Goal: Task Accomplishment & Management: Manage account settings

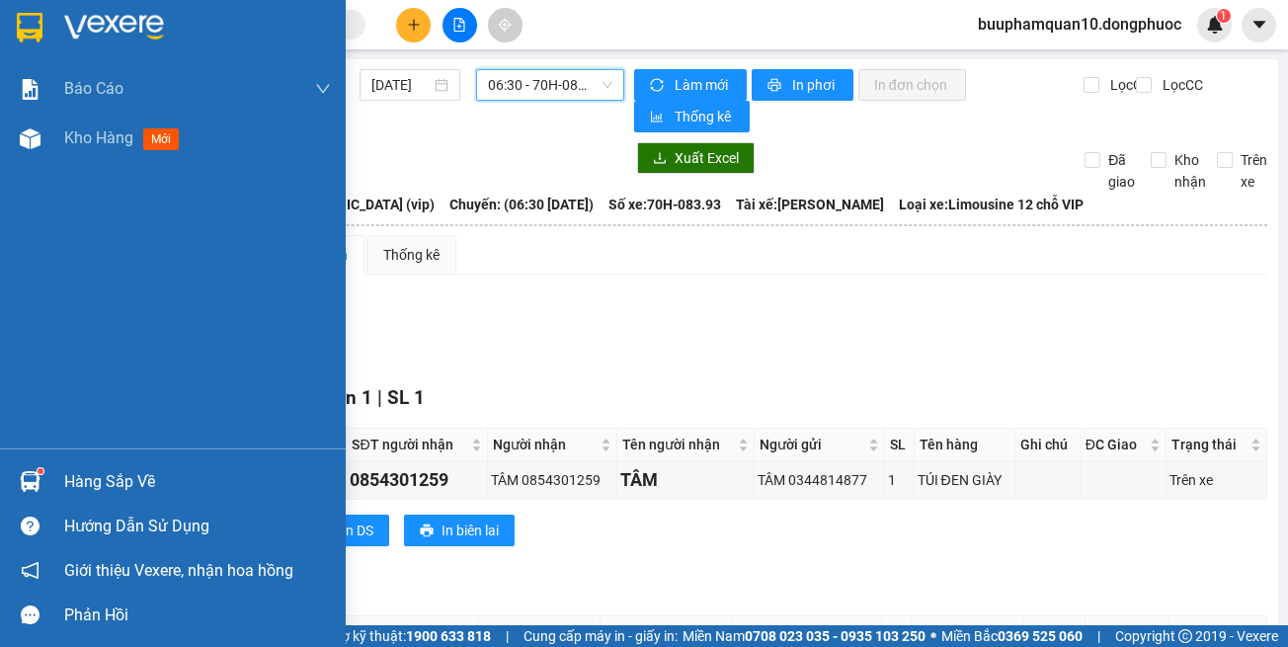
click at [10, 116] on div "Kho hàng mới" at bounding box center [173, 138] width 346 height 49
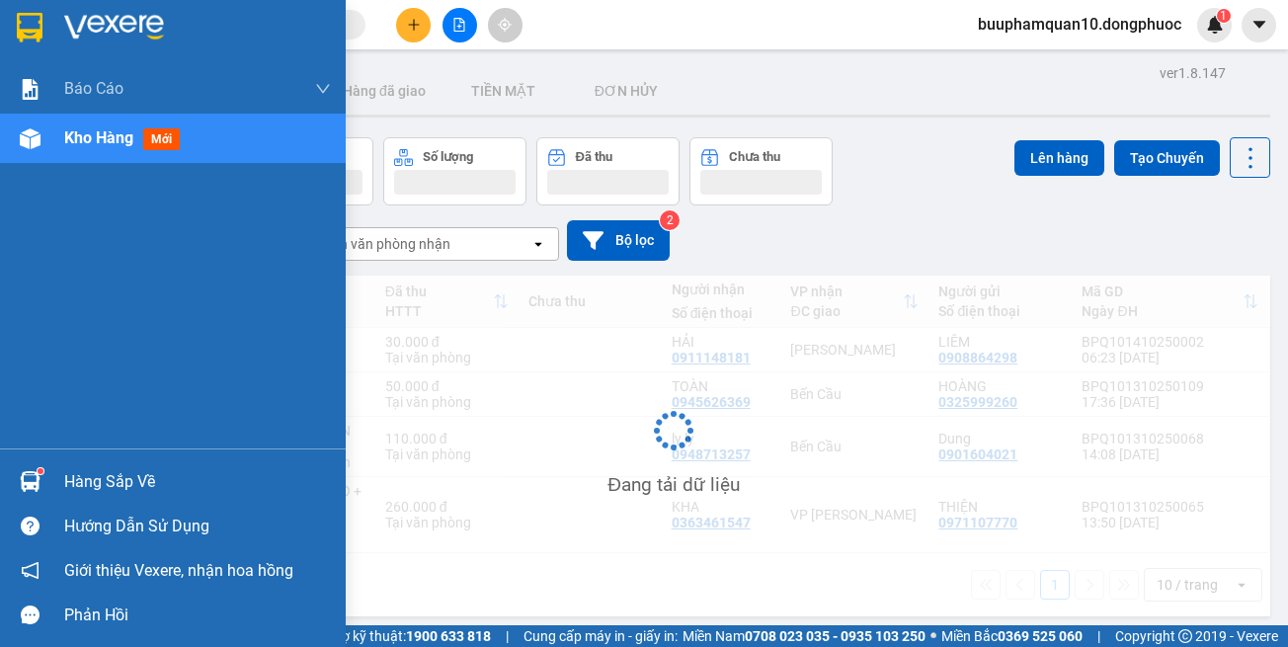
click at [74, 153] on div "Kho hàng mới" at bounding box center [197, 138] width 267 height 49
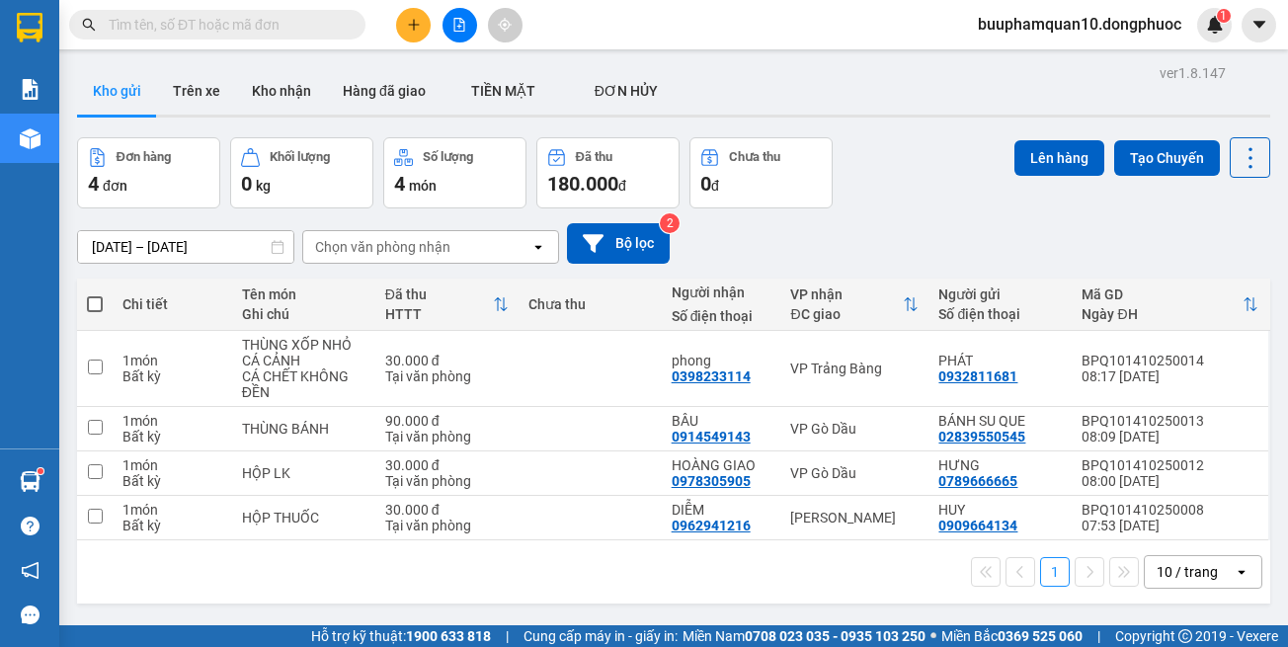
drag, startPoint x: 848, startPoint y: 579, endPoint x: 845, endPoint y: 516, distance: 63.3
click at [848, 578] on div "1 10 / trang open" at bounding box center [673, 572] width 1177 height 34
click at [851, 462] on td "VP Gò Dầu" at bounding box center [854, 473] width 148 height 44
checkbox input "true"
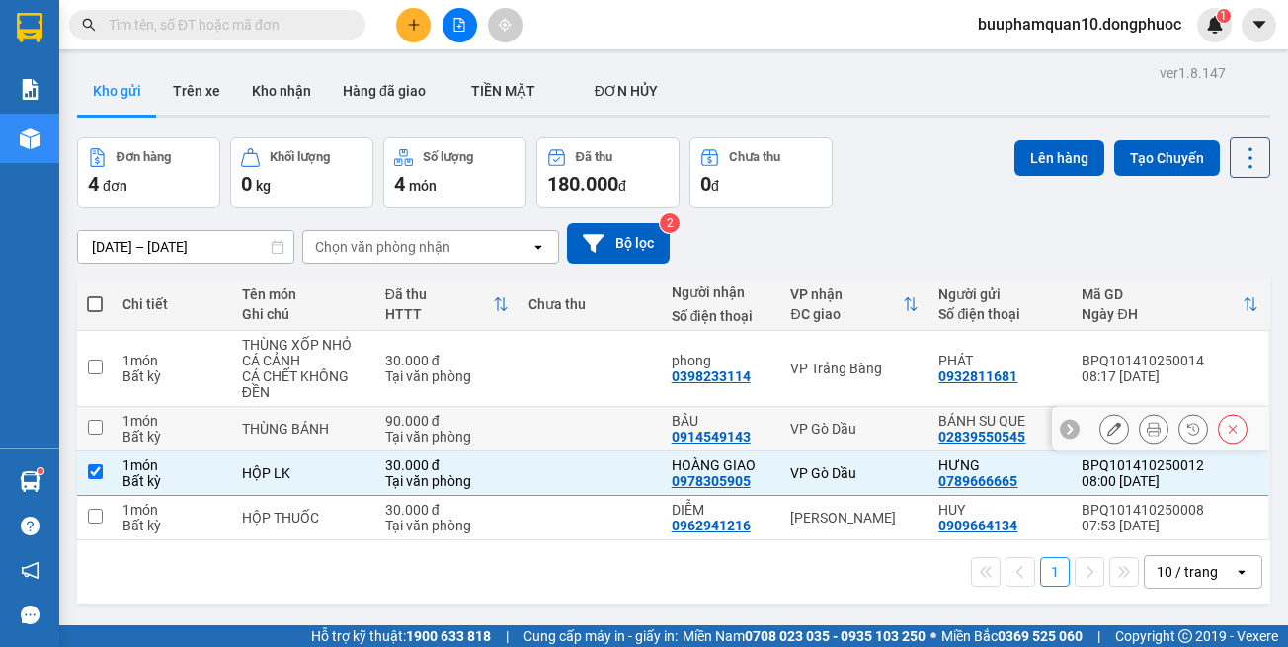
drag, startPoint x: 844, startPoint y: 434, endPoint x: 844, endPoint y: 423, distance: 10.9
click at [844, 430] on div "VP Gò Dầu" at bounding box center [854, 429] width 128 height 16
checkbox input "true"
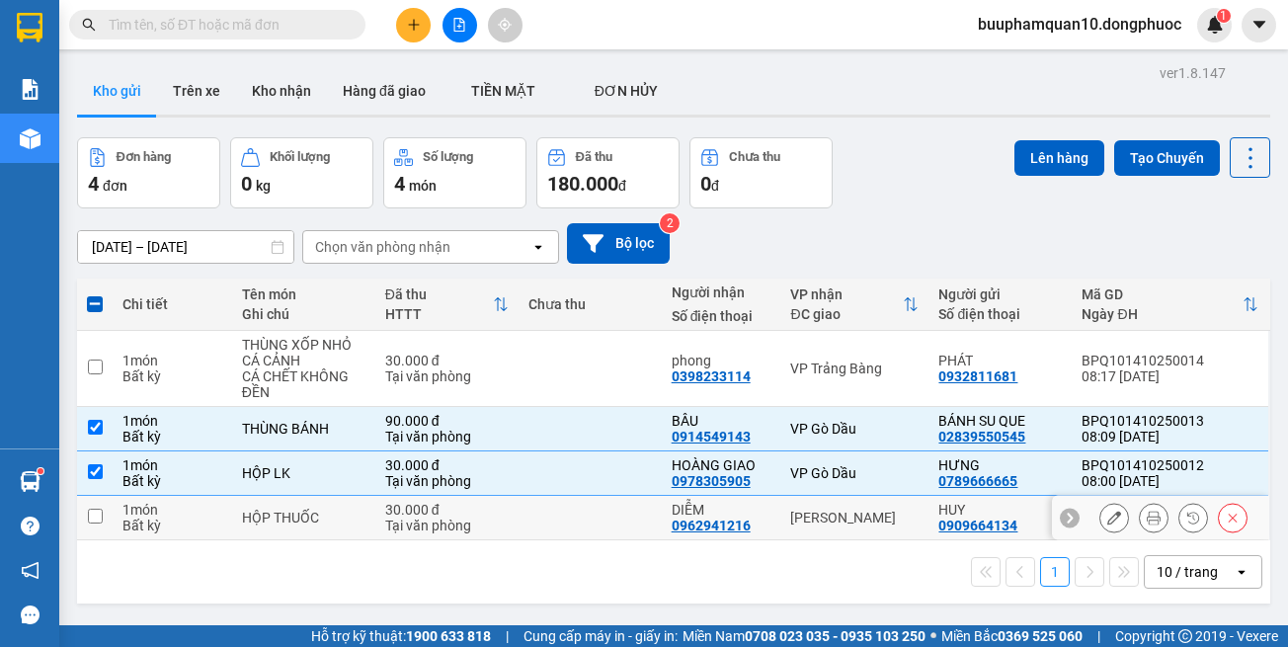
drag, startPoint x: 847, startPoint y: 520, endPoint x: 853, endPoint y: 480, distance: 40.1
click at [849, 514] on div "[PERSON_NAME]" at bounding box center [854, 518] width 128 height 16
checkbox input "true"
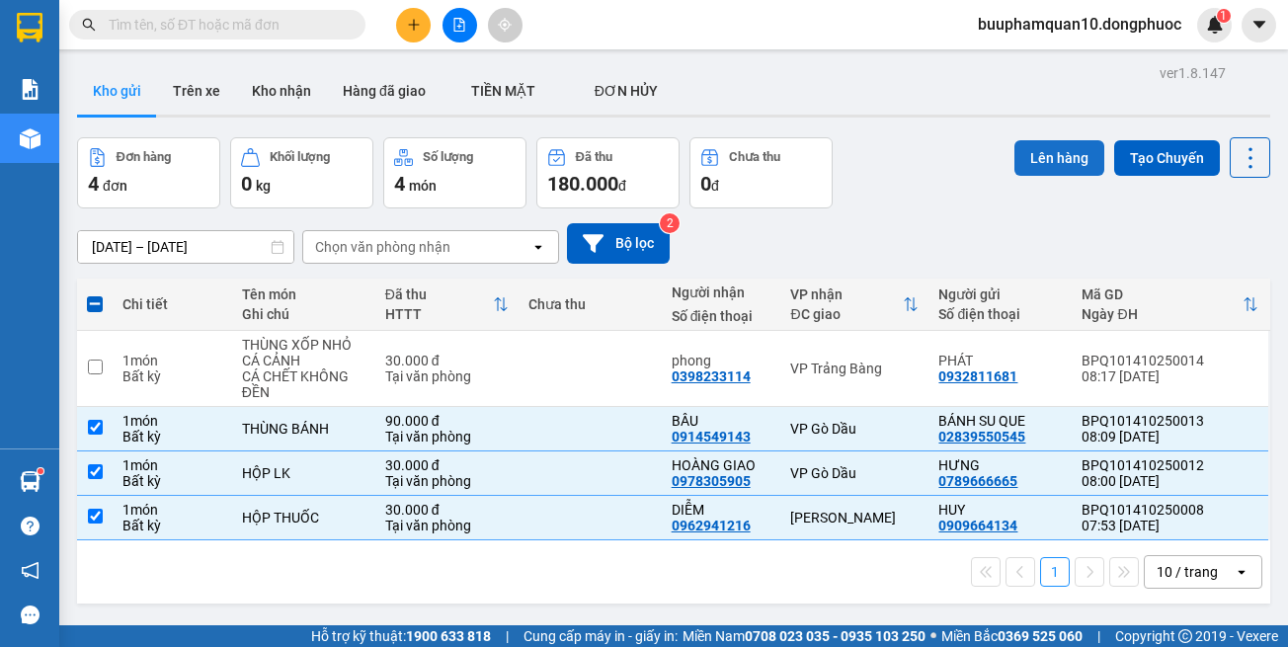
click at [1029, 143] on button "Lên hàng" at bounding box center [1060, 158] width 90 height 36
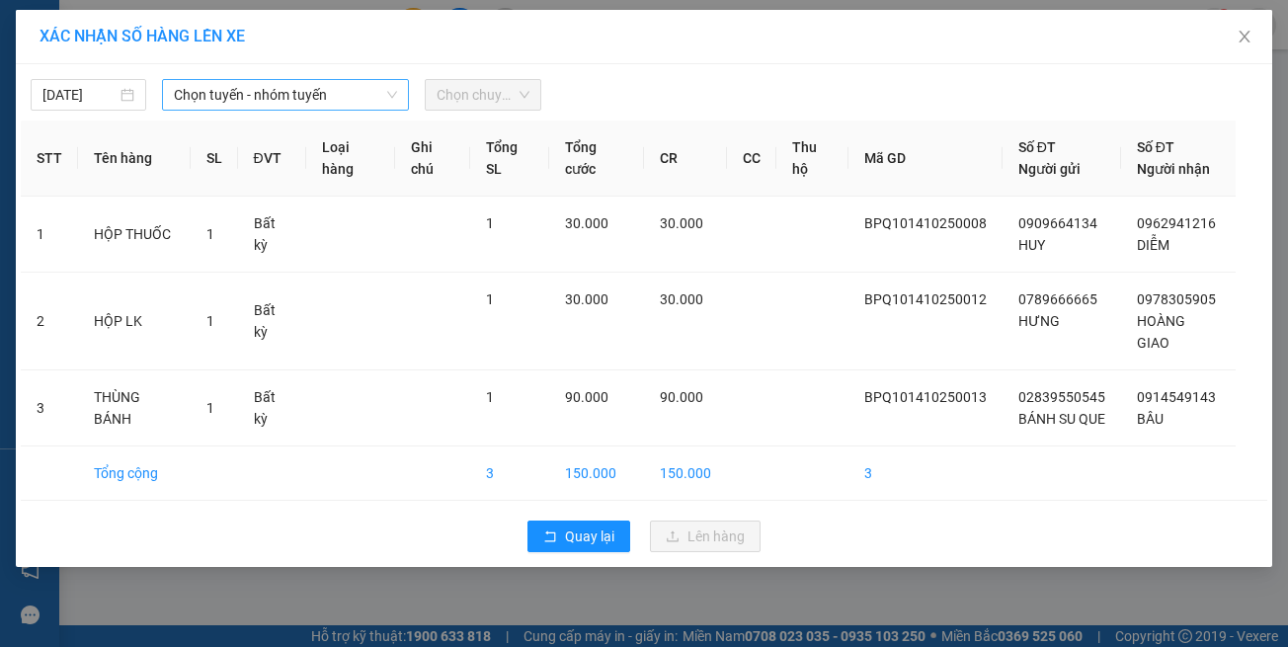
click at [321, 98] on span "Chọn tuyến - nhóm tuyến" at bounding box center [285, 95] width 223 height 30
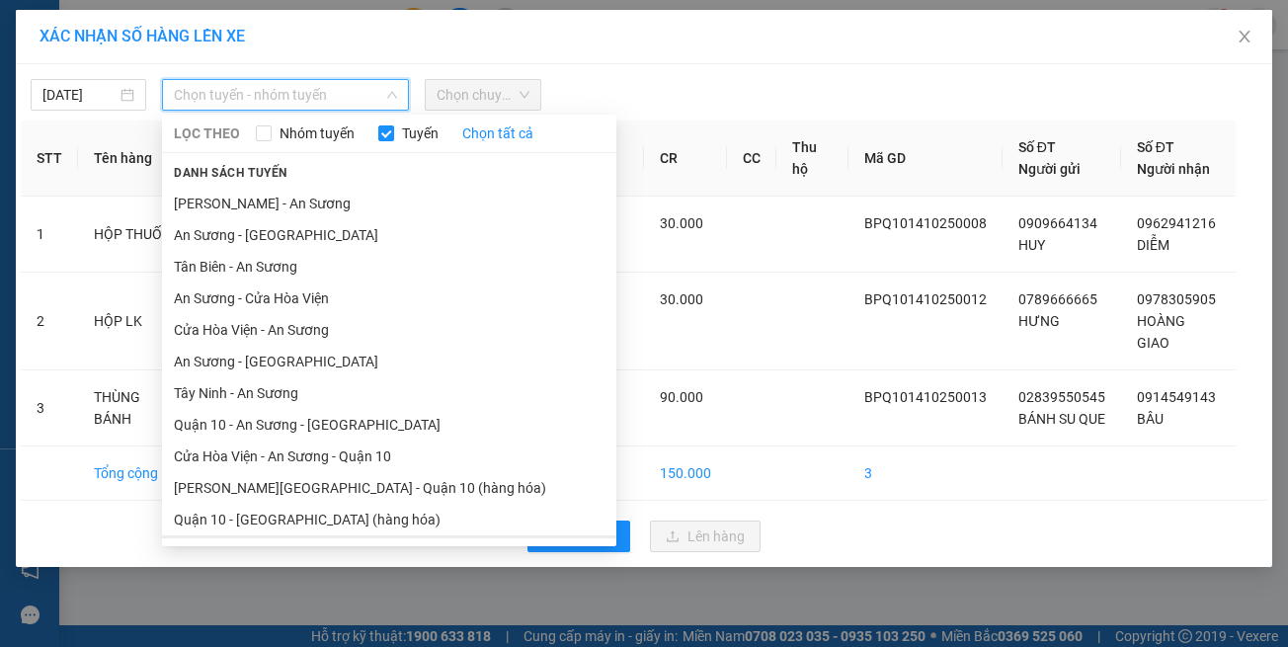
scroll to position [87, 0]
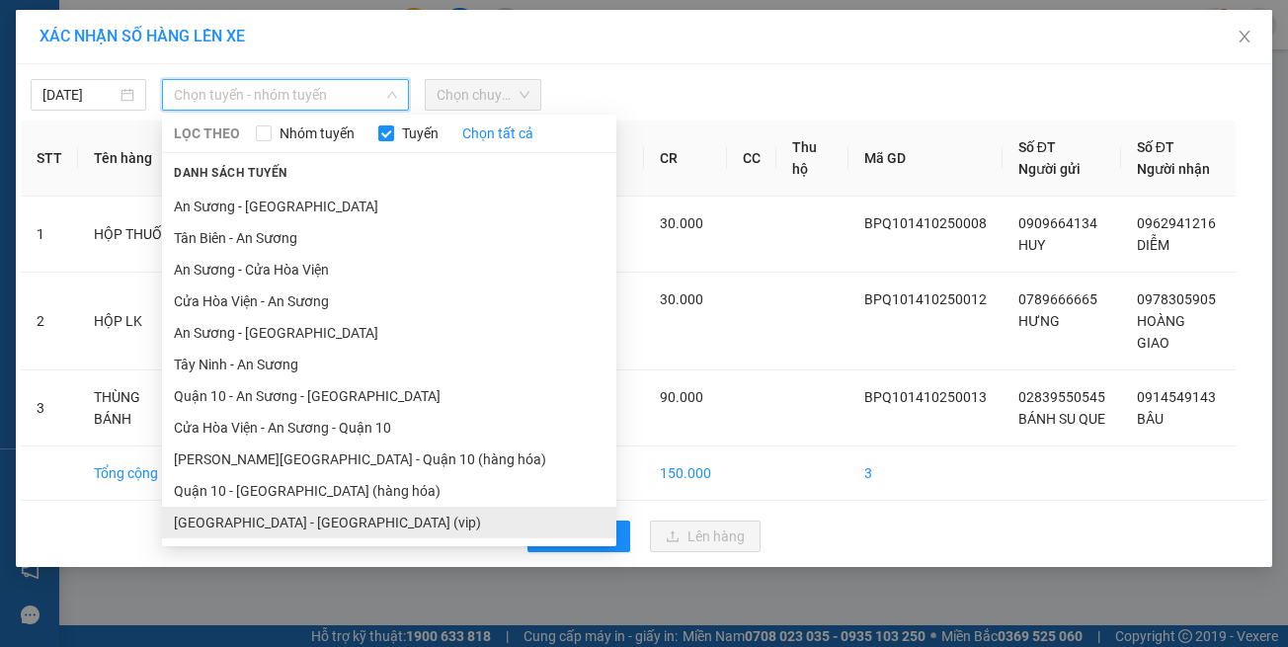
click at [376, 519] on li "[GEOGRAPHIC_DATA] - [GEOGRAPHIC_DATA] (vip)" at bounding box center [389, 523] width 454 height 32
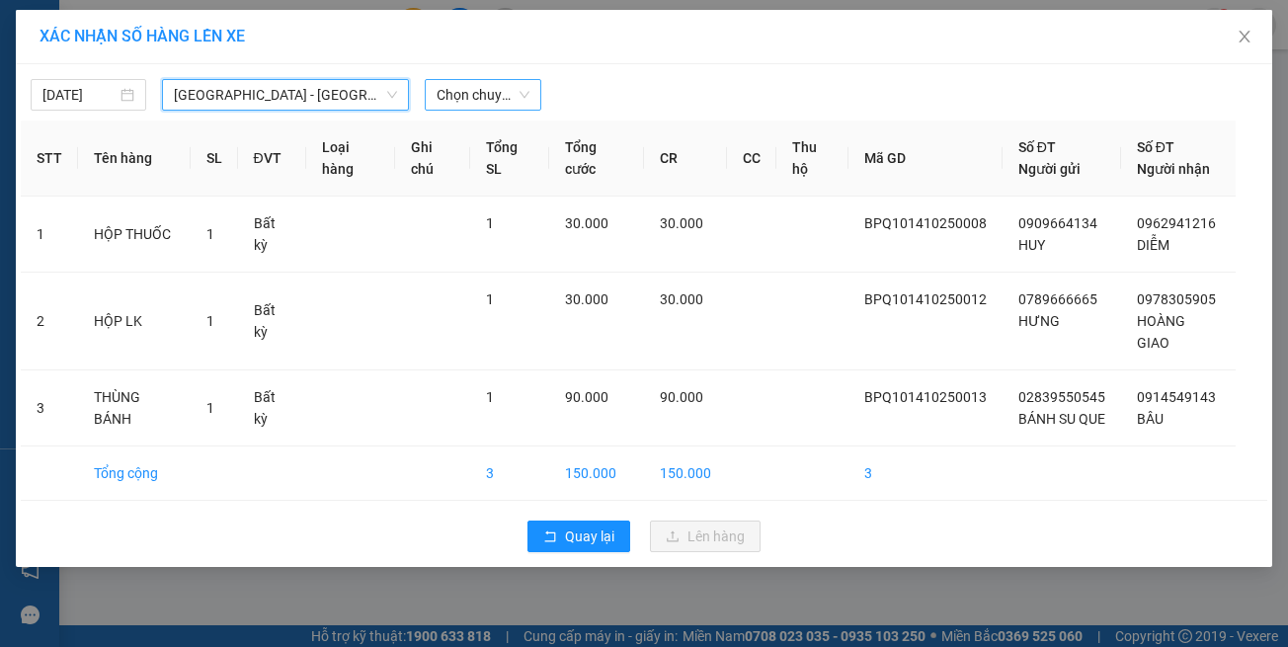
click at [469, 96] on span "Chọn chuyến" at bounding box center [483, 95] width 92 height 30
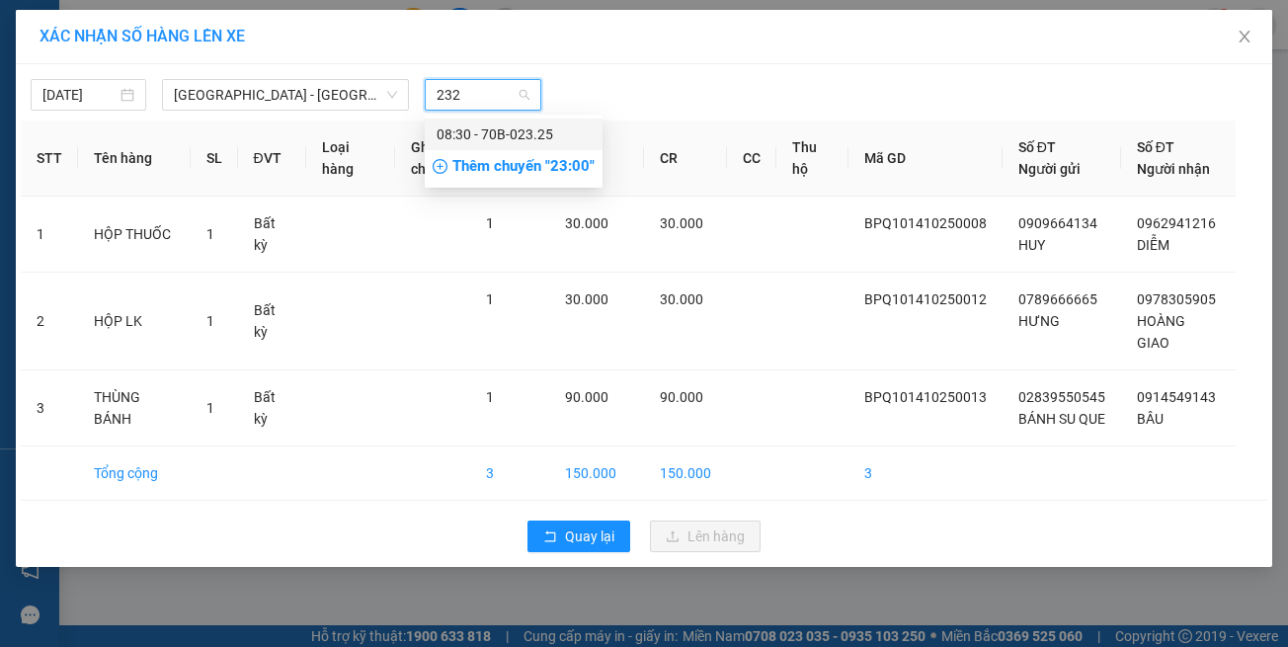
type input "2325"
click at [465, 128] on div "08:30 - 70B-023.25" at bounding box center [514, 134] width 154 height 22
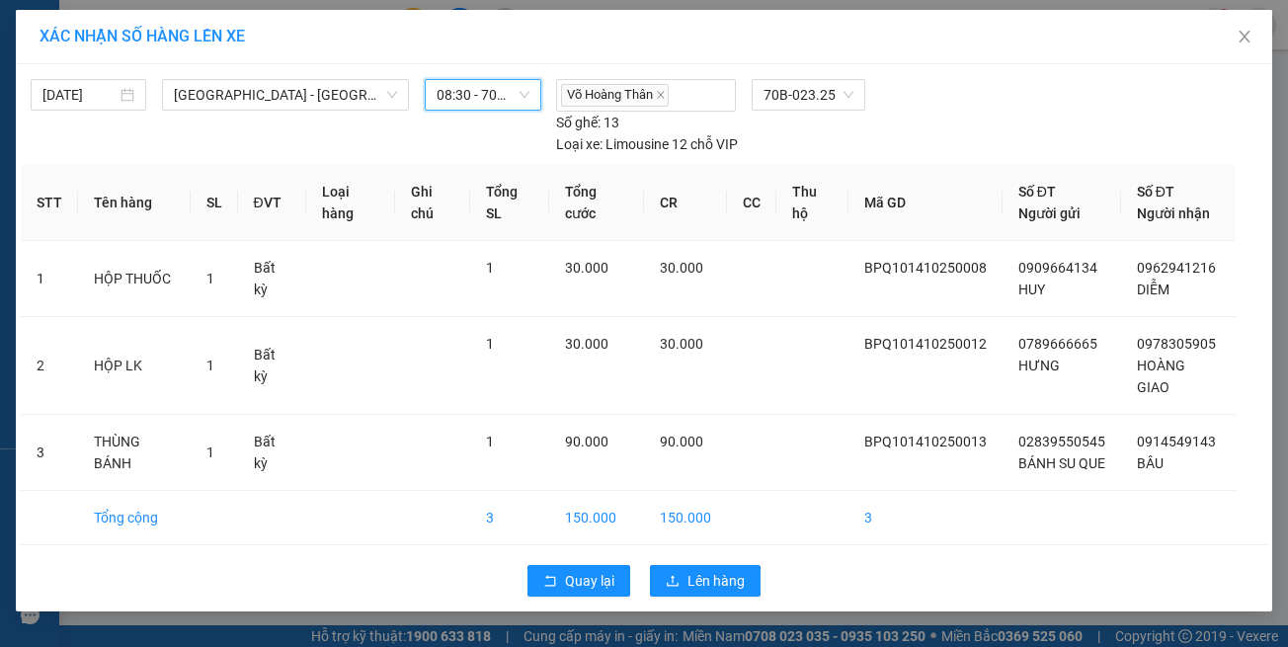
drag, startPoint x: 506, startPoint y: 92, endPoint x: 511, endPoint y: 109, distance: 17.5
click at [508, 94] on span "08:30 - 70B-023.25" at bounding box center [483, 95] width 92 height 30
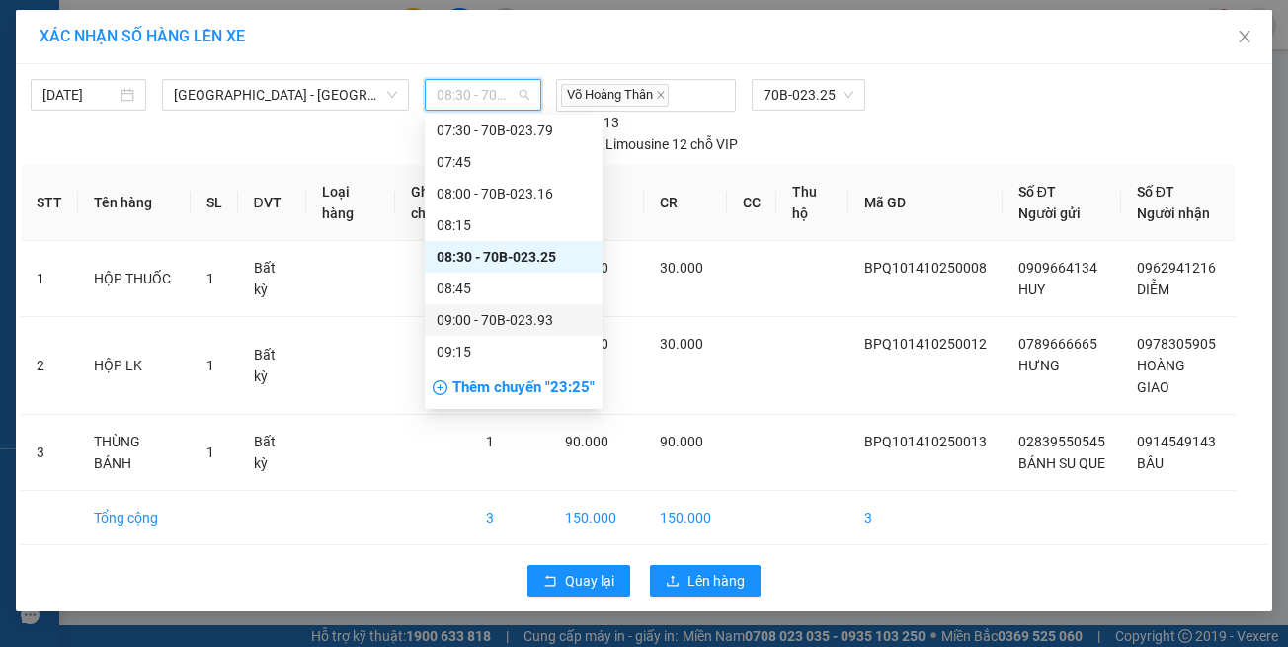
scroll to position [514, 0]
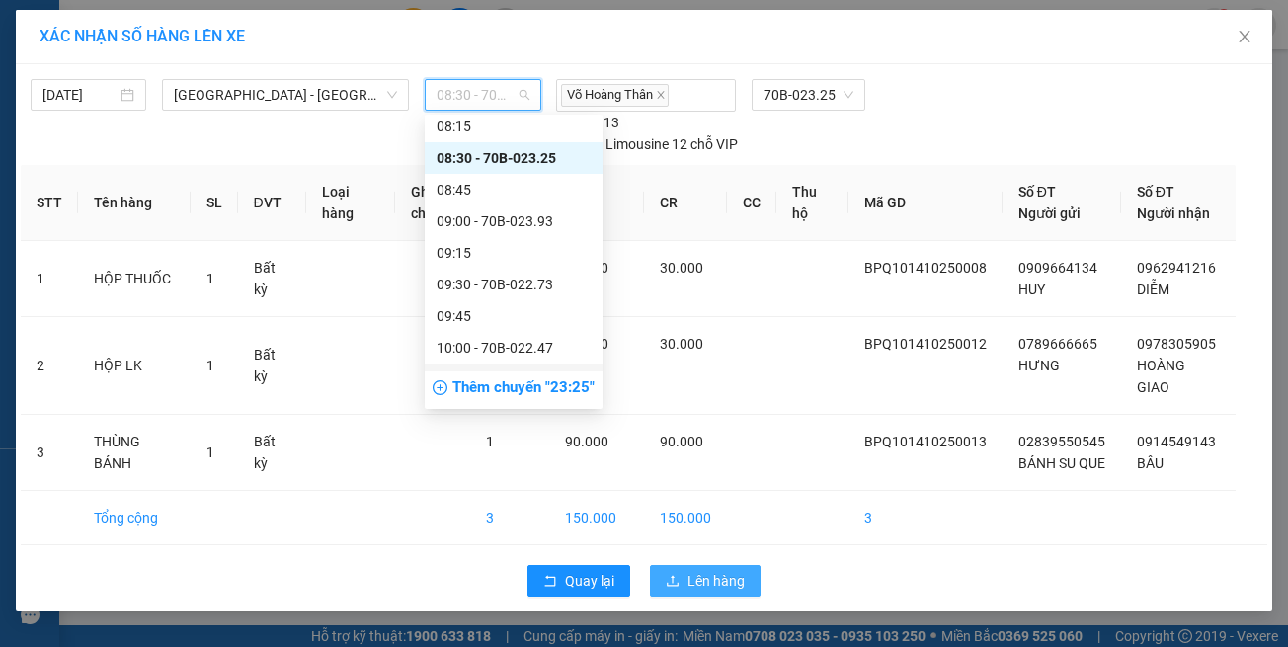
click at [695, 577] on span "Lên hàng" at bounding box center [716, 581] width 57 height 22
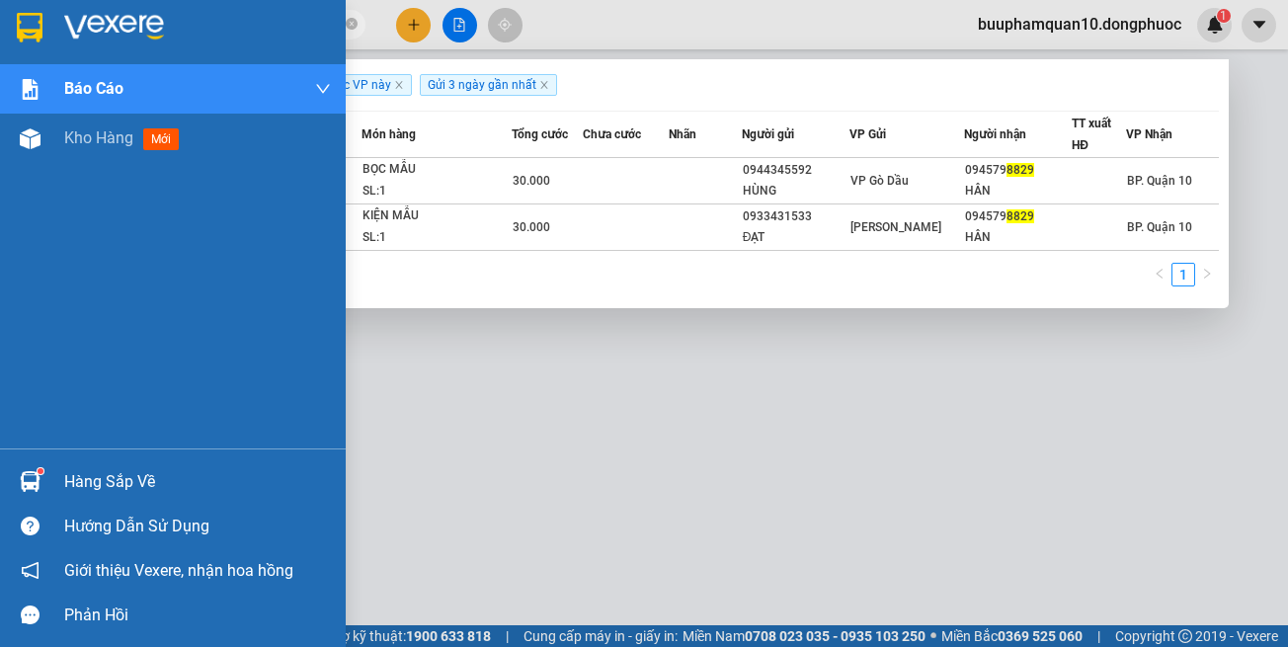
click at [33, 477] on img at bounding box center [30, 481] width 21 height 21
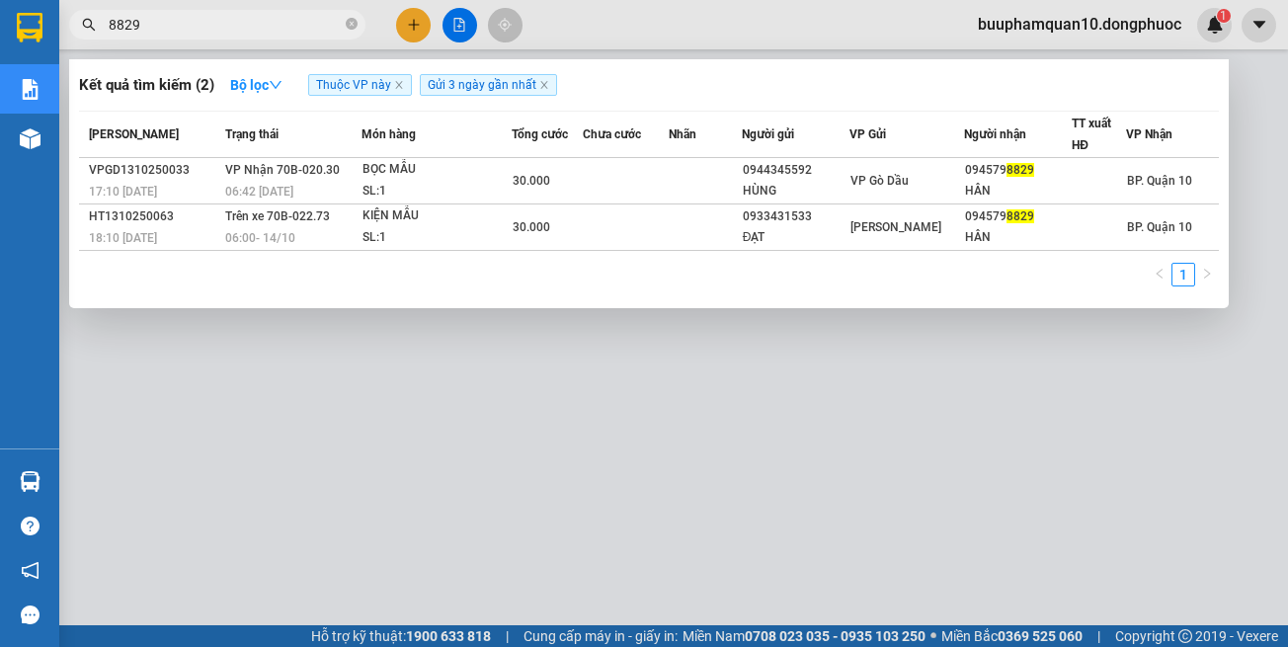
click at [1003, 469] on section "Kết quả tìm kiếm ( 2 ) Bộ lọc Thuộc VP này Gửi 3 ngày gần nhất Mã ĐH Trạng thái…" at bounding box center [644, 323] width 1288 height 647
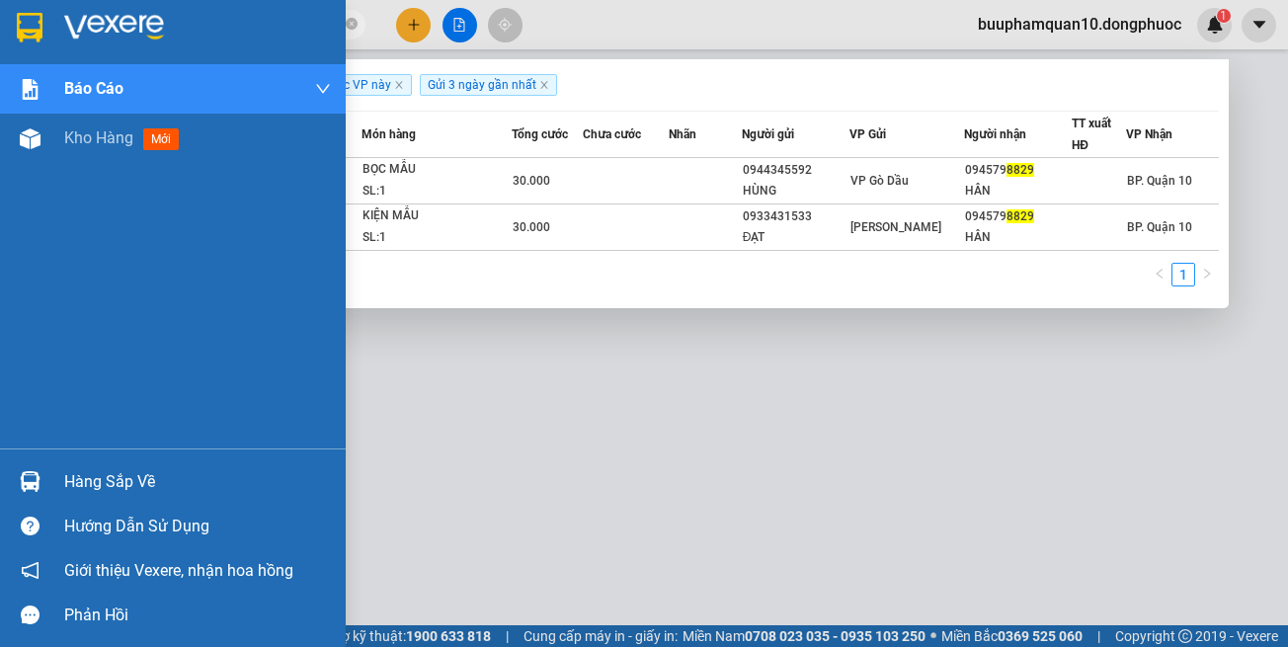
click at [62, 501] on div "Hàng sắp về" at bounding box center [173, 481] width 346 height 44
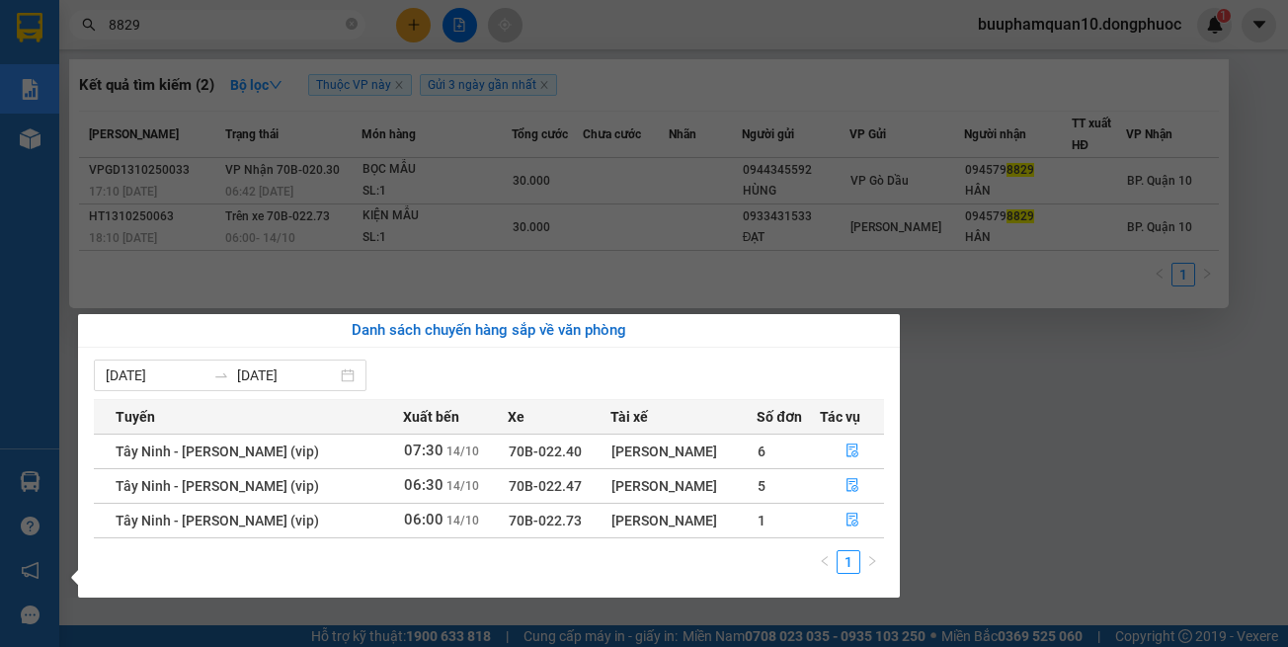
click at [1117, 446] on section "Kết quả tìm kiếm ( 2 ) Bộ lọc Thuộc VP này Gửi 3 ngày gần nhất Mã ĐH Trạng thái…" at bounding box center [644, 323] width 1288 height 647
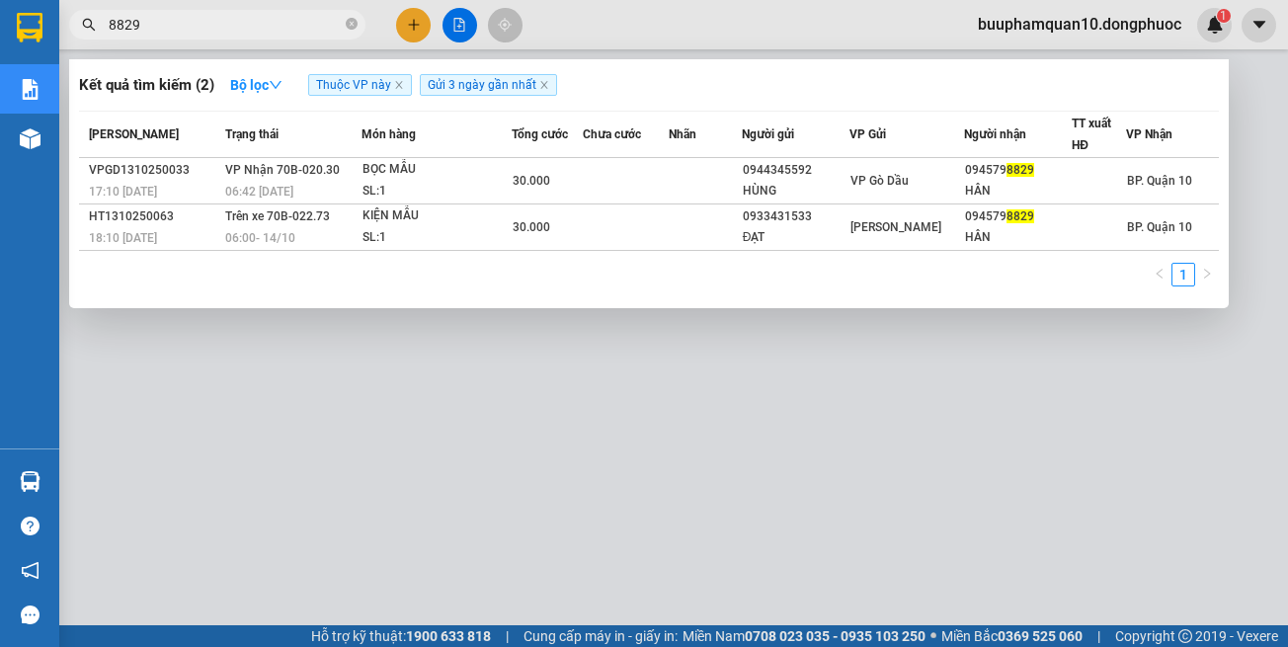
click at [412, 16] on div at bounding box center [644, 323] width 1288 height 647
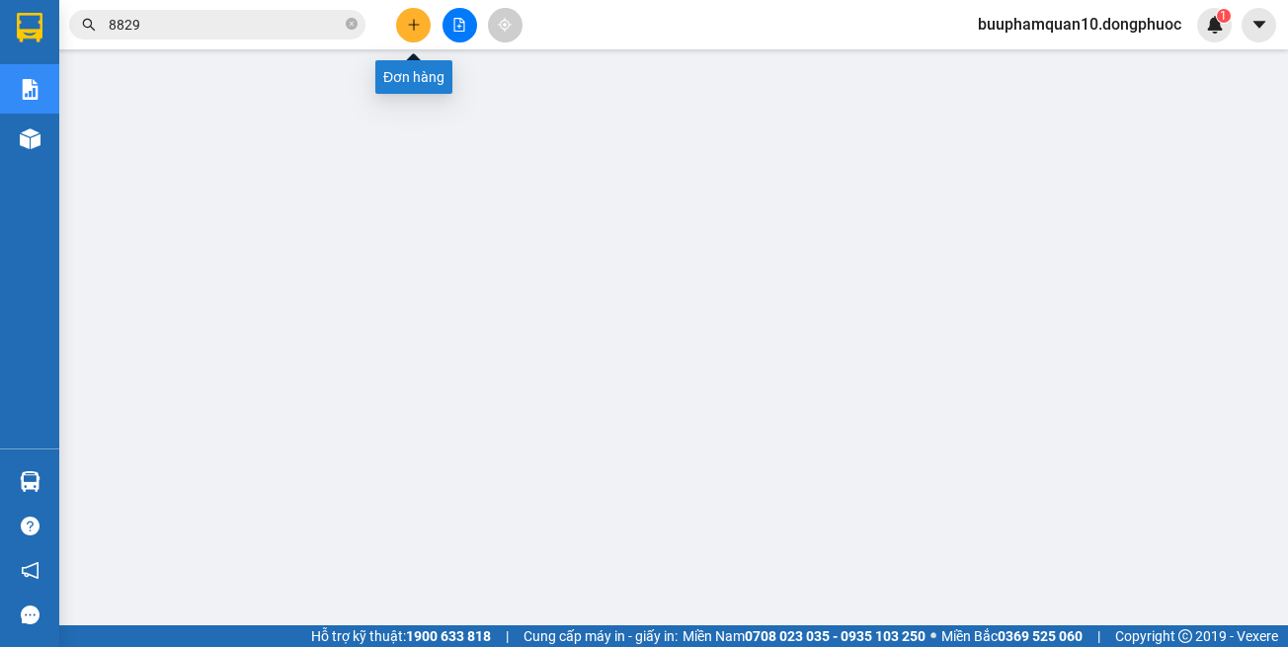
click at [412, 16] on button at bounding box center [413, 25] width 35 height 35
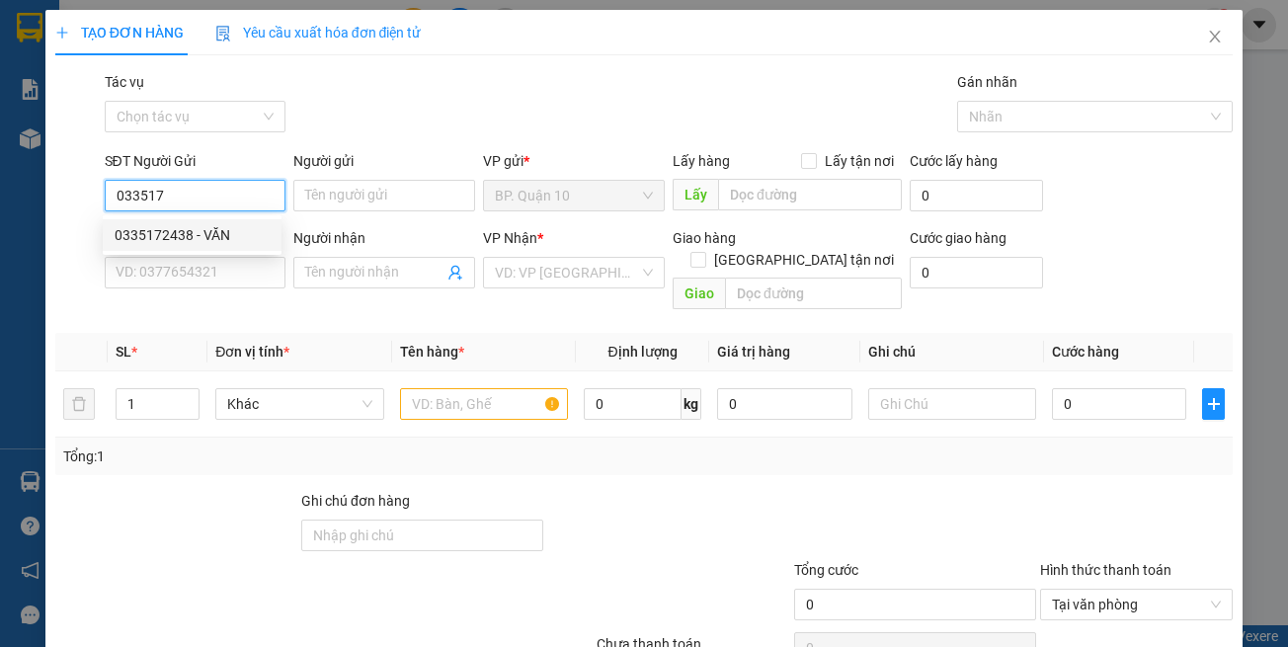
click at [141, 243] on div "0335172438 - VĂN" at bounding box center [192, 235] width 155 height 22
type input "0335172438"
type input "VĂN"
type input "0845304050"
type input "TUYỀN"
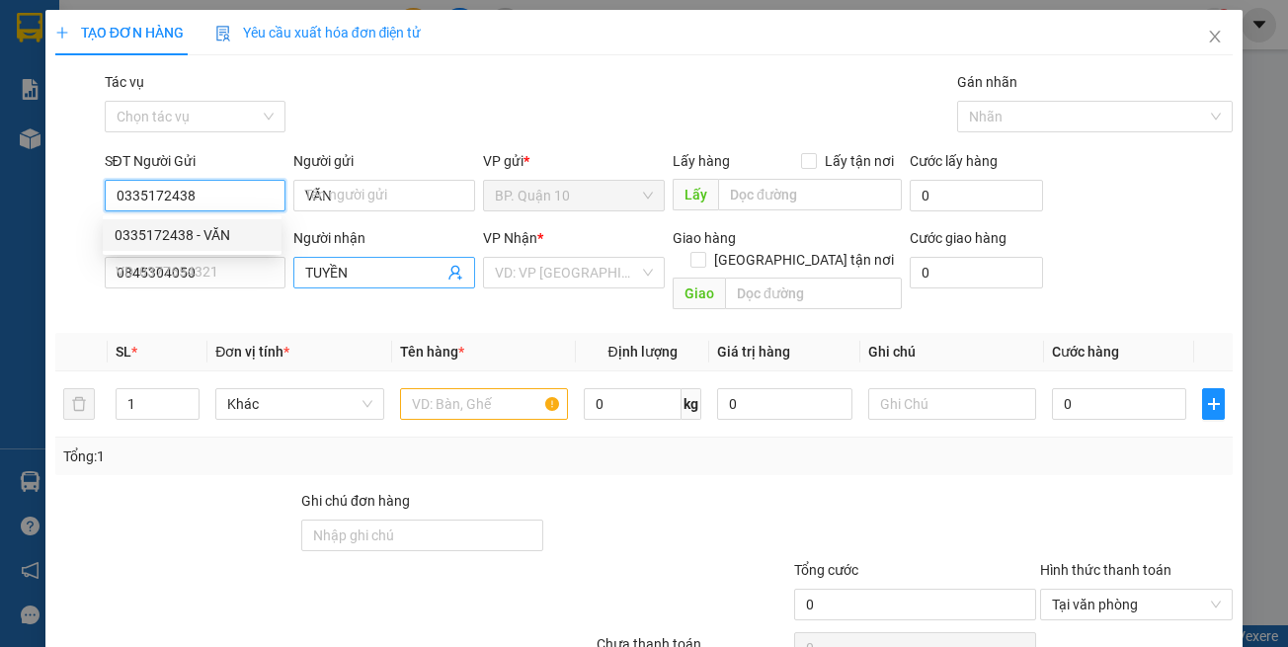
type input "30.000"
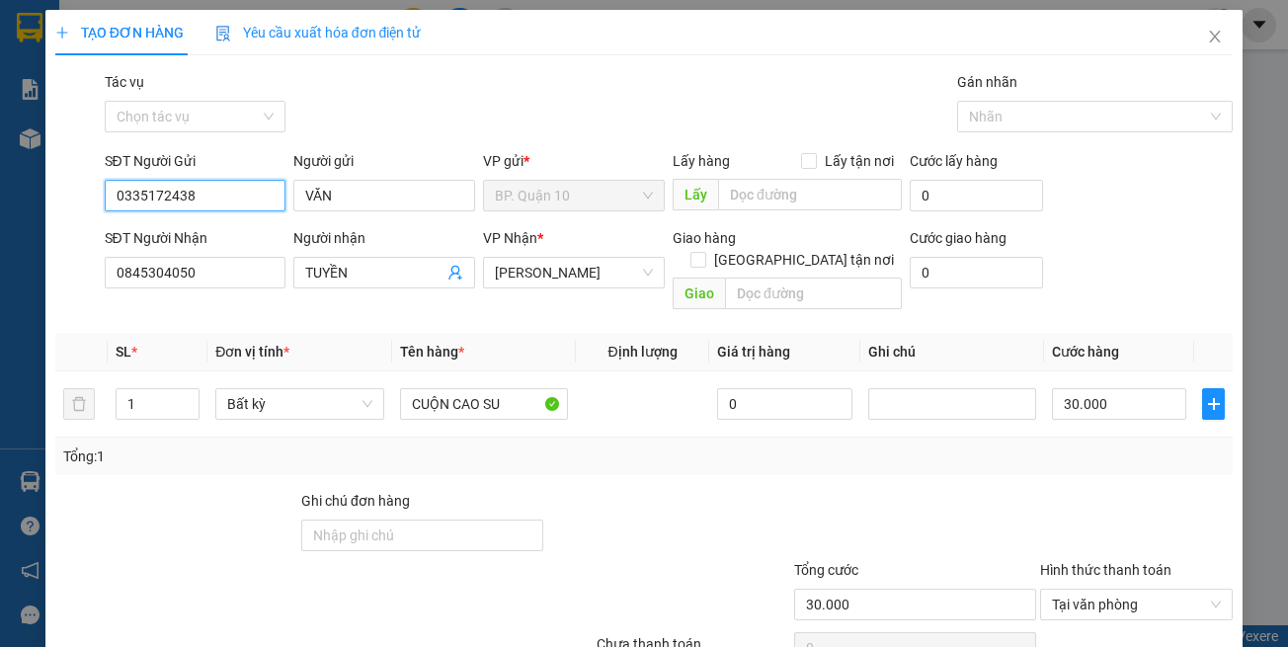
type input "0335172438"
click at [333, 299] on div "Transit Pickup Surcharge Ids Transit Deliver Surcharge Ids Transit Deliver Surc…" at bounding box center [644, 392] width 1178 height 643
click at [511, 333] on th "Tên hàng *" at bounding box center [484, 352] width 184 height 39
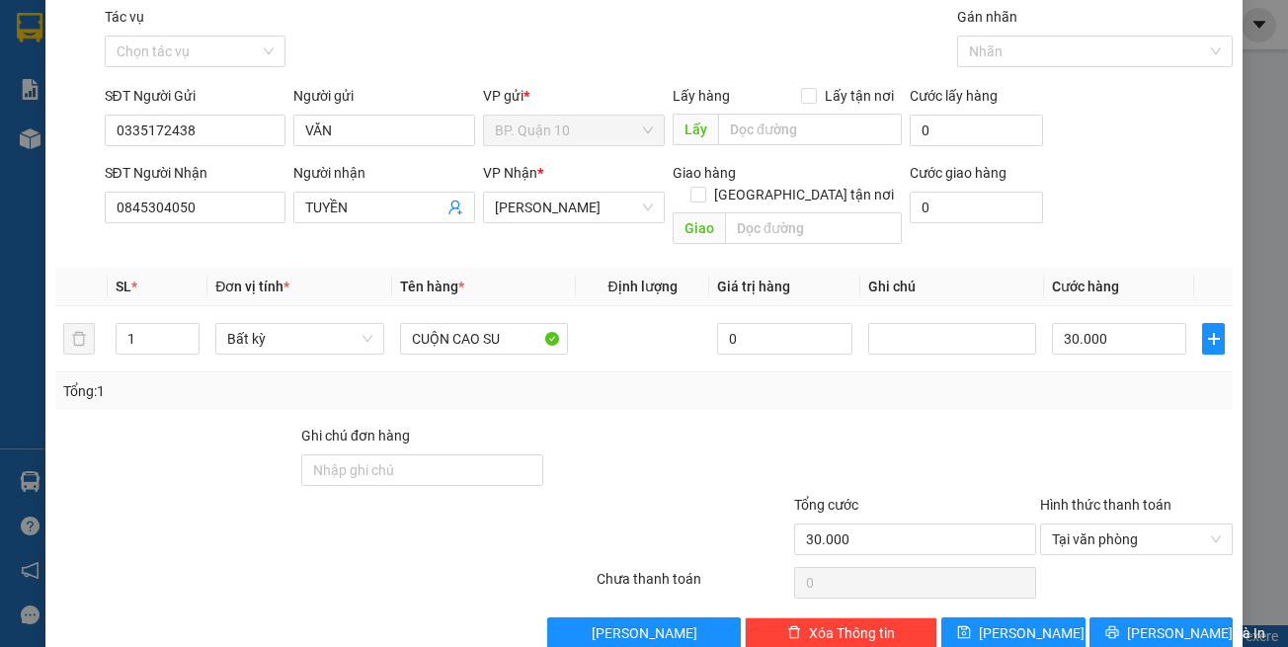
scroll to position [84, 0]
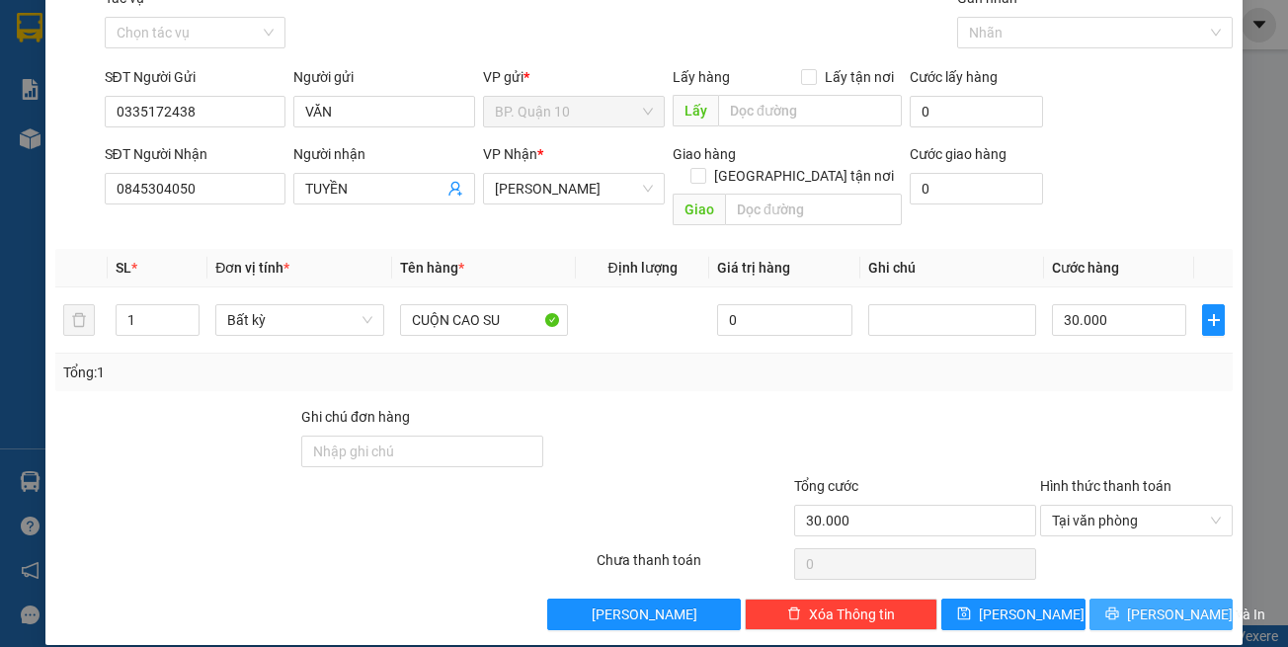
click at [1135, 604] on span "[PERSON_NAME] và In" at bounding box center [1196, 615] width 138 height 22
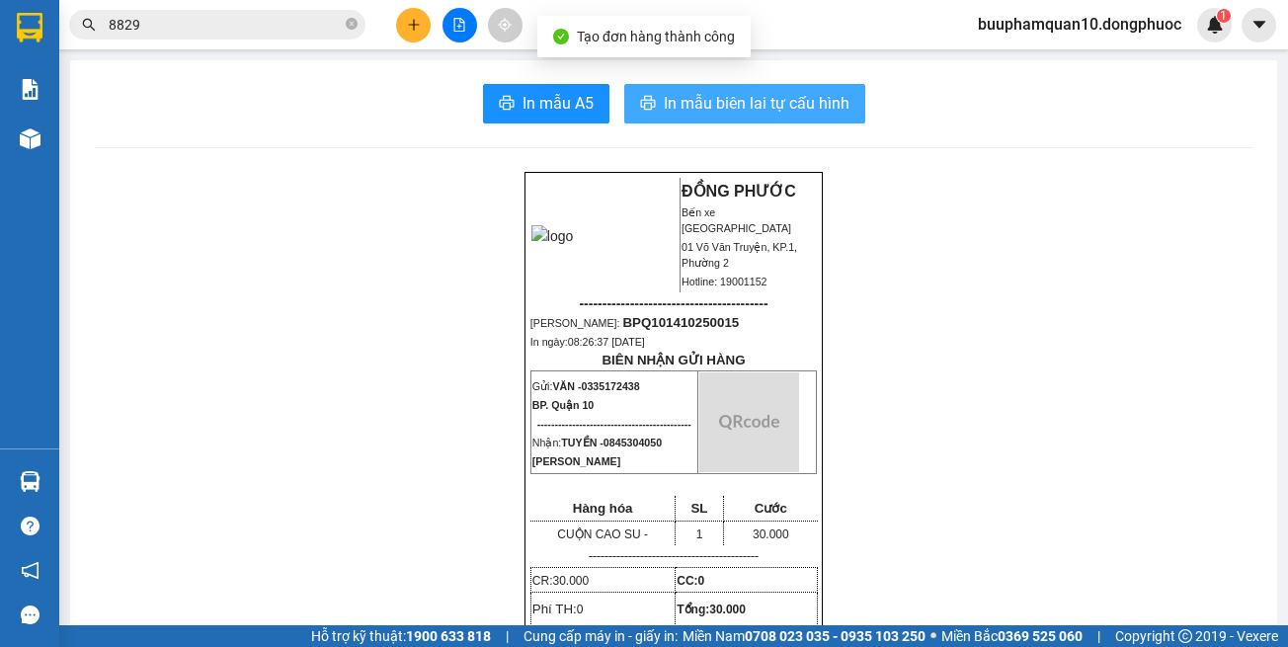
click at [794, 121] on button "In mẫu biên lai tự cấu hình" at bounding box center [744, 104] width 241 height 40
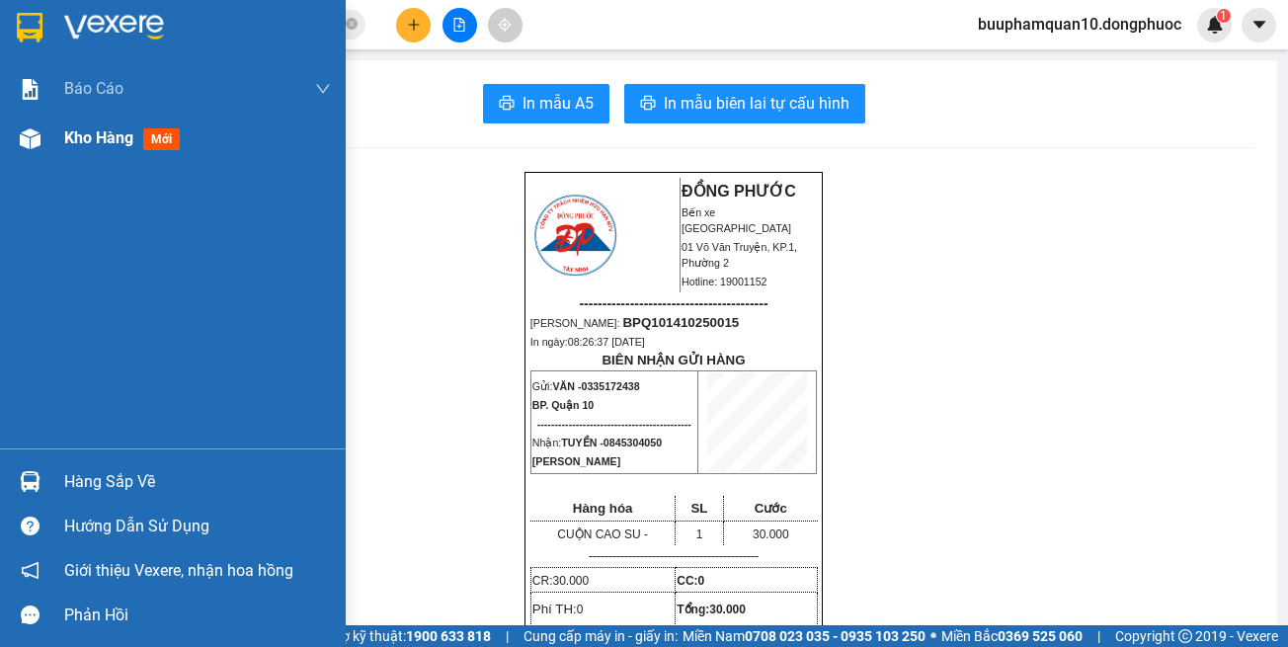
click at [38, 132] on img at bounding box center [30, 138] width 21 height 21
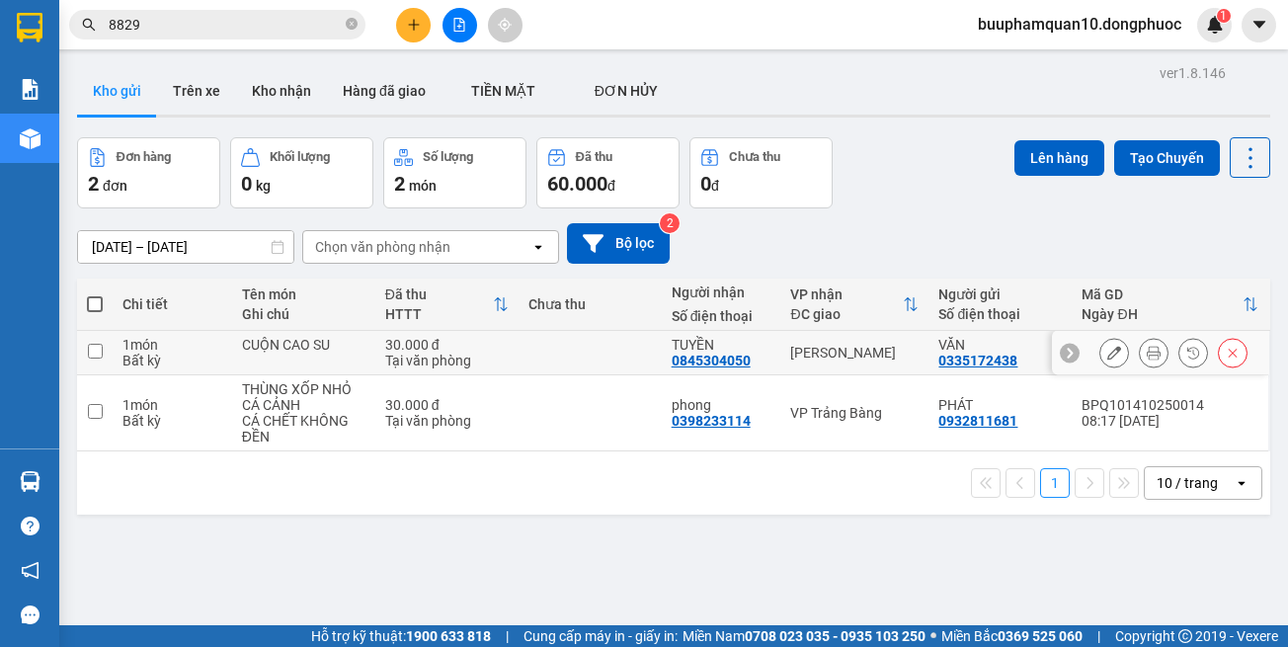
drag, startPoint x: 855, startPoint y: 347, endPoint x: 862, endPoint y: 337, distance: 12.1
click at [855, 346] on div "[PERSON_NAME]" at bounding box center [854, 353] width 128 height 16
checkbox input "true"
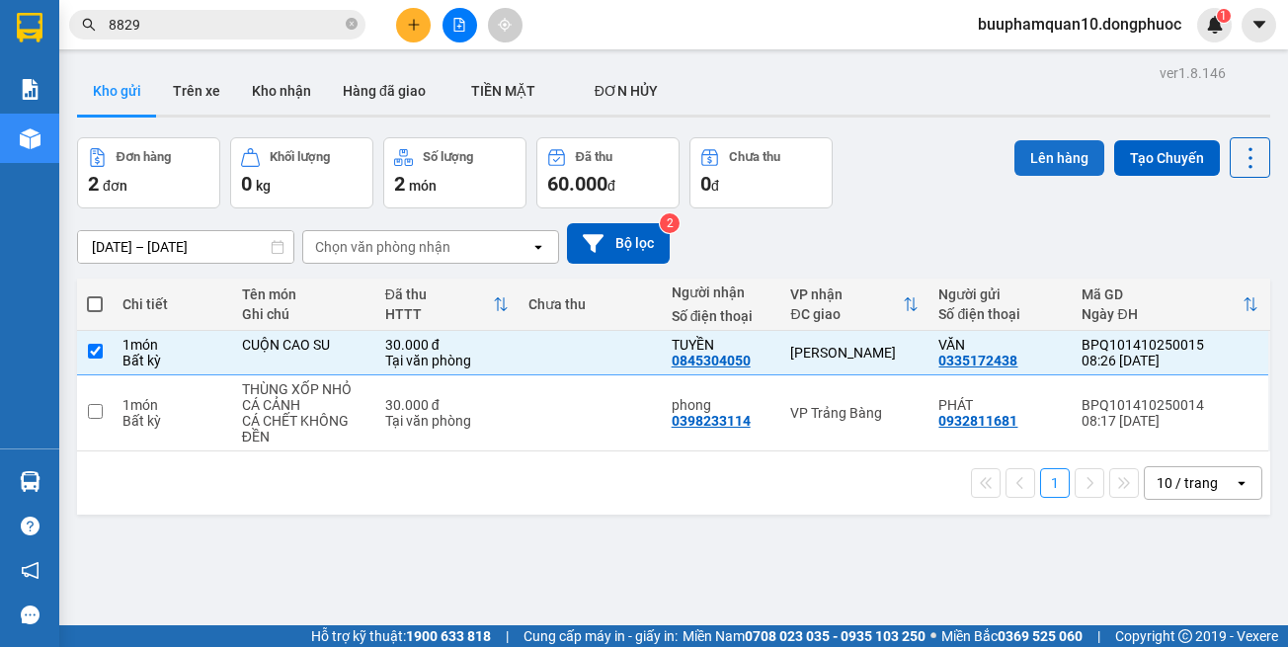
click at [1078, 150] on button "Lên hàng" at bounding box center [1060, 158] width 90 height 36
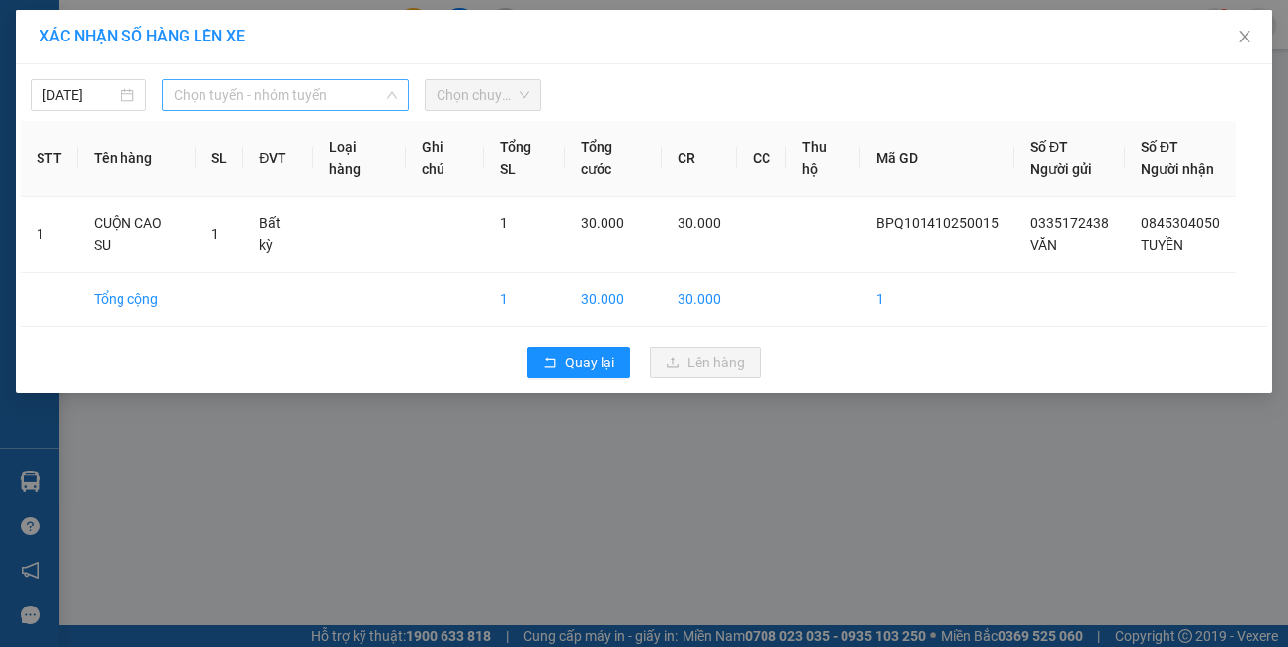
drag, startPoint x: 241, startPoint y: 104, endPoint x: 221, endPoint y: 206, distance: 104.6
click at [243, 108] on span "Chọn tuyến - nhóm tuyến" at bounding box center [285, 95] width 223 height 30
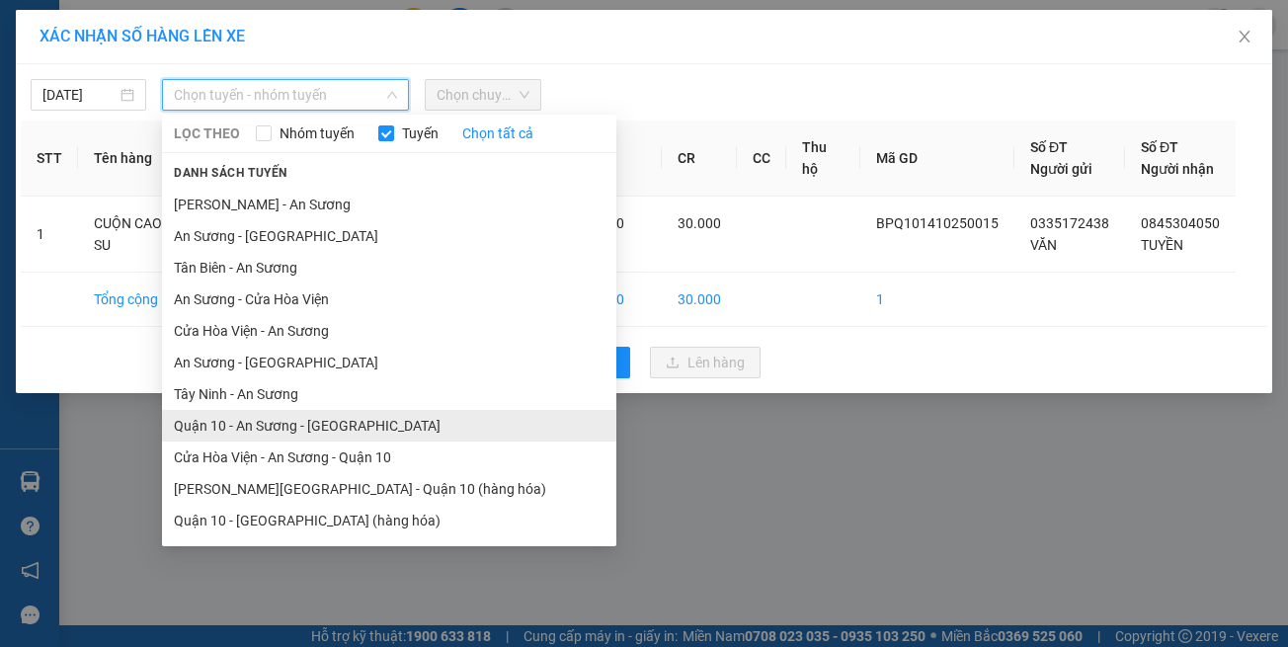
scroll to position [87, 0]
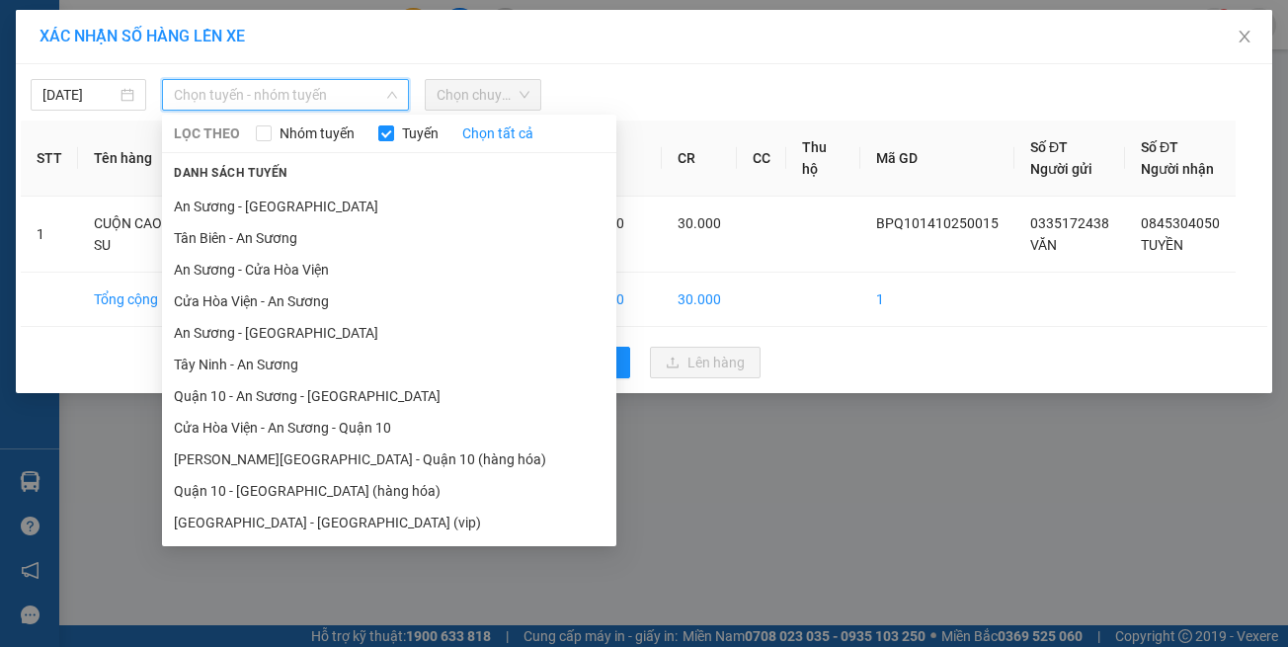
drag, startPoint x: 340, startPoint y: 520, endPoint x: 379, endPoint y: 380, distance: 144.8
click at [340, 518] on li "[GEOGRAPHIC_DATA] - [GEOGRAPHIC_DATA] (vip)" at bounding box center [389, 523] width 454 height 32
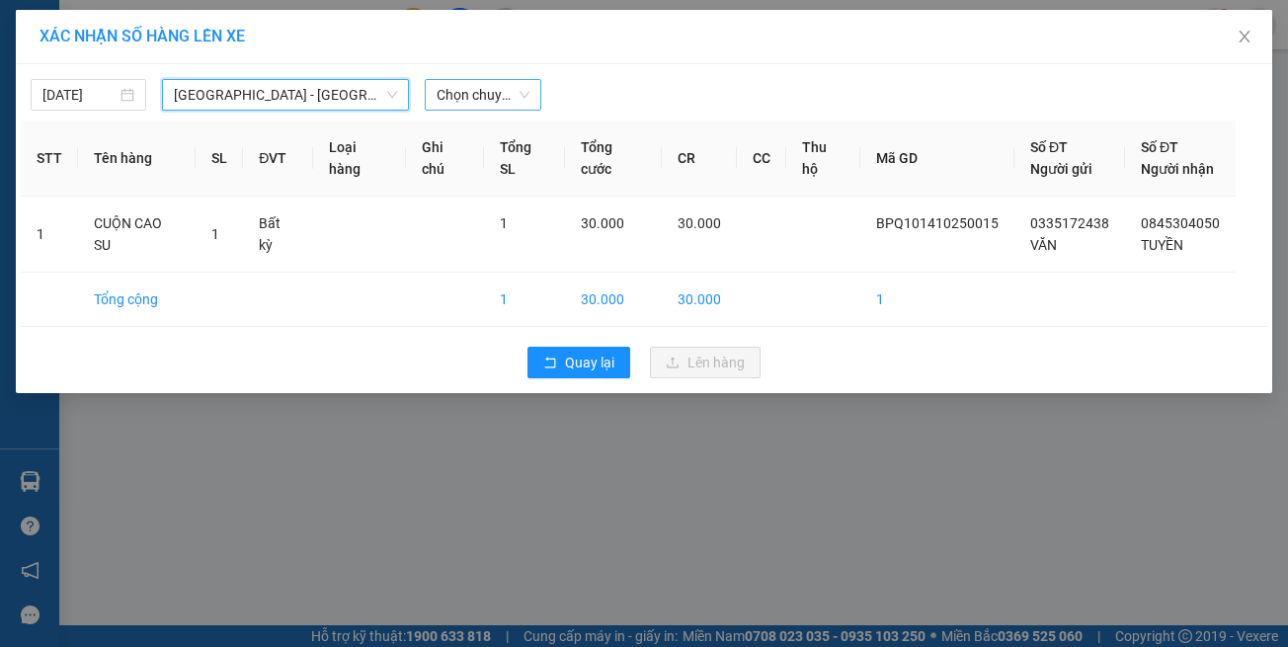
click at [503, 100] on span "Chọn chuyến" at bounding box center [483, 95] width 92 height 30
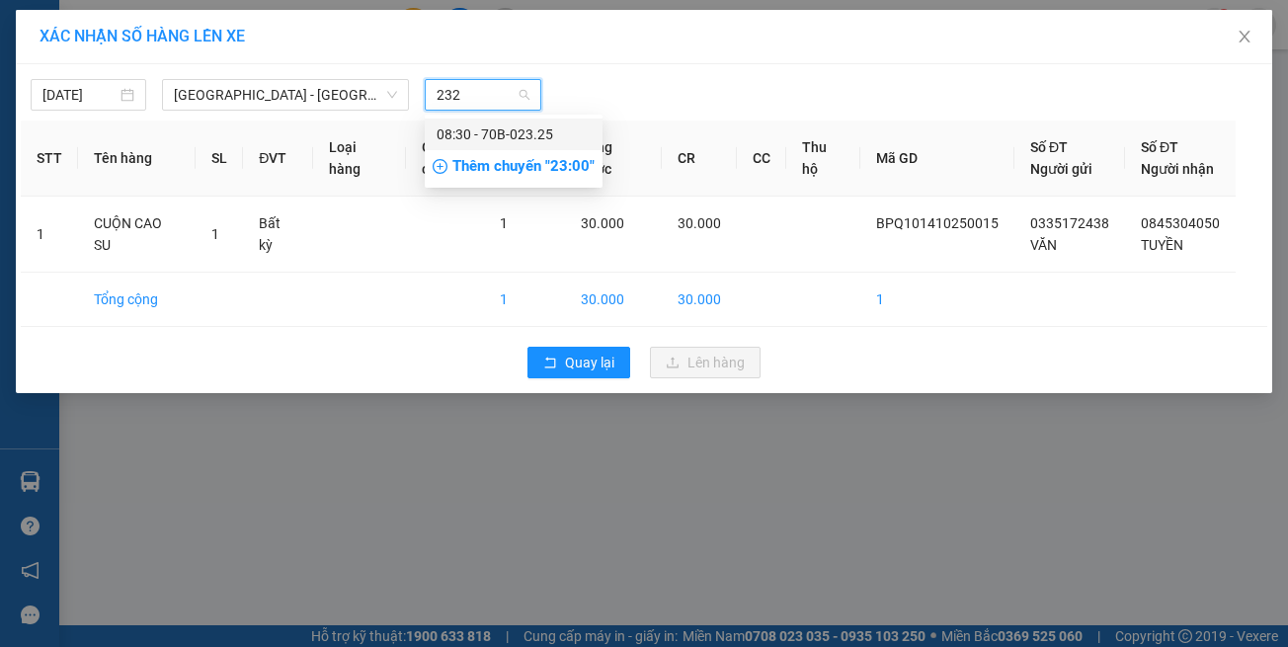
type input "2325"
click at [525, 141] on div "08:30 - 70B-023.25" at bounding box center [514, 134] width 154 height 22
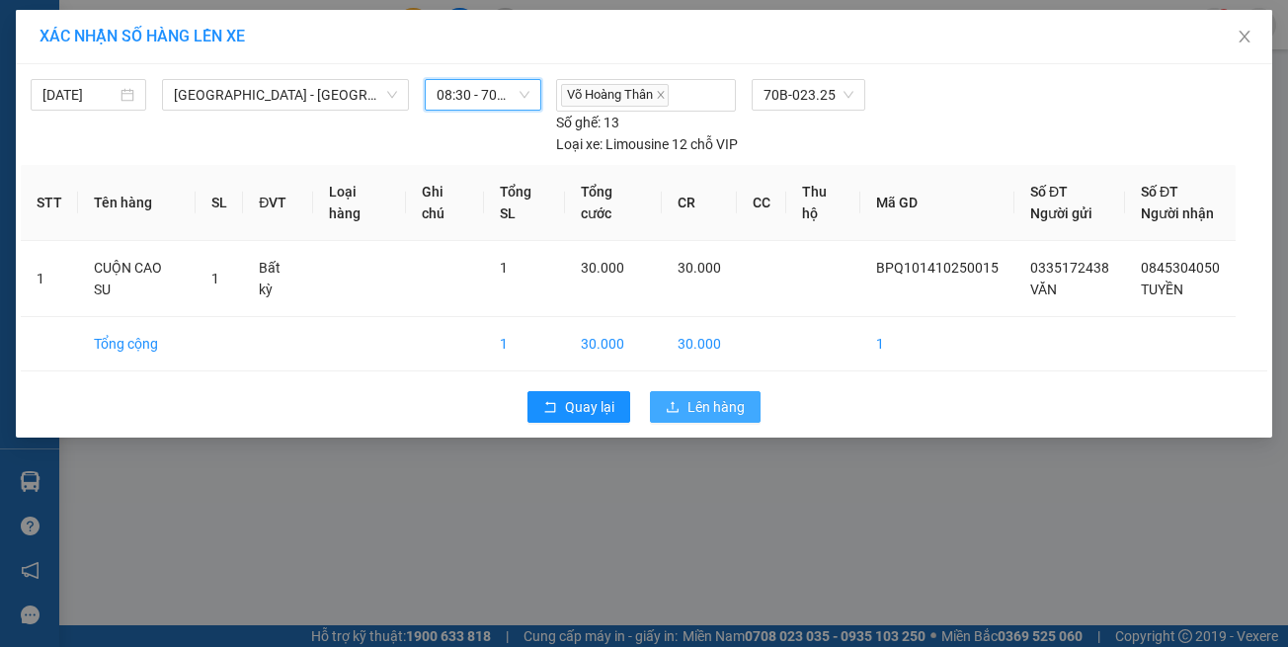
click at [671, 400] on icon "upload" at bounding box center [673, 407] width 14 height 14
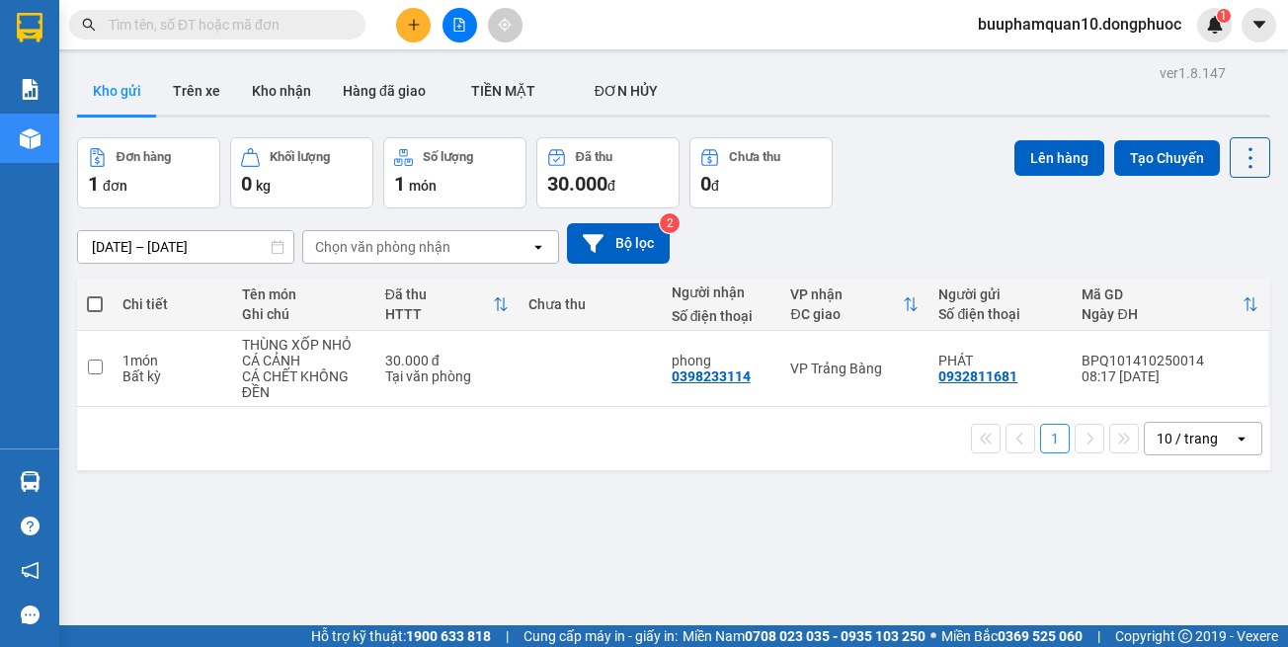
click at [461, 33] on button at bounding box center [460, 25] width 35 height 35
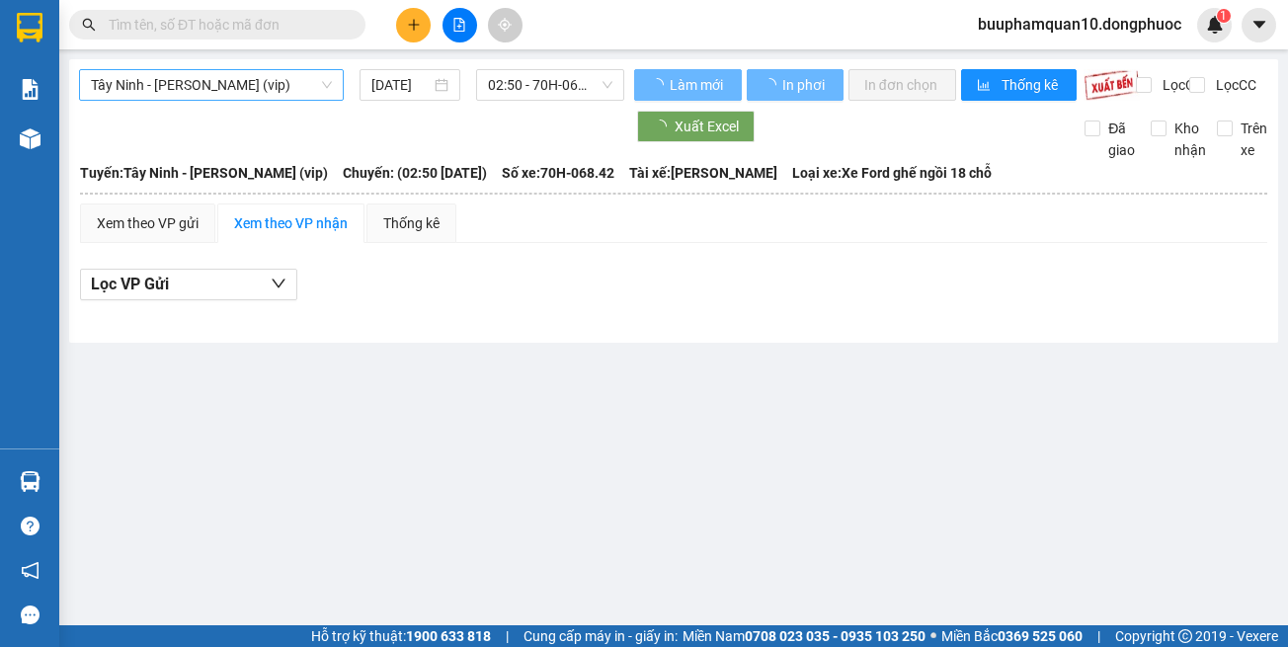
click at [200, 85] on span "Tây Ninh - [PERSON_NAME] (vip)" at bounding box center [211, 85] width 241 height 30
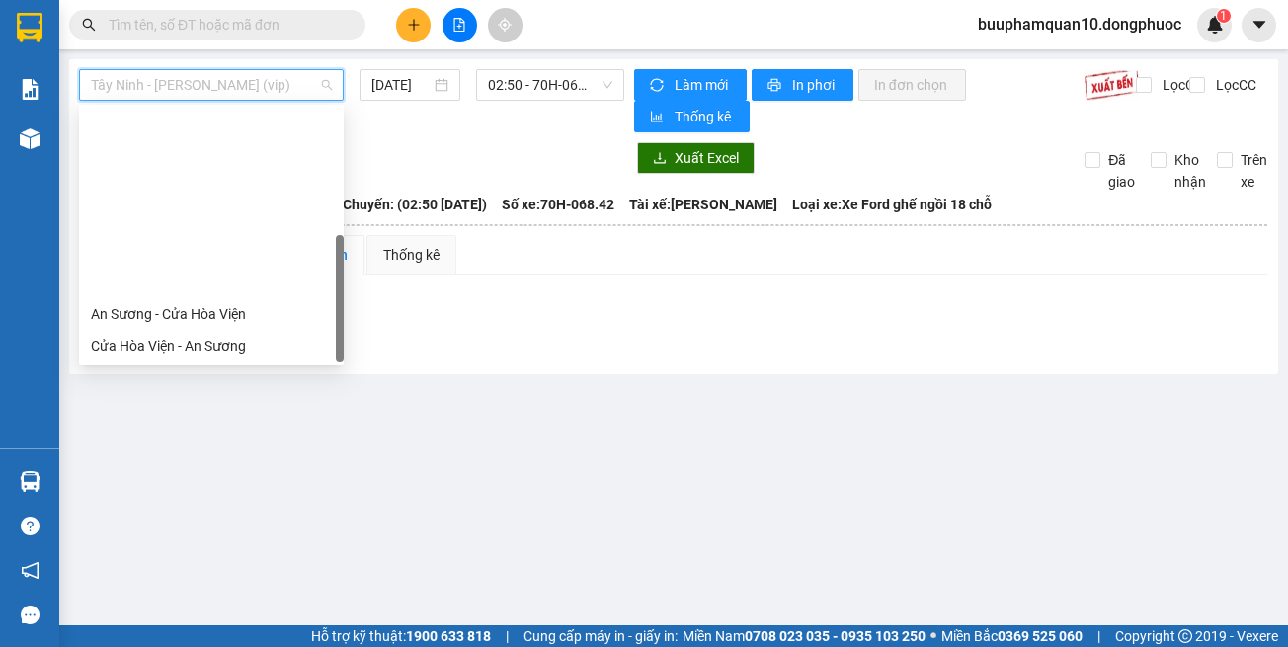
scroll to position [221, 0]
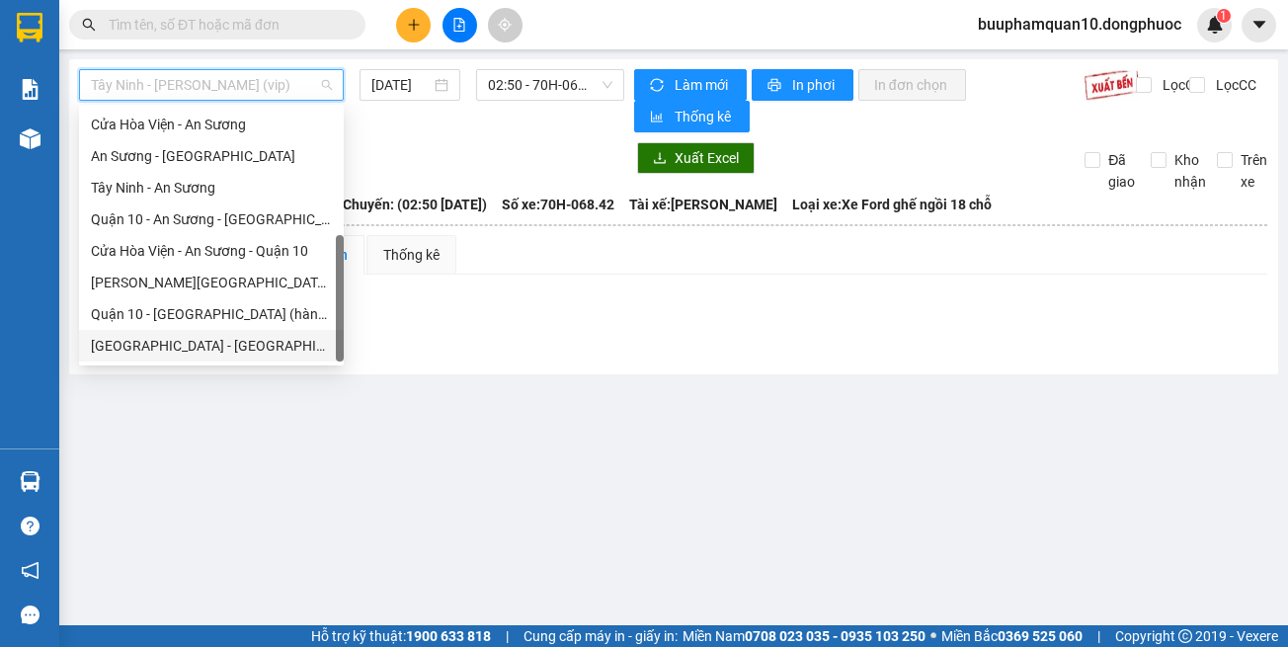
drag, startPoint x: 253, startPoint y: 354, endPoint x: 483, endPoint y: 157, distance: 302.7
click at [257, 343] on div "[GEOGRAPHIC_DATA] - [GEOGRAPHIC_DATA] (vip)" at bounding box center [211, 346] width 241 height 22
type input "[DATE]"
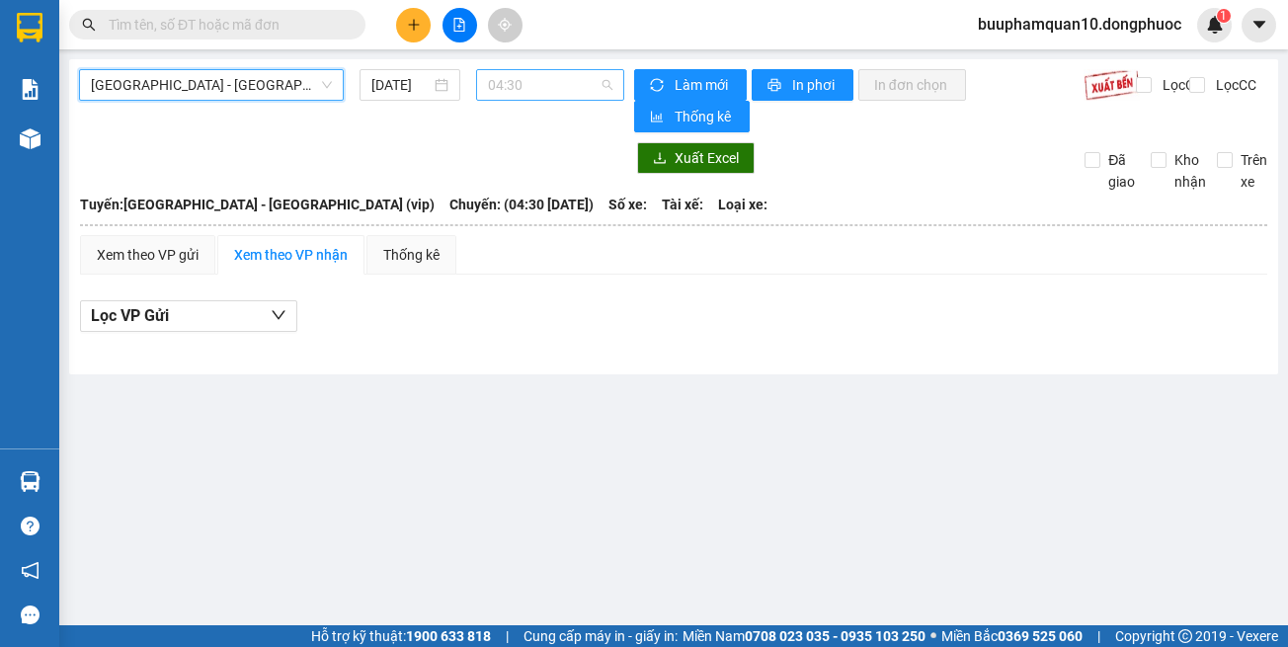
click at [539, 93] on span "04:30" at bounding box center [550, 85] width 124 height 30
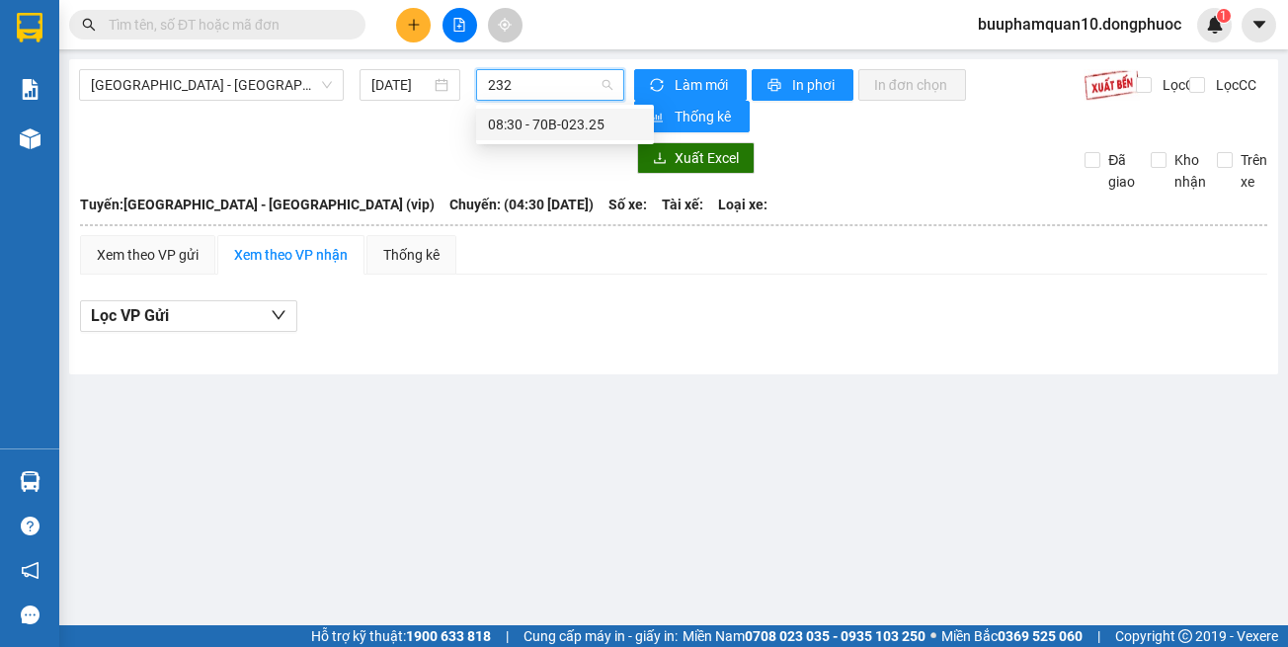
type input "2325"
click at [533, 117] on div "08:30 - 70B-023.25" at bounding box center [565, 125] width 154 height 22
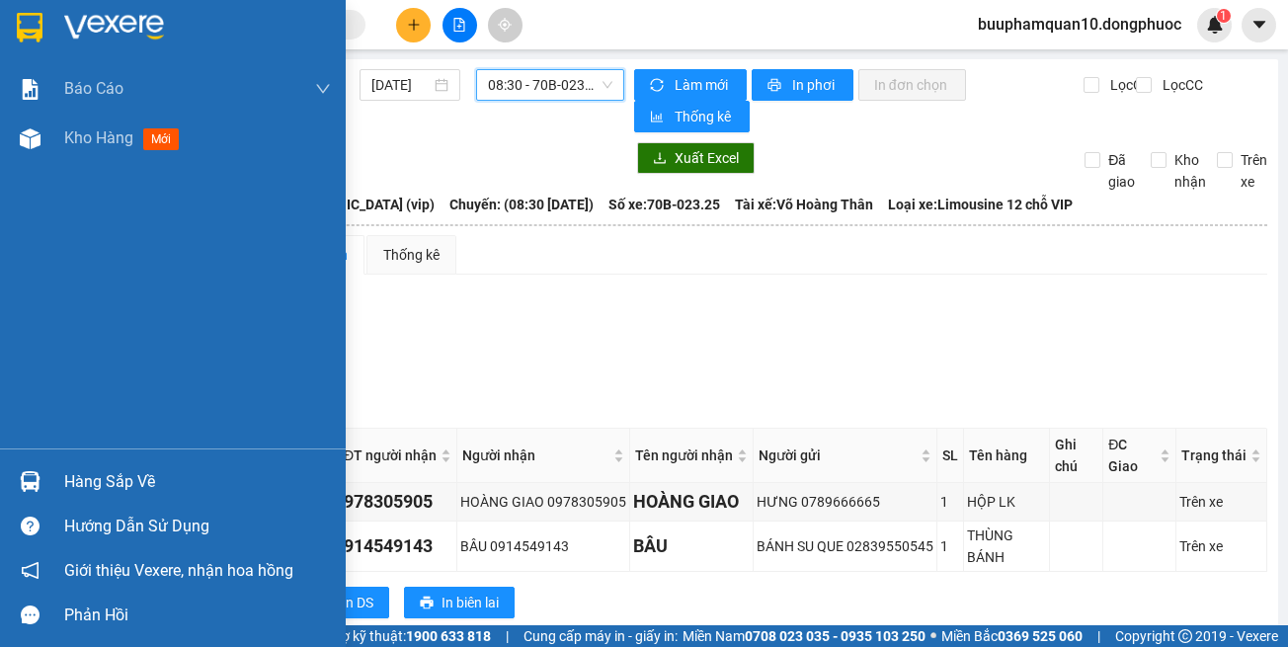
click at [36, 487] on img at bounding box center [30, 481] width 21 height 21
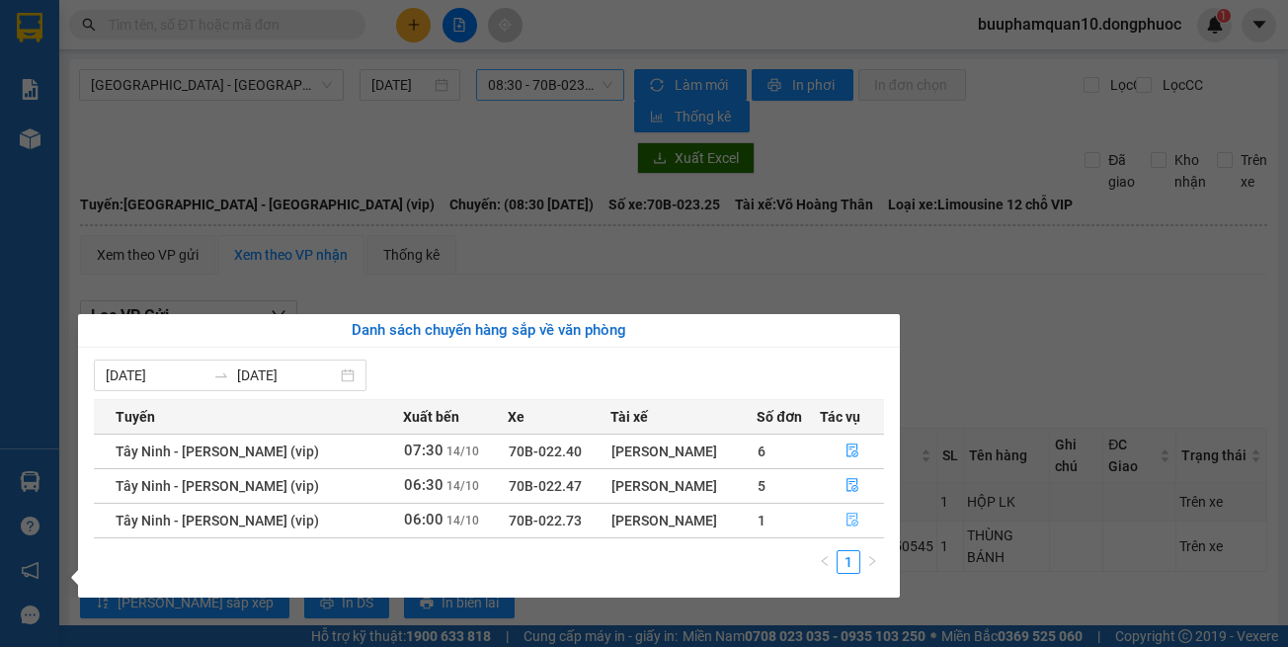
click at [859, 526] on button "button" at bounding box center [852, 521] width 63 height 32
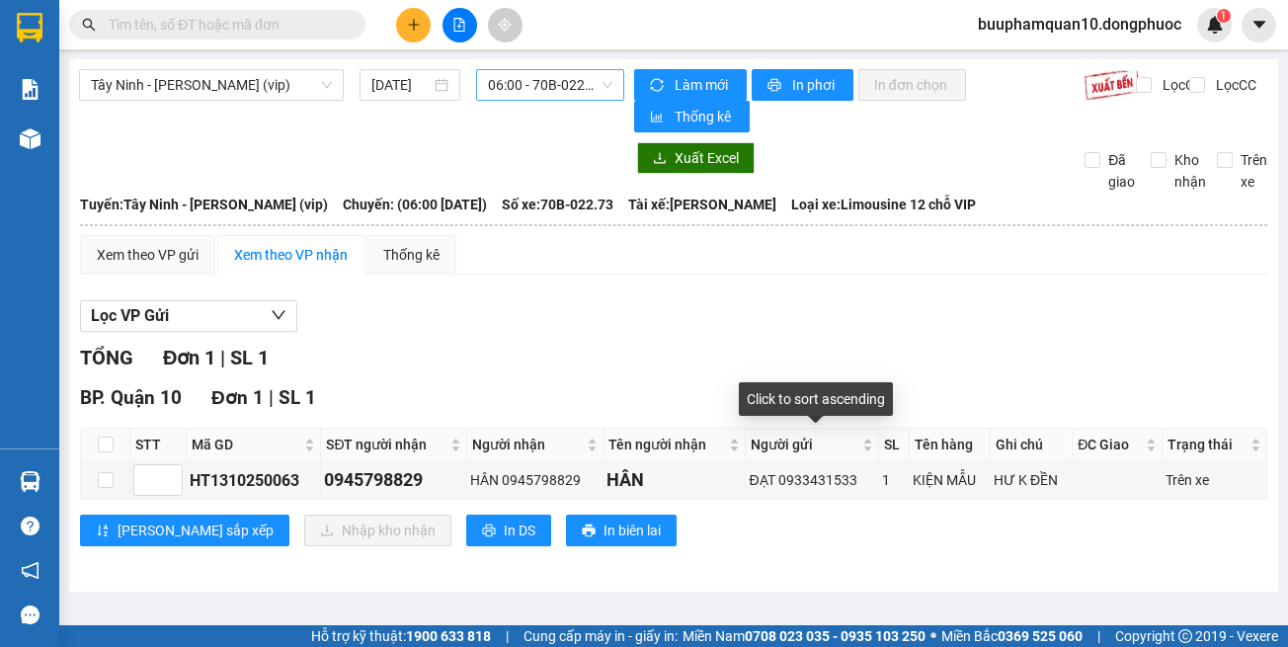
click at [896, 562] on div "TỔNG Đơn 1 | SL 1 BP. Quận 10 Đơn 1 | SL 1 STT Mã GD SĐT người nhận Người nhận …" at bounding box center [673, 457] width 1187 height 228
click at [106, 482] on input "checkbox" at bounding box center [106, 480] width 16 height 16
checkbox input "true"
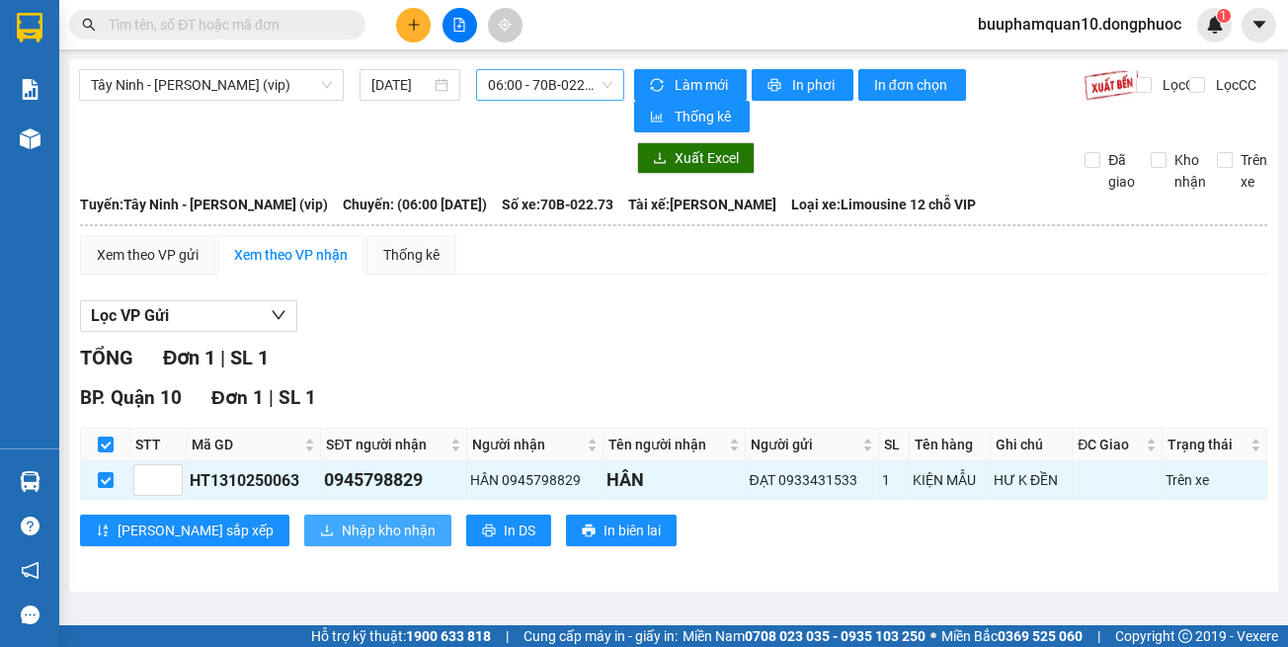
click at [342, 523] on span "Nhập kho nhận" at bounding box center [389, 531] width 94 height 22
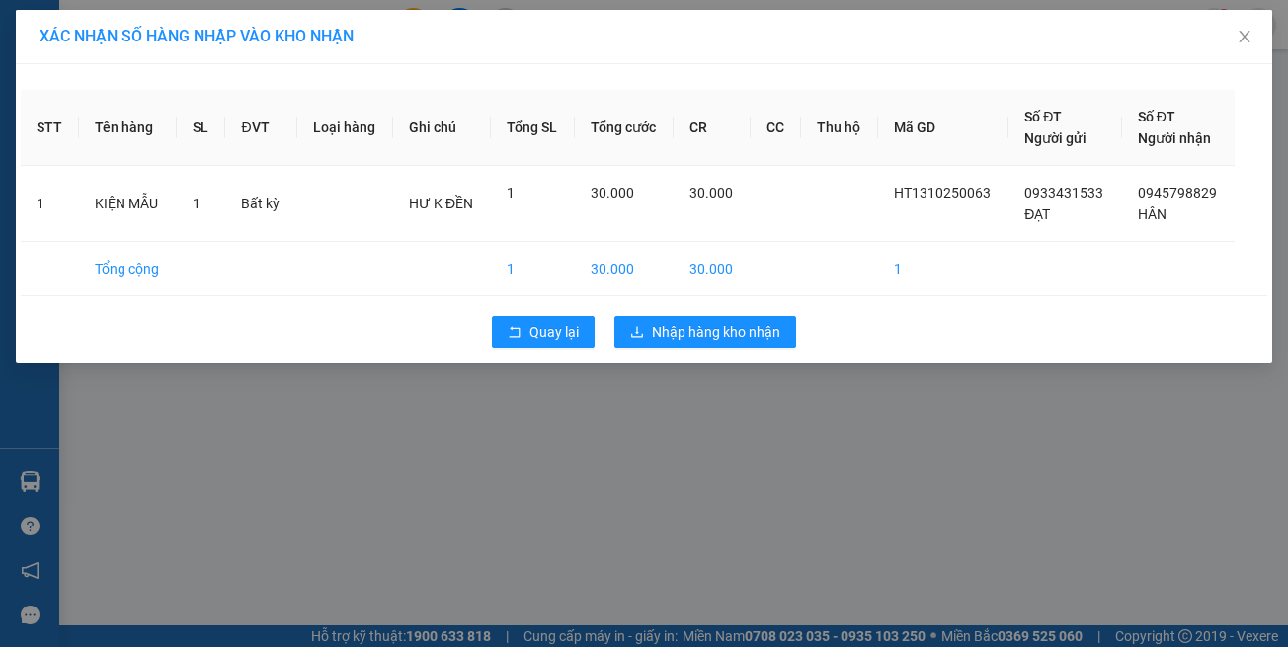
click at [659, 574] on div "XÁC NHẬN SỐ HÀNG NHẬP VÀO KHO NHẬN STT Tên hàng SL ĐVT Loại hàng Ghi chú Tổng S…" at bounding box center [644, 323] width 1288 height 647
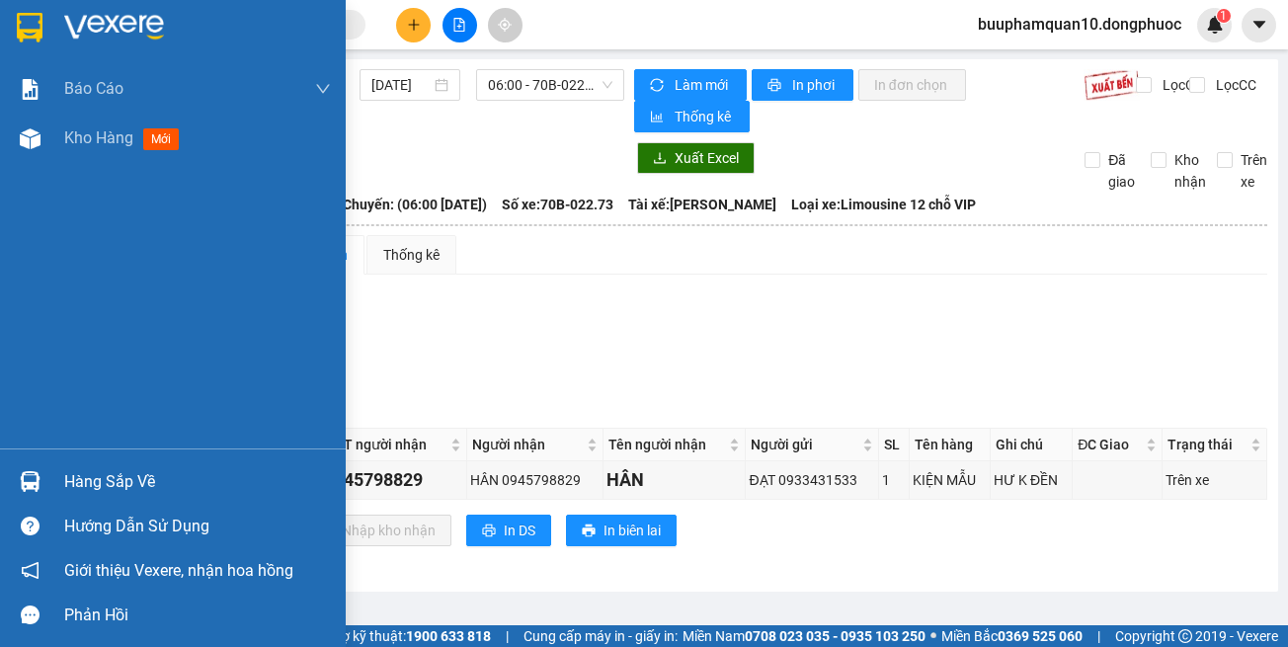
click at [14, 484] on div at bounding box center [30, 481] width 35 height 35
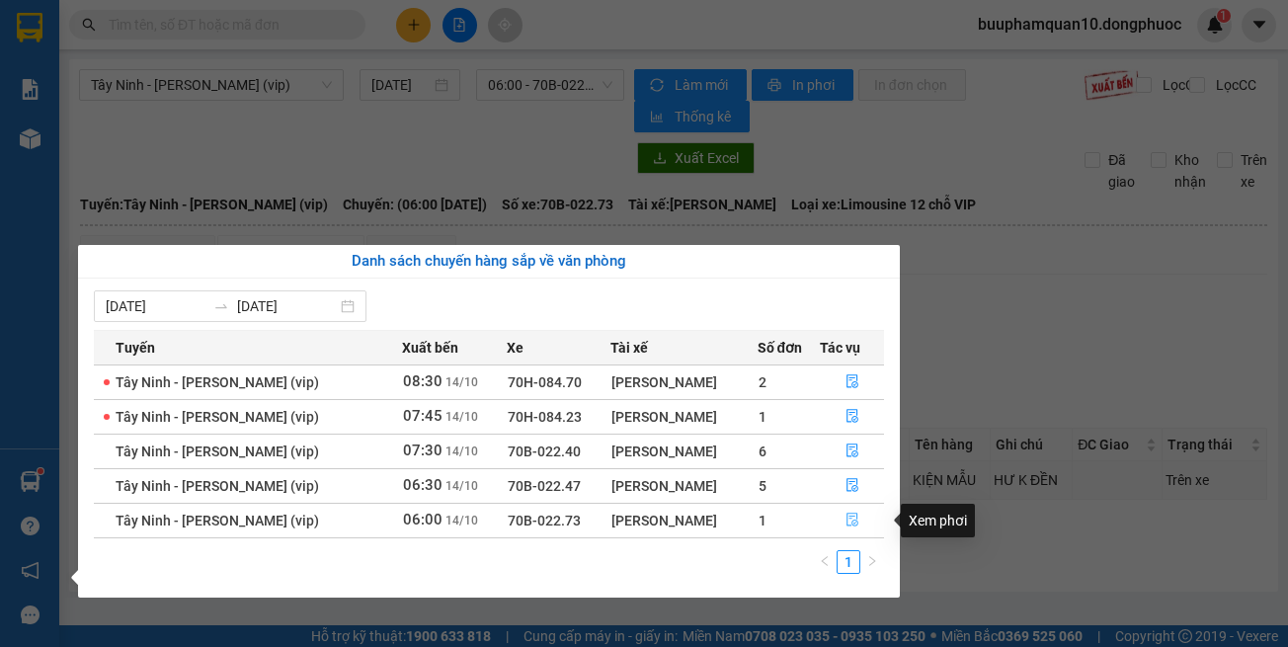
click at [852, 524] on icon "file-done" at bounding box center [853, 520] width 14 height 14
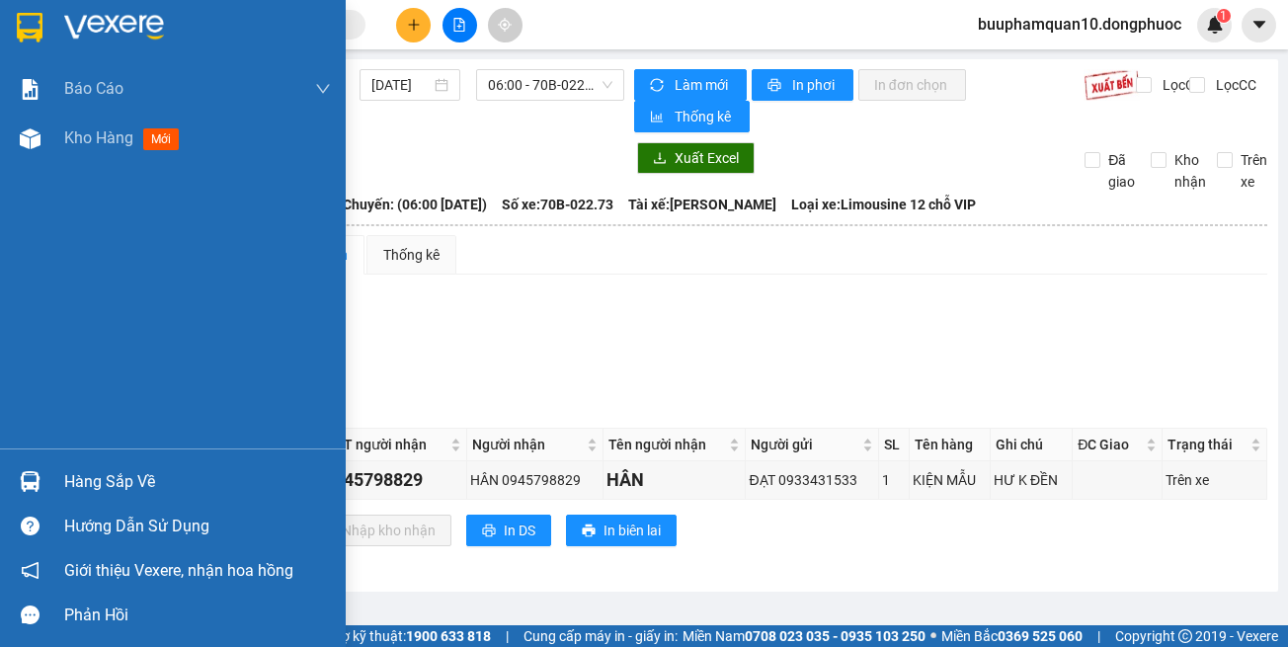
click at [38, 497] on div at bounding box center [30, 481] width 35 height 35
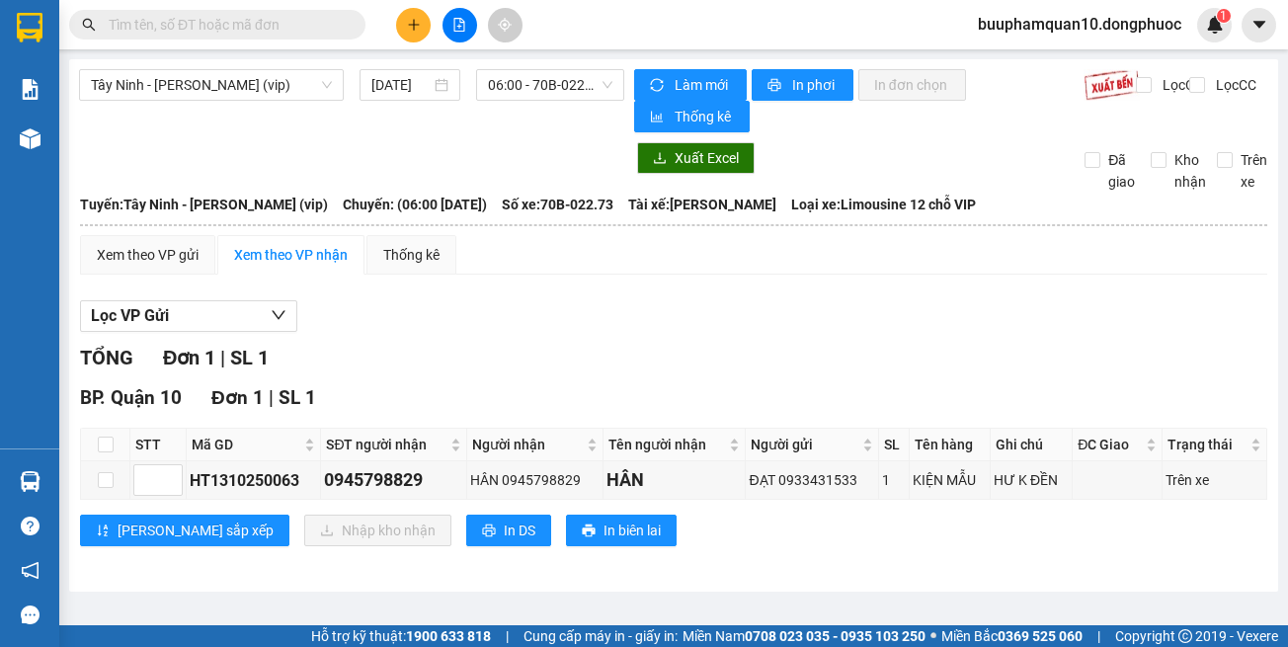
drag, startPoint x: 1011, startPoint y: 555, endPoint x: 1287, endPoint y: 101, distance: 532.0
click at [1011, 551] on section "Kết quả tìm kiếm ( 0 ) Bộ lọc Thuộc VP này Gửi 3 ngày gần nhất No Data buuphamq…" at bounding box center [644, 323] width 1288 height 647
click at [423, 15] on button at bounding box center [413, 25] width 35 height 35
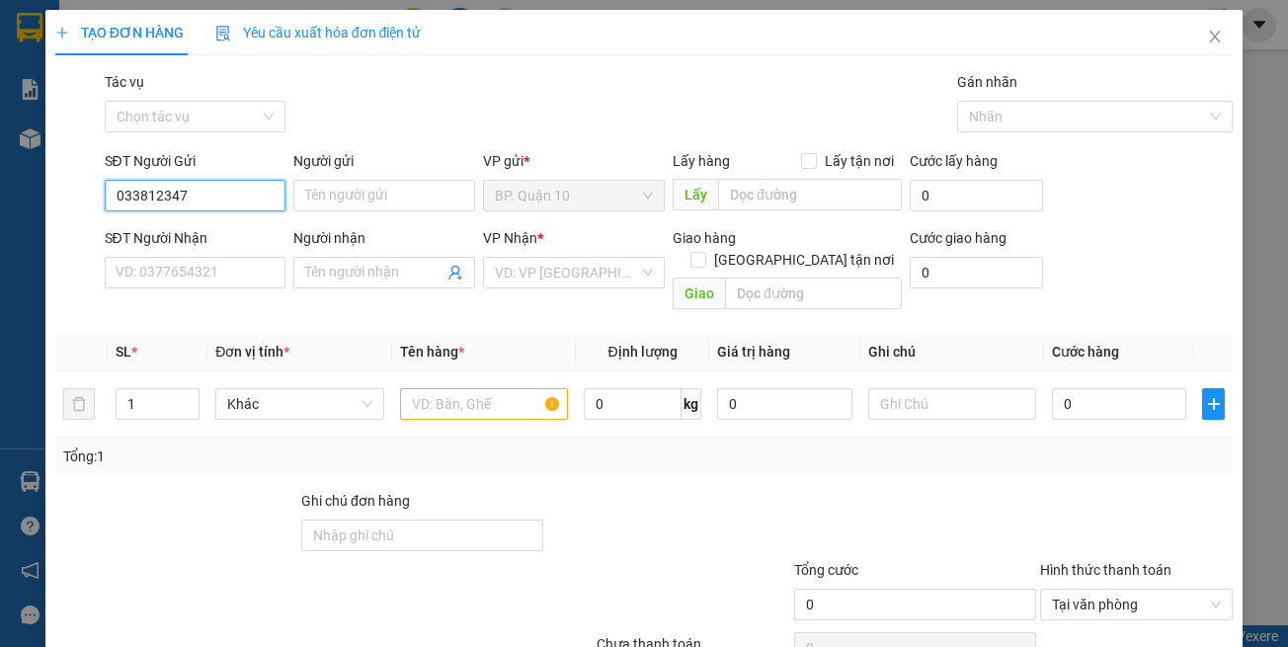
type input "0338123477"
click at [204, 223] on div "0338123477 - HƯƠNG" at bounding box center [192, 235] width 179 height 32
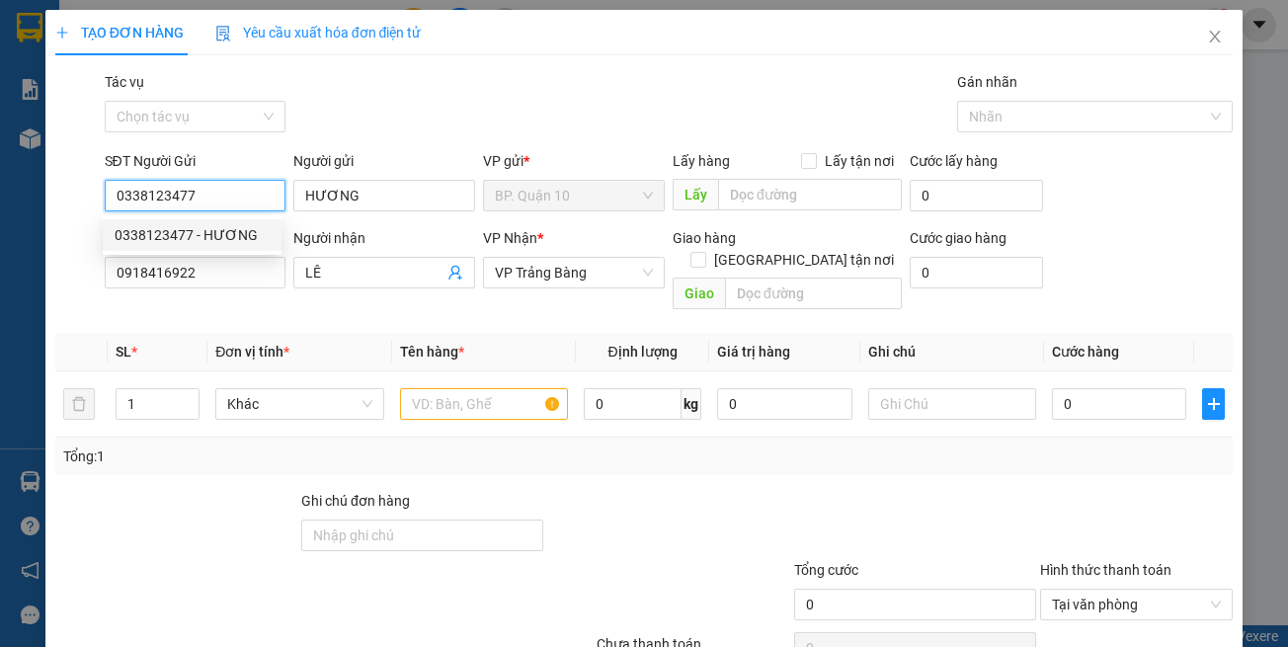
type input "HƯƠNG"
type input "0918416922"
type input "LÊ"
type input "50.000"
type input "0338123477"
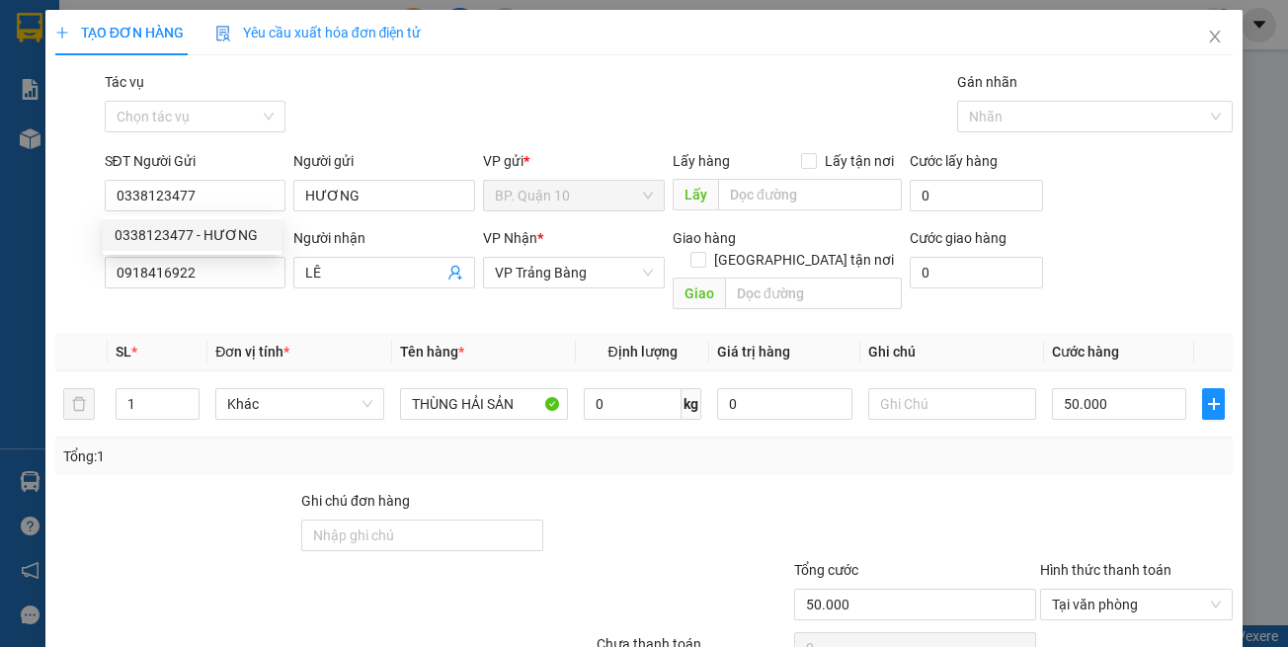
click at [358, 294] on div "Người nhận LÊ" at bounding box center [384, 261] width 182 height 69
drag, startPoint x: 1212, startPoint y: 502, endPoint x: 1211, endPoint y: 485, distance: 16.8
click at [1213, 494] on div at bounding box center [1136, 524] width 197 height 69
click at [1110, 453] on div "Transit Pickup Surcharge Ids Transit Deliver Surcharge Ids Transit Deliver Surc…" at bounding box center [644, 392] width 1178 height 643
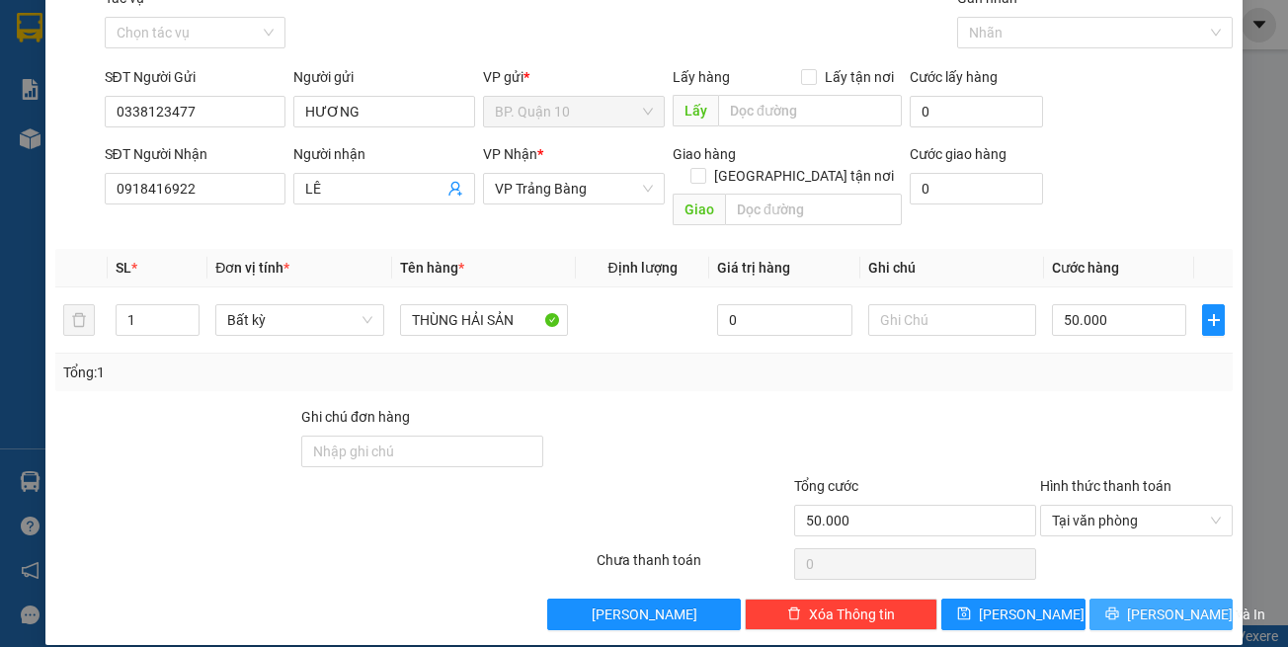
click at [1129, 599] on button "[PERSON_NAME] và In" at bounding box center [1162, 615] width 144 height 32
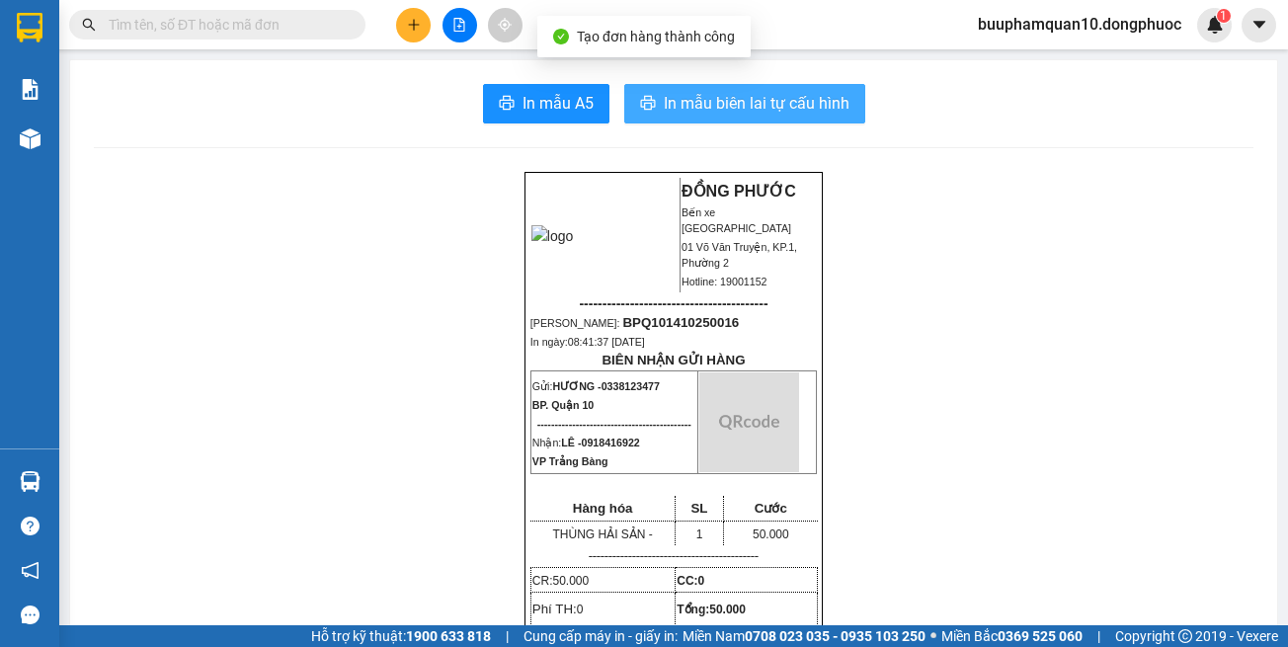
click at [645, 96] on icon "printer" at bounding box center [648, 103] width 16 height 16
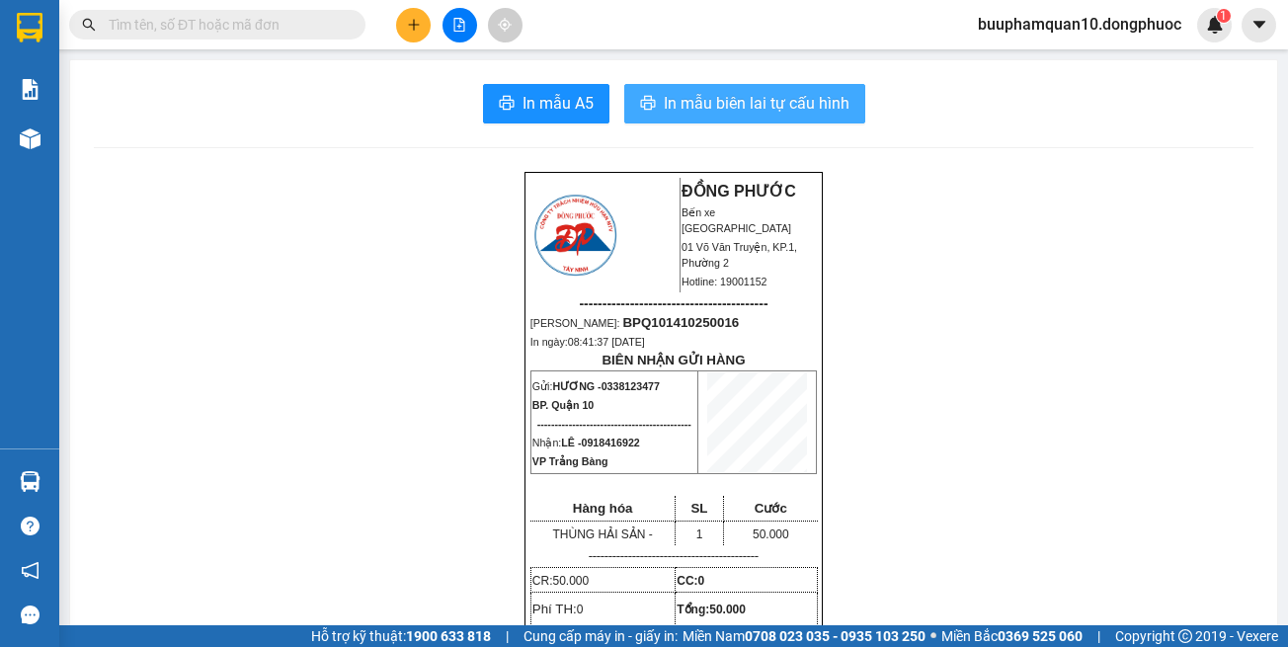
click at [818, 113] on span "In mẫu biên lai tự cấu hình" at bounding box center [757, 103] width 186 height 25
click at [453, 32] on button at bounding box center [460, 25] width 35 height 35
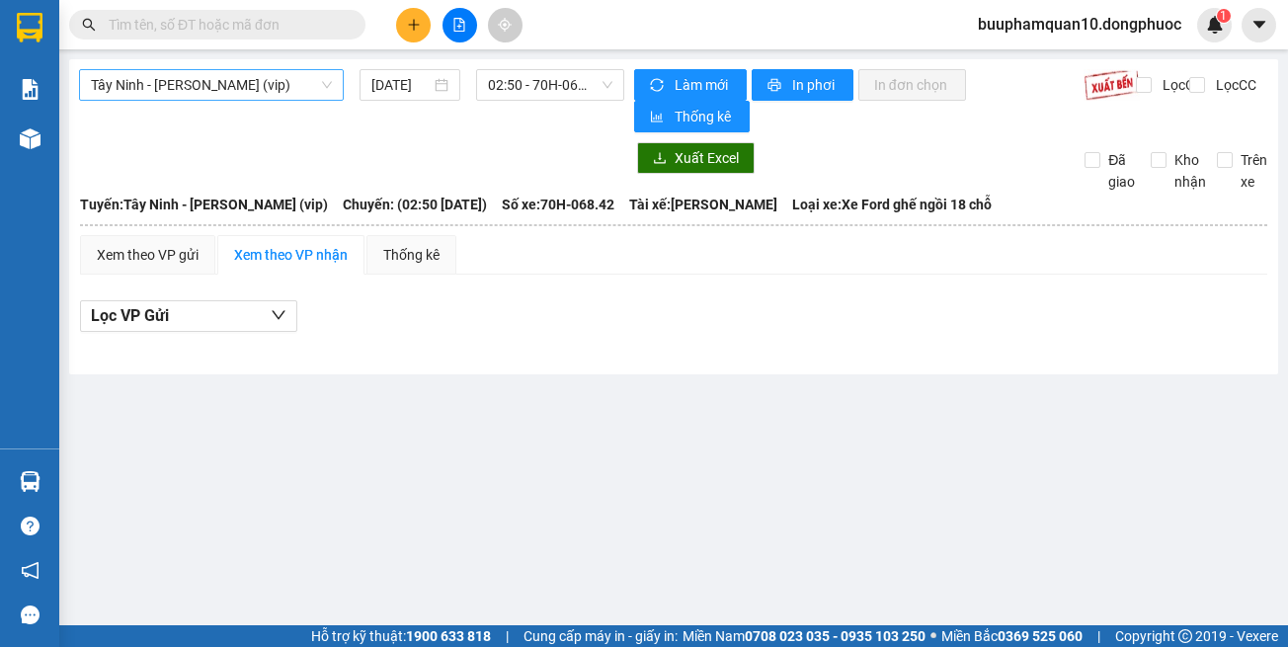
click at [146, 84] on span "Tây Ninh - [PERSON_NAME] (vip)" at bounding box center [211, 85] width 241 height 30
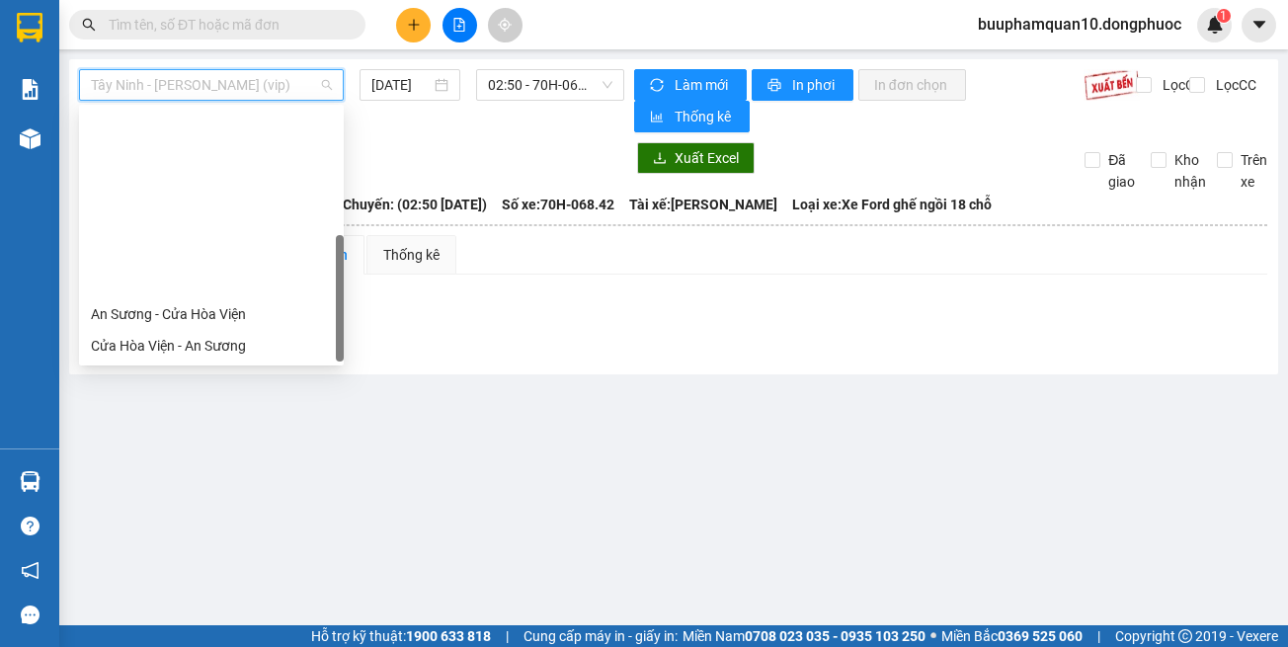
drag, startPoint x: 211, startPoint y: 353, endPoint x: 421, endPoint y: 139, distance: 299.0
click at [216, 556] on div "[GEOGRAPHIC_DATA] - [GEOGRAPHIC_DATA] (vip)" at bounding box center [211, 567] width 241 height 22
type input "[DATE]"
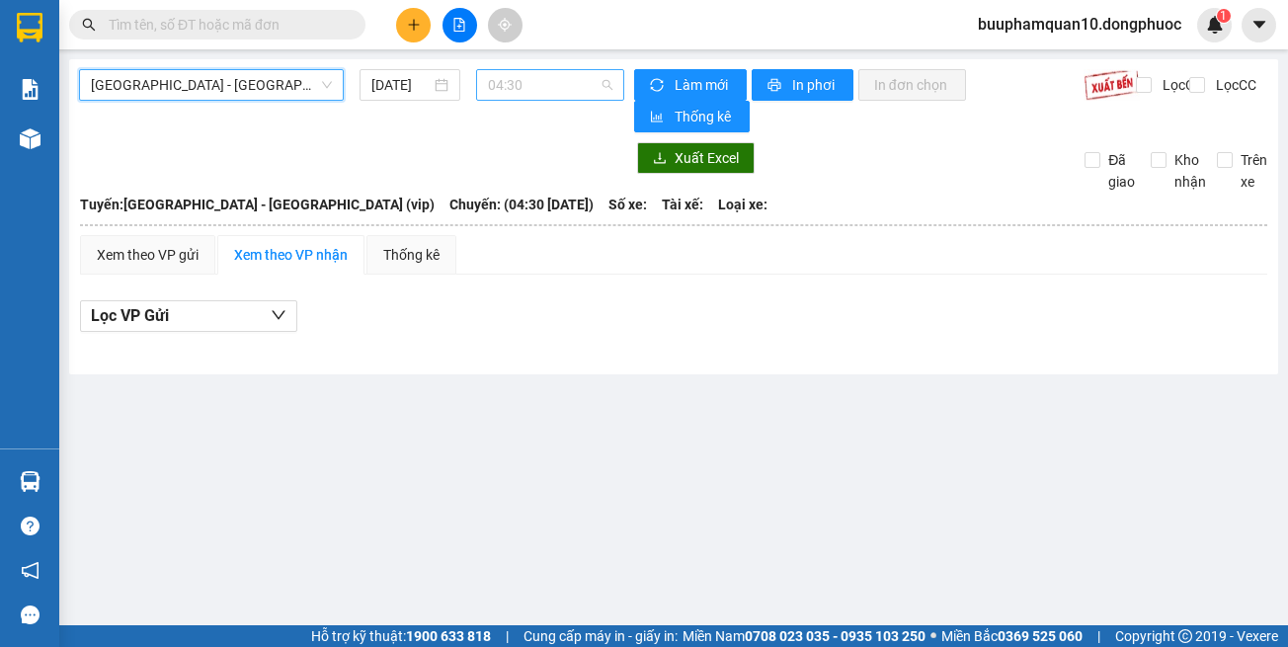
click at [524, 78] on span "04:30" at bounding box center [550, 85] width 124 height 30
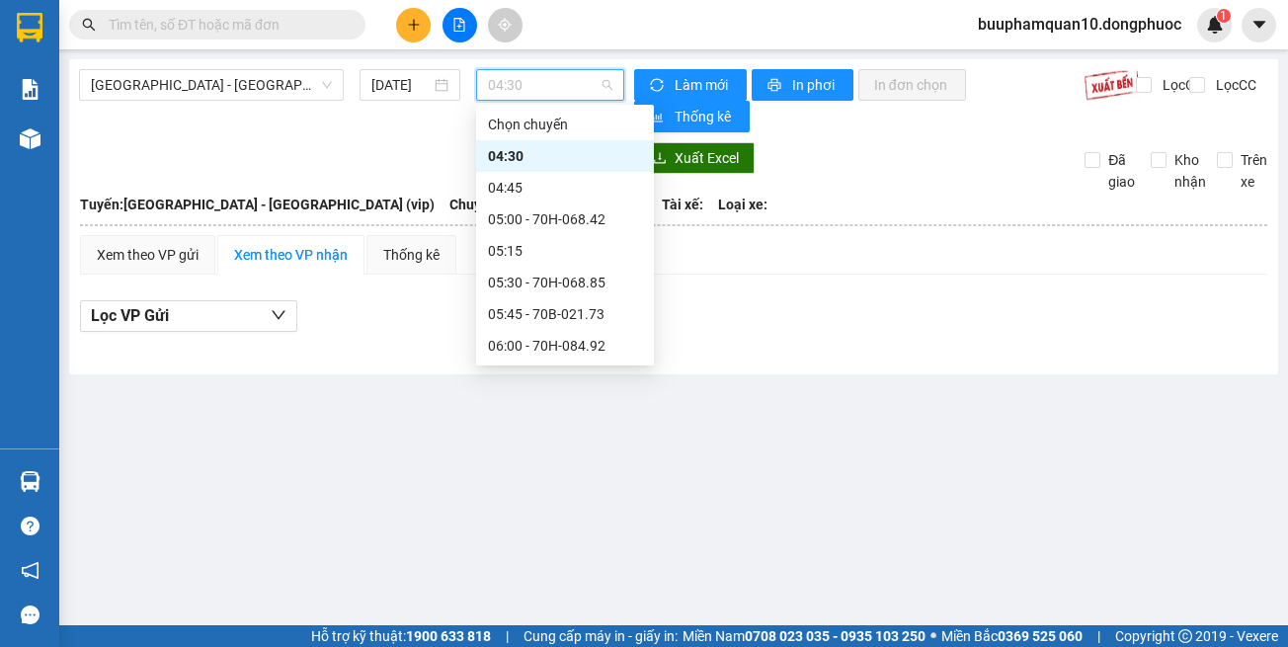
click at [423, 34] on button at bounding box center [413, 25] width 35 height 35
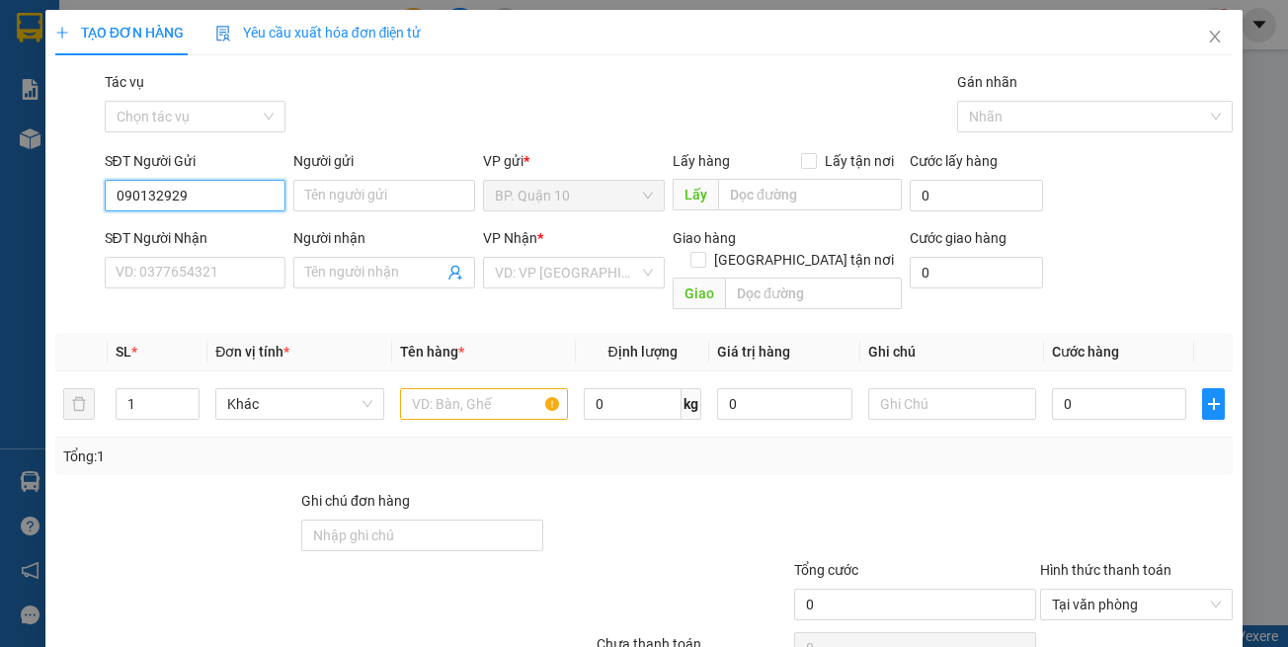
type input "0901329292"
drag, startPoint x: 203, startPoint y: 233, endPoint x: 248, endPoint y: 248, distance: 46.9
click at [204, 233] on div "0901329292 - DŨNG" at bounding box center [192, 235] width 155 height 22
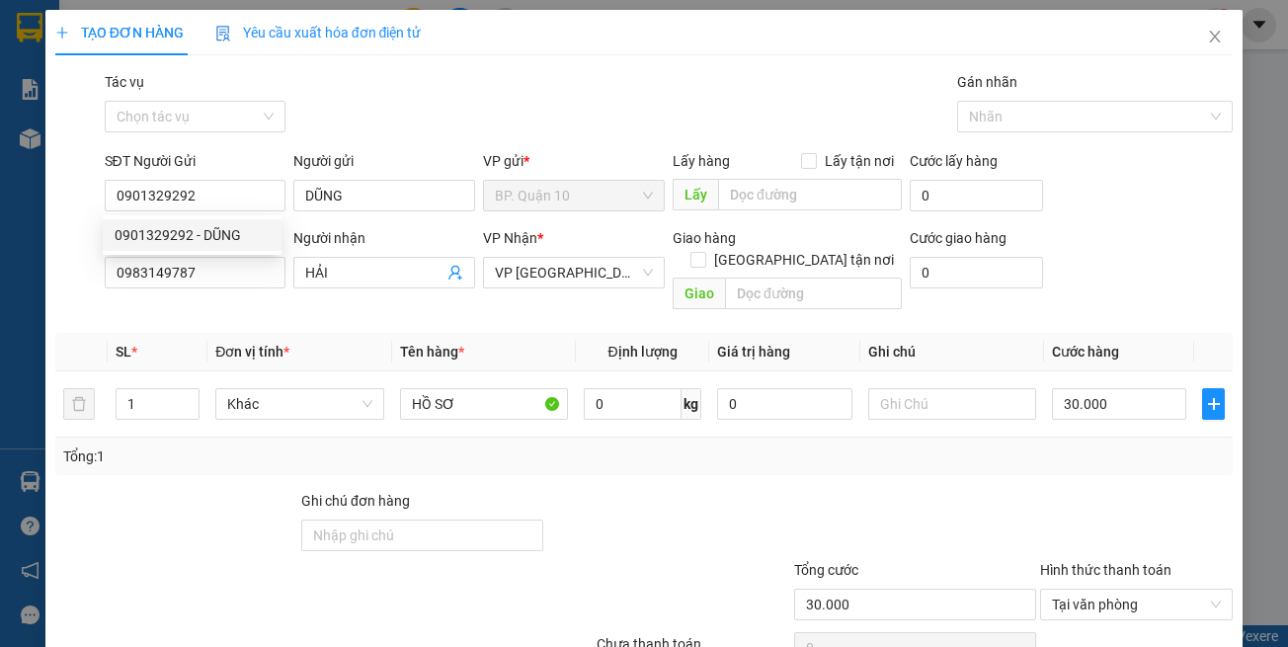
drag, startPoint x: 359, startPoint y: 319, endPoint x: 591, endPoint y: 387, distance: 241.9
click at [362, 333] on th "Đơn vị tính *" at bounding box center [299, 352] width 184 height 39
drag, startPoint x: 1124, startPoint y: 612, endPoint x: 1118, endPoint y: 601, distance: 13.3
click at [1123, 611] on div "TẠO ĐƠN HÀNG Yêu cầu xuất hóa đơn điện tử Transit Pickup Surcharge Ids Transit …" at bounding box center [644, 369] width 1198 height 719
drag, startPoint x: 1118, startPoint y: 601, endPoint x: 1097, endPoint y: 588, distance: 24.4
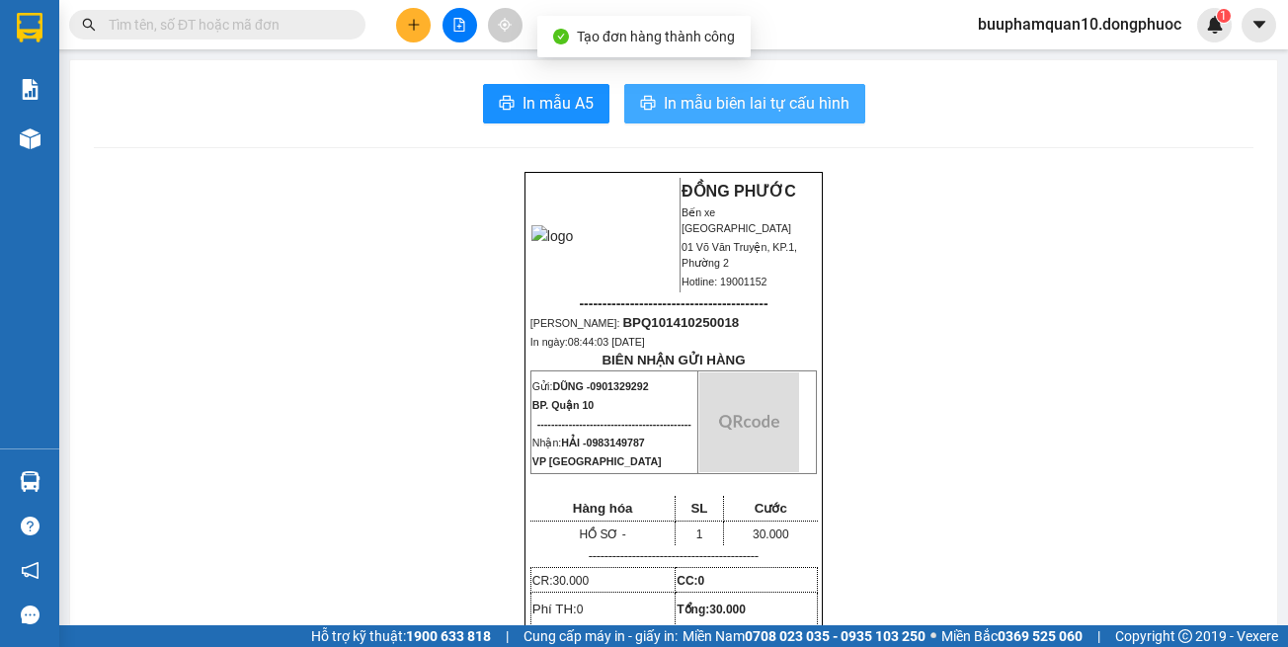
click at [763, 101] on span "In mẫu biên lai tự cấu hình" at bounding box center [757, 103] width 186 height 25
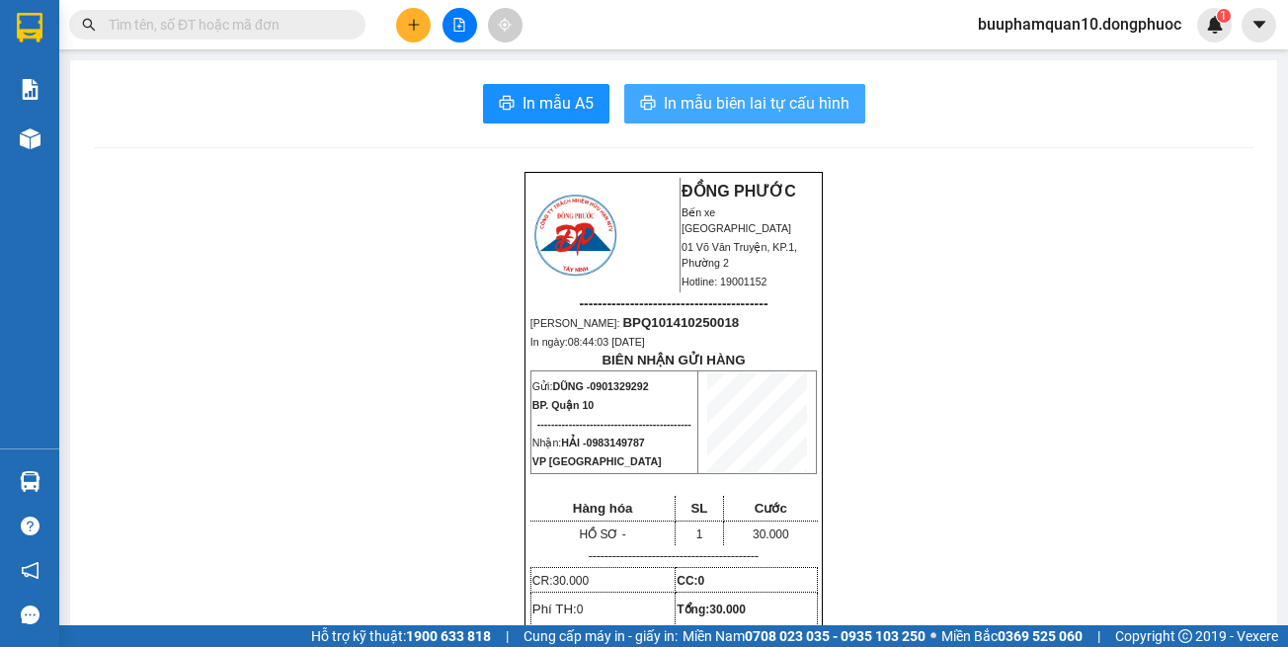
click at [690, 96] on span "In mẫu biên lai tự cấu hình" at bounding box center [757, 103] width 186 height 25
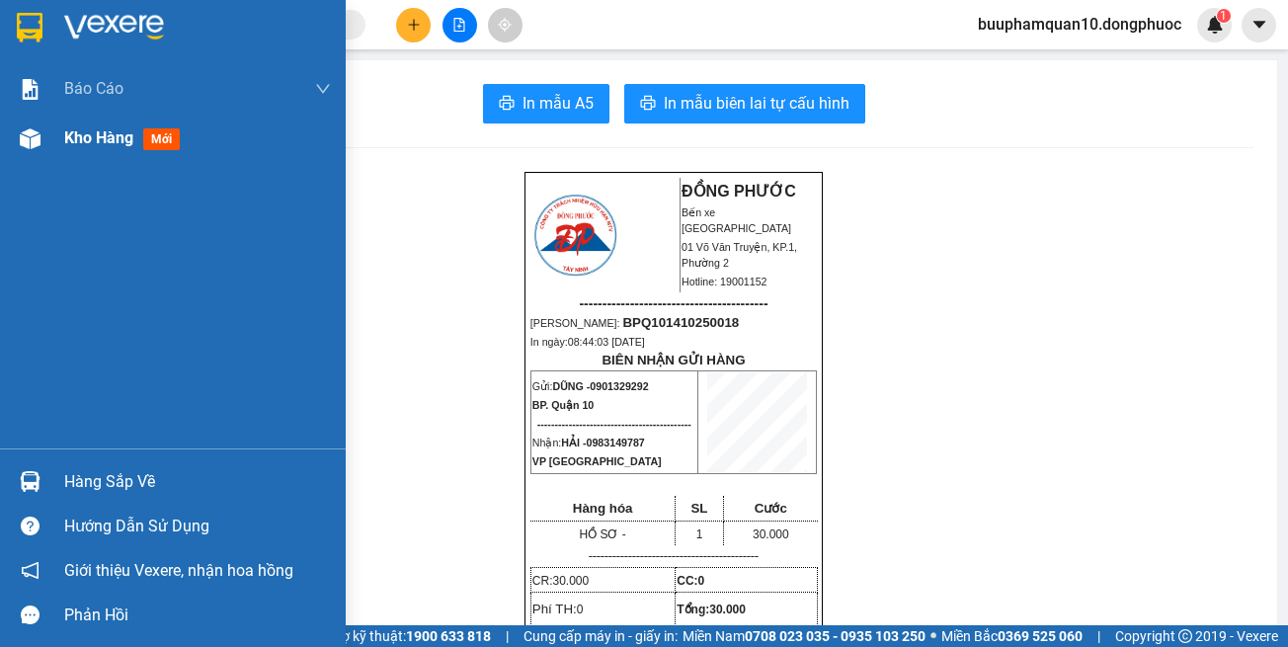
click at [39, 145] on img at bounding box center [30, 138] width 21 height 21
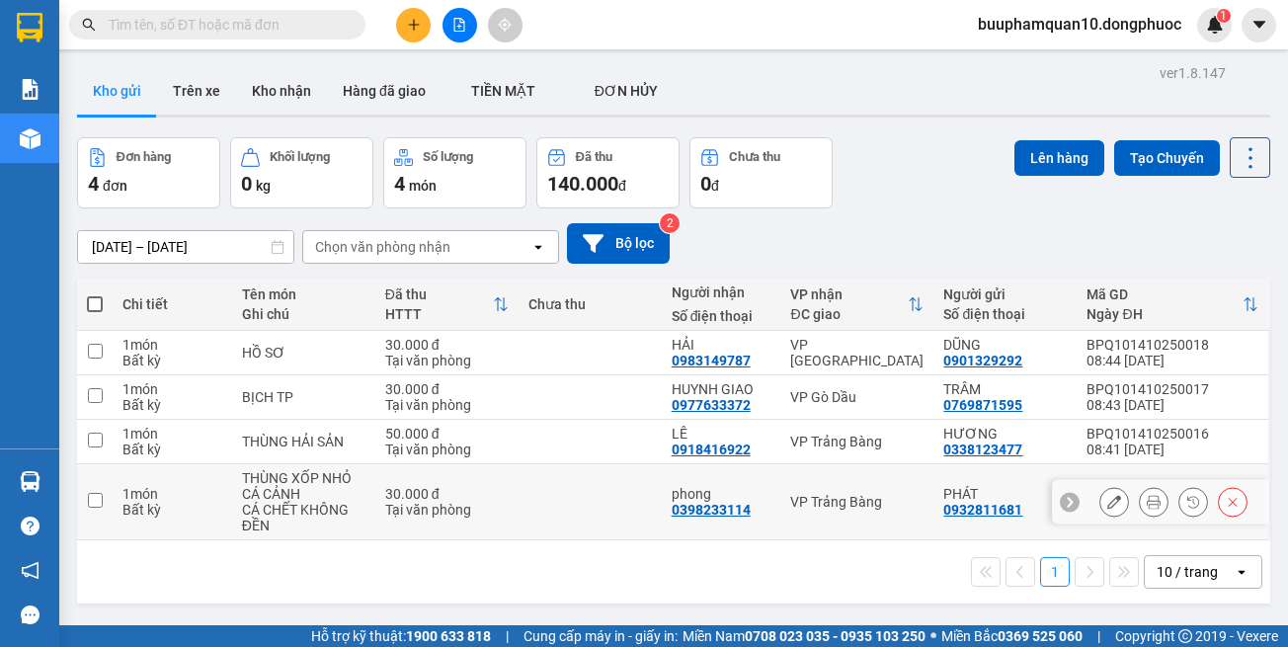
click at [840, 494] on div "VP Trảng Bàng" at bounding box center [856, 502] width 133 height 16
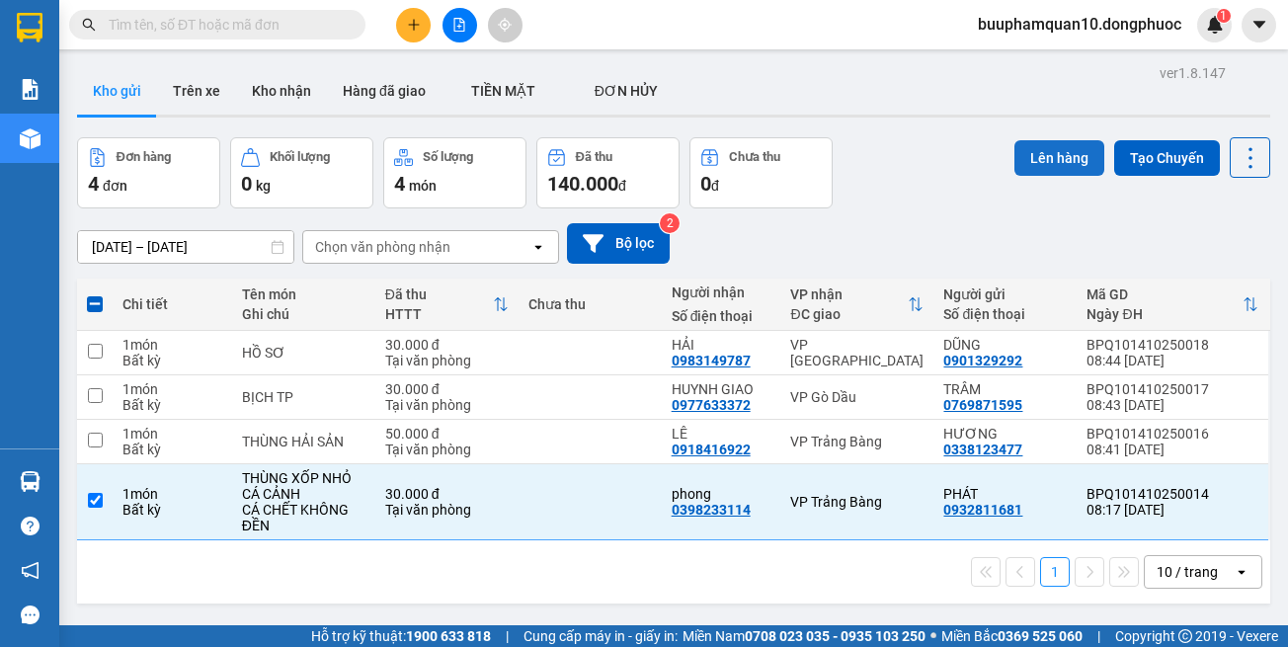
click at [1060, 161] on button "Lên hàng" at bounding box center [1060, 158] width 90 height 36
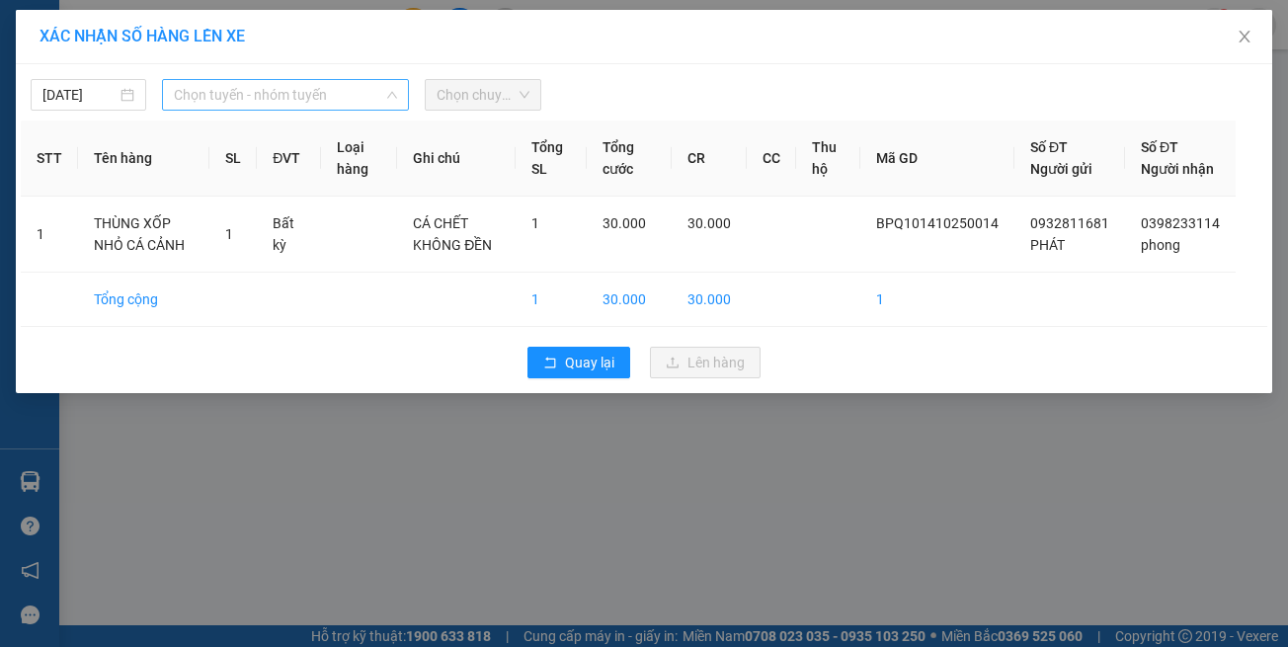
click at [241, 96] on span "Chọn tuyến - nhóm tuyến" at bounding box center [285, 95] width 223 height 30
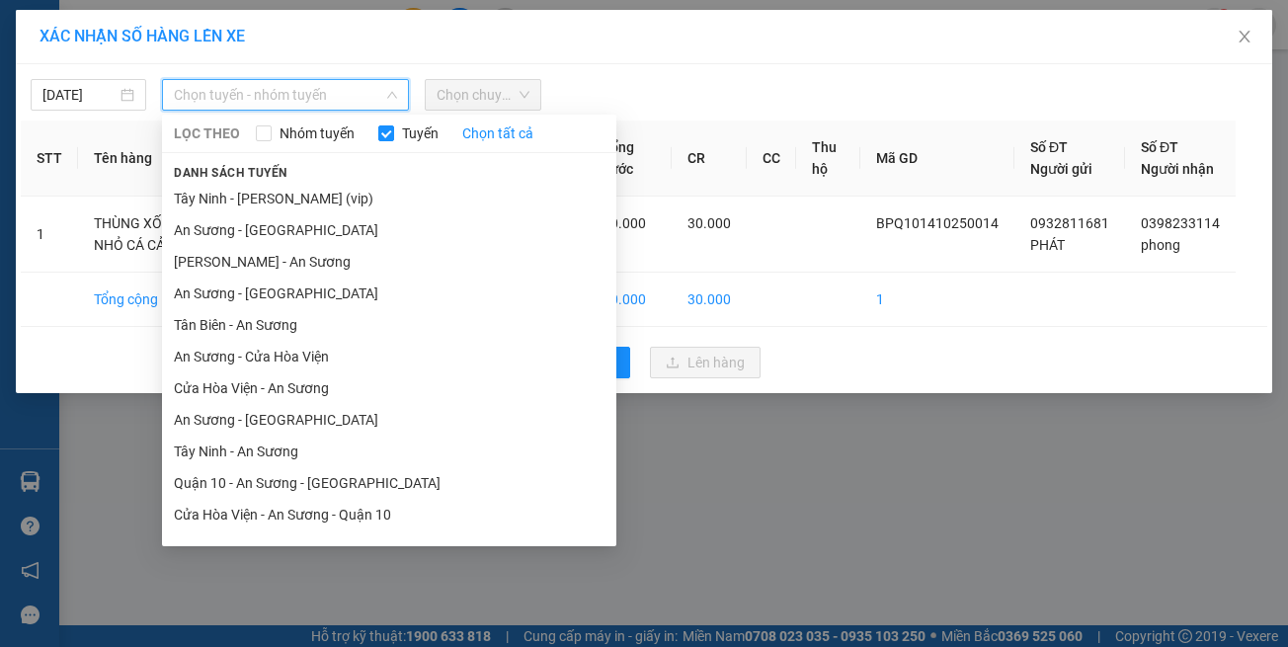
click at [332, 594] on li "[GEOGRAPHIC_DATA] - [GEOGRAPHIC_DATA] (vip)" at bounding box center [389, 610] width 454 height 32
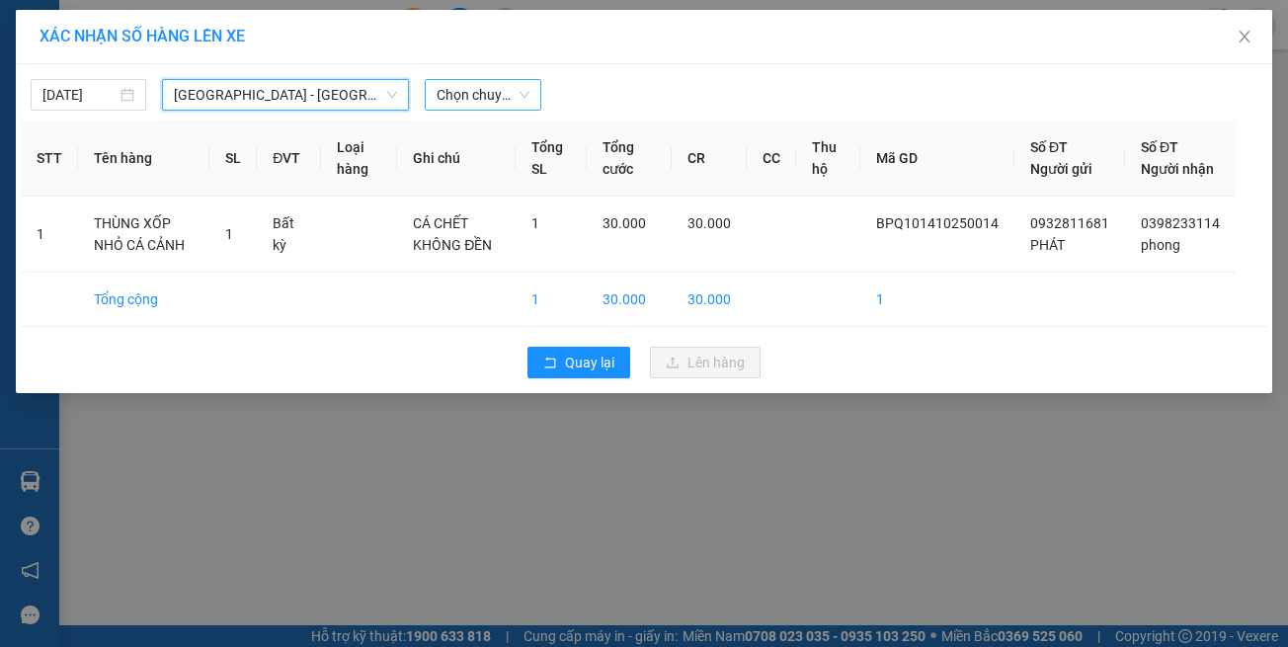
click at [485, 89] on span "Chọn chuyến" at bounding box center [483, 95] width 92 height 30
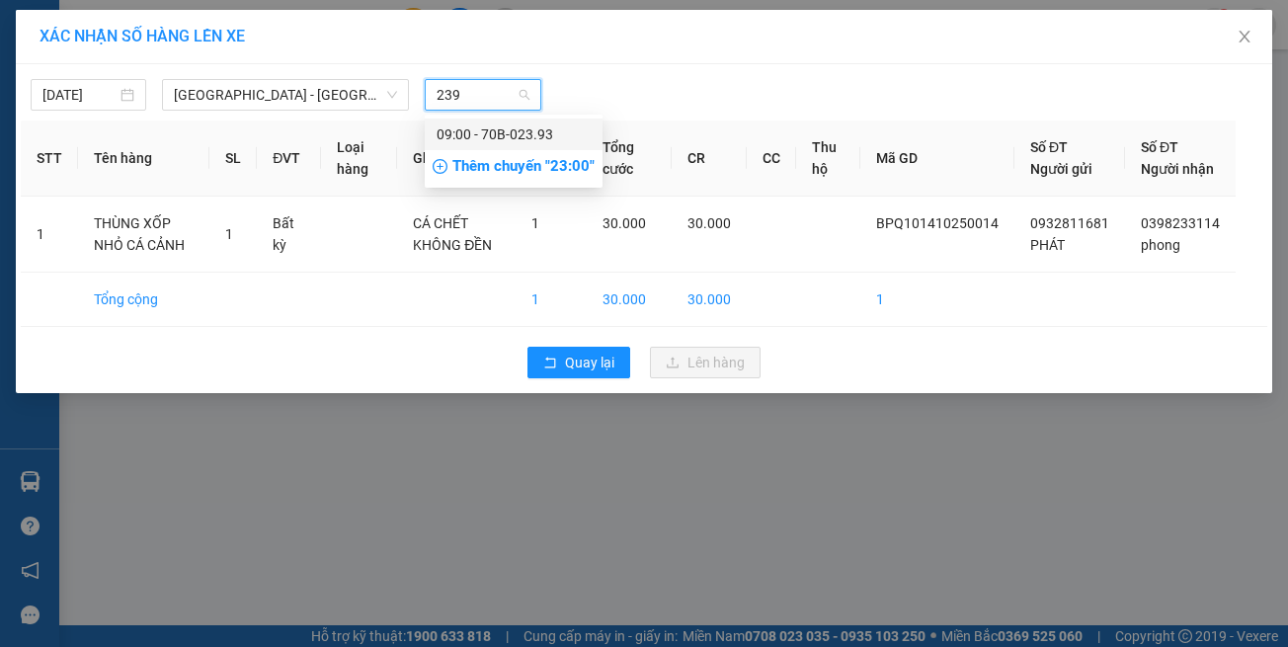
type input "2393"
click at [549, 121] on div "09:00 - 70B-023.93" at bounding box center [514, 135] width 178 height 32
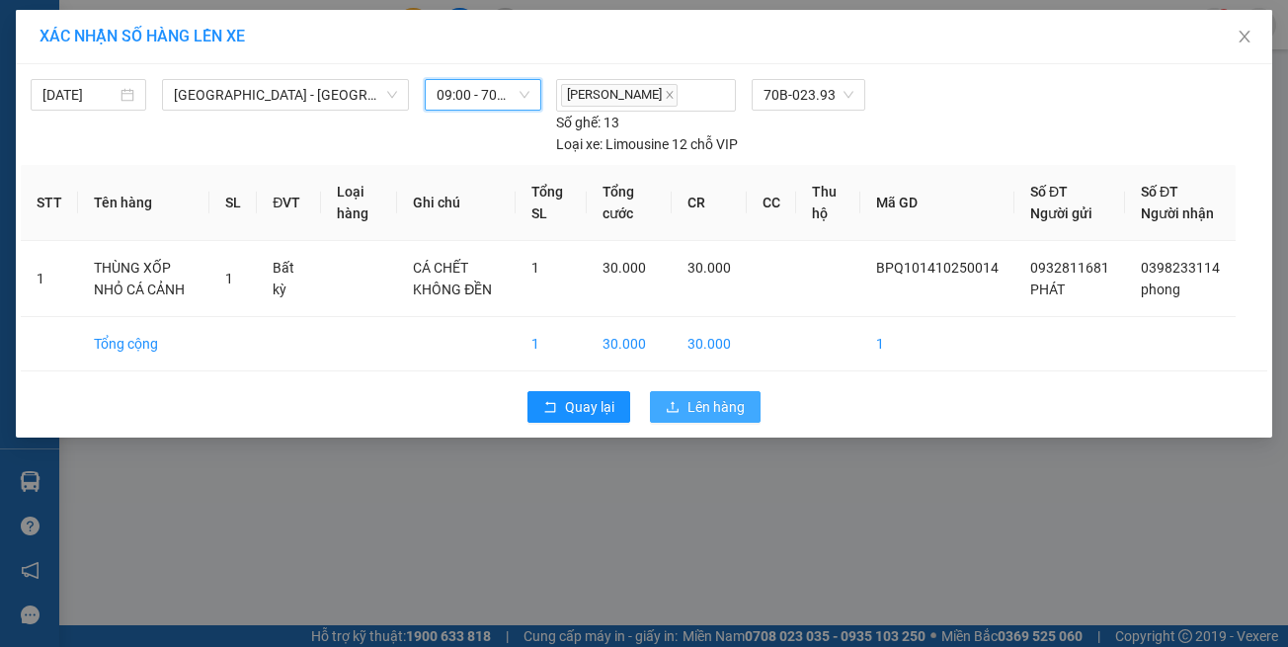
click at [716, 396] on span "Lên hàng" at bounding box center [716, 407] width 57 height 22
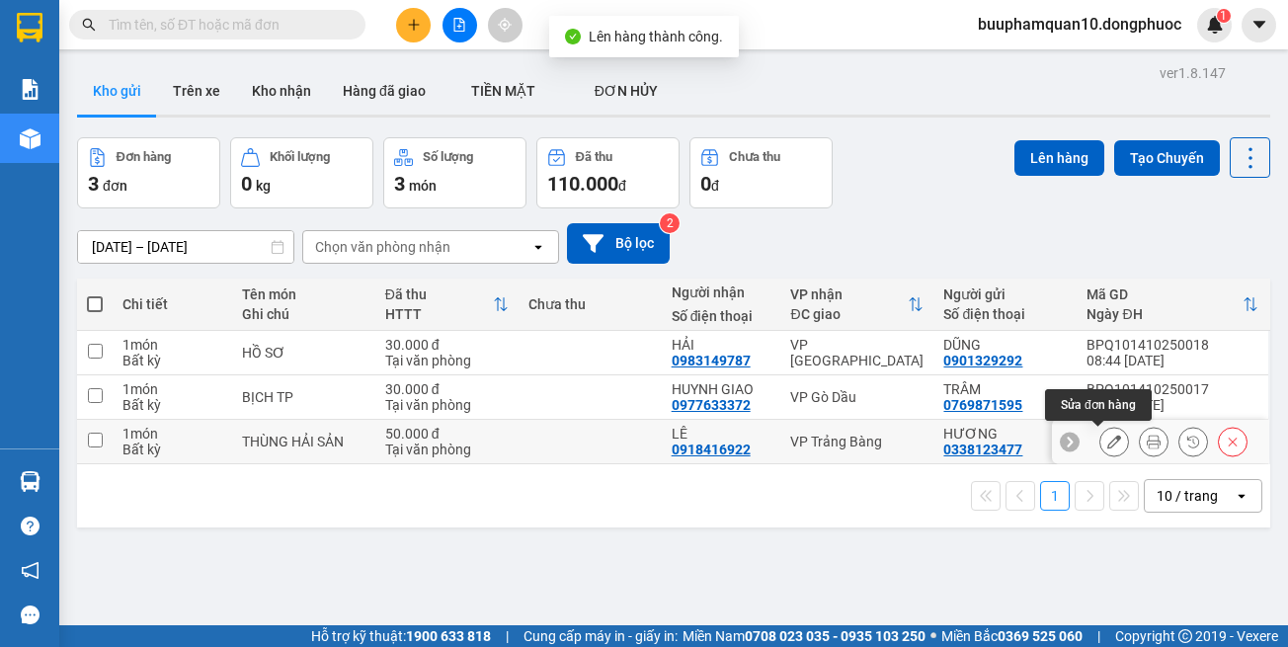
click at [1107, 435] on icon at bounding box center [1114, 442] width 14 height 14
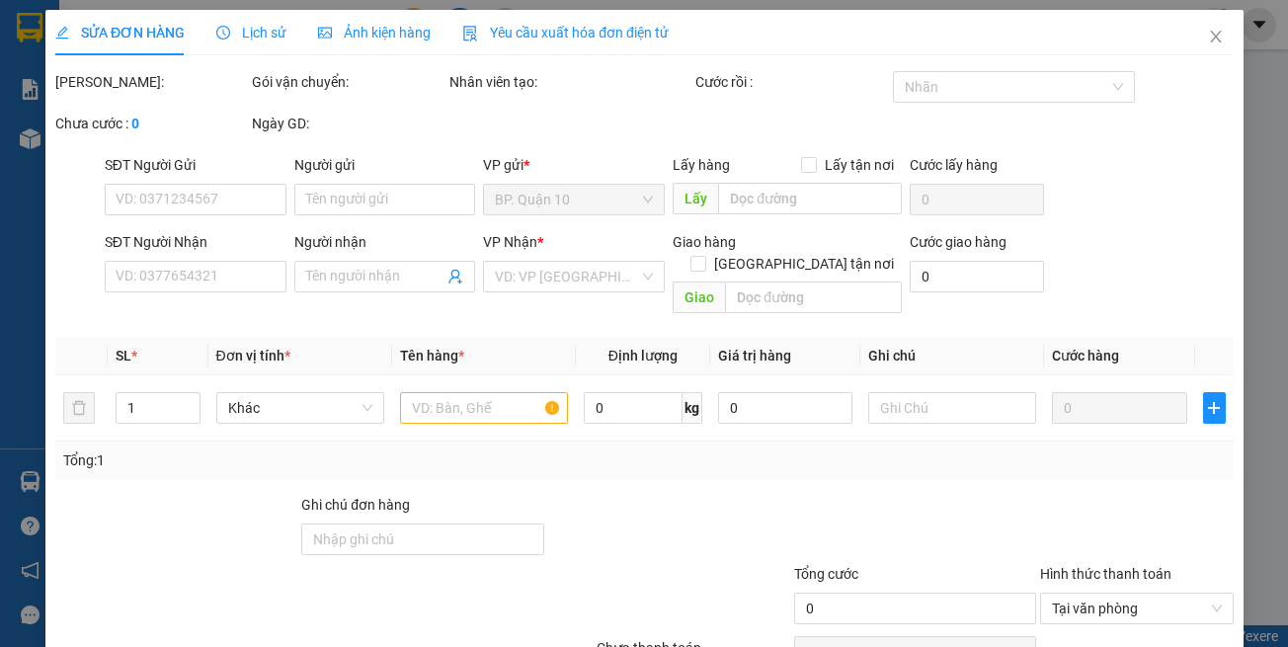
type input "0338123477"
type input "HƯƠNG"
type input "0918416922"
type input "LÊ"
type input "50.000"
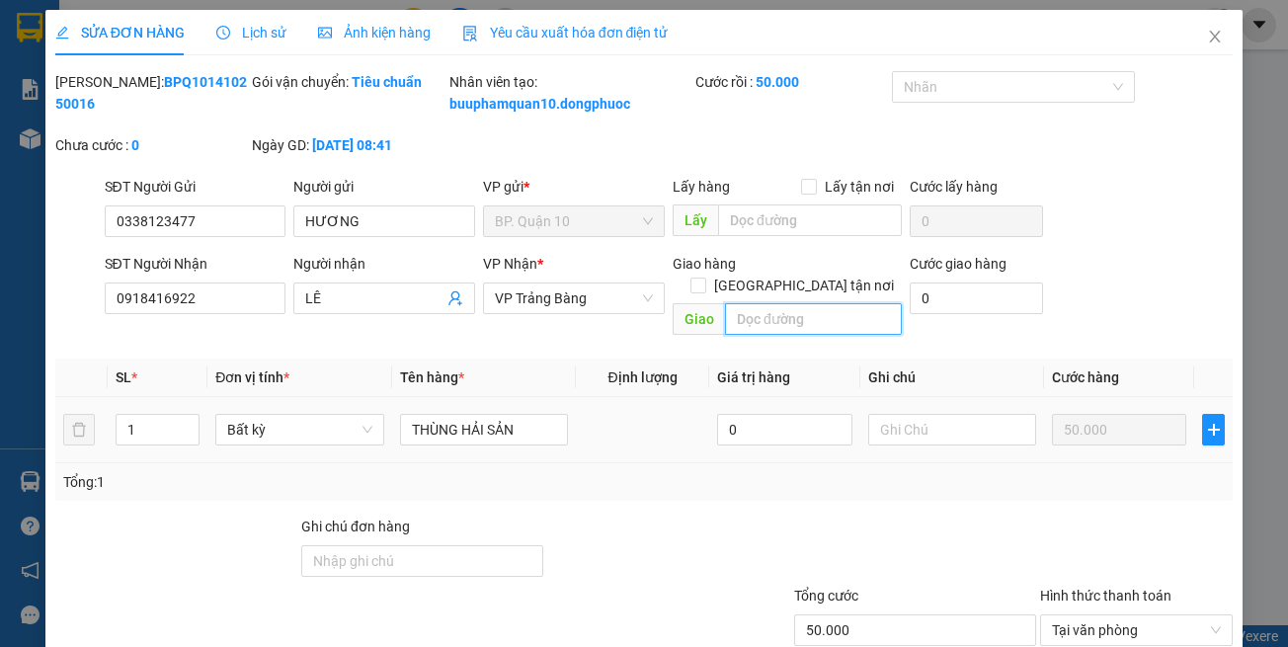
click at [772, 329] on input "text" at bounding box center [813, 319] width 177 height 32
type input "XL"
drag, startPoint x: 1019, startPoint y: 604, endPoint x: 970, endPoint y: 581, distance: 54.4
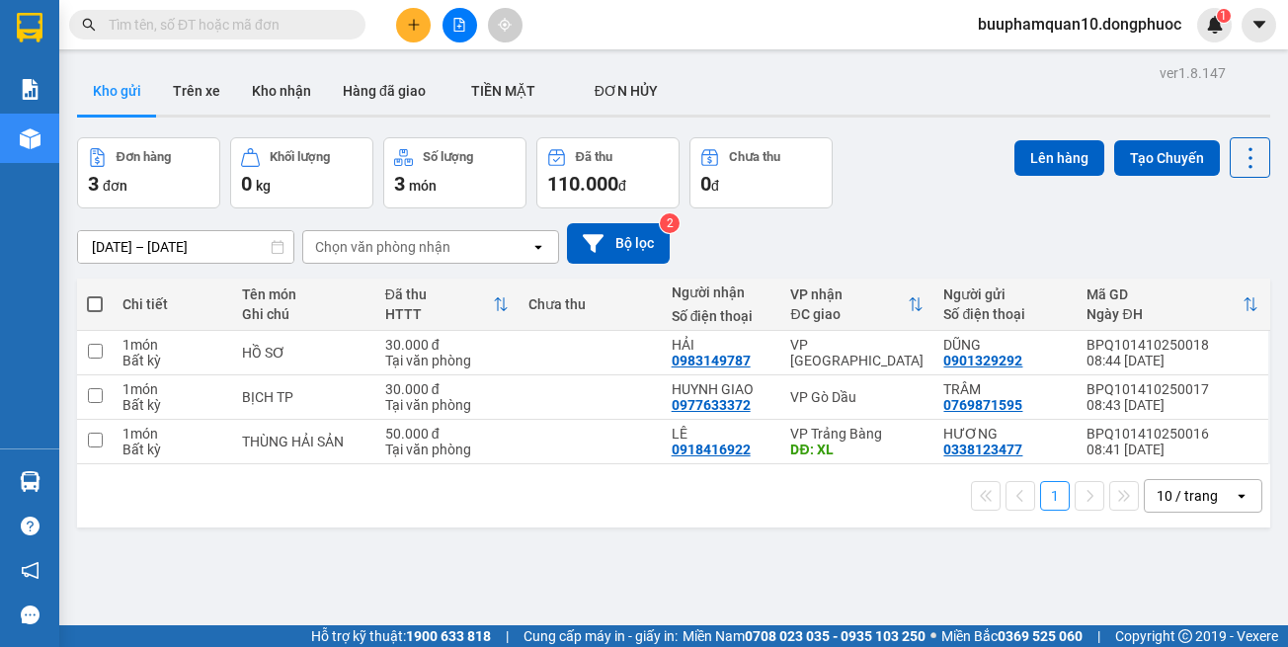
click at [859, 571] on div "ver 1.8.147 Kho gửi Trên xe Kho nhận Hàng đã giao TIỀN MẶT ĐƠN HỦY Đơn hàng 3…" at bounding box center [673, 382] width 1209 height 647
click at [409, 24] on icon "plus" at bounding box center [414, 25] width 14 height 14
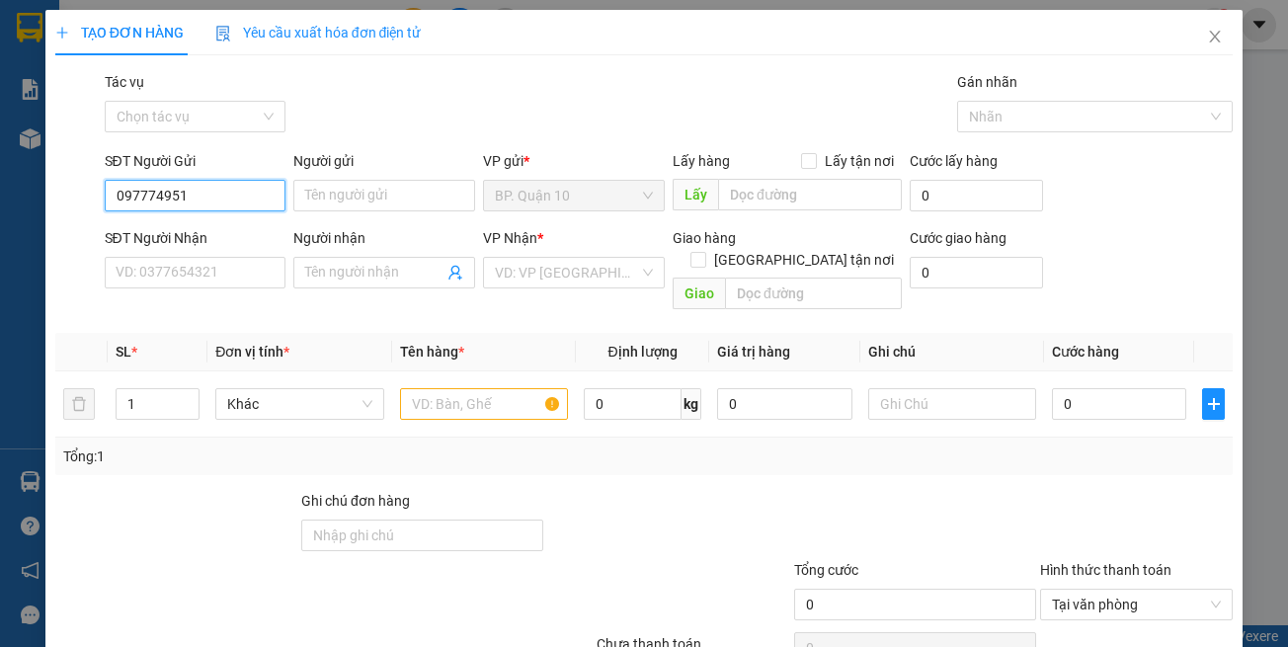
type input "0977749513"
click at [257, 231] on div "0977749513 - NK ORALMART" at bounding box center [206, 235] width 183 height 22
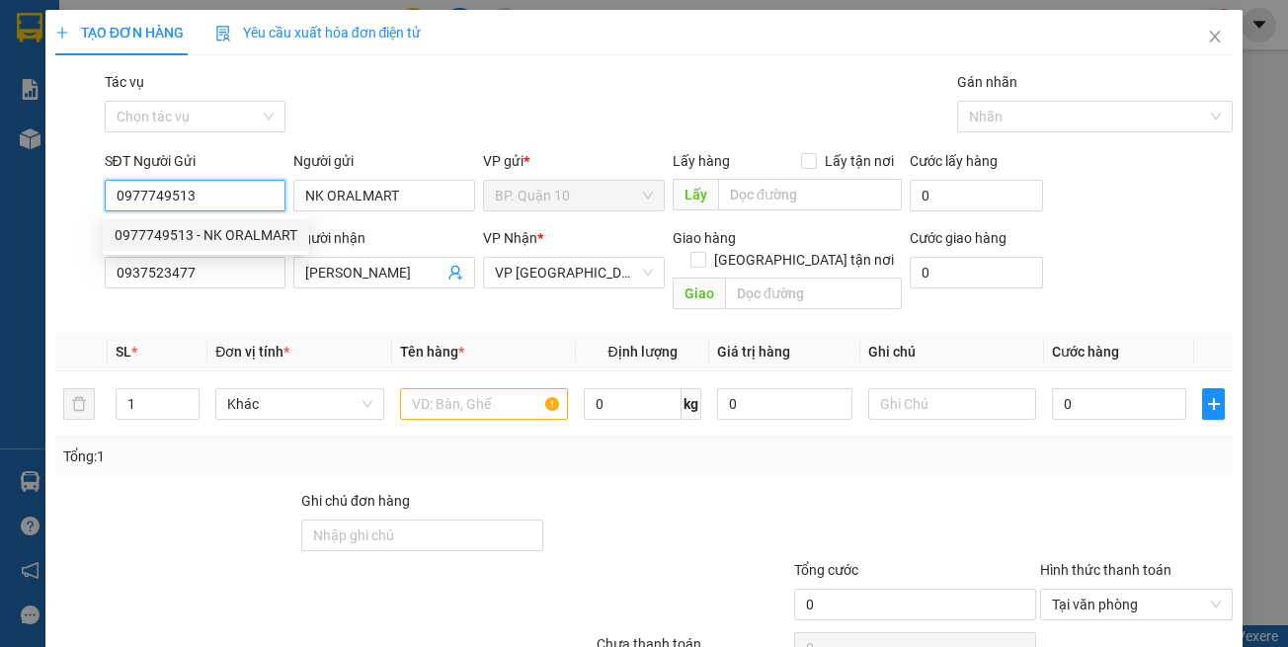
type input "NK ORALMART"
type input "0937523477"
type input "KIM YẾN"
type input "0977749513"
click at [270, 292] on div "SĐT Người Nhận 0937523477" at bounding box center [196, 261] width 182 height 69
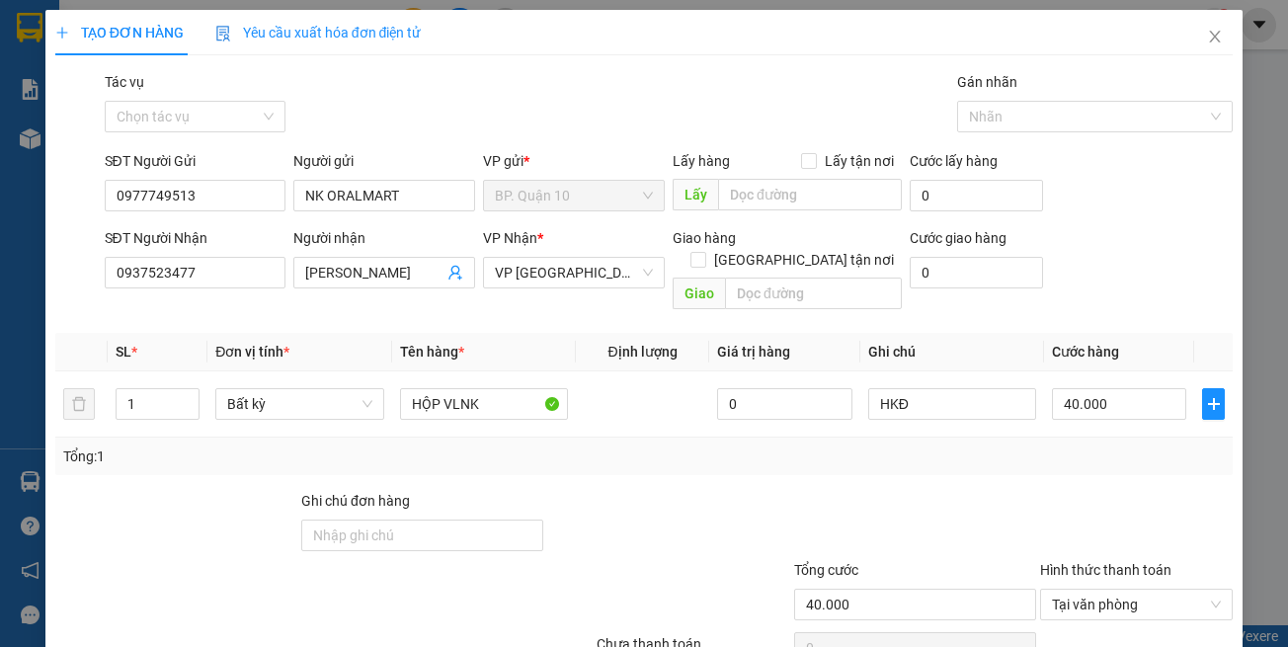
click at [798, 490] on div at bounding box center [915, 524] width 246 height 69
click at [1127, 388] on input "40.000" at bounding box center [1119, 404] width 134 height 32
type input "3"
type input "30"
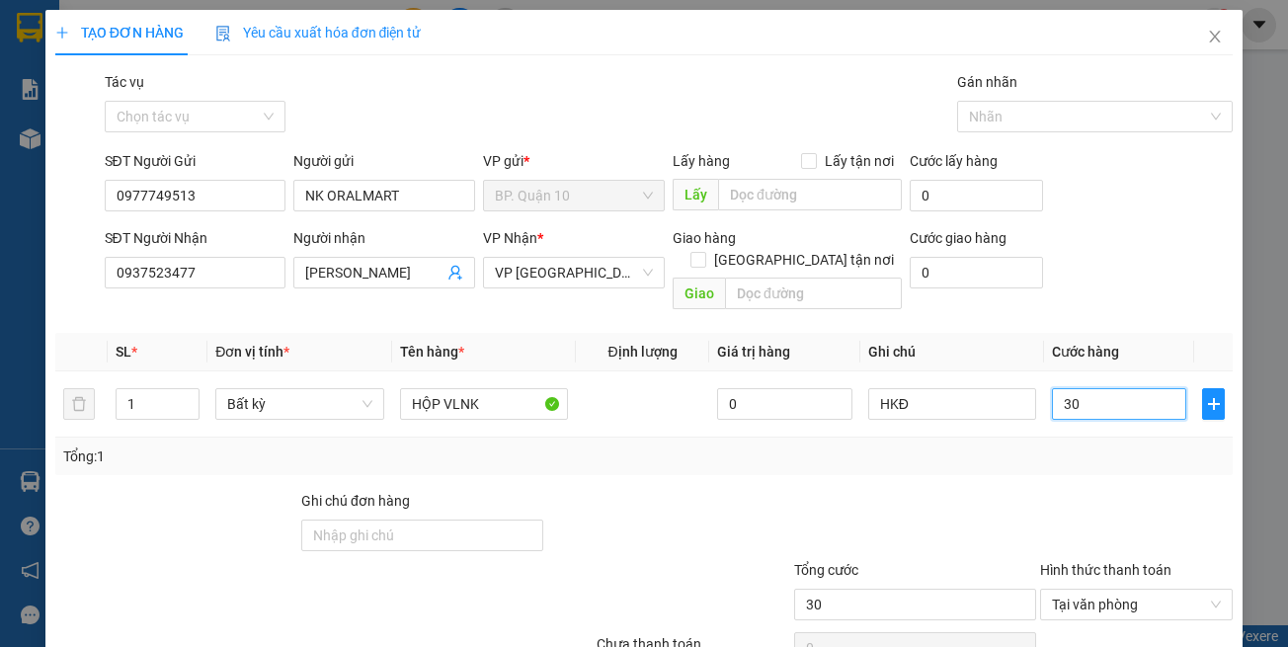
type input "30"
type input "30.000"
click at [1012, 381] on div "Transit Pickup Surcharge Ids Transit Deliver Surcharge Ids Transit Deliver Surc…" at bounding box center [644, 392] width 1178 height 643
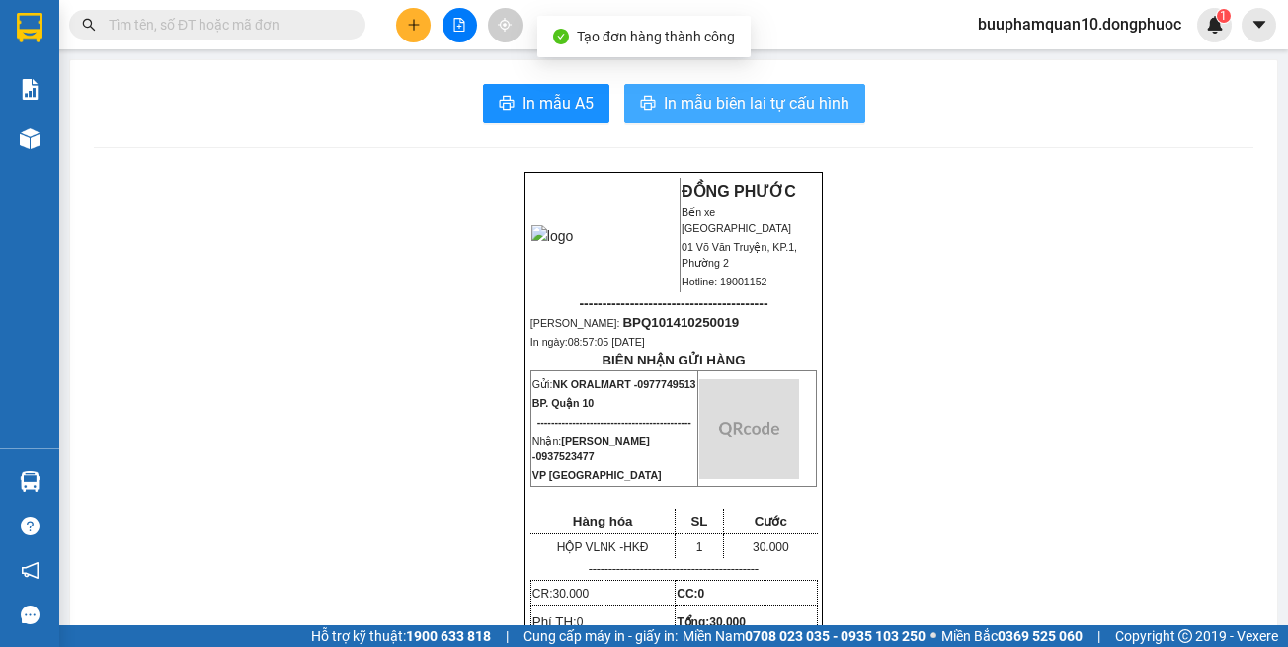
click at [812, 110] on span "In mẫu biên lai tự cấu hình" at bounding box center [757, 103] width 186 height 25
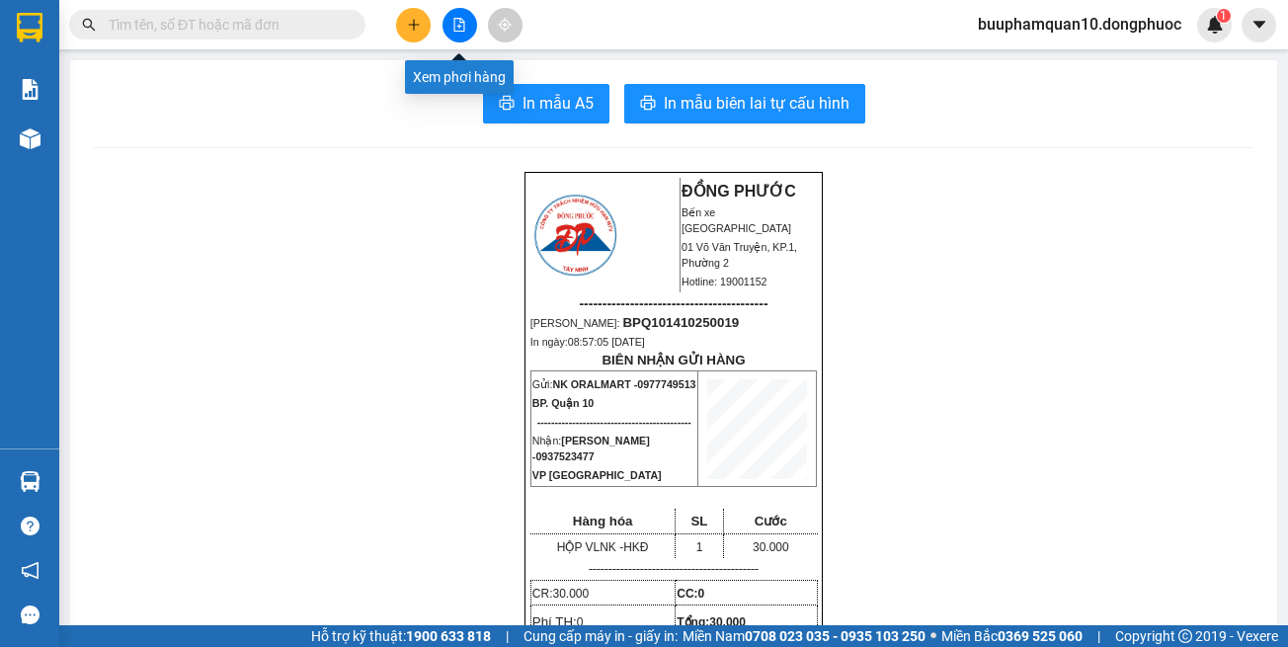
click at [455, 29] on icon "file-add" at bounding box center [459, 25] width 14 height 14
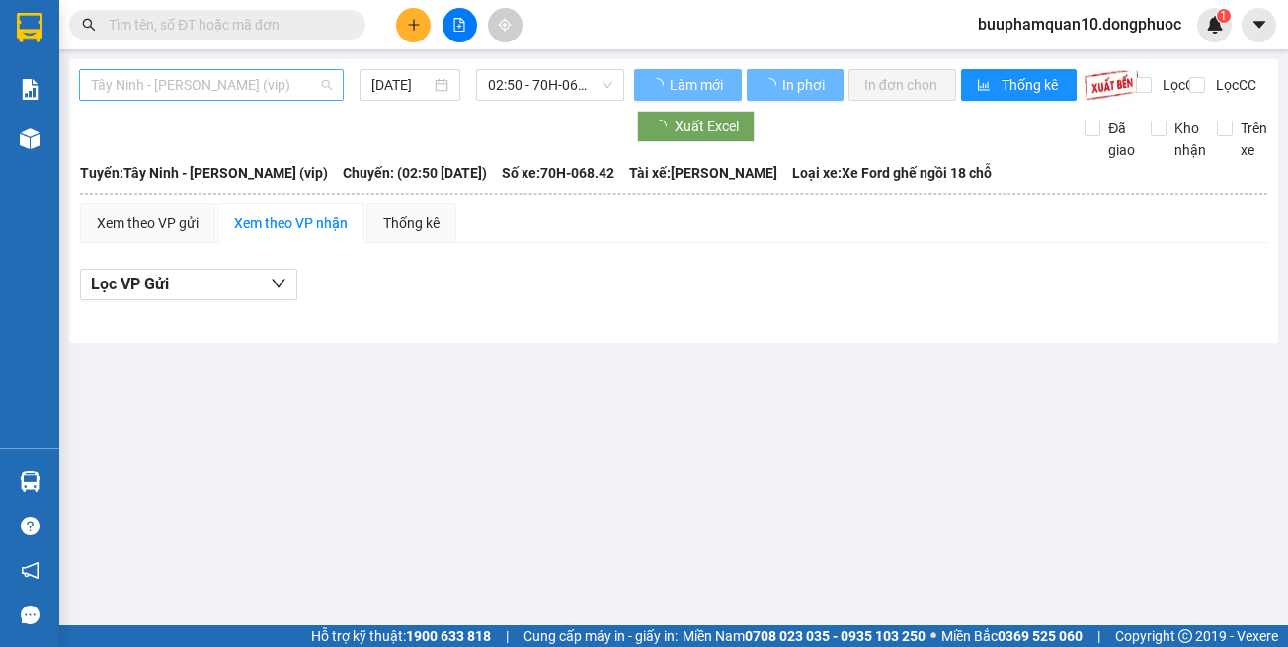
click at [334, 74] on div "Tây Ninh - [PERSON_NAME] (vip)" at bounding box center [211, 85] width 265 height 32
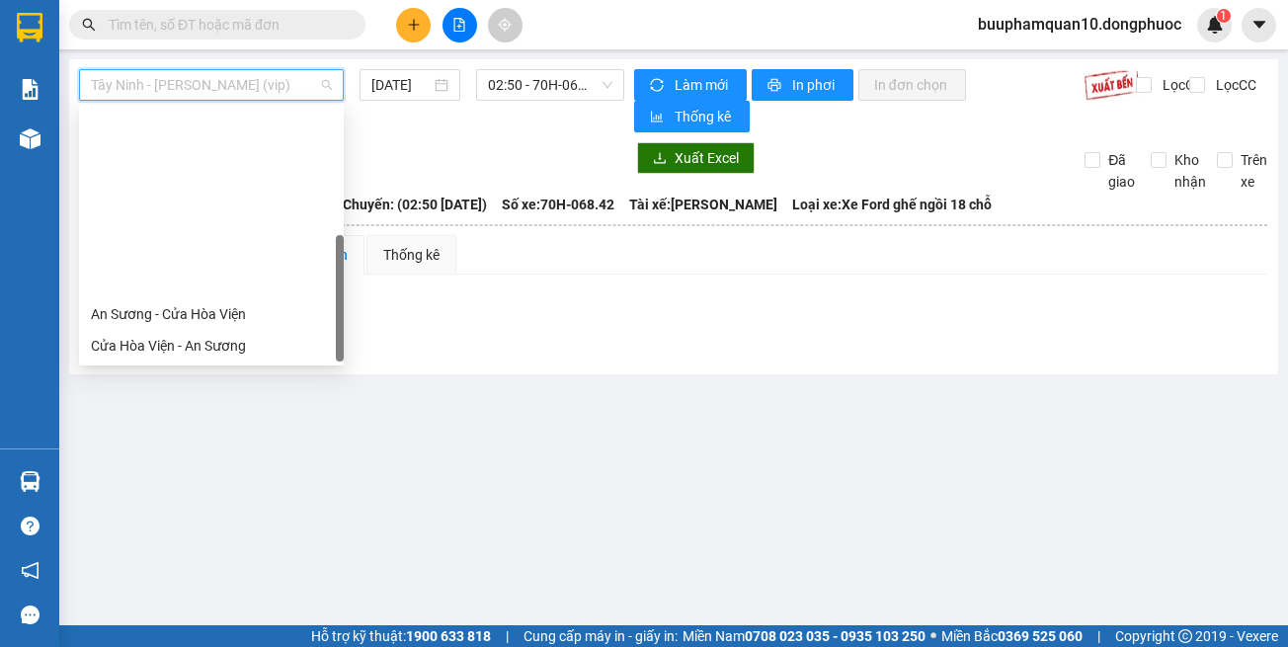
drag, startPoint x: 243, startPoint y: 344, endPoint x: 244, endPoint y: 333, distance: 10.9
click at [244, 551] on div "[GEOGRAPHIC_DATA] - [GEOGRAPHIC_DATA] (vip)" at bounding box center [211, 567] width 265 height 32
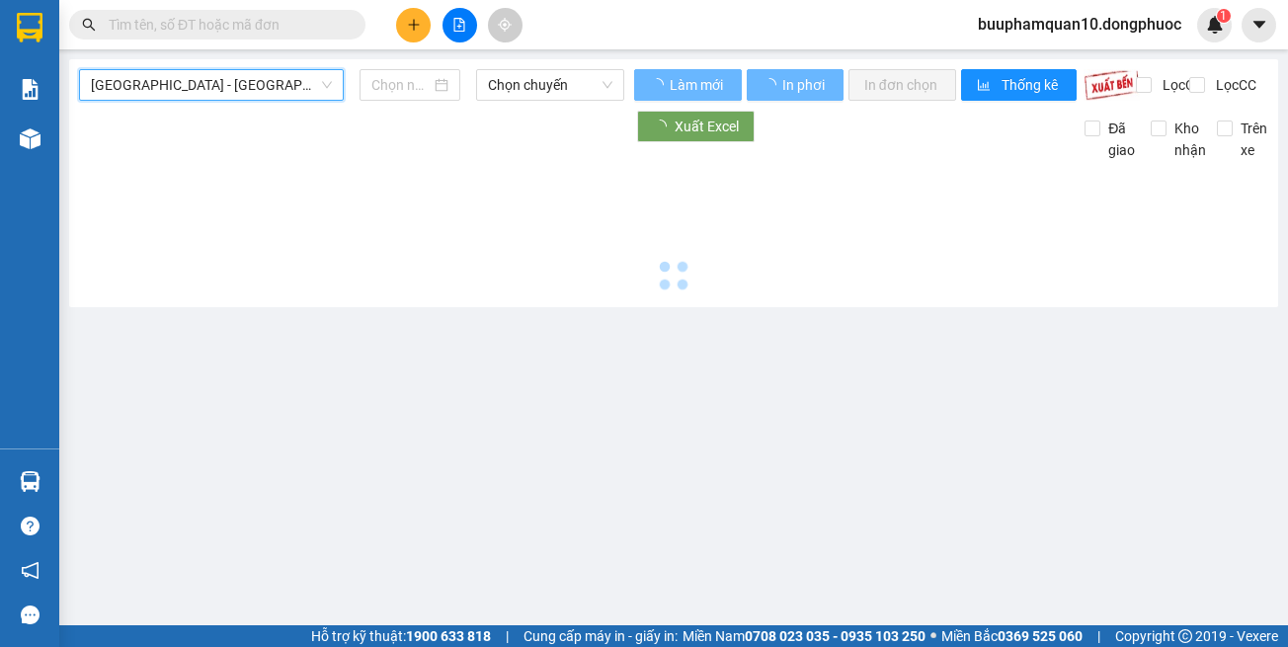
type input "[DATE]"
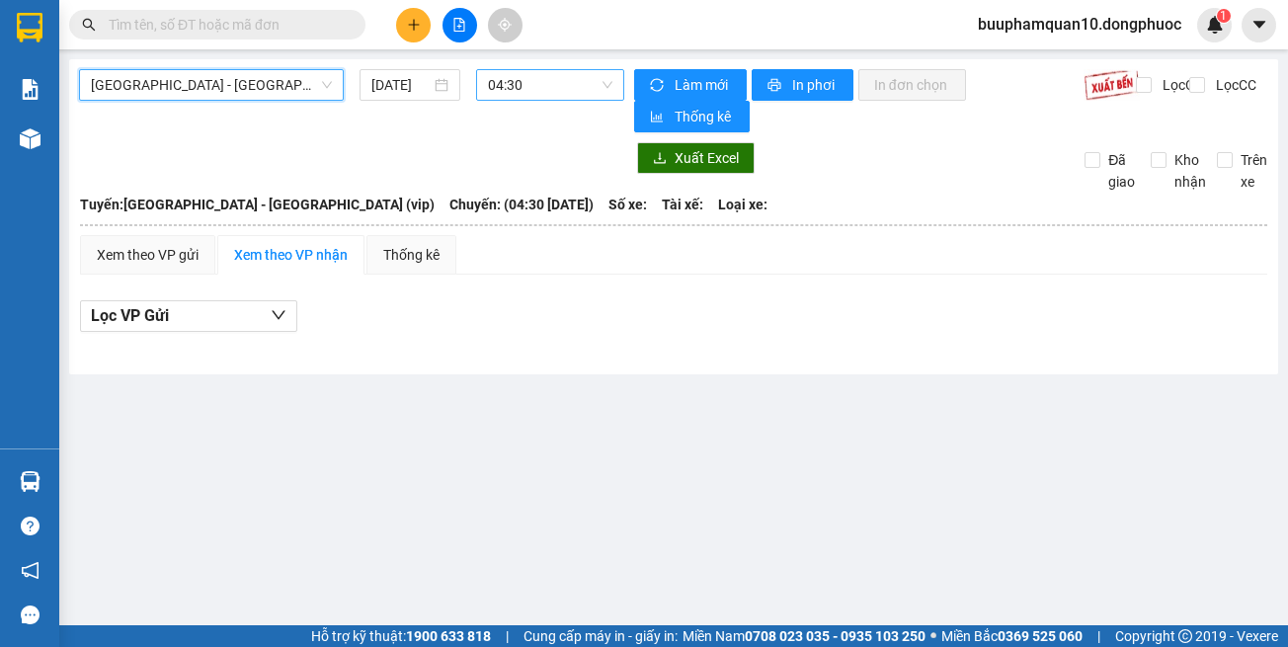
click at [544, 83] on span "04:30" at bounding box center [550, 85] width 124 height 30
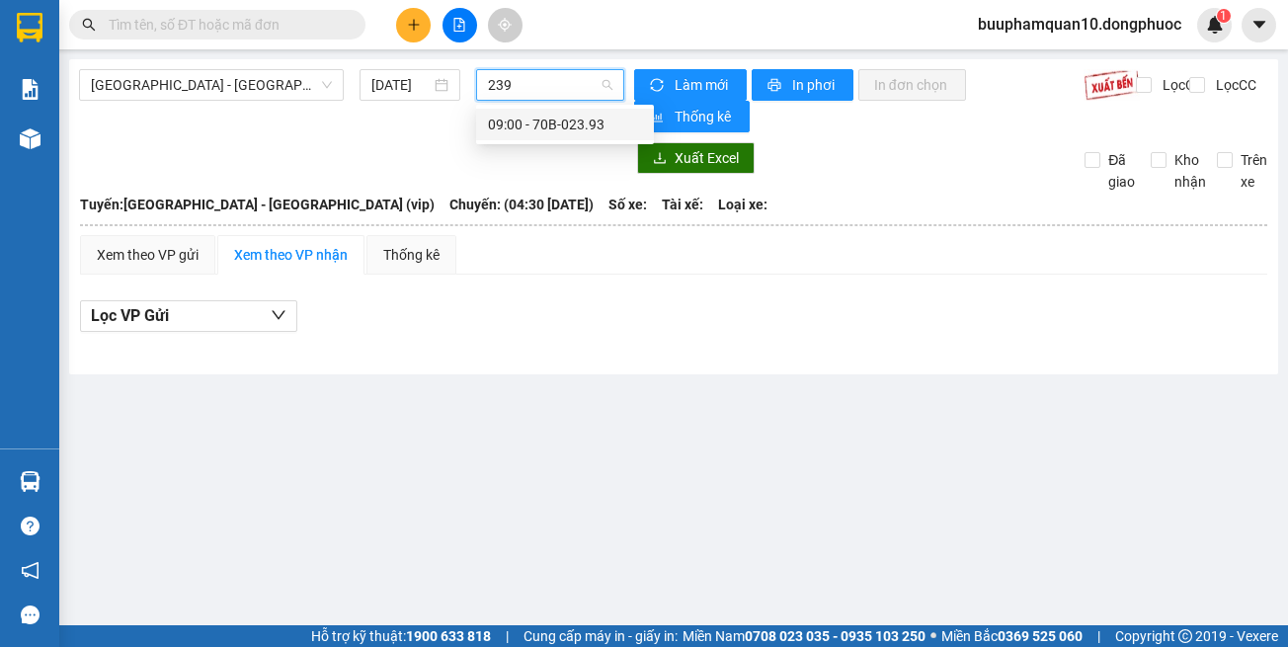
type input "2393"
drag, startPoint x: 544, startPoint y: 120, endPoint x: 547, endPoint y: 150, distance: 30.8
click at [545, 121] on div "09:00 - 70B-023.93" at bounding box center [565, 125] width 154 height 22
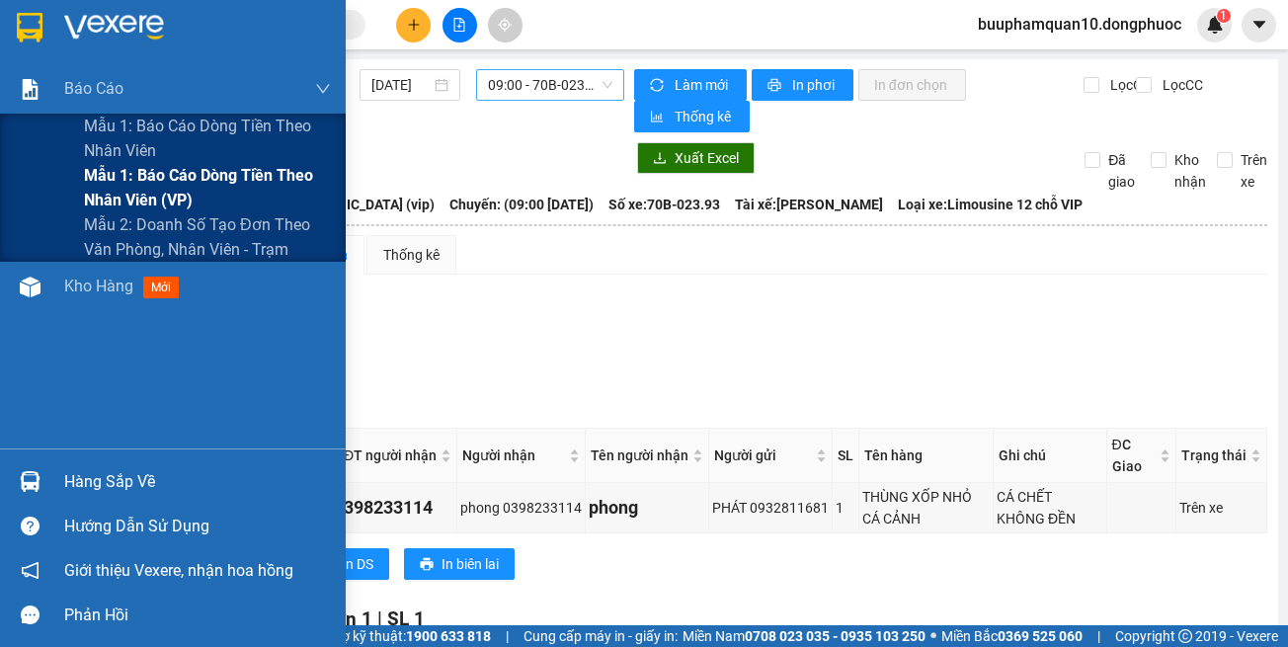
drag, startPoint x: 222, startPoint y: 214, endPoint x: 225, endPoint y: 195, distance: 20.0
click at [225, 195] on div "Mẫu 1: Báo cáo dòng tiền theo nhân viên Mẫu 1: Báo cáo dòng tiền theo nhân viên…" at bounding box center [173, 188] width 346 height 148
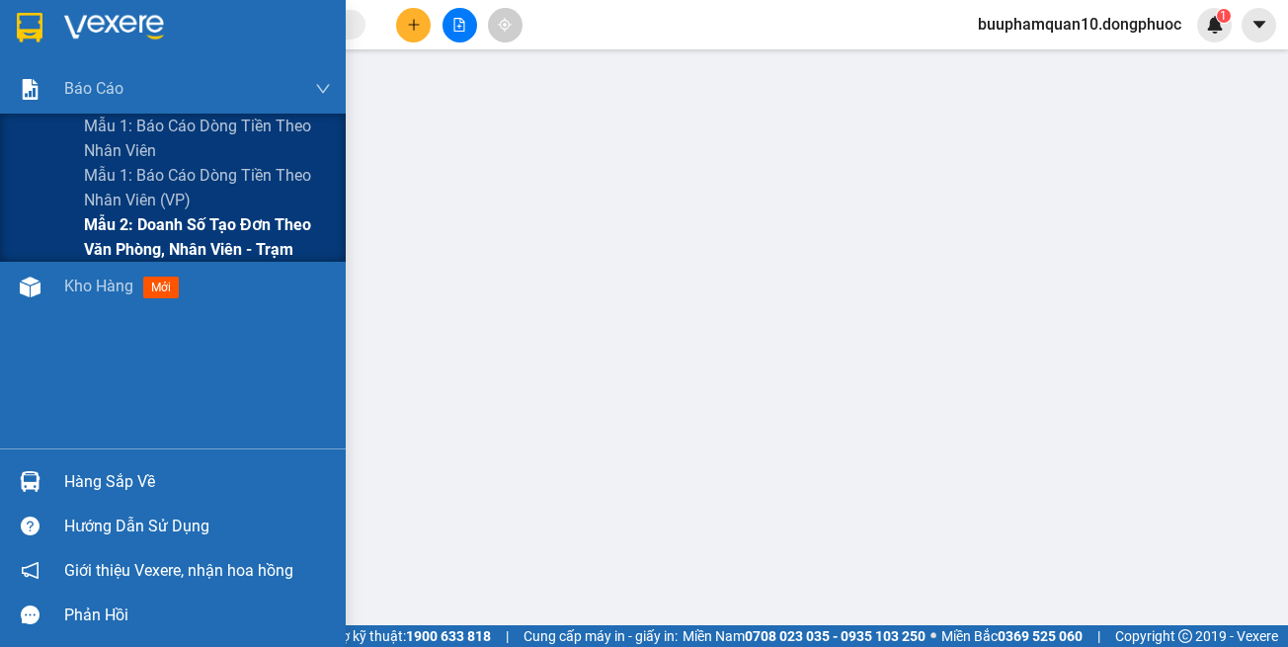
click at [192, 239] on span "Mẫu 2: Doanh số tạo đơn theo Văn phòng, nhân viên - Trạm" at bounding box center [207, 236] width 247 height 49
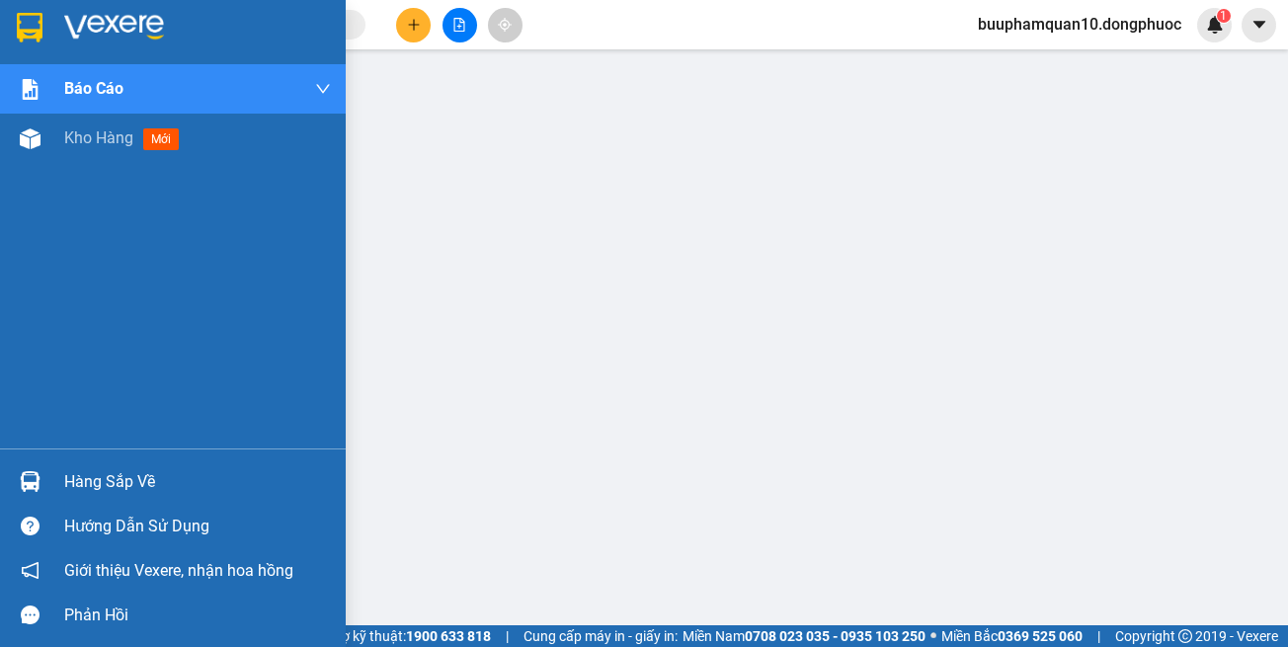
click at [2, 487] on div "Hàng sắp về" at bounding box center [173, 481] width 346 height 44
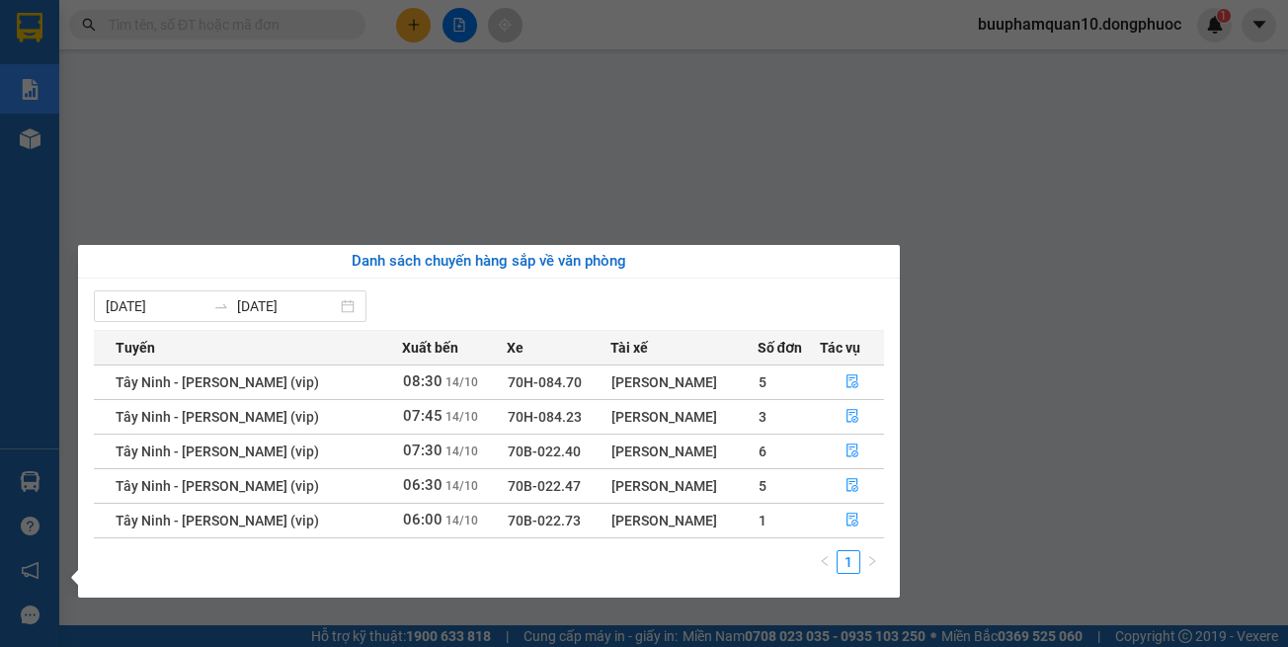
drag, startPoint x: 817, startPoint y: 542, endPoint x: 828, endPoint y: 523, distance: 22.5
click at [818, 538] on div "Tuyến Xuất bến Xe Tài xế Số đơn Tác vụ Tây Ninh - Hồ Chí Minh (vip) 08:30 14/10…" at bounding box center [489, 458] width 790 height 256
click at [828, 521] on button "button" at bounding box center [852, 521] width 62 height 32
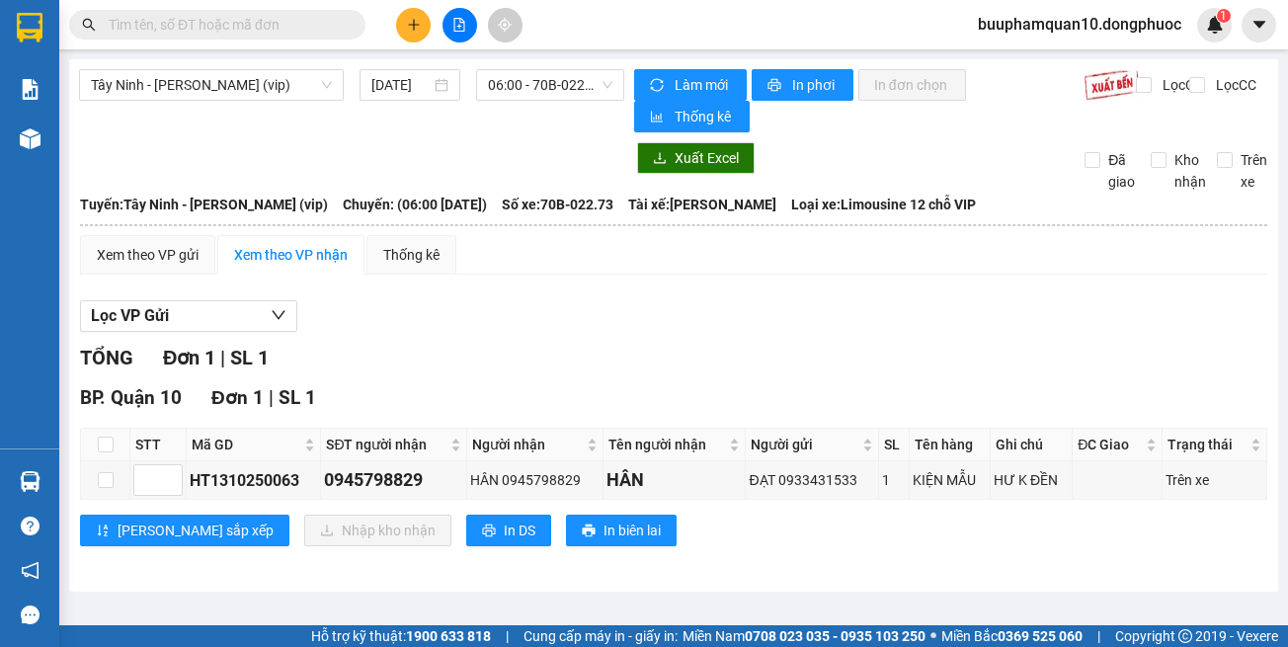
click at [321, 8] on div "Kết quả tìm kiếm ( 0 ) Bộ lọc Thuộc VP này Gửi 3 ngày gần nhất No Data" at bounding box center [192, 25] width 385 height 35
click at [297, 16] on input "text" at bounding box center [225, 25] width 233 height 22
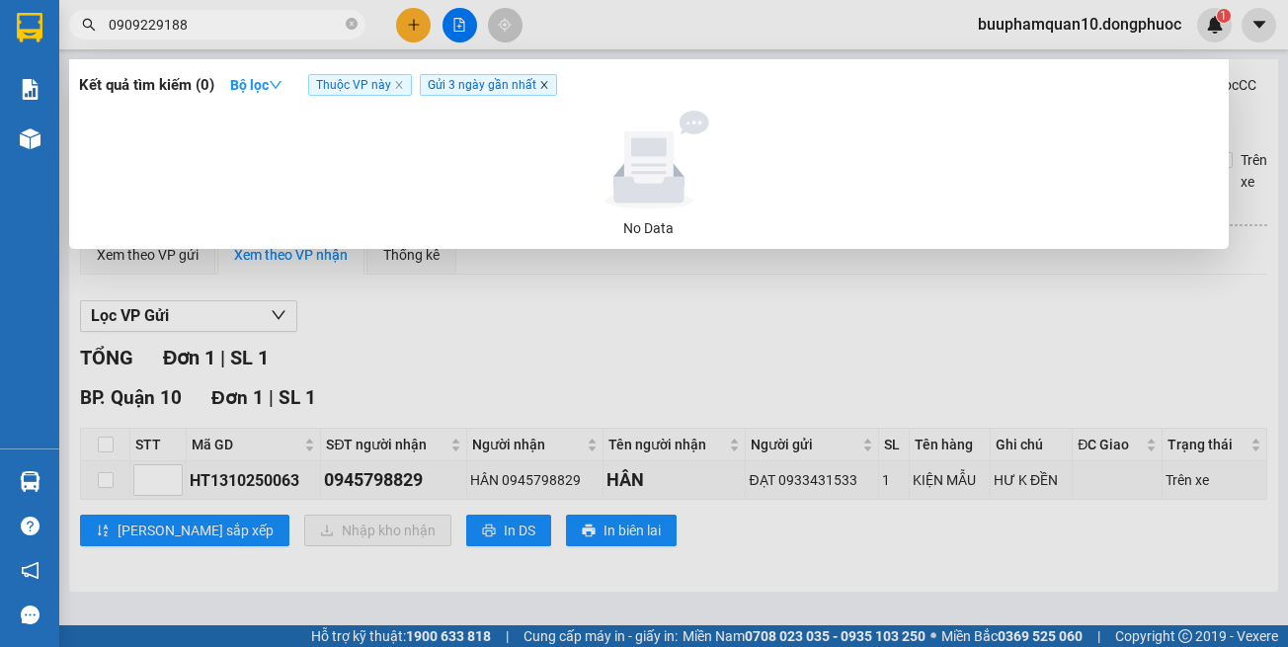
type input "0909229188"
click at [542, 84] on icon "close" at bounding box center [543, 85] width 7 height 7
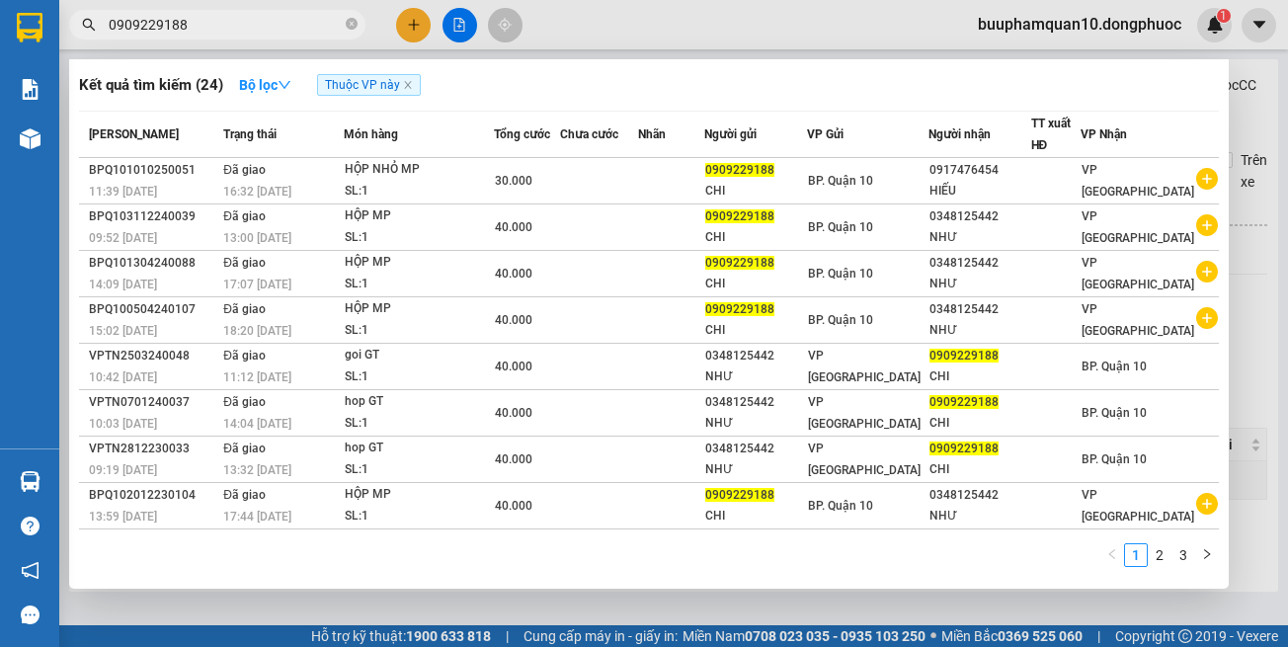
click at [410, 80] on span "Thuộc VP này" at bounding box center [369, 85] width 104 height 22
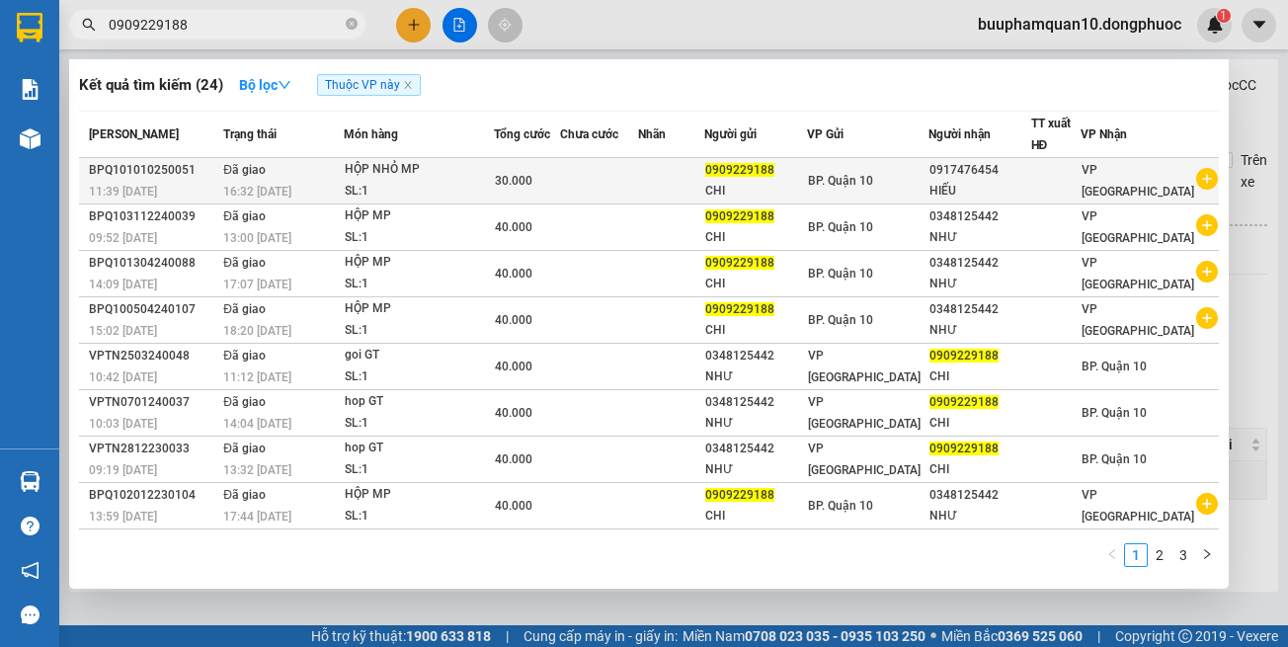
click at [974, 167] on div "0917476454" at bounding box center [980, 170] width 100 height 21
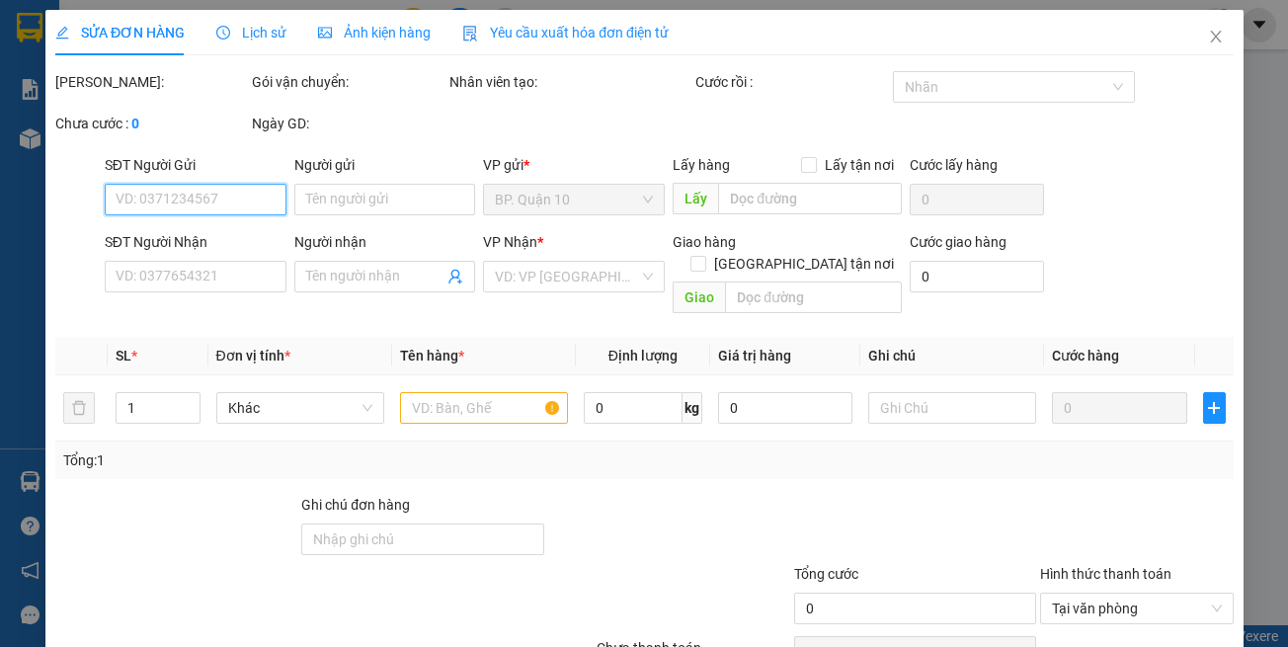
type input "0909229188"
type input "CHI"
type input "0917476454"
type input "HIẾU"
type input "30.000"
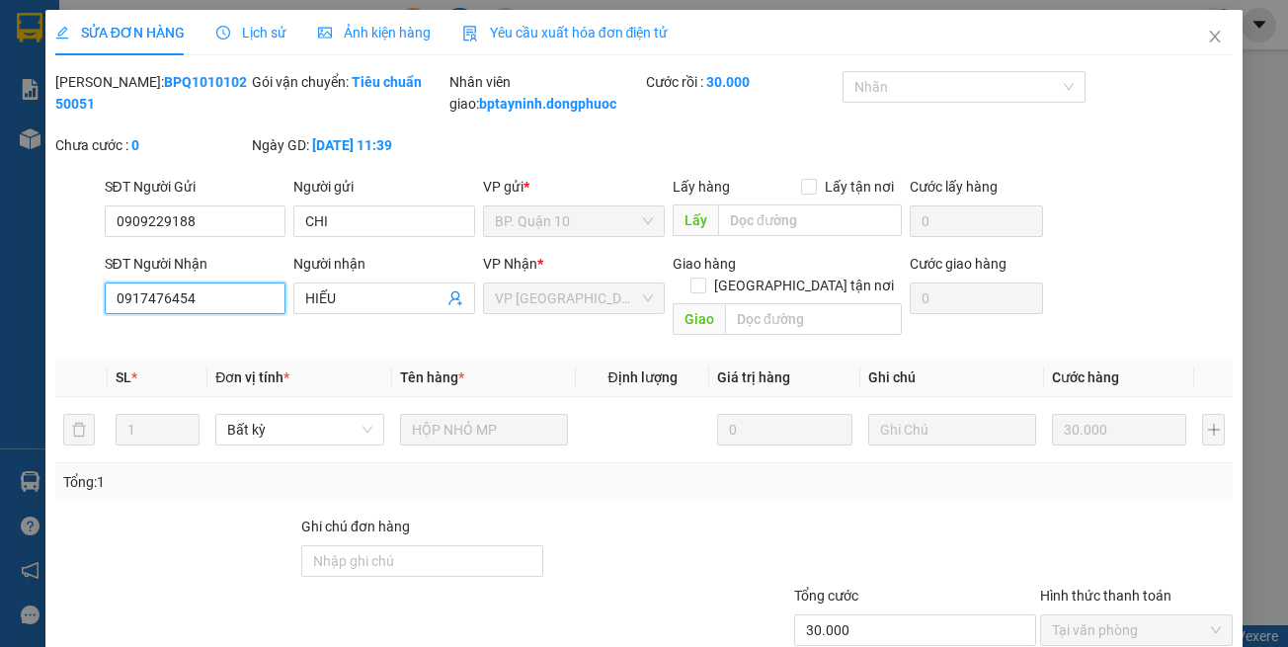
click at [238, 314] on input "0917476454" at bounding box center [196, 299] width 182 height 32
click at [236, 314] on input "0917476454" at bounding box center [196, 299] width 182 height 32
click at [1210, 41] on icon "close" at bounding box center [1215, 37] width 11 height 12
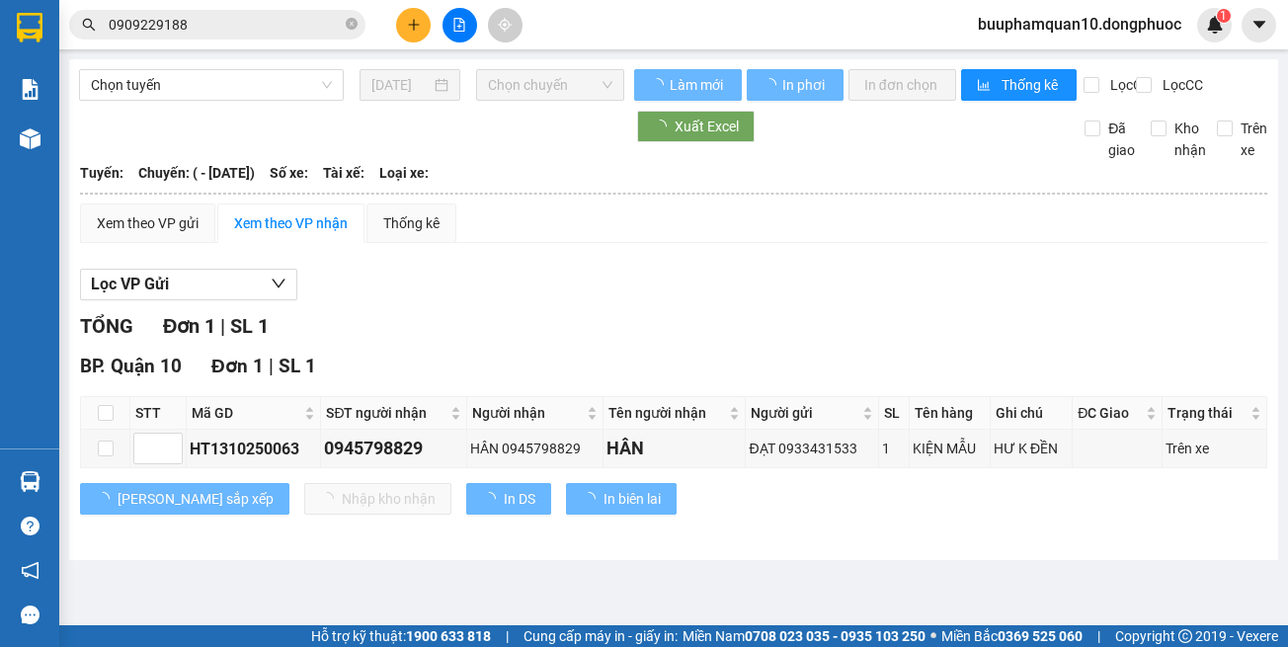
click at [213, 33] on input "0909229188" at bounding box center [225, 25] width 233 height 22
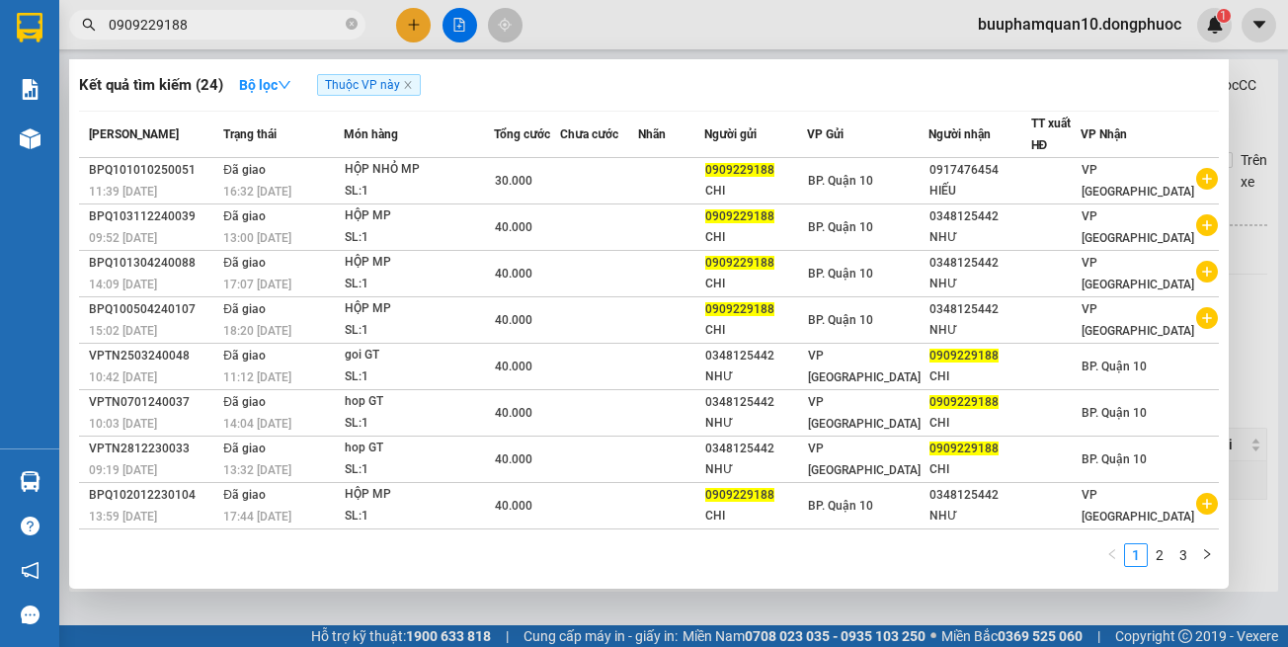
click at [213, 33] on input "0909229188" at bounding box center [225, 25] width 233 height 22
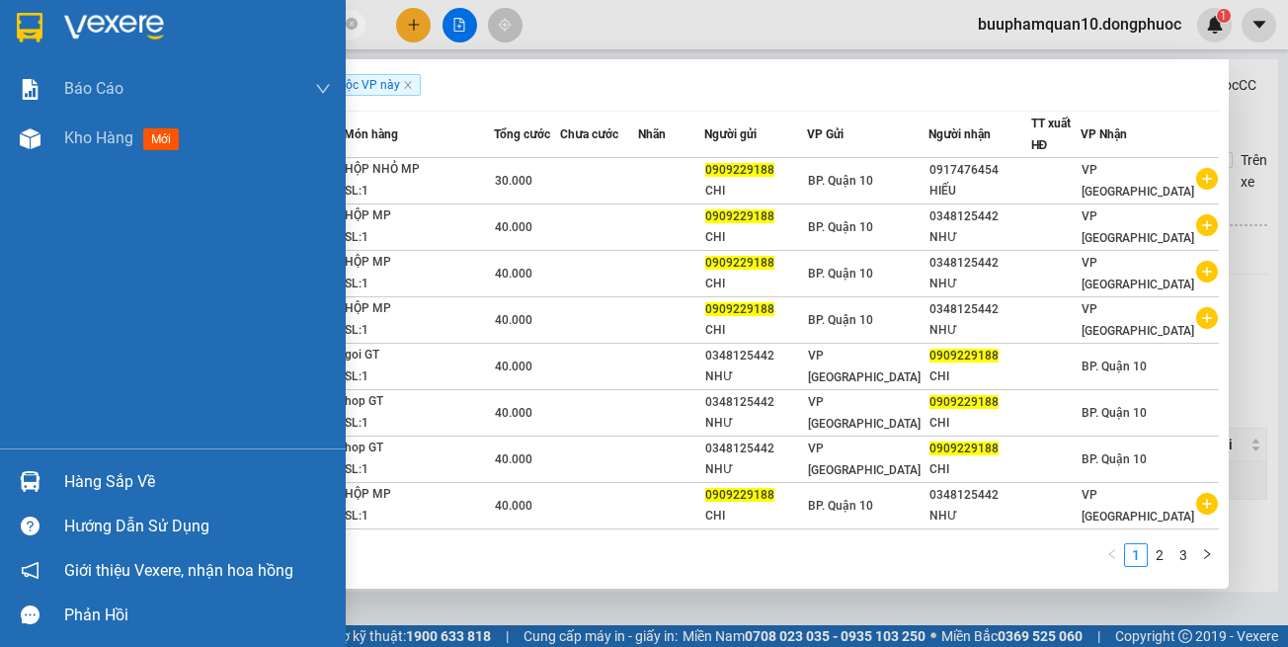
click at [158, 482] on div "Hàng sắp về" at bounding box center [197, 482] width 267 height 30
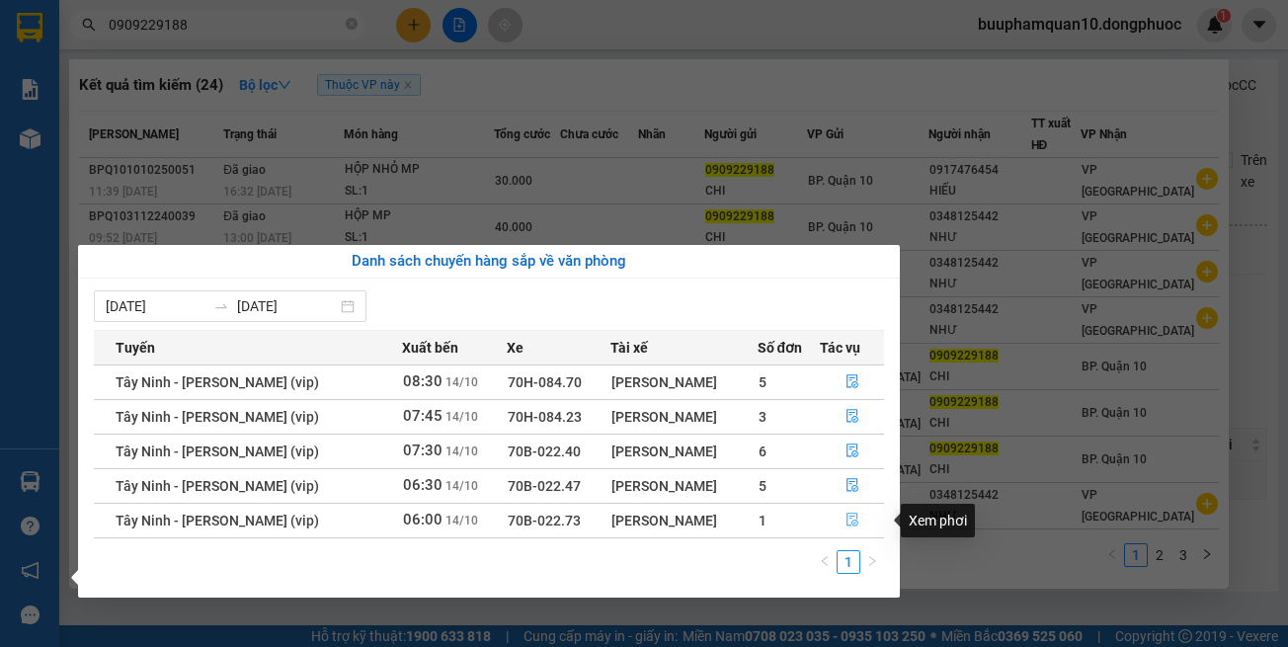
click at [843, 524] on button "button" at bounding box center [852, 521] width 62 height 32
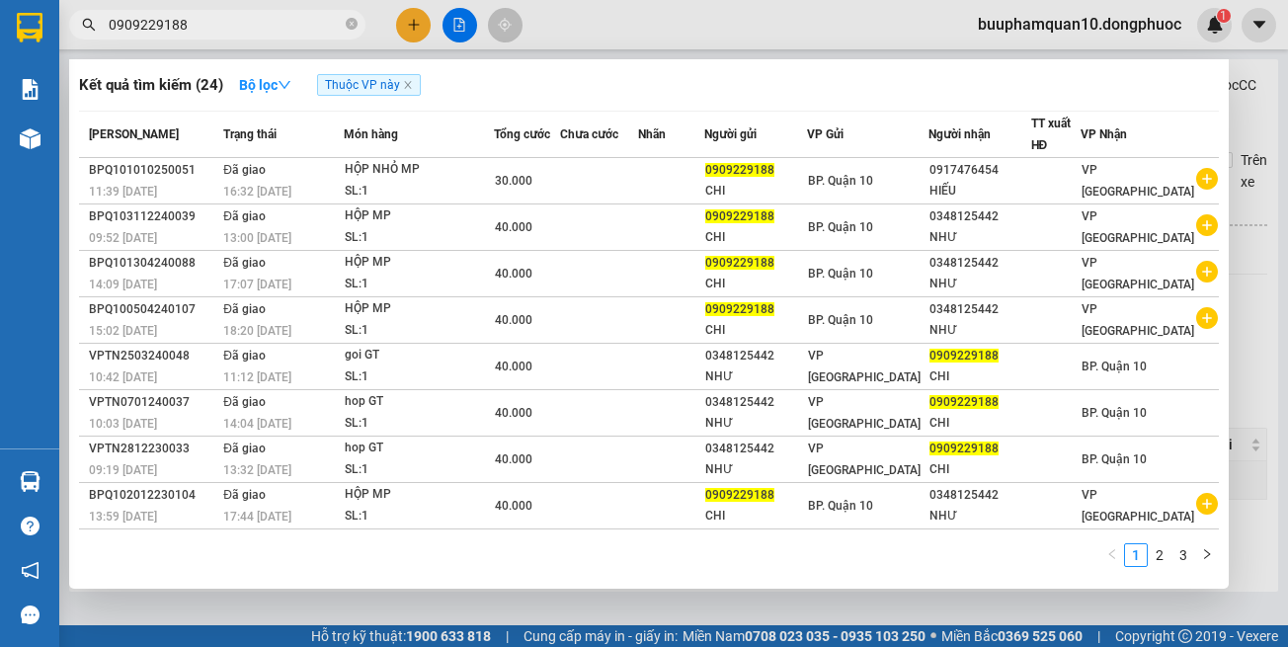
click at [631, 612] on div at bounding box center [644, 323] width 1288 height 647
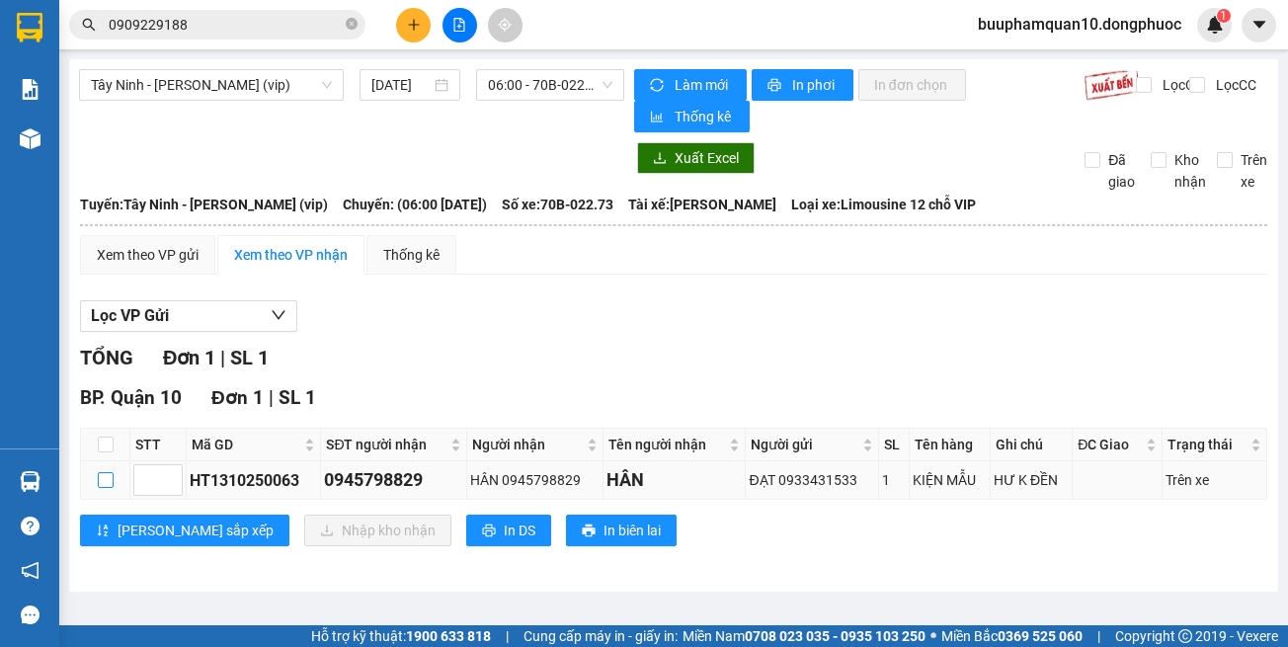
click at [98, 479] on input "checkbox" at bounding box center [106, 480] width 16 height 16
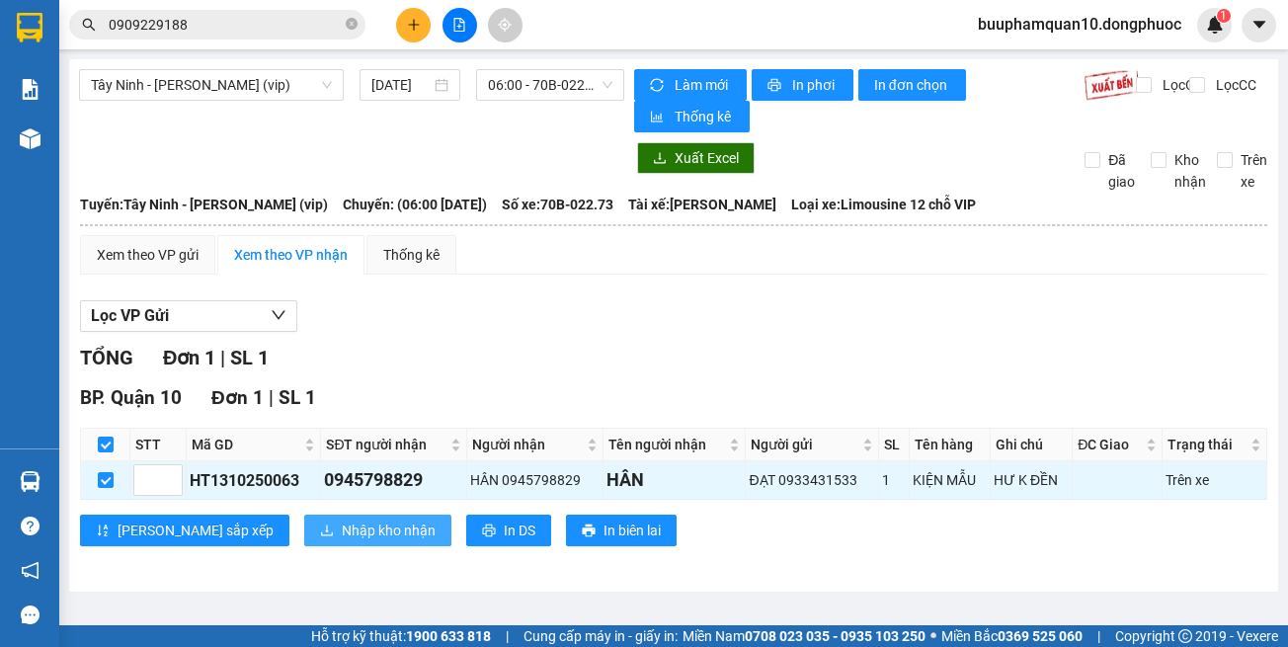
click at [342, 520] on span "Nhập kho nhận" at bounding box center [389, 531] width 94 height 22
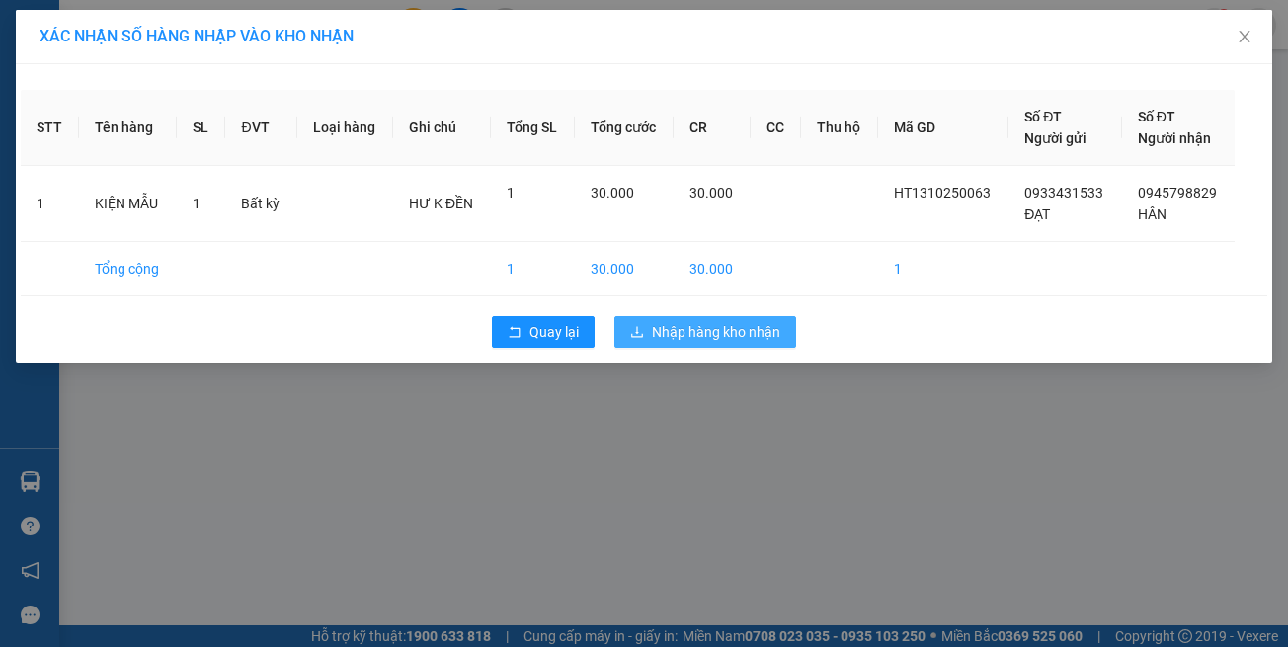
click at [664, 345] on button "Nhập hàng kho nhận" at bounding box center [705, 332] width 182 height 32
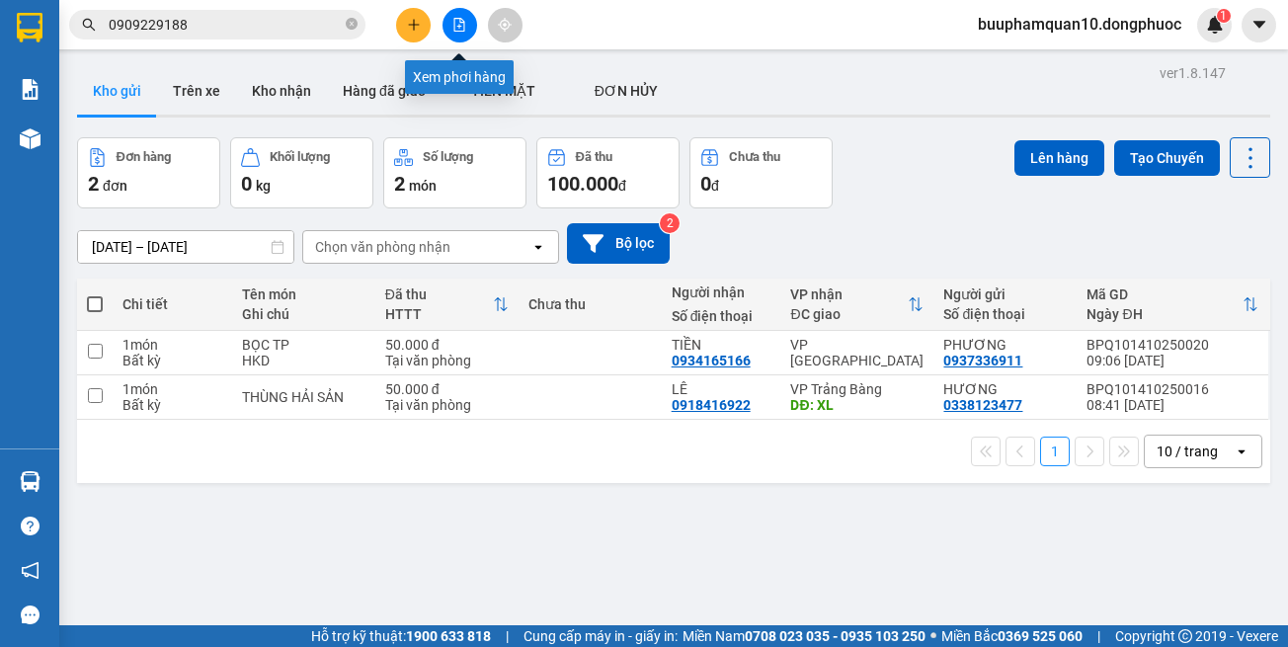
click at [453, 19] on icon "file-add" at bounding box center [459, 25] width 14 height 14
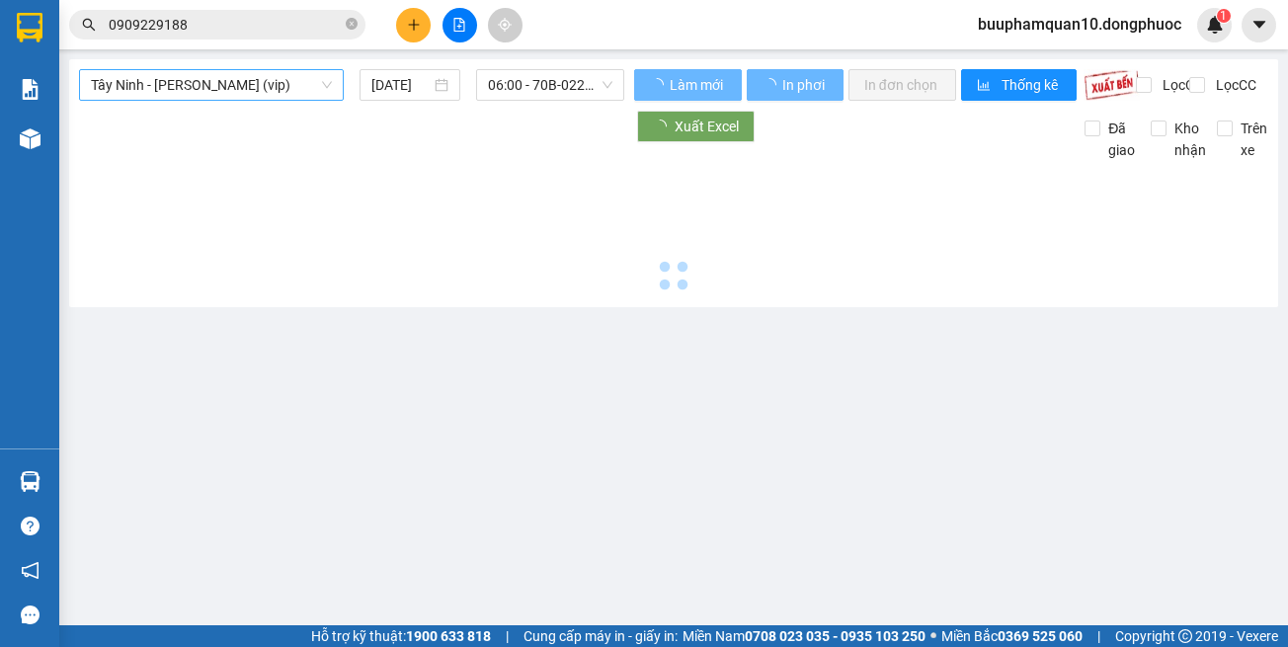
click at [284, 77] on span "Tây Ninh - [PERSON_NAME] (vip)" at bounding box center [211, 85] width 241 height 30
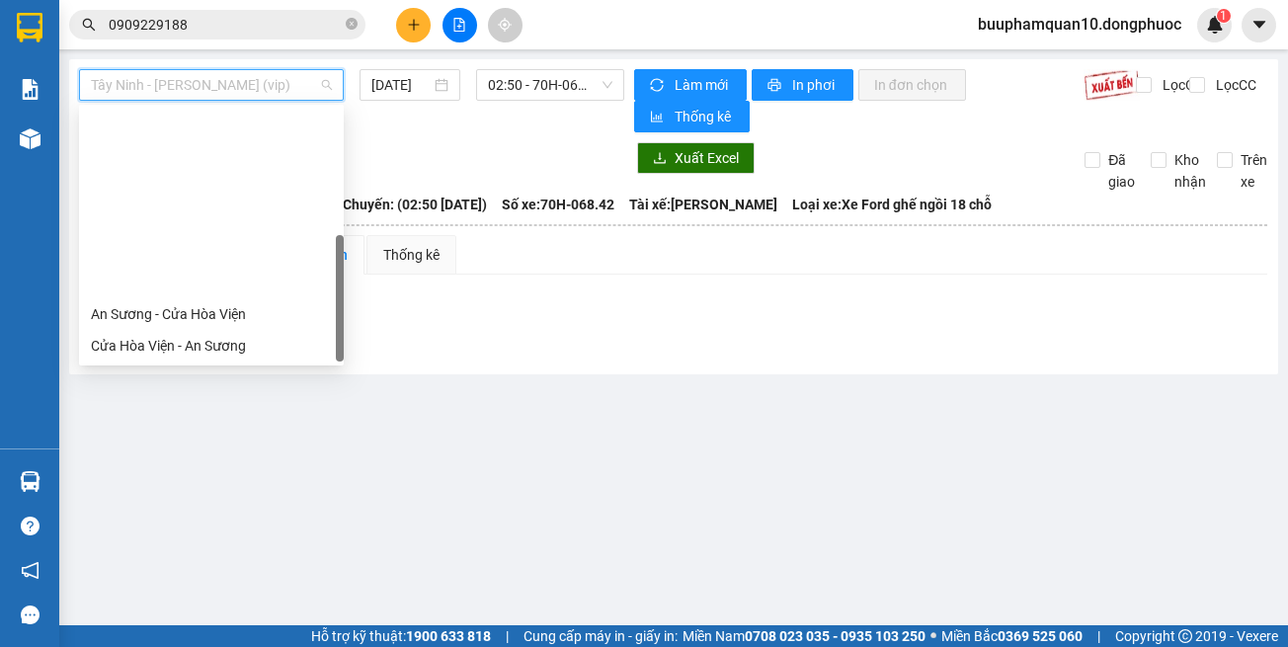
drag, startPoint x: 294, startPoint y: 352, endPoint x: 421, endPoint y: 164, distance: 226.3
click at [294, 556] on div "[GEOGRAPHIC_DATA] - [GEOGRAPHIC_DATA] (vip)" at bounding box center [211, 567] width 241 height 22
type input "[DATE]"
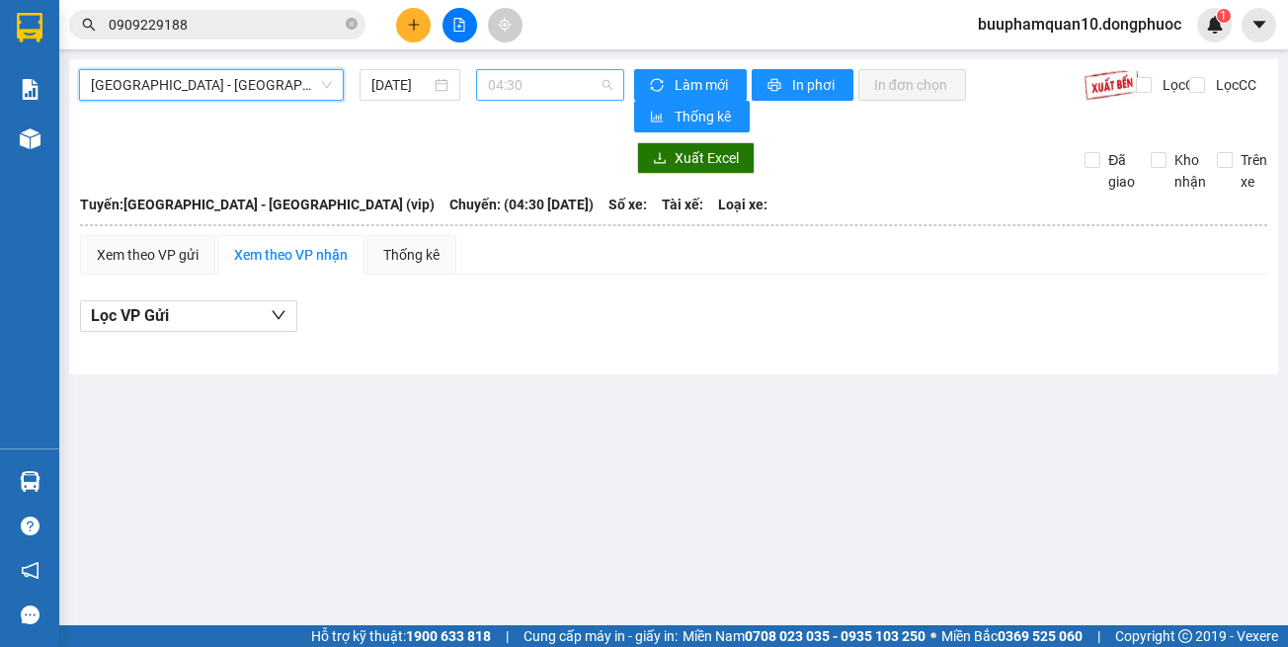
click at [520, 91] on span "04:30" at bounding box center [550, 85] width 124 height 30
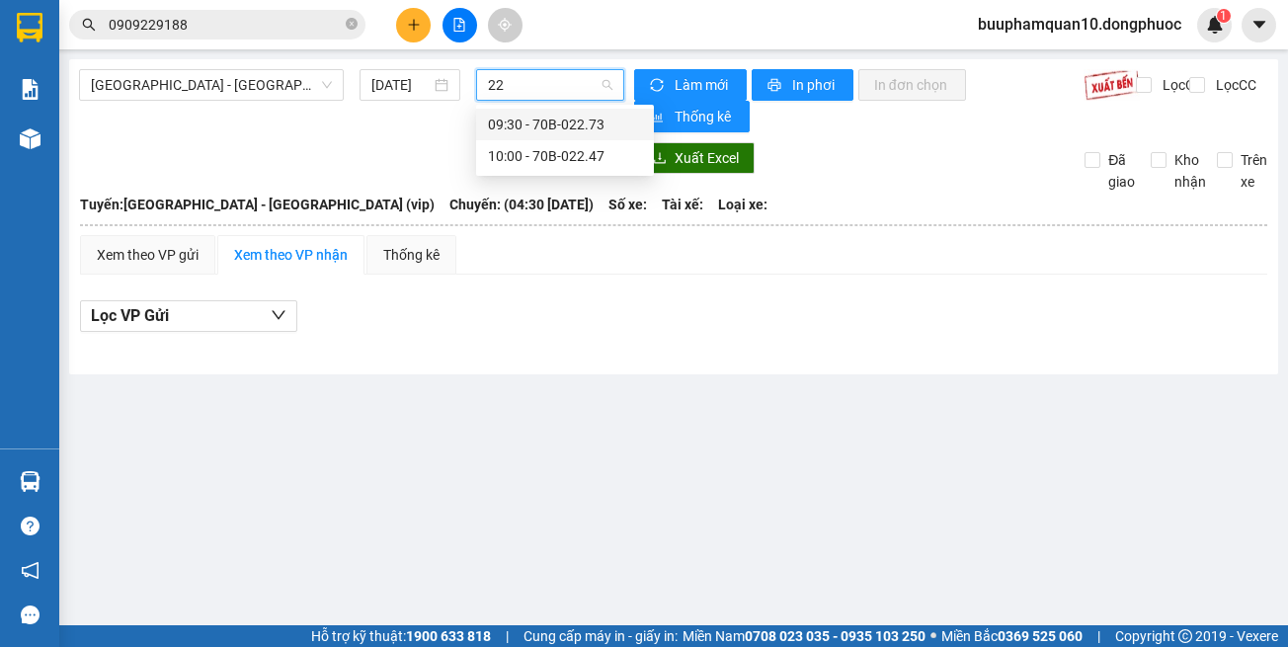
type input "227"
click at [544, 122] on div "09:30 - 70B-022.73" at bounding box center [565, 125] width 154 height 22
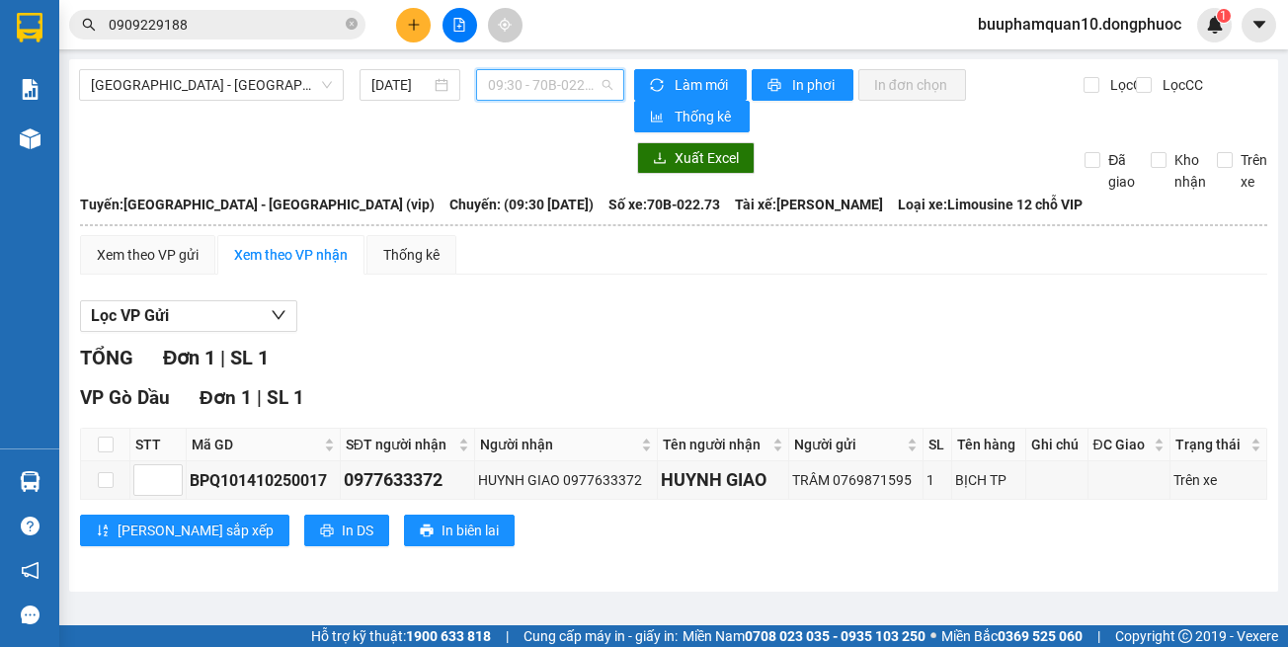
click at [538, 95] on span "09:30 - 70B-022.73" at bounding box center [550, 85] width 124 height 30
drag, startPoint x: 792, startPoint y: 293, endPoint x: 624, endPoint y: 29, distance: 313.5
click at [792, 287] on div "Xem theo VP gửi Xem theo VP nhận Thống kê Lọc VP Gửi TỔNG Đơn 1 | SL 1 VP Gò D…" at bounding box center [673, 403] width 1187 height 336
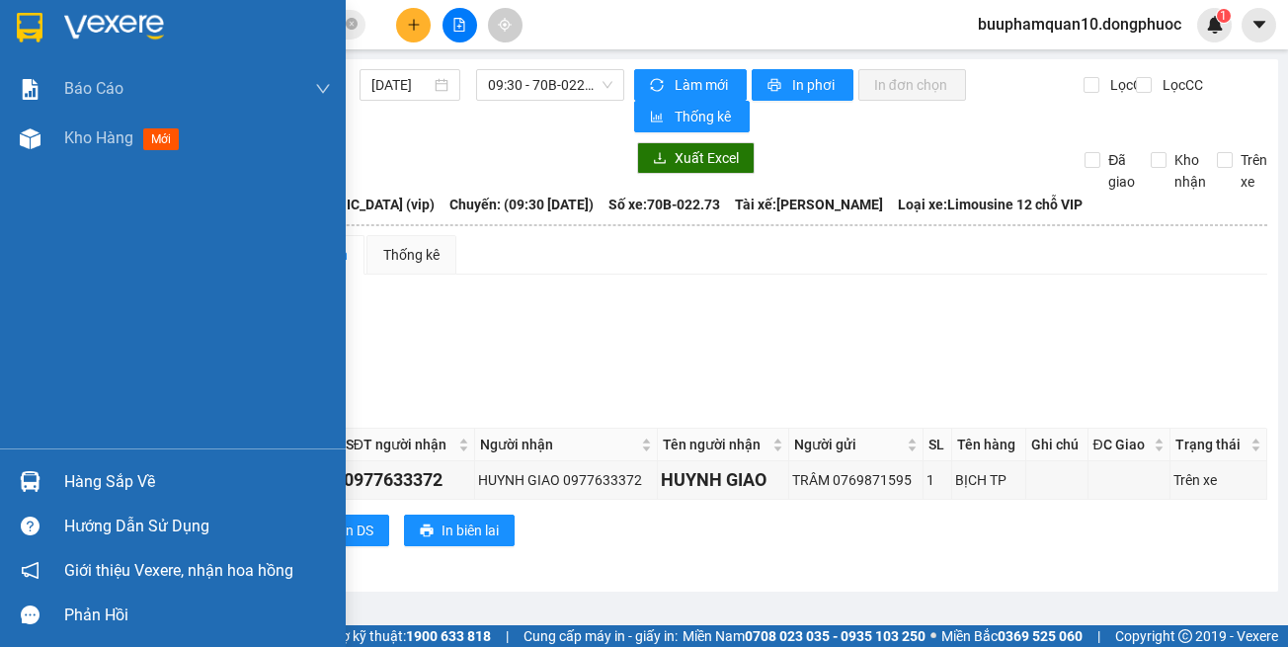
drag, startPoint x: 30, startPoint y: 487, endPoint x: 72, endPoint y: 461, distance: 49.6
click at [30, 484] on img at bounding box center [30, 481] width 21 height 21
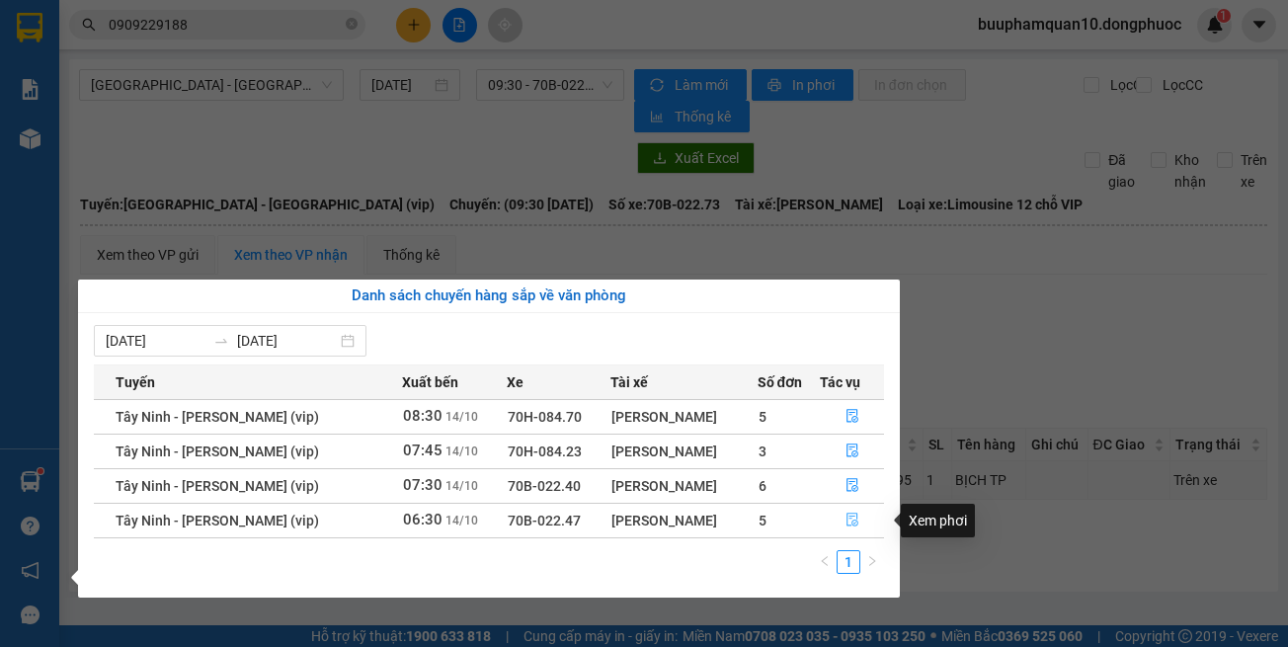
click at [851, 520] on icon "file-done" at bounding box center [853, 520] width 14 height 14
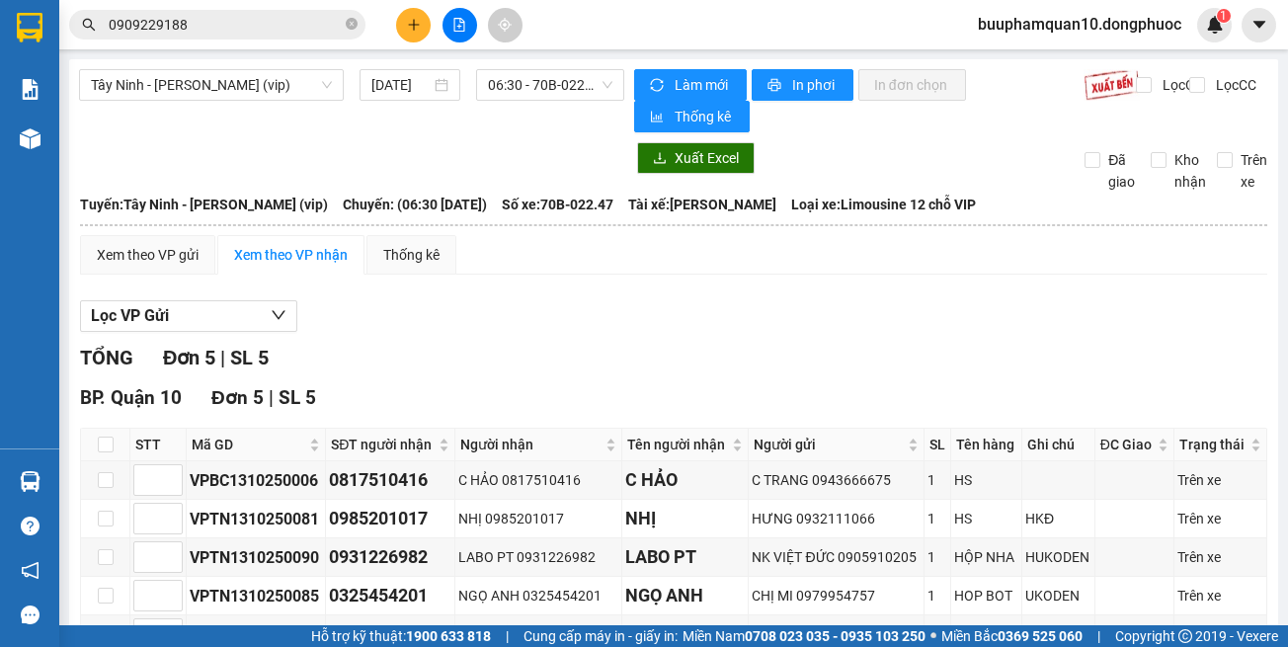
click at [262, 29] on input "0909229188" at bounding box center [225, 25] width 233 height 22
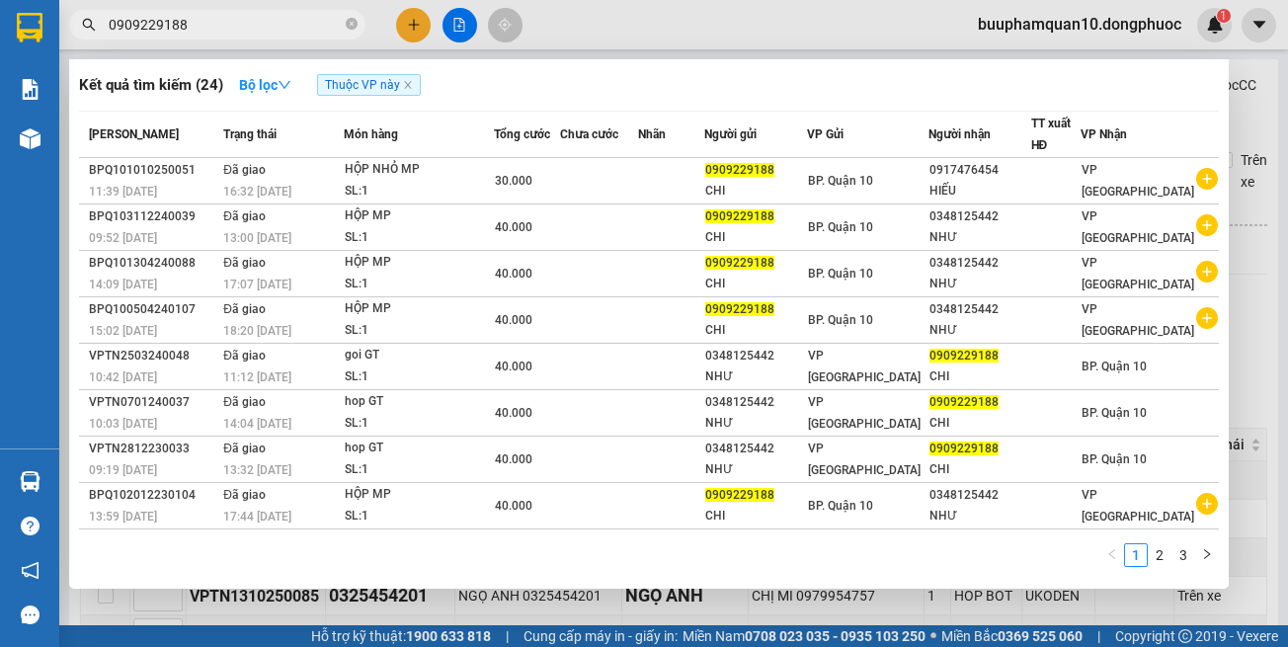
click at [262, 28] on input "0909229188" at bounding box center [225, 25] width 233 height 22
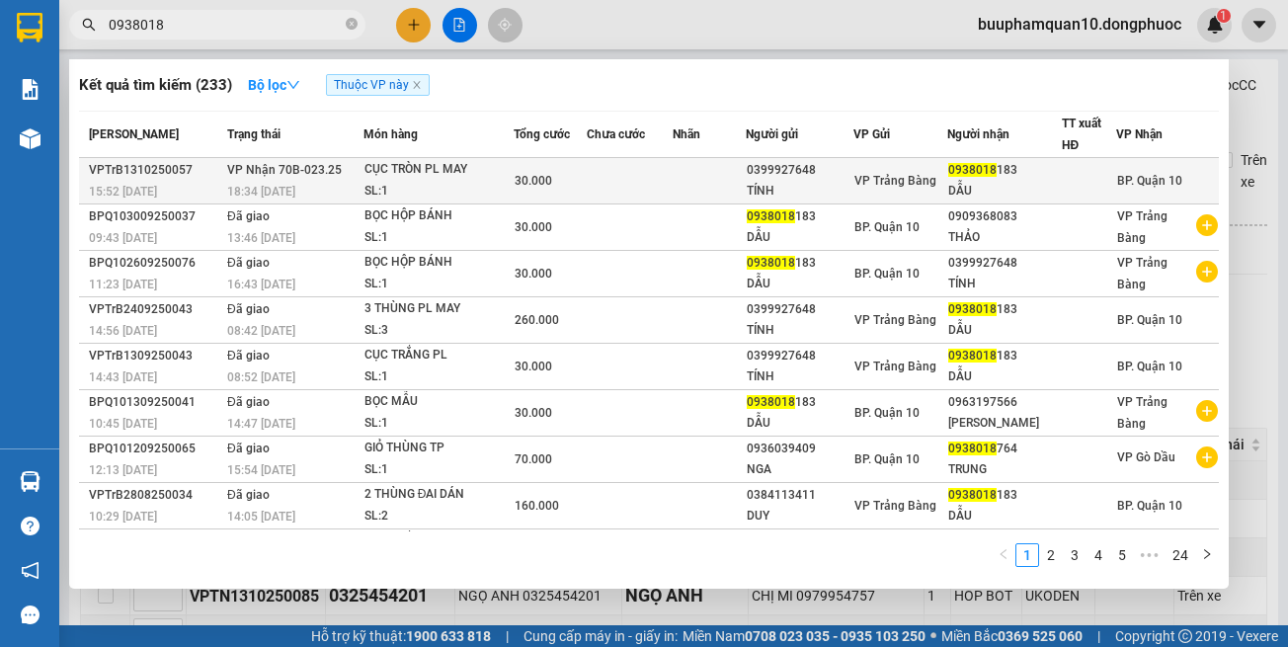
type input "0938018"
click at [587, 166] on td at bounding box center [630, 181] width 86 height 46
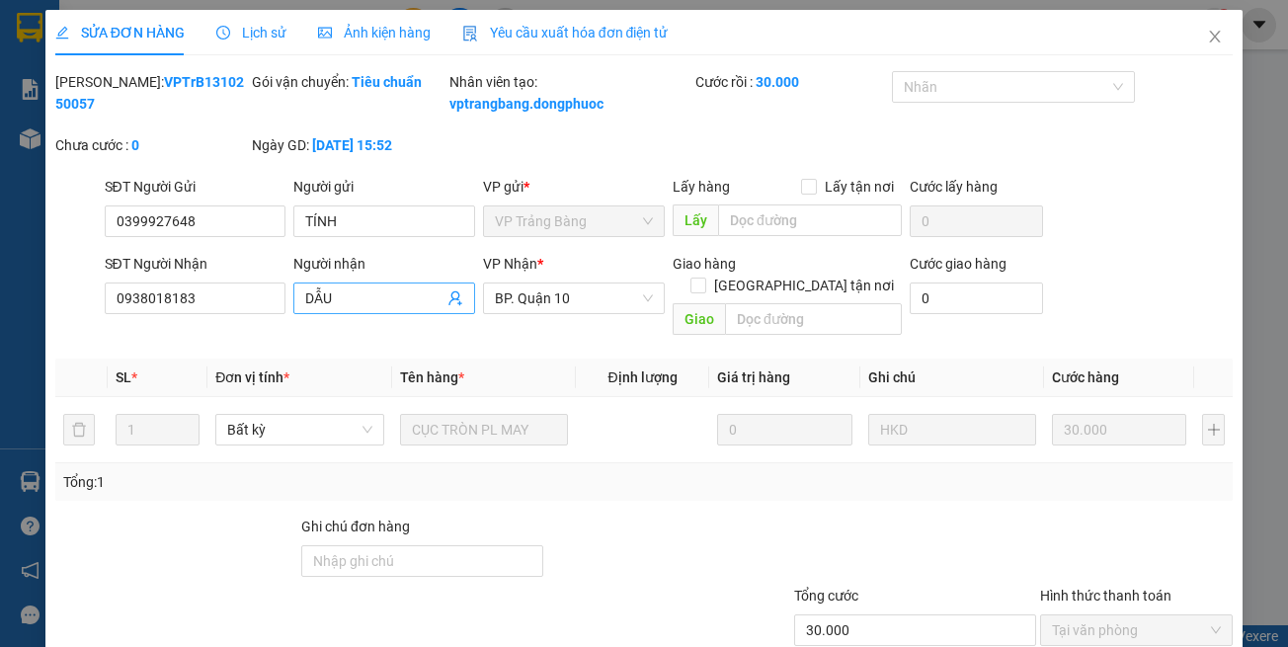
drag, startPoint x: 729, startPoint y: 591, endPoint x: 438, endPoint y: 189, distance: 496.5
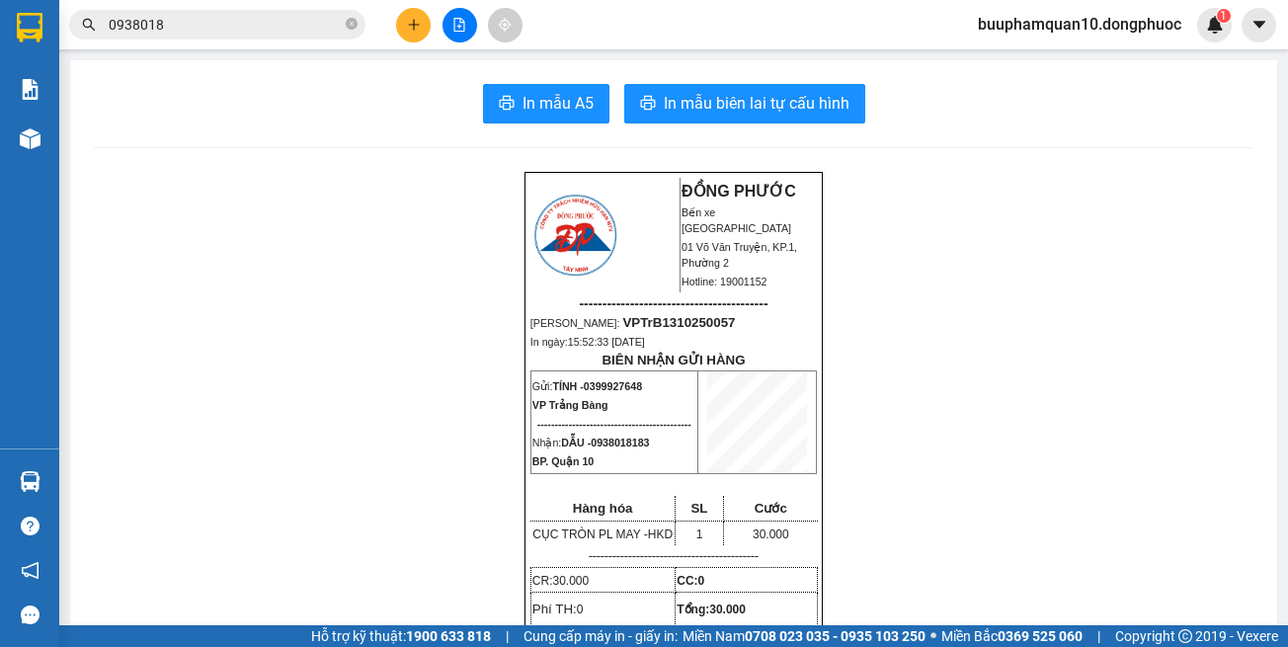
click at [321, 32] on input "0938018" at bounding box center [225, 25] width 233 height 22
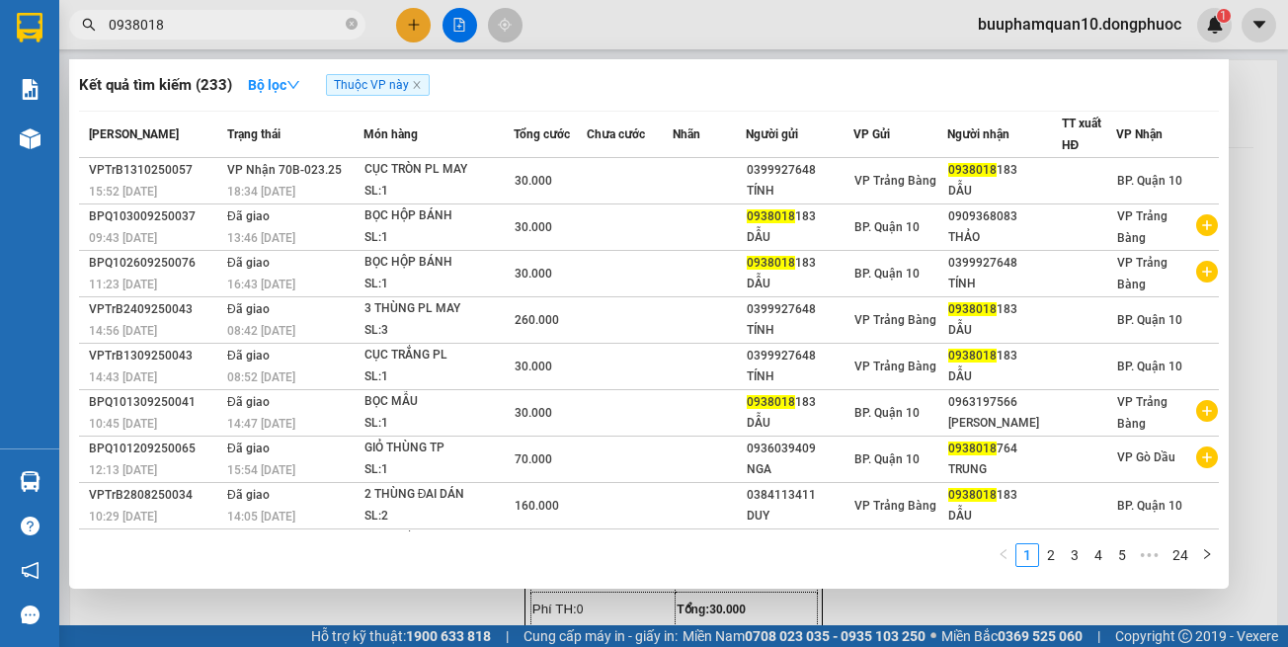
click at [321, 32] on input "0938018" at bounding box center [225, 25] width 233 height 22
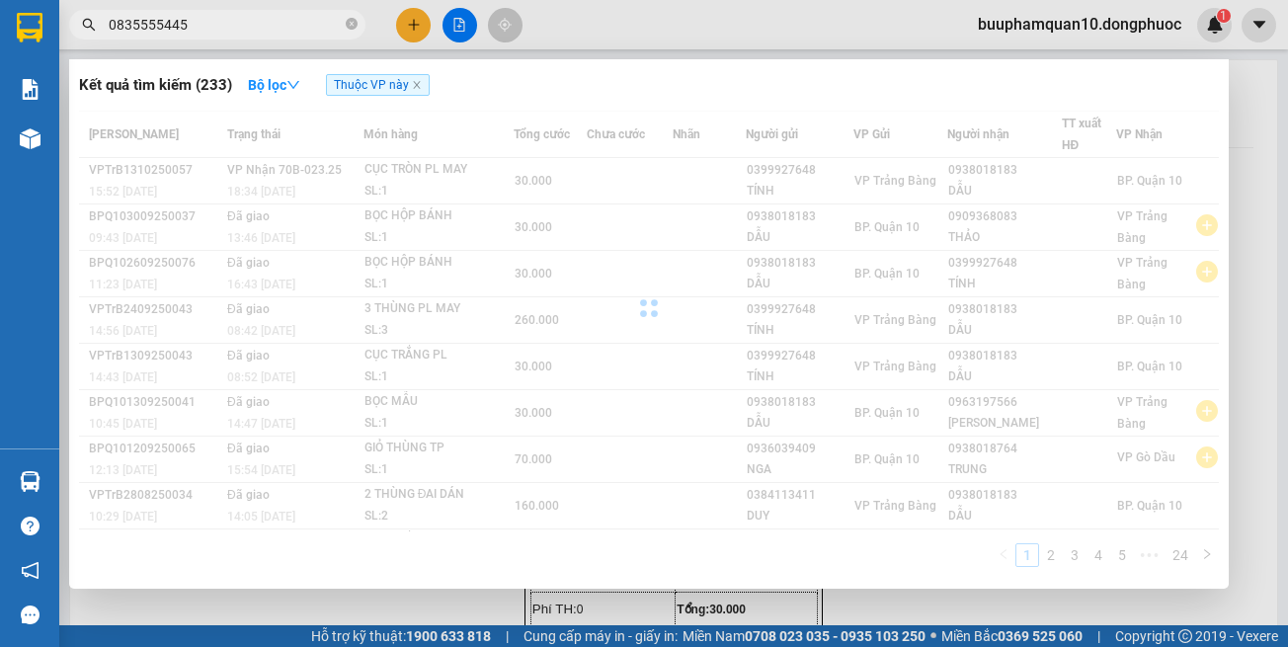
click at [224, 29] on input "0835555445" at bounding box center [225, 25] width 233 height 22
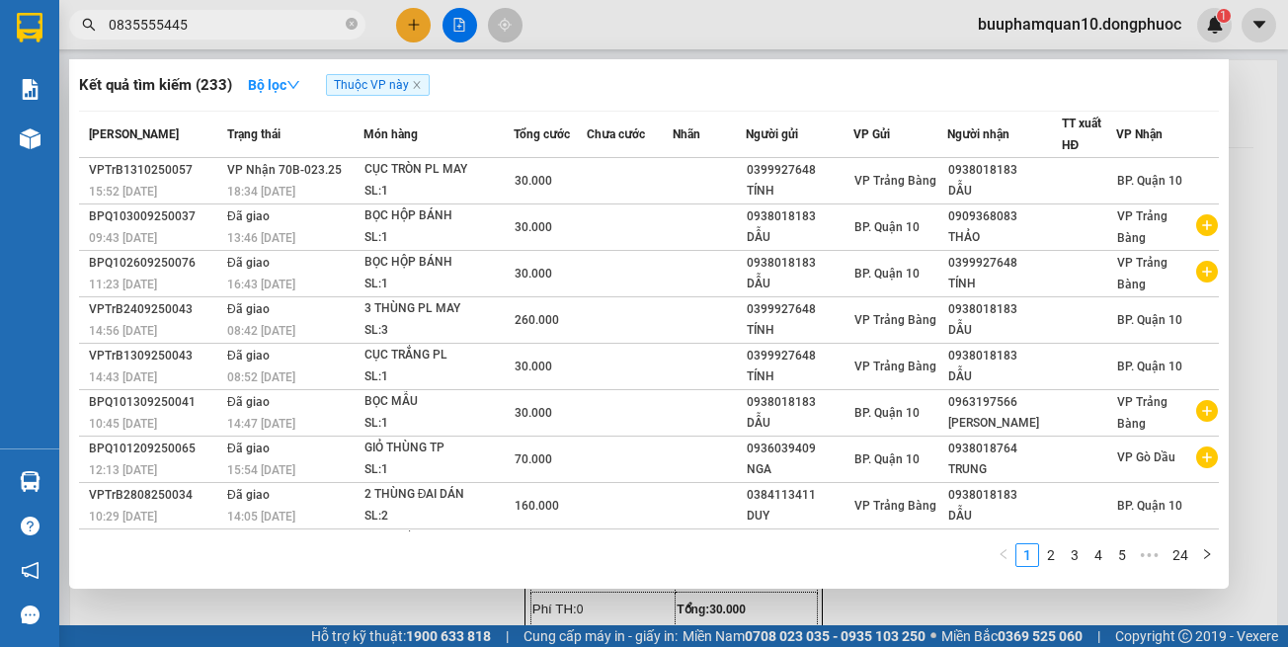
click at [303, 39] on span "0835555445" at bounding box center [217, 25] width 296 height 30
click at [303, 30] on input "0835555445" at bounding box center [225, 25] width 233 height 22
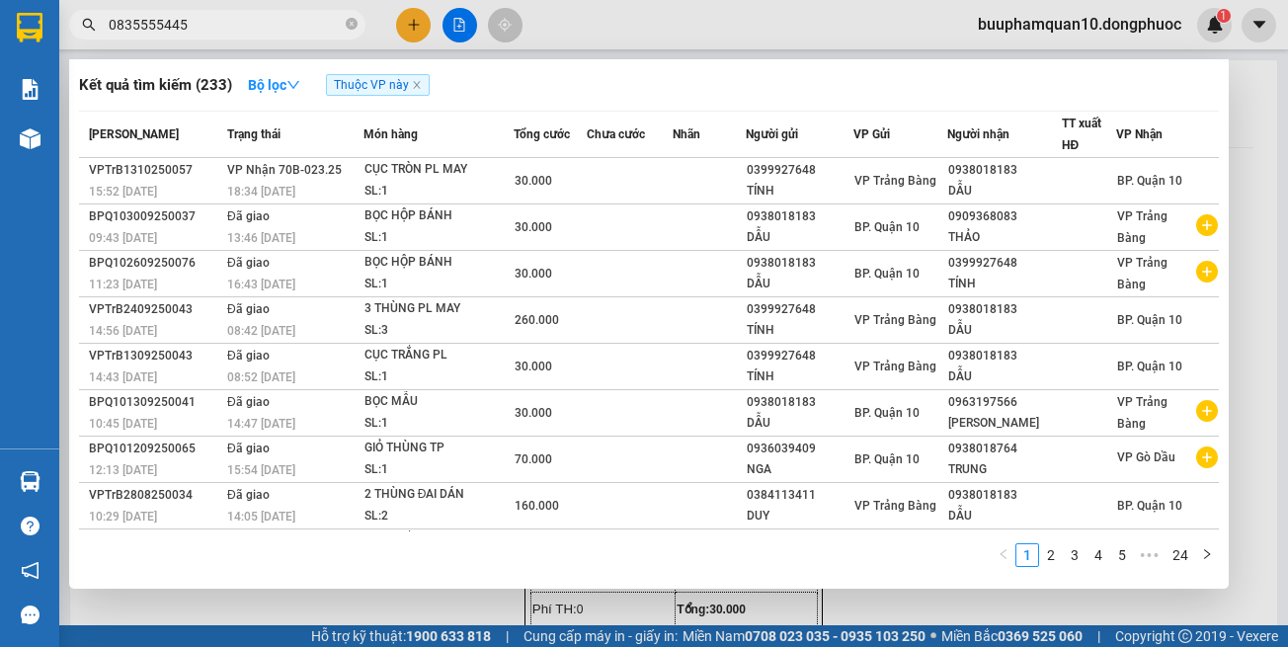
click at [303, 30] on input "0835555445" at bounding box center [225, 25] width 233 height 22
click at [310, 26] on input "0835555445" at bounding box center [225, 25] width 233 height 22
click at [1285, 233] on div at bounding box center [644, 323] width 1288 height 647
click at [285, 18] on input "0835555445" at bounding box center [225, 25] width 233 height 22
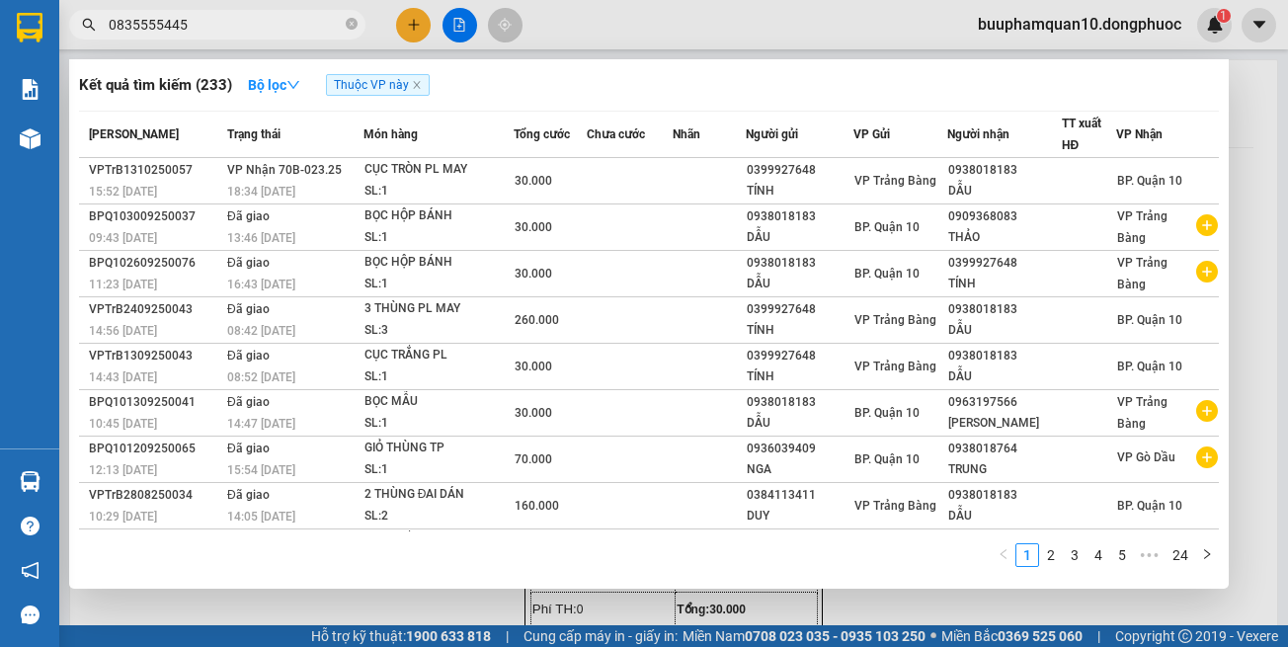
click at [285, 18] on input "0835555445" at bounding box center [225, 25] width 233 height 22
click at [261, 17] on input "8829" at bounding box center [225, 25] width 233 height 22
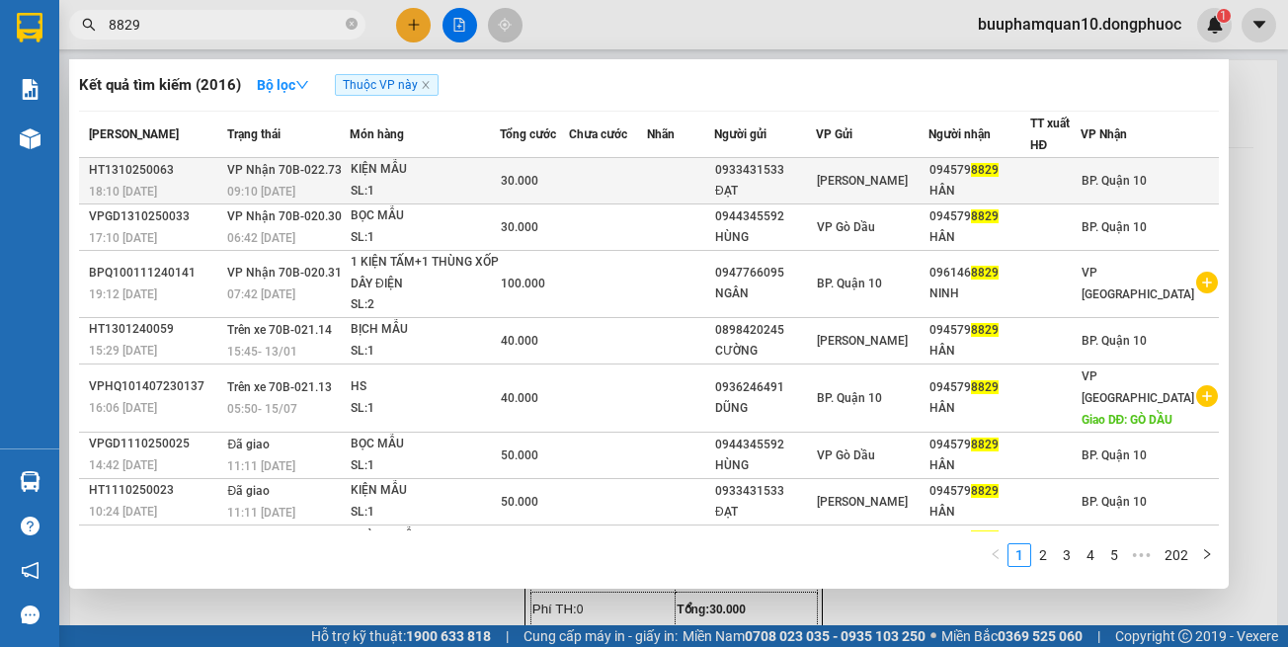
click at [490, 185] on div "SL: 1" at bounding box center [425, 192] width 148 height 22
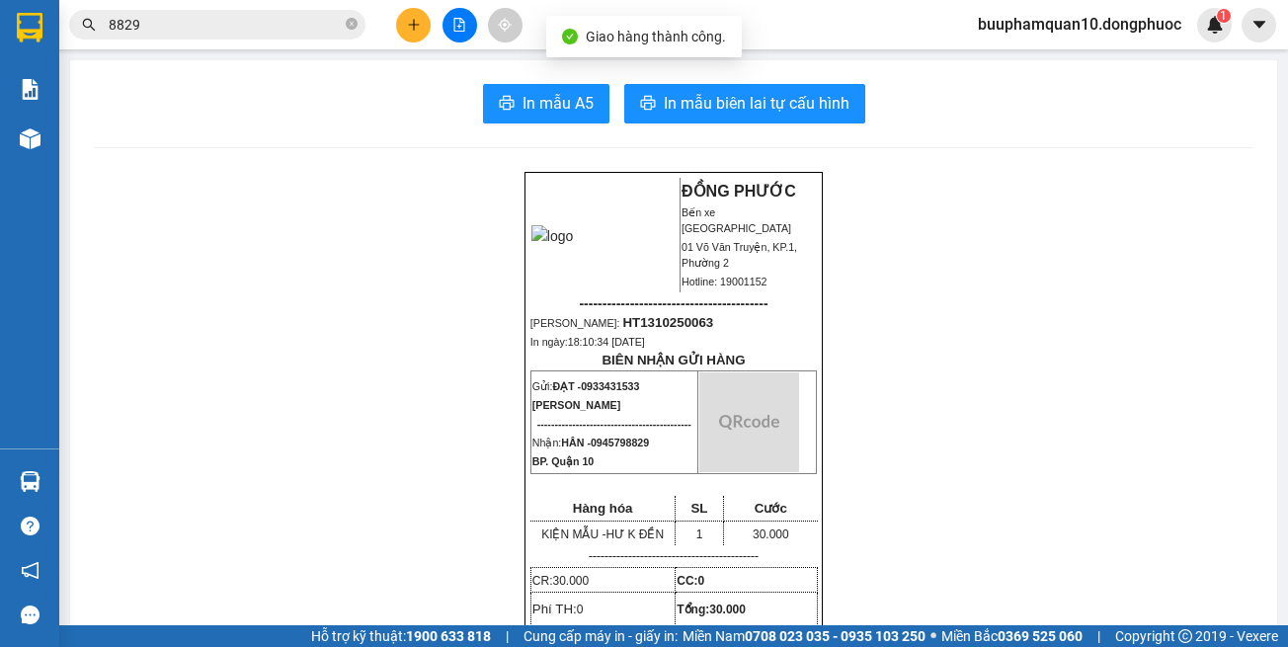
click at [180, 20] on input "8829" at bounding box center [225, 25] width 233 height 22
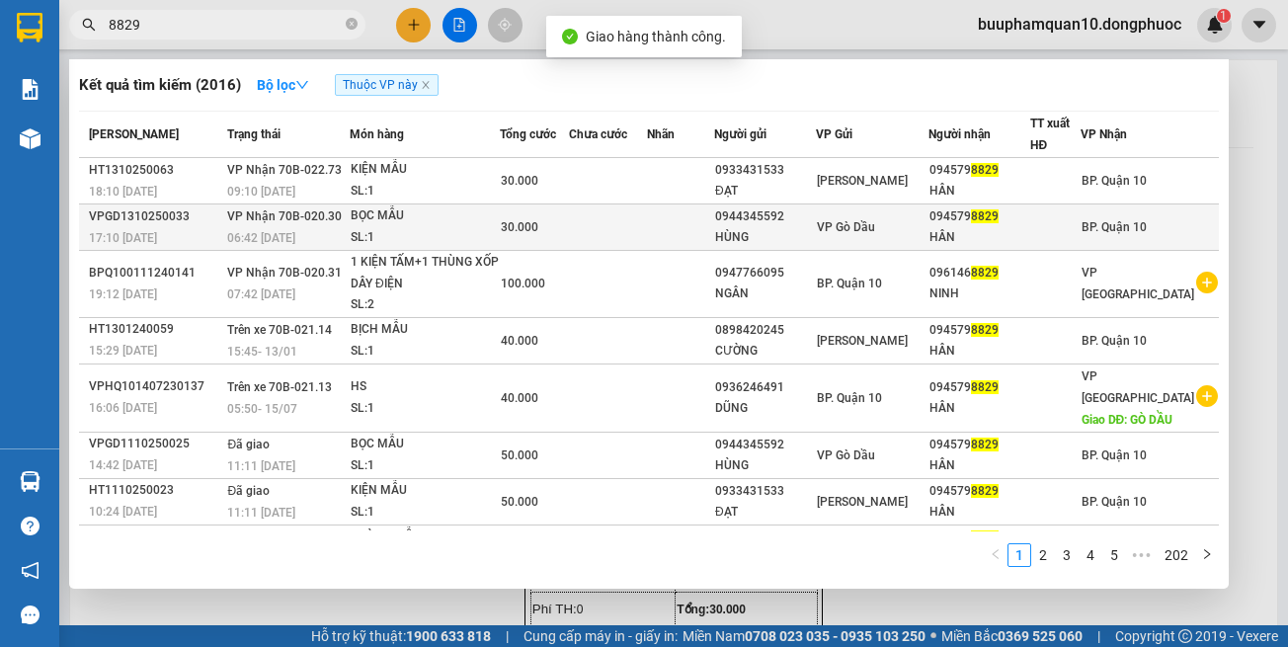
click at [401, 215] on div "BỌC MẪU" at bounding box center [425, 216] width 148 height 22
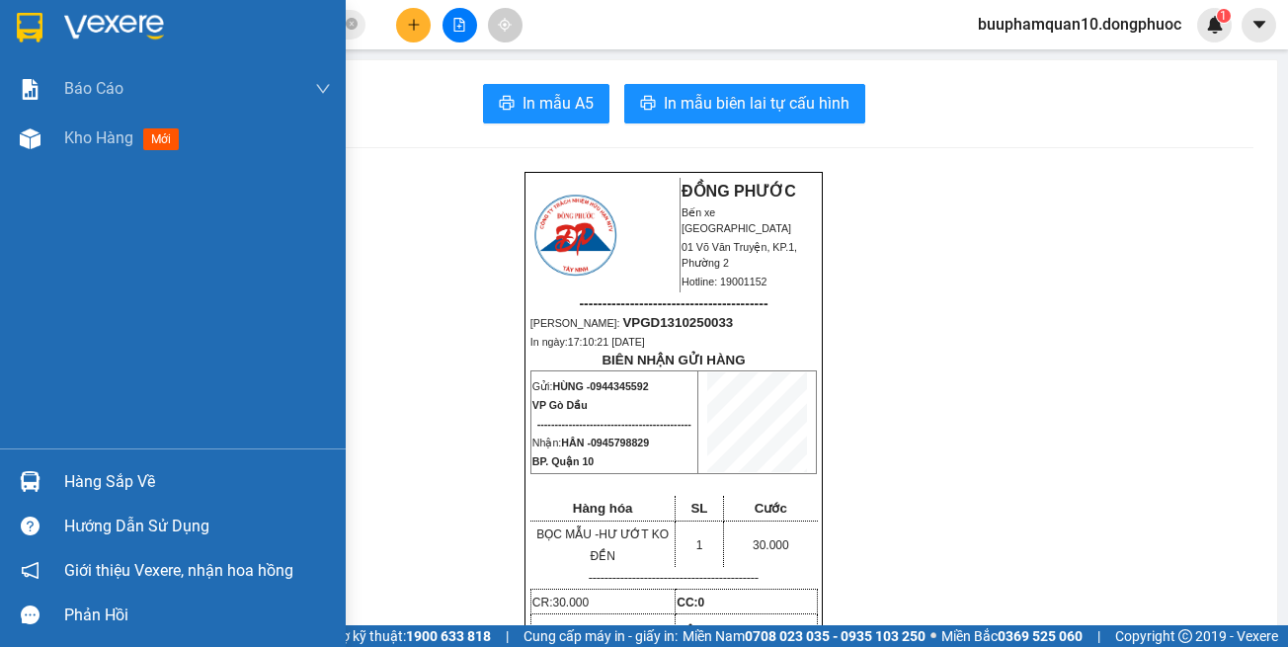
click at [37, 488] on img at bounding box center [30, 481] width 21 height 21
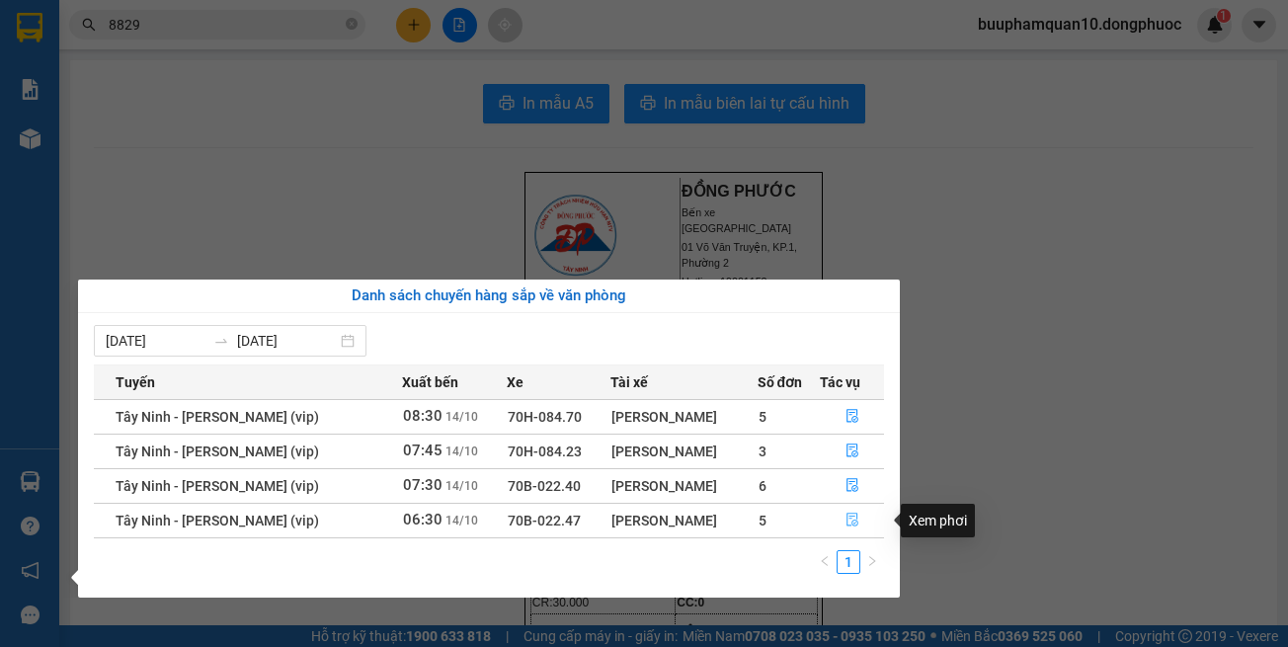
click at [863, 516] on button "button" at bounding box center [852, 521] width 62 height 32
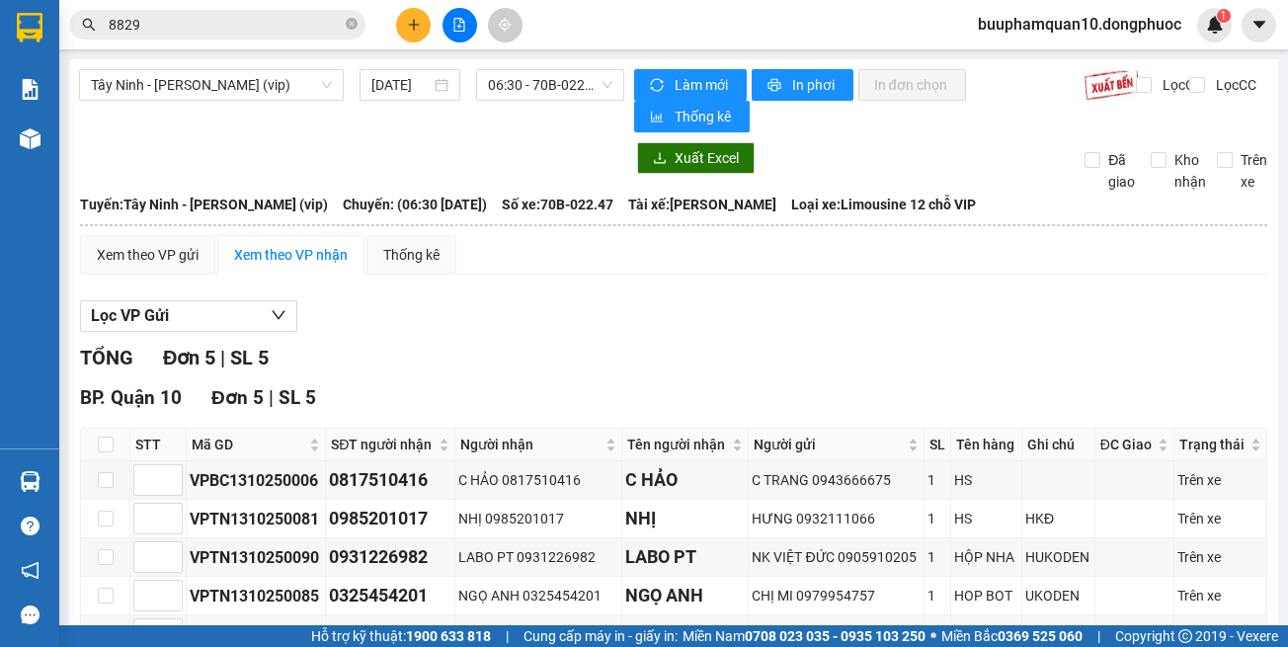
click at [651, 343] on div "TỔNG Đơn 5 | SL 5 BP. Quận 10 Đơn 5 | SL 5 STT Mã GD SĐT người nhận Người nhận …" at bounding box center [673, 534] width 1187 height 382
click at [290, 30] on input "8829" at bounding box center [225, 25] width 233 height 22
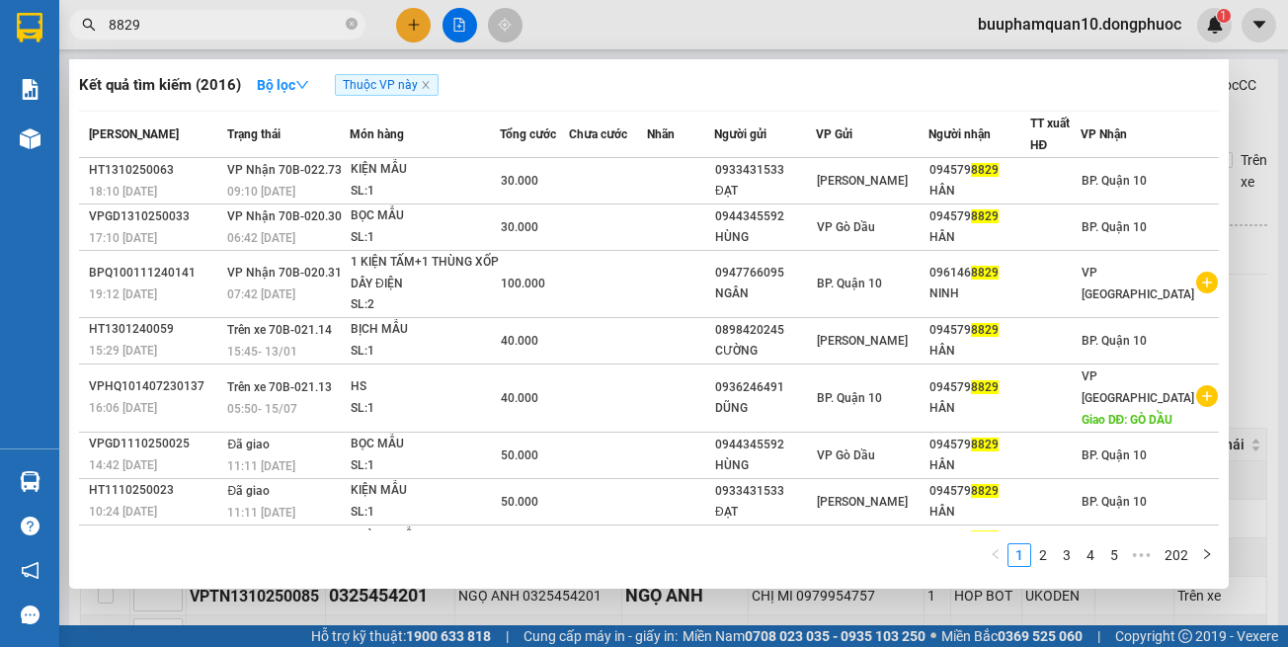
click at [290, 30] on input "8829" at bounding box center [225, 25] width 233 height 22
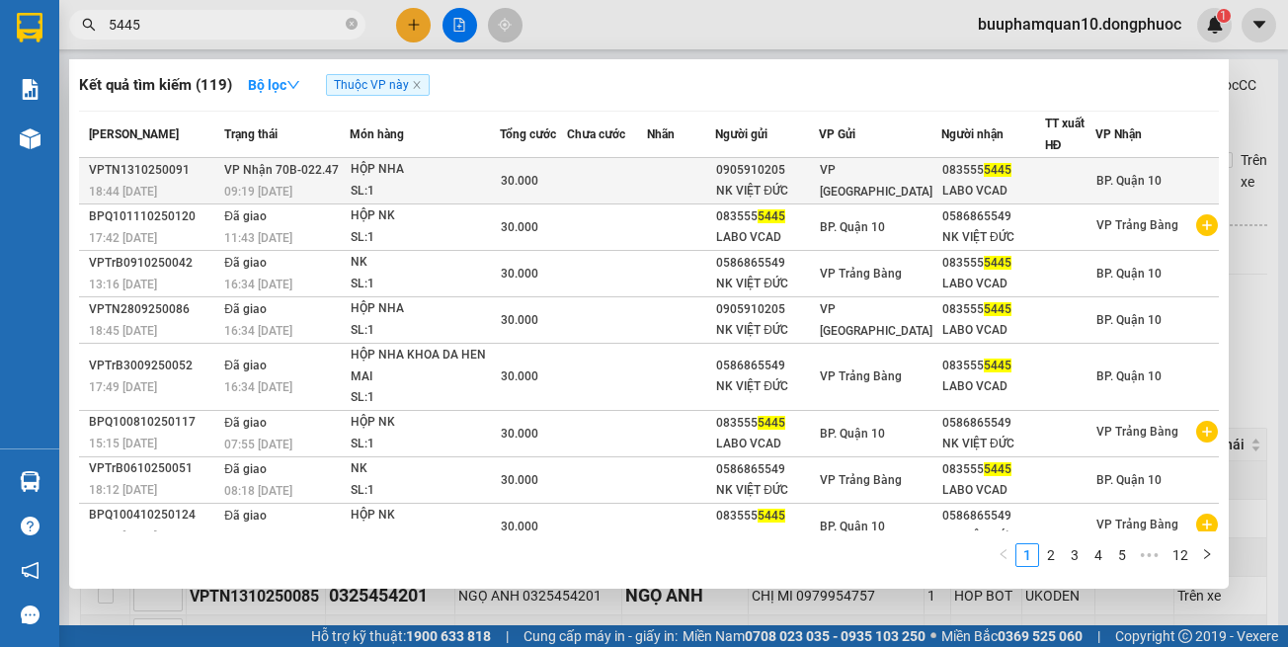
type input "5445"
click at [492, 174] on div "HỘP NHA" at bounding box center [425, 170] width 148 height 22
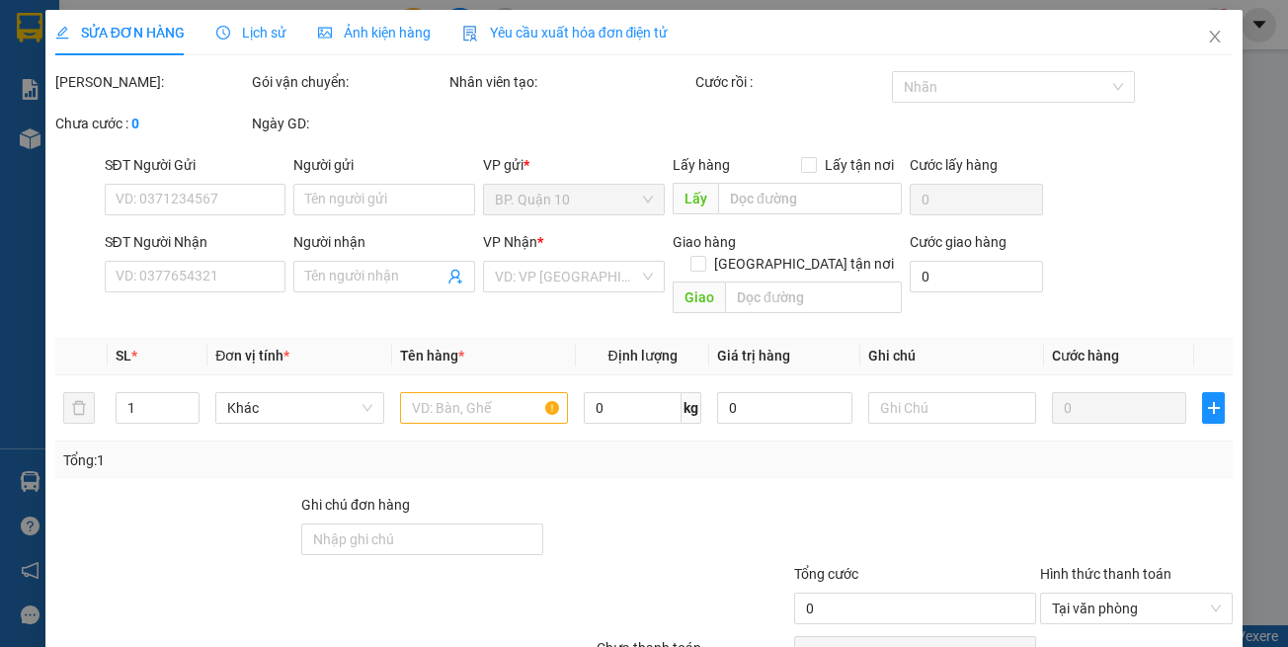
type input "0905910205"
type input "NK VIỆT ĐỨC"
type input "0835555445"
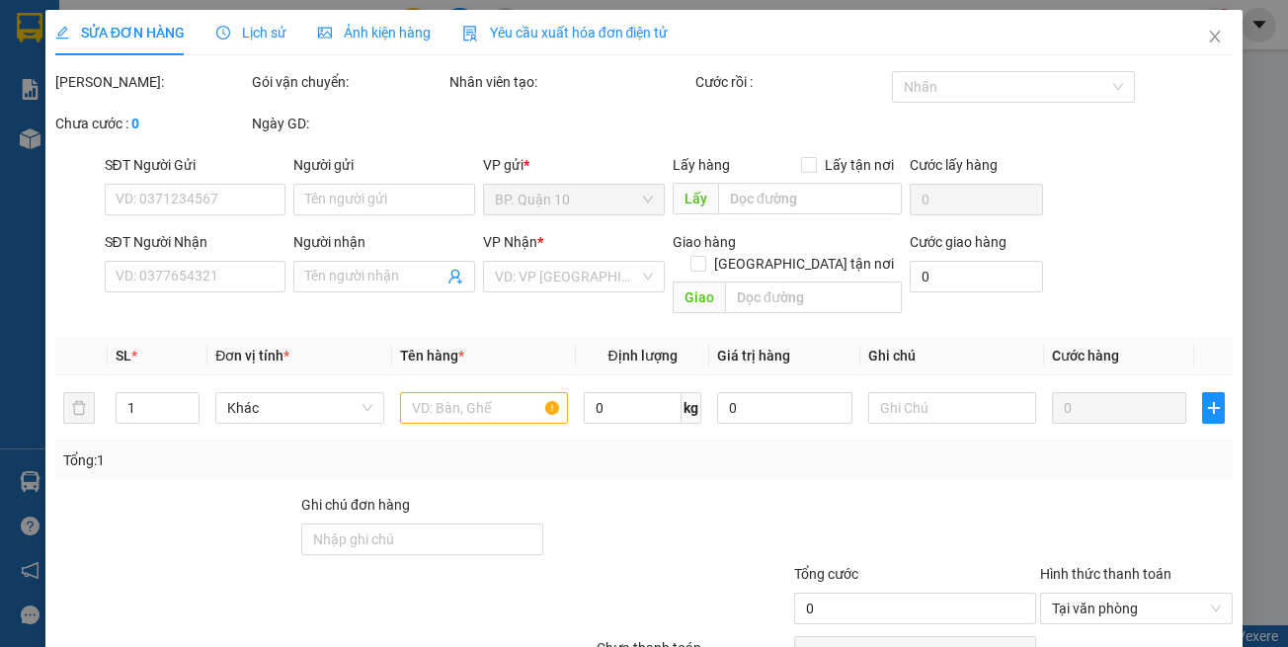
type input "LABO VCAD"
type input "30.000"
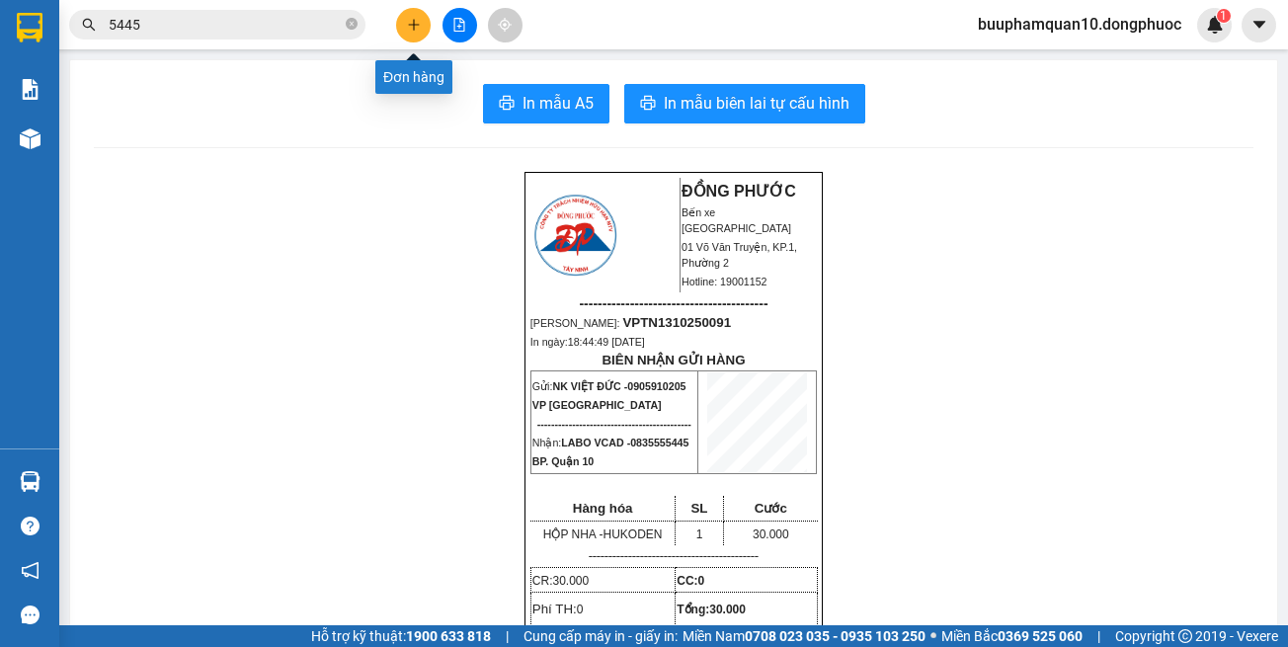
click at [417, 32] on button at bounding box center [413, 25] width 35 height 35
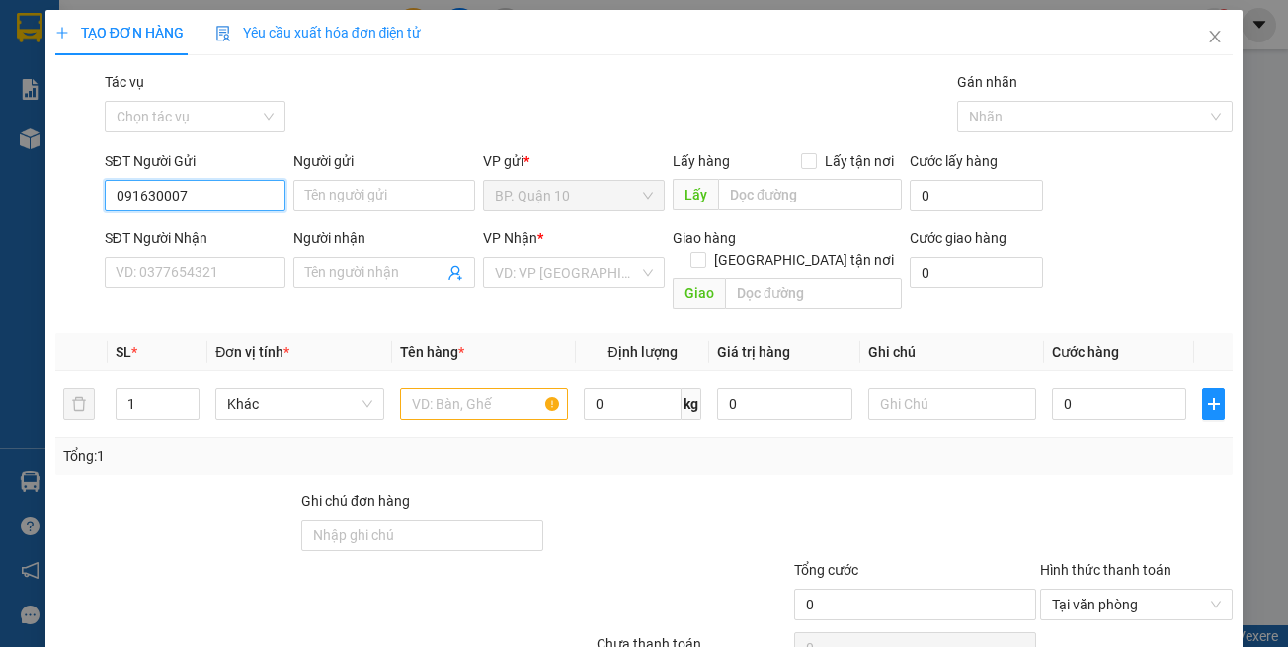
type input "0916300073"
drag, startPoint x: 153, startPoint y: 223, endPoint x: 256, endPoint y: 282, distance: 118.1
click at [153, 224] on div "0916300073 - QUYÊN" at bounding box center [192, 235] width 179 height 32
type input "QUYÊN"
type input "0792211717"
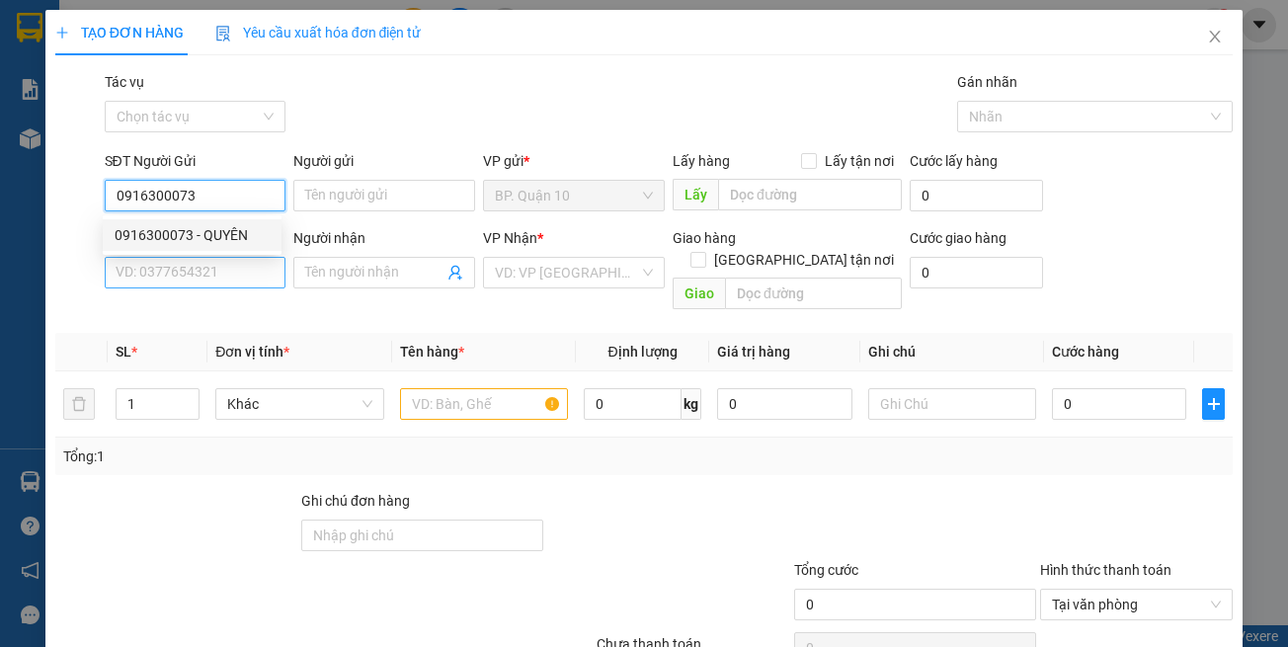
type input "ĐỨC SƠN"
type input "0916300073"
type input "50.000"
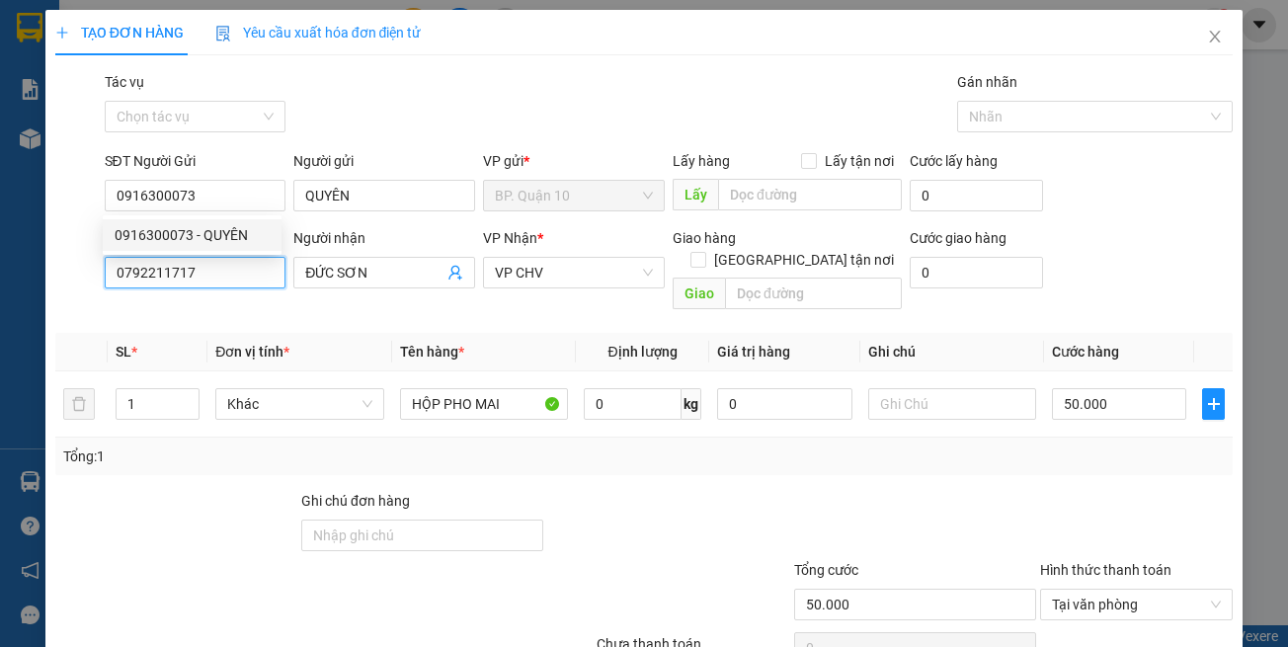
click at [256, 282] on input "0792211717" at bounding box center [196, 273] width 182 height 32
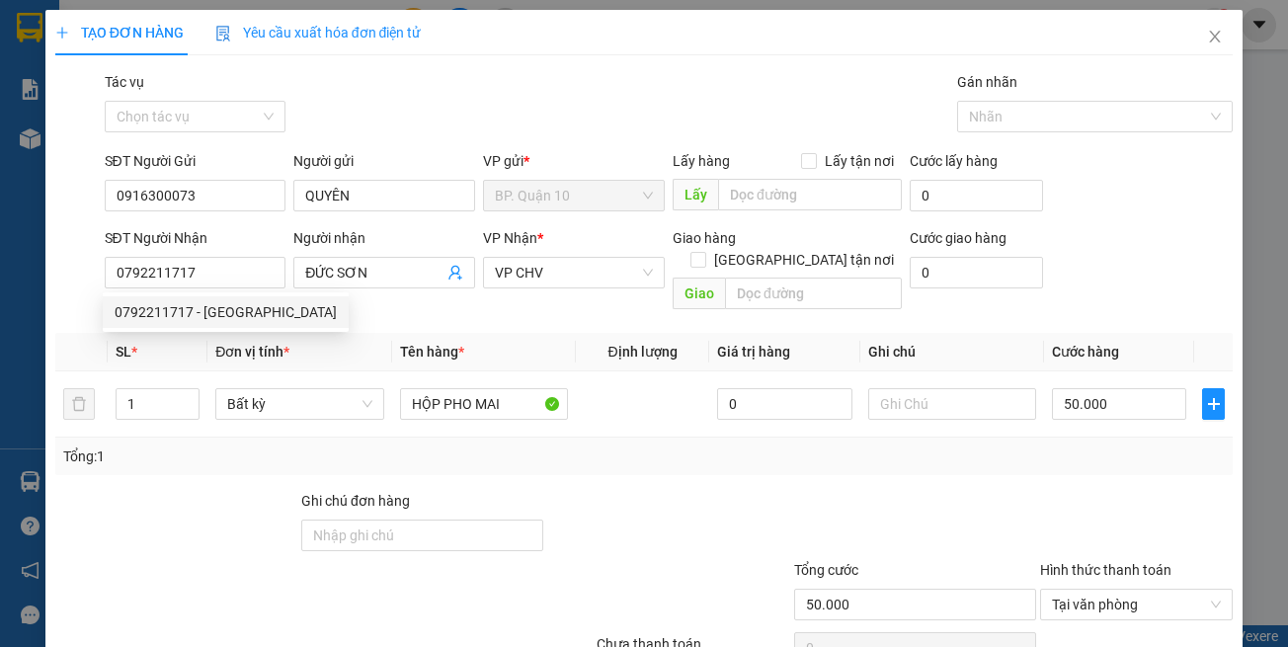
drag, startPoint x: 635, startPoint y: 490, endPoint x: 651, endPoint y: 451, distance: 41.6
click at [634, 490] on div at bounding box center [668, 524] width 246 height 69
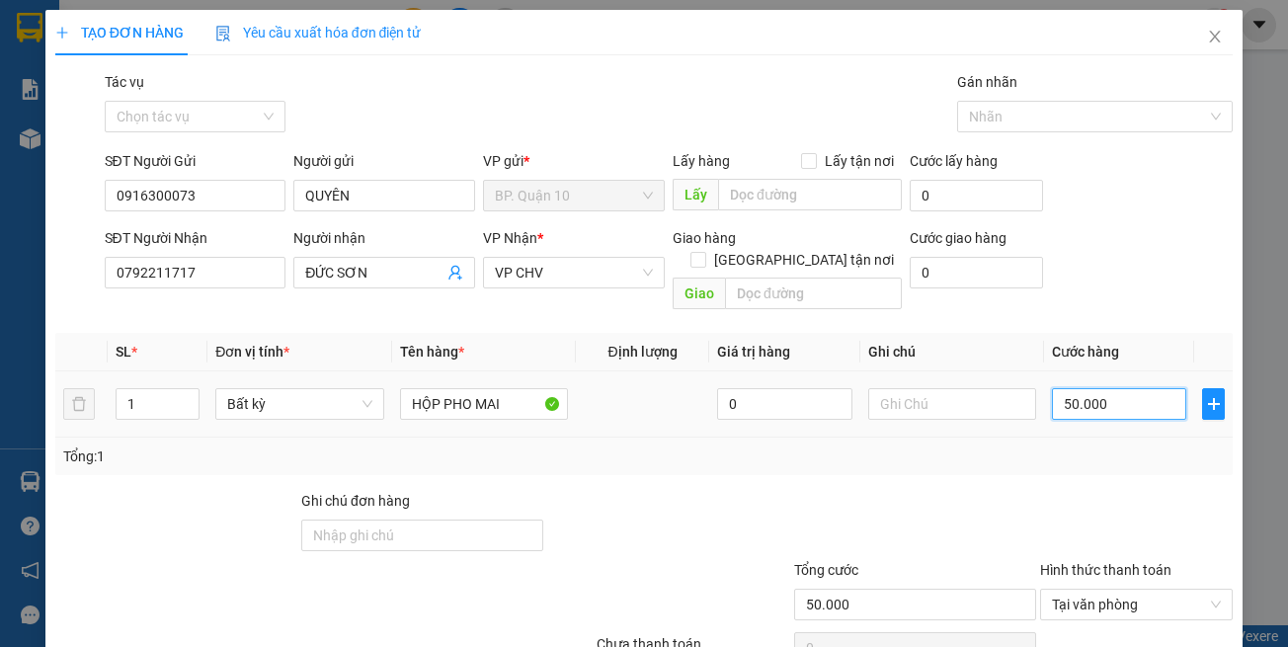
click at [1110, 388] on input "50.000" at bounding box center [1119, 404] width 134 height 32
drag, startPoint x: 1043, startPoint y: 389, endPoint x: 1129, endPoint y: 503, distance: 142.4
click at [1043, 490] on div at bounding box center [1136, 524] width 197 height 69
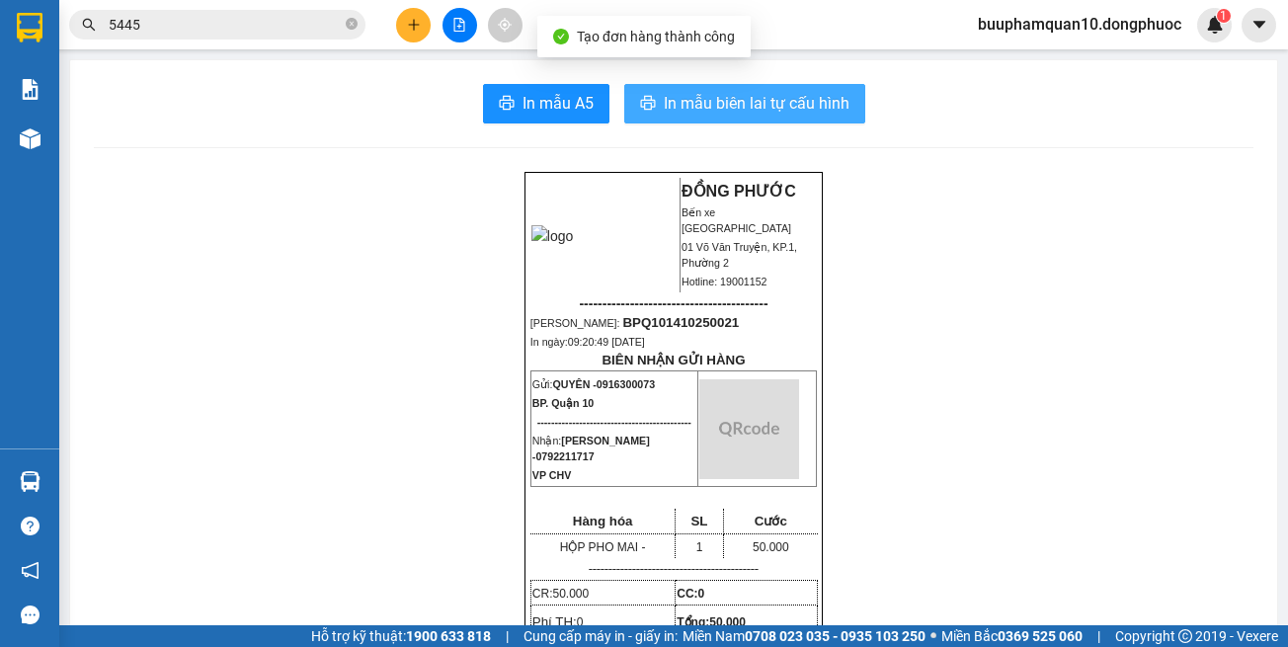
click at [745, 121] on button "In mẫu biên lai tự cấu hình" at bounding box center [744, 104] width 241 height 40
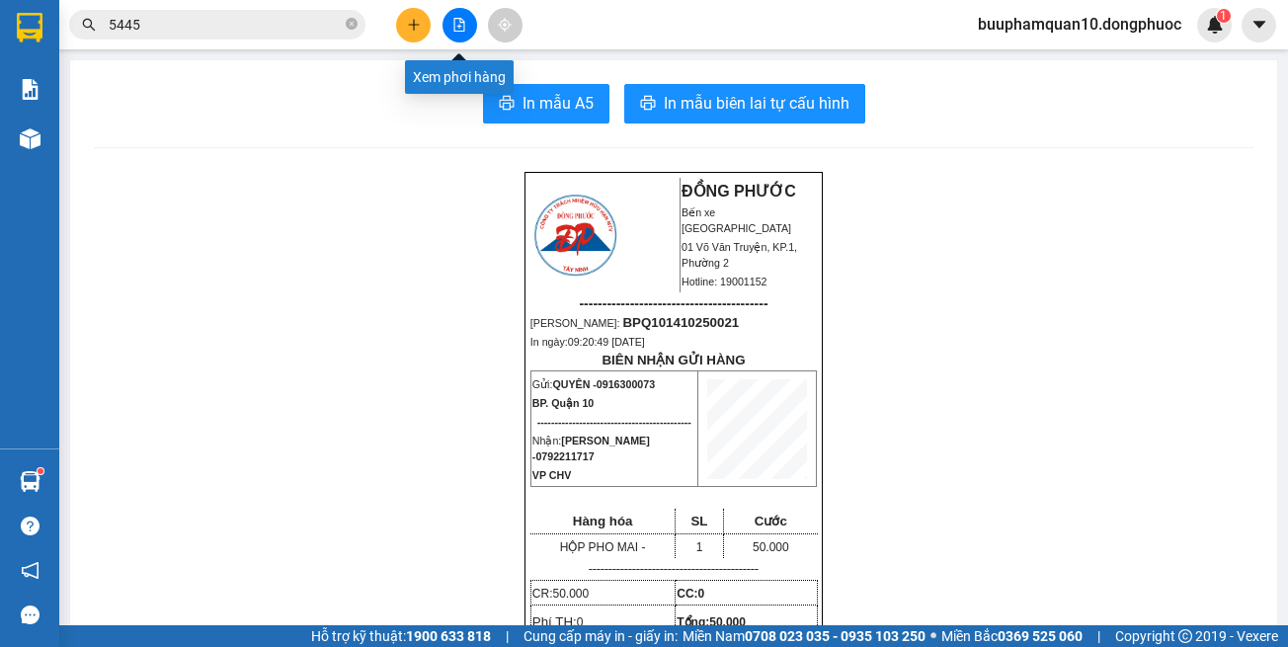
click at [450, 22] on button at bounding box center [460, 25] width 35 height 35
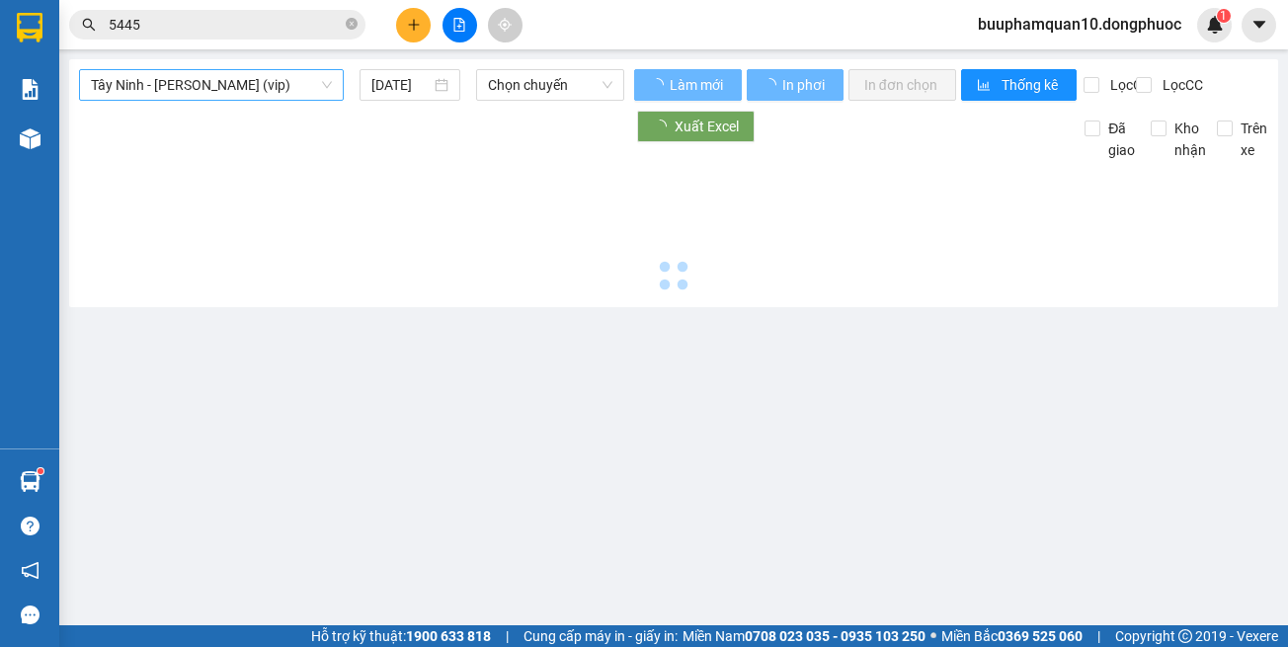
click at [296, 81] on span "Tây Ninh - [PERSON_NAME] (vip)" at bounding box center [211, 85] width 241 height 30
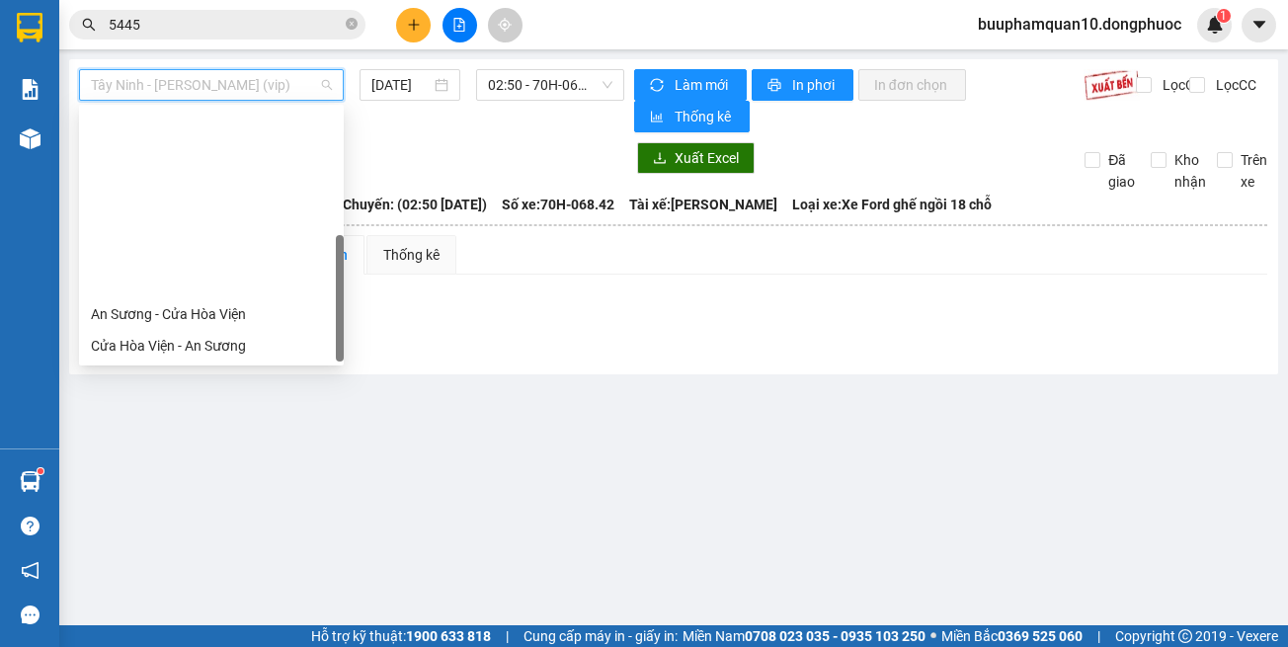
click at [290, 556] on div "[GEOGRAPHIC_DATA] - [GEOGRAPHIC_DATA] (vip)" at bounding box center [211, 567] width 241 height 22
type input "[DATE]"
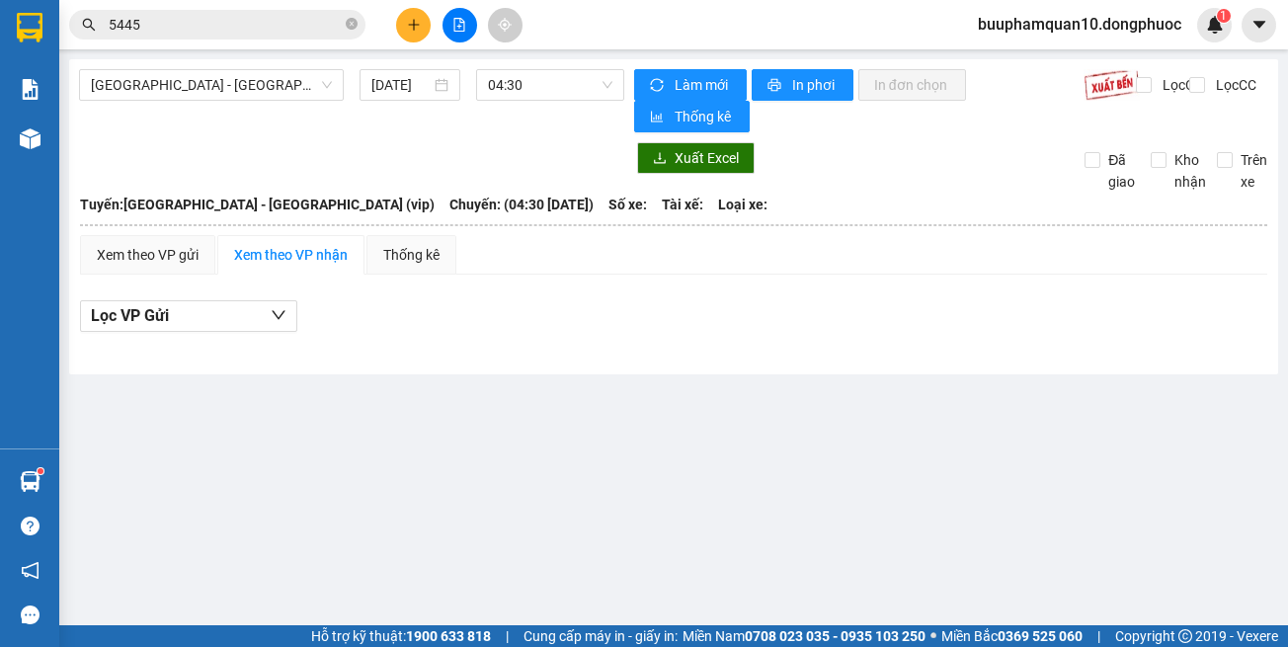
click at [542, 102] on div "Hồ Chí Minh - Tây Ninh (vip) 14/10/2025 04:30" at bounding box center [351, 100] width 545 height 63
click at [553, 83] on span "04:30" at bounding box center [550, 85] width 124 height 30
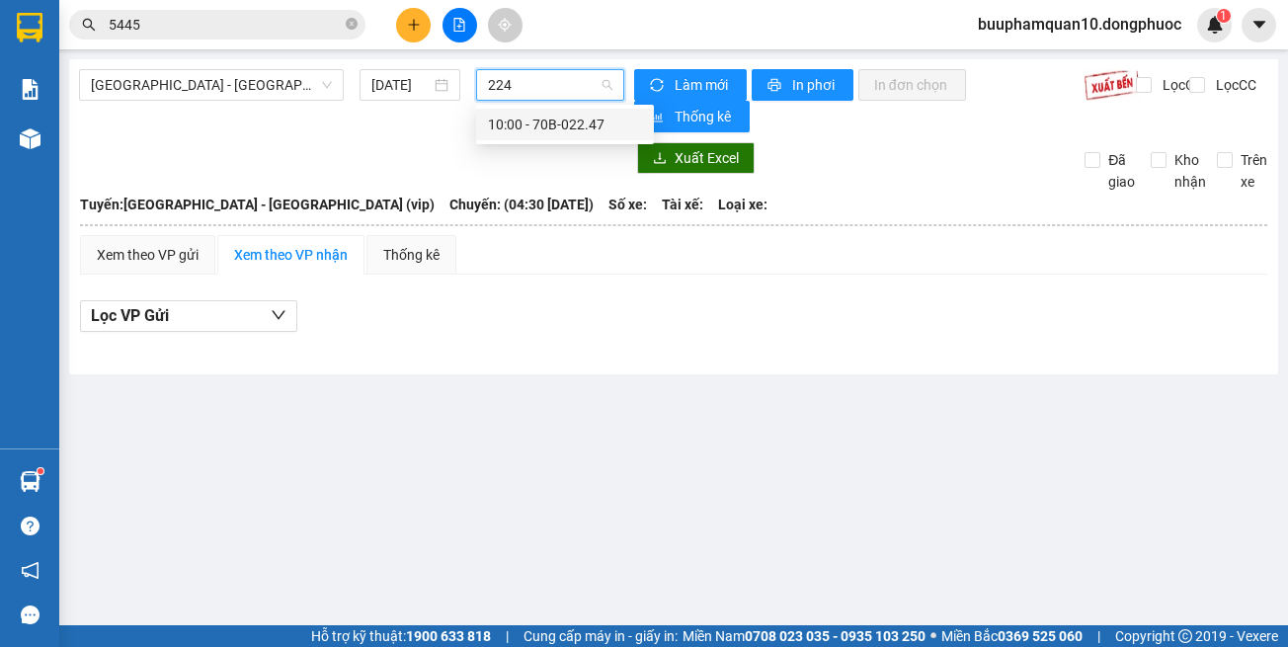
type input "2247"
click at [537, 135] on div "10:00 - 70B-022.47" at bounding box center [565, 125] width 178 height 32
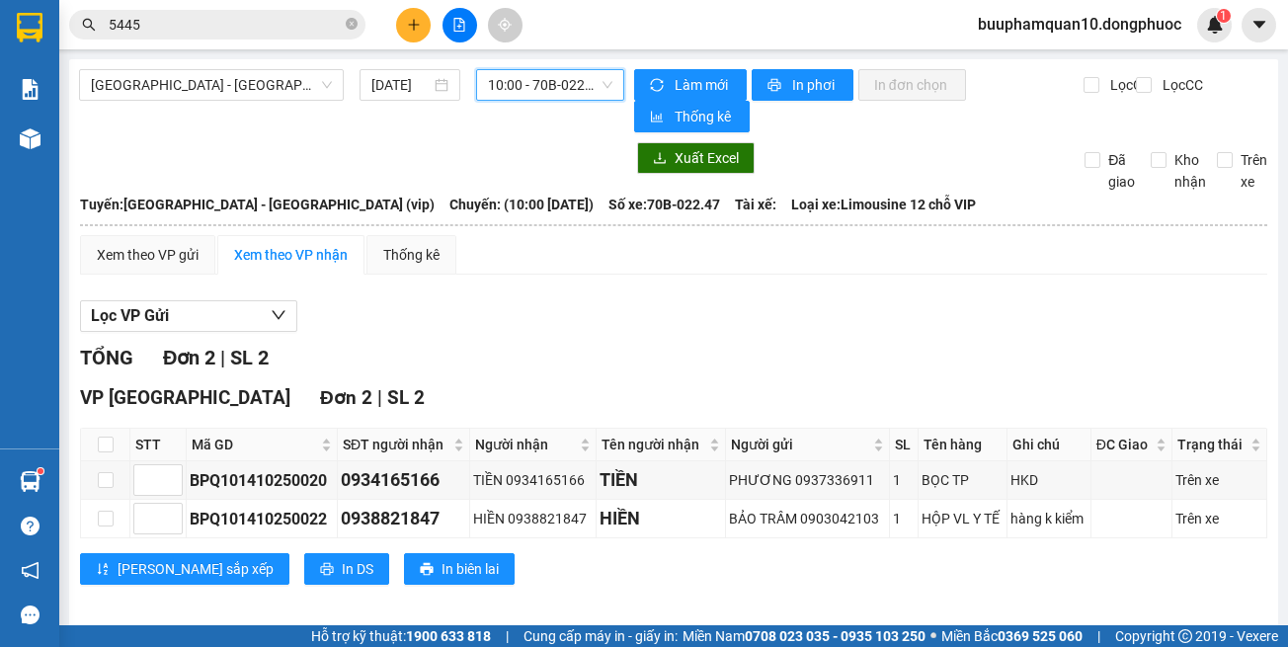
click at [281, 16] on input "5445" at bounding box center [225, 25] width 233 height 22
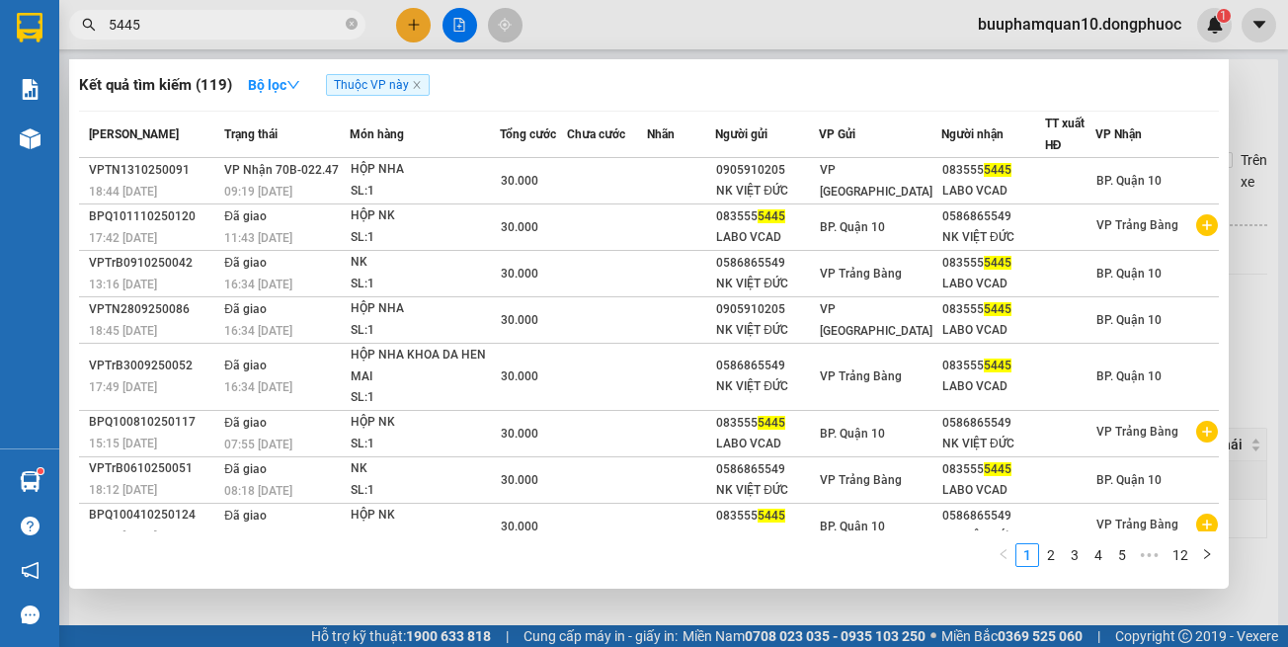
click at [281, 16] on input "5445" at bounding box center [225, 25] width 233 height 22
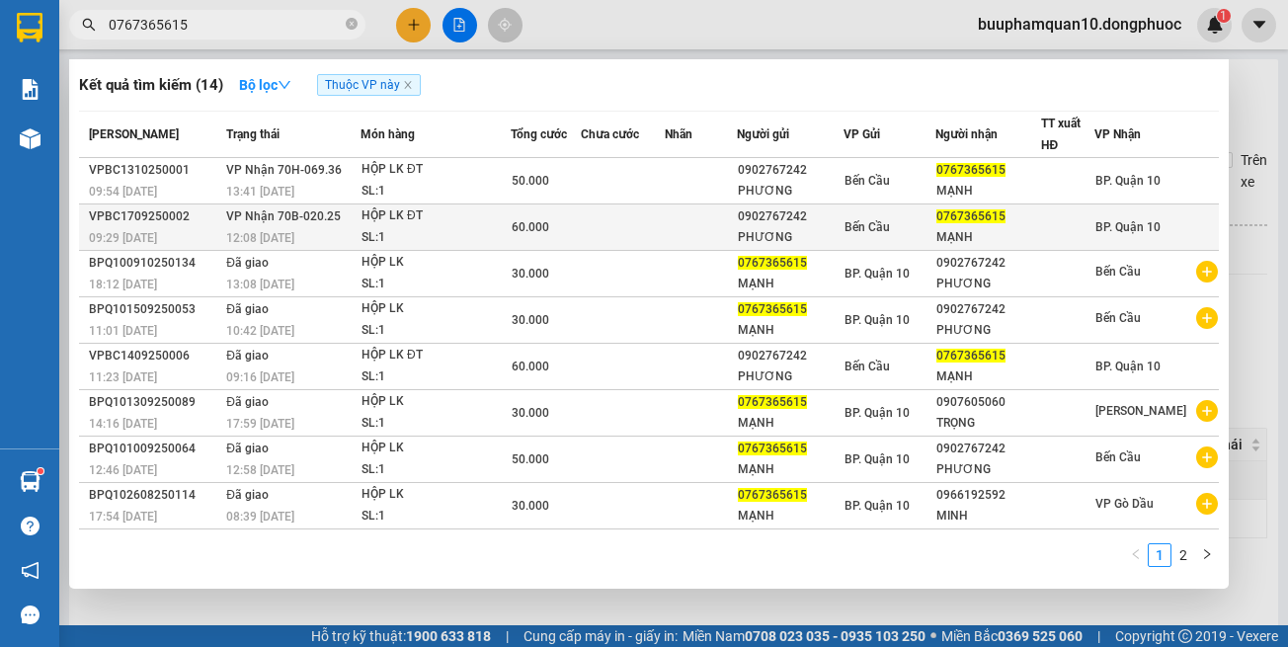
type input "0767365615"
click at [573, 227] on div "60.000" at bounding box center [546, 227] width 68 height 22
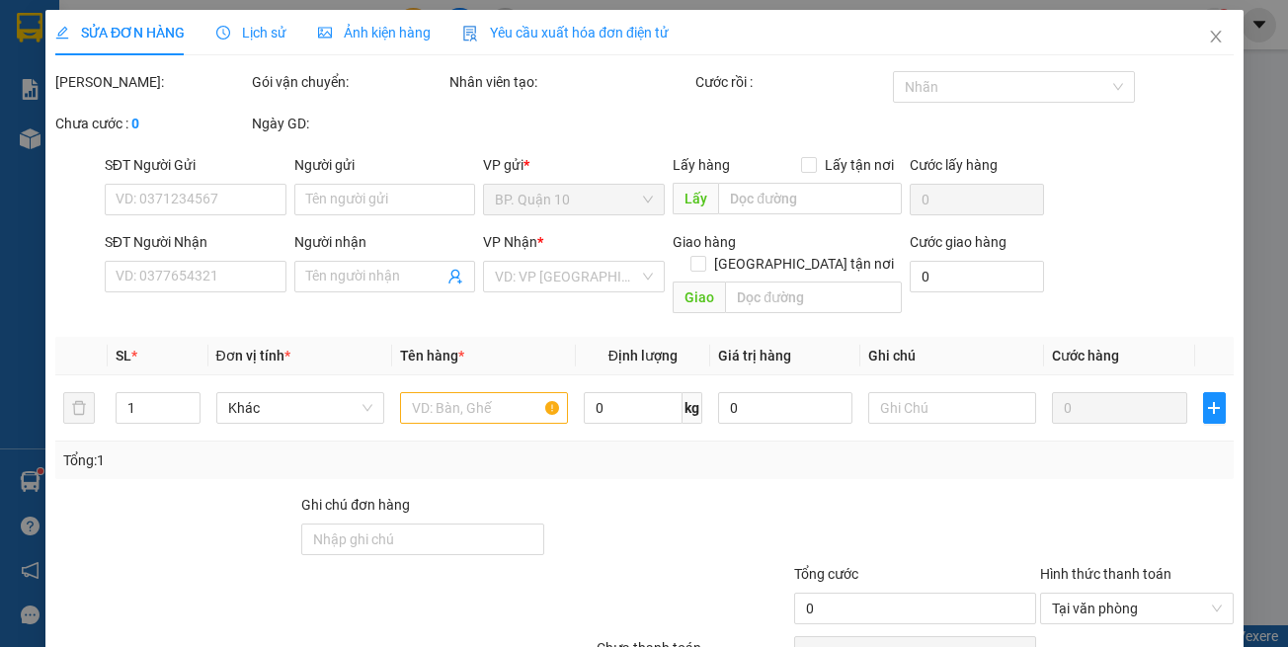
type input "0902767242"
type input "PHƯƠNG"
type input "0767365615"
type input "MẠNH"
type input "Kdb"
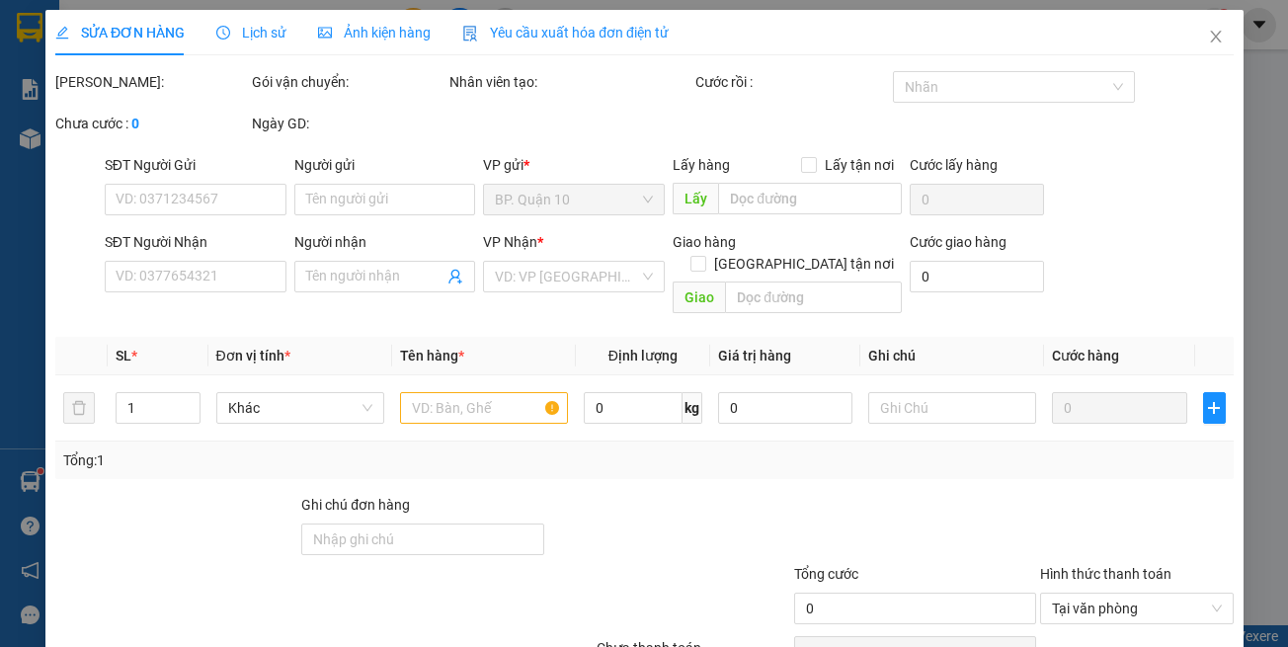
type input "60.000"
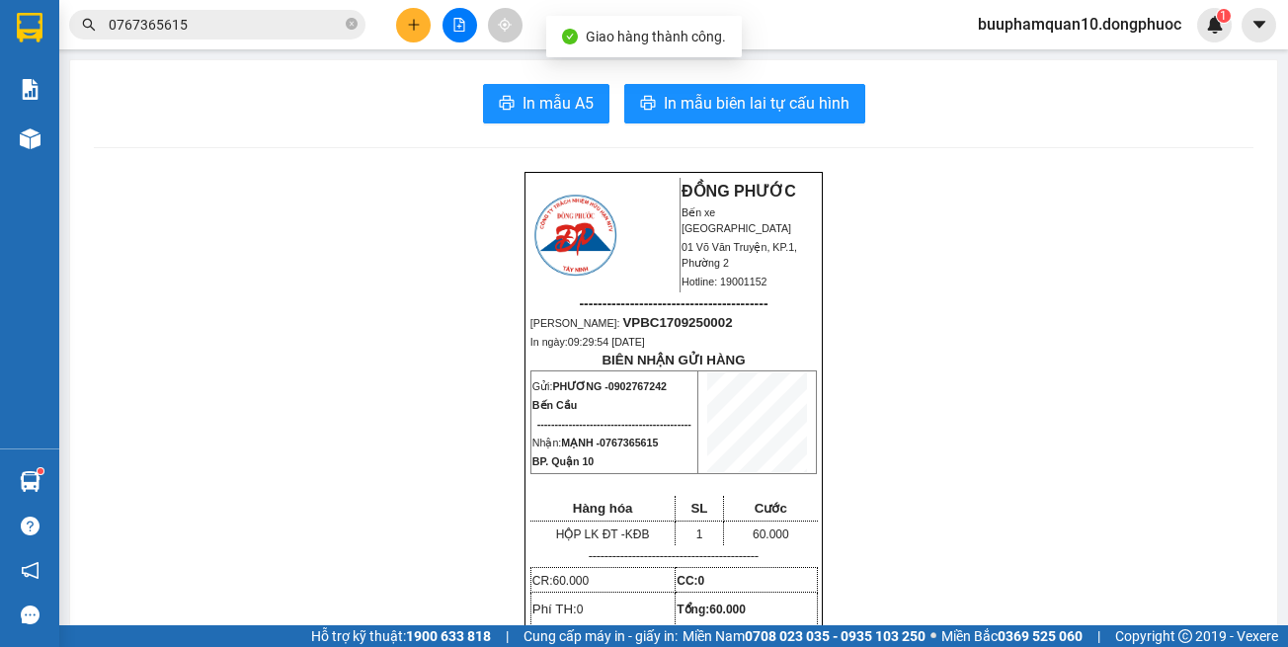
click at [302, 23] on input "0767365615" at bounding box center [225, 25] width 233 height 22
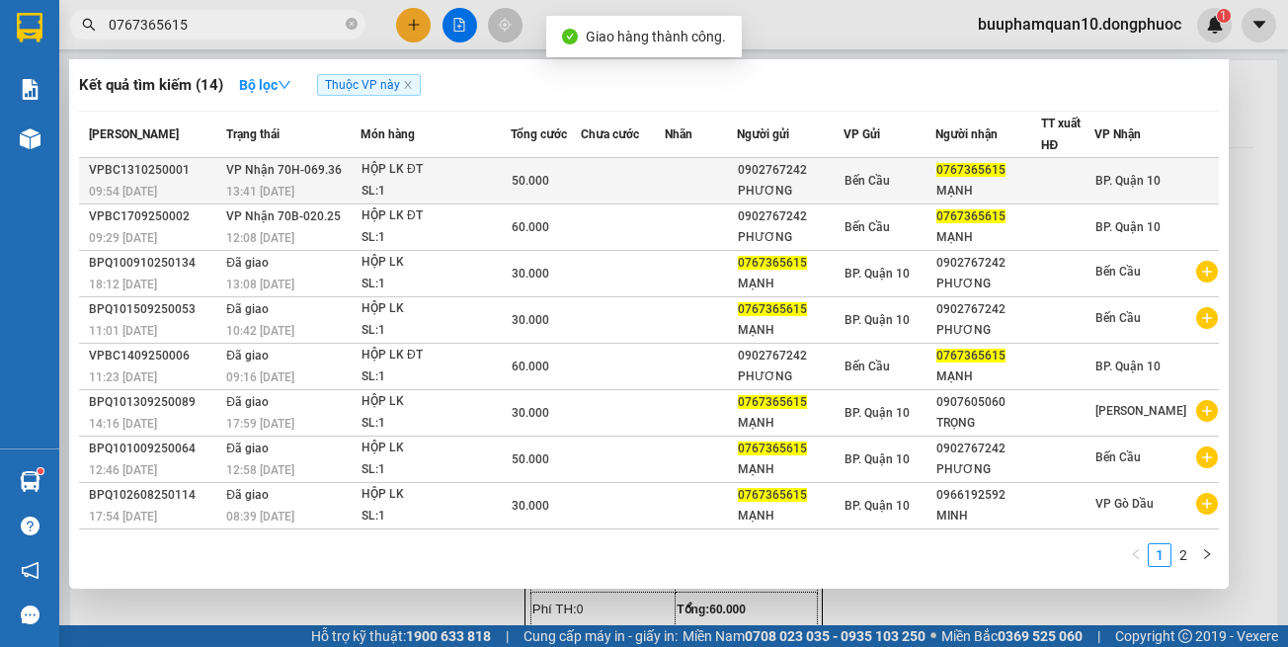
click at [522, 184] on span "50.000" at bounding box center [531, 181] width 38 height 14
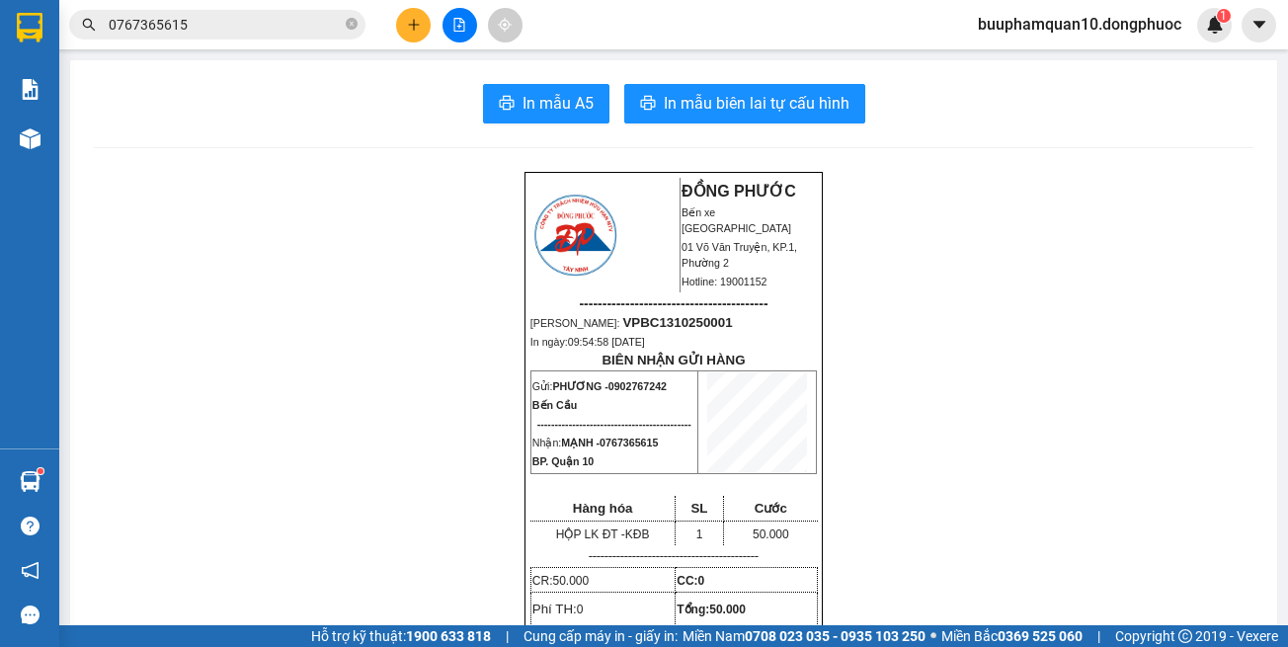
drag, startPoint x: 437, startPoint y: 36, endPoint x: 405, endPoint y: 29, distance: 32.4
click at [437, 35] on div at bounding box center [459, 25] width 148 height 35
click at [404, 28] on button at bounding box center [413, 25] width 35 height 35
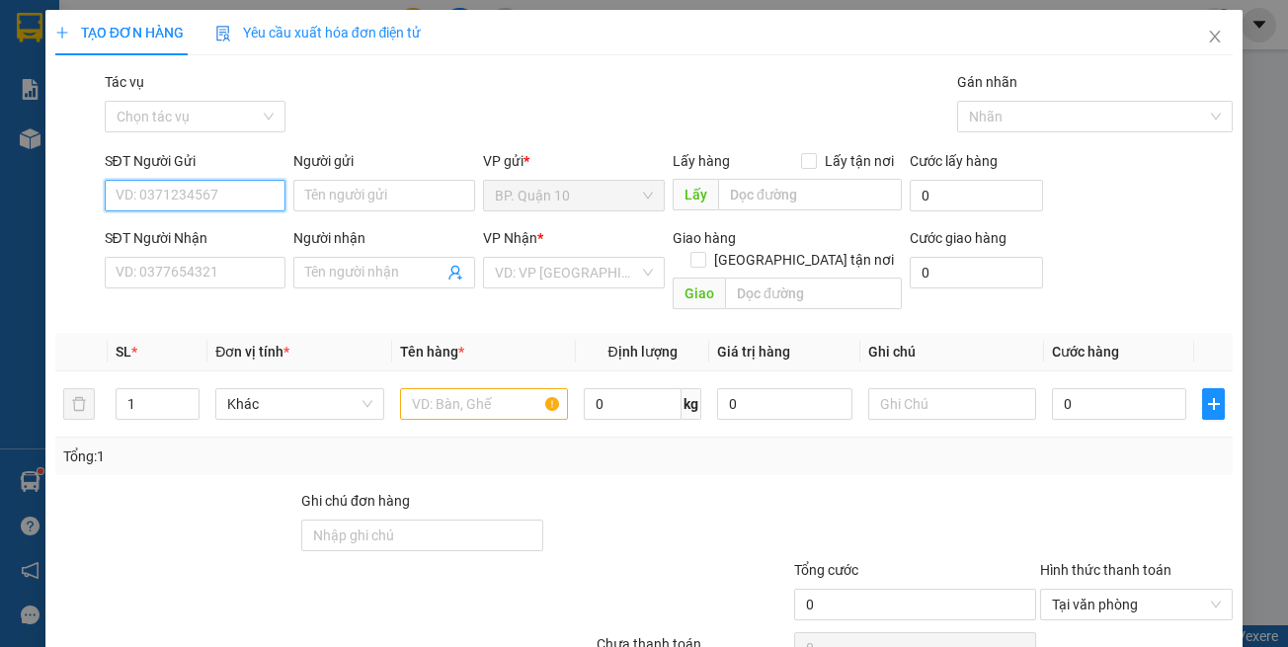
click at [236, 195] on input "SĐT Người Gửi" at bounding box center [196, 196] width 182 height 32
click at [465, 77] on div "Gói vận chuyển * Tiêu chuẩn Tác vụ Chọn tác vụ Gán nhãn Nhãn" at bounding box center [669, 105] width 1137 height 69
drag, startPoint x: 203, startPoint y: 198, endPoint x: 249, endPoint y: 198, distance: 46.4
click at [203, 198] on input "SĐT Người Gửi" at bounding box center [196, 196] width 182 height 32
click at [203, 229] on div "0946333394 - ĐẠT" at bounding box center [192, 235] width 155 height 22
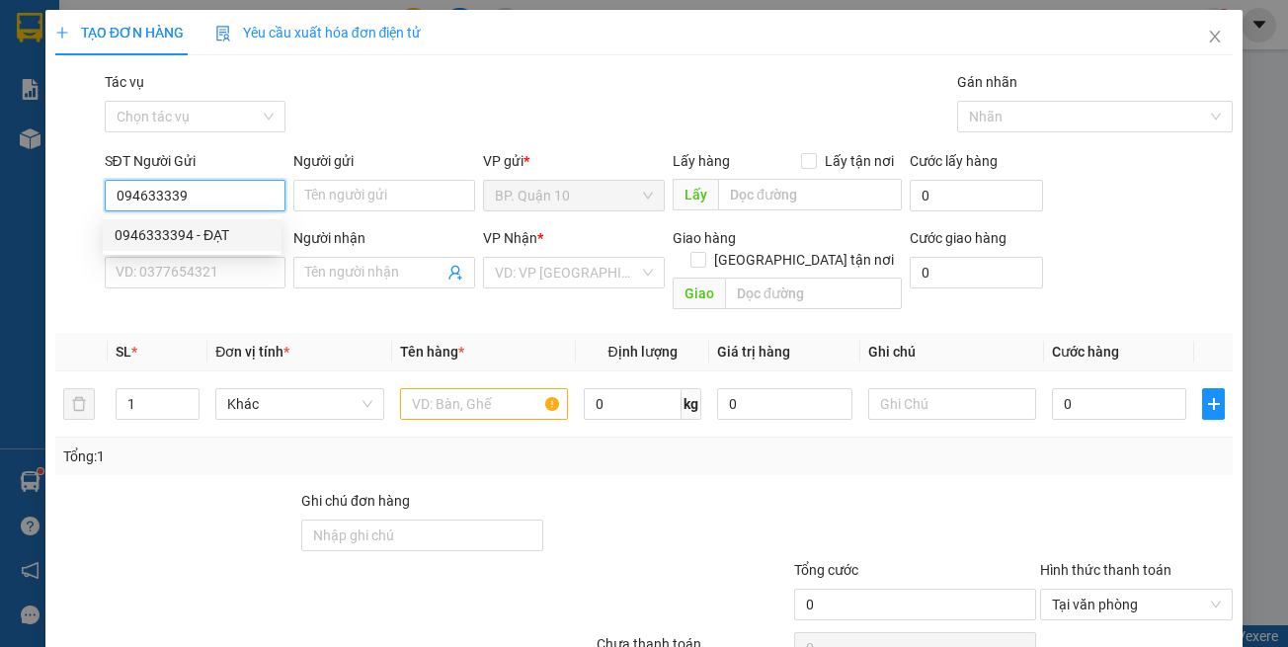
type input "0946333394"
type input "ĐẠT"
type input "0836660268"
type input "GIA ÂN"
type input "0946333394"
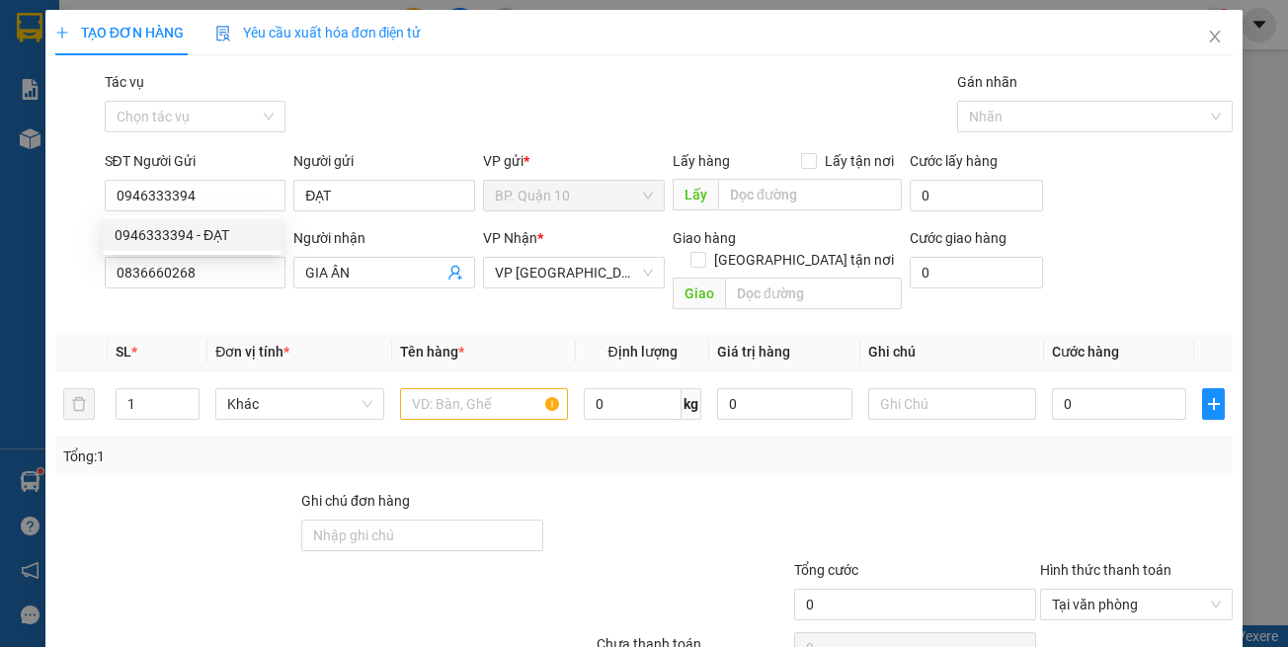
click at [349, 309] on div "Transit Pickup Surcharge Ids Transit Deliver Surcharge Ids Transit Deliver Surc…" at bounding box center [644, 392] width 1178 height 643
type input "30.000"
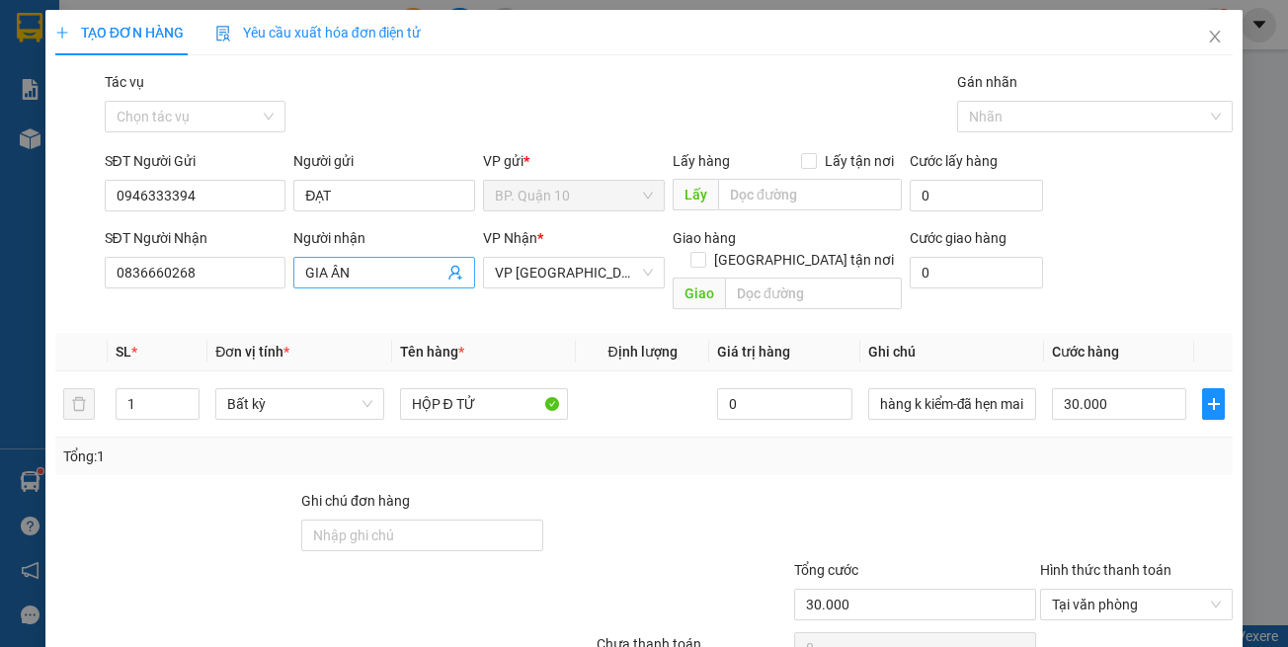
click at [449, 269] on icon "user-add" at bounding box center [455, 273] width 16 height 16
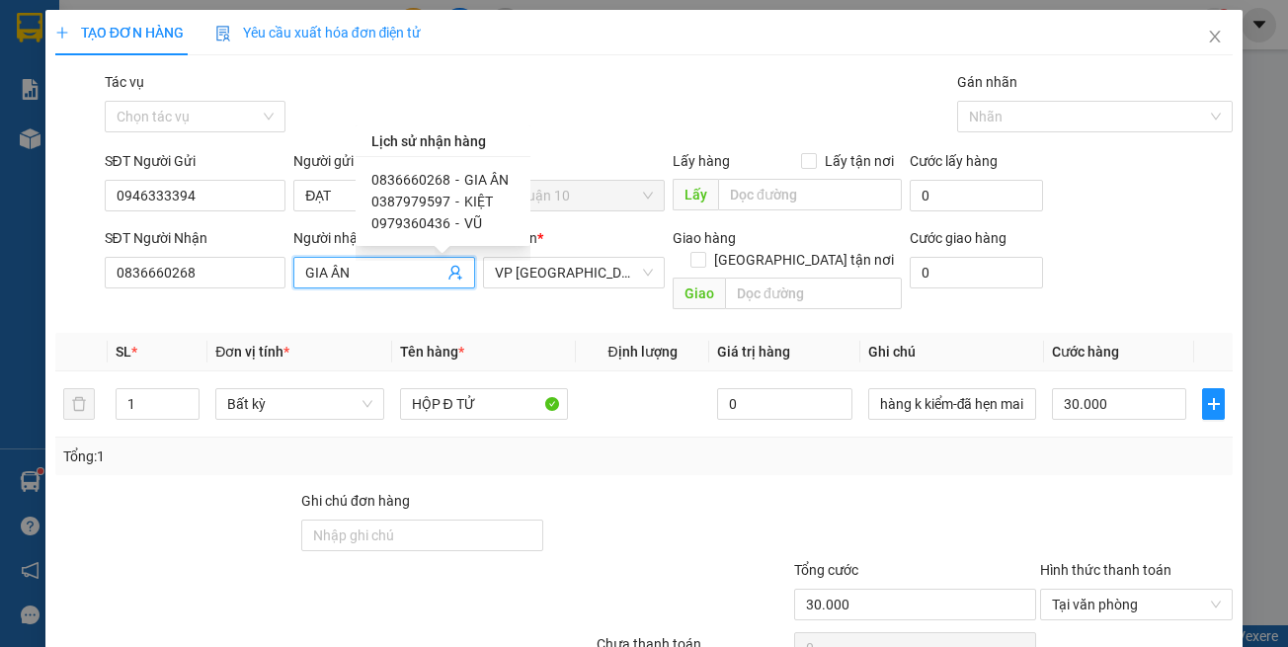
click at [474, 201] on span "KIỆT" at bounding box center [478, 202] width 29 height 16
type input "0387979597"
type input "KIỆT"
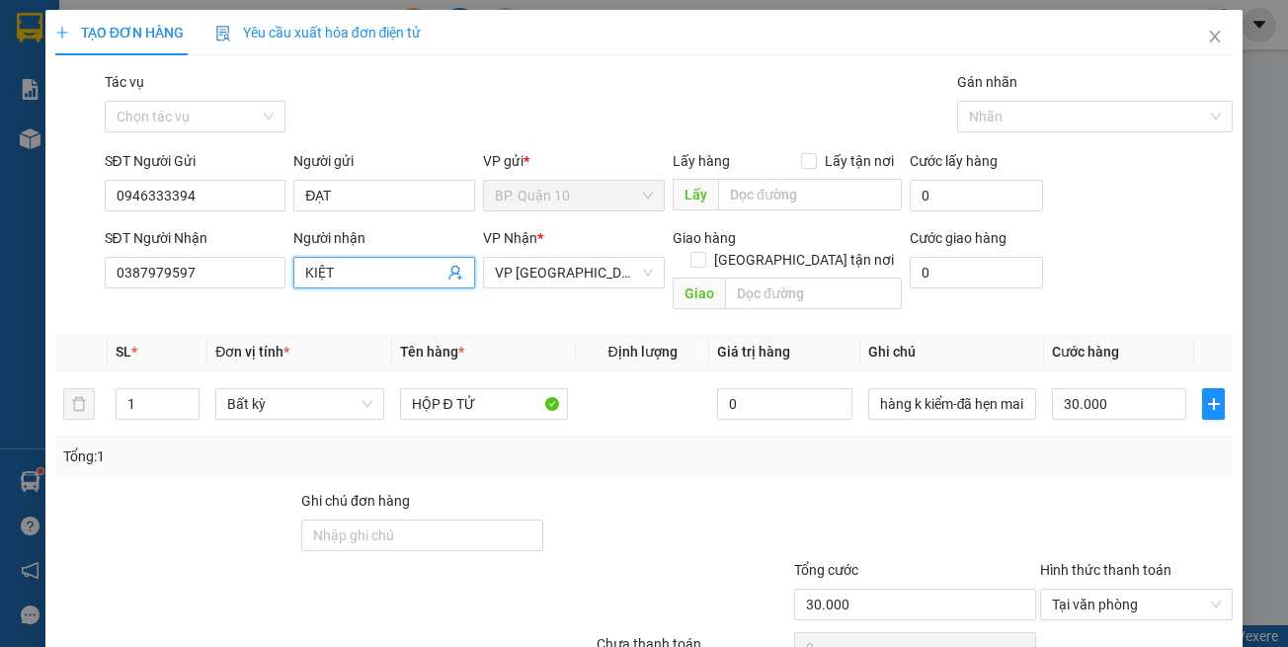
click at [594, 335] on th "Định lượng" at bounding box center [642, 352] width 133 height 39
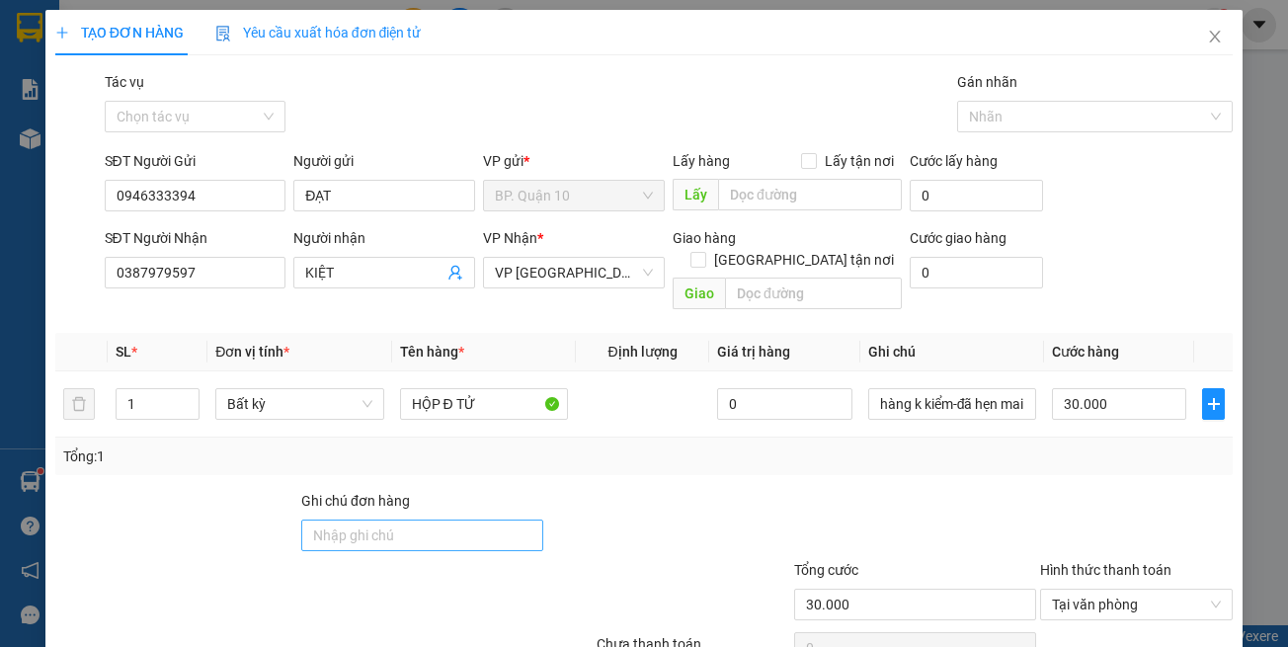
drag, startPoint x: 541, startPoint y: 519, endPoint x: 536, endPoint y: 503, distance: 16.6
click at [545, 515] on div at bounding box center [668, 524] width 246 height 69
click at [475, 446] on div "Tổng: 1" at bounding box center [281, 457] width 436 height 22
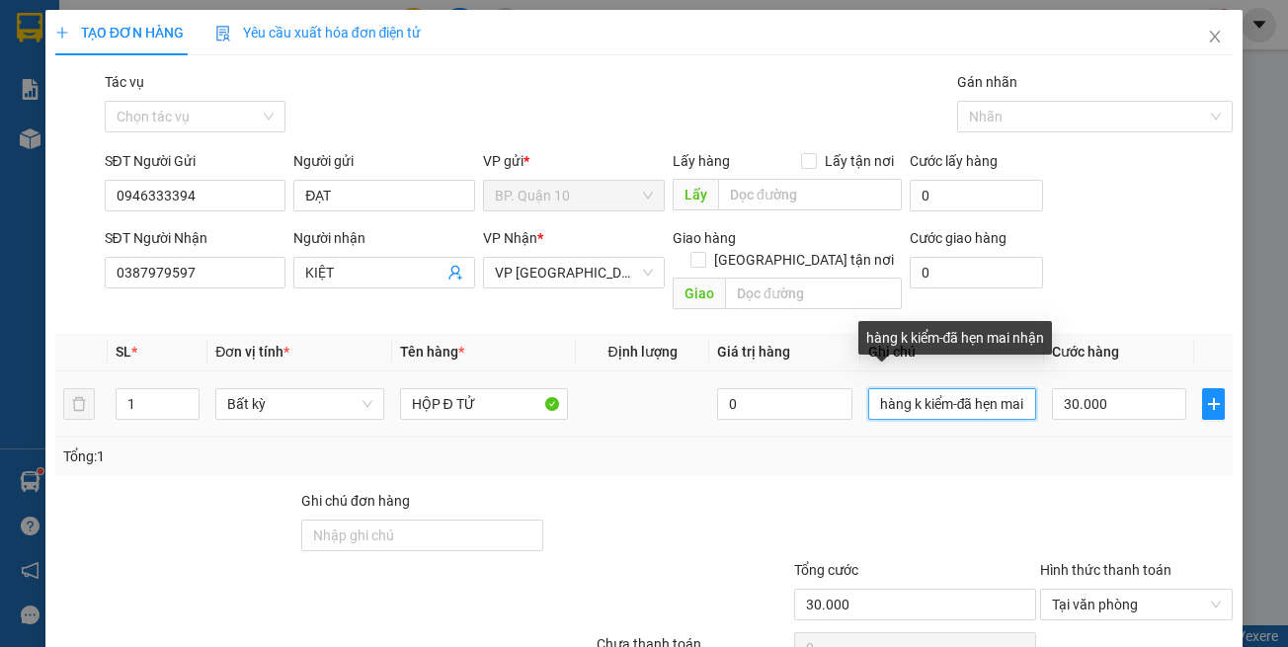
drag, startPoint x: 952, startPoint y: 382, endPoint x: 1102, endPoint y: 414, distance: 153.4
click at [1102, 414] on tr "1 Bất kỳ HỘP Đ TỬ 0 hàng k kiểm-đã hẹn mai nhận 30.000" at bounding box center [644, 404] width 1178 height 66
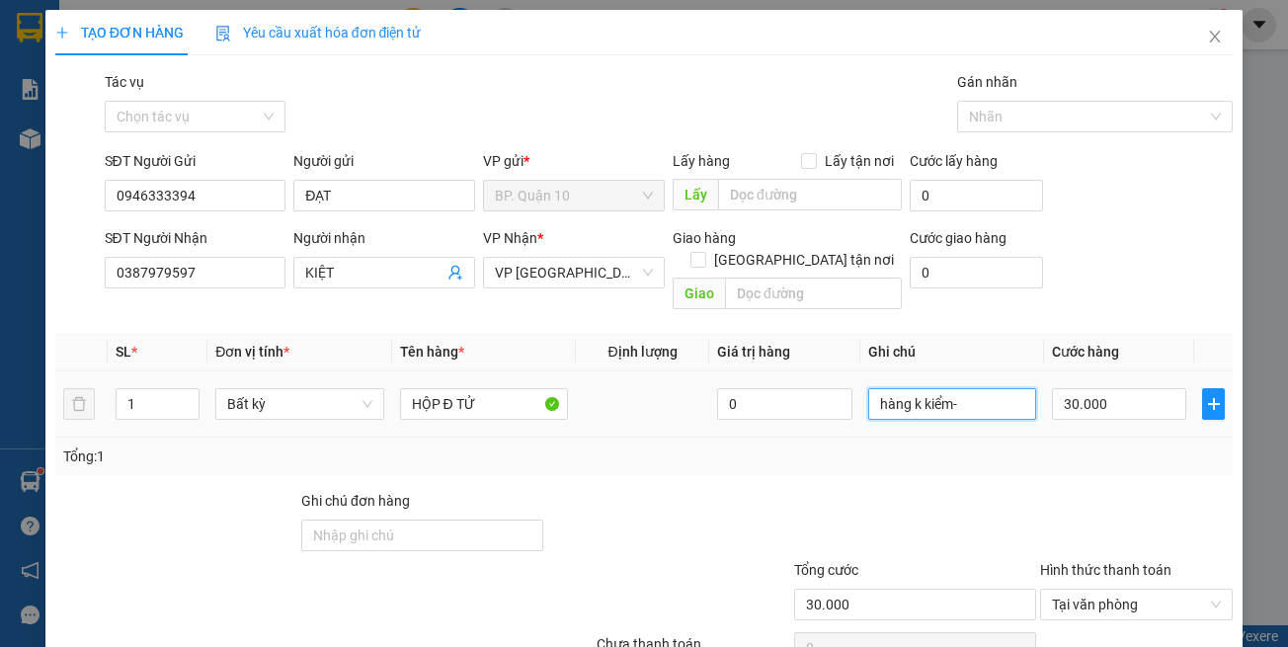
type input "hàng k kiểm"
drag, startPoint x: 1156, startPoint y: 598, endPoint x: 1127, endPoint y: 517, distance: 85.9
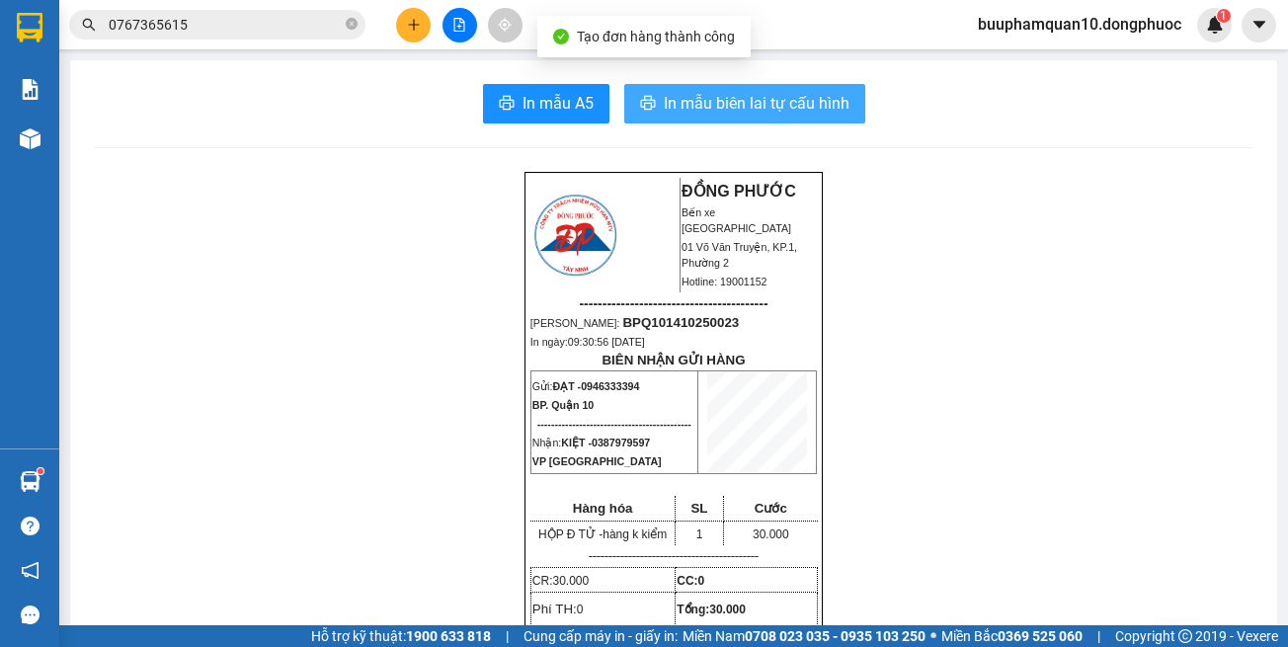
click at [815, 104] on span "In mẫu biên lai tự cấu hình" at bounding box center [757, 103] width 186 height 25
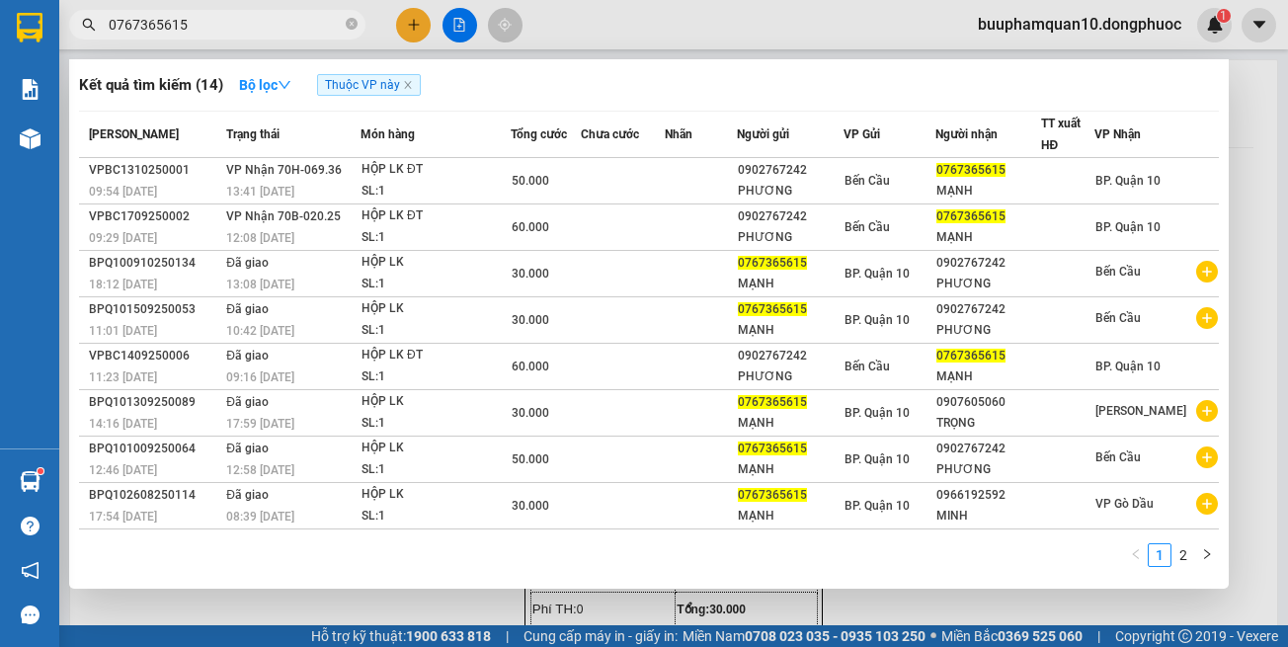
click at [294, 29] on input "0767365615" at bounding box center [225, 25] width 233 height 22
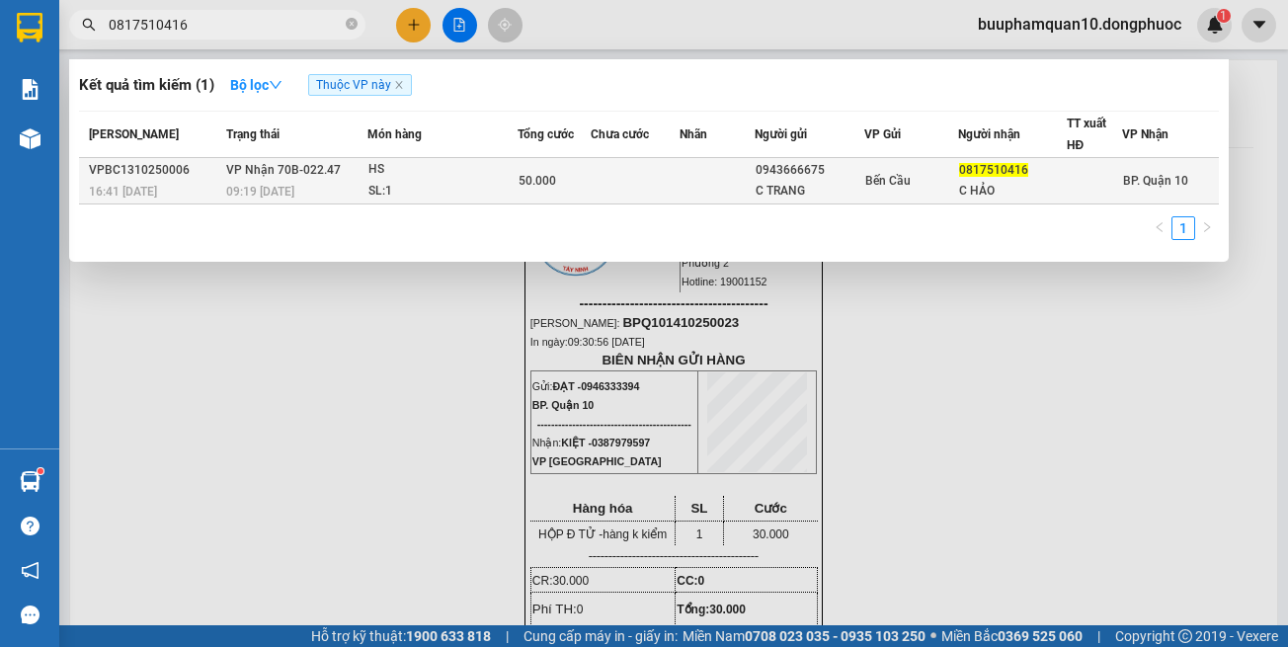
type input "0817510416"
click at [417, 170] on div "HS" at bounding box center [442, 170] width 148 height 22
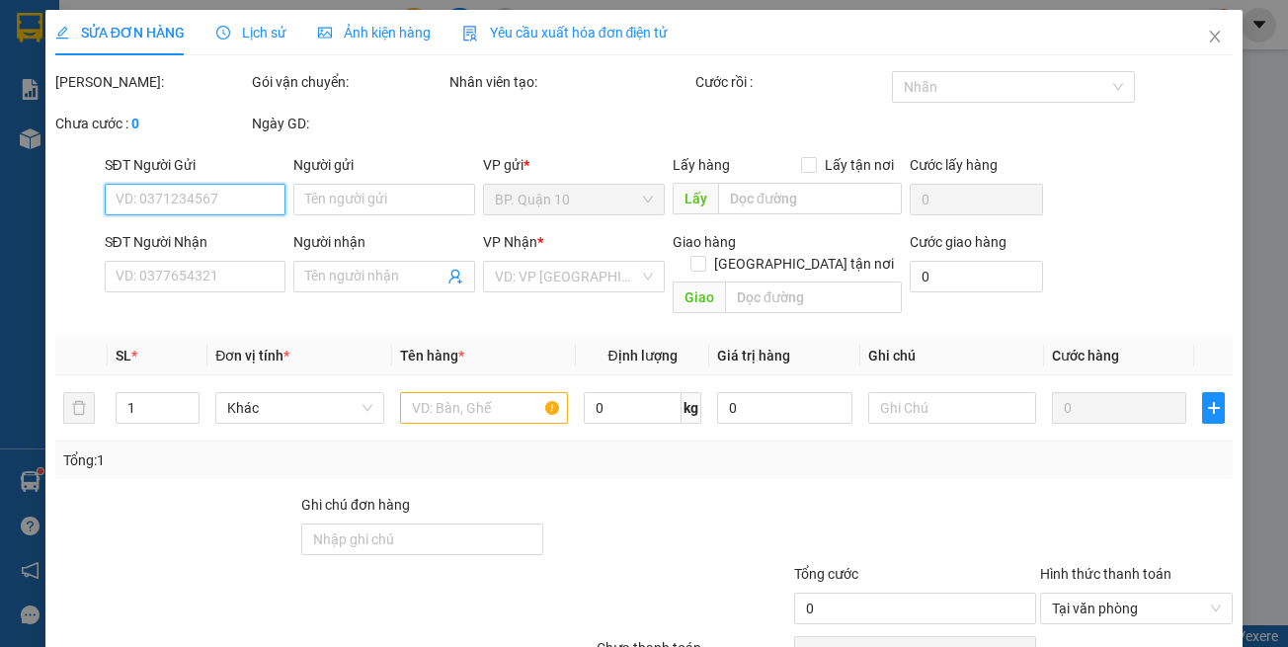
type input "0943666675"
type input "C TRANG"
type input "0817510416"
type input "C HẢO"
type input "50.000"
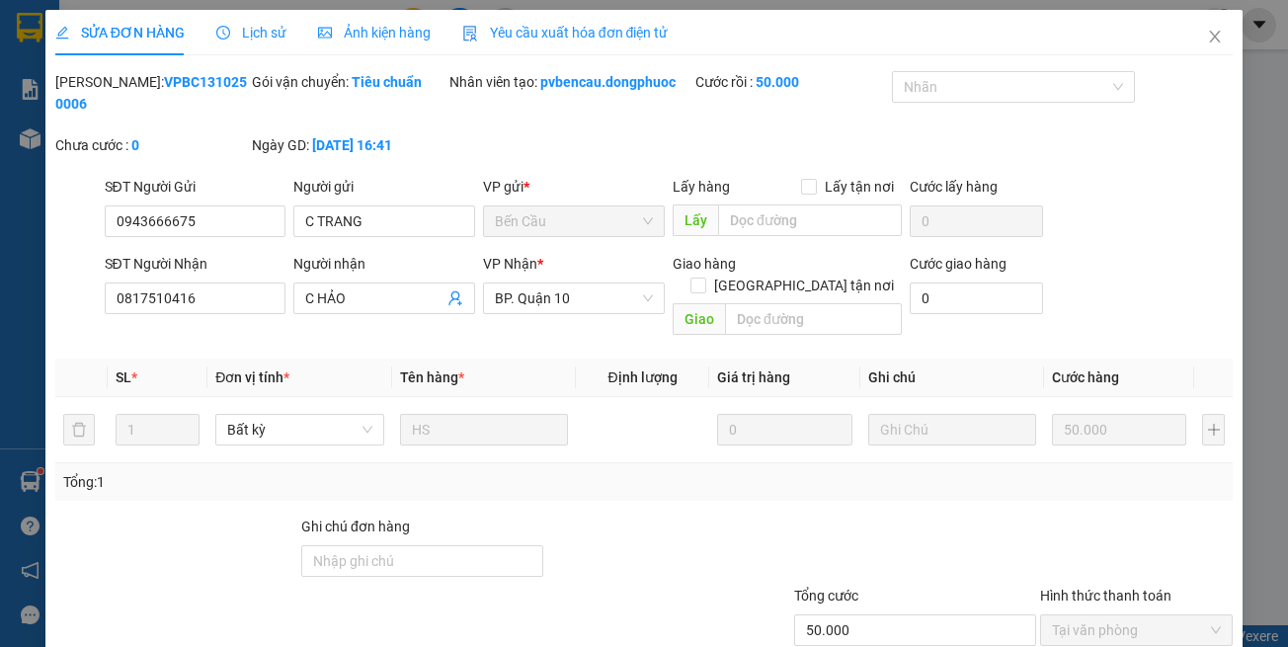
click at [568, 533] on div at bounding box center [668, 550] width 246 height 69
drag, startPoint x: 676, startPoint y: 591, endPoint x: 657, endPoint y: 504, distance: 88.9
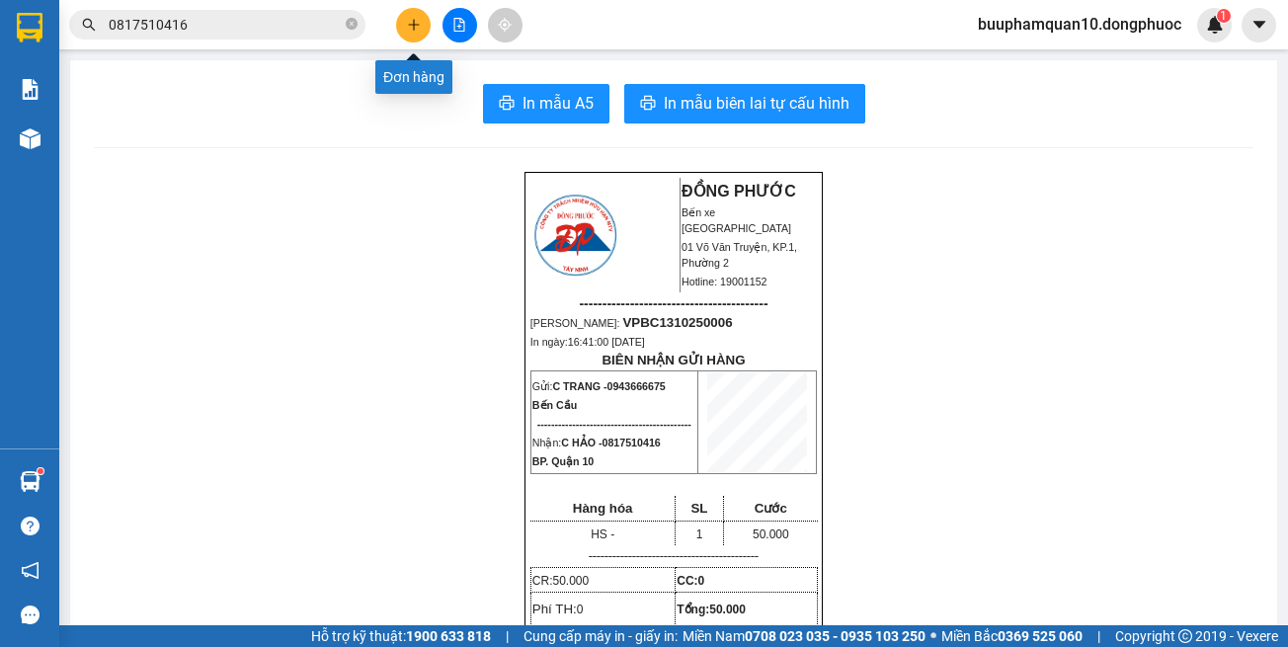
click at [409, 22] on icon "plus" at bounding box center [414, 25] width 14 height 14
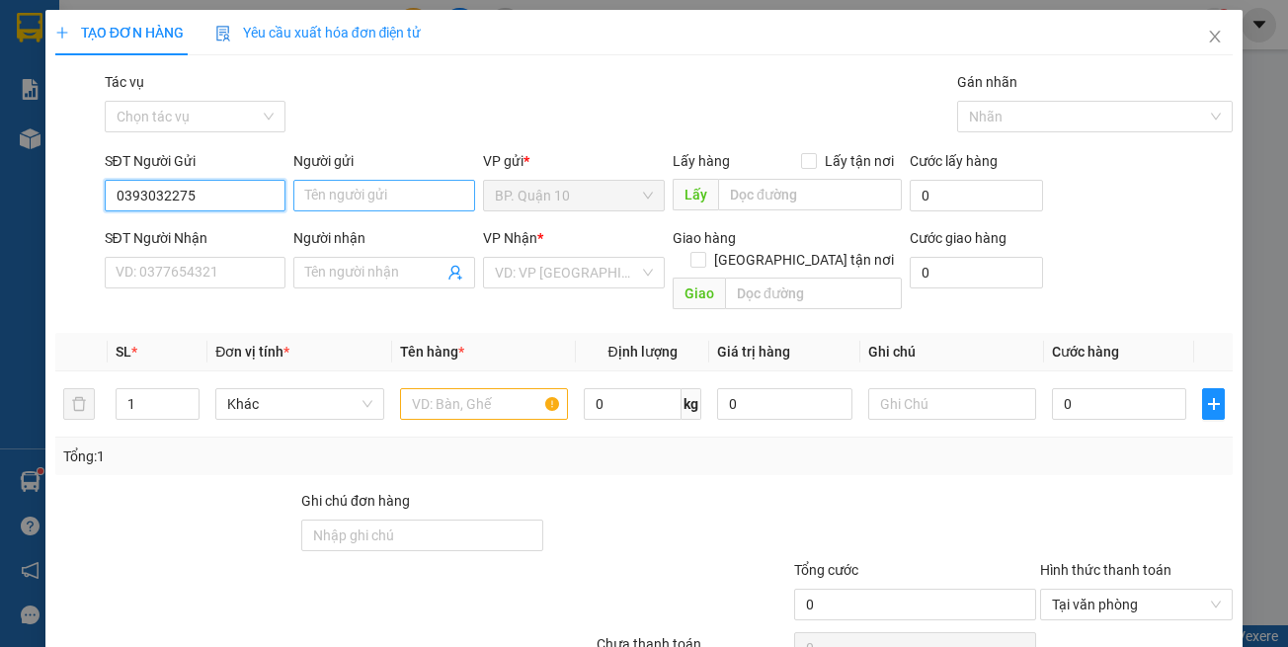
type input "0393032275"
click at [337, 200] on input "Người gửi" at bounding box center [384, 196] width 182 height 32
click at [156, 292] on div "SĐT Người Nhận VD: 0377654321" at bounding box center [196, 261] width 182 height 69
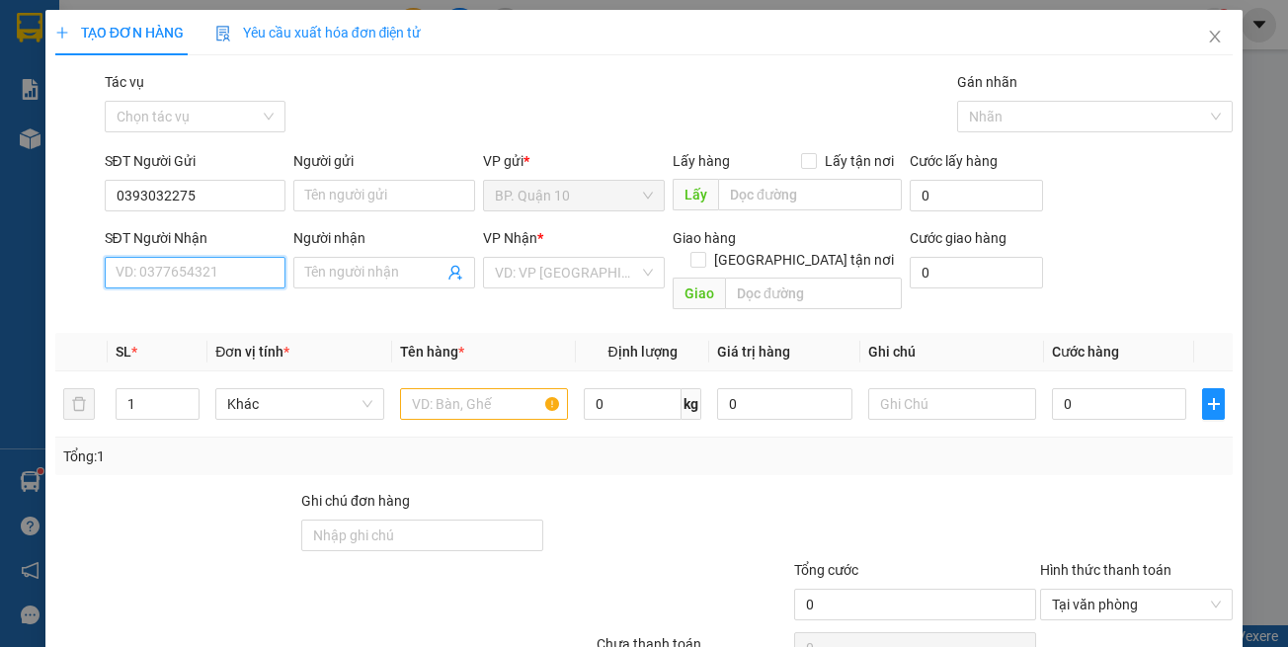
click at [168, 275] on input "SĐT Người Nhận" at bounding box center [196, 273] width 182 height 32
type input "0909532533"
click at [180, 315] on div "0909532533 - TÙNG" at bounding box center [192, 312] width 155 height 22
type input "TÙNG"
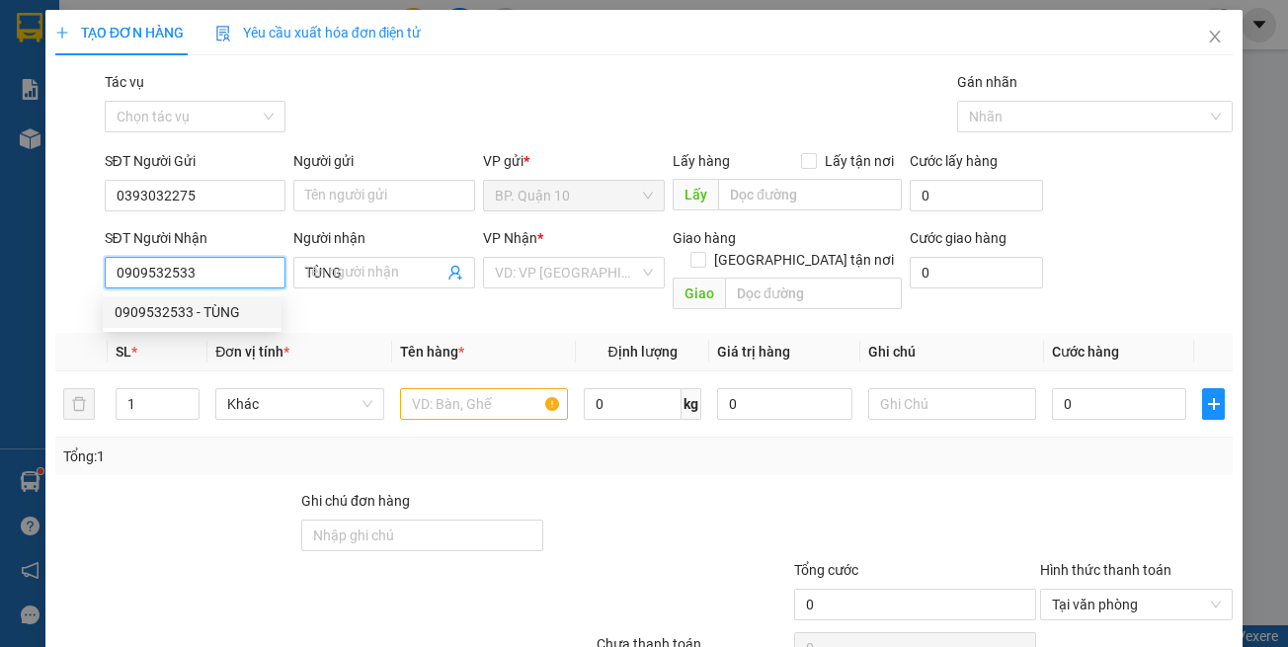
type input "30.000"
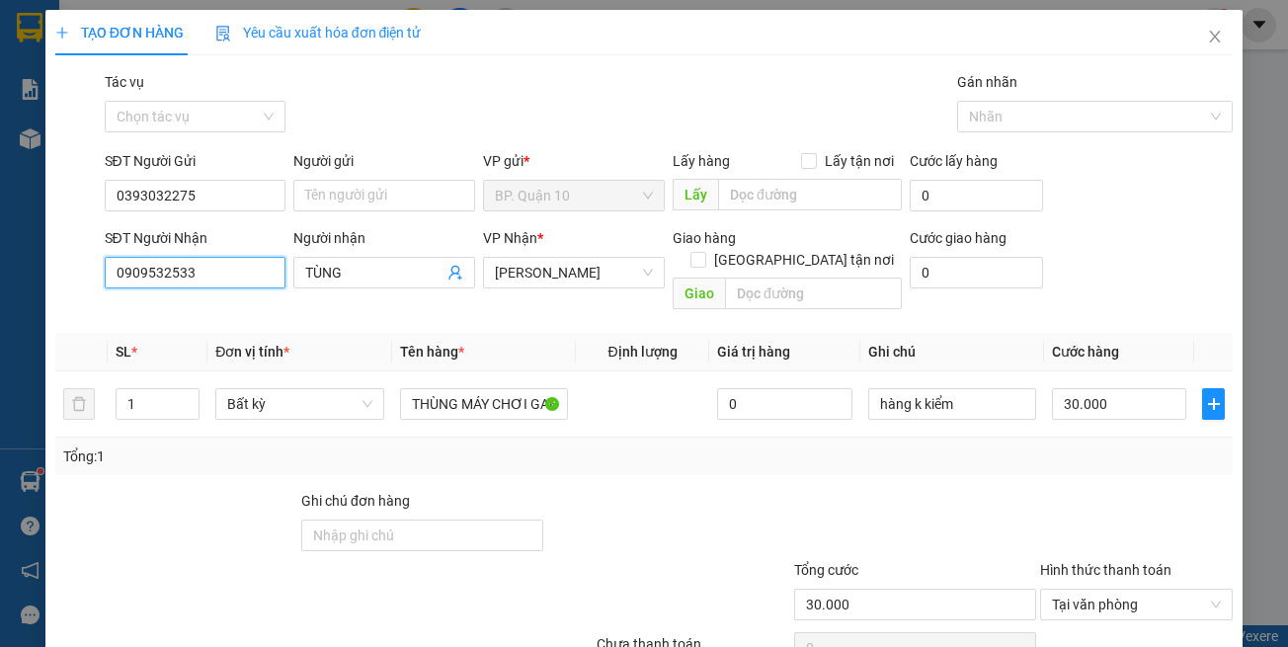
type input "0909532533"
click at [480, 335] on th "Tên hàng *" at bounding box center [484, 352] width 184 height 39
click at [311, 191] on input "Người gửi" at bounding box center [384, 196] width 182 height 32
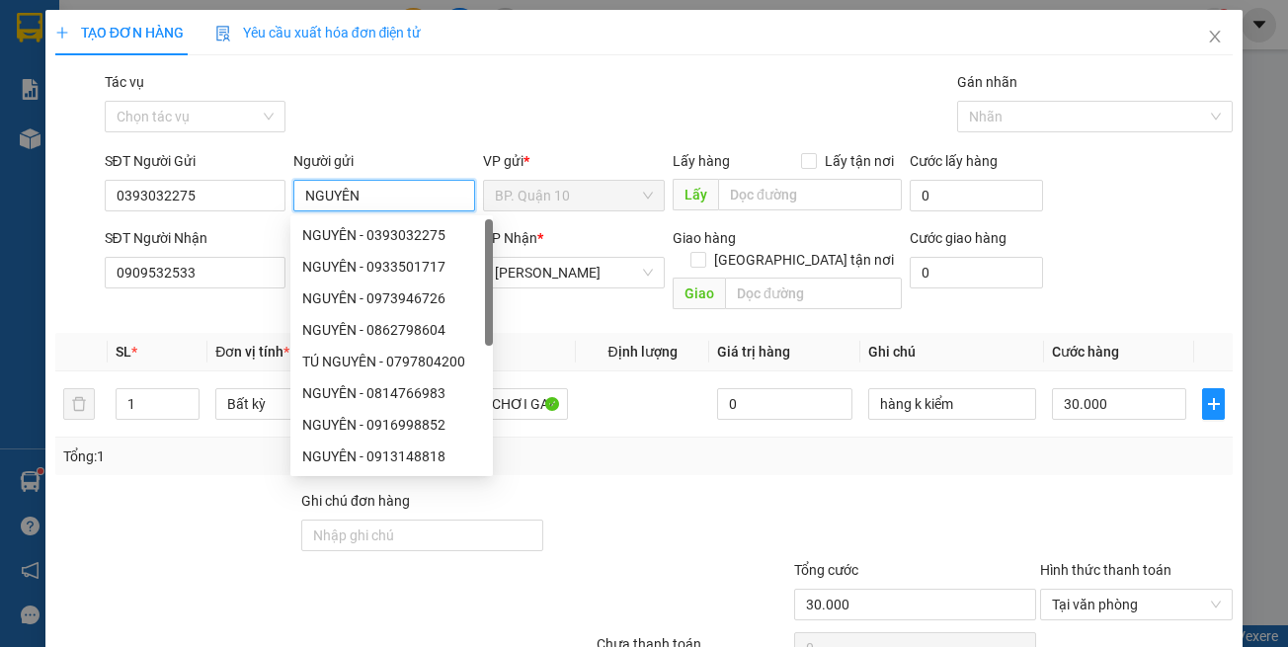
type input "NGUYÊN"
drag, startPoint x: 768, startPoint y: 492, endPoint x: 841, endPoint y: 441, distance: 89.3
click at [769, 491] on div at bounding box center [668, 524] width 246 height 69
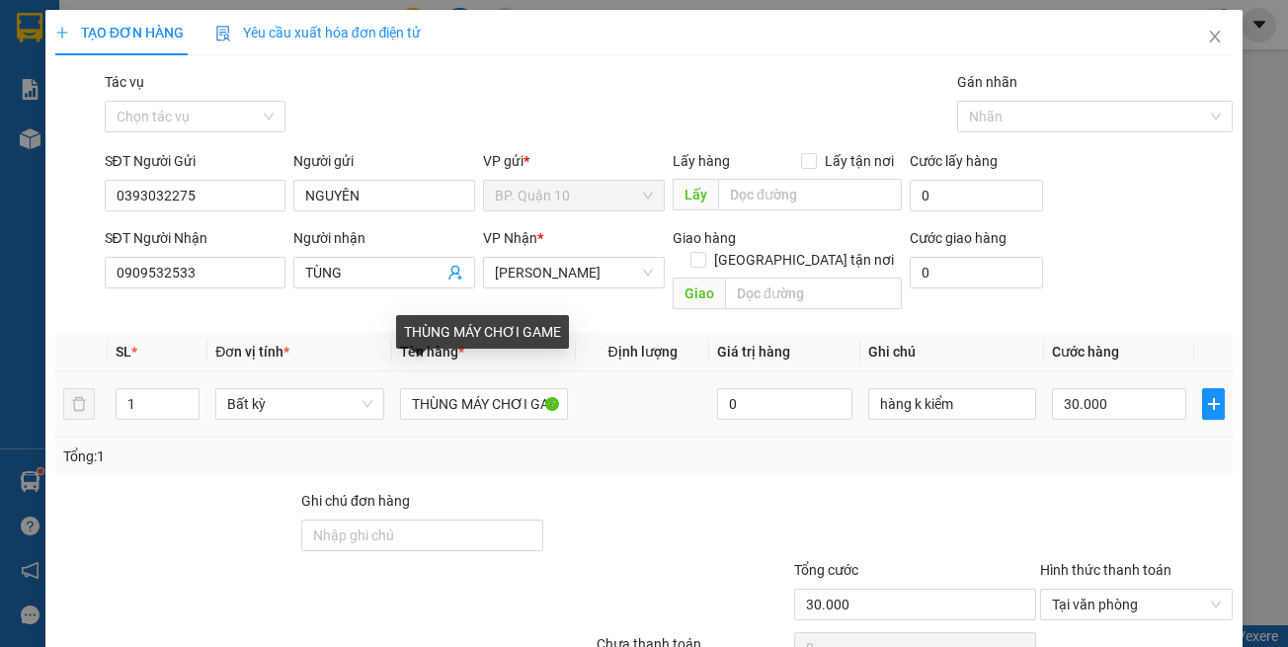
click at [452, 410] on td "THÙNG MÁY CHƠI GAME" at bounding box center [484, 404] width 184 height 66
drag, startPoint x: 455, startPoint y: 382, endPoint x: 0, endPoint y: 302, distance: 462.4
click at [0, 303] on div "TẠO ĐƠN HÀNG Yêu cầu xuất hóa đơn điện tử Transit Pickup Surcharge Ids Transit …" at bounding box center [644, 323] width 1288 height 647
click at [475, 388] on input "THÙNG MÁY CHƠI GAME" at bounding box center [484, 404] width 168 height 32
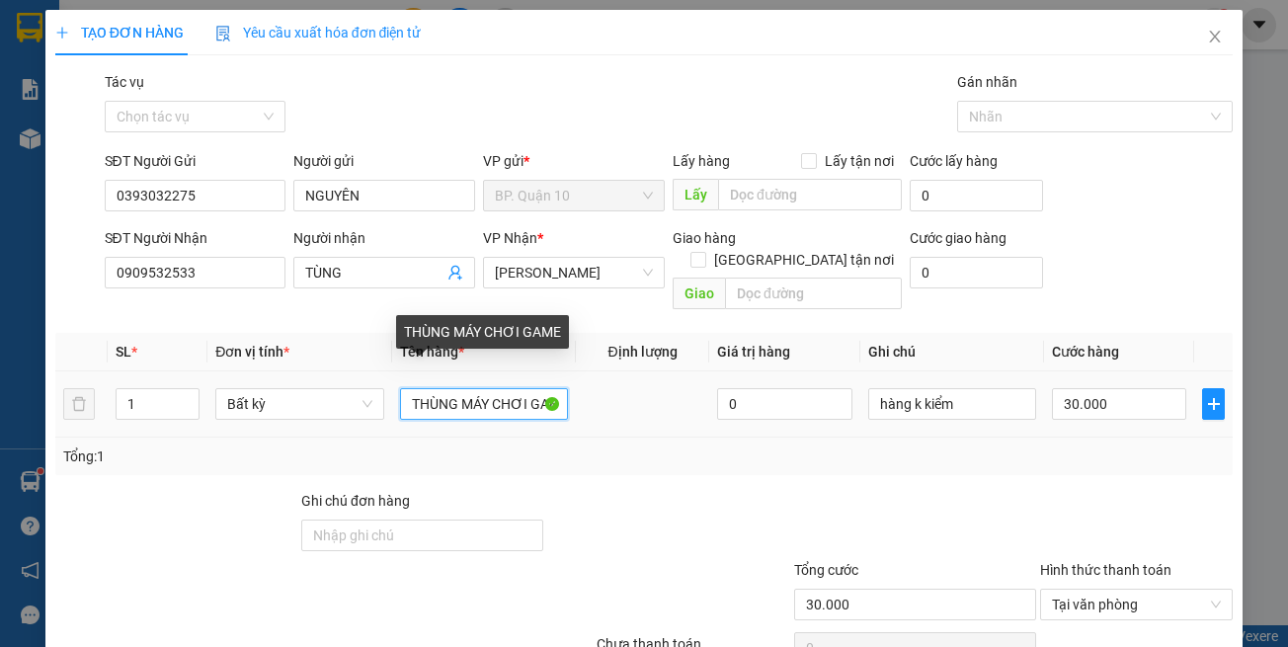
click at [475, 388] on input "THÙNG MÁY CHƠI GAME" at bounding box center [484, 404] width 168 height 32
type input "HỘP MÁY"
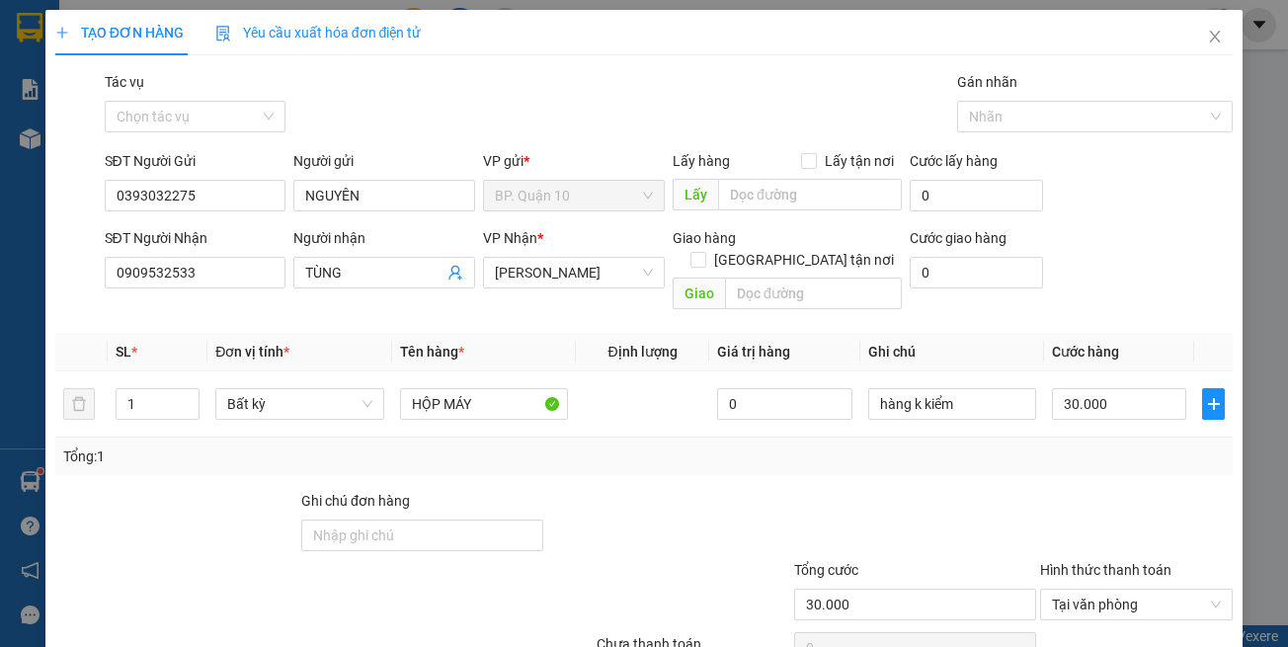
click at [939, 491] on div at bounding box center [915, 524] width 246 height 69
click at [977, 391] on input "hàng k kiểm" at bounding box center [952, 404] width 168 height 32
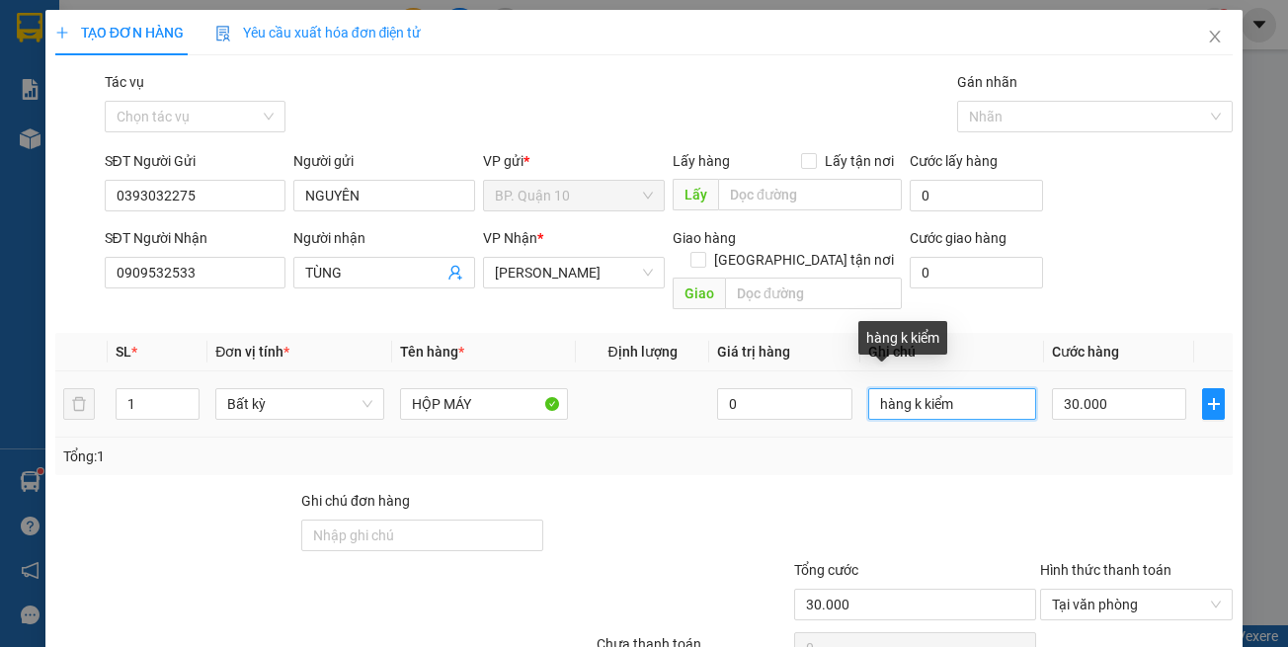
click at [977, 391] on input "hàng k kiểm" at bounding box center [952, 404] width 168 height 32
drag, startPoint x: 977, startPoint y: 391, endPoint x: 953, endPoint y: 402, distance: 26.1
click at [964, 397] on input "hàng k kiểm" at bounding box center [952, 404] width 168 height 32
type input "NHẸ TAY"
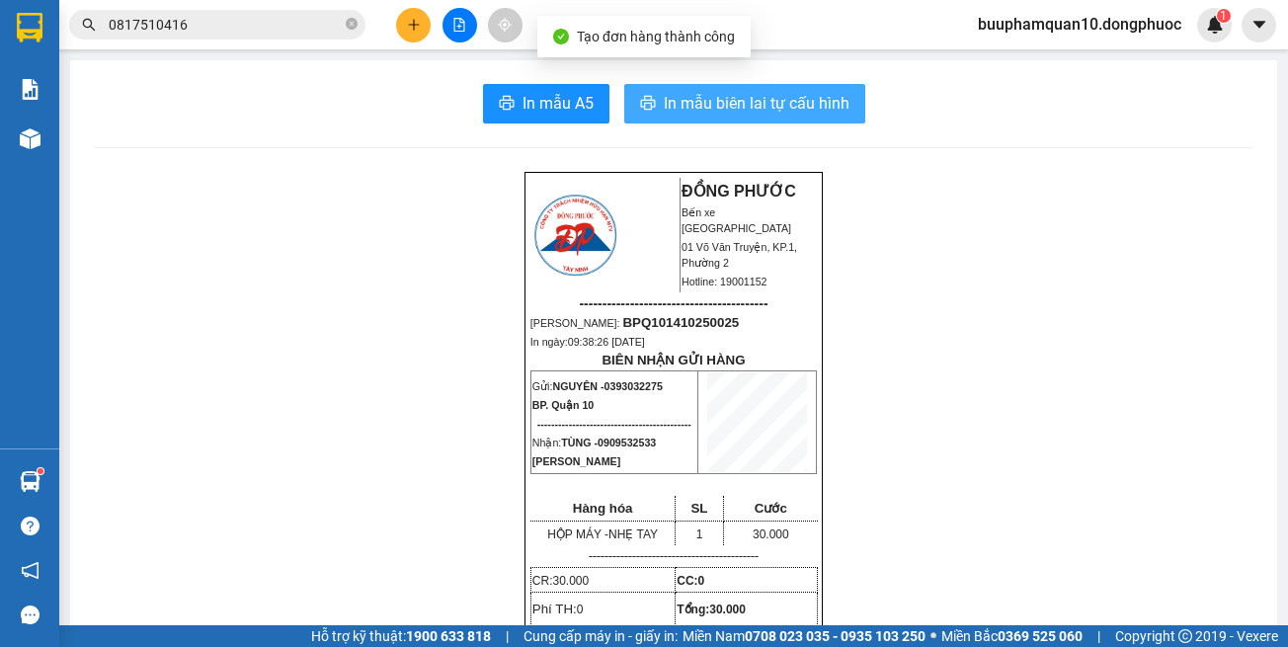
click at [821, 106] on span "In mẫu biên lai tự cấu hình" at bounding box center [757, 103] width 186 height 25
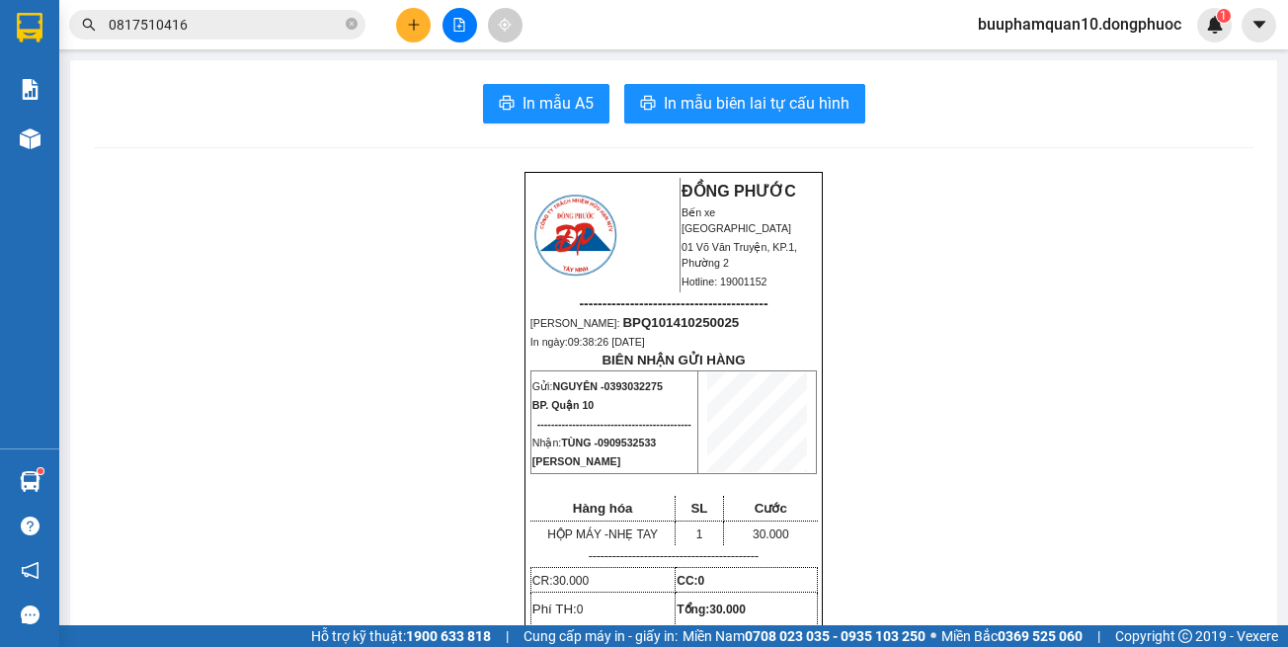
click at [421, 25] on button at bounding box center [413, 25] width 35 height 35
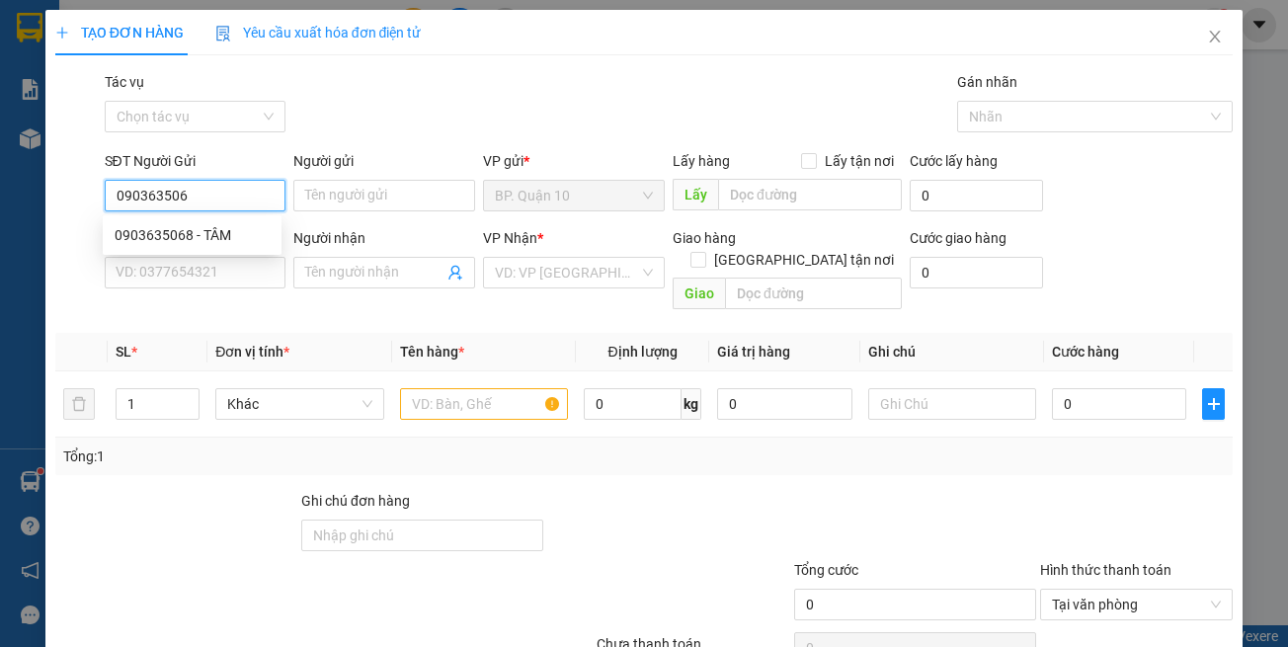
type input "0903635068"
click at [224, 224] on div "0903635068 - TÂM" at bounding box center [192, 235] width 155 height 22
type input "TÂM"
type input "0918680212"
type input "PHỤNG"
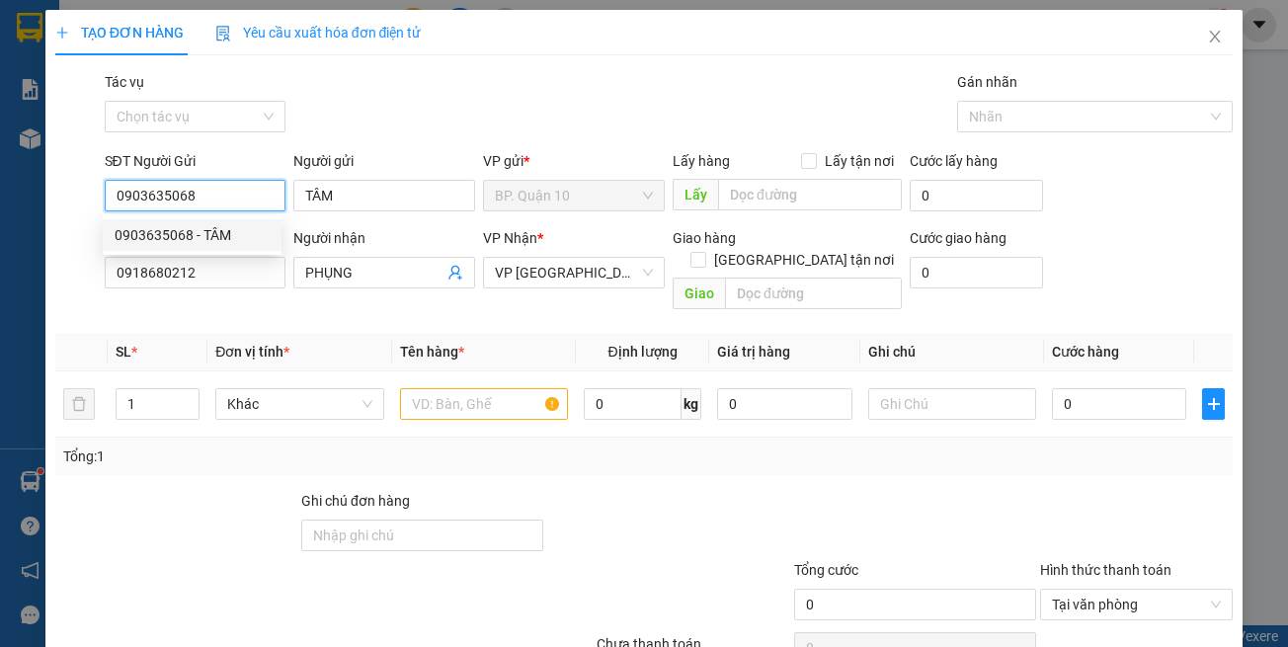
type input "0903635068"
type input "40.000"
drag, startPoint x: 327, startPoint y: 299, endPoint x: 427, endPoint y: 277, distance: 102.3
click at [333, 298] on div "Transit Pickup Surcharge Ids Transit Deliver Surcharge Ids Transit Deliver Surc…" at bounding box center [644, 392] width 1178 height 643
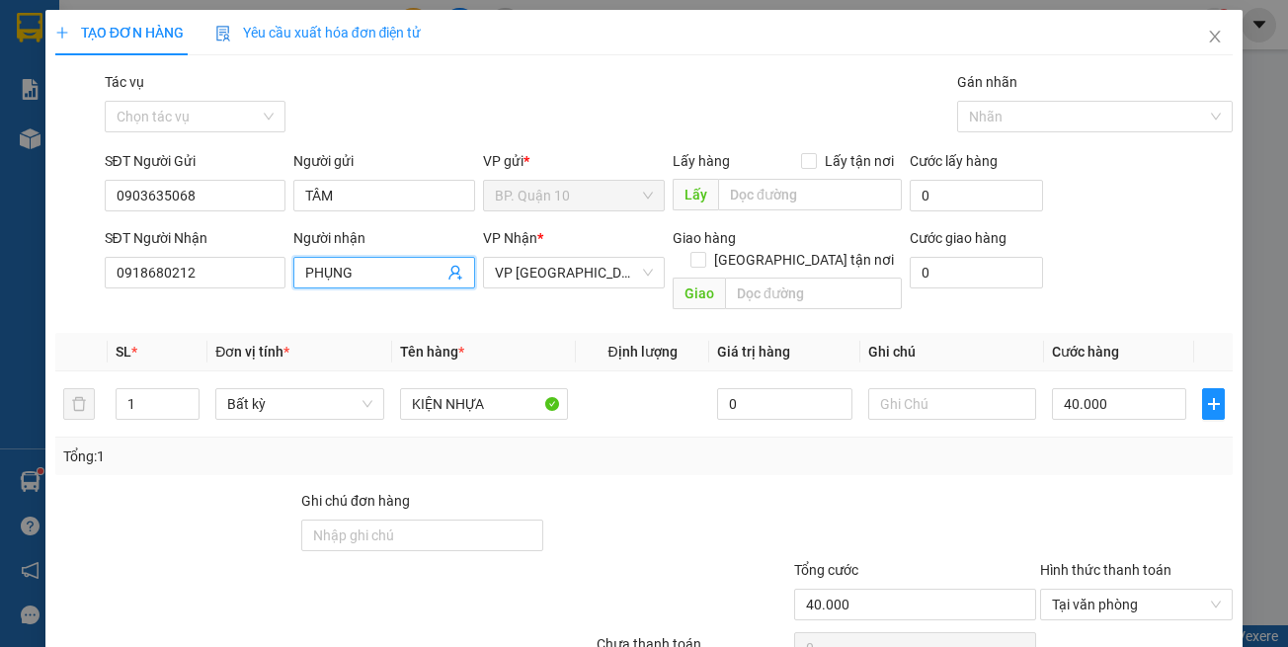
click at [450, 272] on icon "user-add" at bounding box center [455, 273] width 16 height 16
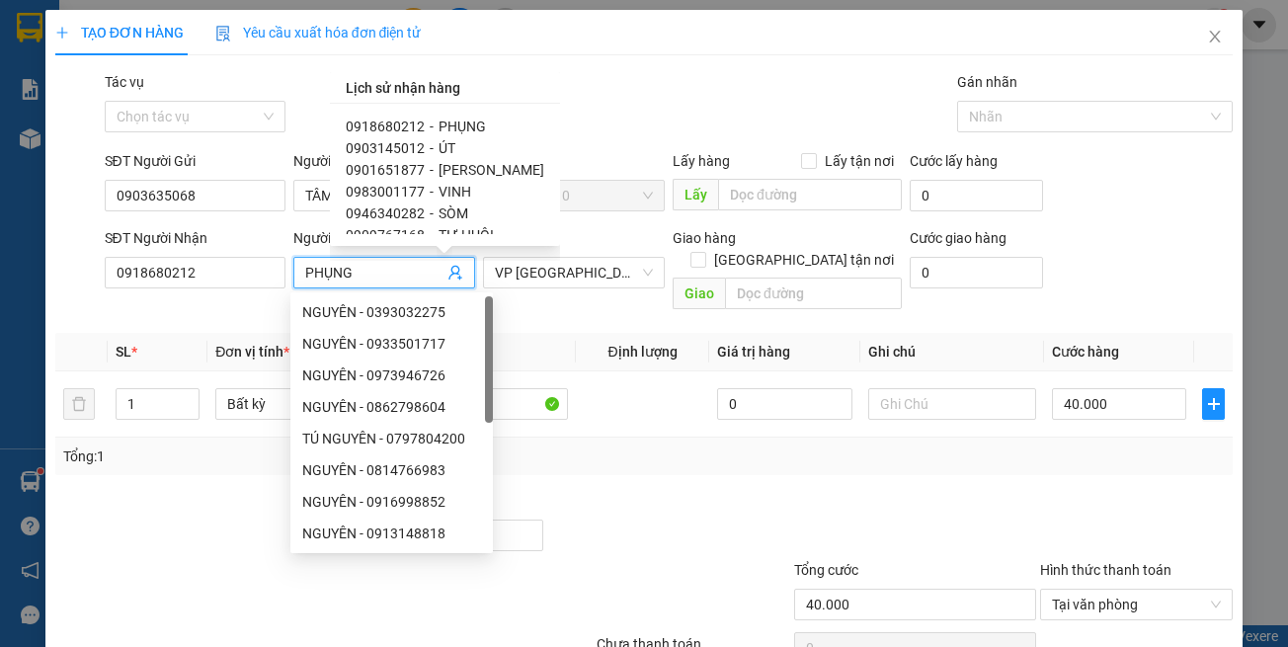
click at [430, 144] on span "-" at bounding box center [432, 148] width 4 height 16
type input "0903145012"
type input "ÚT"
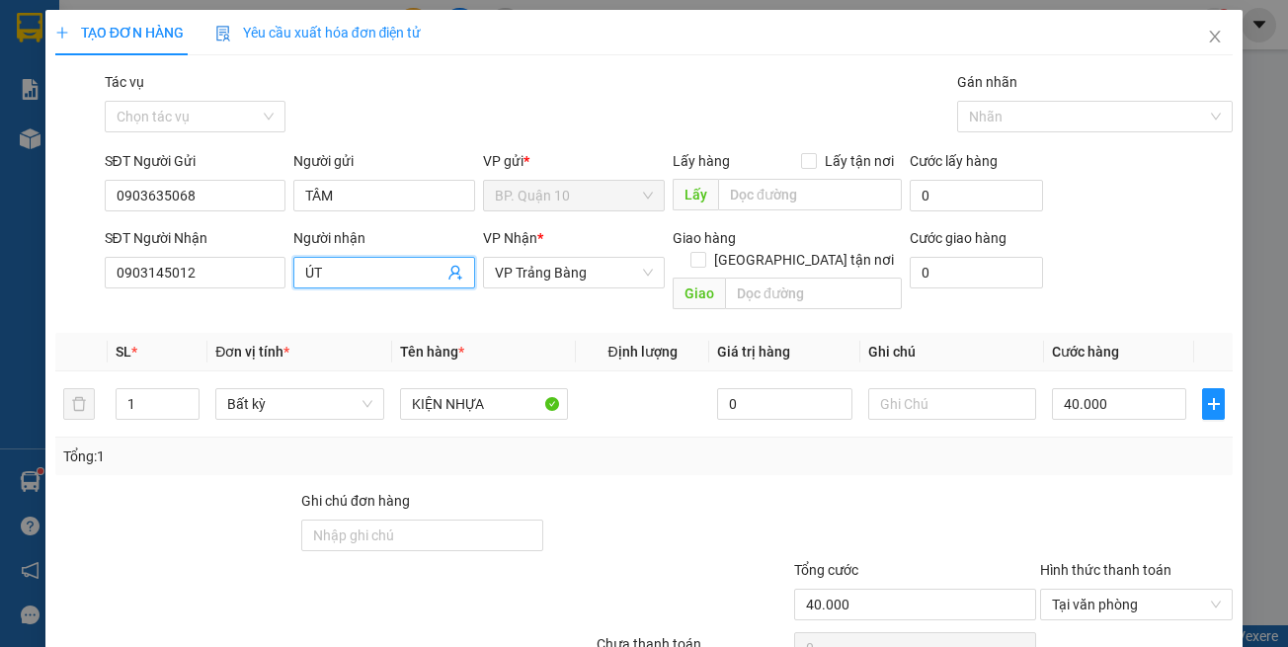
click at [622, 466] on div "Transit Pickup Surcharge Ids Transit Deliver Surcharge Ids Transit Deliver Surc…" at bounding box center [644, 392] width 1178 height 643
click at [534, 490] on div "Ghi chú đơn hàng" at bounding box center [422, 505] width 242 height 30
click at [1067, 393] on input "40.000" at bounding box center [1119, 404] width 134 height 32
type input "3"
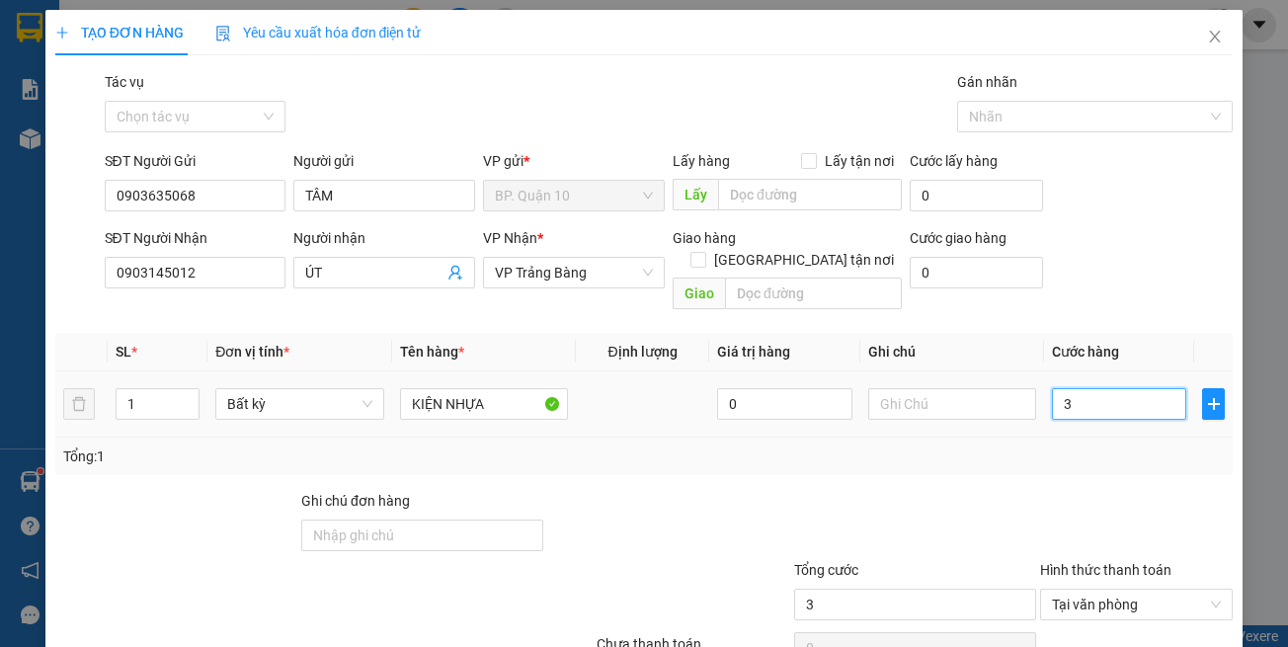
type input "30"
type input "30.000"
drag, startPoint x: 1078, startPoint y: 450, endPoint x: 1128, endPoint y: 560, distance: 120.7
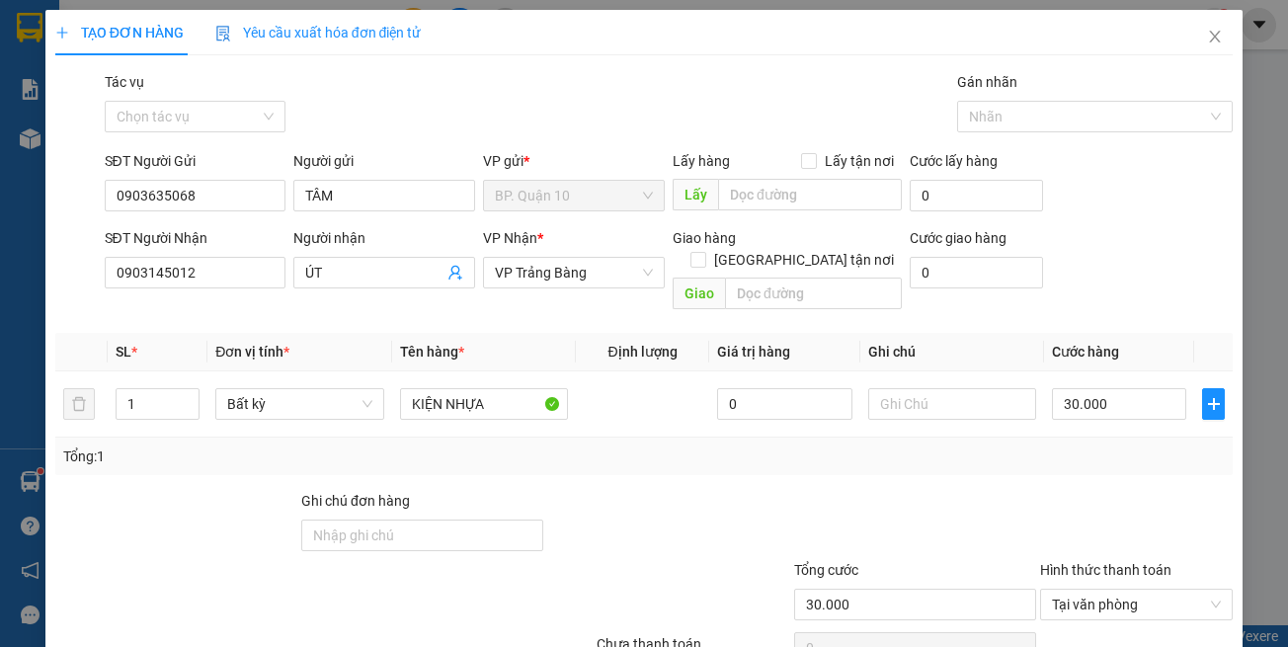
click at [1089, 462] on div "Transit Pickup Surcharge Ids Transit Deliver Surcharge Ids Transit Deliver Surc…" at bounding box center [644, 392] width 1178 height 643
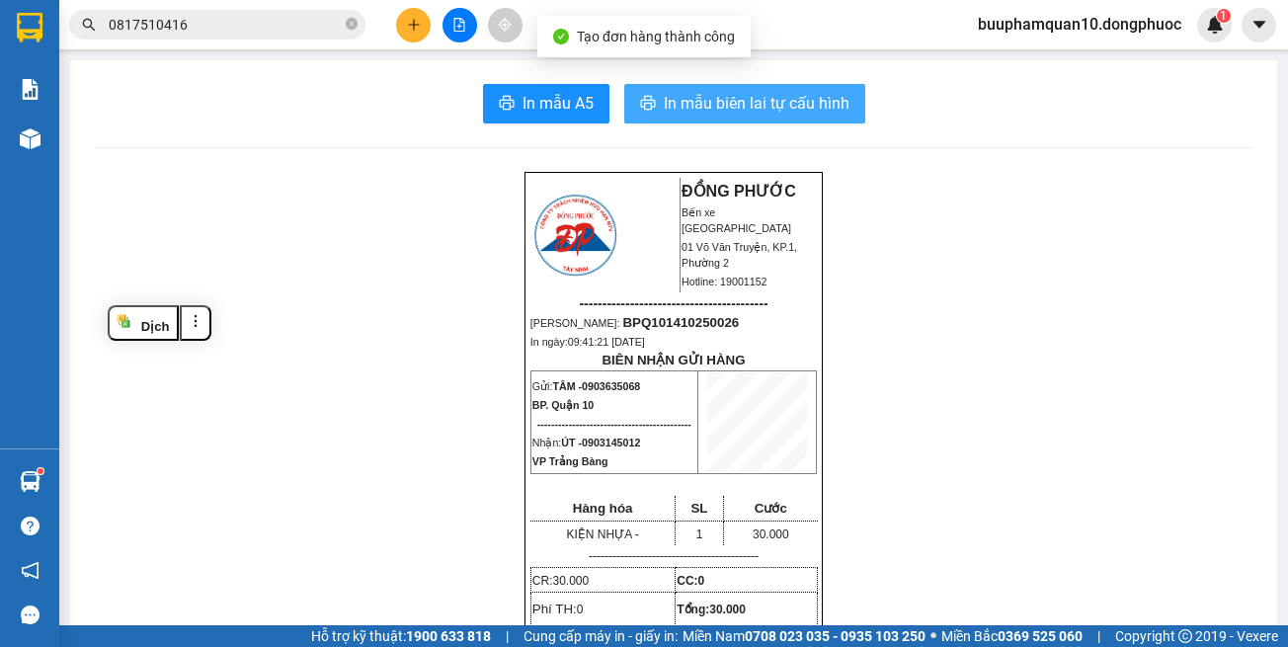
click at [773, 107] on span "In mẫu biên lai tự cấu hình" at bounding box center [757, 103] width 186 height 25
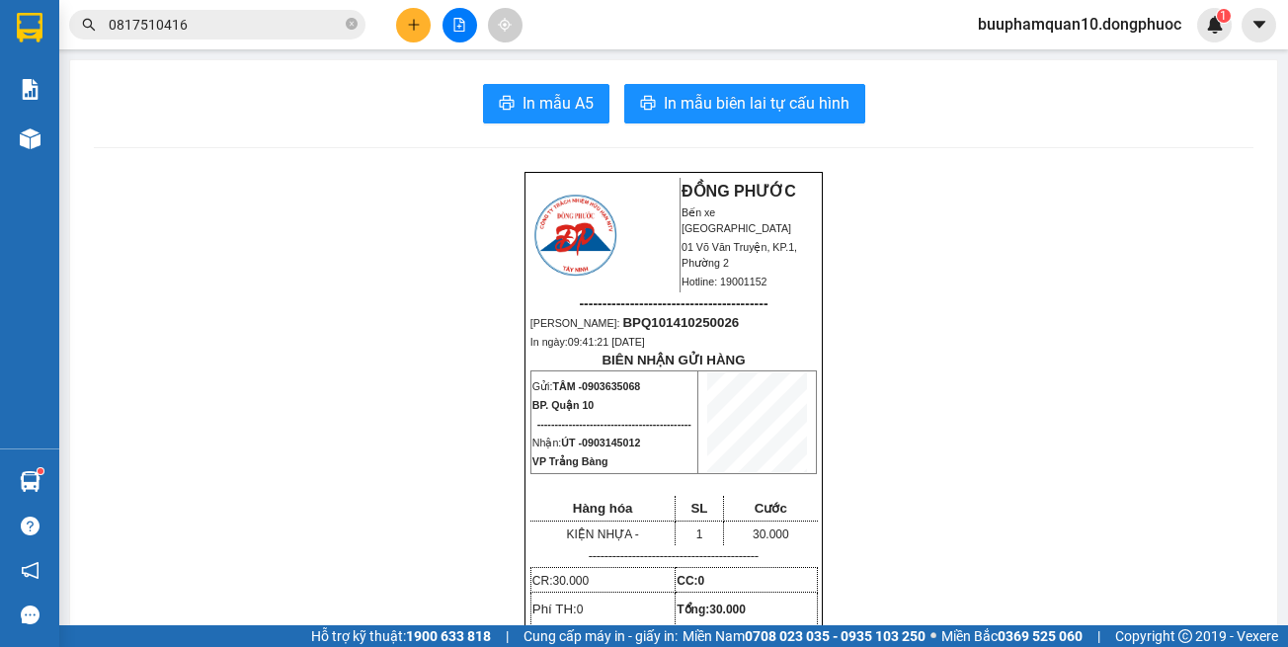
click at [412, 28] on icon "plus" at bounding box center [414, 25] width 14 height 14
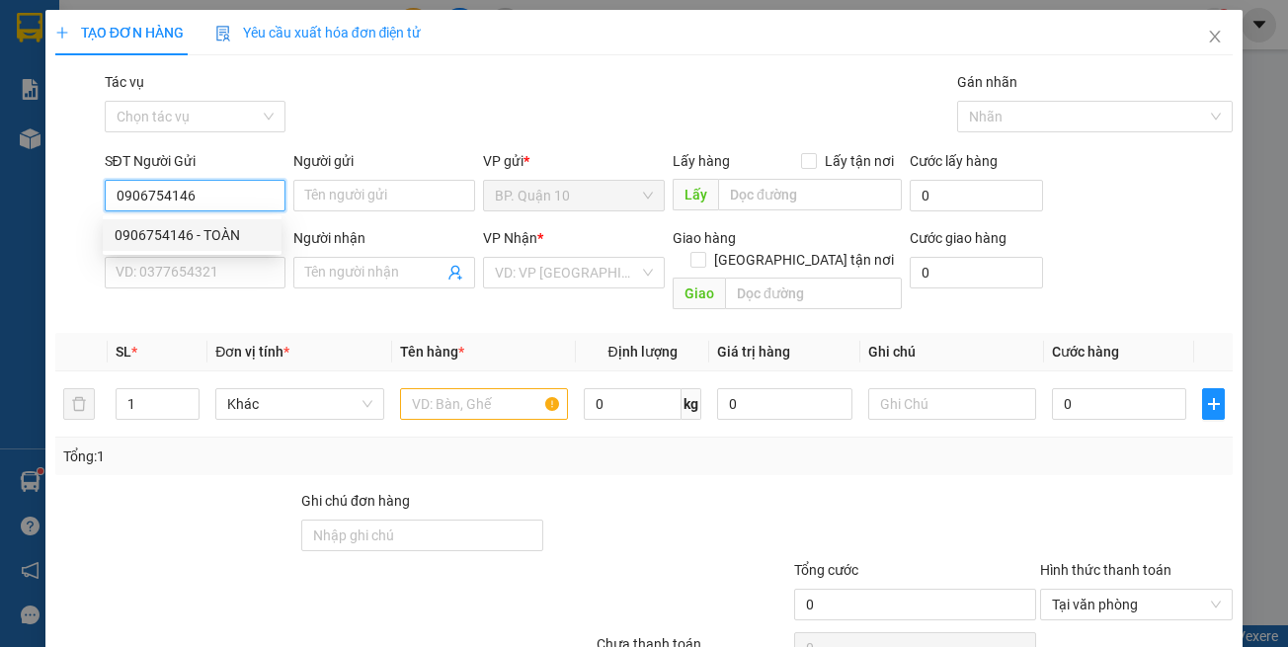
type input "0906754146"
click at [206, 216] on div "0906754146 0906754146 - TOÀN" at bounding box center [192, 235] width 179 height 40
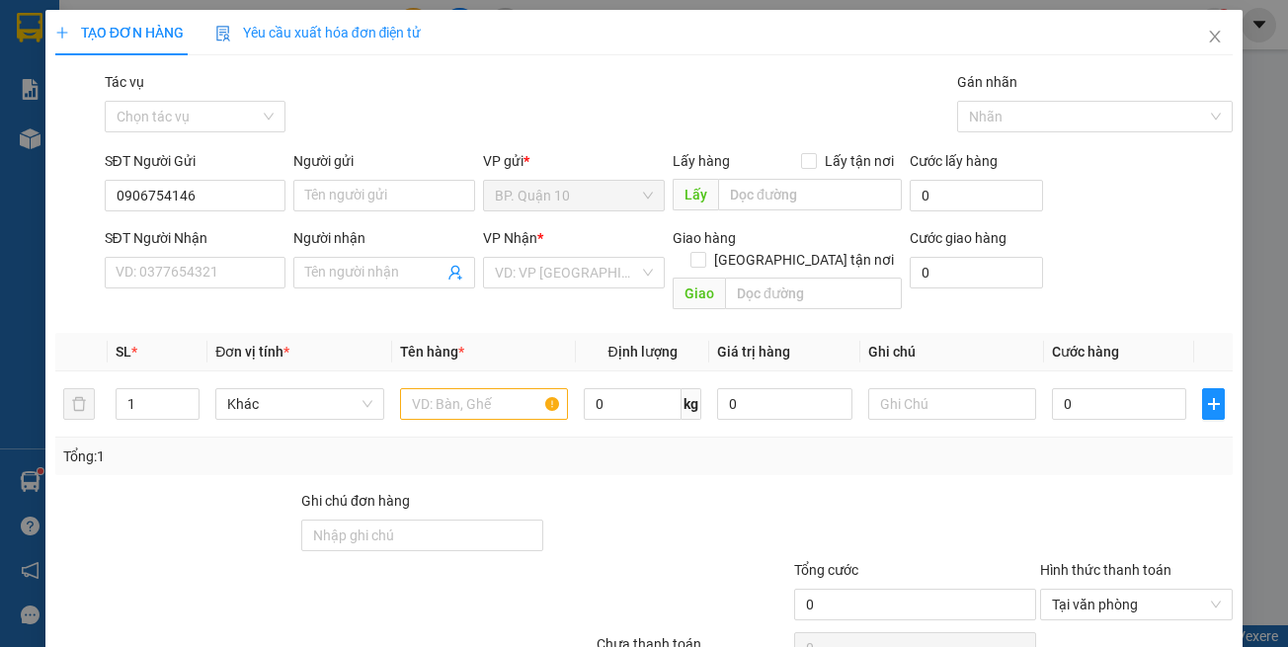
click at [231, 227] on div "SĐT Người Nhận" at bounding box center [196, 238] width 182 height 22
click at [231, 257] on input "SĐT Người Nhận" at bounding box center [196, 273] width 182 height 32
click at [219, 199] on input "0906754146" at bounding box center [196, 196] width 182 height 32
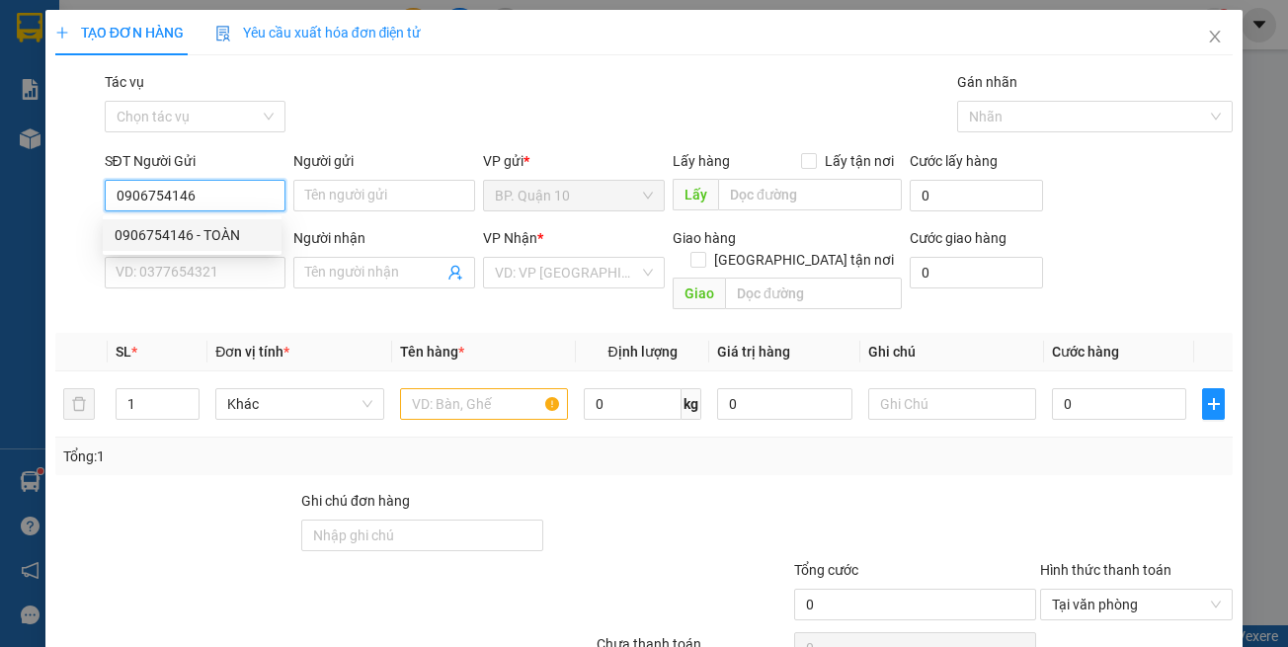
drag, startPoint x: 224, startPoint y: 241, endPoint x: 255, endPoint y: 252, distance: 32.5
click at [225, 242] on div "0906754146 - TOÀN" at bounding box center [192, 235] width 155 height 22
type input "TOÀN"
type input "0914421445"
type input "TUẤN"
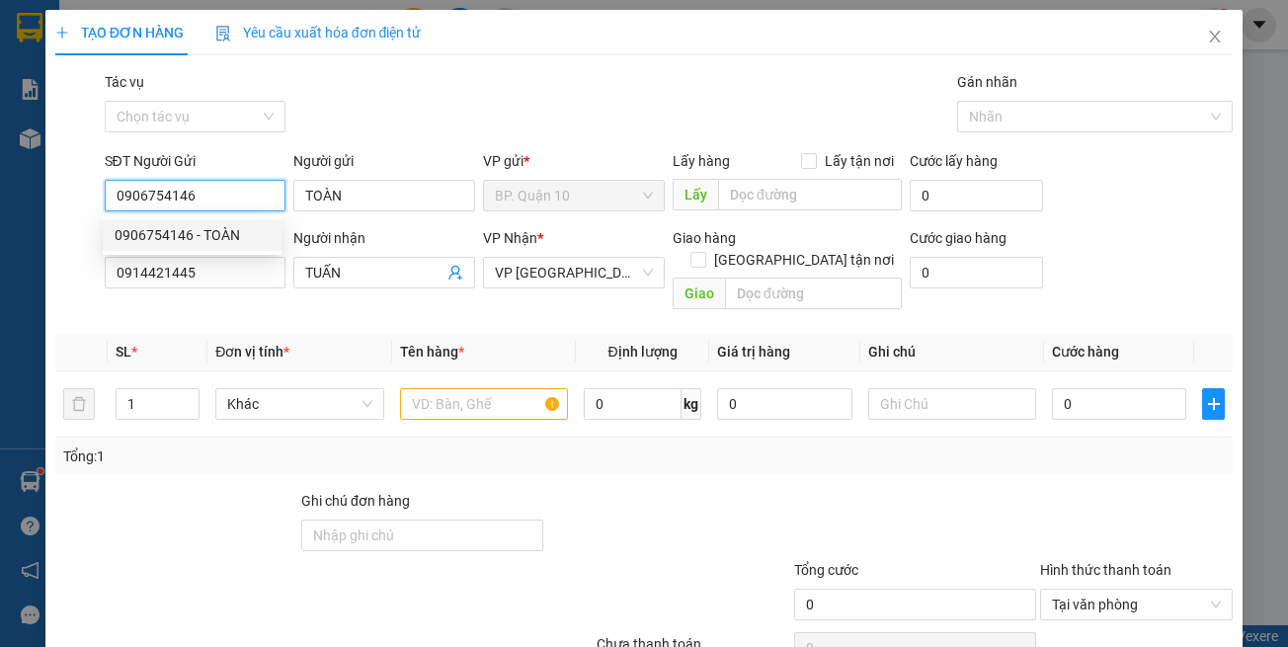
type input "50.000"
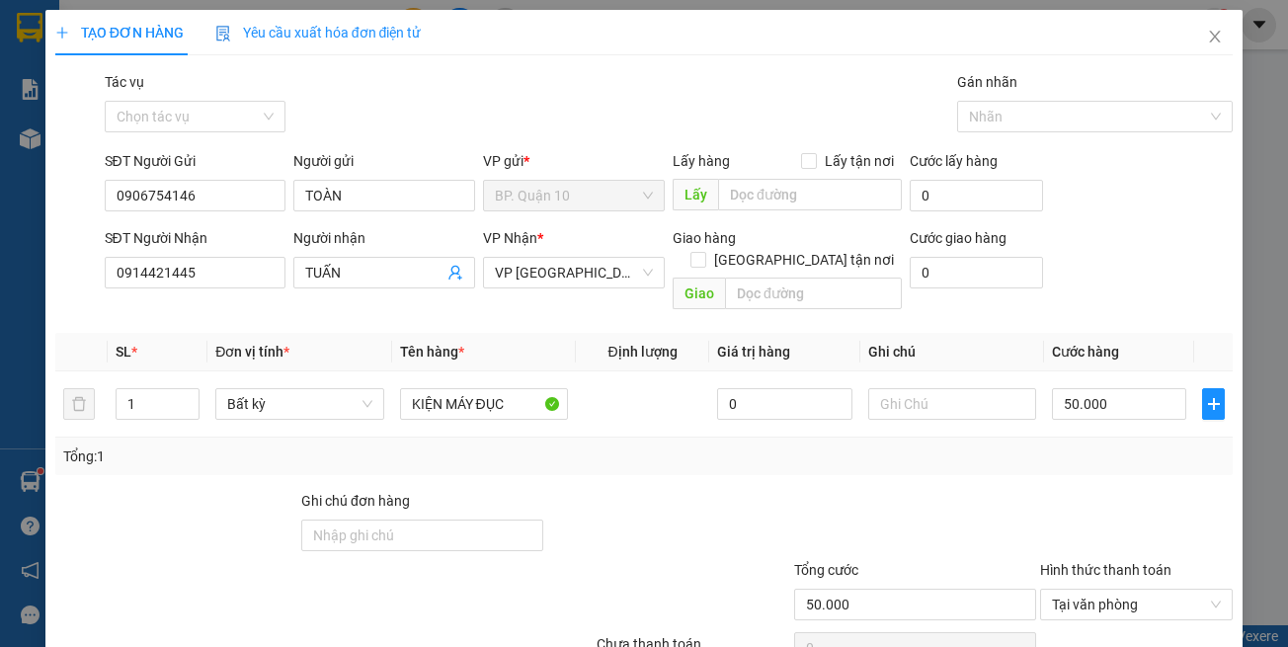
click at [383, 302] on div "Transit Pickup Surcharge Ids Transit Deliver Surcharge Ids Transit Deliver Surc…" at bounding box center [644, 392] width 1178 height 643
click at [517, 446] on div "Tổng: 1" at bounding box center [644, 457] width 1163 height 22
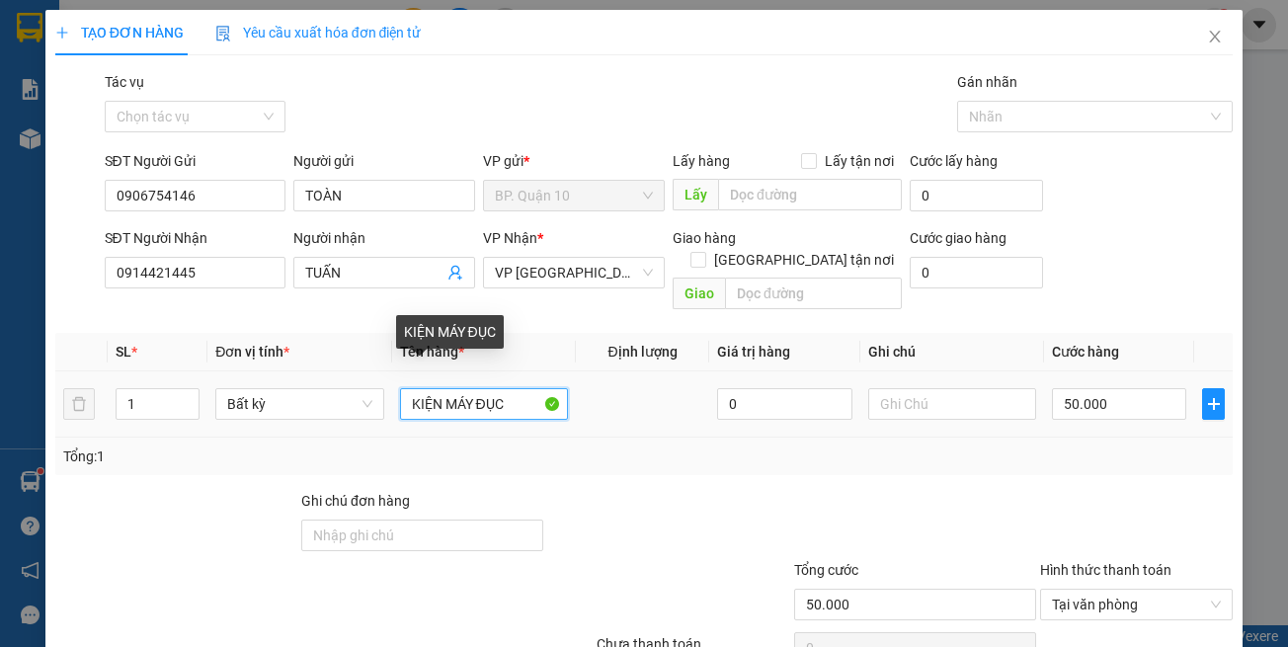
drag, startPoint x: 525, startPoint y: 377, endPoint x: 0, endPoint y: 357, distance: 524.9
click at [63, 371] on tr "1 Bất kỳ KIỆN MÁY ĐỤC 0 50.000" at bounding box center [644, 404] width 1178 height 66
type input "CUỘN DÂY"
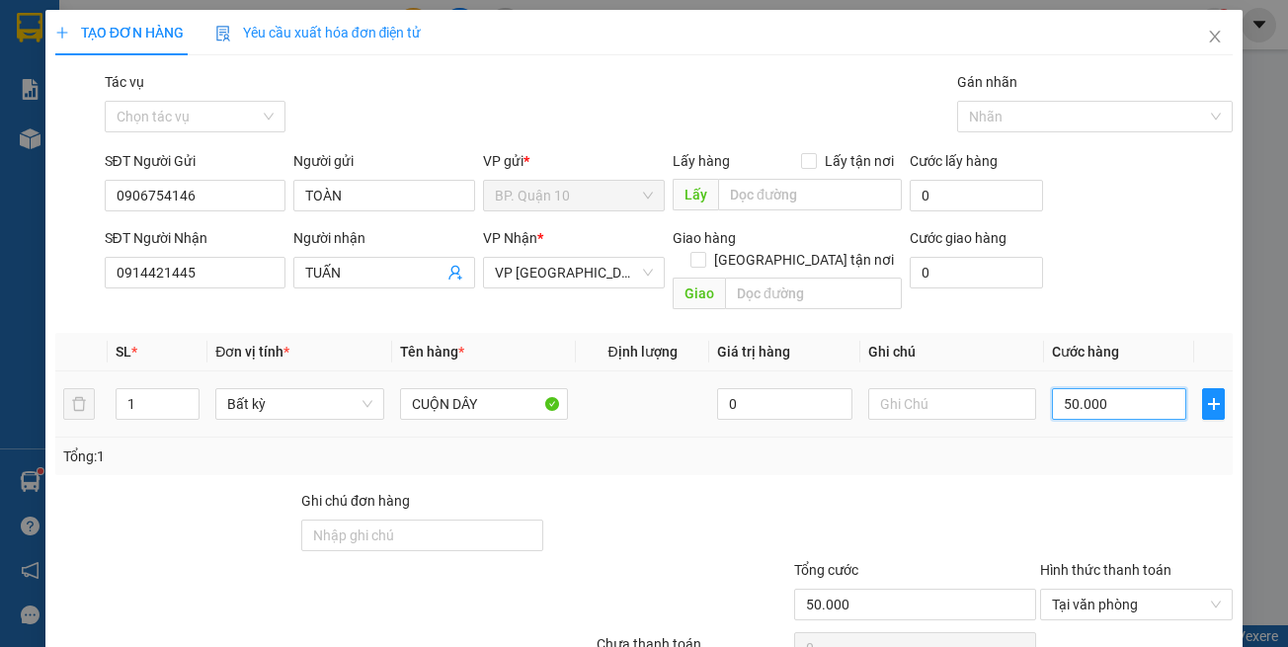
click at [1081, 393] on input "50.000" at bounding box center [1119, 404] width 134 height 32
type input "3"
type input "30"
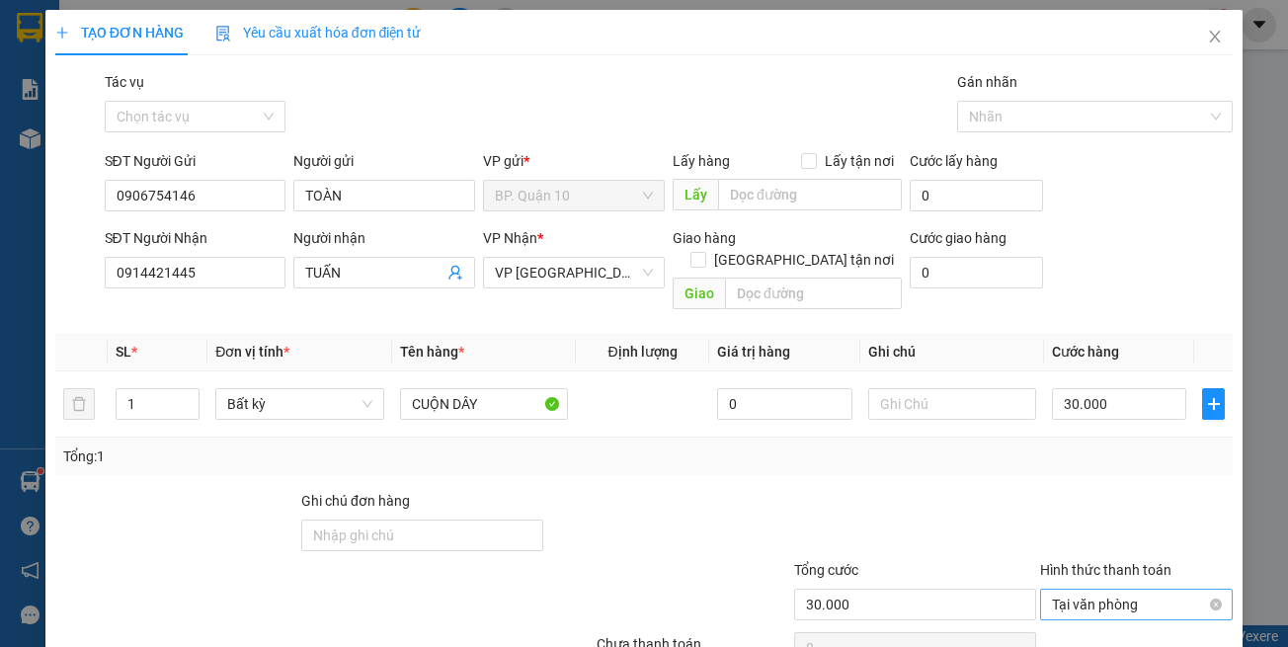
drag, startPoint x: 1077, startPoint y: 470, endPoint x: 1127, endPoint y: 585, distance: 125.2
click at [1080, 490] on div at bounding box center [1136, 524] width 197 height 69
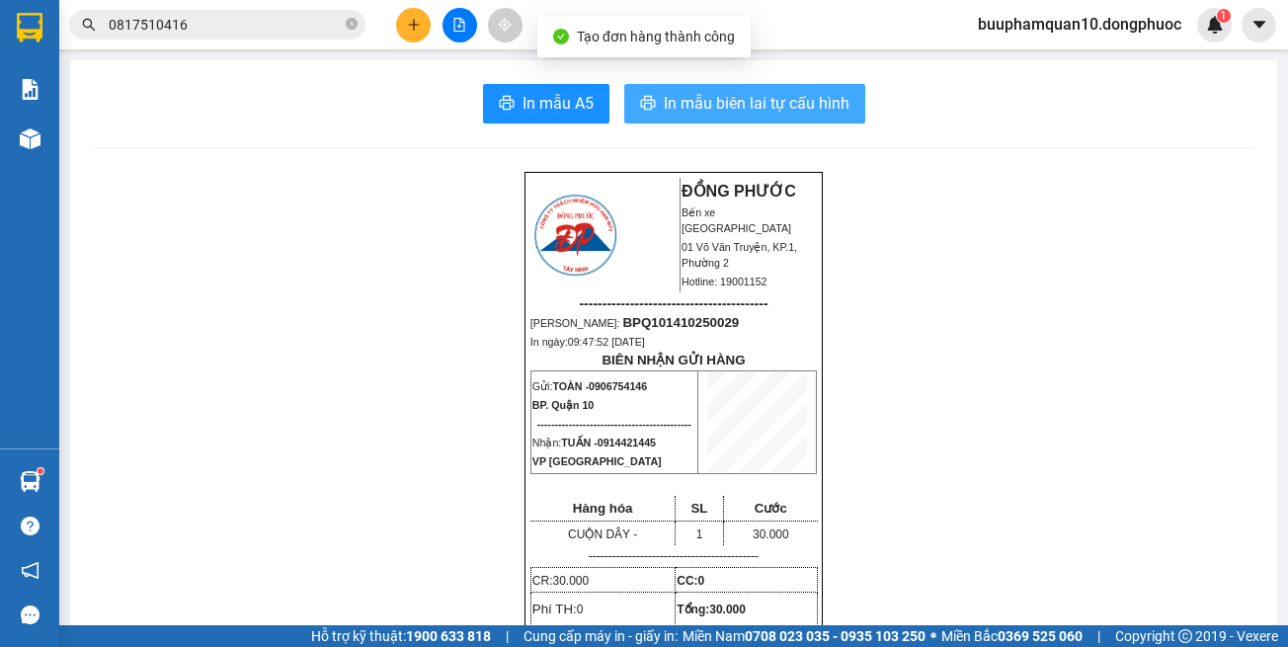
click at [759, 87] on button "In mẫu biên lai tự cấu hình" at bounding box center [744, 104] width 241 height 40
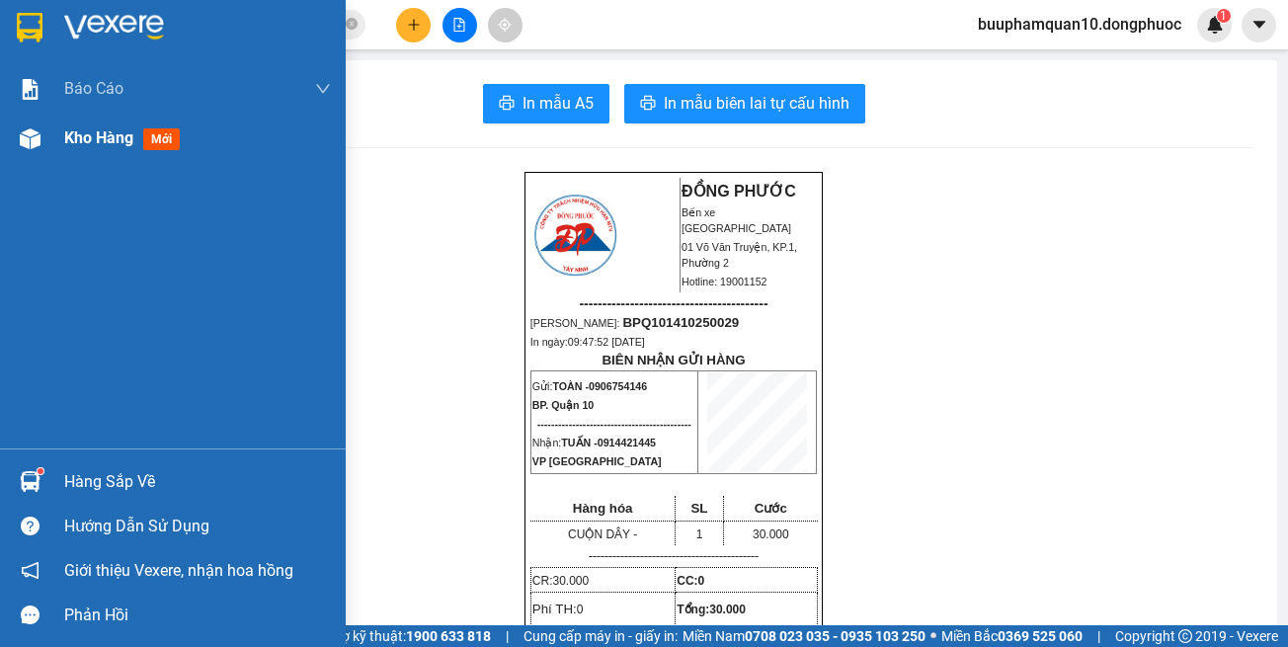
click at [32, 146] on img at bounding box center [30, 138] width 21 height 21
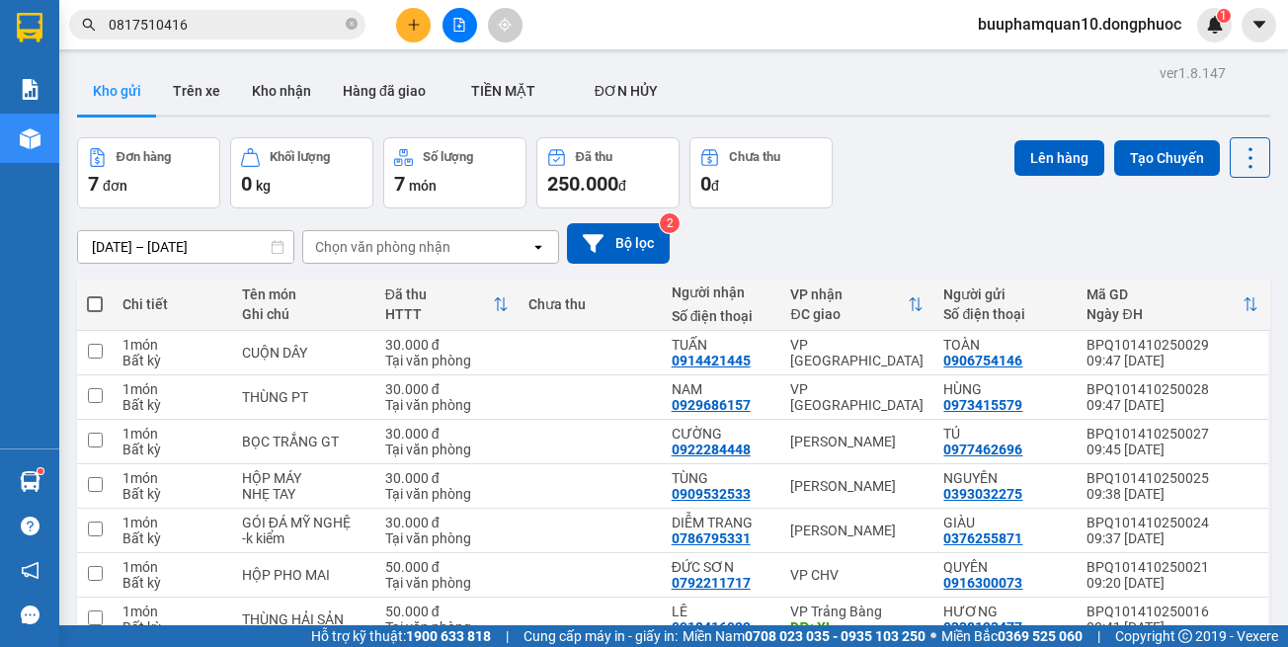
click at [415, 248] on div "Chọn văn phòng nhận" at bounding box center [382, 247] width 135 height 20
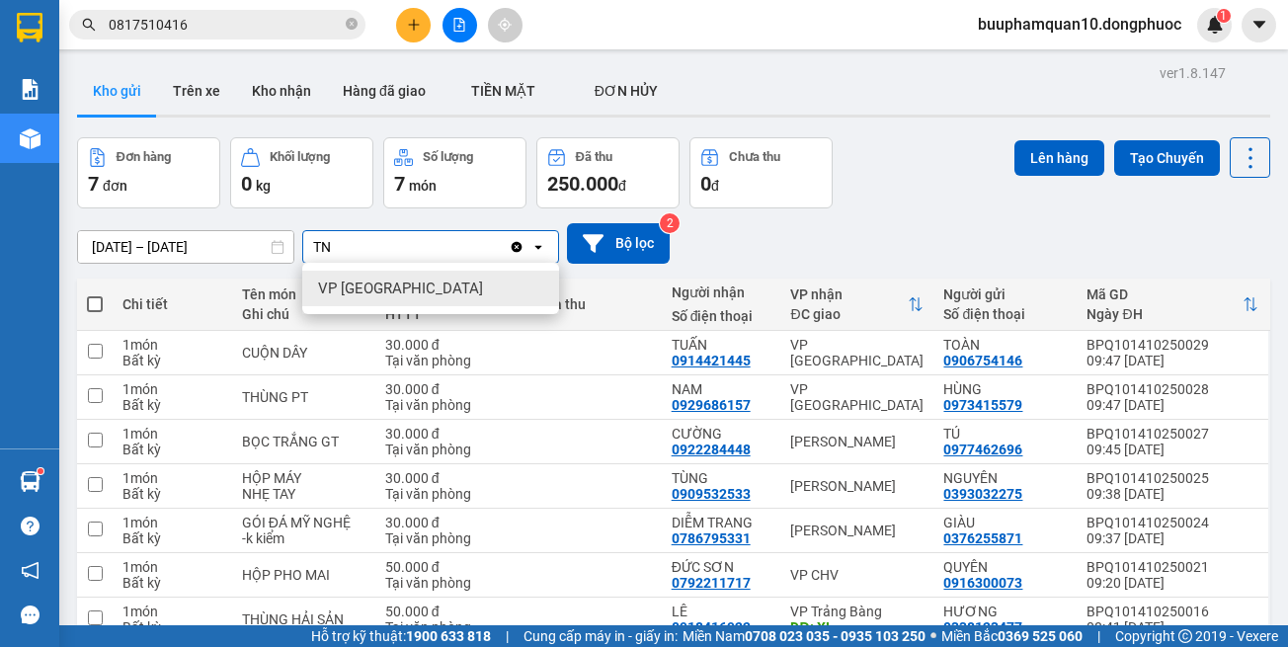
click at [423, 292] on div "VP [GEOGRAPHIC_DATA]" at bounding box center [430, 289] width 257 height 36
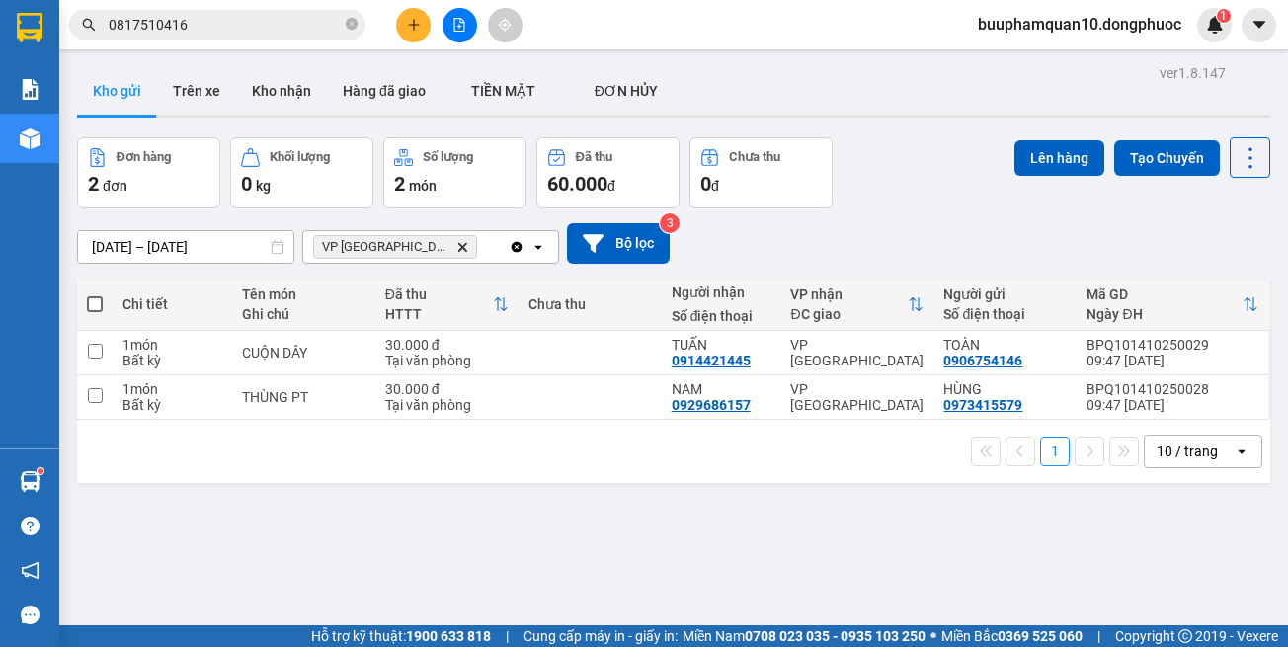
click at [446, 250] on div "VP Tây Ninh Delete" at bounding box center [405, 247] width 205 height 32
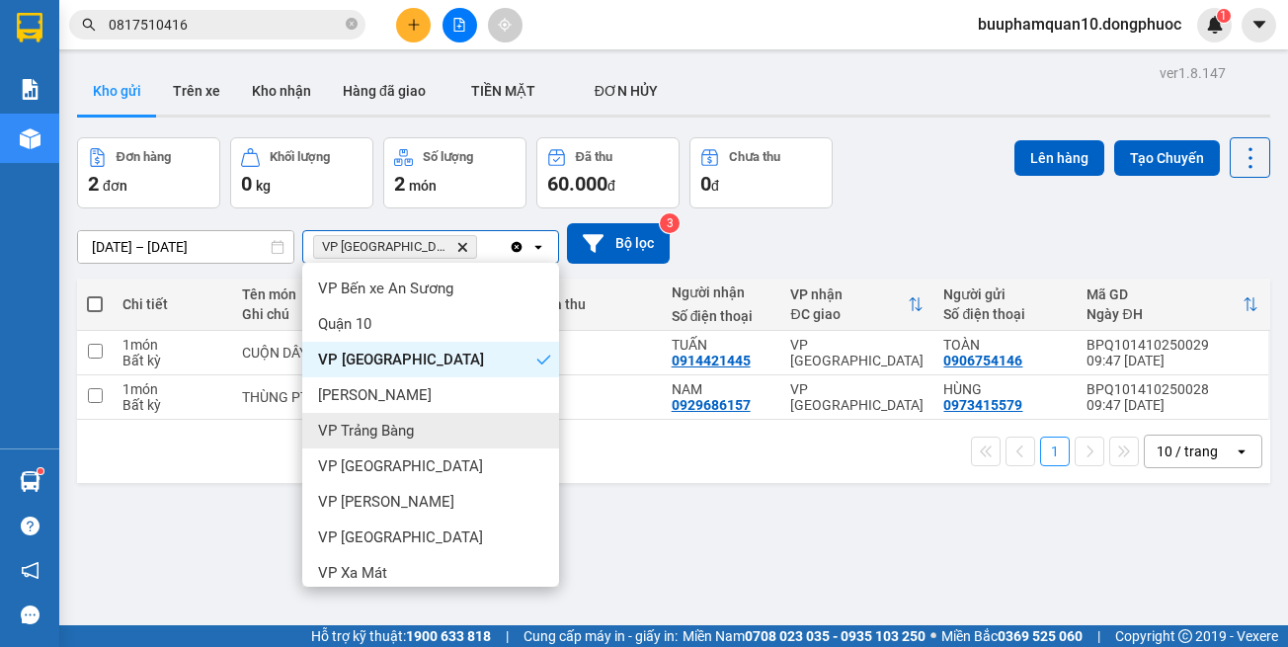
click at [459, 429] on div "VP Trảng Bàng" at bounding box center [430, 431] width 257 height 36
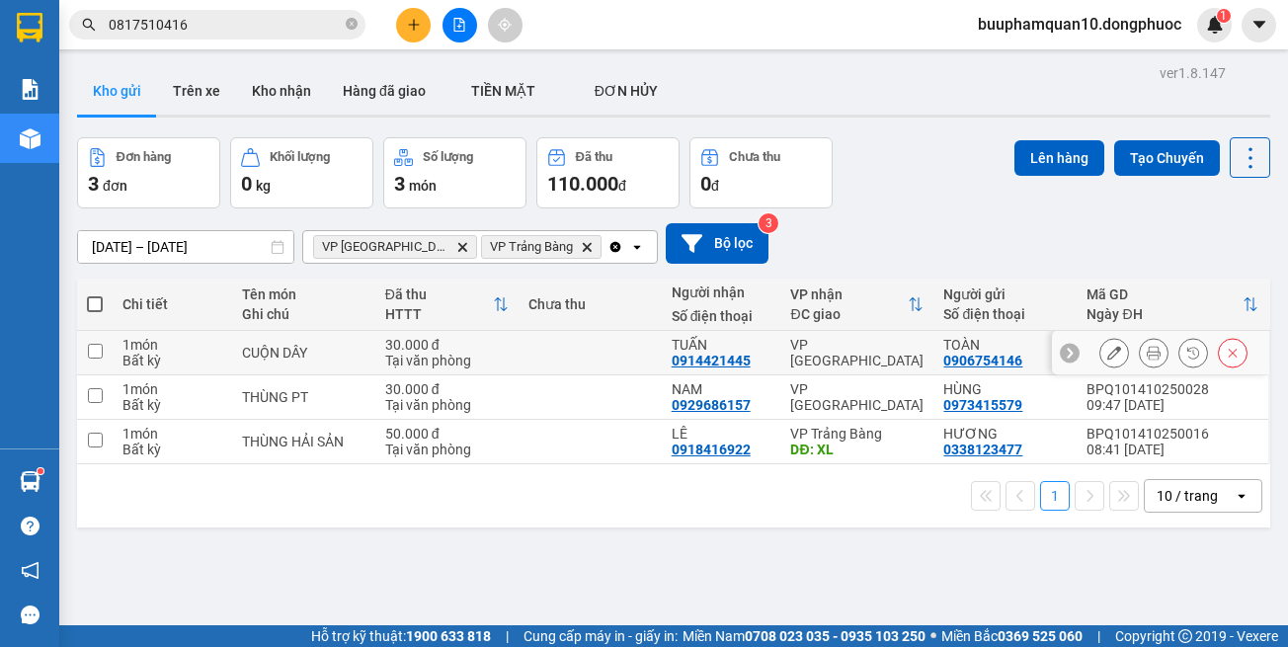
click at [838, 368] on td "VP [GEOGRAPHIC_DATA]" at bounding box center [856, 353] width 153 height 44
checkbox input "true"
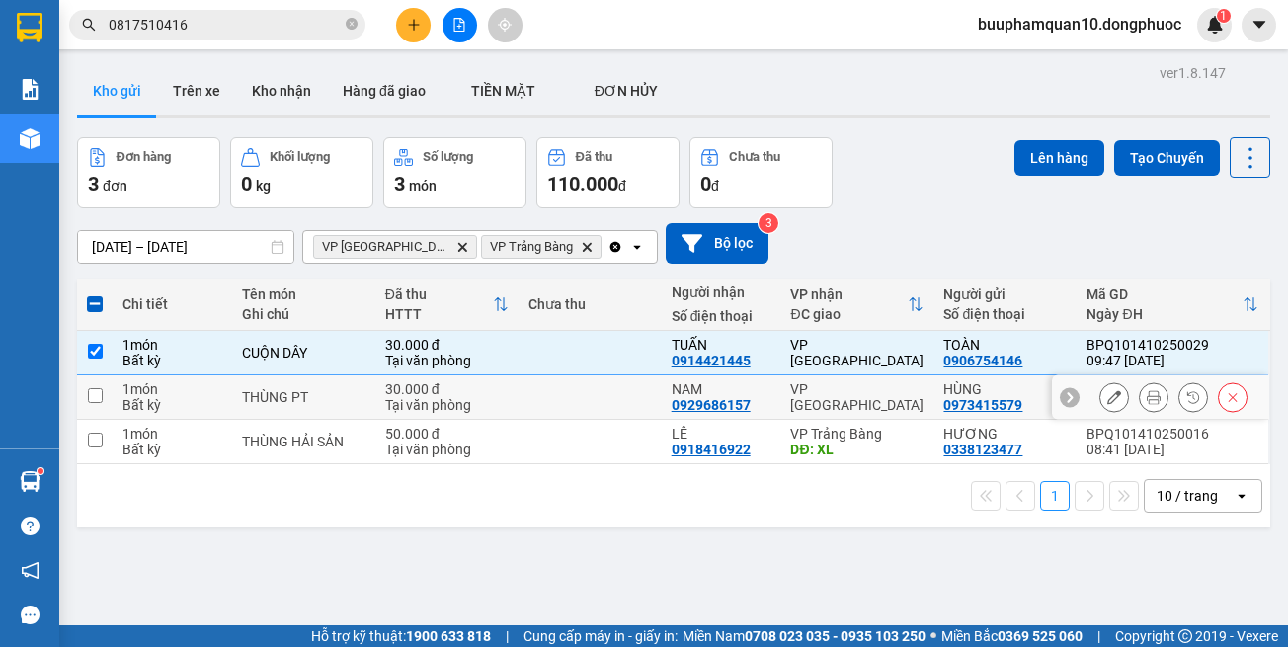
click at [830, 385] on td "VP [GEOGRAPHIC_DATA]" at bounding box center [856, 397] width 153 height 44
checkbox input "true"
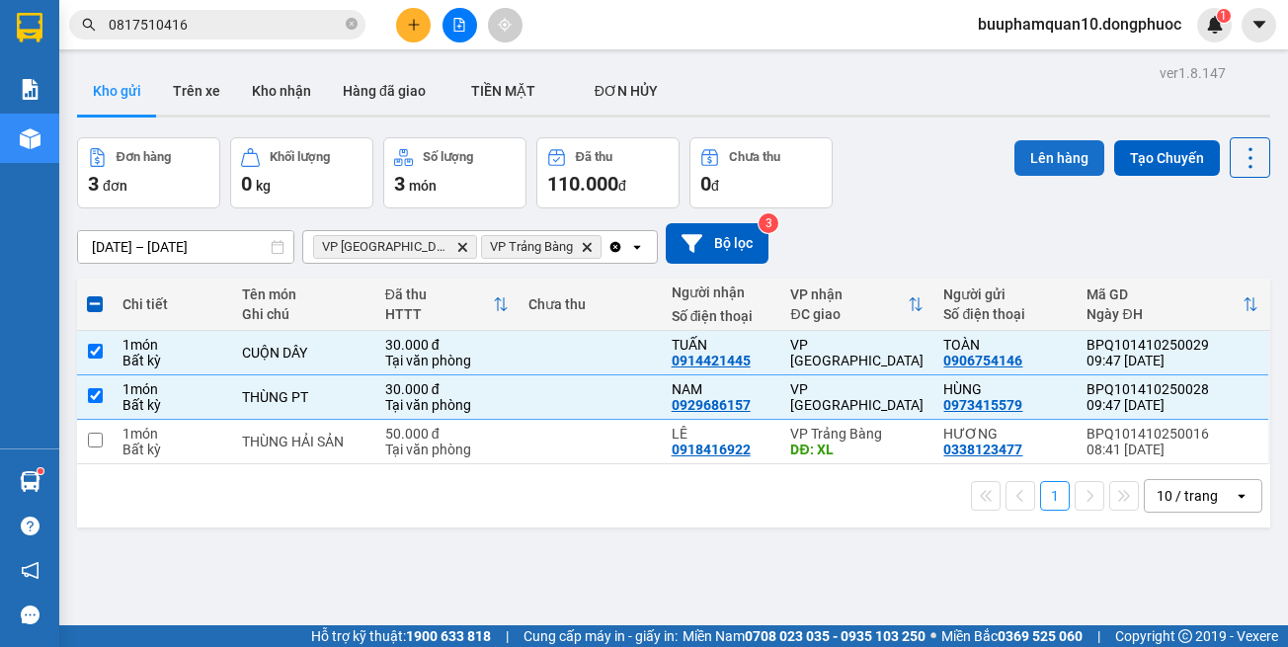
click at [1019, 152] on button "Lên hàng" at bounding box center [1060, 158] width 90 height 36
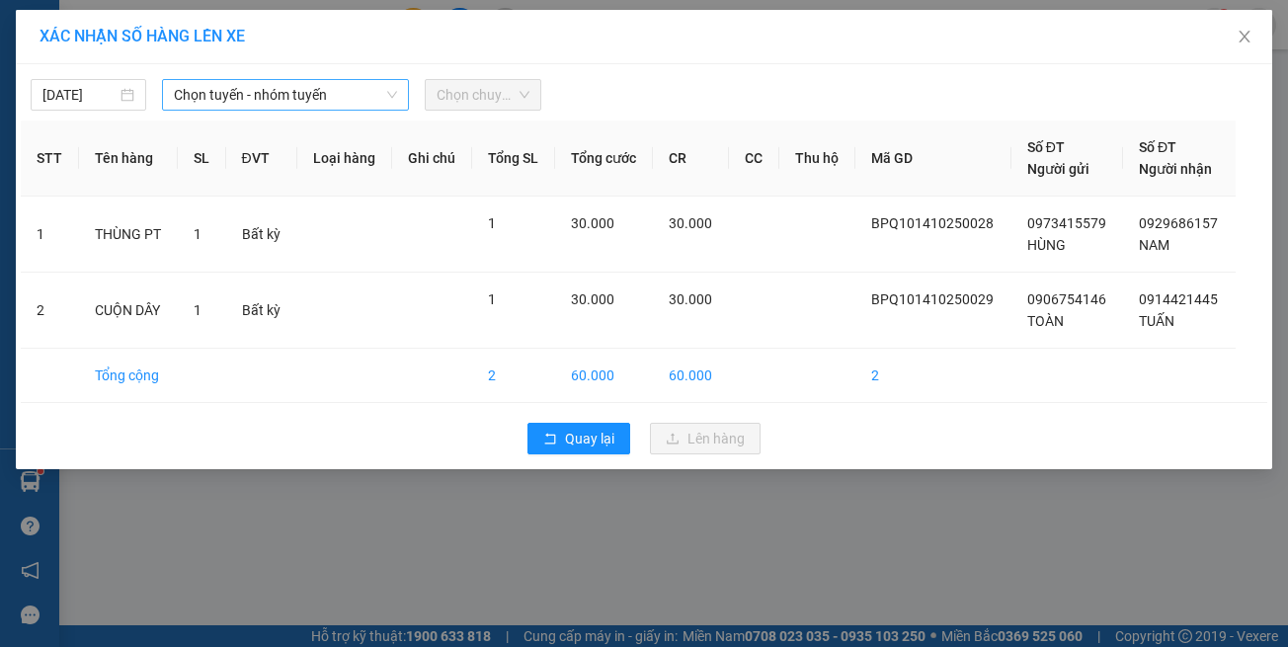
click at [268, 96] on span "Chọn tuyến - nhóm tuyến" at bounding box center [285, 95] width 223 height 30
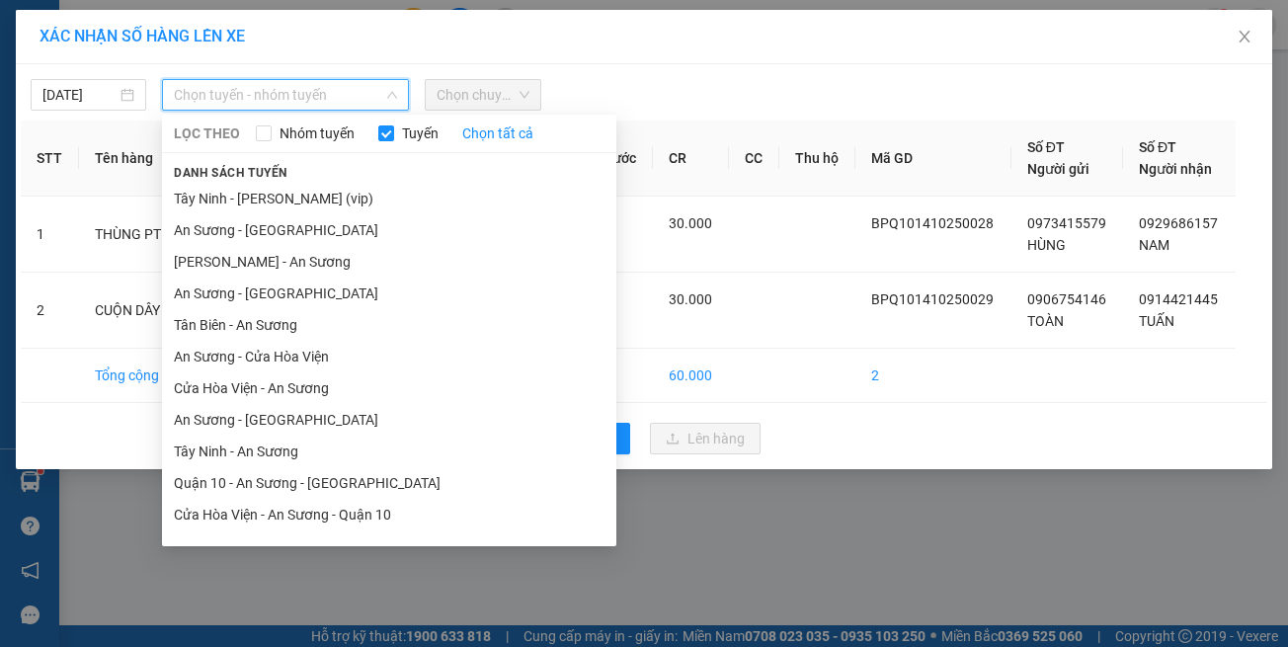
drag, startPoint x: 360, startPoint y: 516, endPoint x: 376, endPoint y: 442, distance: 76.0
click at [361, 594] on li "[GEOGRAPHIC_DATA] - [GEOGRAPHIC_DATA] (vip)" at bounding box center [389, 610] width 454 height 32
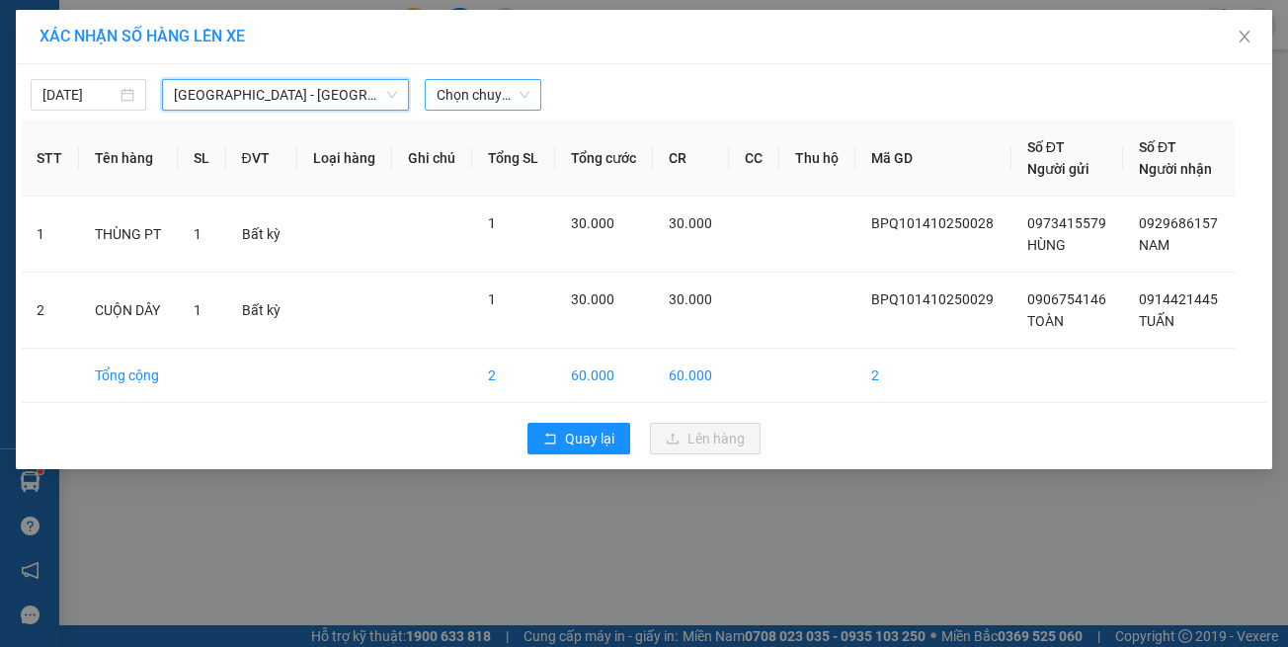
click at [513, 81] on span "Chọn chuyến" at bounding box center [483, 95] width 92 height 30
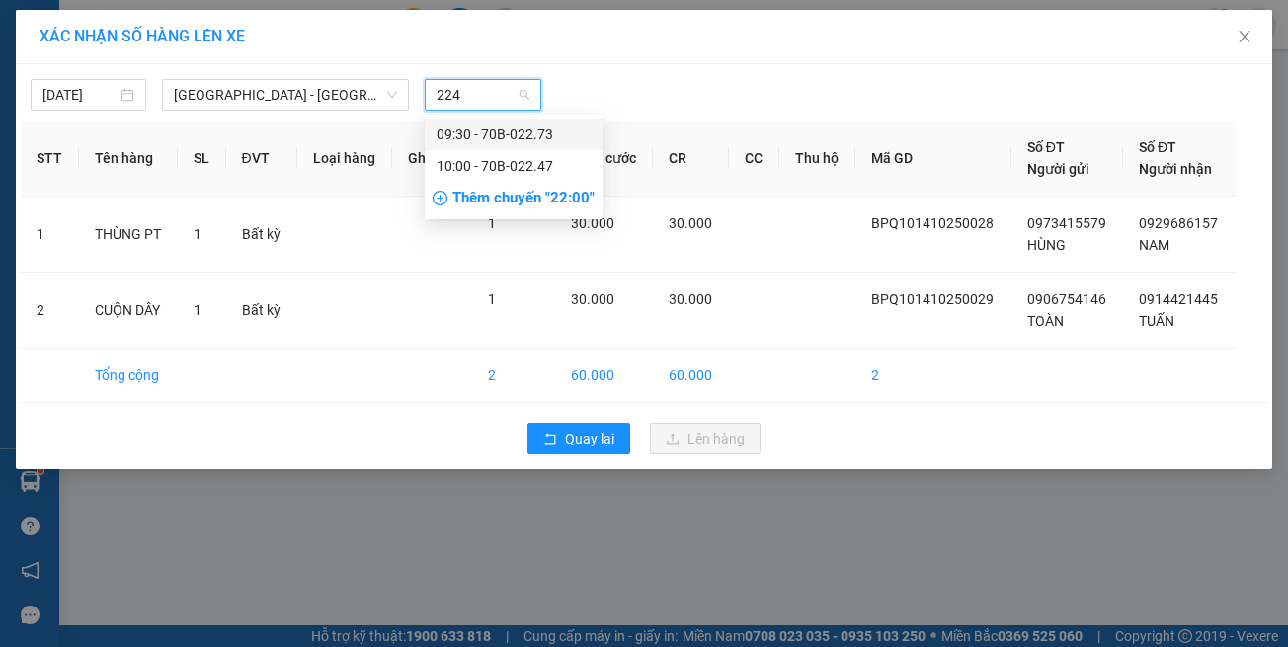
type input "2247"
click at [486, 122] on div "10:00 - 70B-022.47" at bounding box center [514, 135] width 178 height 32
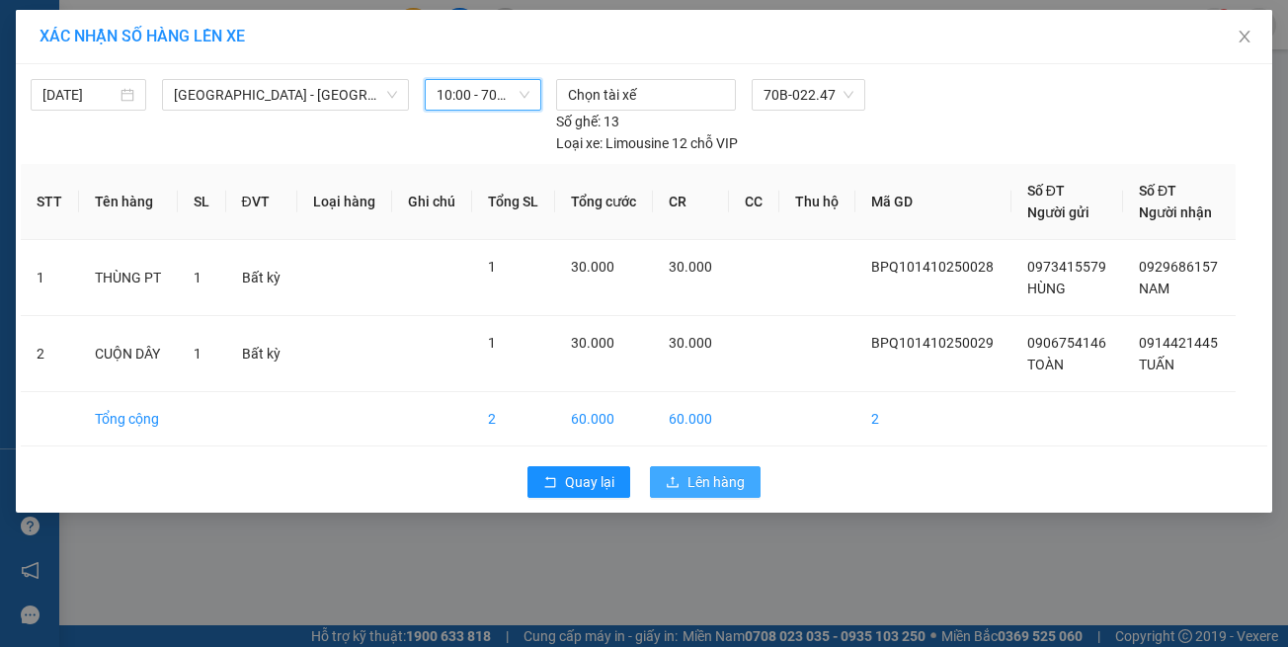
click at [704, 466] on button "Lên hàng" at bounding box center [705, 482] width 111 height 32
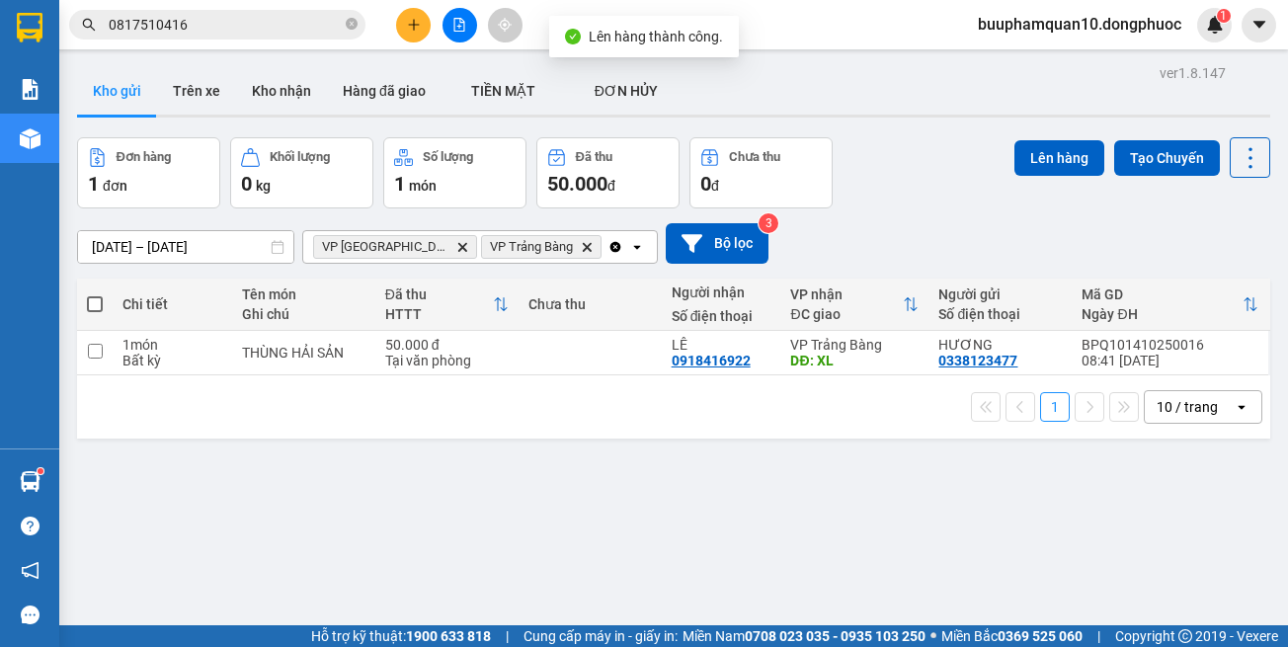
click at [456, 252] on icon "Delete" at bounding box center [462, 247] width 12 height 12
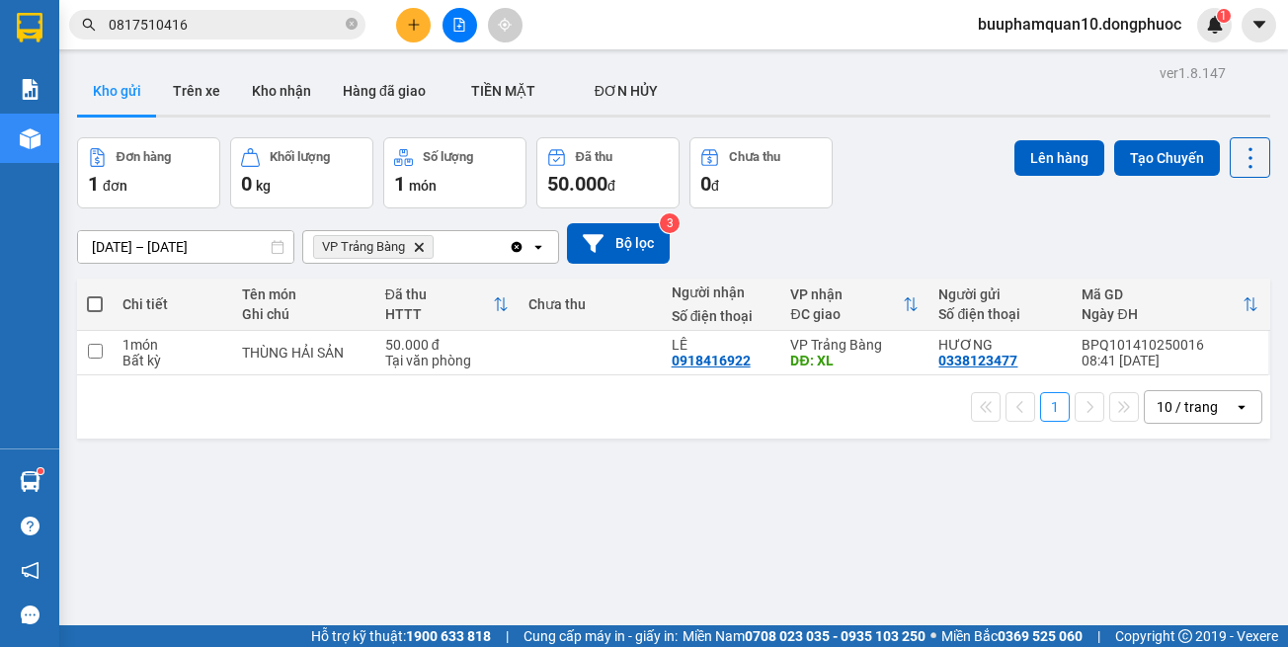
click at [422, 247] on icon "VP Trảng Bàng, close by backspace" at bounding box center [419, 246] width 9 height 9
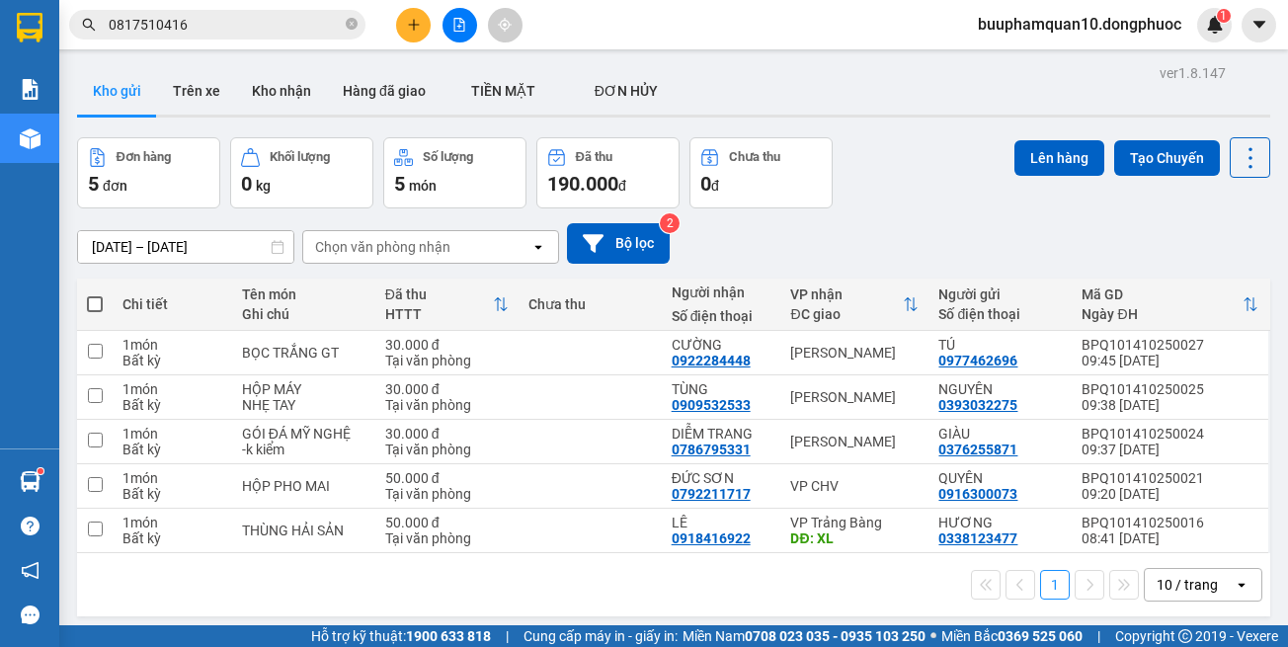
click at [462, 30] on icon "file-add" at bounding box center [459, 25] width 14 height 14
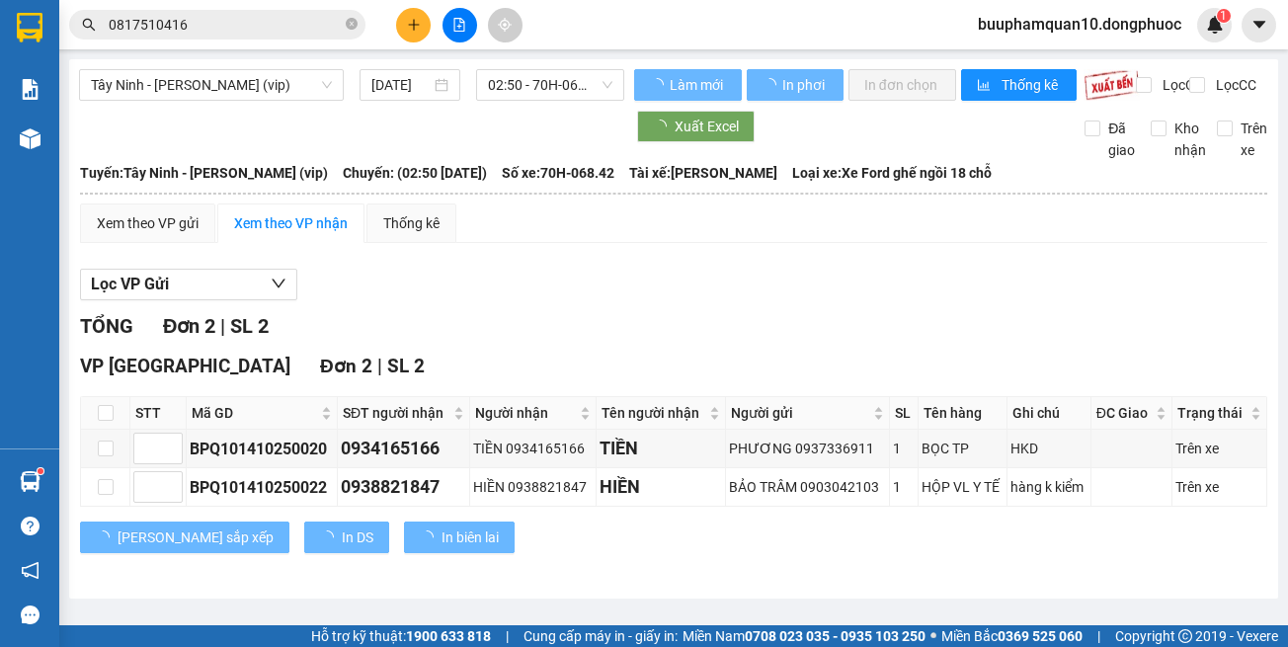
click at [294, 68] on div "Tây Ninh - Hồ Chí Minh (vip) 14/10/2025 02:50 - 70H-068.42 Làm mới In phơi In đ…" at bounding box center [673, 328] width 1209 height 539
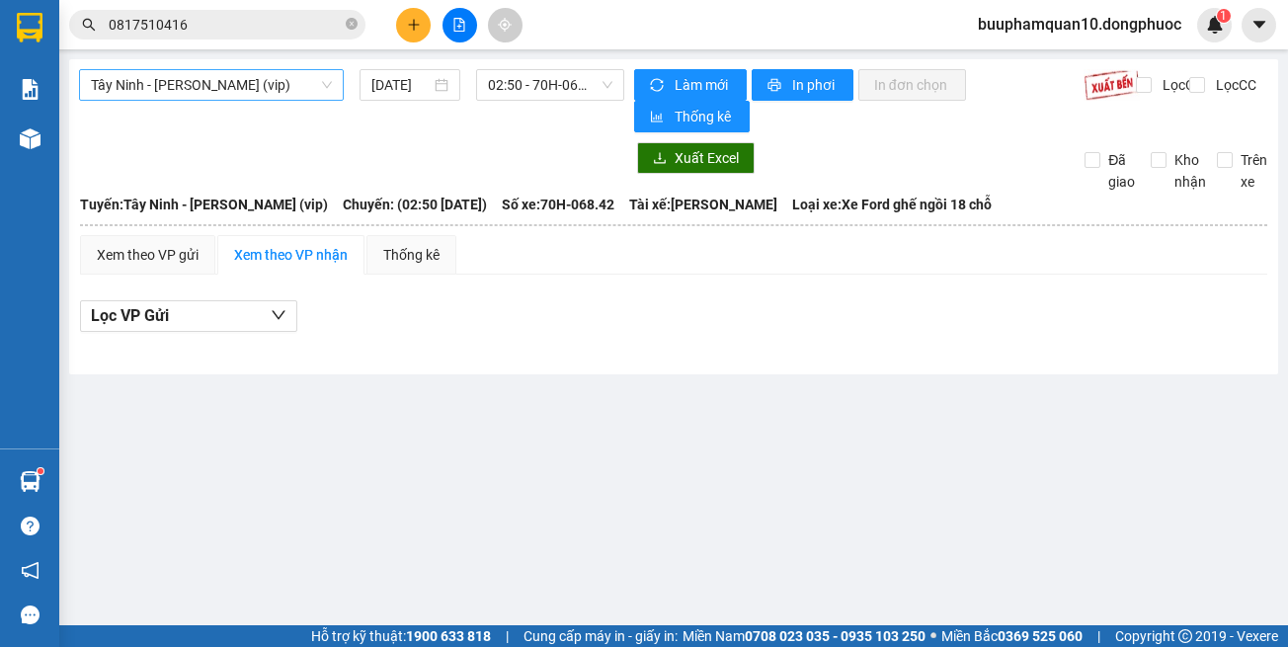
click at [292, 87] on span "Tây Ninh - [PERSON_NAME] (vip)" at bounding box center [211, 85] width 241 height 30
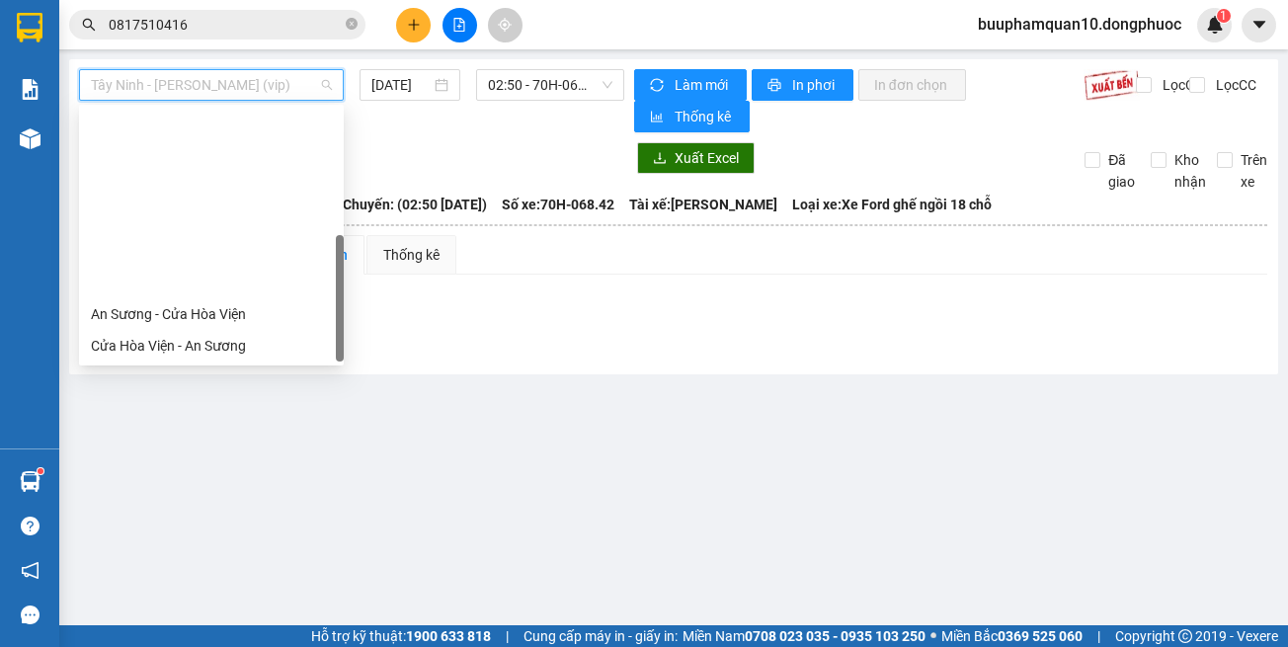
drag, startPoint x: 286, startPoint y: 357, endPoint x: 294, endPoint y: 329, distance: 28.8
click at [287, 551] on div "[GEOGRAPHIC_DATA] - [GEOGRAPHIC_DATA] (vip)" at bounding box center [211, 567] width 265 height 32
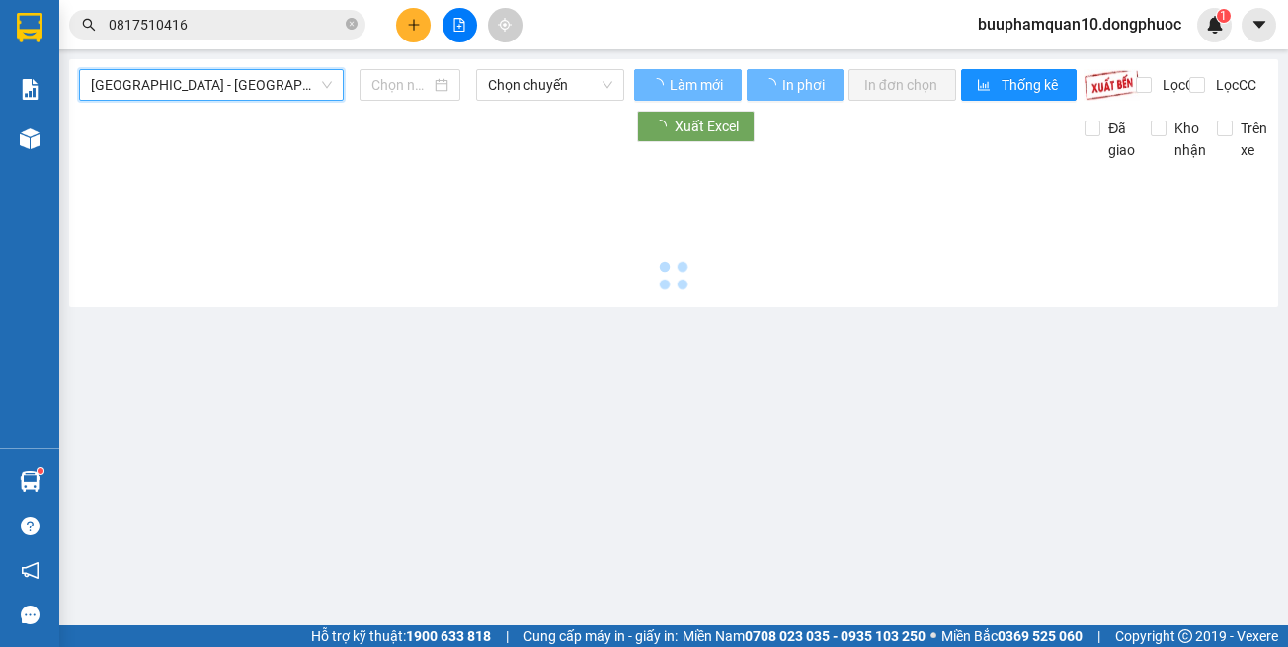
type input "[DATE]"
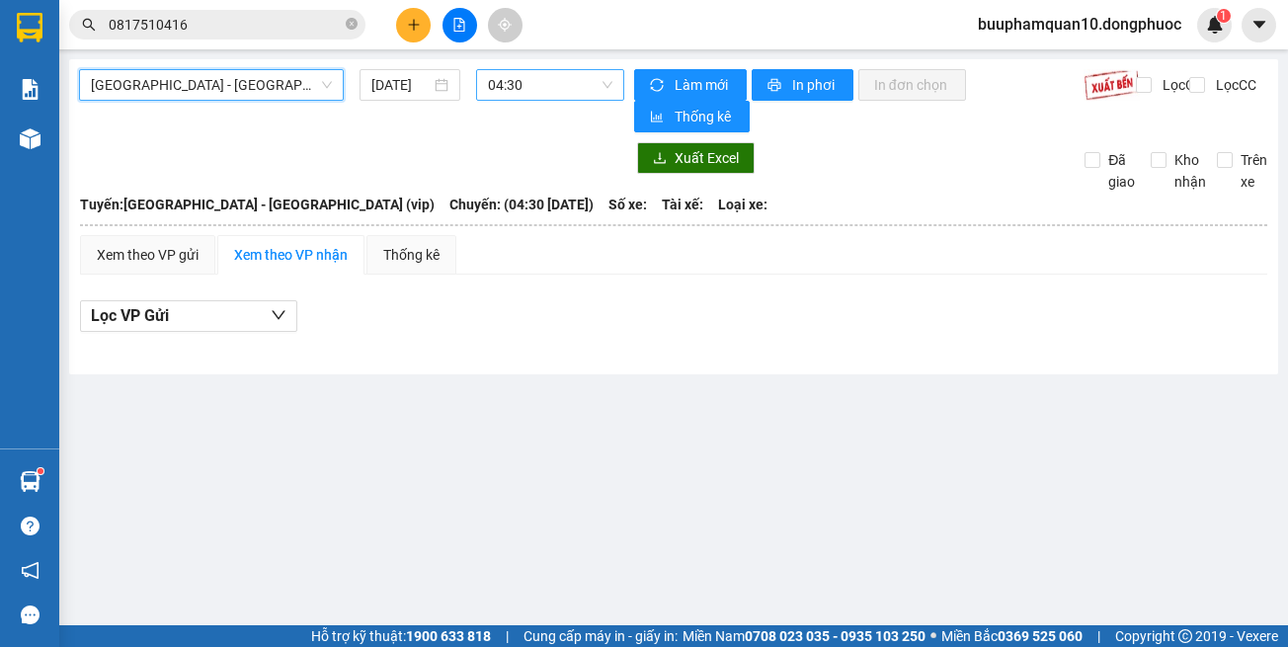
click at [520, 91] on span "04:30" at bounding box center [550, 85] width 124 height 30
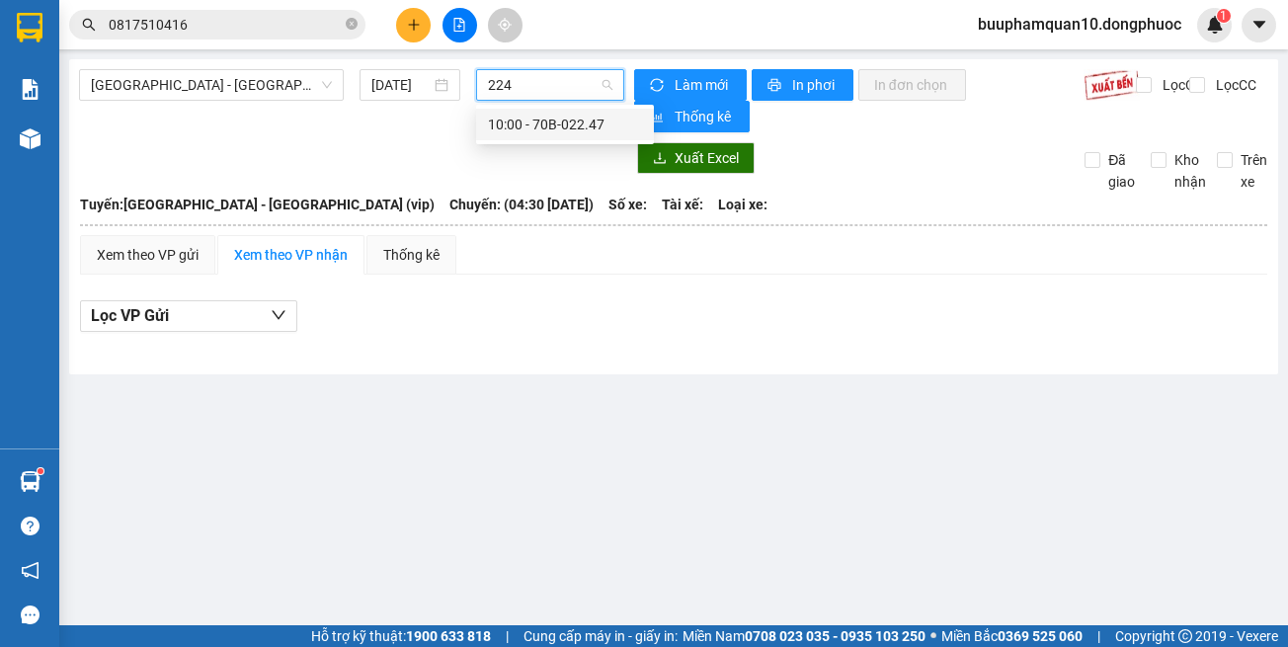
type input "2247"
click at [515, 129] on div "10:00 - 70B-022.47" at bounding box center [565, 125] width 154 height 22
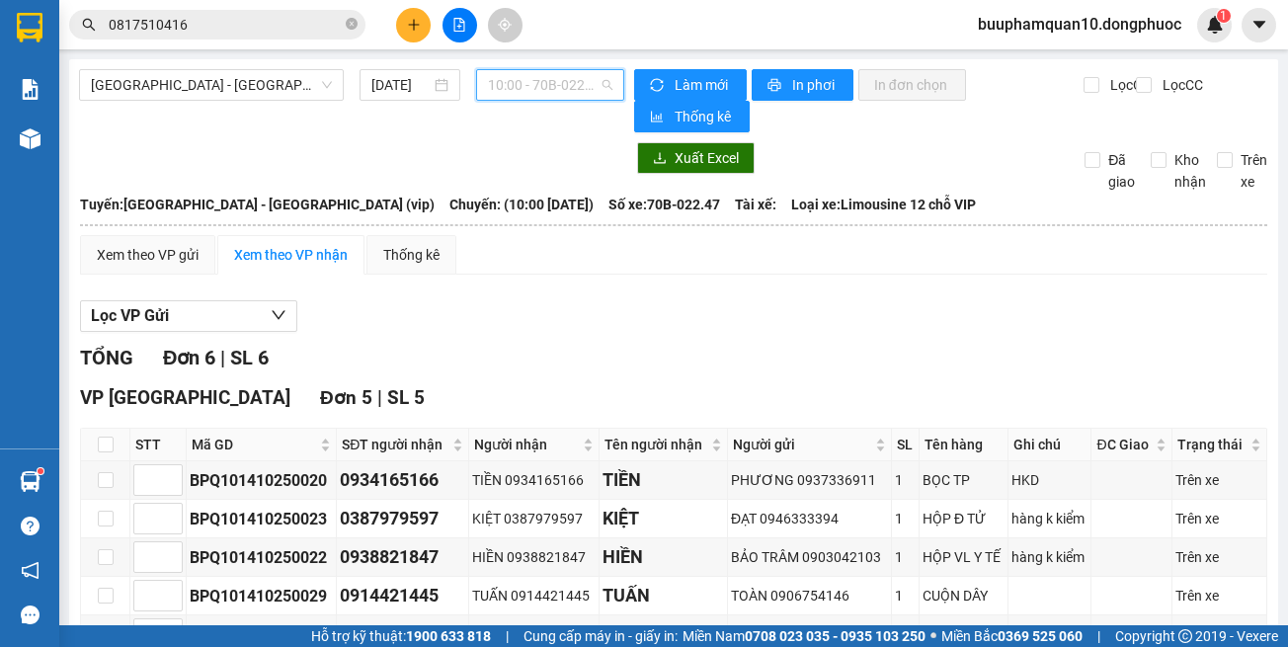
click at [522, 94] on span "10:00 - 70B-022.47" at bounding box center [550, 85] width 124 height 30
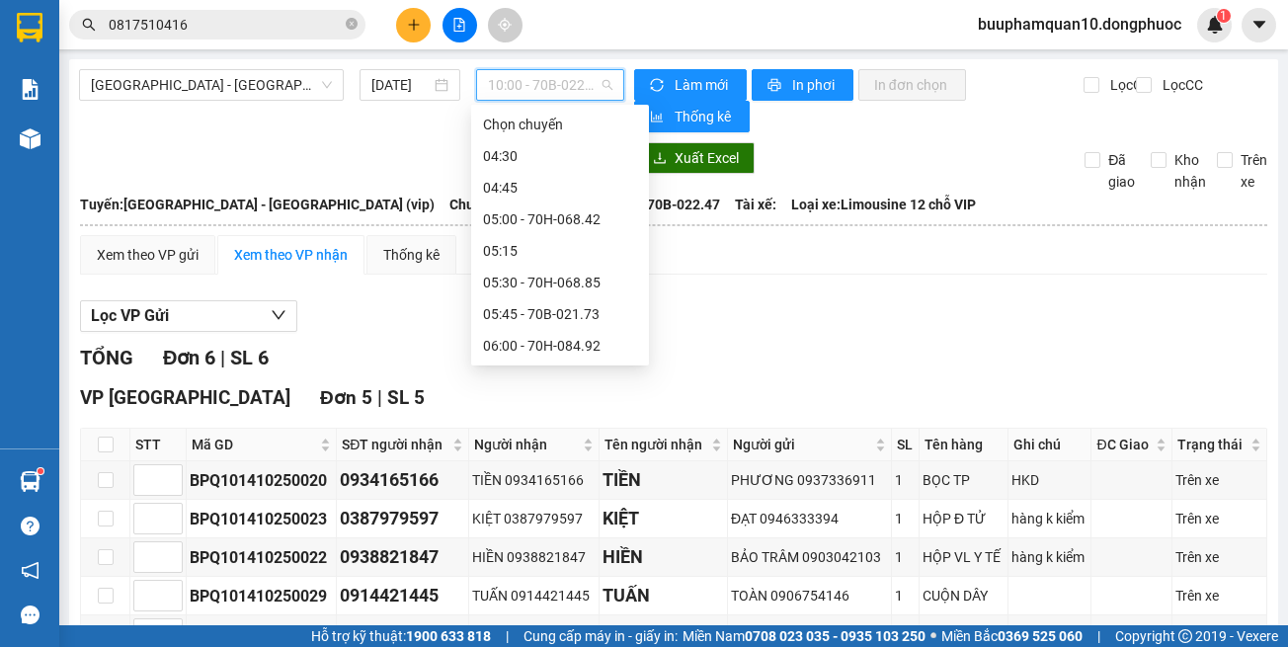
drag, startPoint x: 759, startPoint y: 296, endPoint x: 588, endPoint y: 21, distance: 324.3
click at [751, 268] on div "Xem theo VP gửi Xem theo VP nhận Thống kê Lọc VP Gửi TỔNG Đơn 6 | SL 6 VP Tây …" at bounding box center [673, 574] width 1187 height 678
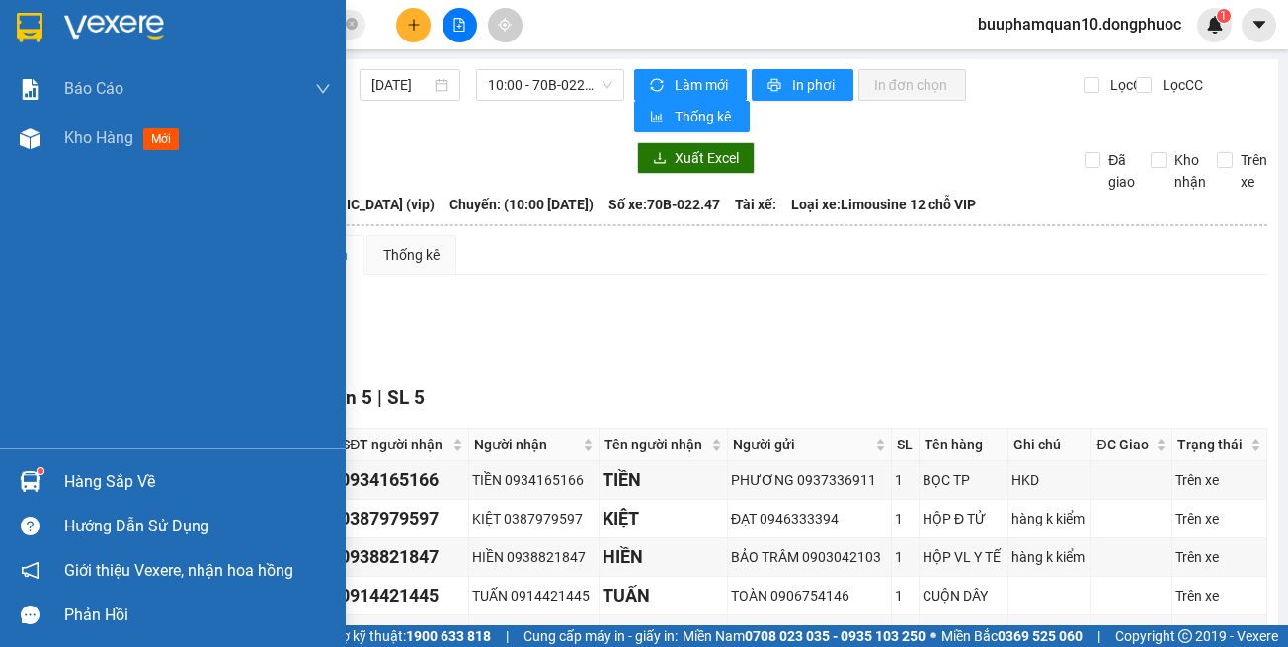
drag, startPoint x: 15, startPoint y: 488, endPoint x: 125, endPoint y: 483, distance: 110.7
click at [16, 487] on div at bounding box center [30, 481] width 35 height 35
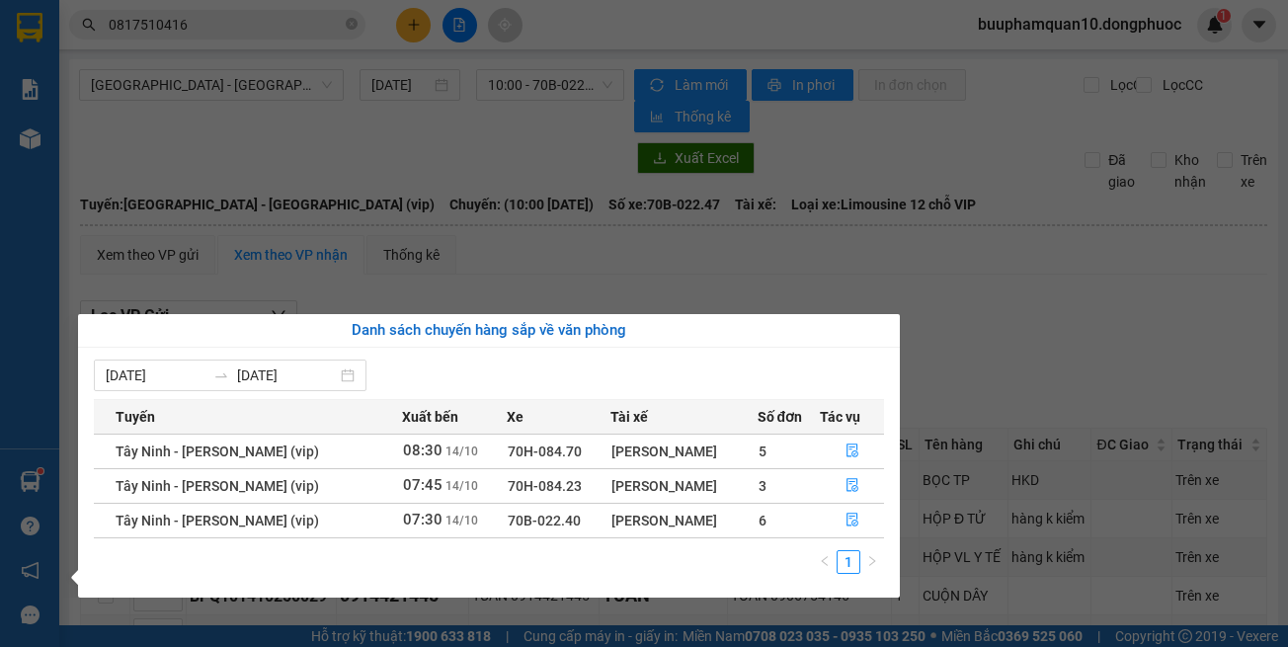
click at [1087, 267] on section "Kết quả tìm kiếm ( 1 ) Bộ lọc Thuộc VP này Mã ĐH Trạng thái Món hàng Tổng cước …" at bounding box center [644, 323] width 1288 height 647
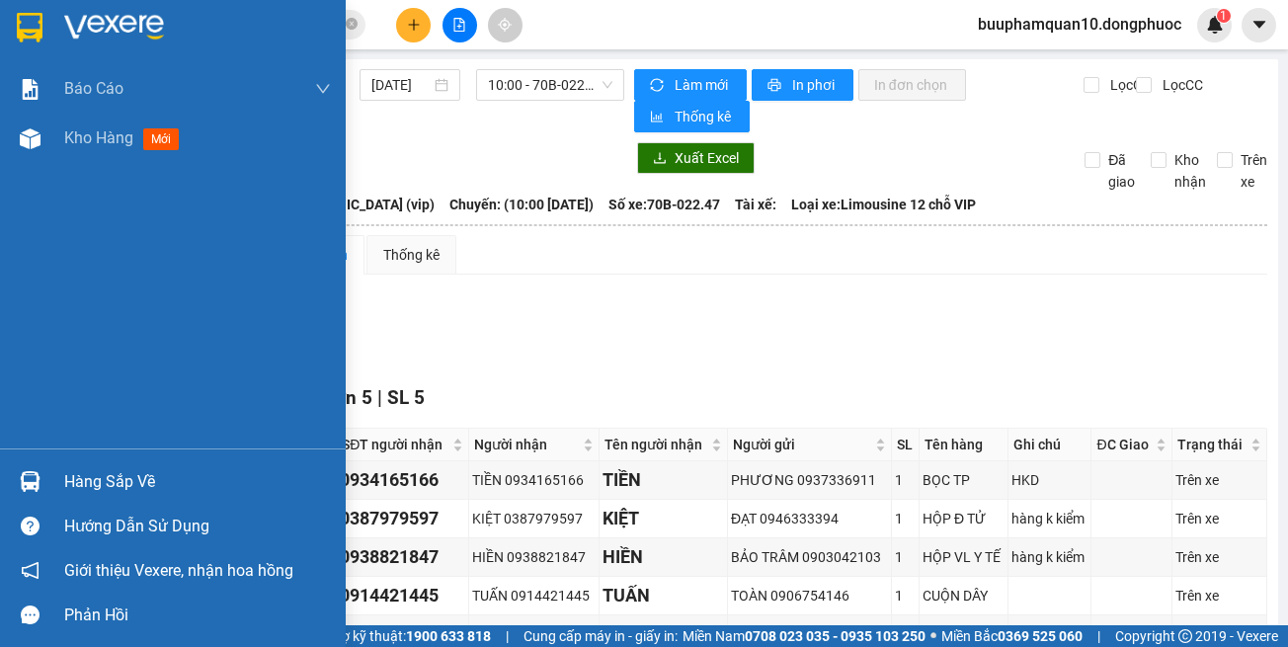
click at [34, 463] on div "Hàng sắp về" at bounding box center [173, 481] width 346 height 44
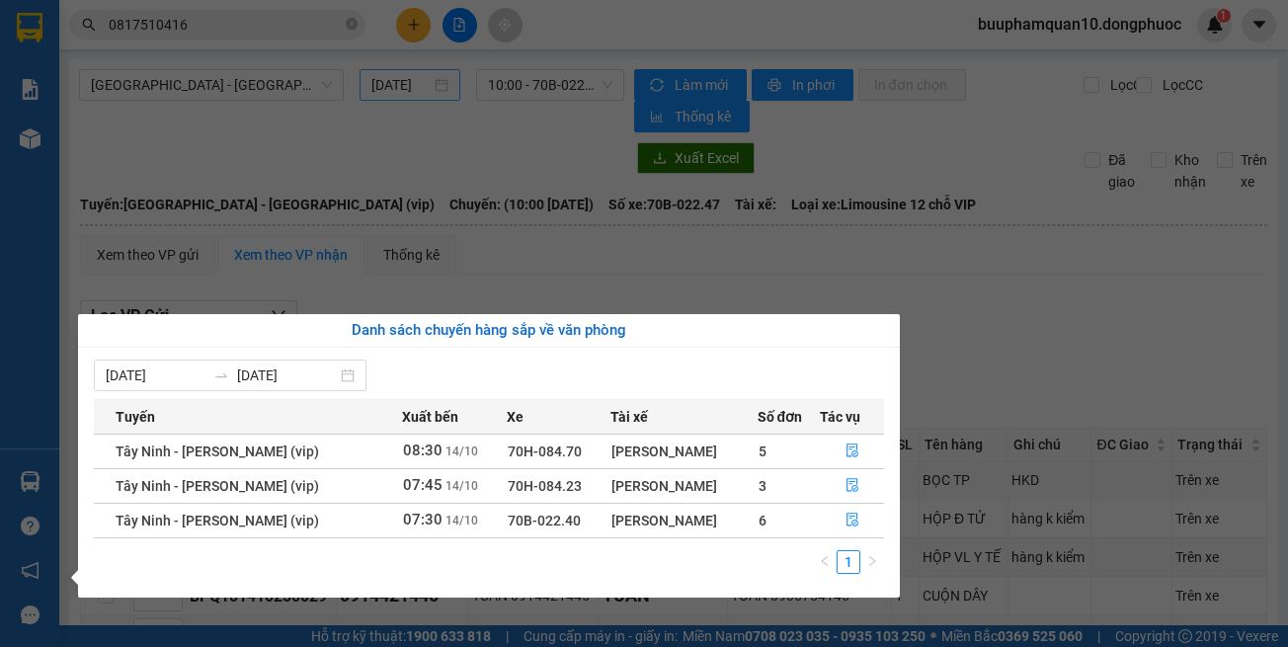
click at [369, 101] on section "Kết quả tìm kiếm ( 1 ) Bộ lọc Thuộc VP này Mã ĐH Trạng thái Món hàng Tổng cước …" at bounding box center [644, 323] width 1288 height 647
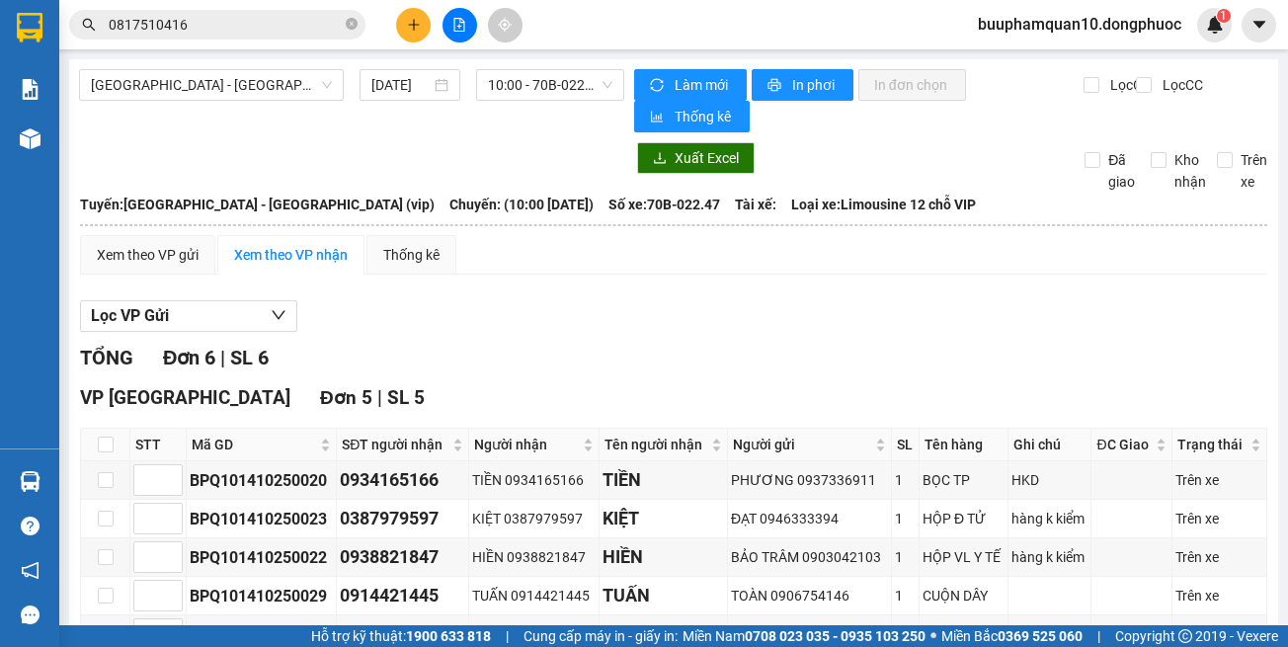
click at [400, 34] on button at bounding box center [413, 25] width 35 height 35
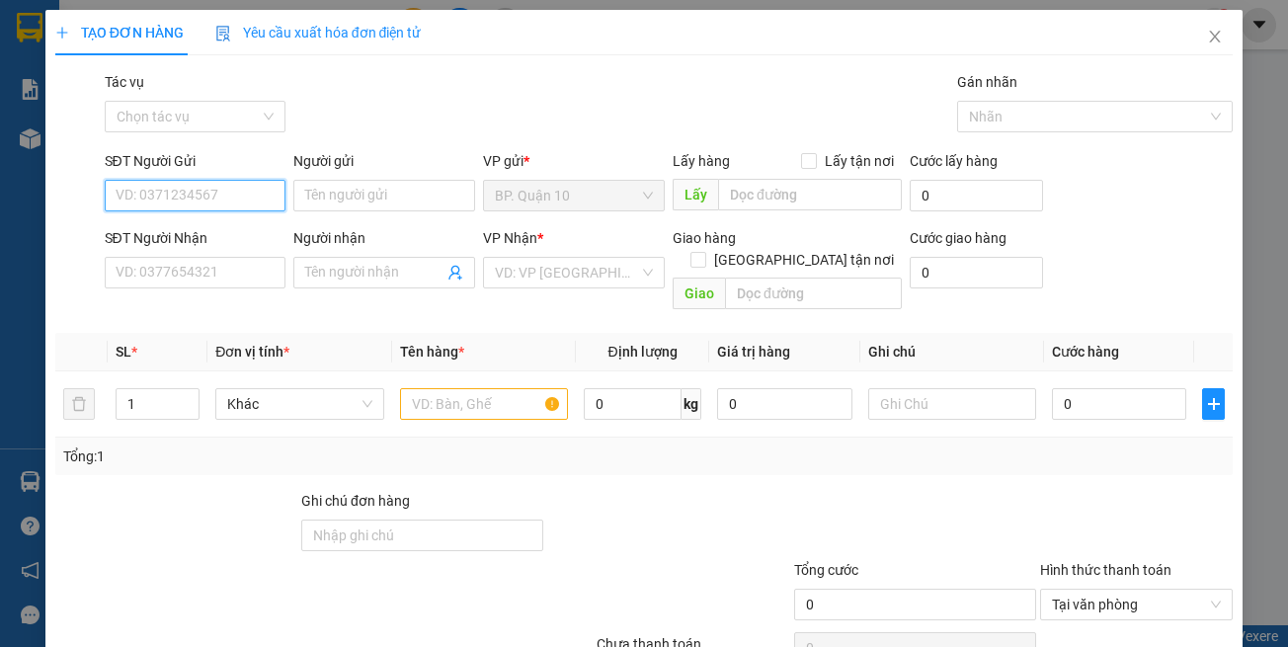
click at [239, 193] on input "SĐT Người Gửi" at bounding box center [196, 196] width 182 height 32
click at [207, 205] on input "SĐT Người Gửi" at bounding box center [196, 196] width 182 height 32
type input "0904666413"
click at [171, 229] on div "0904666413 - Sang" at bounding box center [192, 235] width 155 height 22
type input "Sang"
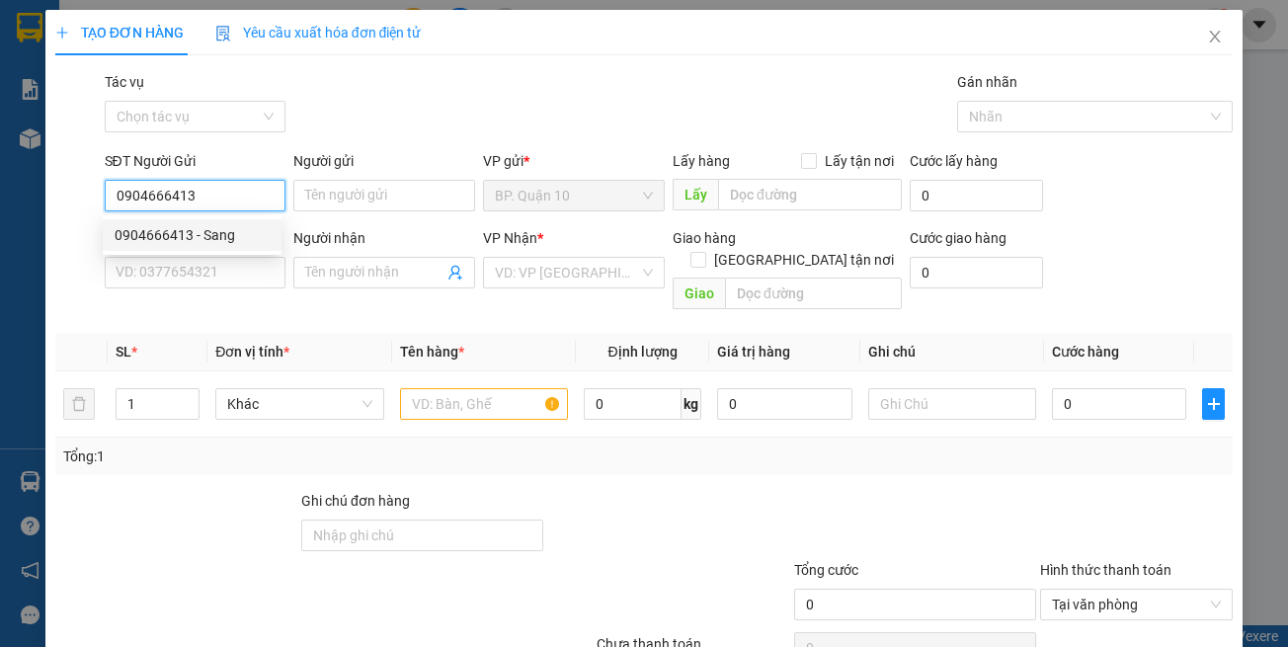
type input "0988325448"
type input "DŨNG"
type input "0904666413"
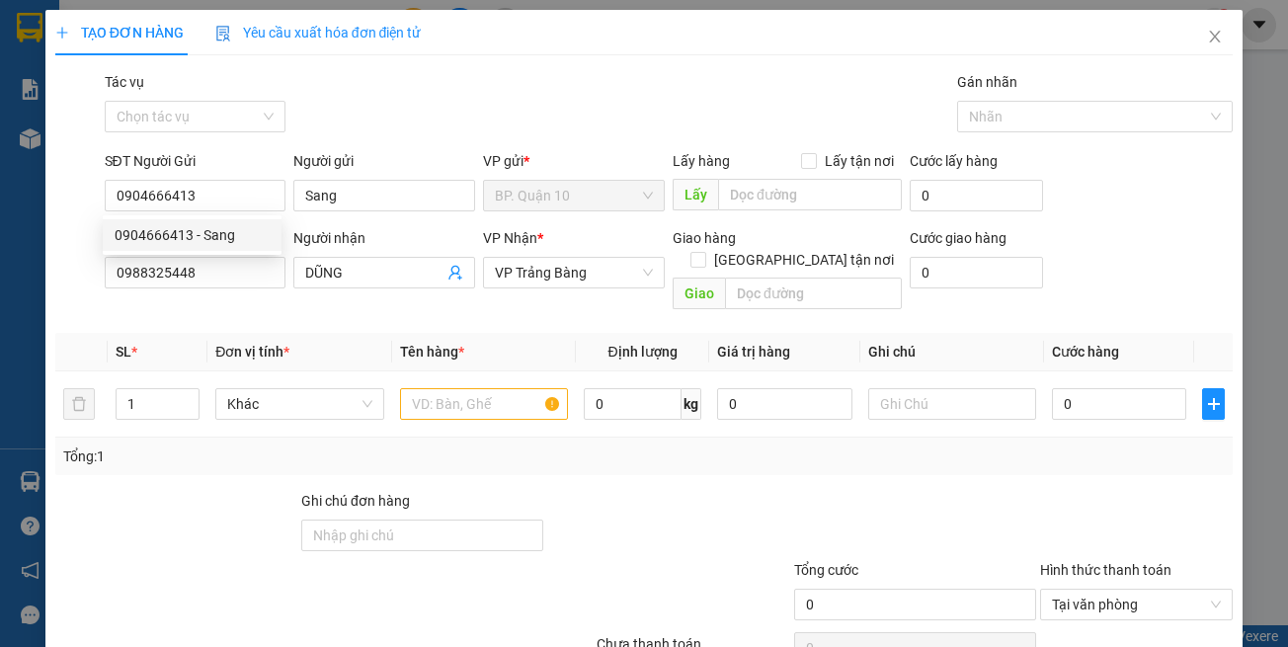
type input "30.000"
click at [217, 297] on div "Transit Pickup Surcharge Ids Transit Deliver Surcharge Ids Transit Deliver Surc…" at bounding box center [644, 392] width 1178 height 643
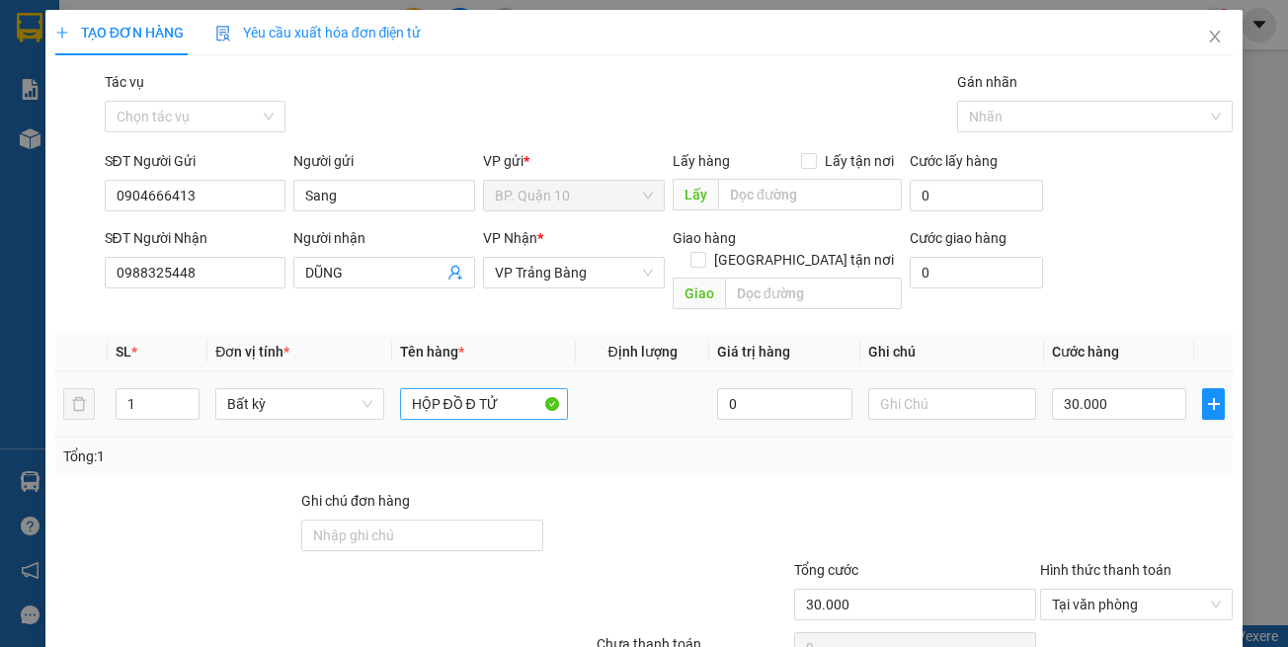
drag, startPoint x: 557, startPoint y: 473, endPoint x: 412, endPoint y: 384, distance: 170.3
click at [549, 456] on div "Transit Pickup Surcharge Ids Transit Deliver Surcharge Ids Transit Deliver Surc…" at bounding box center [644, 392] width 1178 height 643
click at [967, 491] on div at bounding box center [915, 524] width 246 height 69
drag, startPoint x: 1154, startPoint y: 588, endPoint x: 1150, endPoint y: 578, distance: 10.6
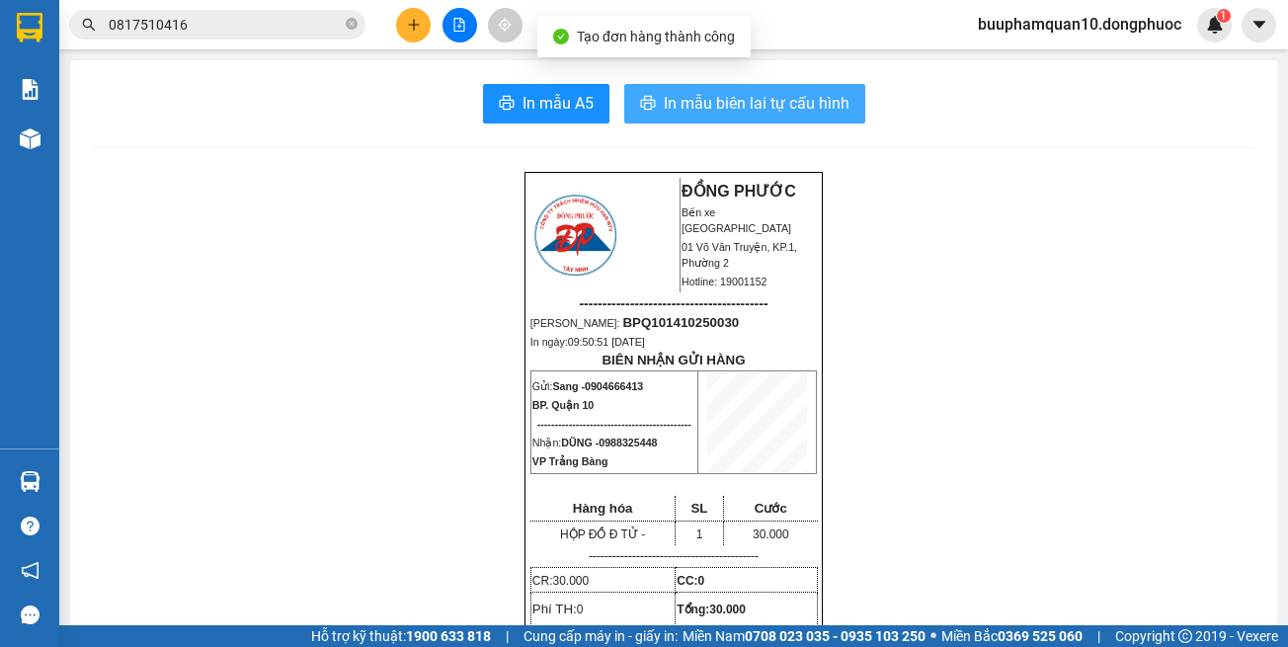
click at [741, 98] on span "In mẫu biên lai tự cấu hình" at bounding box center [757, 103] width 186 height 25
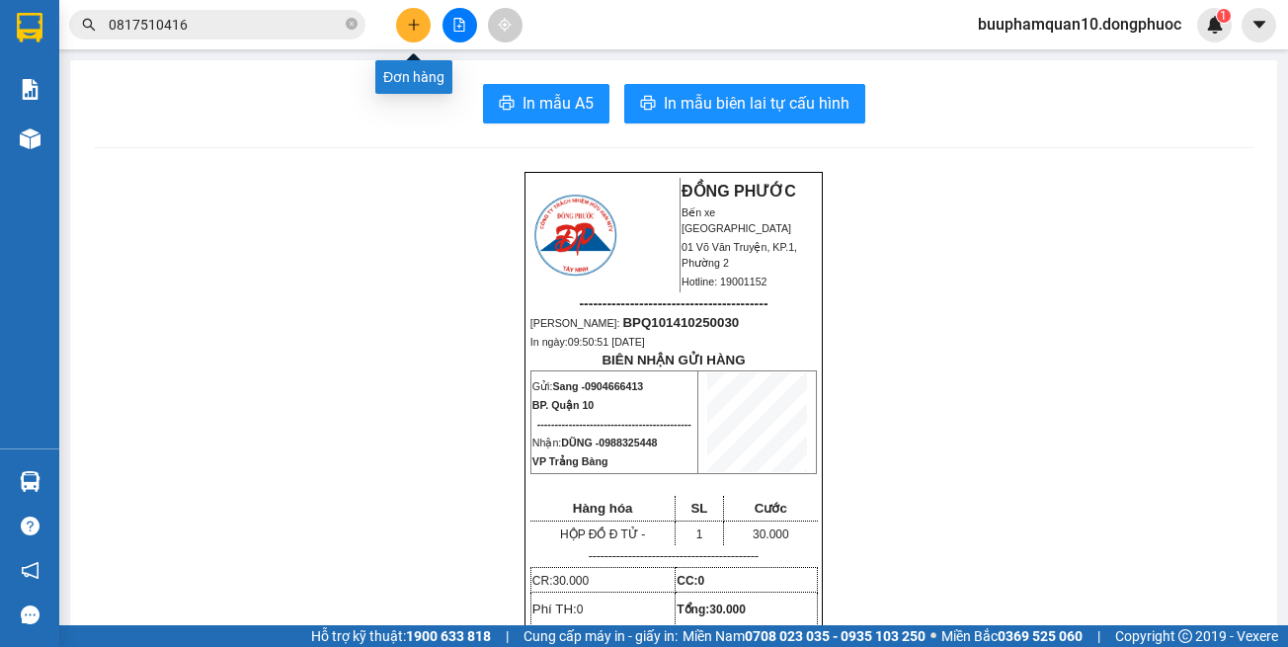
click at [418, 29] on icon "plus" at bounding box center [414, 25] width 14 height 14
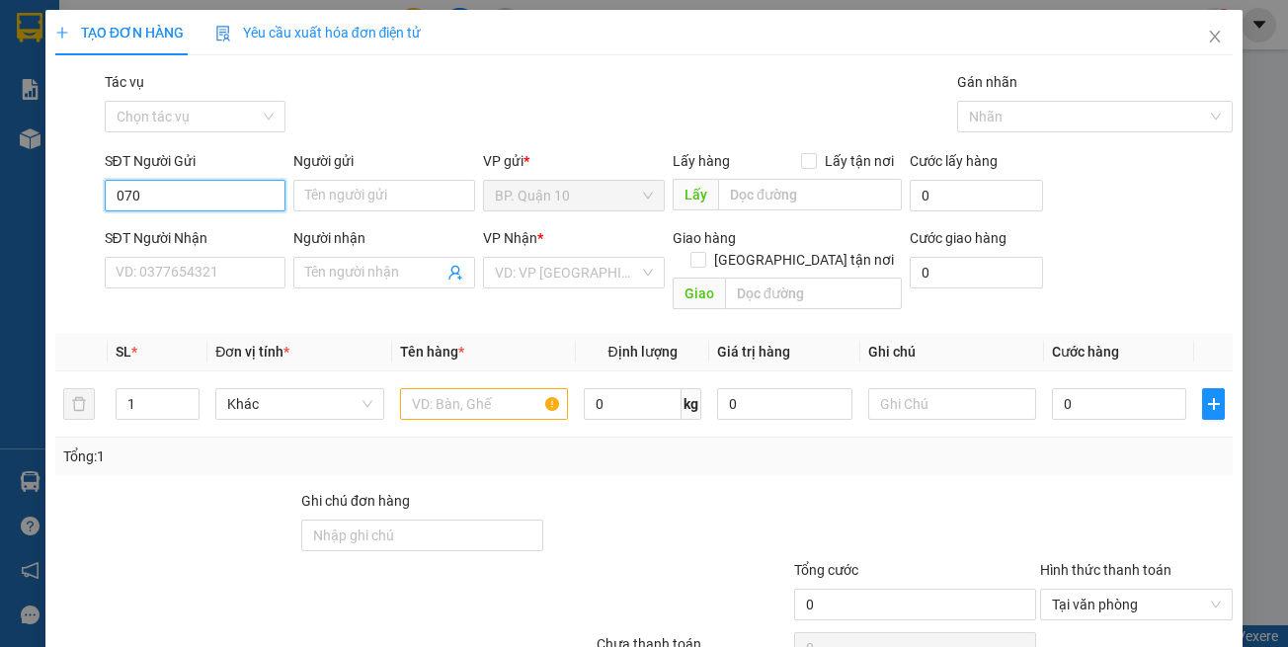
type input "0707"
click at [237, 235] on div "0707222116 - PHÁT" at bounding box center [192, 235] width 155 height 22
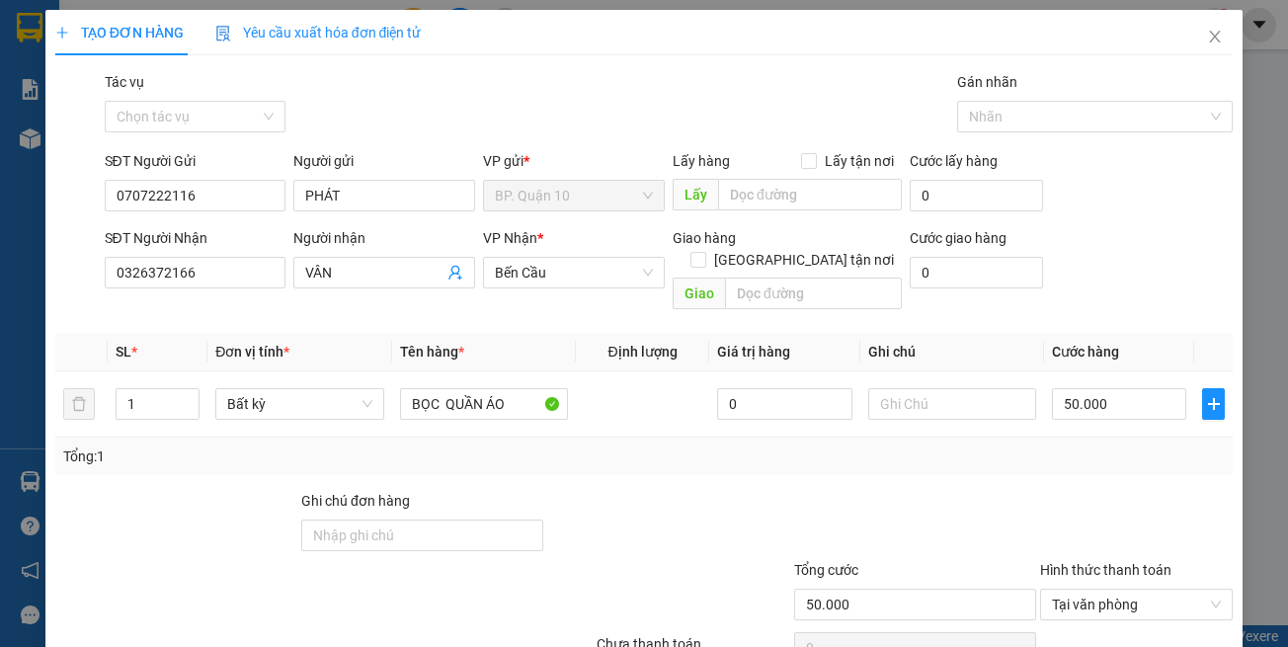
drag, startPoint x: 1153, startPoint y: 586, endPoint x: 994, endPoint y: 372, distance: 266.1
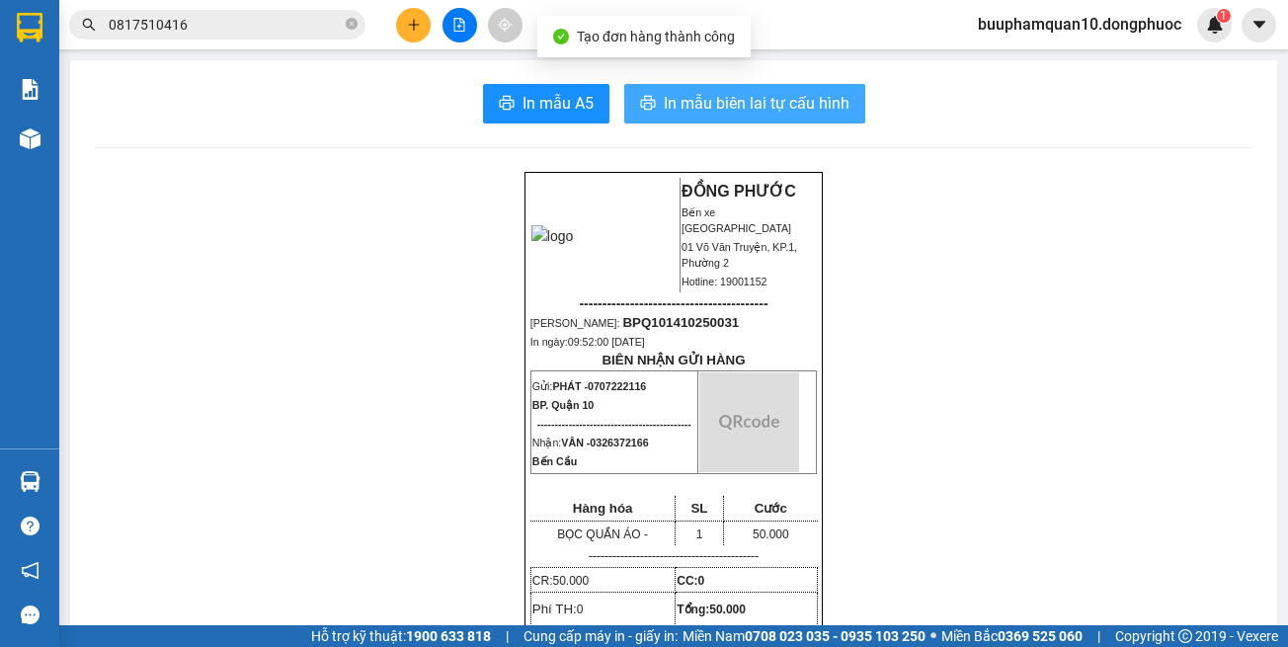
click at [675, 98] on span "In mẫu biên lai tự cấu hình" at bounding box center [757, 103] width 186 height 25
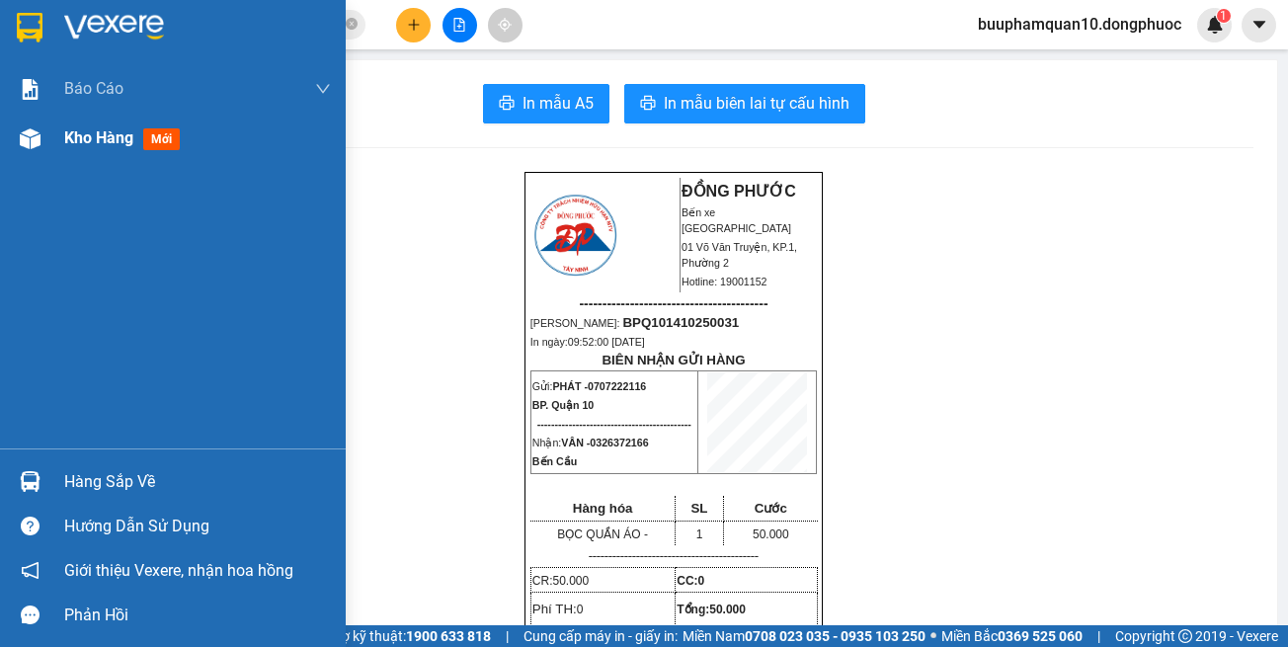
click at [101, 143] on span "Kho hàng" at bounding box center [98, 137] width 69 height 19
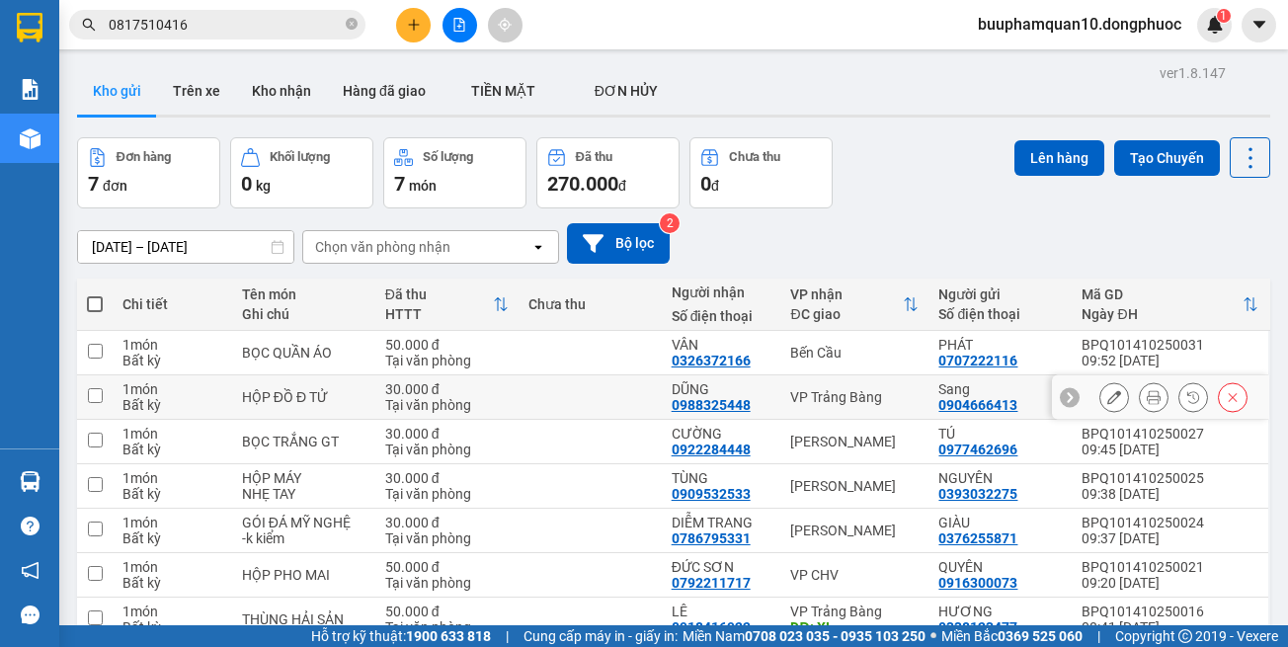
click at [847, 412] on td "VP Trảng Bàng" at bounding box center [854, 397] width 148 height 44
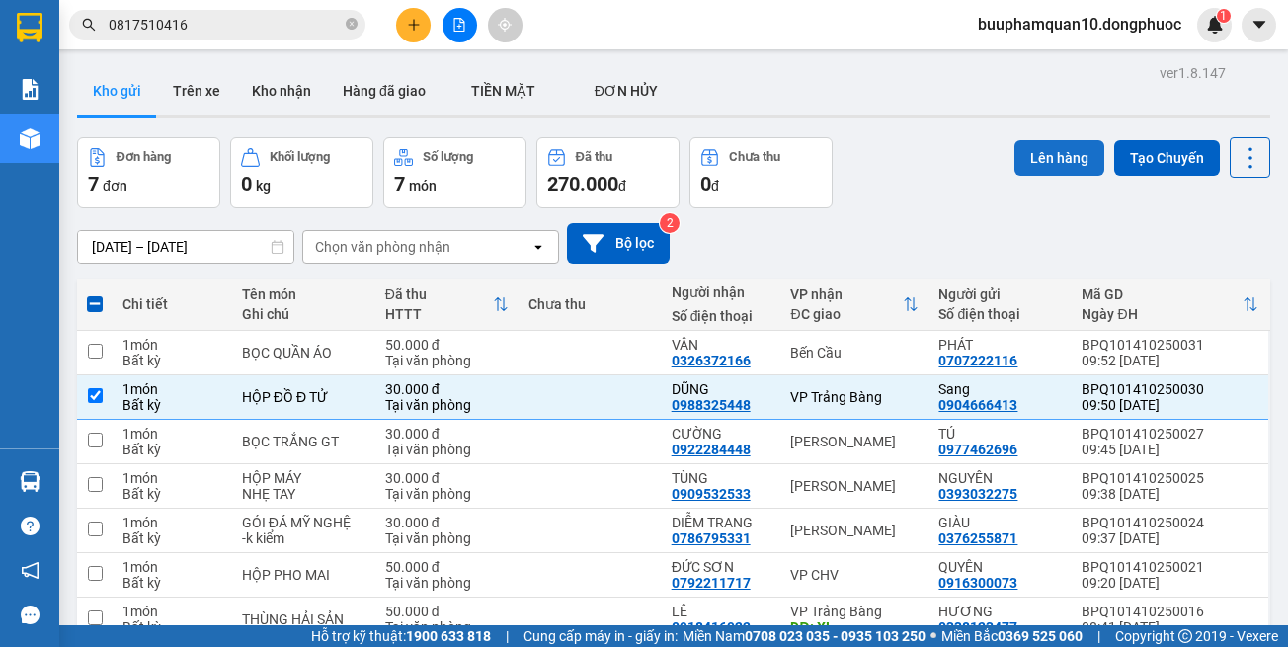
click at [1030, 148] on button "Lên hàng" at bounding box center [1060, 158] width 90 height 36
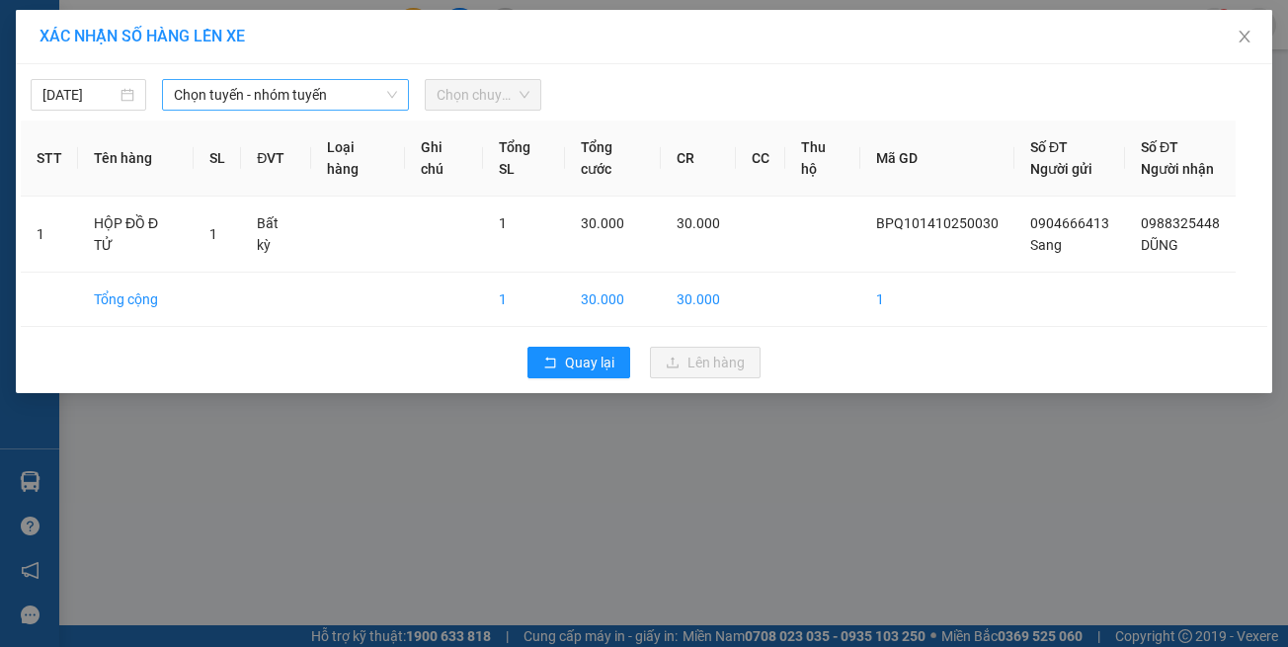
click at [271, 90] on span "Chọn tuyến - nhóm tuyến" at bounding box center [285, 95] width 223 height 30
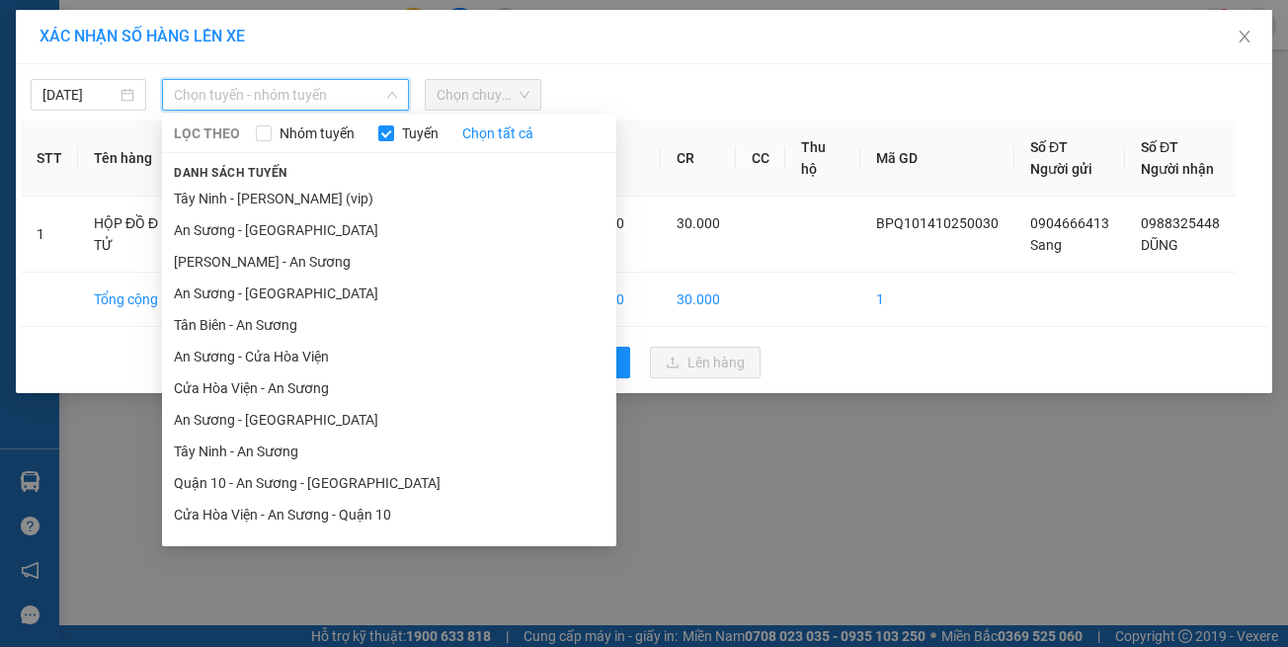
click at [363, 594] on li "[GEOGRAPHIC_DATA] - [GEOGRAPHIC_DATA] (vip)" at bounding box center [389, 610] width 454 height 32
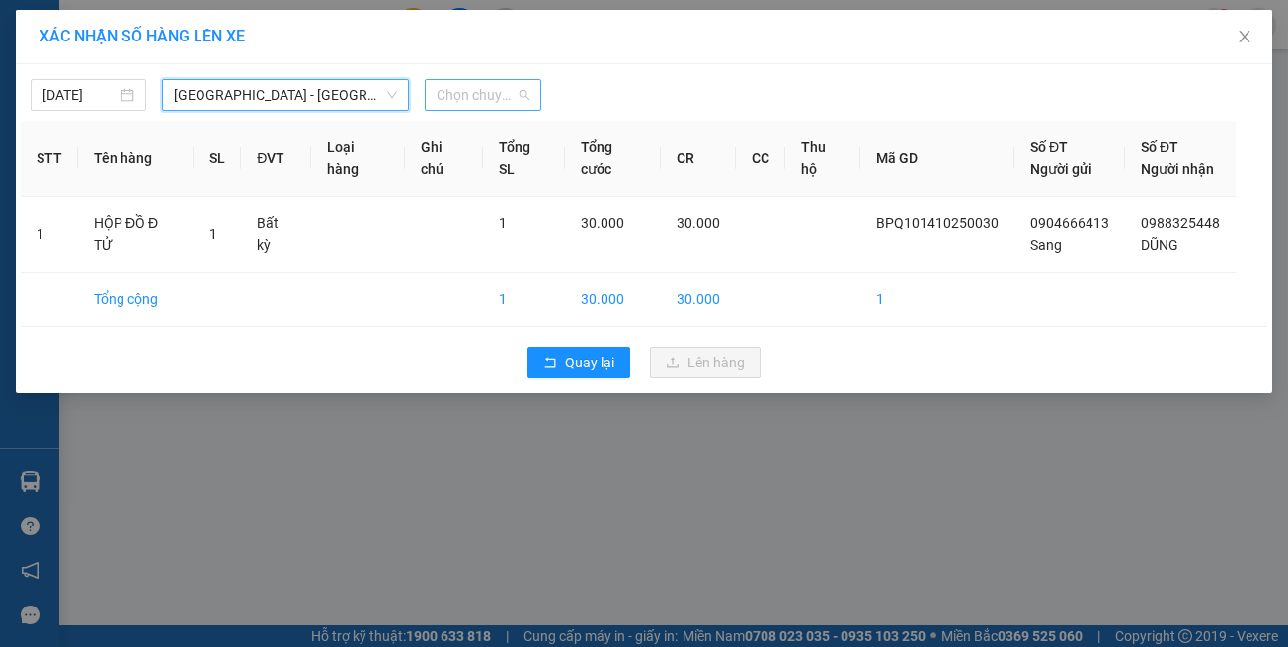
click at [489, 89] on span "Chọn chuyến" at bounding box center [483, 95] width 92 height 30
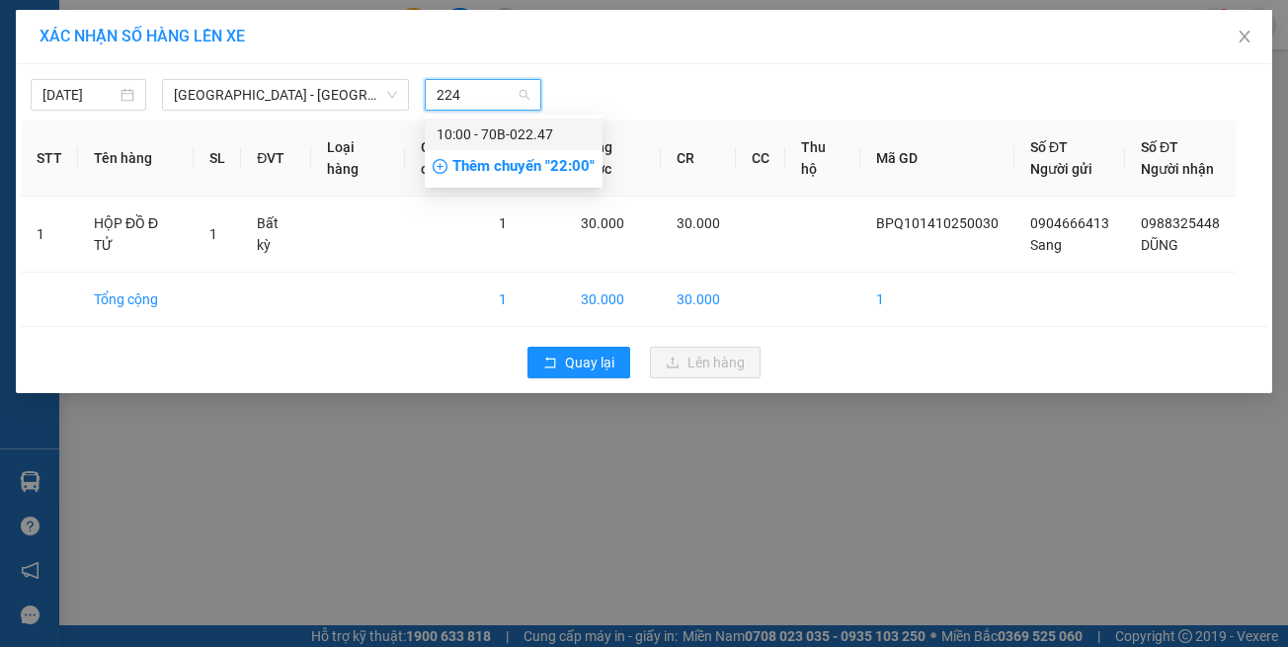
type input "2247"
click at [528, 136] on div "10:00 - 70B-022.47" at bounding box center [514, 134] width 154 height 22
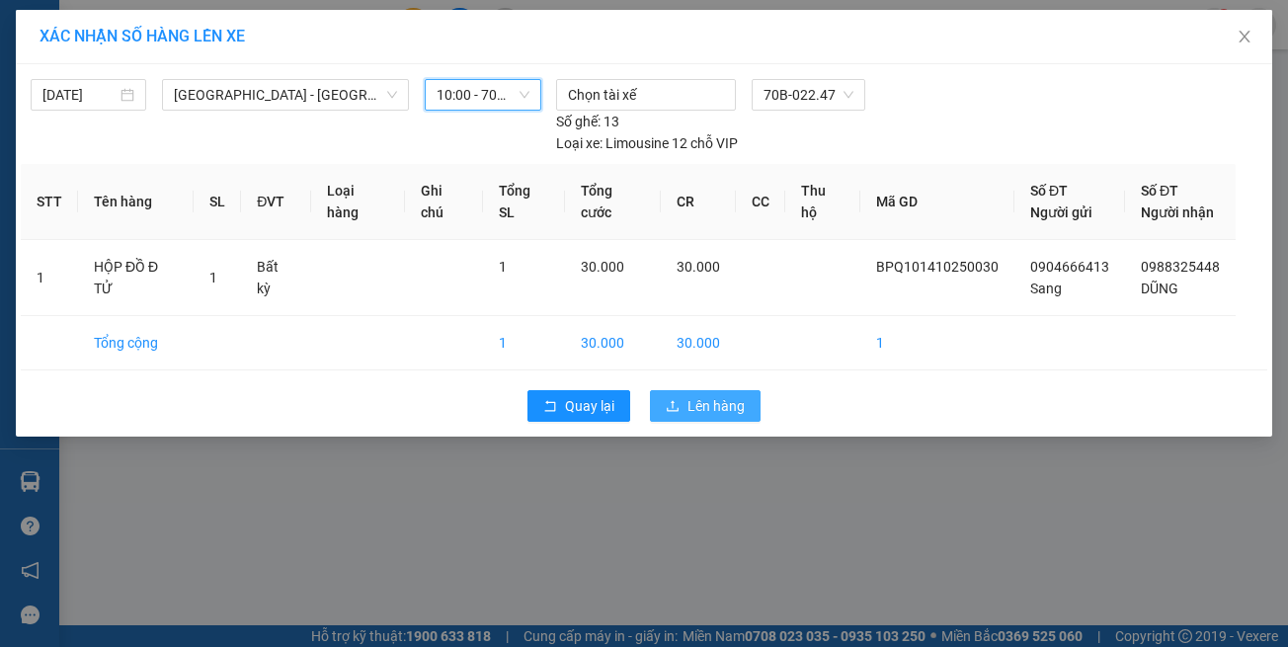
click at [702, 395] on span "Lên hàng" at bounding box center [716, 406] width 57 height 22
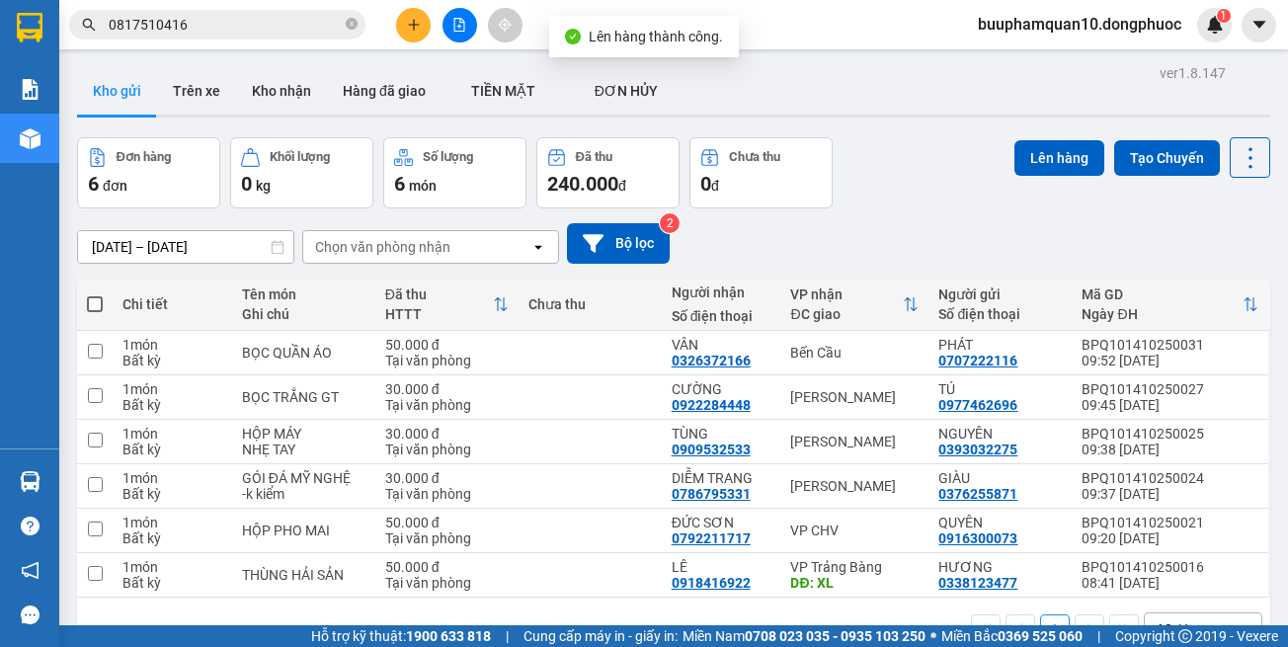
click at [329, 26] on input "0817510416" at bounding box center [225, 25] width 233 height 22
click at [328, 27] on input "0817510416" at bounding box center [225, 25] width 233 height 22
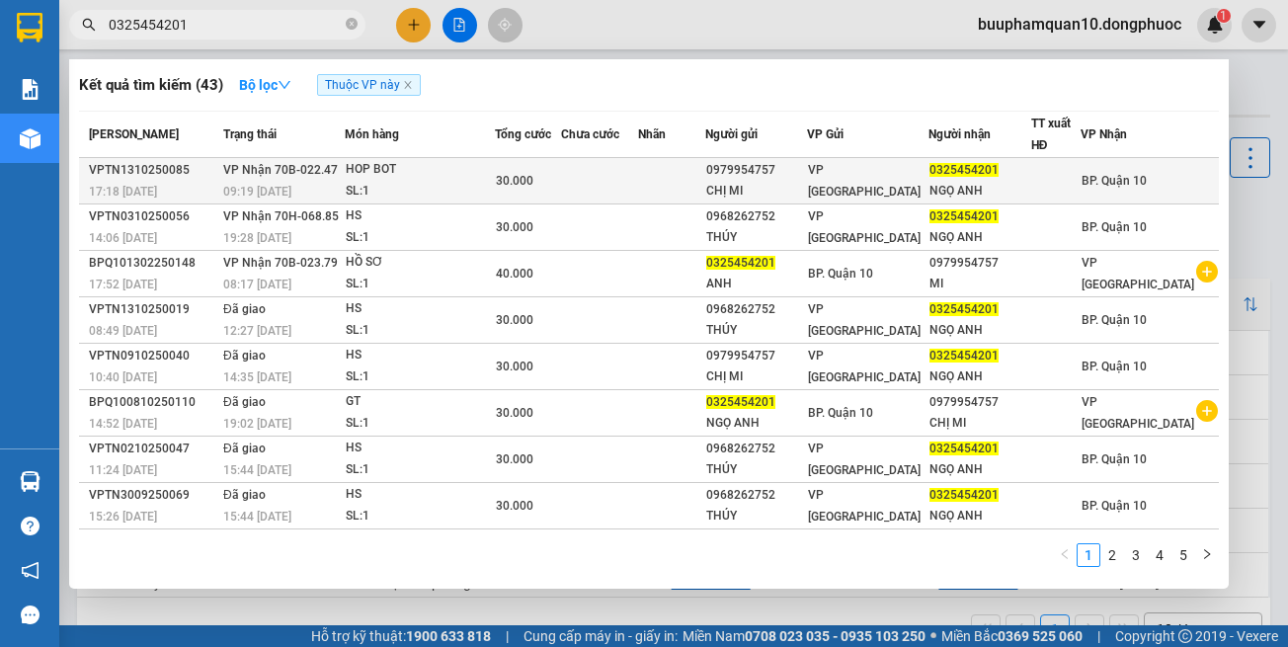
type input "0325454201"
click at [193, 172] on div "VPTN1310250085" at bounding box center [153, 170] width 128 height 21
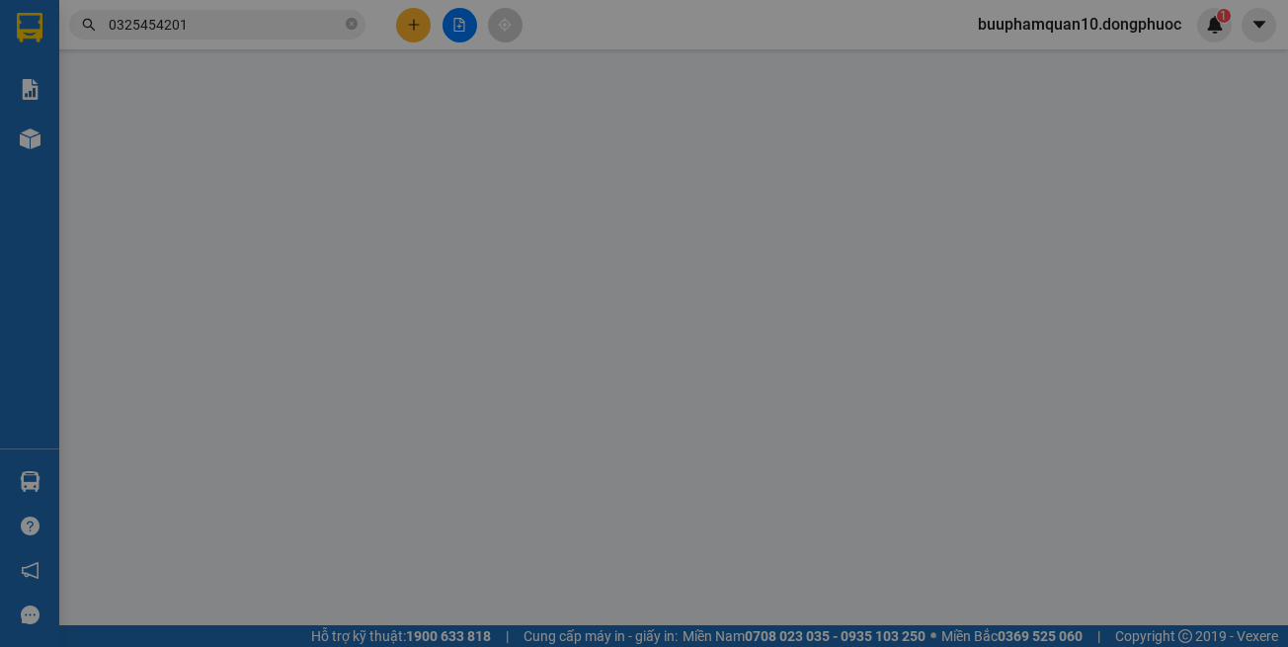
type input "0979954757"
type input "CHỊ MI"
type input "0325454201"
type input "NGỌ ANH"
type input "30.000"
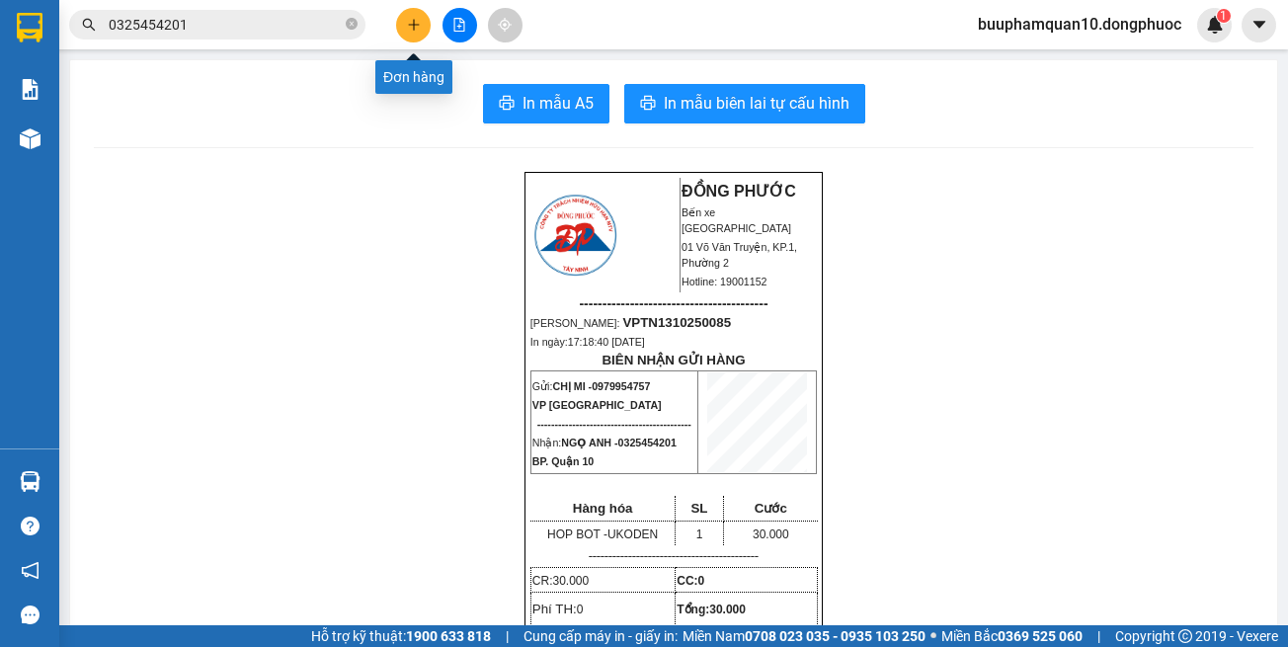
click at [414, 30] on icon "plus" at bounding box center [413, 24] width 1 height 11
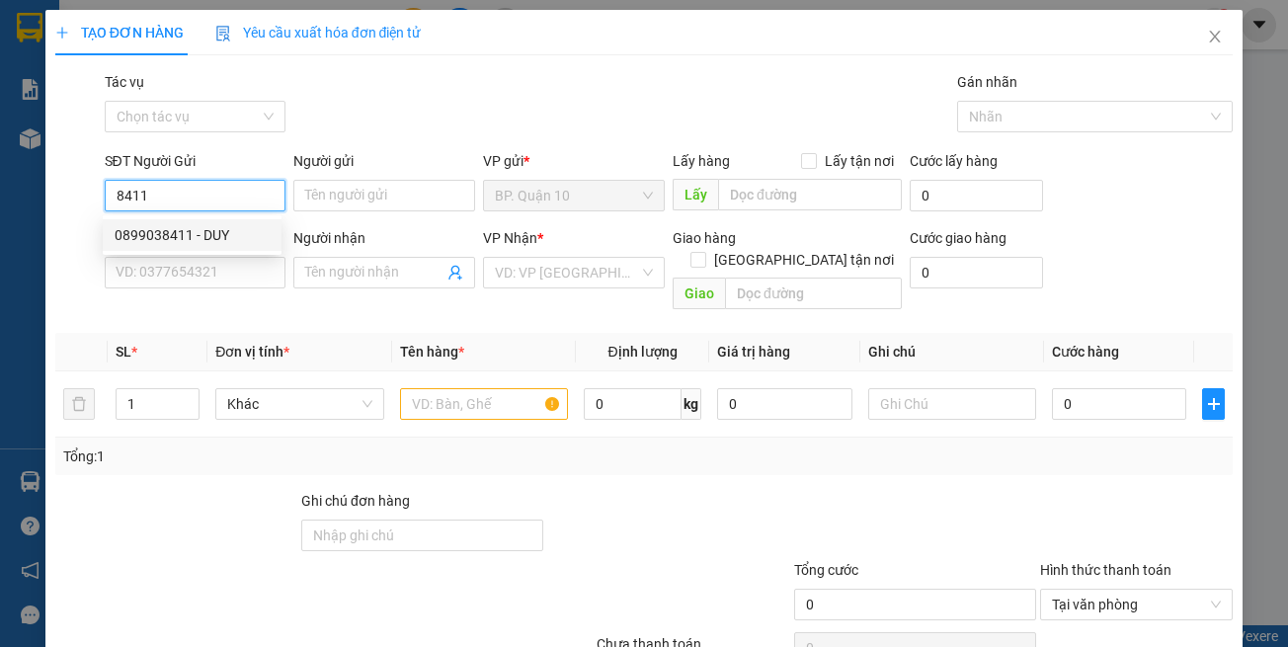
click at [226, 240] on div "0899038411 - DUY" at bounding box center [192, 235] width 155 height 22
type input "0899038411"
type input "DUY"
type input "0978676767"
type input "TÒNG"
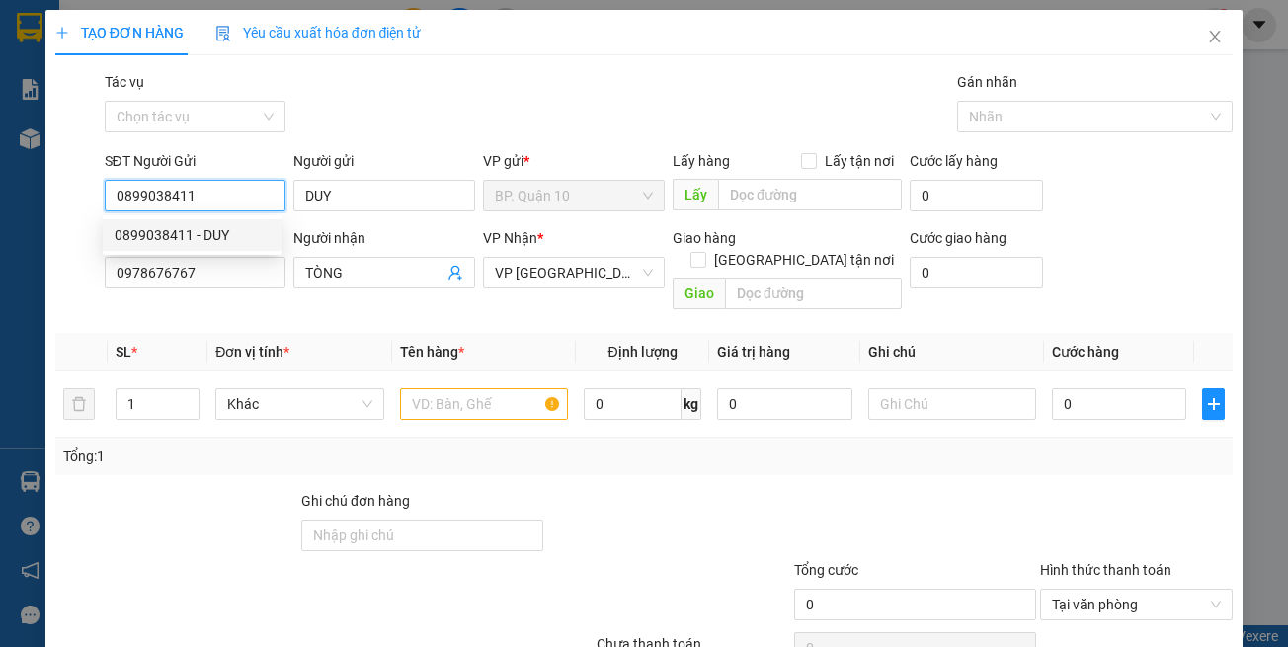
type input "30.000"
type input "0899038411"
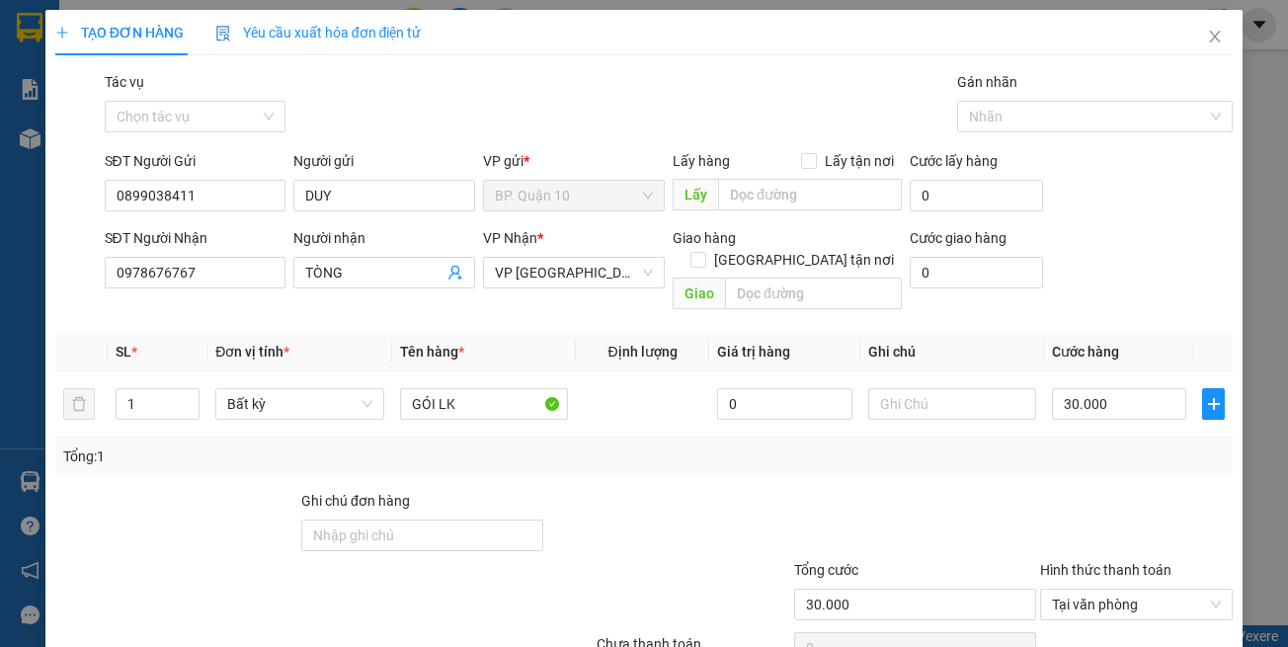
drag, startPoint x: 351, startPoint y: 331, endPoint x: 374, endPoint y: 292, distance: 45.2
click at [355, 333] on th "Đơn vị tính *" at bounding box center [299, 352] width 184 height 39
drag, startPoint x: 436, startPoint y: 371, endPoint x: 386, endPoint y: 384, distance: 51.0
click at [392, 384] on td "GÓI LK" at bounding box center [484, 404] width 184 height 66
type input "HỘP LK"
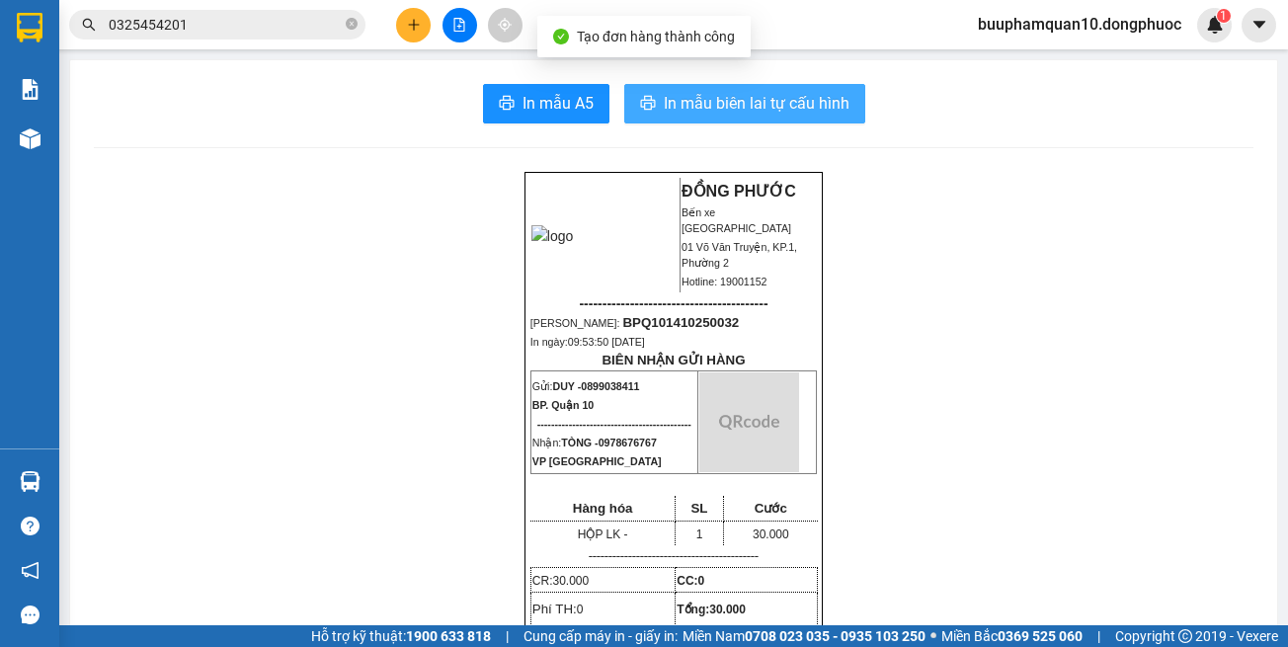
click at [793, 113] on span "In mẫu biên lai tự cấu hình" at bounding box center [757, 103] width 186 height 25
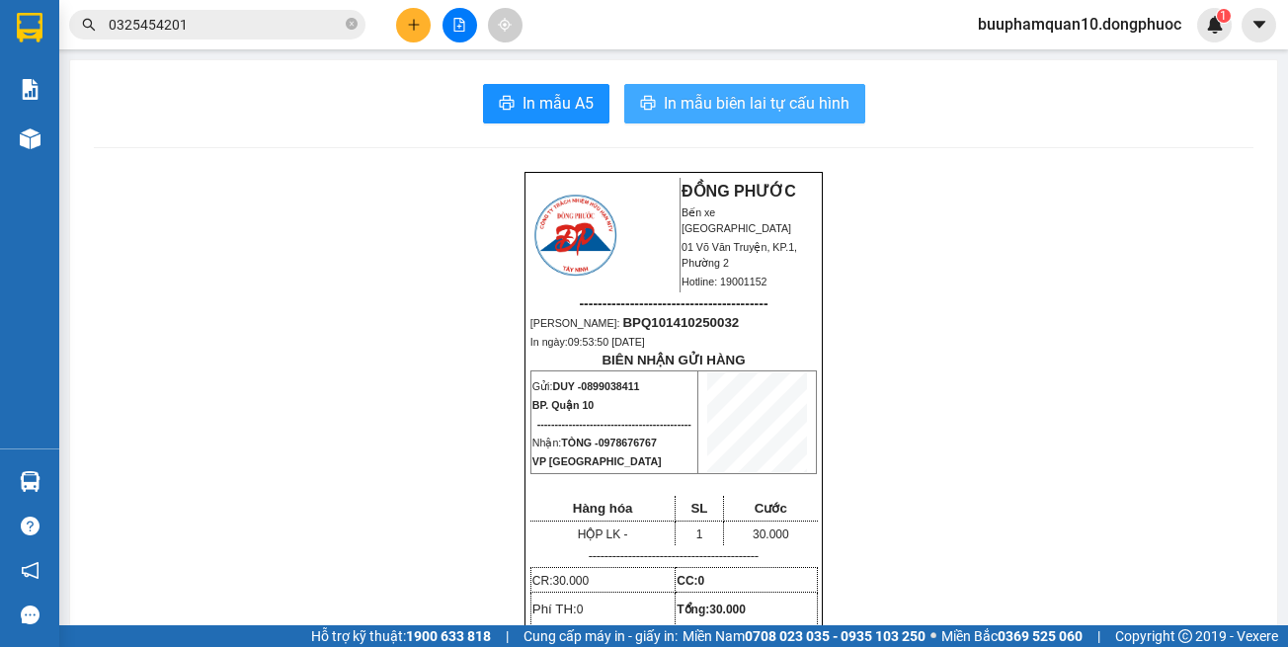
click at [794, 100] on span "In mẫu biên lai tự cấu hình" at bounding box center [757, 103] width 186 height 25
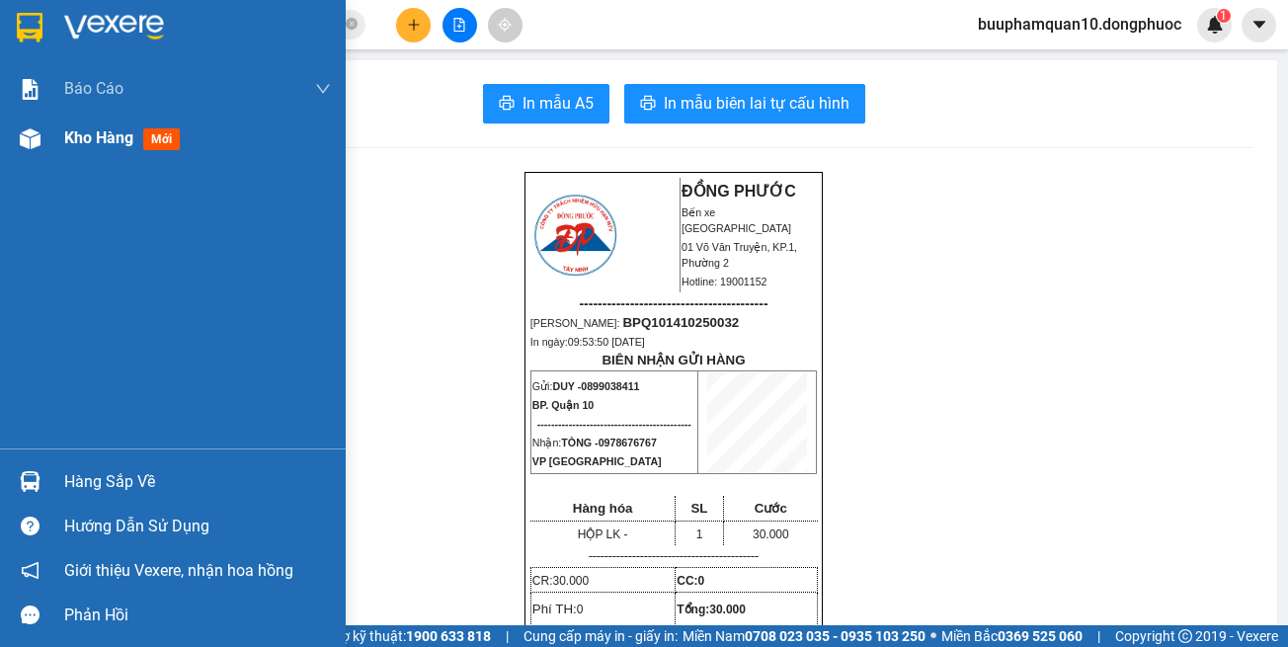
click at [52, 147] on div "Kho hàng mới" at bounding box center [173, 138] width 346 height 49
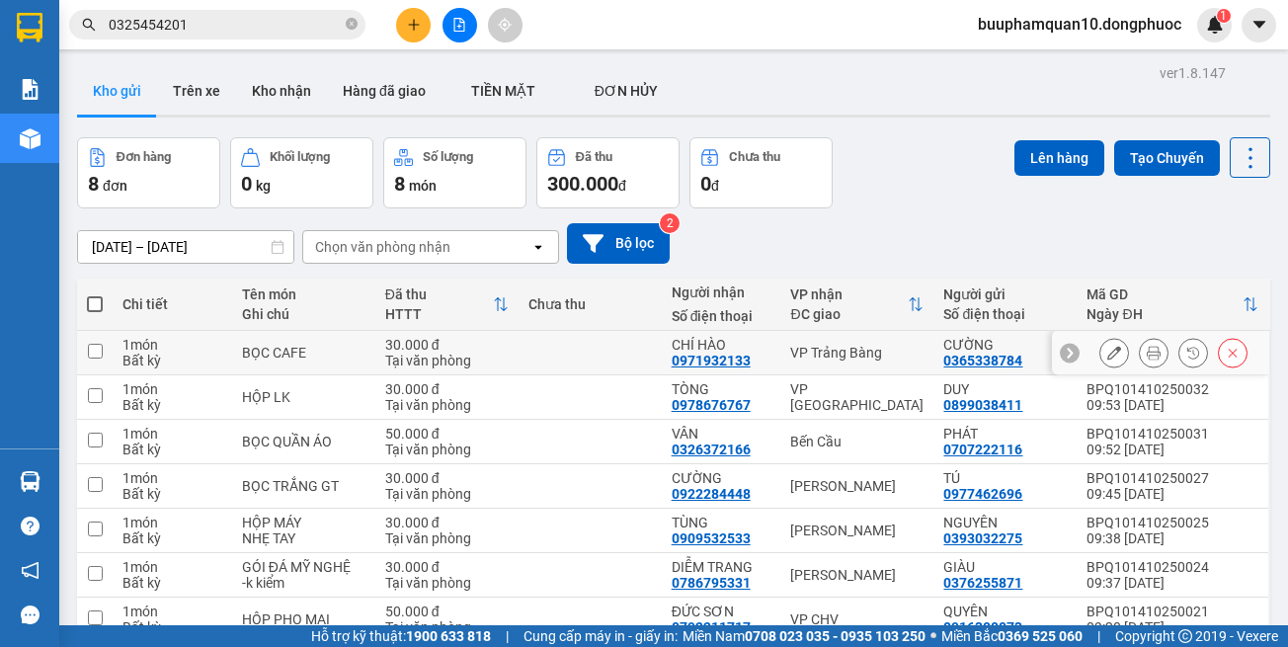
drag, startPoint x: 826, startPoint y: 350, endPoint x: 841, endPoint y: 382, distance: 35.8
click at [828, 353] on div "VP Trảng Bàng" at bounding box center [856, 353] width 133 height 16
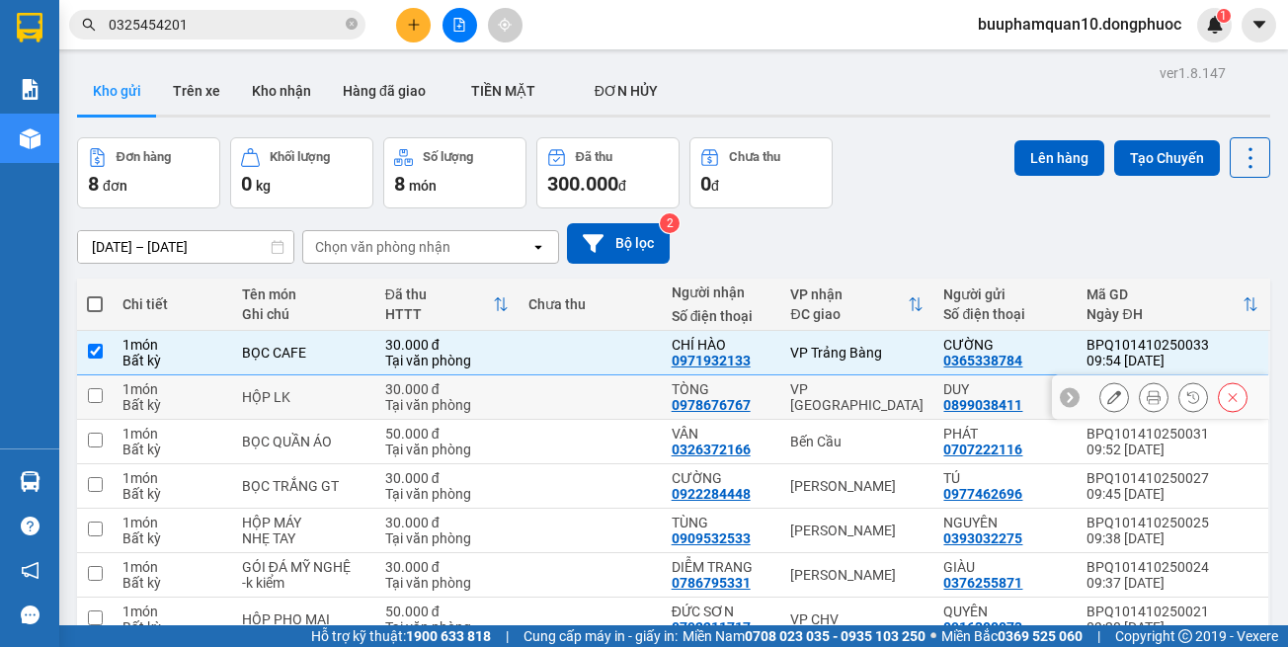
click at [841, 383] on td "VP [GEOGRAPHIC_DATA]" at bounding box center [856, 397] width 153 height 44
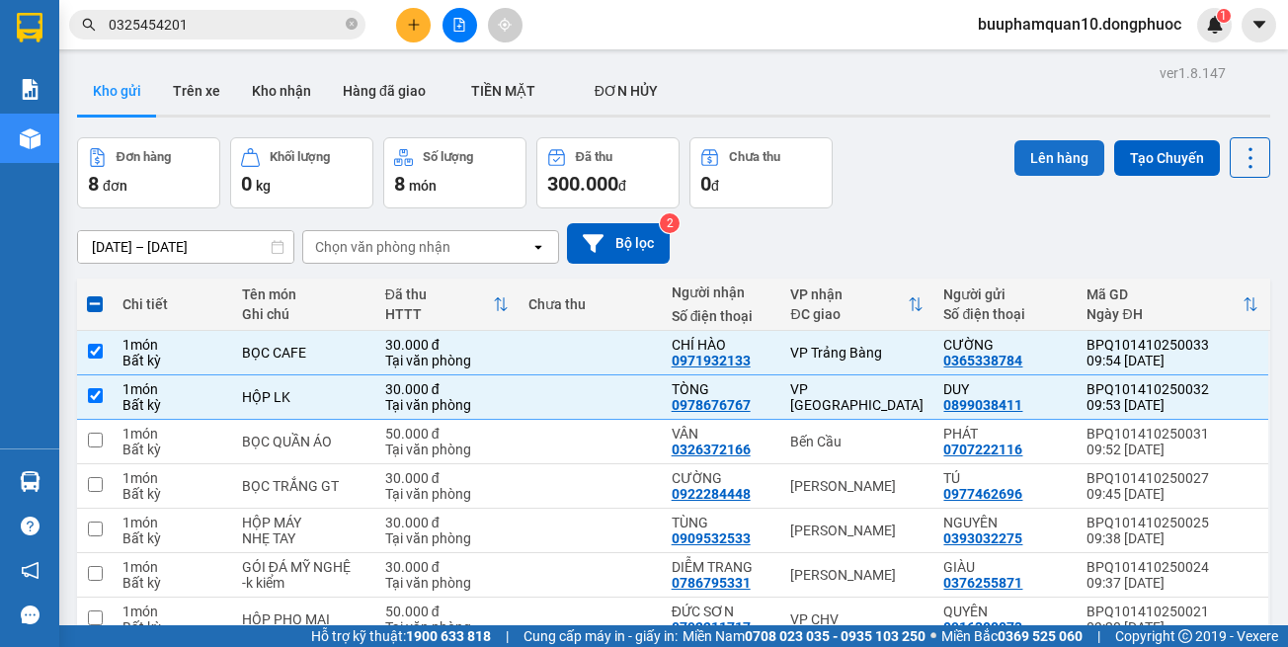
click at [1021, 163] on button "Lên hàng" at bounding box center [1060, 158] width 90 height 36
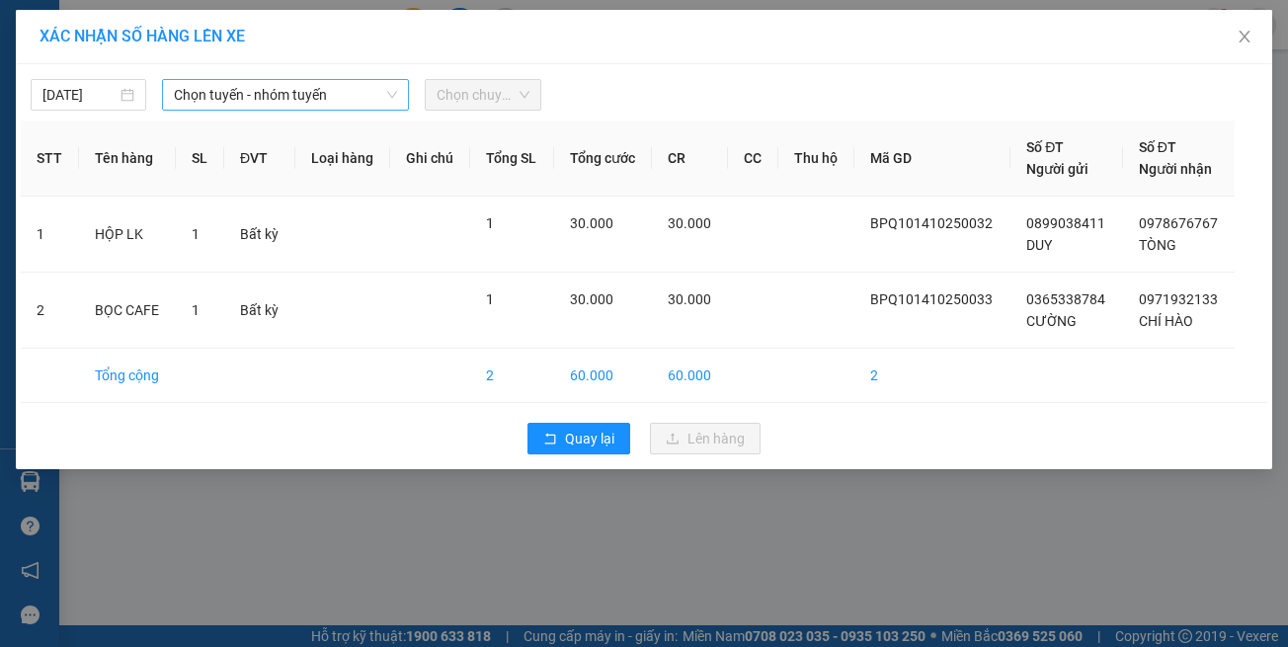
drag, startPoint x: 273, startPoint y: 95, endPoint x: 291, endPoint y: 110, distance: 23.9
click at [279, 98] on span "Chọn tuyến - nhóm tuyến" at bounding box center [285, 95] width 223 height 30
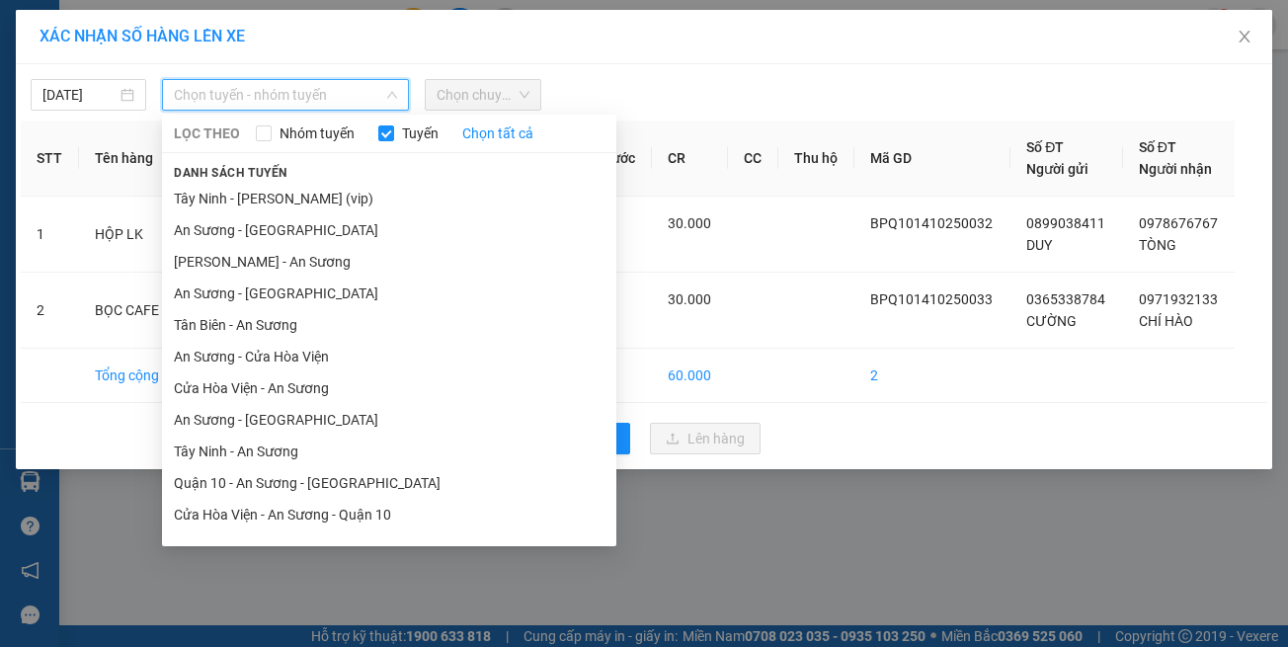
click at [375, 594] on li "[GEOGRAPHIC_DATA] - [GEOGRAPHIC_DATA] (vip)" at bounding box center [389, 610] width 454 height 32
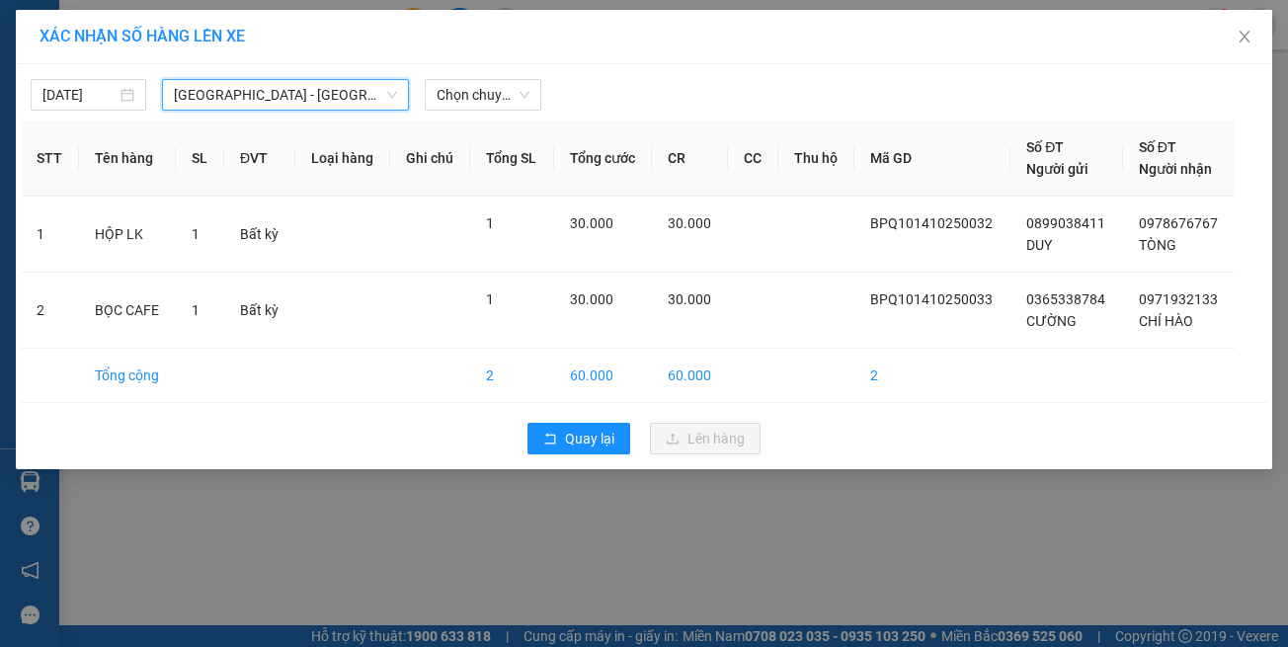
drag, startPoint x: 467, startPoint y: 94, endPoint x: 492, endPoint y: 62, distance: 40.1
click at [468, 94] on span "Chọn chuyến" at bounding box center [483, 95] width 92 height 30
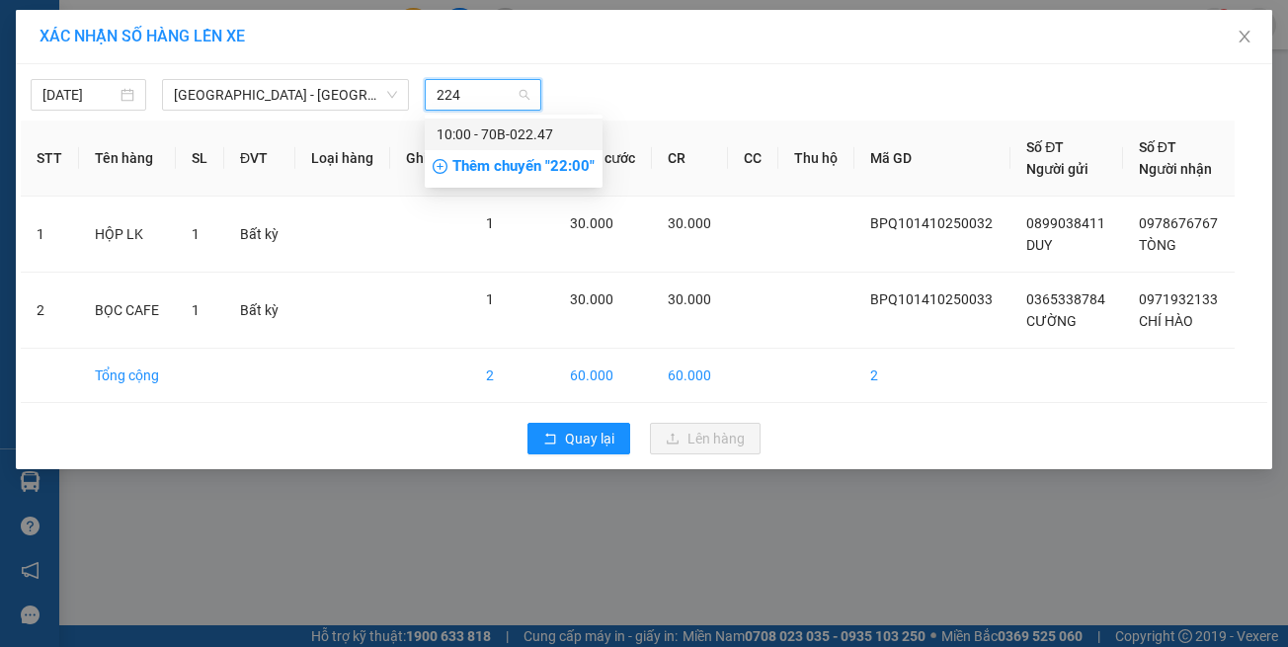
type input "2247"
click at [550, 128] on div "10:00 - 70B-022.47" at bounding box center [514, 134] width 154 height 22
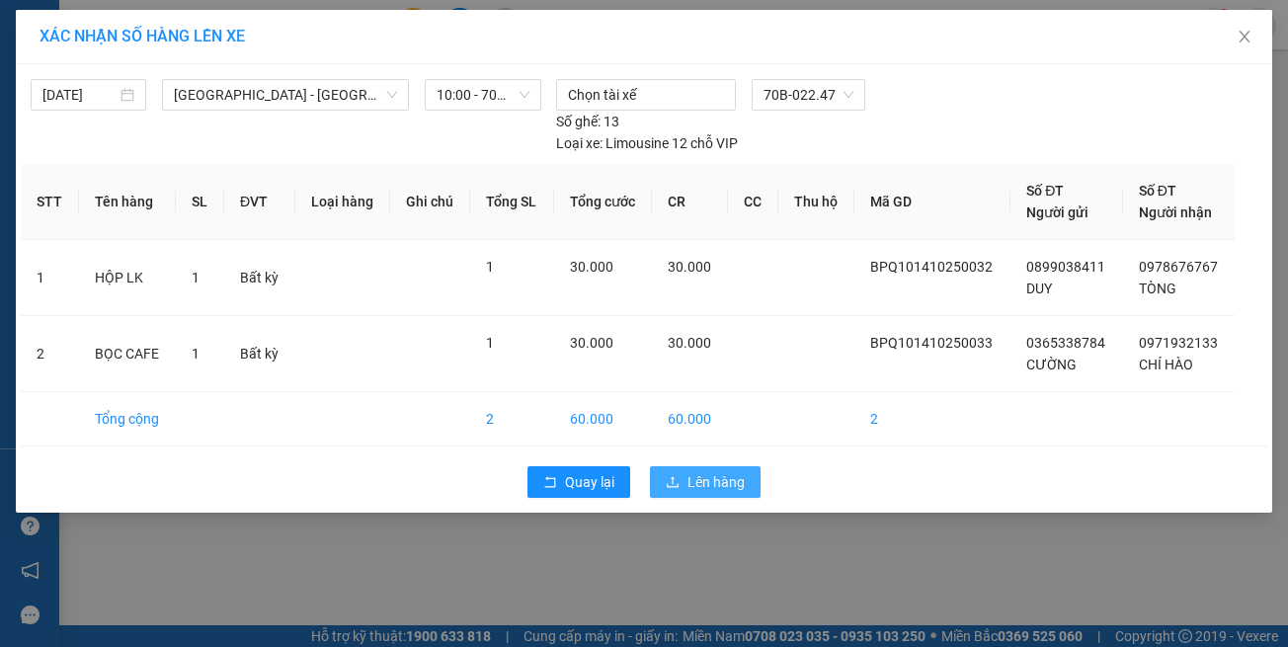
click at [729, 471] on span "Lên hàng" at bounding box center [716, 482] width 57 height 22
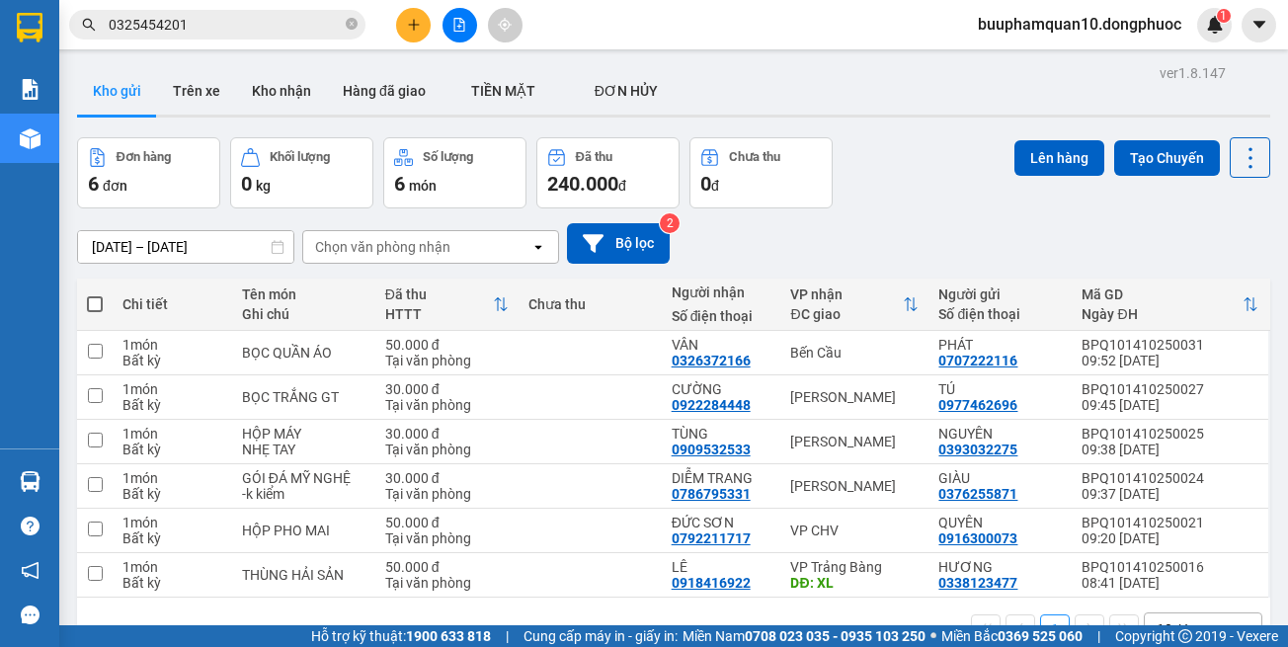
click at [446, 39] on div at bounding box center [459, 25] width 148 height 35
click at [452, 32] on button at bounding box center [460, 25] width 35 height 35
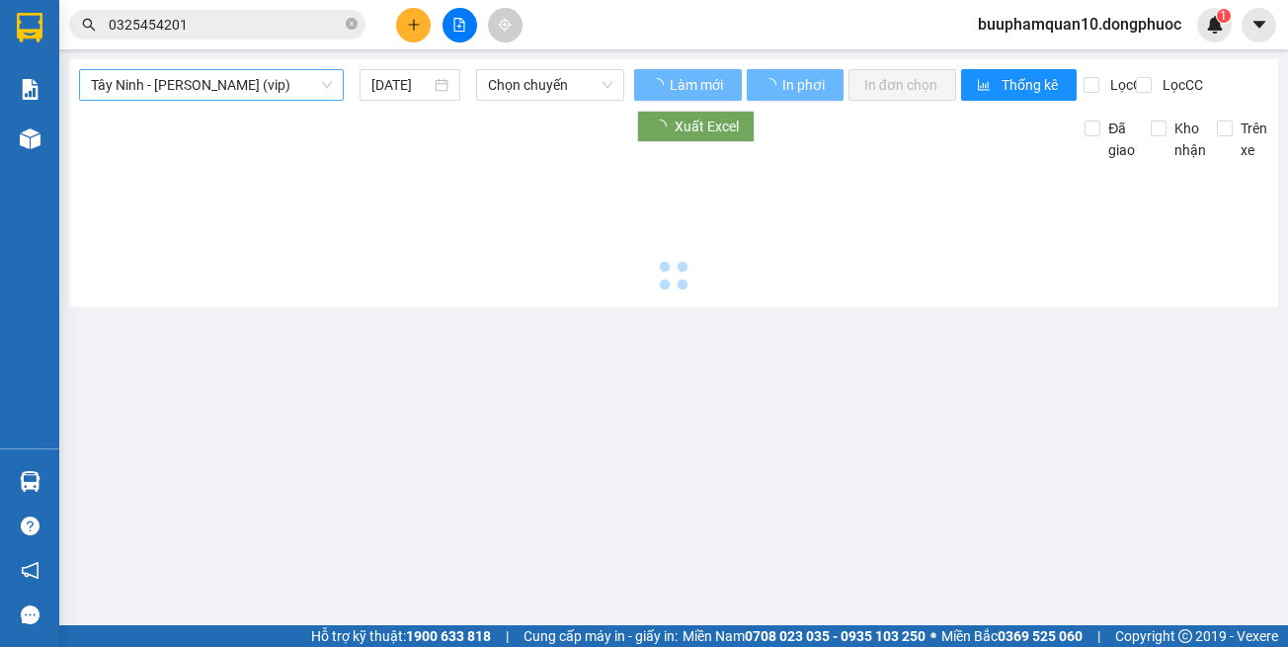
click at [215, 84] on span "Tây Ninh - [PERSON_NAME] (vip)" at bounding box center [211, 85] width 241 height 30
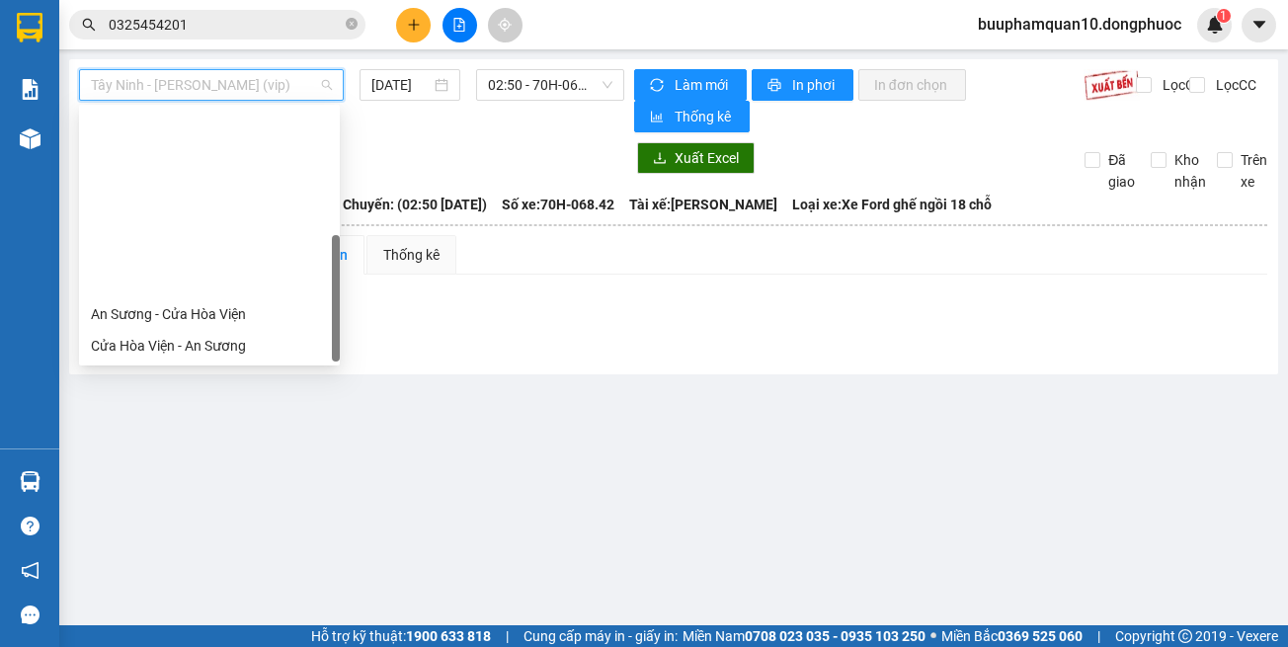
click at [286, 556] on div "[GEOGRAPHIC_DATA] - [GEOGRAPHIC_DATA] (vip)" at bounding box center [209, 567] width 237 height 22
type input "[DATE]"
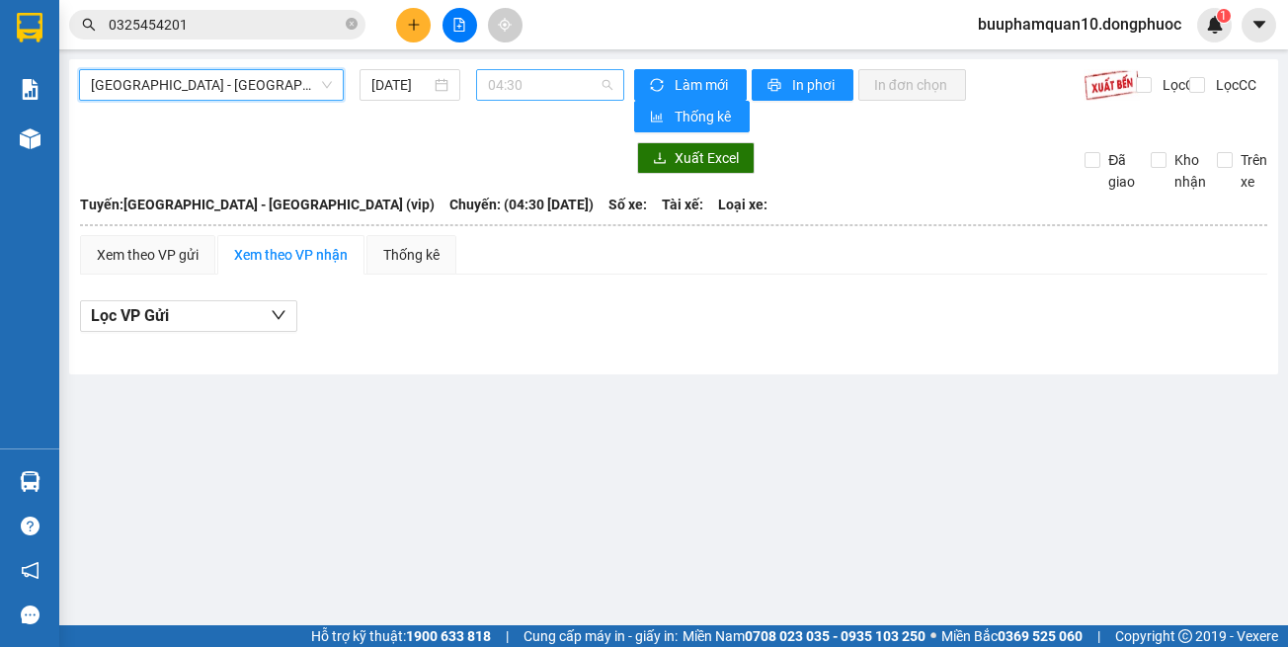
click at [521, 95] on span "04:30" at bounding box center [550, 85] width 124 height 30
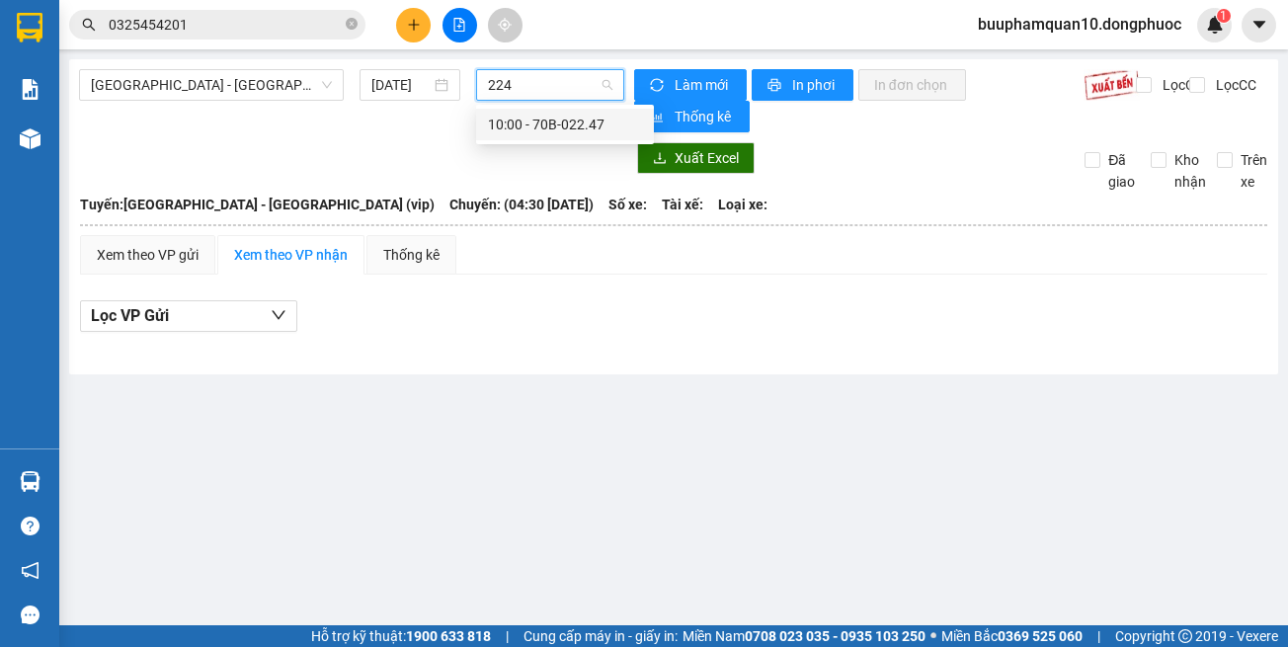
type input "2247"
click at [548, 123] on div "10:00 - 70B-022.47" at bounding box center [565, 125] width 154 height 22
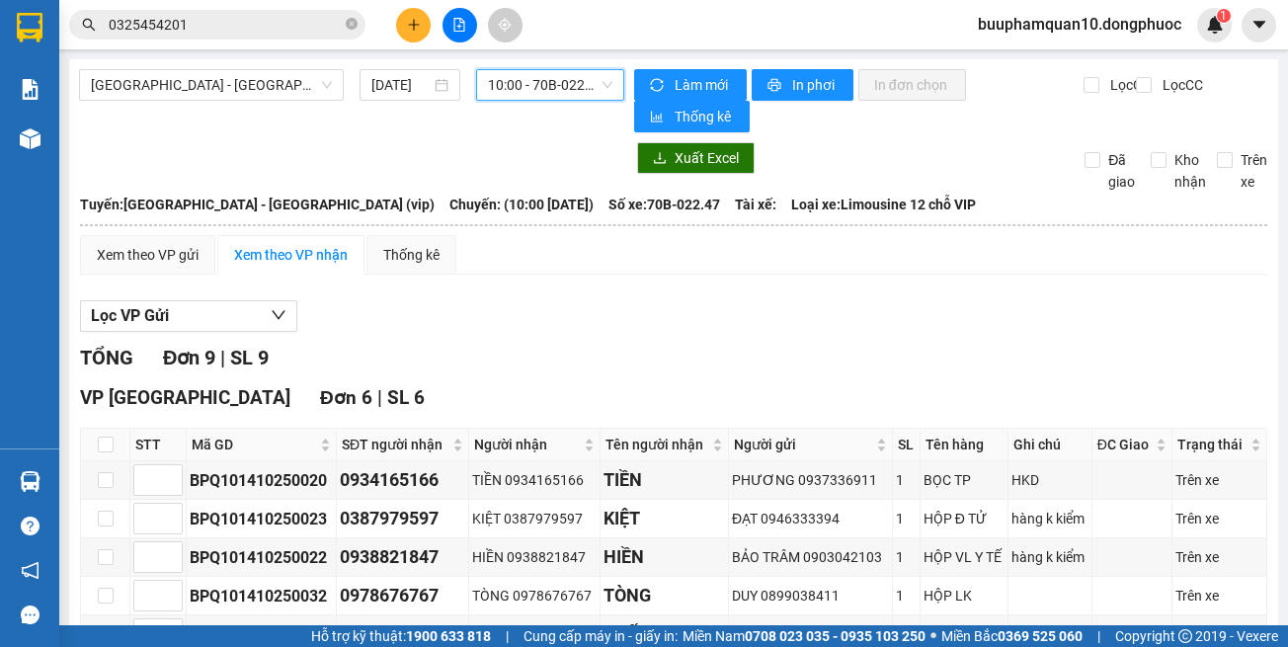
click at [592, 99] on span "10:00 - 70B-022.47" at bounding box center [550, 85] width 124 height 30
drag, startPoint x: 751, startPoint y: 339, endPoint x: 545, endPoint y: 16, distance: 382.8
click at [744, 318] on div "Lọc VP Gửi TỔNG Đơn 9 | SL 9 VP Tây Ninh Đơn 6 | SL 6 STT Mã GD SĐT người nhận…" at bounding box center [673, 659] width 1187 height 738
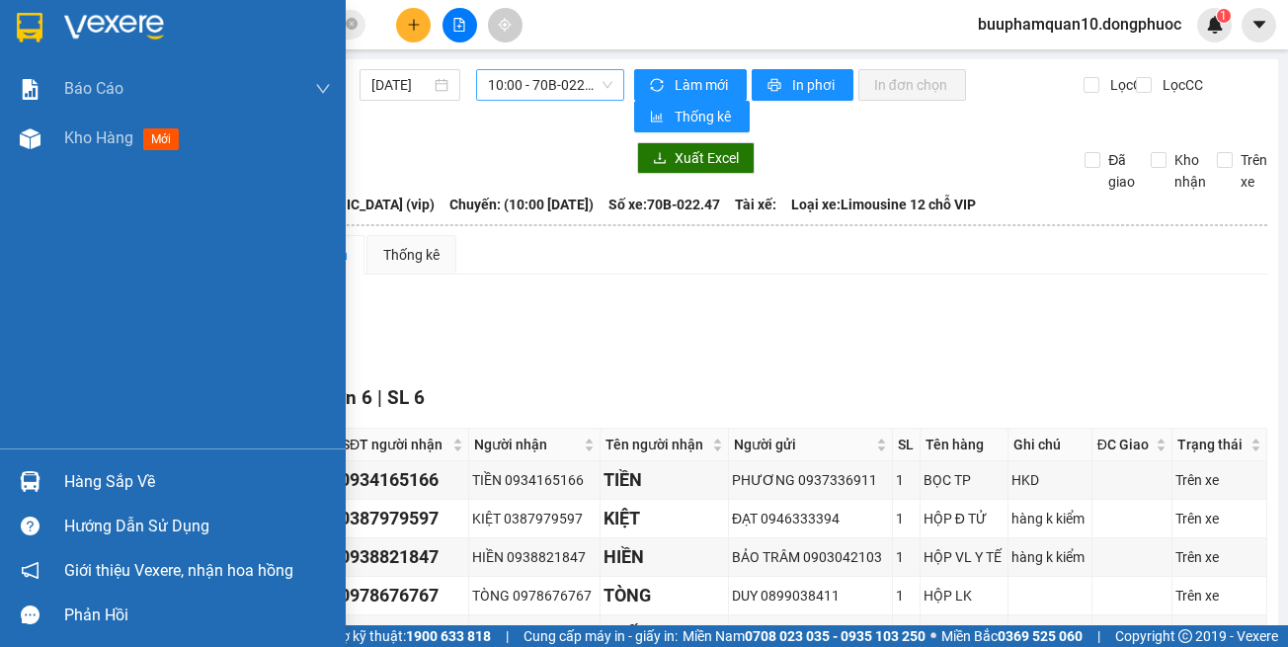
click at [4, 479] on div "Hàng sắp về" at bounding box center [173, 481] width 346 height 44
click at [22, 160] on div "Báo cáo Mẫu 1: Báo cáo dòng tiền theo nhân viên Mẫu 1: Báo cáo dòng tiền theo n…" at bounding box center [173, 323] width 346 height 647
click at [26, 142] on img at bounding box center [30, 138] width 21 height 21
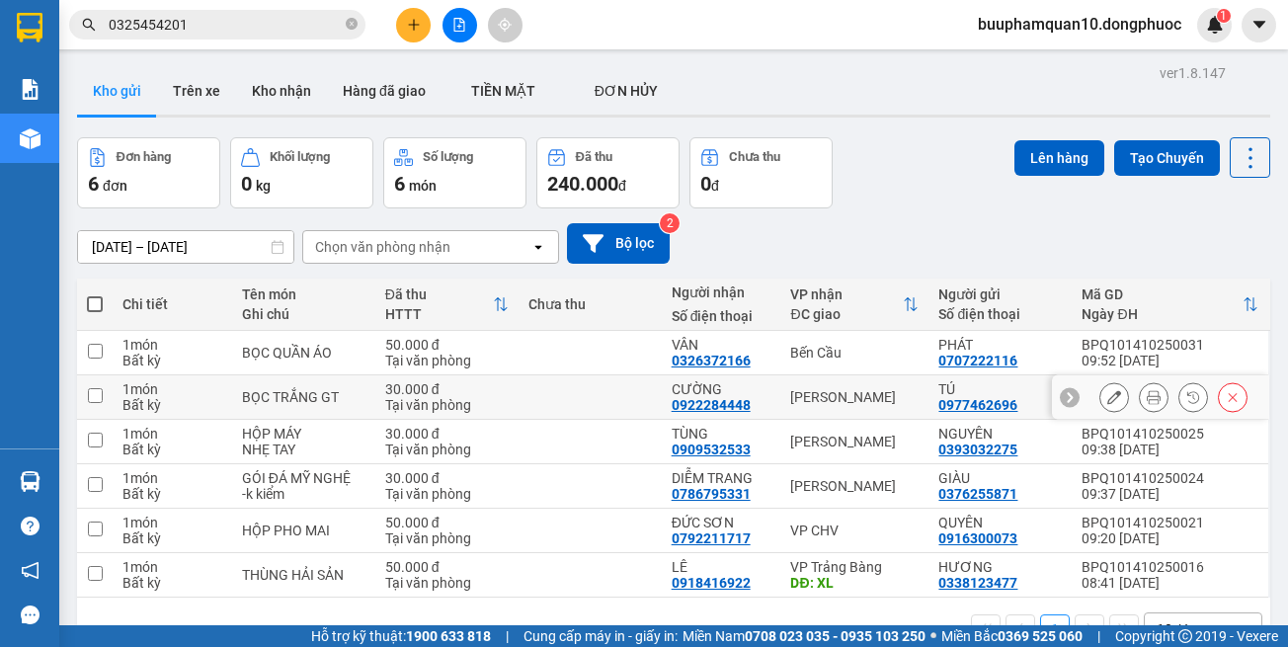
drag, startPoint x: 823, startPoint y: 400, endPoint x: 828, endPoint y: 425, distance: 25.2
click at [823, 401] on div "[PERSON_NAME]" at bounding box center [854, 397] width 128 height 16
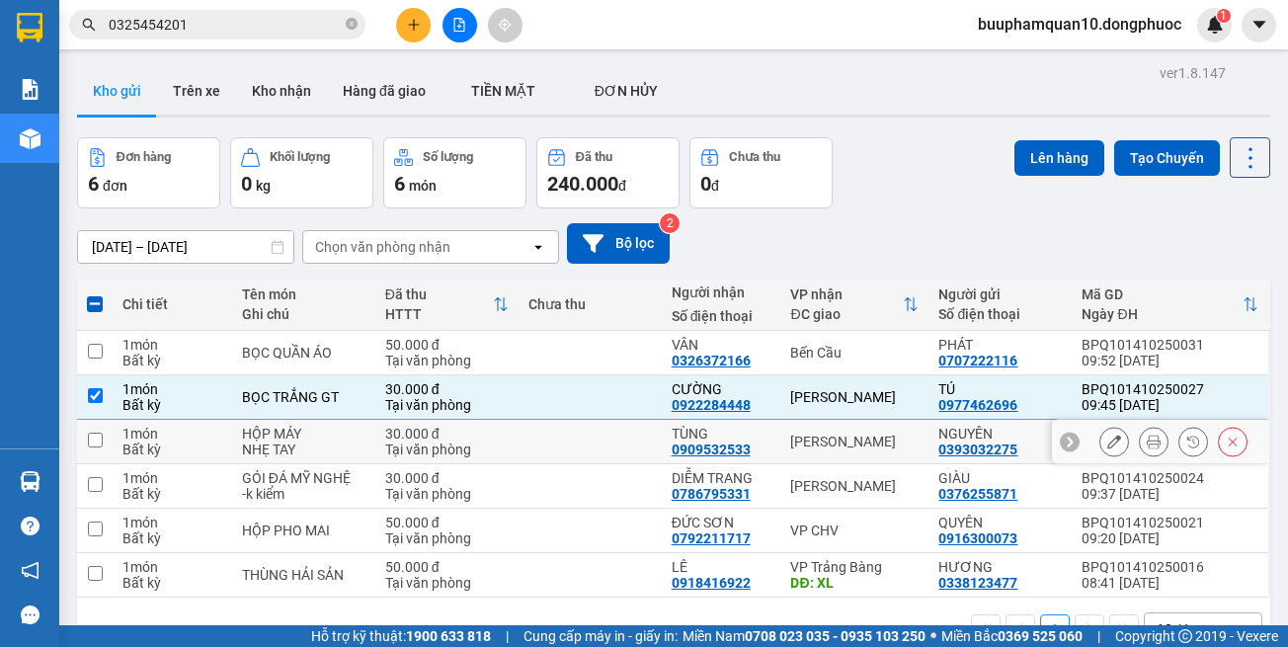
drag, startPoint x: 832, startPoint y: 441, endPoint x: 832, endPoint y: 479, distance: 38.5
click at [832, 442] on div "[PERSON_NAME]" at bounding box center [854, 442] width 128 height 16
click at [832, 486] on div "[PERSON_NAME]" at bounding box center [854, 486] width 128 height 16
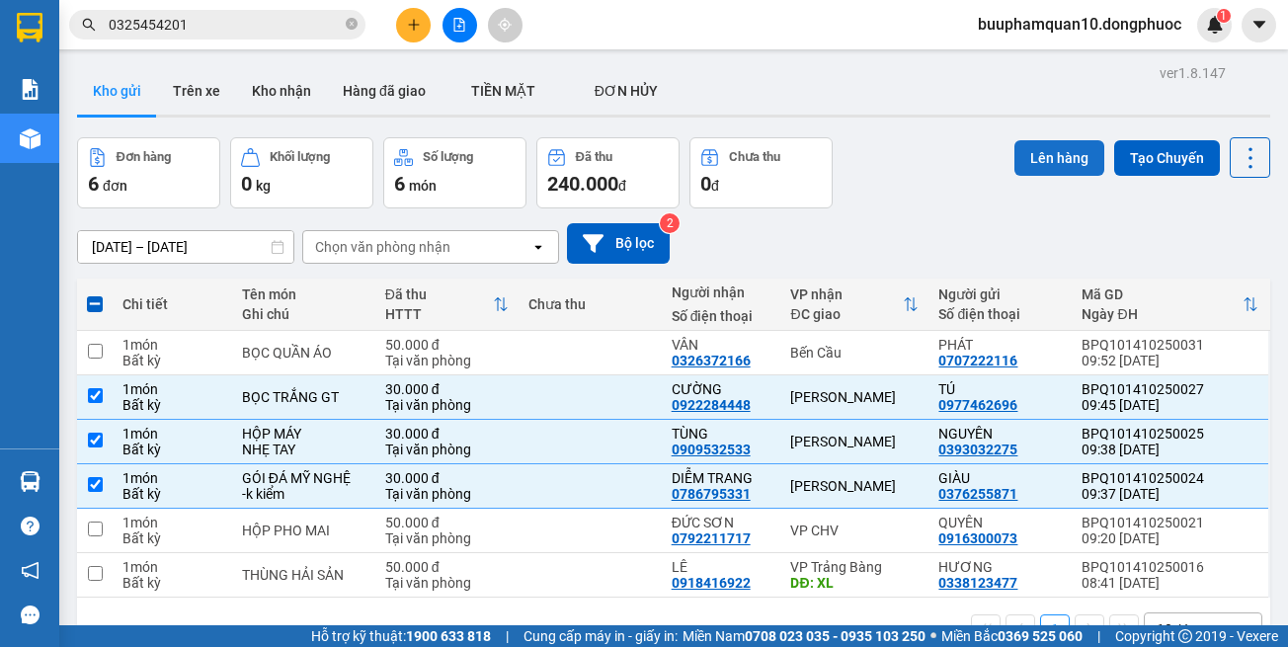
click at [1015, 160] on button "Lên hàng" at bounding box center [1060, 158] width 90 height 36
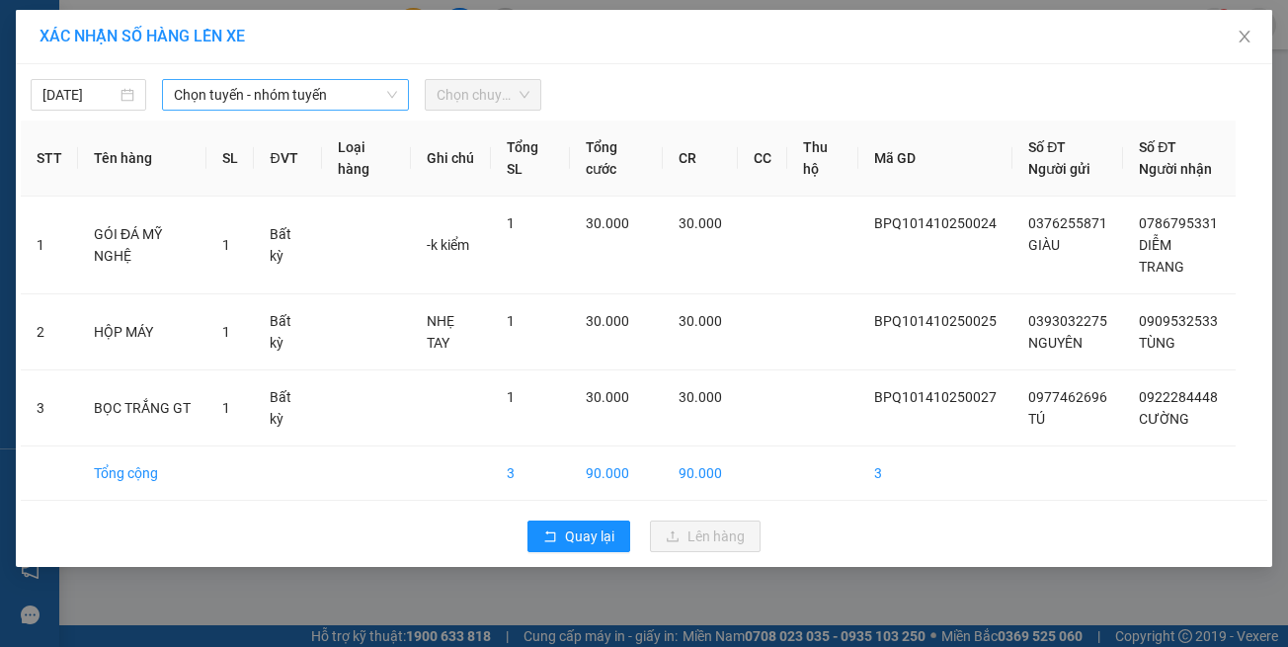
drag, startPoint x: 259, startPoint y: 95, endPoint x: 270, endPoint y: 108, distance: 16.8
click at [262, 96] on span "Chọn tuyến - nhóm tuyến" at bounding box center [285, 95] width 223 height 30
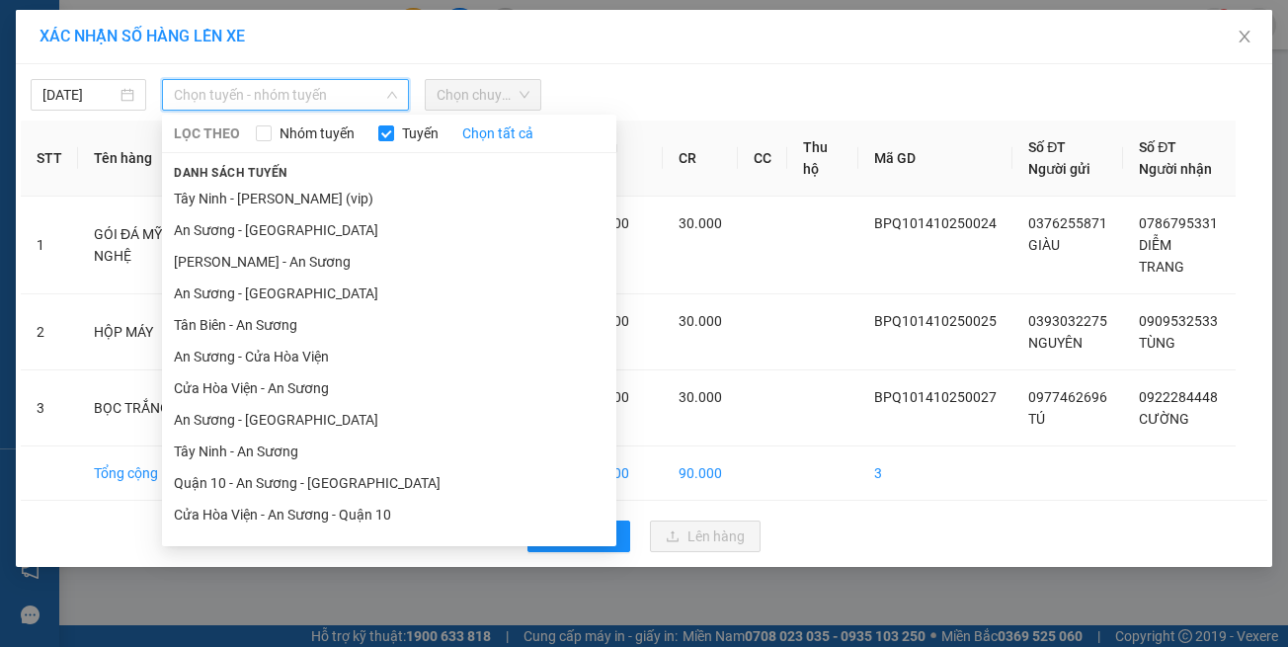
click at [337, 594] on li "[GEOGRAPHIC_DATA] - [GEOGRAPHIC_DATA] (vip)" at bounding box center [389, 610] width 454 height 32
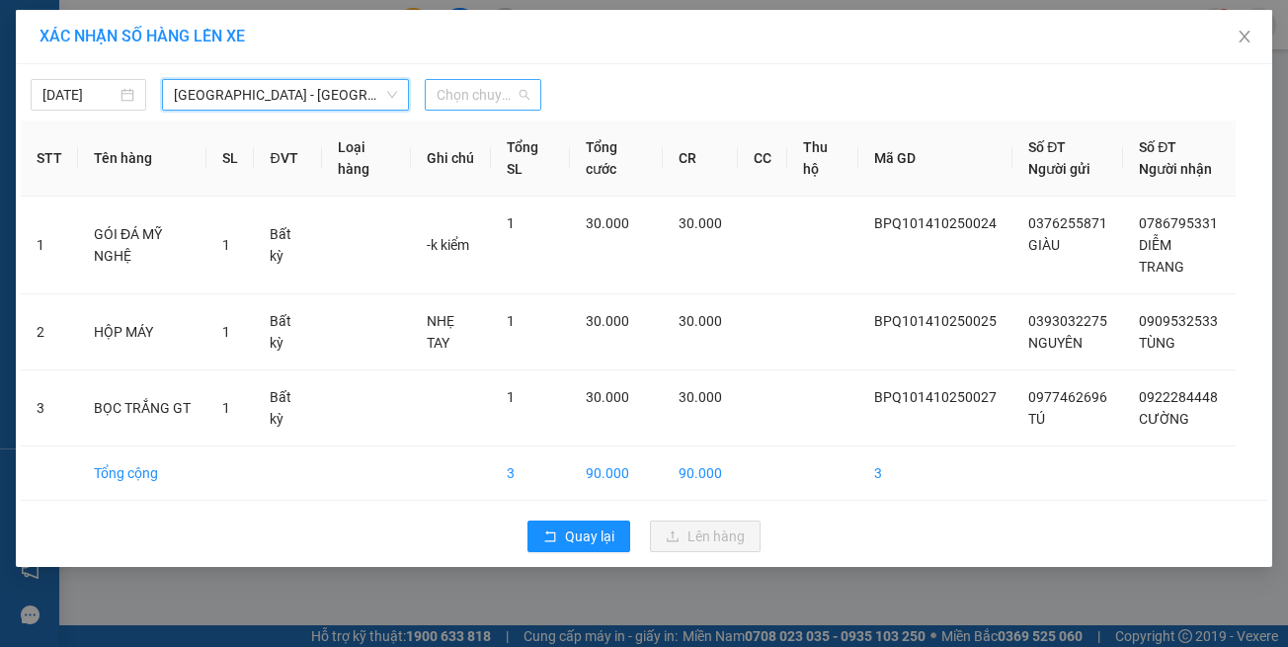
click at [493, 92] on span "Chọn chuyến" at bounding box center [483, 95] width 92 height 30
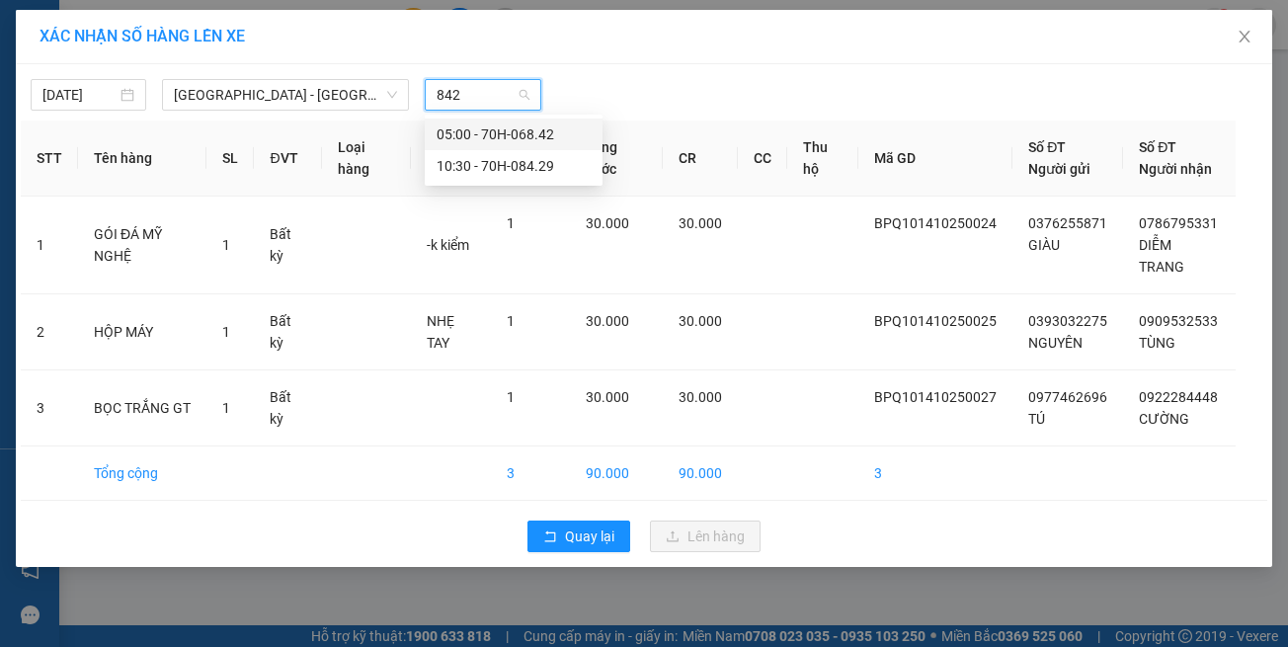
type input "8429"
click at [500, 134] on div "10:30 - 70H-084.29" at bounding box center [514, 134] width 154 height 22
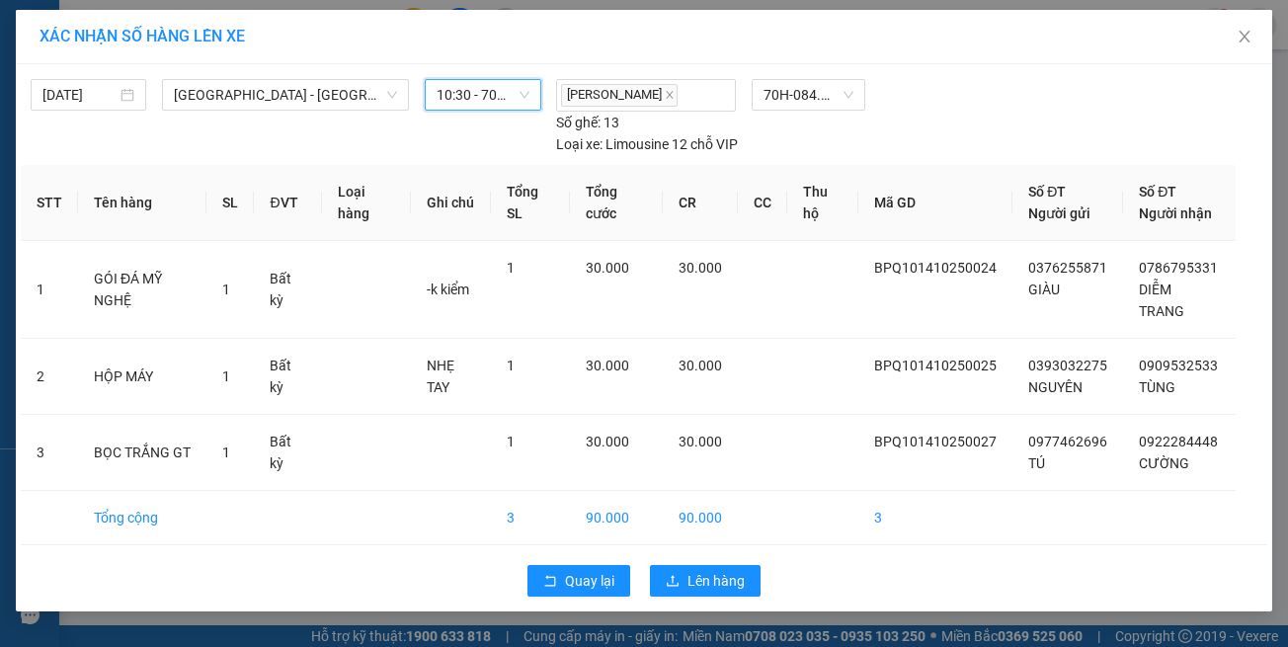
click at [488, 106] on span "10:30 - 70H-084.29" at bounding box center [483, 95] width 92 height 30
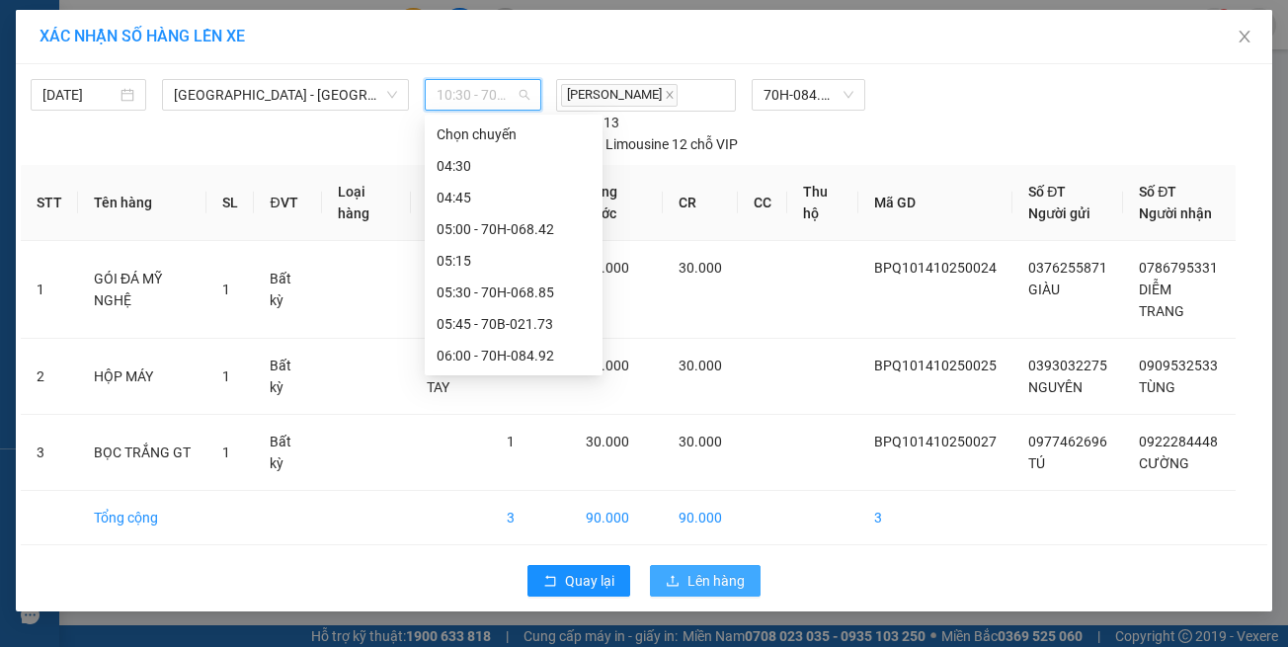
click at [682, 565] on button "Lên hàng" at bounding box center [705, 581] width 111 height 32
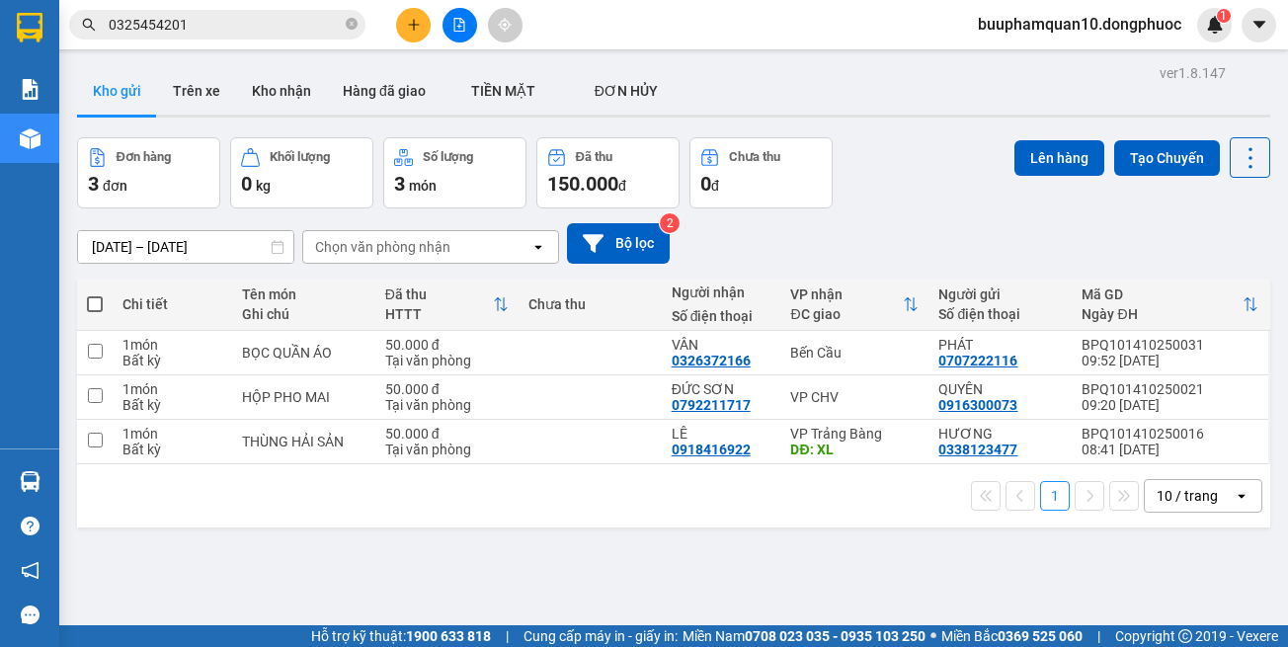
click at [408, 28] on icon "plus" at bounding box center [414, 25] width 14 height 14
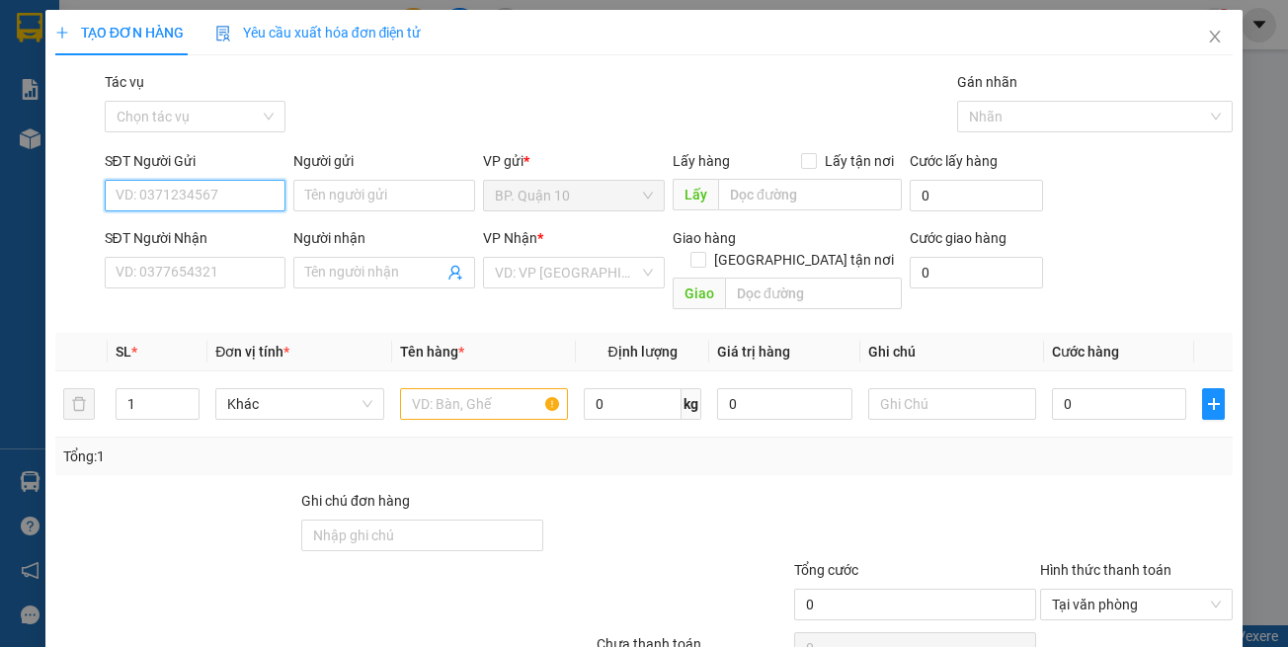
click at [229, 196] on input "SĐT Người Gửi" at bounding box center [196, 196] width 182 height 32
type input "0914015384"
click at [336, 189] on input "Người gửi" at bounding box center [384, 196] width 182 height 32
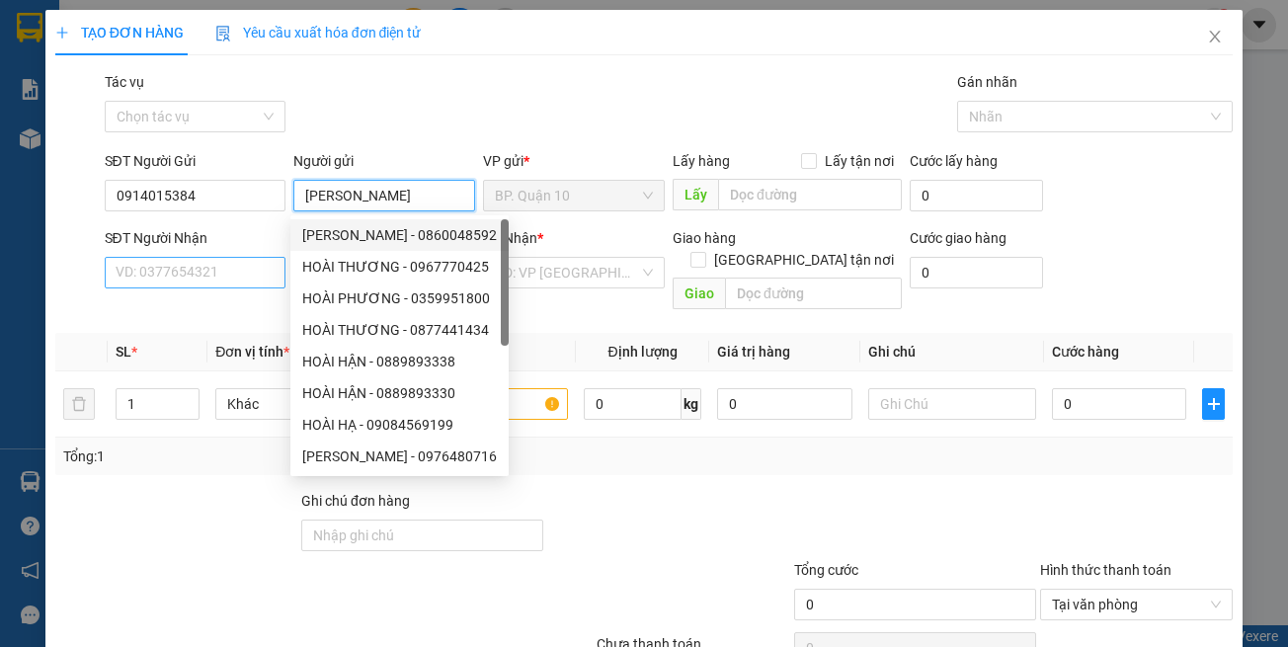
type input "HOÀI ĐỨC"
click at [218, 274] on input "SĐT Người Nhận" at bounding box center [196, 273] width 182 height 32
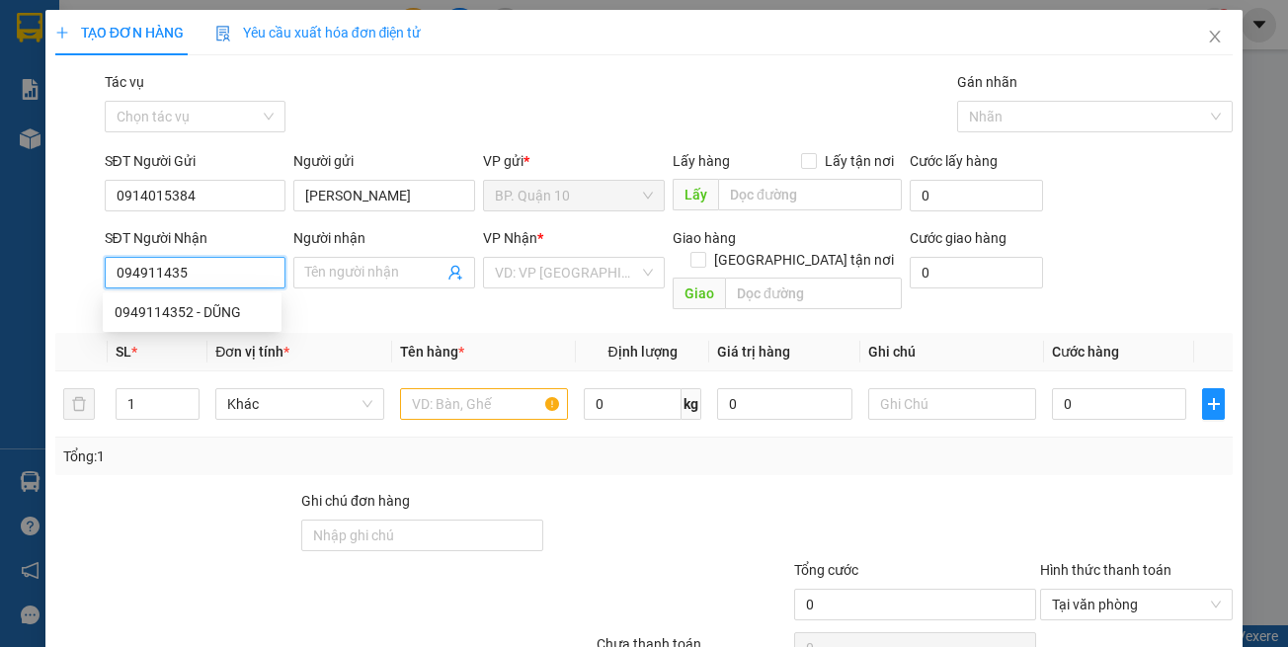
type input "0949114352"
drag, startPoint x: 247, startPoint y: 316, endPoint x: 268, endPoint y: 315, distance: 20.8
click at [247, 315] on div "0949114352 - DŨNG" at bounding box center [192, 312] width 155 height 22
type input "DŨNG"
type input "30.000"
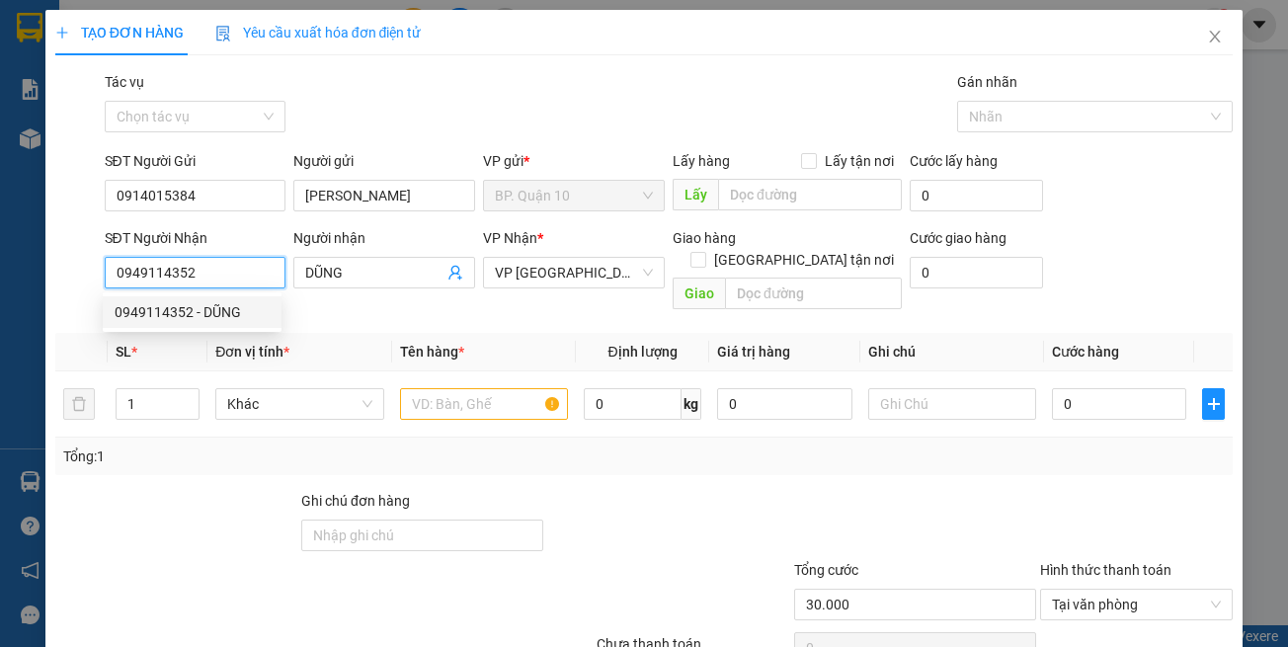
type input "0949114352"
click at [458, 333] on th "Tên hàng *" at bounding box center [484, 352] width 184 height 39
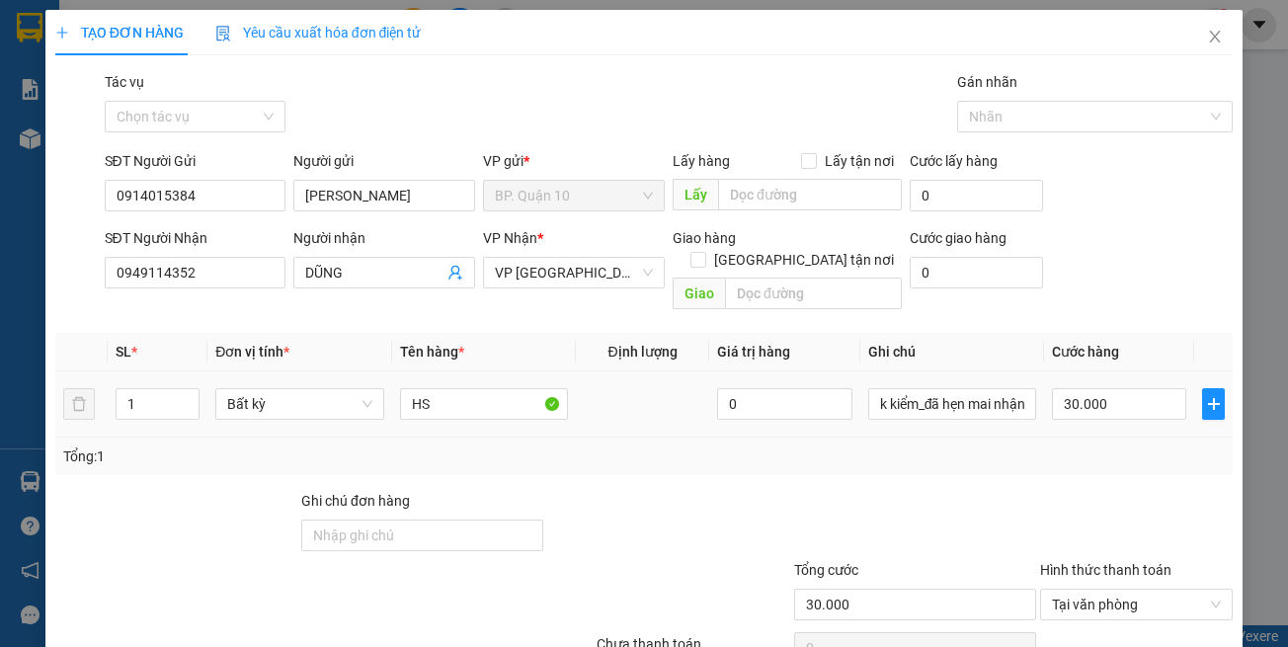
click at [474, 408] on td "HS" at bounding box center [484, 404] width 184 height 66
click at [404, 388] on input "HS" at bounding box center [484, 404] width 168 height 32
drag, startPoint x: 978, startPoint y: 419, endPoint x: 938, endPoint y: 369, distance: 63.3
click at [979, 414] on div "SL * Đơn vị tính * Tên hàng * Định lượng Giá trị hàng Ghi chú Cước hàng 1 Bất k…" at bounding box center [644, 404] width 1178 height 142
click at [938, 388] on input "k kiểm_đã hẹn mai nhận" at bounding box center [952, 404] width 168 height 32
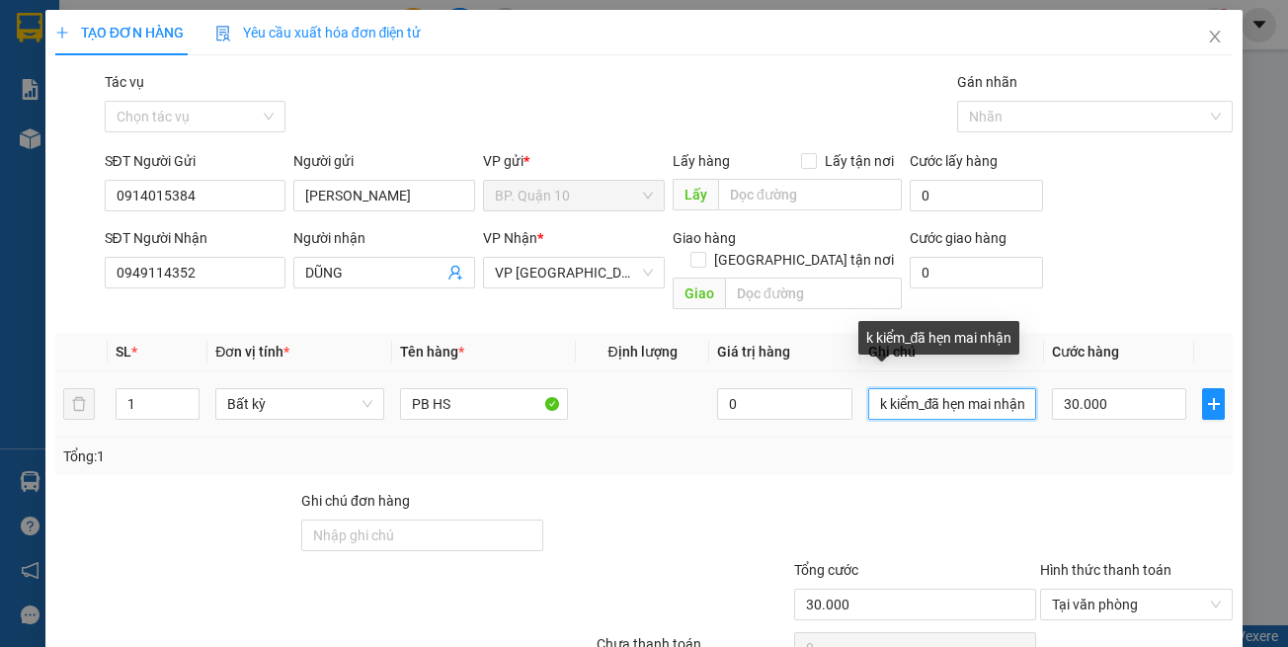
click at [938, 388] on input "k kiểm_đã hẹn mai nhận" at bounding box center [952, 404] width 168 height 32
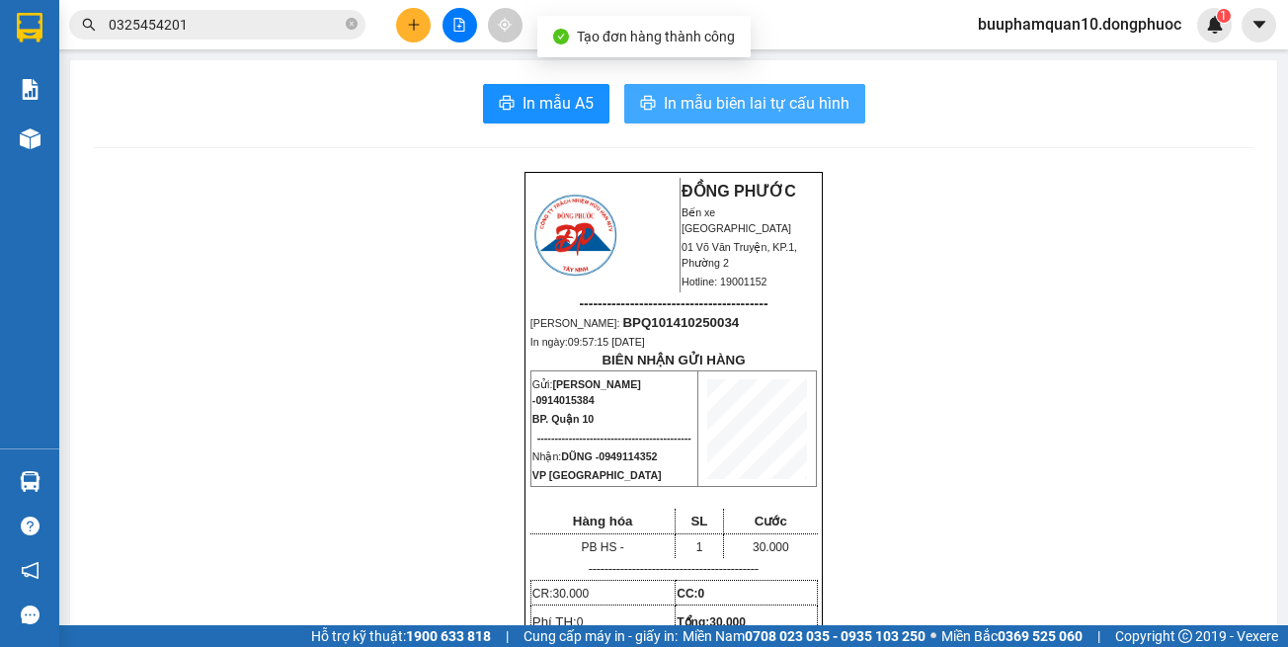
click at [771, 116] on span "In mẫu biên lai tự cấu hình" at bounding box center [757, 103] width 186 height 25
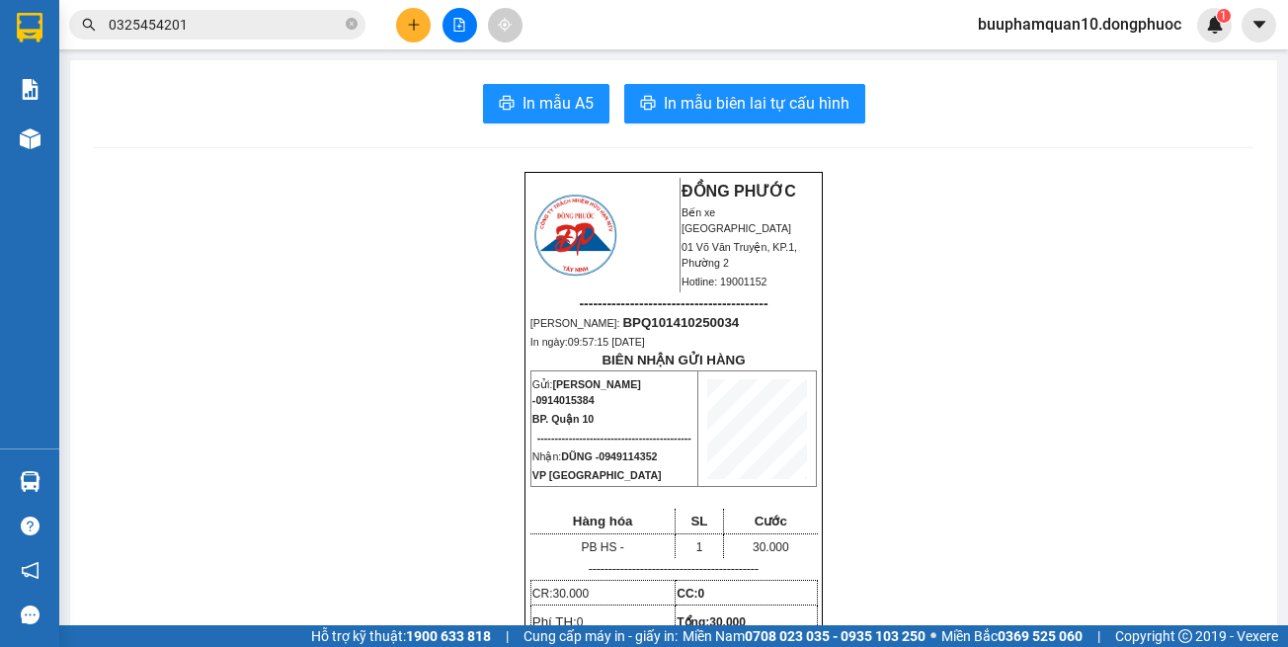
click at [399, 25] on button at bounding box center [413, 25] width 35 height 35
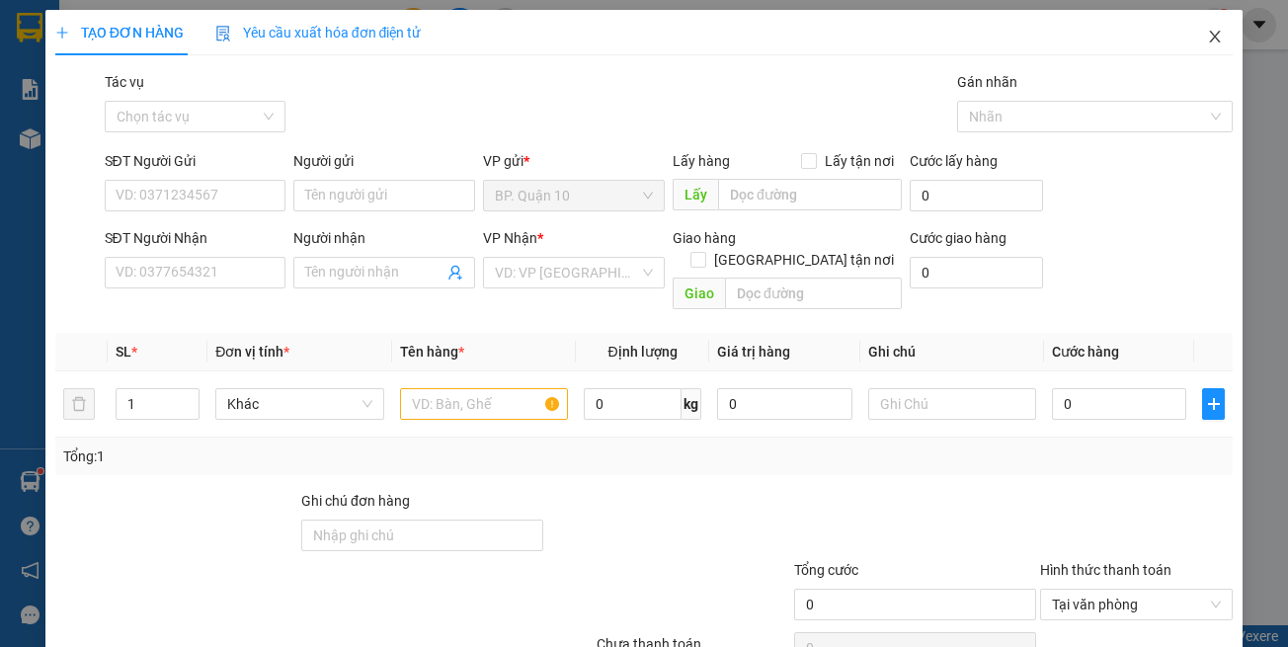
click at [1207, 40] on icon "close" at bounding box center [1215, 37] width 16 height 16
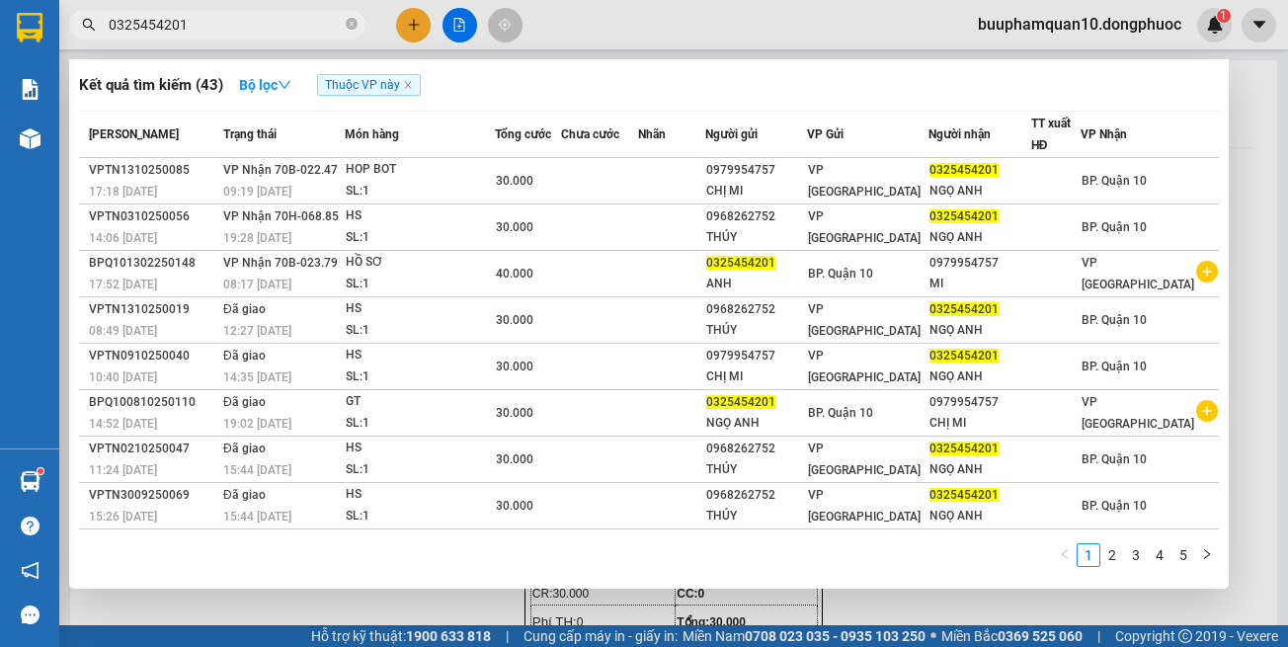
click at [270, 35] on input "0325454201" at bounding box center [225, 25] width 233 height 22
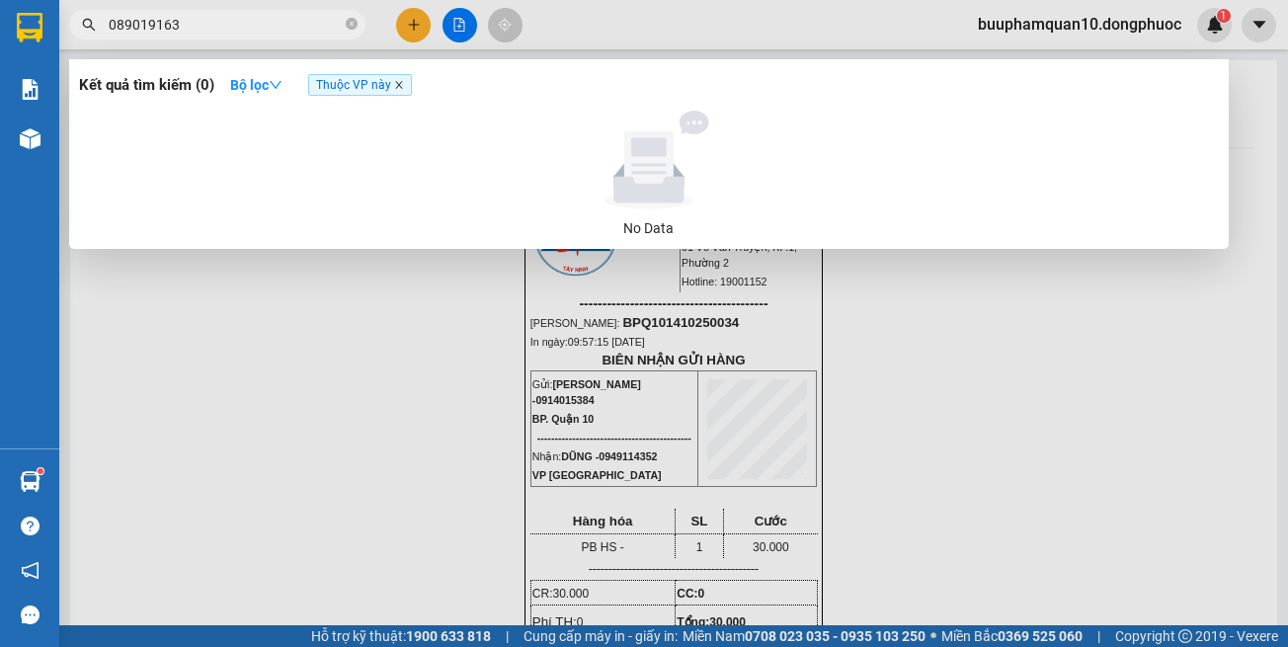
click at [404, 85] on icon "close" at bounding box center [399, 85] width 10 height 10
click at [221, 19] on input "089019163" at bounding box center [225, 25] width 233 height 22
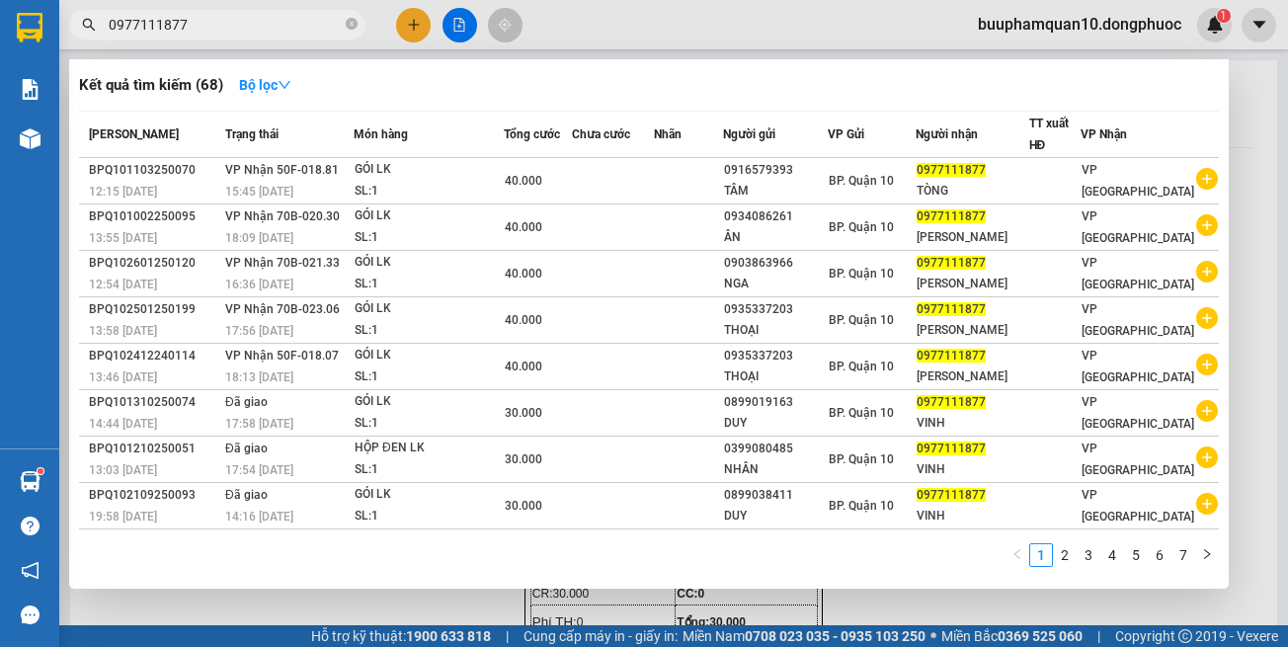
type input "0977111877"
drag, startPoint x: 1254, startPoint y: 158, endPoint x: 1222, endPoint y: 134, distance: 39.5
click at [1253, 156] on div at bounding box center [644, 323] width 1288 height 647
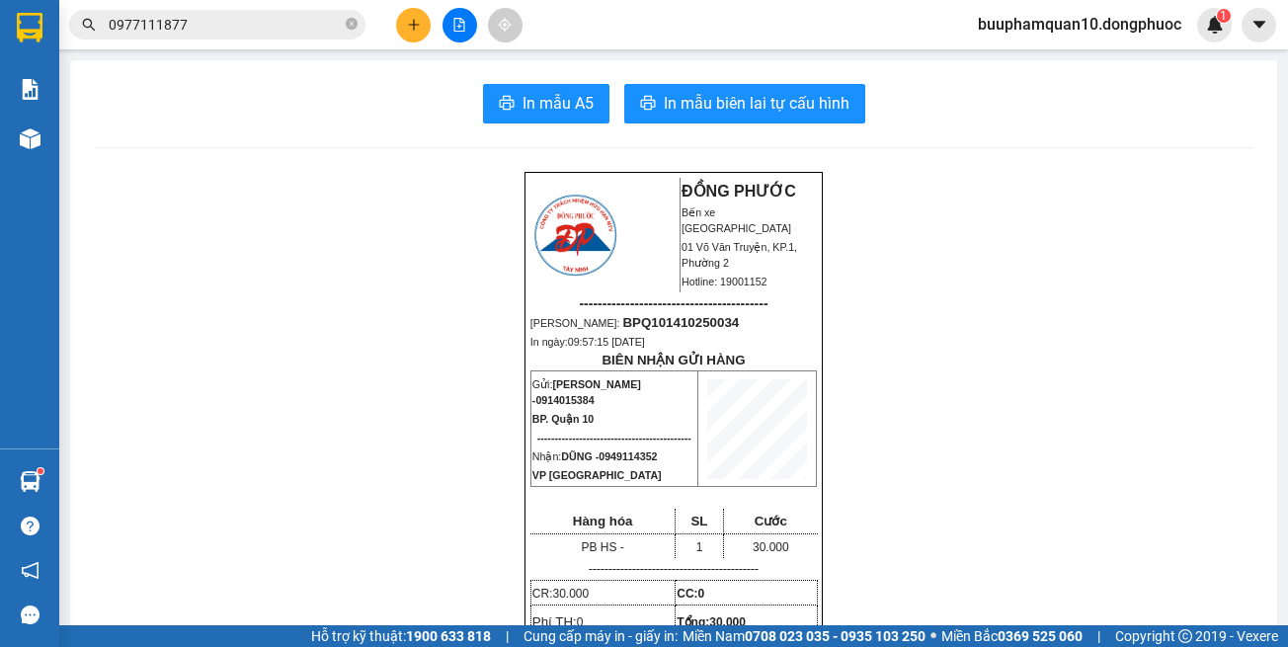
click at [428, 32] on button at bounding box center [413, 25] width 35 height 35
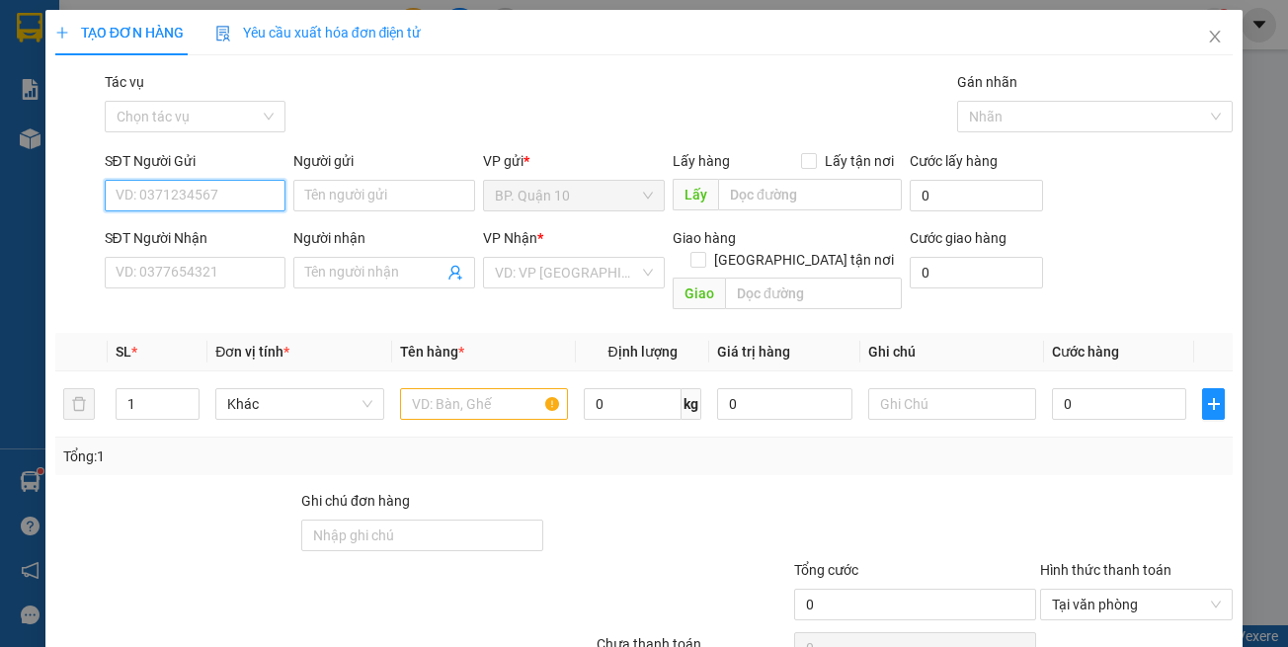
click at [252, 200] on input "SĐT Người Gửi" at bounding box center [196, 196] width 182 height 32
click at [251, 194] on input "SĐT Người Gửi" at bounding box center [196, 196] width 182 height 32
click at [213, 241] on div "0903074746 - TRUNG" at bounding box center [192, 235] width 155 height 22
type input "0903074746"
type input "TRUNG"
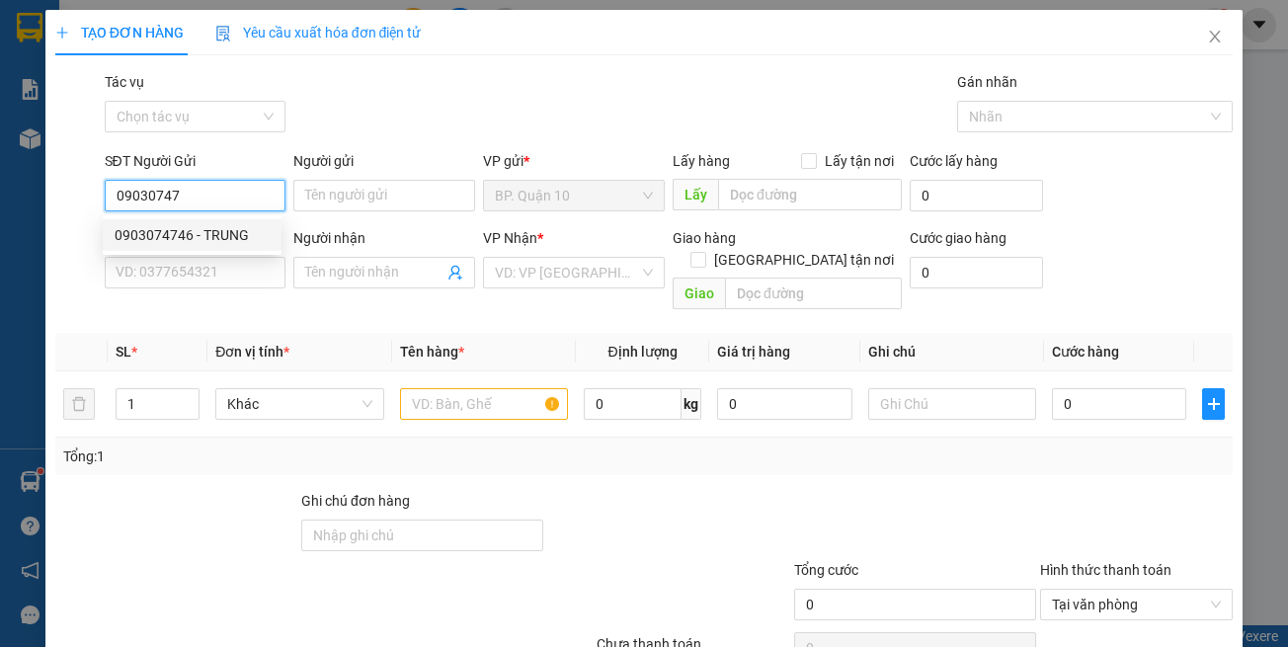
type input "0933199023"
type input "PHƯƠNG NAM"
type input "100.000"
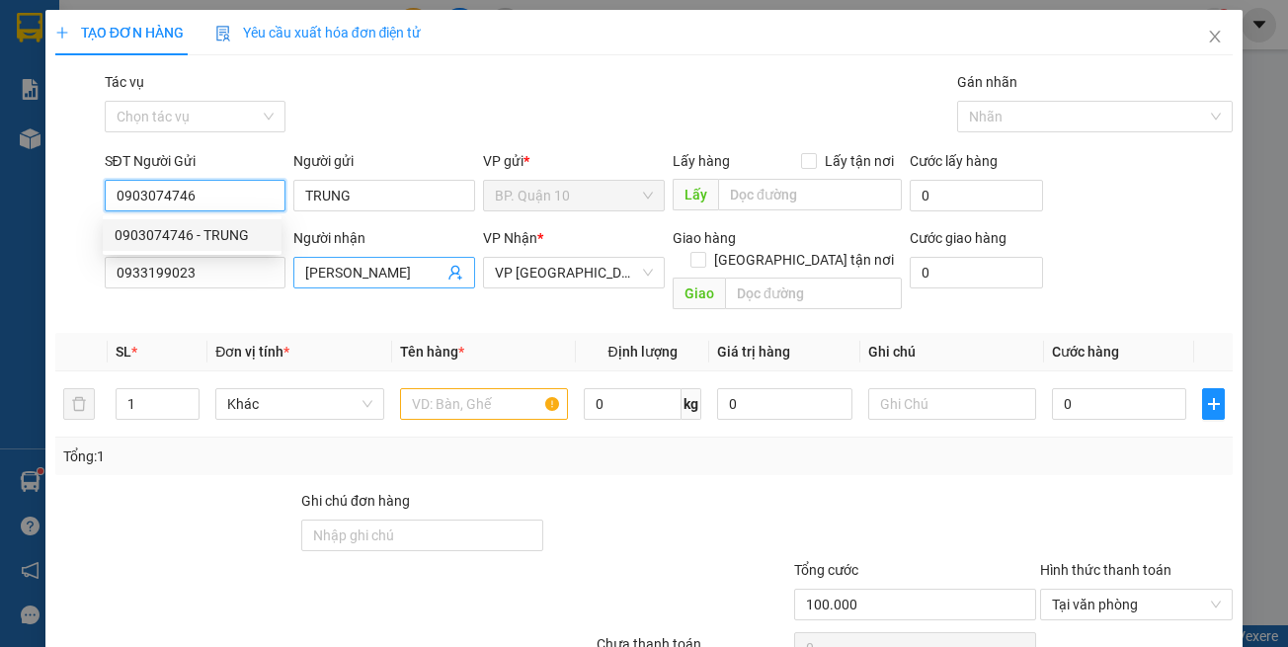
type input "0903074746"
click at [334, 333] on th "Đơn vị tính *" at bounding box center [299, 352] width 184 height 39
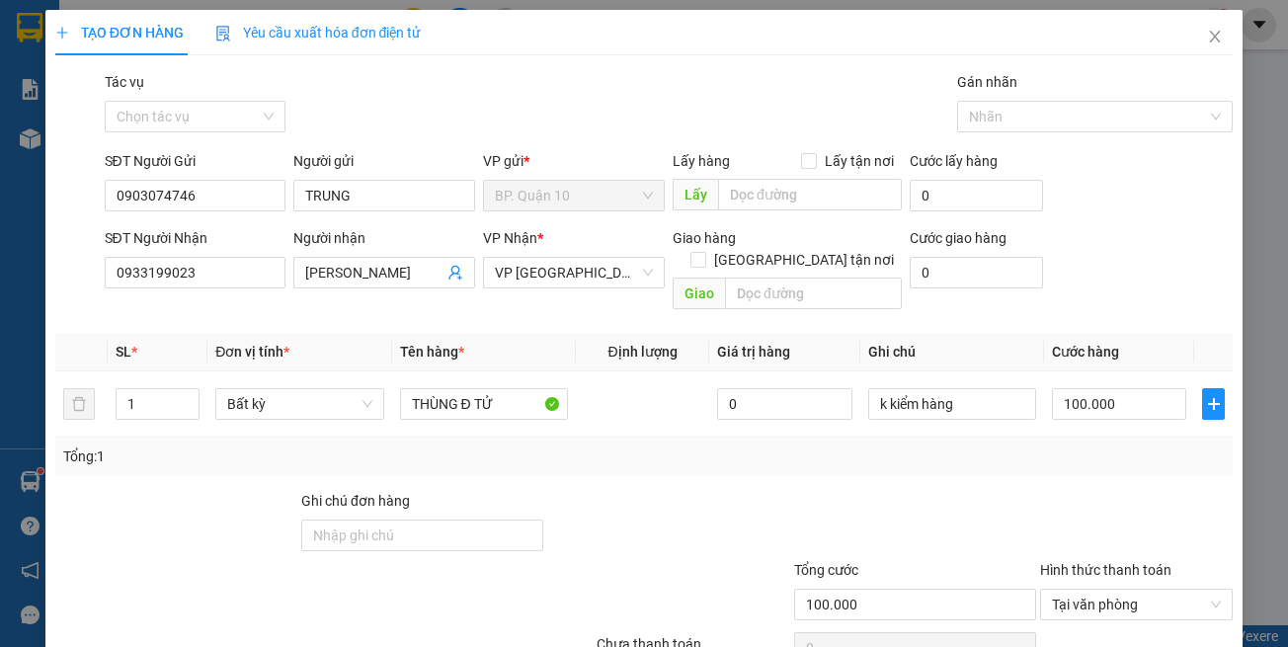
drag, startPoint x: 591, startPoint y: 507, endPoint x: 500, endPoint y: 404, distance: 137.2
click at [591, 491] on div at bounding box center [668, 524] width 246 height 69
click at [203, 265] on input "0933199023" at bounding box center [196, 273] width 182 height 32
type input "0866951601"
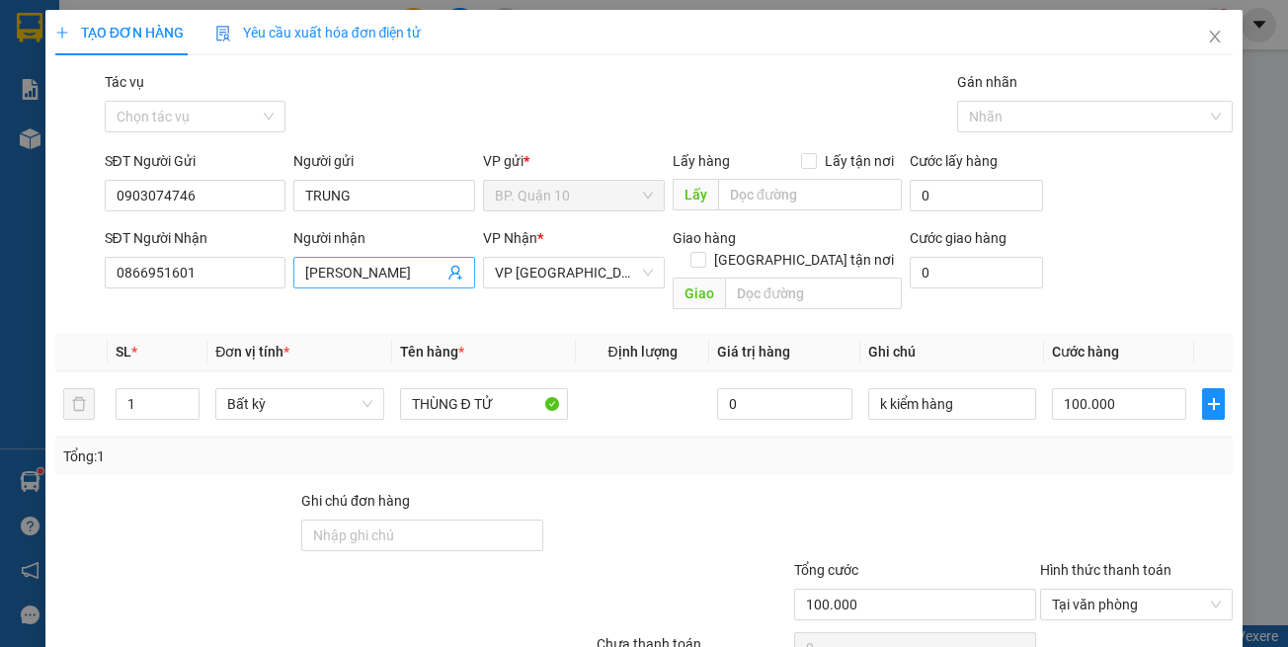
click at [405, 271] on input "PHƯƠNG NAM" at bounding box center [374, 273] width 138 height 22
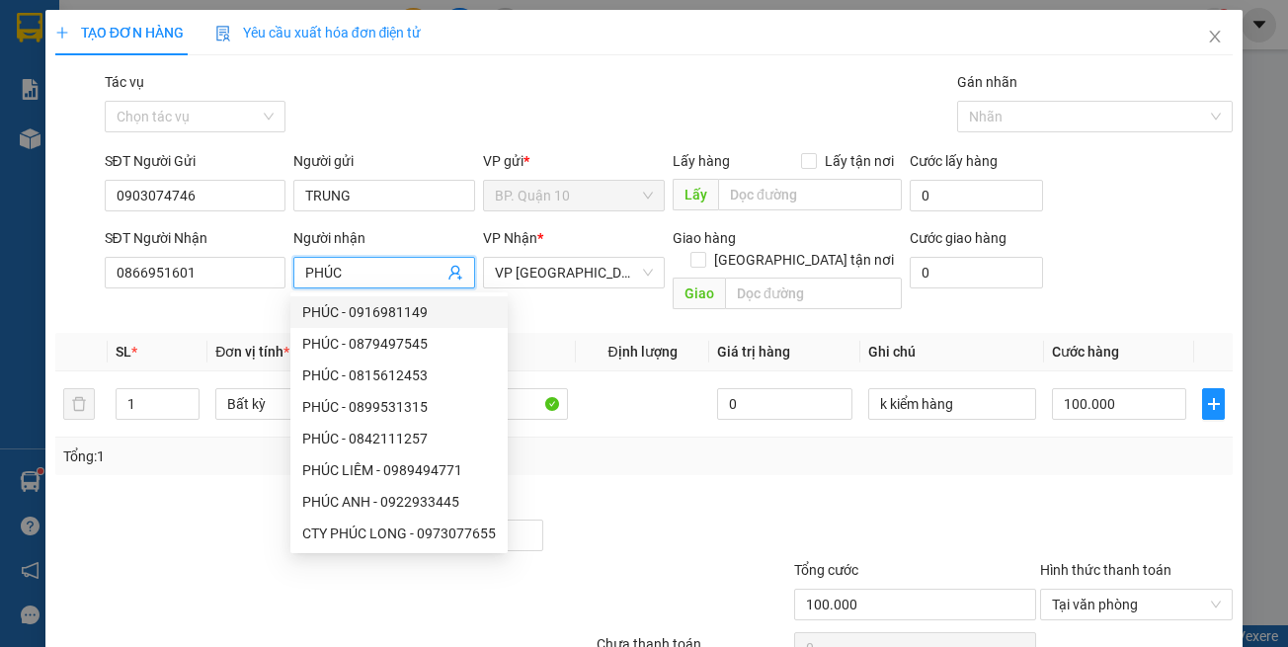
type input "PHÚC"
drag, startPoint x: 692, startPoint y: 522, endPoint x: 597, endPoint y: 422, distance: 138.3
click at [688, 507] on div at bounding box center [668, 524] width 246 height 69
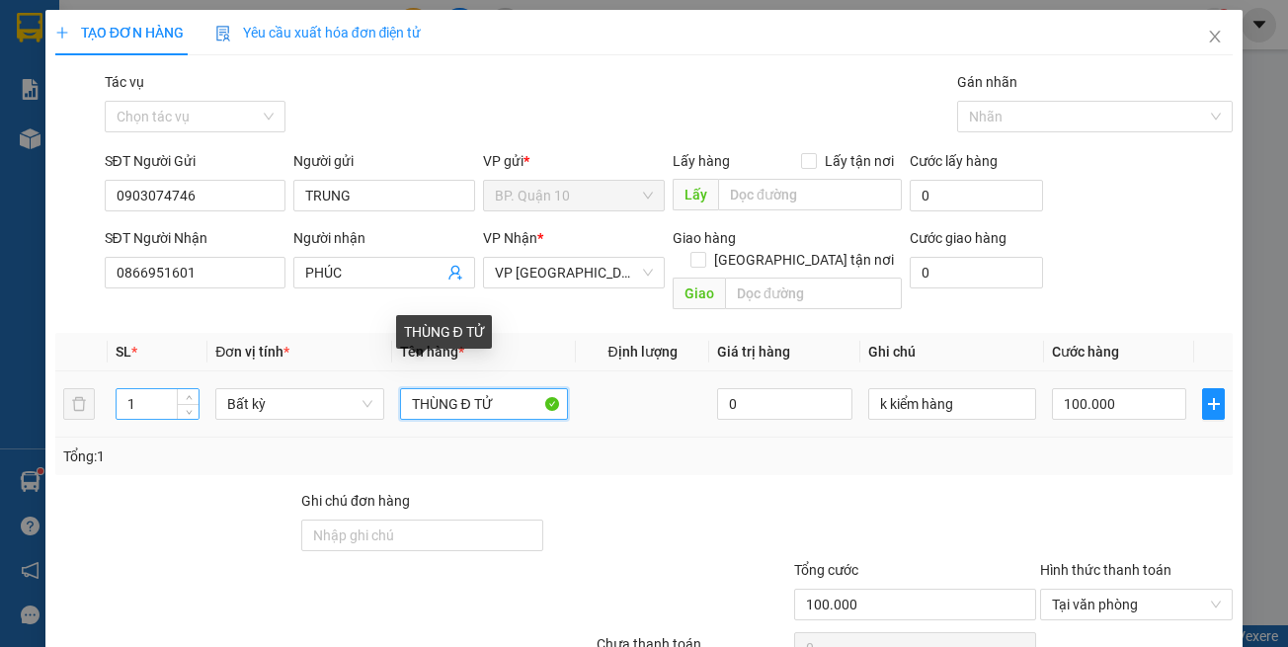
drag, startPoint x: 518, startPoint y: 389, endPoint x: 137, endPoint y: 380, distance: 380.4
click at [139, 380] on tr "1 Bất kỳ THÙNG Đ TỬ 0 k kiểm hàng 100.000" at bounding box center [644, 404] width 1178 height 66
type input "THÙNG Đ TỬ"
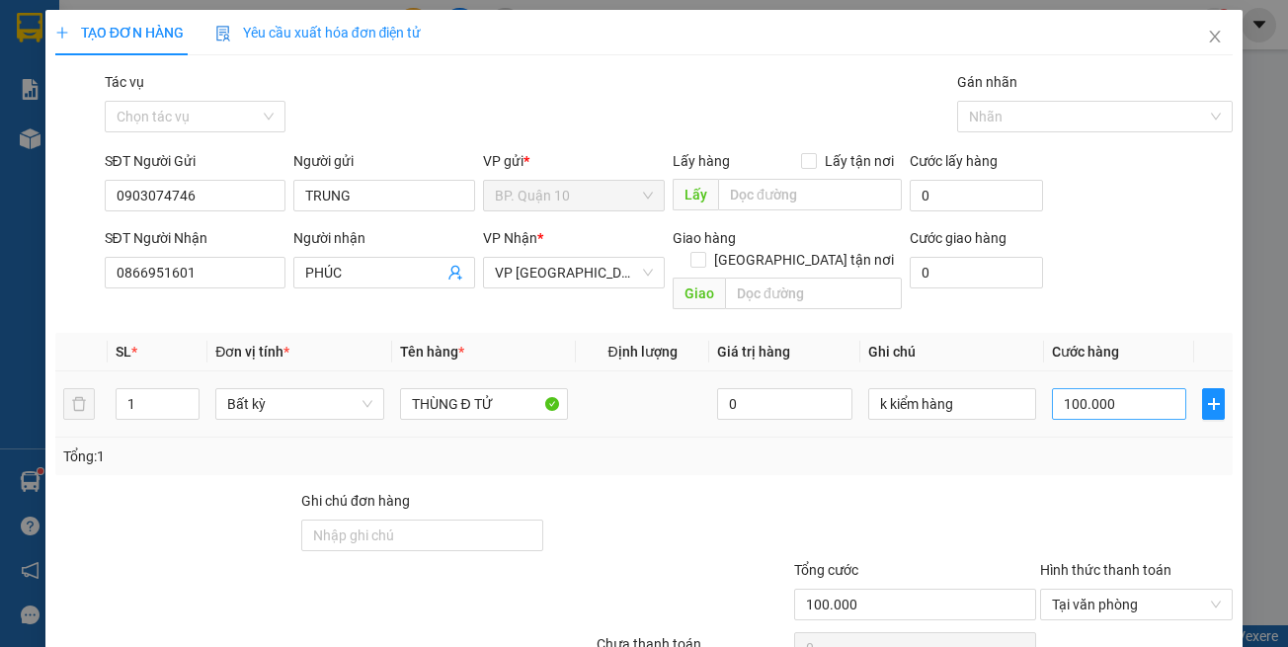
click at [1134, 402] on td "100.000" at bounding box center [1119, 404] width 150 height 66
click at [1132, 392] on input "100.000" at bounding box center [1119, 404] width 134 height 32
click at [1073, 446] on div "Tổng: 1" at bounding box center [644, 457] width 1163 height 22
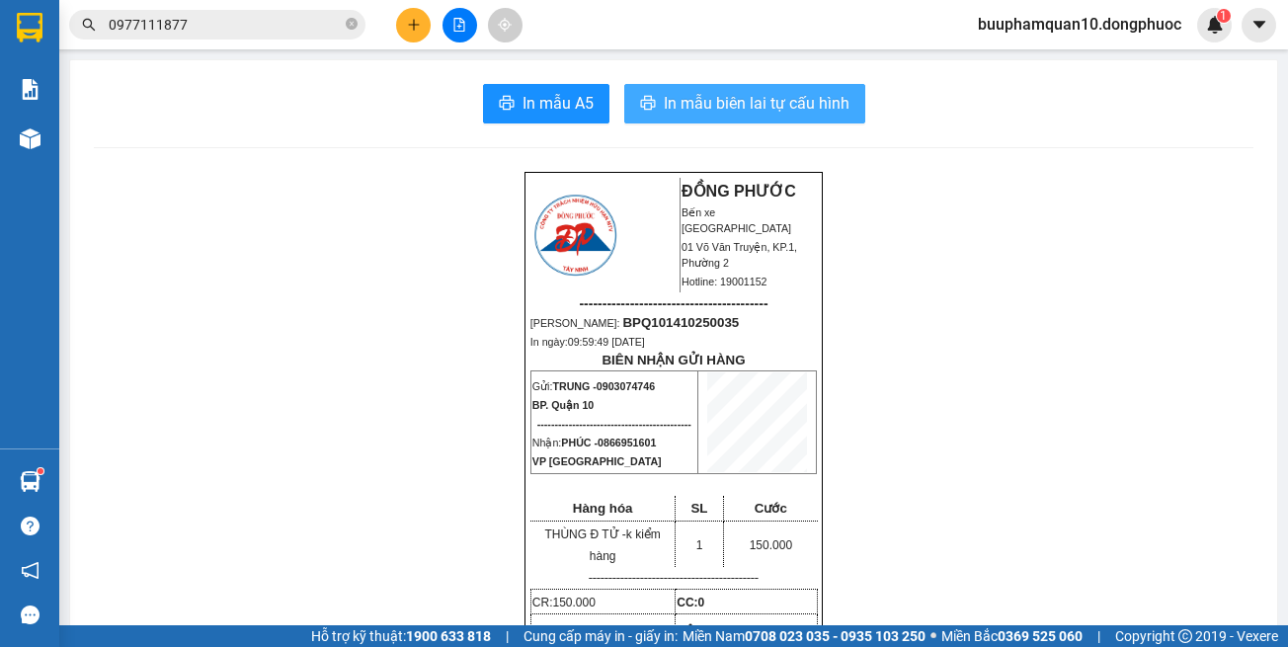
click at [646, 122] on button "In mẫu biên lai tự cấu hình" at bounding box center [744, 104] width 241 height 40
click at [651, 114] on button "In mẫu biên lai tự cấu hình" at bounding box center [744, 104] width 241 height 40
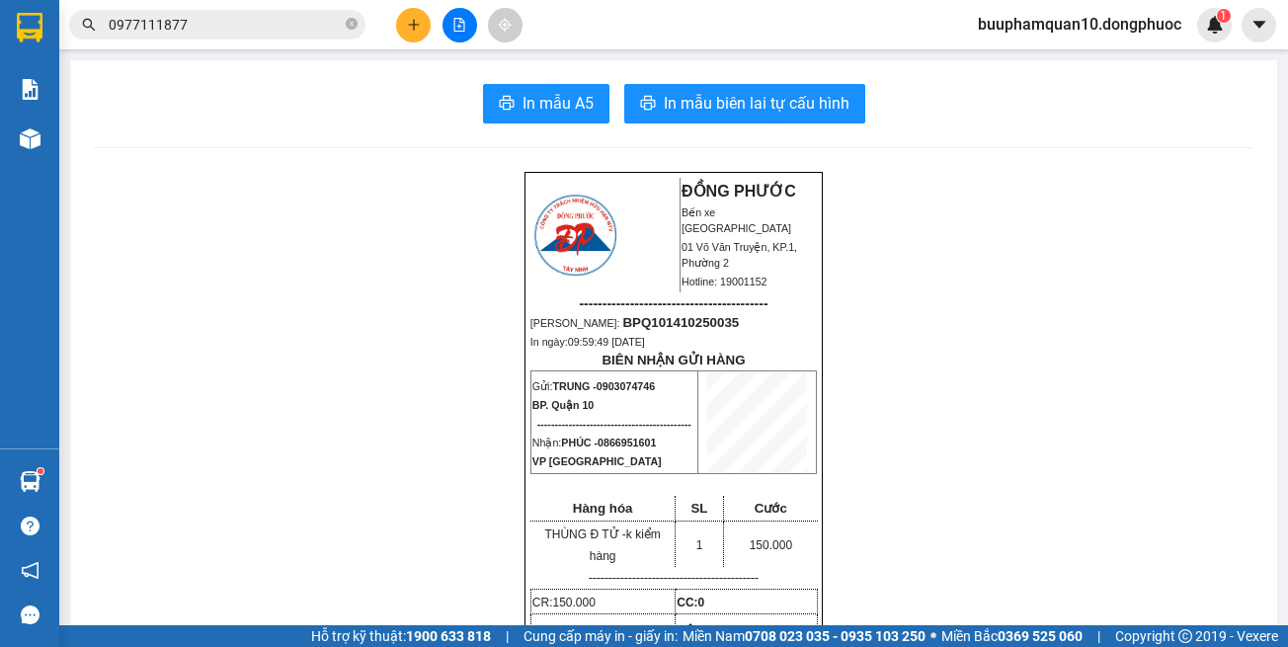
drag, startPoint x: 401, startPoint y: 50, endPoint x: 417, endPoint y: 32, distance: 24.5
click at [403, 49] on main "In mẫu A5 In mẫu biên lai tự cấu hình ĐỒNG PHƯỚC Bến xe Tây Ninh 01 Võ Văn Truy…" at bounding box center [644, 312] width 1288 height 625
click at [417, 32] on button at bounding box center [413, 25] width 35 height 35
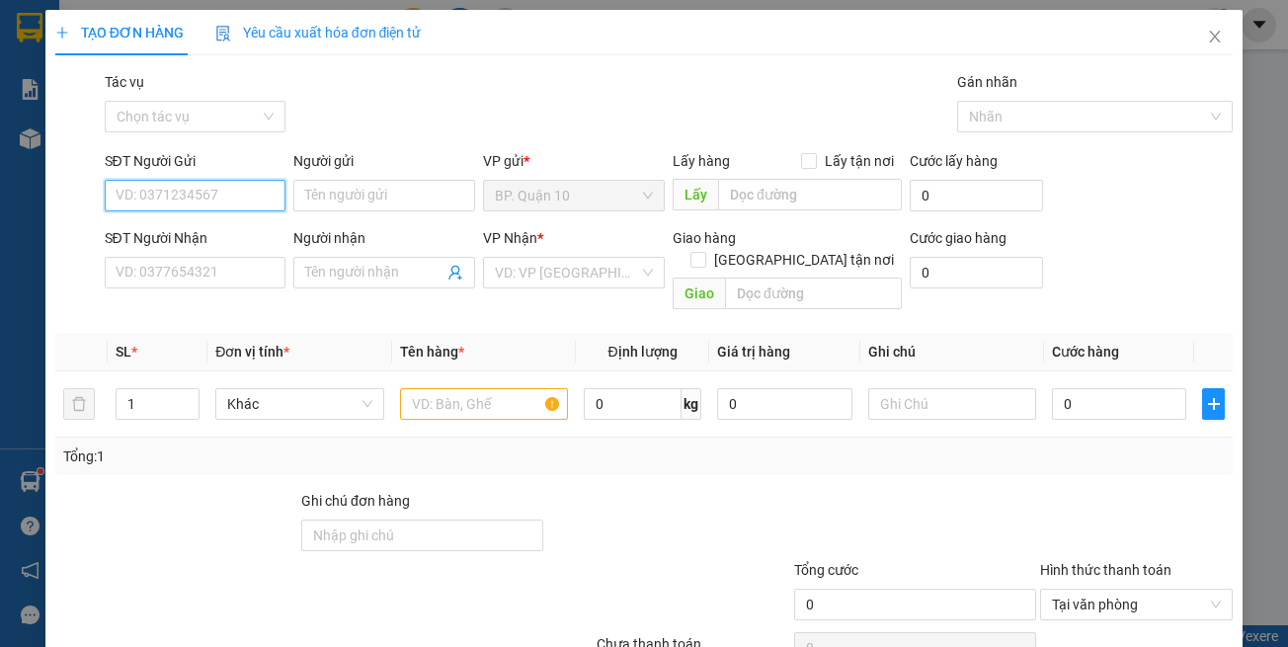
click at [238, 198] on input "SĐT Người Gửi" at bounding box center [196, 196] width 182 height 32
type input "0765160276"
click at [405, 183] on input "Người gửi" at bounding box center [384, 196] width 182 height 32
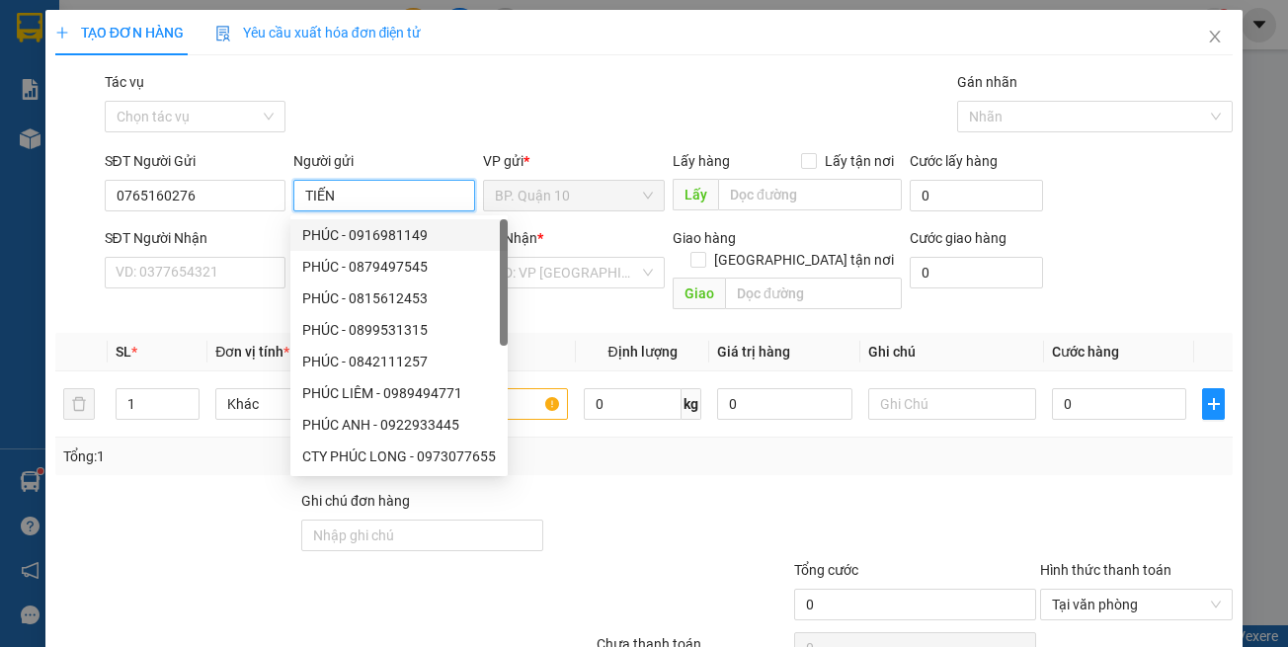
type input "TIẾN"
click at [182, 289] on div "SĐT Người Nhận VD: 0377654321" at bounding box center [196, 261] width 182 height 69
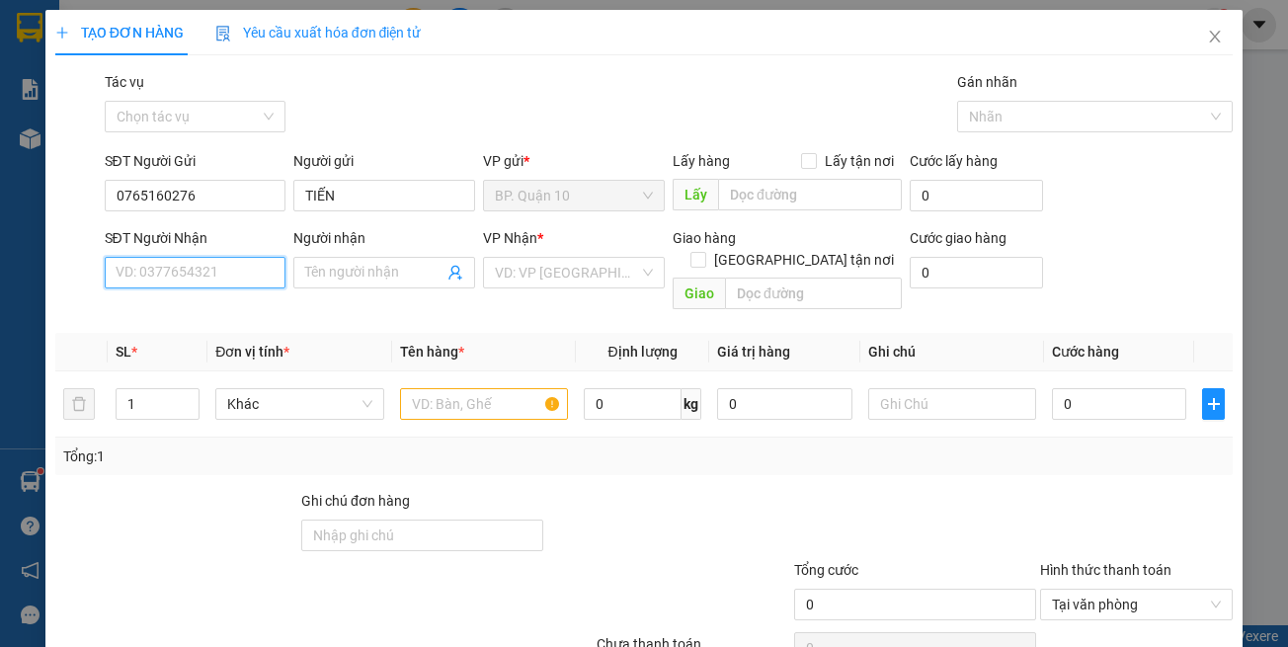
click at [184, 286] on input "SĐT Người Nhận" at bounding box center [196, 273] width 182 height 32
type input "0963179822"
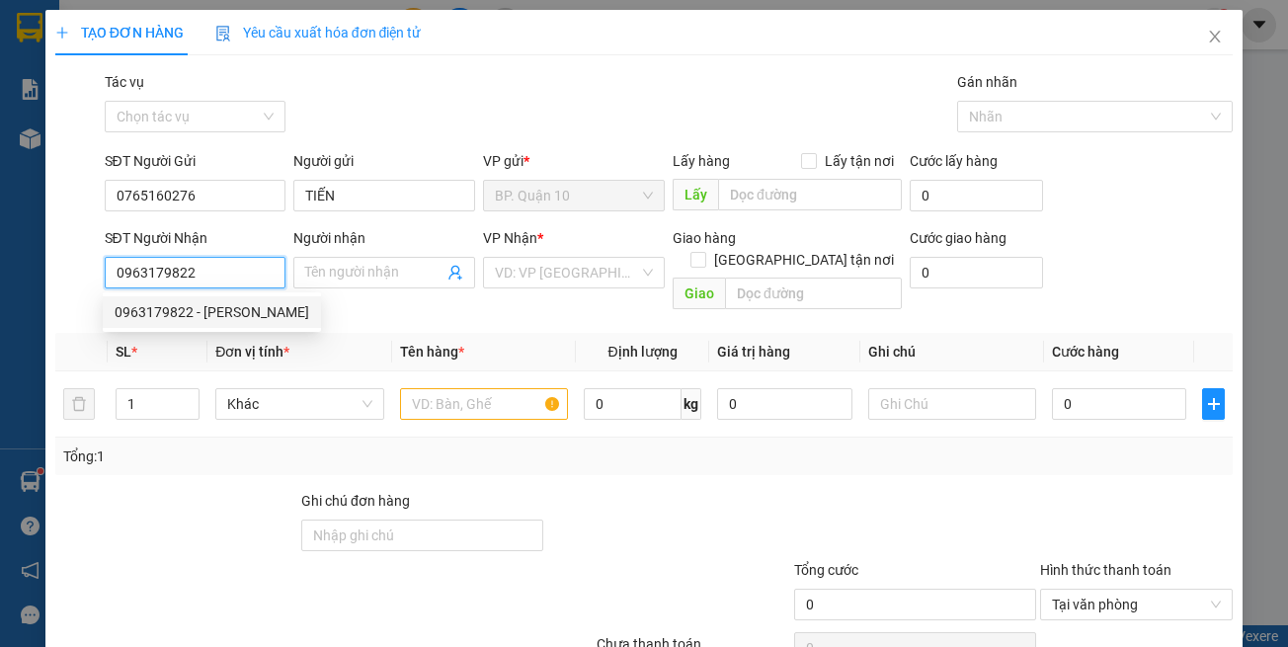
drag, startPoint x: 217, startPoint y: 312, endPoint x: 231, endPoint y: 310, distance: 14.0
click at [219, 312] on div "0963179822 - TUẤN NGUYÊN TRỌNG" at bounding box center [212, 312] width 195 height 22
type input "TUẤN NGUYÊN TRỌNG"
type input "0963179822"
click at [476, 333] on th "Tên hàng *" at bounding box center [484, 352] width 184 height 39
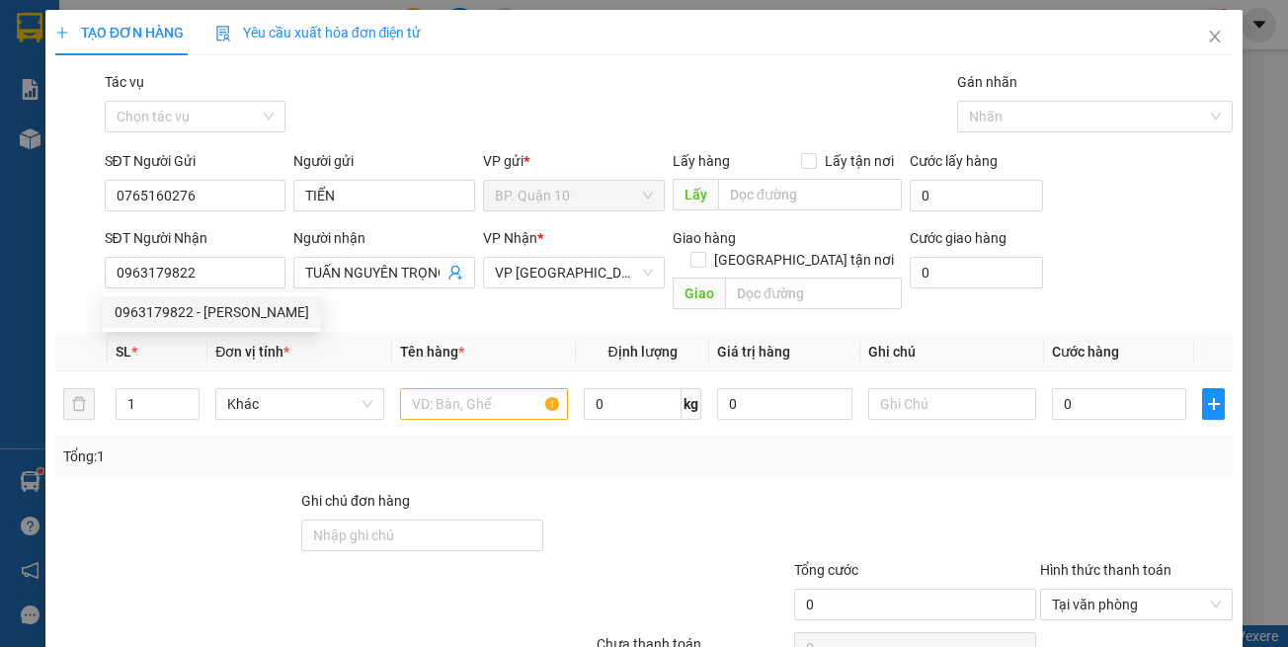
type input "70.000"
drag, startPoint x: 488, startPoint y: 466, endPoint x: 514, endPoint y: 402, distance: 69.2
click at [488, 463] on div "Transit Pickup Surcharge Ids Transit Deliver Surcharge Ids Transit Deliver Surc…" at bounding box center [644, 392] width 1178 height 643
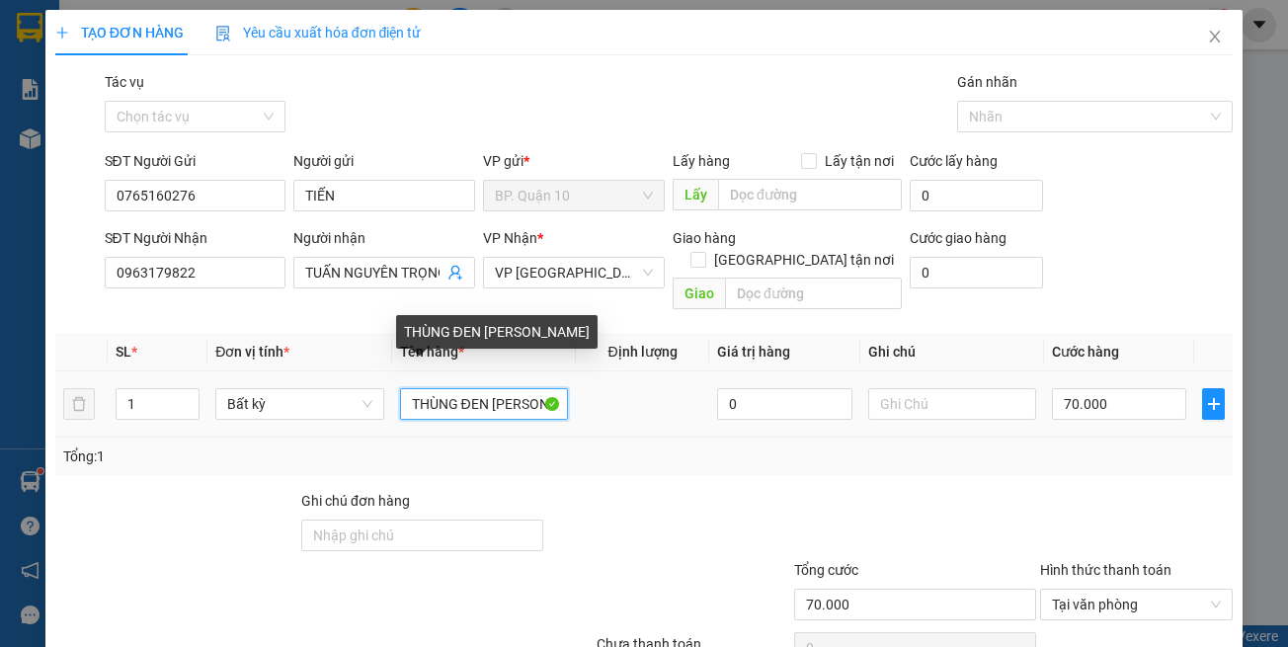
drag, startPoint x: 527, startPoint y: 389, endPoint x: 98, endPoint y: 388, distance: 428.7
click at [103, 388] on tr "1 Bất kỳ THÙNG ĐEN Đ TỬ 0 70.000" at bounding box center [644, 404] width 1178 height 66
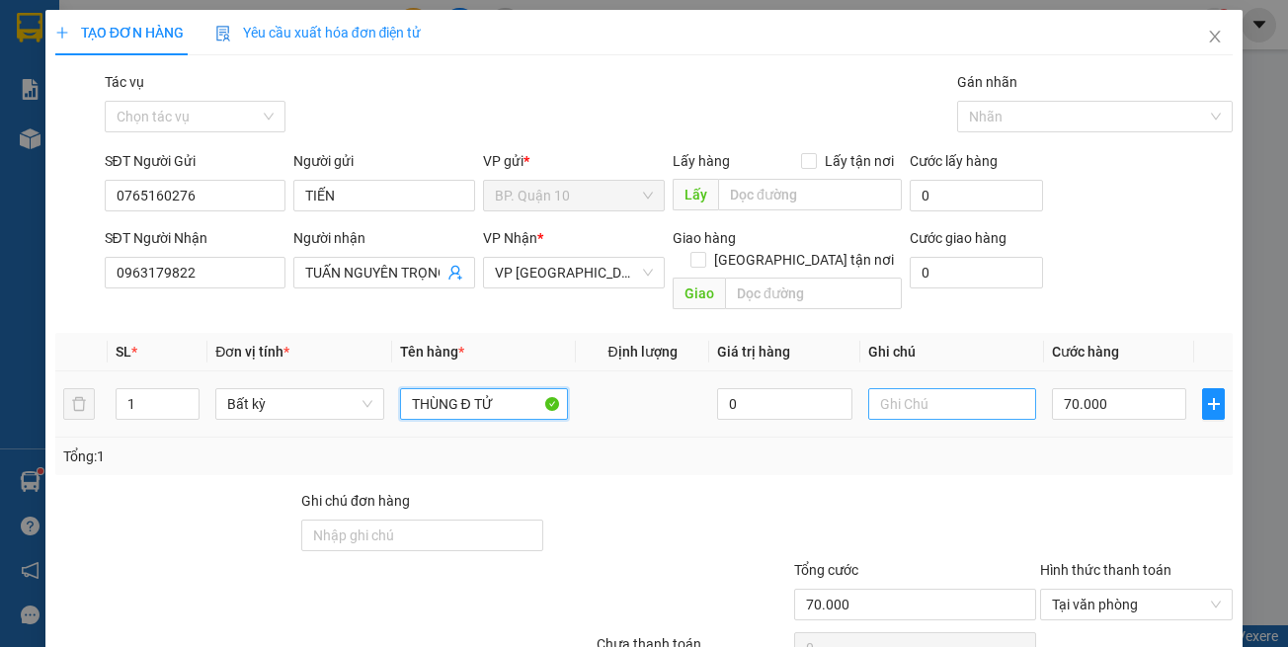
type input "THÙNG Đ TỬ"
click at [954, 388] on input "text" at bounding box center [952, 404] width 168 height 32
type input "k kiểm đã"
click at [1139, 388] on input "70.000" at bounding box center [1119, 404] width 134 height 32
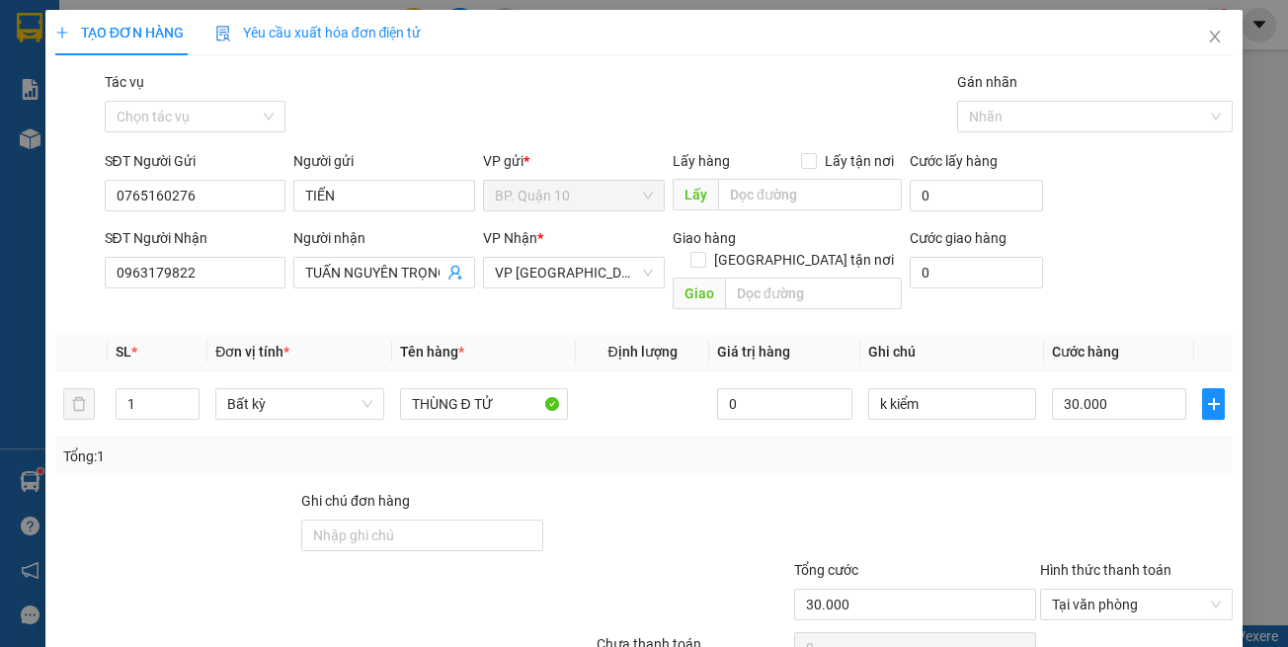
click at [1152, 490] on div at bounding box center [1136, 524] width 197 height 69
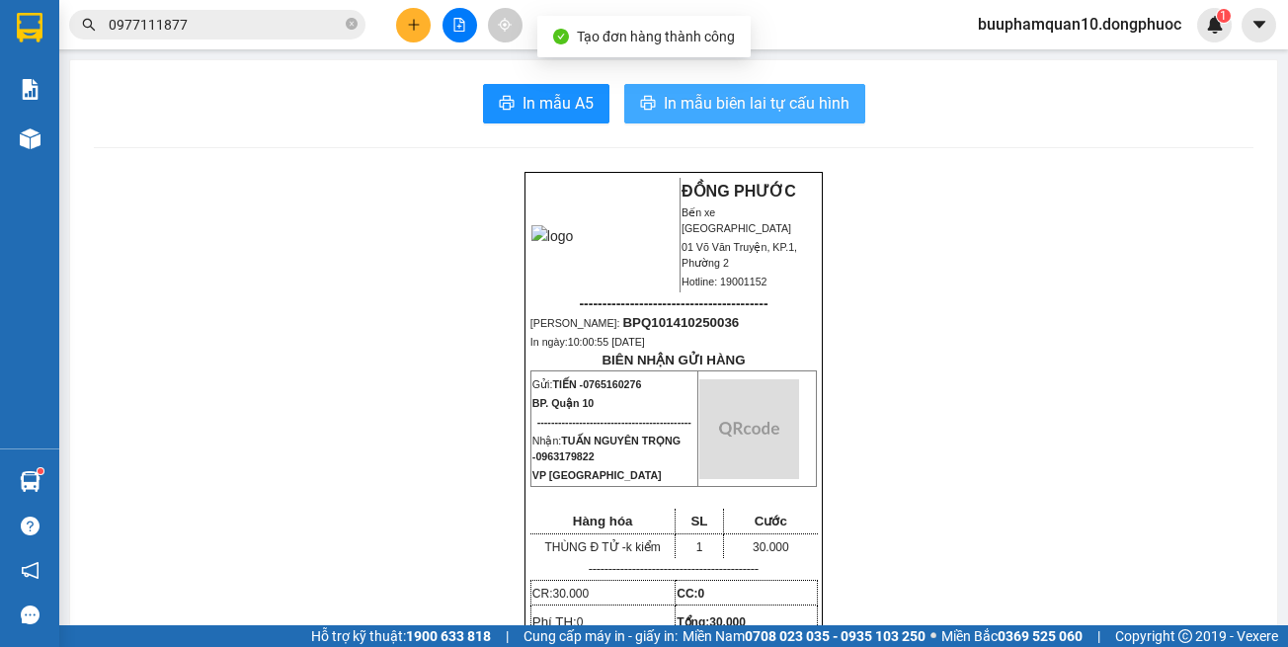
click at [773, 110] on span "In mẫu biên lai tự cấu hình" at bounding box center [757, 103] width 186 height 25
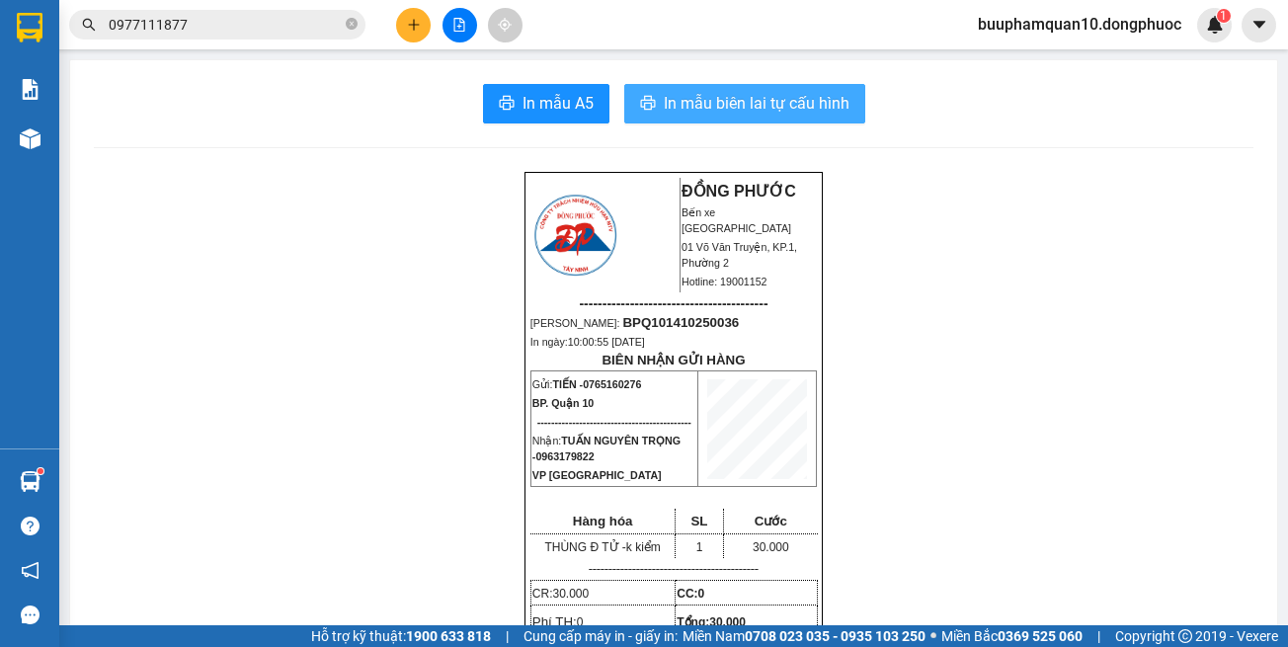
click at [766, 114] on span "In mẫu biên lai tự cấu hình" at bounding box center [757, 103] width 186 height 25
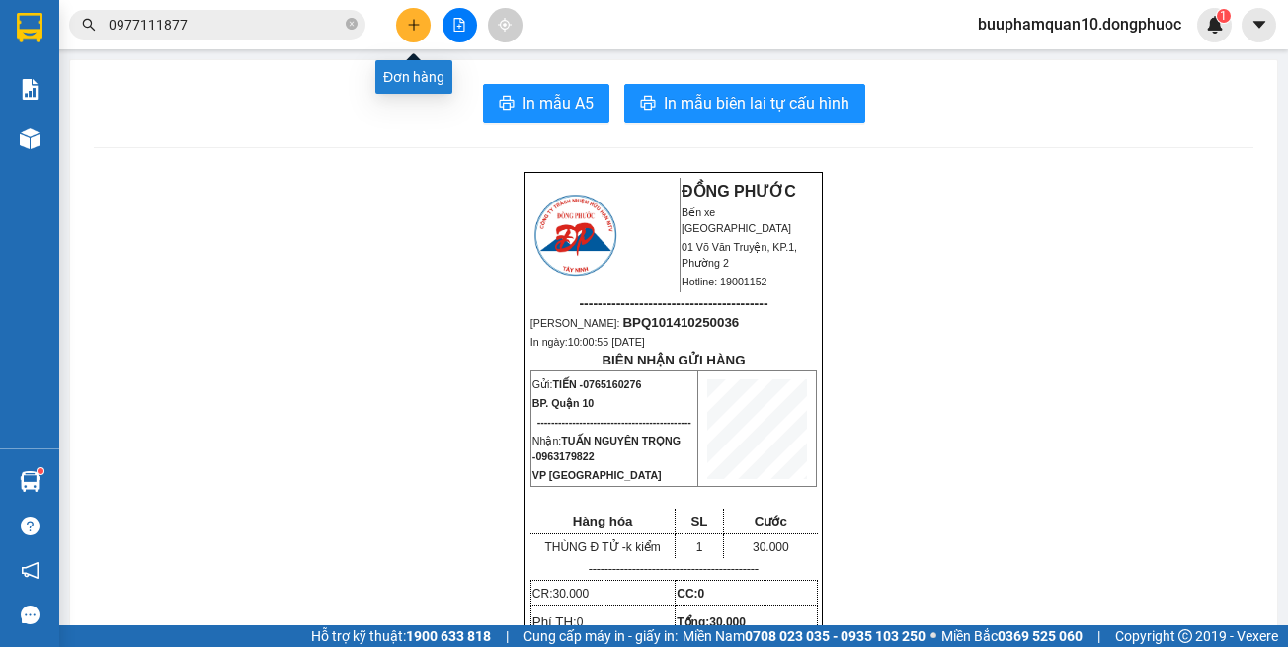
click at [416, 24] on icon "plus" at bounding box center [414, 25] width 14 height 14
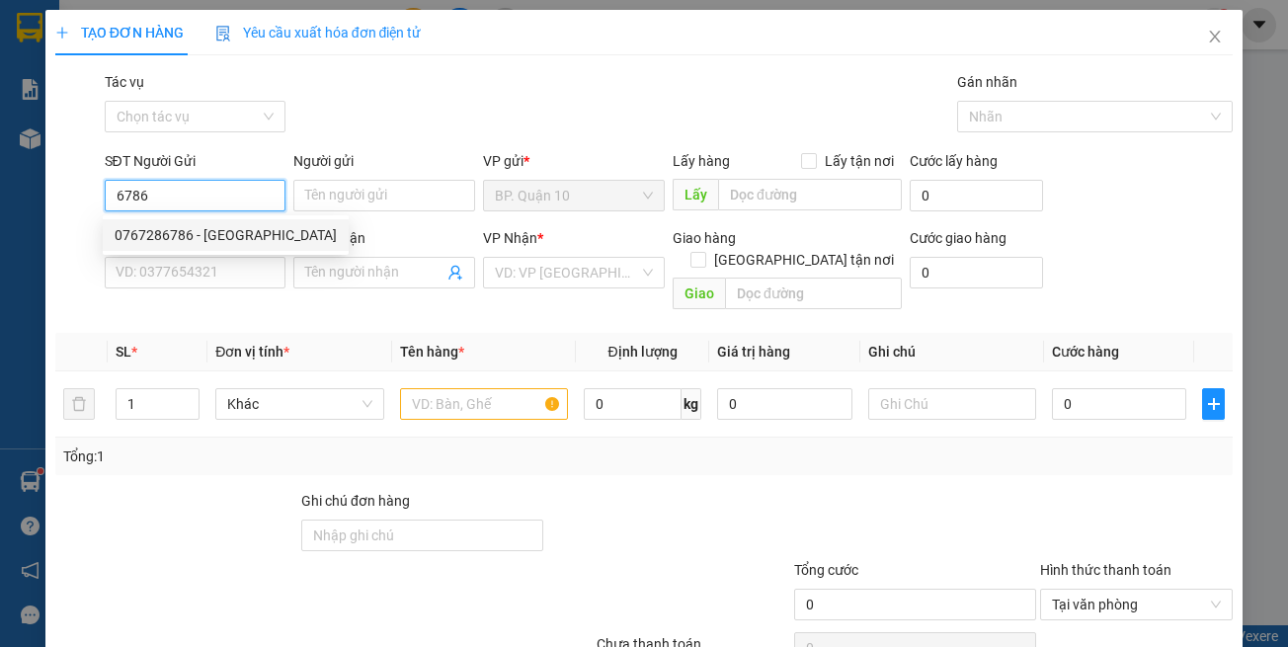
click at [234, 239] on div "0767286786 - NGA" at bounding box center [226, 235] width 222 height 22
type input "0767286786"
type input "NGA"
type input "0978676767"
type input "TÒNG"
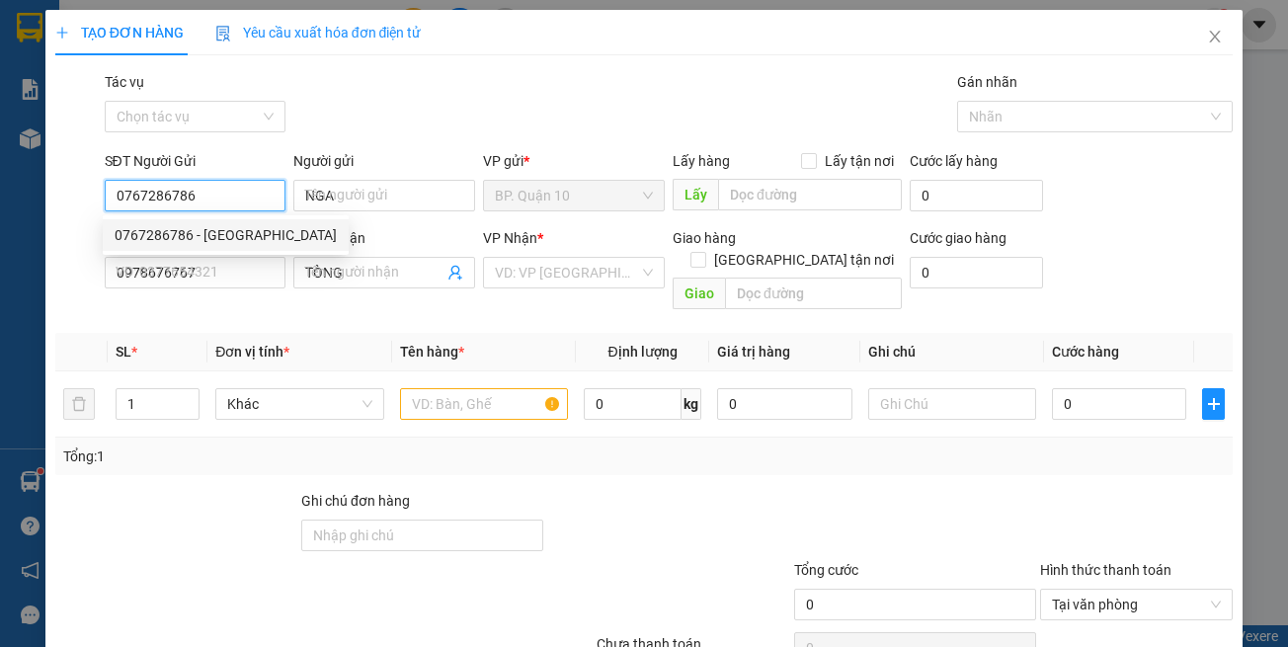
type input "30.000"
type input "0767286786"
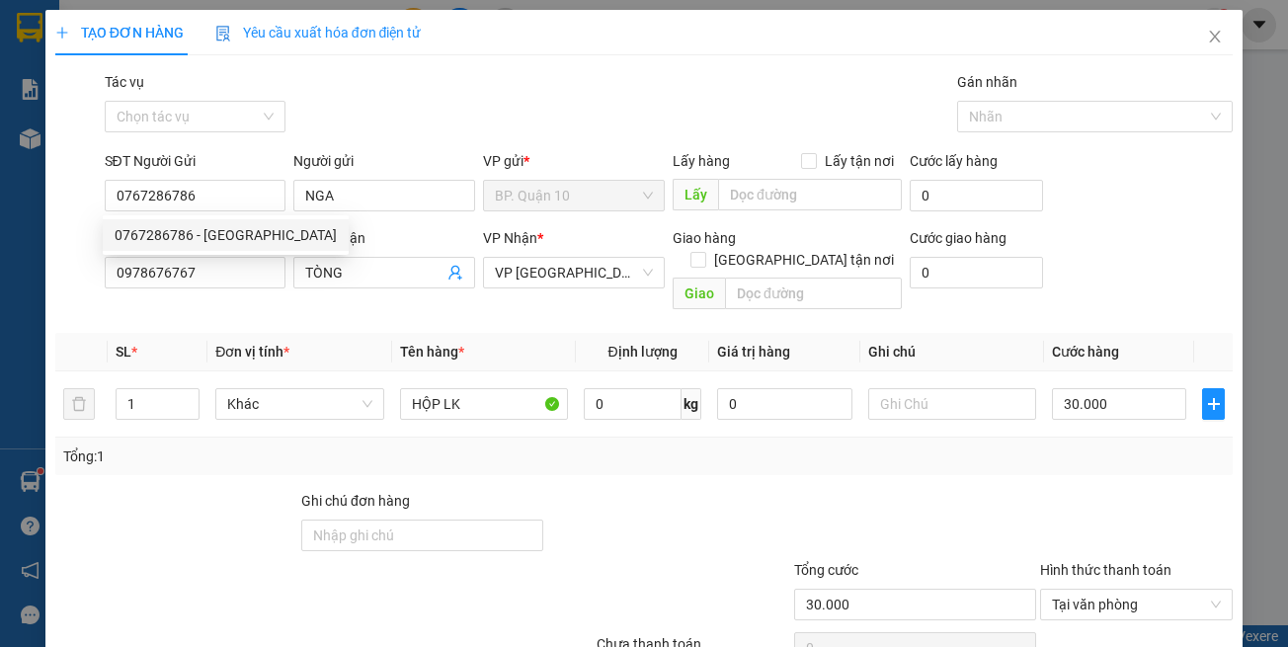
drag, startPoint x: 307, startPoint y: 301, endPoint x: 350, endPoint y: 290, distance: 43.8
click at [308, 300] on div "Transit Pickup Surcharge Ids Transit Deliver Surcharge Ids Transit Deliver Surc…" at bounding box center [644, 392] width 1178 height 643
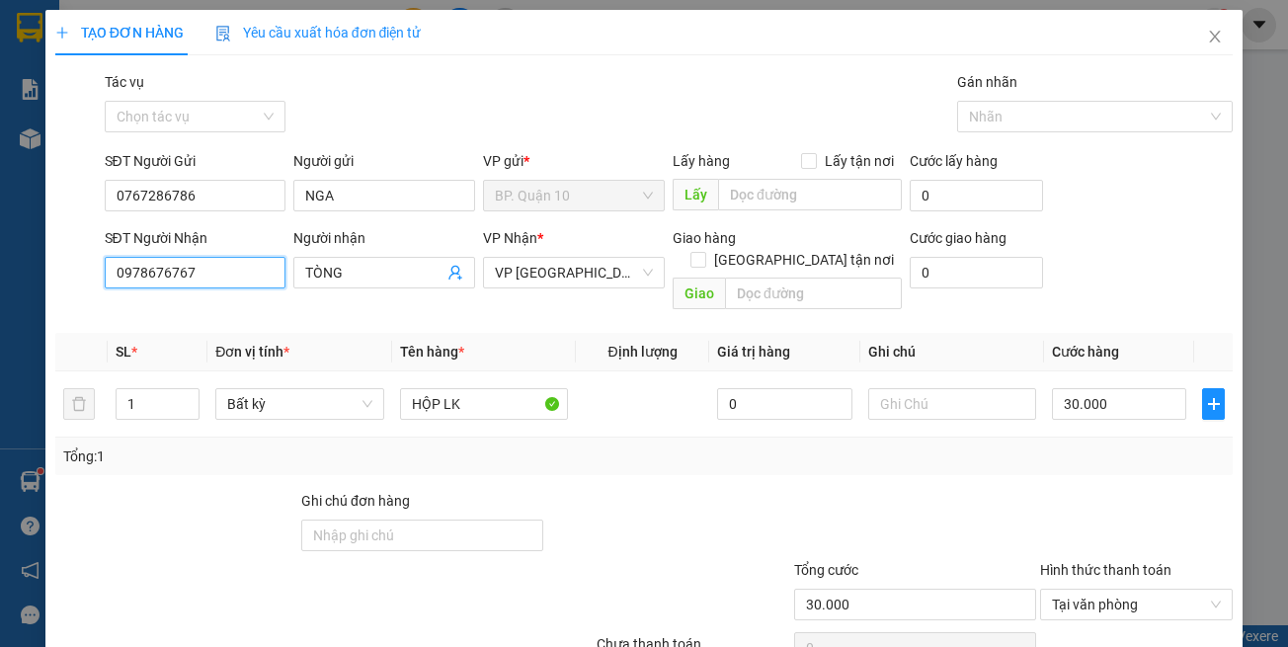
click at [220, 279] on input "0978676767" at bounding box center [196, 273] width 182 height 32
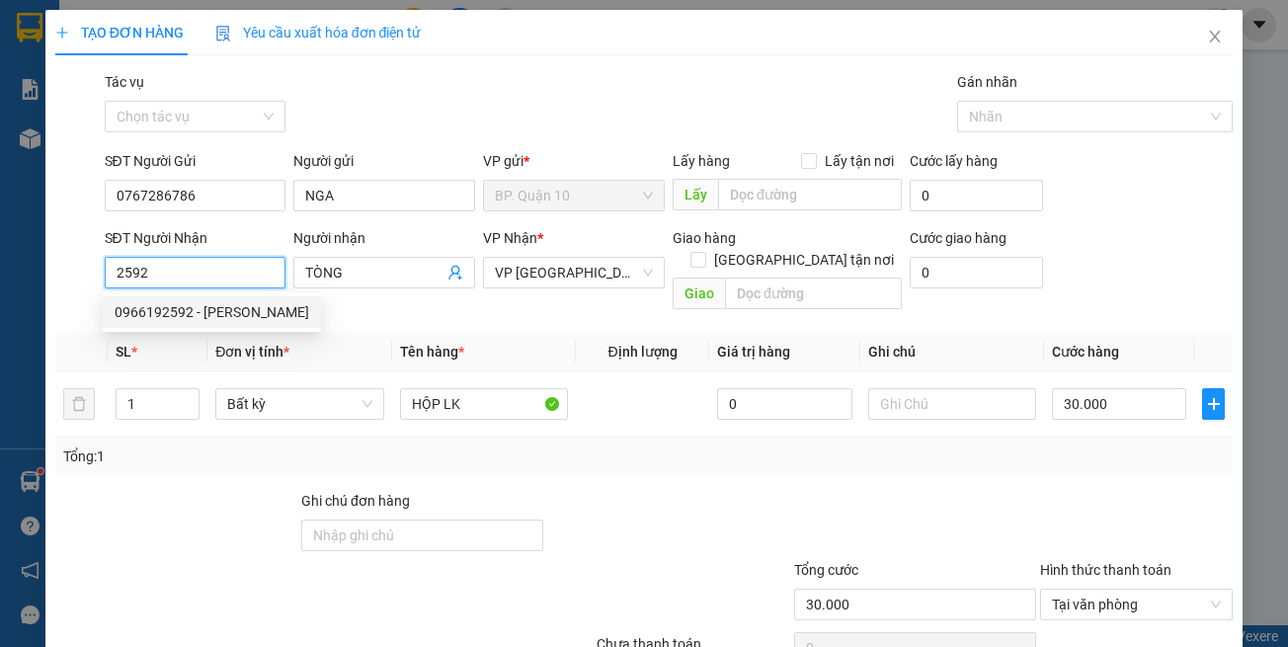
click at [220, 301] on div "0966192592 - MINH" at bounding box center [212, 312] width 195 height 22
type input "0966192592"
type input "MINH"
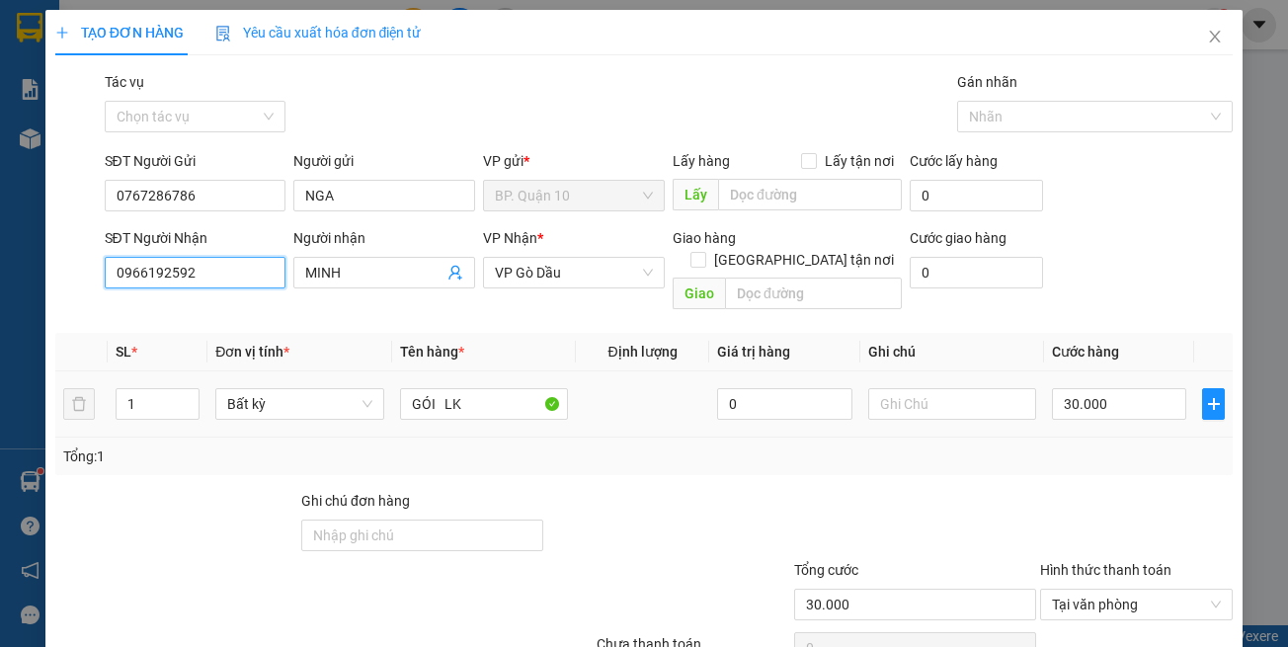
type input "0966192592"
click at [604, 457] on div "Transit Pickup Surcharge Ids Transit Deliver Surcharge Ids Transit Deliver Surc…" at bounding box center [644, 392] width 1178 height 643
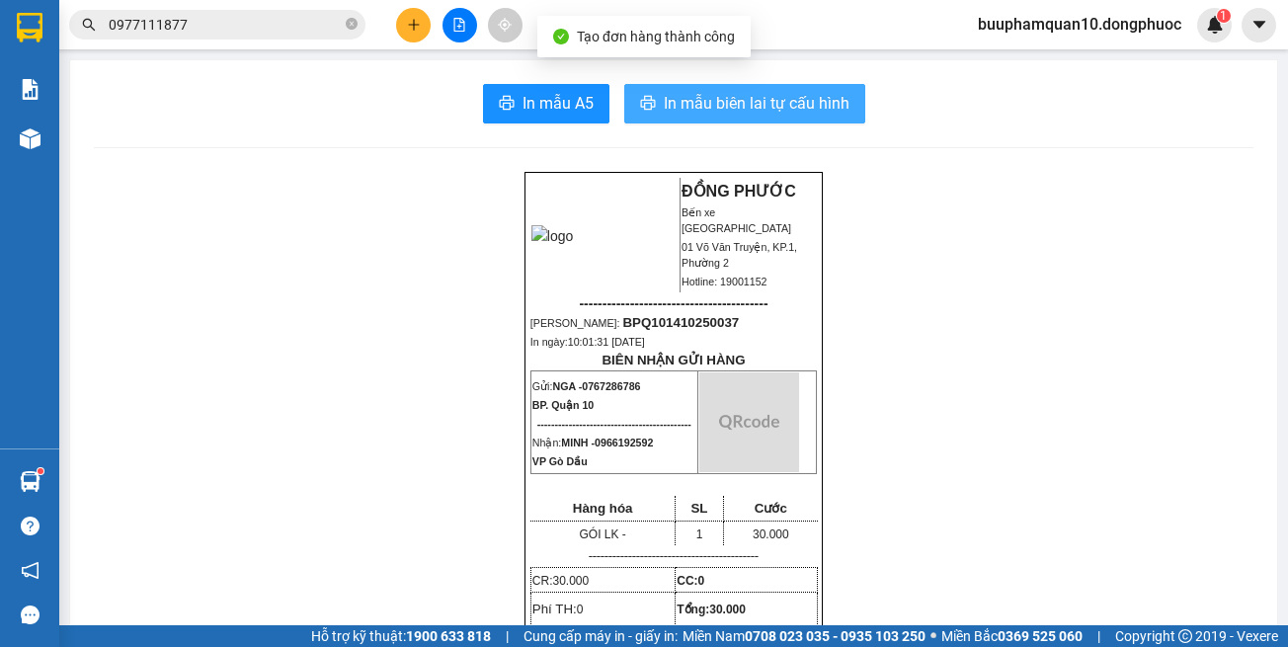
click at [709, 108] on span "In mẫu biên lai tự cấu hình" at bounding box center [757, 103] width 186 height 25
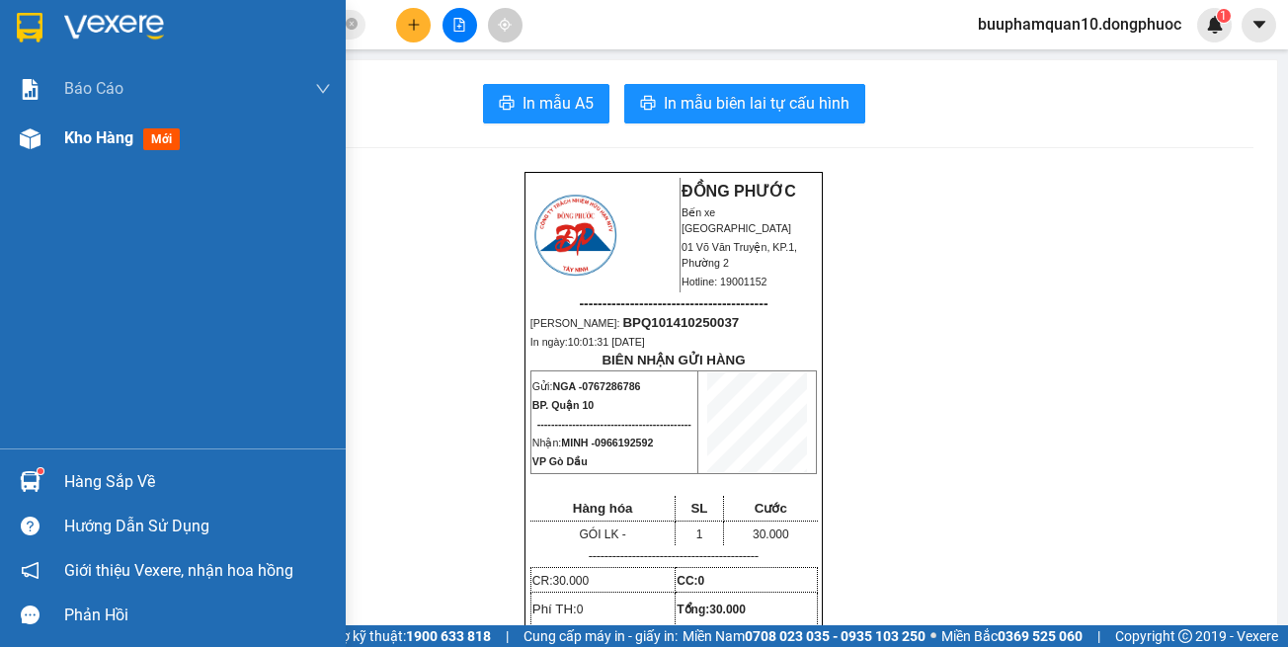
click at [41, 131] on div at bounding box center [30, 139] width 35 height 35
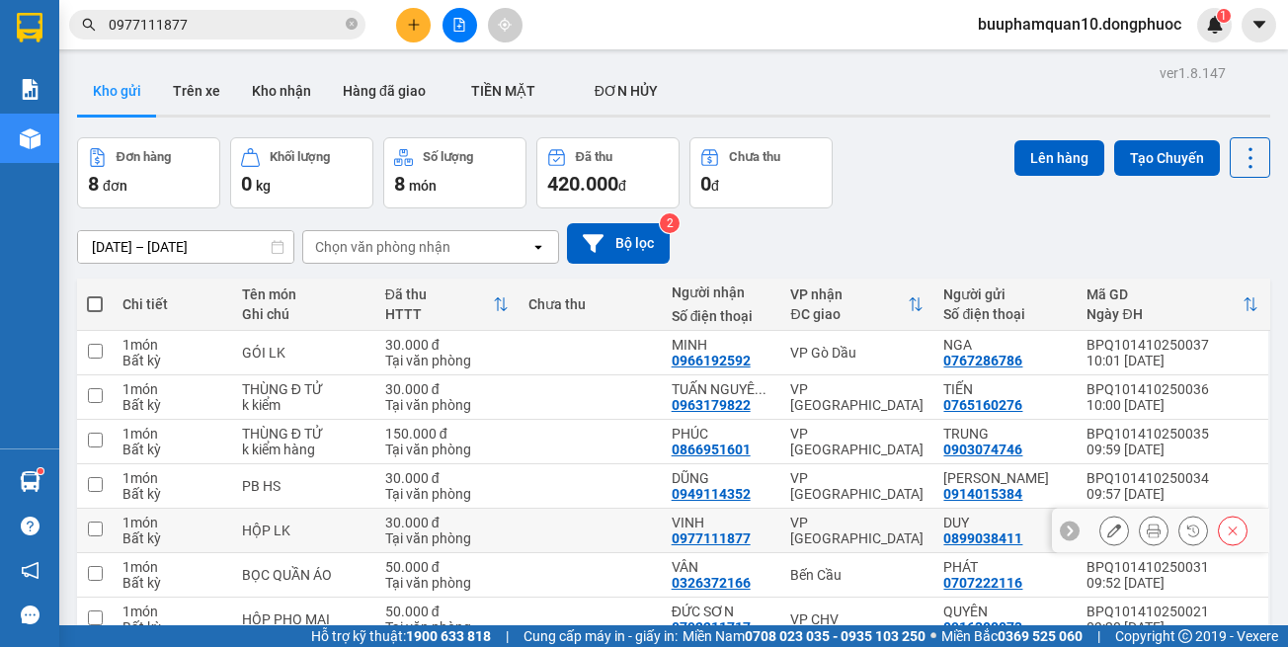
drag, startPoint x: 860, startPoint y: 437, endPoint x: 939, endPoint y: 231, distance: 220.1
click at [860, 515] on div "VP [GEOGRAPHIC_DATA]" at bounding box center [856, 531] width 133 height 32
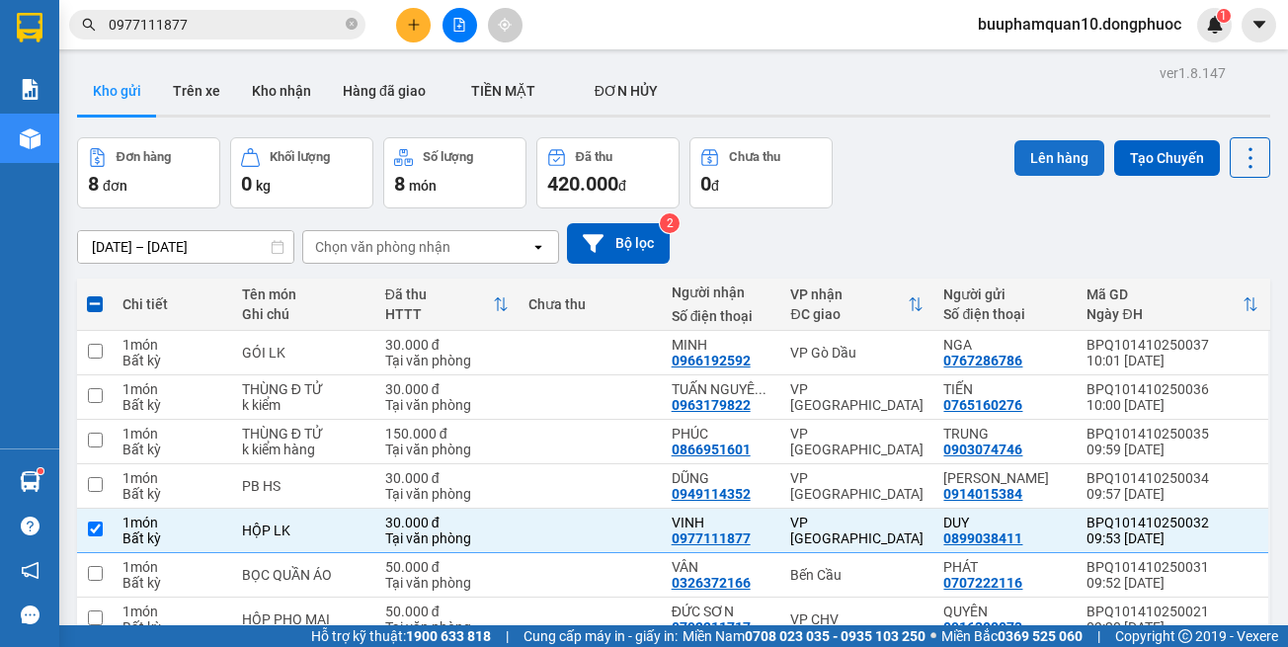
click at [1035, 140] on button "Lên hàng" at bounding box center [1060, 158] width 90 height 36
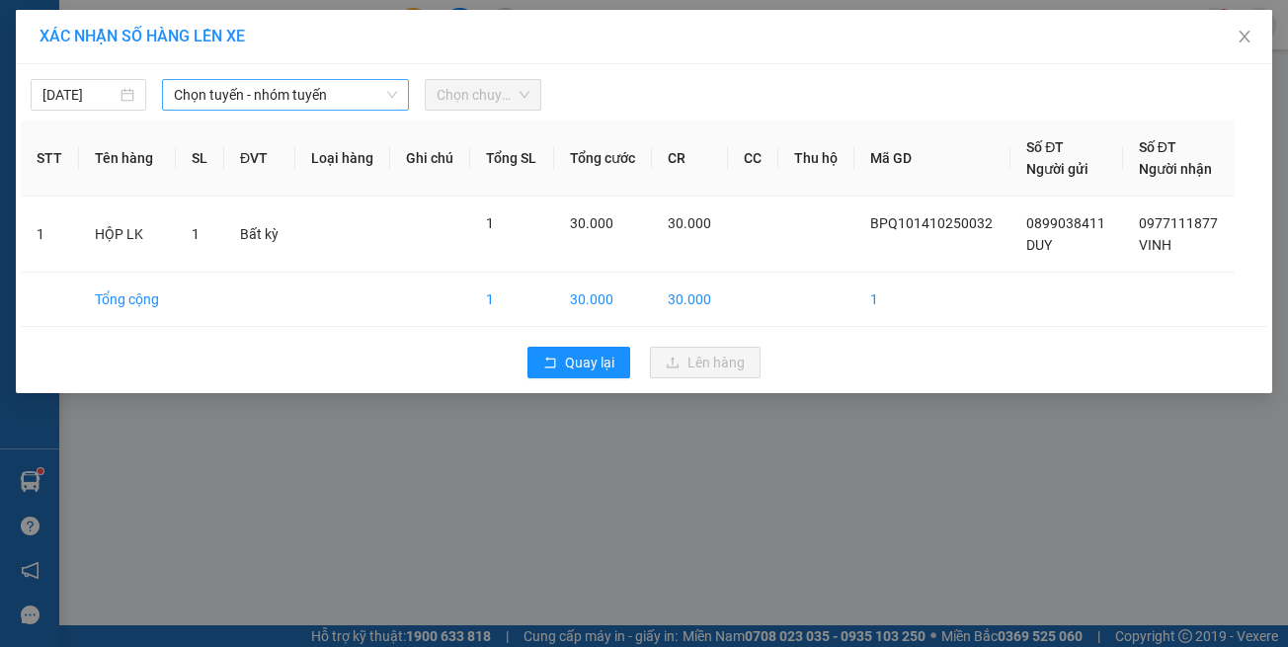
click at [315, 100] on span "Chọn tuyến - nhóm tuyến" at bounding box center [285, 95] width 223 height 30
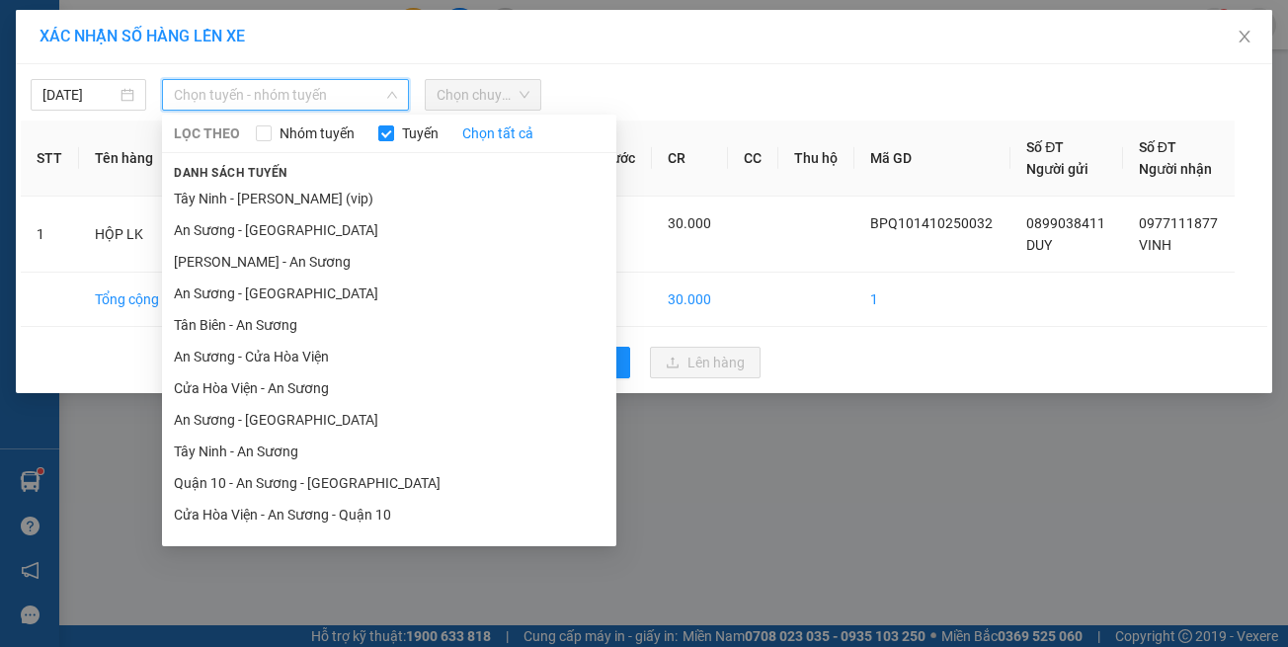
drag, startPoint x: 402, startPoint y: 521, endPoint x: 420, endPoint y: 379, distance: 142.4
click at [402, 594] on li "[GEOGRAPHIC_DATA] - [GEOGRAPHIC_DATA] (vip)" at bounding box center [389, 610] width 454 height 32
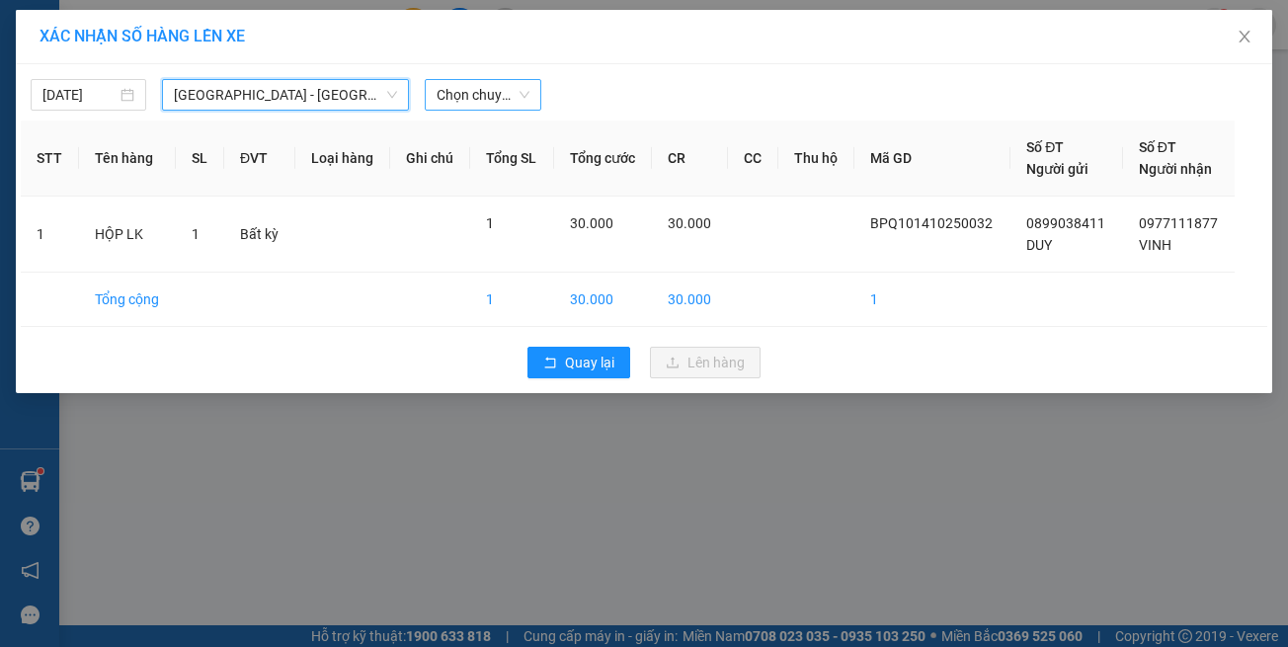
click at [501, 93] on span "Chọn chuyến" at bounding box center [483, 95] width 92 height 30
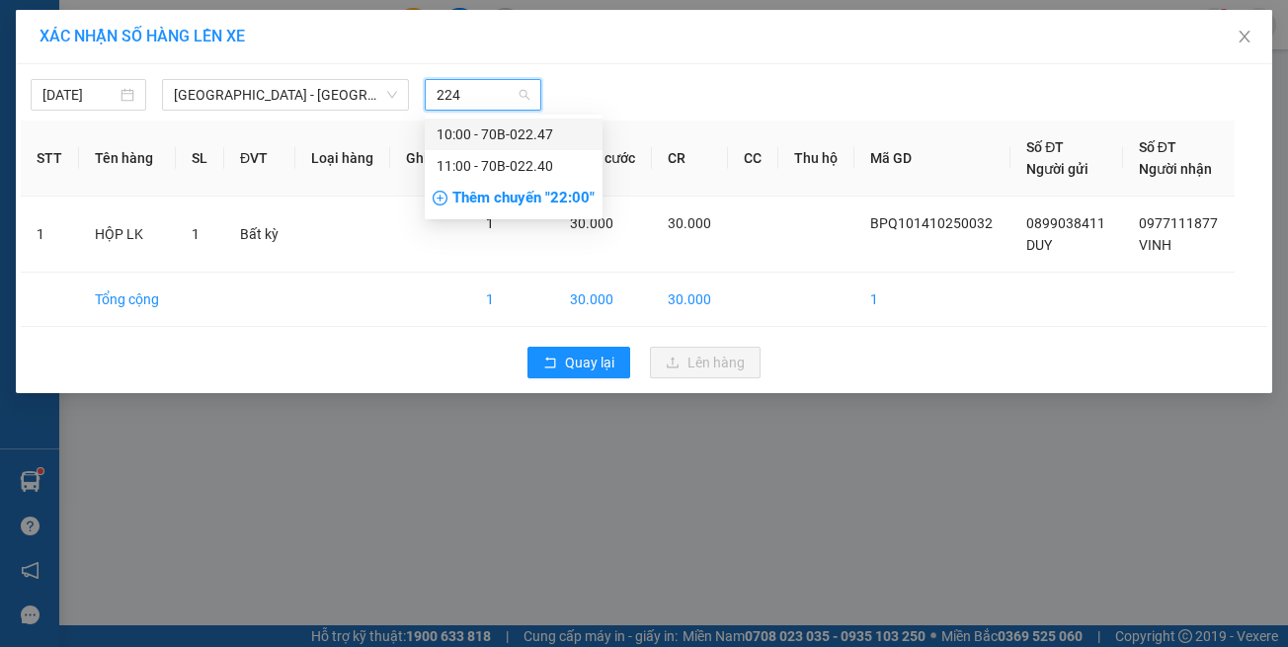
type input "2247"
click at [504, 135] on div "10:00 - 70B-022.47" at bounding box center [514, 134] width 154 height 22
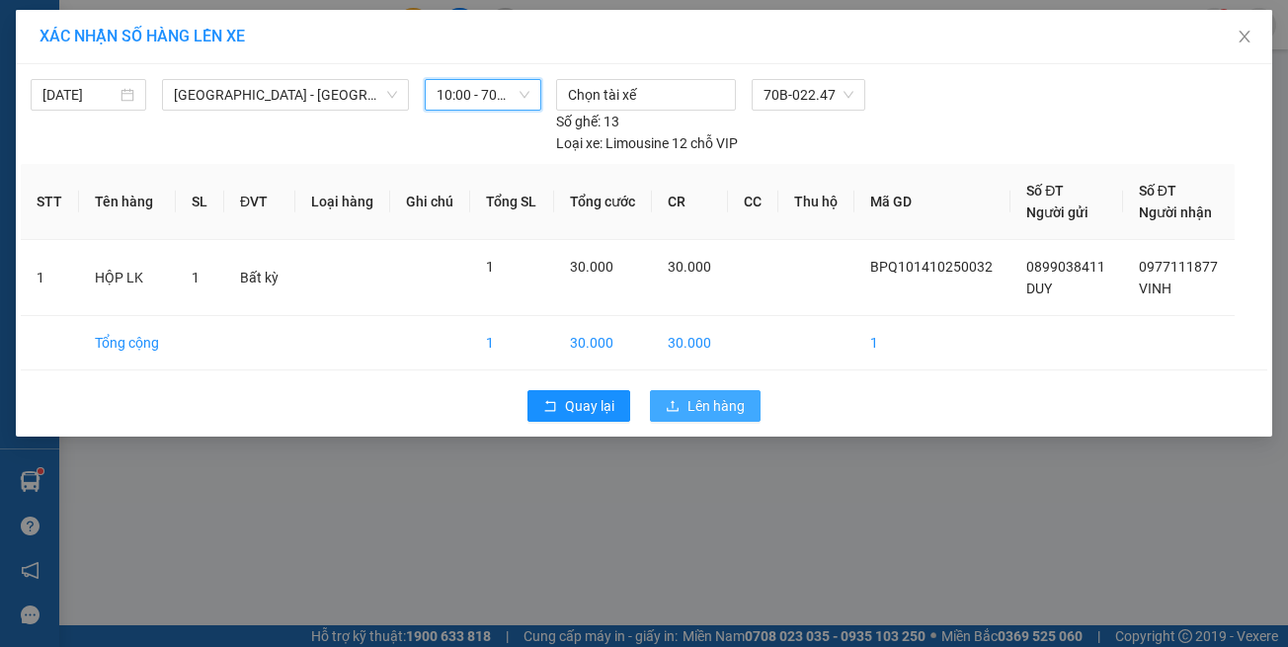
drag, startPoint x: 706, startPoint y: 375, endPoint x: 628, endPoint y: 341, distance: 85.4
click at [704, 395] on span "Lên hàng" at bounding box center [716, 406] width 57 height 22
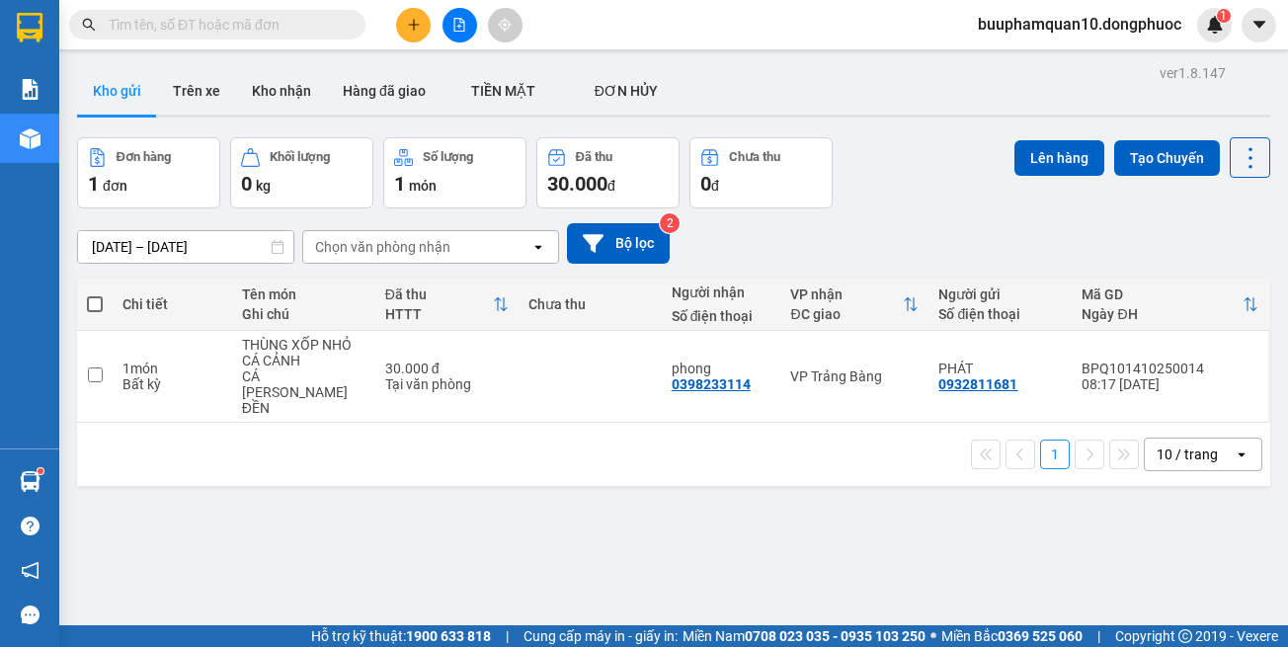
click at [211, 17] on input "text" at bounding box center [225, 25] width 233 height 22
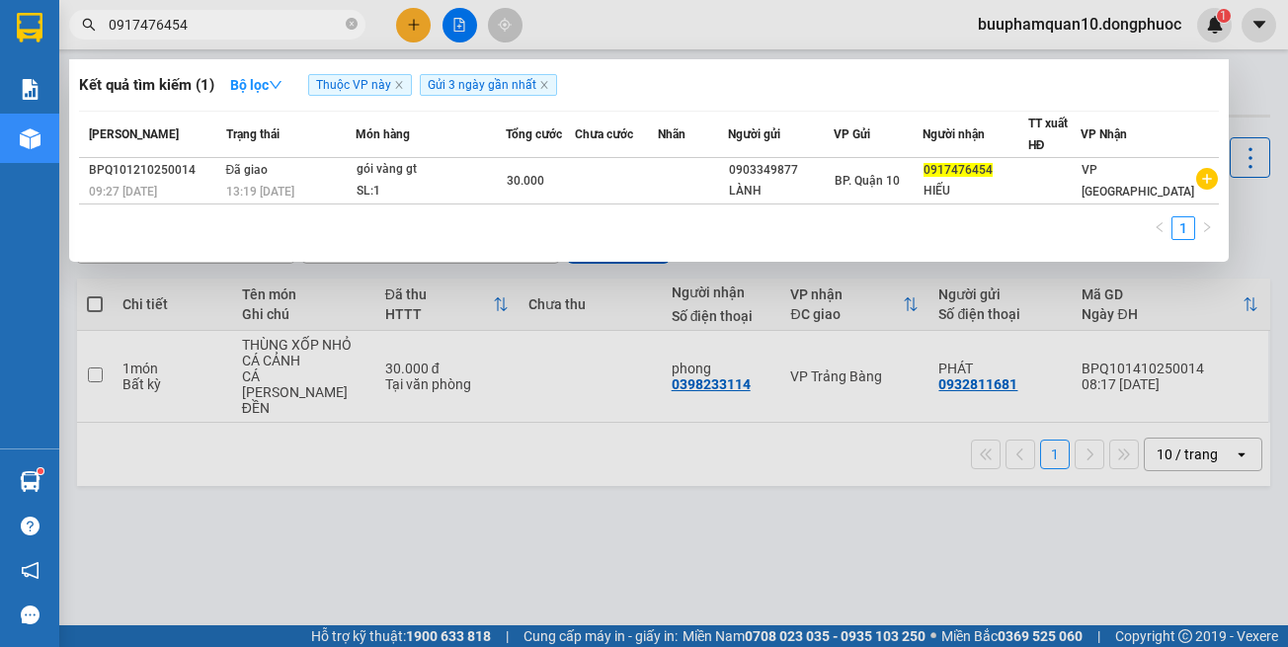
type input "0917476454"
click at [538, 87] on span "Gửi 3 ngày gần nhất" at bounding box center [488, 85] width 137 height 22
click at [542, 86] on icon "close" at bounding box center [544, 85] width 10 height 10
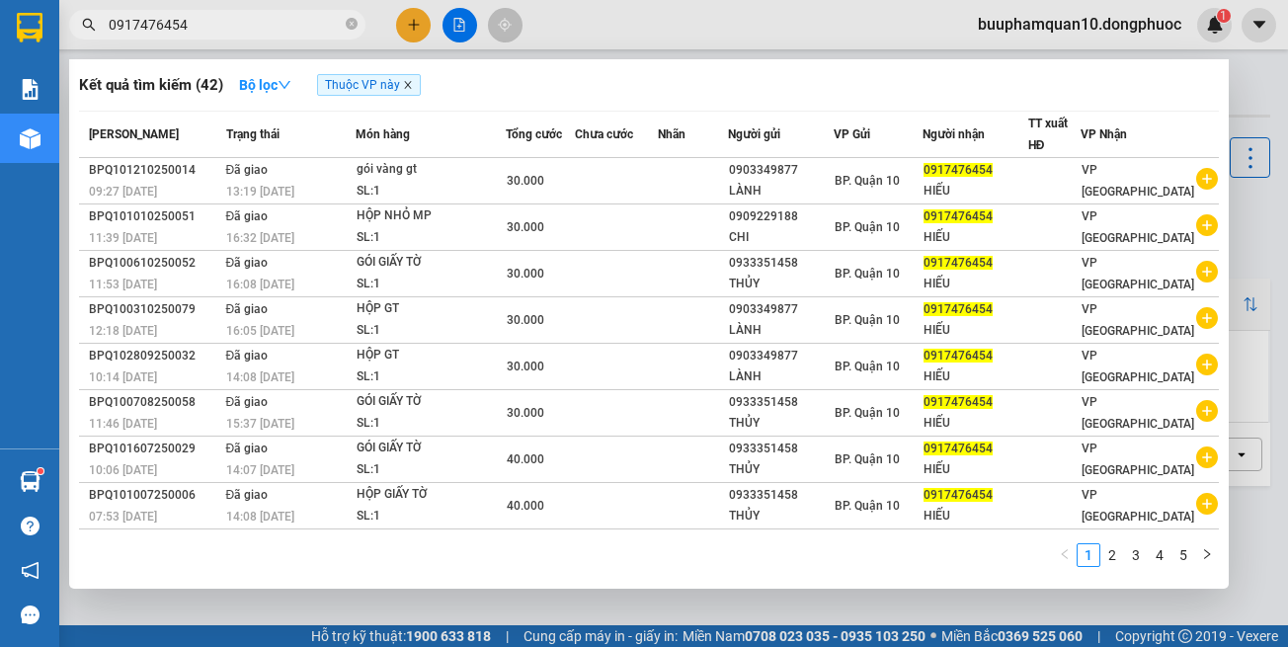
click at [411, 88] on icon "close" at bounding box center [407, 85] width 7 height 7
click at [1257, 140] on div at bounding box center [644, 323] width 1288 height 647
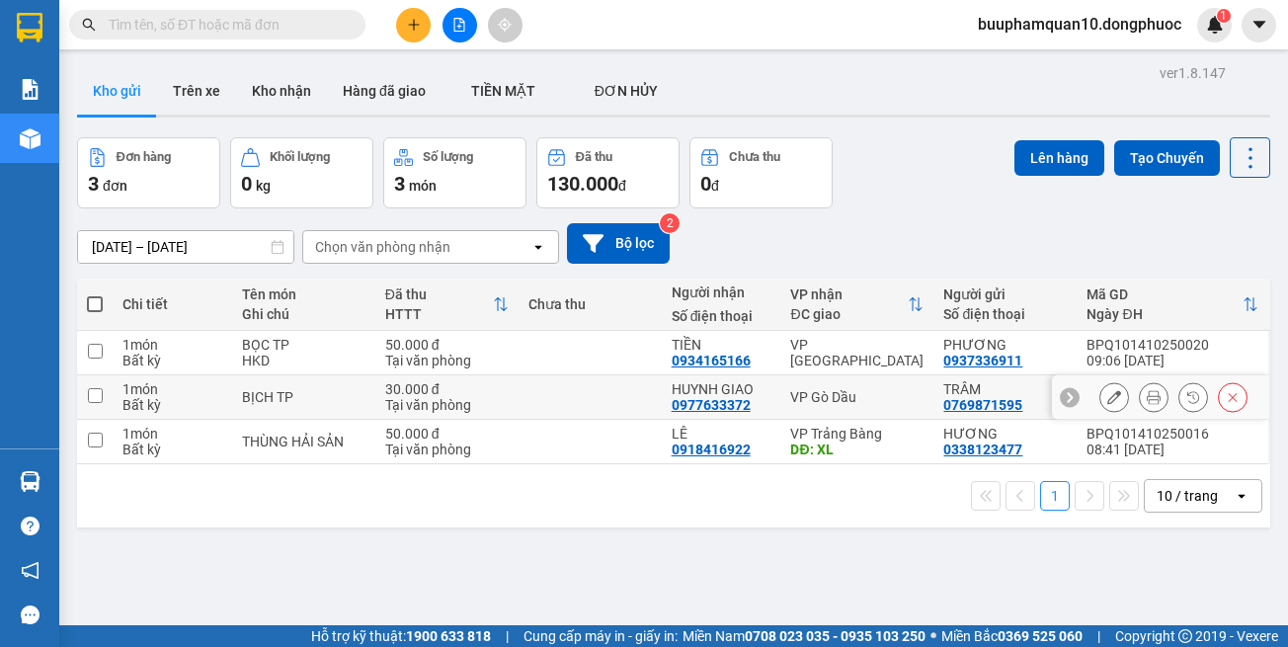
click at [837, 391] on div "VP Gò Dầu" at bounding box center [856, 397] width 133 height 16
checkbox input "true"
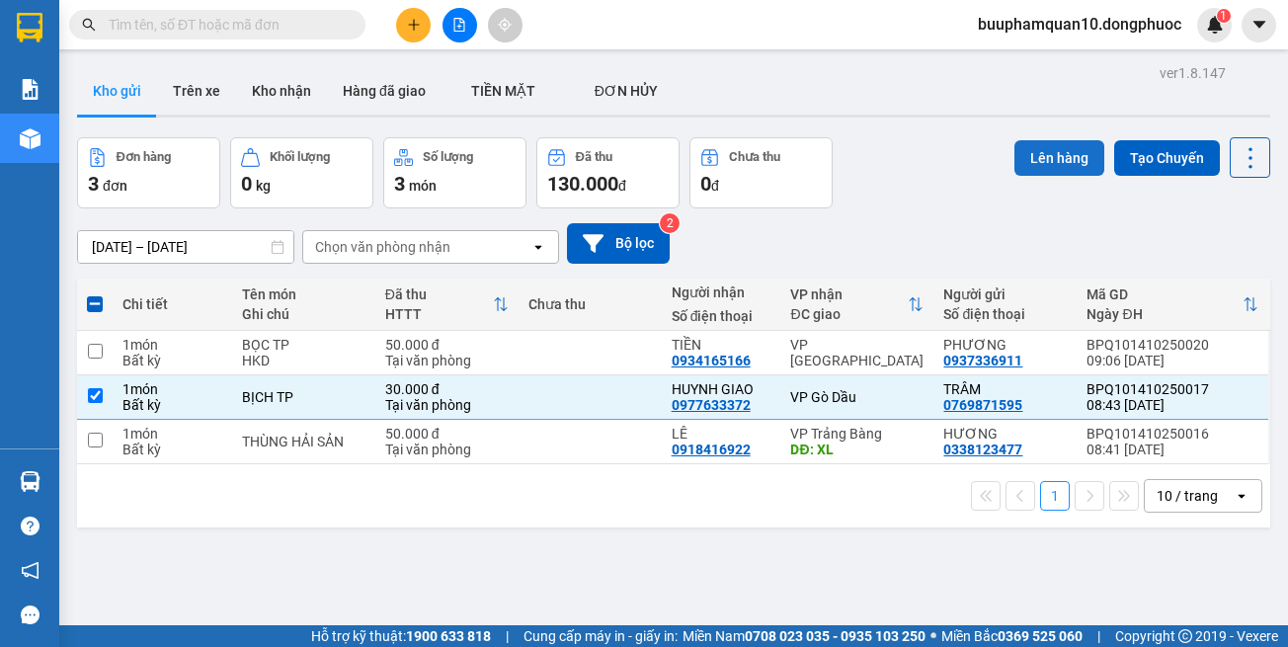
click at [1036, 169] on button "Lên hàng" at bounding box center [1060, 158] width 90 height 36
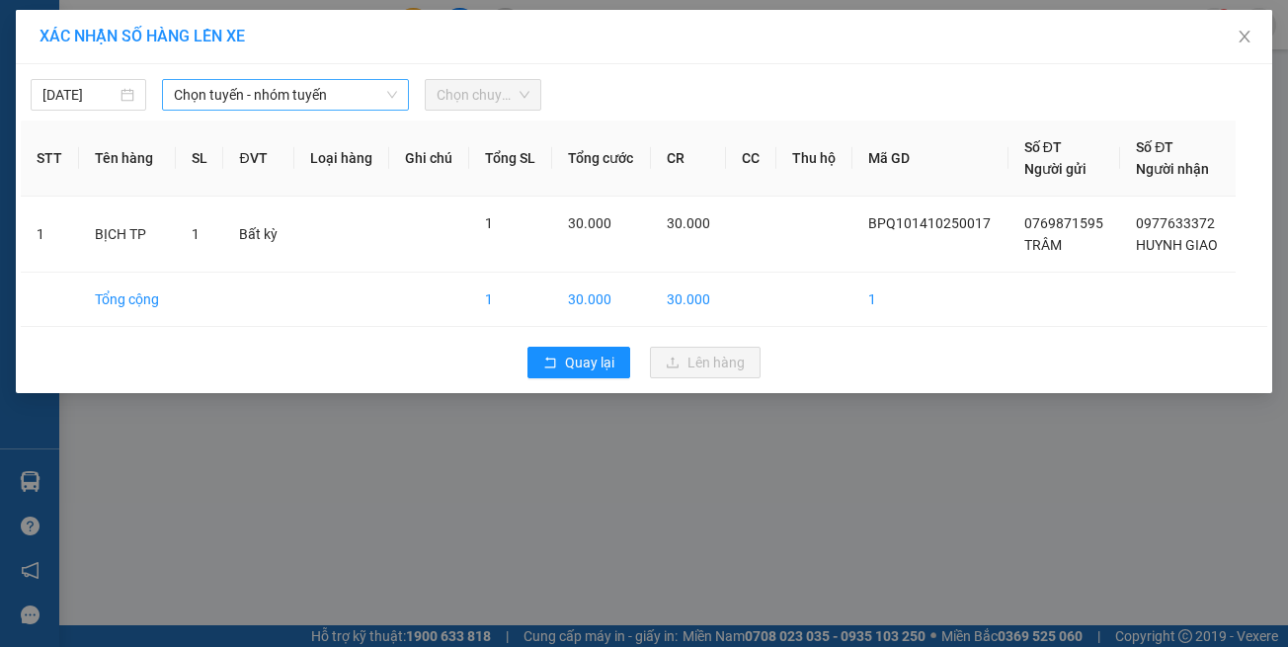
click at [313, 91] on span "Chọn tuyến - nhóm tuyến" at bounding box center [285, 95] width 223 height 30
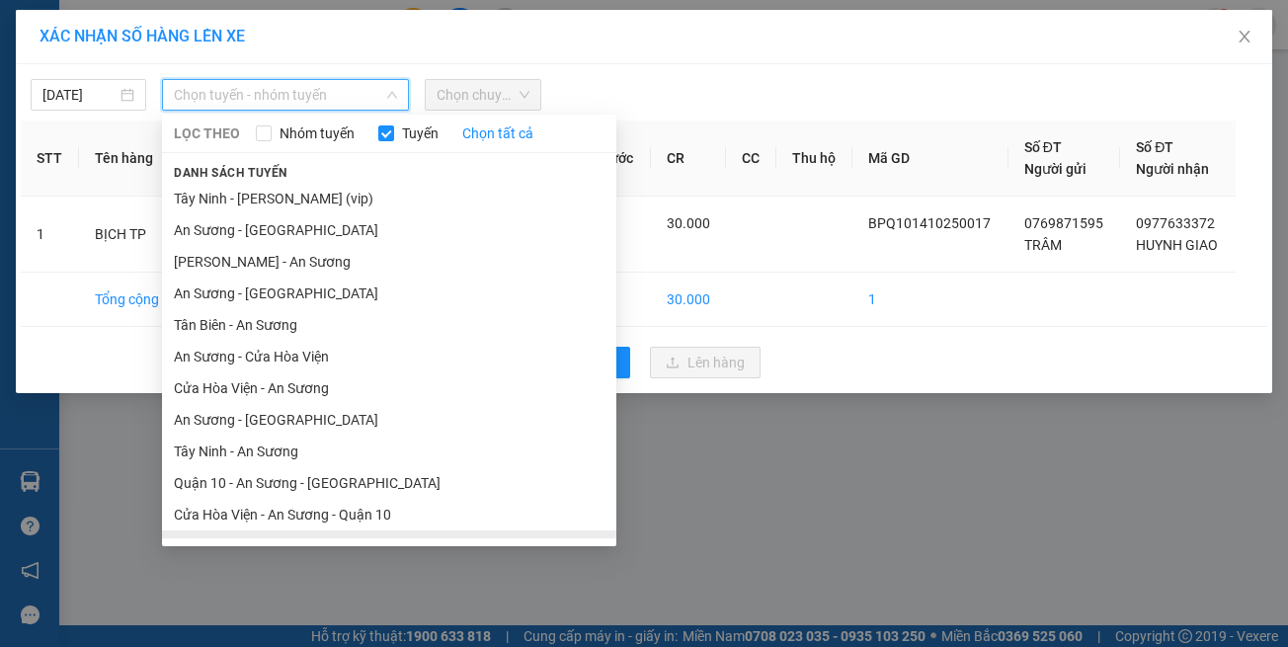
scroll to position [87, 0]
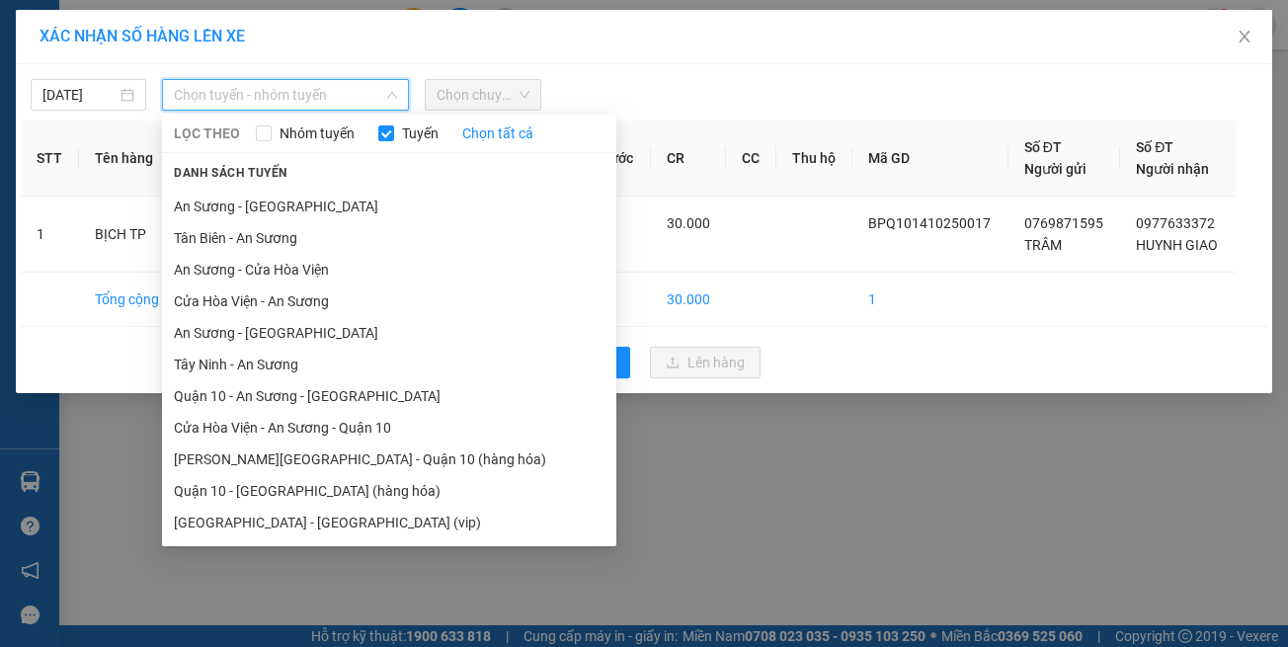
drag, startPoint x: 426, startPoint y: 518, endPoint x: 430, endPoint y: 499, distance: 19.2
click at [428, 513] on li "[GEOGRAPHIC_DATA] - [GEOGRAPHIC_DATA] (vip)" at bounding box center [389, 523] width 454 height 32
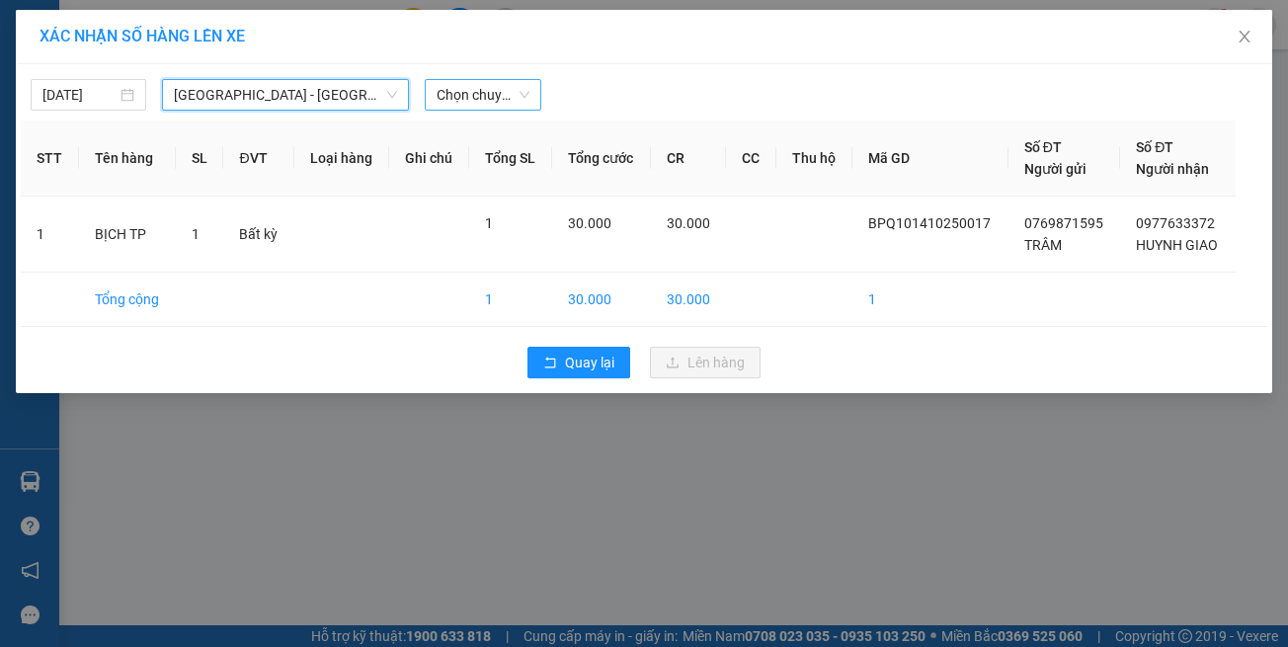
click at [505, 105] on span "Chọn chuyến" at bounding box center [483, 95] width 92 height 30
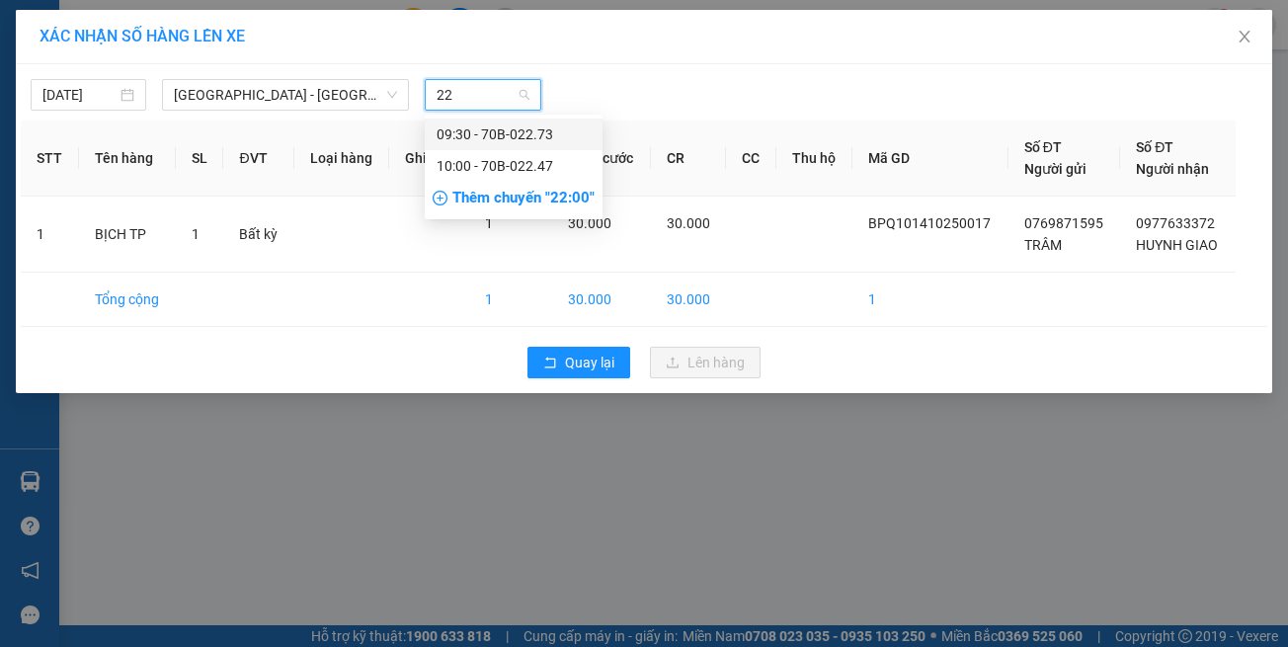
type input "227"
click at [483, 141] on div "09:30 - 70B-022.73" at bounding box center [514, 134] width 154 height 22
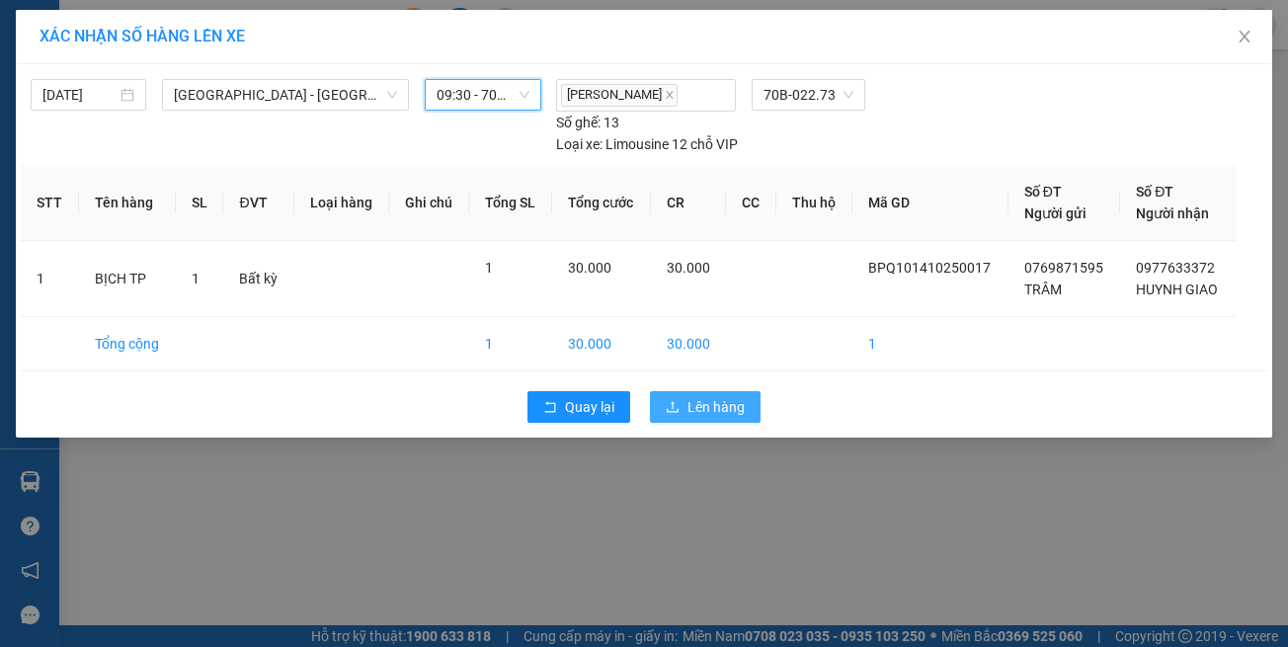
click at [672, 391] on button "Lên hàng" at bounding box center [705, 407] width 111 height 32
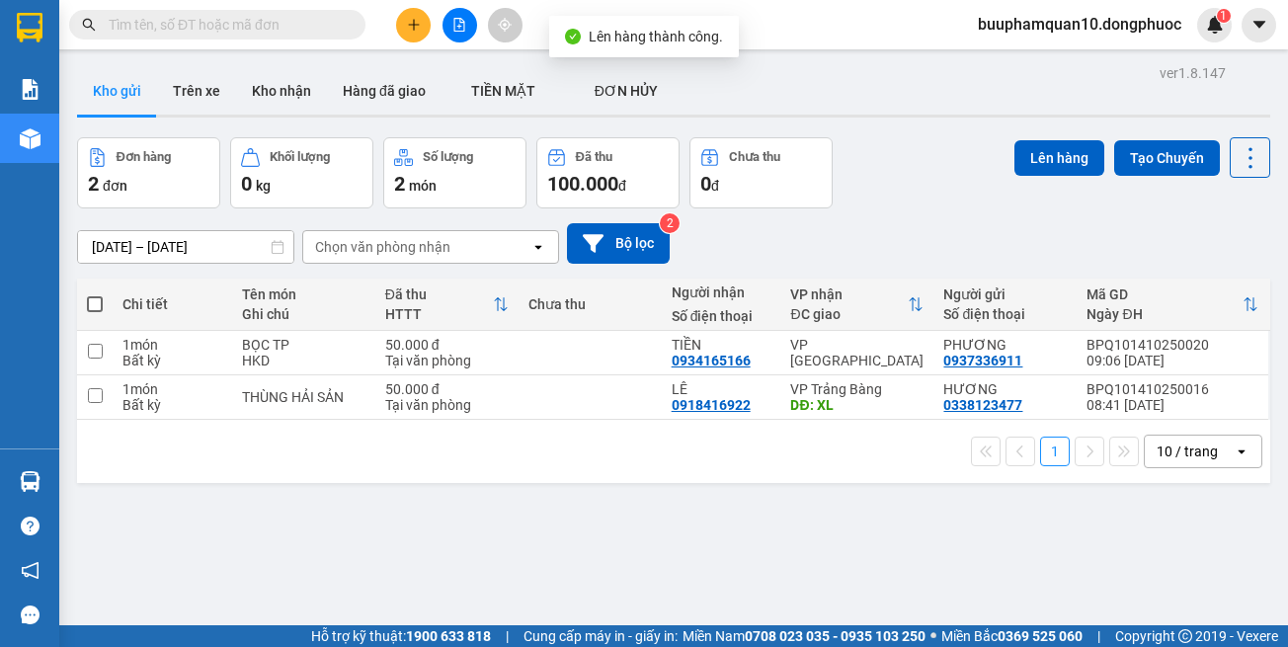
click at [458, 31] on icon "file-add" at bounding box center [459, 25] width 14 height 14
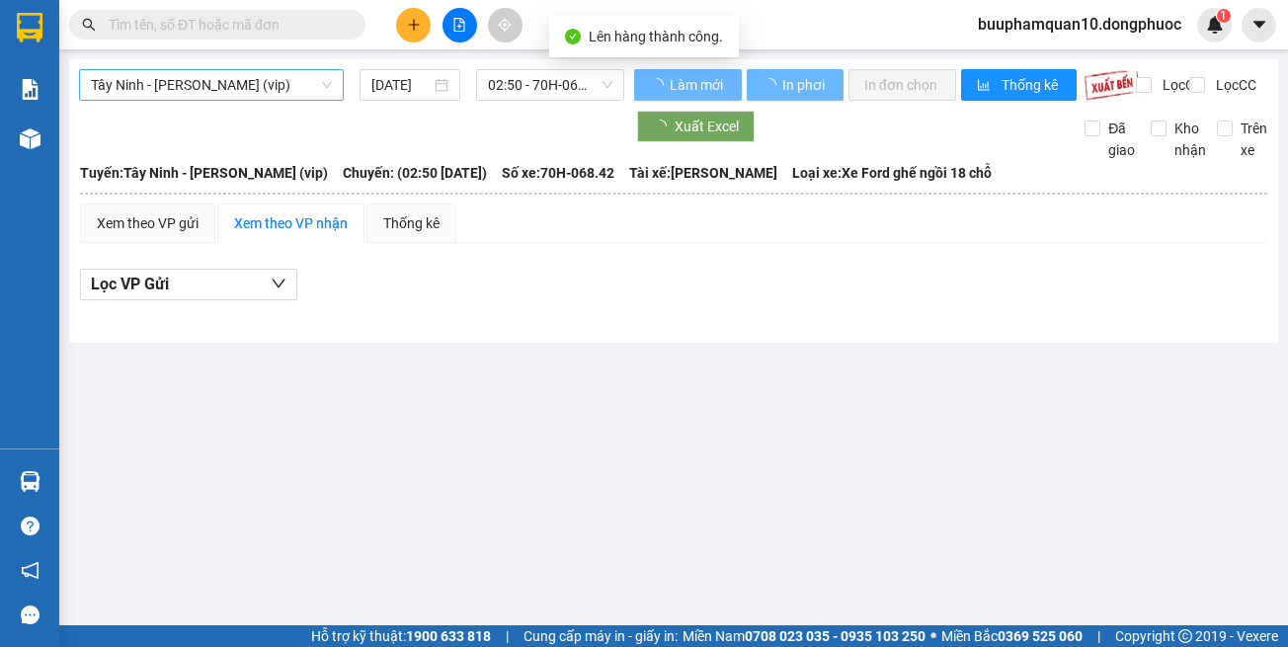
click at [160, 96] on span "Tây Ninh - [PERSON_NAME] (vip)" at bounding box center [211, 85] width 241 height 30
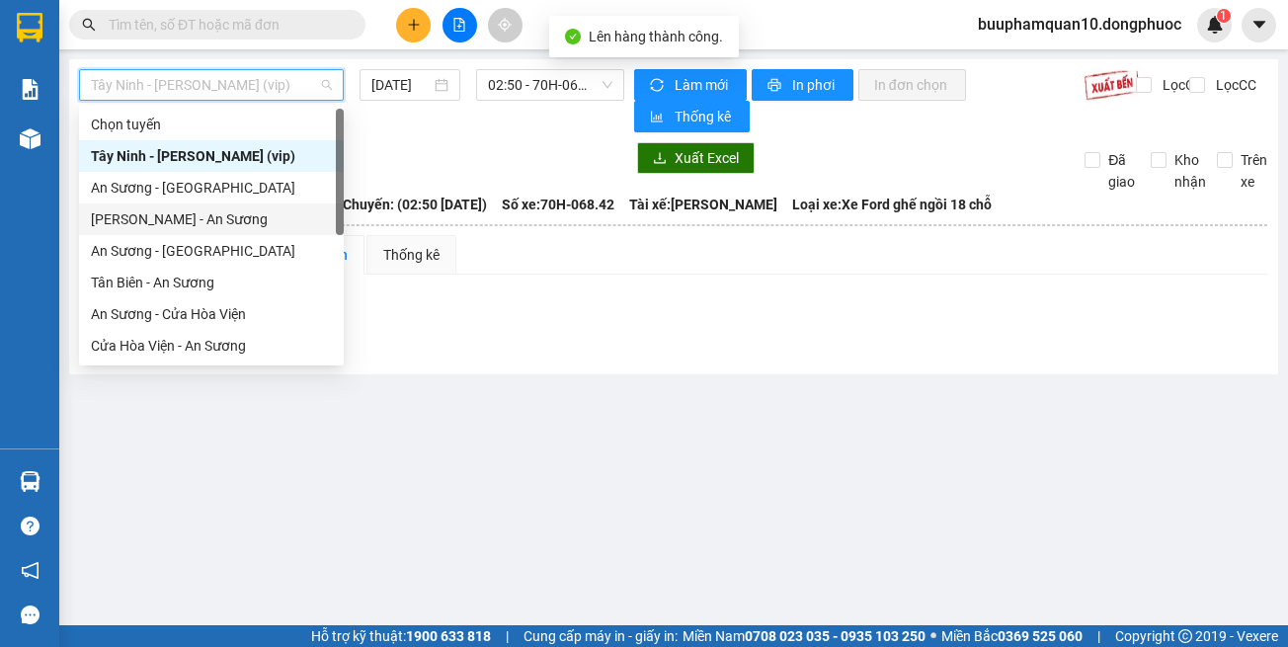
scroll to position [221, 0]
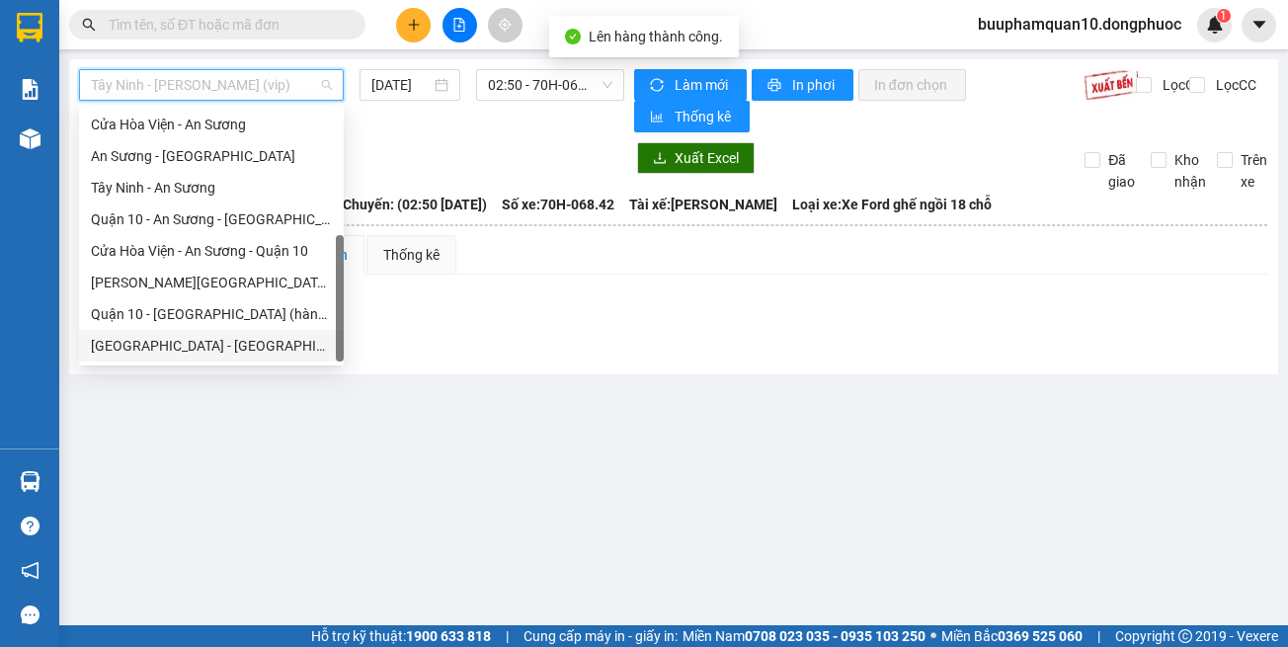
click at [204, 353] on div "[GEOGRAPHIC_DATA] - [GEOGRAPHIC_DATA] (vip)" at bounding box center [211, 346] width 241 height 22
type input "[DATE]"
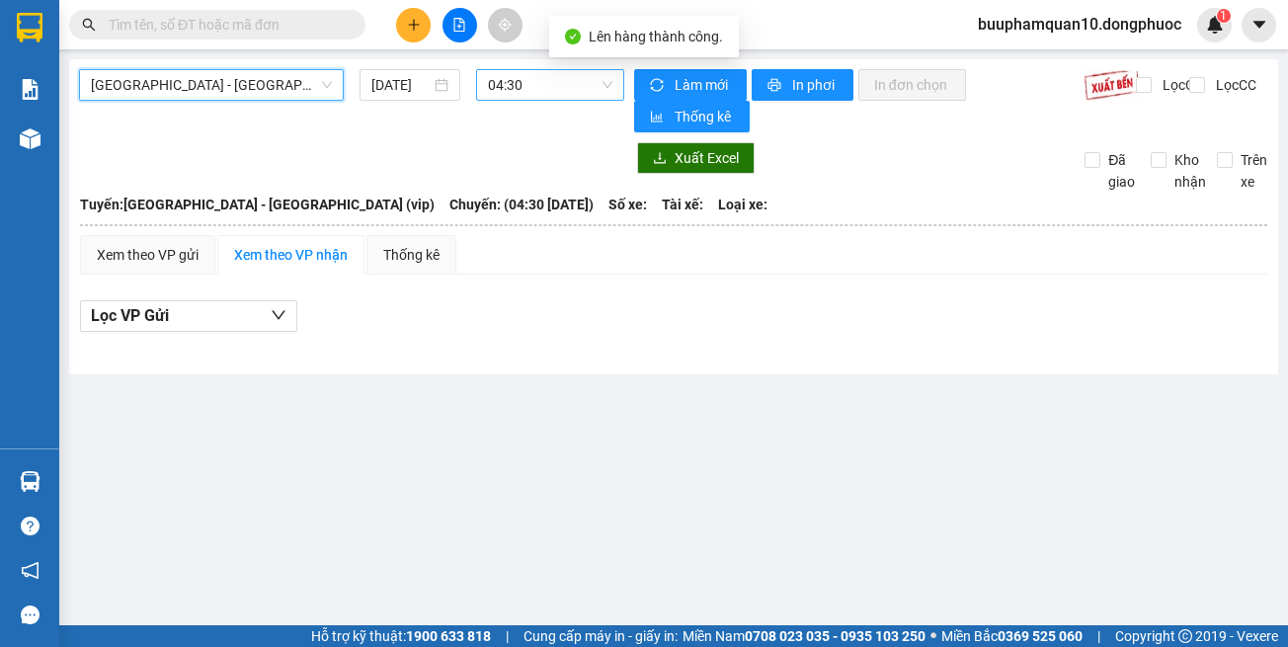
click at [516, 95] on span "04:30" at bounding box center [550, 85] width 124 height 30
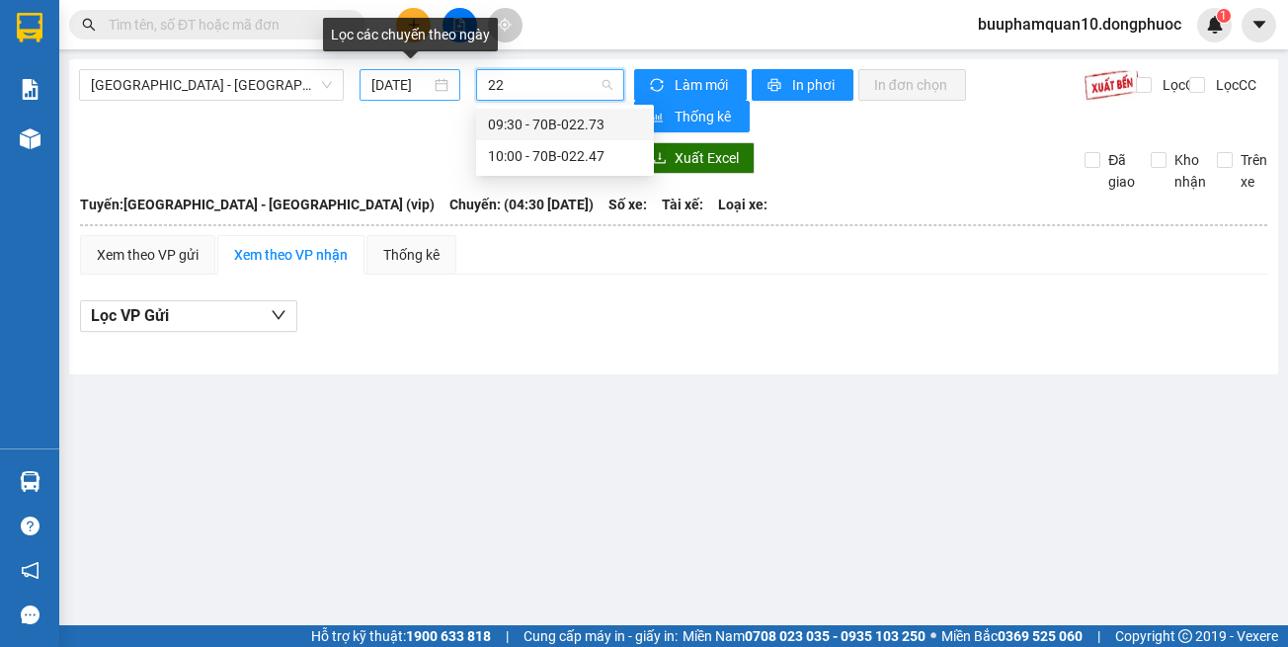
type input "227"
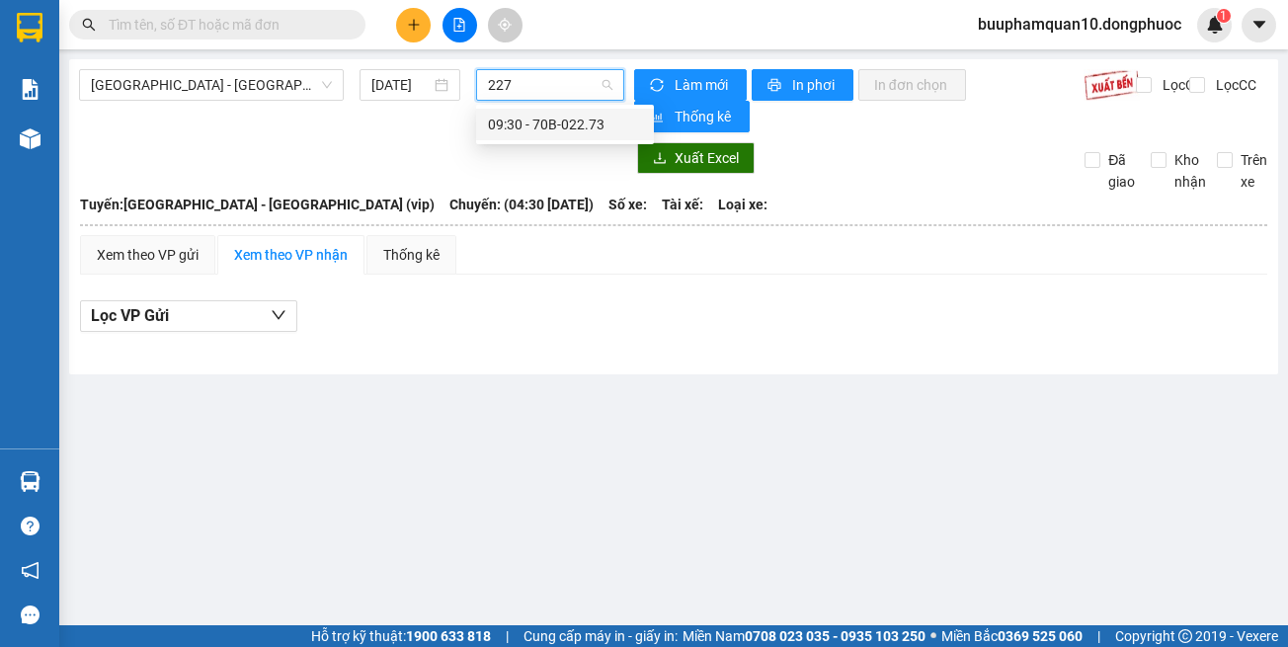
click at [501, 119] on div "09:30 - 70B-022.73" at bounding box center [565, 125] width 154 height 22
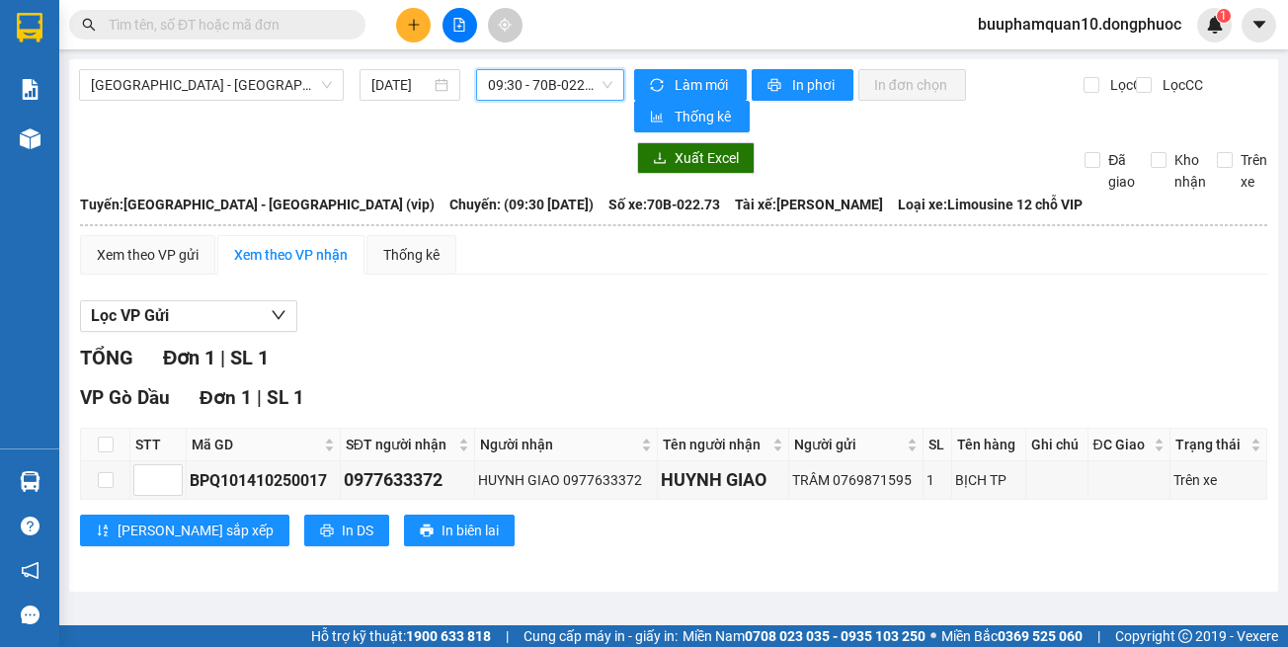
click at [532, 77] on span "09:30 - 70B-022.73" at bounding box center [550, 85] width 124 height 30
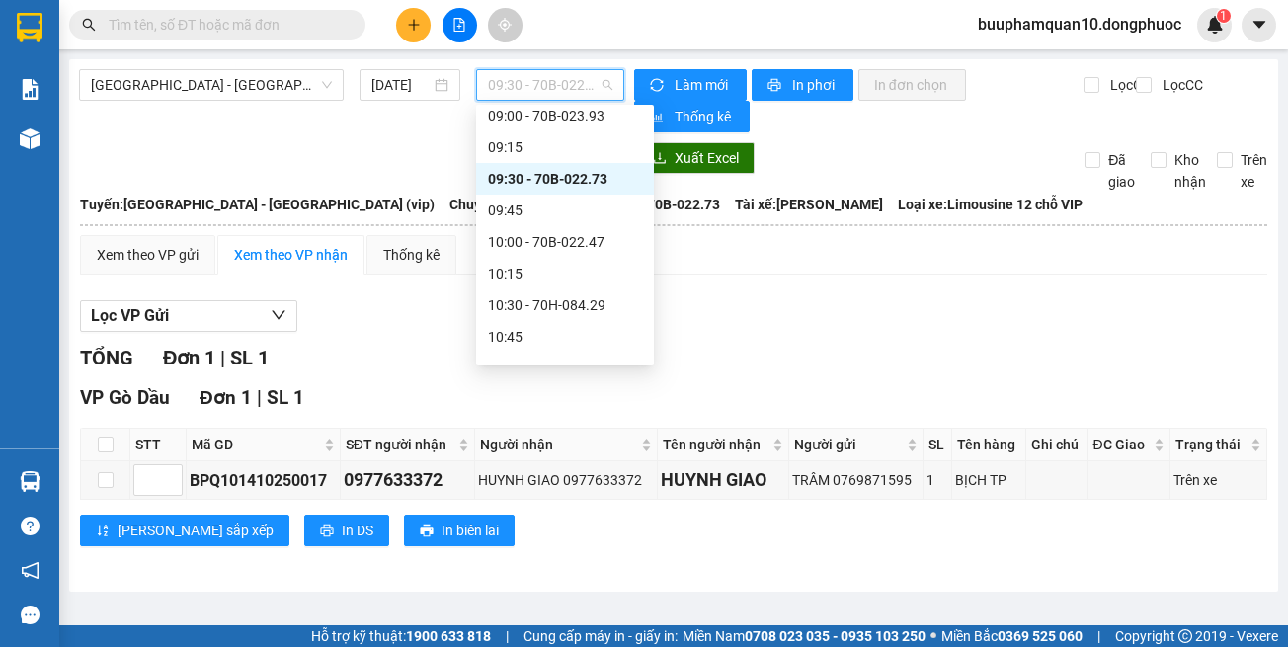
scroll to position [640, 0]
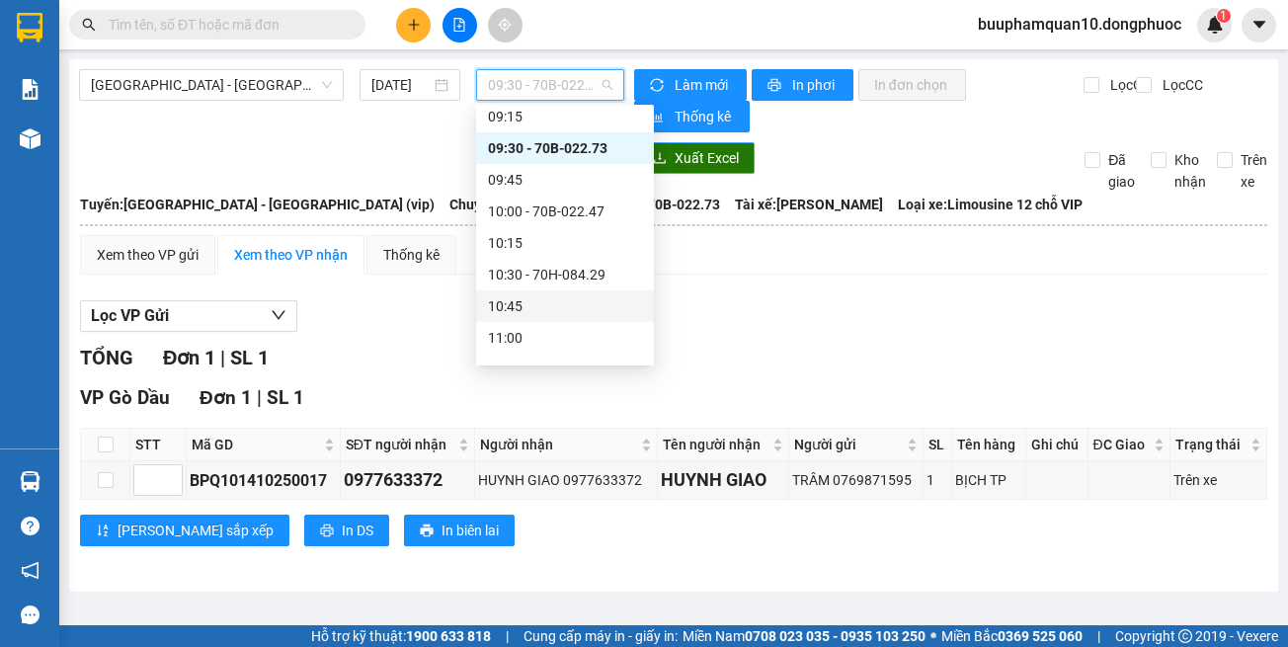
drag, startPoint x: 732, startPoint y: 328, endPoint x: 658, endPoint y: 162, distance: 181.7
click at [733, 327] on div "Lọc VP Gửi" at bounding box center [673, 316] width 1187 height 33
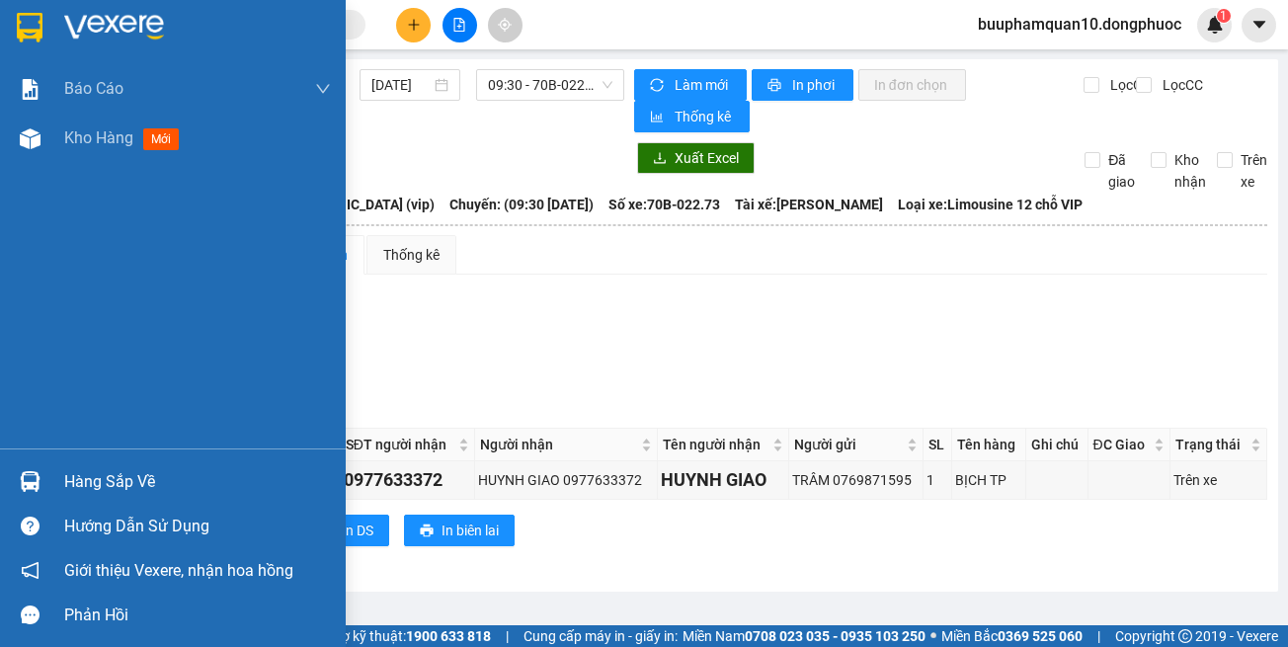
drag, startPoint x: 38, startPoint y: 471, endPoint x: 53, endPoint y: 467, distance: 16.3
click at [36, 470] on div at bounding box center [30, 481] width 35 height 35
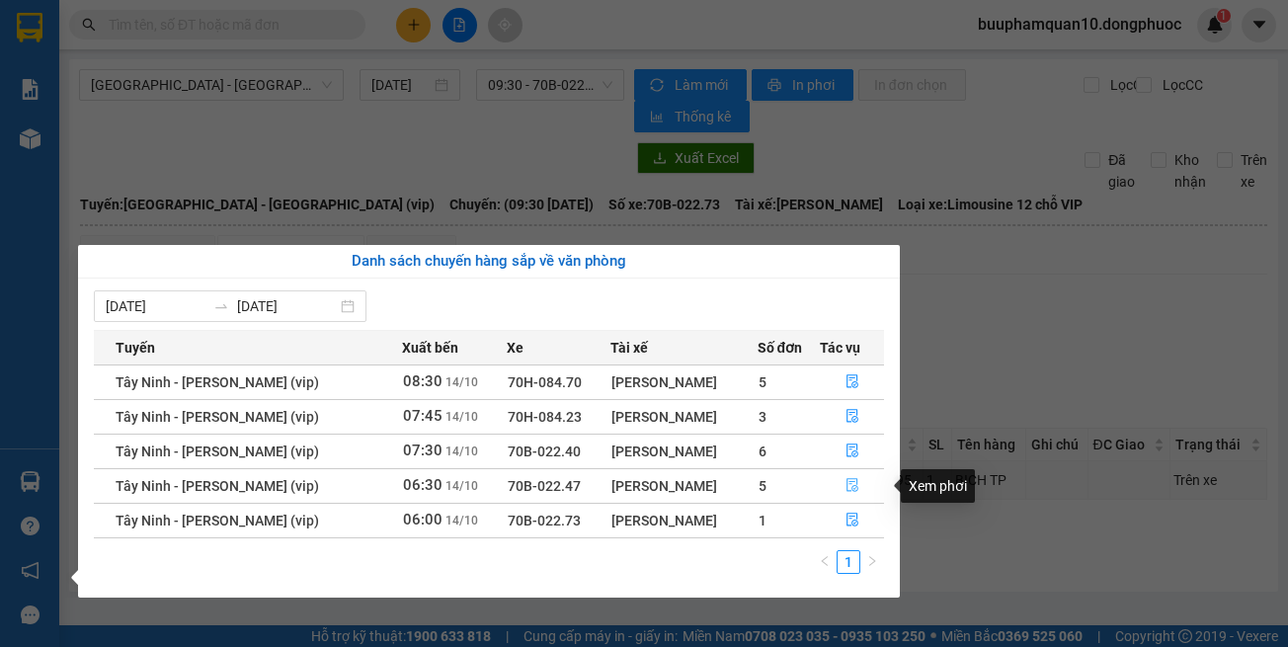
click at [844, 493] on button "button" at bounding box center [852, 486] width 62 height 32
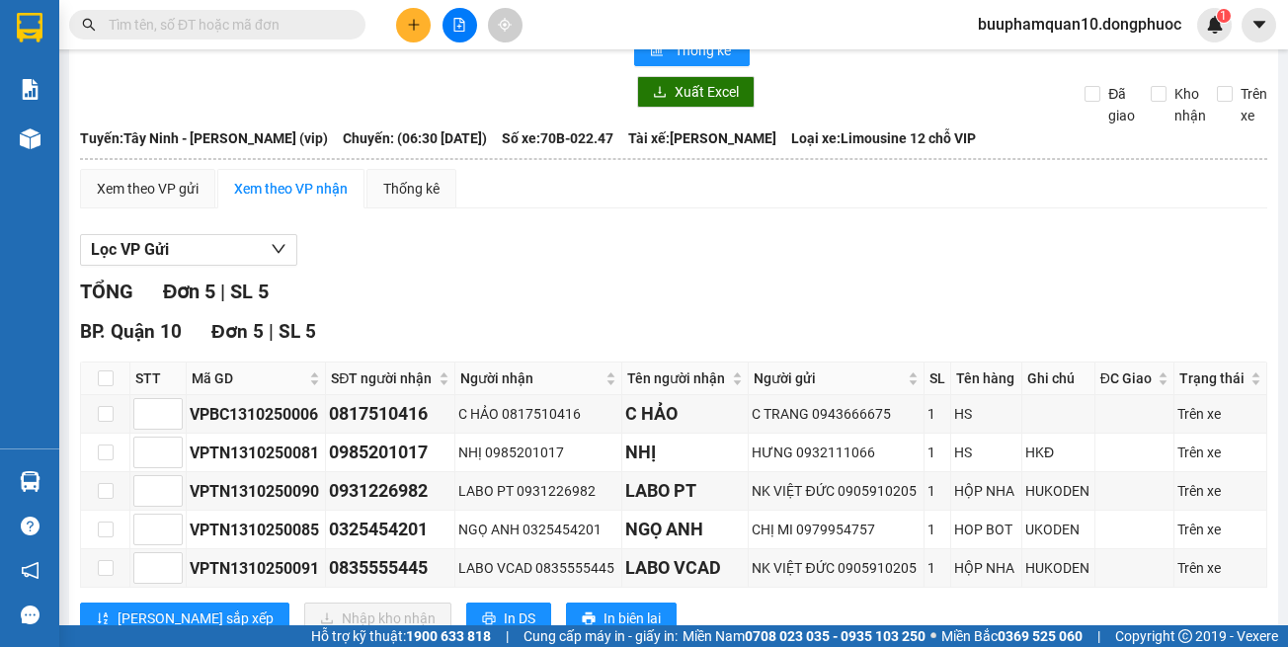
scroll to position [130, 0]
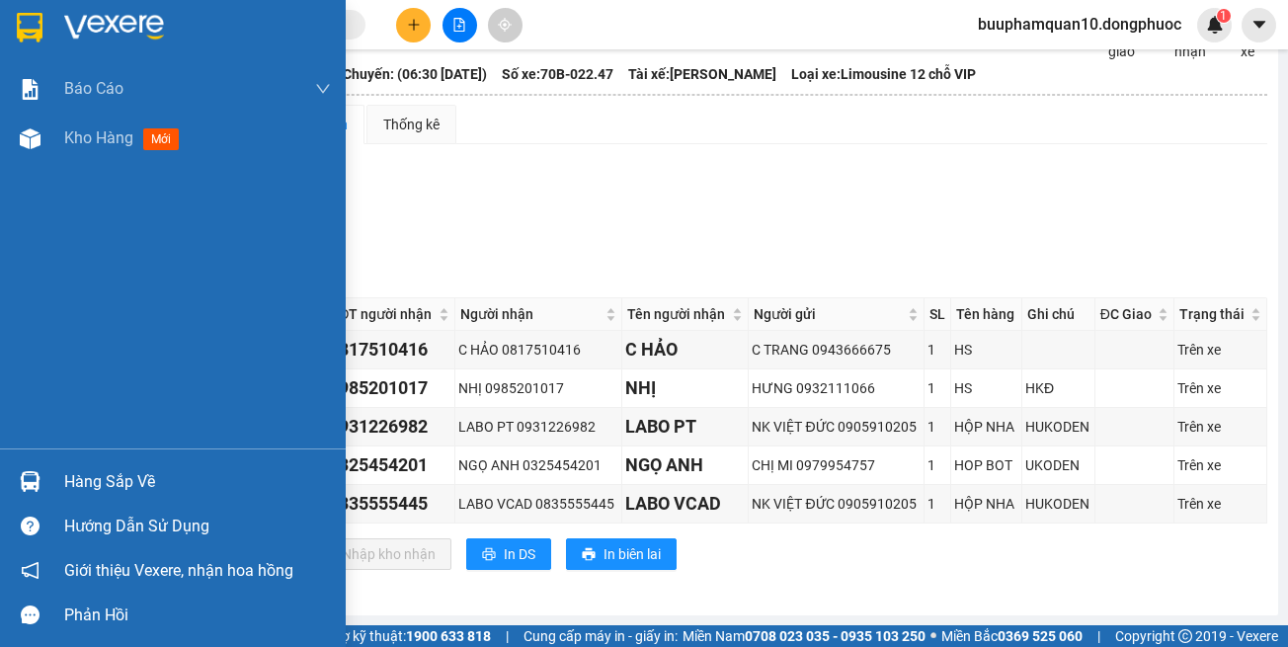
drag, startPoint x: 41, startPoint y: 479, endPoint x: 368, endPoint y: 419, distance: 332.5
click at [43, 479] on div at bounding box center [30, 481] width 35 height 35
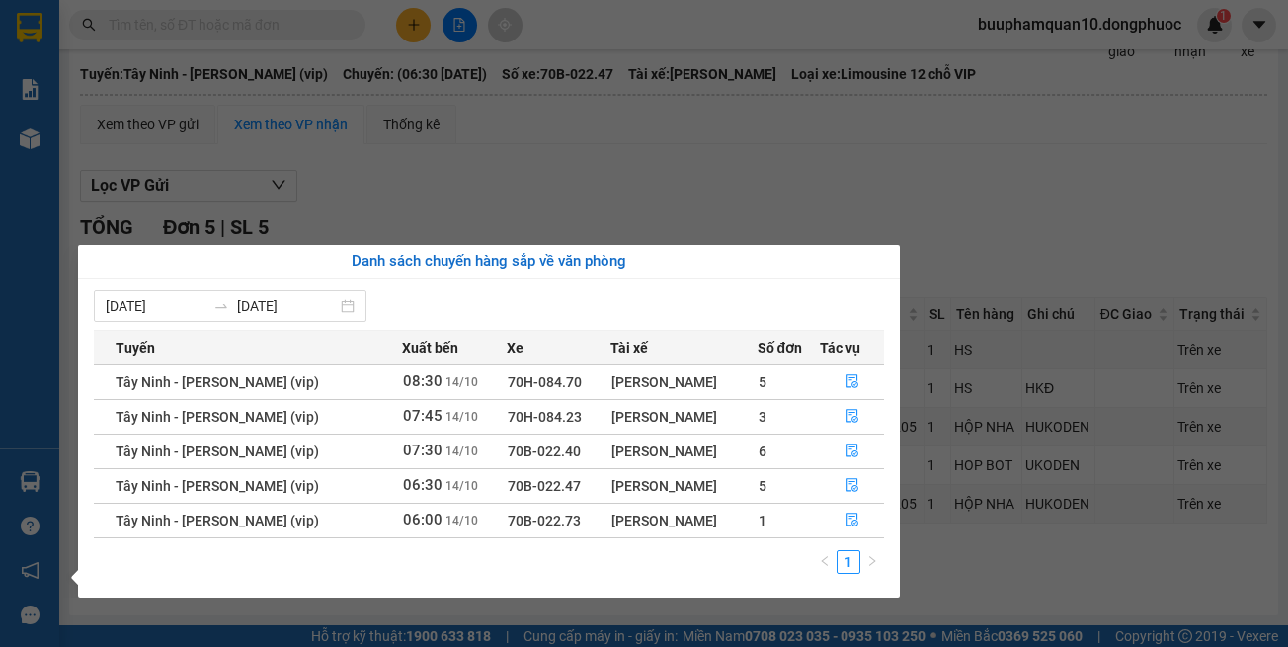
click at [277, 29] on section "Kết quả tìm kiếm ( 0 ) Bộ lọc No Data buuphamquan10.dongphuoc 1 Báo cáo Mẫu 1: …" at bounding box center [644, 323] width 1288 height 647
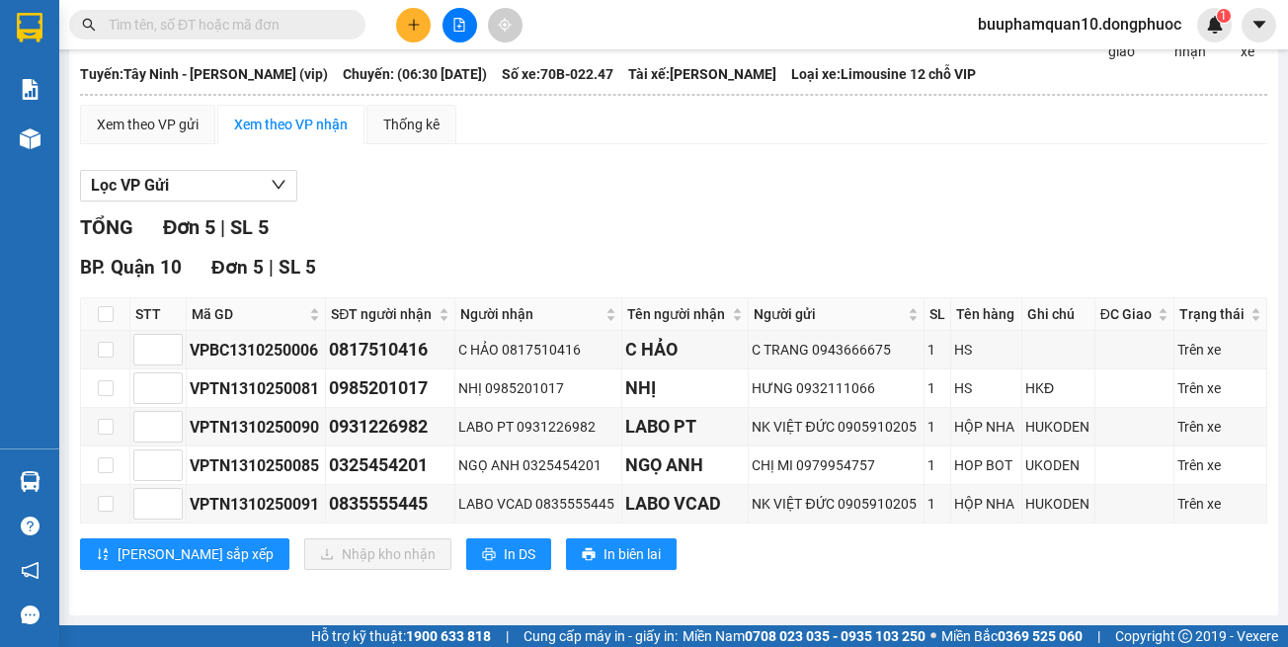
click at [278, 25] on input "text" at bounding box center [225, 25] width 233 height 22
paste input "0835555445"
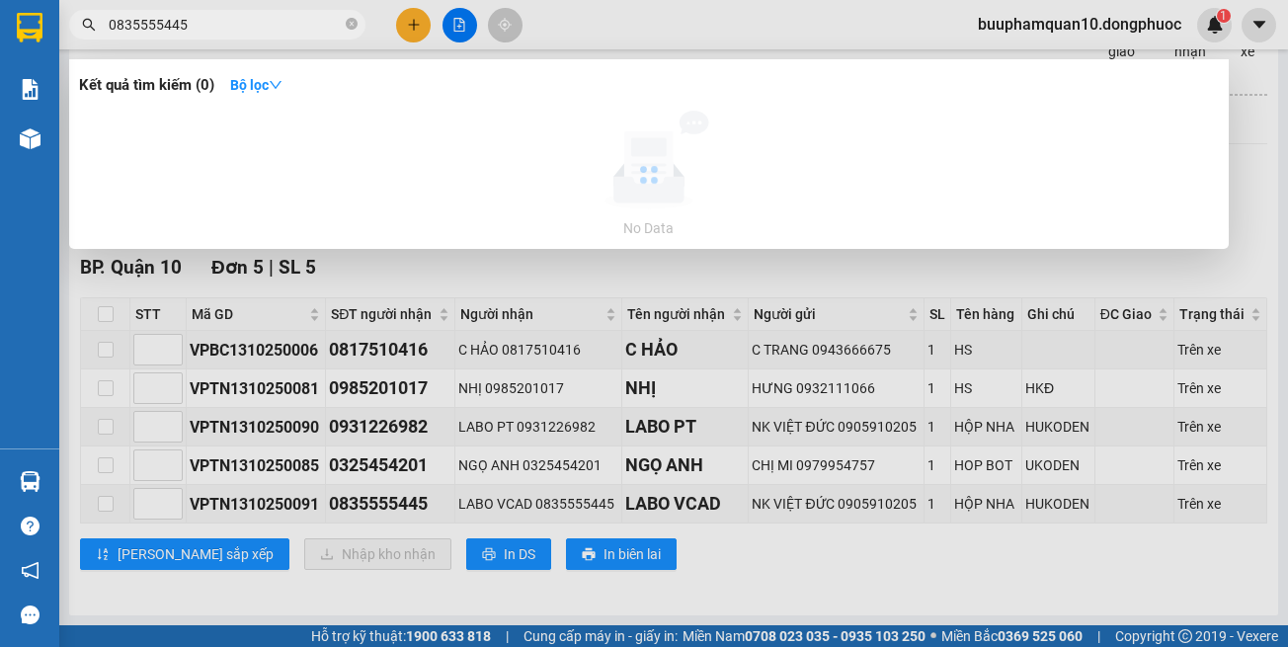
type input "0835555445"
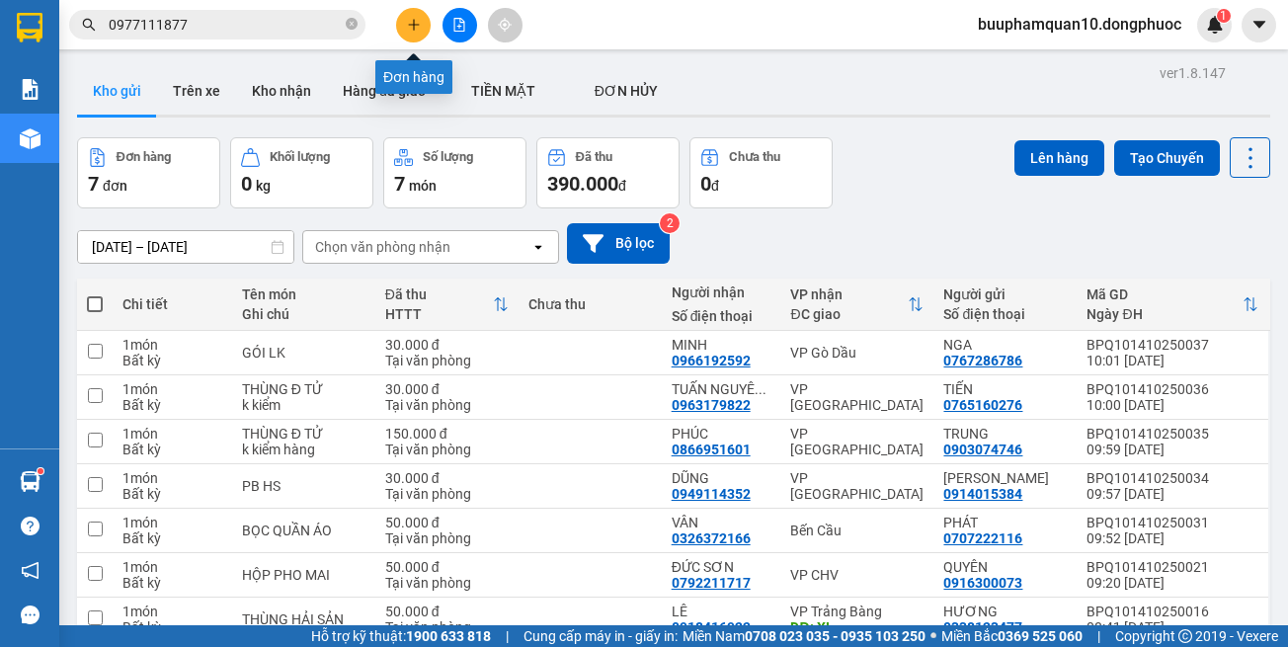
click at [413, 32] on button at bounding box center [413, 25] width 35 height 35
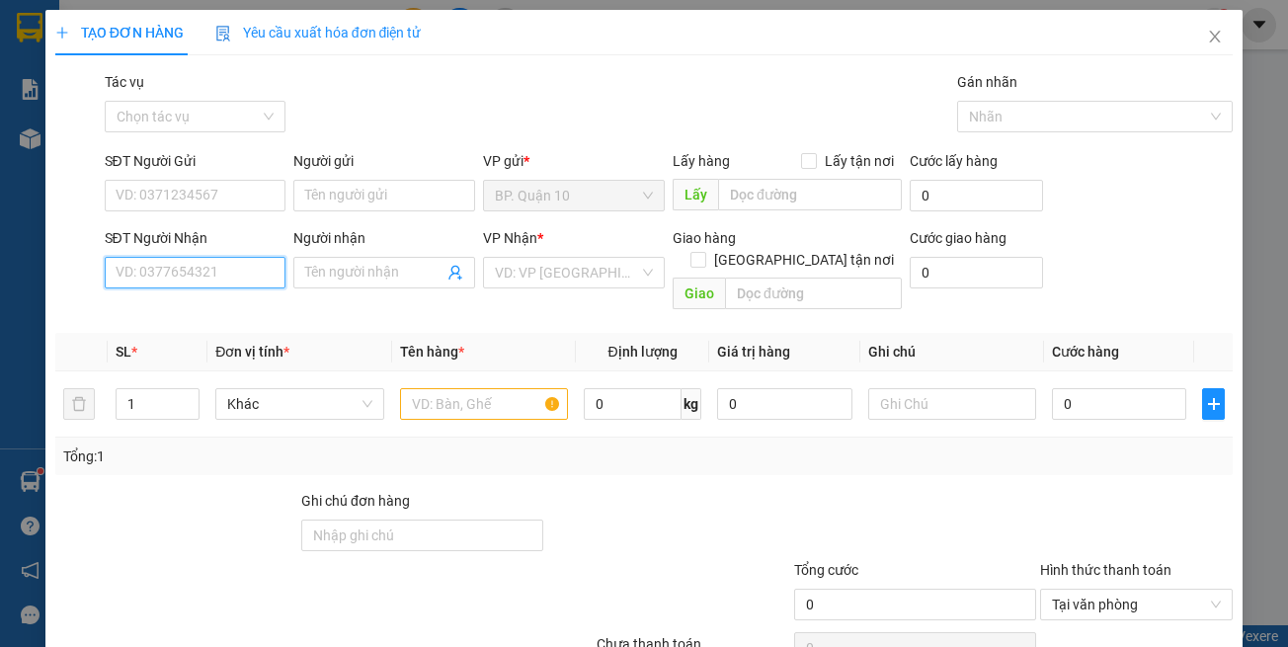
click at [207, 261] on input "SĐT Người Nhận" at bounding box center [196, 273] width 182 height 32
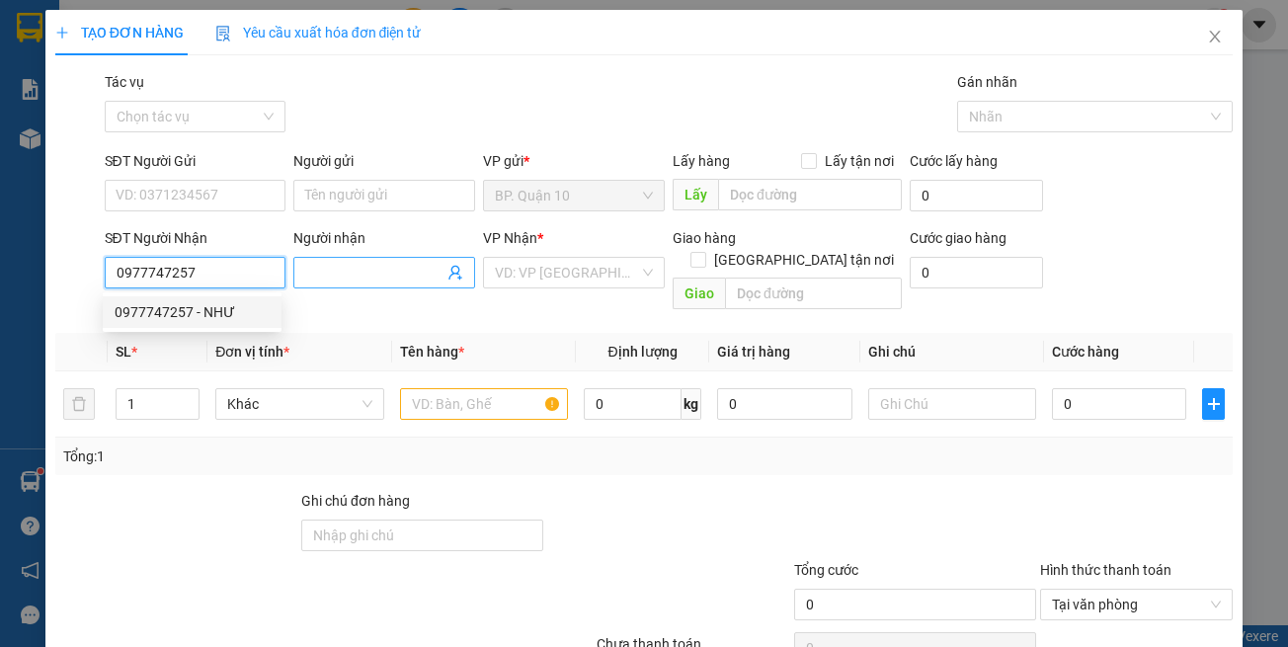
type input "0977747257"
click at [356, 271] on input "Người nhận" at bounding box center [374, 273] width 138 height 22
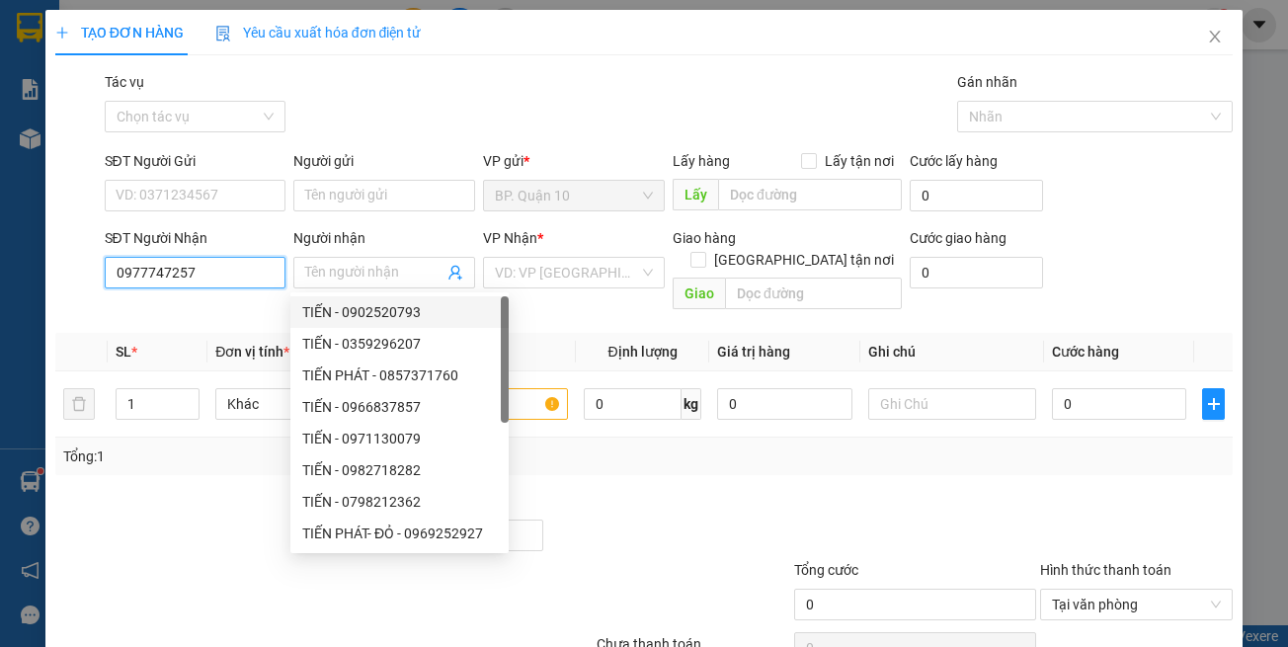
click at [261, 274] on input "0977747257" at bounding box center [196, 273] width 182 height 32
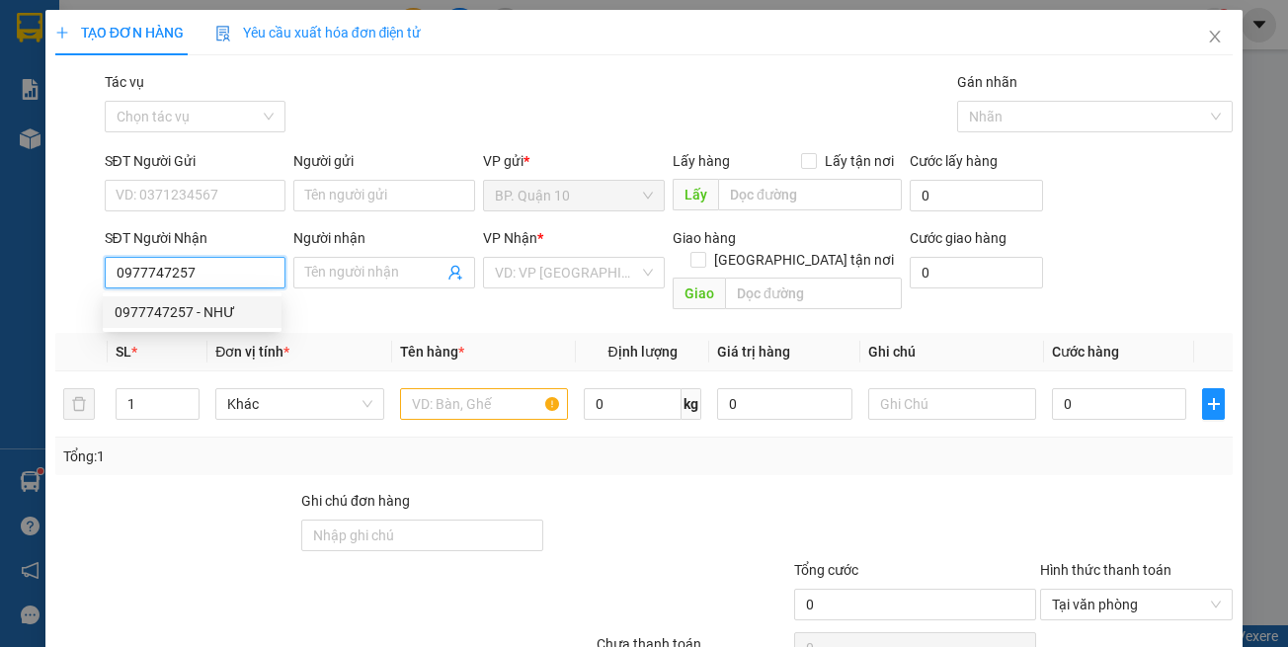
drag, startPoint x: 226, startPoint y: 305, endPoint x: 245, endPoint y: 297, distance: 20.4
click at [225, 304] on div "0977747257 - NHƯ" at bounding box center [192, 312] width 155 height 22
type input "NHƯ"
type input "60.000"
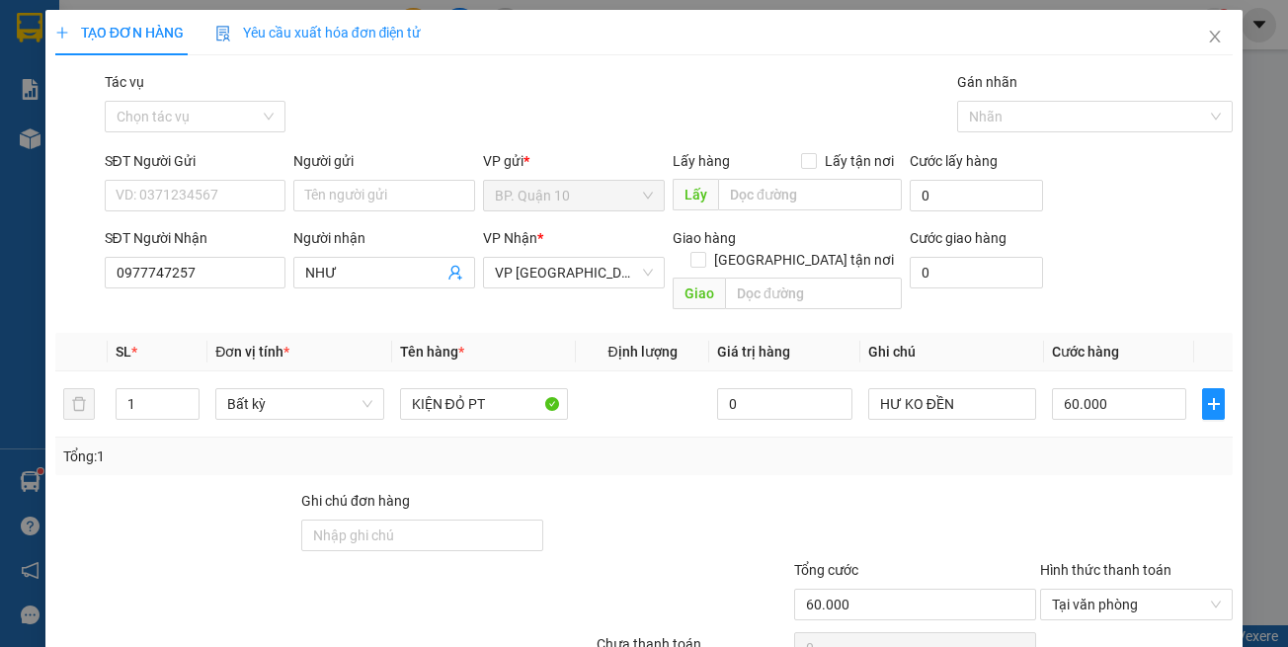
drag, startPoint x: 506, startPoint y: 426, endPoint x: 498, endPoint y: 379, distance: 47.1
click at [506, 438] on div "Tổng: 1" at bounding box center [644, 457] width 1178 height 38
drag, startPoint x: 500, startPoint y: 375, endPoint x: 0, endPoint y: 283, distance: 508.4
click at [127, 376] on tr "1 Bất kỳ KIỆN ĐỎ PT 0 HƯ KO ĐỀN 60.000" at bounding box center [644, 404] width 1178 height 66
type input "h"
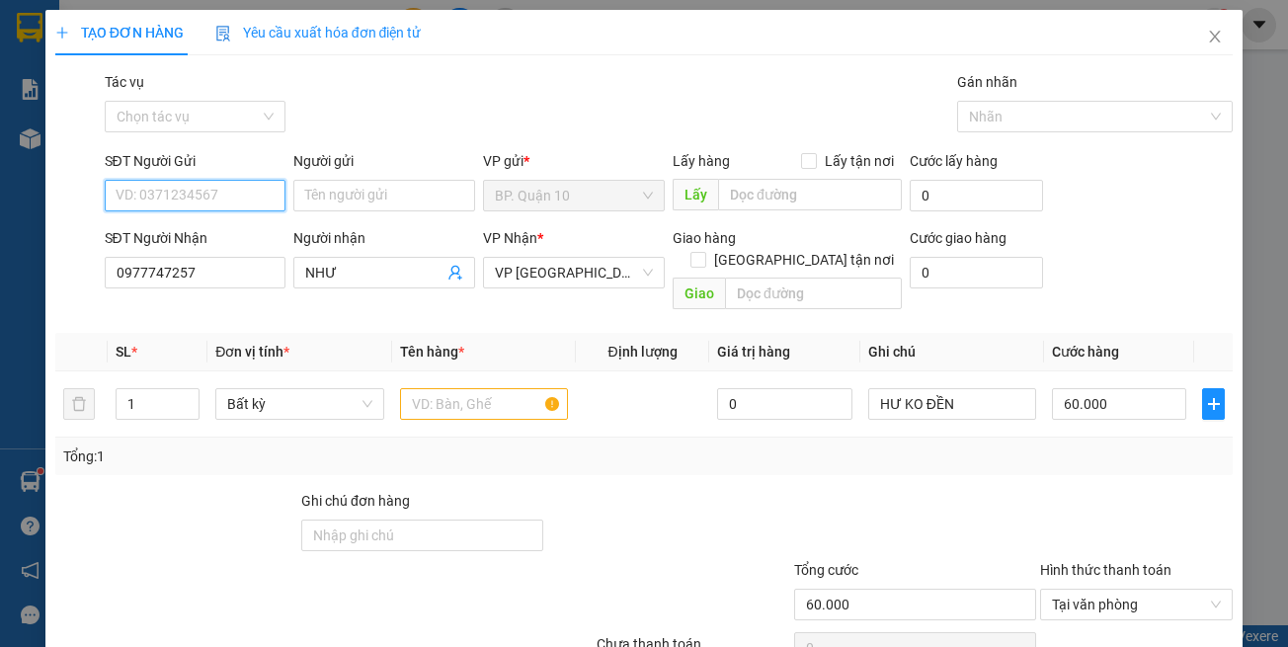
click at [178, 200] on input "SĐT Người Gửi" at bounding box center [196, 196] width 182 height 32
type input "0865301929"
click at [396, 203] on input "Người gửi" at bounding box center [384, 196] width 182 height 32
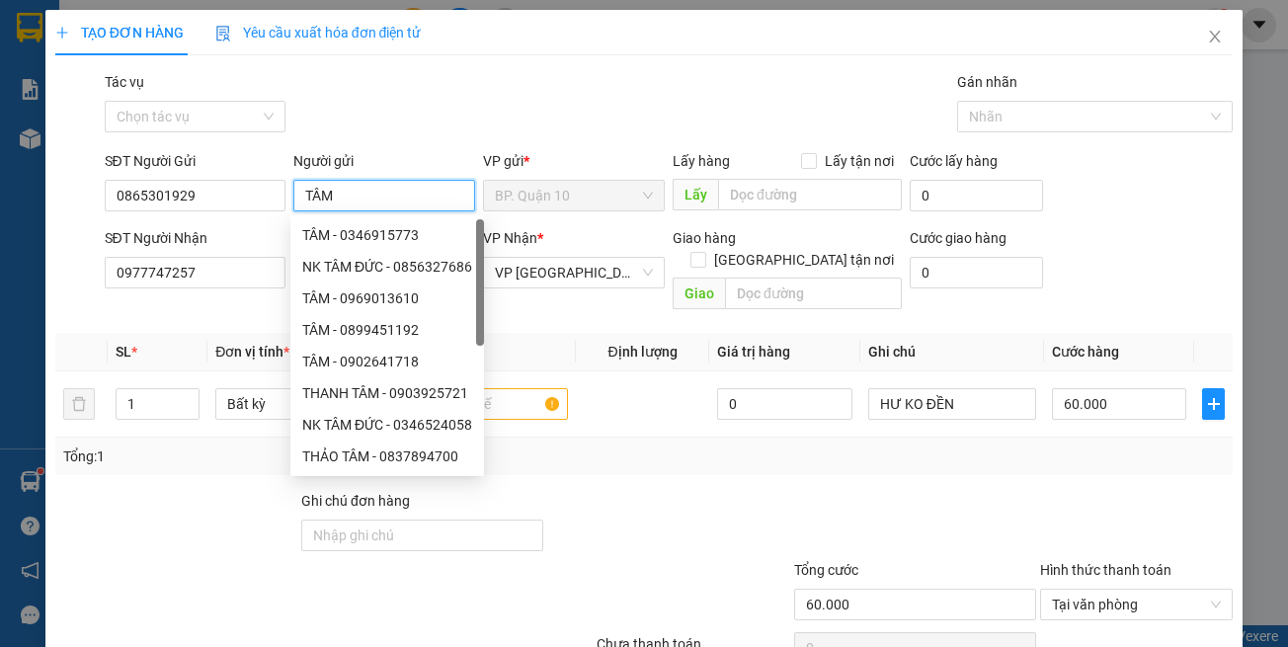
type input "TÂM"
drag, startPoint x: 620, startPoint y: 514, endPoint x: 602, endPoint y: 478, distance: 40.2
click at [609, 490] on div at bounding box center [668, 524] width 246 height 69
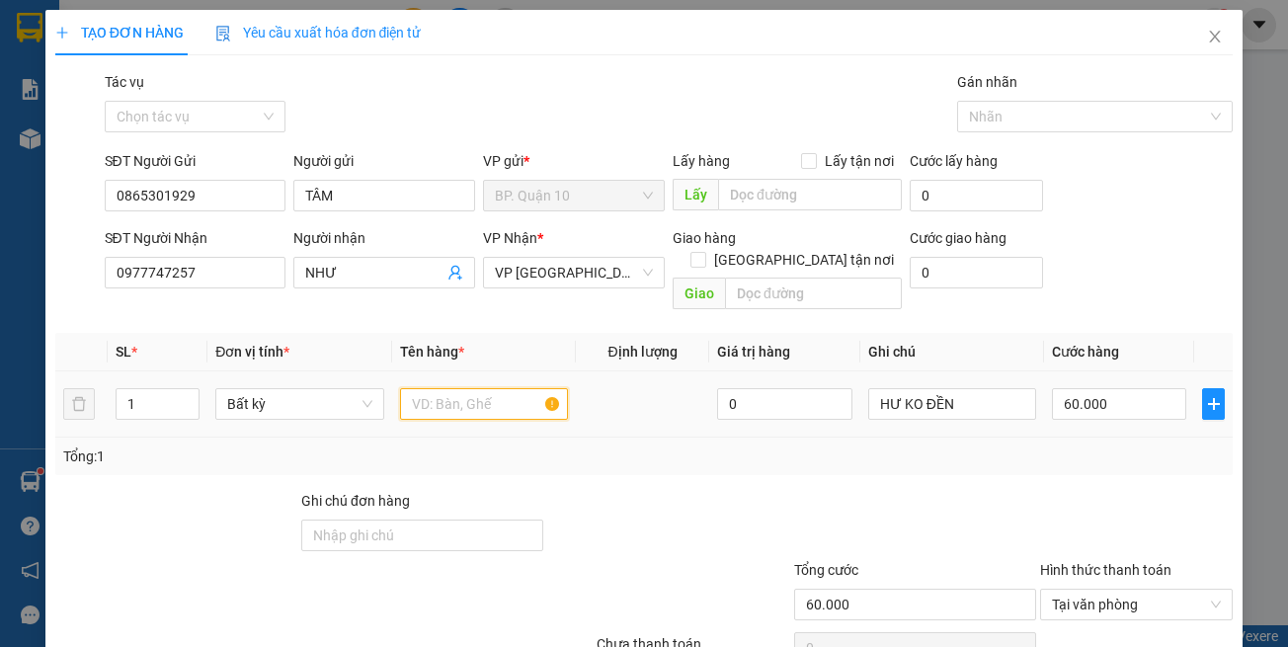
click at [487, 388] on input "text" at bounding box center [484, 404] width 168 height 32
type input "HỘP PT"
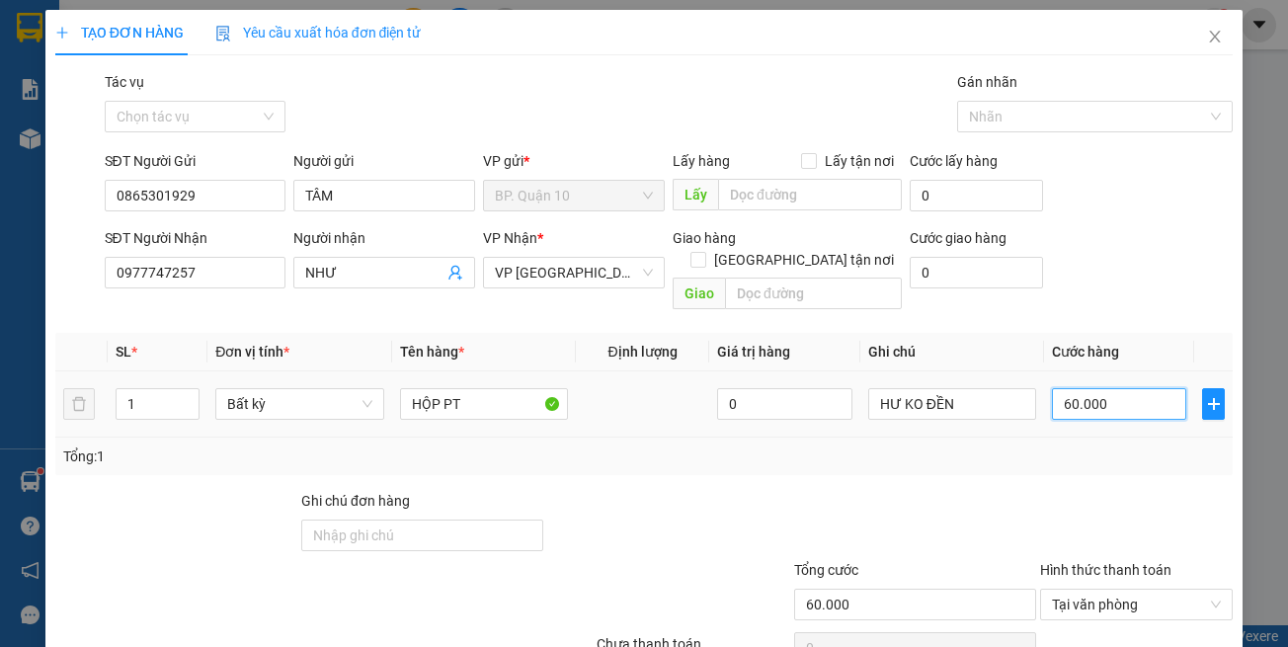
click at [1095, 388] on input "60.000" at bounding box center [1119, 404] width 134 height 32
type input "3"
type input "30"
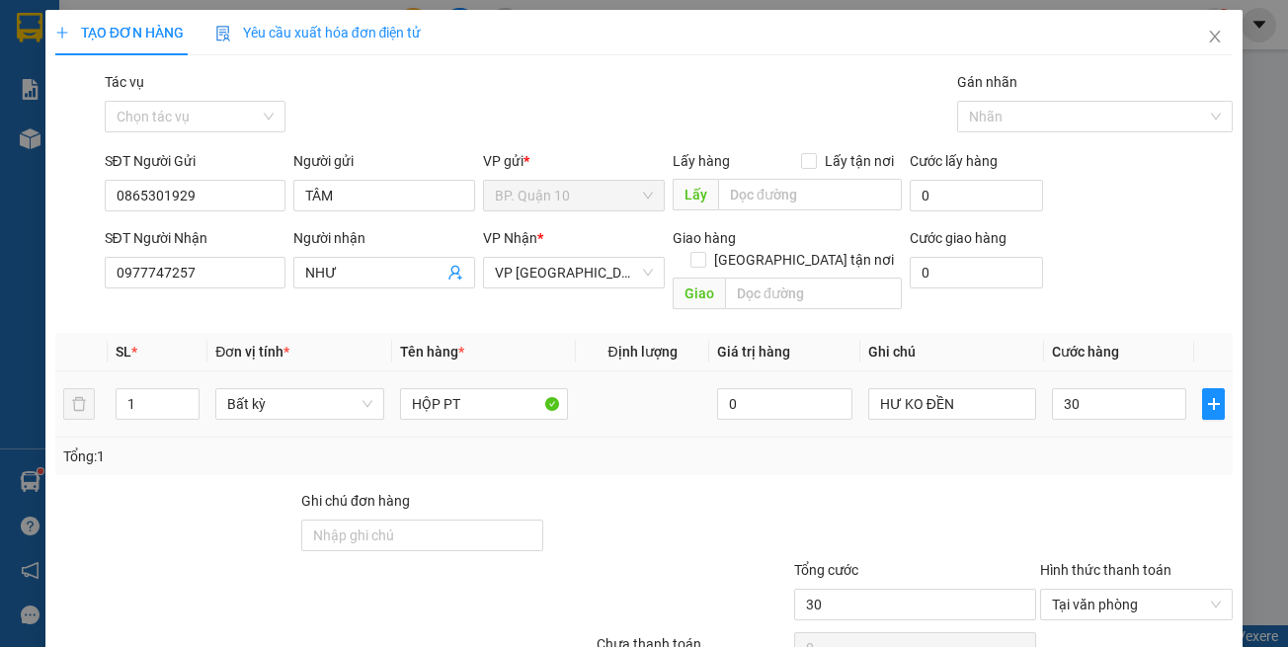
type input "30.000"
click at [1031, 449] on div "Tổng: 1" at bounding box center [644, 457] width 1178 height 38
drag, startPoint x: 987, startPoint y: 387, endPoint x: 608, endPoint y: 377, distance: 379.5
click at [612, 380] on tr "1 Bất kỳ HỘP PT 0 HƯ KO ĐỀN 30.000" at bounding box center [644, 404] width 1178 height 66
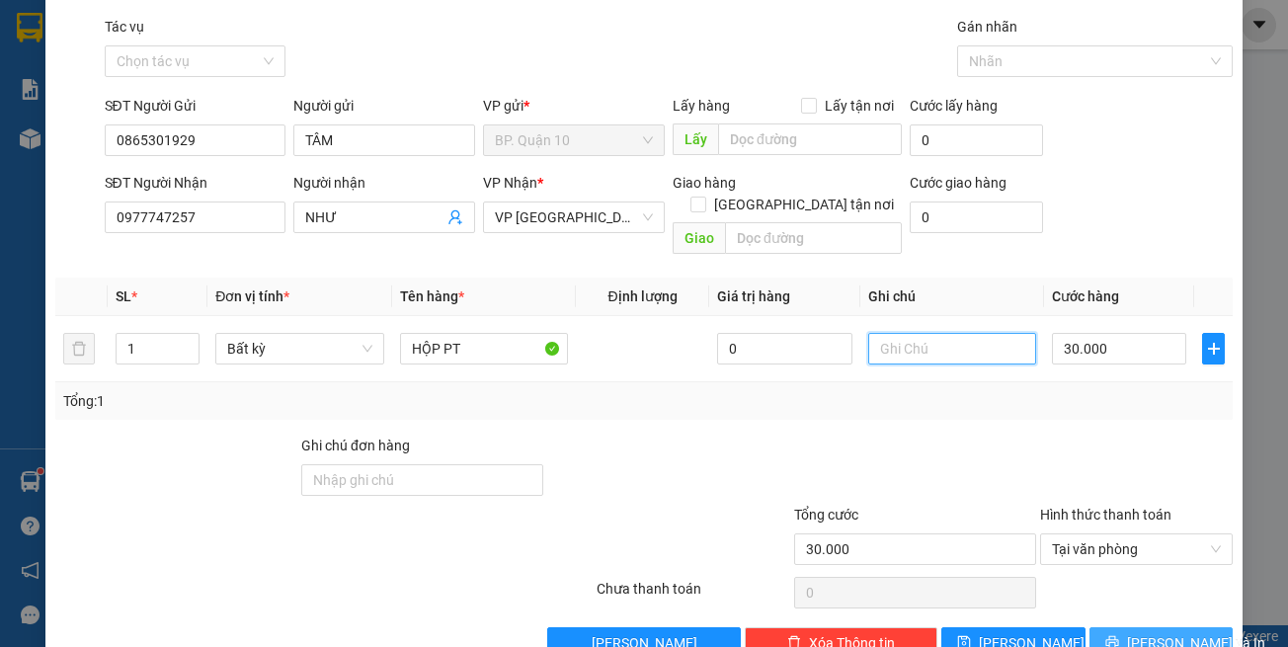
scroll to position [84, 0]
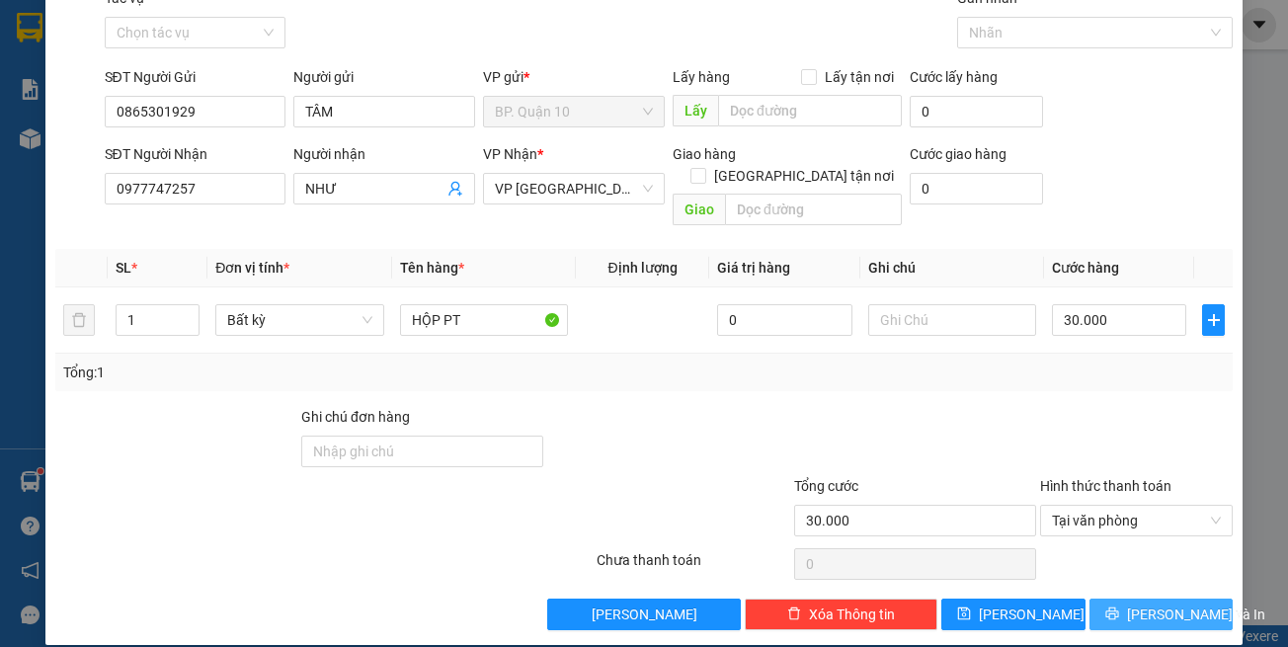
click at [1133, 604] on span "[PERSON_NAME] và In" at bounding box center [1196, 615] width 138 height 22
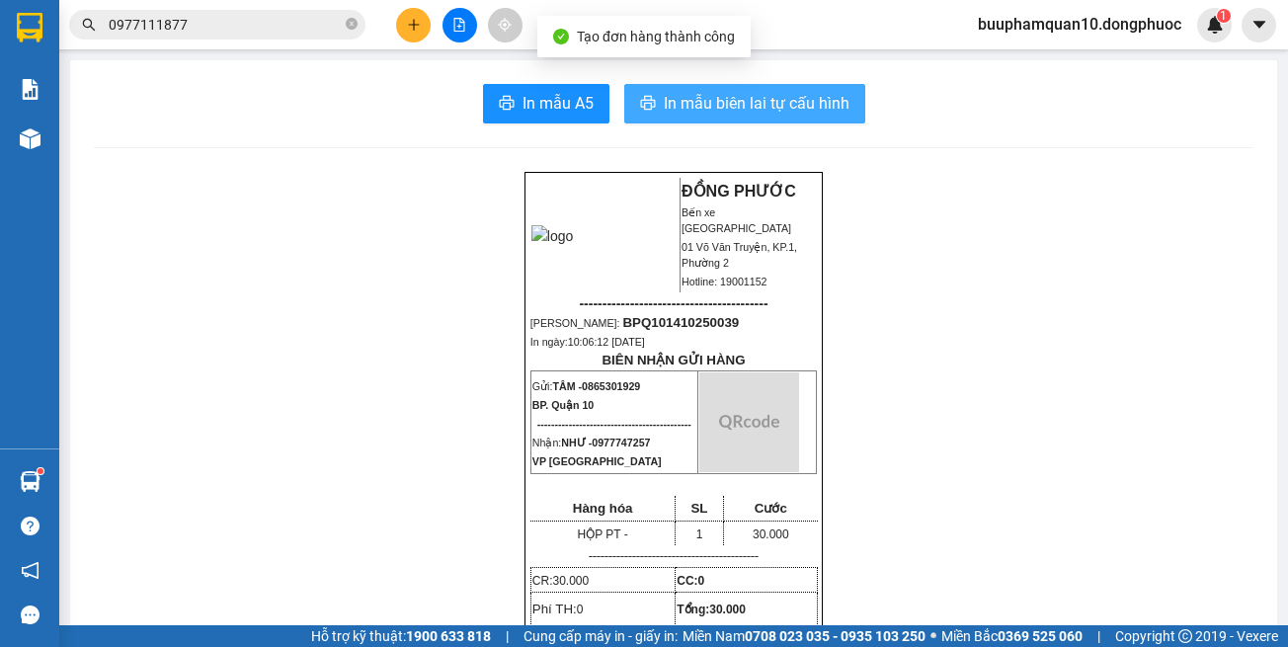
click at [719, 97] on span "In mẫu biên lai tự cấu hình" at bounding box center [757, 103] width 186 height 25
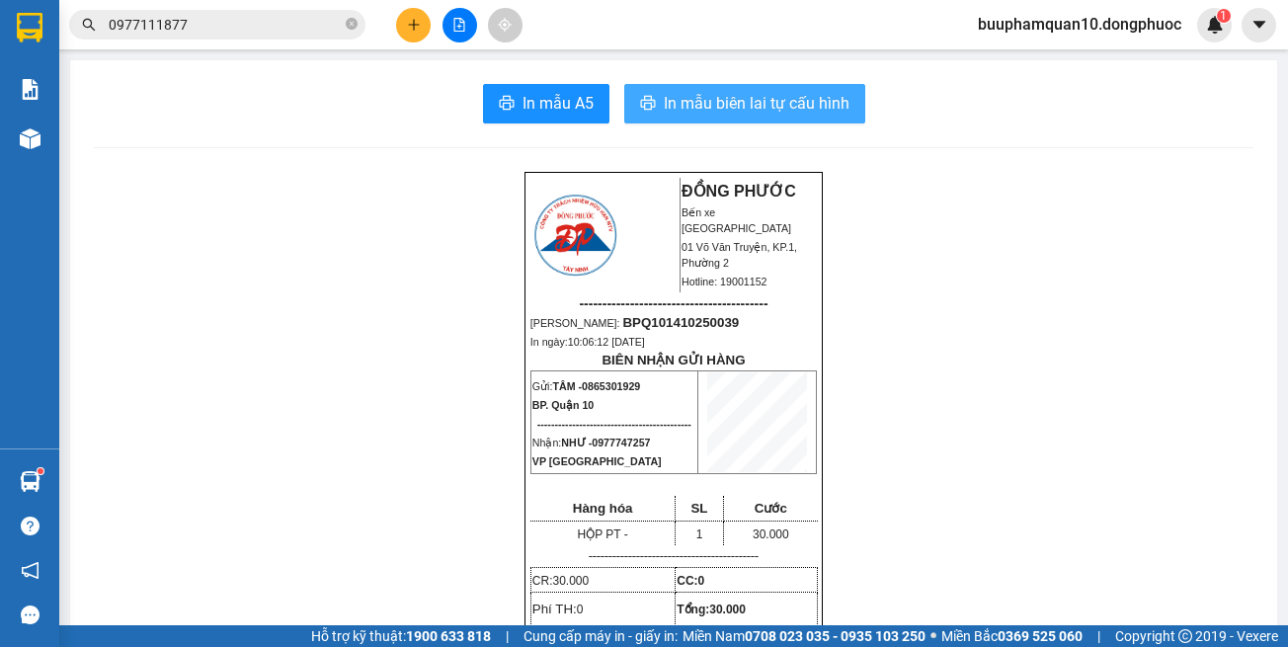
click at [703, 92] on span "In mẫu biên lai tự cấu hình" at bounding box center [757, 103] width 186 height 25
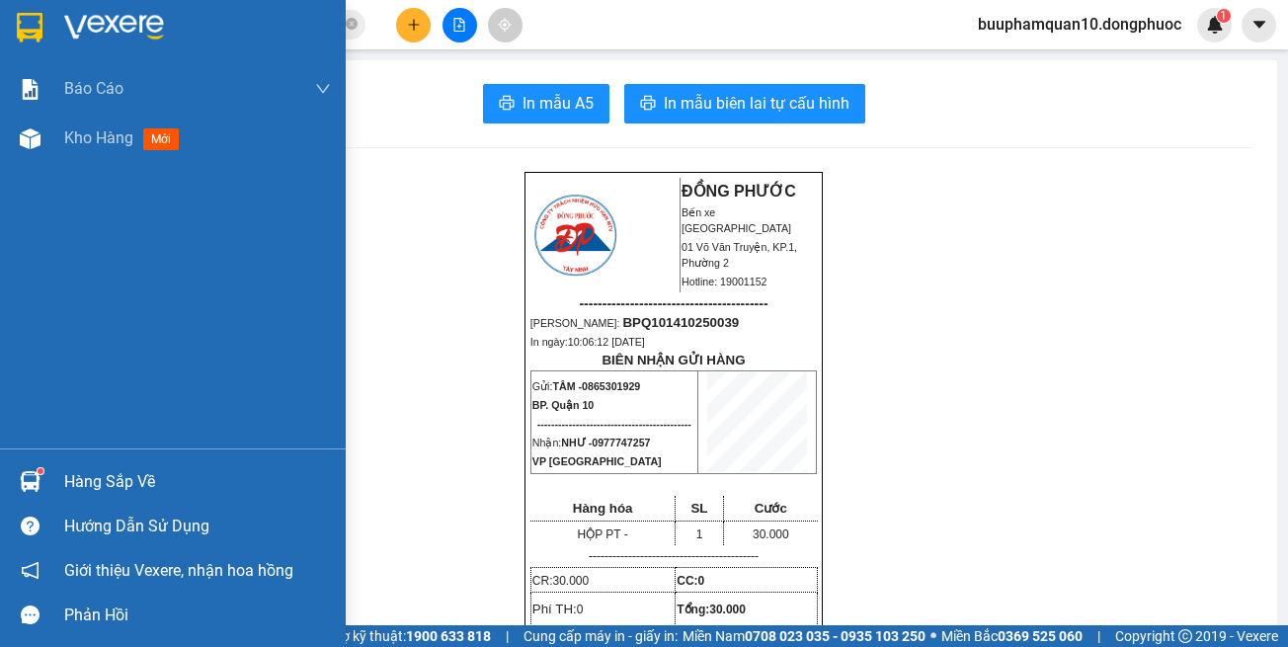
drag, startPoint x: 24, startPoint y: 133, endPoint x: 0, endPoint y: 640, distance: 507.3
click at [24, 133] on img at bounding box center [30, 138] width 21 height 21
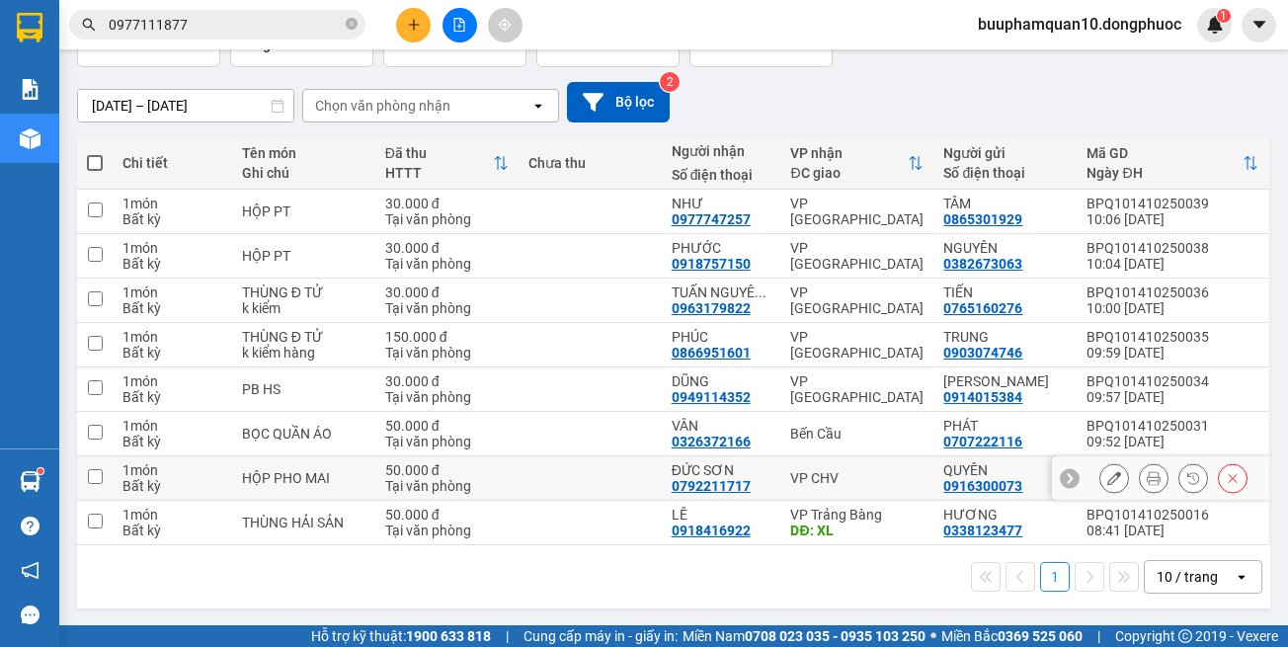
scroll to position [142, 0]
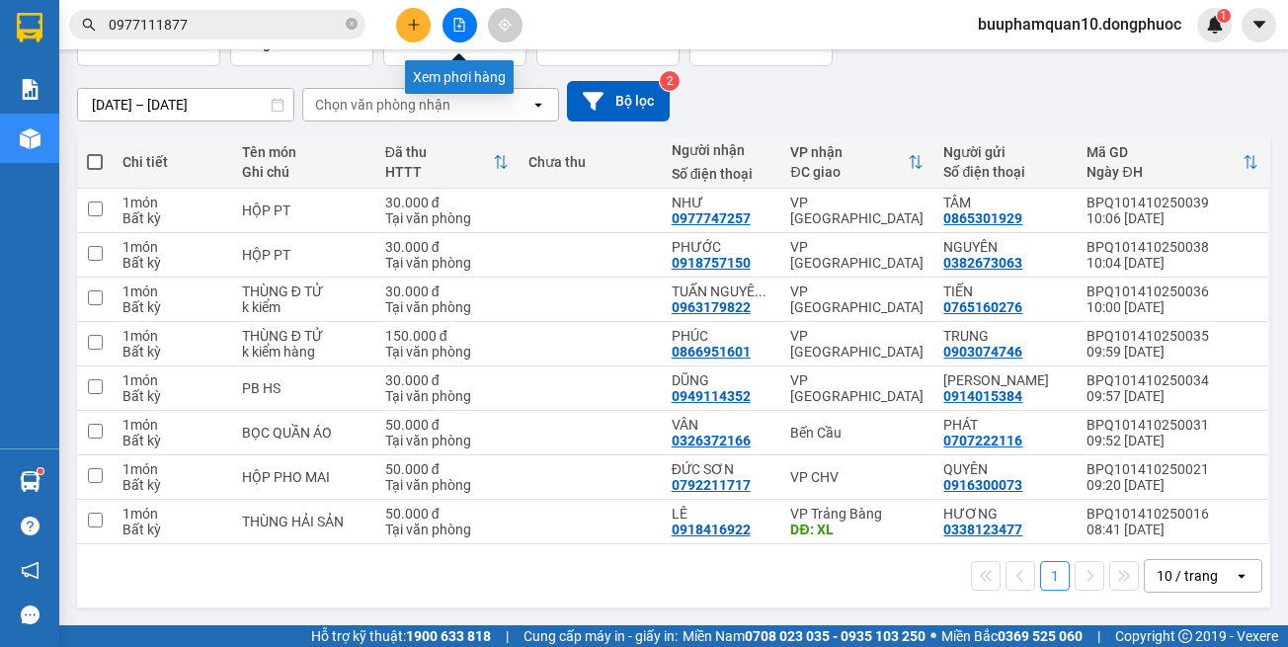
click at [465, 26] on button at bounding box center [460, 25] width 35 height 35
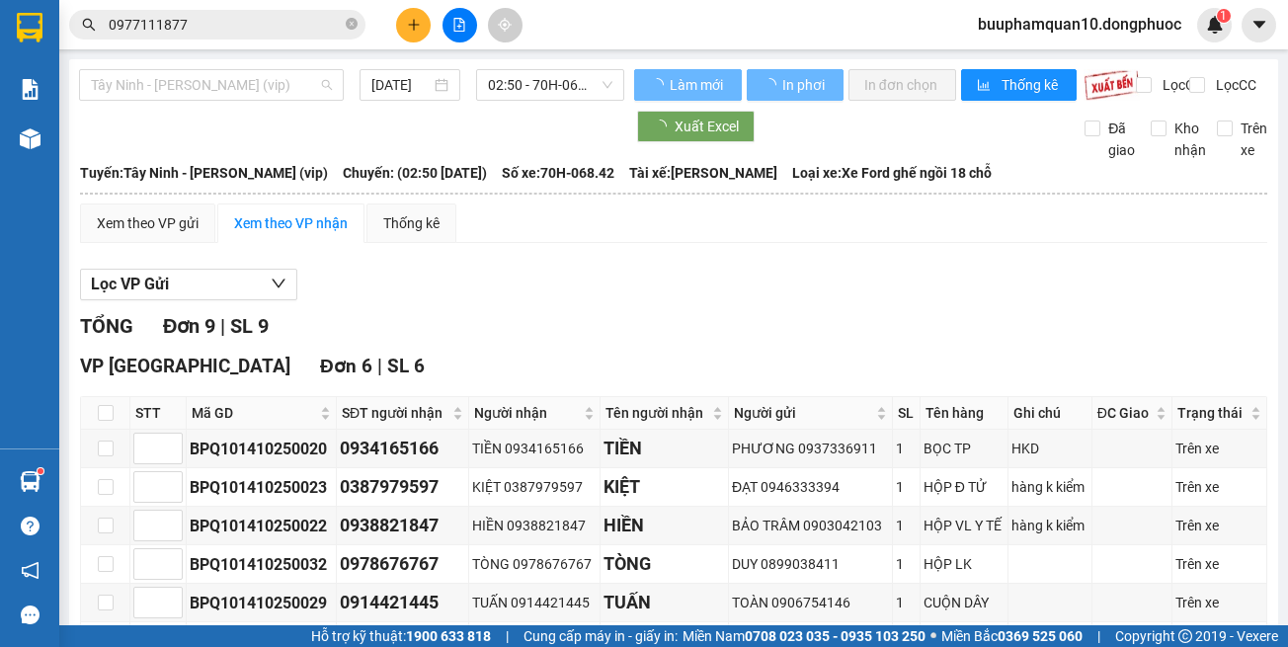
drag, startPoint x: 334, startPoint y: 90, endPoint x: 332, endPoint y: 109, distance: 18.9
click at [333, 91] on div "Tây Ninh - [PERSON_NAME] (vip)" at bounding box center [211, 85] width 265 height 32
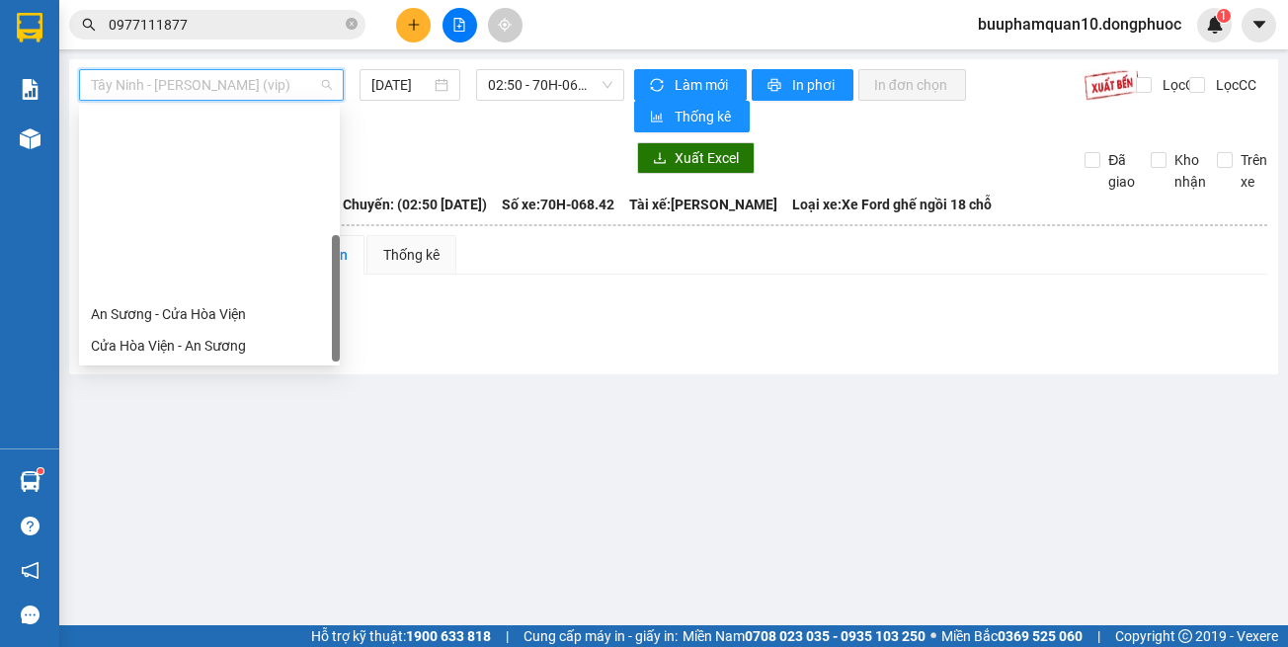
scroll to position [221, 0]
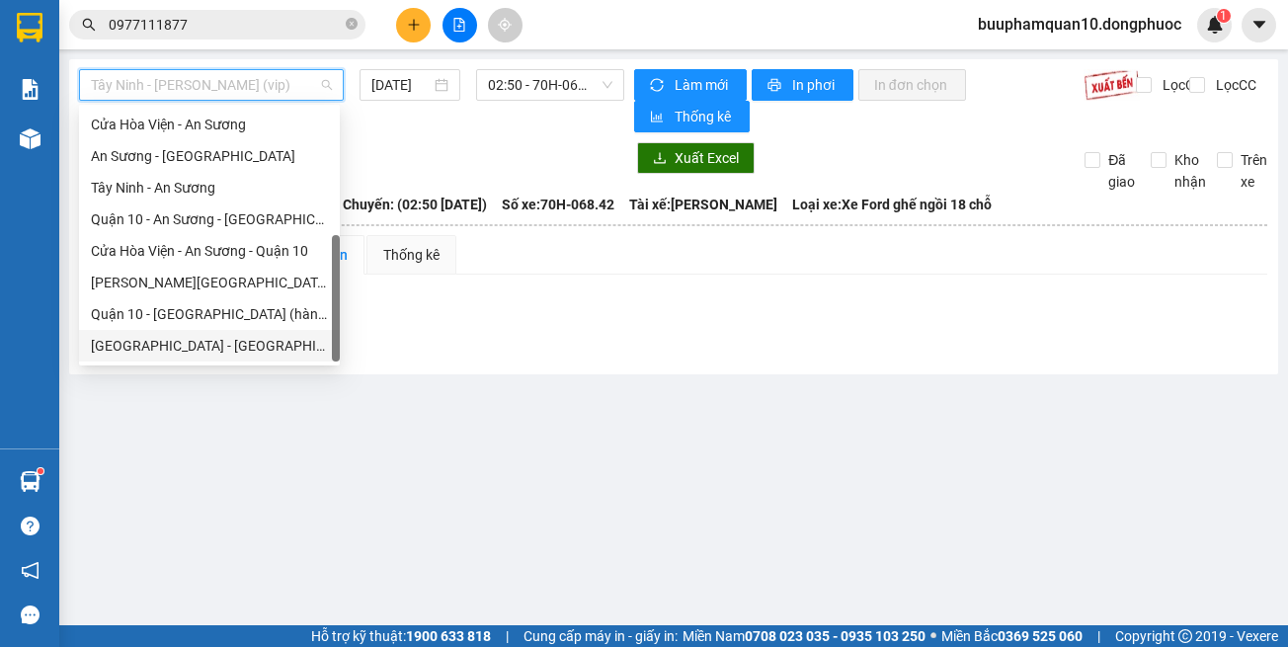
drag, startPoint x: 300, startPoint y: 338, endPoint x: 317, endPoint y: 315, distance: 28.3
click at [301, 338] on div "[GEOGRAPHIC_DATA] - [GEOGRAPHIC_DATA] (vip)" at bounding box center [209, 346] width 237 height 22
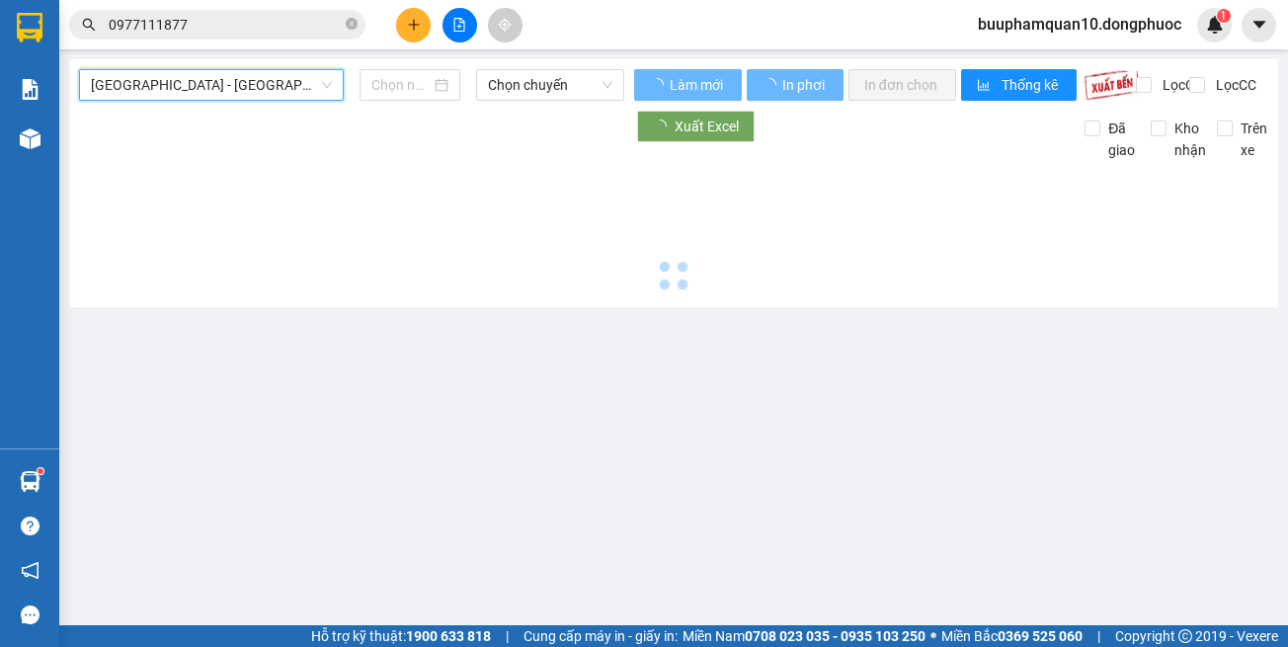
type input "[DATE]"
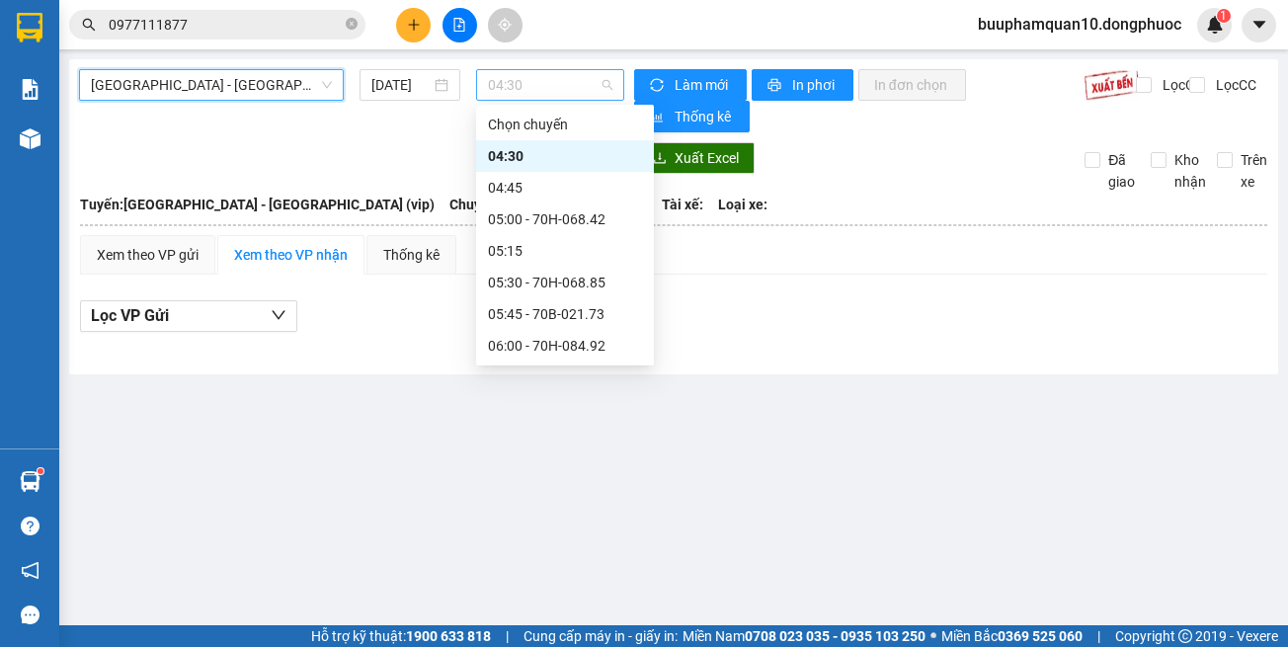
click at [577, 85] on span "04:30" at bounding box center [550, 85] width 124 height 30
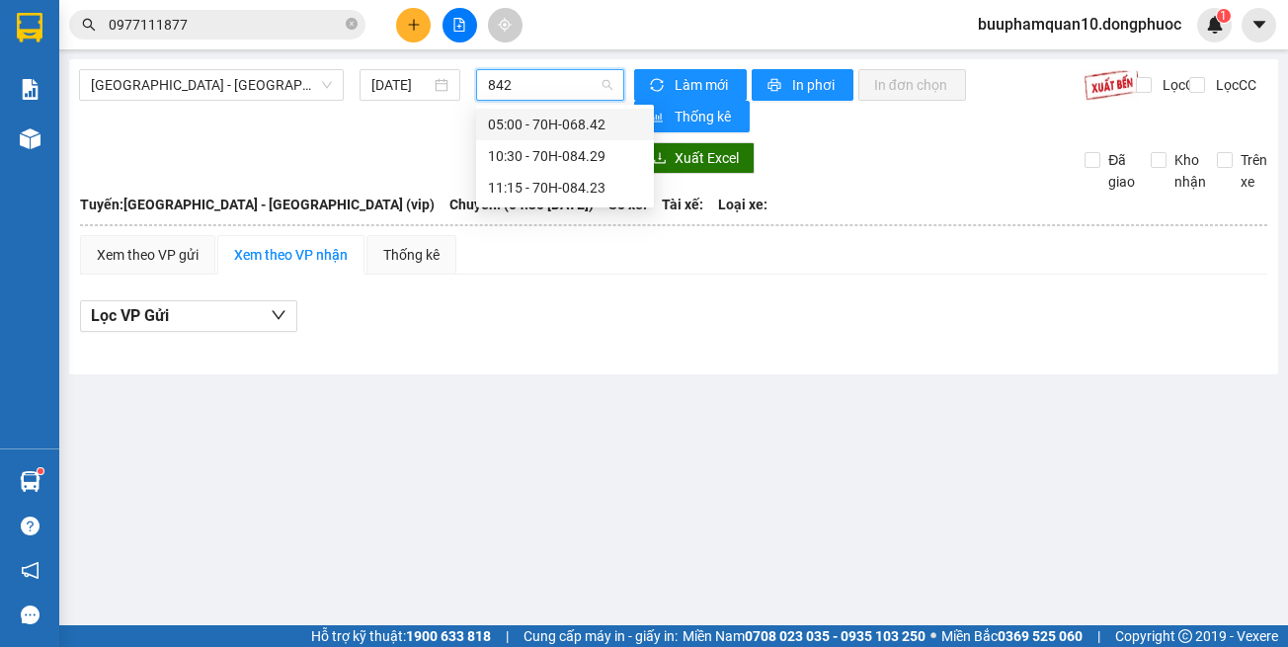
type input "8429"
click at [606, 128] on div "10:30 - 70H-084.29" at bounding box center [565, 125] width 154 height 22
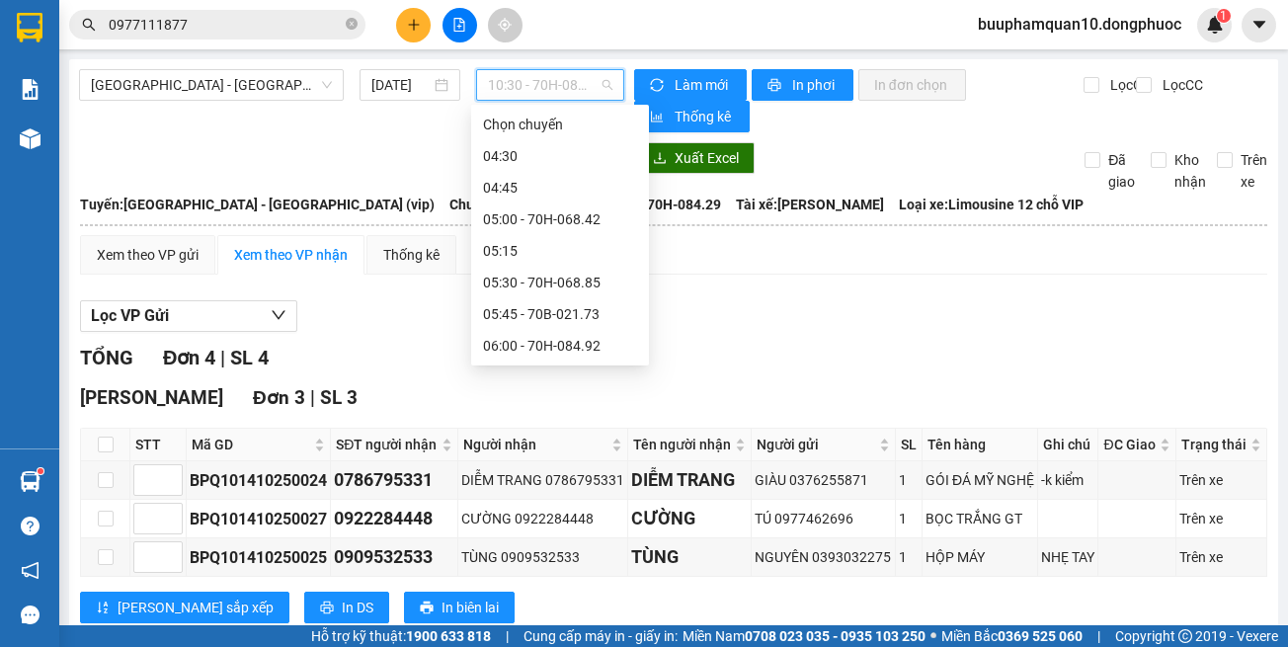
drag, startPoint x: 554, startPoint y: 96, endPoint x: 605, endPoint y: 186, distance: 103.0
click at [554, 95] on span "10:30 - 70H-084.29" at bounding box center [550, 85] width 124 height 30
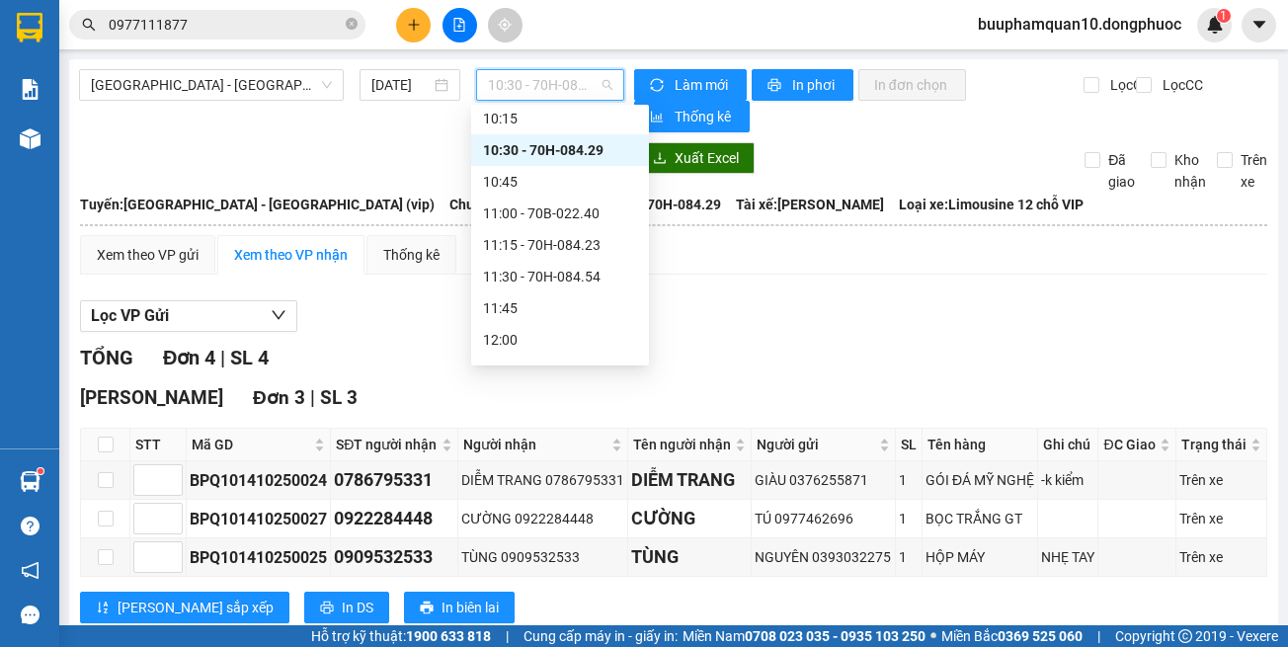
scroll to position [767, 0]
drag, startPoint x: 754, startPoint y: 292, endPoint x: 681, endPoint y: 193, distance: 123.7
click at [753, 288] on div "Xem theo VP gửi Xem theo VP nhận Thống kê Lọc VP Gửi TỔNG Đơn 4 | SL 4 Hòa Thà…" at bounding box center [673, 535] width 1187 height 601
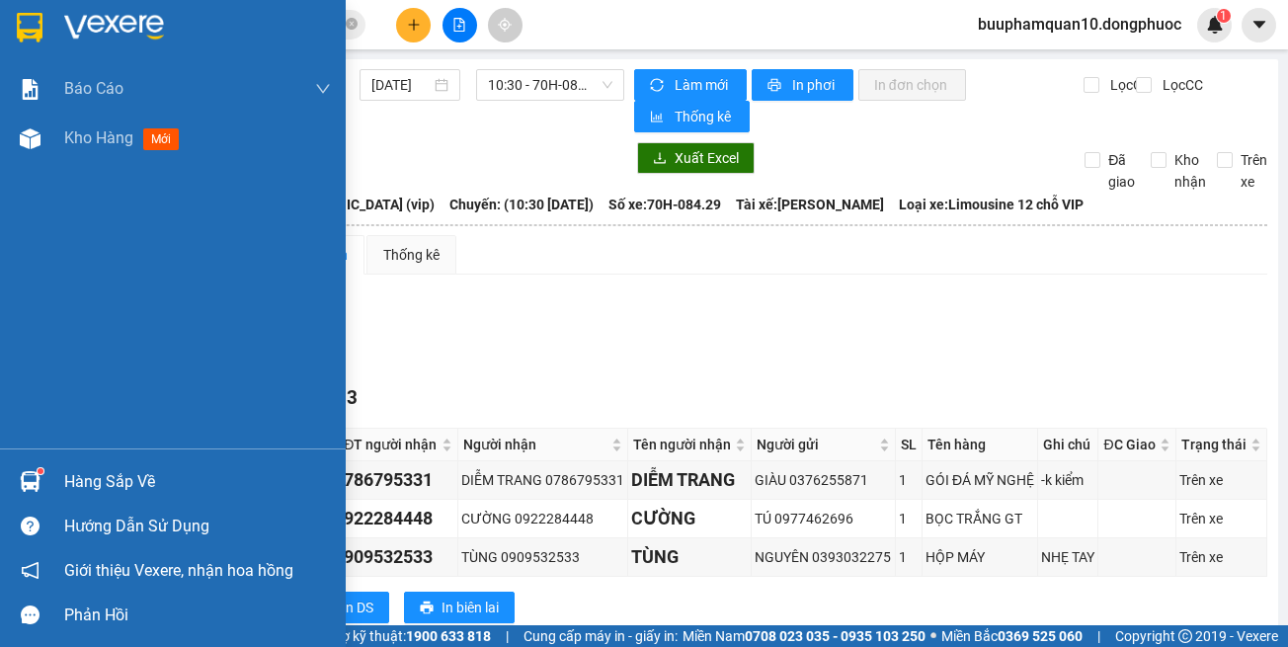
drag, startPoint x: 42, startPoint y: 483, endPoint x: 265, endPoint y: 459, distance: 223.5
click at [42, 482] on div at bounding box center [30, 481] width 35 height 35
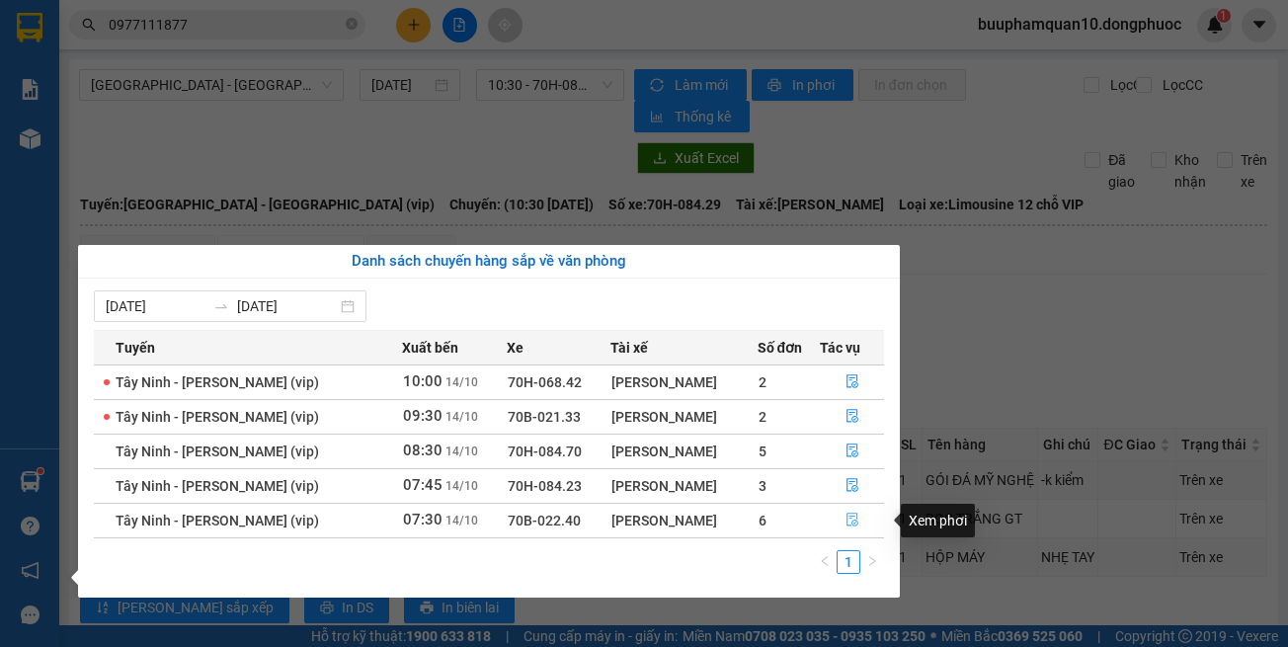
click at [843, 522] on button "button" at bounding box center [852, 521] width 62 height 32
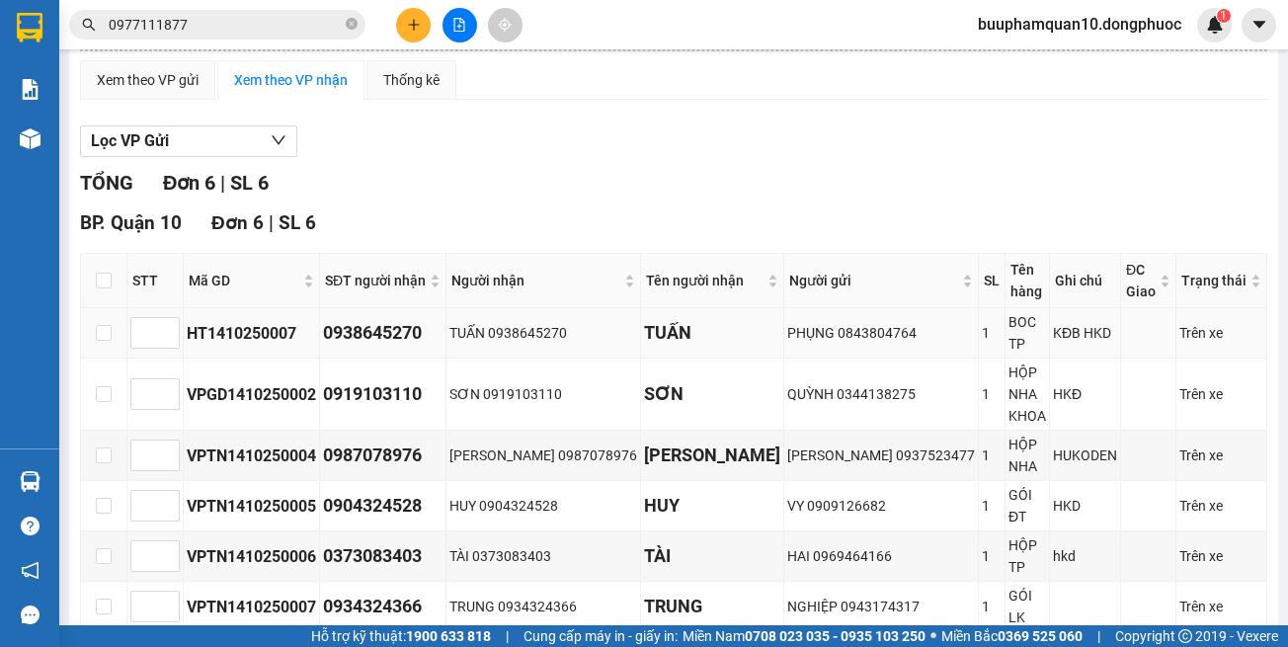
scroll to position [198, 0]
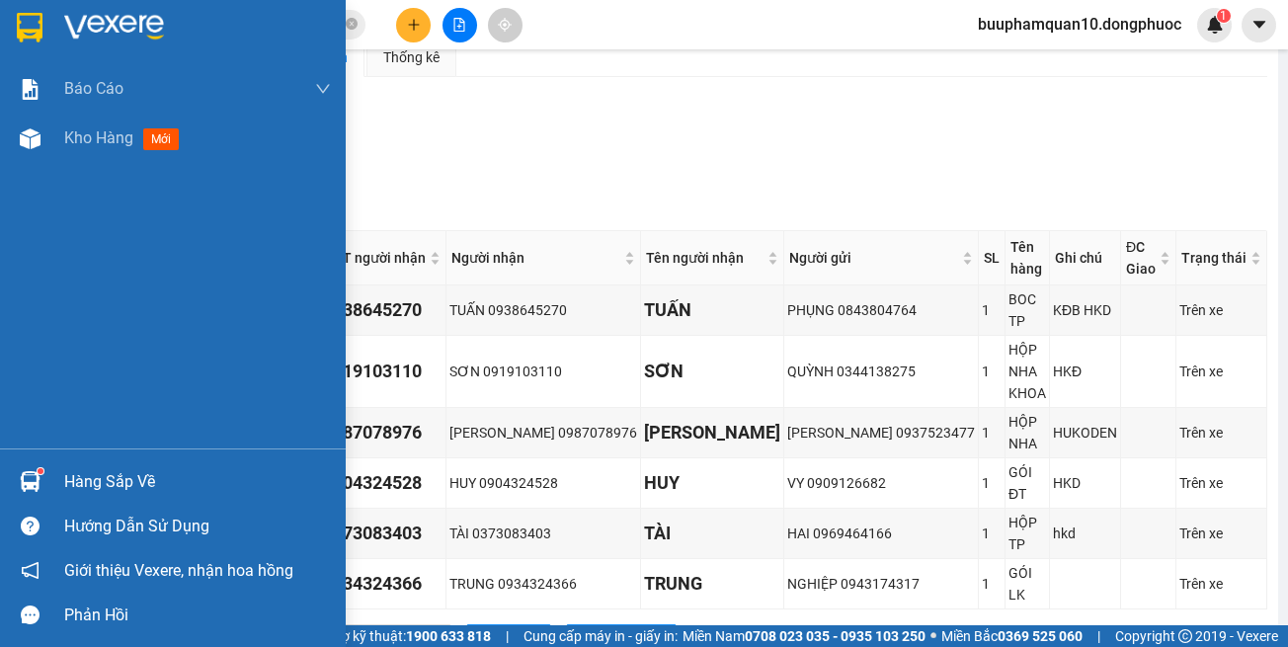
drag, startPoint x: 19, startPoint y: 470, endPoint x: 118, endPoint y: 447, distance: 101.4
click at [20, 469] on div at bounding box center [30, 481] width 35 height 35
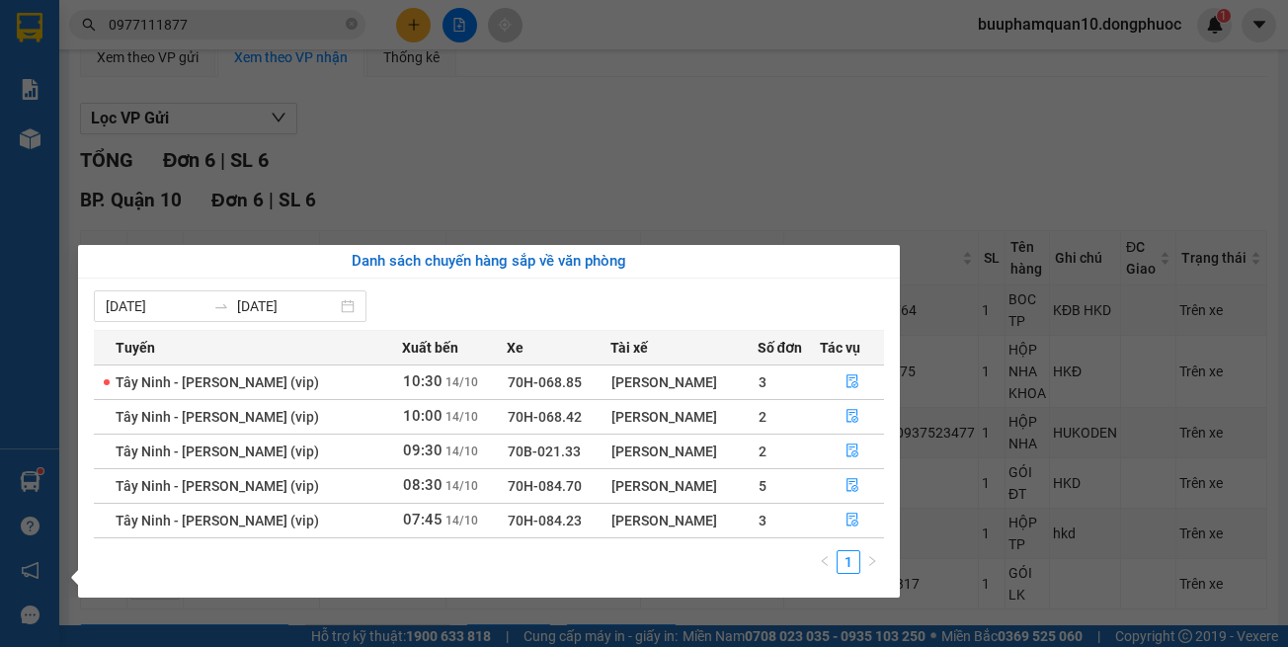
click at [739, 204] on section "Kết quả tìm kiếm ( 68 ) Bộ lọc Mã ĐH Trạng thái Món hàng Tổng cước Chưa cước Nh…" at bounding box center [644, 323] width 1288 height 647
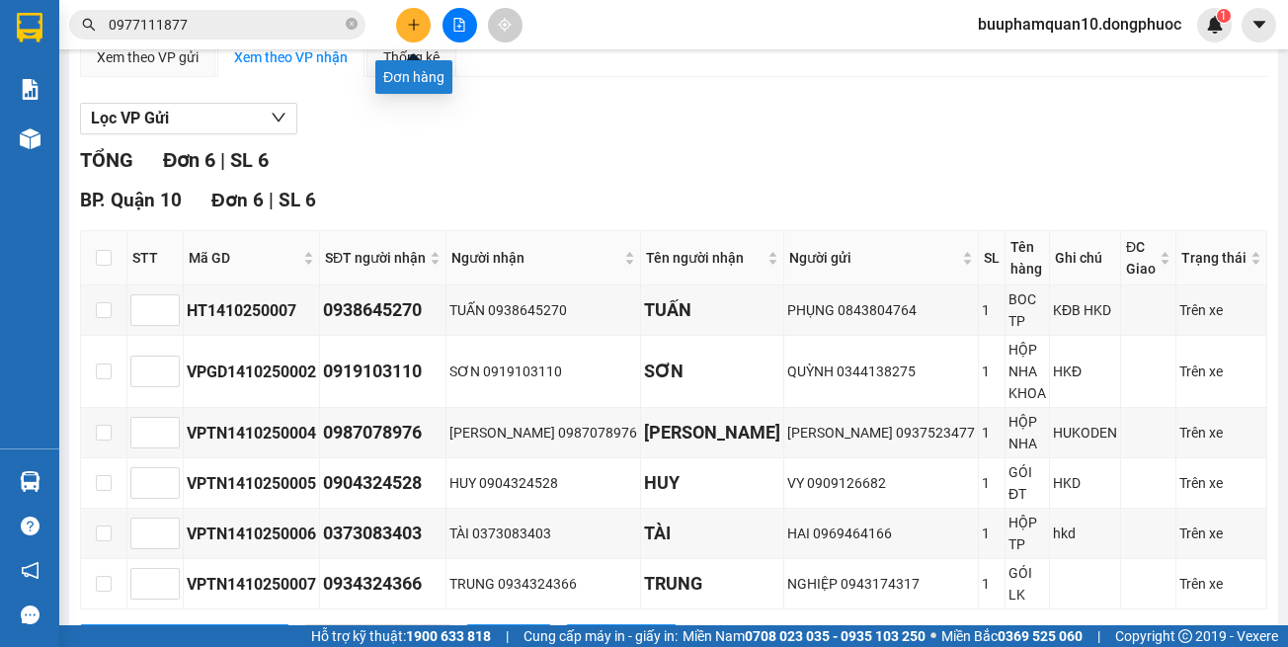
click at [417, 36] on button at bounding box center [413, 25] width 35 height 35
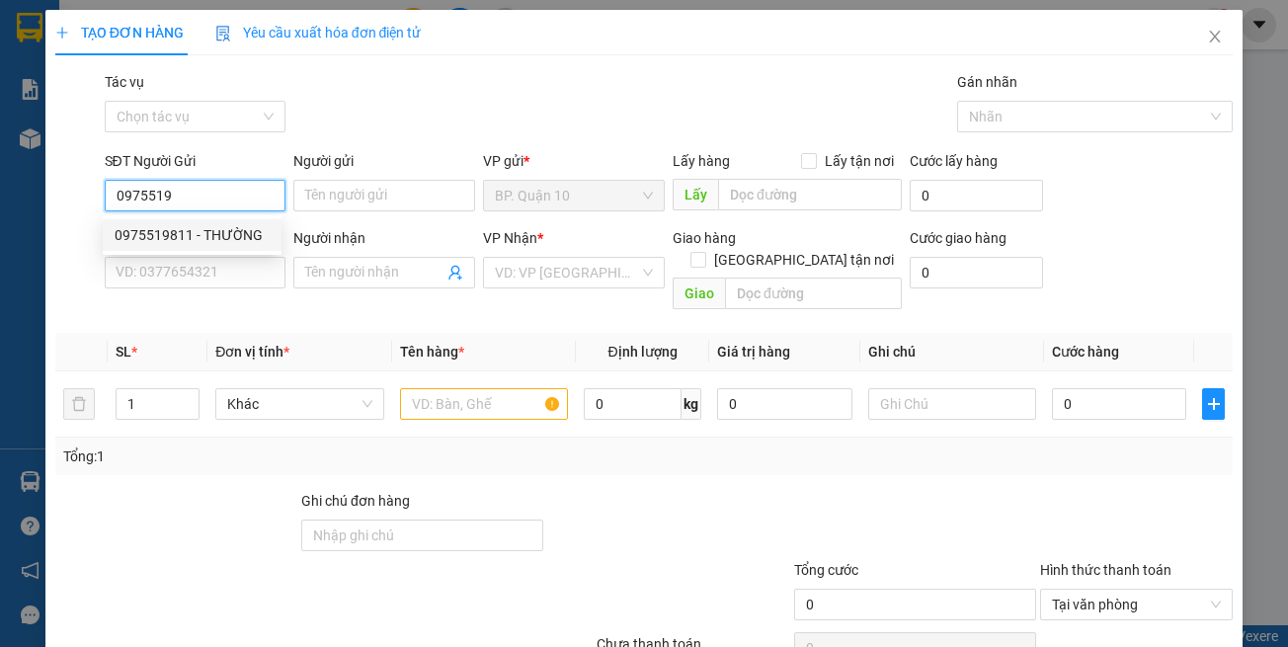
drag, startPoint x: 218, startPoint y: 225, endPoint x: 233, endPoint y: 231, distance: 16.0
click at [219, 225] on div "0975519811 - THƯỜNG" at bounding box center [192, 235] width 155 height 22
type input "0975519811"
type input "THƯỜNG"
type input "0967707070"
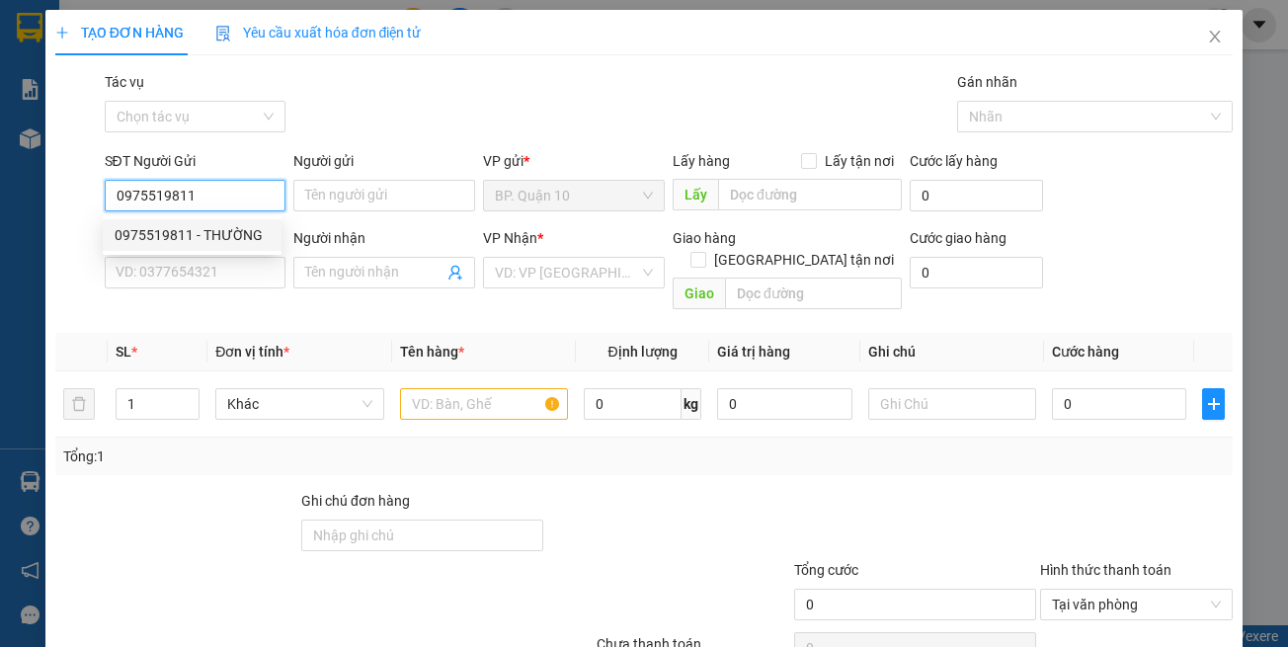
type input "QUANG"
type input "30.000"
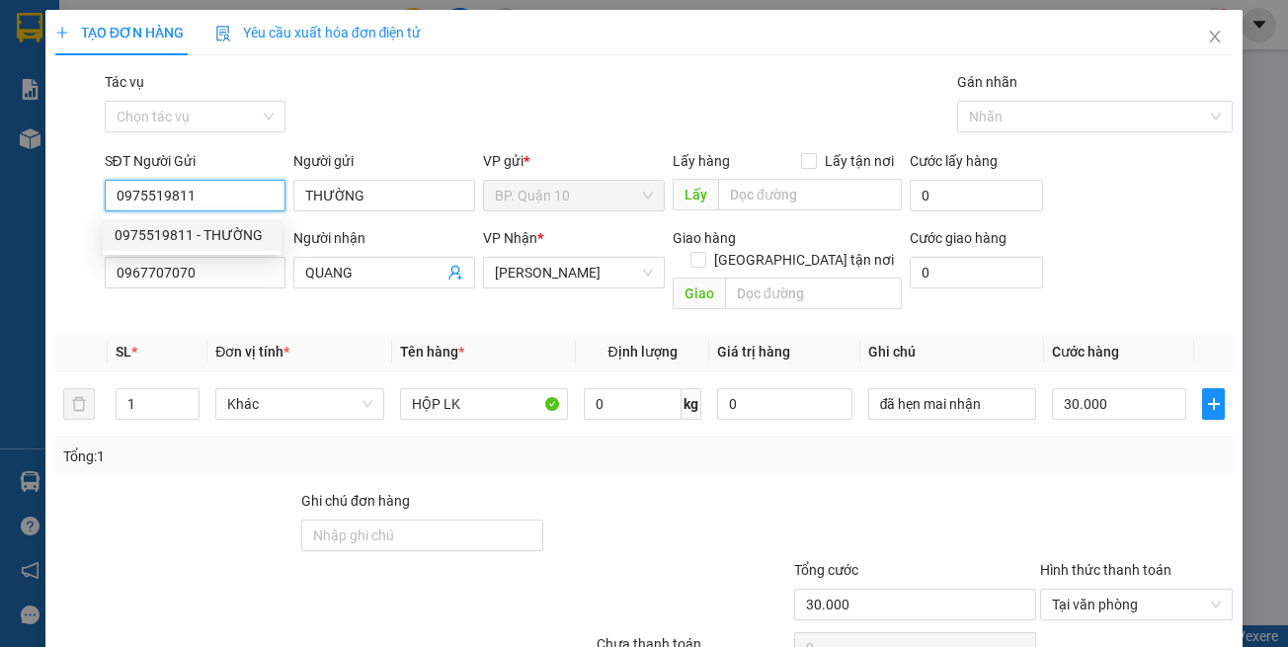
type input "0975519811"
click at [292, 307] on div "Transit Pickup Surcharge Ids Transit Deliver Surcharge Ids Transit Deliver Surc…" at bounding box center [644, 392] width 1178 height 643
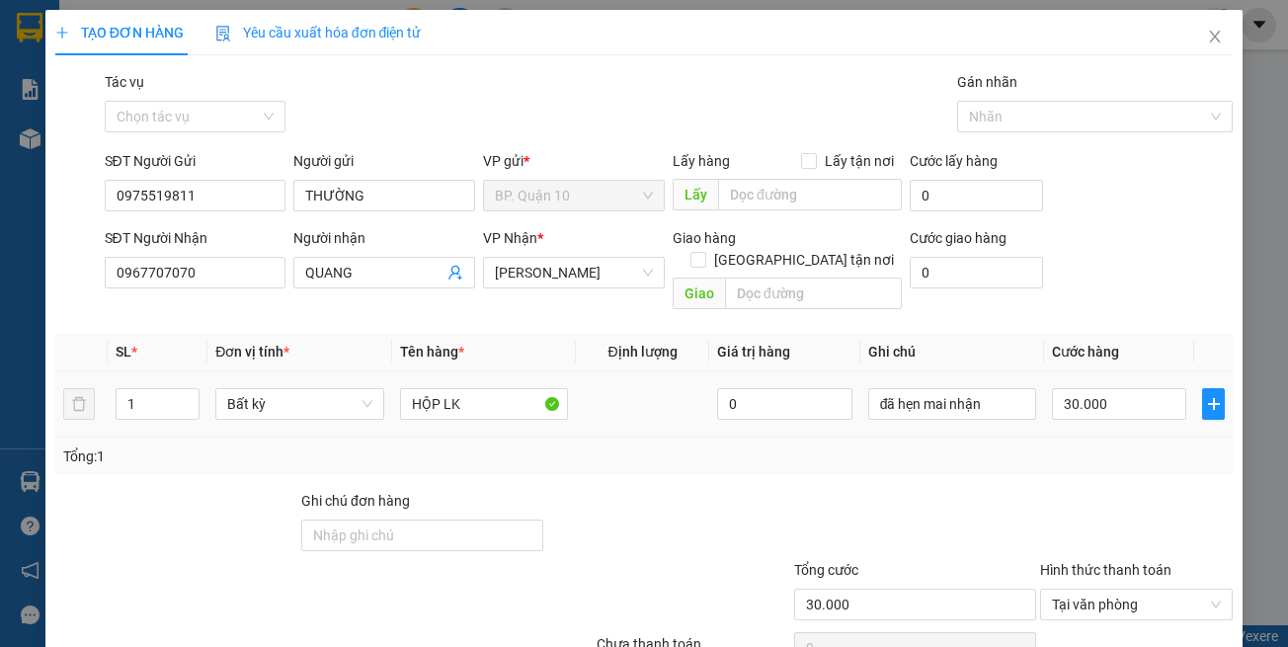
drag, startPoint x: 1053, startPoint y: 509, endPoint x: 1112, endPoint y: 408, distance: 116.9
click at [1056, 503] on div at bounding box center [1136, 524] width 197 height 69
click at [1104, 388] on input "30.000" at bounding box center [1119, 404] width 134 height 32
type input "5"
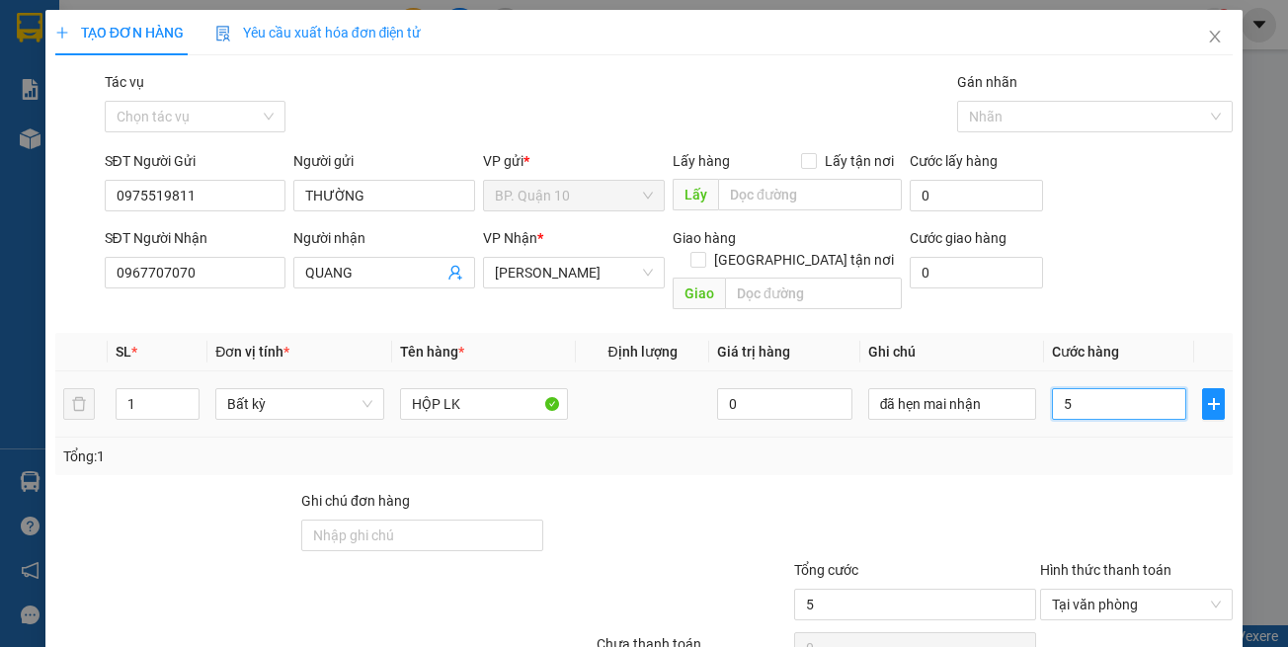
type input "50"
type input "50.000"
drag, startPoint x: 1068, startPoint y: 469, endPoint x: 1007, endPoint y: 422, distance: 77.5
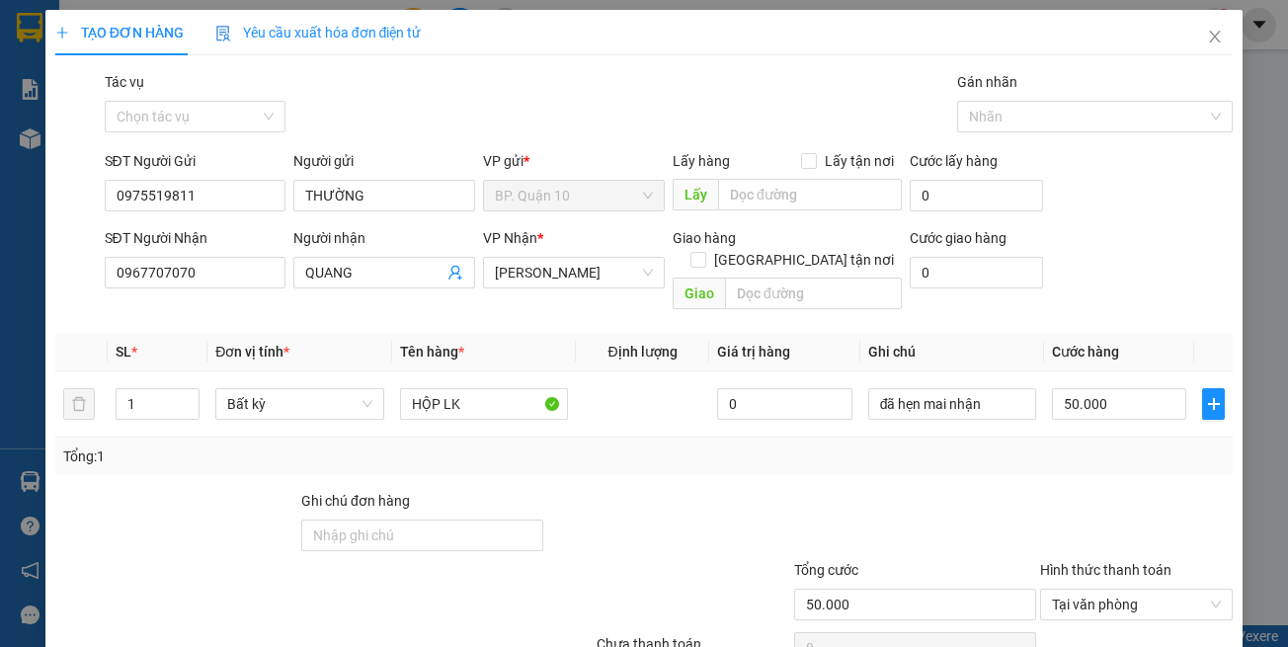
click at [1062, 490] on div at bounding box center [1136, 524] width 197 height 69
drag, startPoint x: 987, startPoint y: 400, endPoint x: 902, endPoint y: 397, distance: 85.0
click at [902, 397] on div "đã hẹn mai nhận" at bounding box center [952, 404] width 168 height 40
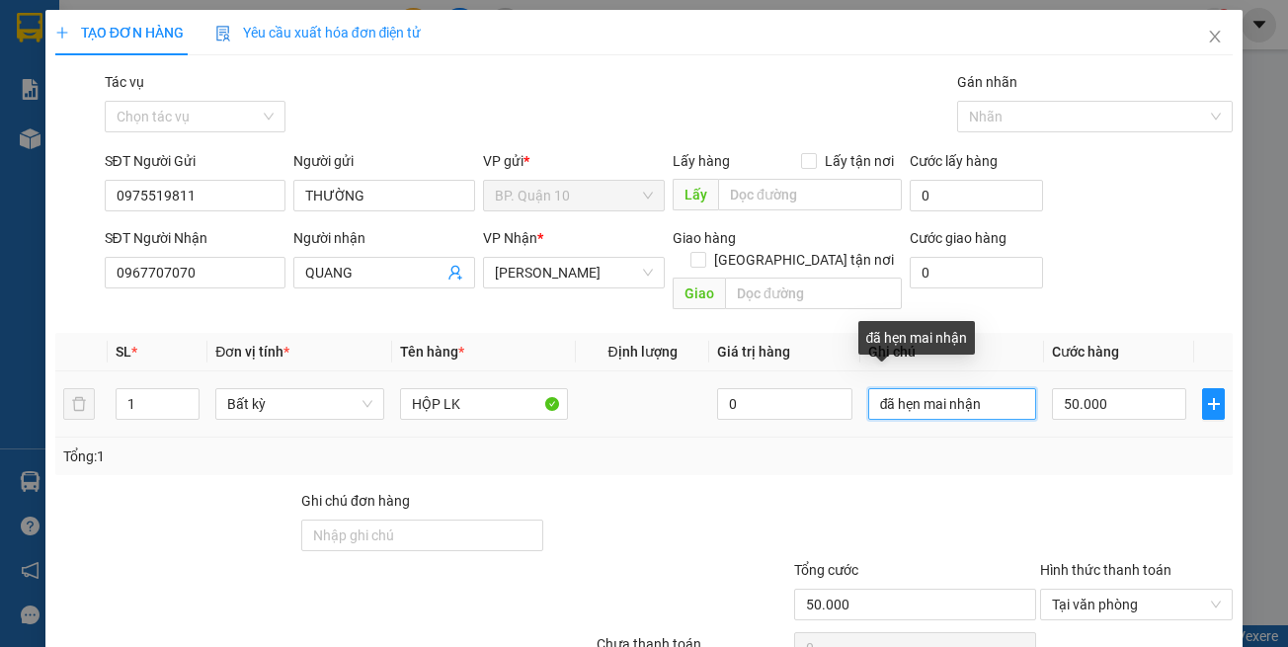
click at [1013, 388] on input "đã hẹn mai nhận" at bounding box center [952, 404] width 168 height 32
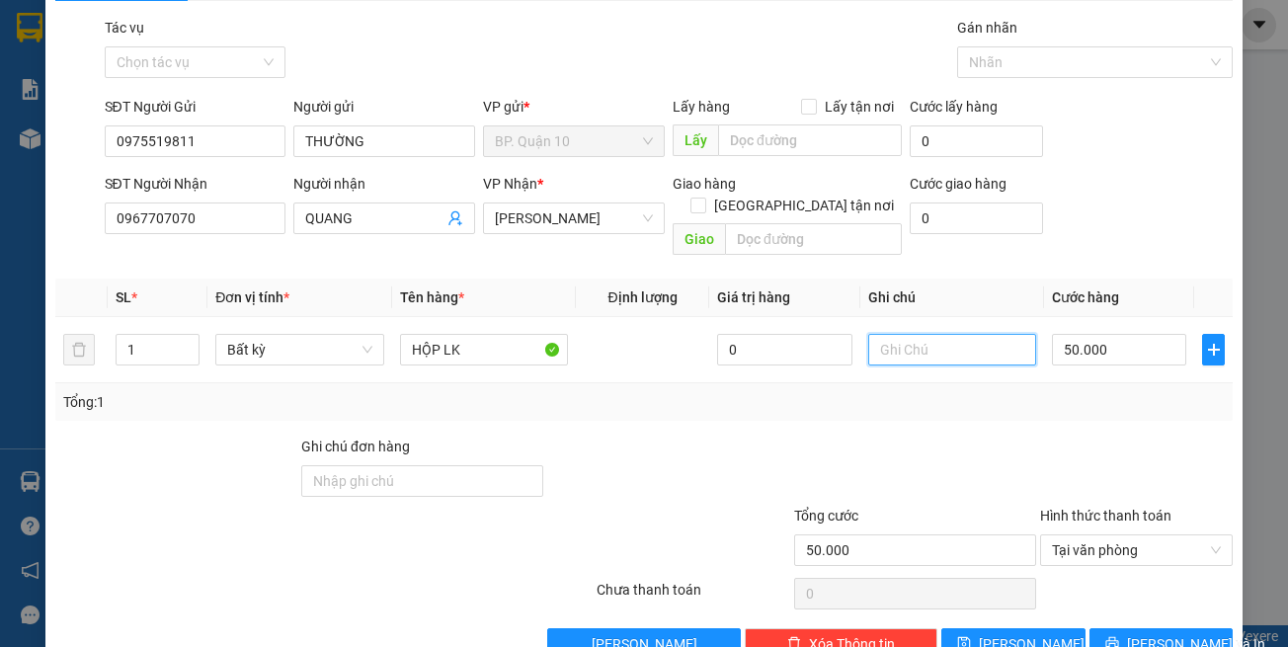
scroll to position [84, 0]
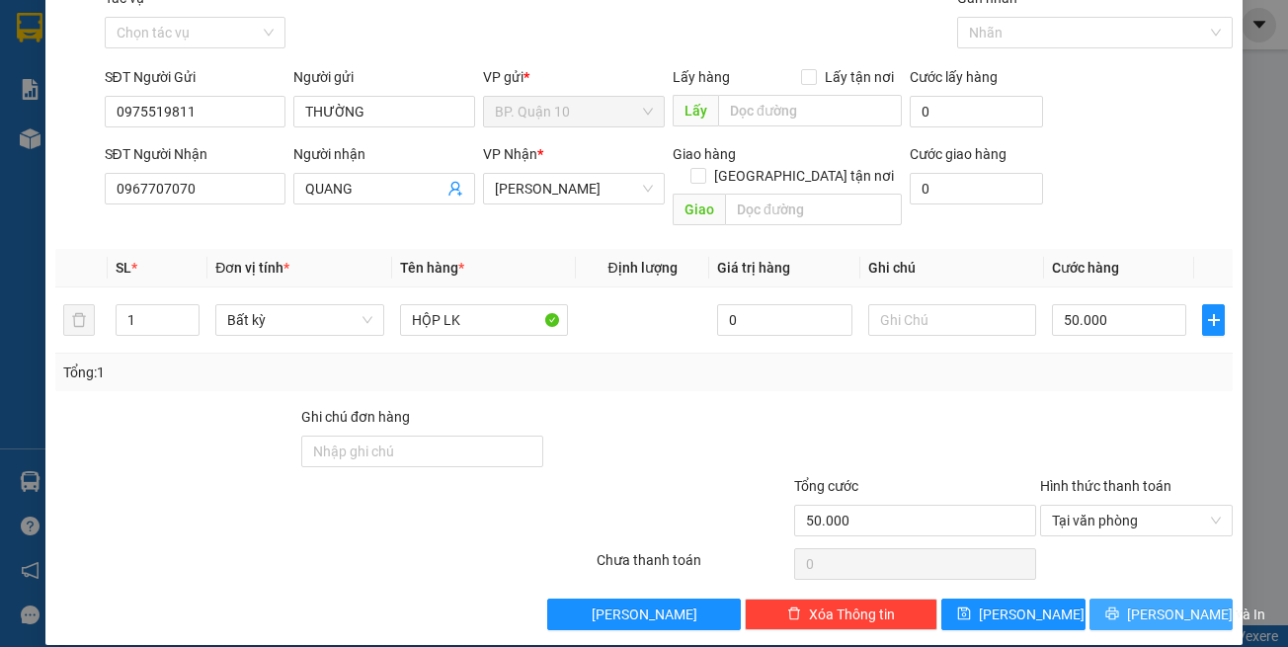
drag, startPoint x: 1146, startPoint y: 586, endPoint x: 979, endPoint y: 443, distance: 220.0
click at [1146, 604] on span "Lưu và In" at bounding box center [1196, 615] width 138 height 22
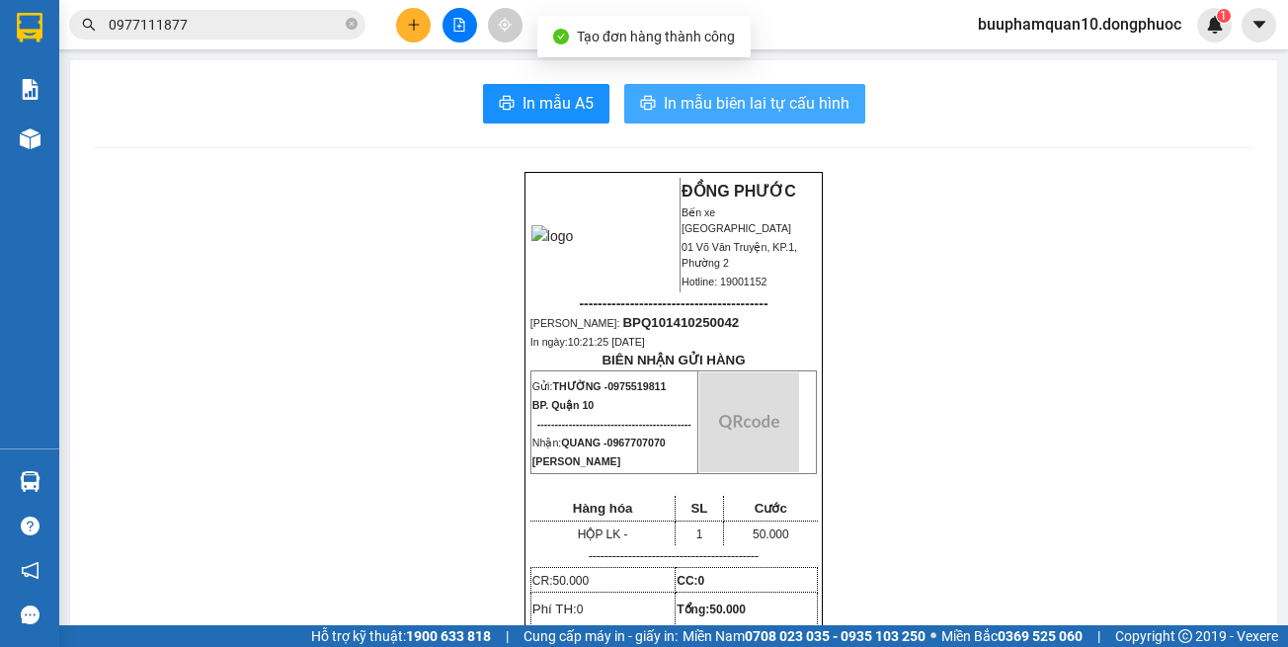
click at [781, 107] on span "In mẫu biên lai tự cấu hình" at bounding box center [757, 103] width 186 height 25
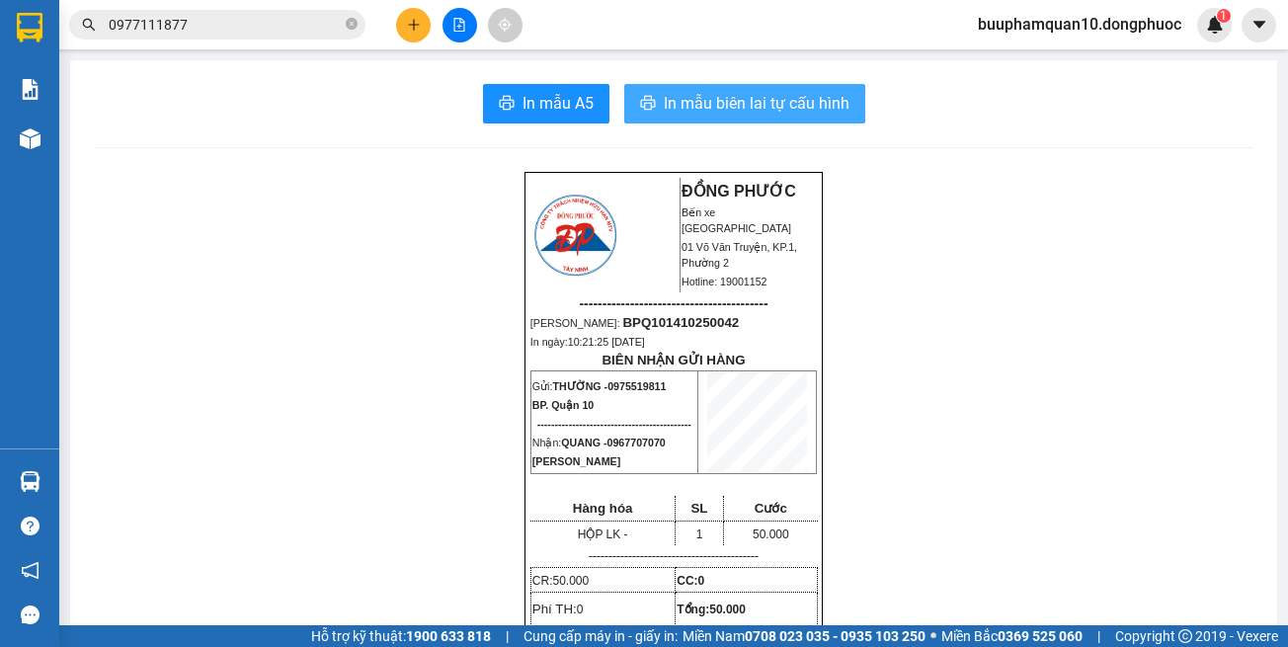
click at [776, 105] on span "In mẫu biên lai tự cấu hình" at bounding box center [757, 103] width 186 height 25
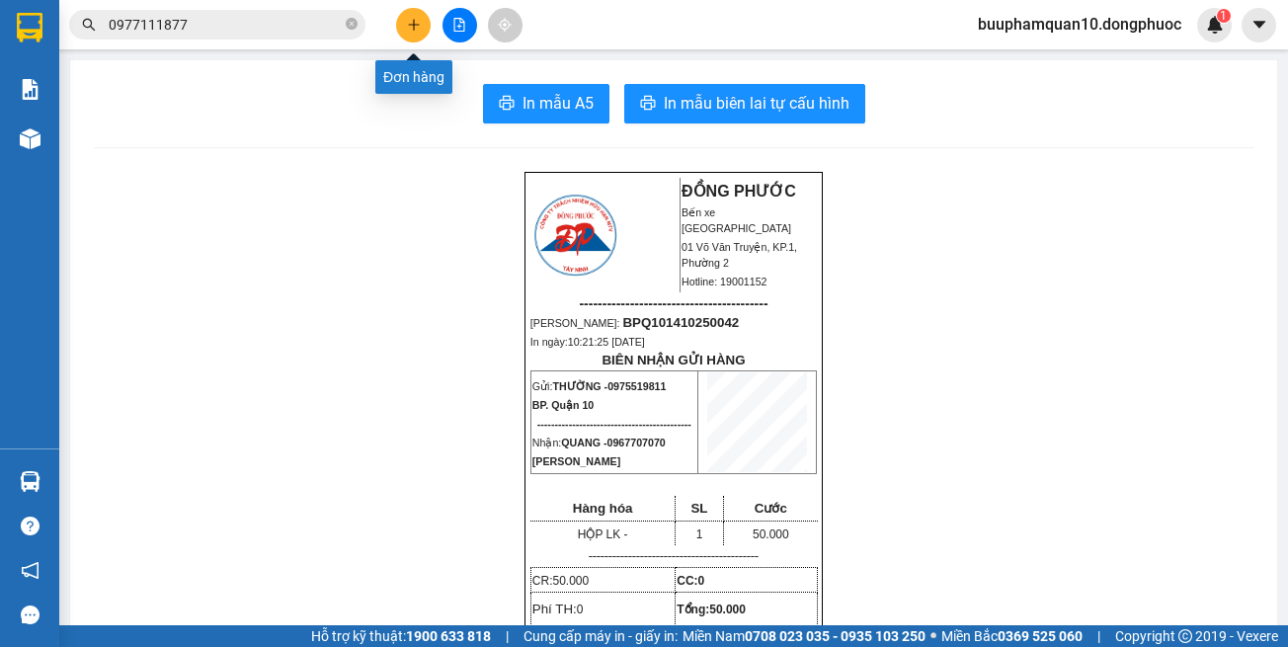
click at [412, 27] on icon "plus" at bounding box center [414, 25] width 14 height 14
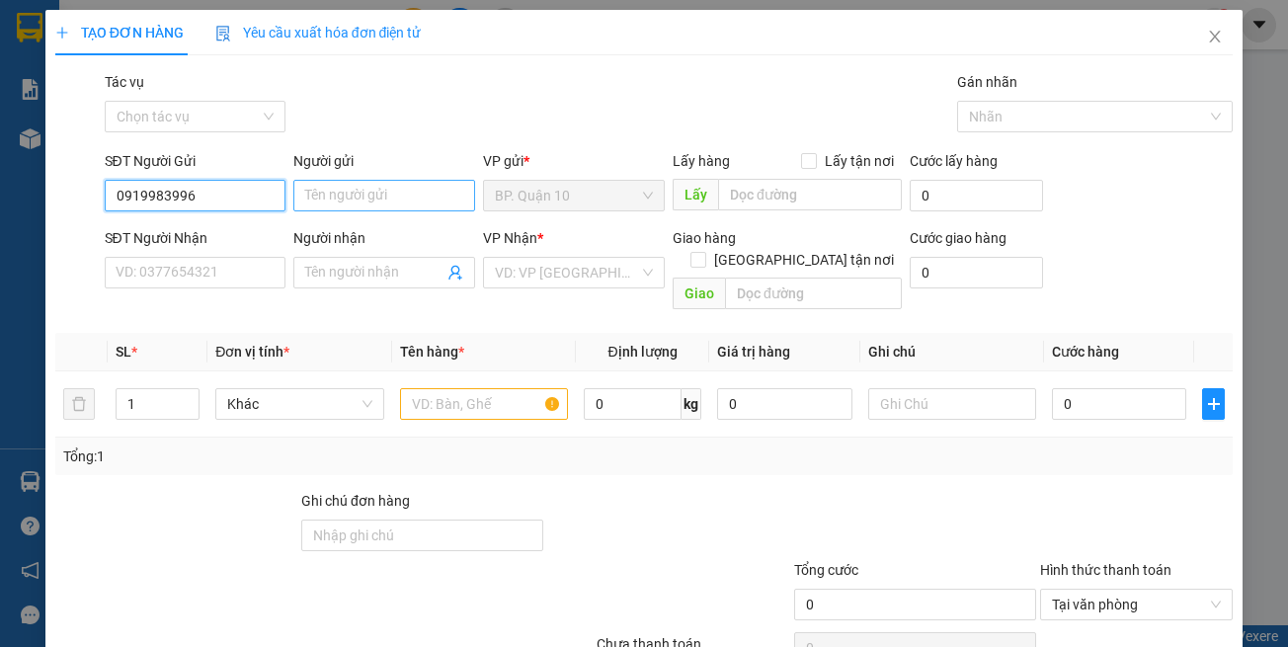
type input "0919983996"
click at [329, 198] on input "Người gửi" at bounding box center [384, 196] width 182 height 32
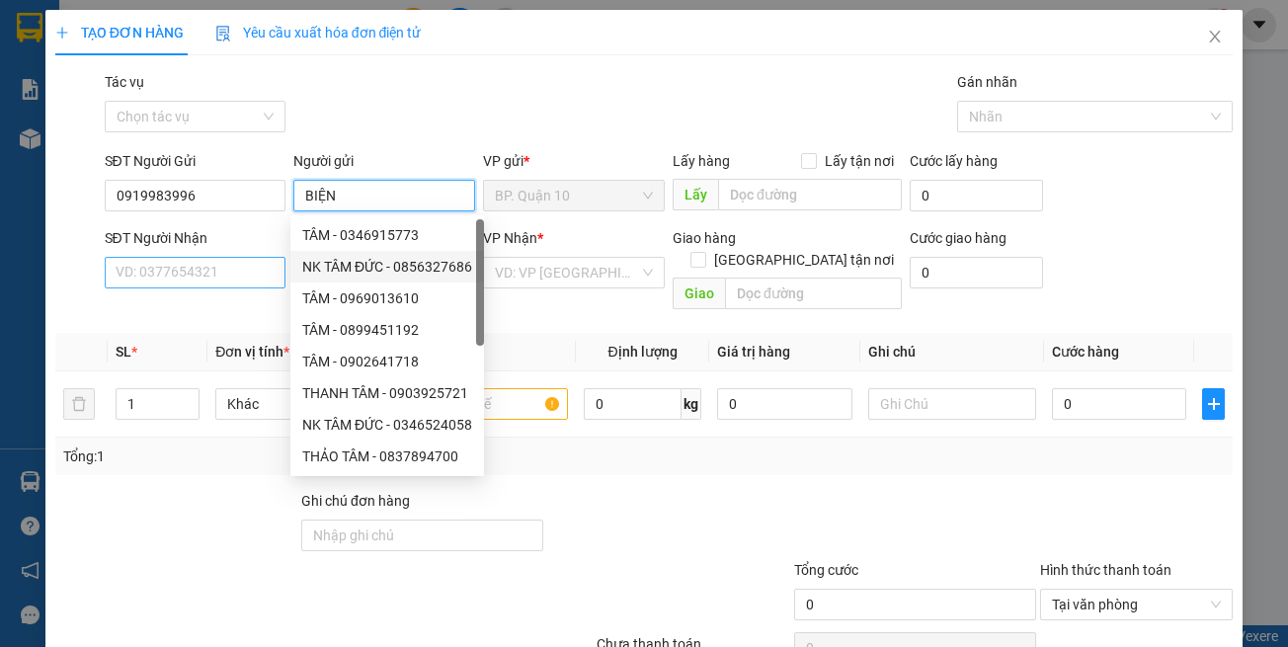
type input "BIỆN"
click at [253, 276] on input "SĐT Người Nhận" at bounding box center [196, 273] width 182 height 32
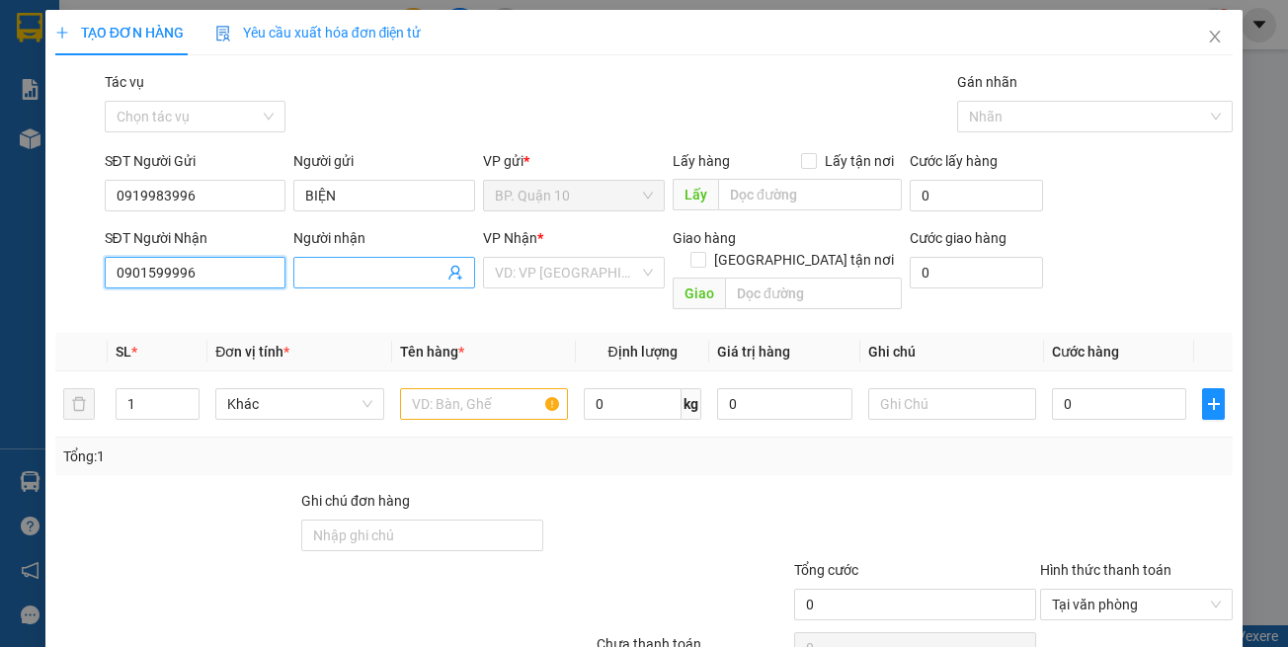
type input "0901599996"
click at [362, 271] on input "Người nhận" at bounding box center [374, 273] width 138 height 22
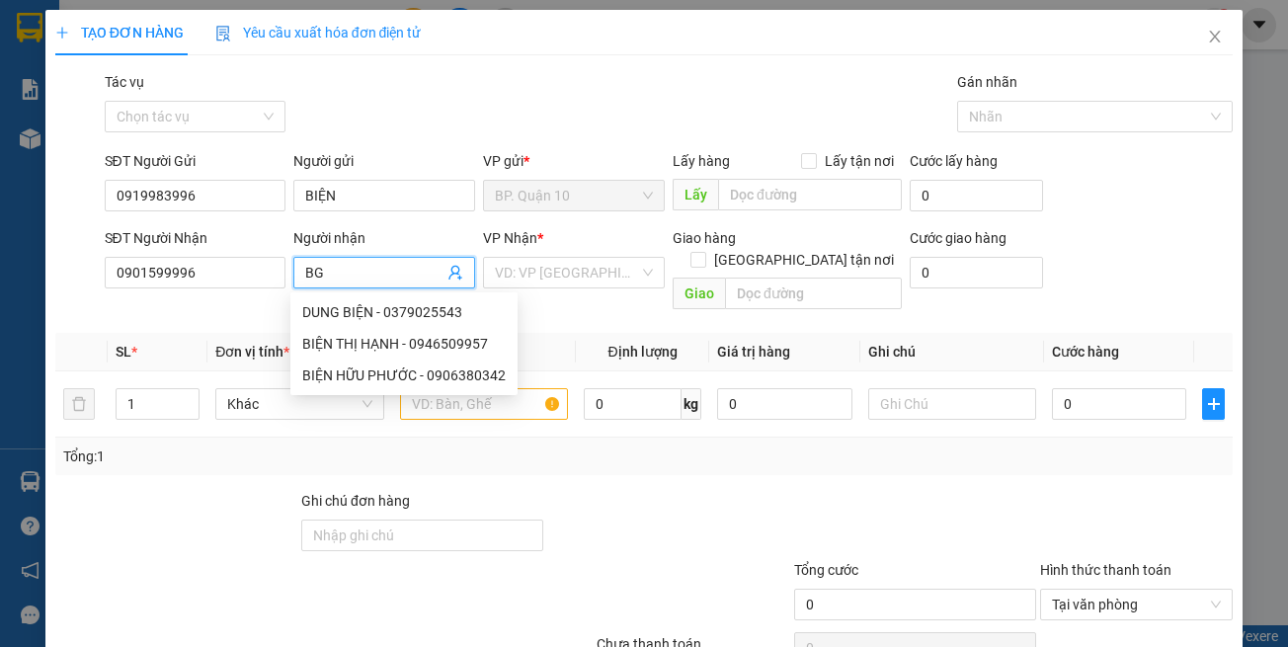
type input "B"
type input "NHUNG"
click at [542, 270] on input "search" at bounding box center [567, 273] width 144 height 30
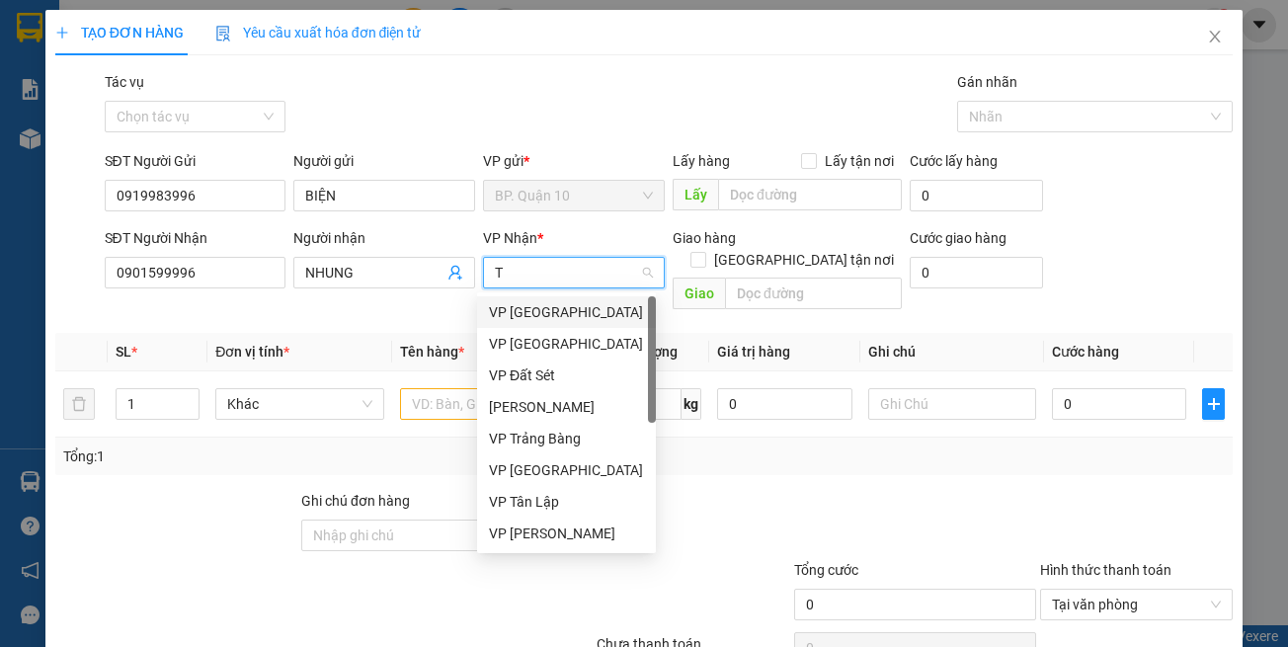
type input "TN"
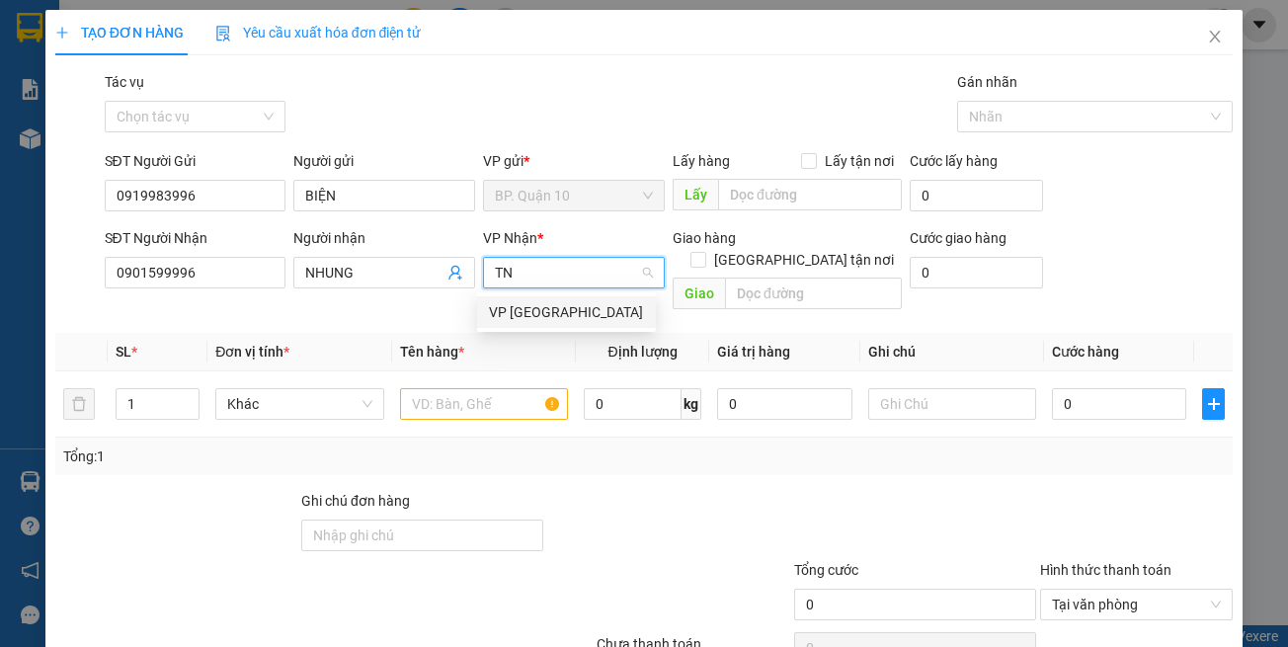
click at [510, 304] on div "VP [GEOGRAPHIC_DATA]" at bounding box center [566, 312] width 155 height 22
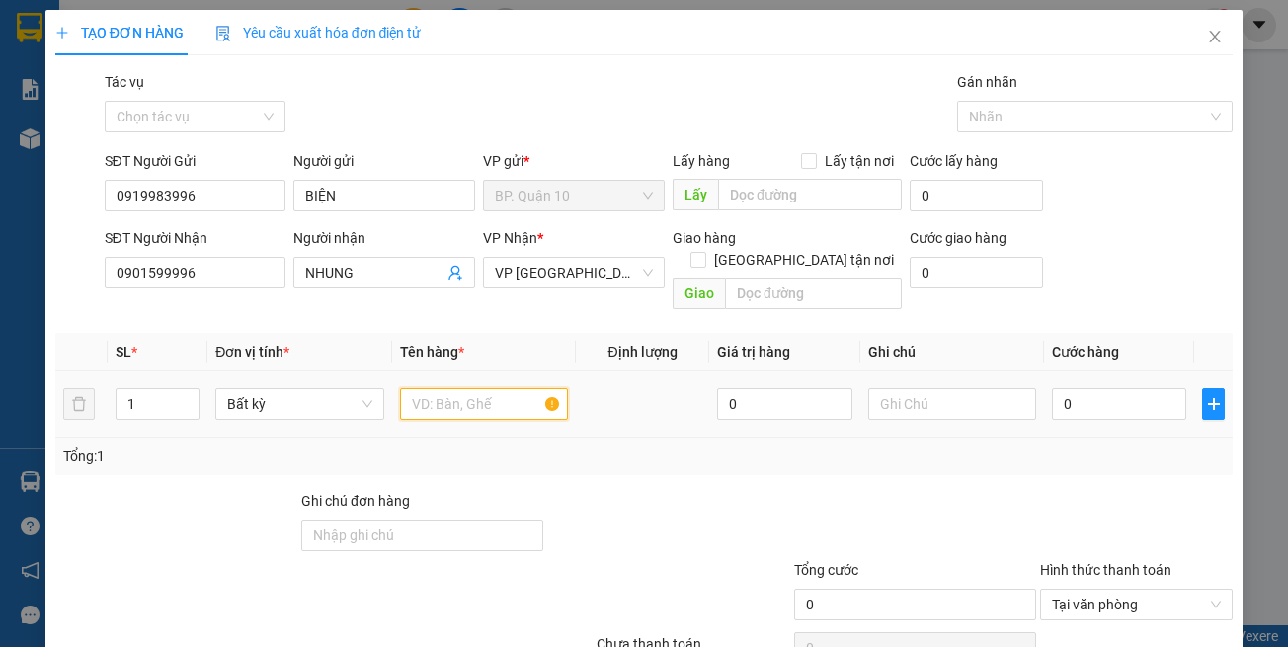
click at [507, 389] on input "text" at bounding box center [484, 404] width 168 height 32
type input "TÚI THUỐC"
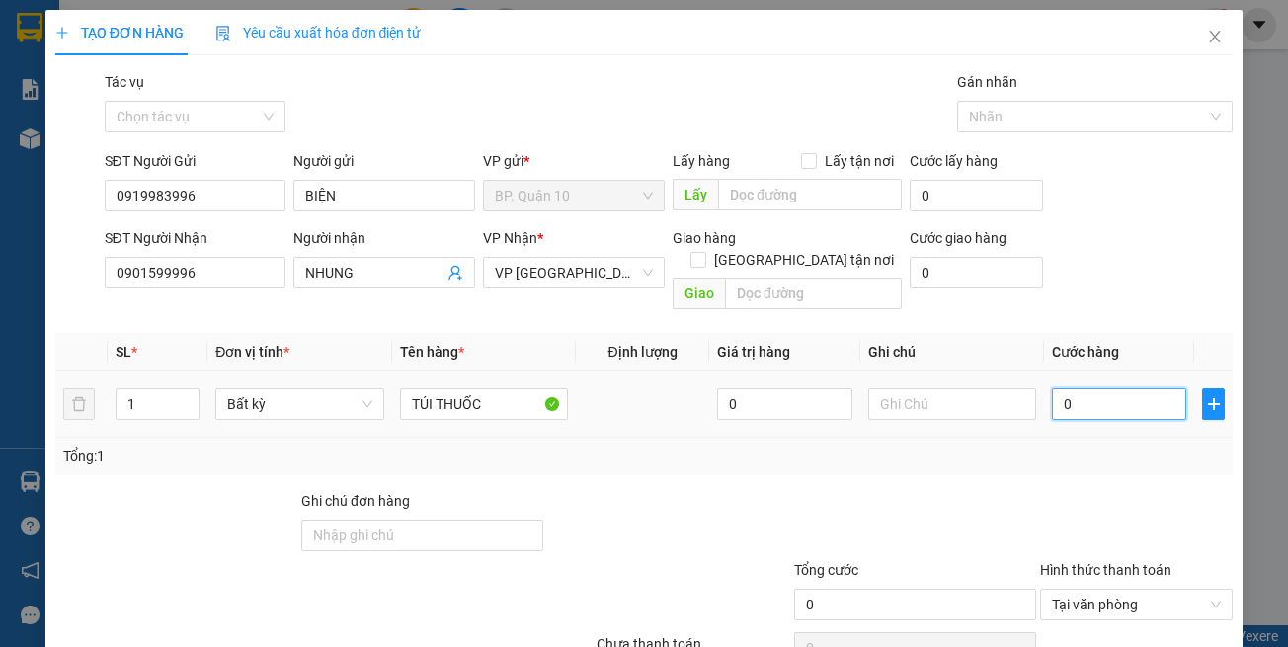
click at [1076, 393] on input "0" at bounding box center [1119, 404] width 134 height 32
type input "3"
type input "30"
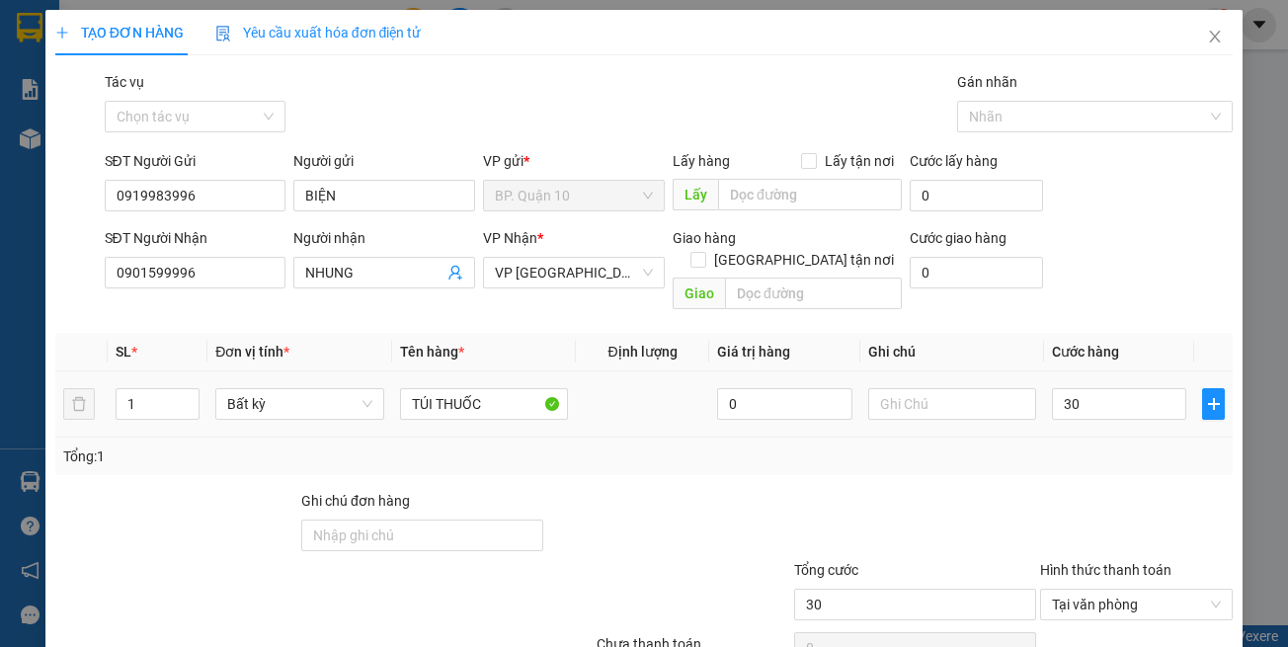
type input "30.000"
click at [1081, 446] on div "Tổng: 1" at bounding box center [644, 457] width 1163 height 22
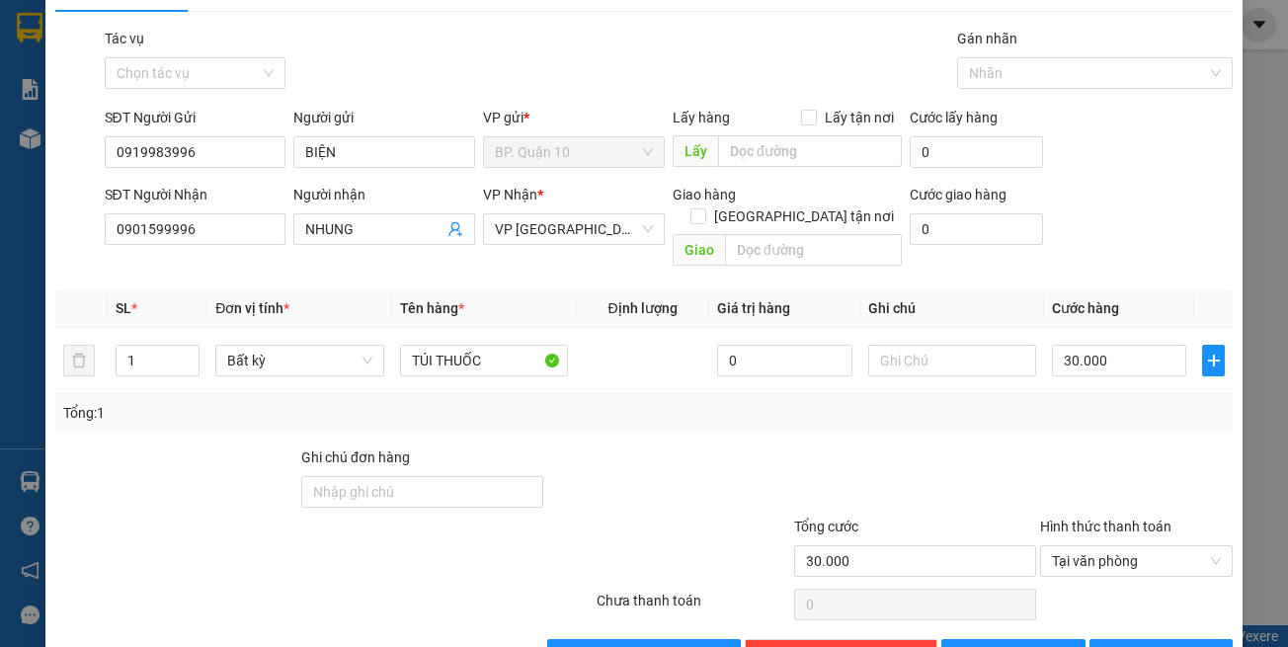
scroll to position [84, 0]
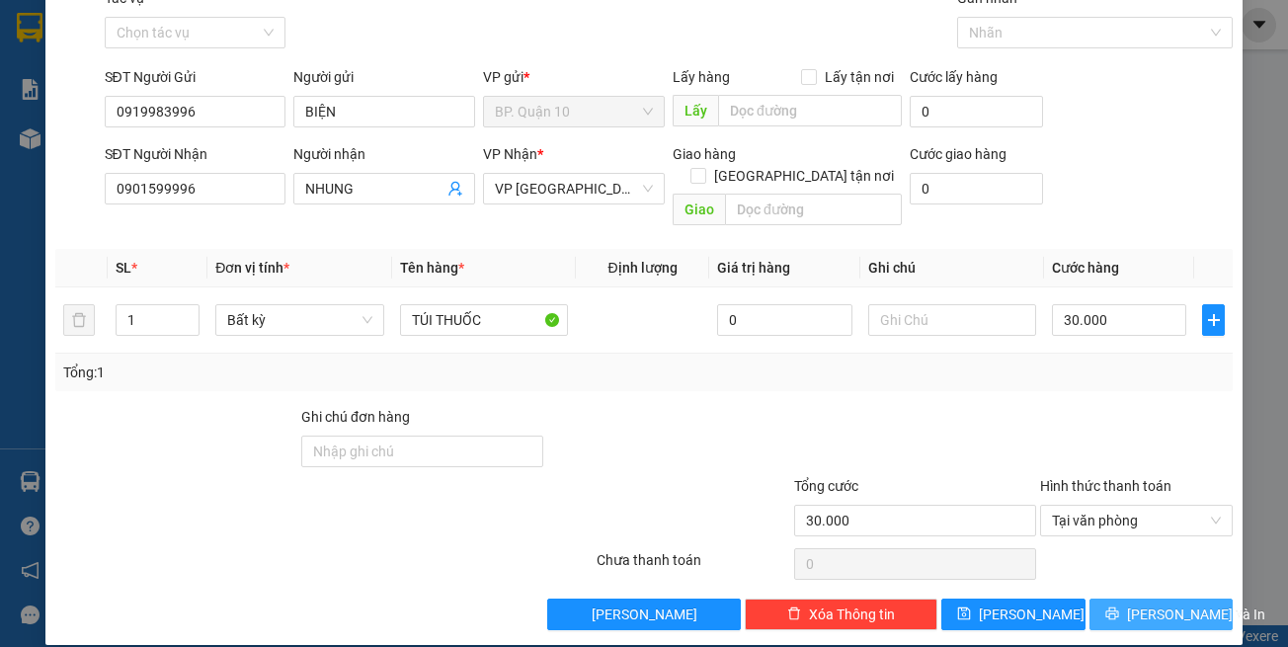
drag, startPoint x: 1142, startPoint y: 581, endPoint x: 1134, endPoint y: 573, distance: 11.2
click at [1141, 604] on span "Lưu và In" at bounding box center [1196, 615] width 138 height 22
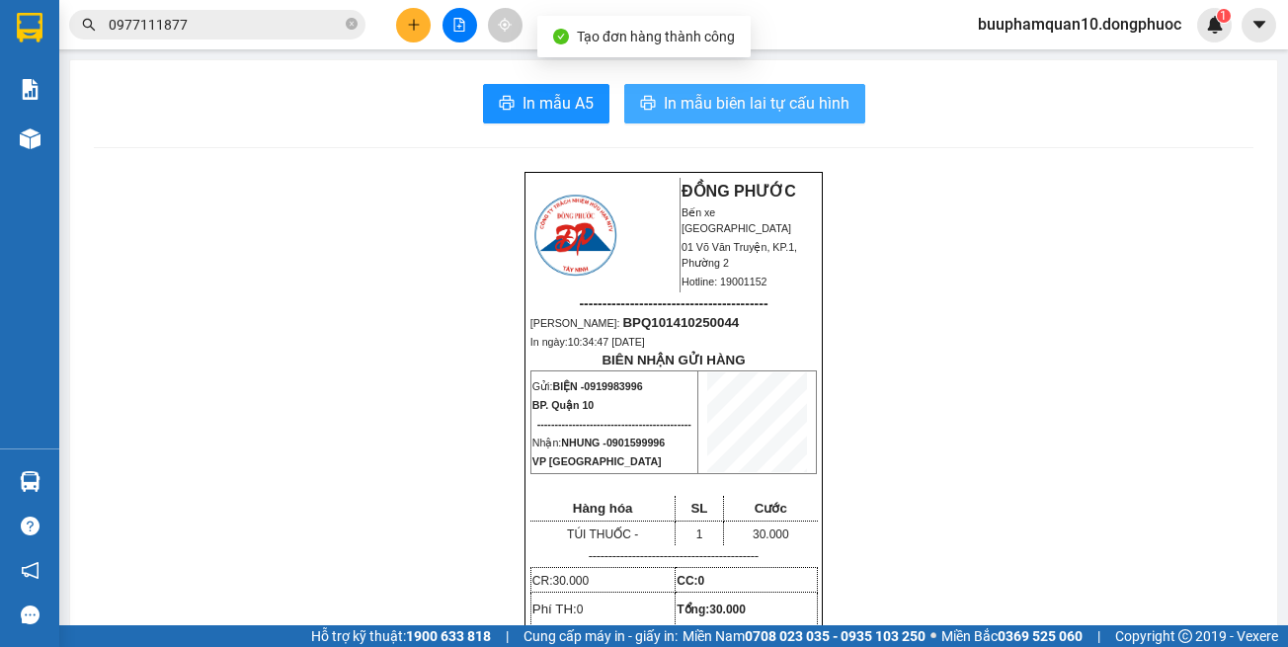
click at [689, 122] on button "In mẫu biên lai tự cấu hình" at bounding box center [744, 104] width 241 height 40
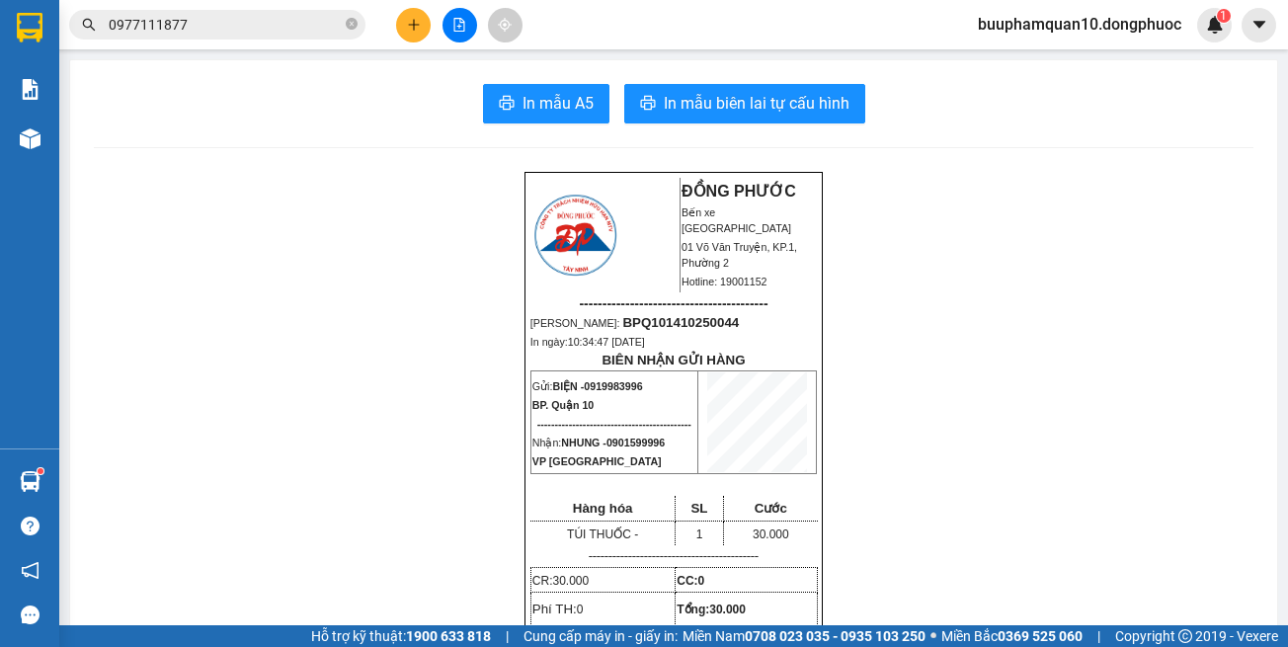
click at [309, 20] on input "0977111877" at bounding box center [225, 25] width 233 height 22
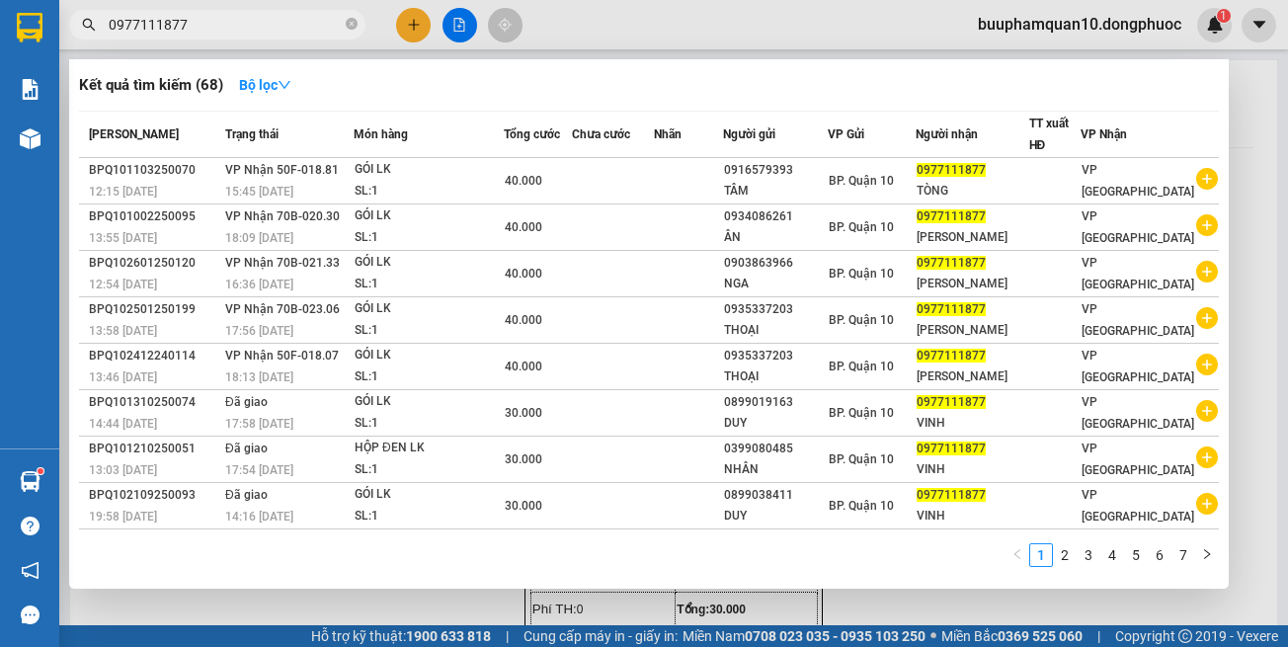
click at [309, 20] on input "0977111877" at bounding box center [225, 25] width 233 height 22
click at [310, 18] on input "0977111877" at bounding box center [225, 25] width 233 height 22
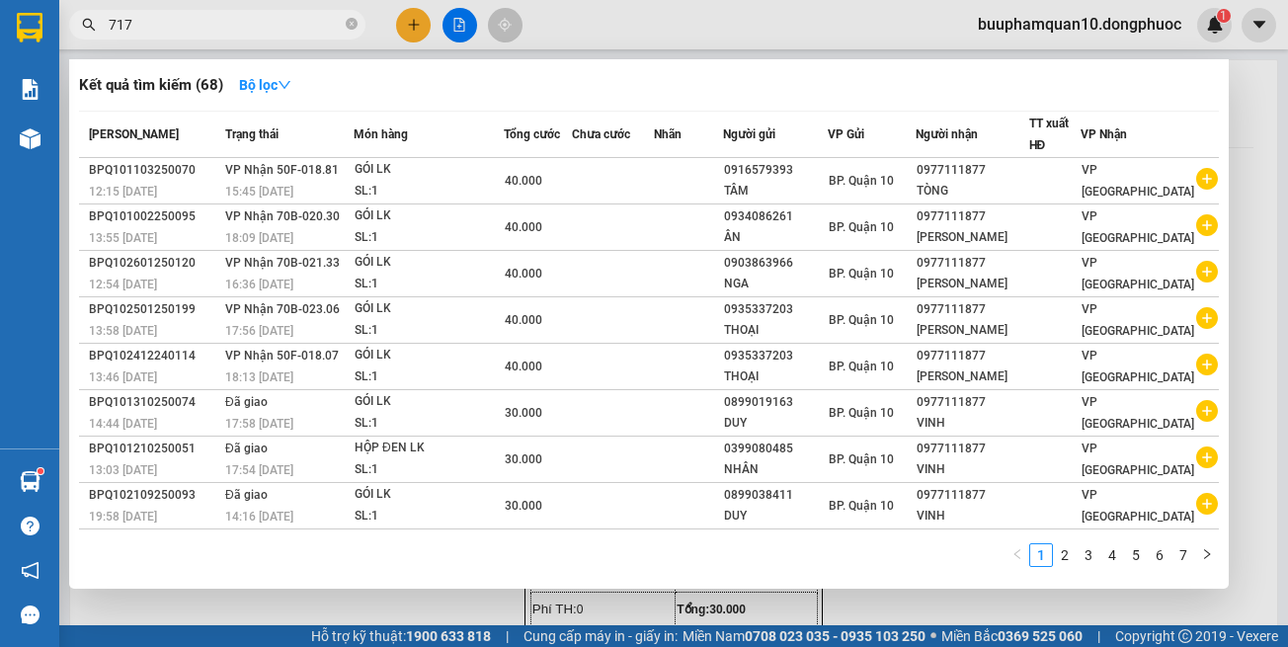
type input "7177"
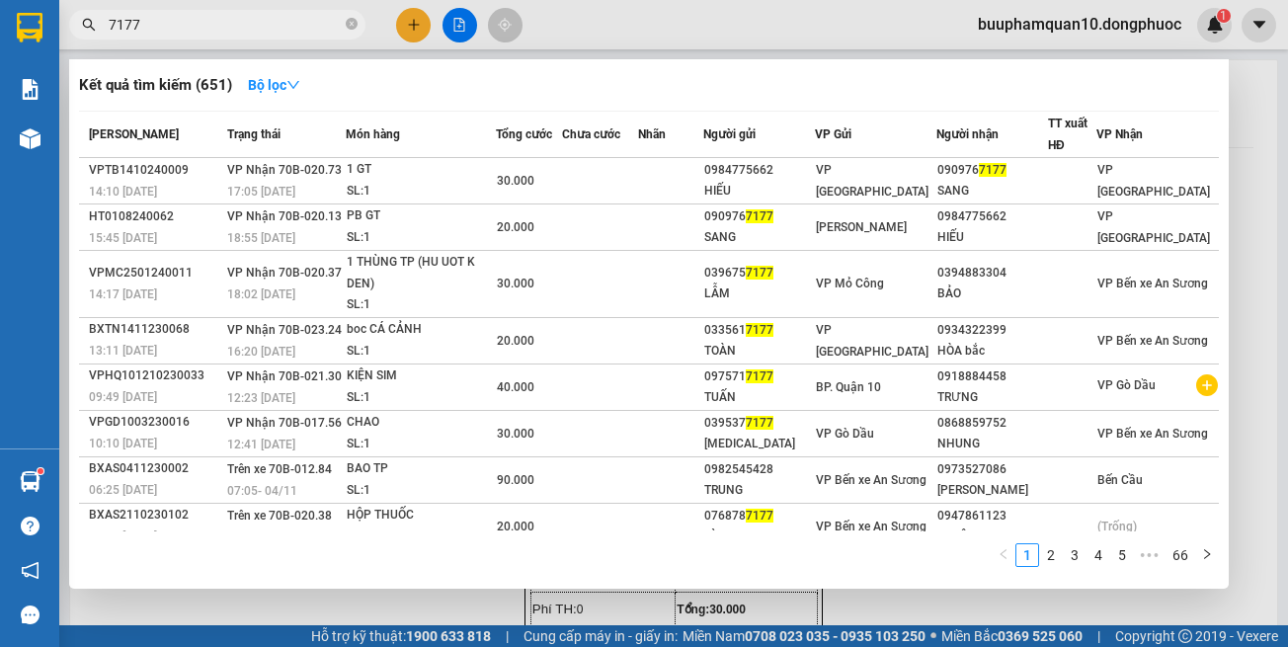
click at [266, 15] on input "7177" at bounding box center [225, 25] width 233 height 22
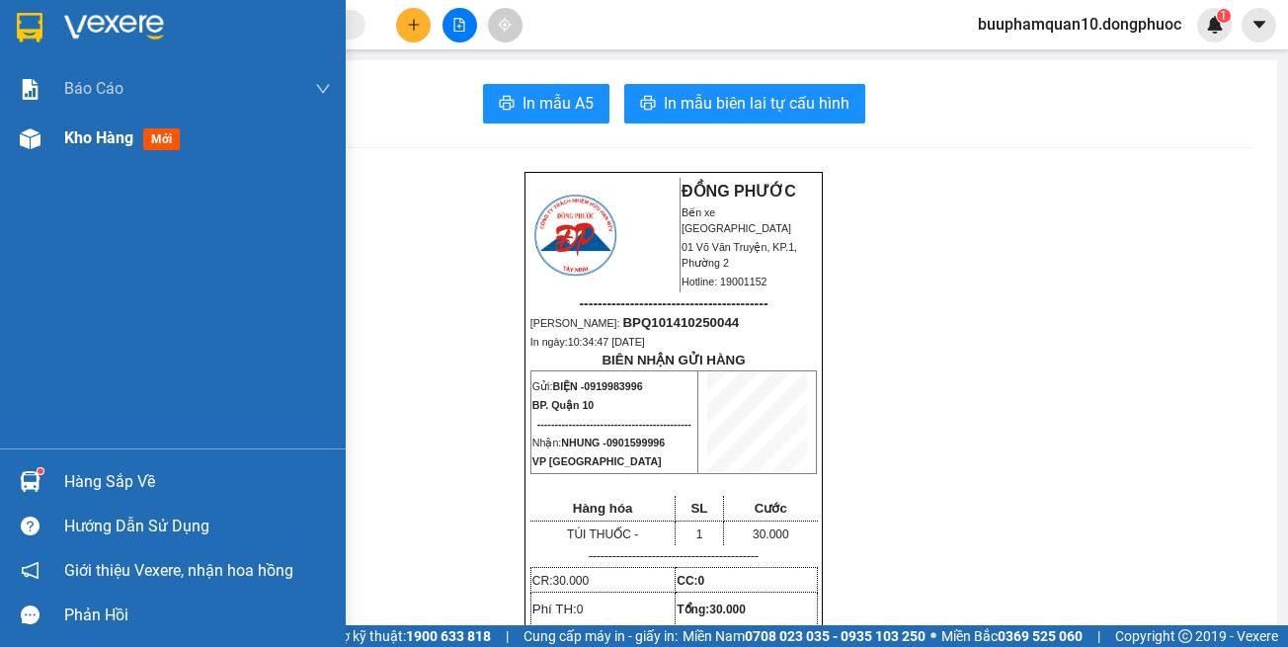
click at [78, 120] on div "Kho hàng mới" at bounding box center [197, 138] width 267 height 49
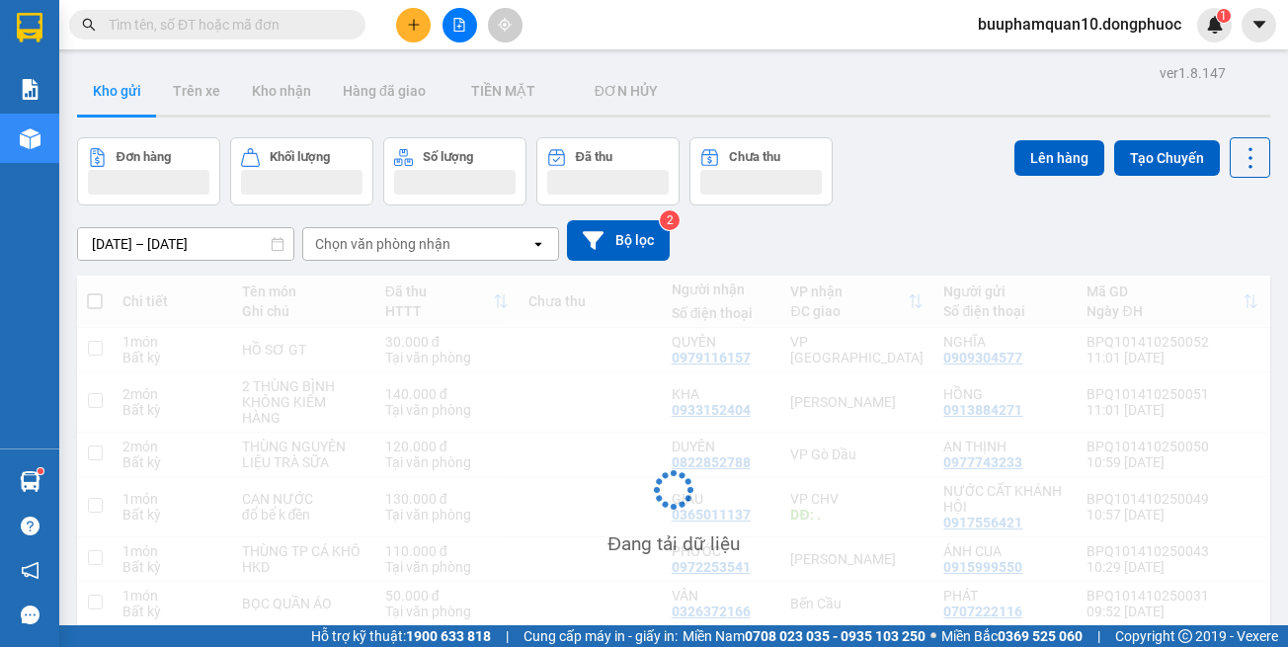
click at [473, 11] on div at bounding box center [459, 25] width 148 height 35
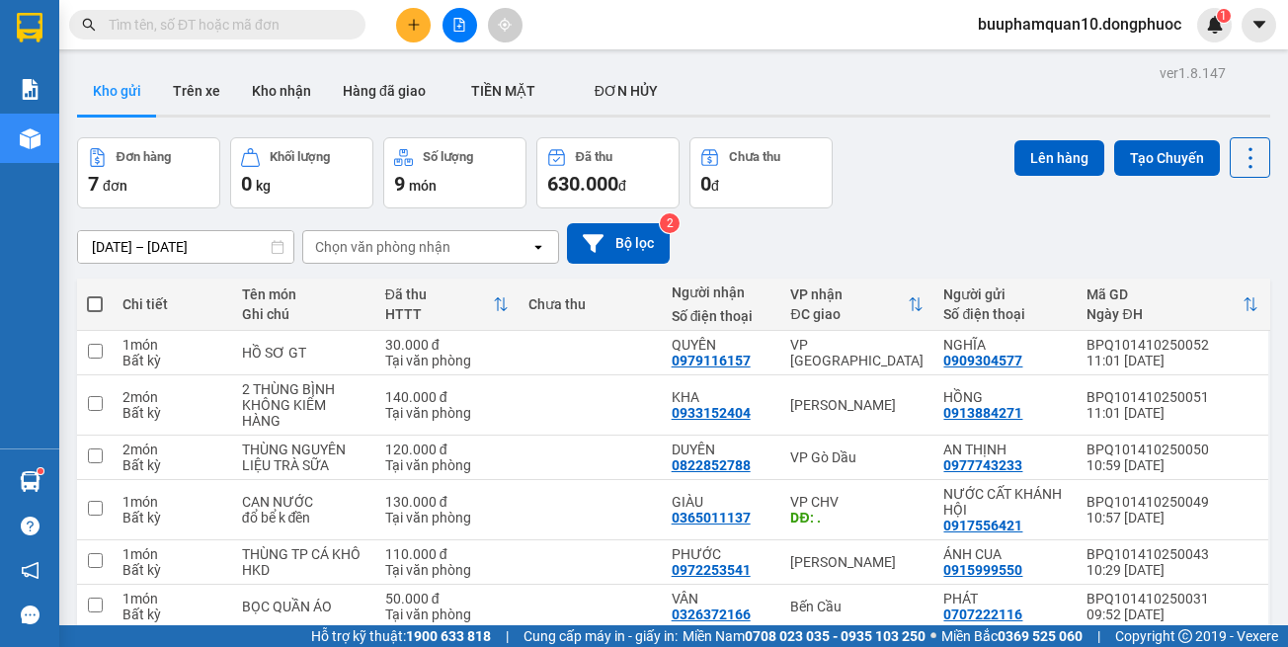
click at [465, 17] on button at bounding box center [460, 25] width 35 height 35
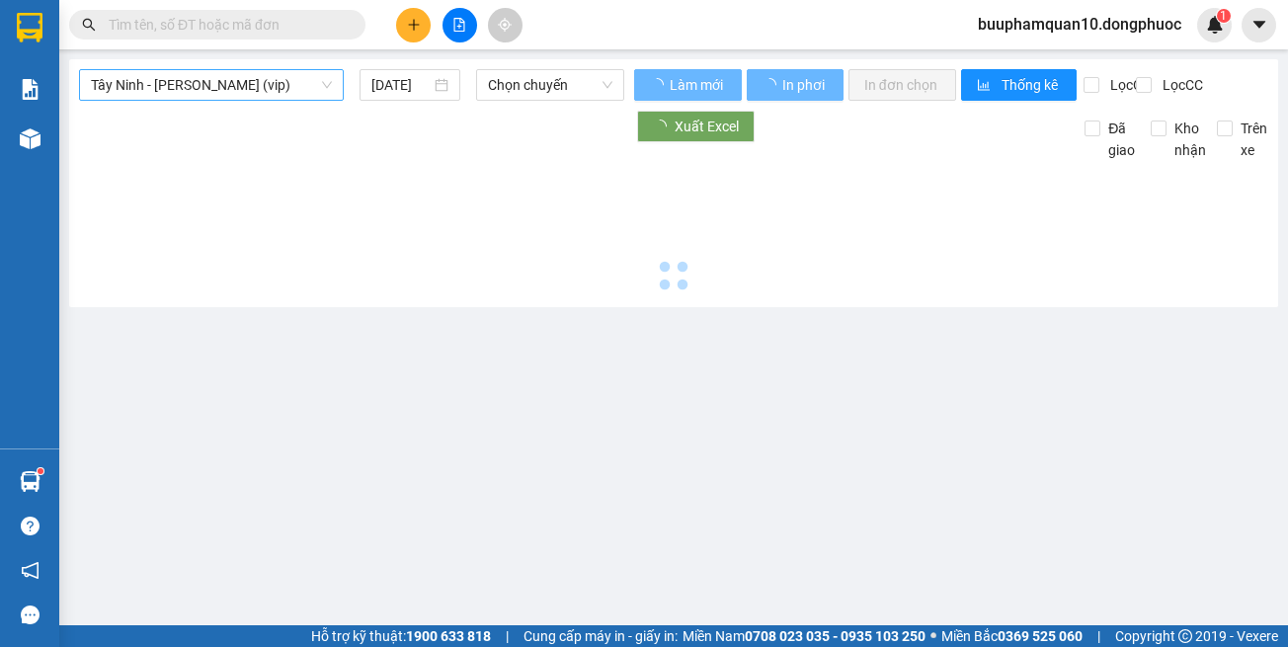
click at [218, 92] on span "Tây Ninh - [PERSON_NAME] (vip)" at bounding box center [211, 85] width 241 height 30
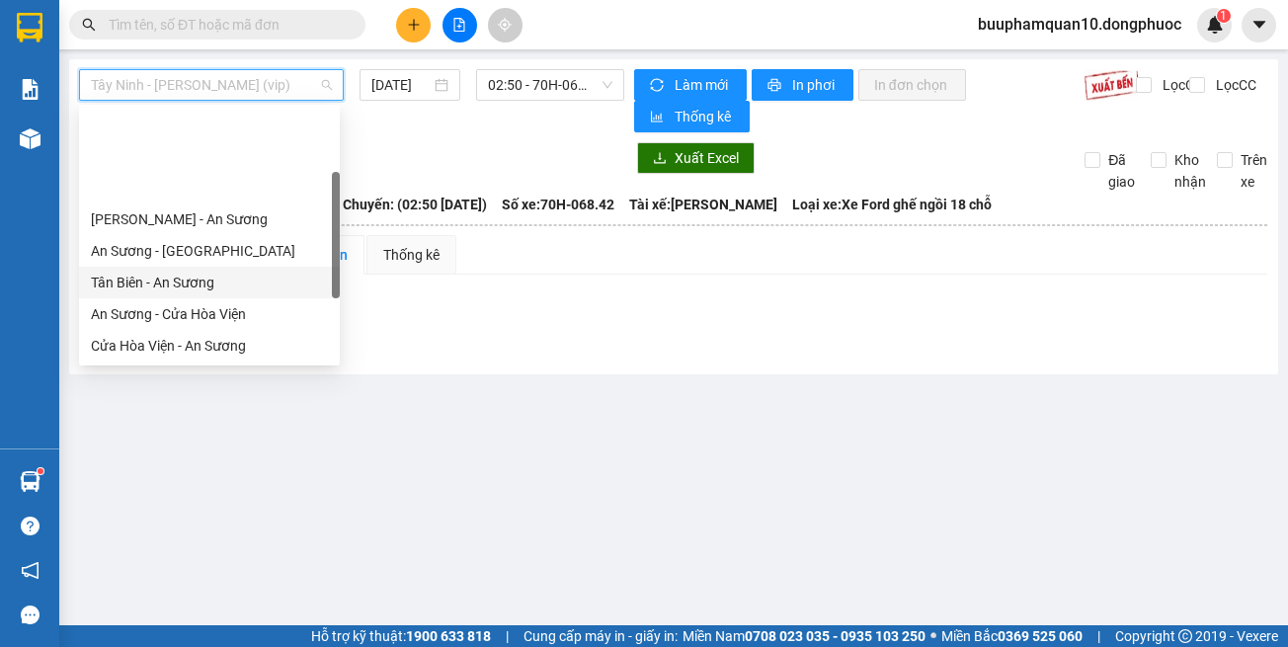
scroll to position [221, 0]
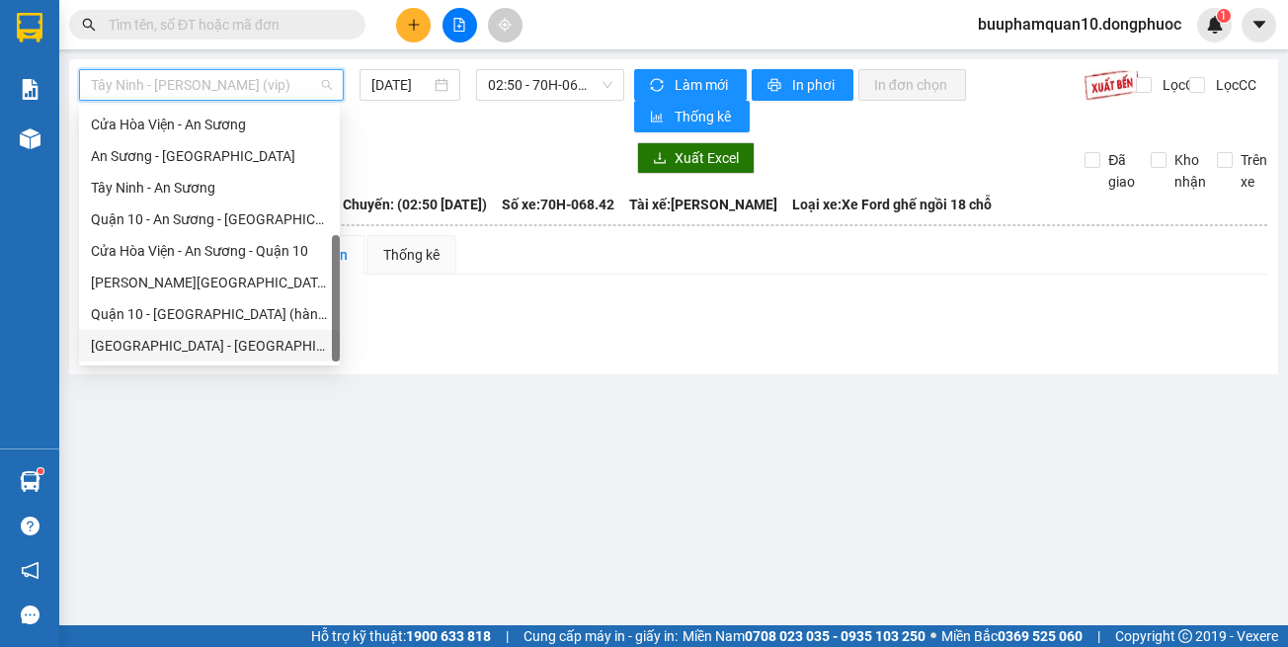
click at [226, 340] on div "[GEOGRAPHIC_DATA] - [GEOGRAPHIC_DATA] (vip)" at bounding box center [209, 346] width 237 height 22
type input "[DATE]"
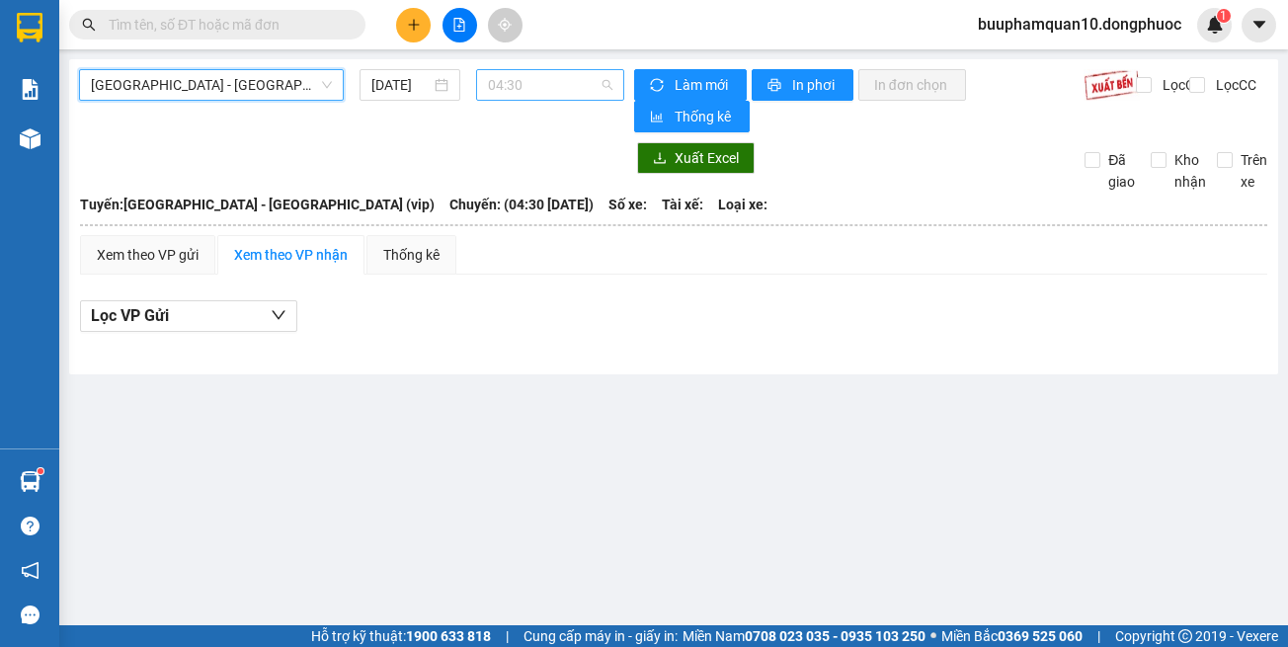
click at [538, 90] on span "04:30" at bounding box center [550, 85] width 124 height 30
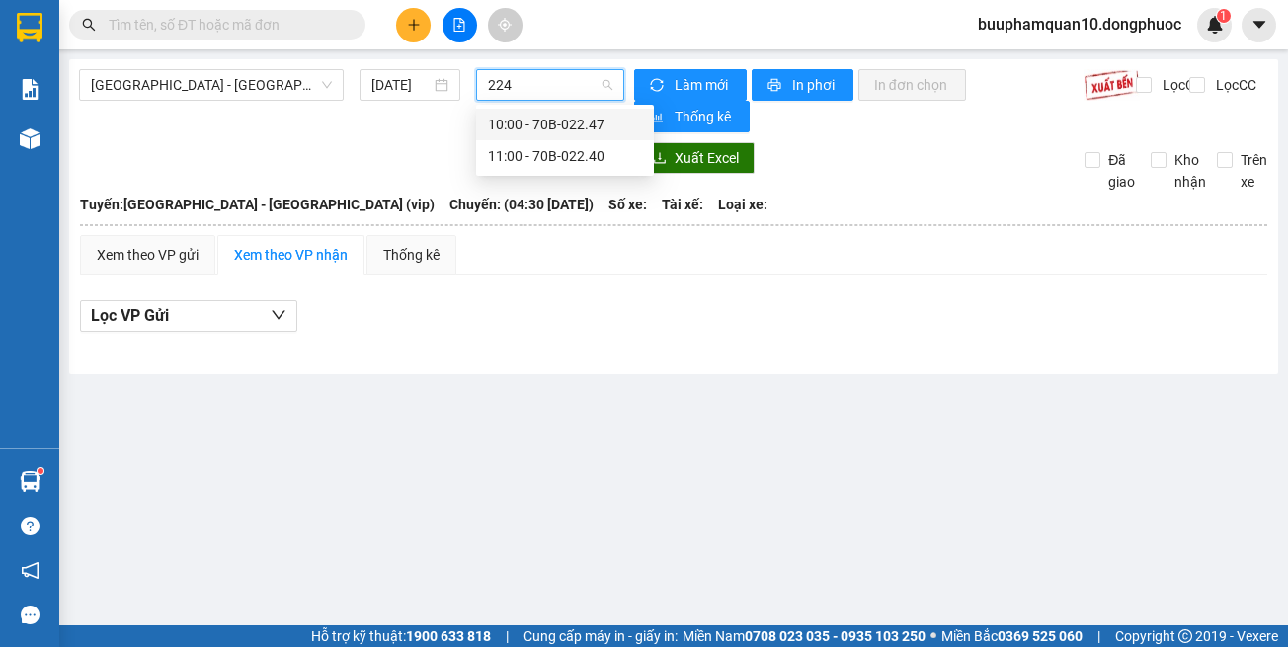
type input "2240"
click at [542, 132] on div "11:00 - 70B-022.40" at bounding box center [565, 125] width 154 height 22
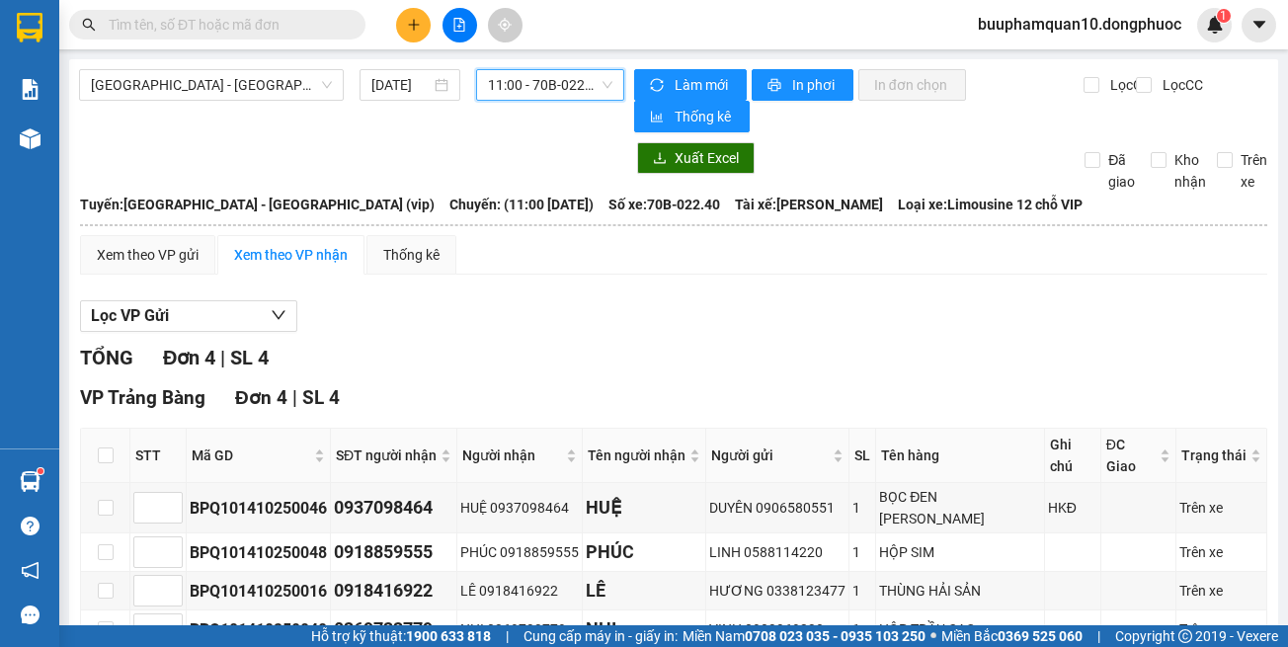
click at [521, 90] on span "11:00 - 70B-022.40" at bounding box center [550, 85] width 124 height 30
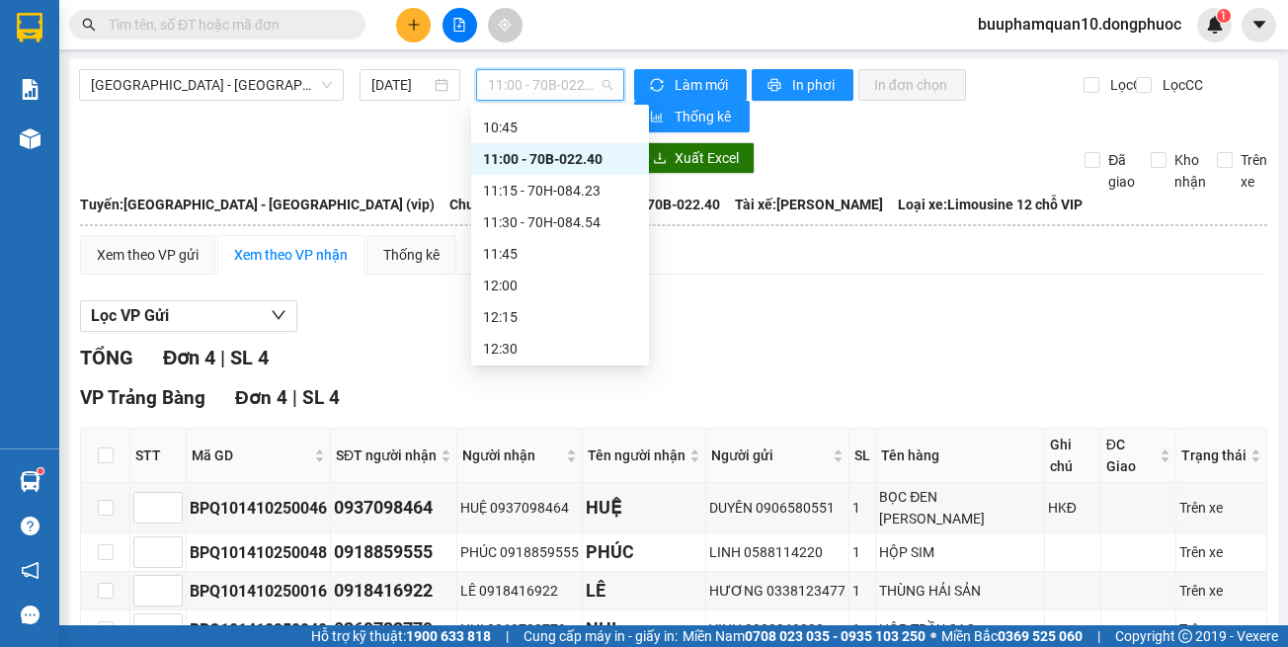
scroll to position [830, 0]
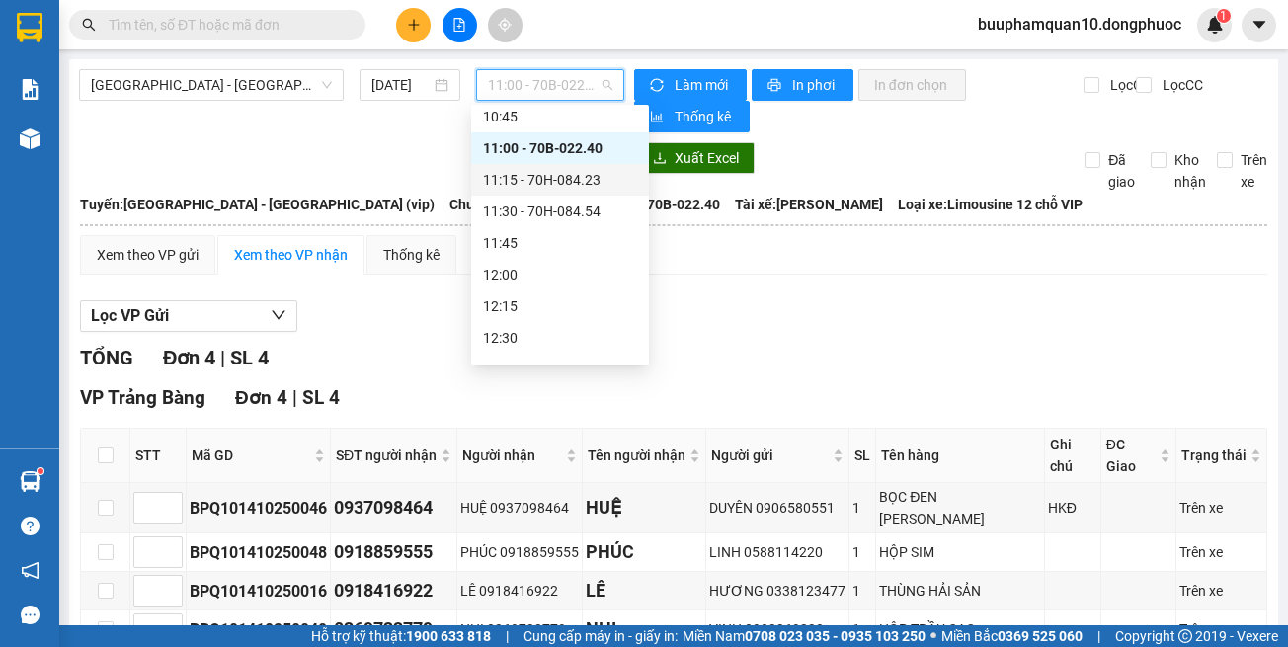
click at [599, 182] on div "11:15 - 70H-084.23" at bounding box center [560, 180] width 154 height 22
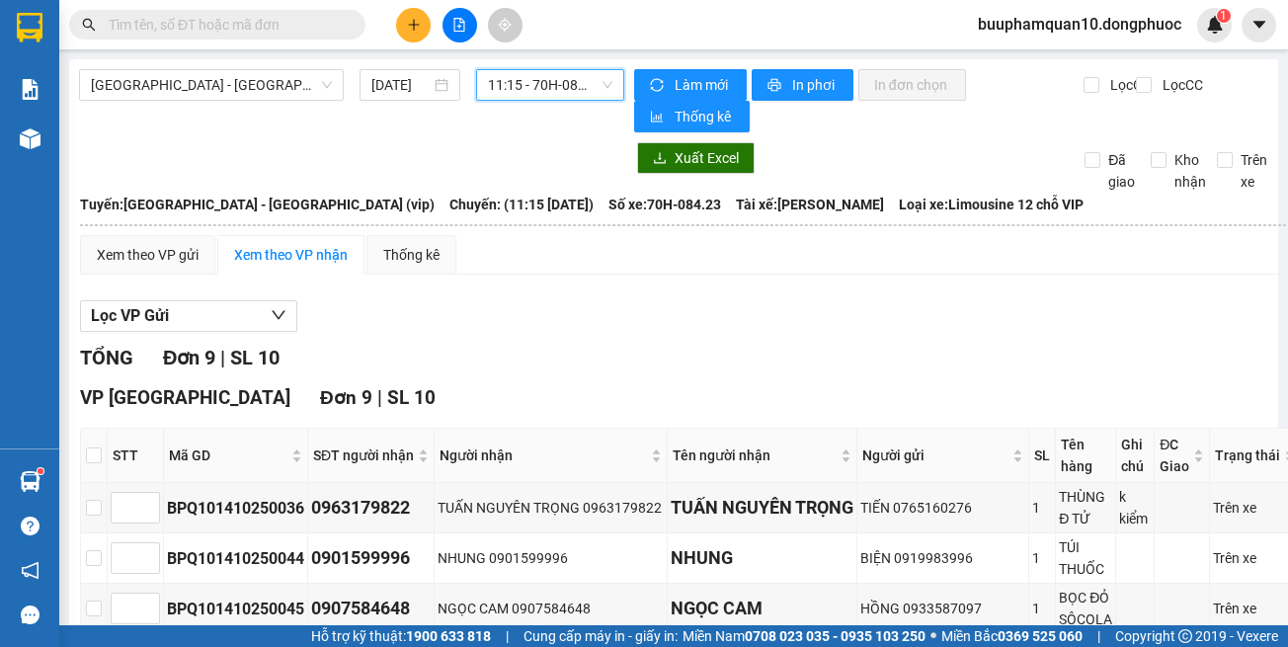
click at [565, 86] on span "11:15 - 70H-084.23" at bounding box center [550, 85] width 124 height 30
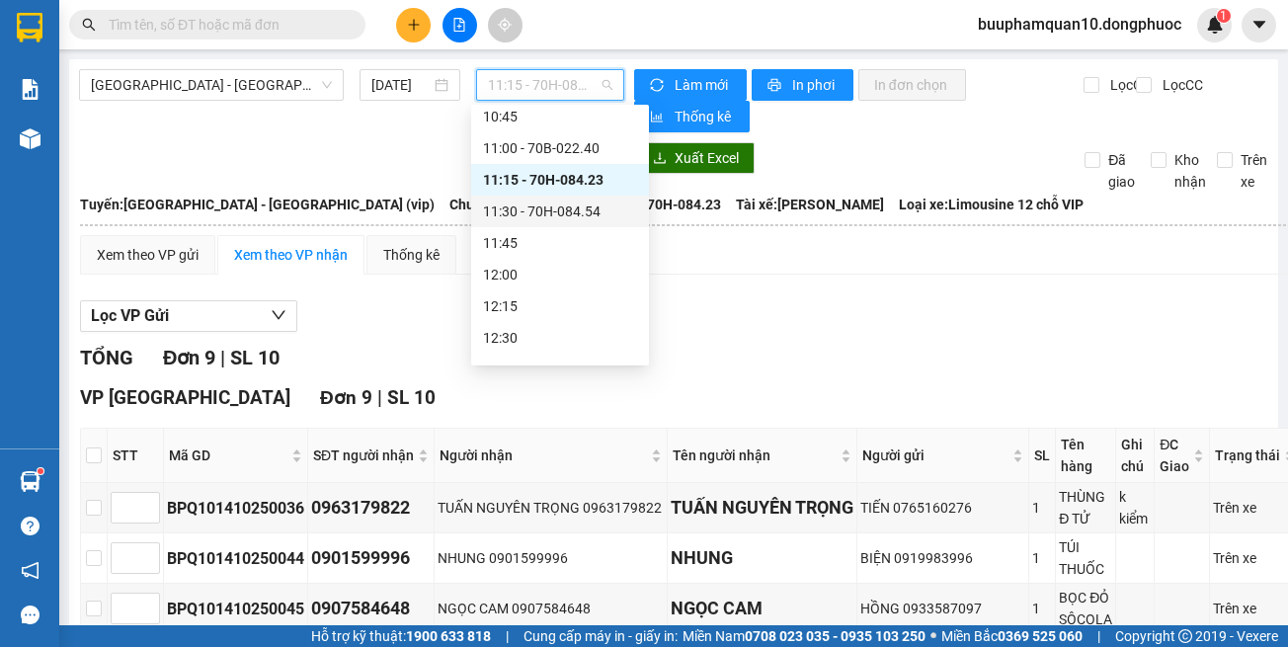
click at [771, 292] on div "Lọc VP Gửi TỔNG Đơn 9 | SL 10 VP Tây Ninh Đơn 9 | SL 10 STT Mã GD SĐT người nh…" at bounding box center [690, 646] width 1221 height 713
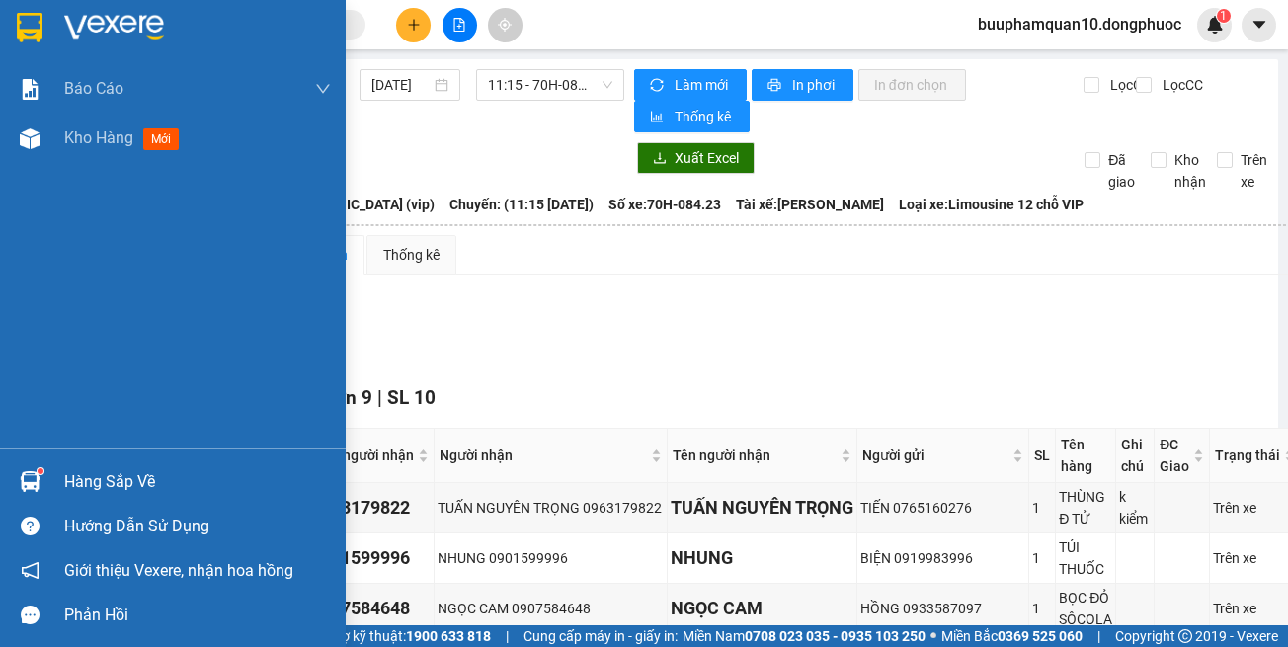
click at [27, 476] on img at bounding box center [30, 481] width 21 height 21
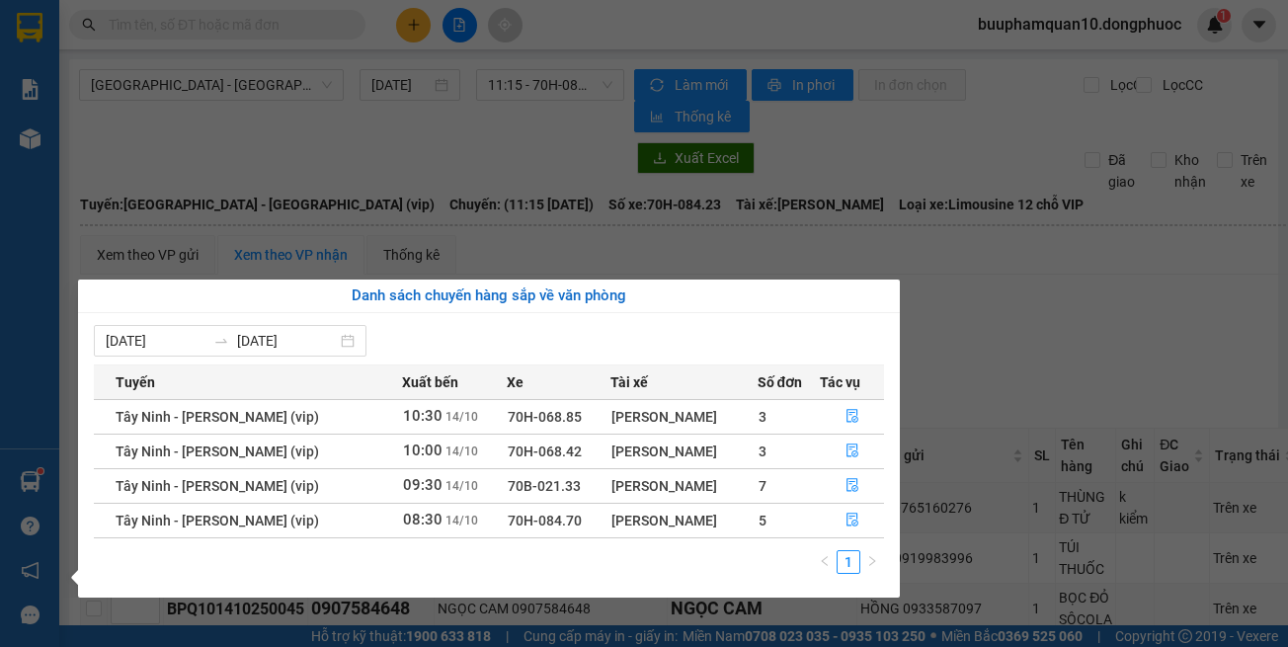
click at [915, 266] on section "Kết quả tìm kiếm ( 651 ) Bộ lọc Mã ĐH Trạng thái Món hàng Tổng cước Chưa cước N…" at bounding box center [644, 323] width 1288 height 647
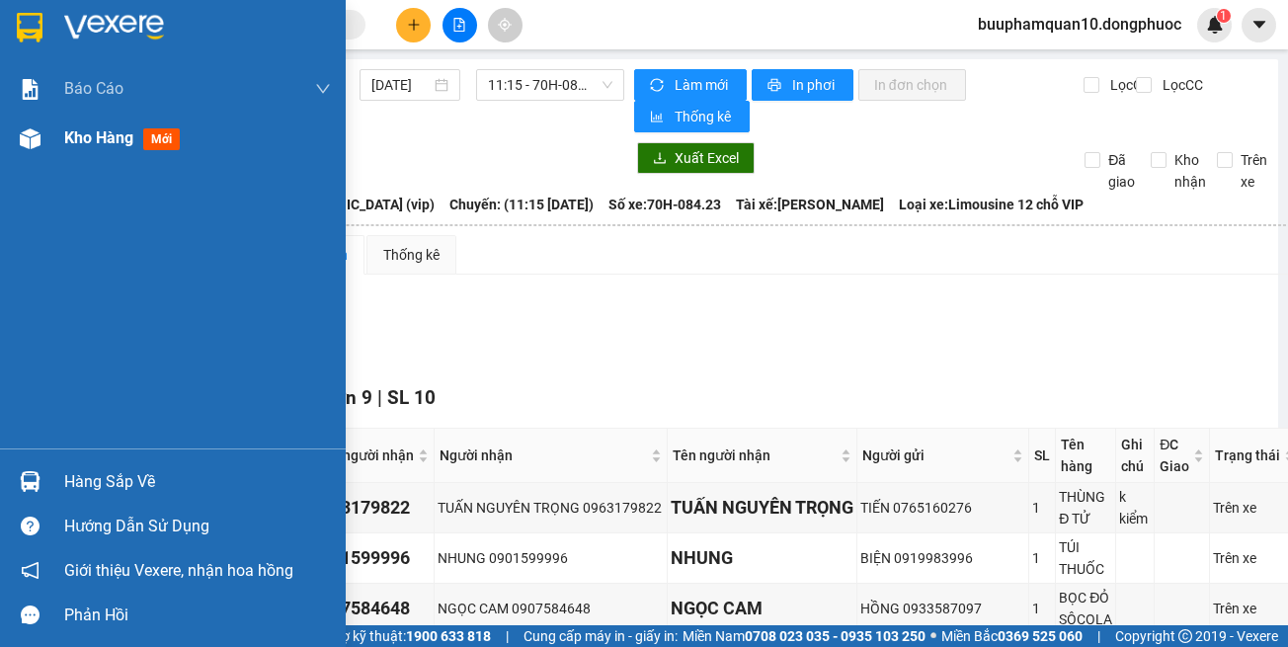
click at [112, 147] on span "Kho hàng" at bounding box center [98, 137] width 69 height 19
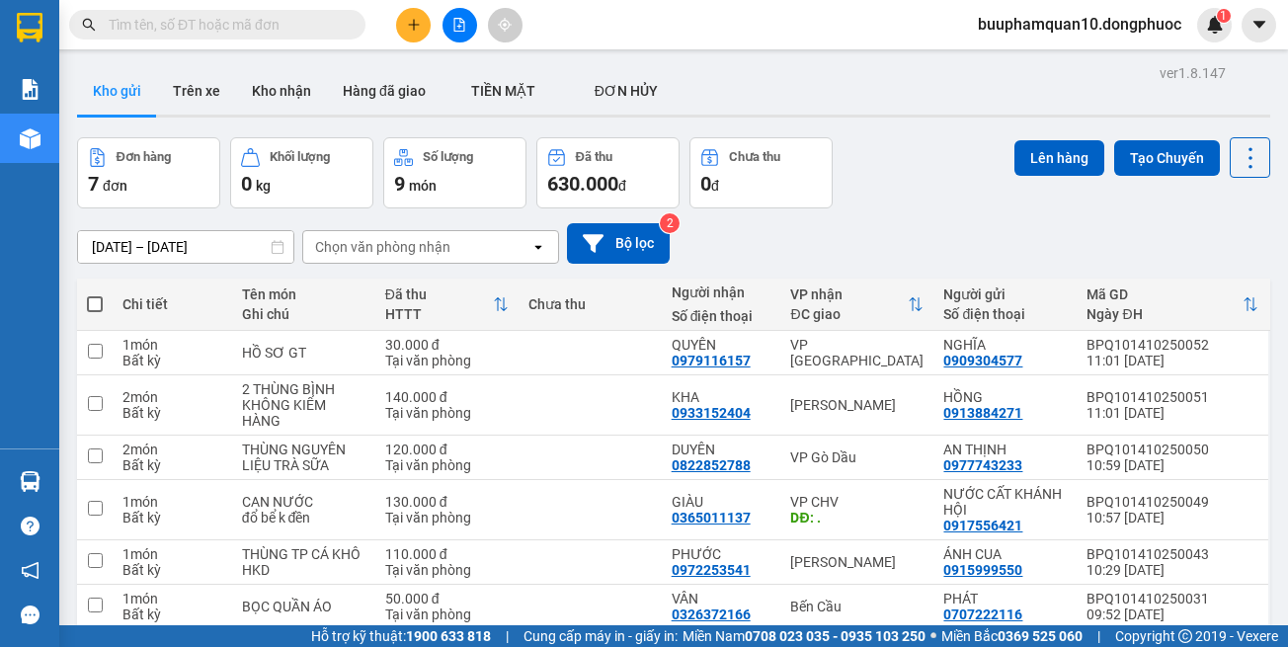
click at [419, 247] on div "Chọn văn phòng nhận" at bounding box center [382, 247] width 135 height 20
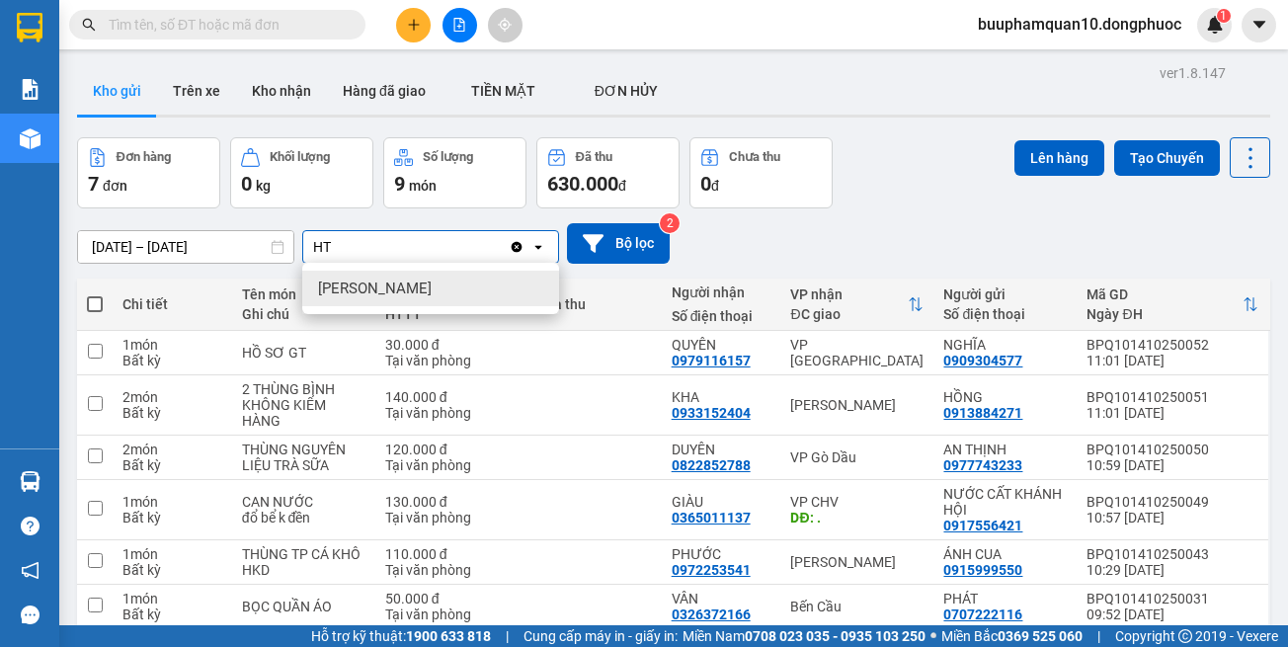
type input "HT"
drag, startPoint x: 426, startPoint y: 286, endPoint x: 449, endPoint y: 265, distance: 32.2
click at [427, 286] on div "[PERSON_NAME]" at bounding box center [430, 289] width 257 height 36
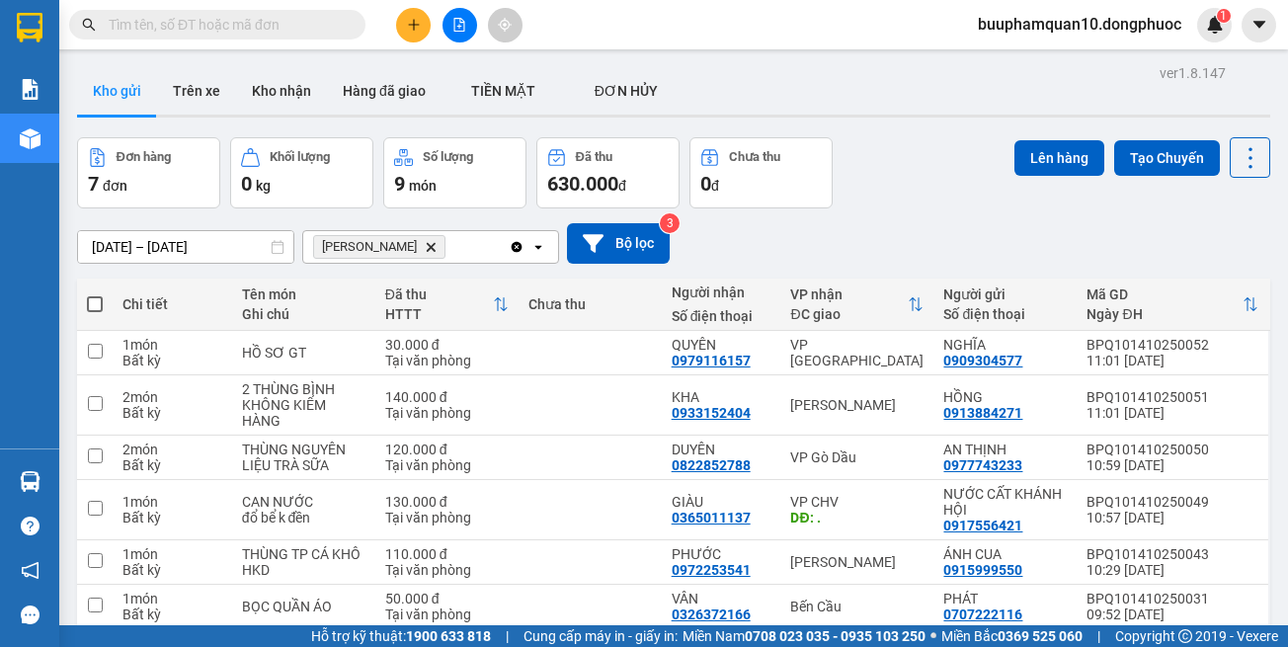
click at [453, 260] on div "Hòa Thành Delete Clear all open" at bounding box center [430, 247] width 257 height 34
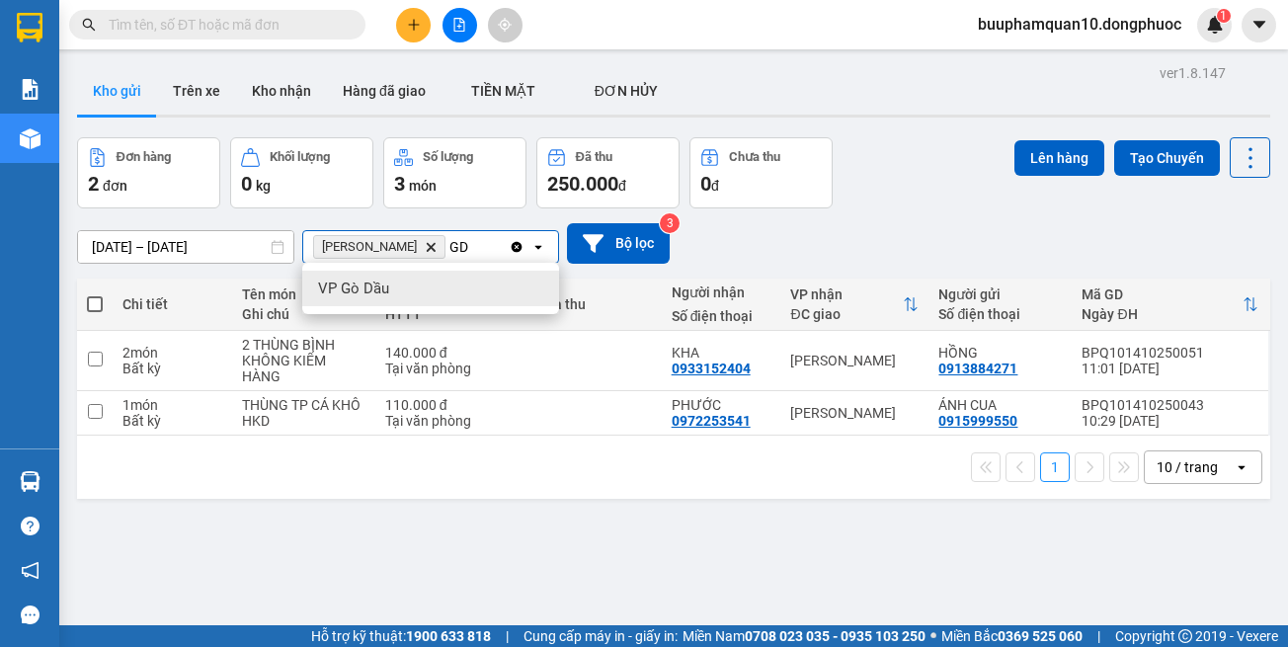
type input "GD"
click at [447, 281] on div "VP Gò Dầu" at bounding box center [430, 289] width 257 height 36
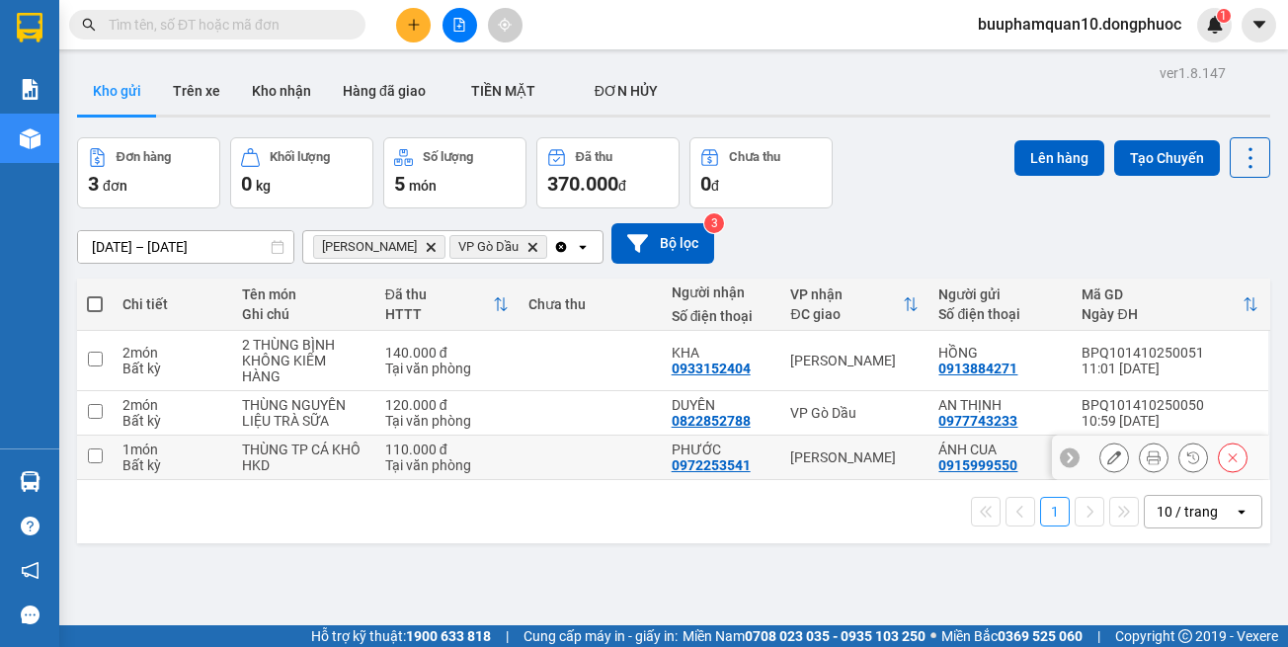
drag, startPoint x: 863, startPoint y: 452, endPoint x: 859, endPoint y: 441, distance: 12.5
click at [860, 445] on td "[PERSON_NAME]" at bounding box center [854, 458] width 148 height 44
checkbox input "true"
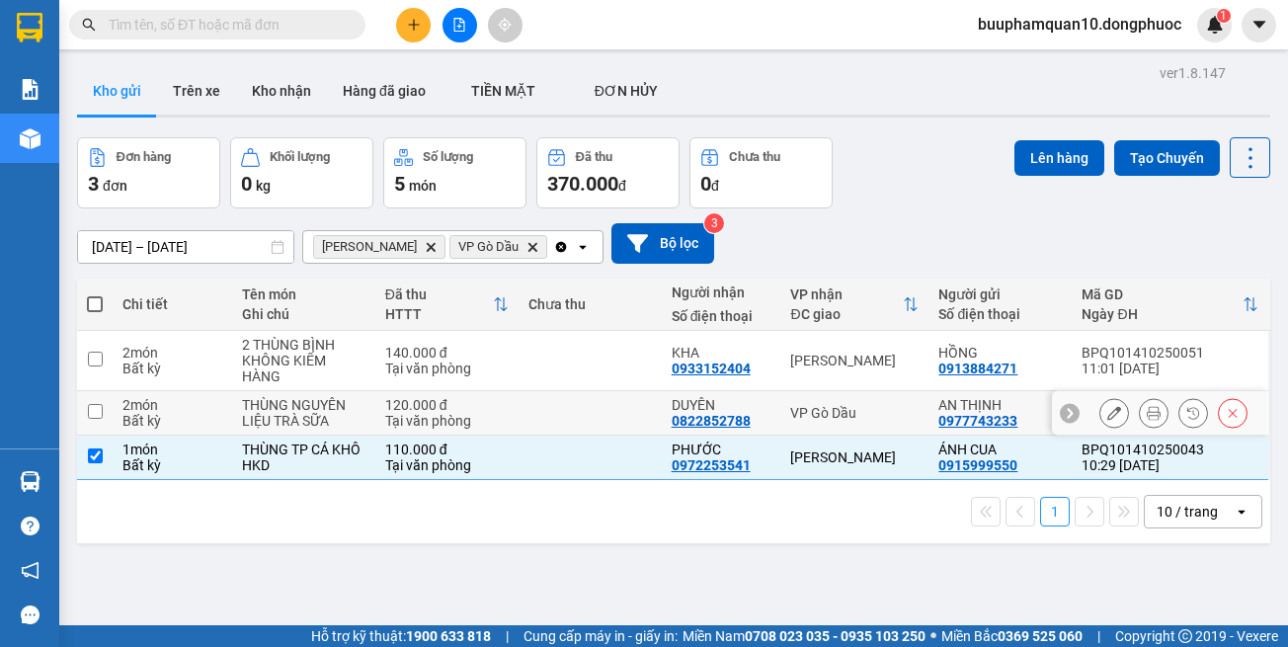
drag, startPoint x: 845, startPoint y: 407, endPoint x: 838, endPoint y: 373, distance: 34.3
click at [844, 400] on td "VP Gò Dầu" at bounding box center [854, 413] width 148 height 44
checkbox input "true"
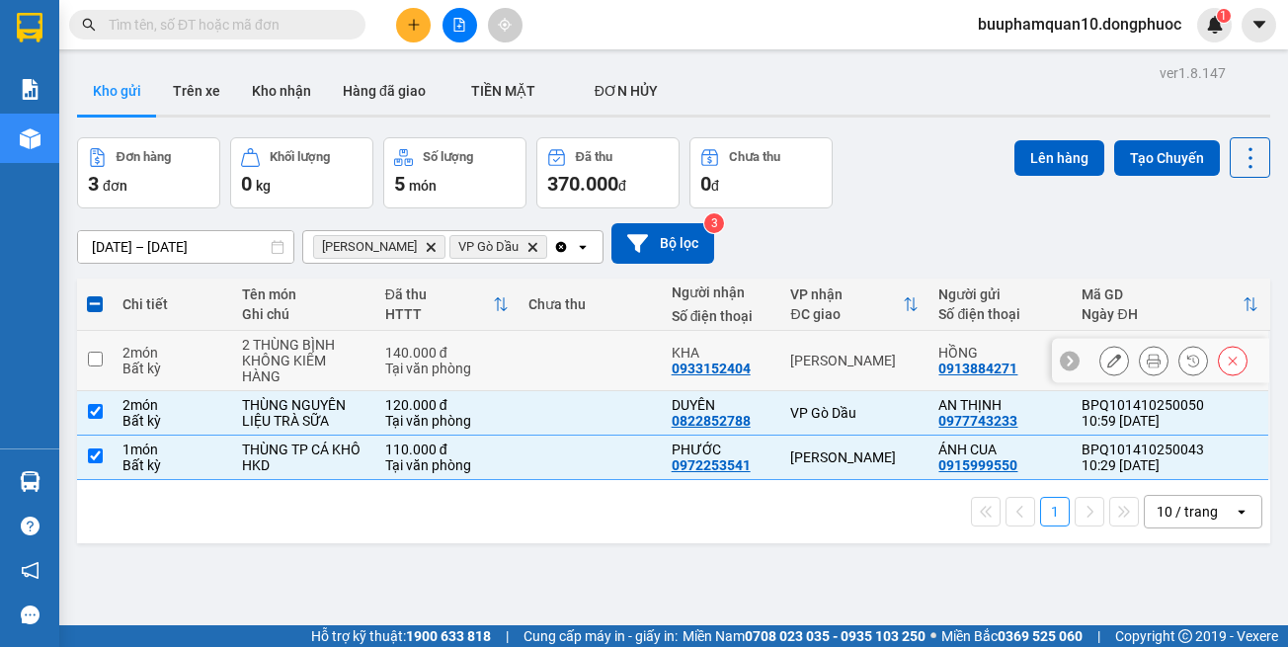
click at [836, 358] on div "[PERSON_NAME]" at bounding box center [854, 361] width 128 height 16
checkbox input "true"
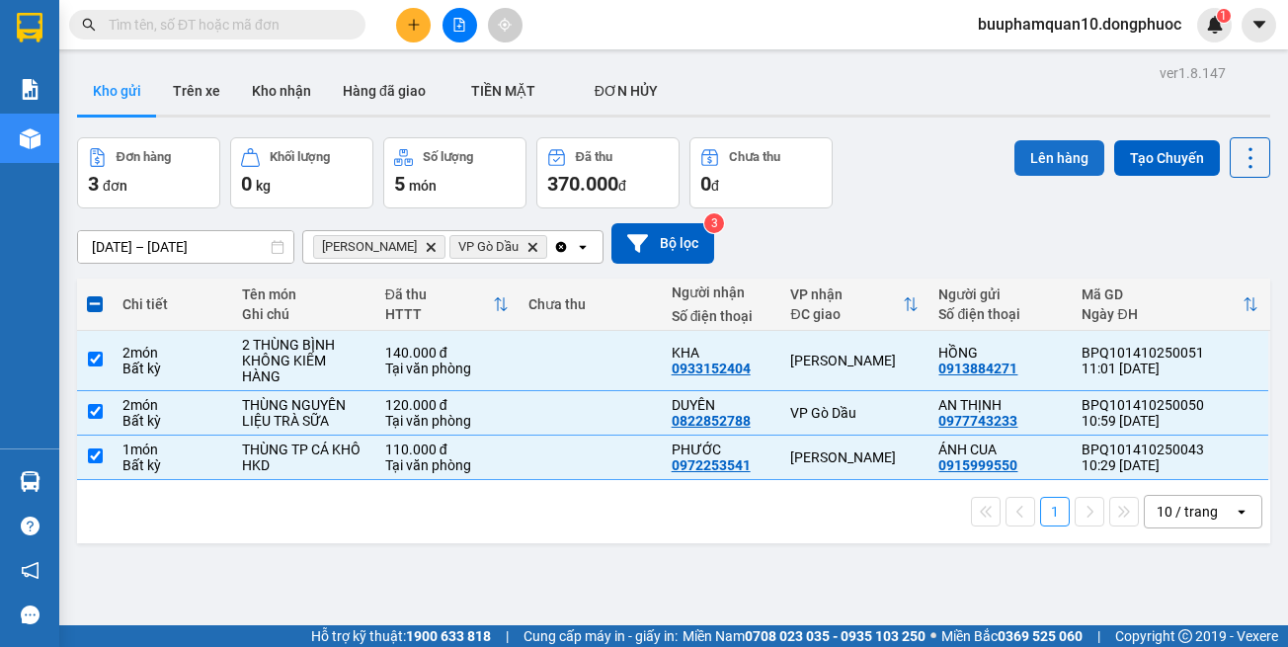
click at [1067, 153] on button "Lên hàng" at bounding box center [1060, 158] width 90 height 36
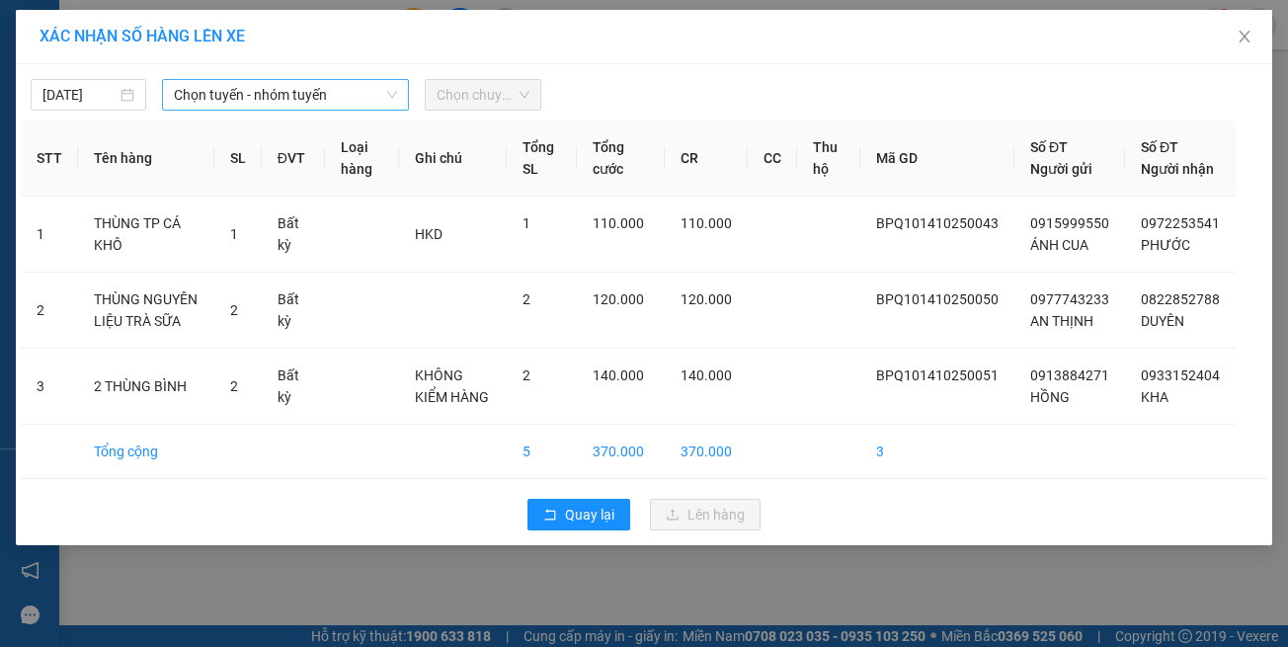
click at [350, 92] on span "Chọn tuyến - nhóm tuyến" at bounding box center [285, 95] width 223 height 30
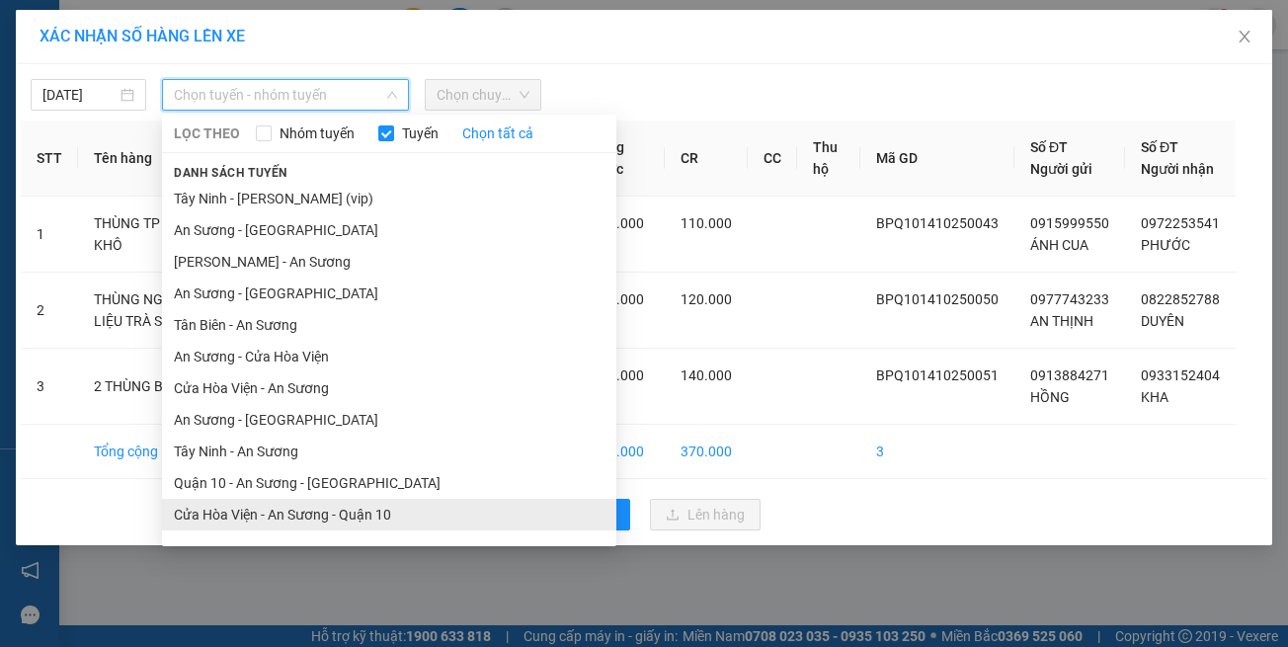
scroll to position [87, 0]
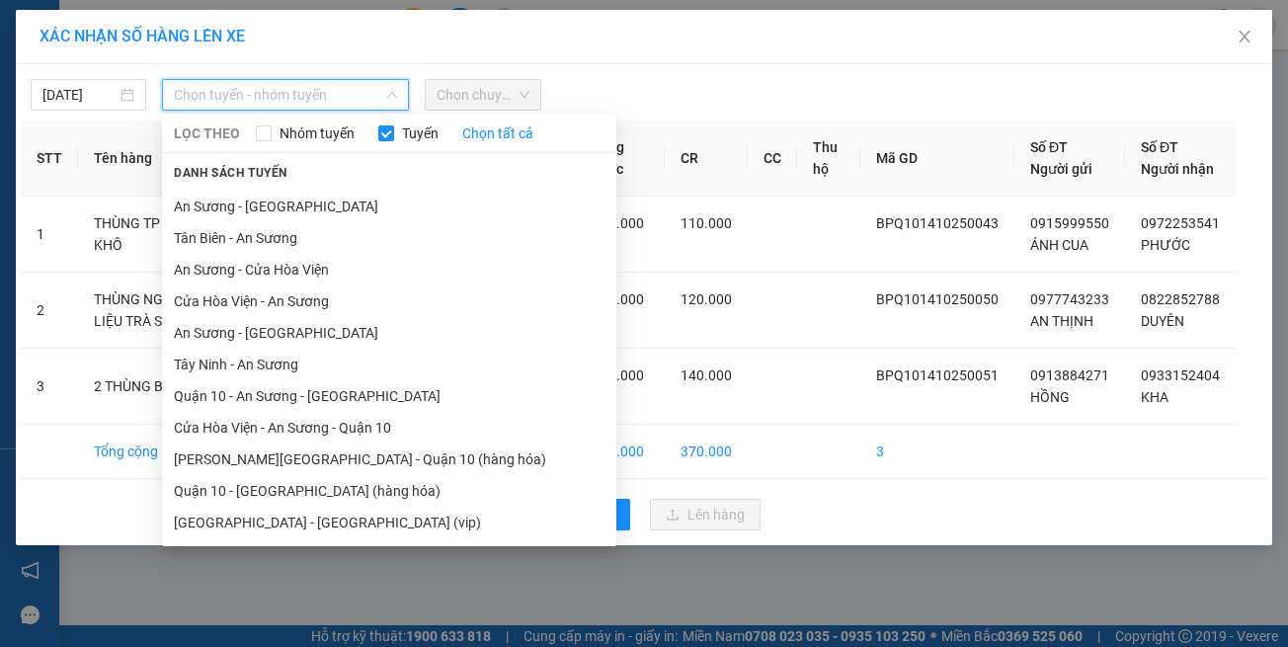
click at [370, 519] on li "[GEOGRAPHIC_DATA] - [GEOGRAPHIC_DATA] (vip)" at bounding box center [389, 523] width 454 height 32
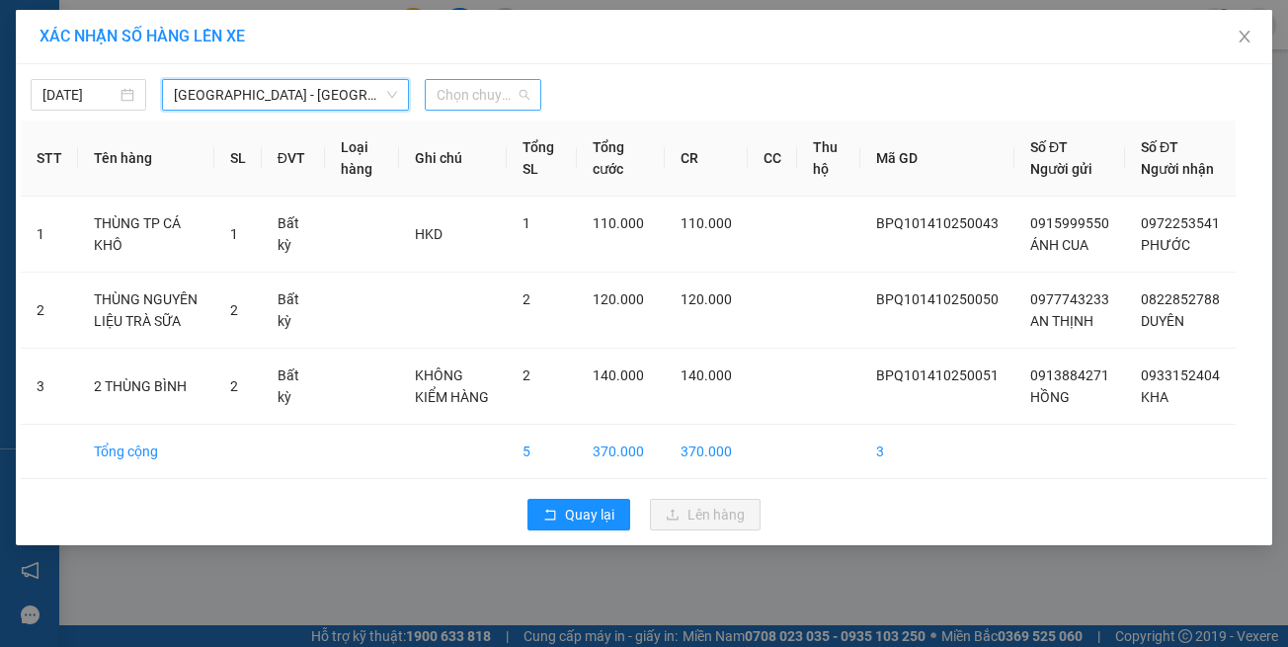
click at [531, 93] on div "Chọn chuyến" at bounding box center [483, 95] width 116 height 32
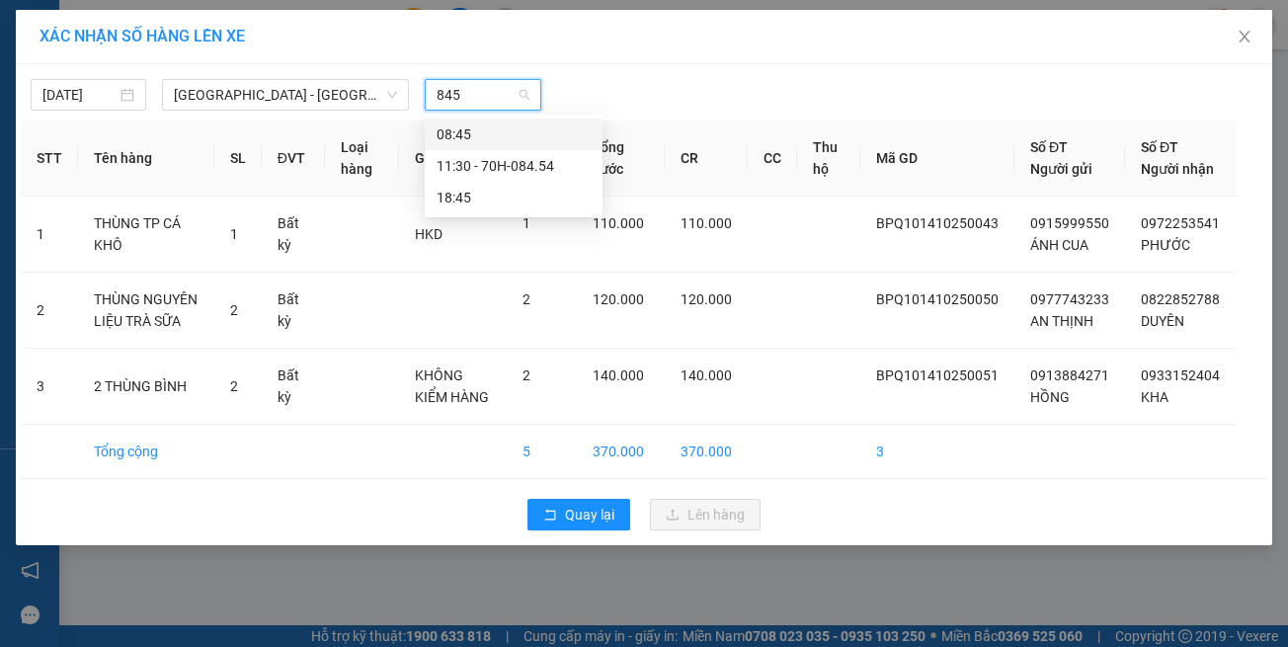
type input "8454"
drag, startPoint x: 508, startPoint y: 132, endPoint x: 543, endPoint y: 185, distance: 63.3
click at [509, 134] on div "11:30 - 70H-084.54" at bounding box center [514, 134] width 154 height 22
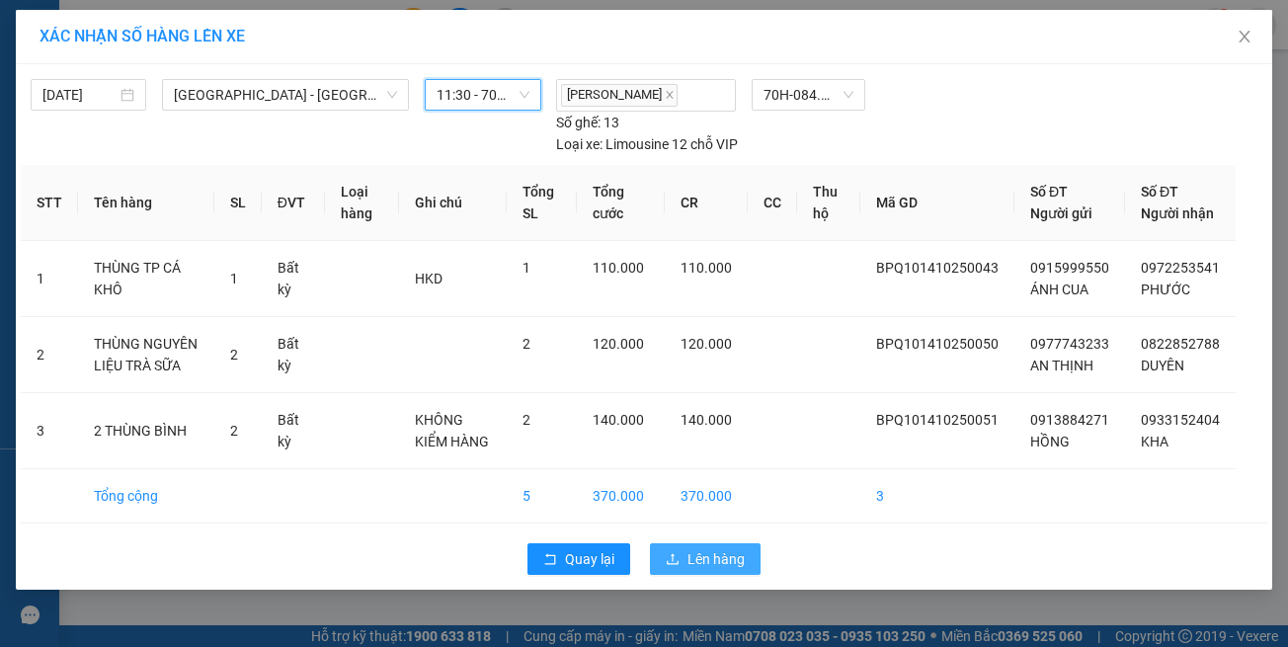
click at [731, 548] on span "Lên hàng" at bounding box center [716, 559] width 57 height 22
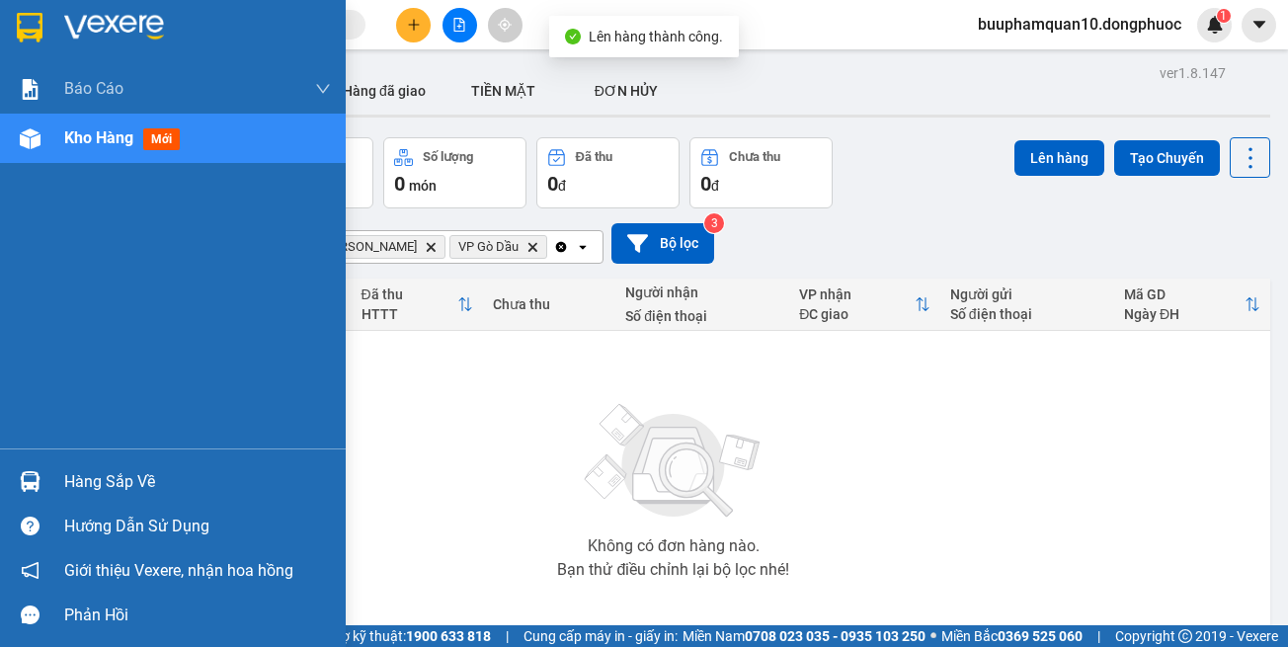
click at [35, 486] on img at bounding box center [30, 481] width 21 height 21
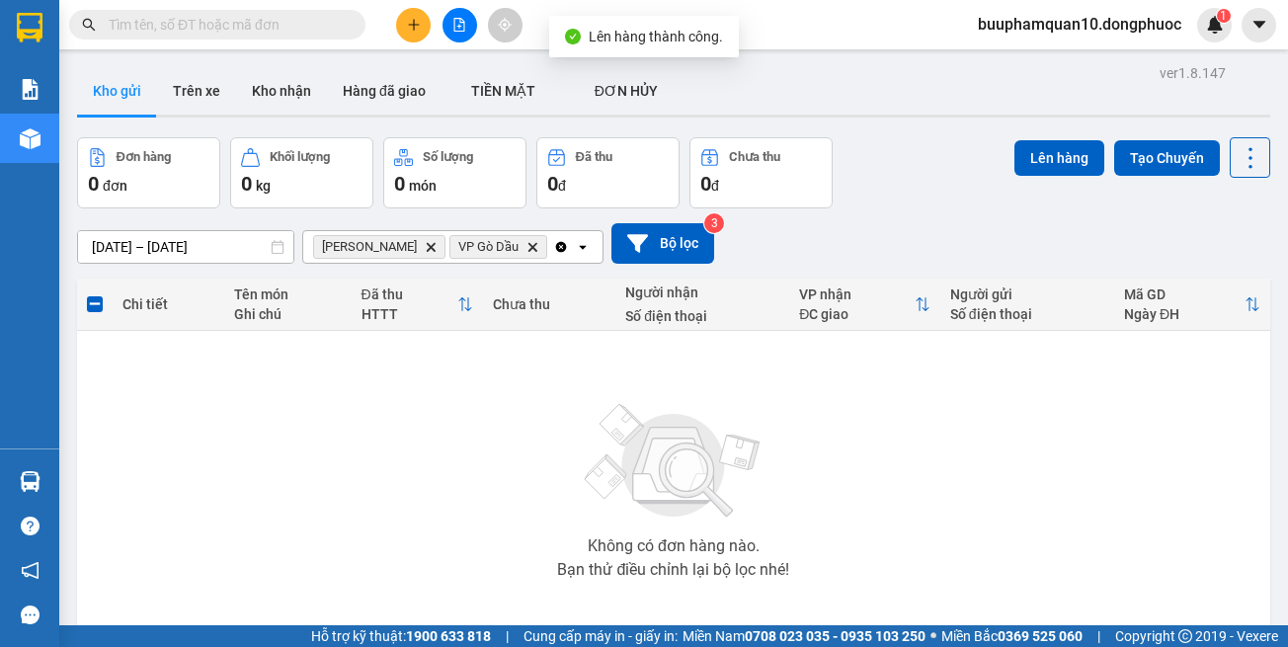
drag, startPoint x: 979, startPoint y: 446, endPoint x: 537, endPoint y: 249, distance: 483.7
click at [976, 445] on section "Kết quả tìm kiếm ( 651 ) Bộ lọc Mã ĐH Trạng thái Món hàng Tổng cước Chưa cước N…" at bounding box center [644, 323] width 1288 height 647
click at [427, 250] on icon "Hòa Thành, close by backspace" at bounding box center [431, 246] width 9 height 9
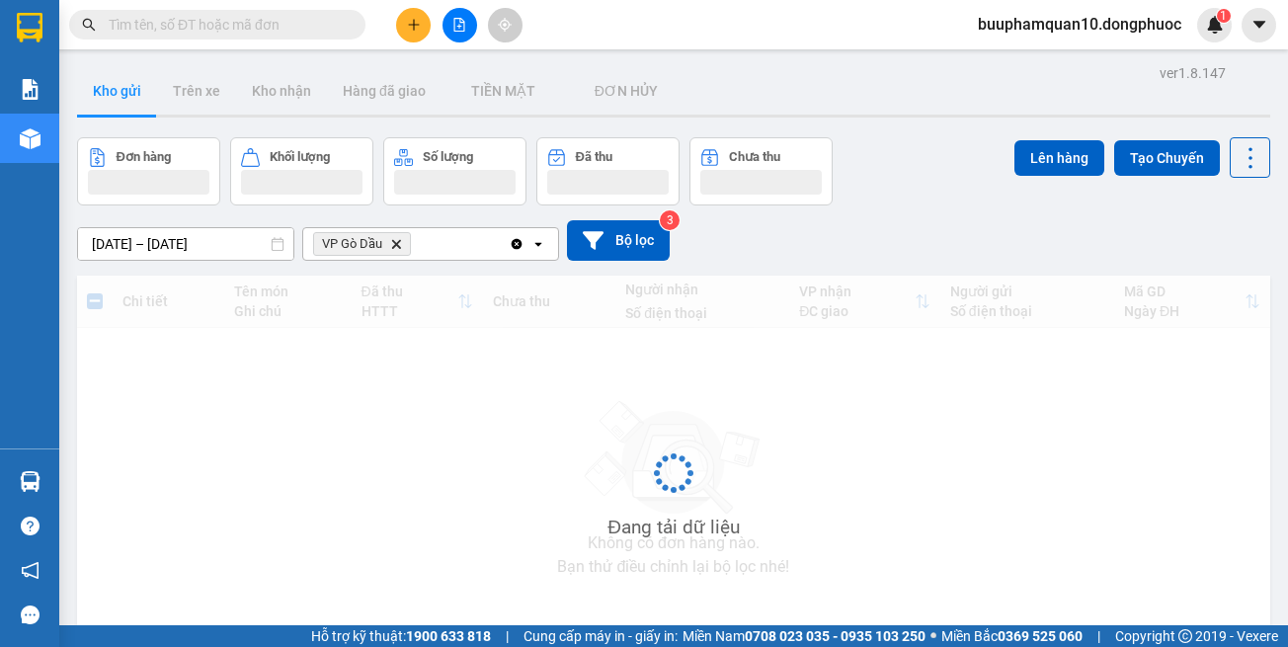
click at [400, 250] on span "VP Gò Dầu Delete" at bounding box center [362, 244] width 98 height 24
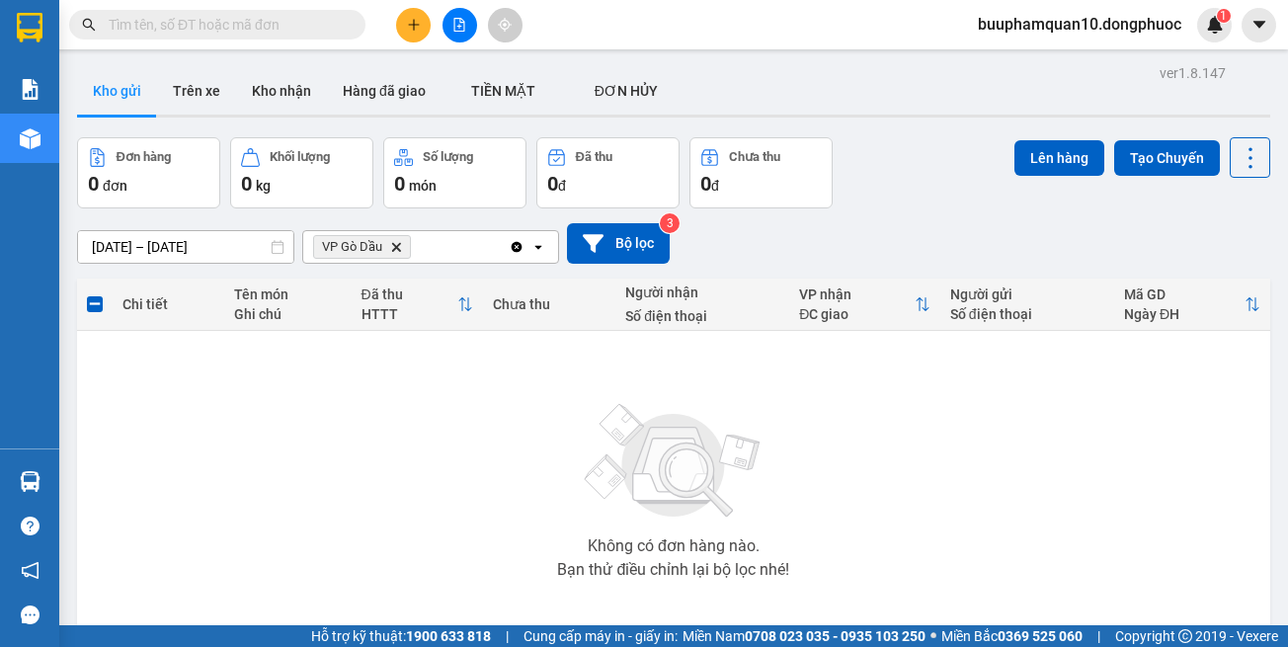
click at [400, 250] on icon "VP Gò Dầu, close by backspace" at bounding box center [396, 246] width 9 height 9
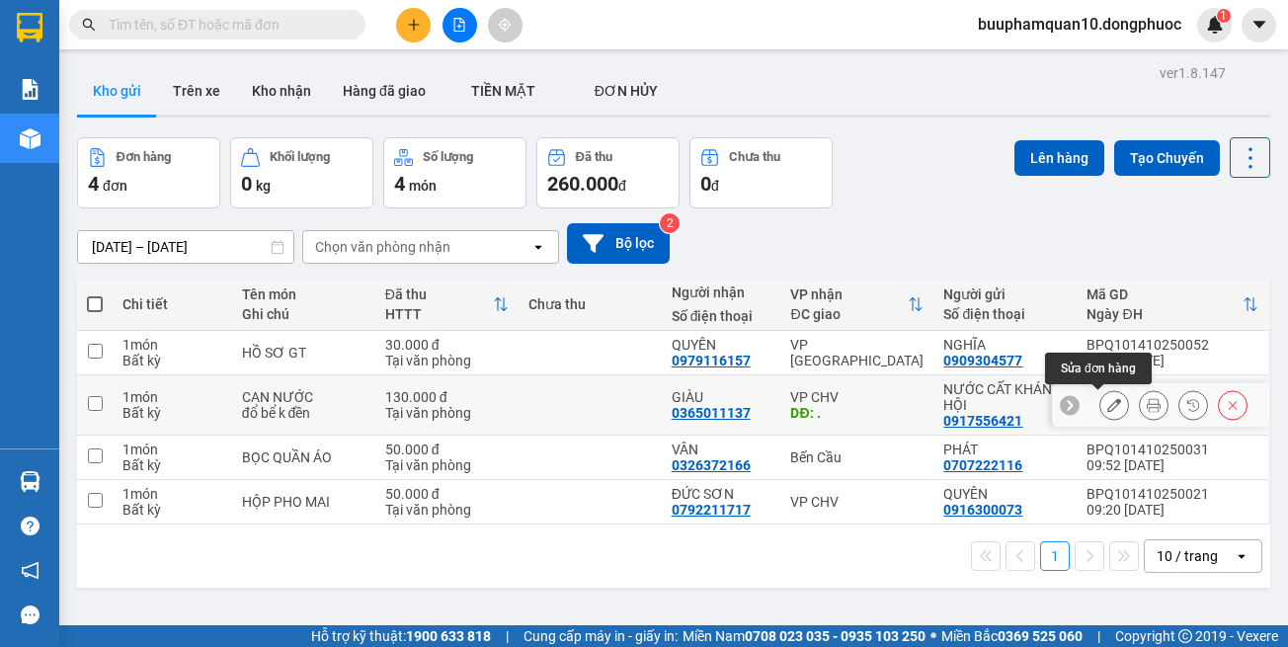
click at [1107, 405] on icon at bounding box center [1114, 405] width 14 height 14
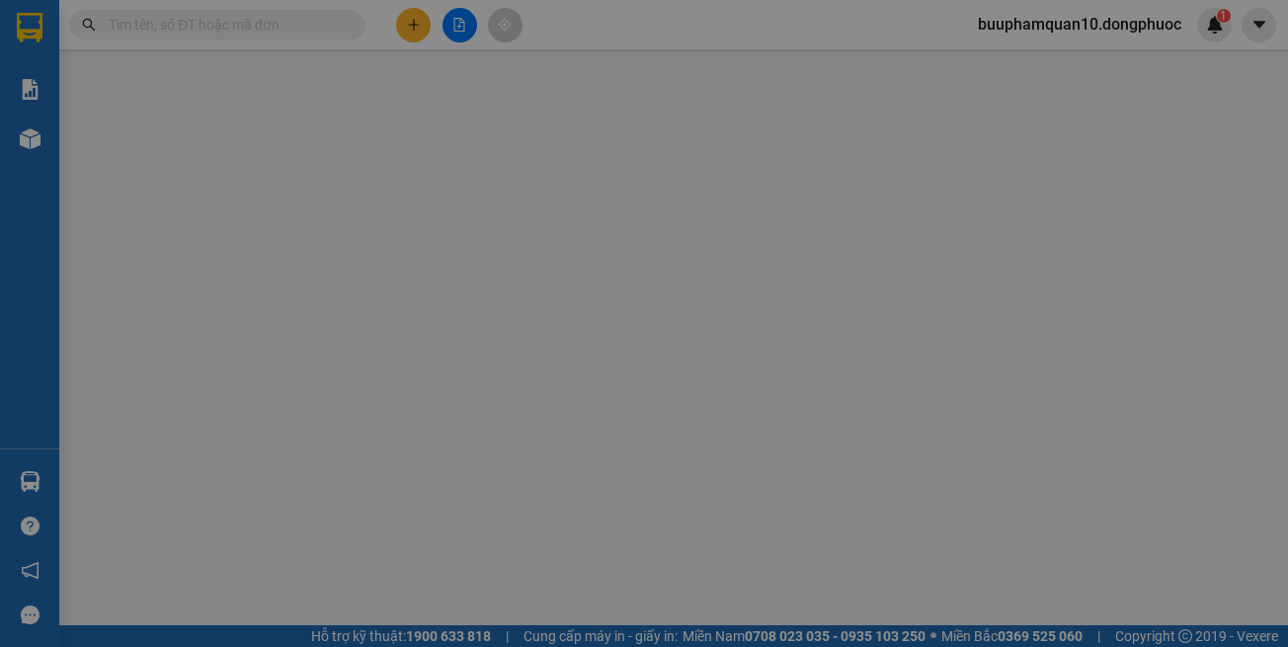
type input "0917556421"
type input "NƯỚC CẤT KHÁNH HỘI"
type input "0365011137"
type input "GIÀU"
type input "."
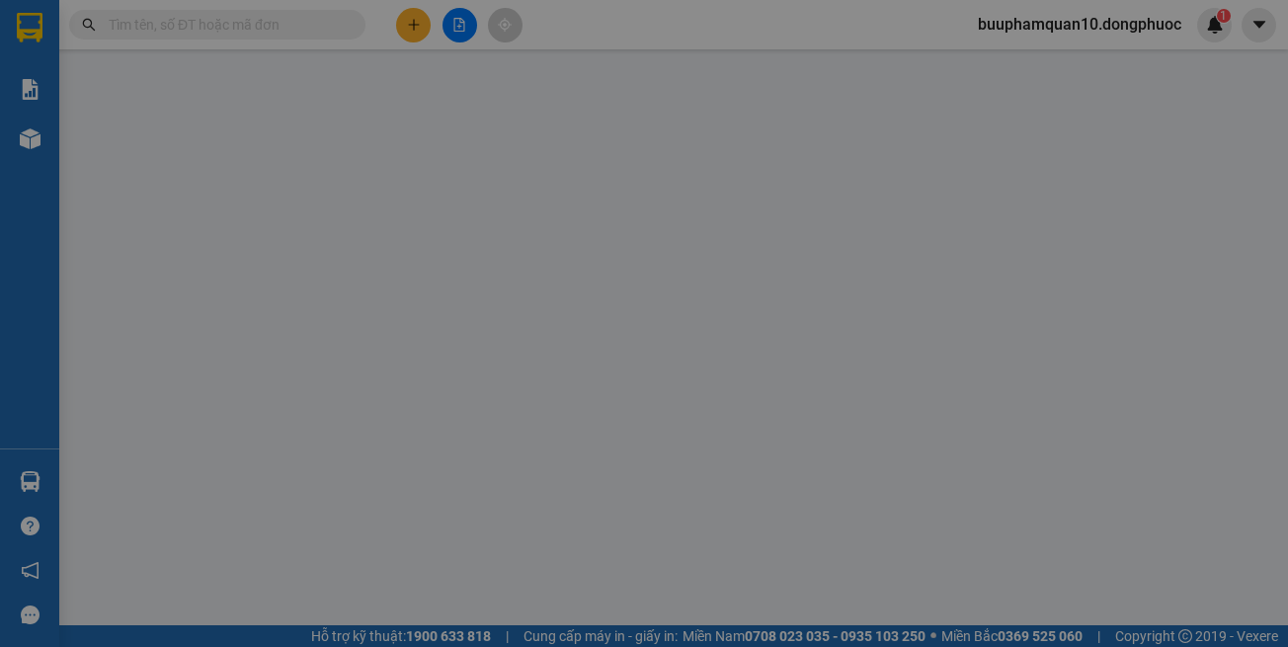
type input "130.000"
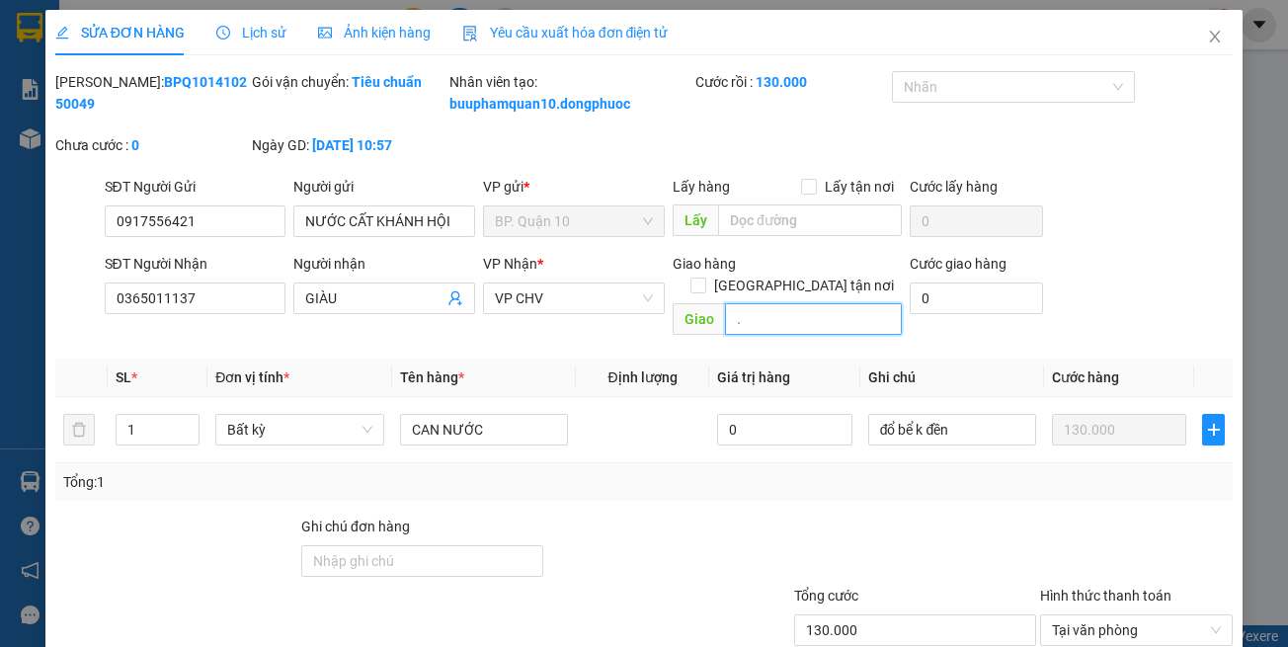
click at [769, 321] on input "." at bounding box center [813, 319] width 177 height 32
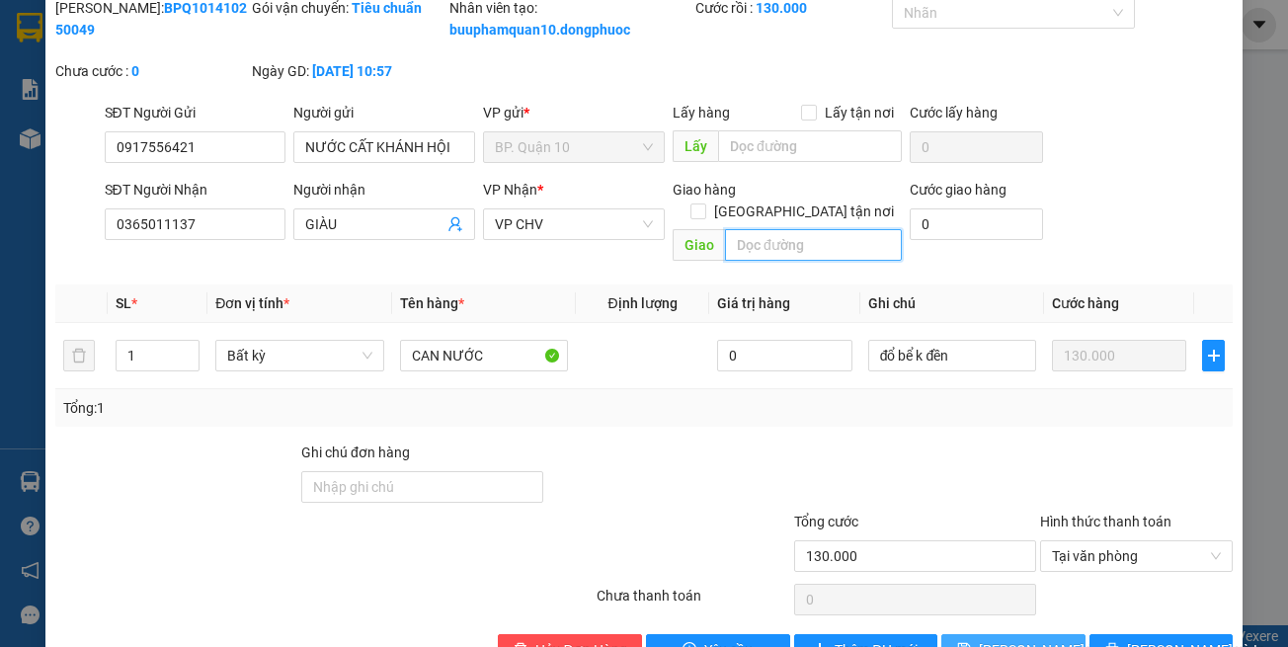
scroll to position [131, 0]
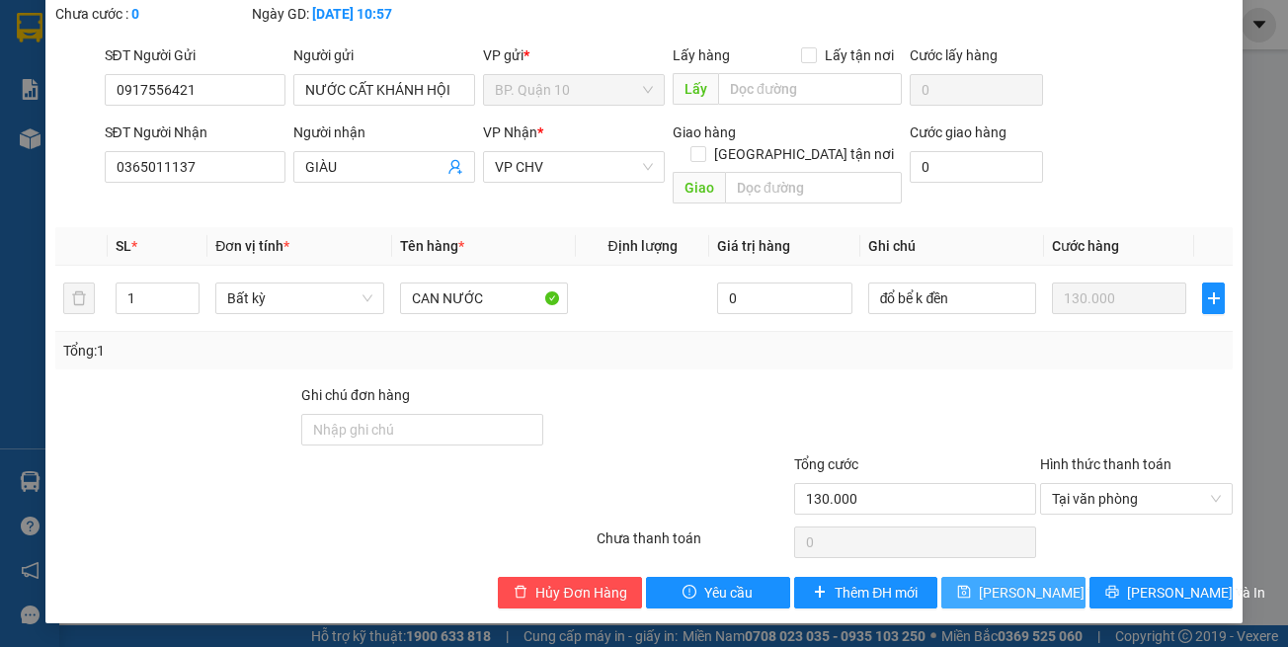
click at [965, 586] on icon "save" at bounding box center [964, 592] width 14 height 14
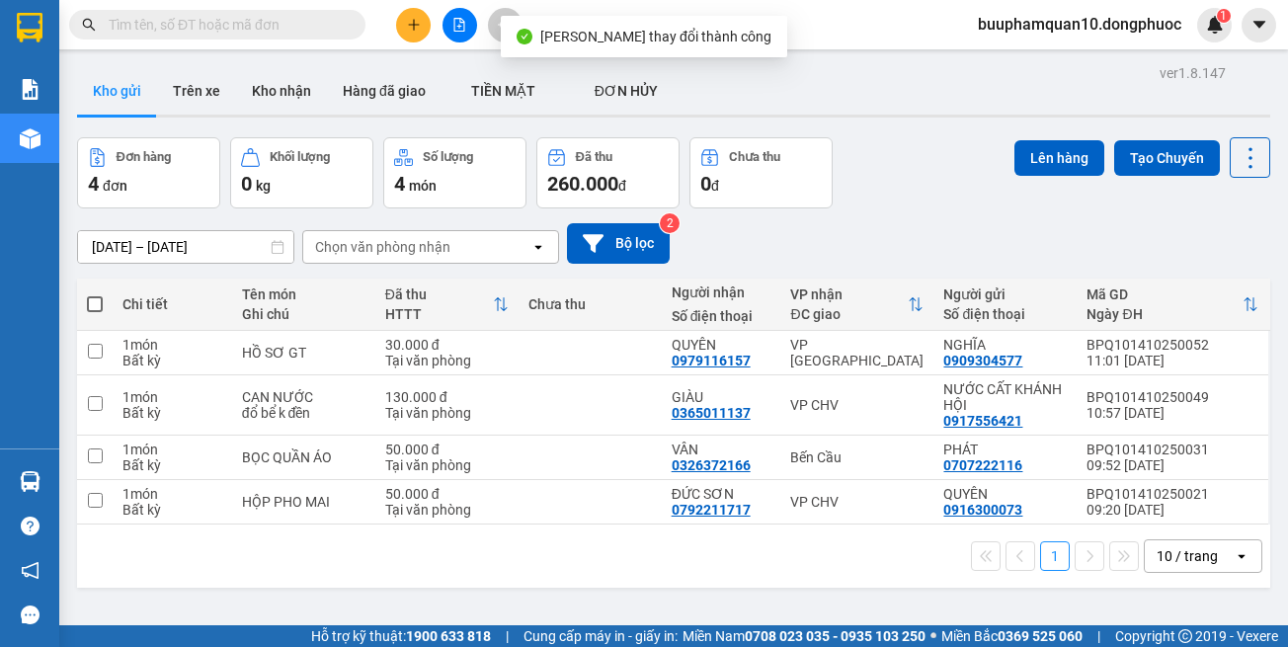
click at [474, 41] on div at bounding box center [459, 25] width 148 height 35
click at [458, 35] on button at bounding box center [460, 25] width 35 height 35
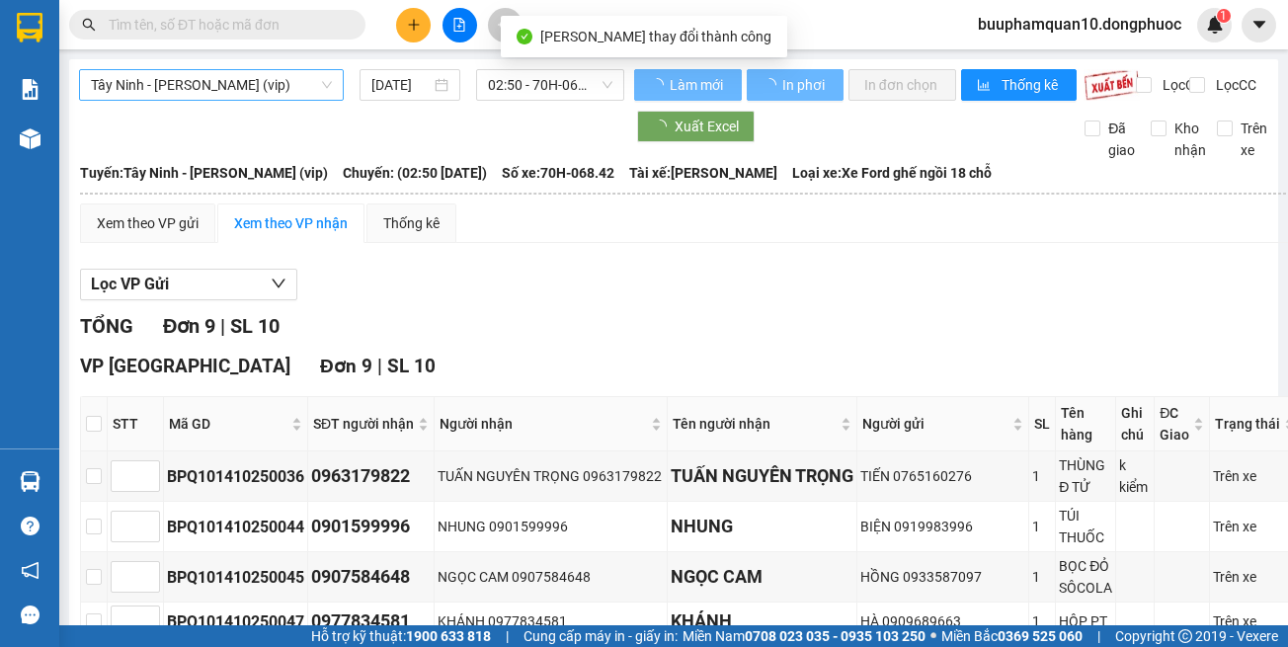
click at [198, 84] on span "Tây Ninh - [PERSON_NAME] (vip)" at bounding box center [211, 85] width 241 height 30
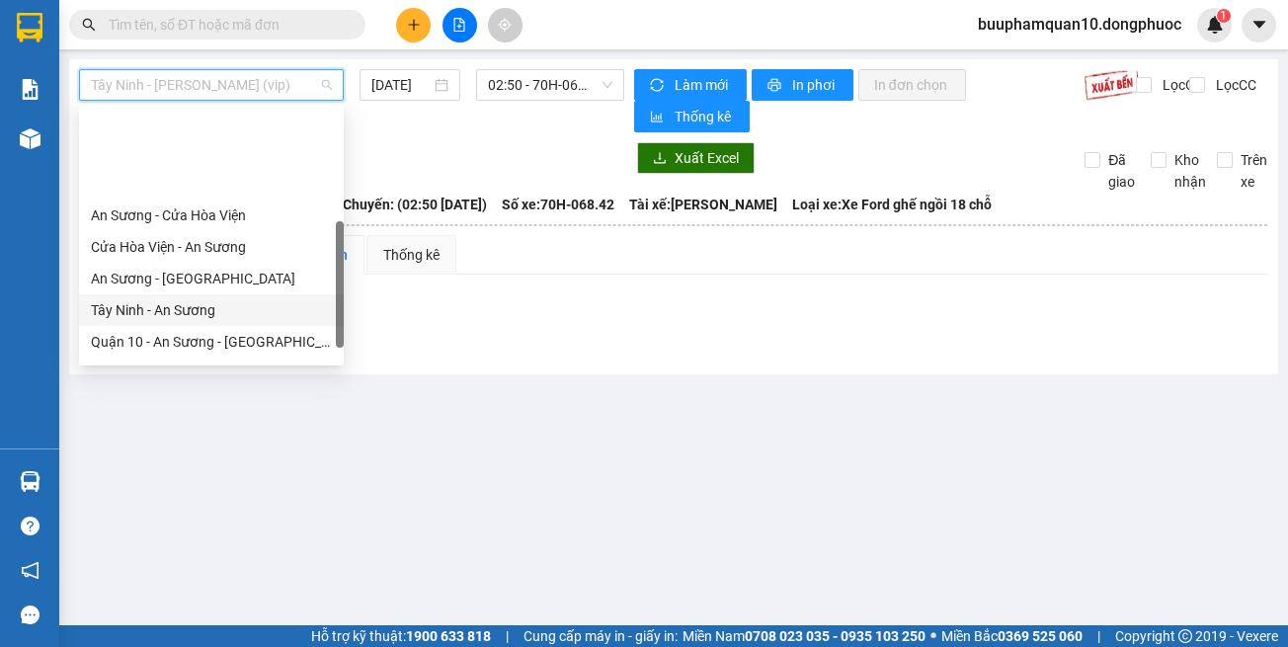
scroll to position [198, 0]
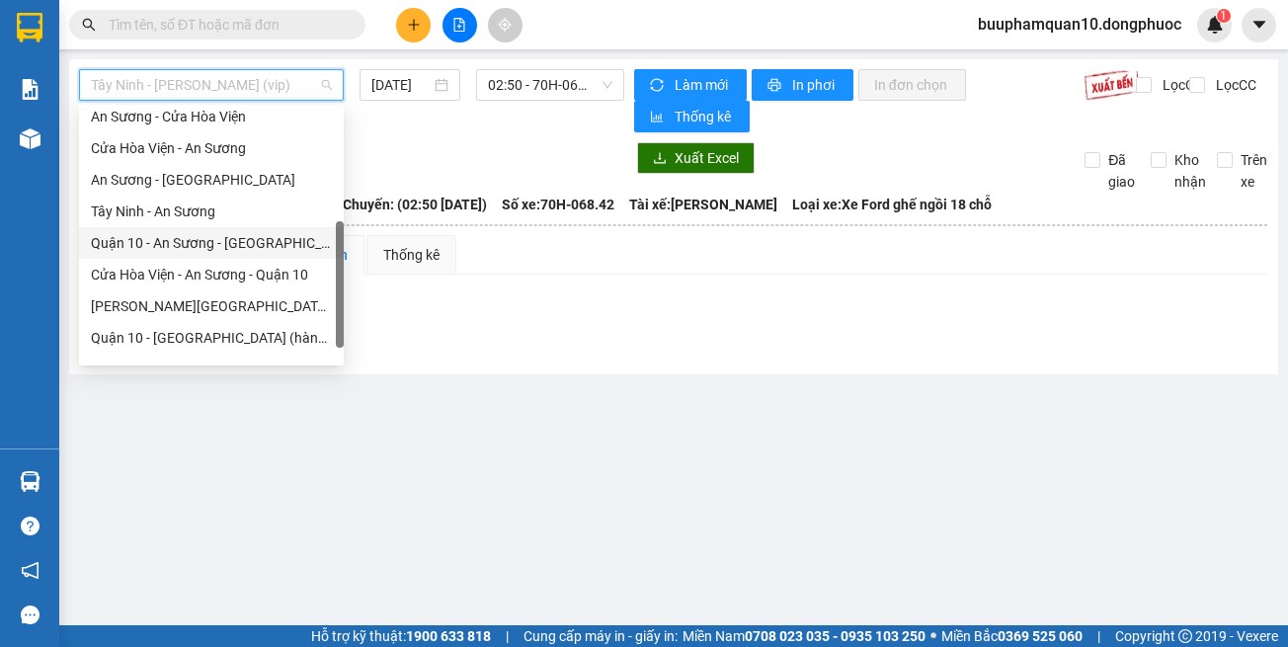
click at [225, 248] on div "Quận 10 - An Sương - [GEOGRAPHIC_DATA]" at bounding box center [211, 243] width 241 height 22
type input "[DATE]"
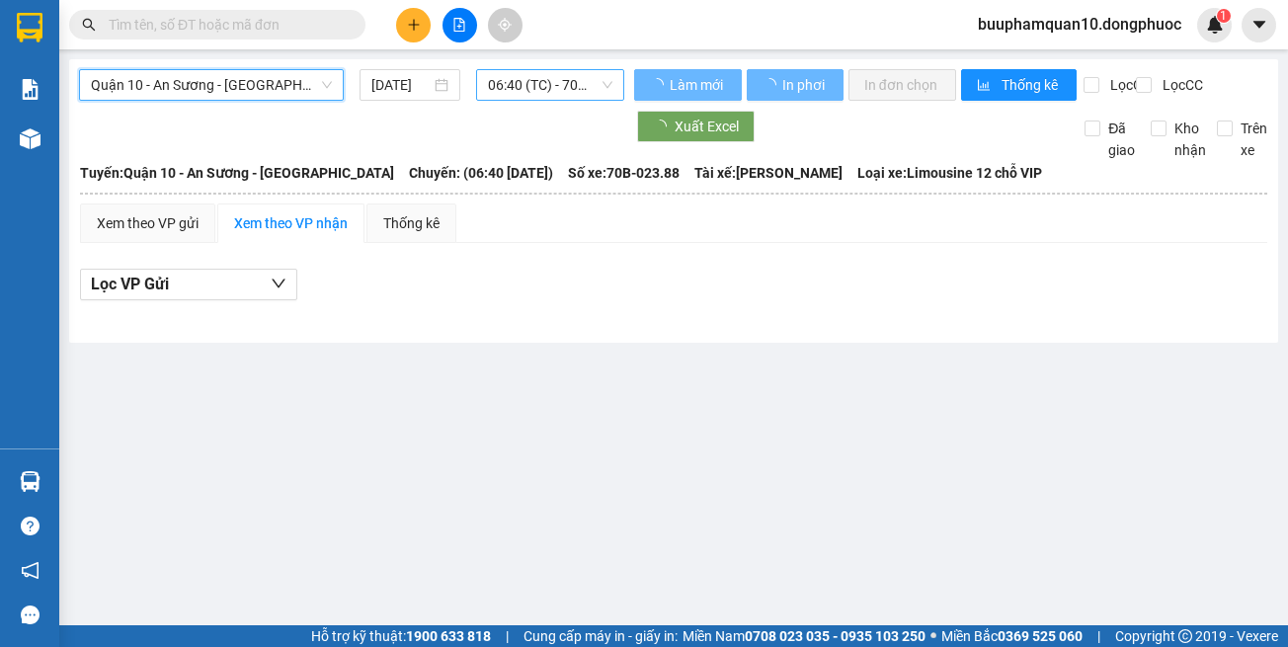
click at [541, 77] on span "06:40 (TC) - 70B-023.88" at bounding box center [550, 85] width 124 height 30
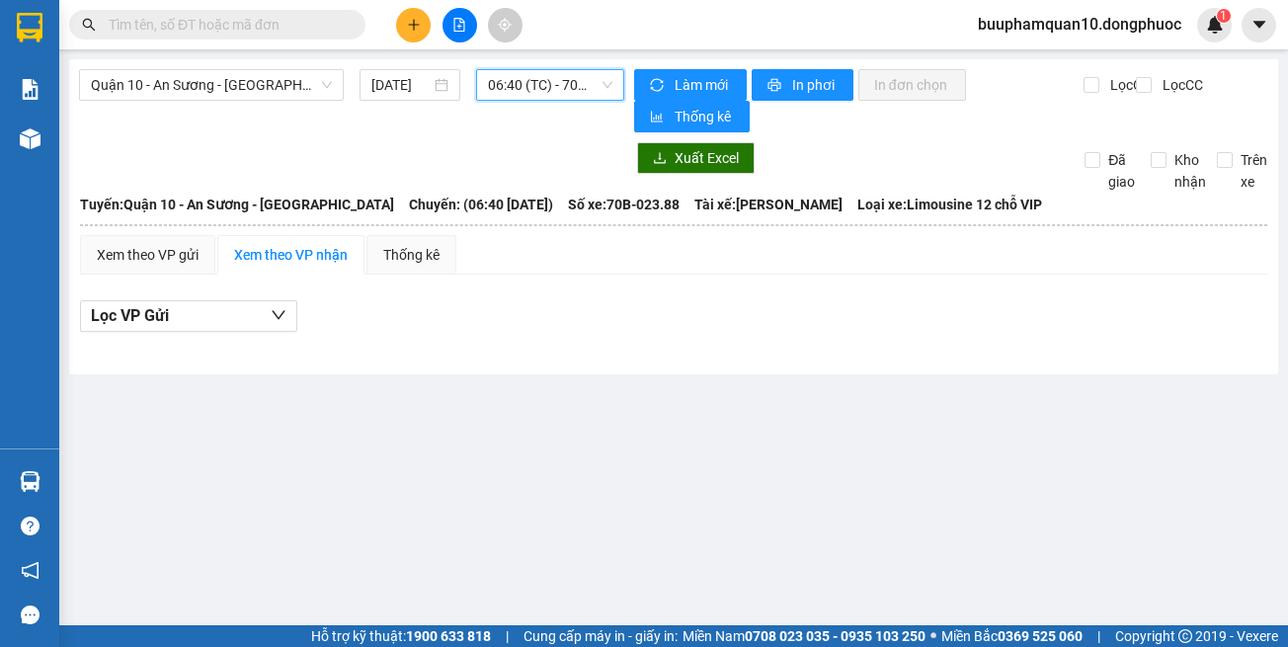
click at [507, 80] on span "06:40 (TC) - 70B-023.88" at bounding box center [550, 85] width 124 height 30
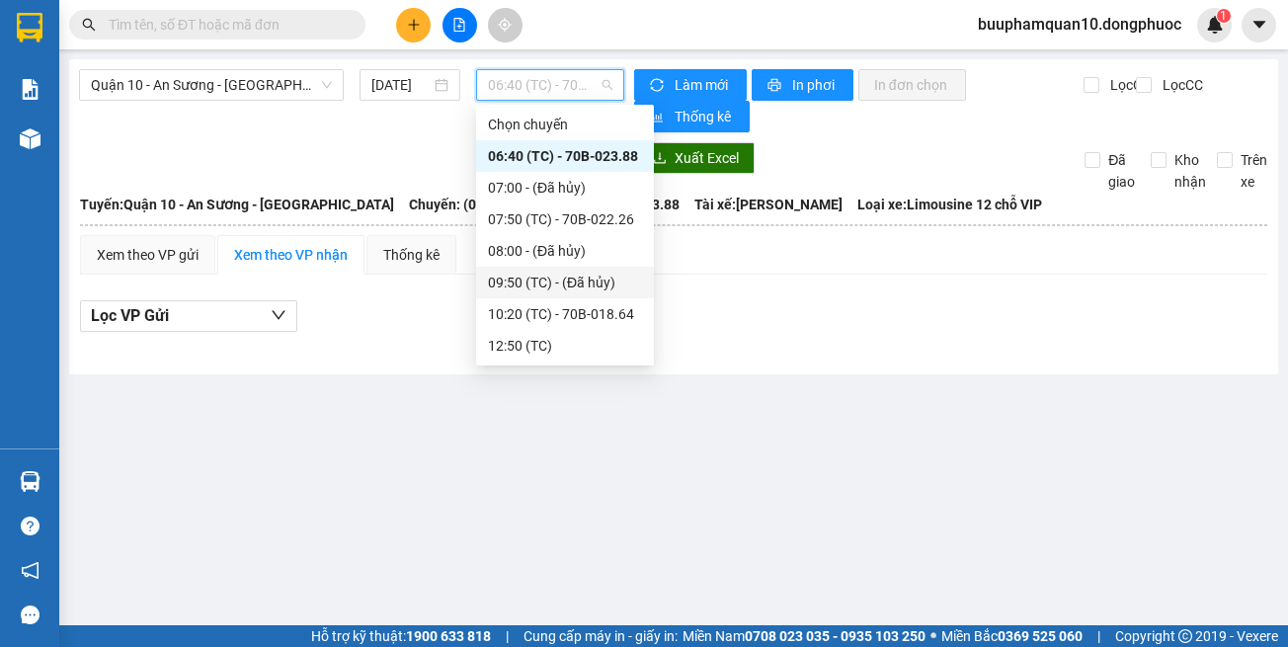
scroll to position [63, 0]
drag, startPoint x: 756, startPoint y: 480, endPoint x: 746, endPoint y: 466, distance: 17.0
click at [746, 466] on main "Quận 10 - An Sương - Cửa Hòa Viện 14/10/2025 06:40 (TC) - 70B-023.88 Làm mới In…" at bounding box center [644, 312] width 1288 height 625
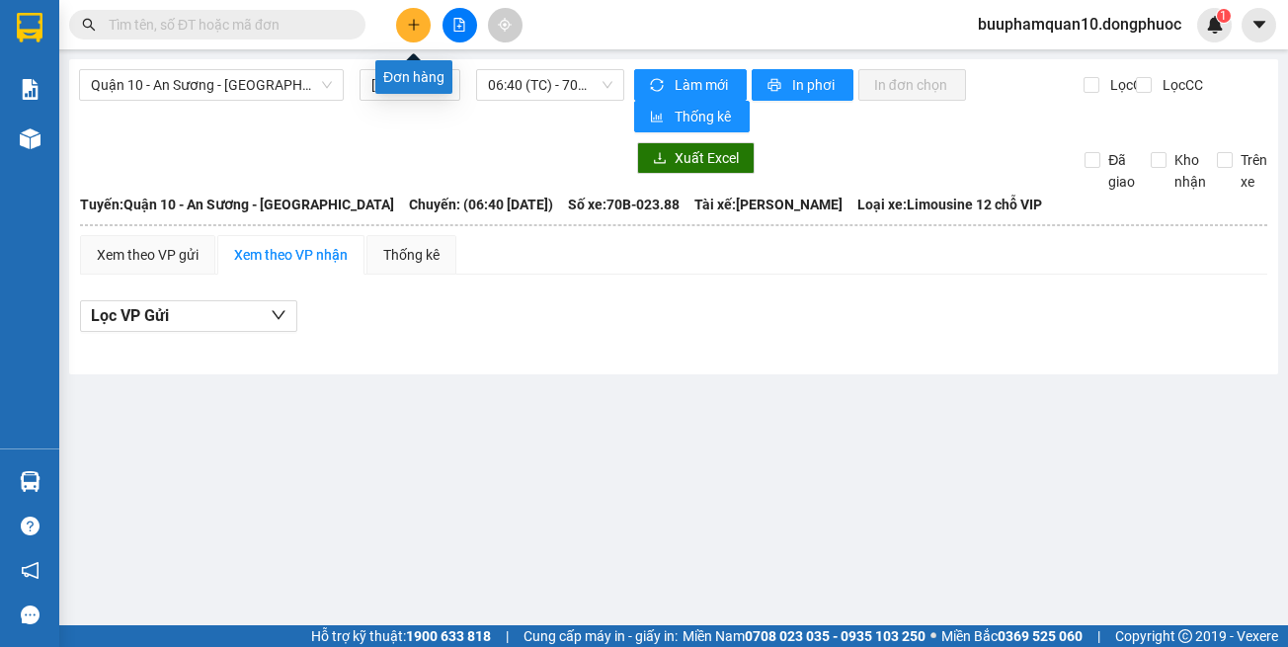
click at [401, 23] on button at bounding box center [413, 25] width 35 height 35
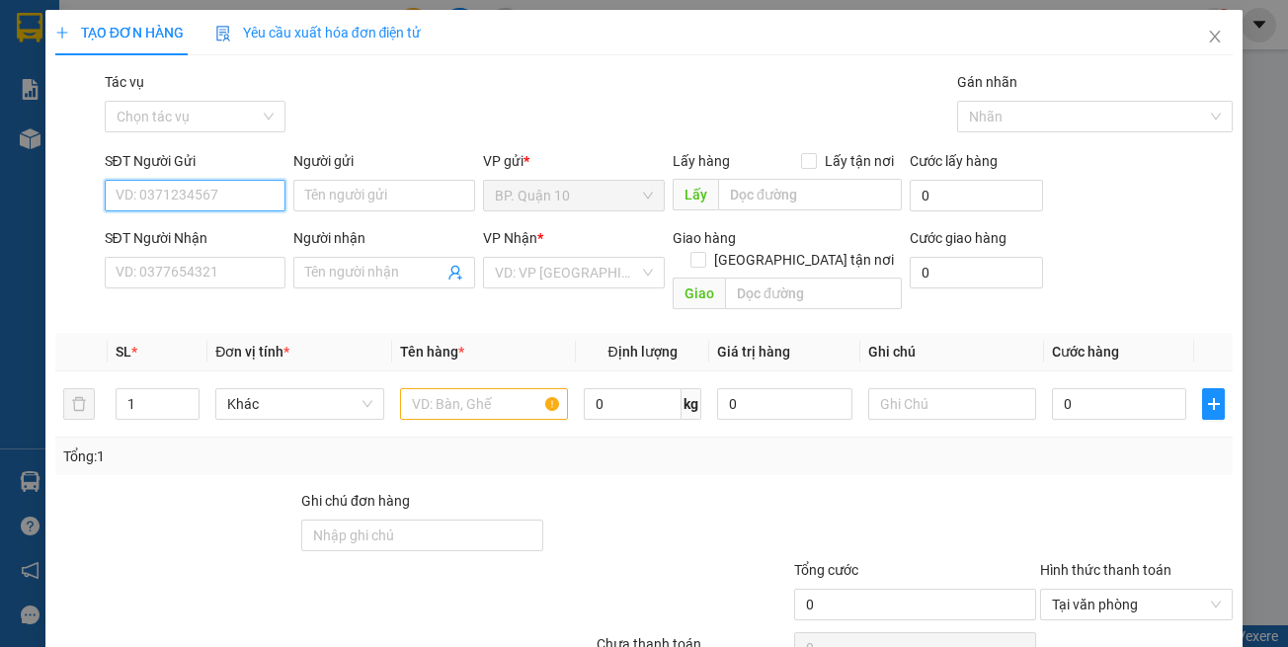
click at [202, 203] on input "SĐT Người Gửi" at bounding box center [196, 196] width 182 height 32
type input "0965777867"
click at [225, 230] on div "0965777867 - SANG" at bounding box center [192, 235] width 155 height 22
type input "SANG"
type input "0983208552"
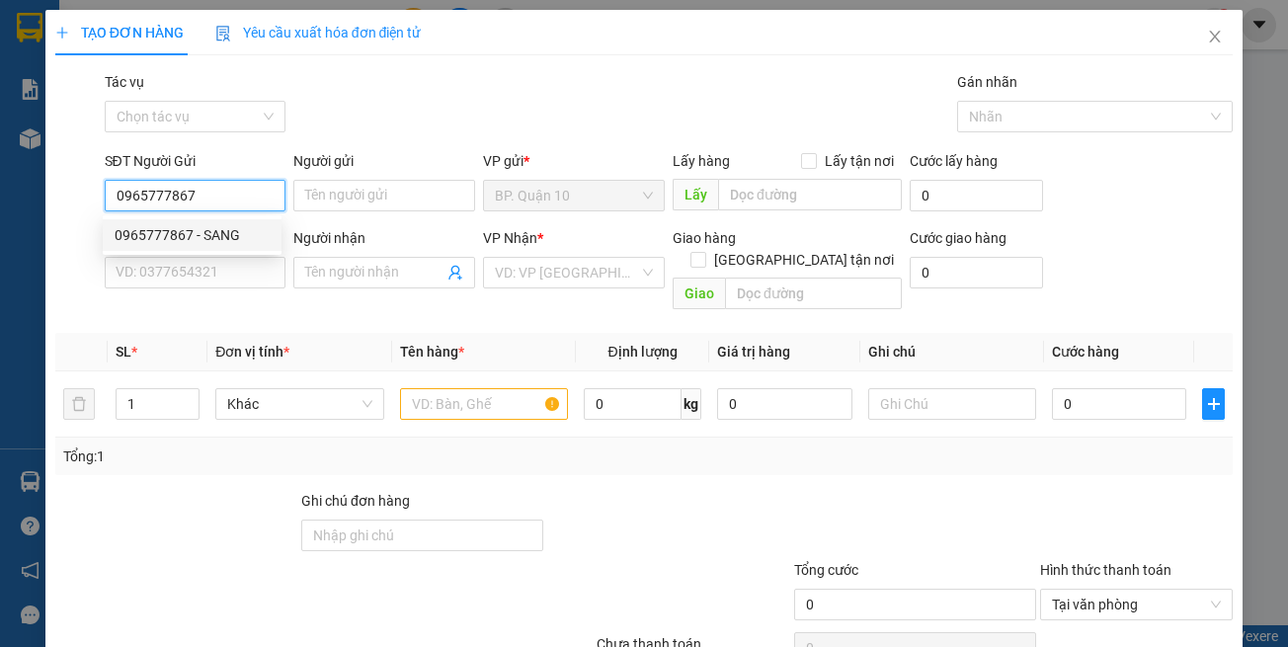
type input "TOÀN"
type input "30.000"
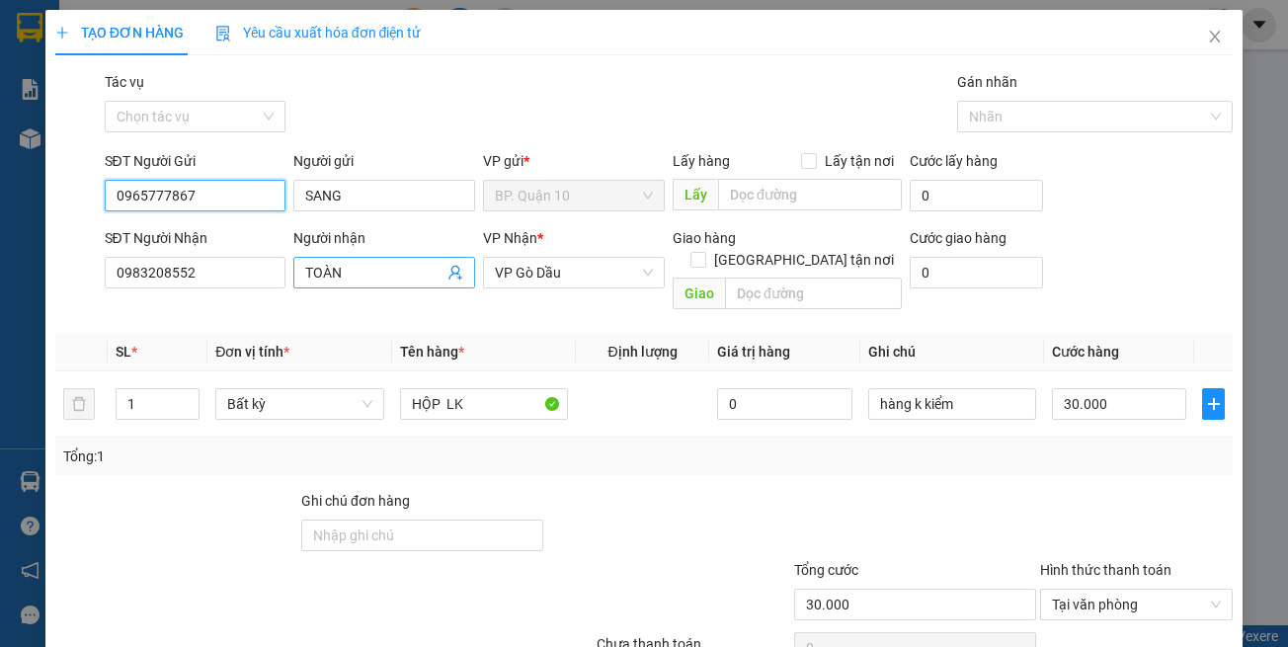
type input "0965777867"
click at [447, 278] on icon "user-add" at bounding box center [455, 273] width 16 height 16
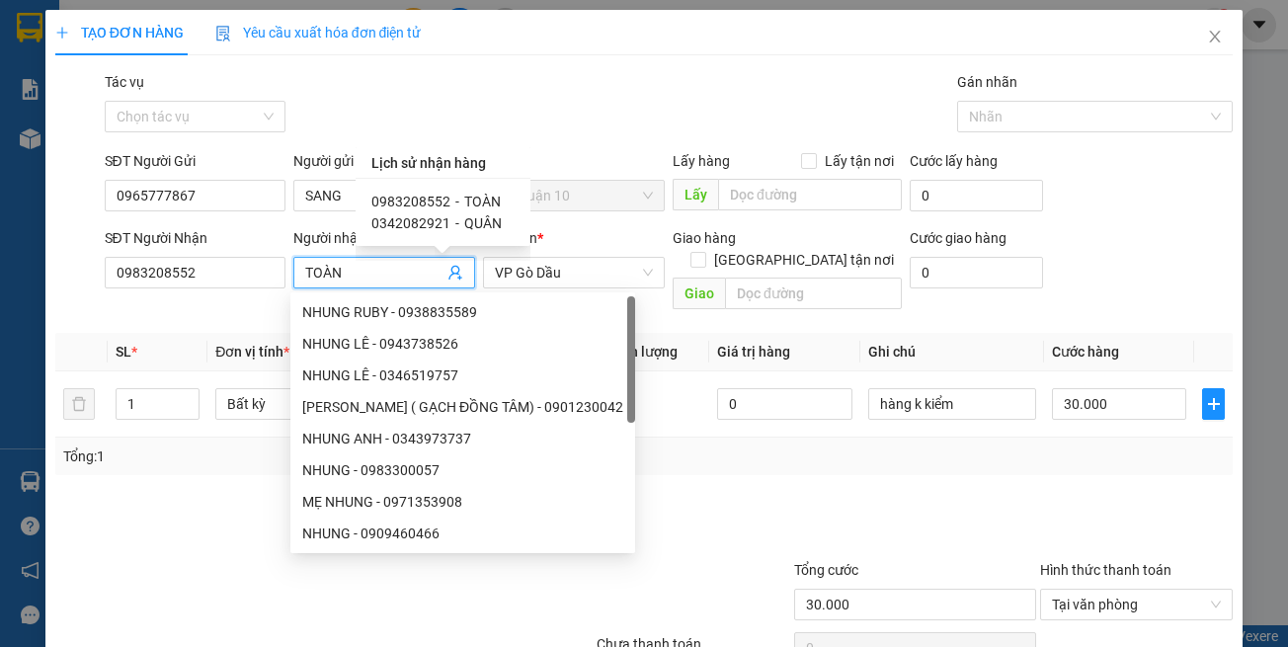
click at [445, 201] on span "0983208552" at bounding box center [410, 202] width 79 height 16
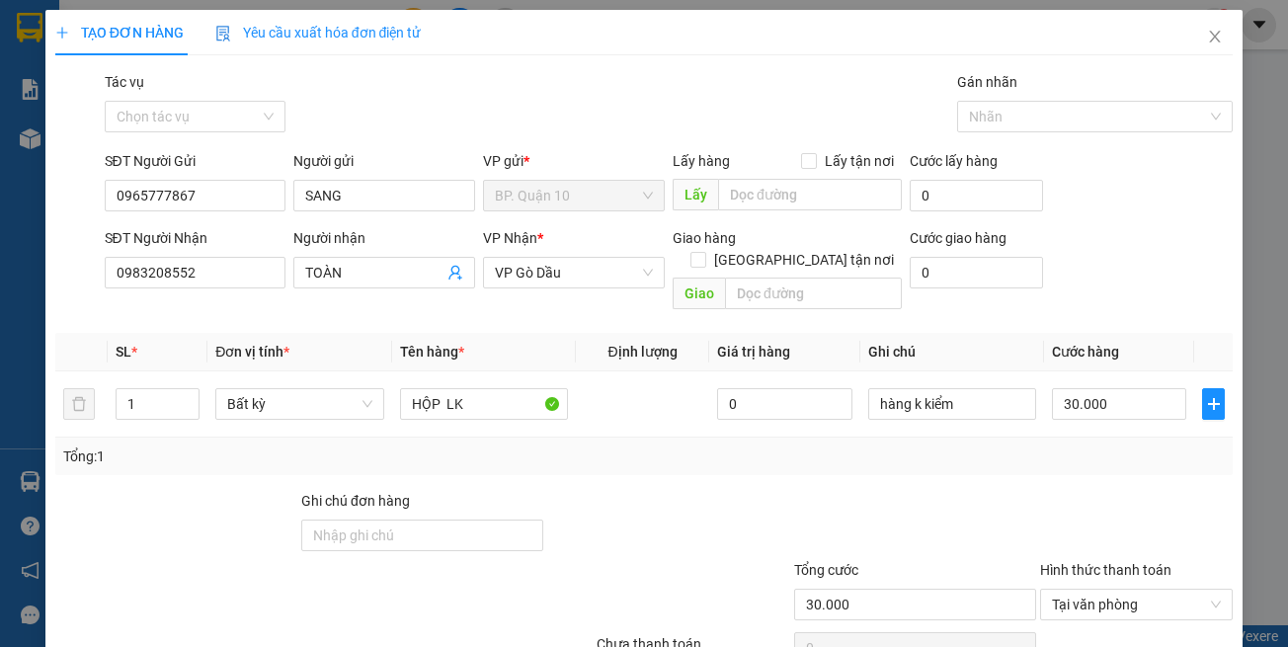
drag, startPoint x: 1031, startPoint y: 484, endPoint x: 1227, endPoint y: 555, distance: 208.1
click at [1038, 490] on div at bounding box center [1136, 524] width 197 height 69
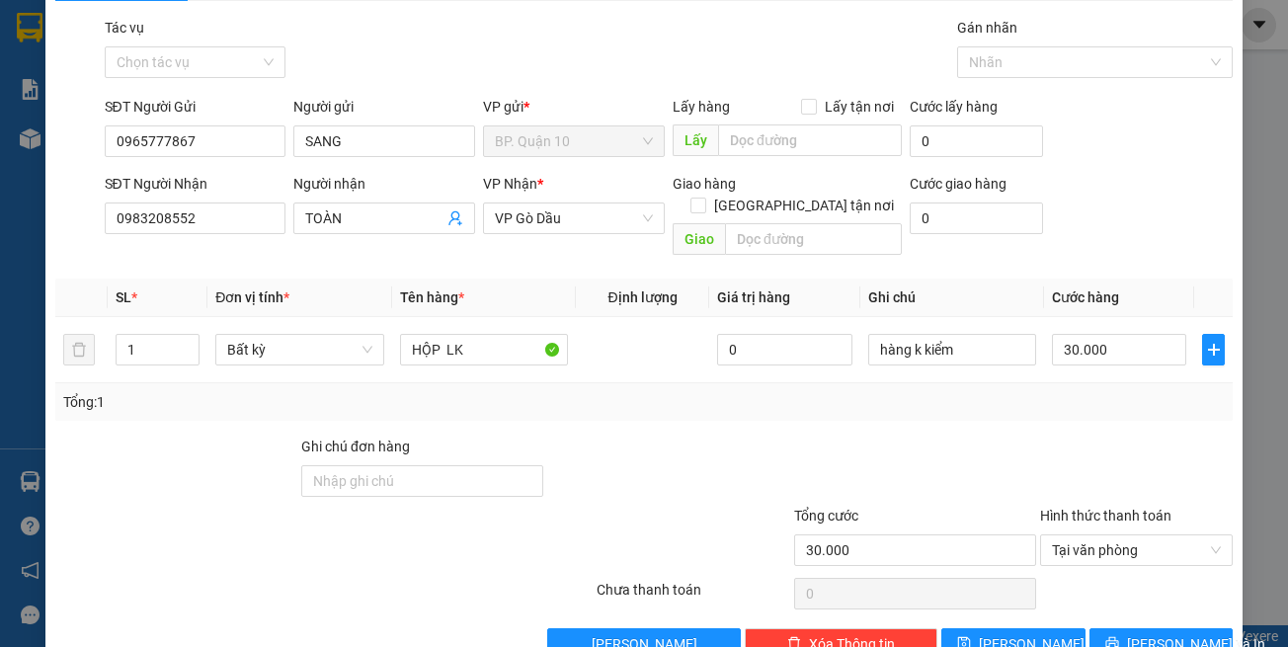
scroll to position [84, 0]
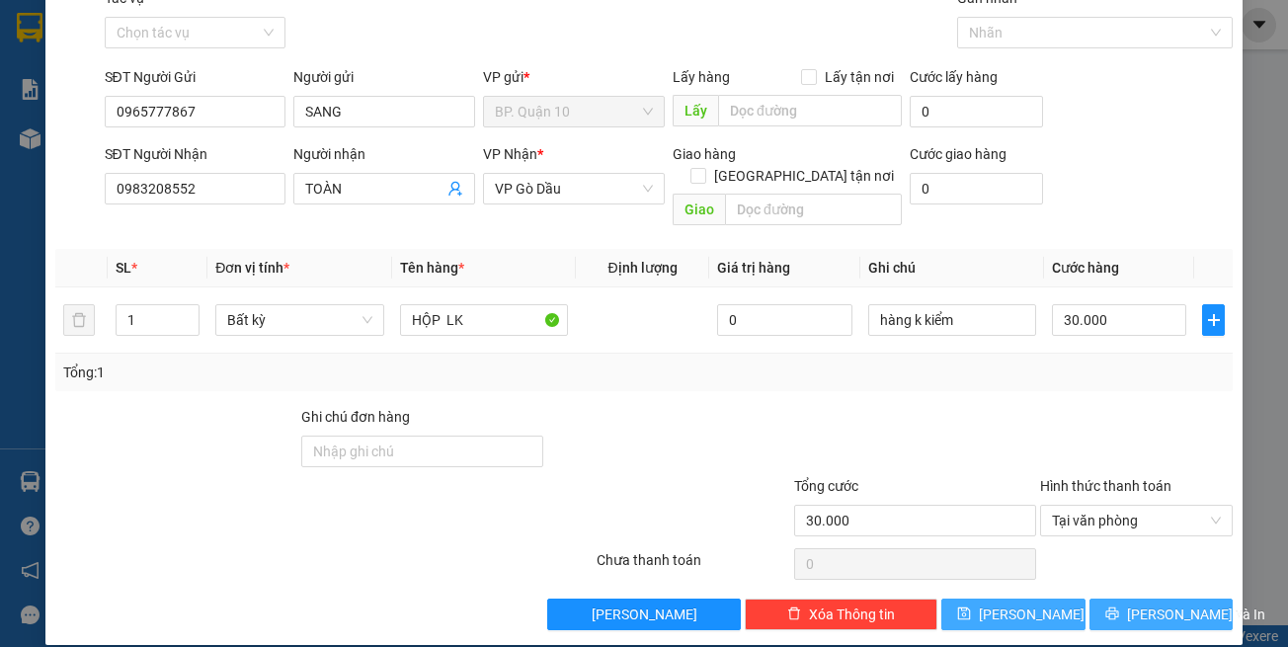
drag, startPoint x: 1133, startPoint y: 589, endPoint x: 1049, endPoint y: 594, distance: 84.1
click at [1130, 604] on span "Lưu và In" at bounding box center [1196, 615] width 138 height 22
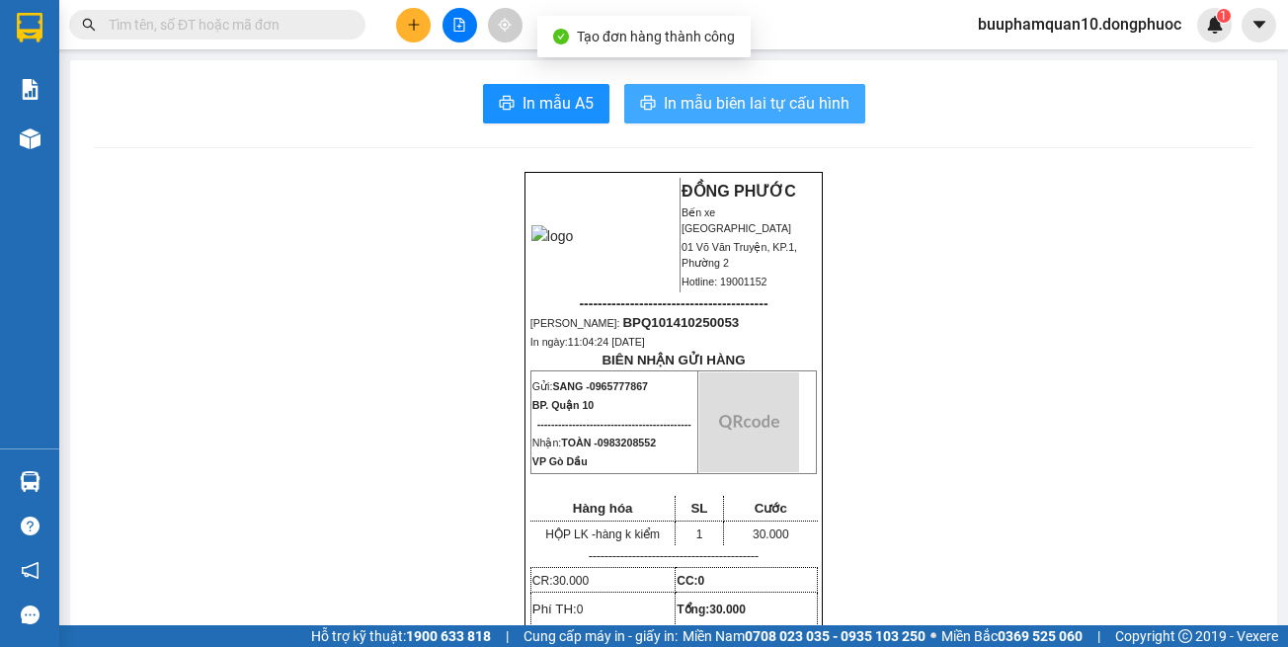
click at [782, 109] on span "In mẫu biên lai tự cấu hình" at bounding box center [757, 103] width 186 height 25
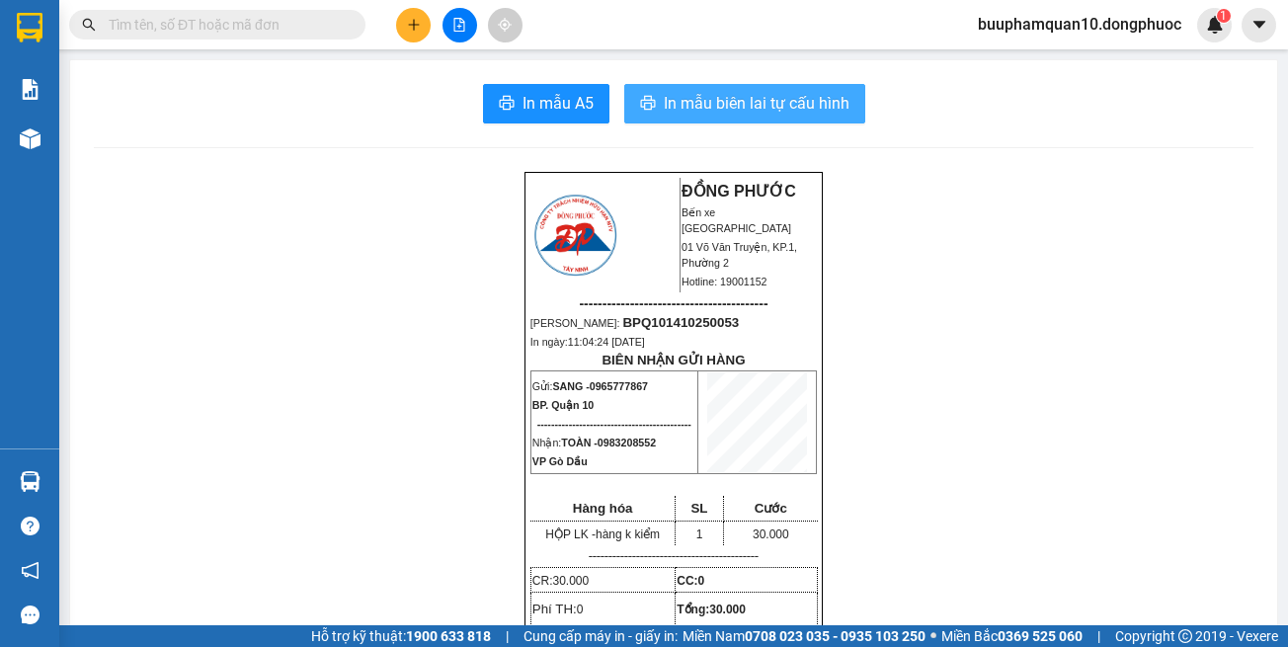
click at [775, 107] on span "In mẫu biên lai tự cấu hình" at bounding box center [757, 103] width 186 height 25
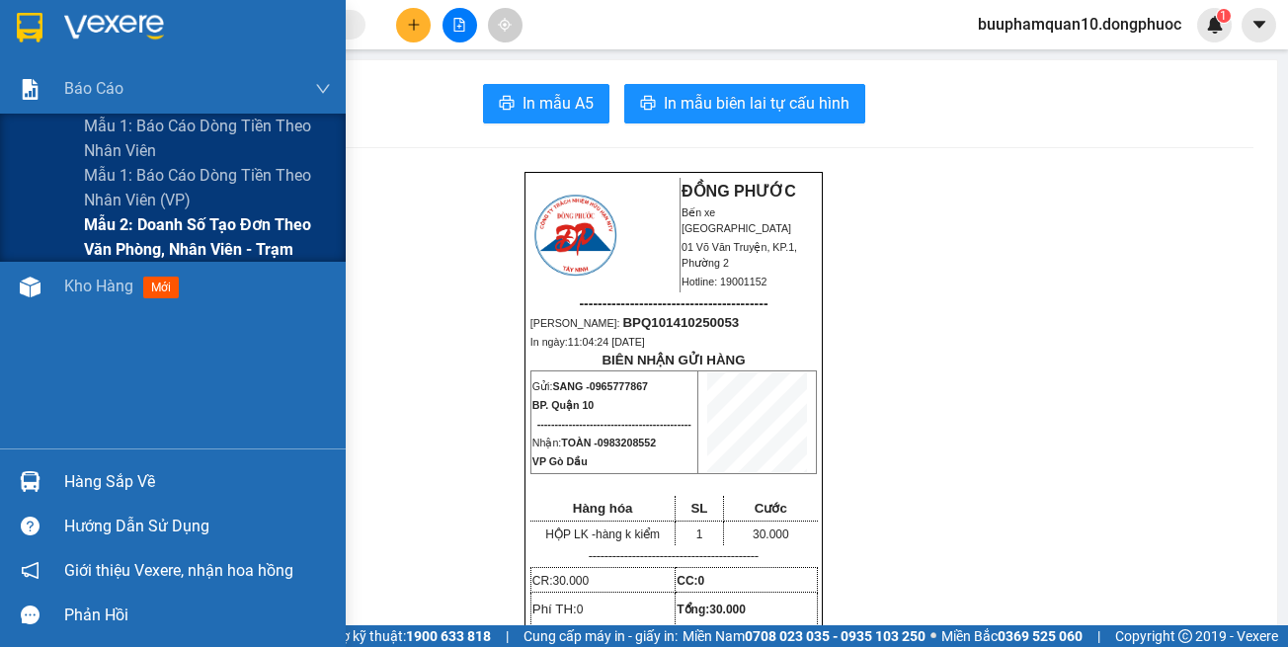
drag, startPoint x: 149, startPoint y: 236, endPoint x: 175, endPoint y: 218, distance: 31.2
click at [149, 235] on span "Mẫu 2: Doanh số tạo đơn theo Văn phòng, nhân viên - Trạm" at bounding box center [207, 236] width 247 height 49
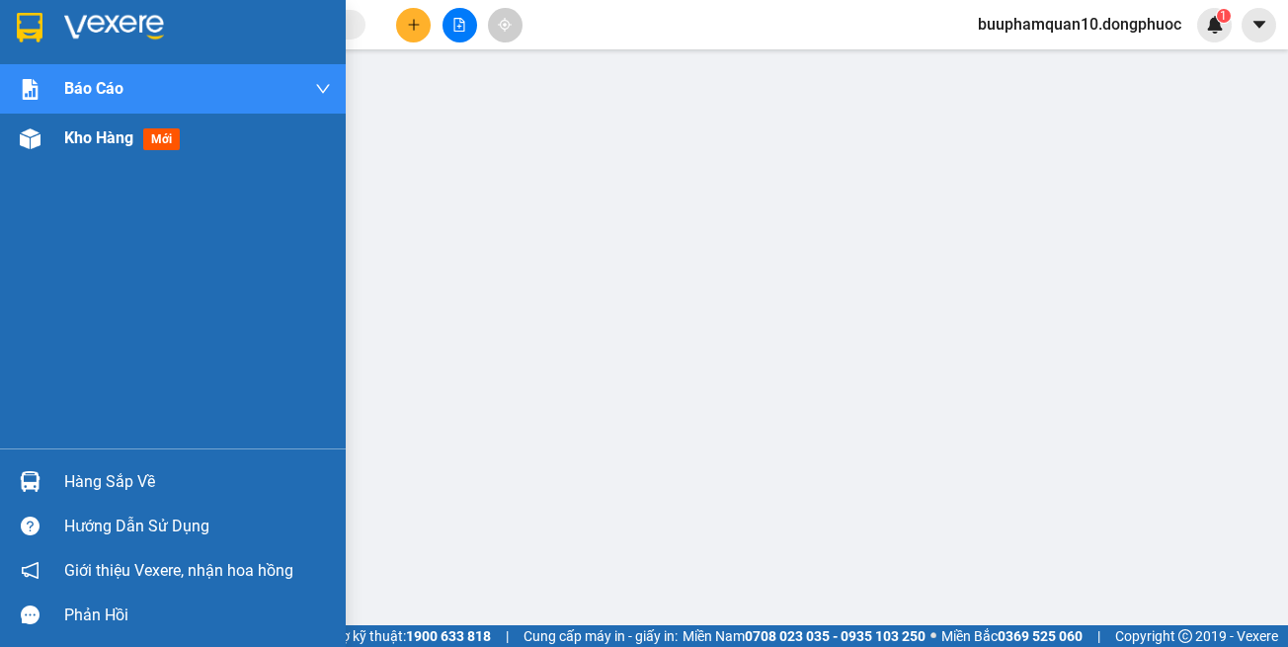
click at [99, 142] on span "Kho hàng" at bounding box center [98, 137] width 69 height 19
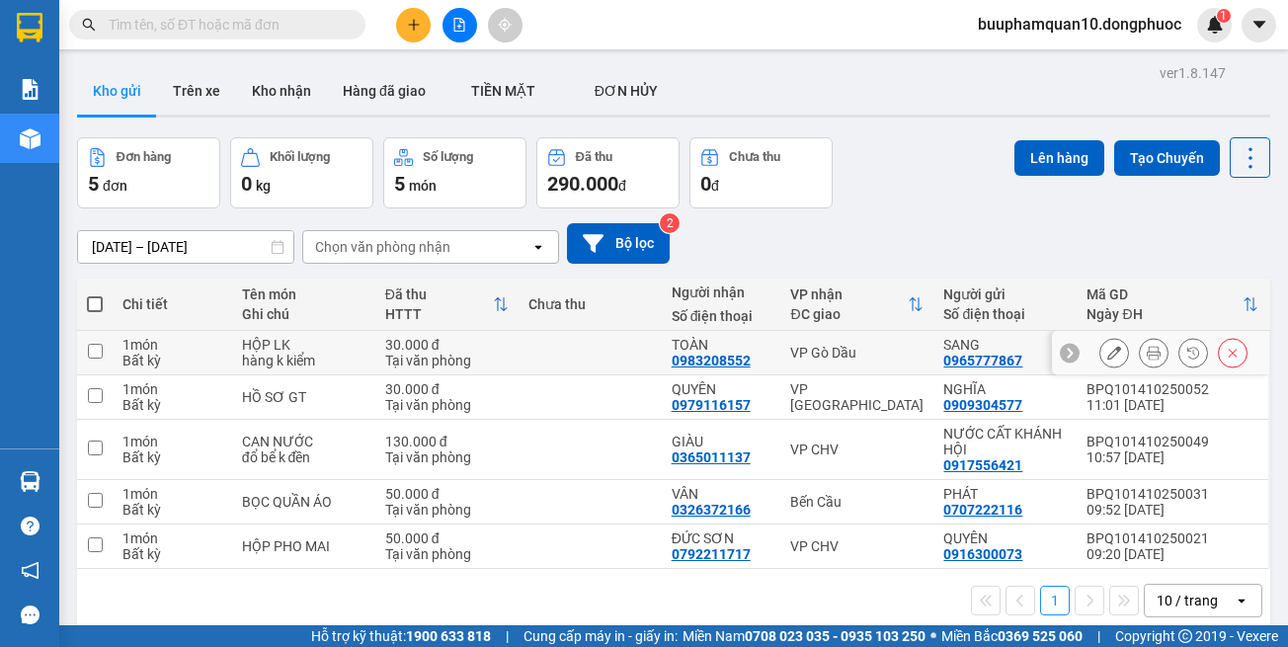
click at [829, 346] on div "VP Gò Dầu" at bounding box center [856, 353] width 133 height 16
checkbox input "true"
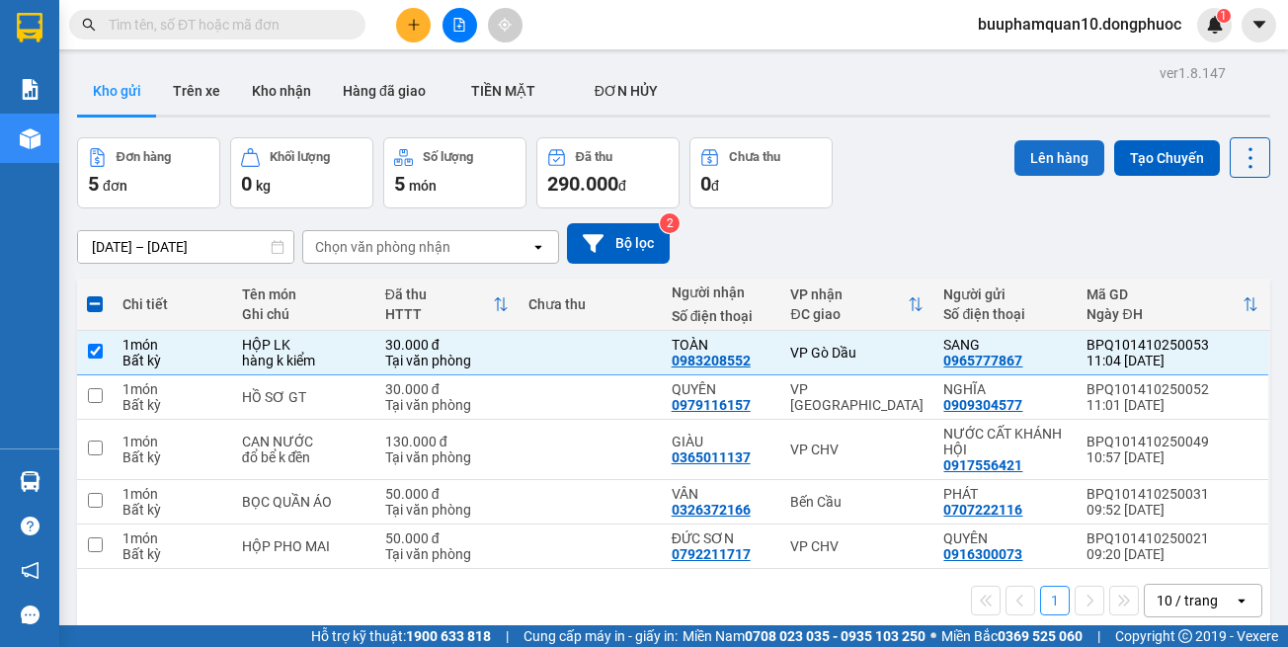
click at [1047, 160] on button "Lên hàng" at bounding box center [1060, 158] width 90 height 36
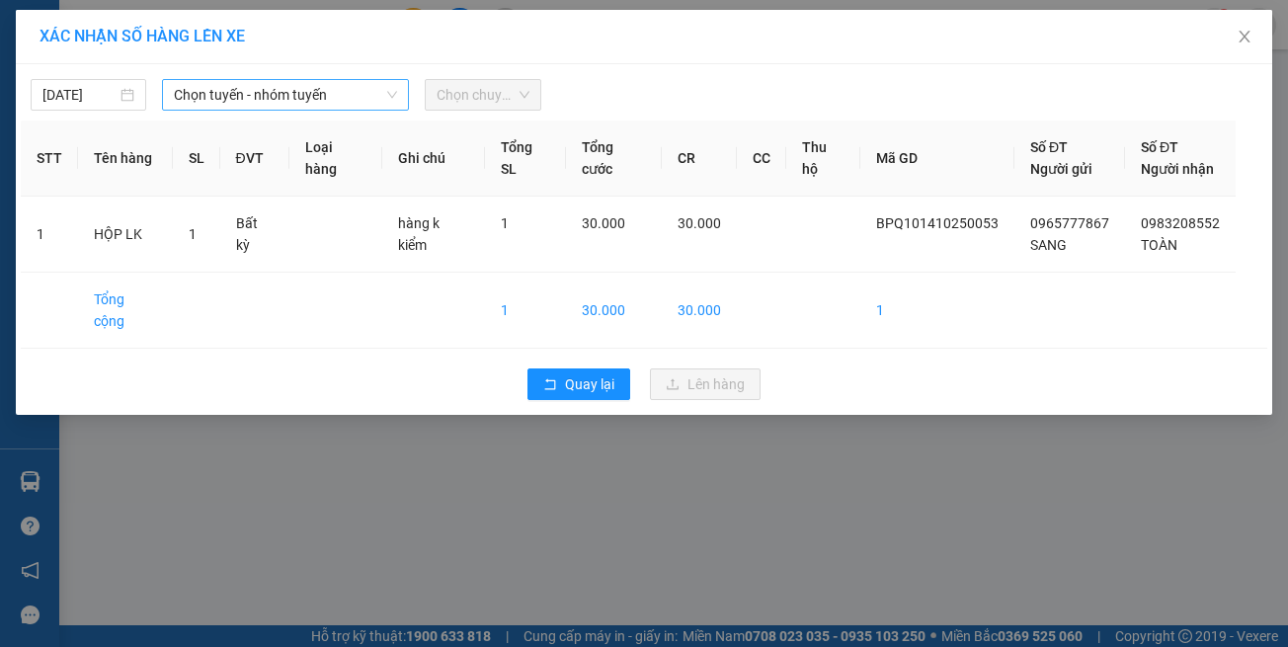
click at [376, 106] on span "Chọn tuyến - nhóm tuyến" at bounding box center [285, 95] width 223 height 30
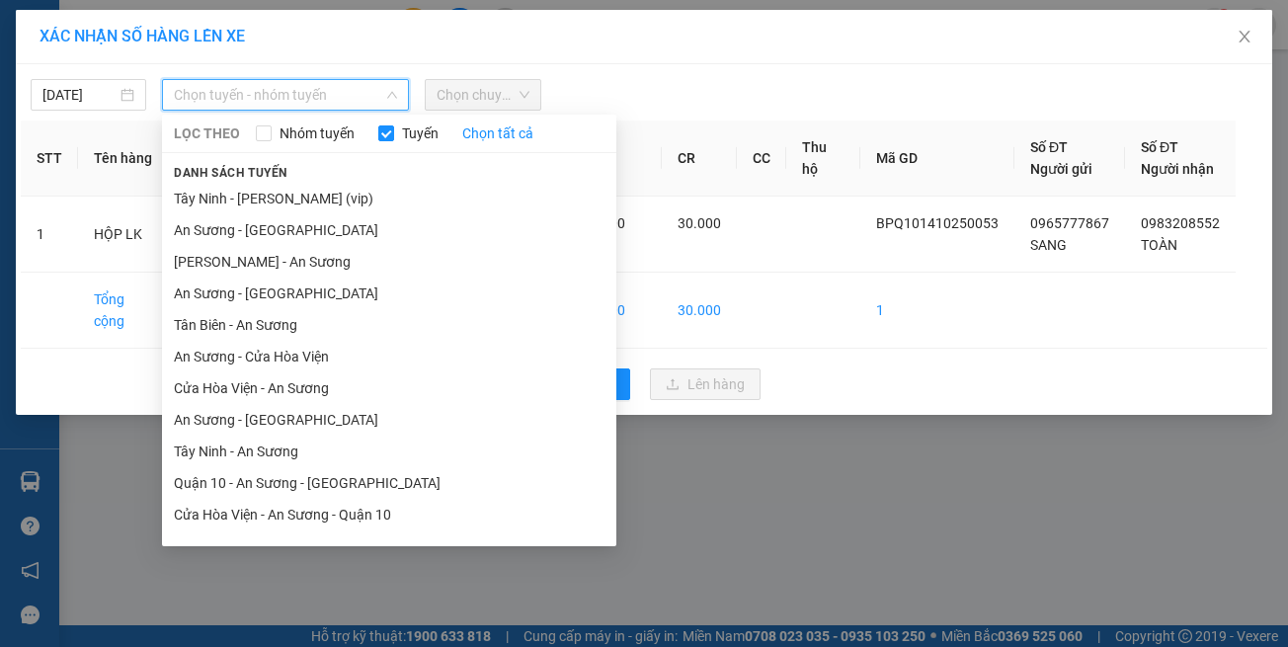
scroll to position [87, 0]
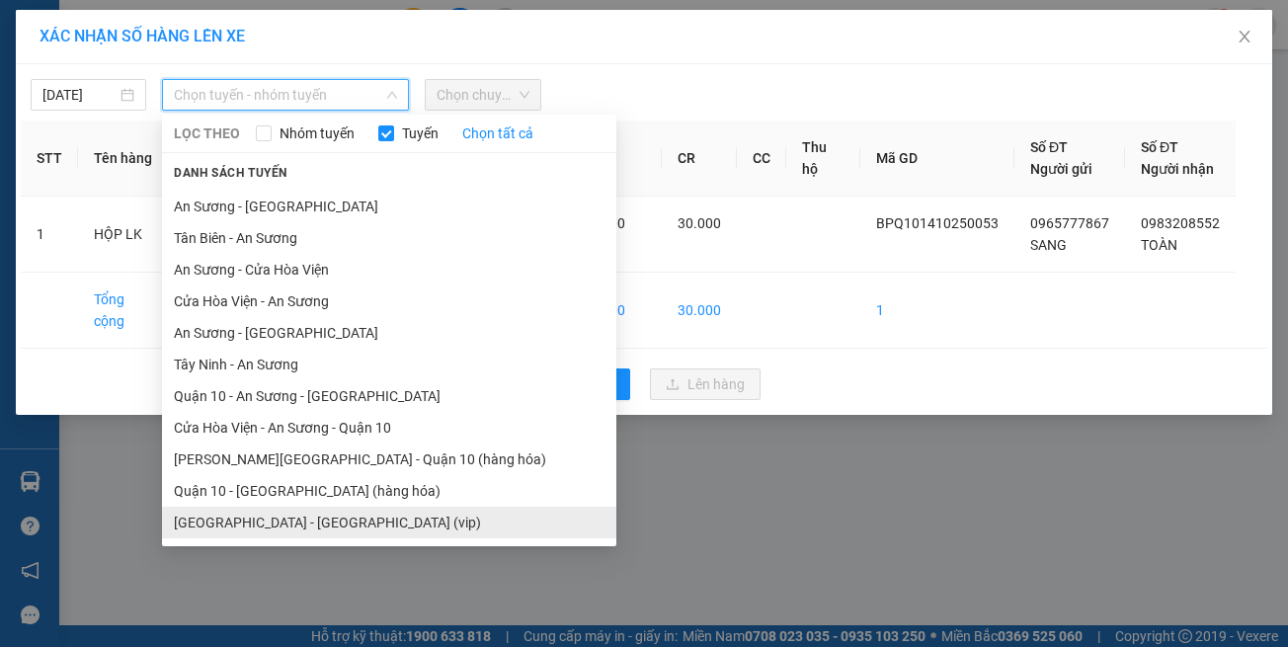
click at [406, 523] on li "[GEOGRAPHIC_DATA] - [GEOGRAPHIC_DATA] (vip)" at bounding box center [389, 523] width 454 height 32
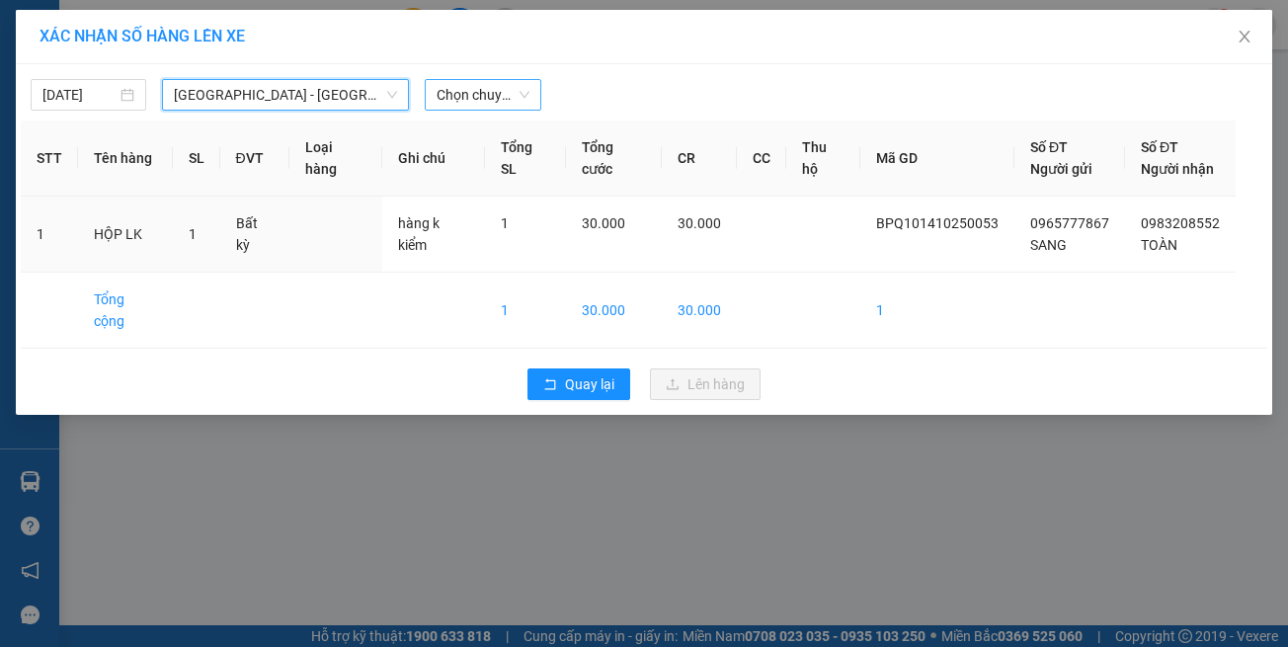
click at [531, 108] on div "Chọn chuyến" at bounding box center [483, 95] width 116 height 32
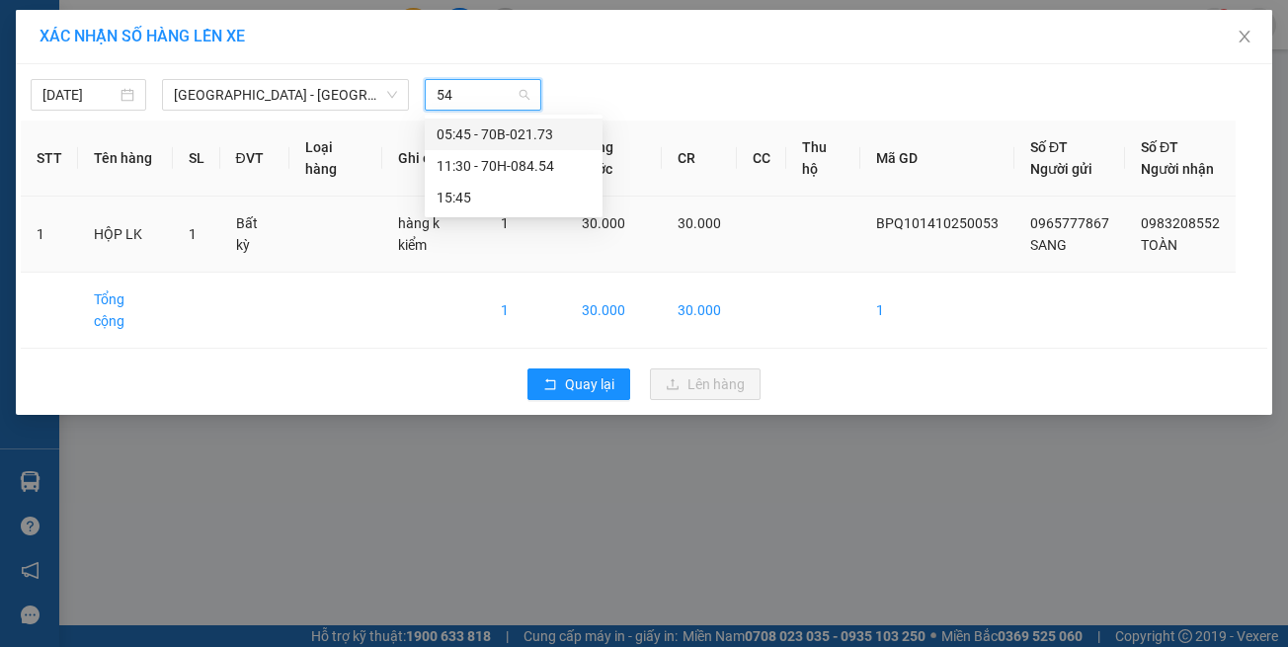
type input "5"
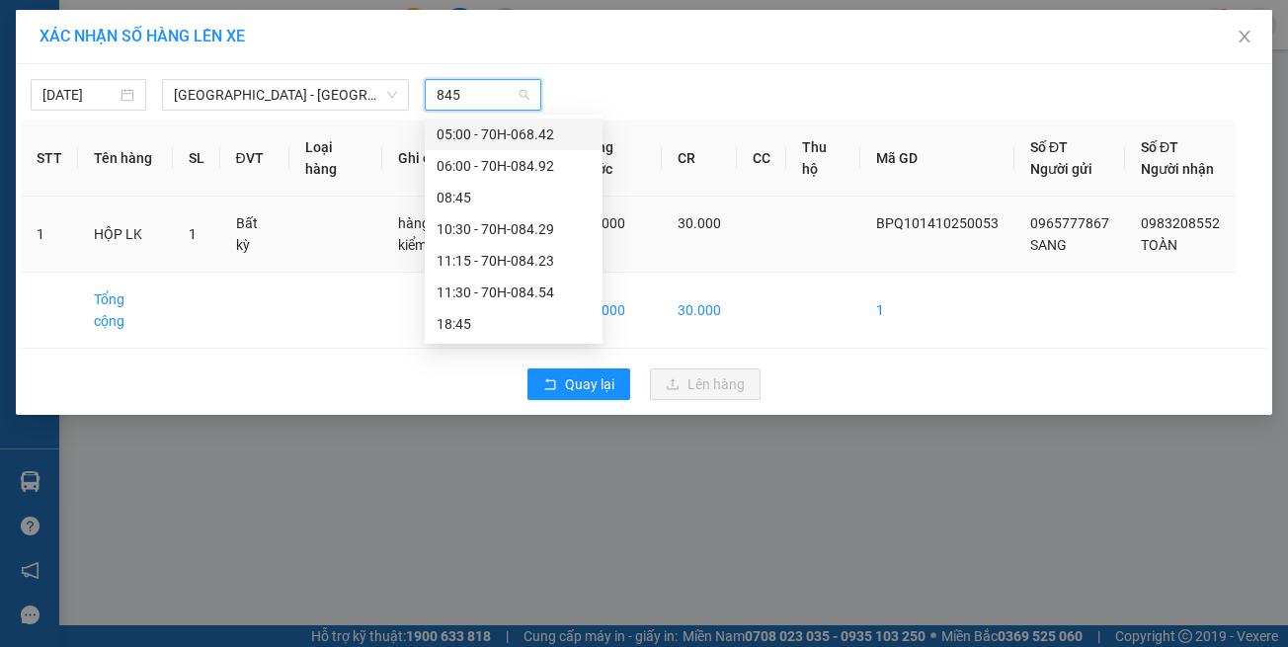
type input "8454"
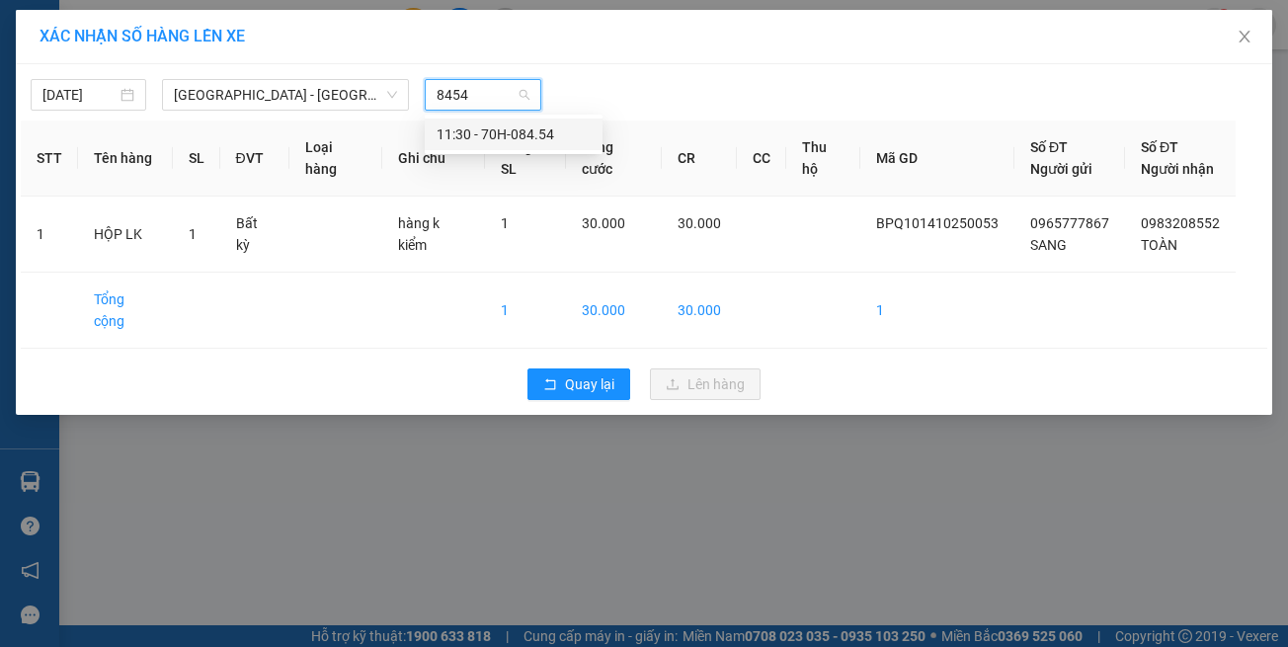
click at [526, 140] on div "11:30 - 70H-084.54" at bounding box center [514, 134] width 154 height 22
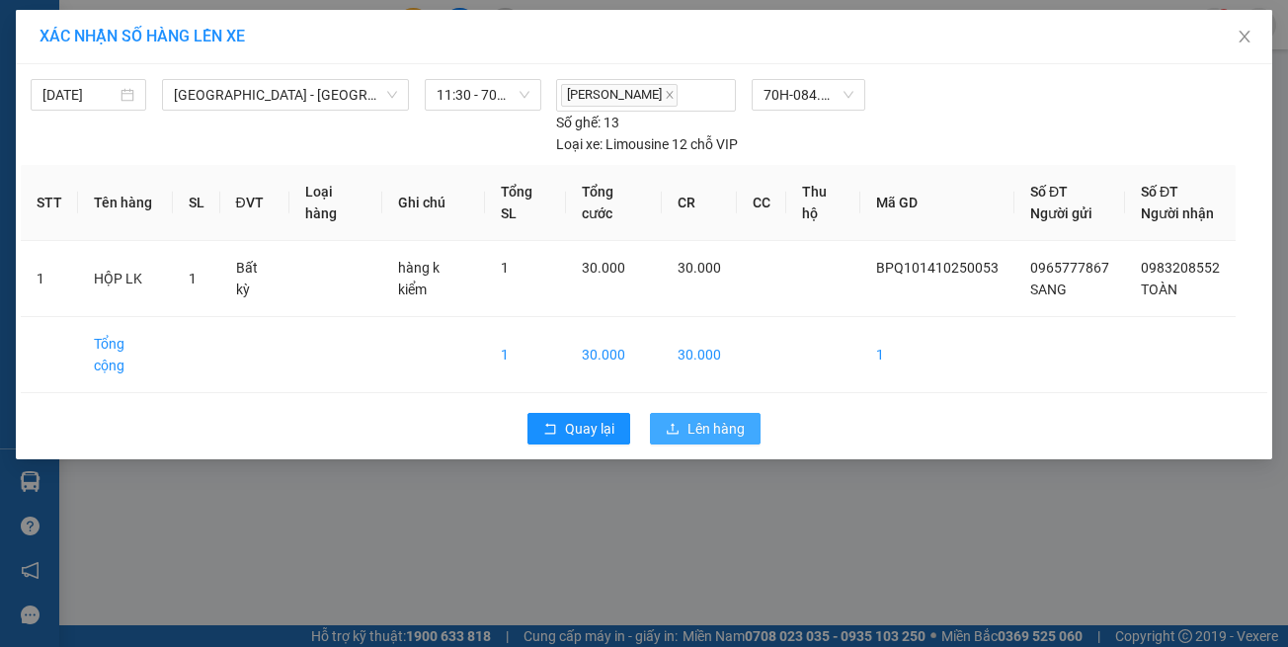
click at [707, 418] on span "Lên hàng" at bounding box center [716, 429] width 57 height 22
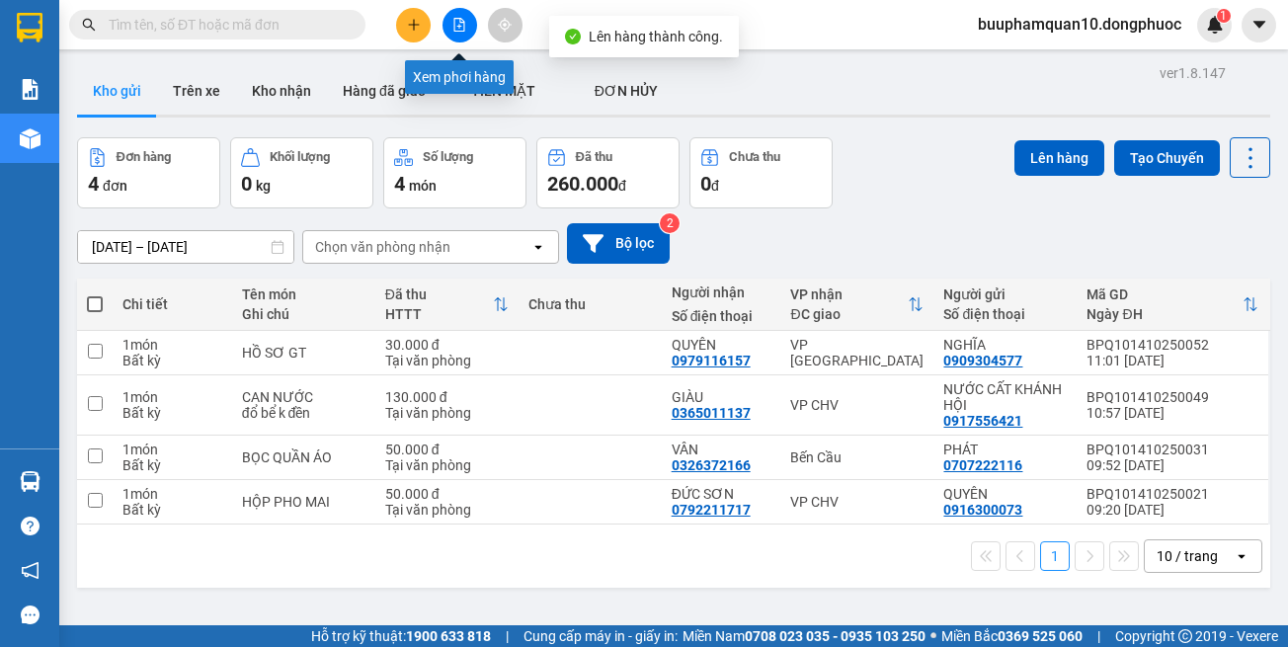
click at [446, 31] on button at bounding box center [460, 25] width 35 height 35
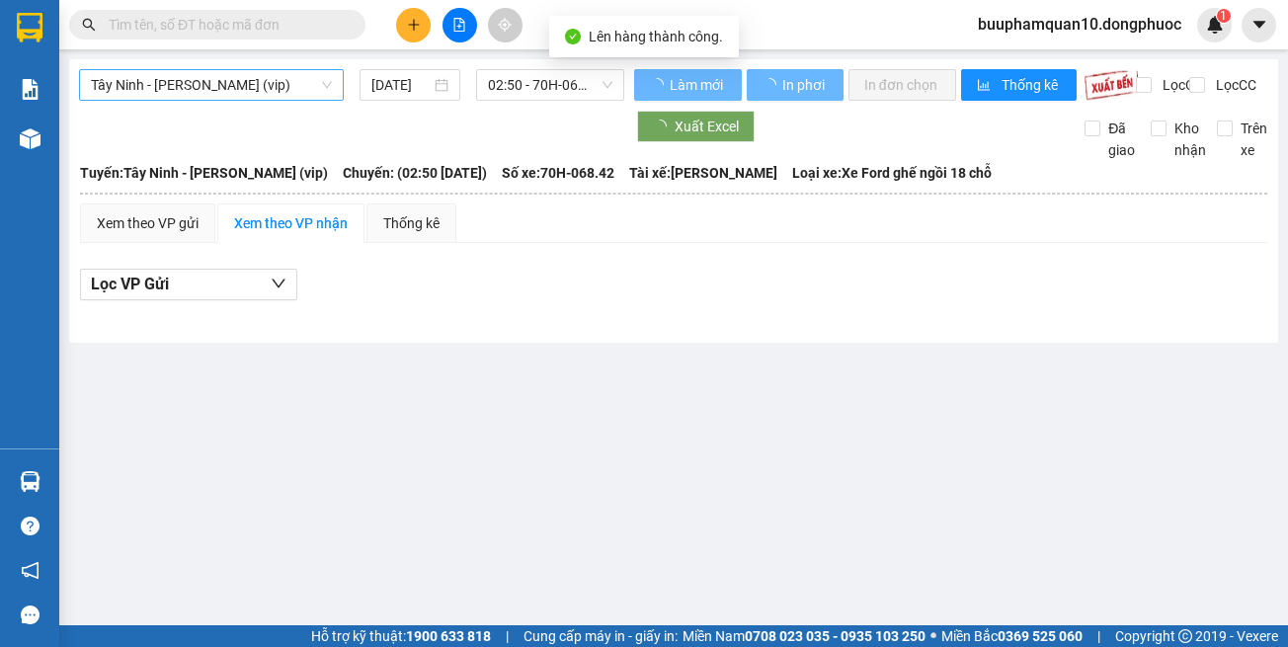
click at [249, 80] on span "Tây Ninh - [PERSON_NAME] (vip)" at bounding box center [211, 85] width 241 height 30
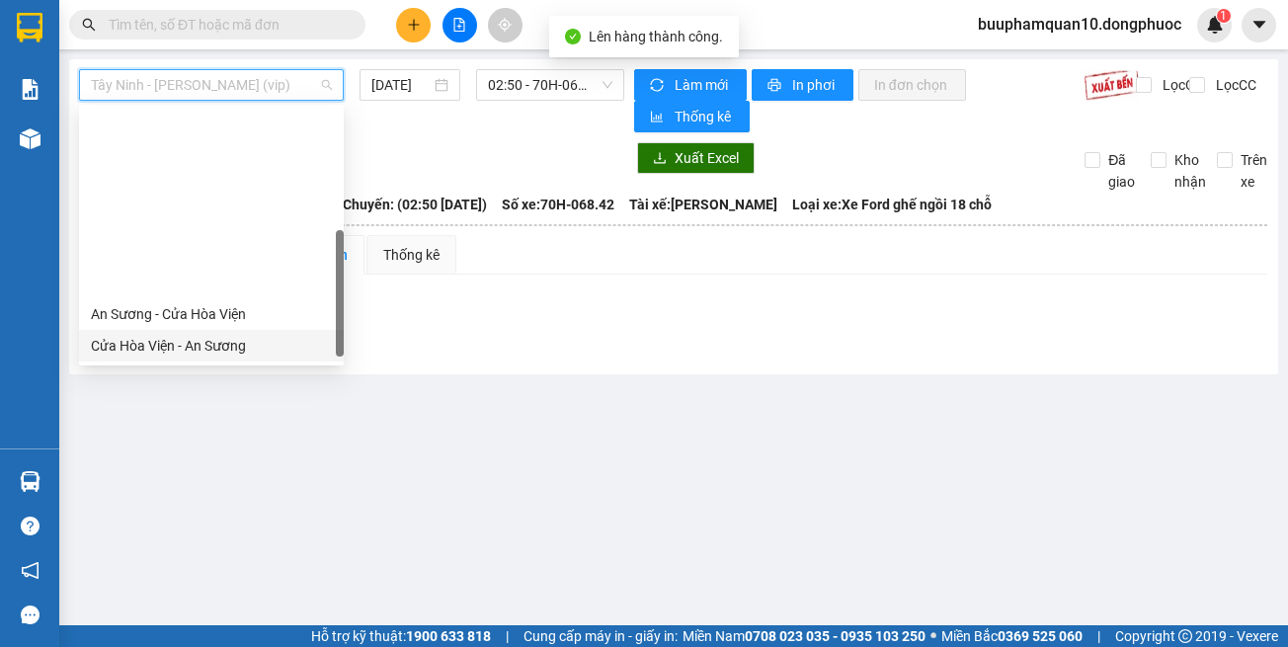
scroll to position [221, 0]
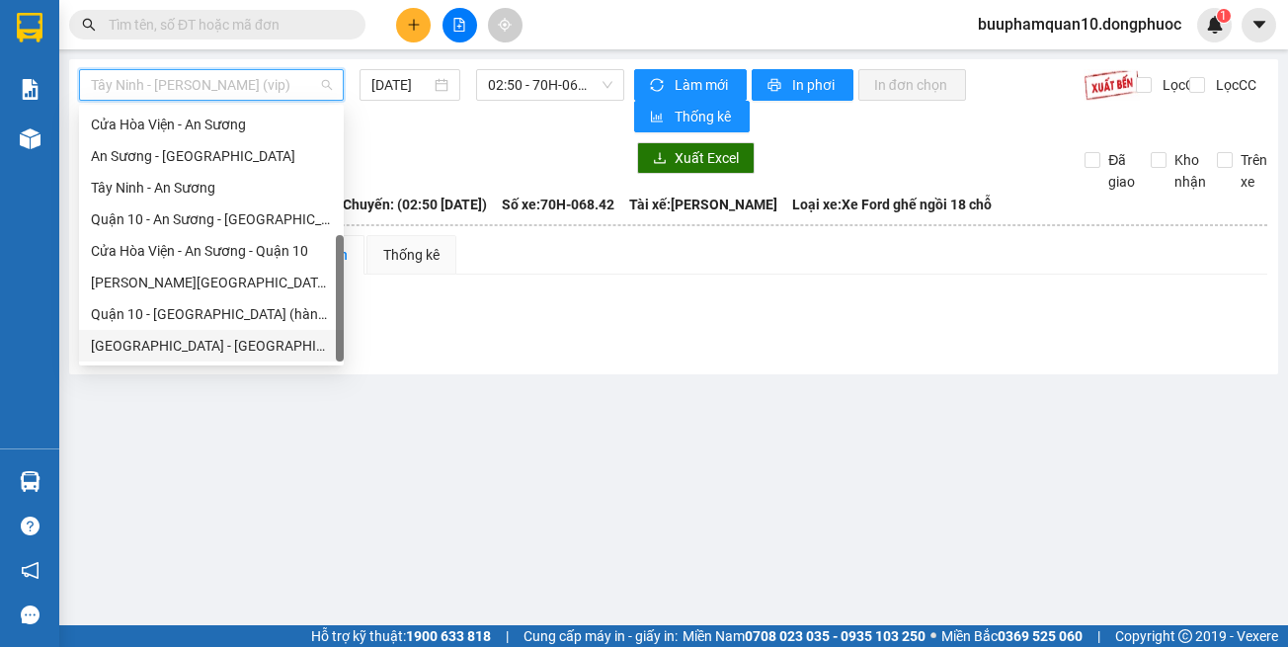
drag, startPoint x: 267, startPoint y: 353, endPoint x: 274, endPoint y: 343, distance: 12.1
click at [274, 343] on div "[GEOGRAPHIC_DATA] - [GEOGRAPHIC_DATA] (vip)" at bounding box center [211, 346] width 241 height 22
type input "[DATE]"
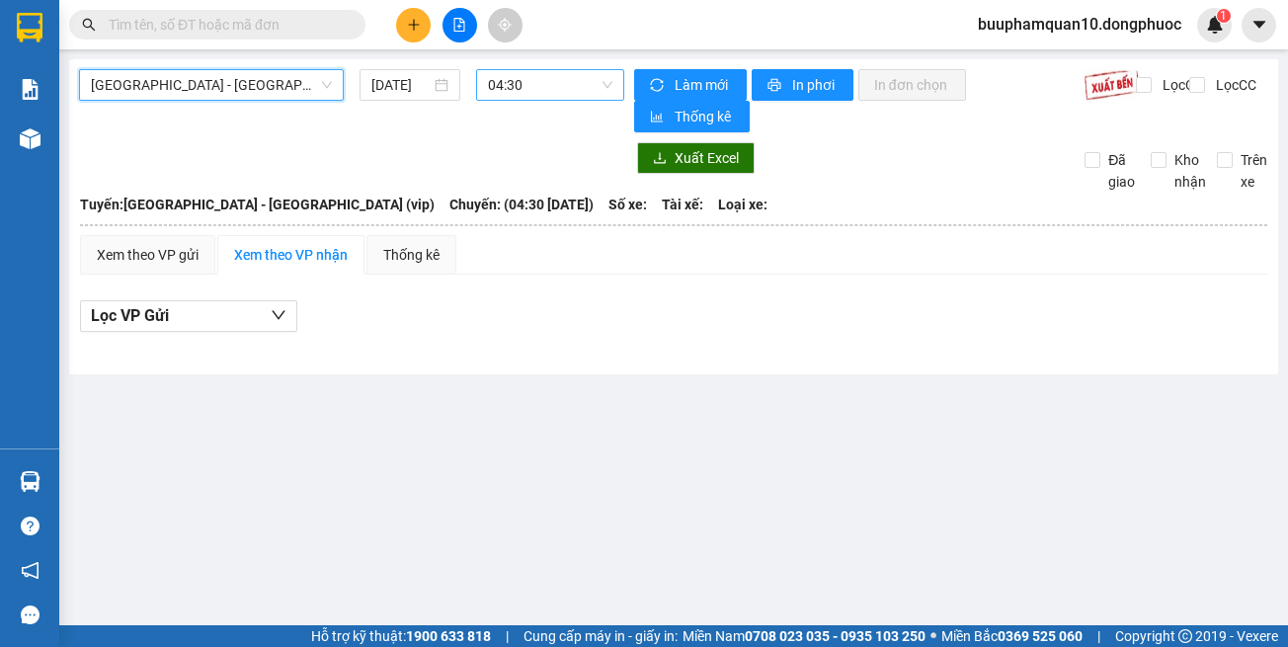
click at [563, 73] on span "04:30" at bounding box center [550, 85] width 124 height 30
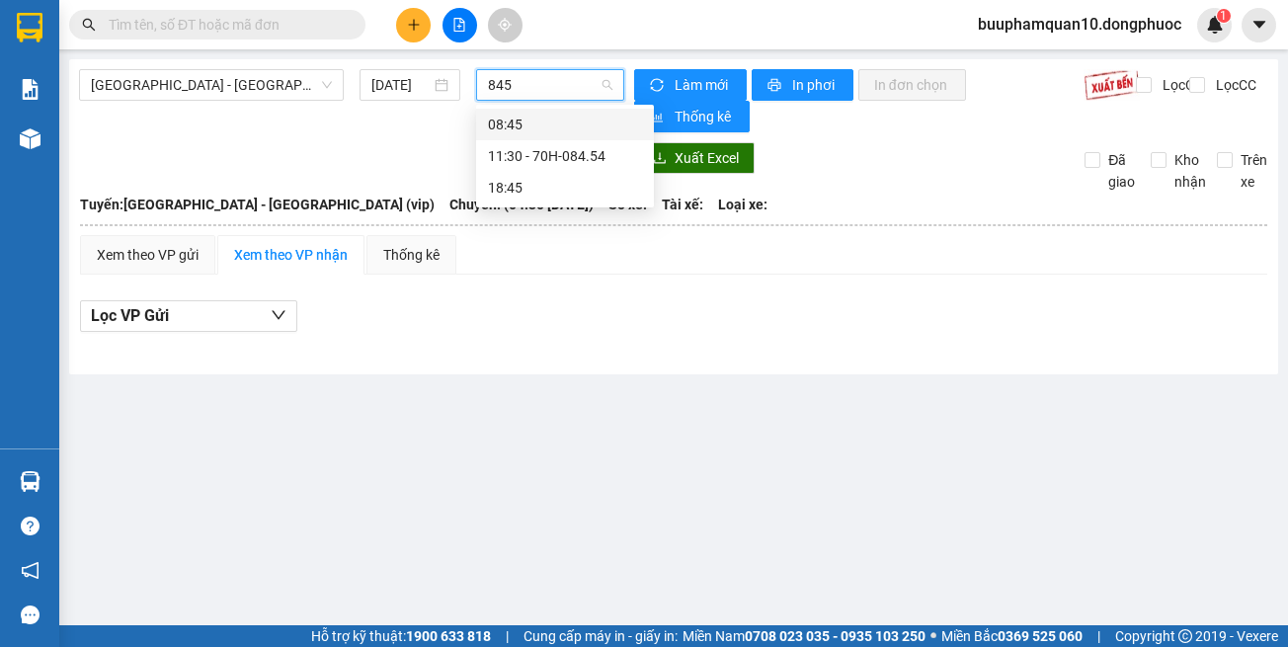
type input "8454"
click at [580, 116] on div "11:30 - 70H-084.54" at bounding box center [565, 125] width 154 height 22
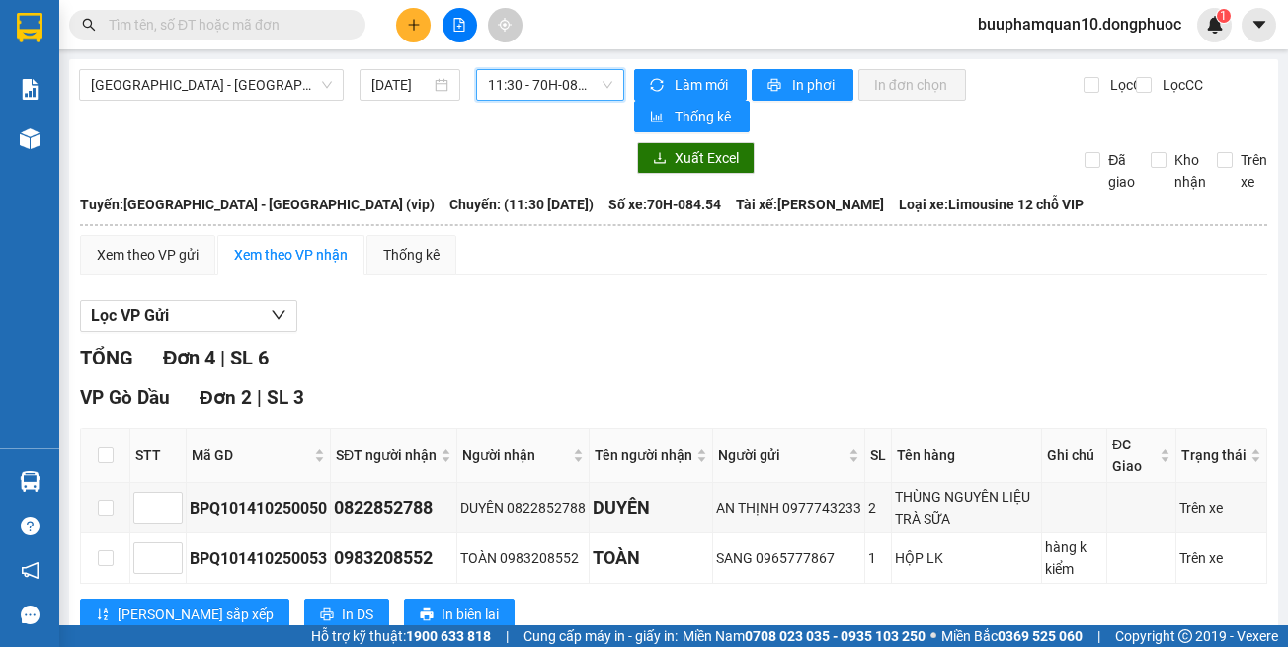
click at [525, 101] on div "Hồ Chí Minh - Tây Ninh (vip) 14/10/2025 11:30 11:30 - 70H-084.54" at bounding box center [351, 100] width 545 height 63
click at [538, 93] on span "11:30 - 70H-084.54" at bounding box center [550, 85] width 124 height 30
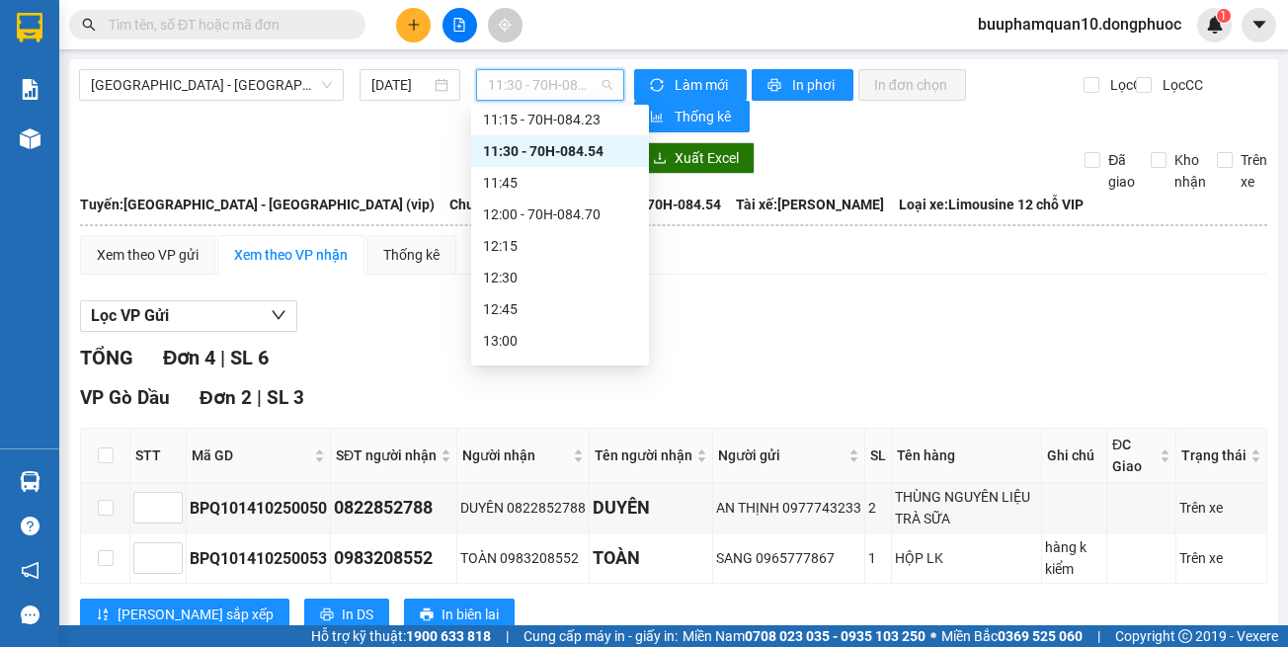
scroll to position [893, 0]
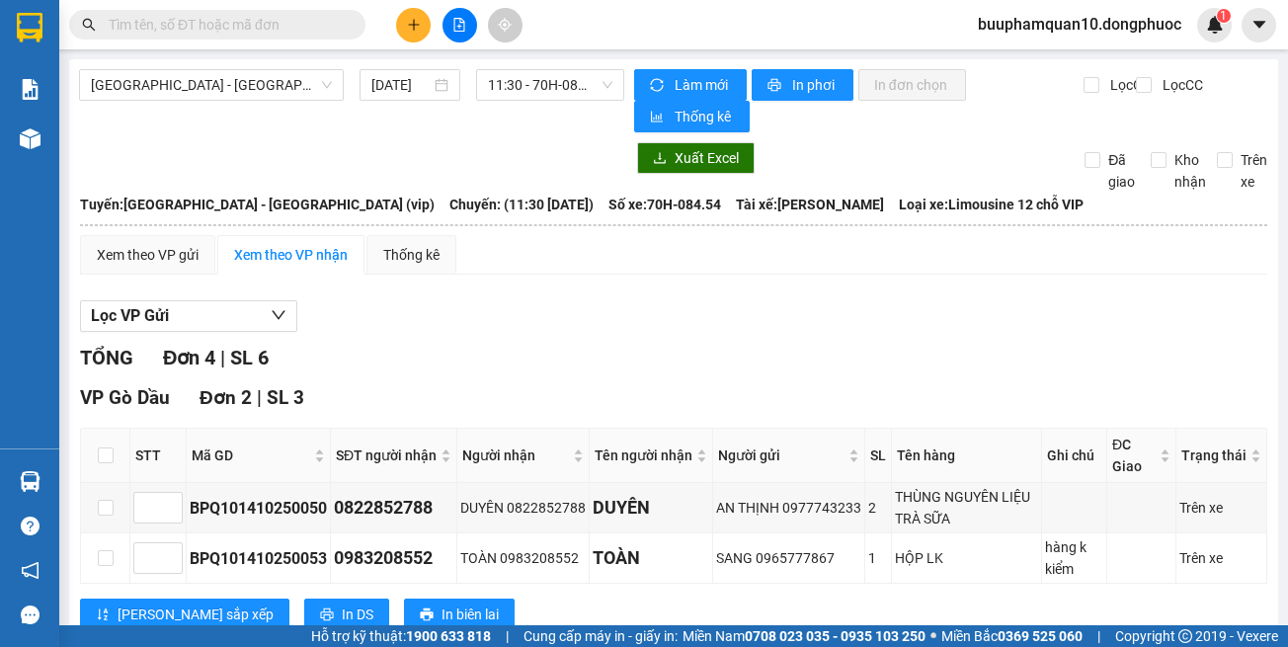
drag, startPoint x: 805, startPoint y: 335, endPoint x: 614, endPoint y: 10, distance: 376.8
click at [794, 308] on div "Lọc VP Gửi TỔNG Đơn 4 | SL 6 VP Gò Dầu Đơn 2 | SL 3 STT Mã GD SĐT người nhận N…" at bounding box center [673, 608] width 1187 height 636
click at [407, 25] on icon "plus" at bounding box center [414, 25] width 14 height 14
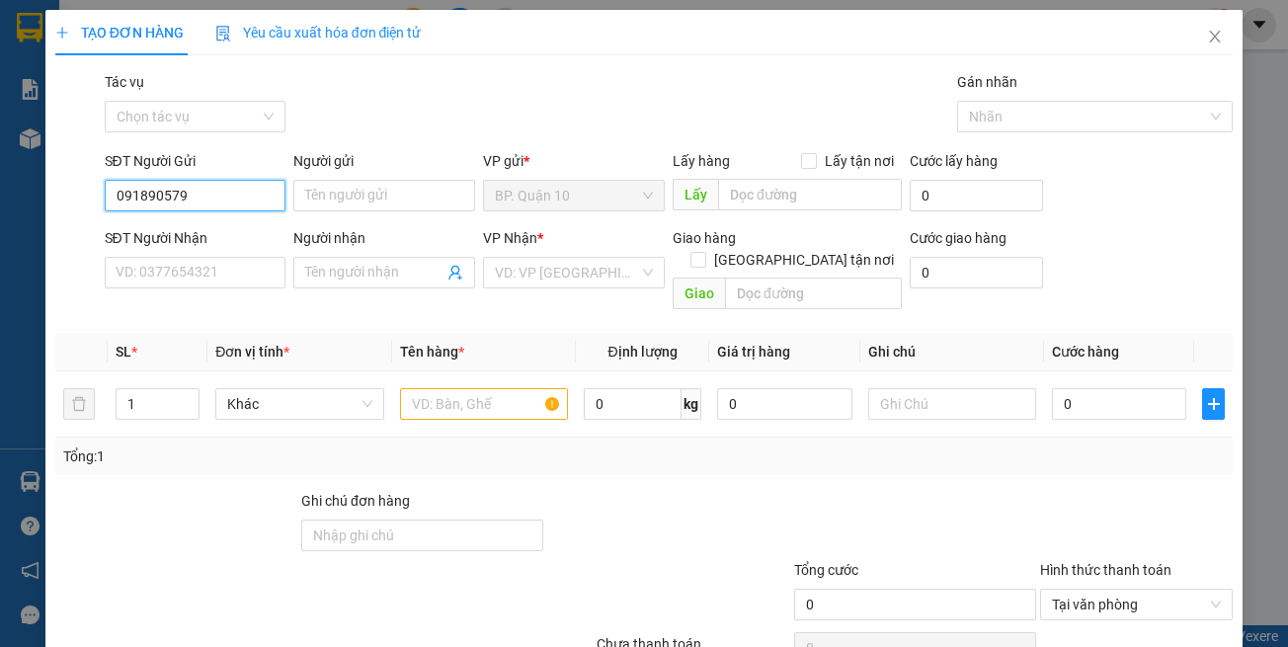
type input "0918905799"
drag, startPoint x: 216, startPoint y: 229, endPoint x: 259, endPoint y: 243, distance: 44.7
click at [216, 230] on div "0918905799 - LỆ QUYÊN" at bounding box center [212, 235] width 195 height 22
type input "[PERSON_NAME]"
type input "0367777740"
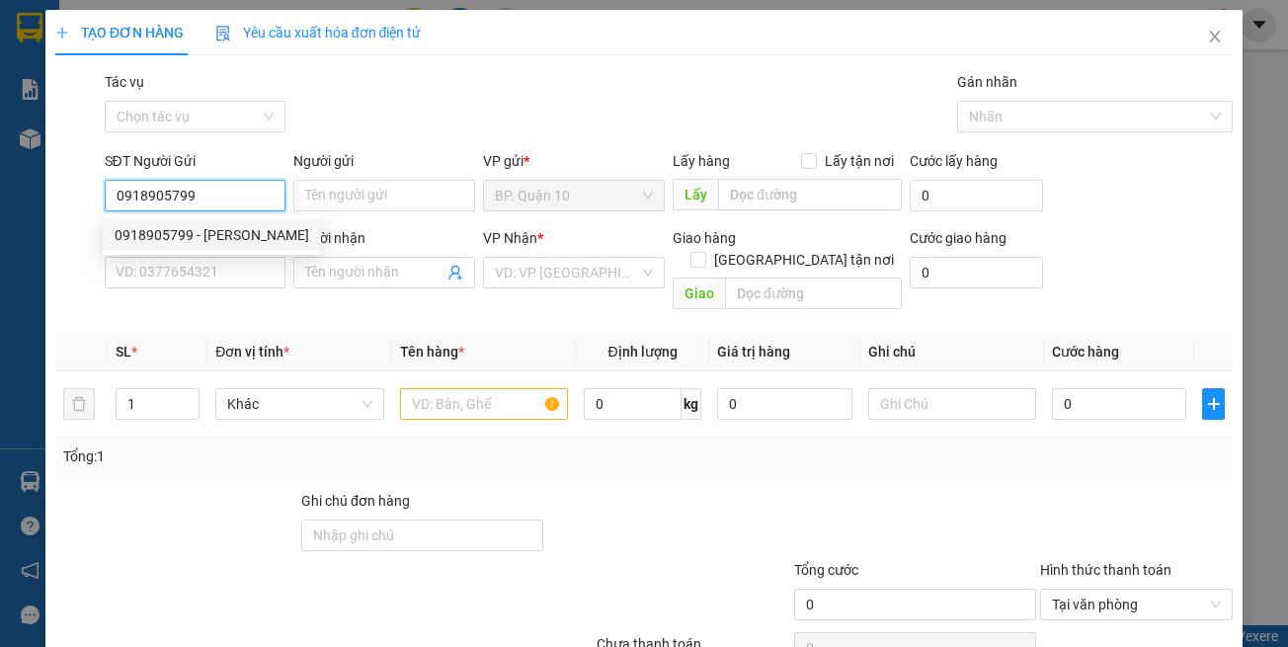
type input "ĐẠT"
type input "0918905799"
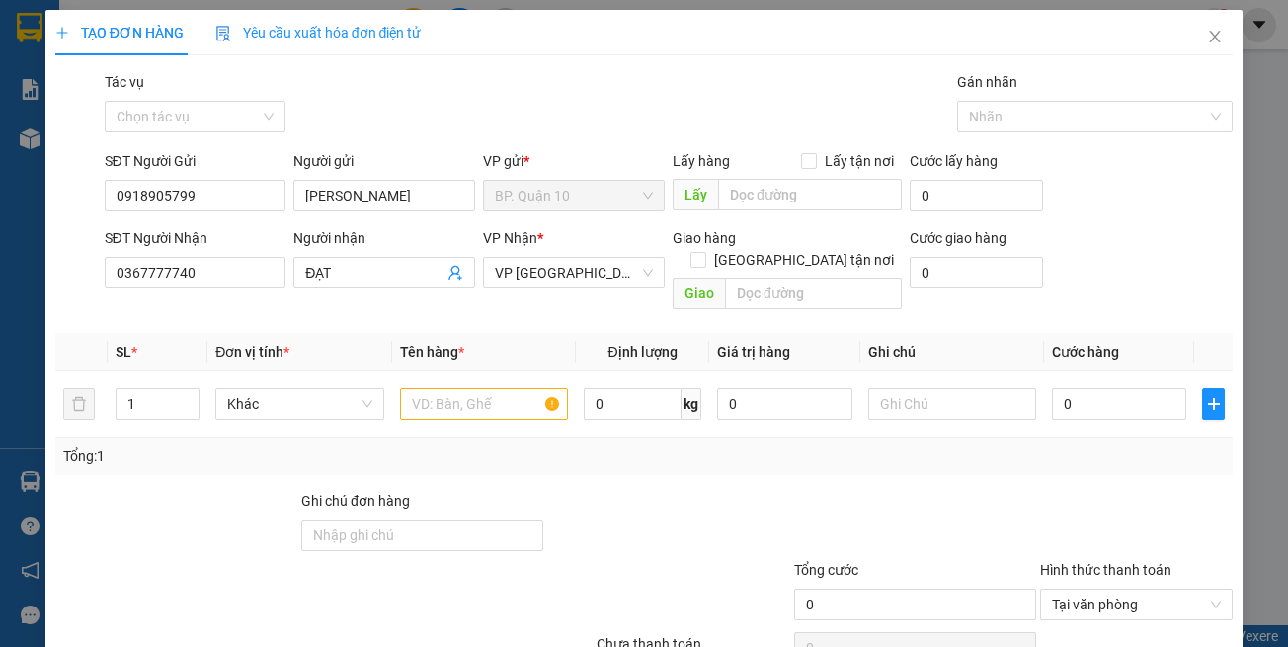
drag, startPoint x: 417, startPoint y: 311, endPoint x: 539, endPoint y: 328, distance: 123.6
click at [418, 333] on th "Tên hàng *" at bounding box center [484, 352] width 184 height 39
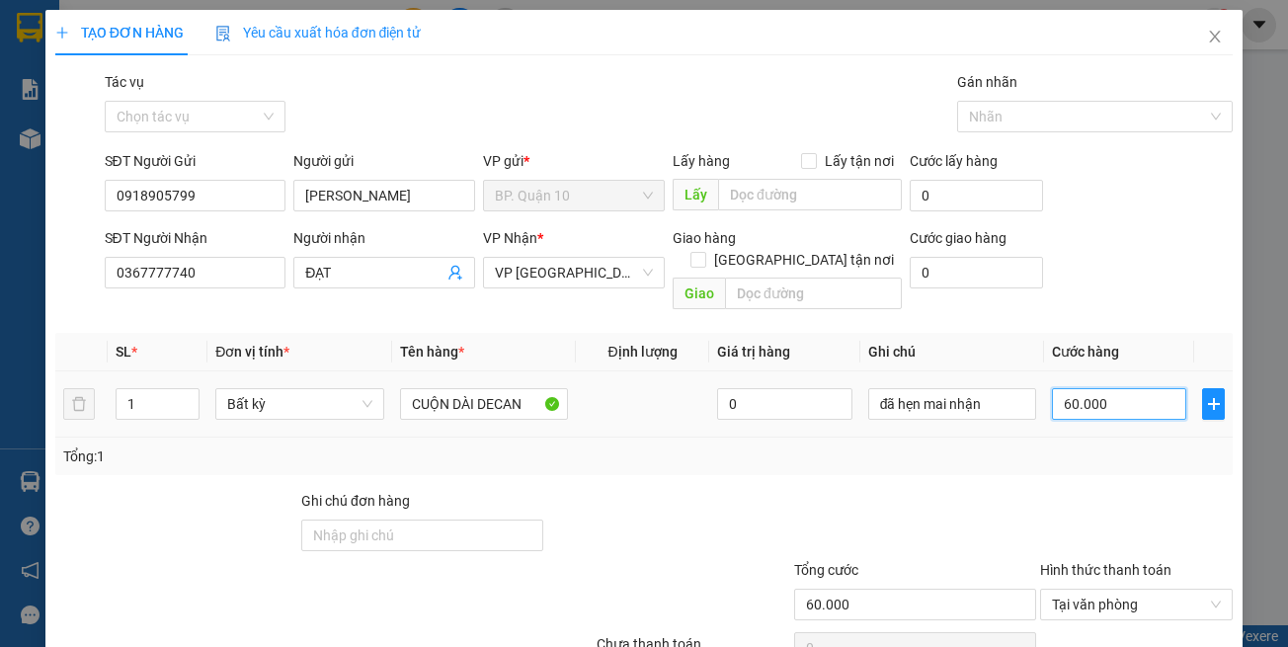
click at [1084, 388] on input "60.000" at bounding box center [1119, 404] width 134 height 32
type input "5"
type input "50"
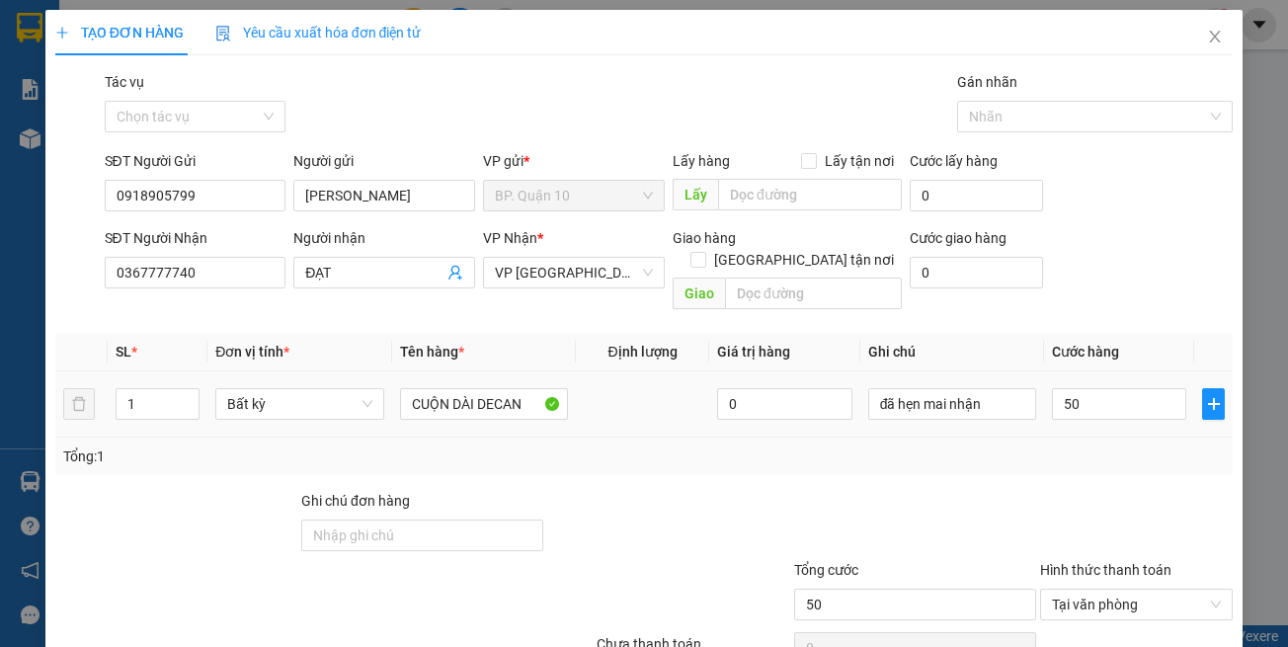
type input "50.000"
click at [974, 456] on div "Transit Pickup Surcharge Ids Transit Deliver Surcharge Ids Transit Deliver Surc…" at bounding box center [644, 392] width 1178 height 643
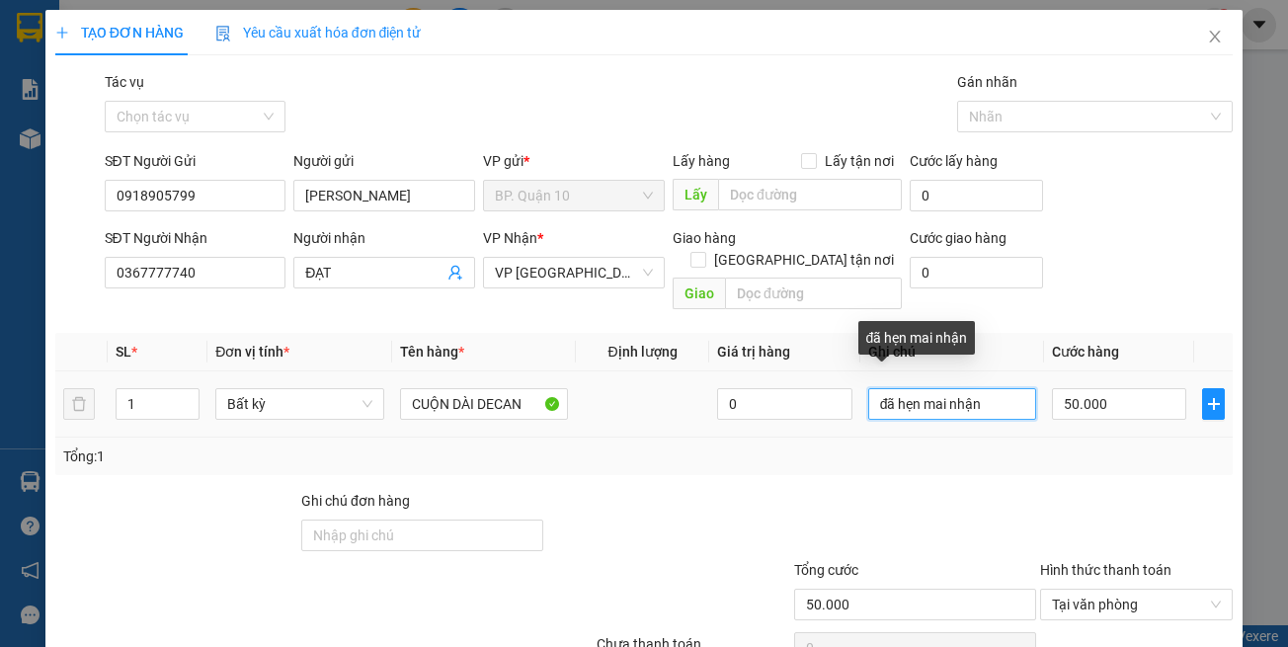
drag, startPoint x: 777, startPoint y: 375, endPoint x: 951, endPoint y: 415, distance: 178.3
click at [725, 375] on tr "1 Bất kỳ CUỘN DÀI DECAN 0 đã hẹn mai nhận 50.000" at bounding box center [644, 404] width 1178 height 66
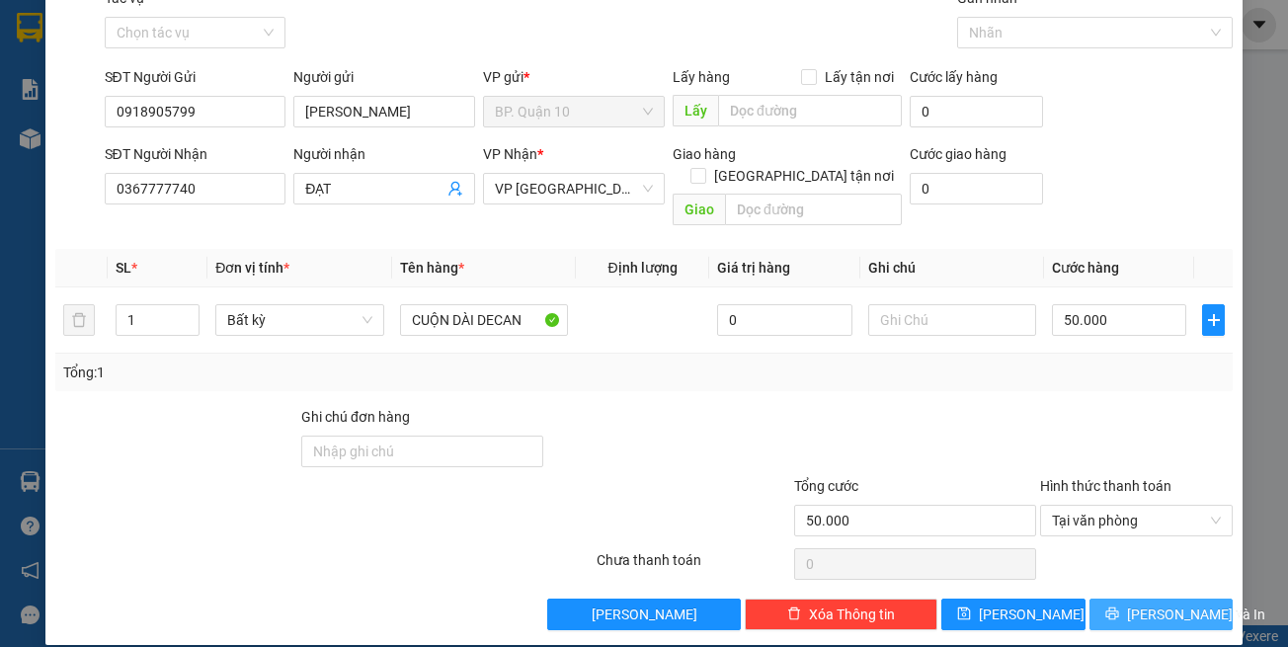
click at [1129, 599] on button "Lưu và In" at bounding box center [1162, 615] width 144 height 32
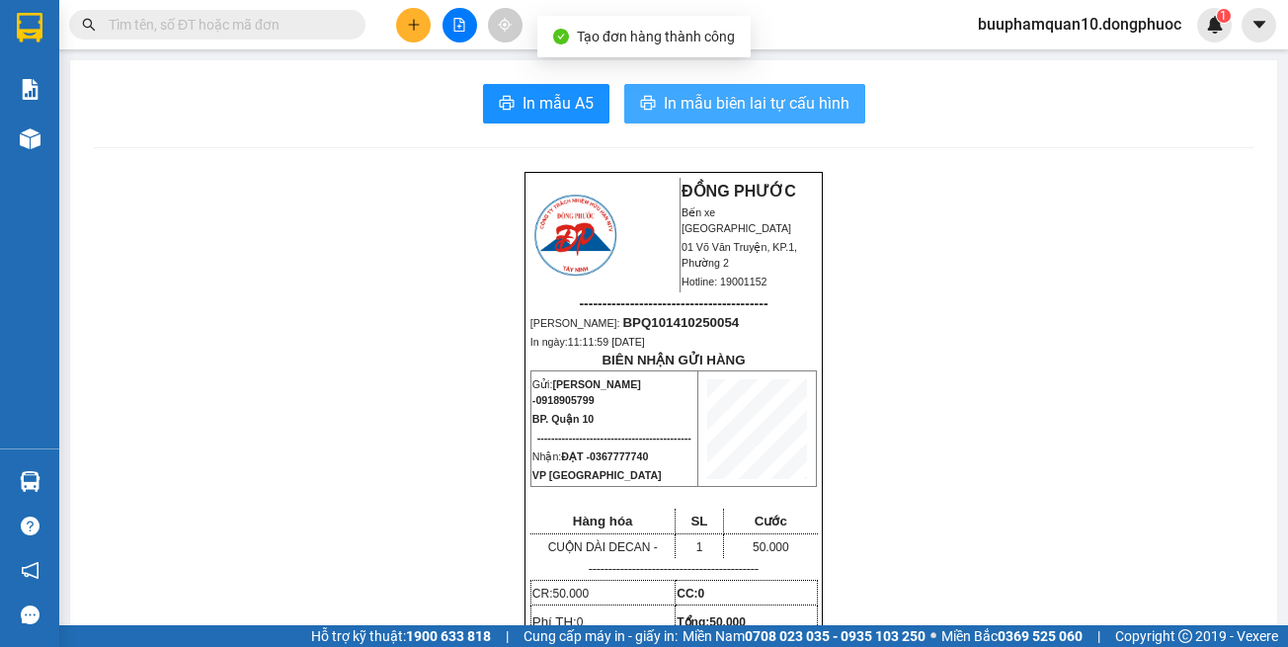
click at [792, 97] on span "In mẫu biên lai tự cấu hình" at bounding box center [757, 103] width 186 height 25
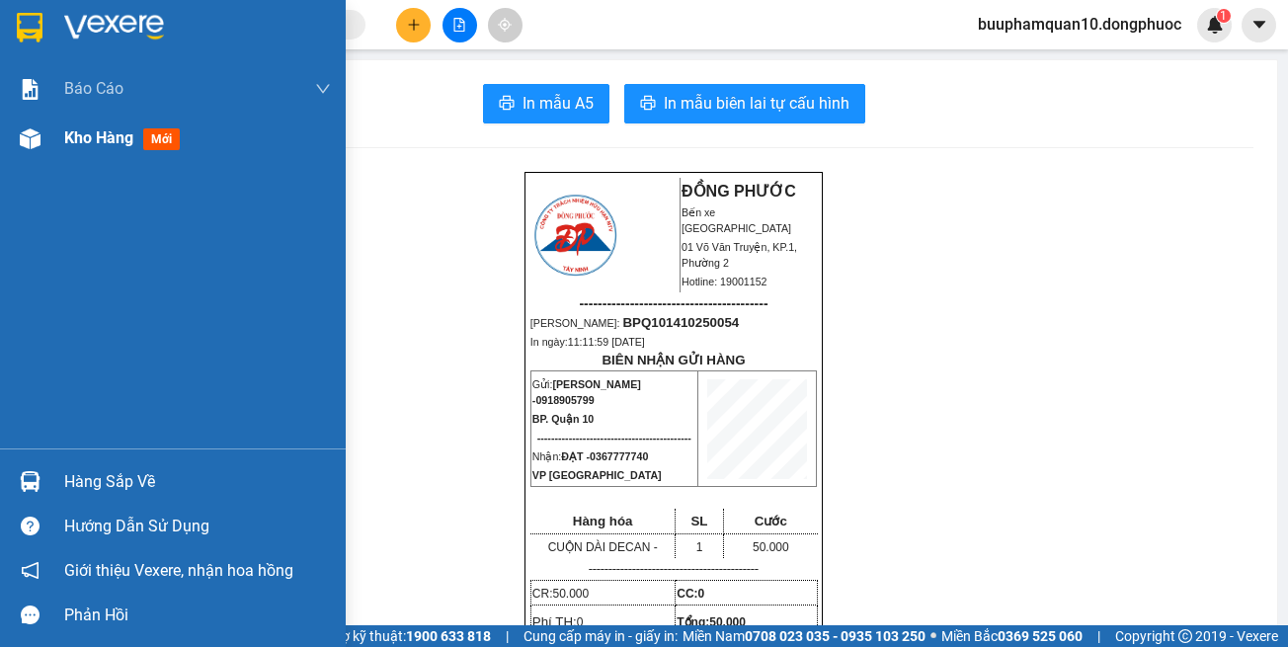
click at [47, 149] on div "Kho hàng mới" at bounding box center [173, 138] width 346 height 49
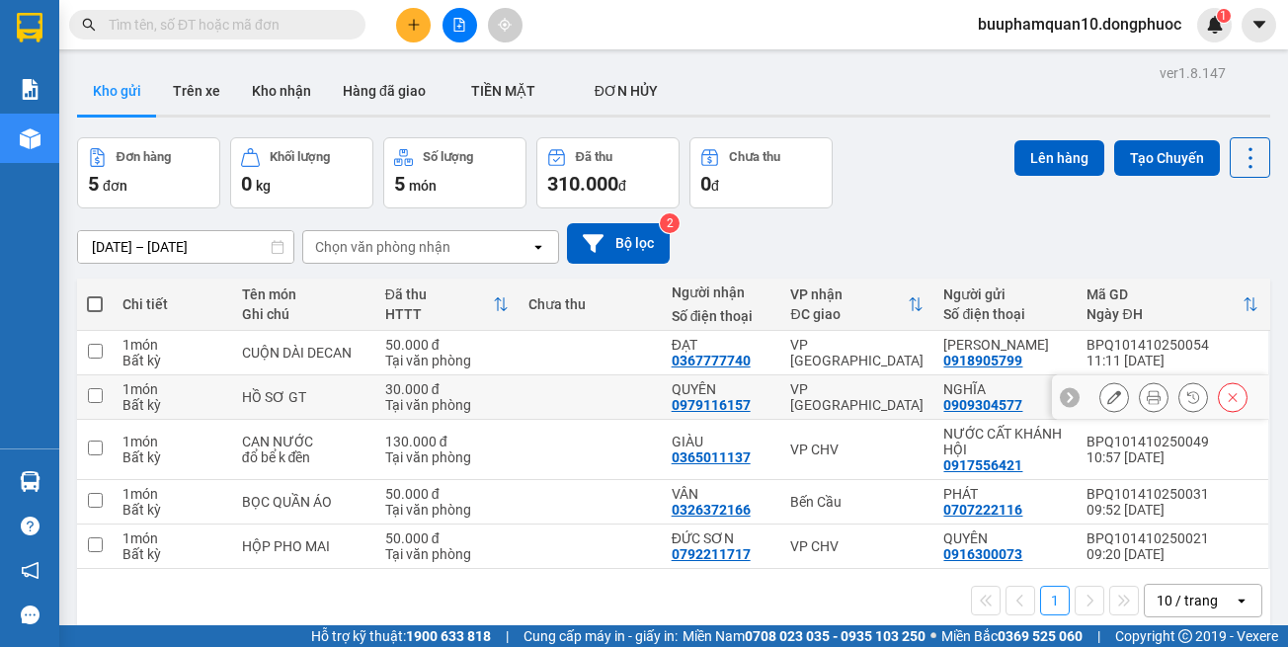
click at [846, 397] on div "VP [GEOGRAPHIC_DATA]" at bounding box center [856, 397] width 133 height 32
checkbox input "true"
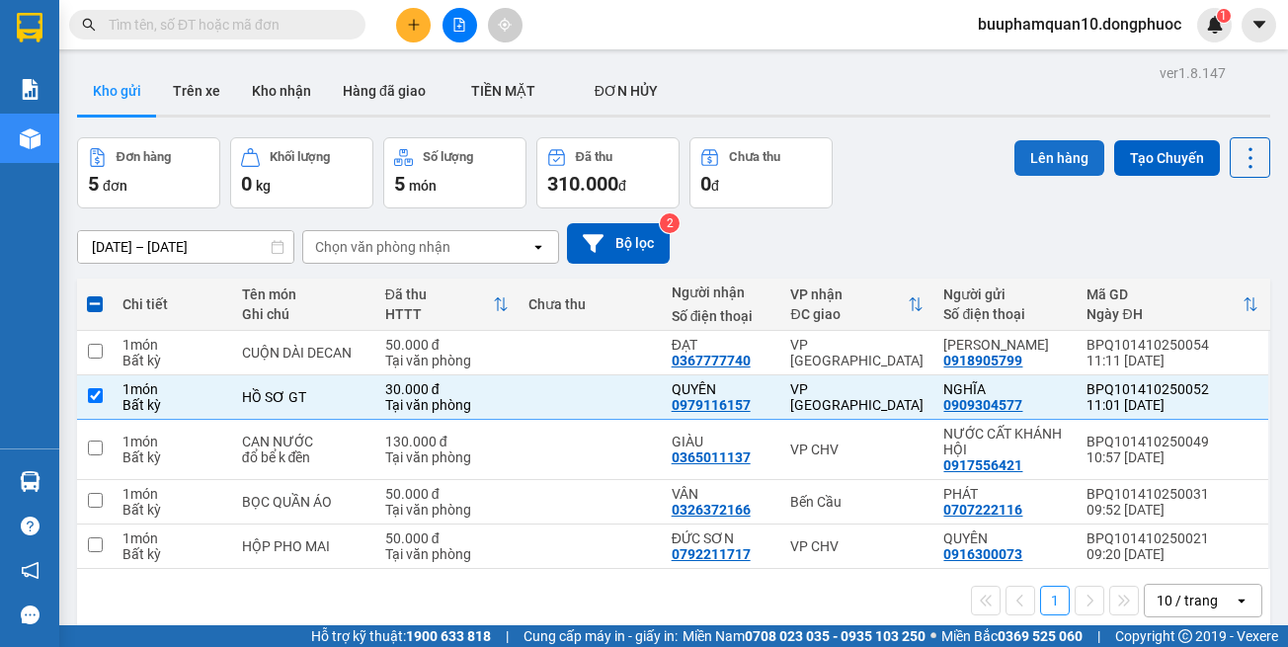
click at [1015, 161] on button "Lên hàng" at bounding box center [1060, 158] width 90 height 36
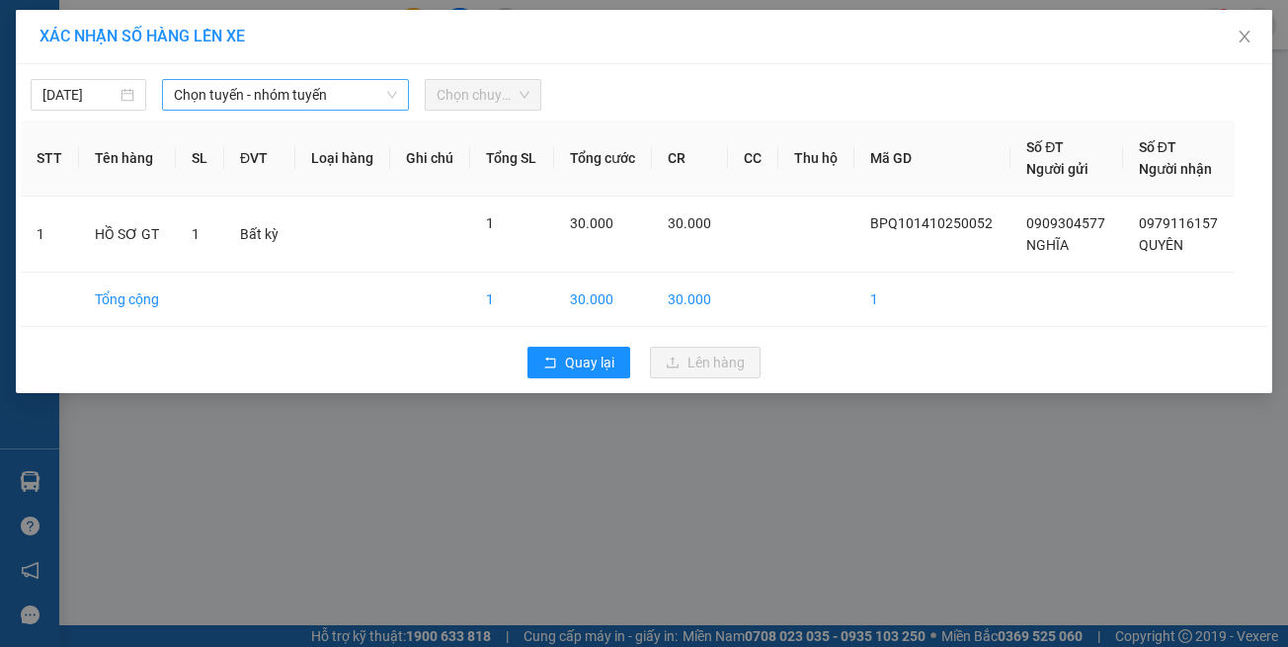
click at [311, 90] on span "Chọn tuyến - nhóm tuyến" at bounding box center [285, 95] width 223 height 30
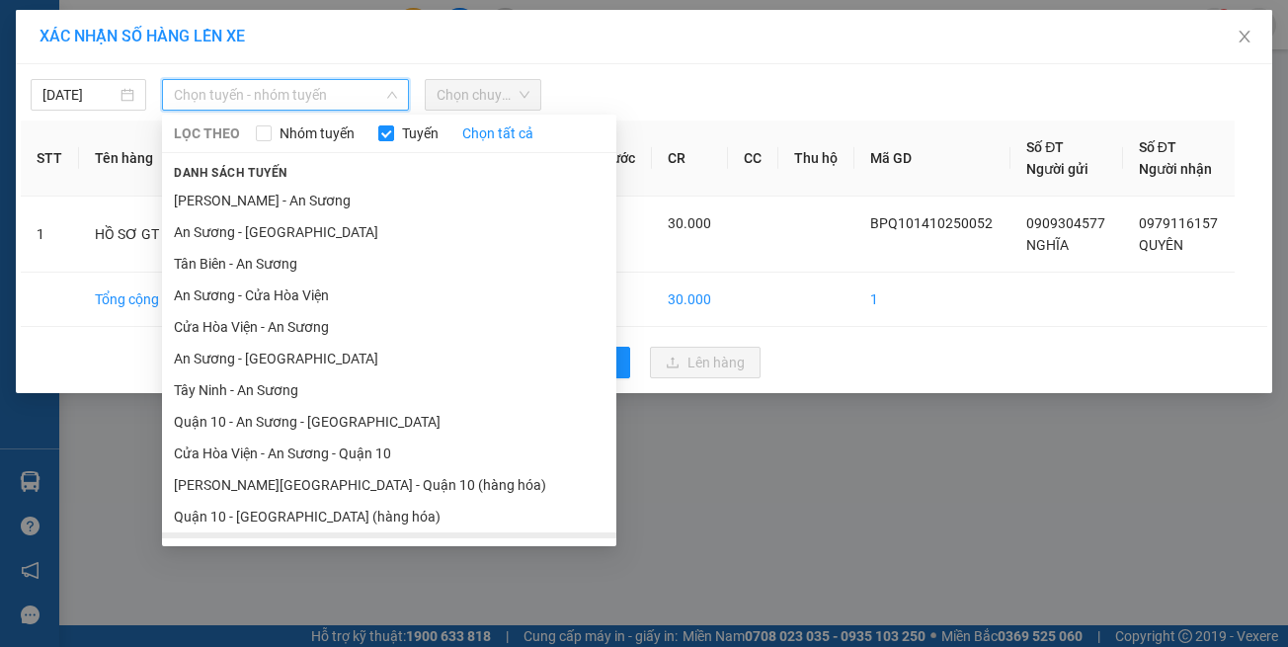
scroll to position [87, 0]
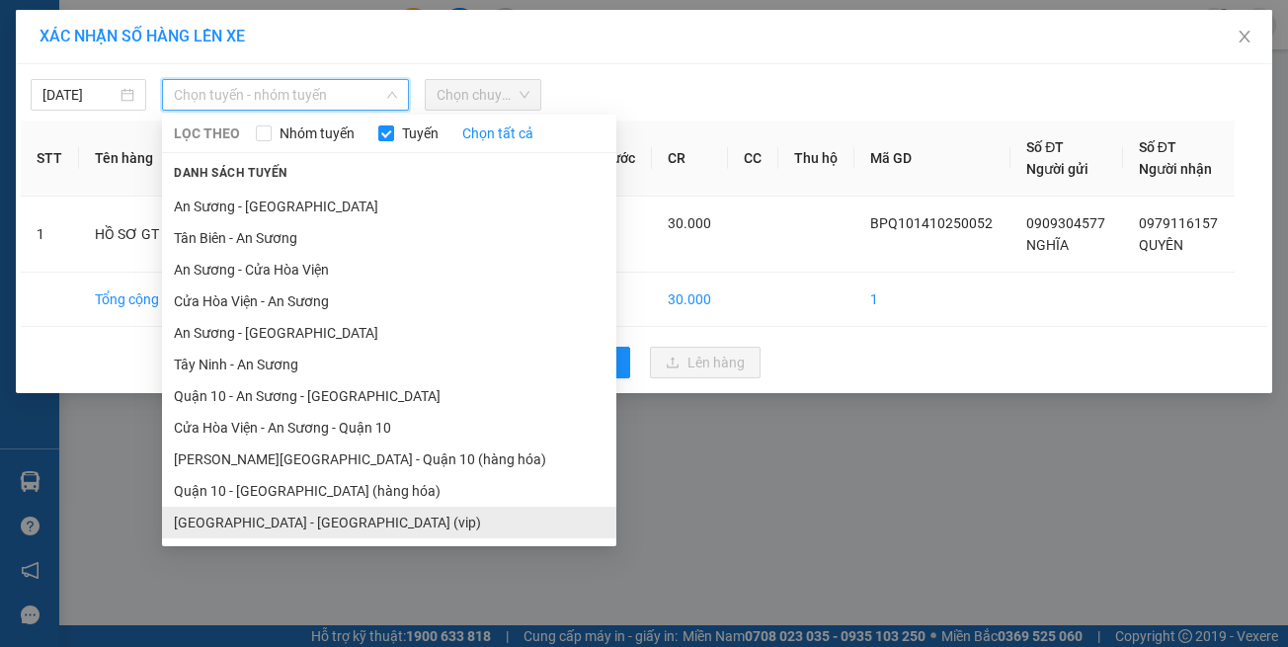
click at [387, 528] on li "[GEOGRAPHIC_DATA] - [GEOGRAPHIC_DATA] (vip)" at bounding box center [389, 523] width 454 height 32
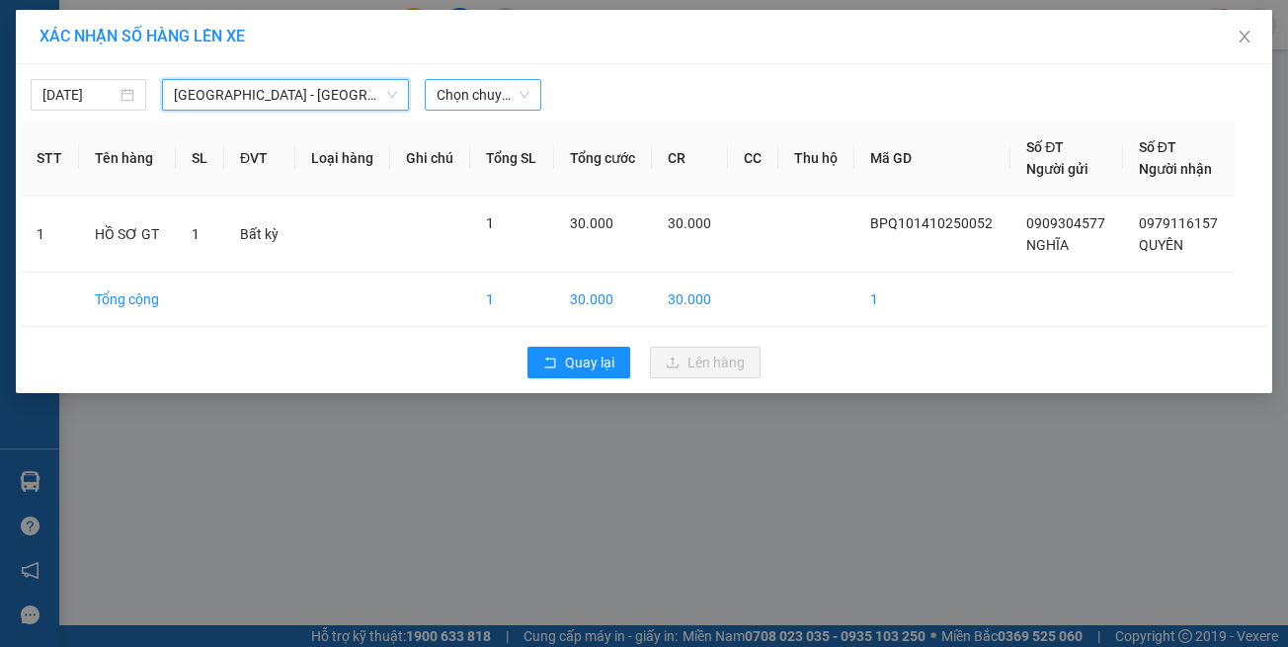
click at [497, 89] on span "Chọn chuyến" at bounding box center [483, 95] width 92 height 30
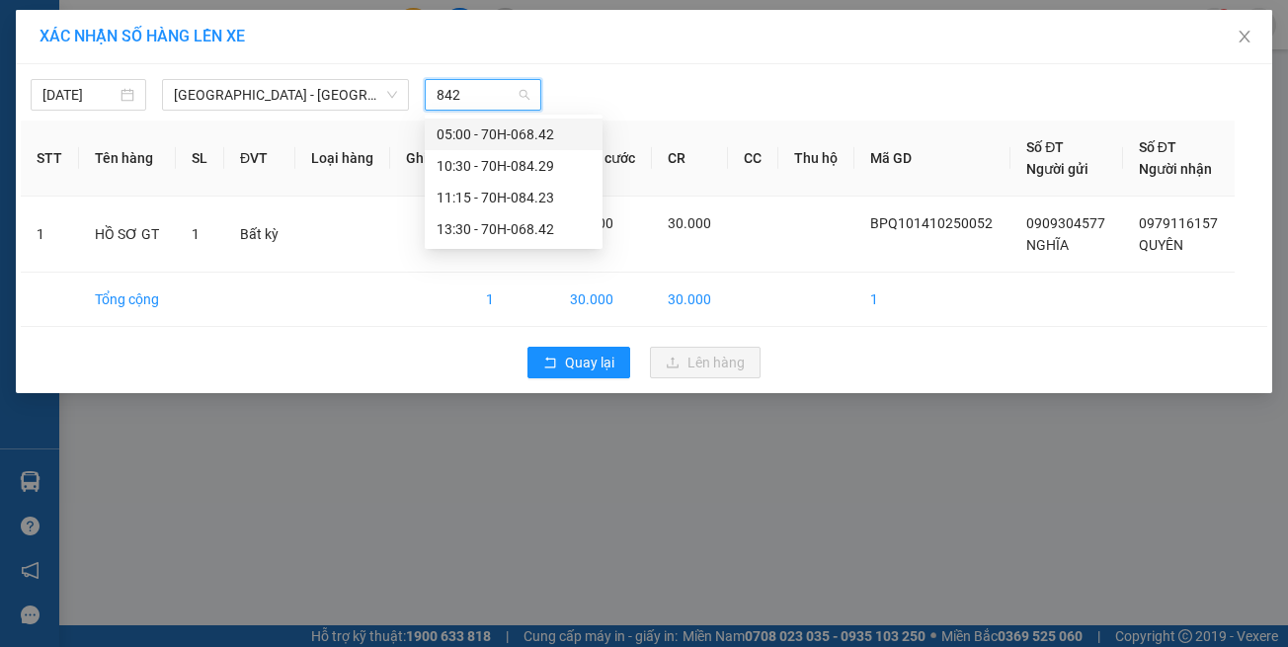
type input "8423"
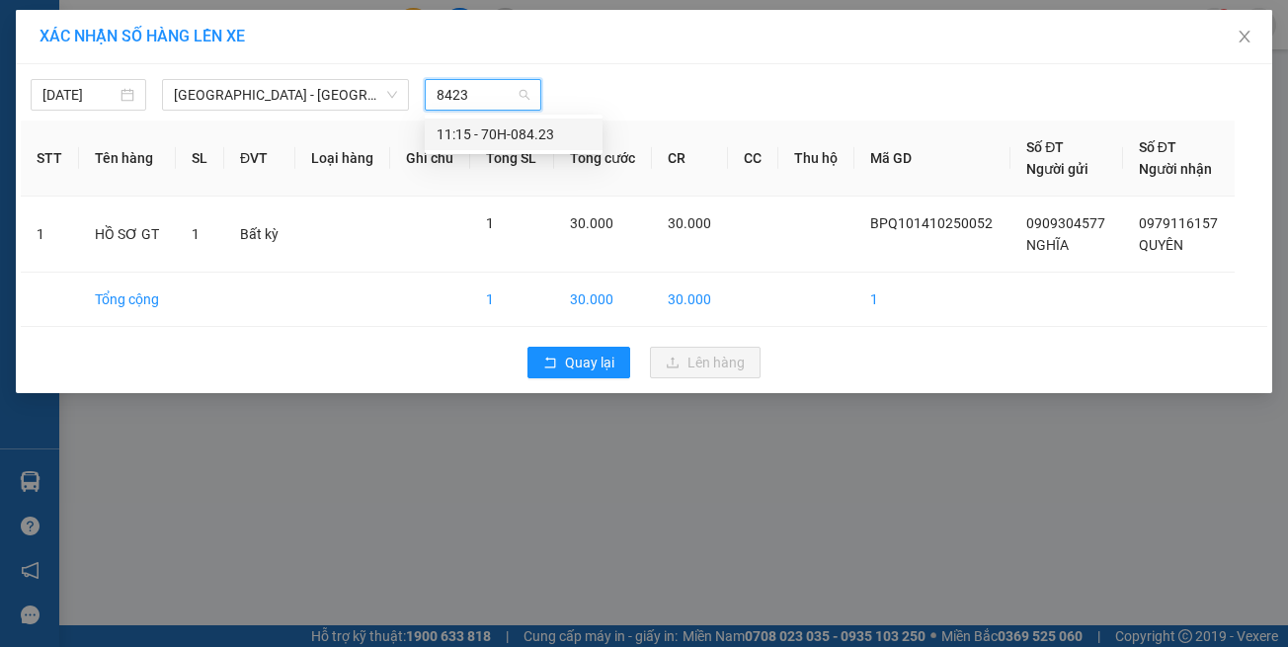
click at [554, 136] on div "11:15 - 70H-084.23" at bounding box center [514, 134] width 154 height 22
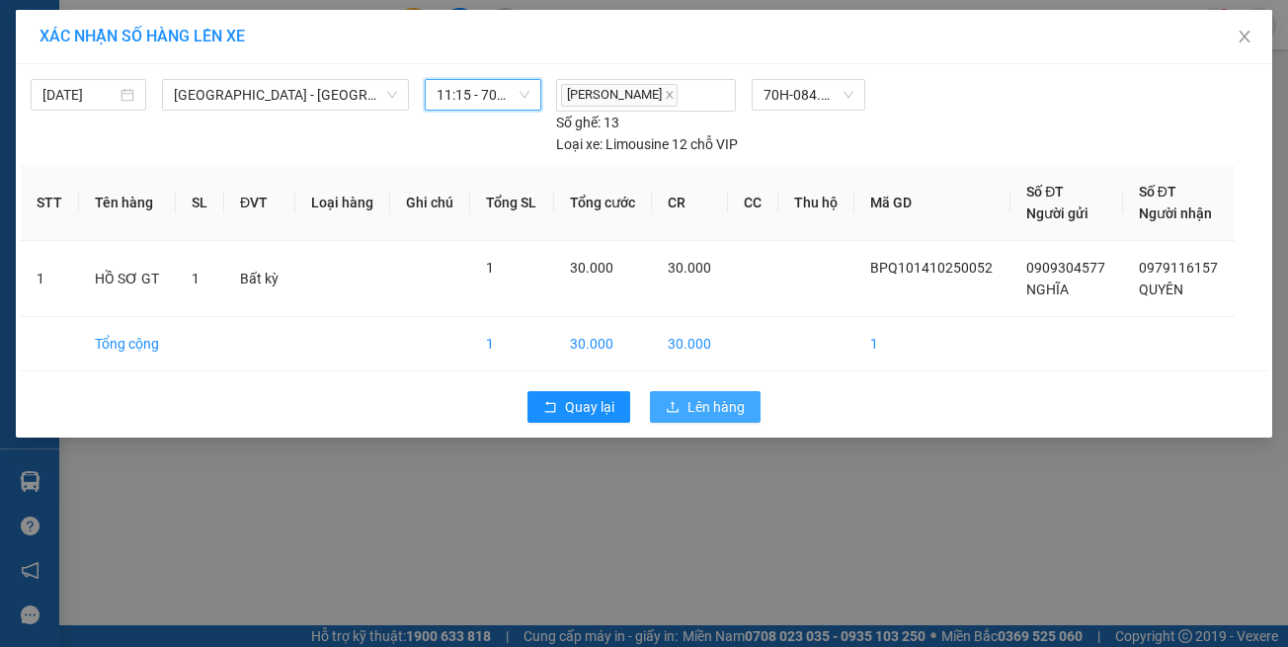
click at [690, 396] on span "Lên hàng" at bounding box center [716, 407] width 57 height 22
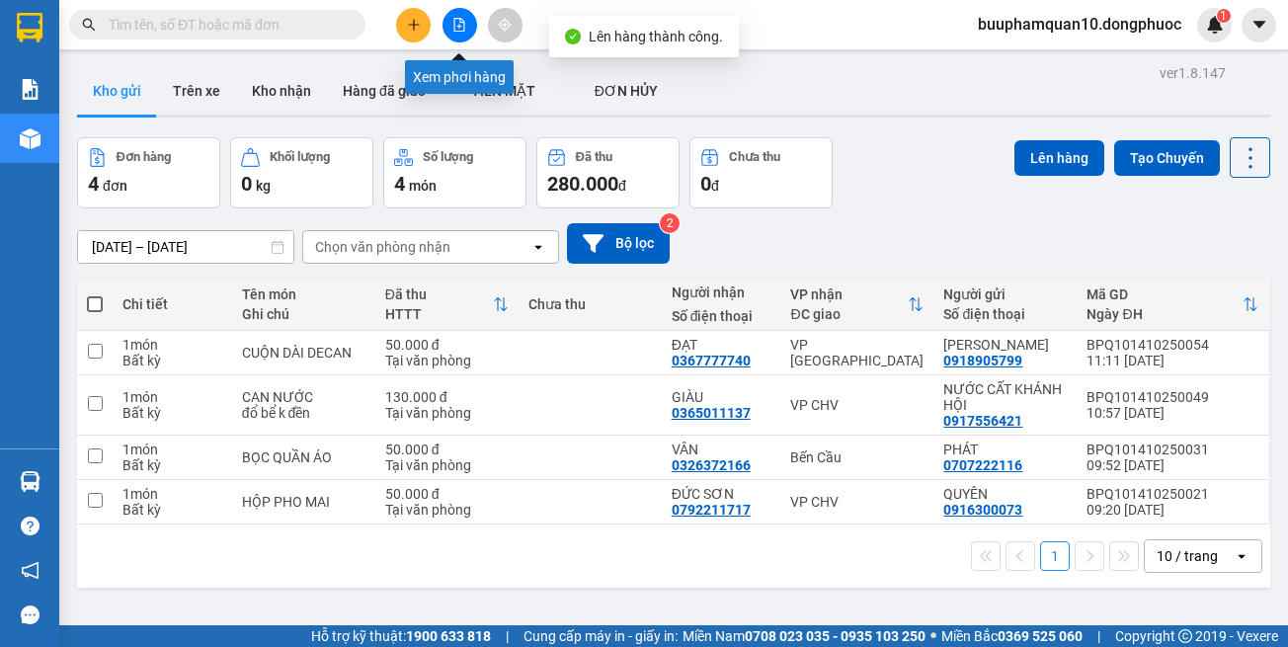
click at [459, 30] on icon "file-add" at bounding box center [459, 25] width 14 height 14
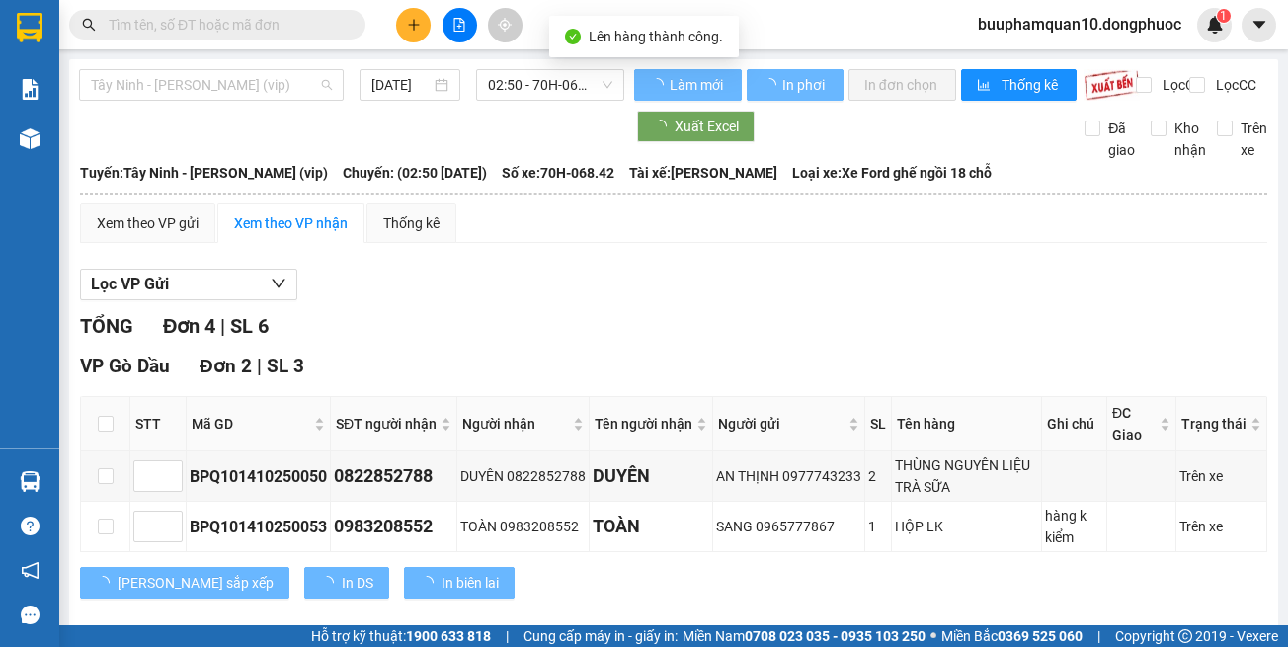
drag, startPoint x: 173, startPoint y: 74, endPoint x: 160, endPoint y: 369, distance: 295.6
click at [173, 77] on span "Tây Ninh - [PERSON_NAME] (vip)" at bounding box center [211, 85] width 241 height 30
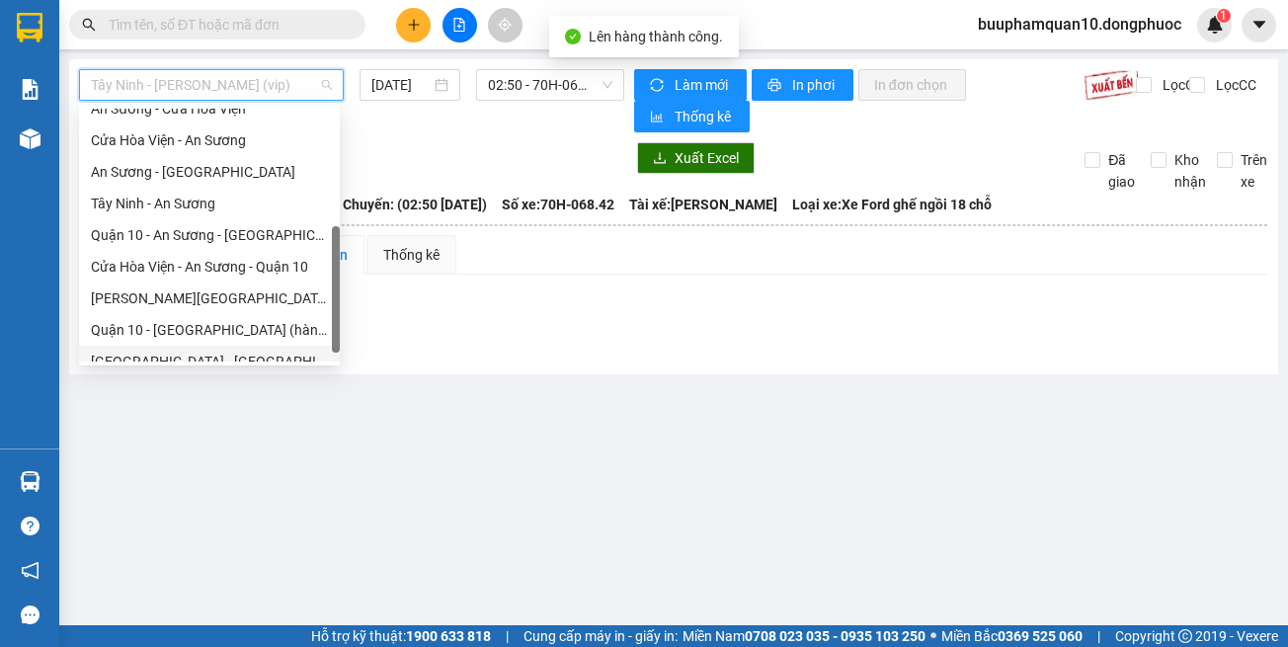
scroll to position [221, 0]
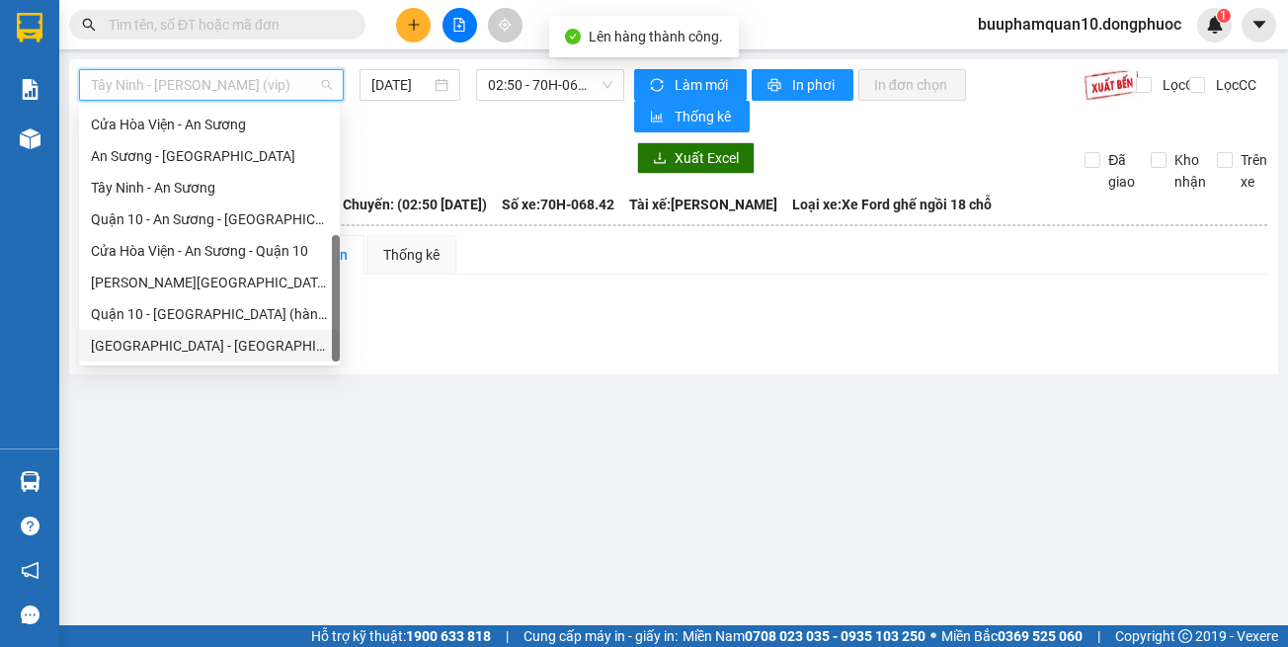
click at [169, 350] on div "[GEOGRAPHIC_DATA] - [GEOGRAPHIC_DATA] (vip)" at bounding box center [209, 346] width 237 height 22
type input "[DATE]"
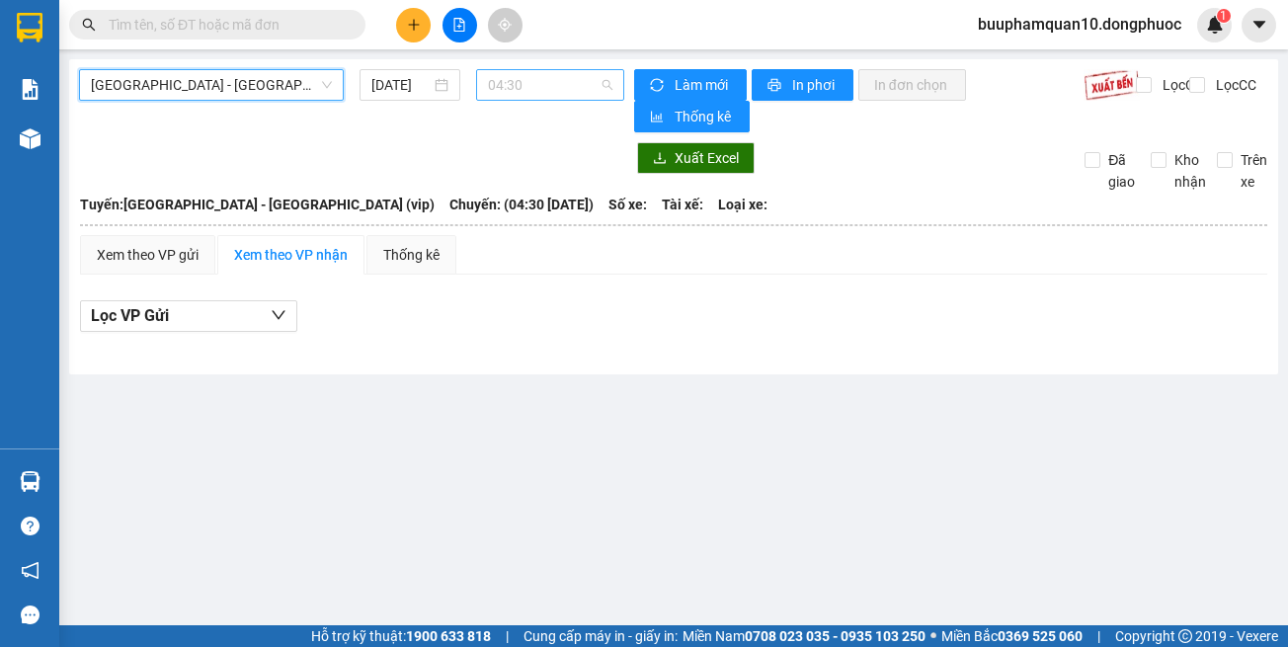
click at [538, 80] on span "04:30" at bounding box center [550, 85] width 124 height 30
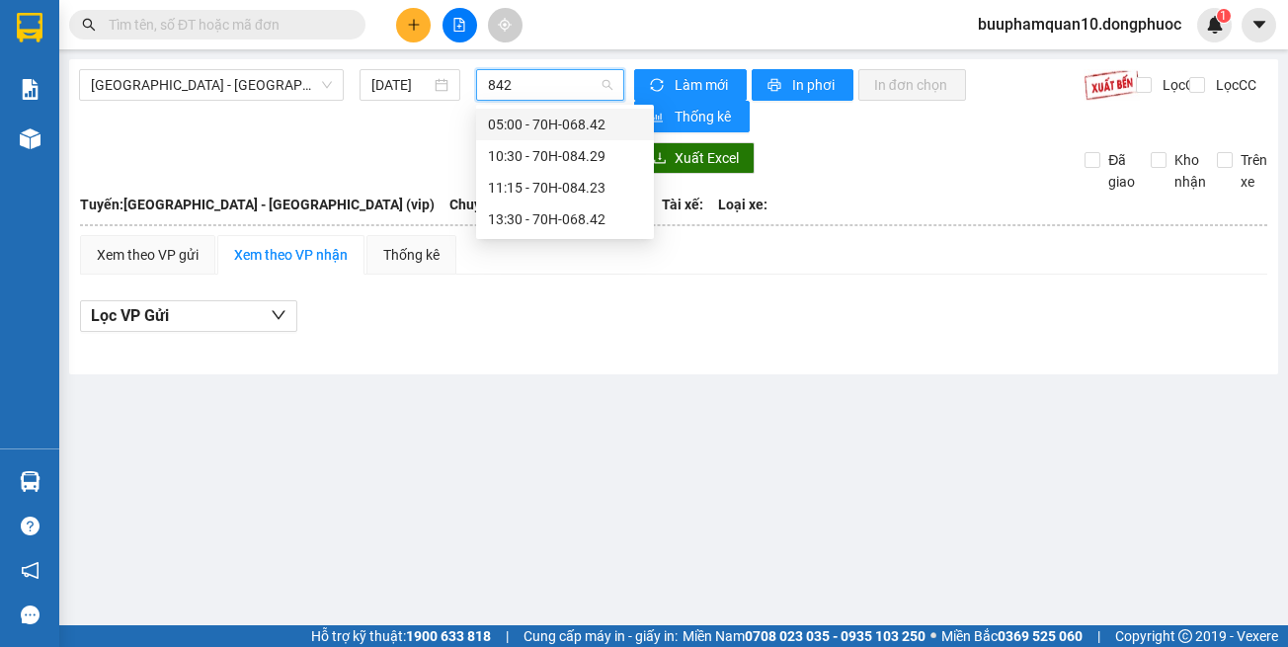
type input "8423"
click at [560, 121] on div "11:15 - 70H-084.23" at bounding box center [565, 125] width 154 height 22
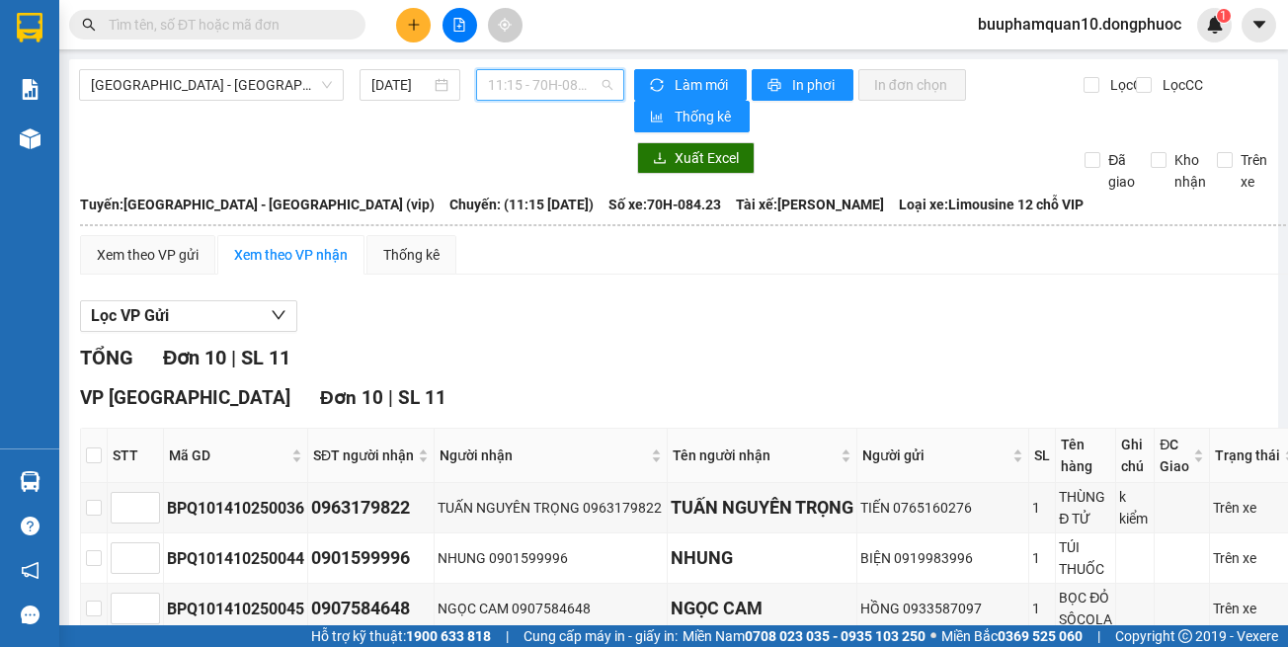
click at [504, 93] on span "11:15 - 70H-084.23" at bounding box center [550, 85] width 124 height 30
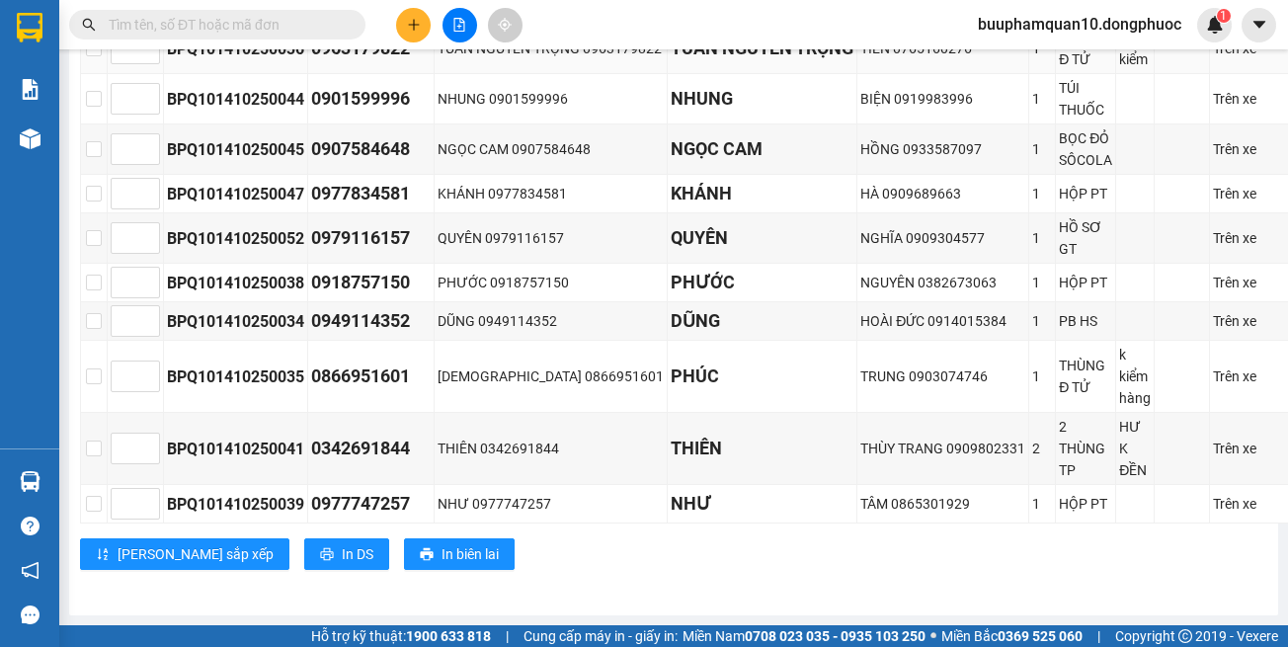
scroll to position [0, 0]
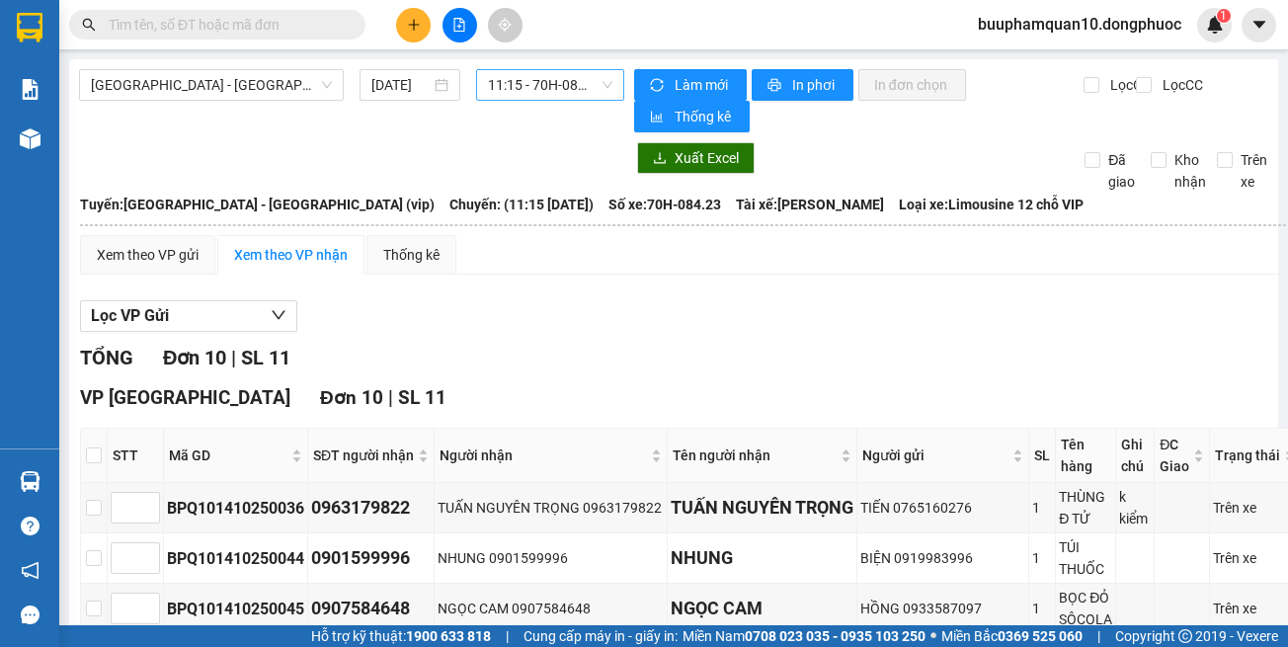
click at [515, 90] on span "11:15 - 70H-084.23" at bounding box center [550, 85] width 124 height 30
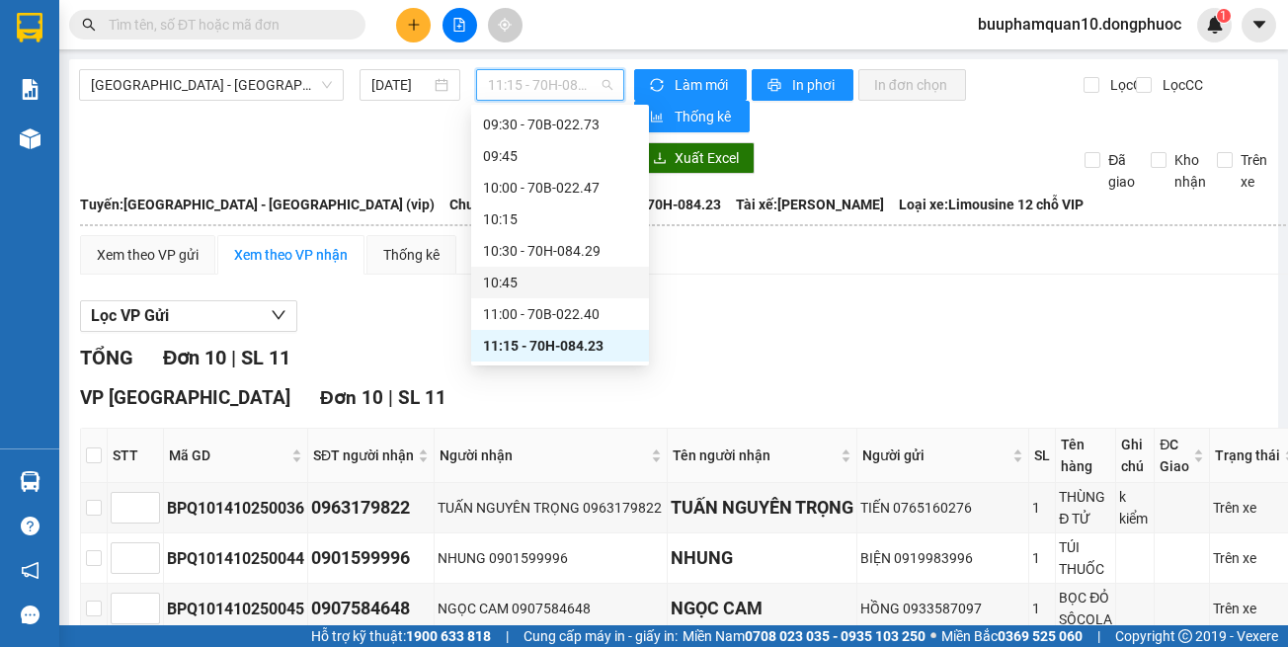
scroll to position [763, 0]
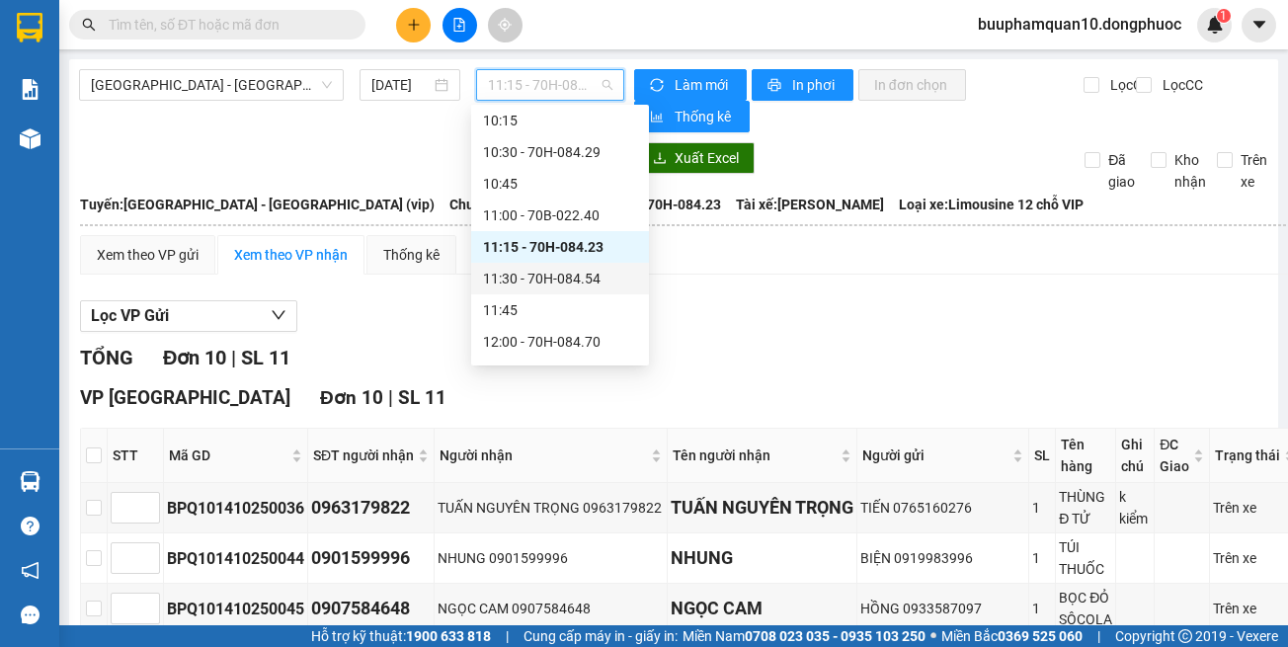
click at [581, 278] on div "11:30 - 70H-084.54" at bounding box center [560, 279] width 154 height 22
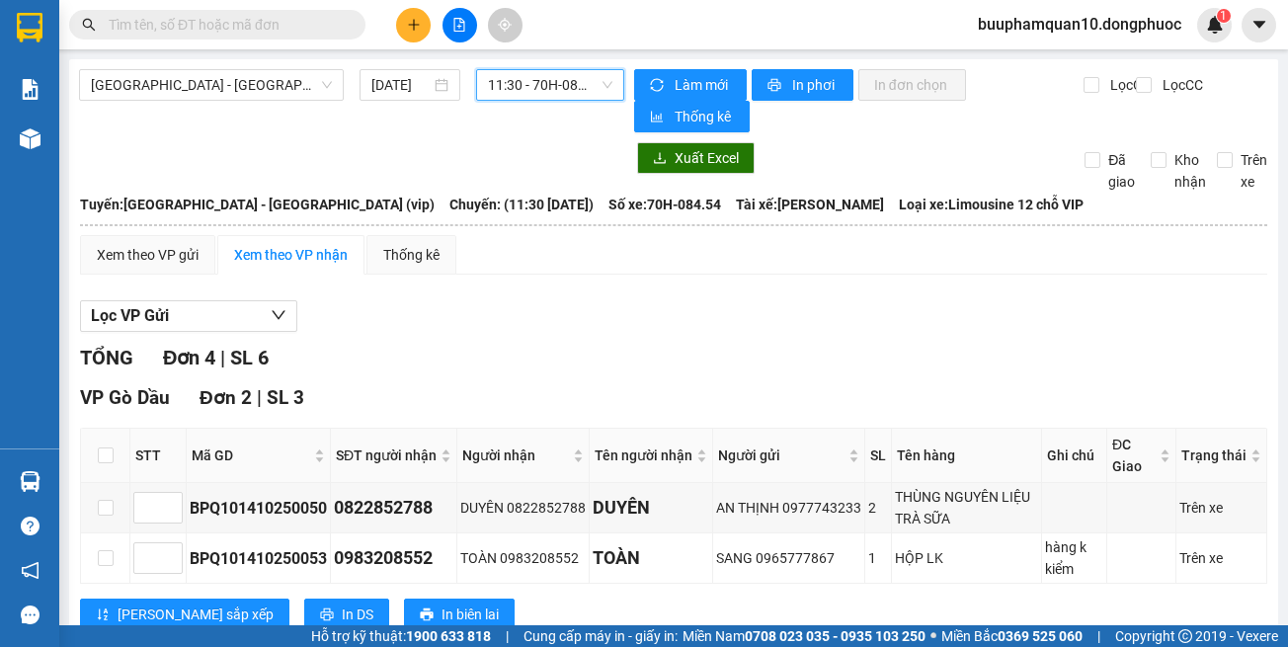
click at [545, 96] on span "11:30 - 70H-084.54" at bounding box center [550, 85] width 124 height 30
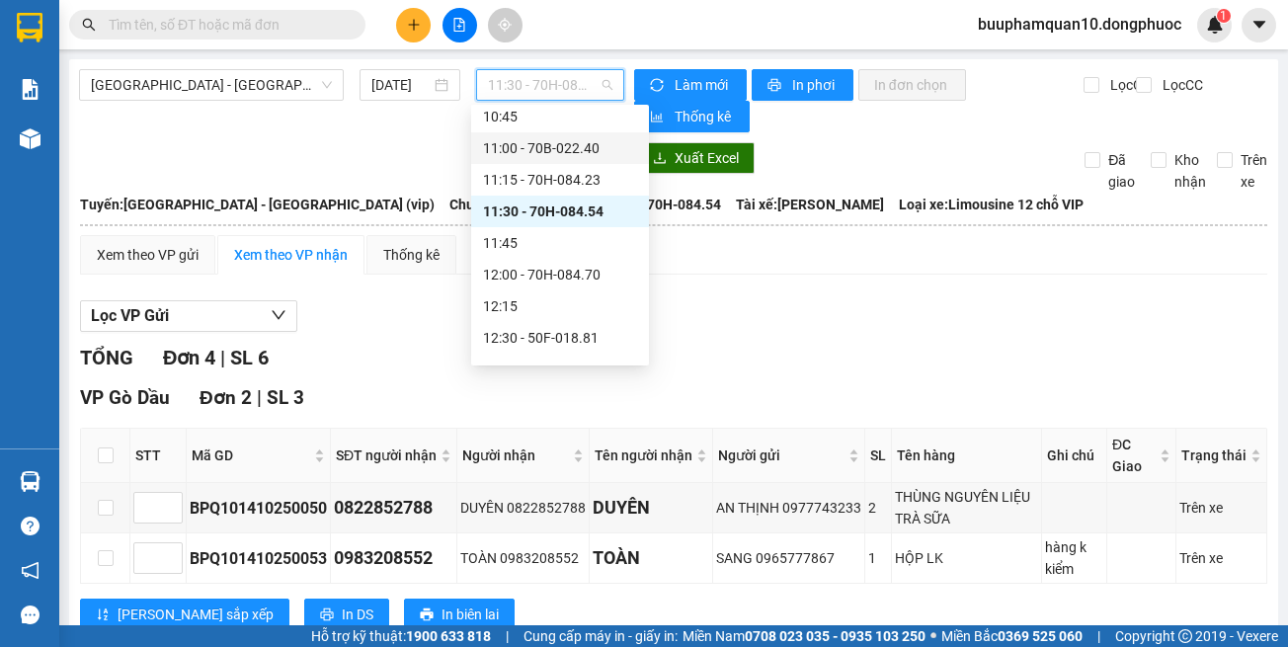
scroll to position [861, 0]
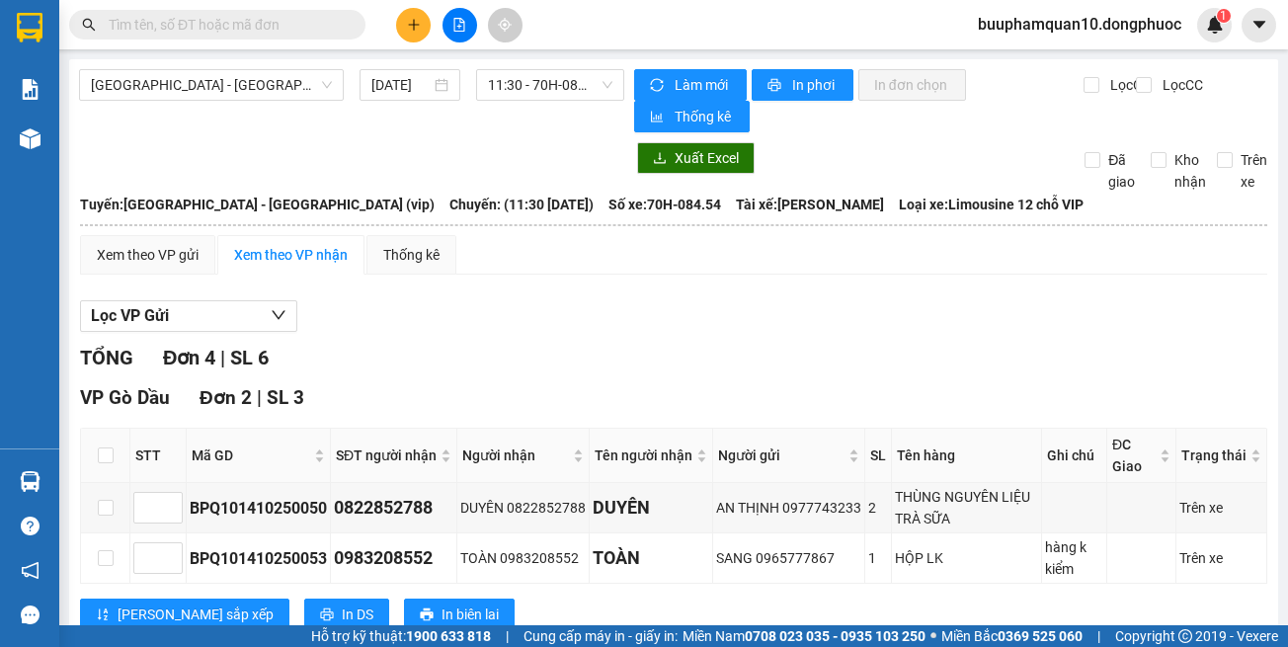
click at [713, 271] on div "Xem theo VP gửi Xem theo VP nhận Thống kê" at bounding box center [673, 255] width 1187 height 40
click at [574, 81] on span "11:30 - 70H-084.54" at bounding box center [550, 85] width 124 height 30
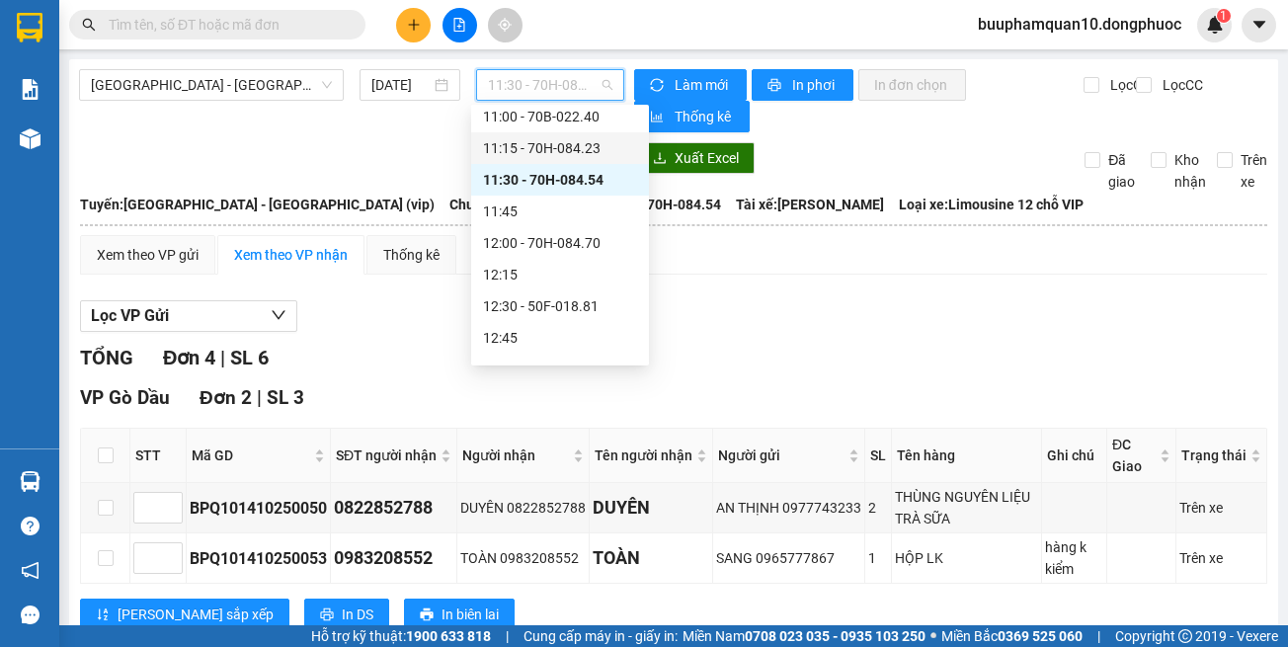
click at [699, 298] on div "Lọc VP Gửi TỔNG Đơn 4 | SL 6 VP Gò Dầu Đơn 2 | SL 3 STT Mã GD SĐT người nhận N…" at bounding box center [673, 608] width 1187 height 636
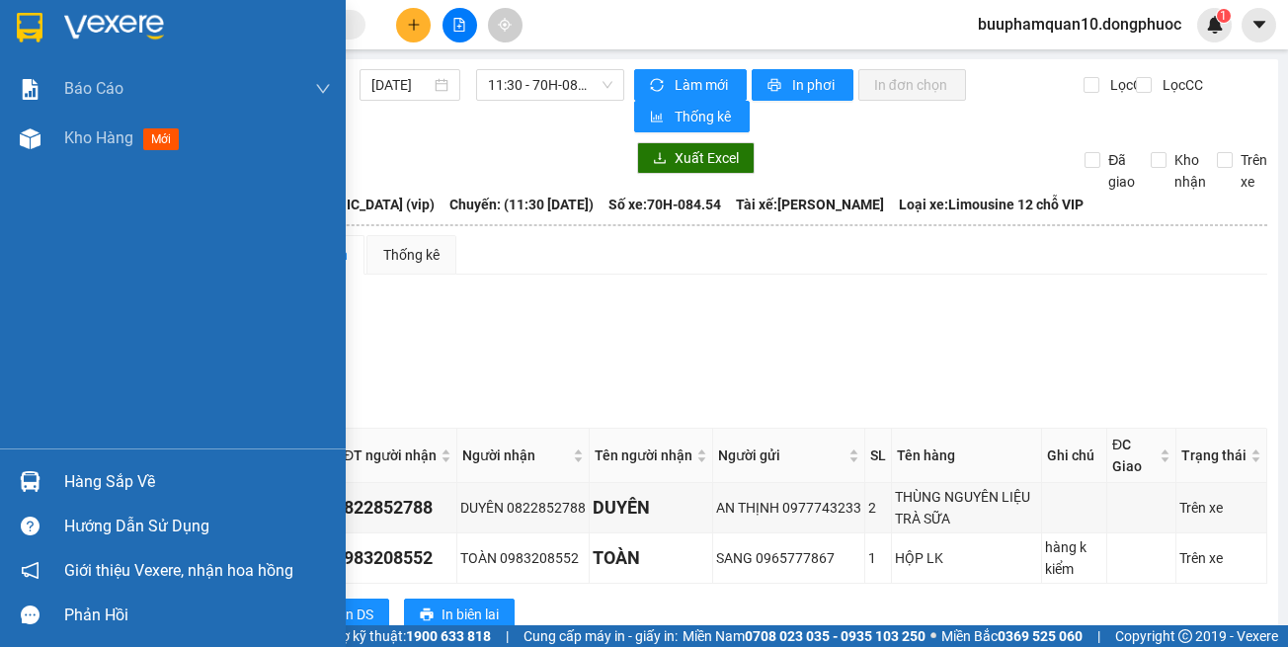
drag, startPoint x: 29, startPoint y: 466, endPoint x: 68, endPoint y: 445, distance: 45.1
click at [29, 464] on div at bounding box center [30, 481] width 35 height 35
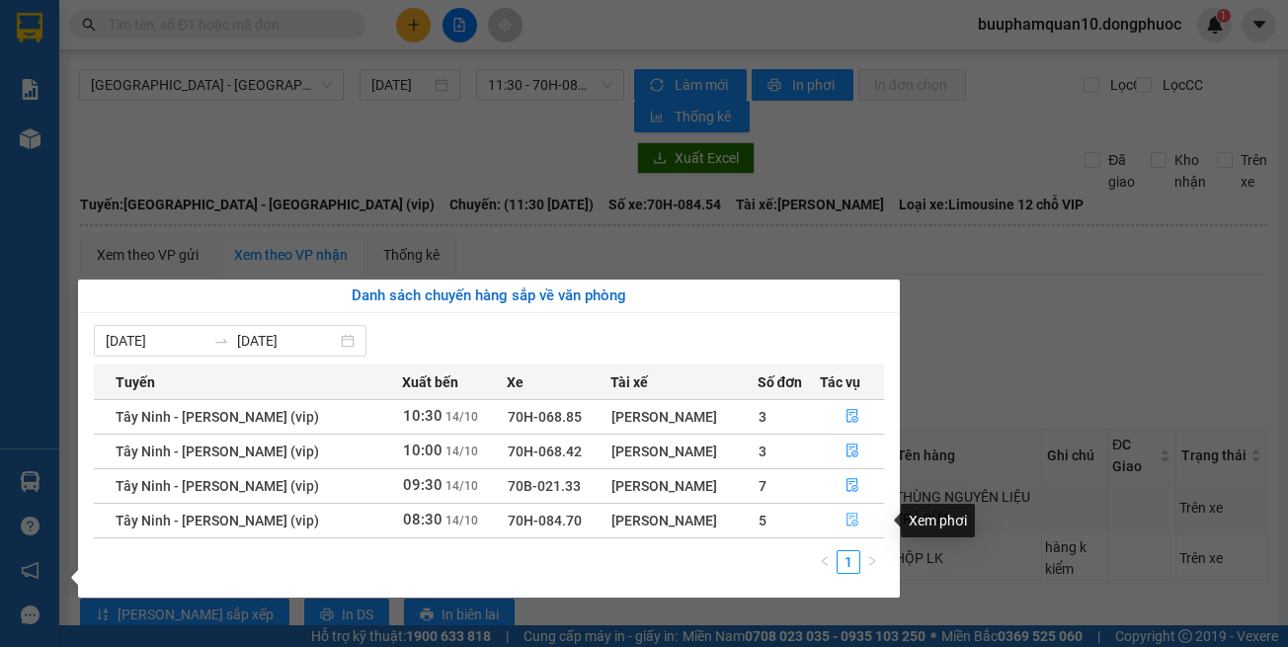
click at [844, 509] on button "button" at bounding box center [852, 521] width 62 height 32
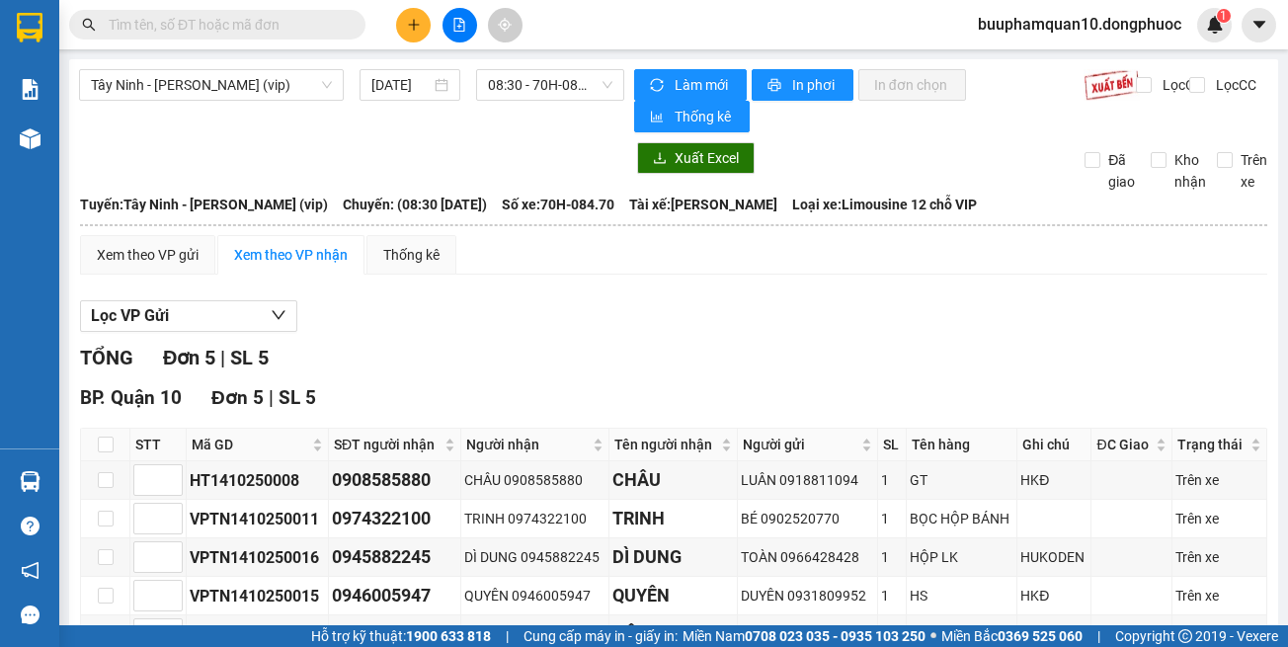
scroll to position [130, 0]
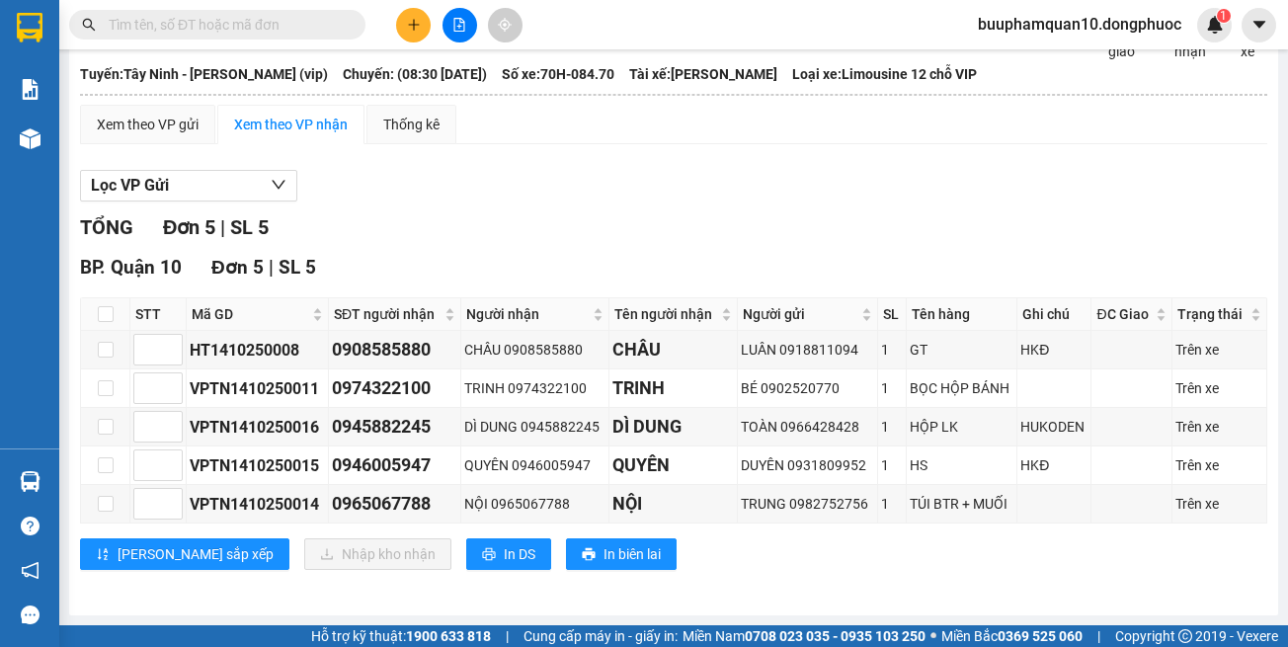
click at [911, 568] on div "[PERSON_NAME] sắp xếp Nhập kho nhận In DS In biên lai" at bounding box center [673, 554] width 1187 height 32
click at [410, 32] on button at bounding box center [413, 25] width 35 height 35
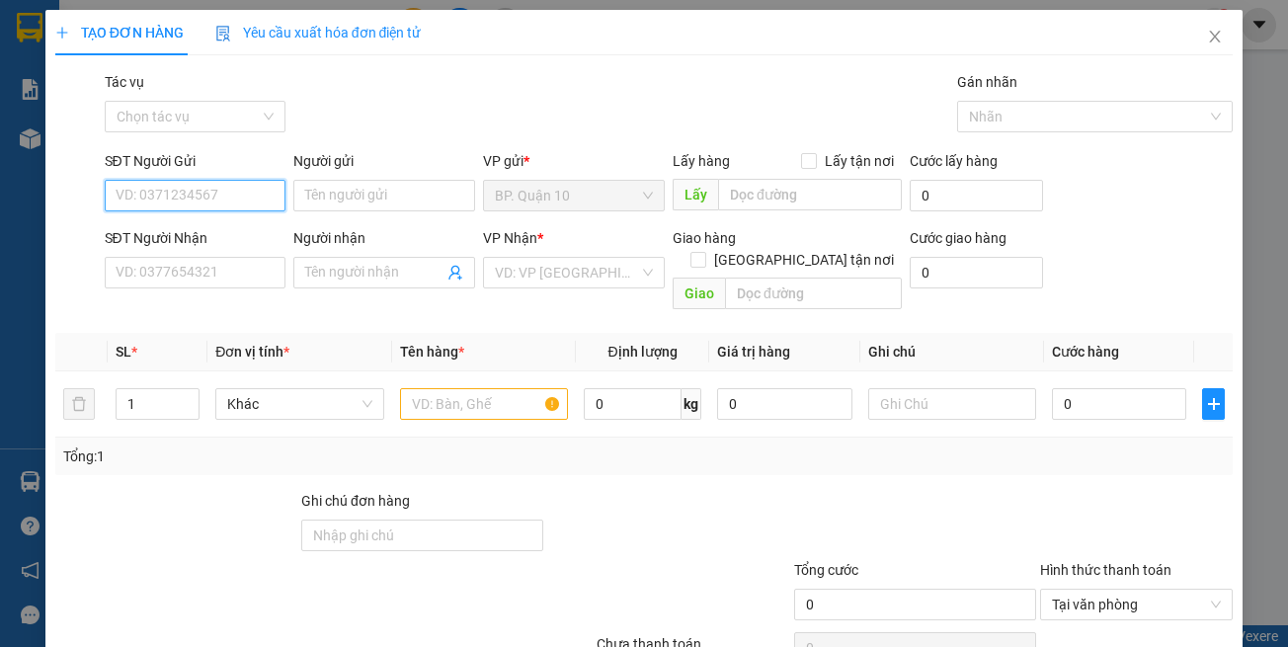
click at [129, 204] on input "SĐT Người Gửi" at bounding box center [196, 196] width 182 height 32
type input "0913828460"
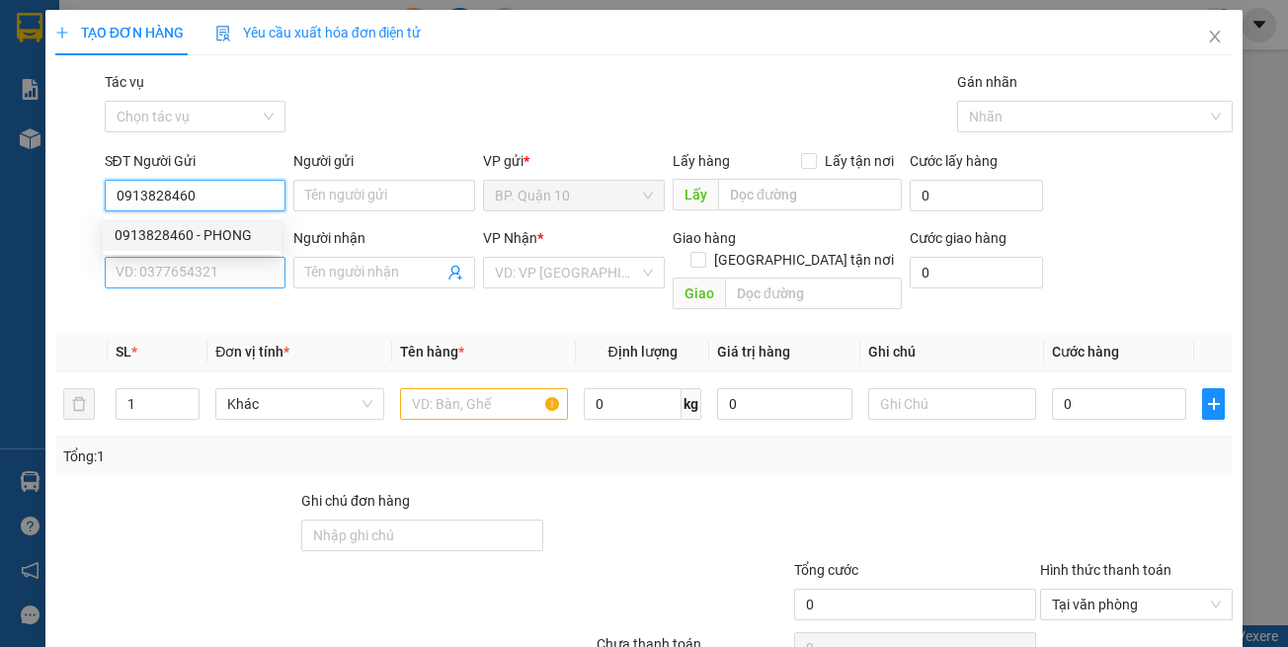
drag, startPoint x: 248, startPoint y: 237, endPoint x: 259, endPoint y: 262, distance: 27.0
click at [250, 241] on div "0913828460 - PHONG" at bounding box center [192, 235] width 155 height 22
type input "PHONG"
type input "0913195257"
type input "TÍNH"
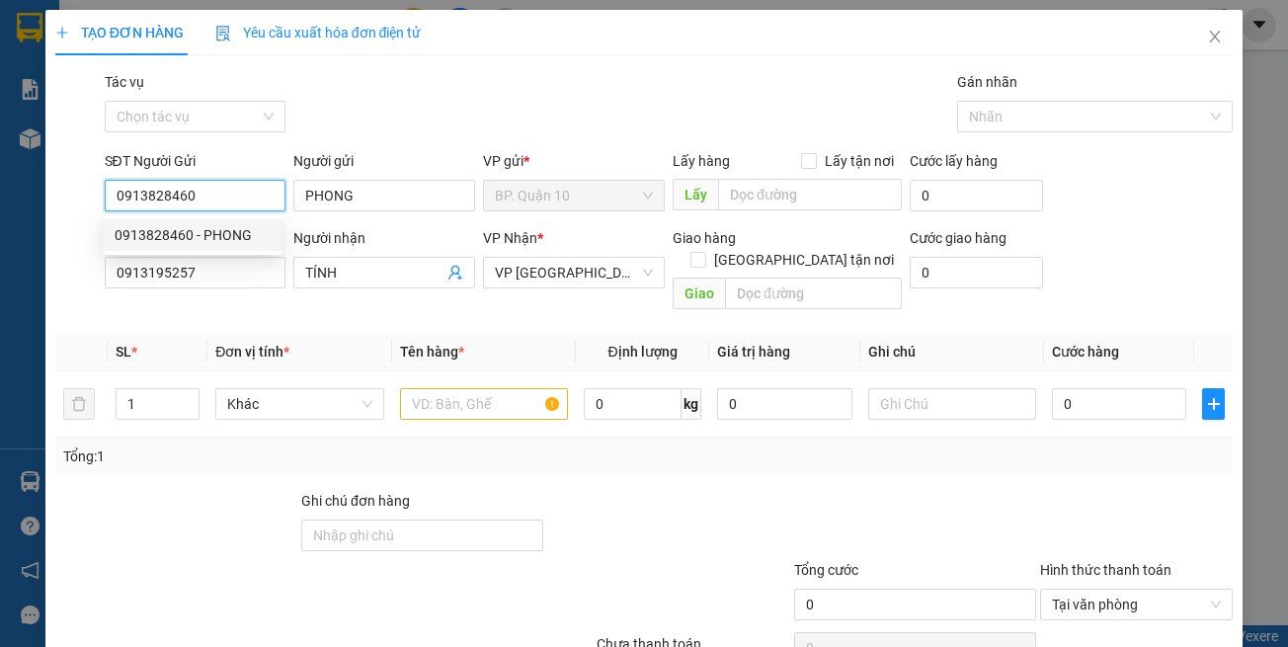
type input "0913828460"
click at [294, 333] on th "Đơn vị tính *" at bounding box center [299, 352] width 184 height 39
type input "30.000"
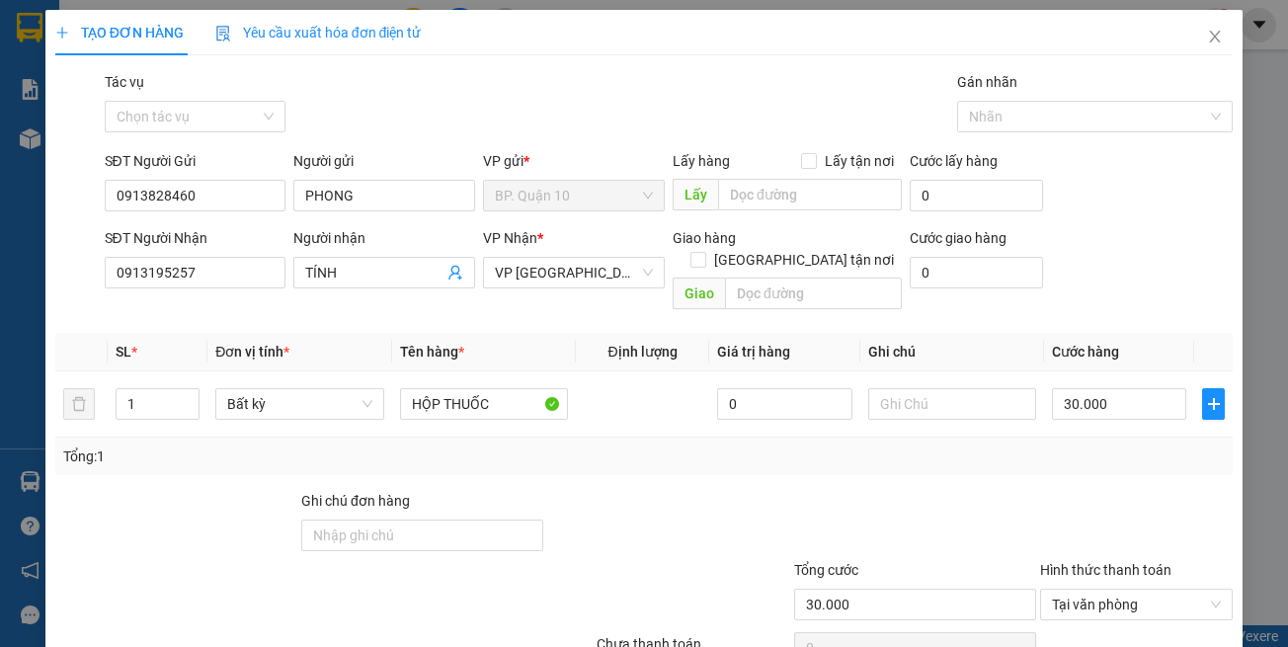
drag, startPoint x: 533, startPoint y: 438, endPoint x: 853, endPoint y: 423, distance: 320.4
click at [535, 446] on div "Tổng: 1" at bounding box center [644, 457] width 1163 height 22
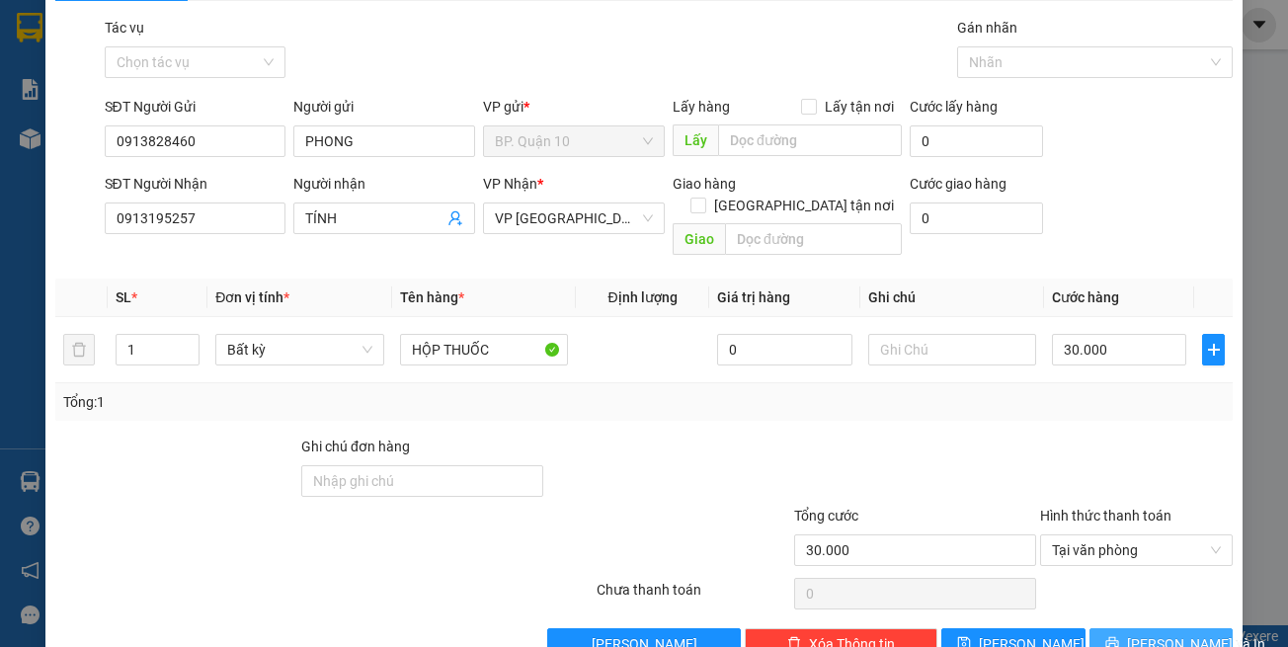
scroll to position [84, 0]
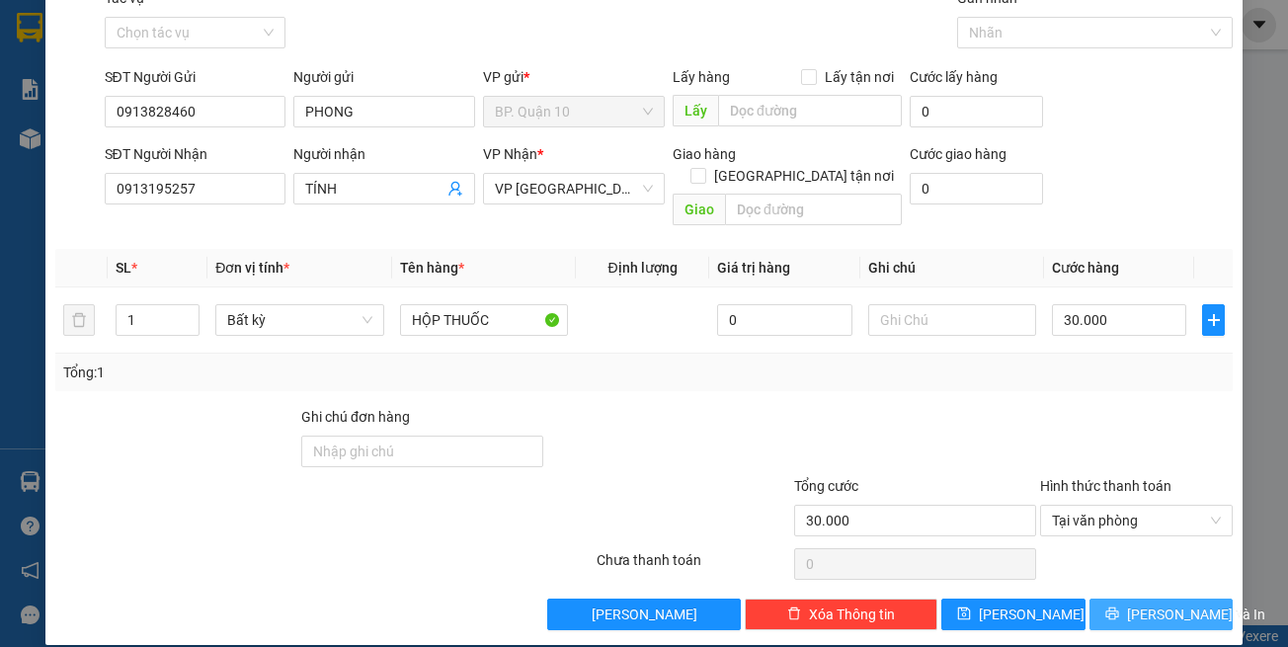
click at [1090, 599] on button "Lưu và In" at bounding box center [1162, 615] width 144 height 32
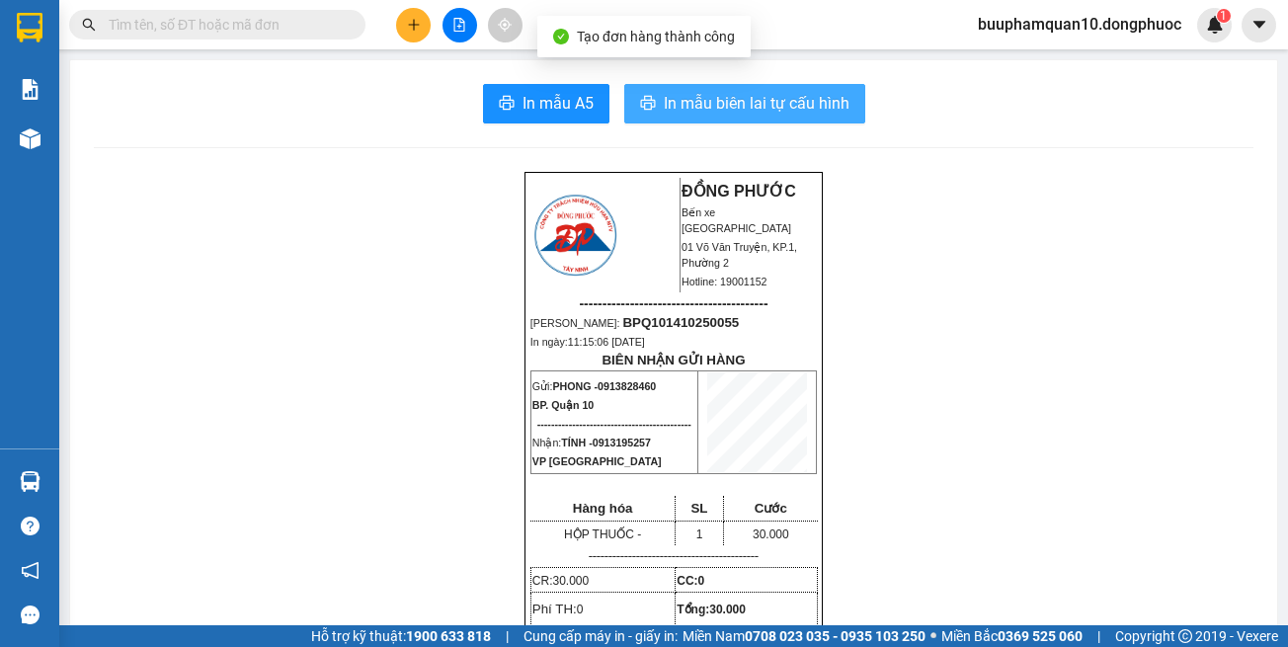
click at [727, 113] on span "In mẫu biên lai tự cấu hình" at bounding box center [757, 103] width 186 height 25
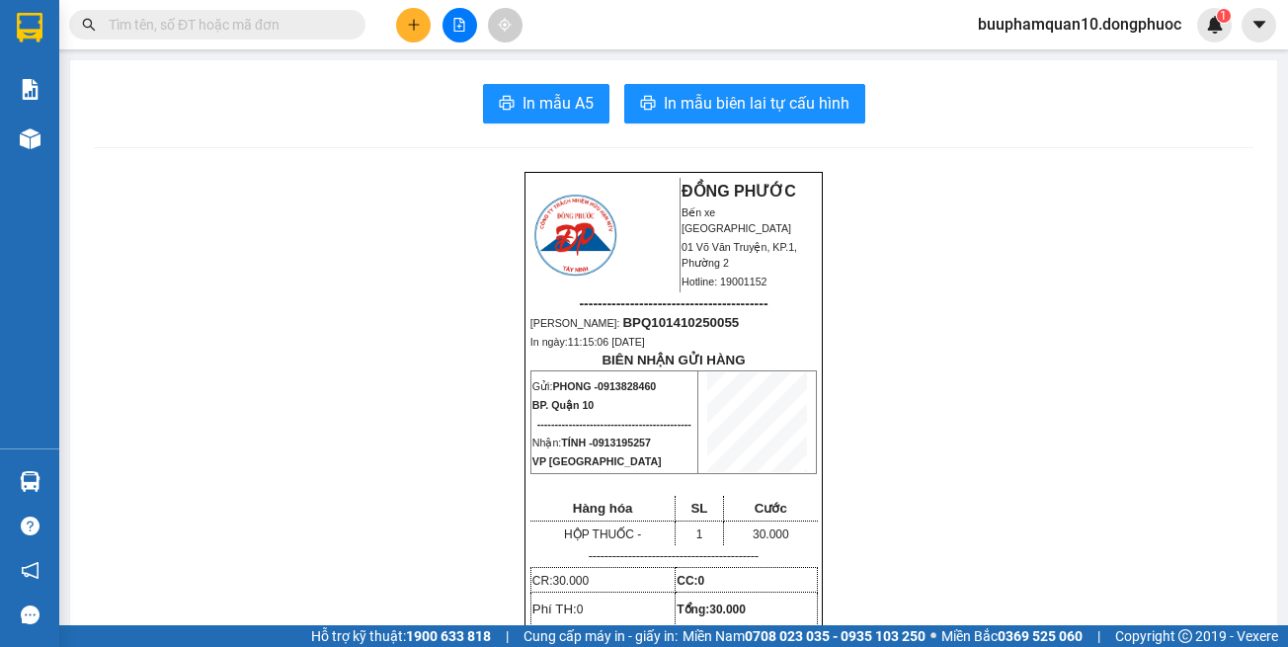
click at [320, 24] on input "text" at bounding box center [225, 25] width 233 height 22
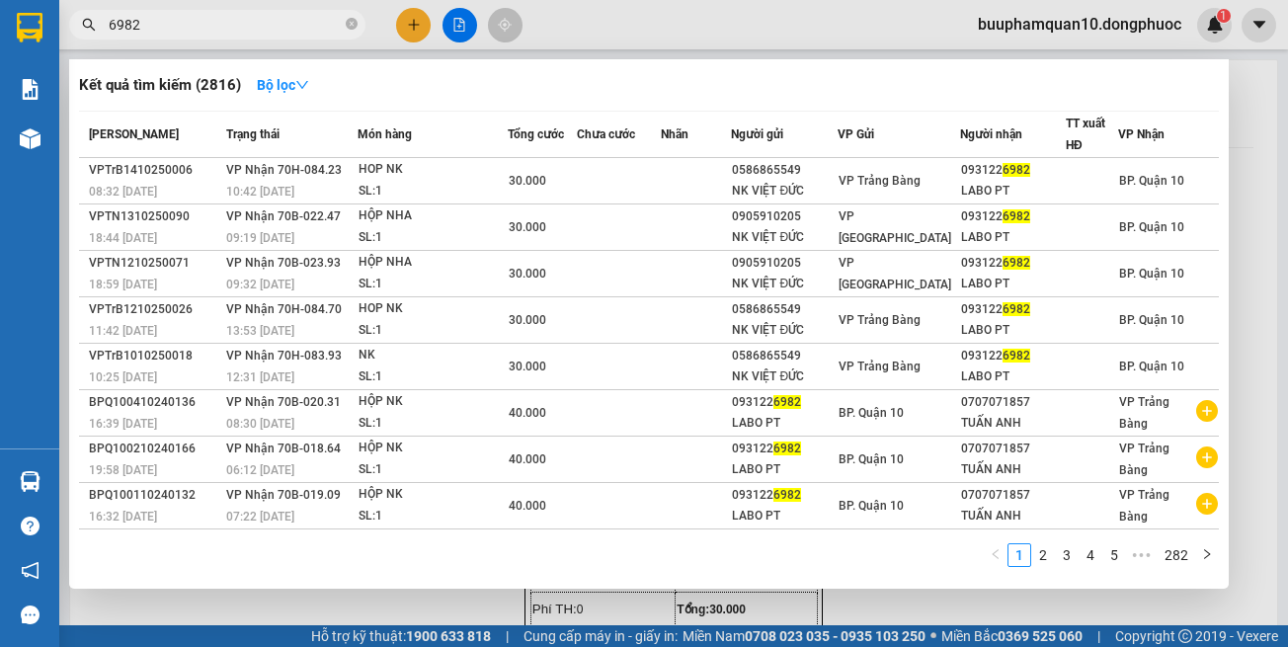
type input "6982"
click at [344, 181] on div "10:42 - 14/10" at bounding box center [291, 192] width 130 height 22
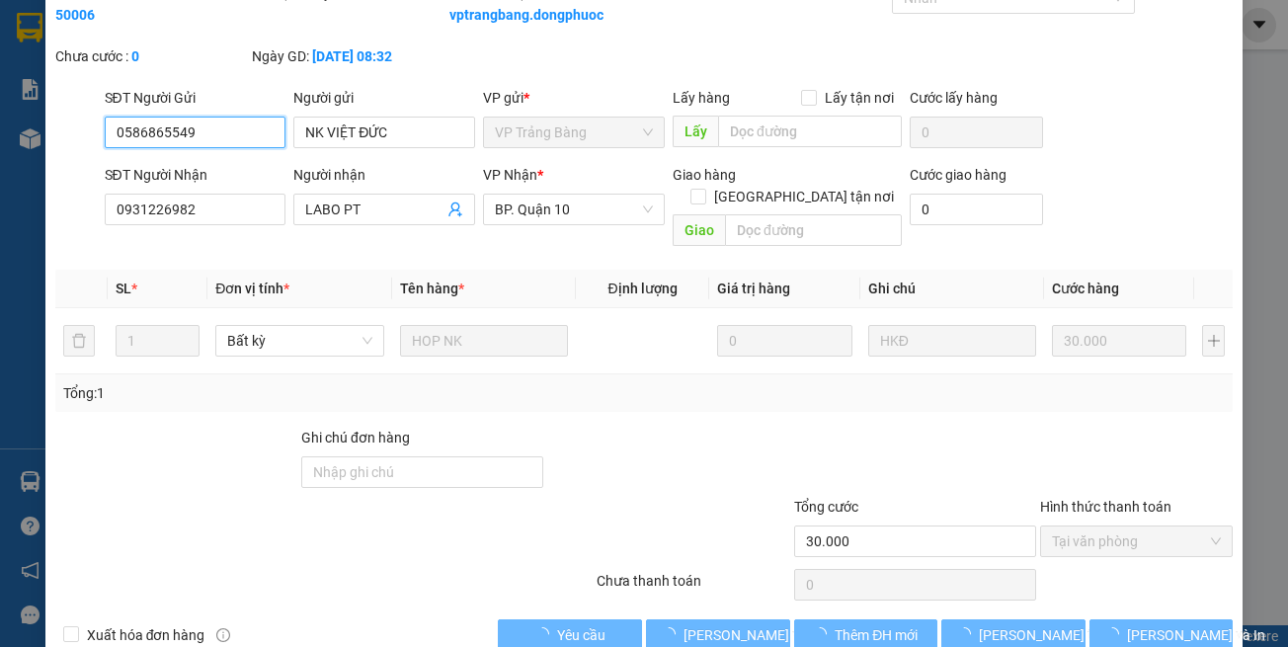
scroll to position [131, 0]
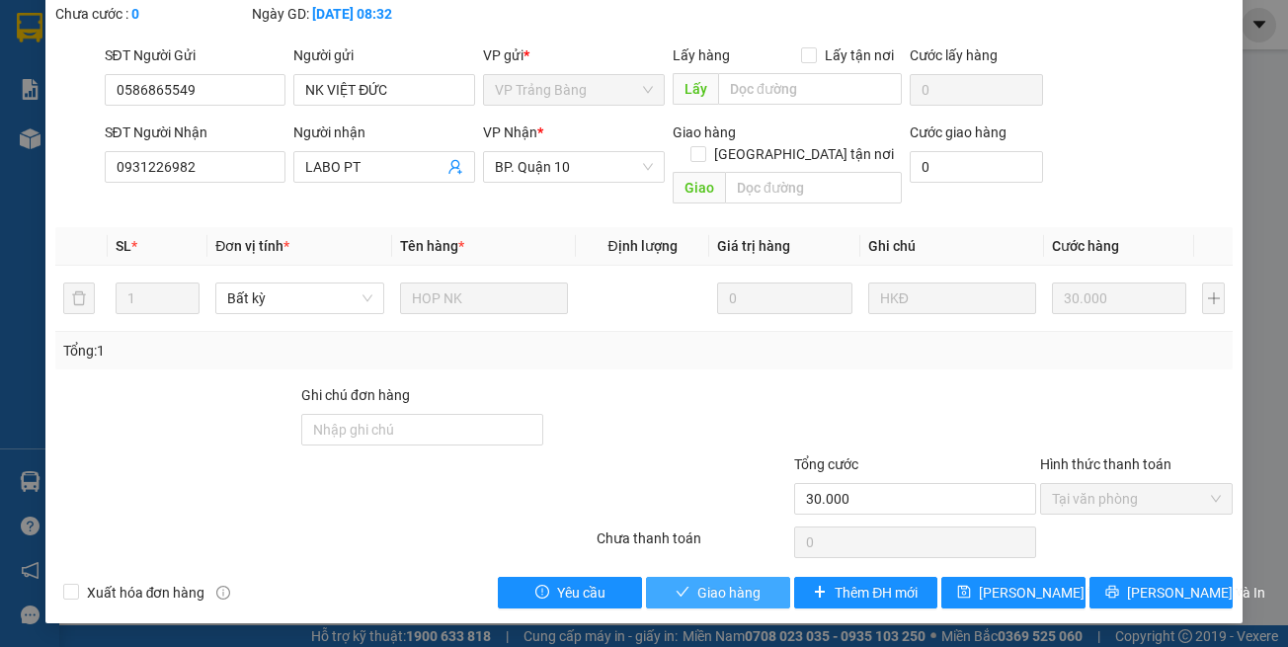
drag, startPoint x: 659, startPoint y: 599, endPoint x: 206, endPoint y: 23, distance: 732.4
click at [660, 598] on button "Giao hàng" at bounding box center [718, 593] width 144 height 32
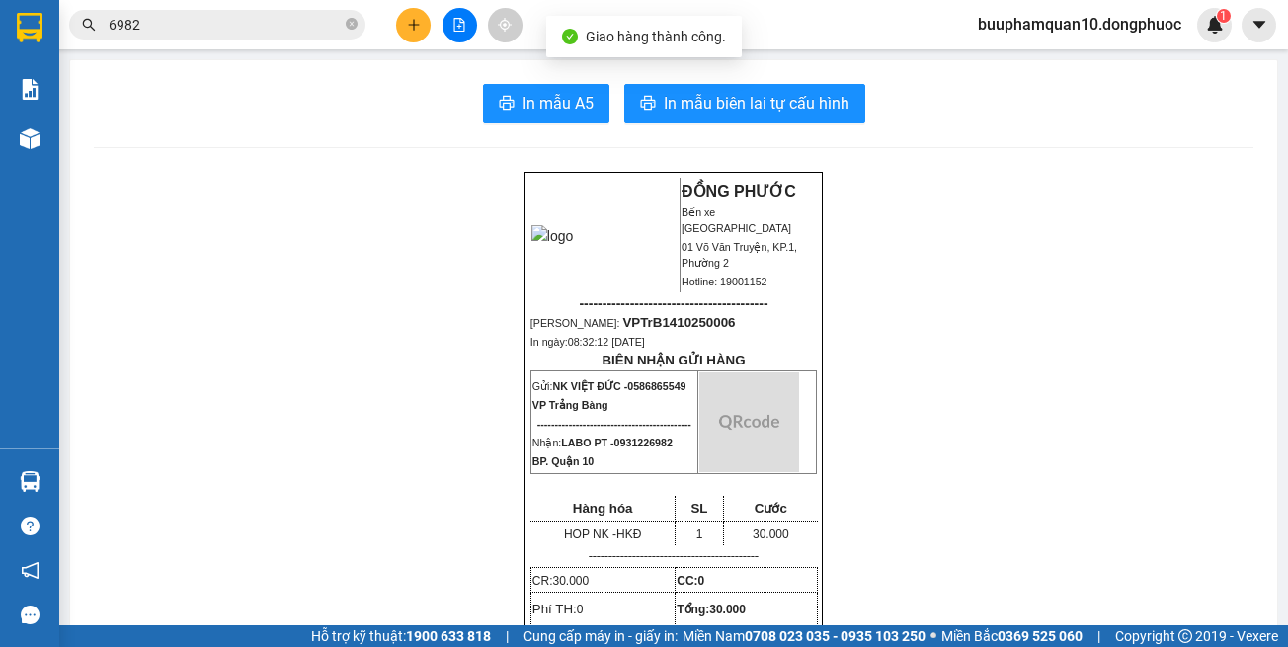
click at [227, 22] on input "6982" at bounding box center [225, 25] width 233 height 22
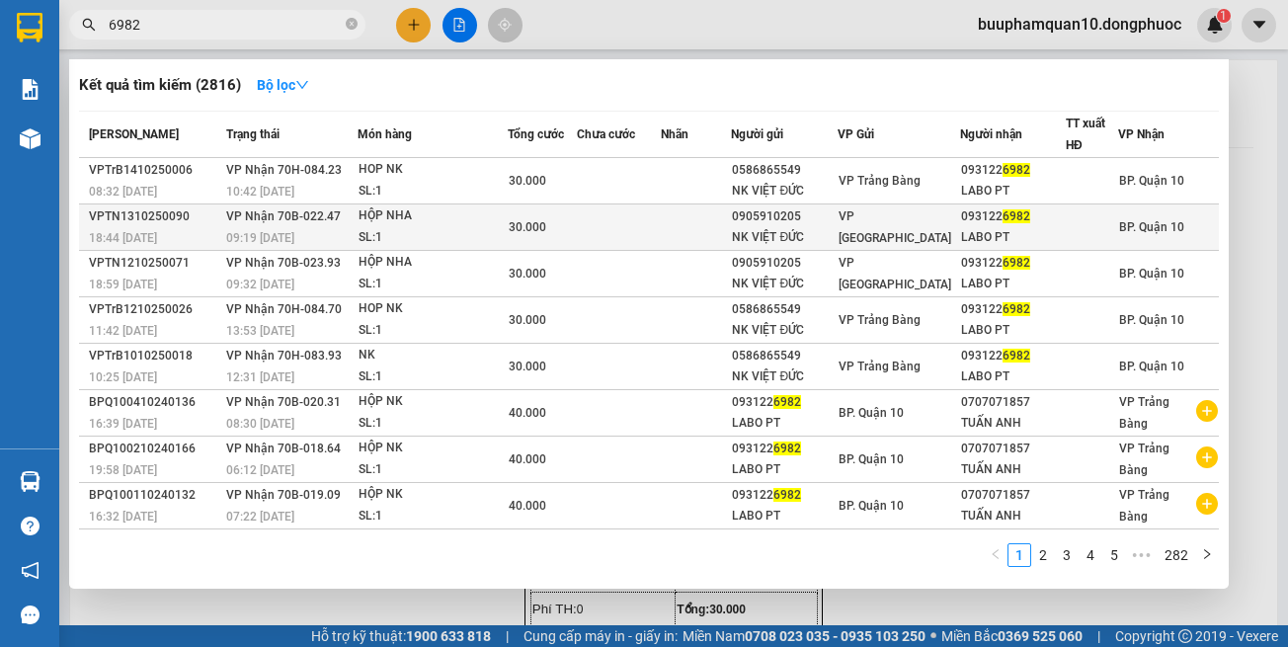
click at [399, 213] on div "HỘP NHA" at bounding box center [433, 216] width 148 height 22
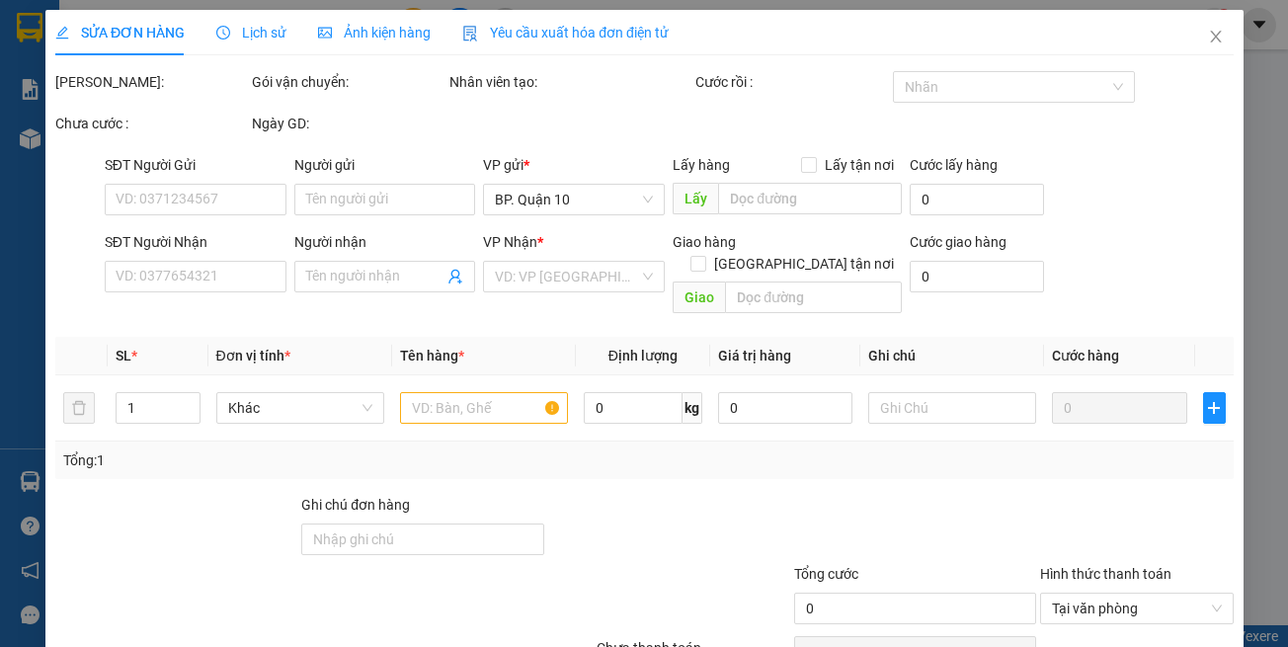
type input "0905910205"
type input "NK VIỆT ĐỨC"
type input "0931226982"
type input "LABO PT"
type input "30.000"
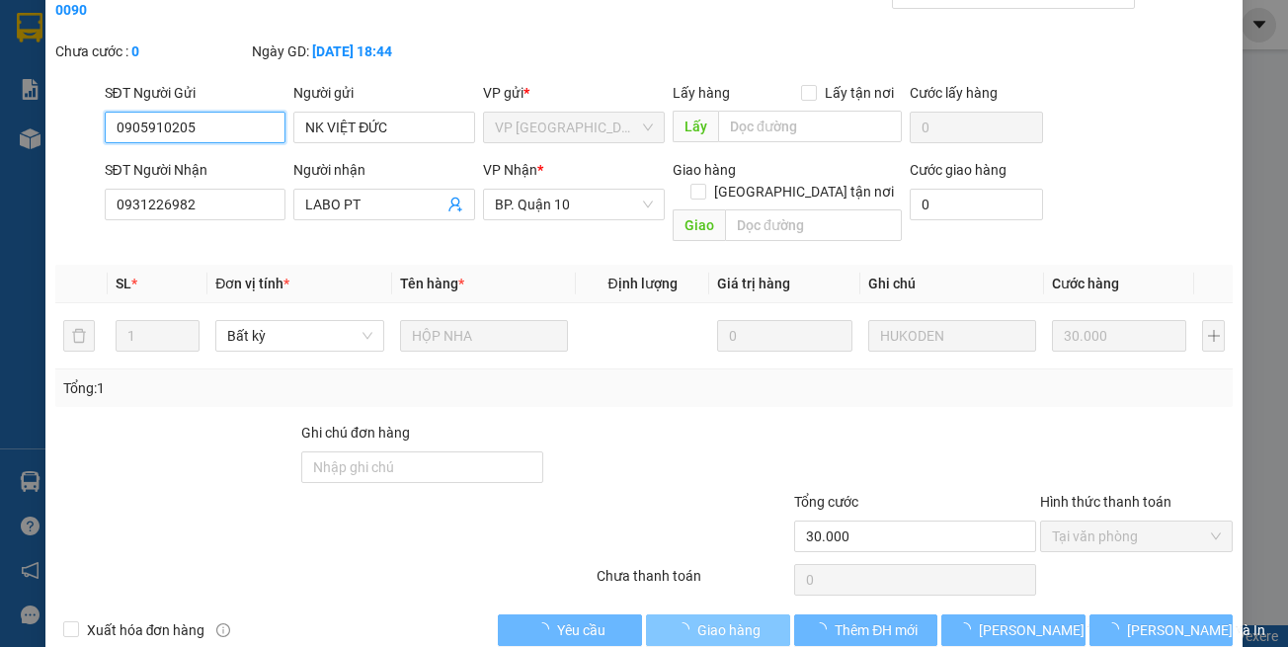
scroll to position [110, 0]
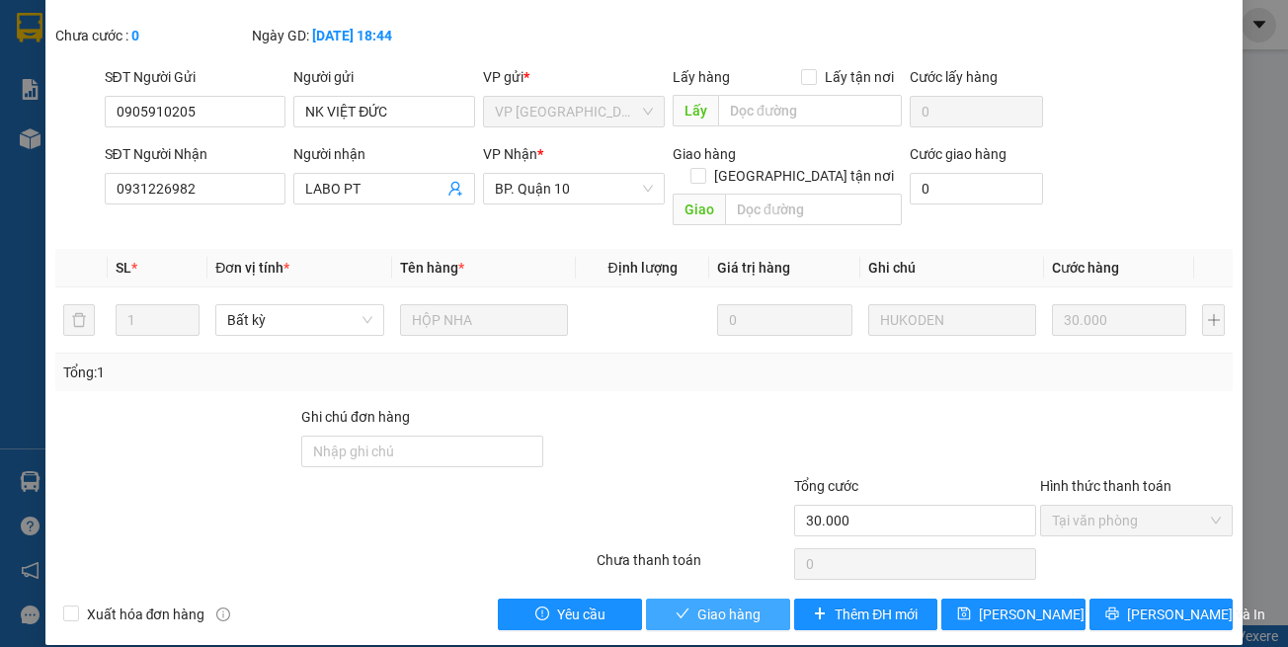
click at [676, 607] on icon "check" at bounding box center [683, 614] width 14 height 14
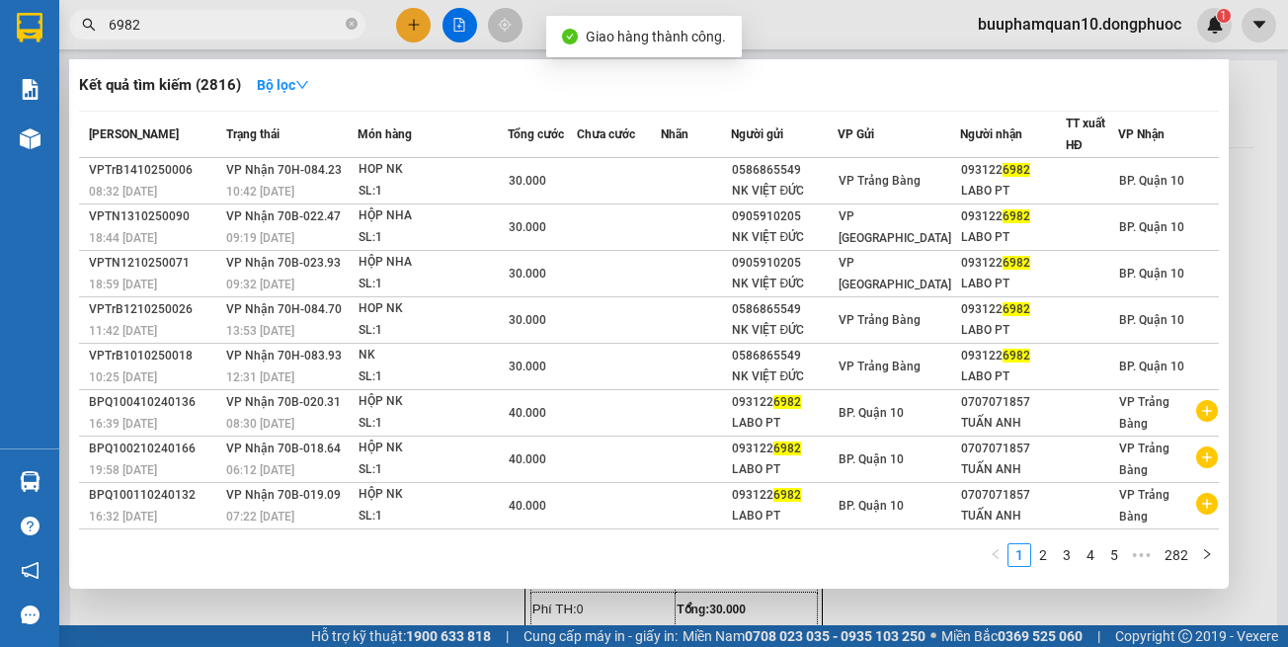
click at [217, 22] on input "6982" at bounding box center [225, 25] width 233 height 22
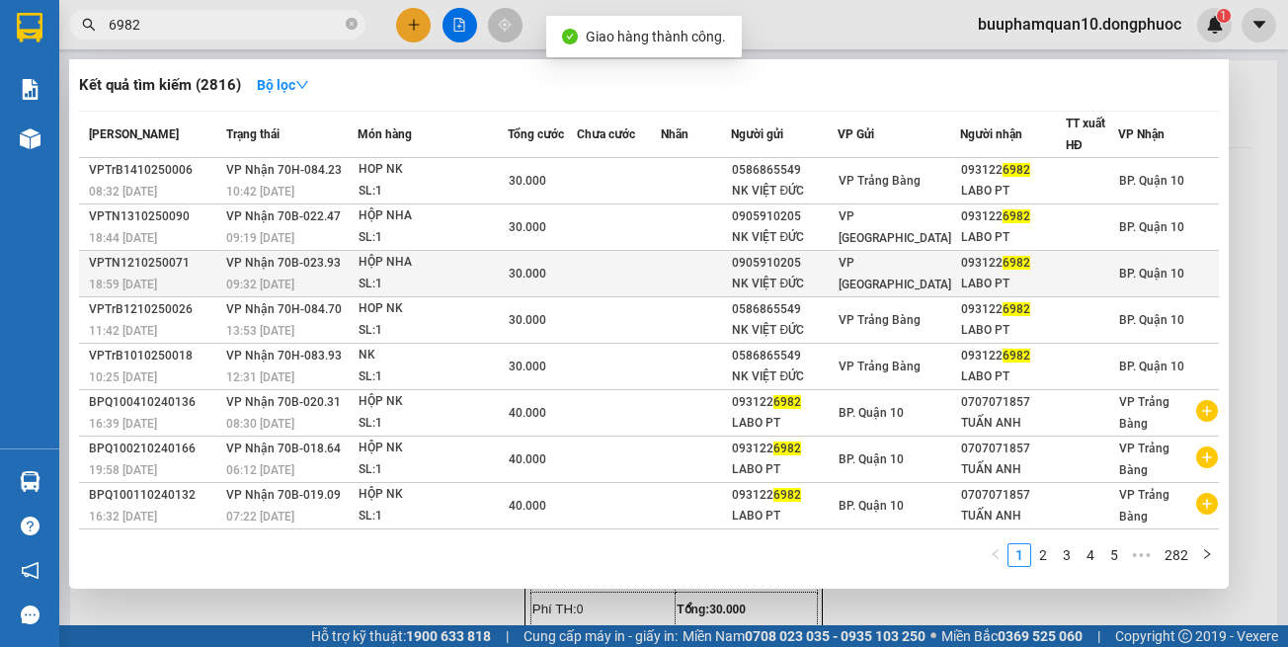
click at [358, 266] on td "VP Nhận 70B-023.93 09:32 - 13/10" at bounding box center [289, 274] width 136 height 46
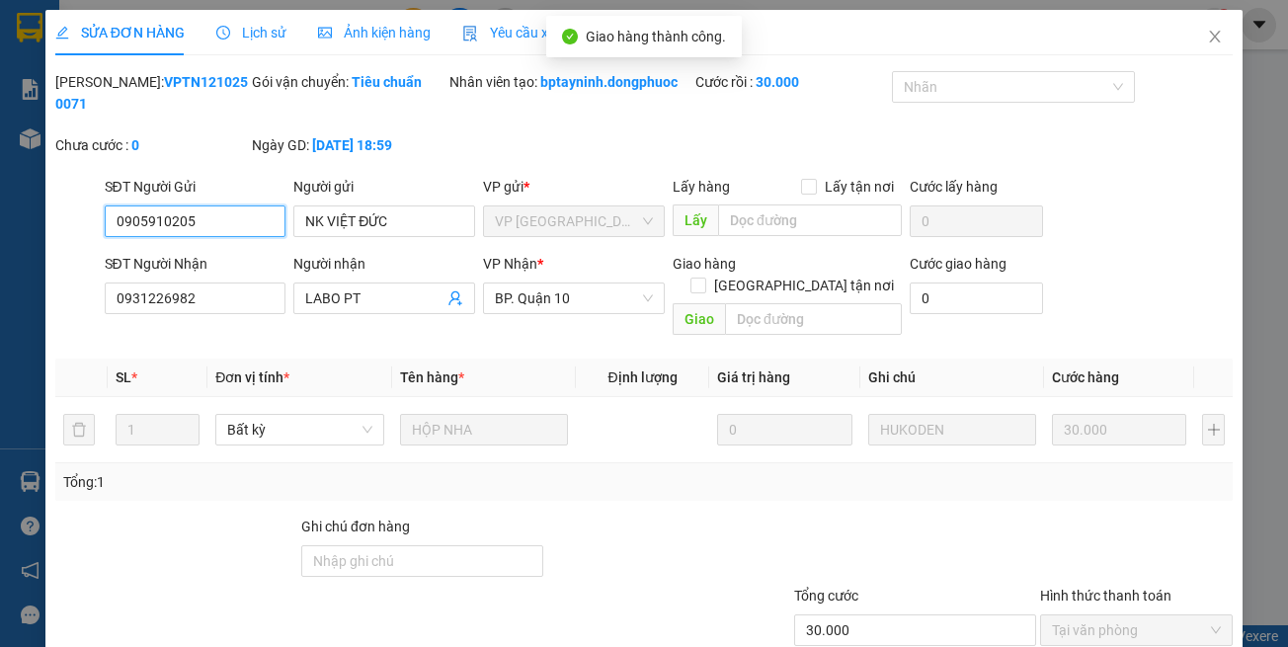
scroll to position [110, 0]
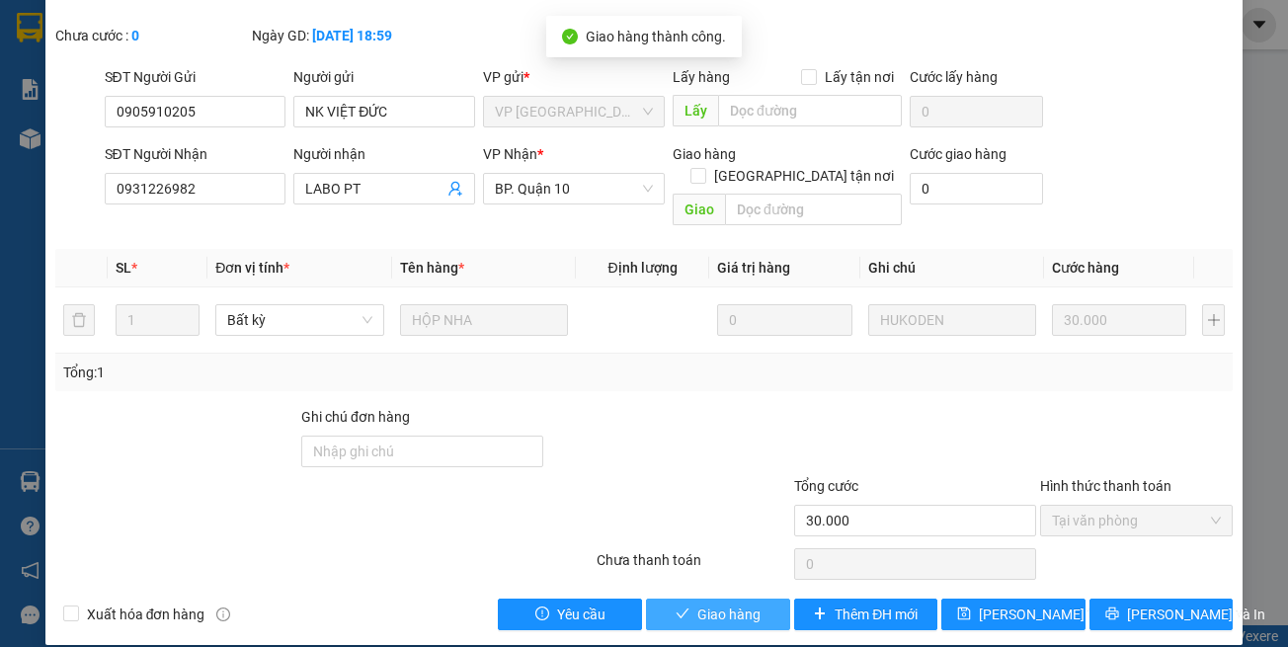
click at [697, 604] on span "Giao hàng" at bounding box center [728, 615] width 63 height 22
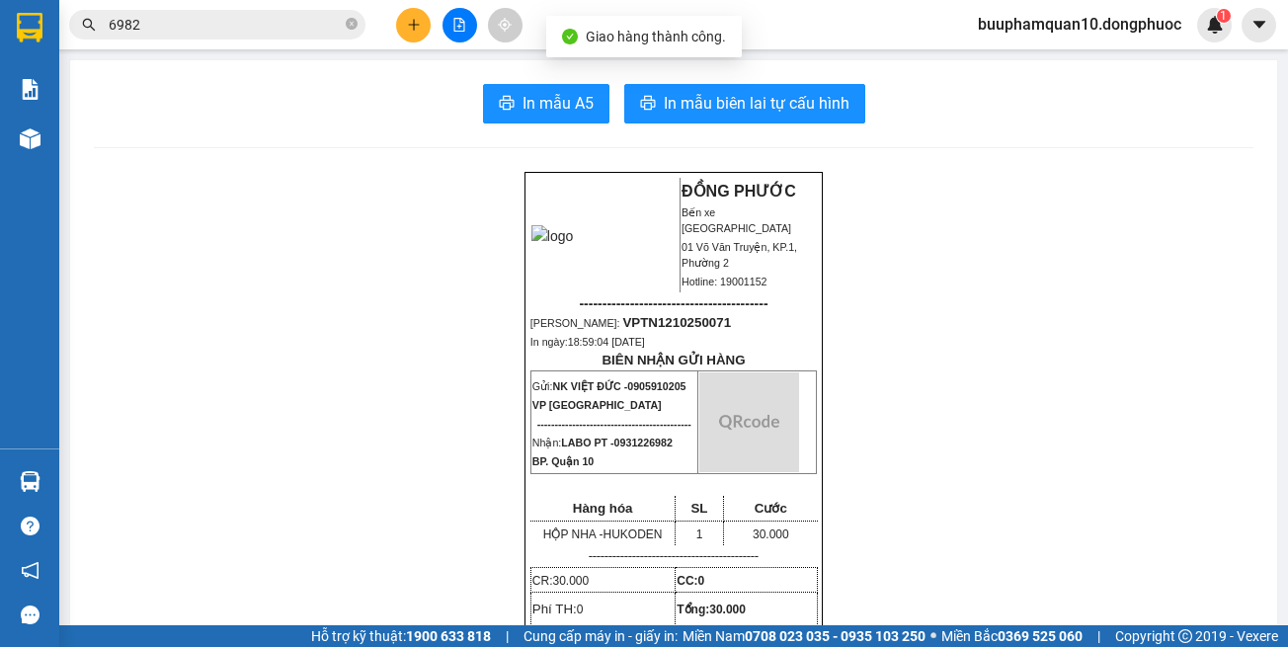
click at [247, 23] on input "6982" at bounding box center [225, 25] width 233 height 22
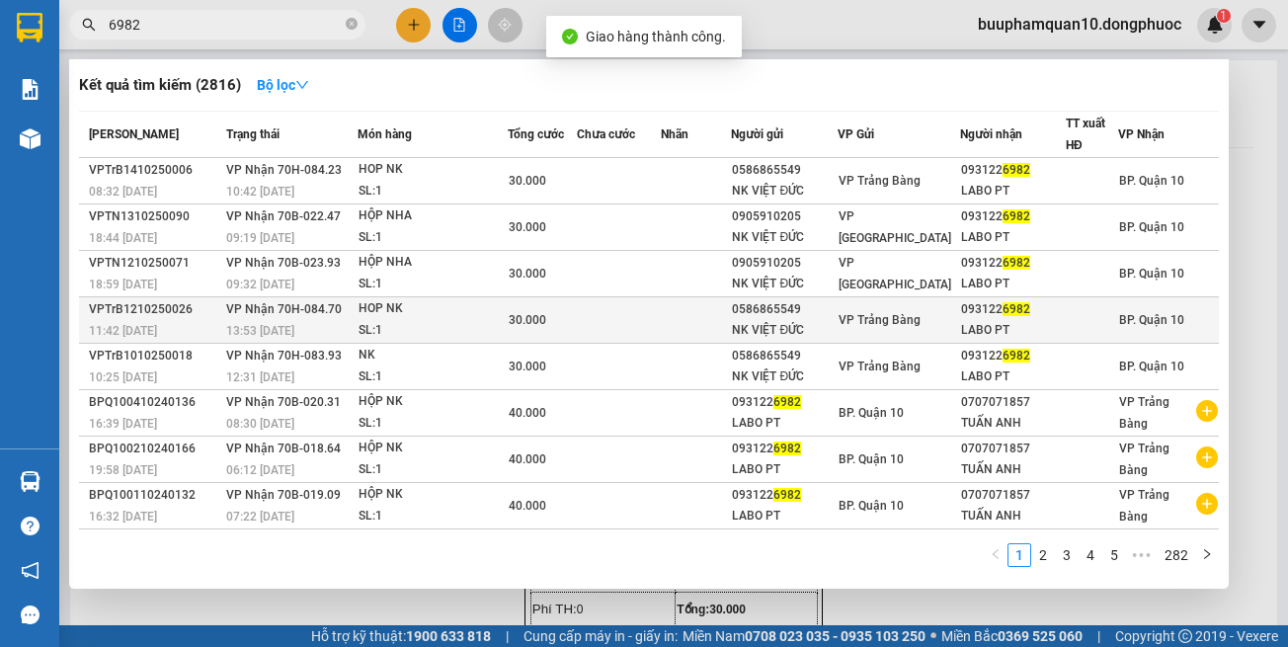
click at [354, 312] on td "VP Nhận 70H-084.70 13:53 - 12/10" at bounding box center [289, 320] width 136 height 46
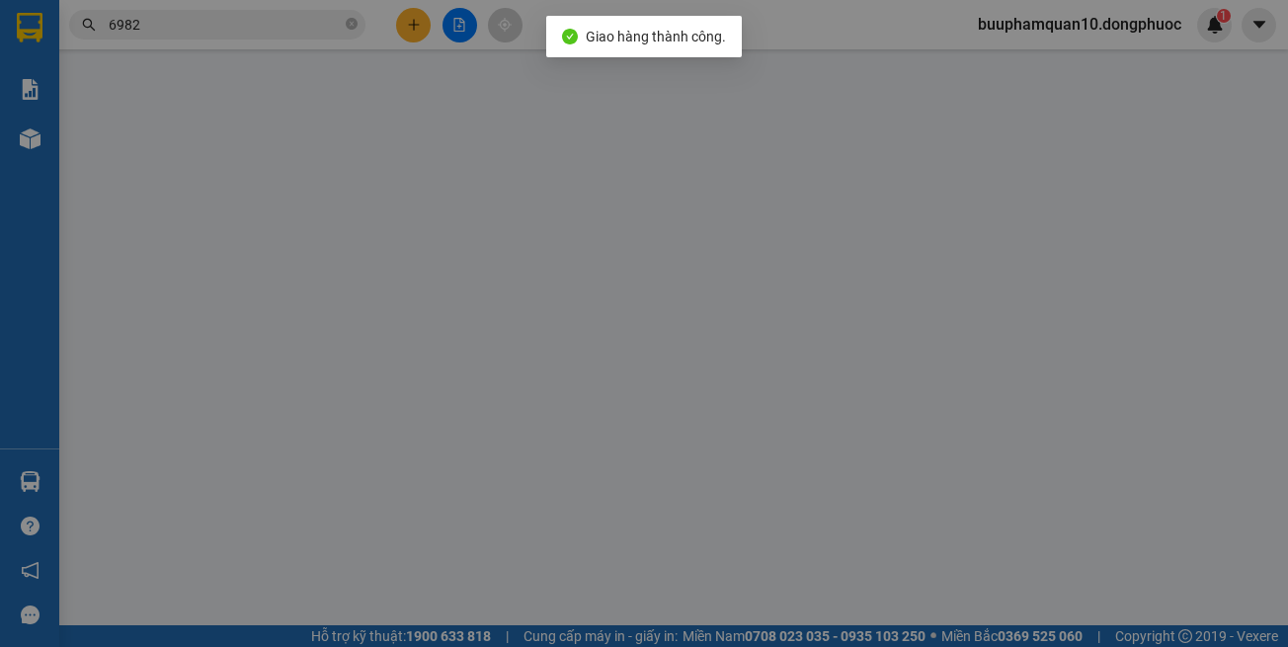
type input "0586865549"
type input "NK VIỆT ĐỨC"
type input "0931226982"
type input "LABO PT"
type input "30.000"
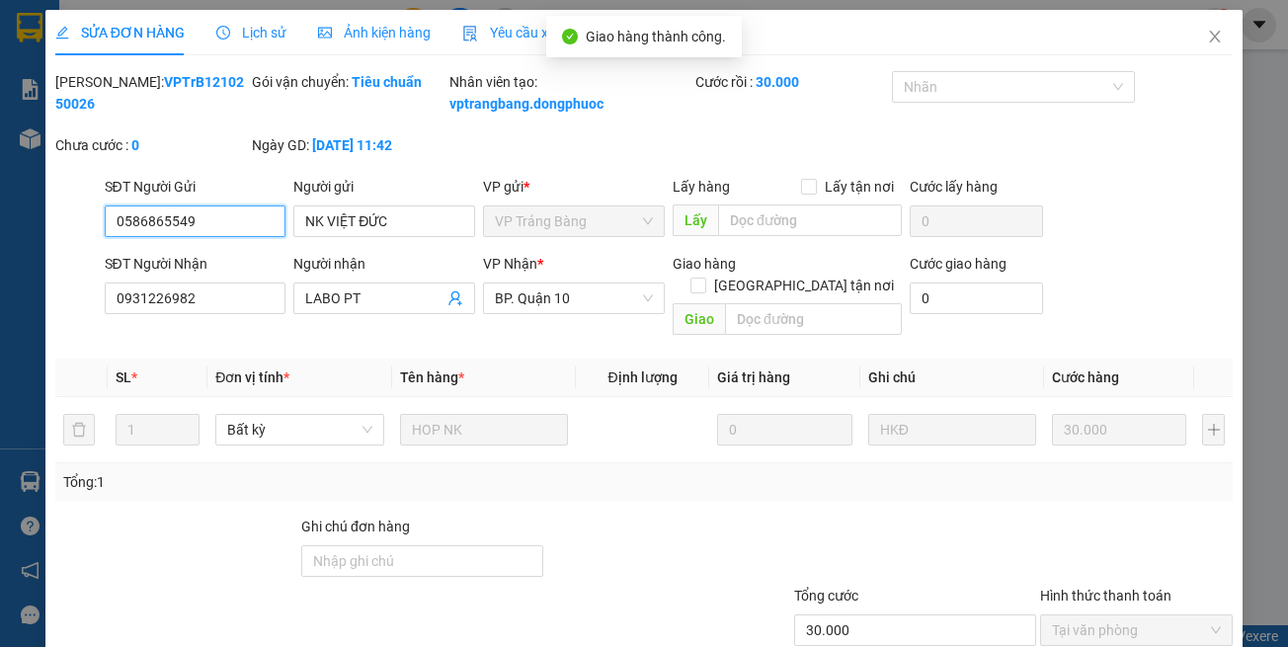
scroll to position [131, 0]
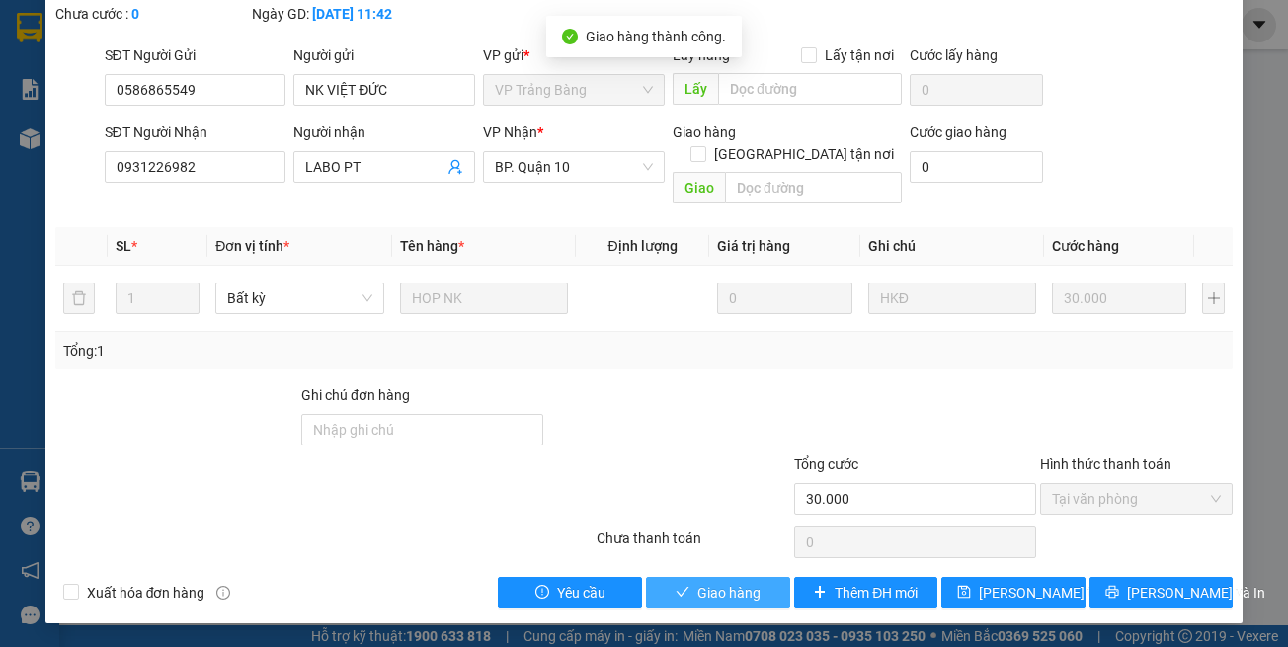
click at [718, 607] on button "Giao hàng" at bounding box center [718, 593] width 144 height 32
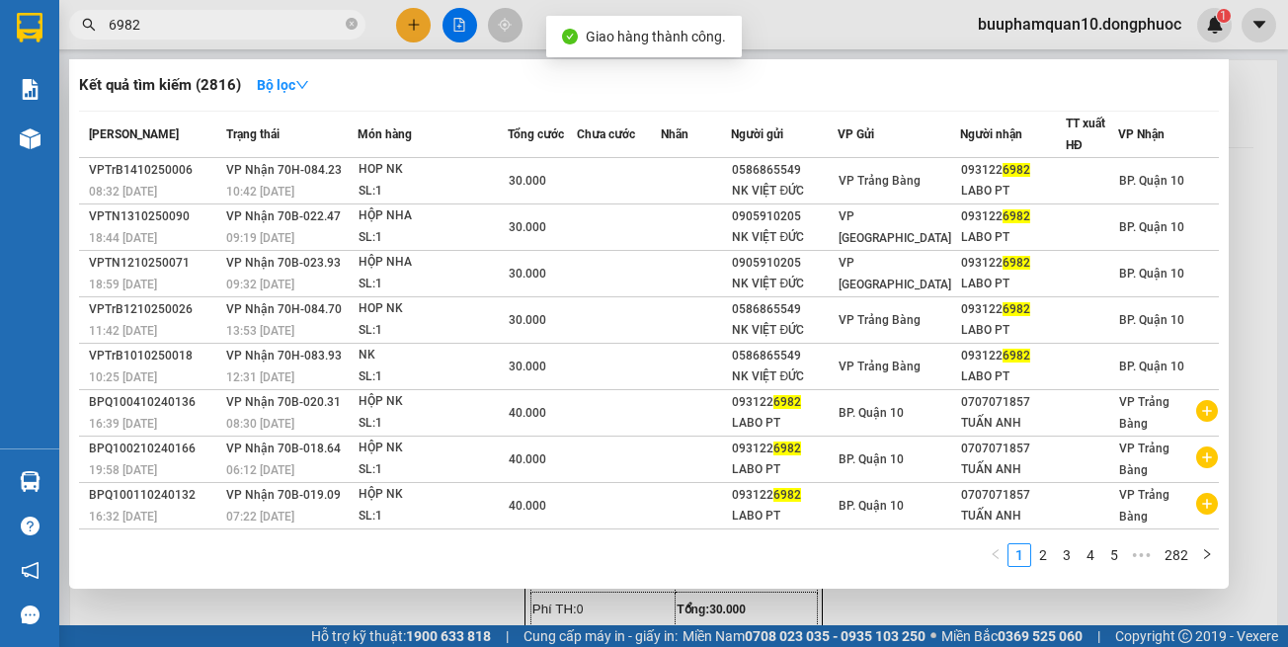
click at [275, 35] on input "6982" at bounding box center [225, 25] width 233 height 22
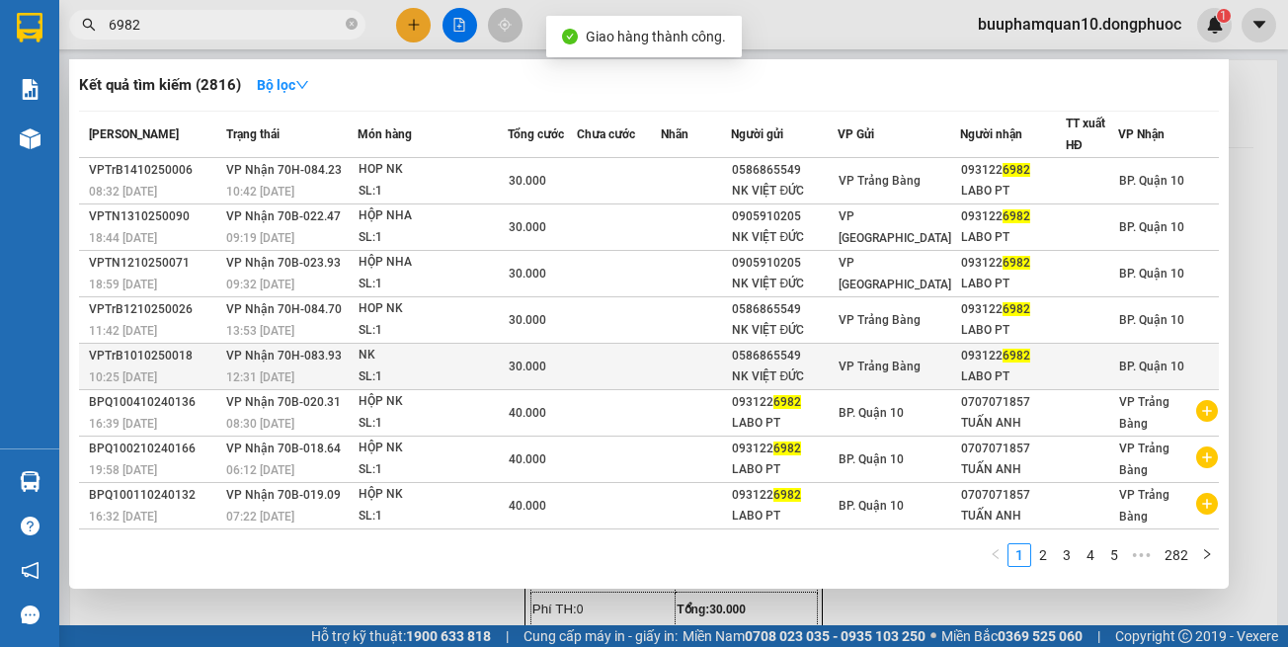
click at [300, 369] on div "12:31 - 10/10" at bounding box center [291, 377] width 130 height 22
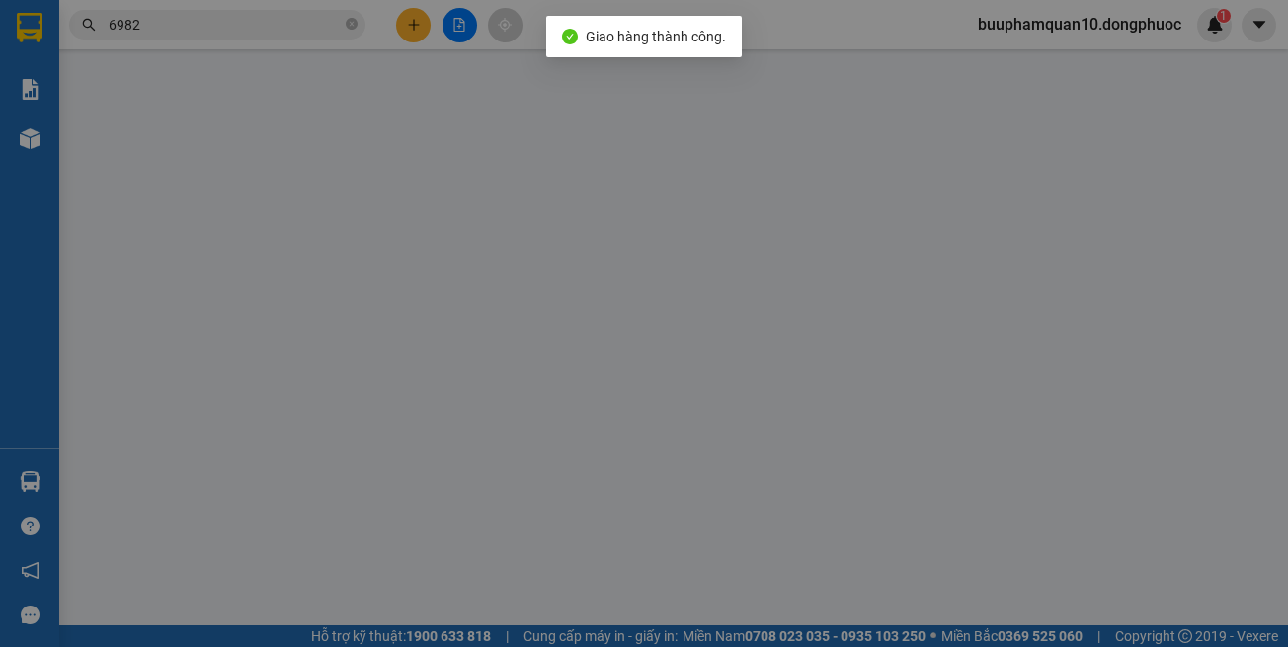
type input "0586865549"
type input "NK VIỆT ĐỨC"
type input "0931226982"
type input "LABO PT"
type input "30.000"
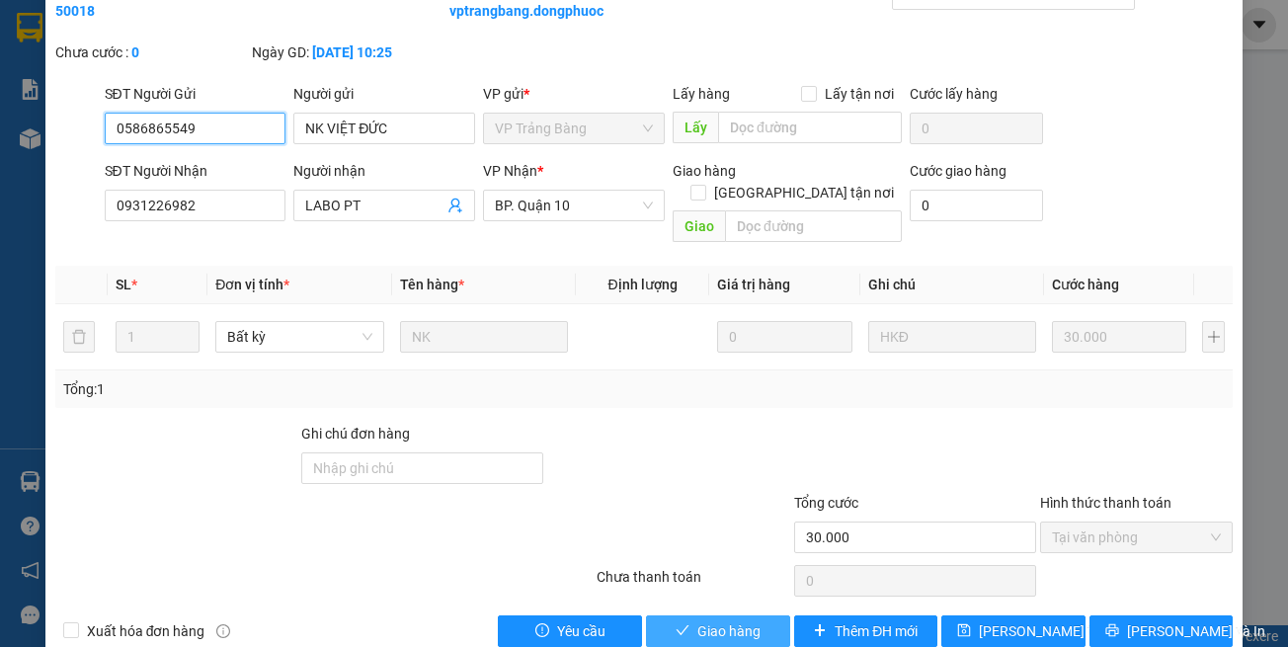
scroll to position [131, 0]
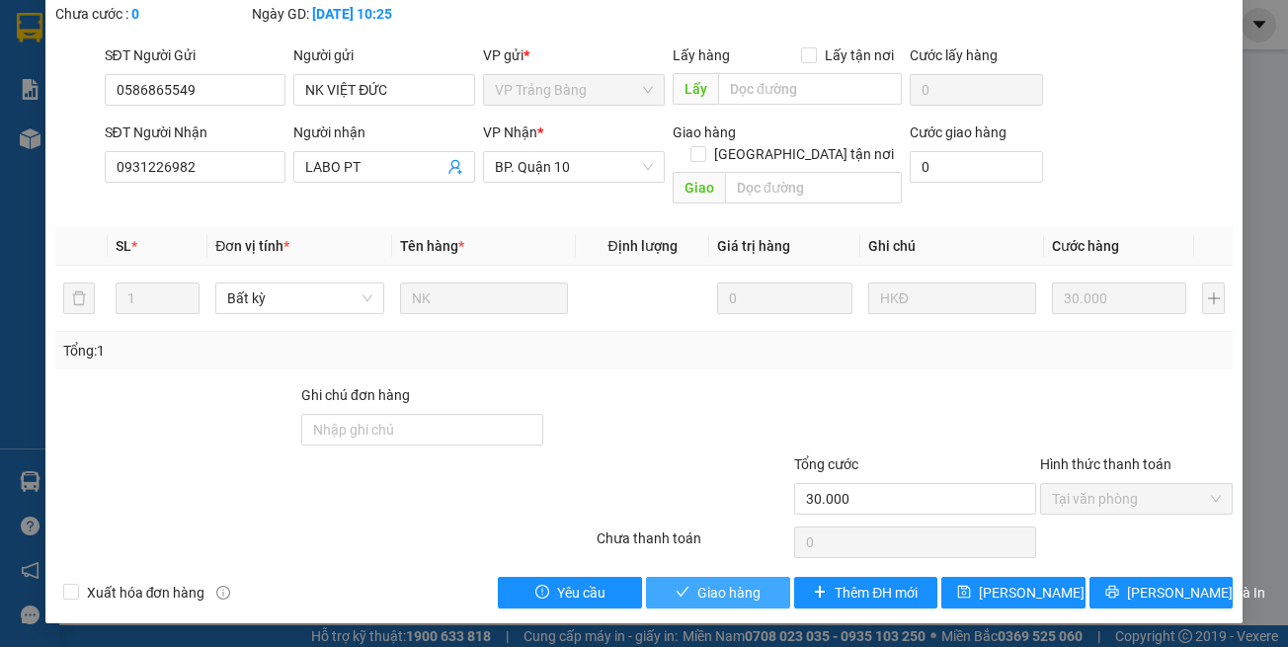
click at [727, 595] on span "Giao hàng" at bounding box center [728, 593] width 63 height 22
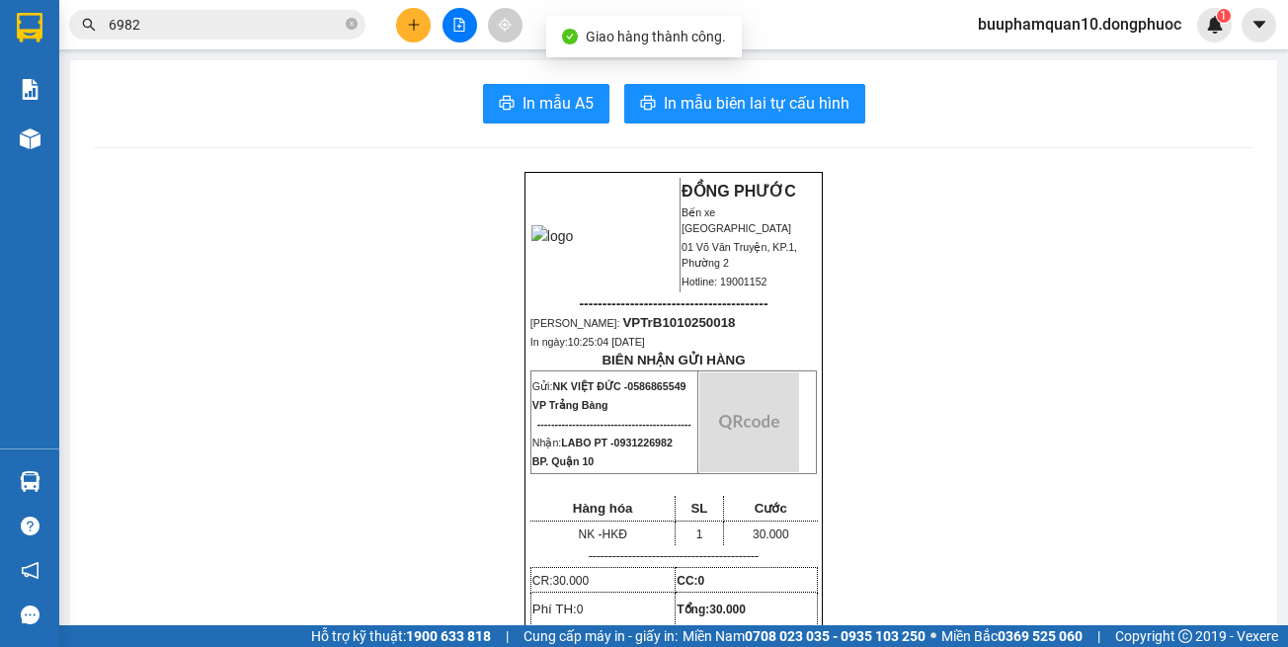
click at [291, 13] on span "6982" at bounding box center [217, 25] width 296 height 30
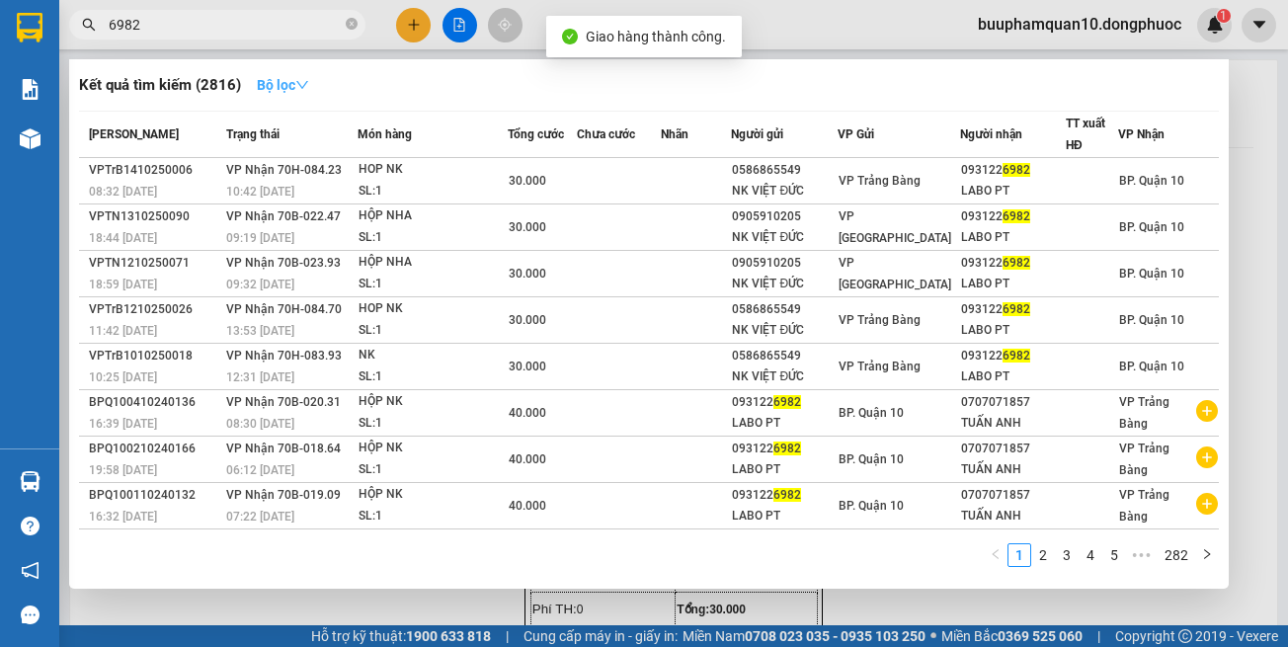
click at [295, 84] on strong "Bộ lọc" at bounding box center [283, 85] width 52 height 16
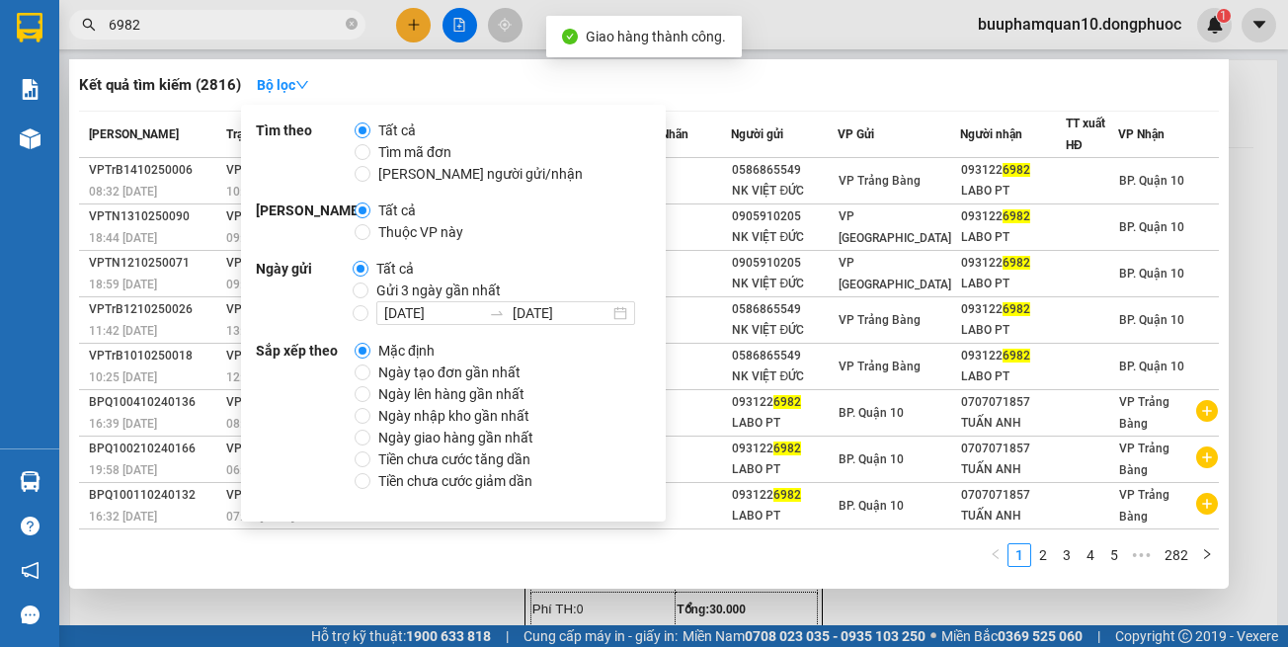
drag, startPoint x: 396, startPoint y: 297, endPoint x: 394, endPoint y: 285, distance: 12.0
click at [396, 296] on span "Gửi 3 ngày gần nhất" at bounding box center [438, 291] width 140 height 22
click at [368, 296] on input "Gửi 3 ngày gần nhất" at bounding box center [361, 291] width 16 height 16
radio input "true"
radio input "false"
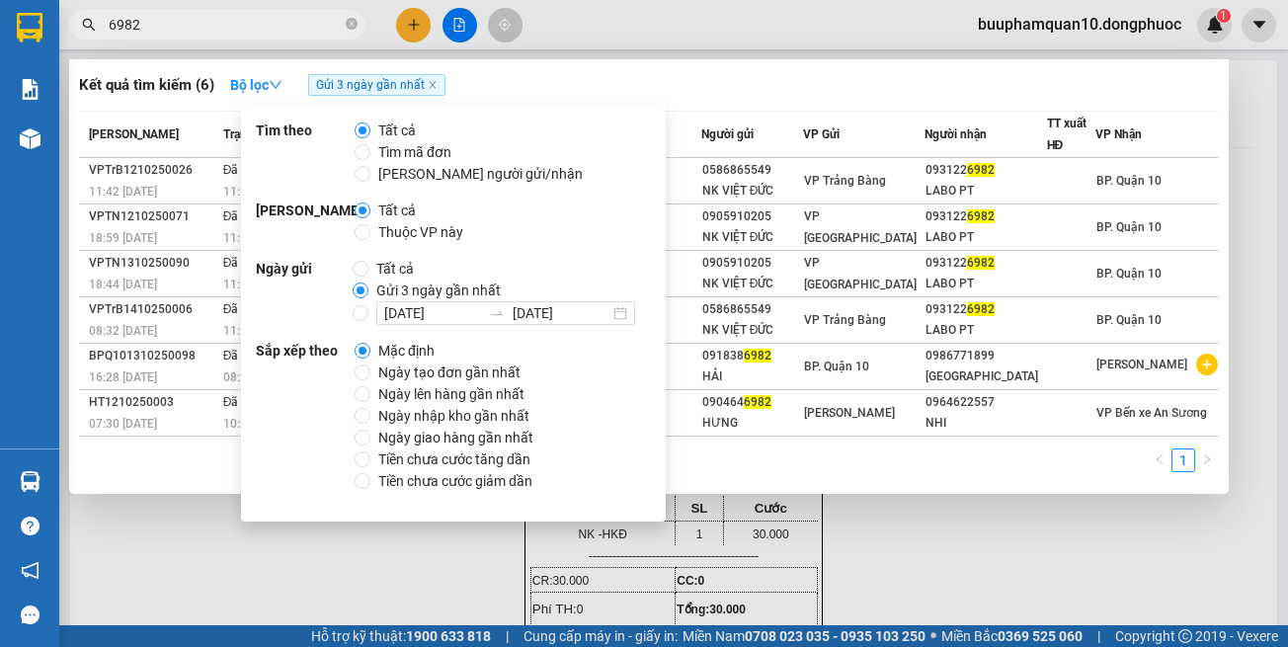
click at [423, 237] on span "Thuộc VP này" at bounding box center [420, 232] width 101 height 22
click at [370, 237] on input "Thuộc VP này" at bounding box center [363, 232] width 16 height 16
radio input "true"
radio input "false"
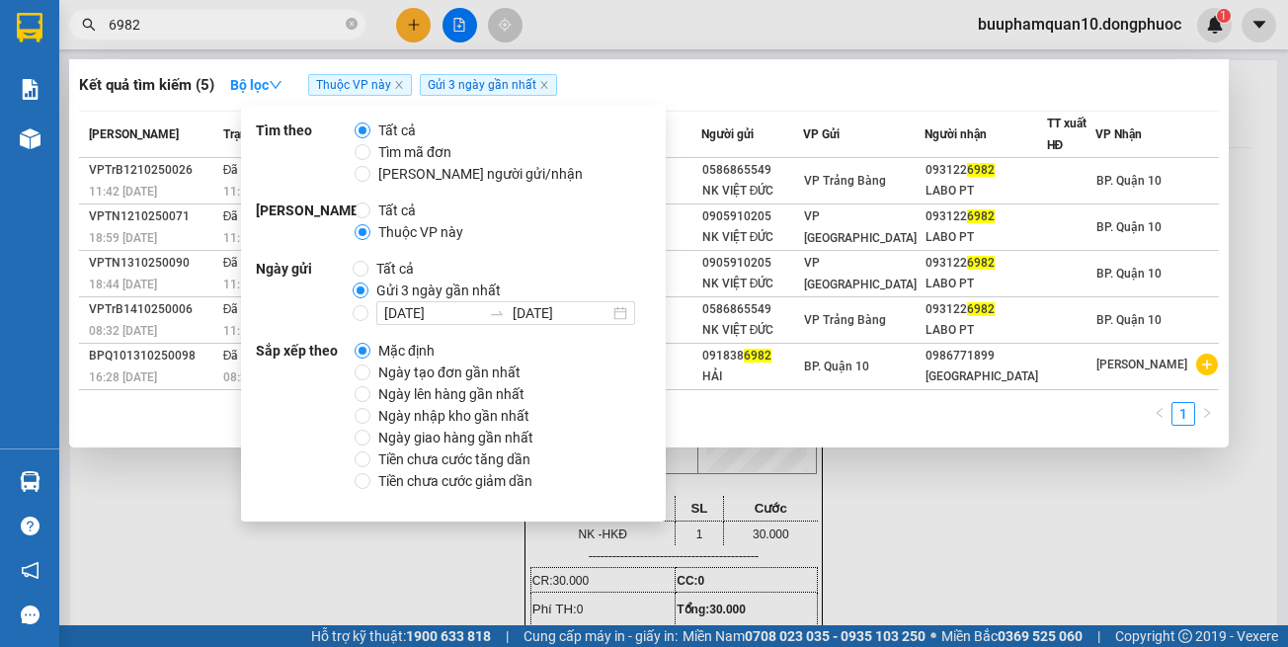
click at [812, 501] on div at bounding box center [644, 323] width 1288 height 647
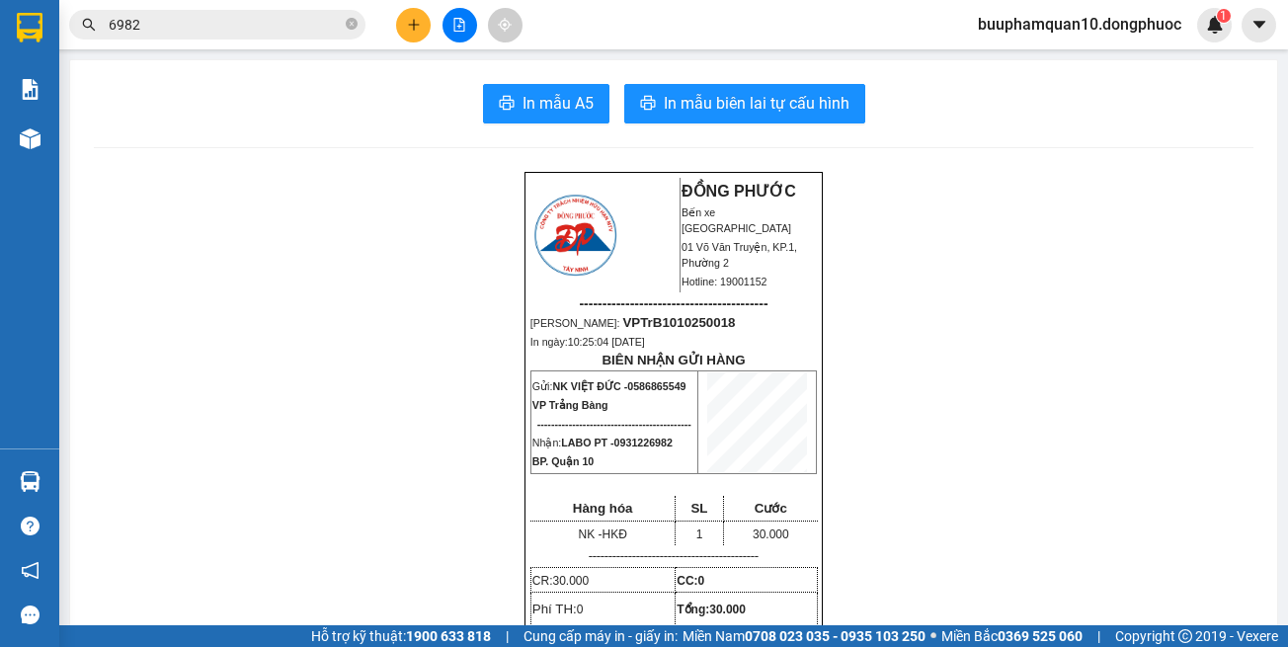
click at [243, 22] on input "6982" at bounding box center [225, 25] width 233 height 22
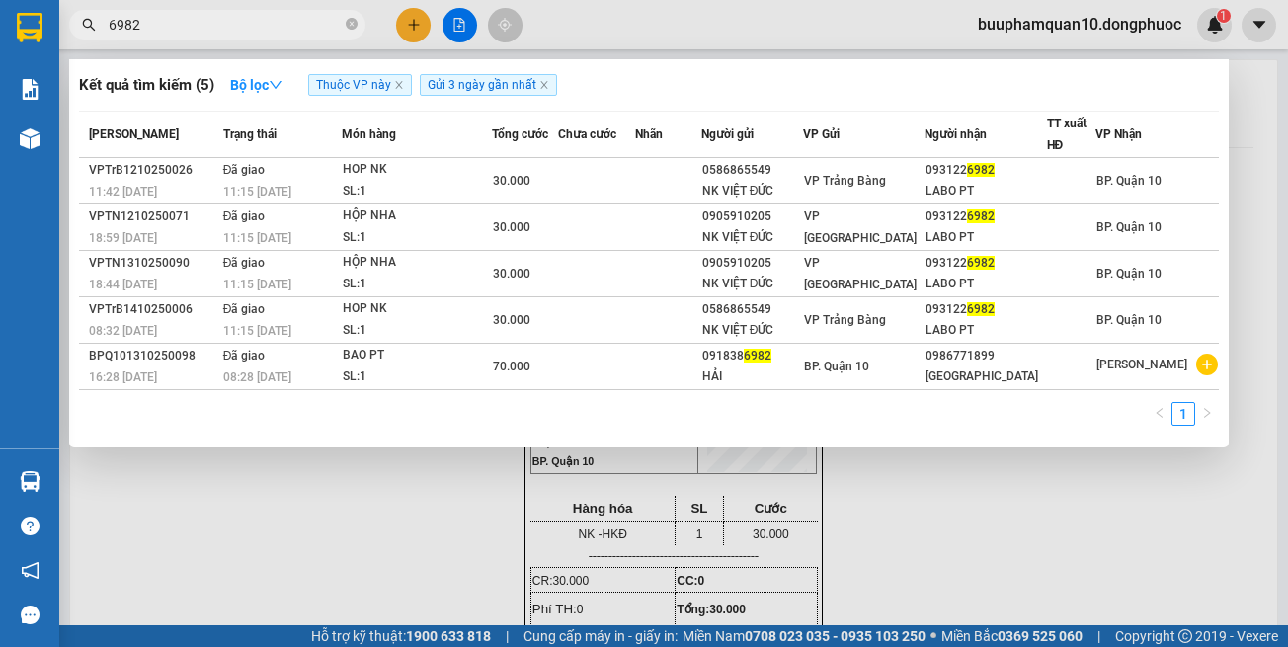
click at [417, 17] on div at bounding box center [644, 323] width 1288 height 647
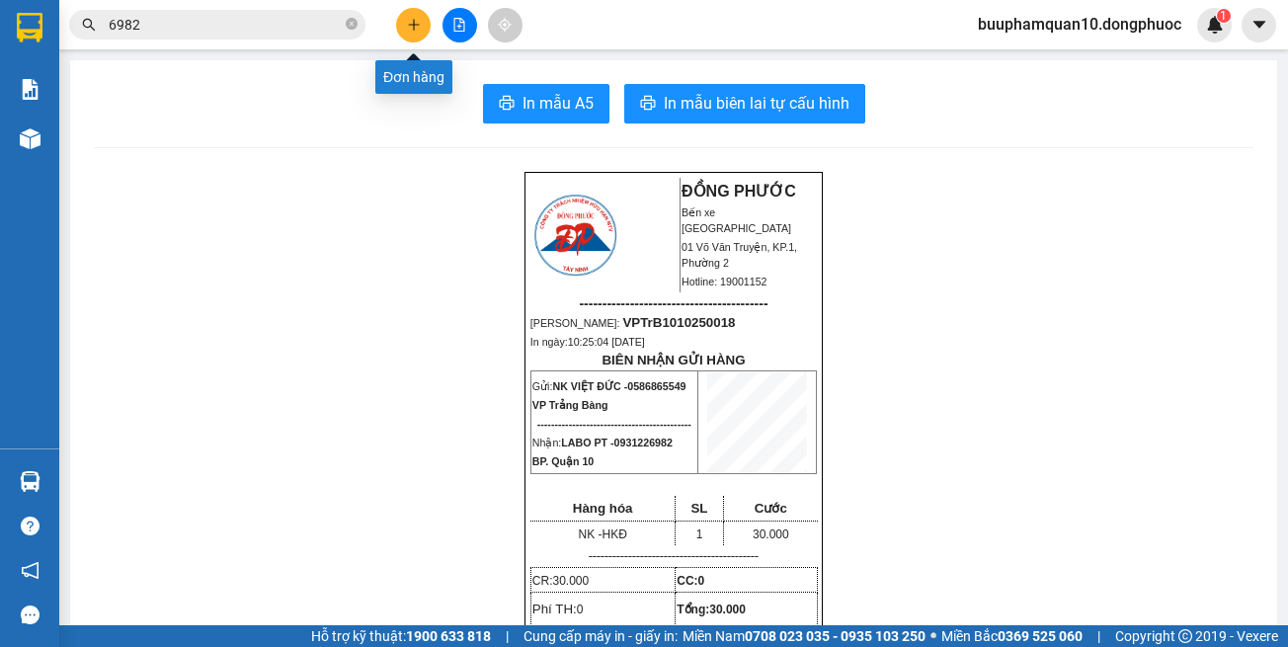
click at [417, 17] on button at bounding box center [413, 25] width 35 height 35
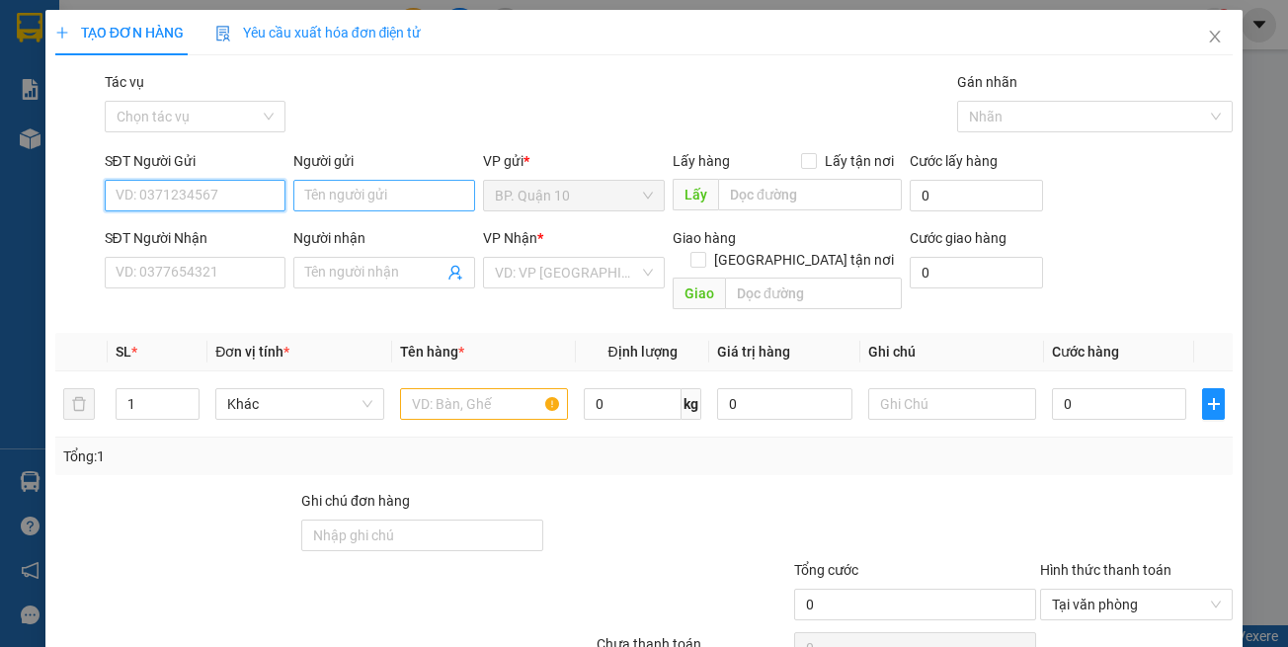
drag, startPoint x: 193, startPoint y: 194, endPoint x: 364, endPoint y: 187, distance: 171.0
click at [191, 194] on input "SĐT Người Gửi" at bounding box center [196, 196] width 182 height 32
type input "0902717251"
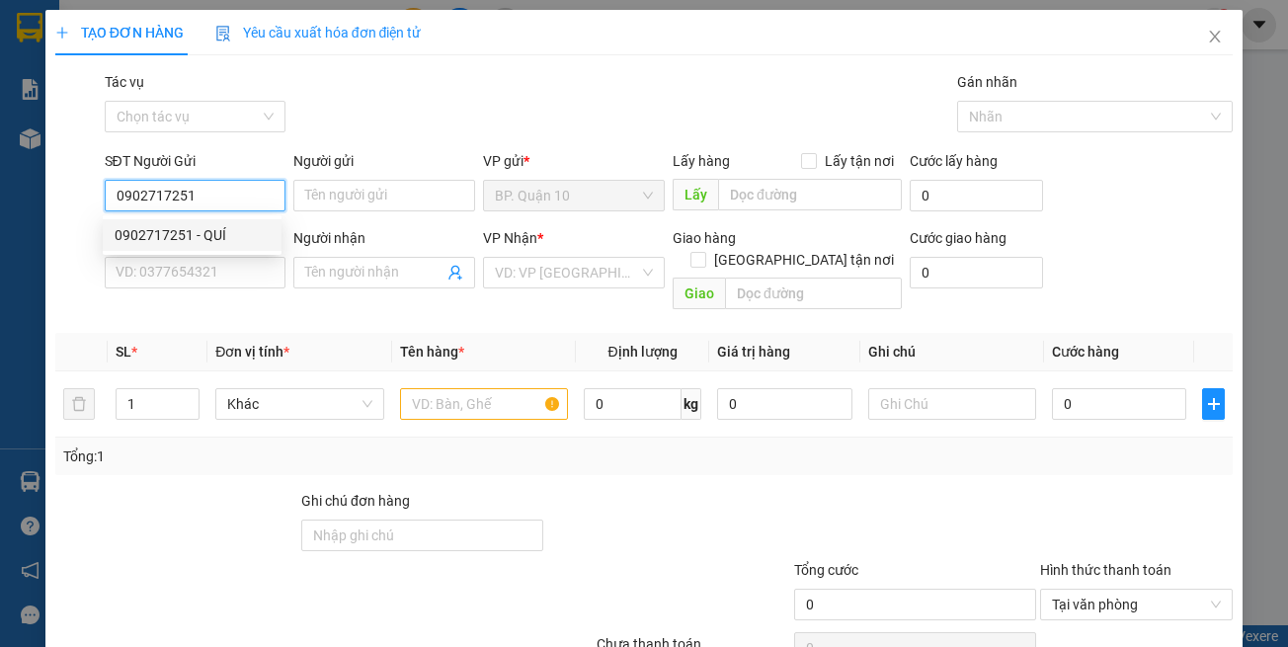
click at [251, 248] on div "0902717251 - QUÍ" at bounding box center [192, 235] width 179 height 32
type input "QUÍ"
type input "0909599373"
type input "THẢO"
type input "30.000"
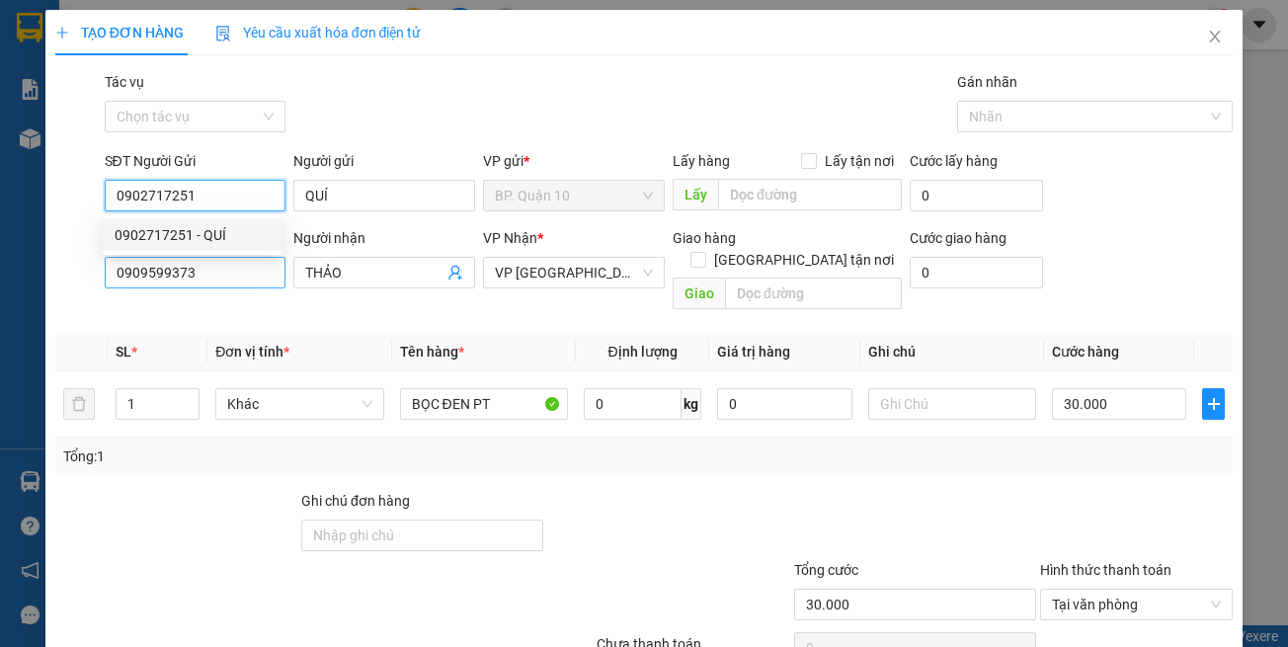
type input "0902717251"
click at [280, 286] on input "0909599373" at bounding box center [196, 273] width 182 height 32
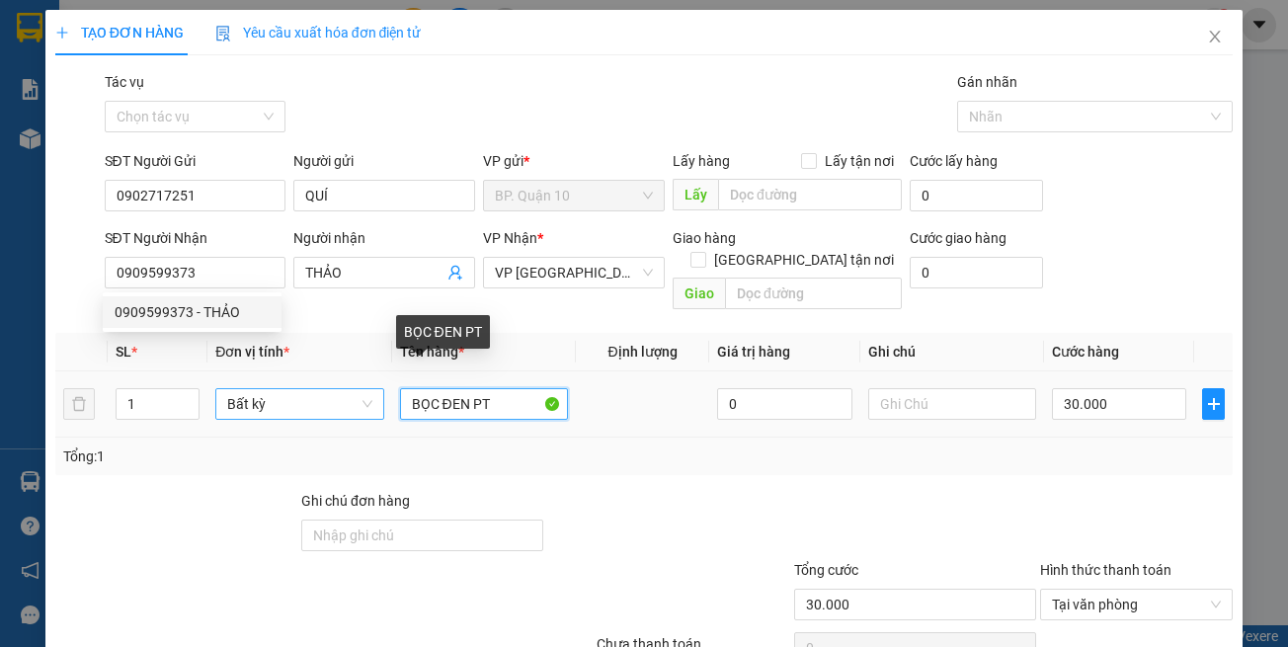
drag, startPoint x: 460, startPoint y: 387, endPoint x: 278, endPoint y: 385, distance: 182.8
click at [279, 385] on tr "1 Bất kỳ BỌC ĐEN PT 0 30.000" at bounding box center [644, 404] width 1178 height 66
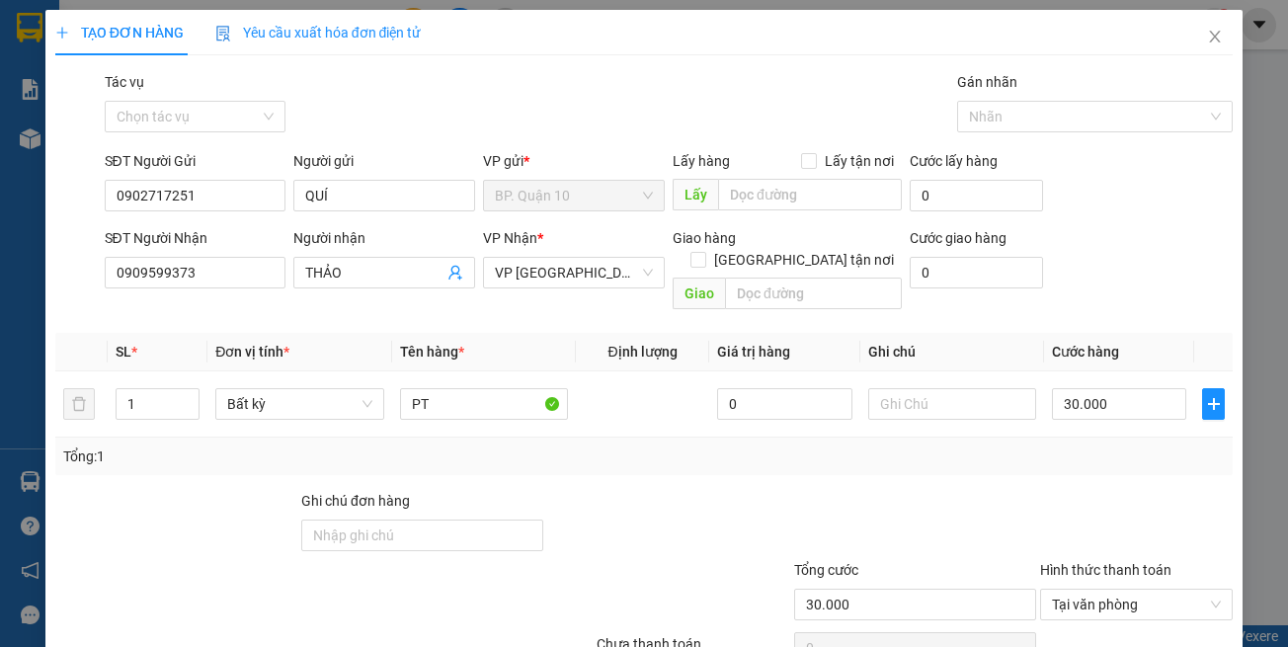
click at [219, 309] on div "Transit Pickup Surcharge Ids Transit Deliver Surcharge Ids Transit Deliver Surc…" at bounding box center [644, 392] width 1178 height 643
click at [403, 388] on input "PT" at bounding box center [484, 404] width 168 height 32
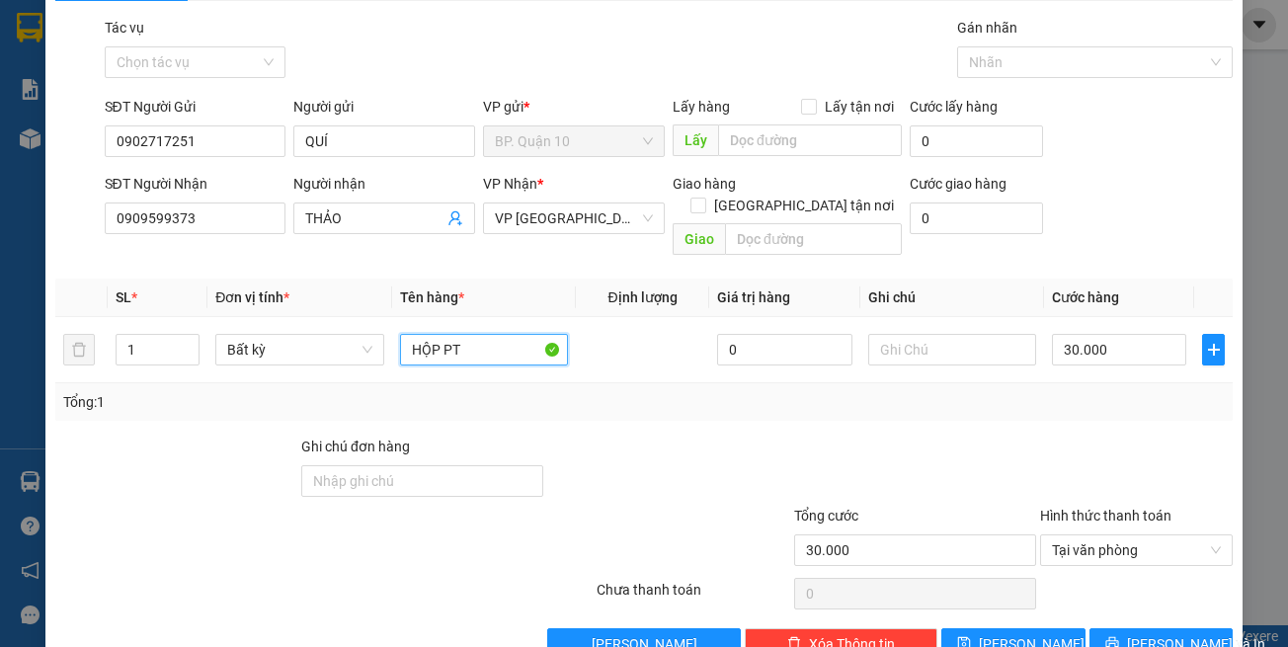
scroll to position [84, 0]
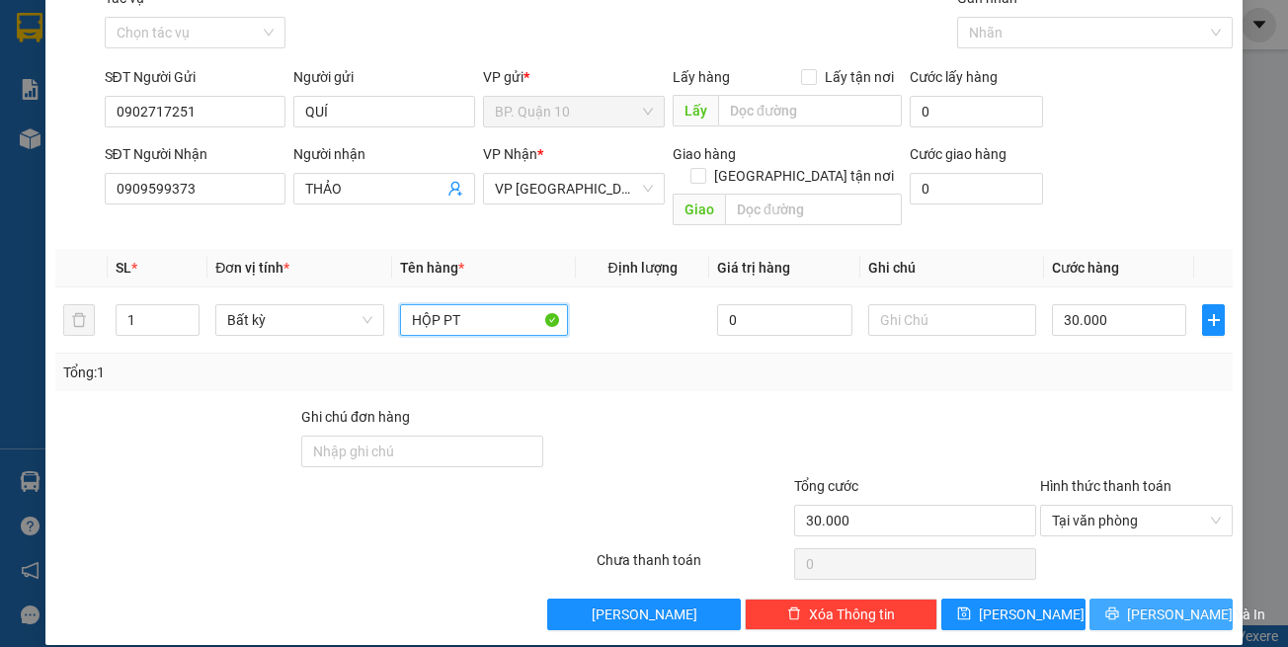
type input "HỘP PT"
drag, startPoint x: 1125, startPoint y: 588, endPoint x: 1077, endPoint y: 491, distance: 108.2
click at [1126, 599] on button "Lưu và In" at bounding box center [1162, 615] width 144 height 32
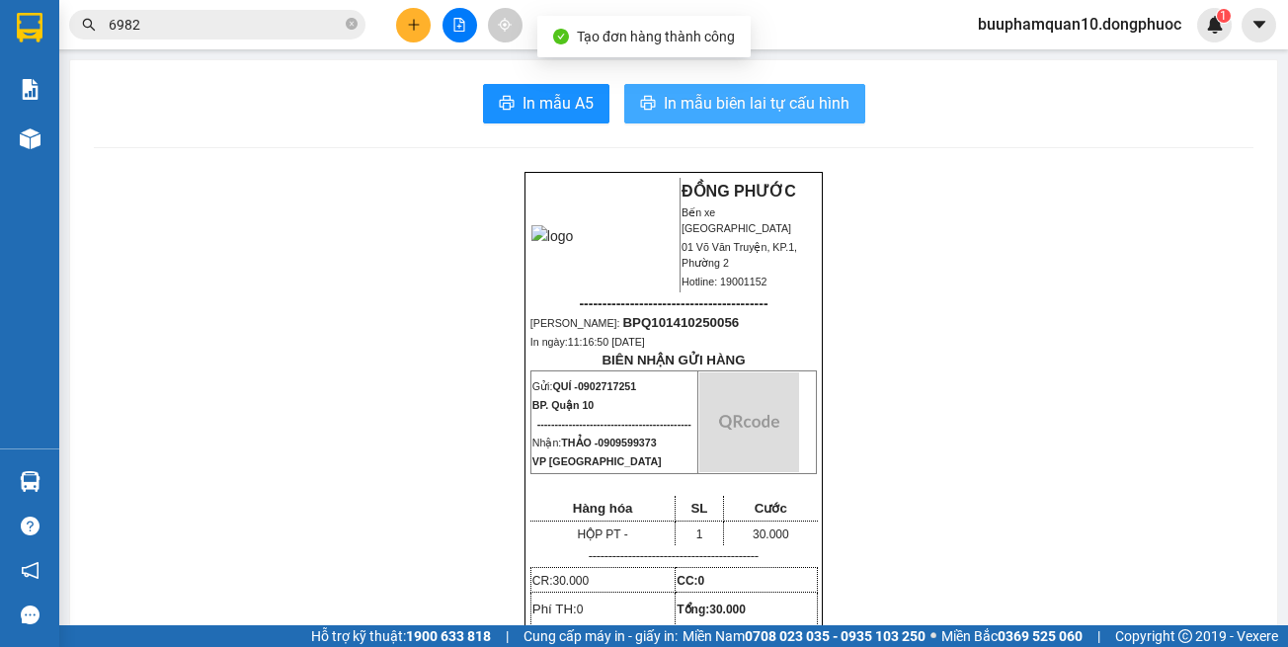
click at [743, 120] on button "In mẫu biên lai tự cấu hình" at bounding box center [744, 104] width 241 height 40
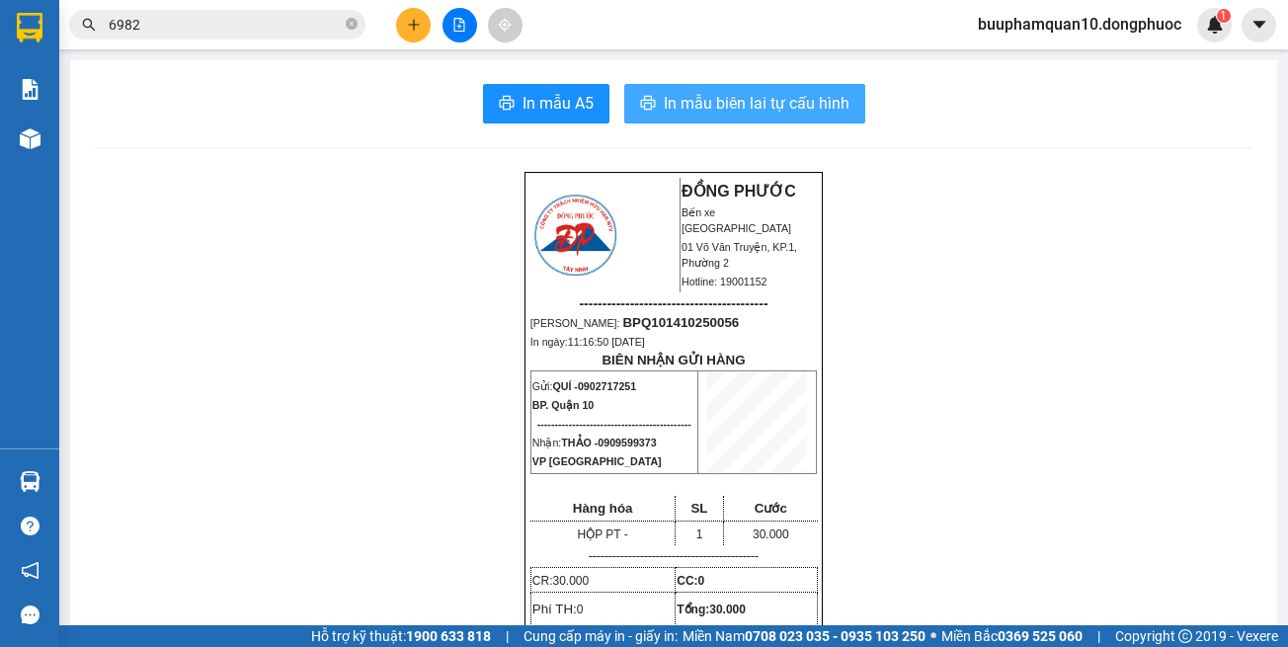
click at [719, 112] on span "In mẫu biên lai tự cấu hình" at bounding box center [757, 103] width 186 height 25
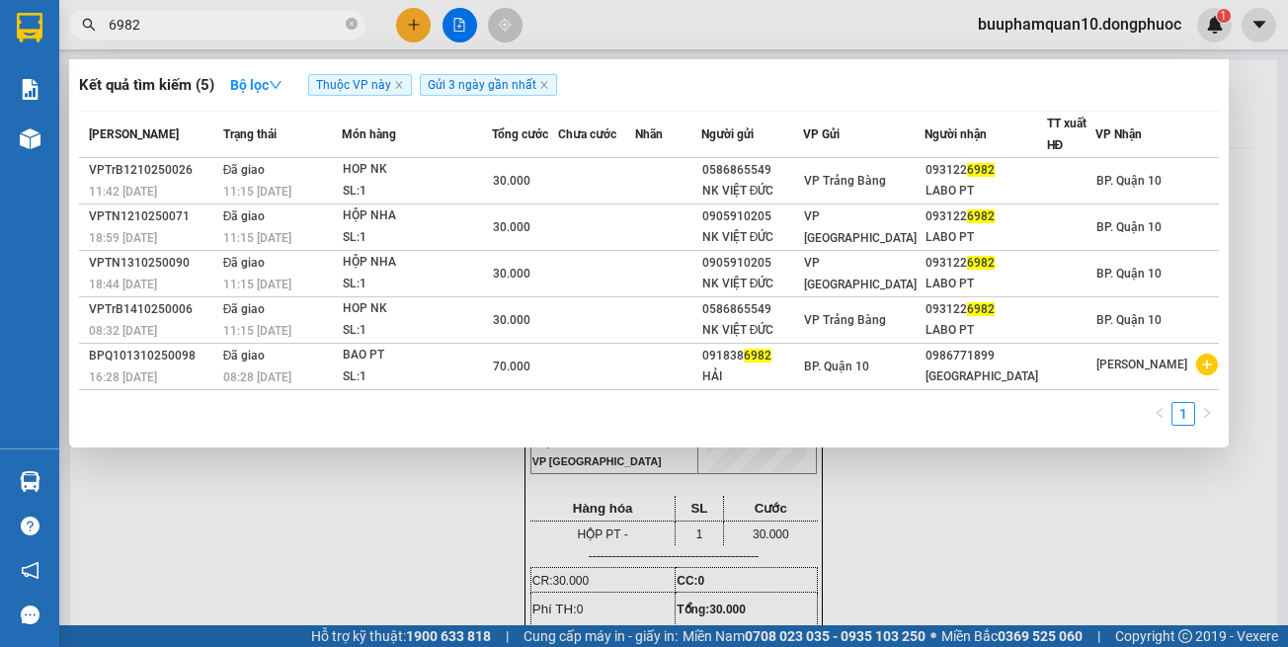
click at [258, 32] on input "6982" at bounding box center [225, 25] width 233 height 22
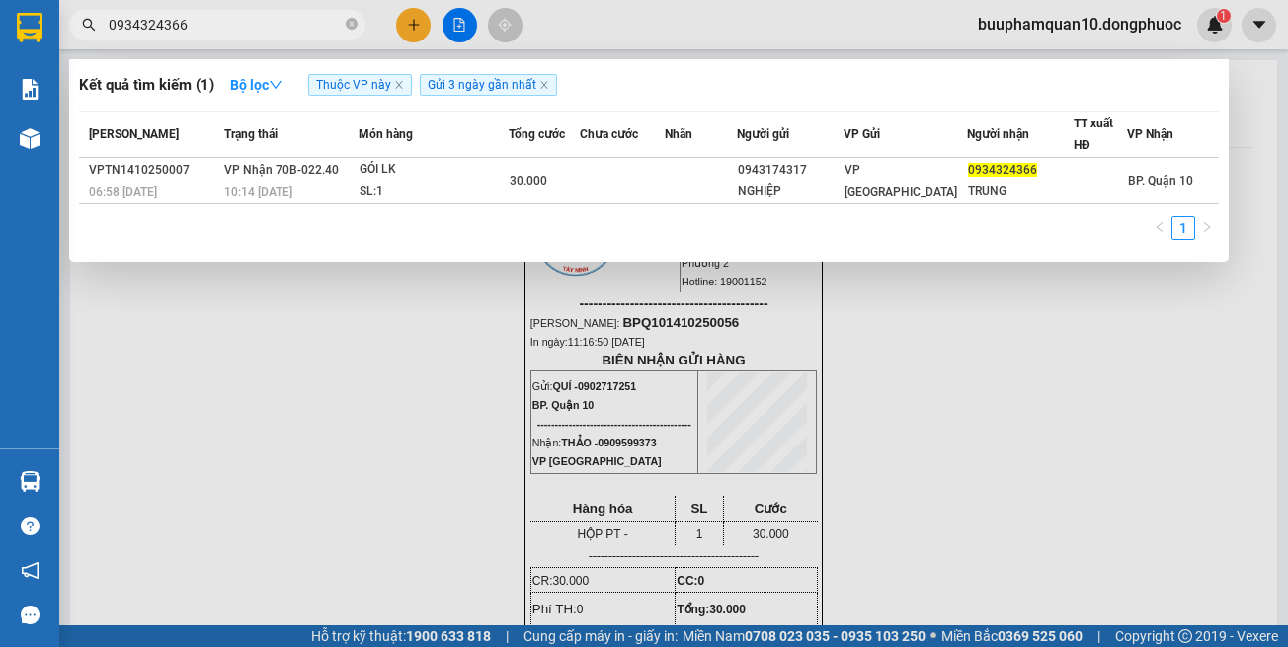
type input "0934324366"
click at [412, 29] on div at bounding box center [644, 323] width 1288 height 647
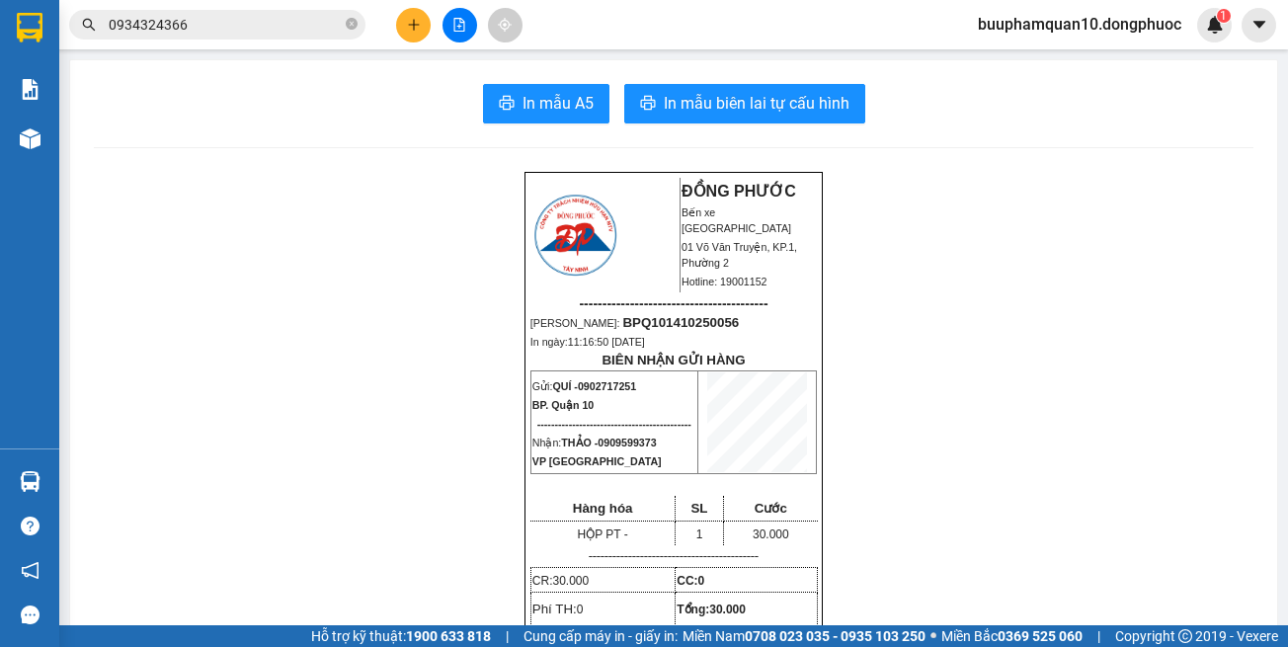
click at [248, 34] on input "0934324366" at bounding box center [225, 25] width 233 height 22
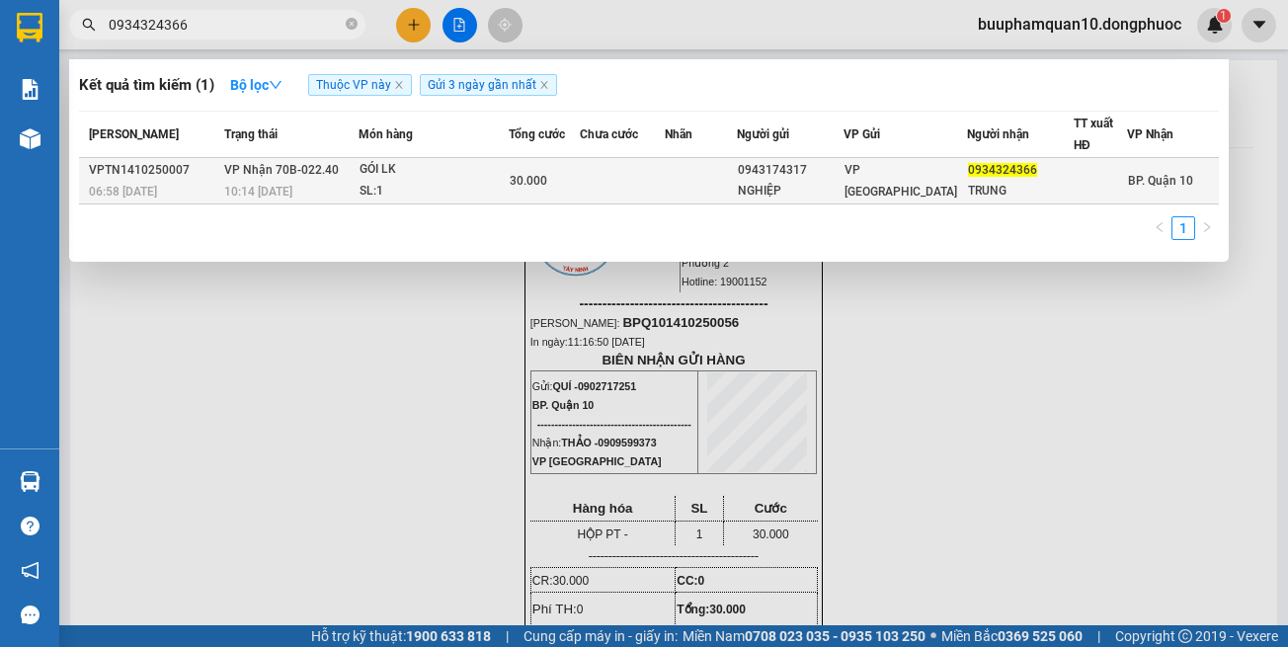
click at [369, 165] on div "GÓI LK" at bounding box center [434, 170] width 148 height 22
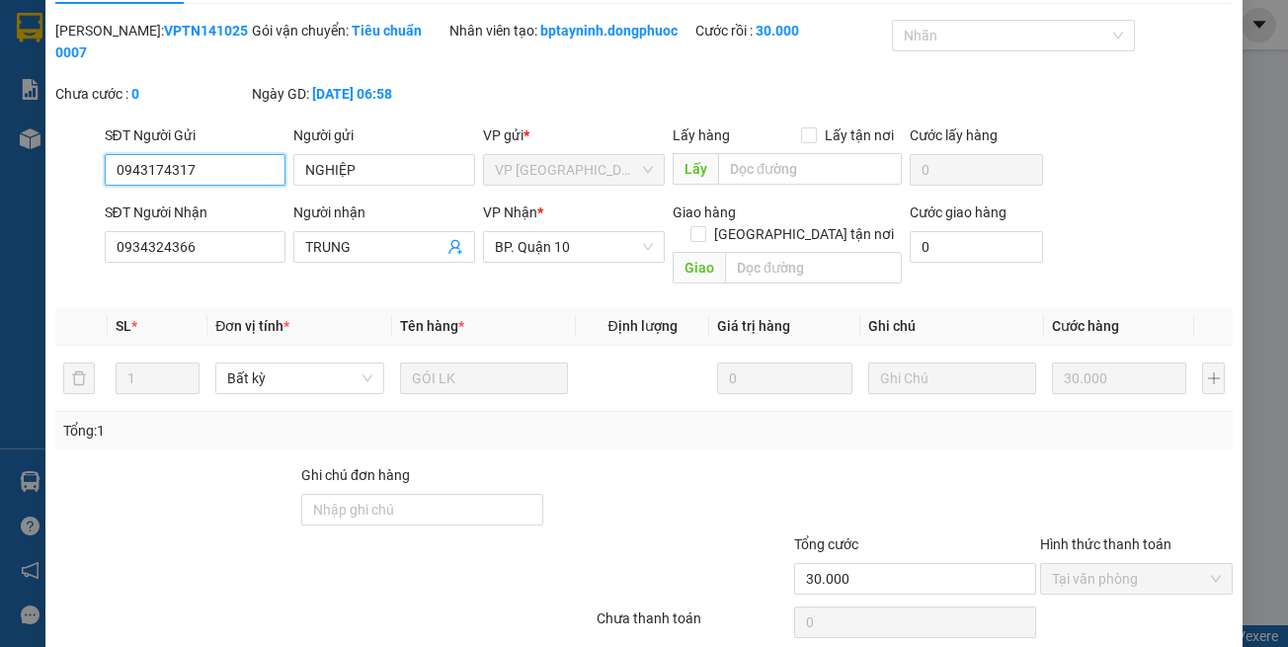
type input "0943174317"
type input "NGHIỆP"
type input "0934324366"
type input "TRUNG"
type input "30.000"
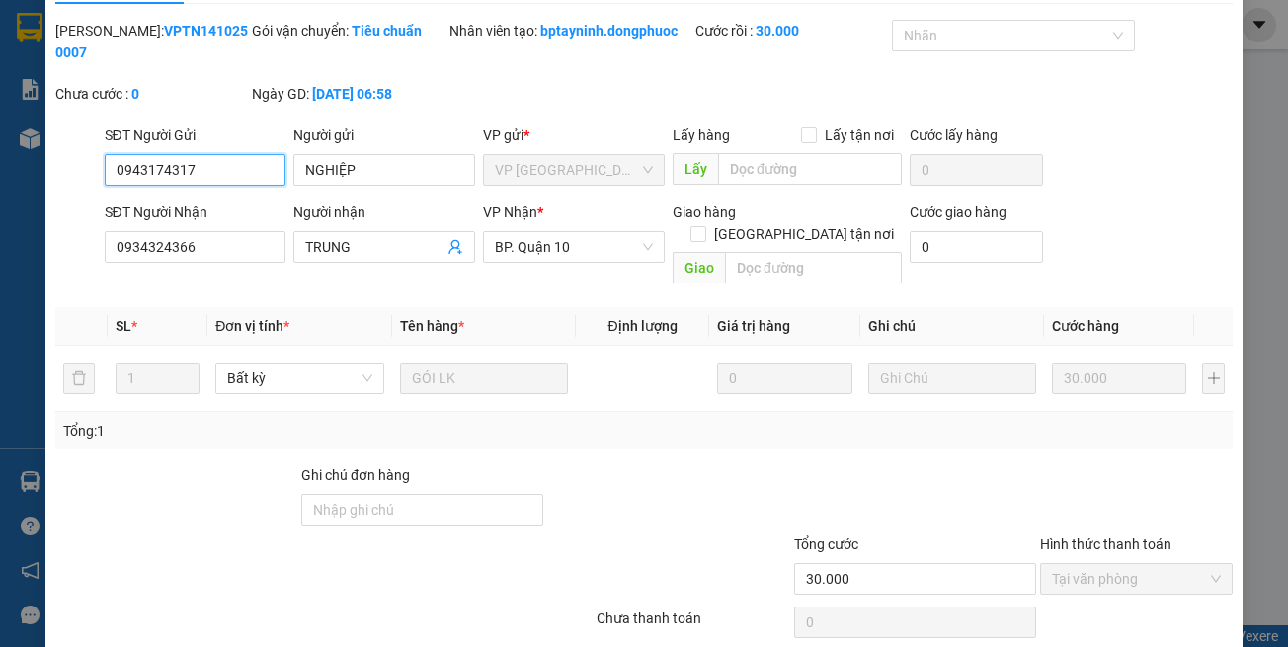
scroll to position [88, 0]
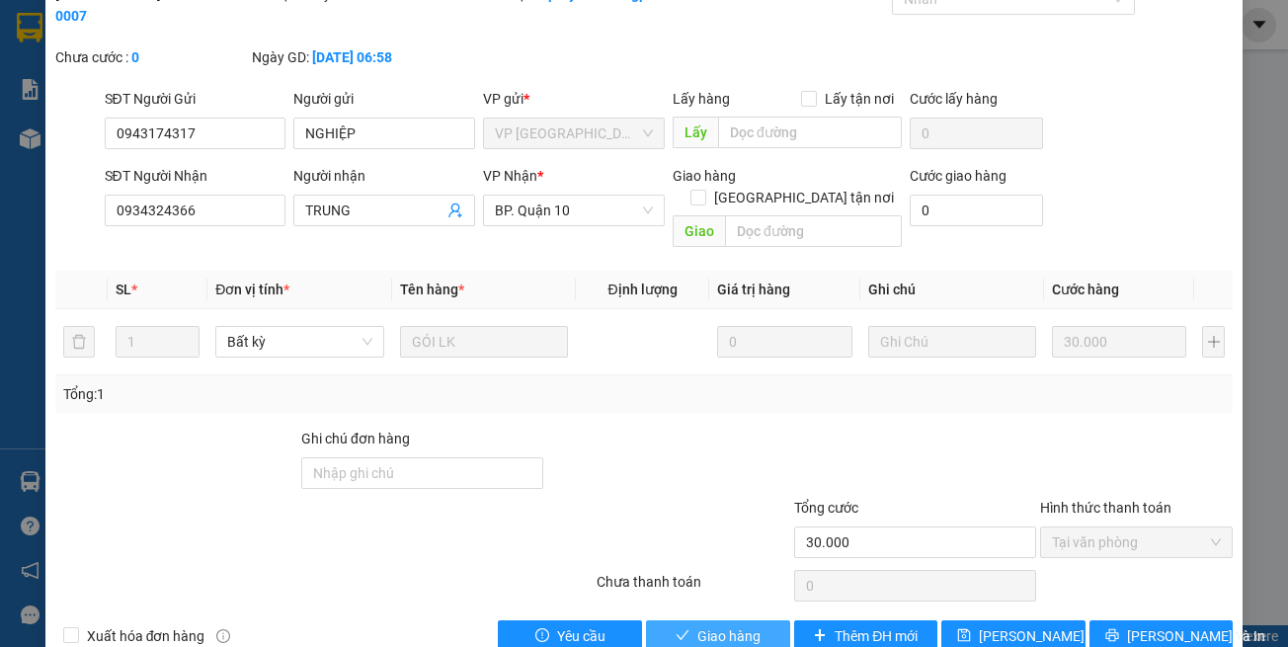
drag, startPoint x: 710, startPoint y: 616, endPoint x: 702, endPoint y: 608, distance: 11.9
click at [710, 625] on span "Giao hàng" at bounding box center [728, 636] width 63 height 22
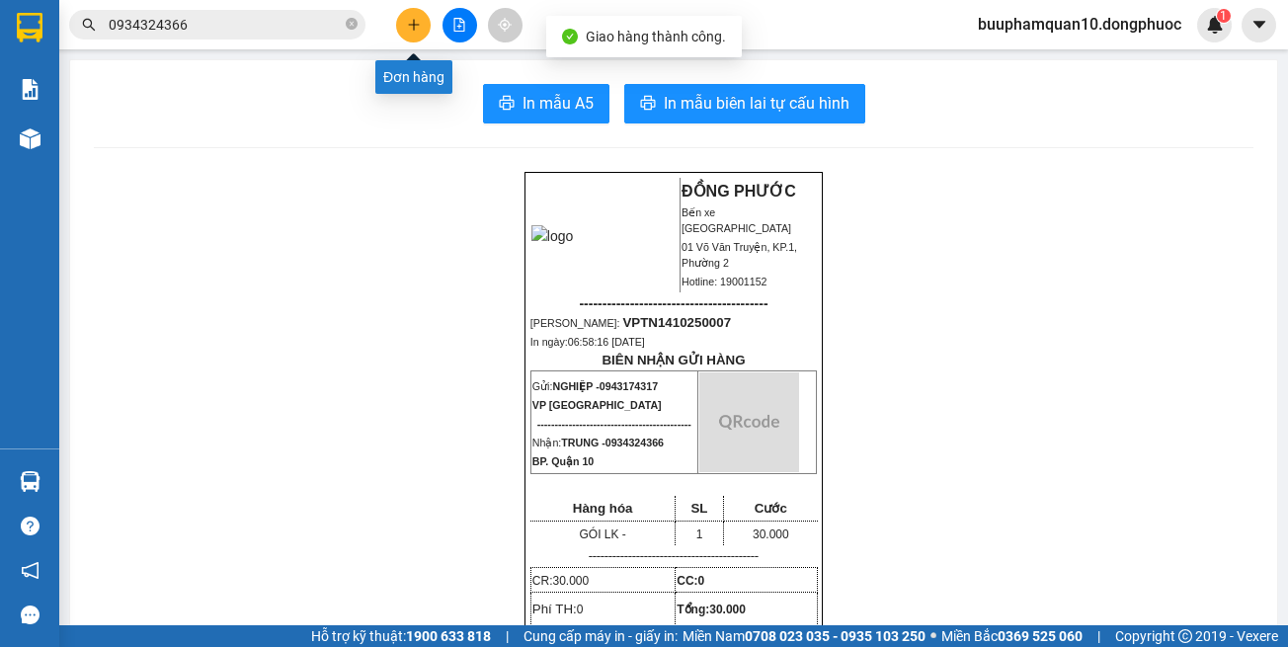
click at [417, 30] on icon "plus" at bounding box center [414, 25] width 14 height 14
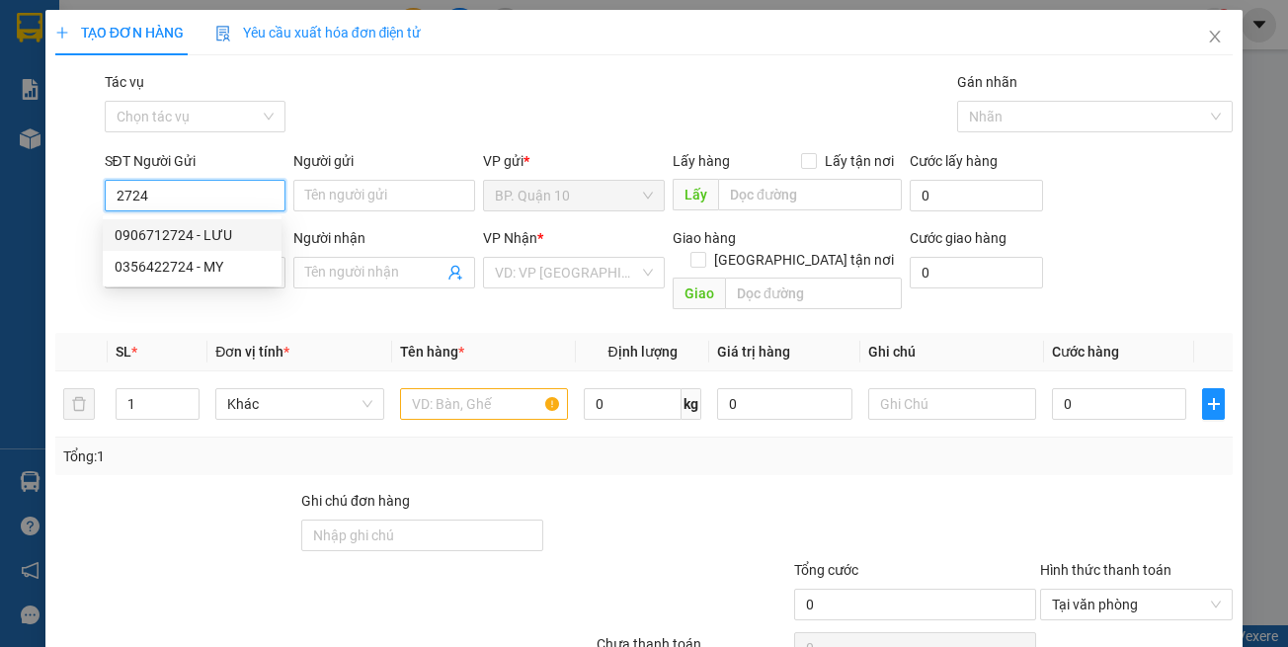
click at [258, 241] on div "0906712724 - LƯU" at bounding box center [192, 235] width 155 height 22
type input "0906712724"
type input "LƯU"
type input "0902767242"
type input "PHƯƠNG"
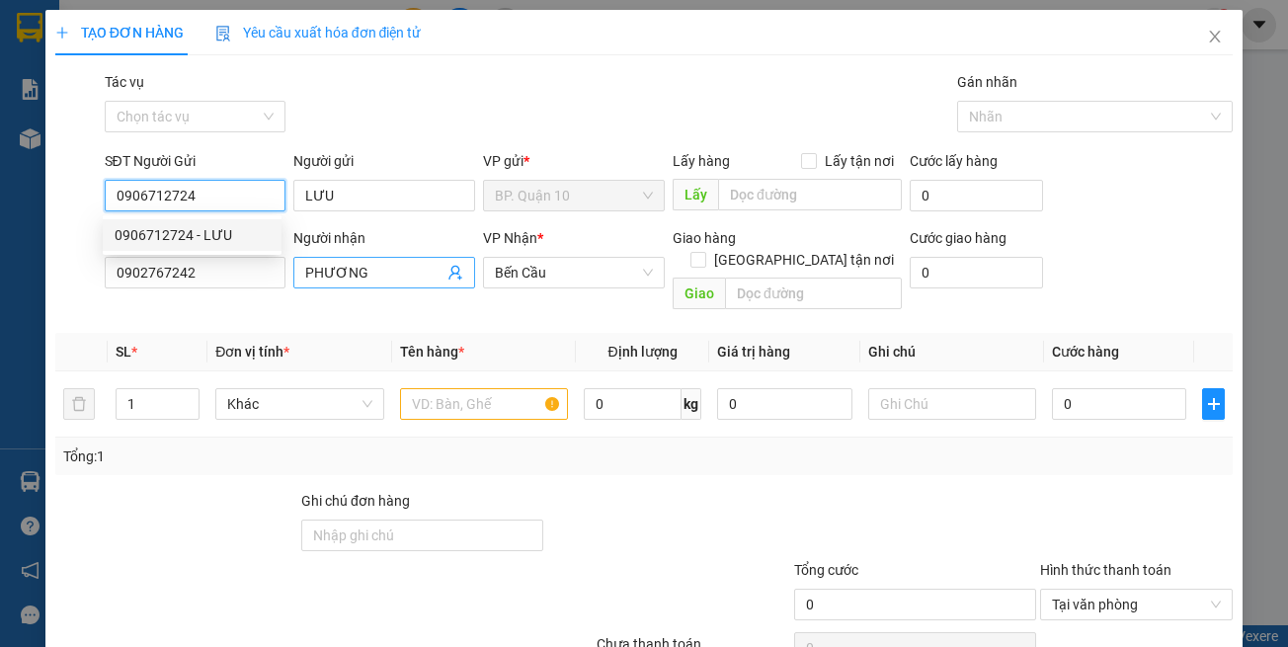
type input "0906712724"
type input "50.000"
drag, startPoint x: 333, startPoint y: 285, endPoint x: 390, endPoint y: 278, distance: 57.8
click at [333, 286] on span "PHƯƠNG" at bounding box center [384, 273] width 182 height 32
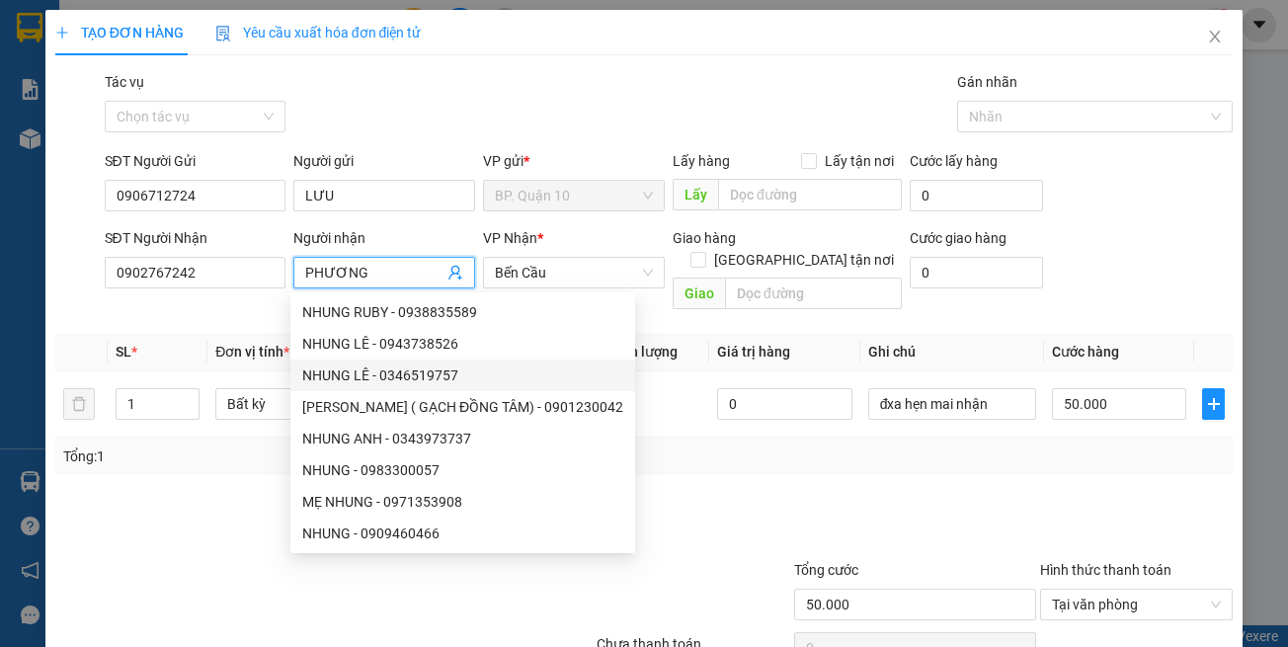
click at [895, 559] on div "Tổng cước" at bounding box center [915, 574] width 242 height 30
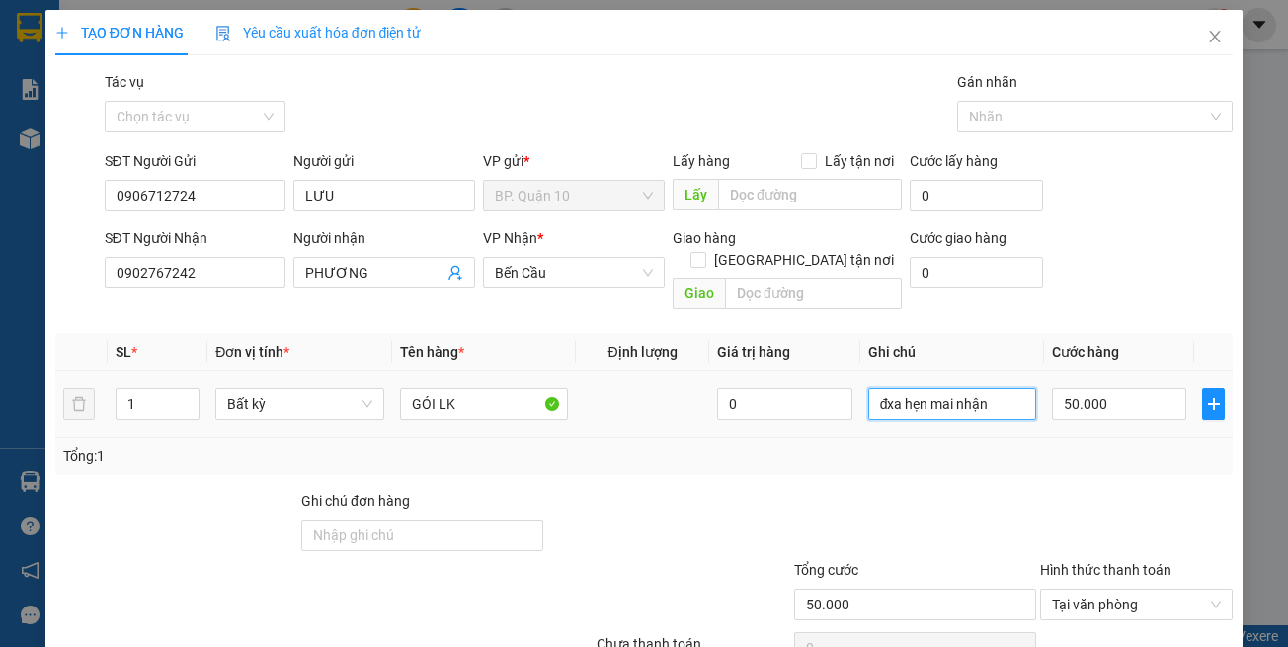
click at [974, 388] on input "đxa hẹn mai nhận" at bounding box center [952, 404] width 168 height 32
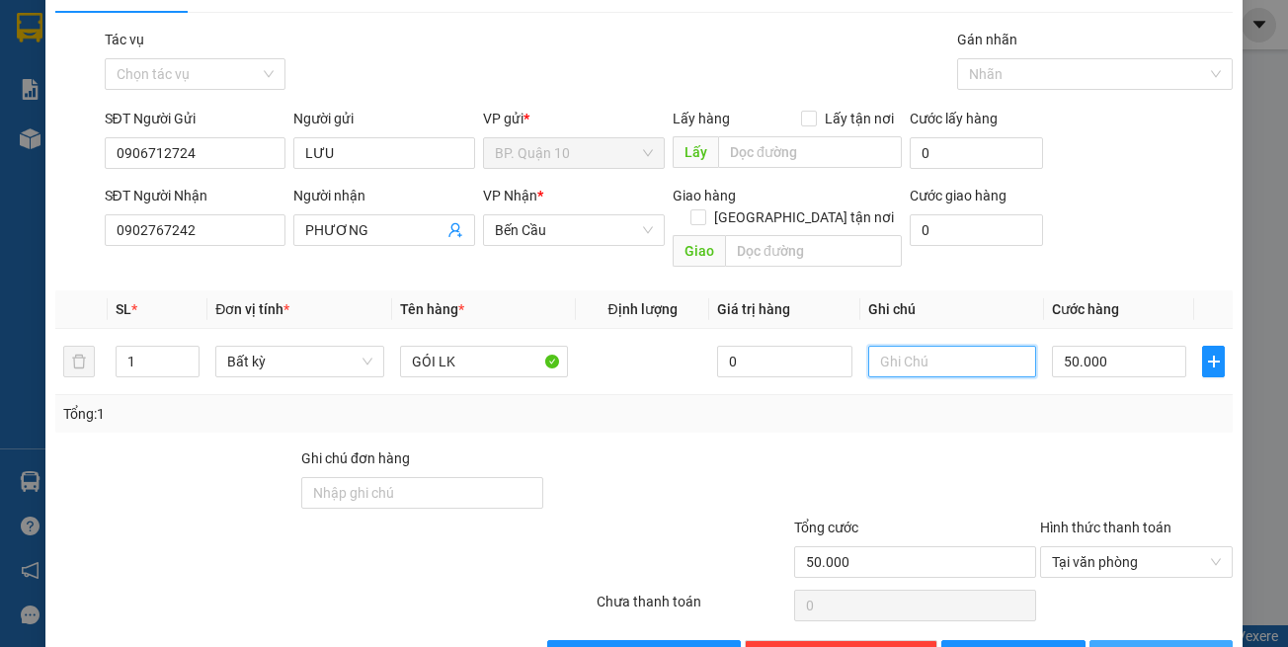
scroll to position [84, 0]
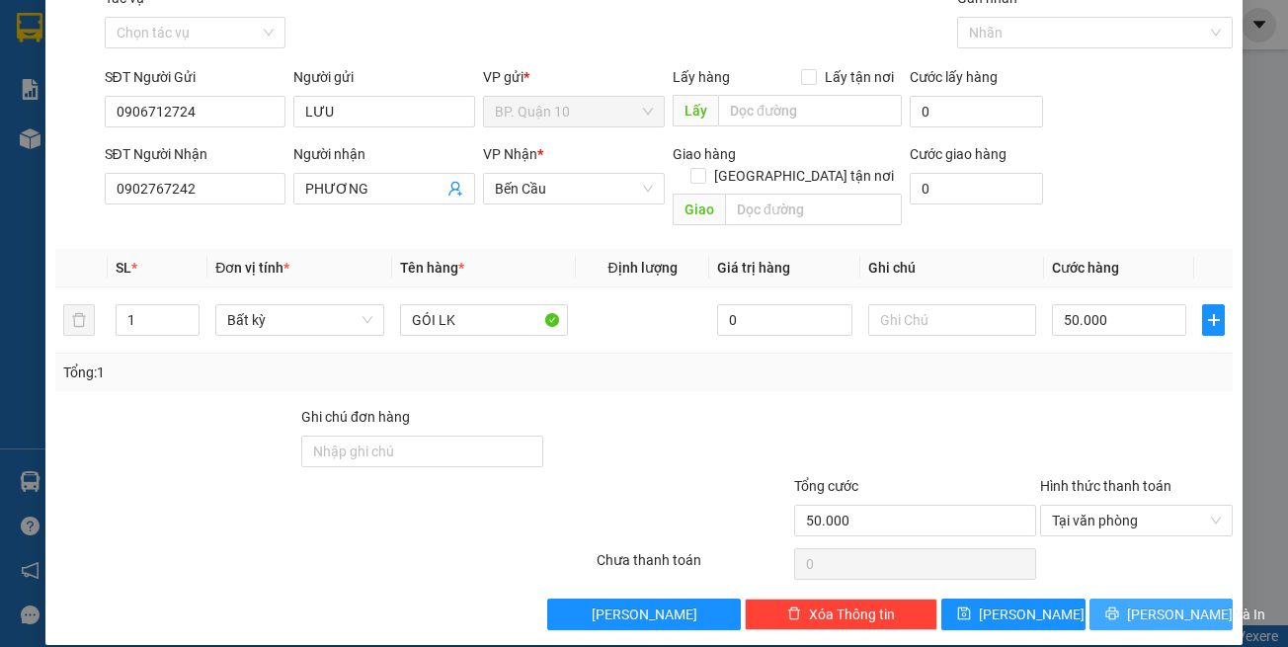
click at [1119, 607] on icon "printer" at bounding box center [1112, 614] width 14 height 14
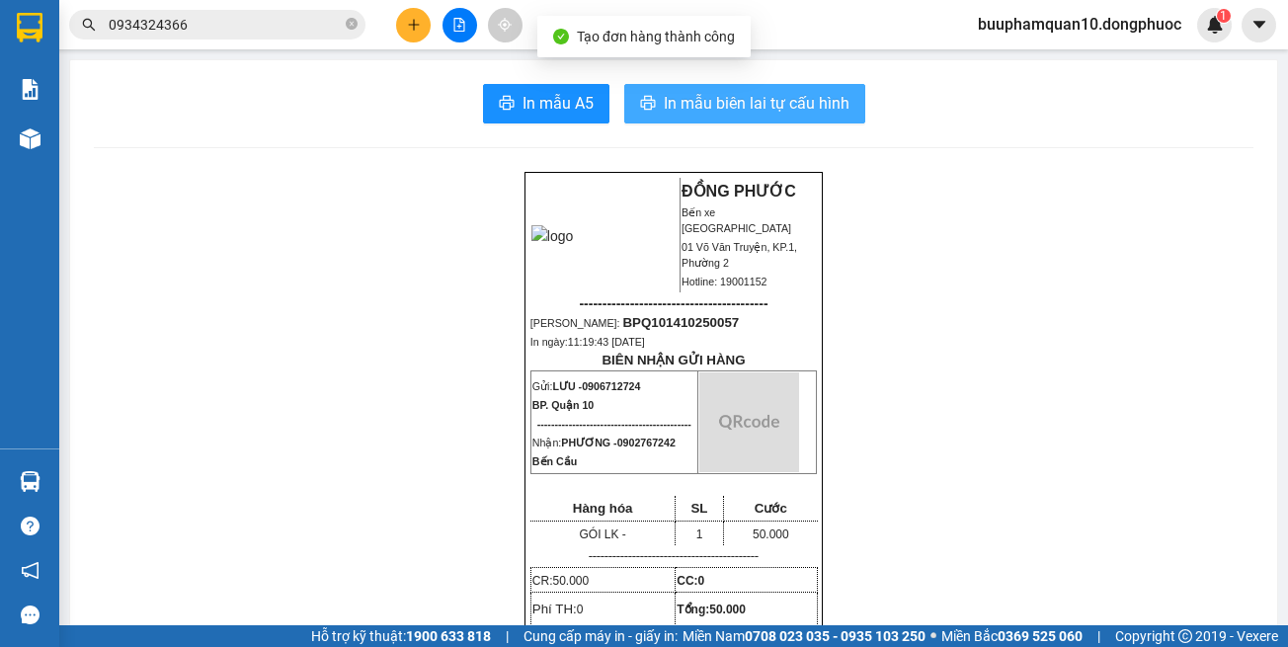
drag, startPoint x: 744, startPoint y: 127, endPoint x: 741, endPoint y: 109, distance: 19.0
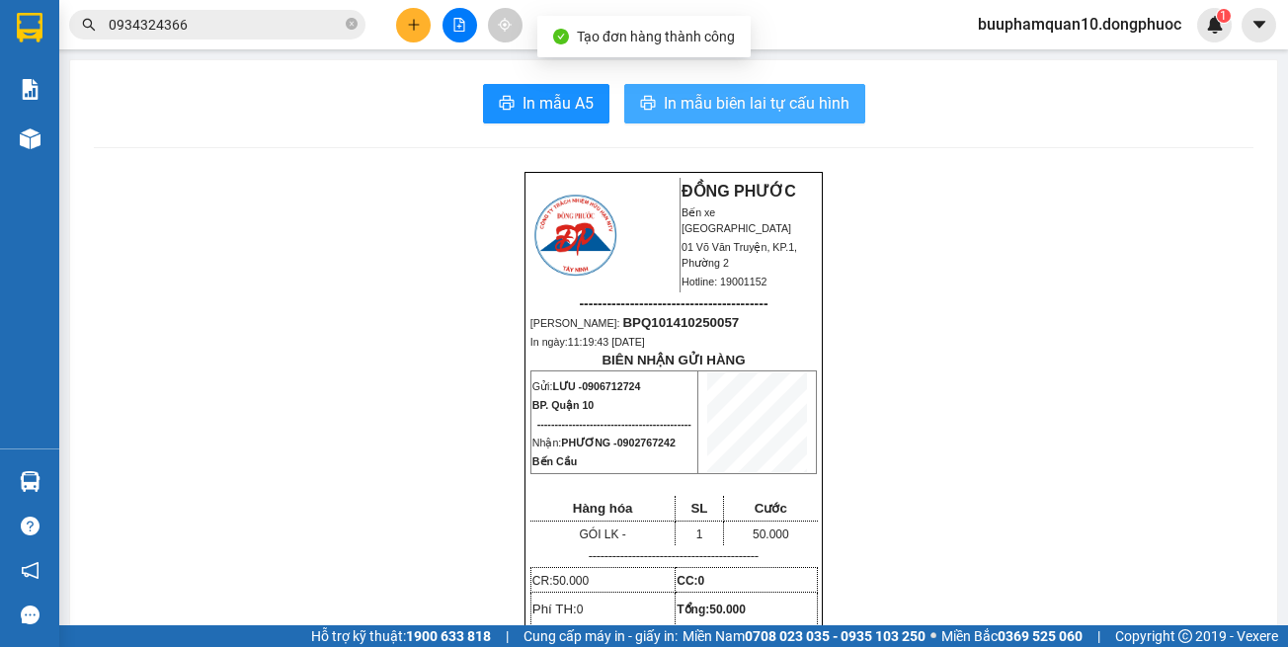
click at [741, 109] on span "In mẫu biên lai tự cấu hình" at bounding box center [757, 103] width 186 height 25
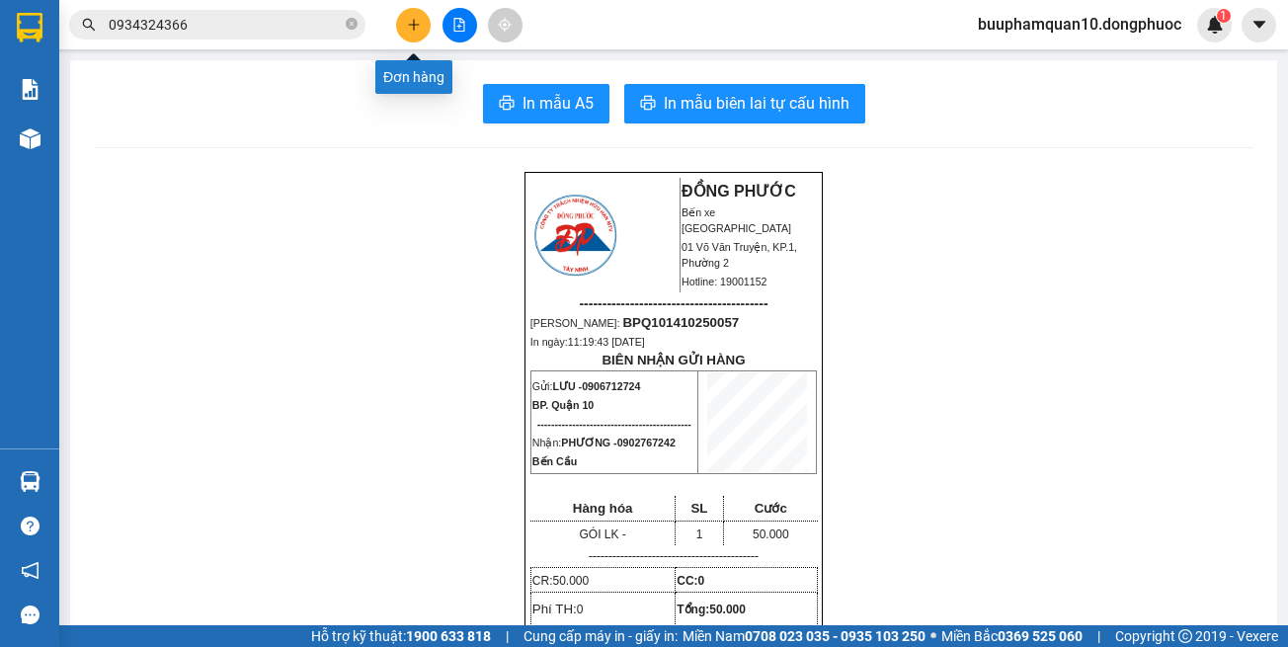
click at [419, 15] on button at bounding box center [413, 25] width 35 height 35
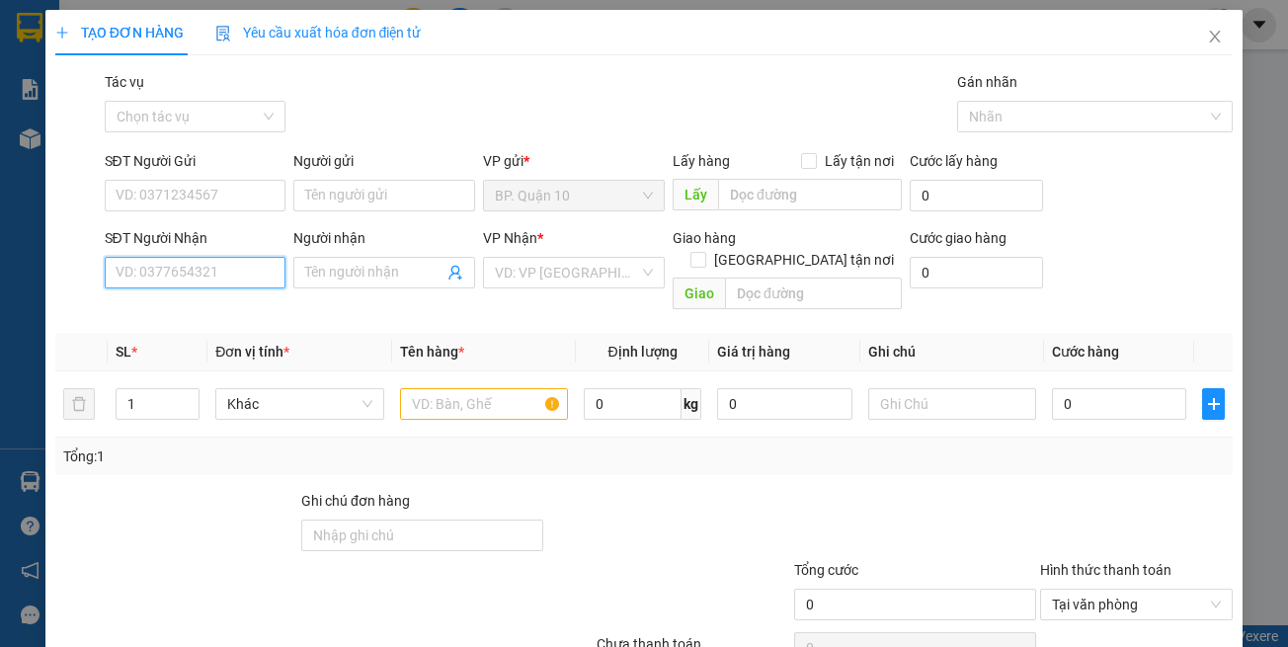
click at [226, 261] on input "SĐT Người Nhận" at bounding box center [196, 273] width 182 height 32
type input "0938643869"
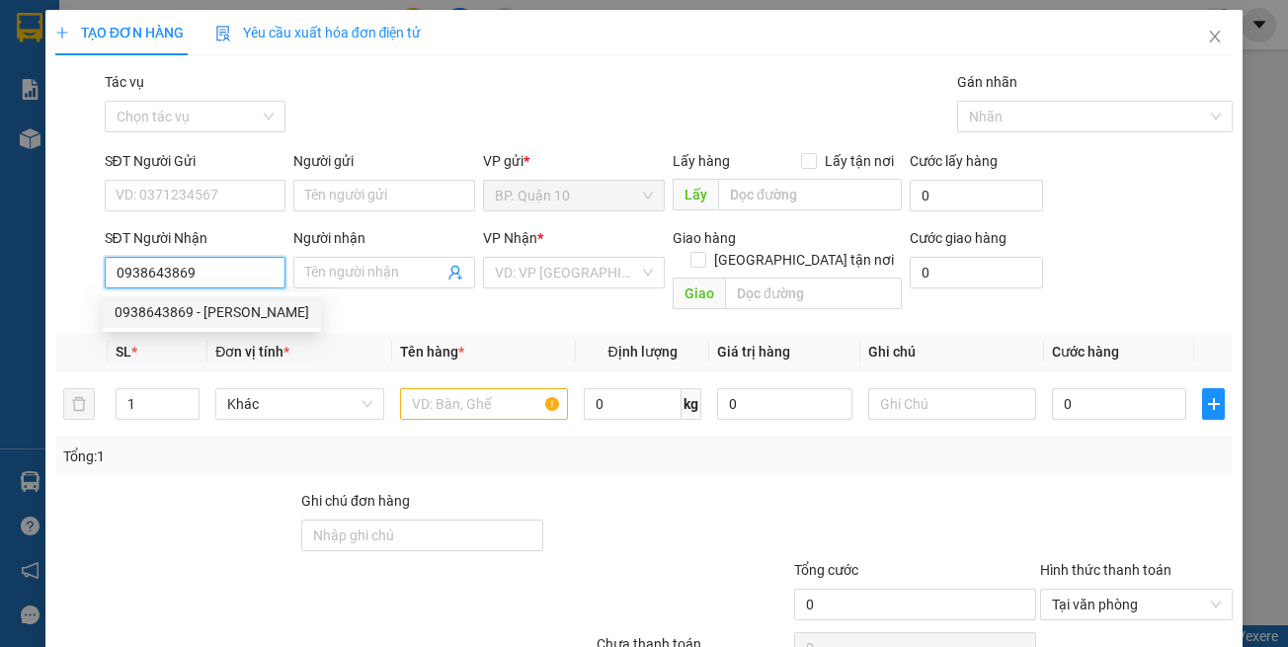
drag, startPoint x: 209, startPoint y: 305, endPoint x: 276, endPoint y: 305, distance: 66.2
click at [210, 305] on div "0938643869 - ĐÀO" at bounding box center [212, 312] width 195 height 22
type input "ĐÀO"
type input "30.000"
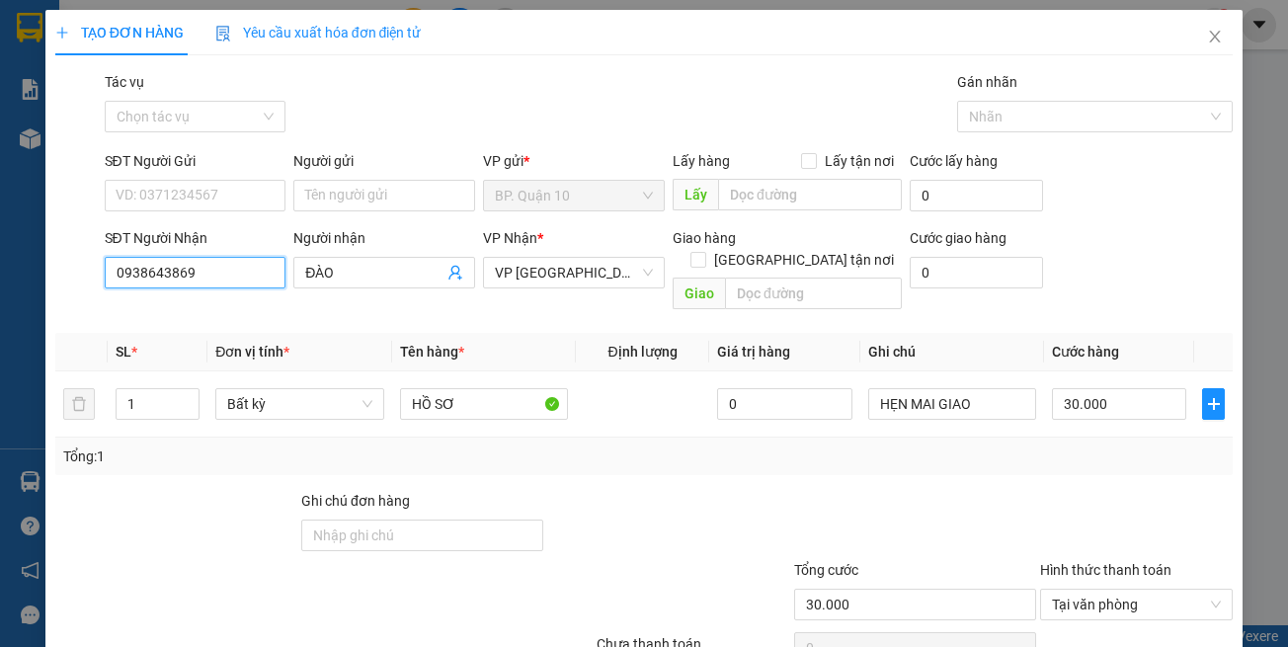
type input "0938643869"
drag, startPoint x: 621, startPoint y: 470, endPoint x: 373, endPoint y: 284, distance: 310.4
click at [617, 461] on div "Transit Pickup Surcharge Ids Transit Deliver Surcharge Ids Transit Deliver Surc…" at bounding box center [644, 392] width 1178 height 643
click at [241, 186] on input "SĐT Người Gửi" at bounding box center [196, 196] width 182 height 32
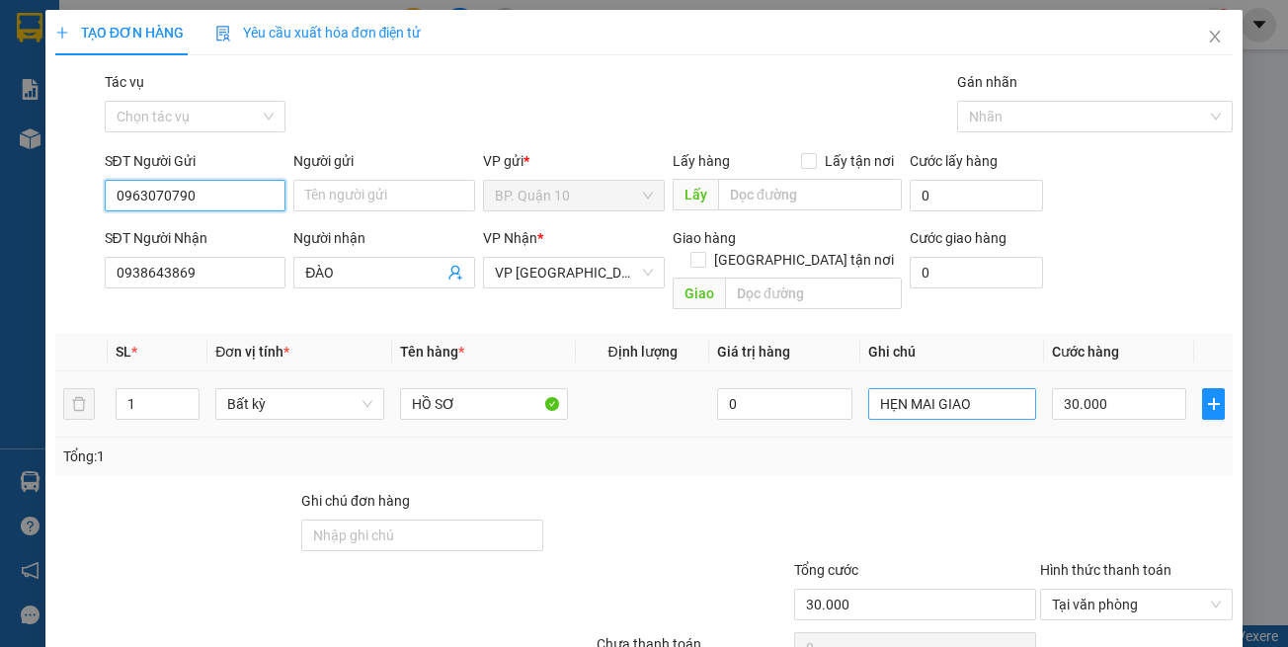
type input "0963070790"
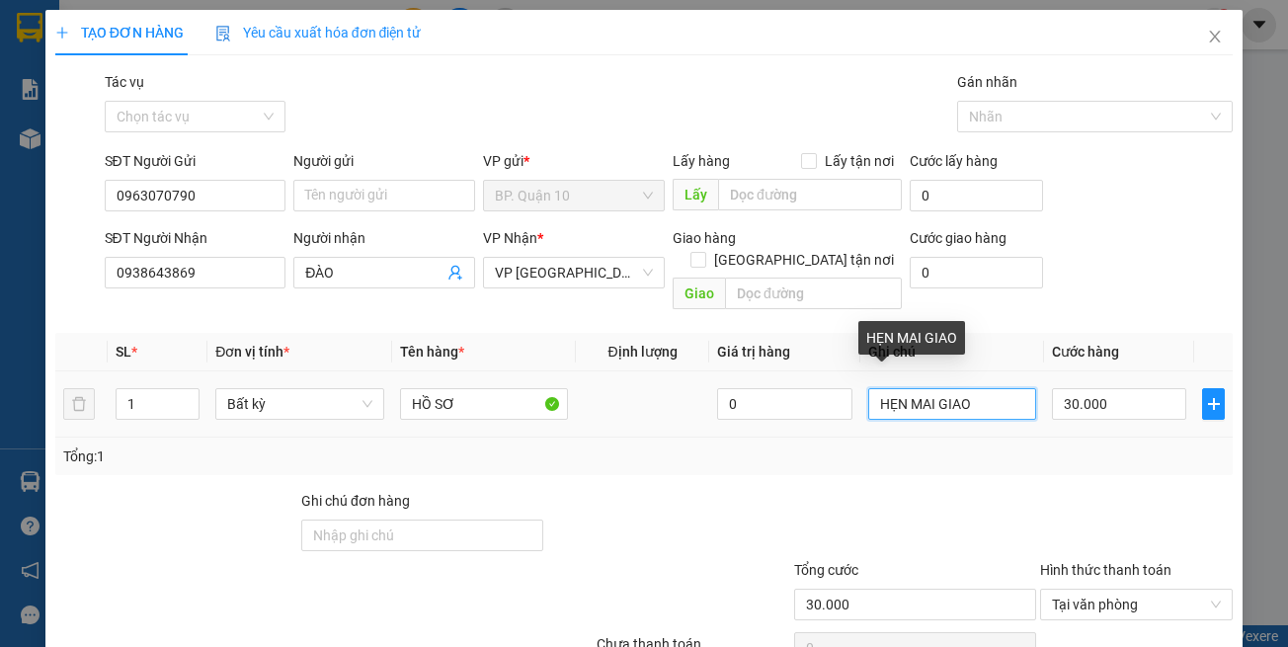
drag, startPoint x: 992, startPoint y: 374, endPoint x: 632, endPoint y: 368, distance: 359.6
click at [646, 371] on tr "1 Bất kỳ HỒ SƠ 0 HẸN MAI GIAO 30.000" at bounding box center [644, 404] width 1178 height 66
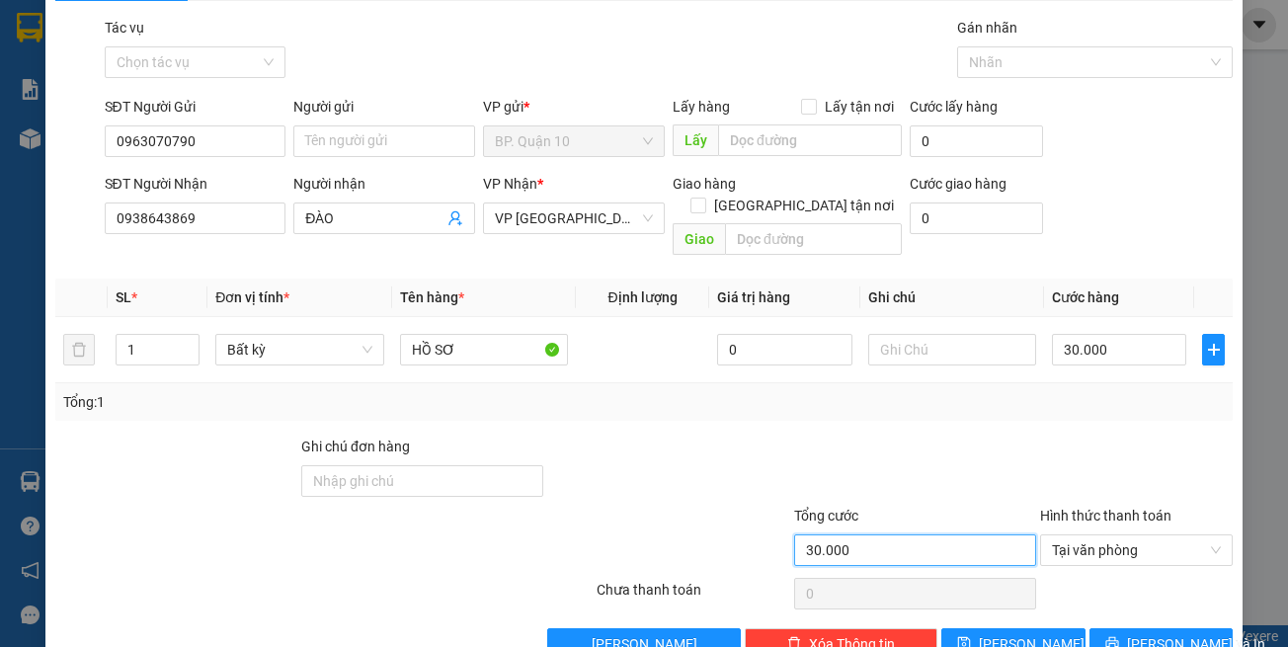
scroll to position [84, 0]
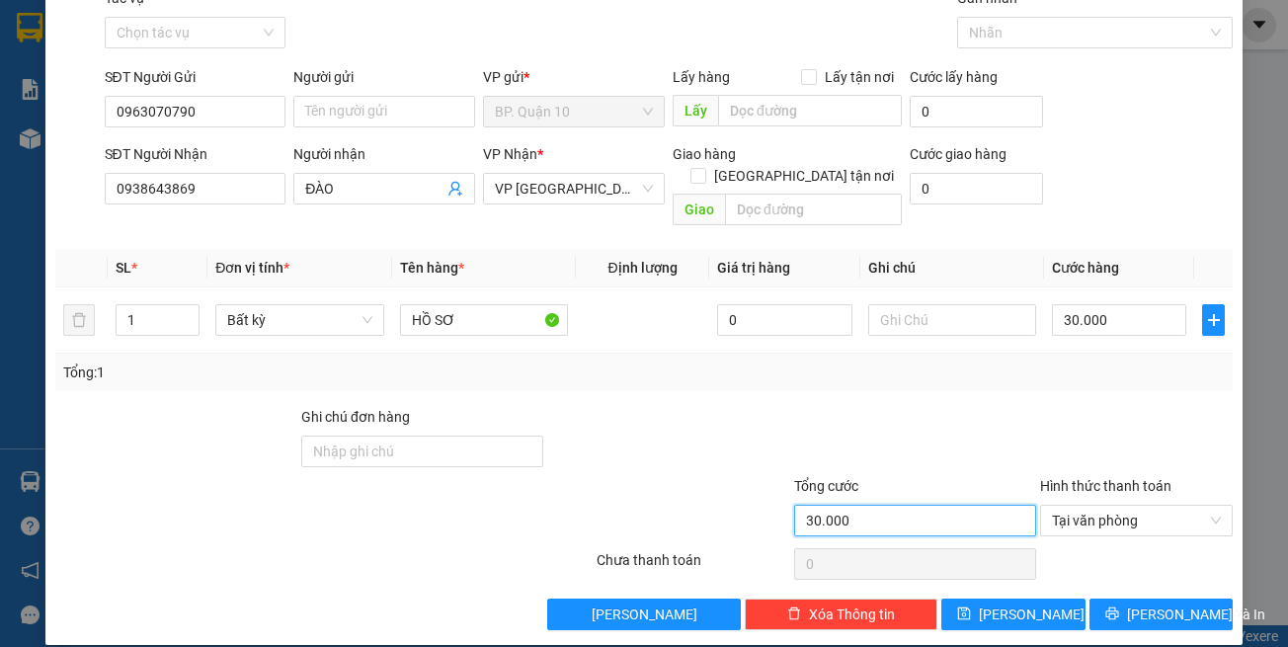
click at [913, 505] on input "30.000" at bounding box center [915, 521] width 242 height 32
click at [842, 438] on div at bounding box center [915, 440] width 246 height 69
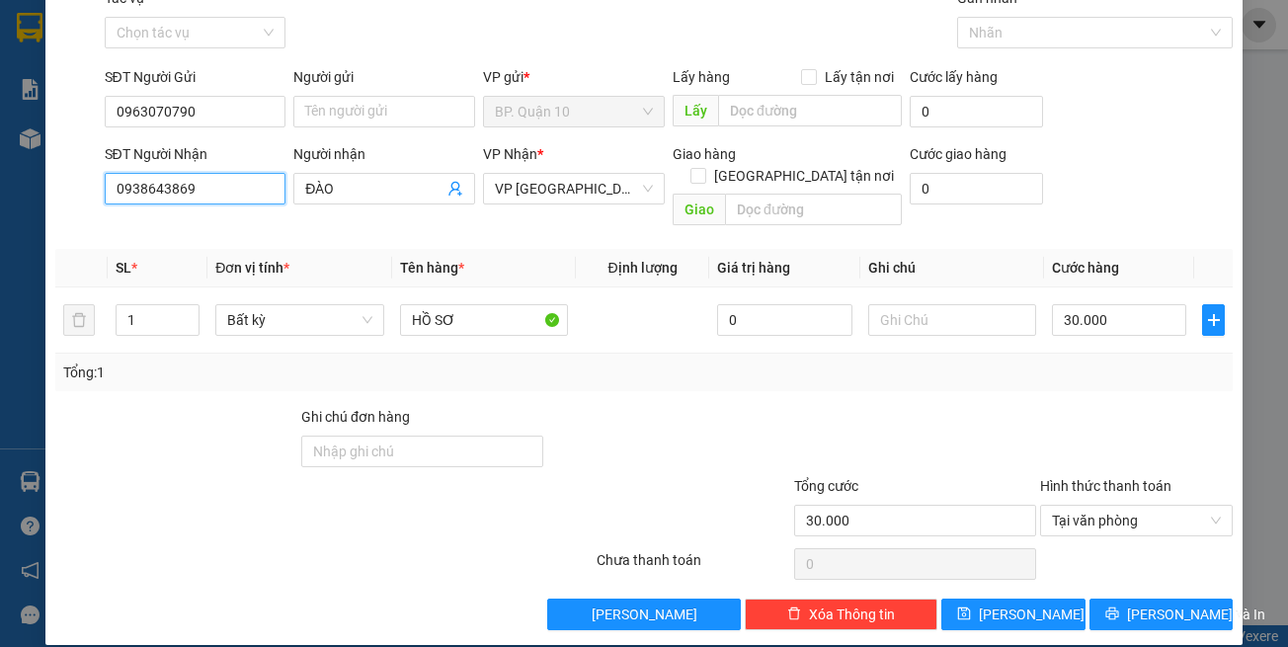
click at [220, 180] on input "0938643869" at bounding box center [196, 189] width 182 height 32
click at [393, 122] on input "Người gửi" at bounding box center [384, 112] width 182 height 32
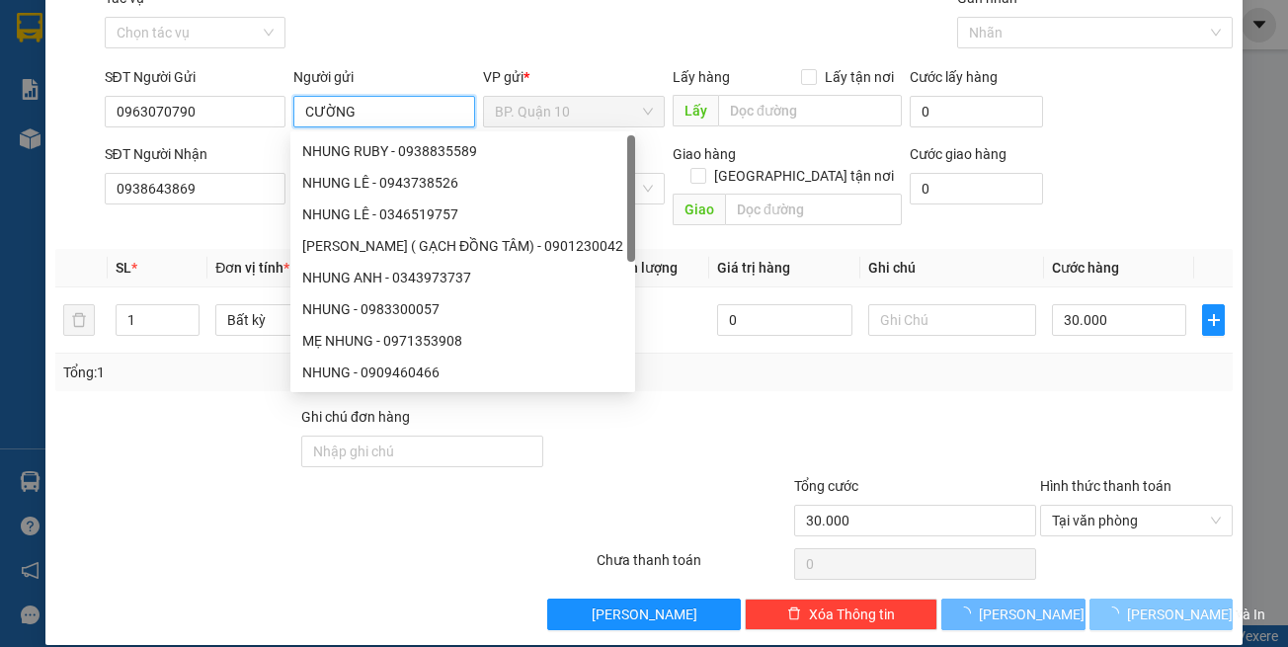
type input "CƯỜNG"
click at [1139, 604] on span "Lưu và In" at bounding box center [1196, 615] width 138 height 22
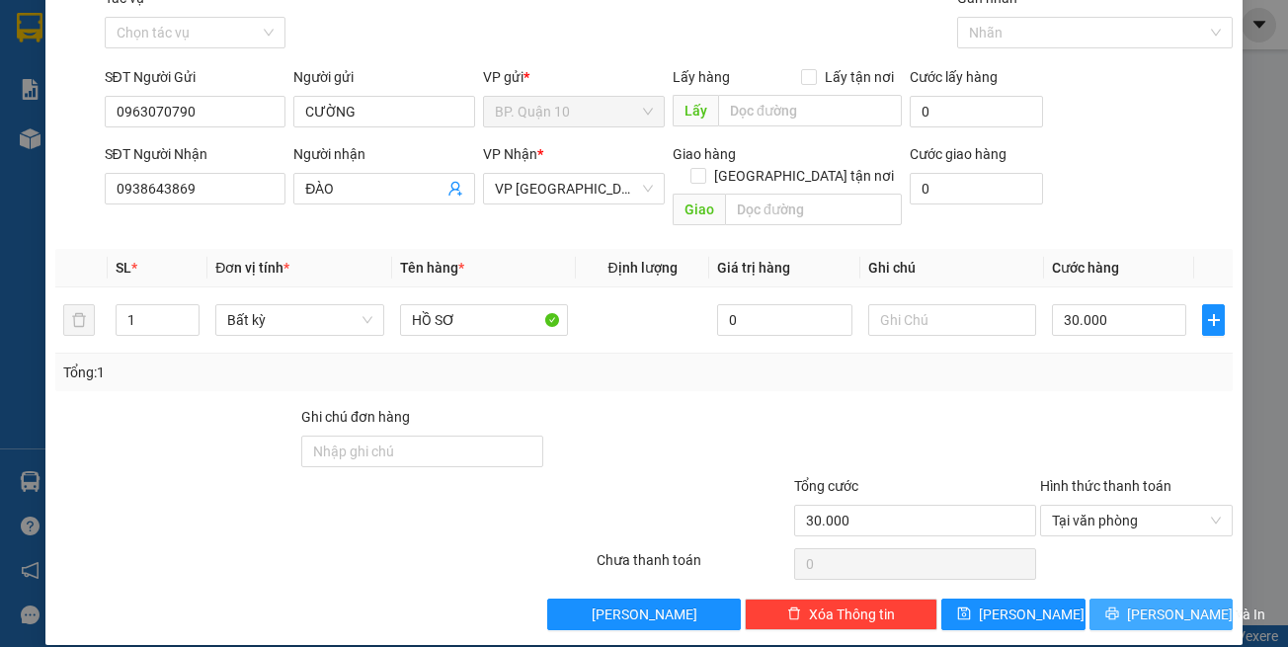
drag, startPoint x: 1158, startPoint y: 603, endPoint x: 1085, endPoint y: 581, distance: 76.3
click at [1159, 604] on span "Lưu và In" at bounding box center [1196, 615] width 138 height 22
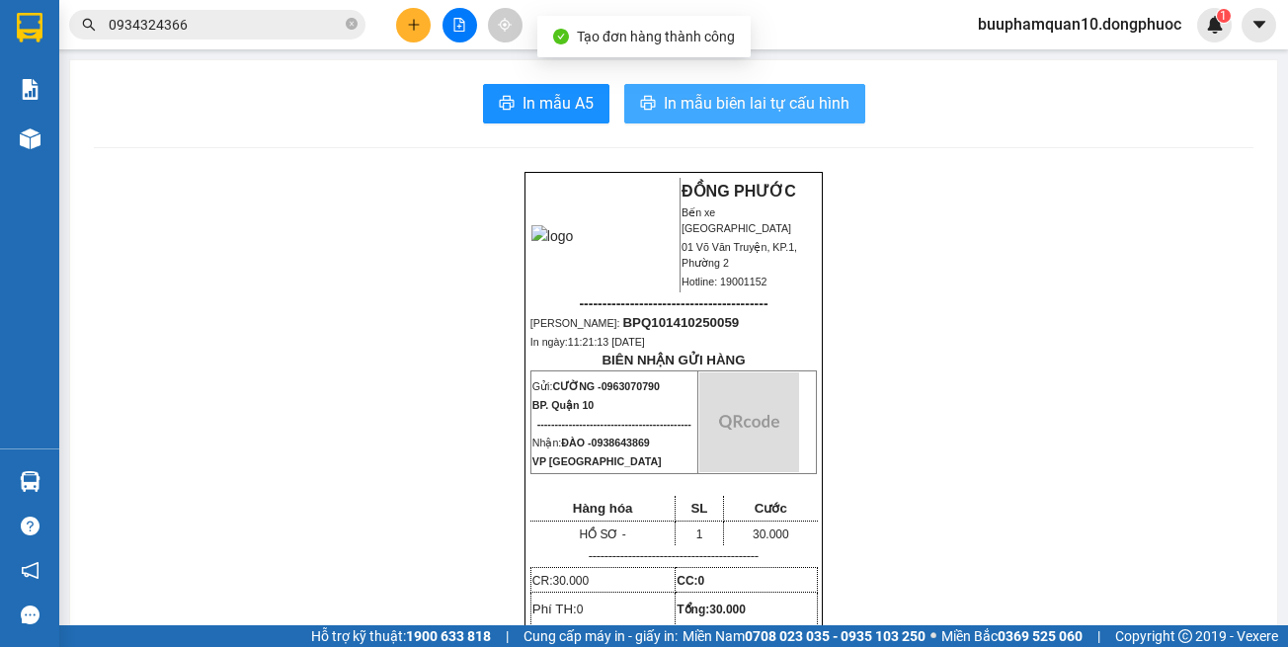
click at [754, 104] on span "In mẫu biên lai tự cấu hình" at bounding box center [757, 103] width 186 height 25
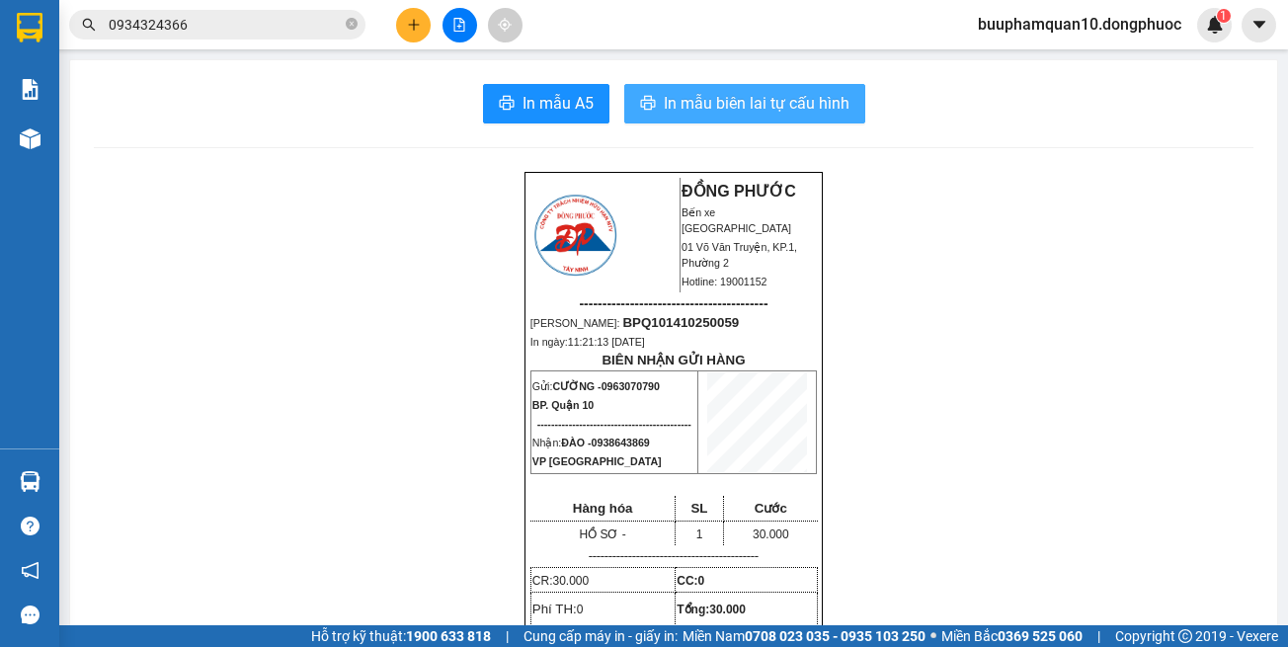
click at [761, 92] on span "In mẫu biên lai tự cấu hình" at bounding box center [757, 103] width 186 height 25
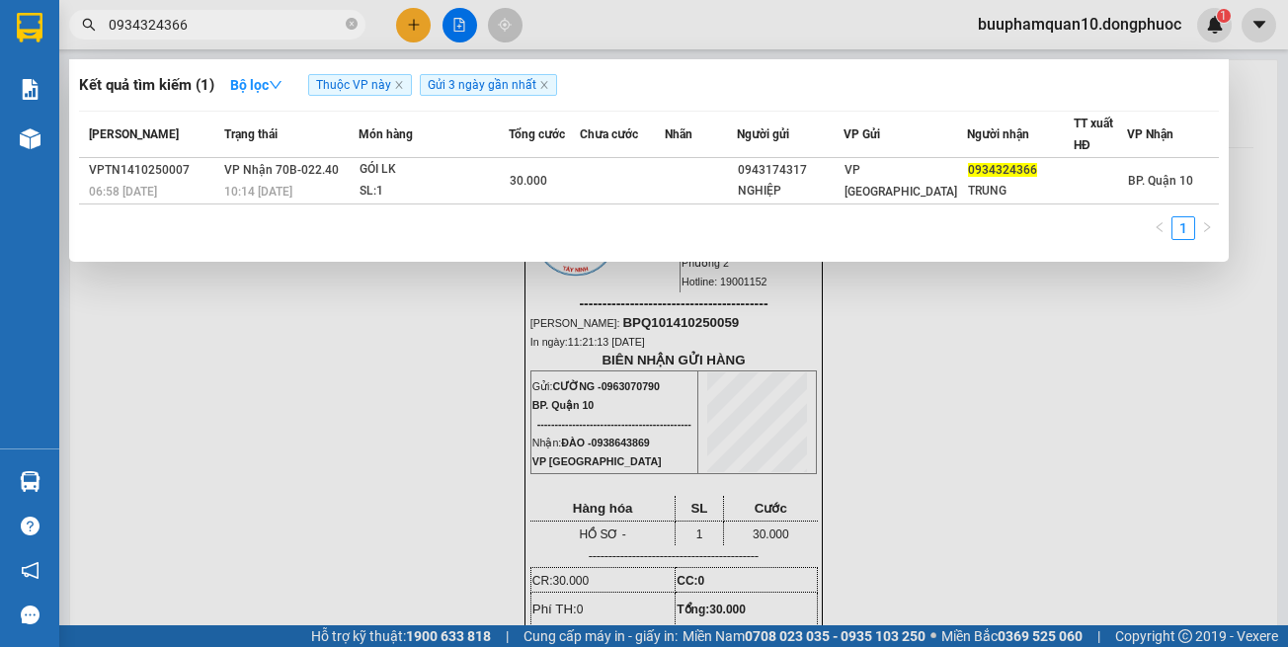
click at [331, 27] on input "0934324366" at bounding box center [225, 25] width 233 height 22
type input "0945882245"
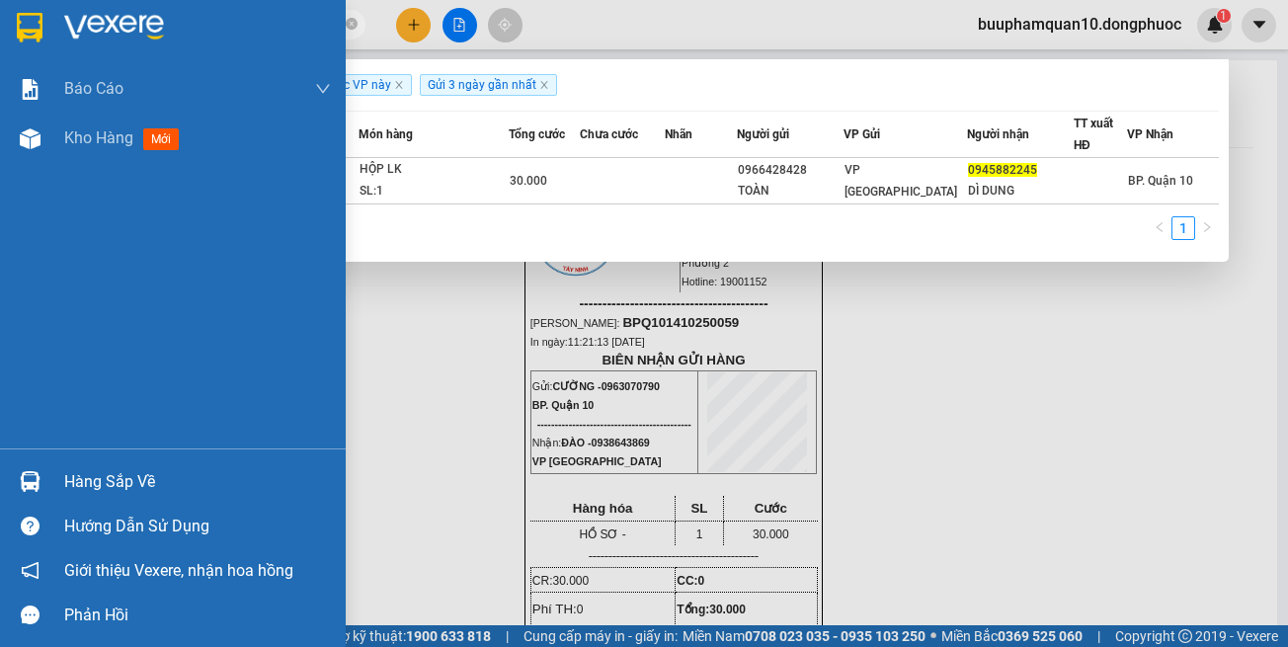
click at [21, 481] on img at bounding box center [30, 481] width 21 height 21
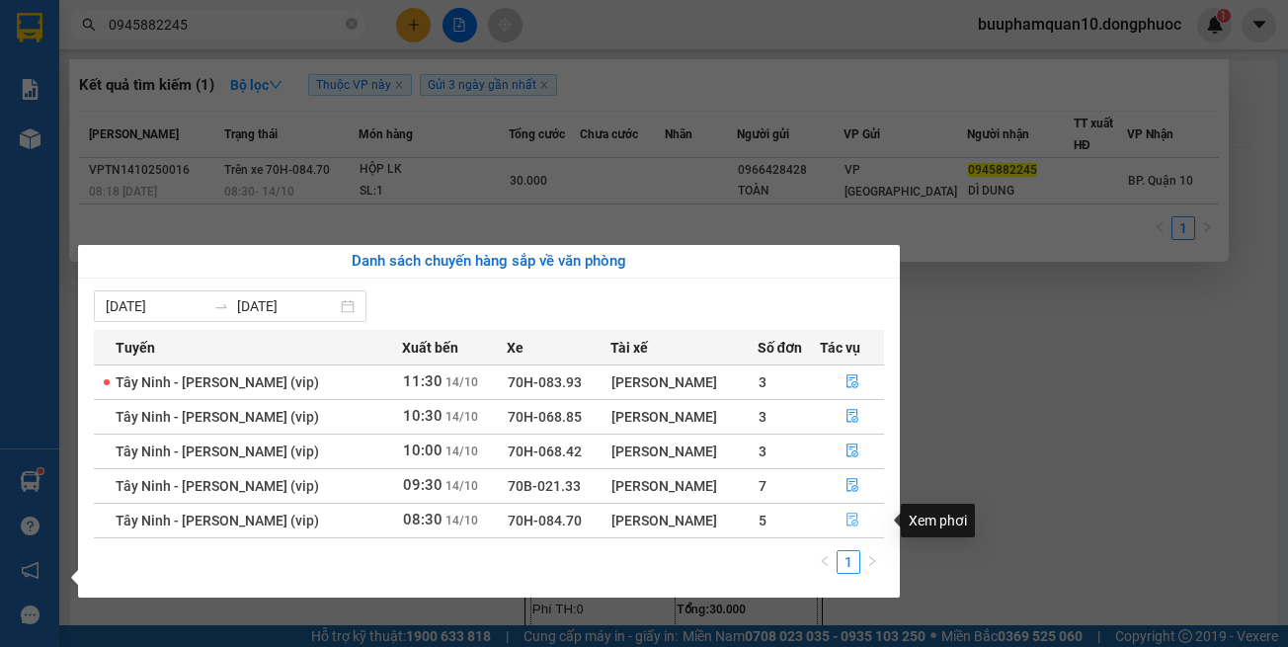
click at [847, 523] on icon "file-done" at bounding box center [853, 520] width 14 height 14
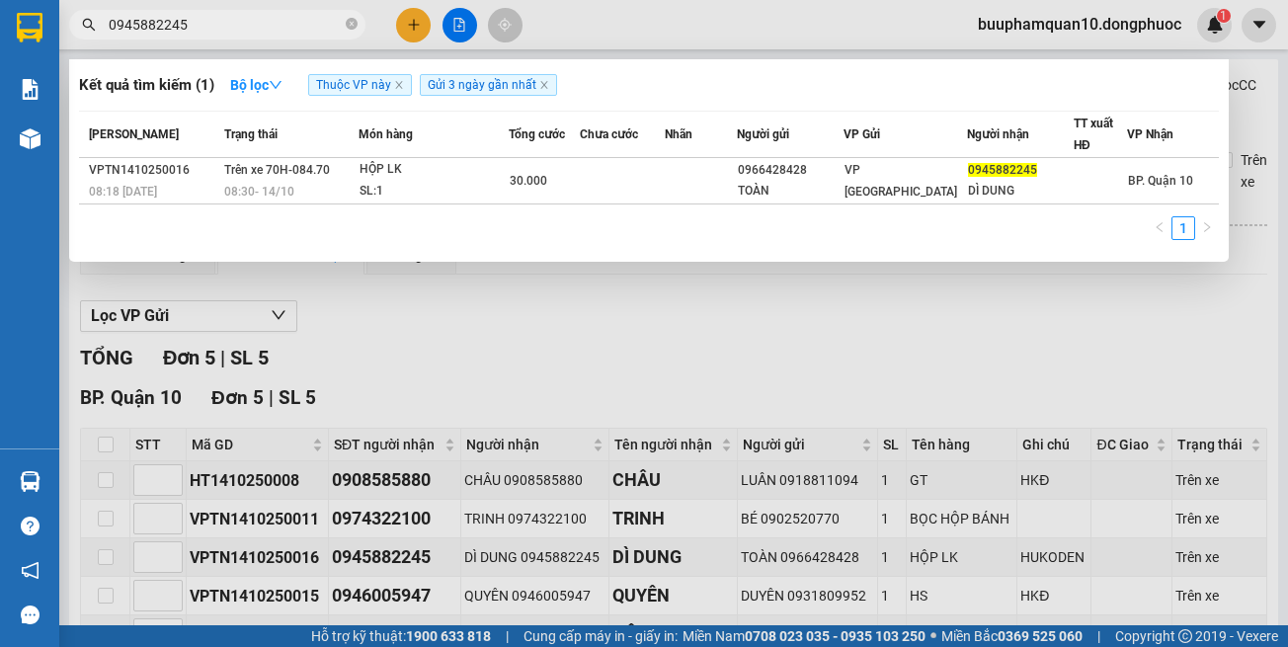
drag, startPoint x: 830, startPoint y: 358, endPoint x: 577, endPoint y: 11, distance: 429.2
click at [826, 343] on div at bounding box center [644, 323] width 1288 height 647
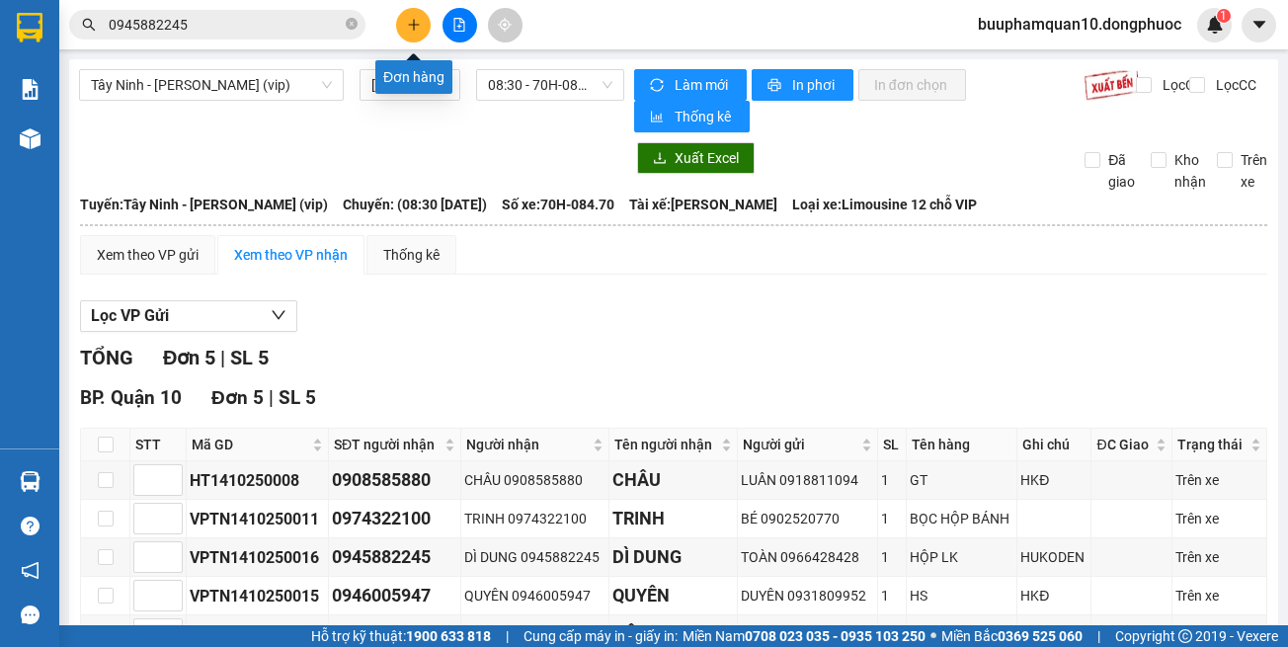
click at [415, 28] on icon "plus" at bounding box center [414, 25] width 14 height 14
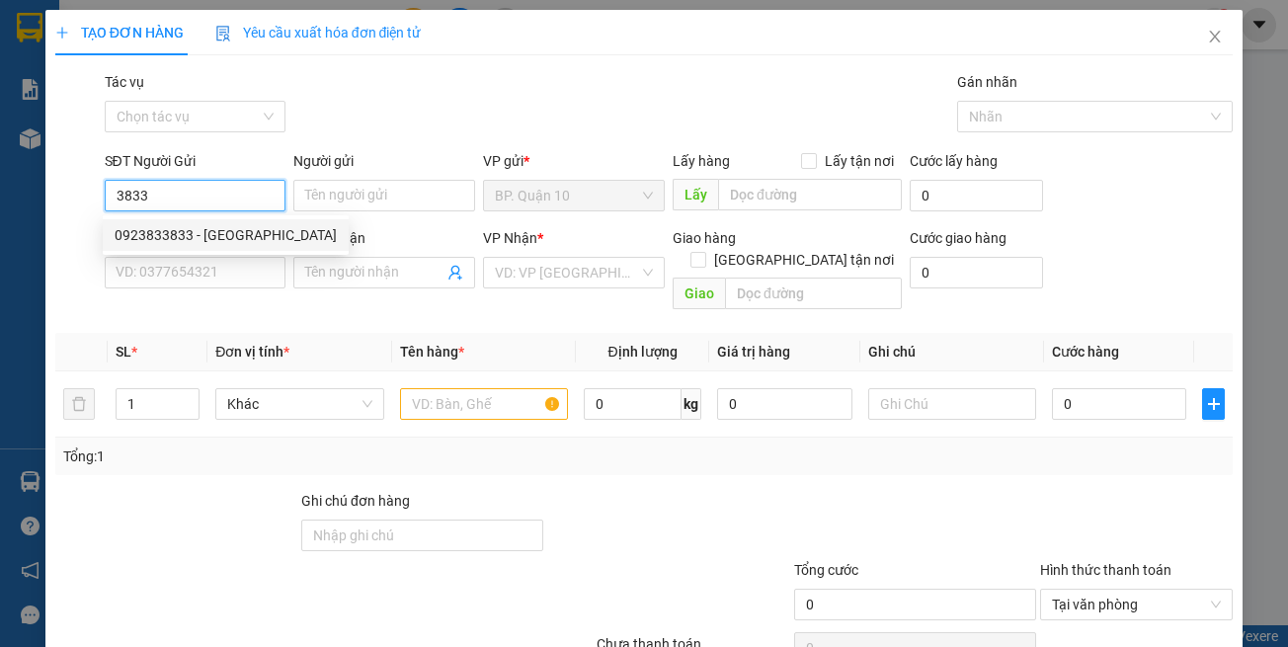
click at [214, 233] on div "0923833833 - HÀ" at bounding box center [226, 235] width 222 height 22
type input "0923833833"
type input "HÀ"
type input "0973745060"
type input "TÚ"
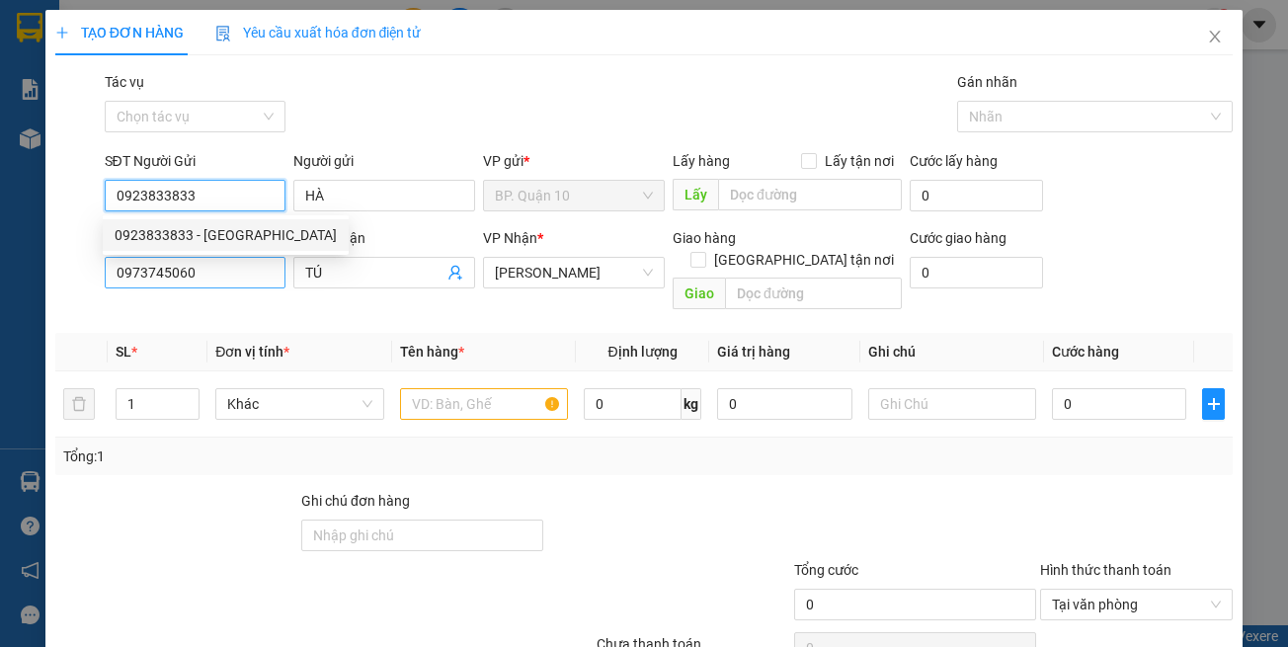
type input "0923833833"
click at [236, 277] on input "0973745060" at bounding box center [196, 273] width 182 height 32
type input "30.000"
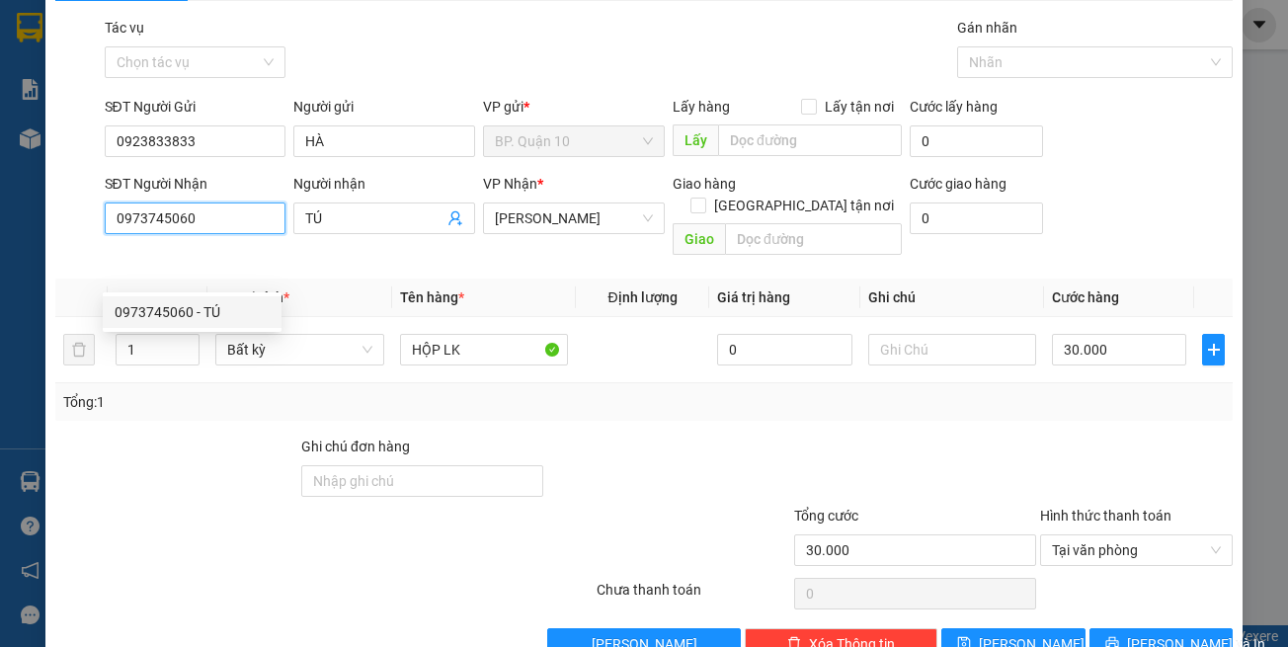
scroll to position [84, 0]
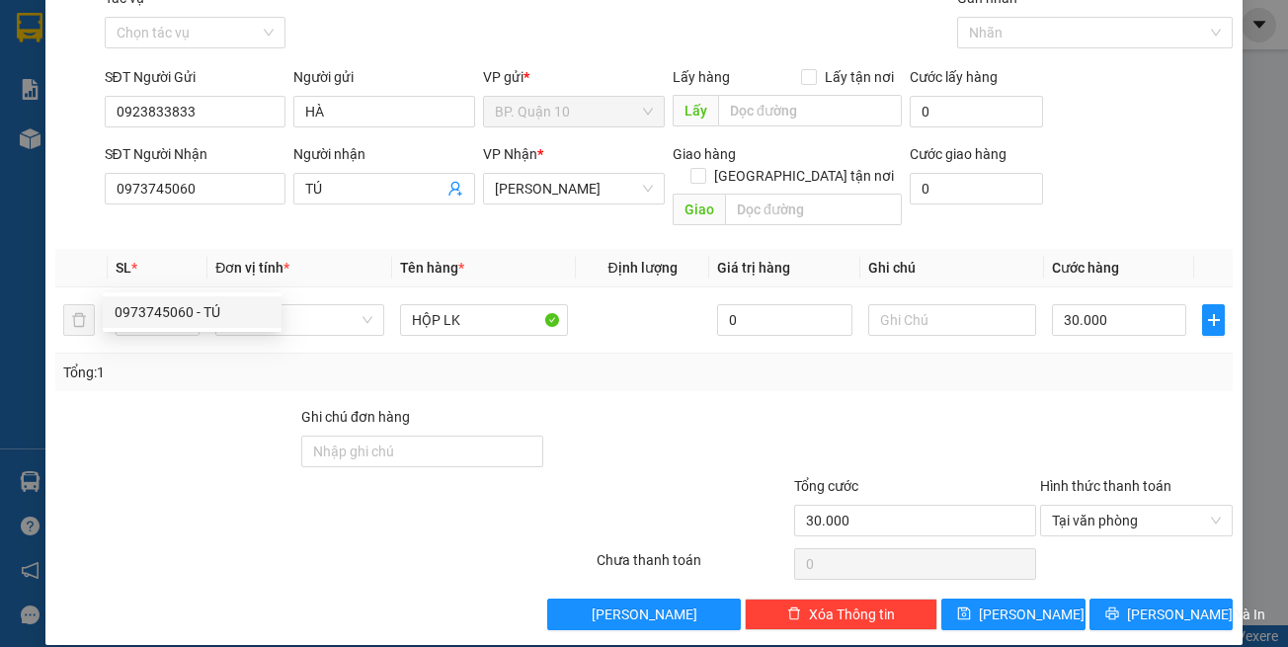
click at [1121, 572] on div "Transit Pickup Surcharge Ids Transit Deliver Surcharge Ids Transit Deliver Surc…" at bounding box center [644, 308] width 1178 height 643
click at [1119, 607] on icon "printer" at bounding box center [1112, 614] width 14 height 14
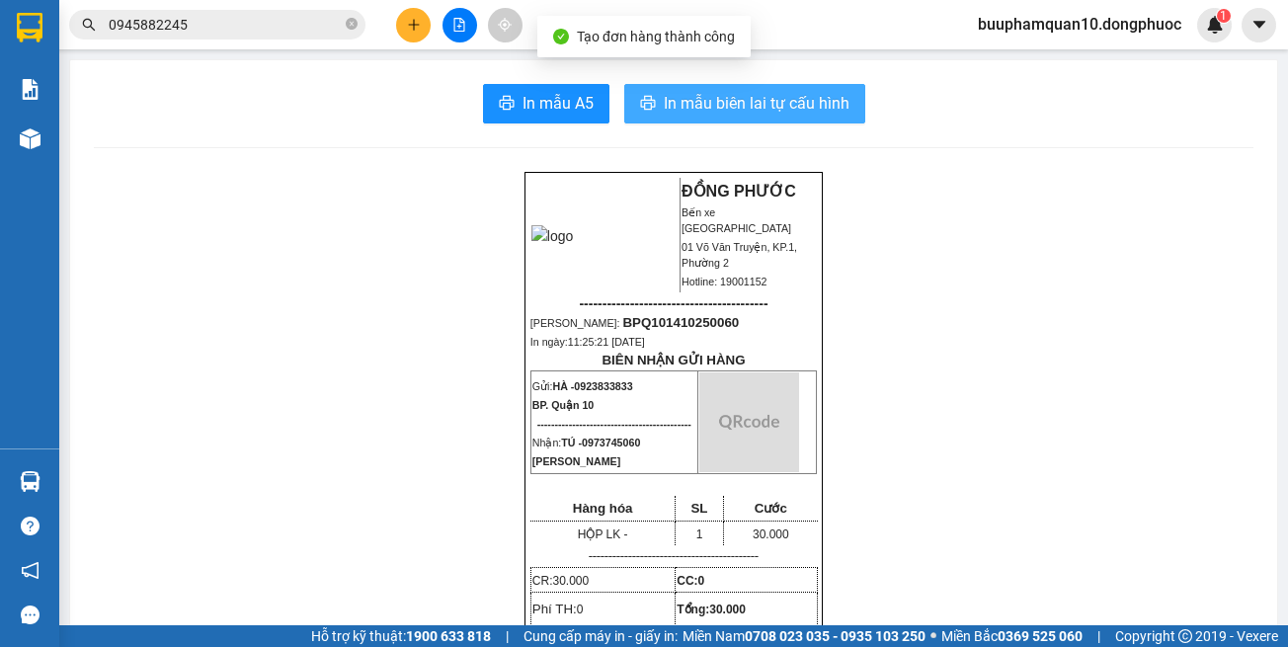
click at [714, 113] on span "In mẫu biên lai tự cấu hình" at bounding box center [757, 103] width 186 height 25
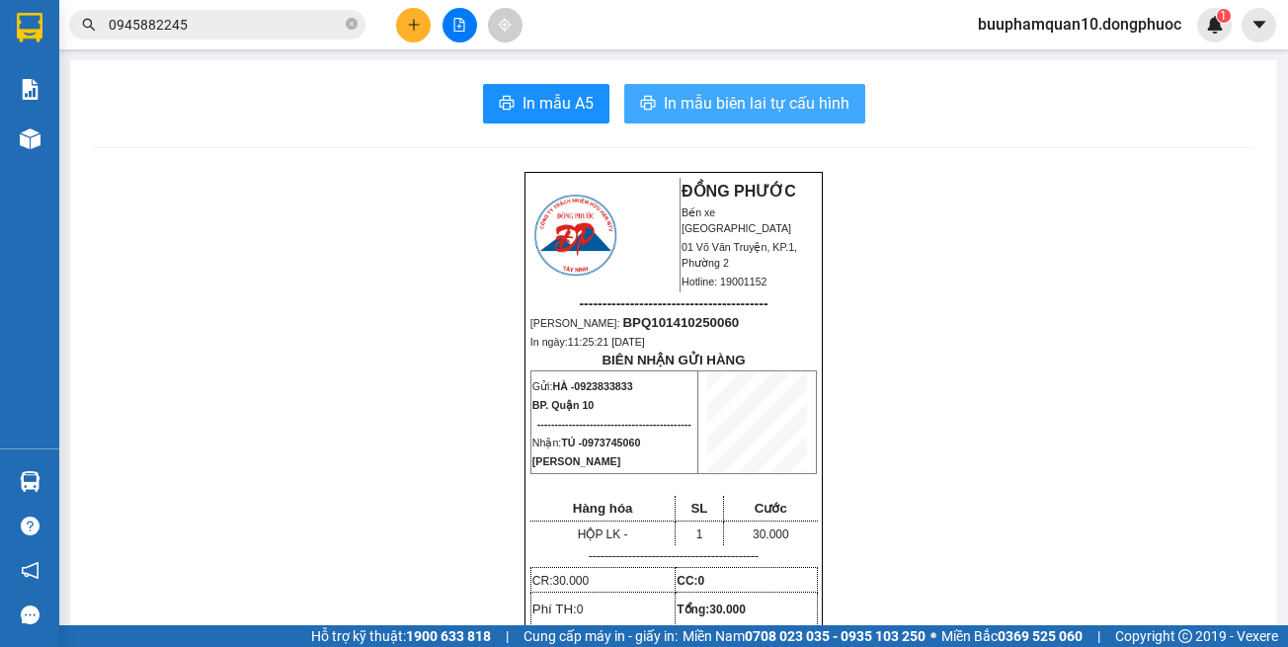
click at [766, 112] on span "In mẫu biên lai tự cấu hình" at bounding box center [757, 103] width 186 height 25
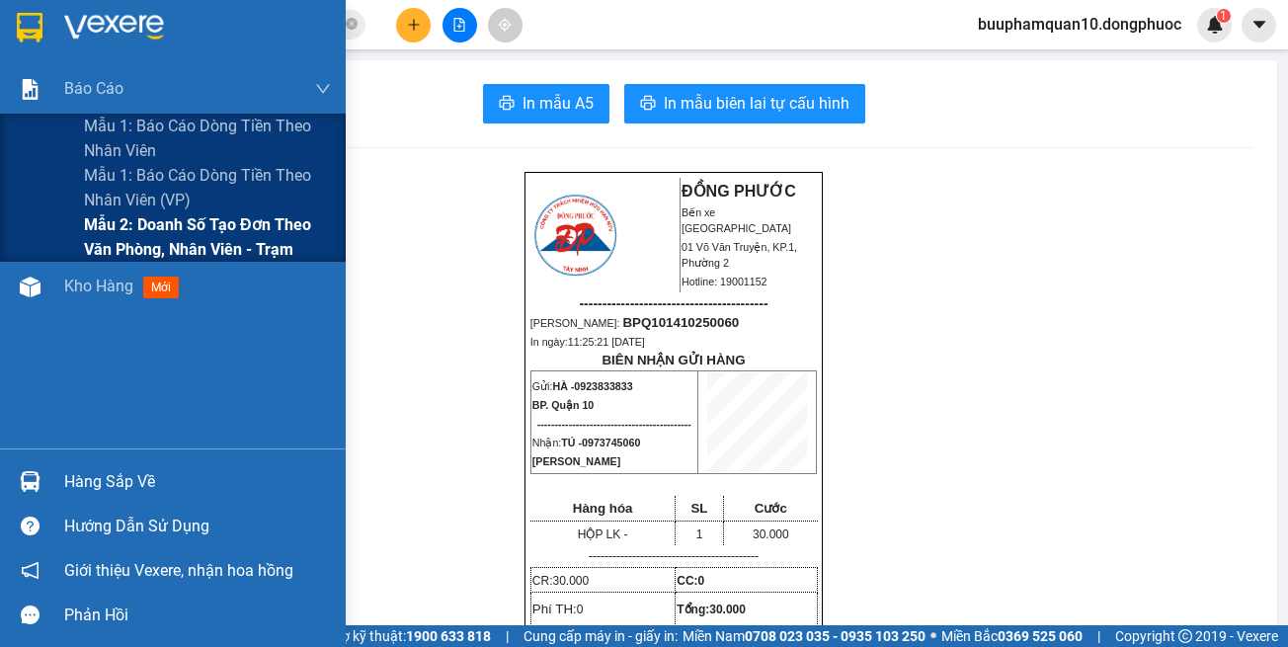
drag, startPoint x: 236, startPoint y: 247, endPoint x: 245, endPoint y: 231, distance: 18.1
click at [238, 244] on span "Mẫu 2: Doanh số tạo đơn theo Văn phòng, nhân viên - Trạm" at bounding box center [207, 236] width 247 height 49
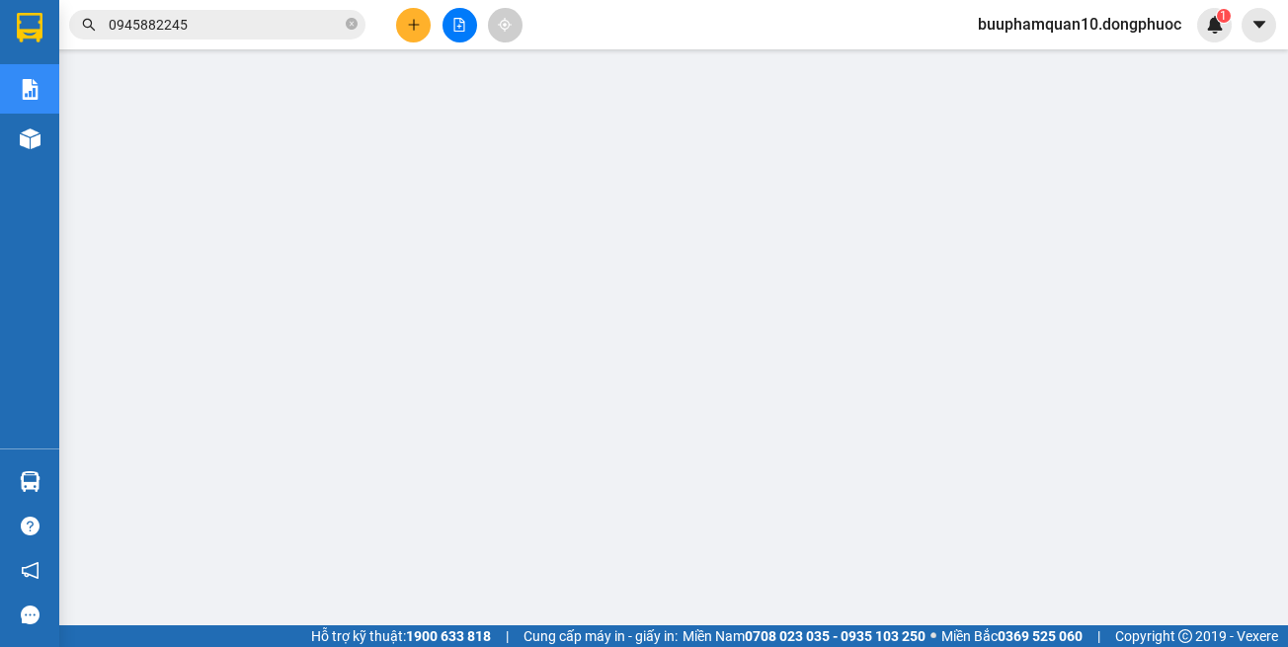
click at [269, 34] on input "0945882245" at bounding box center [225, 25] width 233 height 22
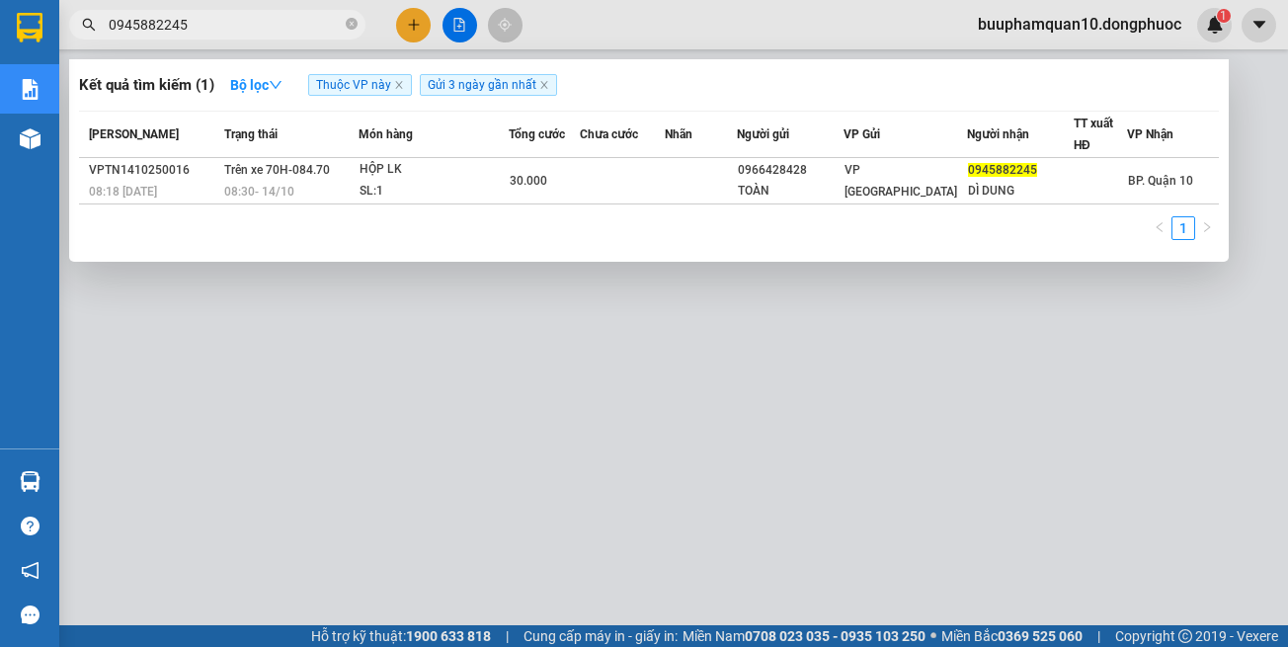
click at [269, 34] on input "0945882245" at bounding box center [225, 25] width 233 height 22
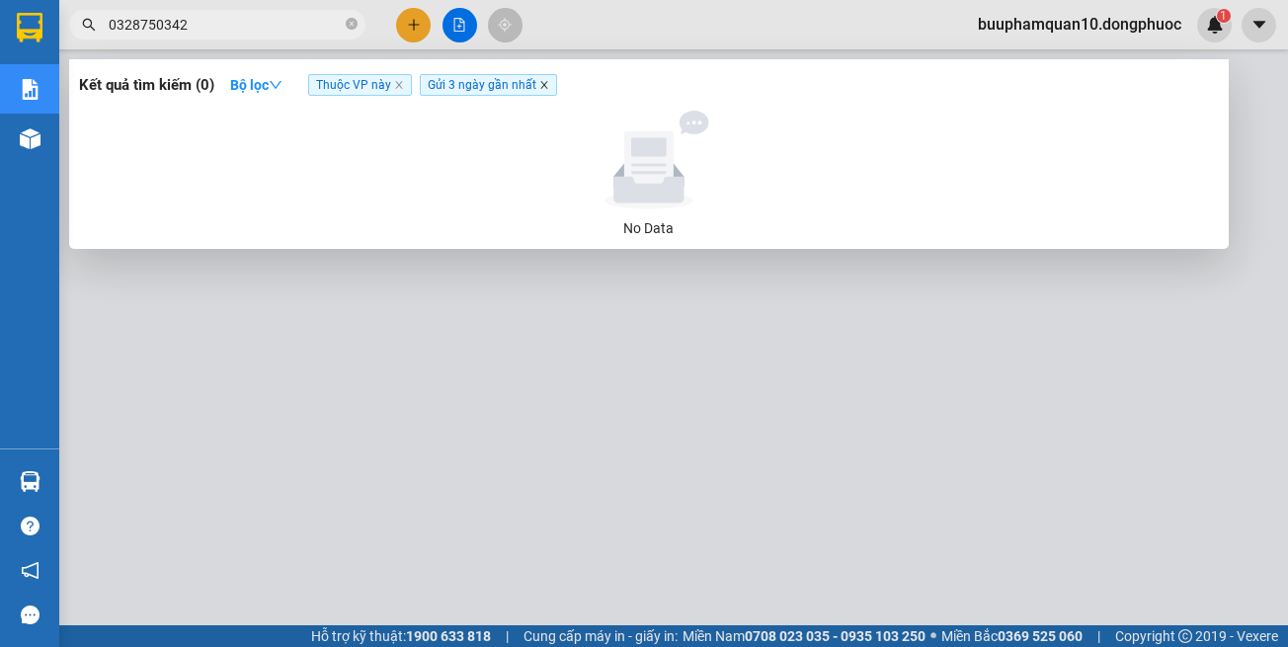
type input "0328750342"
click at [545, 88] on icon "close" at bounding box center [544, 85] width 10 height 10
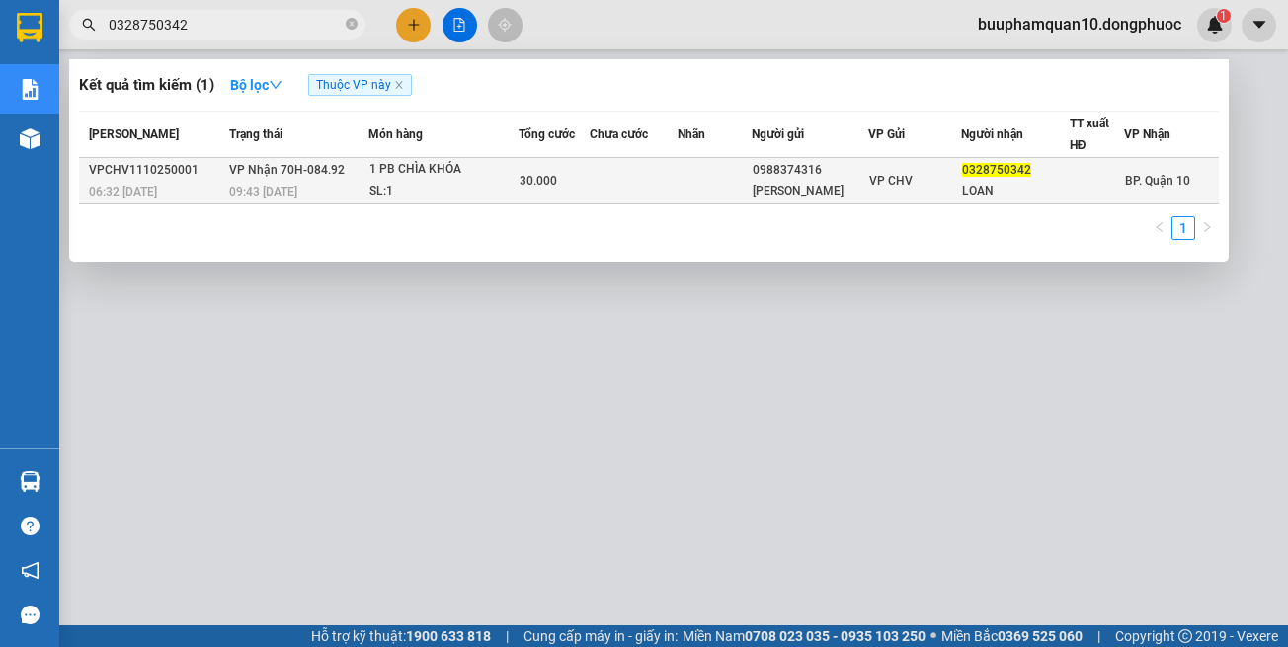
click at [660, 182] on td at bounding box center [634, 181] width 88 height 46
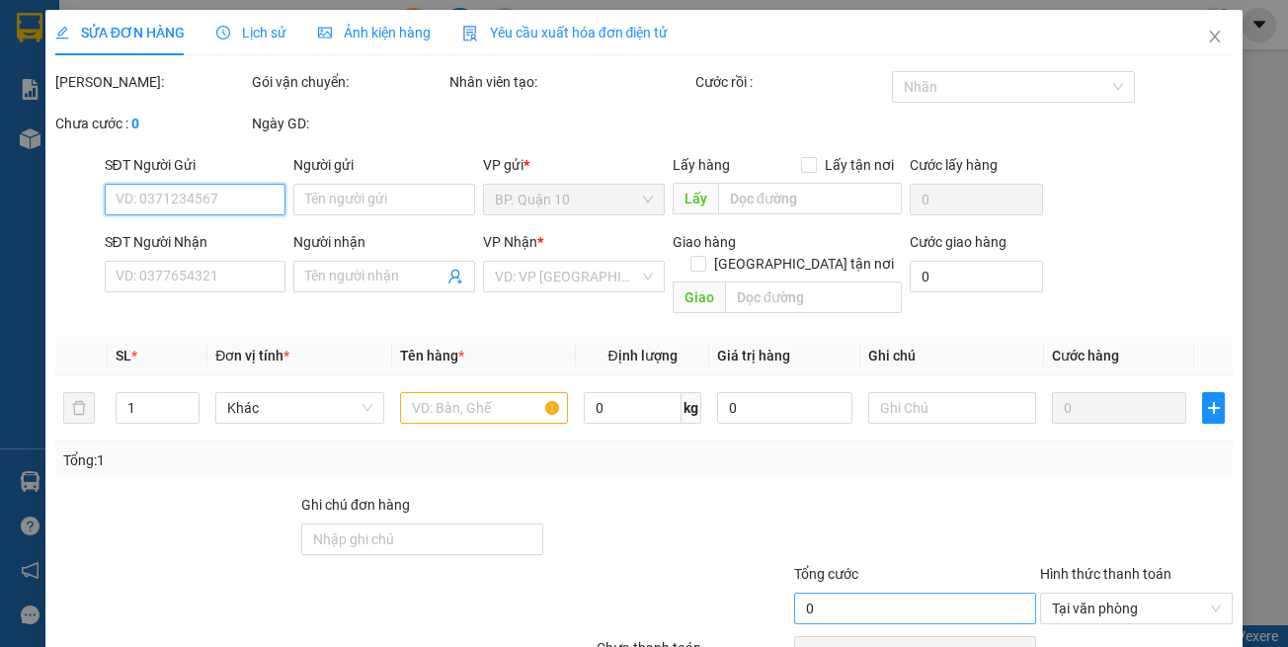
type input "0988374316"
type input "KIM EM"
type input "0328750342"
type input "LOAN"
type input "30.000"
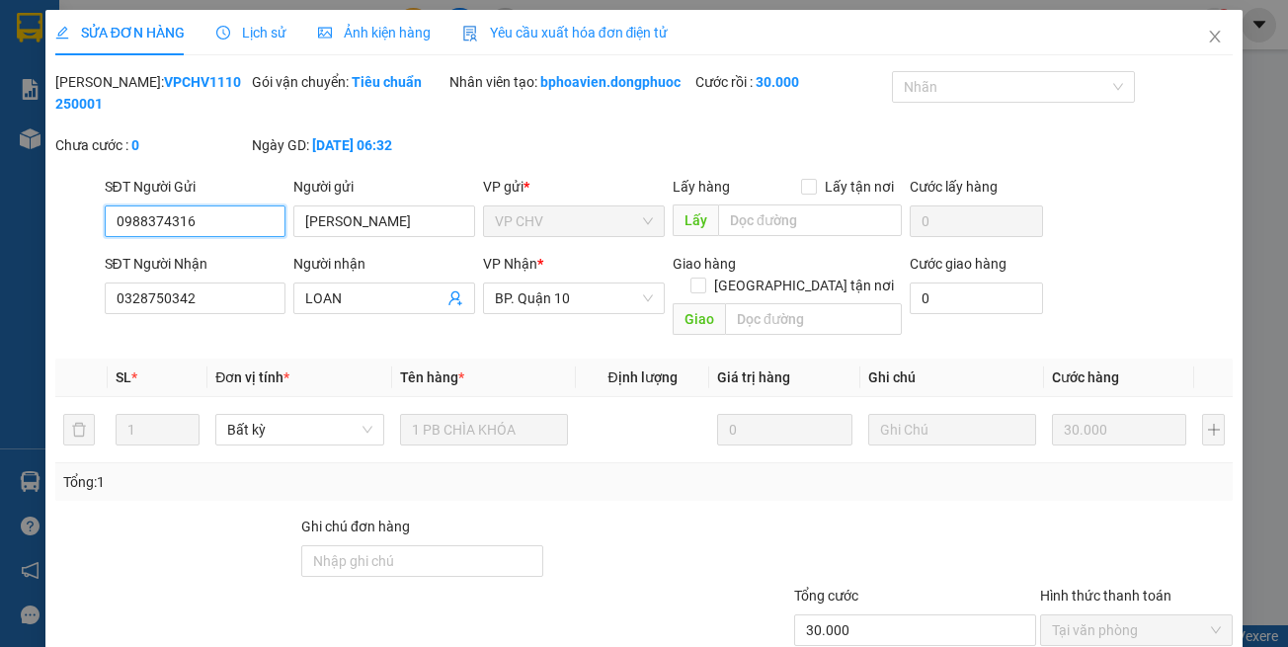
scroll to position [88, 0]
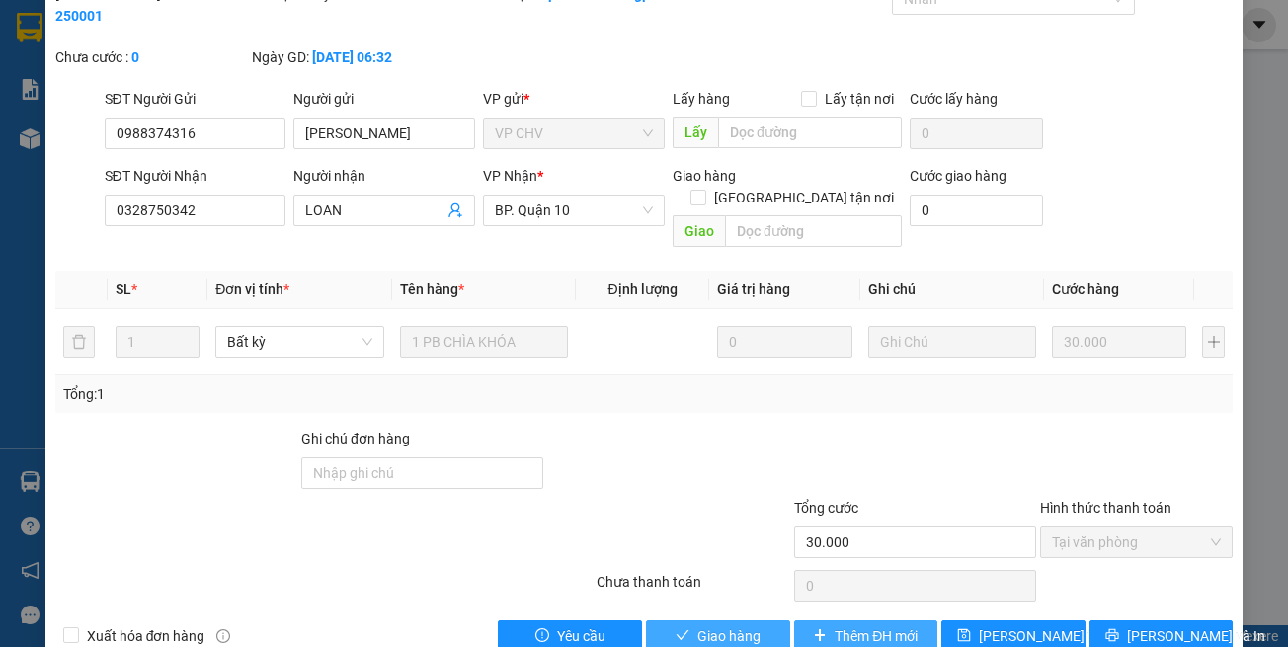
click at [748, 625] on span "Giao hàng" at bounding box center [728, 636] width 63 height 22
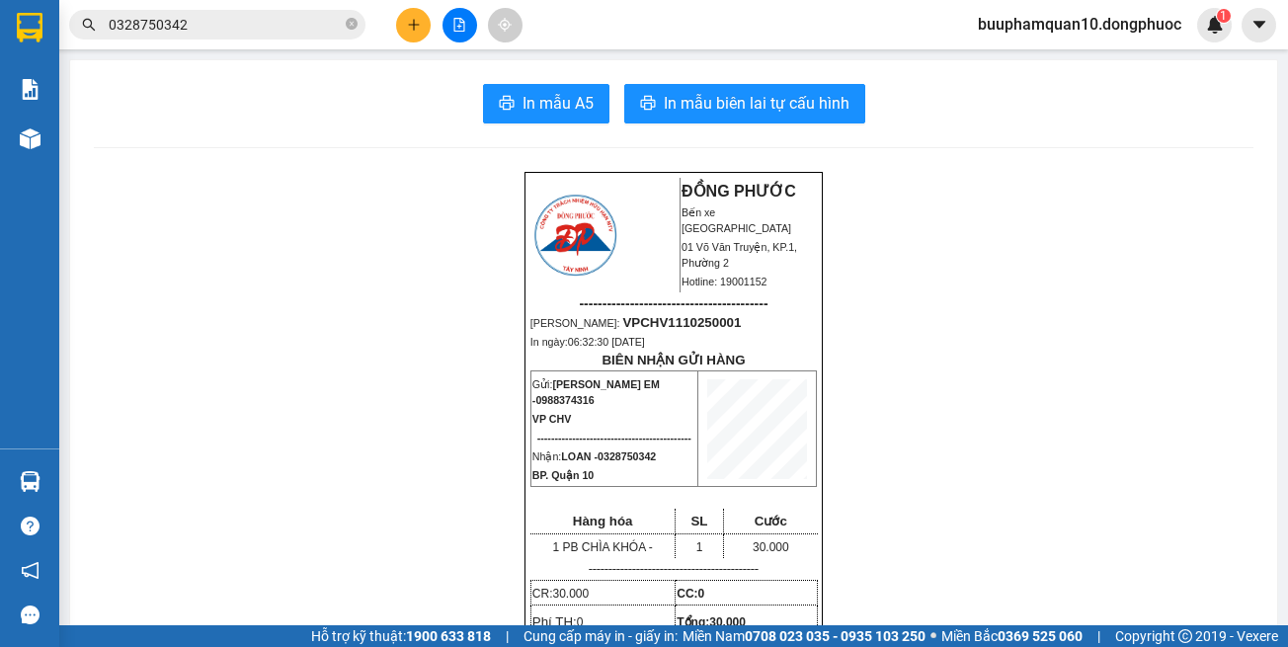
click at [444, 40] on div at bounding box center [459, 25] width 148 height 35
click at [467, 30] on button at bounding box center [460, 25] width 35 height 35
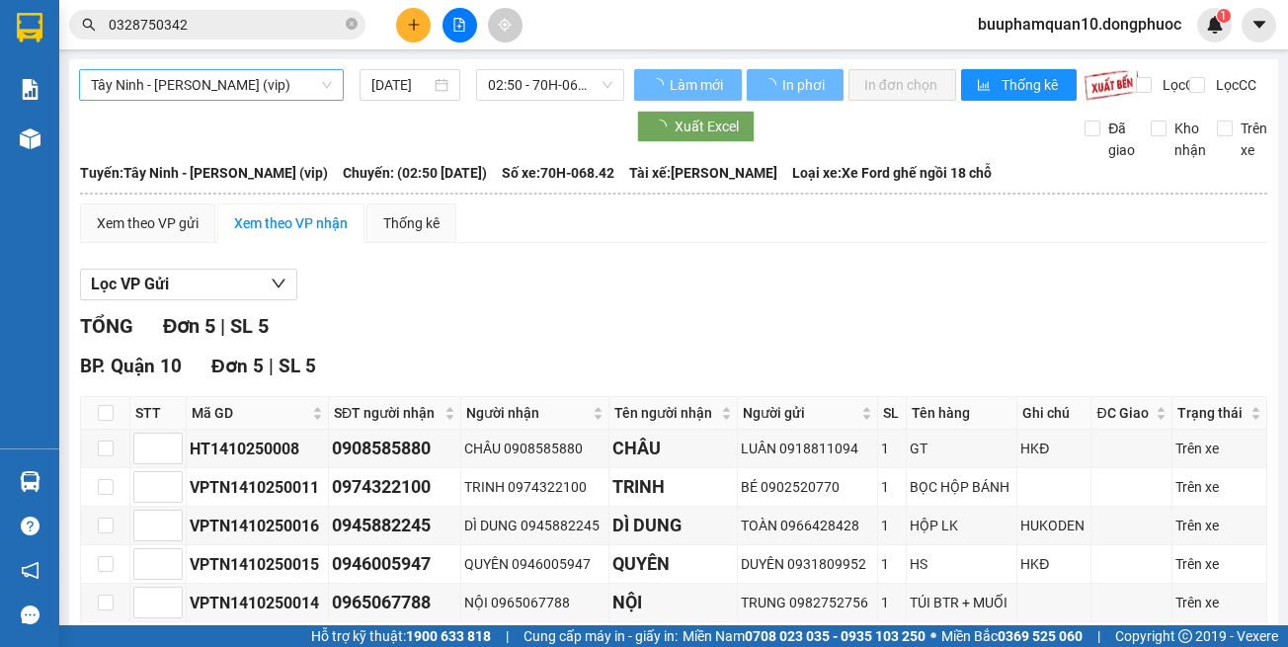
click at [271, 95] on span "Tây Ninh - [PERSON_NAME] (vip)" at bounding box center [211, 85] width 241 height 30
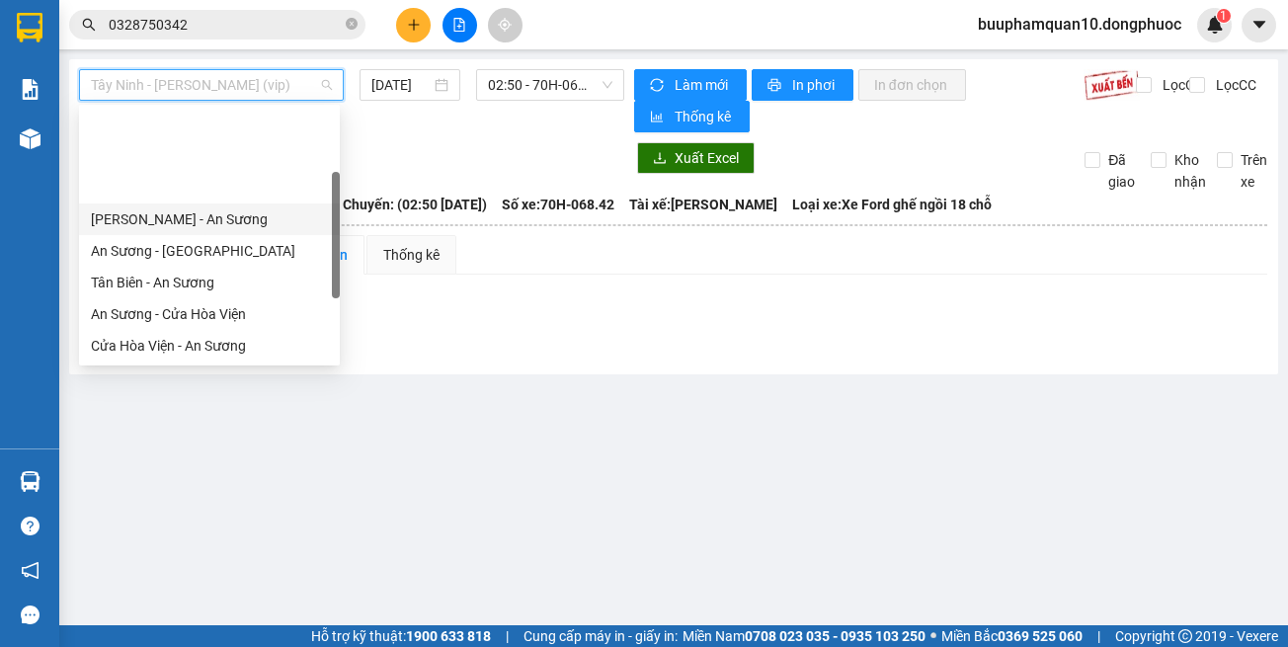
scroll to position [221, 0]
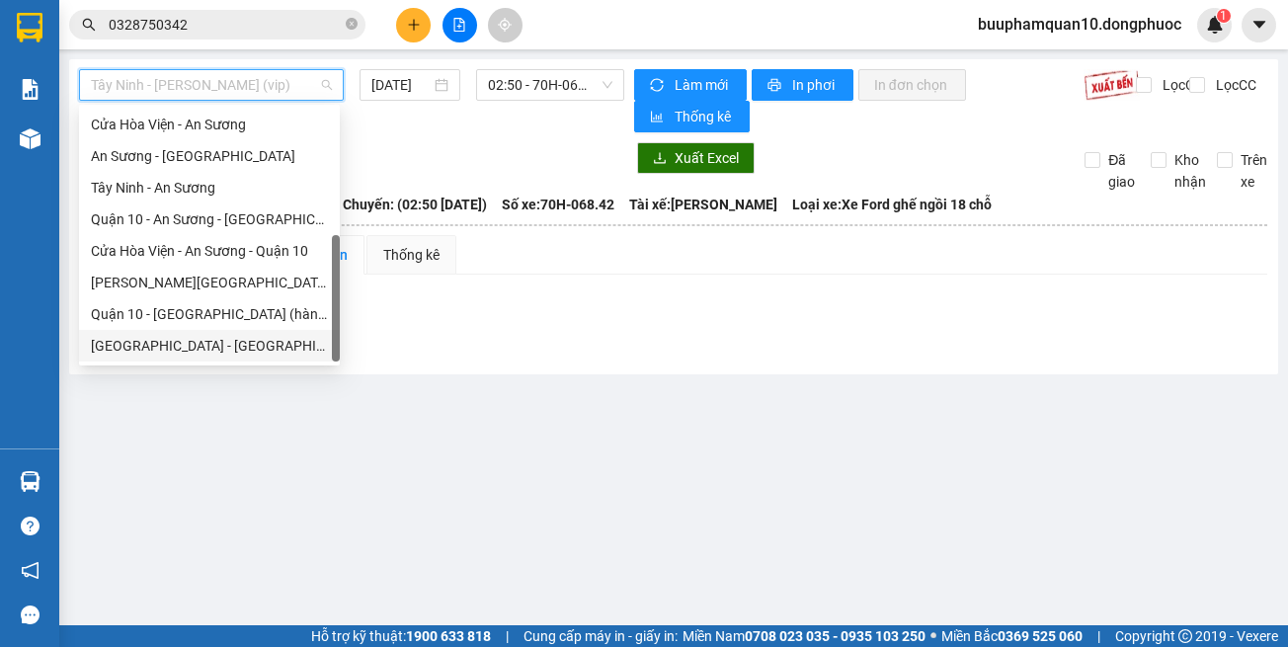
drag, startPoint x: 300, startPoint y: 353, endPoint x: 315, endPoint y: 317, distance: 38.5
click at [300, 350] on div "[GEOGRAPHIC_DATA] - [GEOGRAPHIC_DATA] (vip)" at bounding box center [209, 346] width 237 height 22
type input "[DATE]"
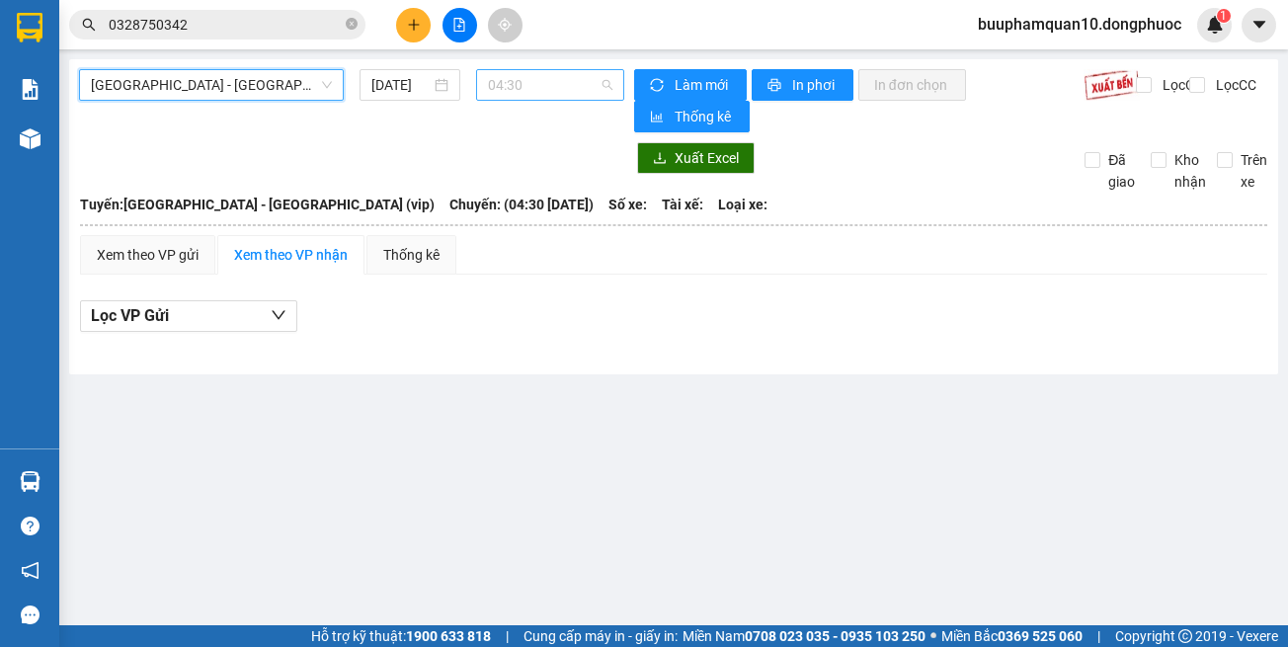
click at [581, 73] on span "04:30" at bounding box center [550, 85] width 124 height 30
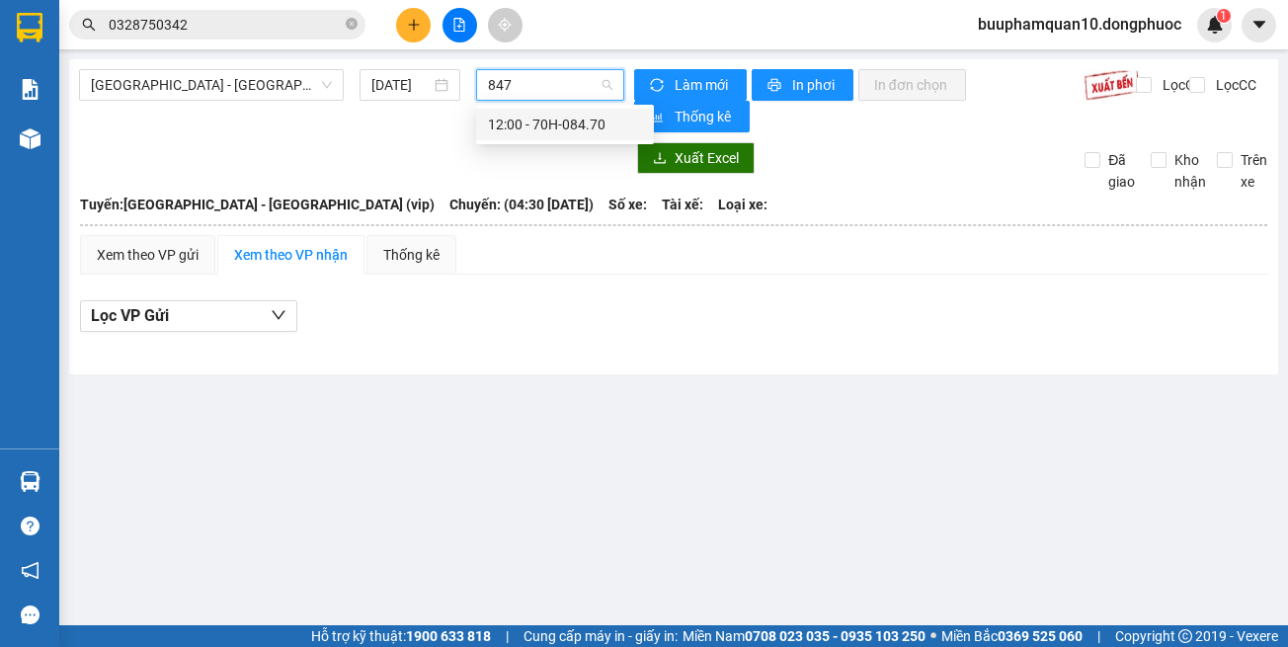
type input "8470"
click at [572, 118] on div "12:00 - 70H-084.70" at bounding box center [565, 125] width 154 height 22
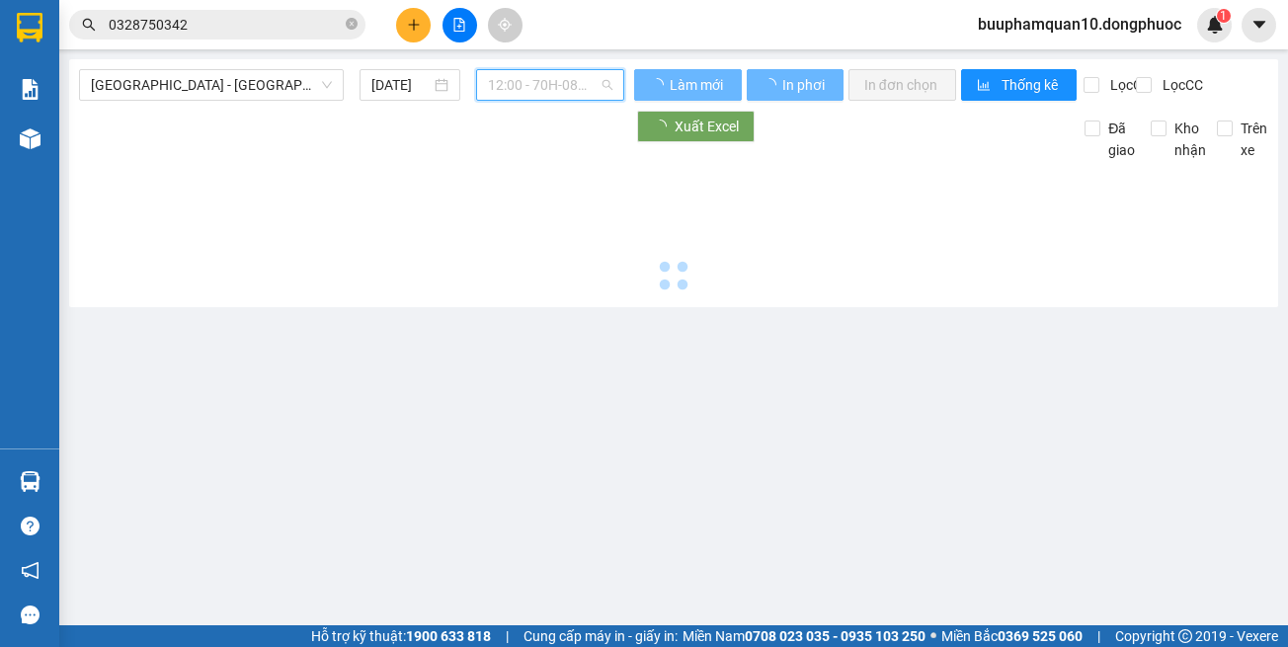
click at [578, 91] on span "12:00 - 70H-084.70" at bounding box center [550, 85] width 124 height 30
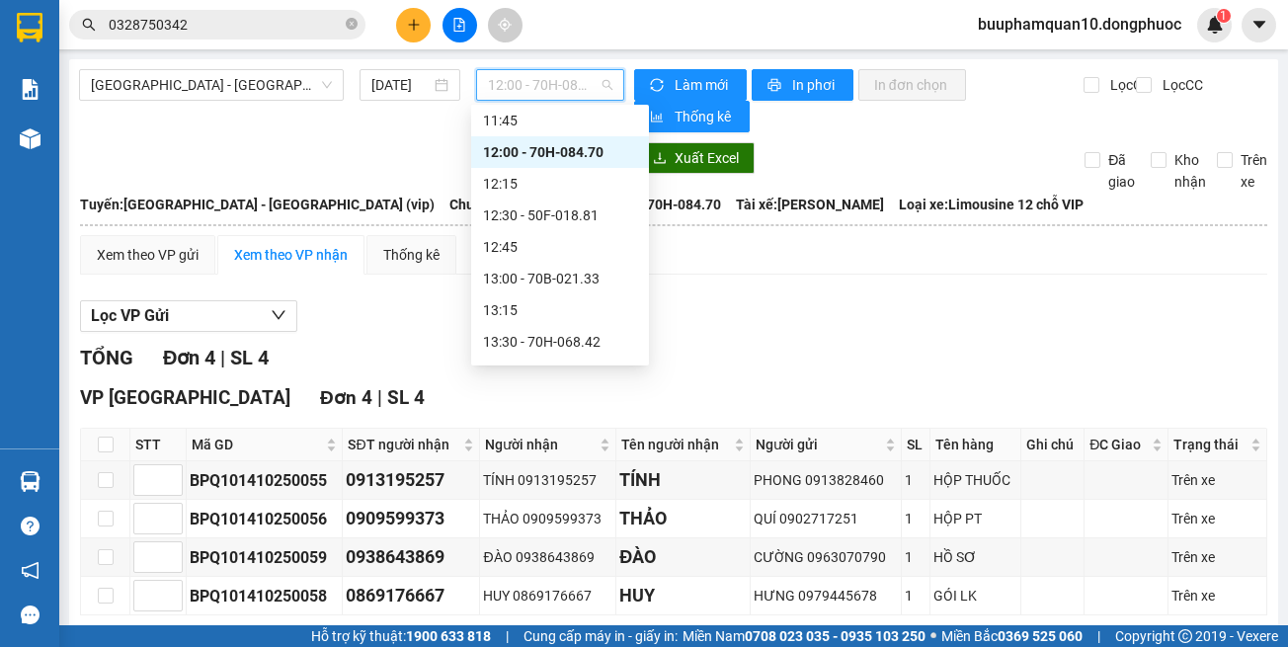
scroll to position [956, 0]
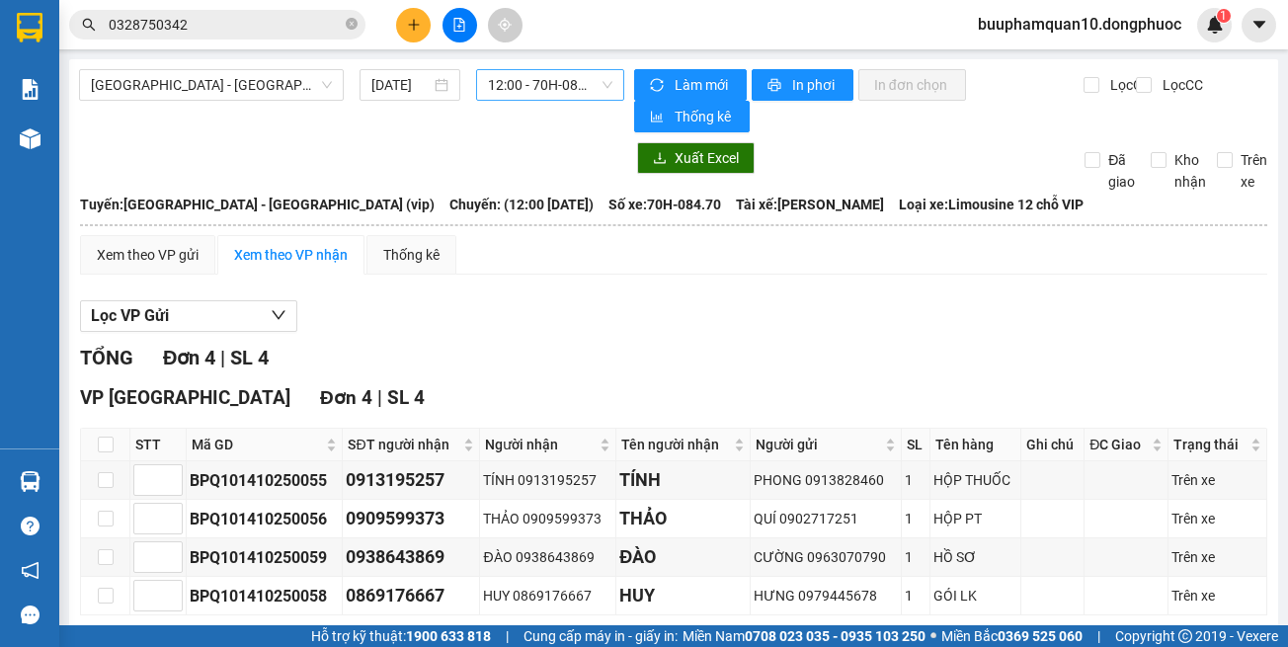
drag, startPoint x: 790, startPoint y: 356, endPoint x: 490, endPoint y: 93, distance: 399.0
click at [790, 352] on div "TỔNG Đơn 4 | SL 4" at bounding box center [673, 358] width 1187 height 31
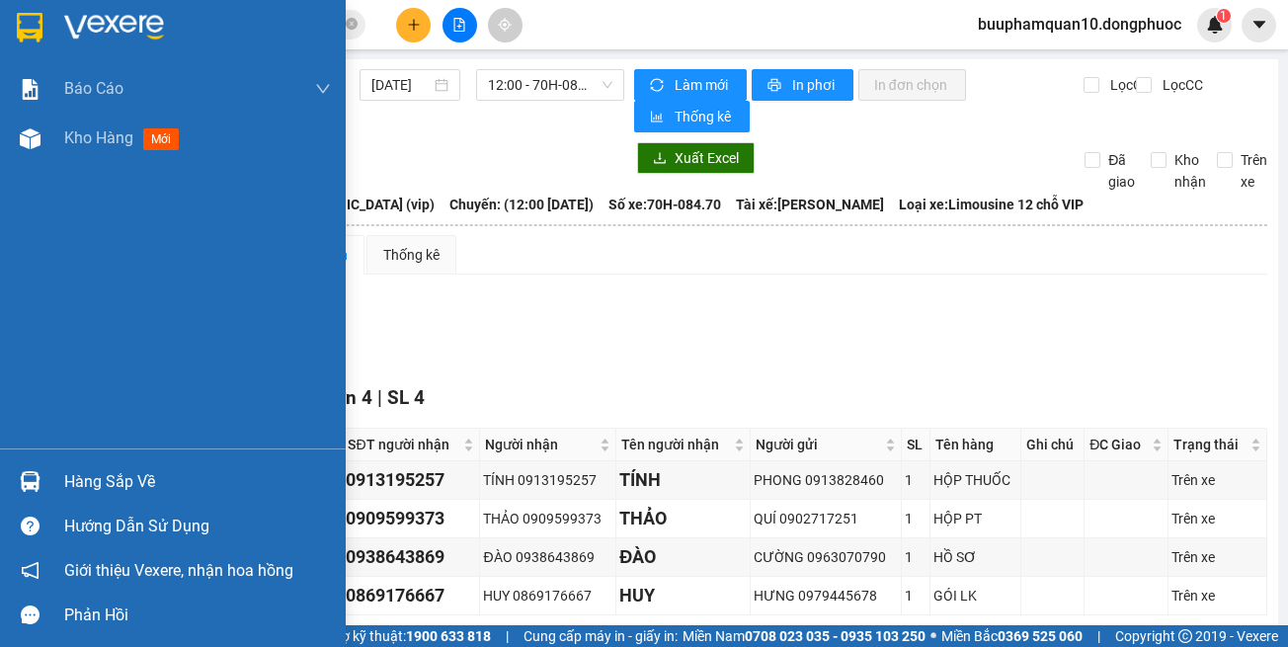
click at [20, 492] on div at bounding box center [30, 481] width 35 height 35
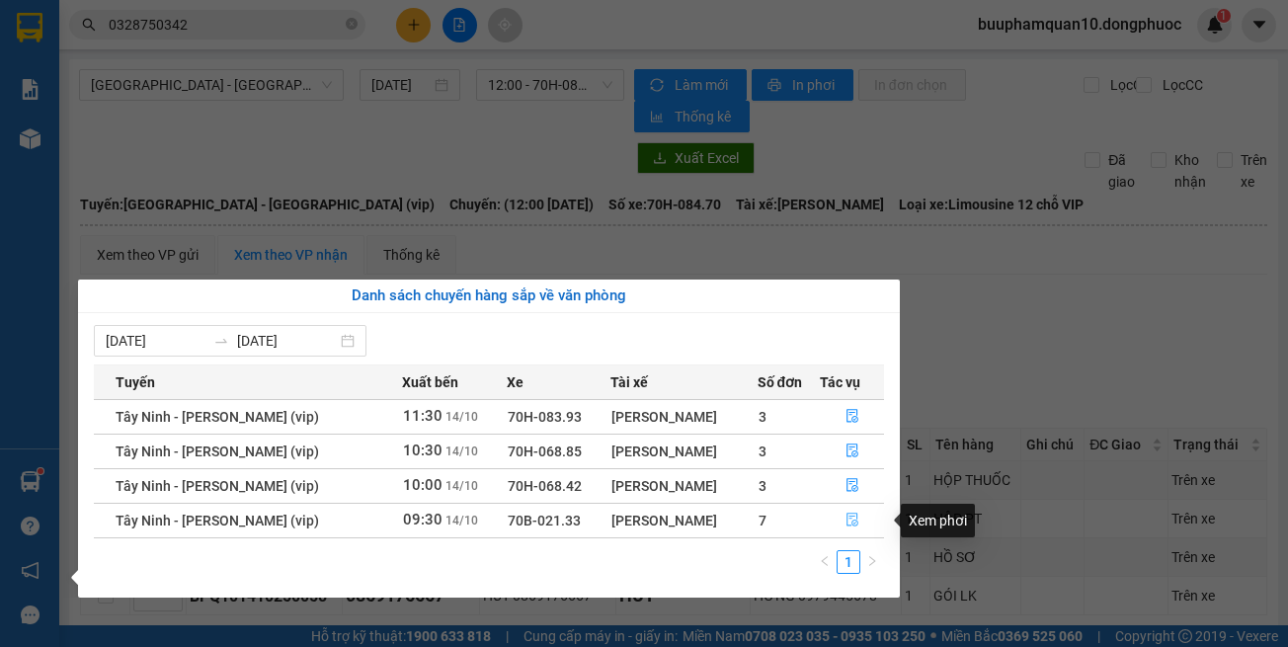
click at [841, 525] on button "button" at bounding box center [852, 521] width 62 height 32
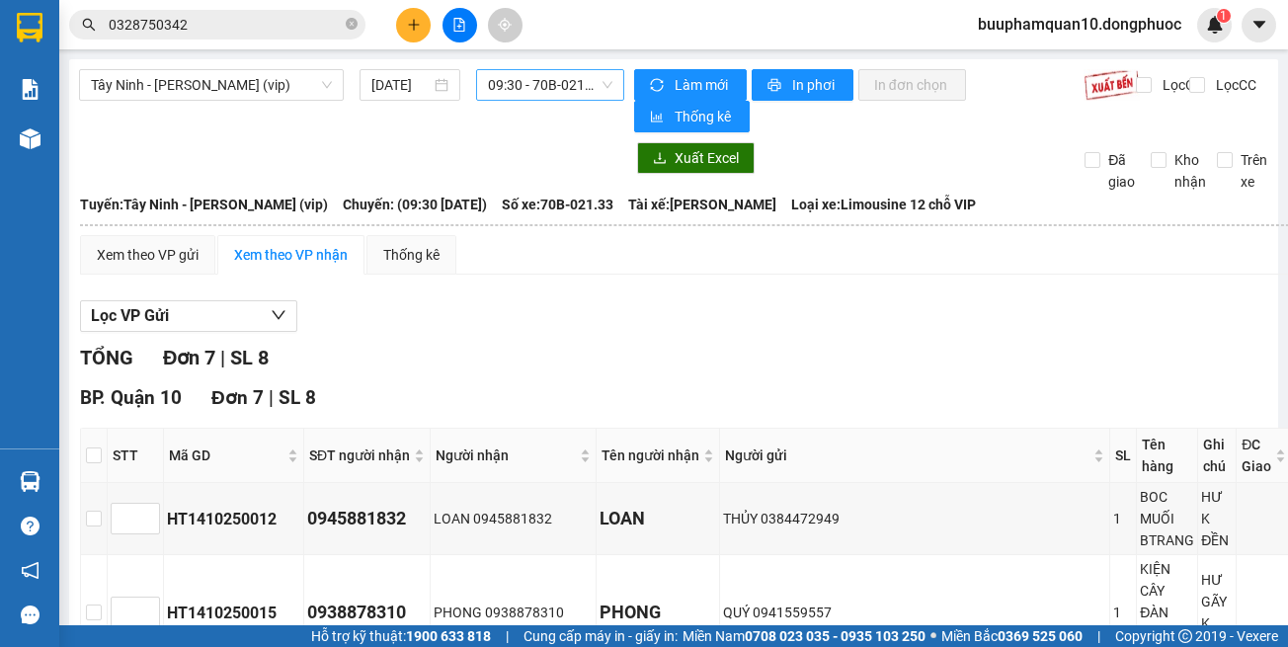
click at [505, 86] on span "09:30 - 70B-021.33" at bounding box center [550, 85] width 124 height 30
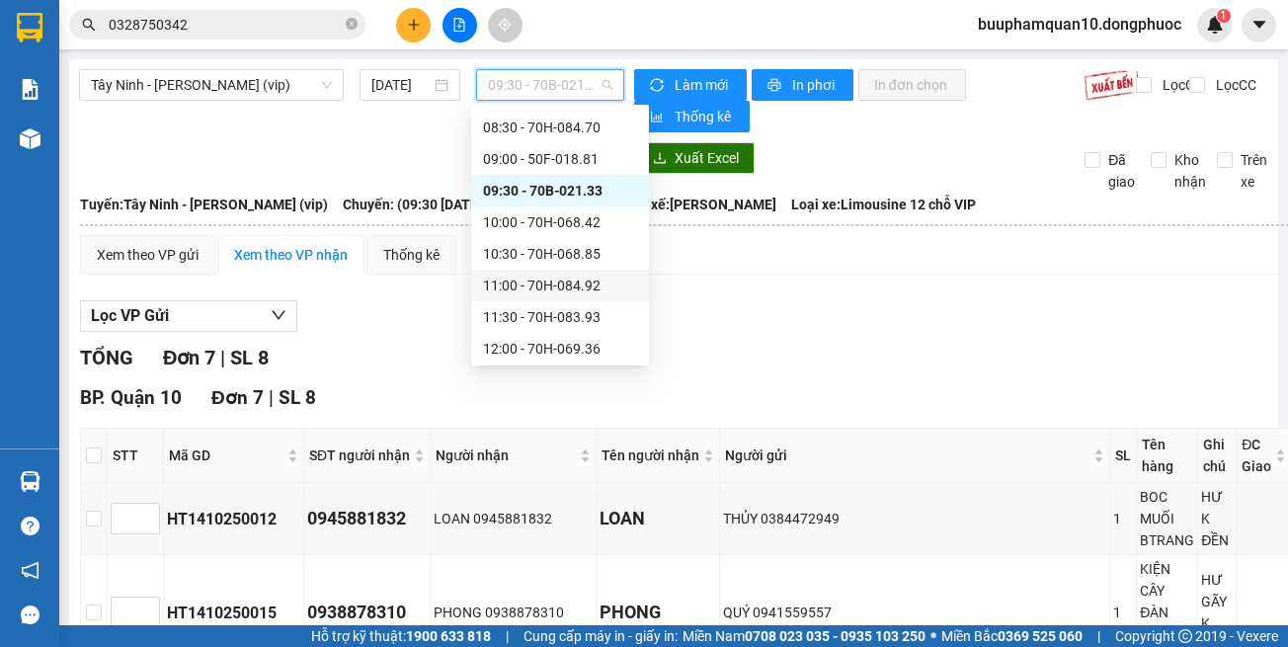
scroll to position [533, 0]
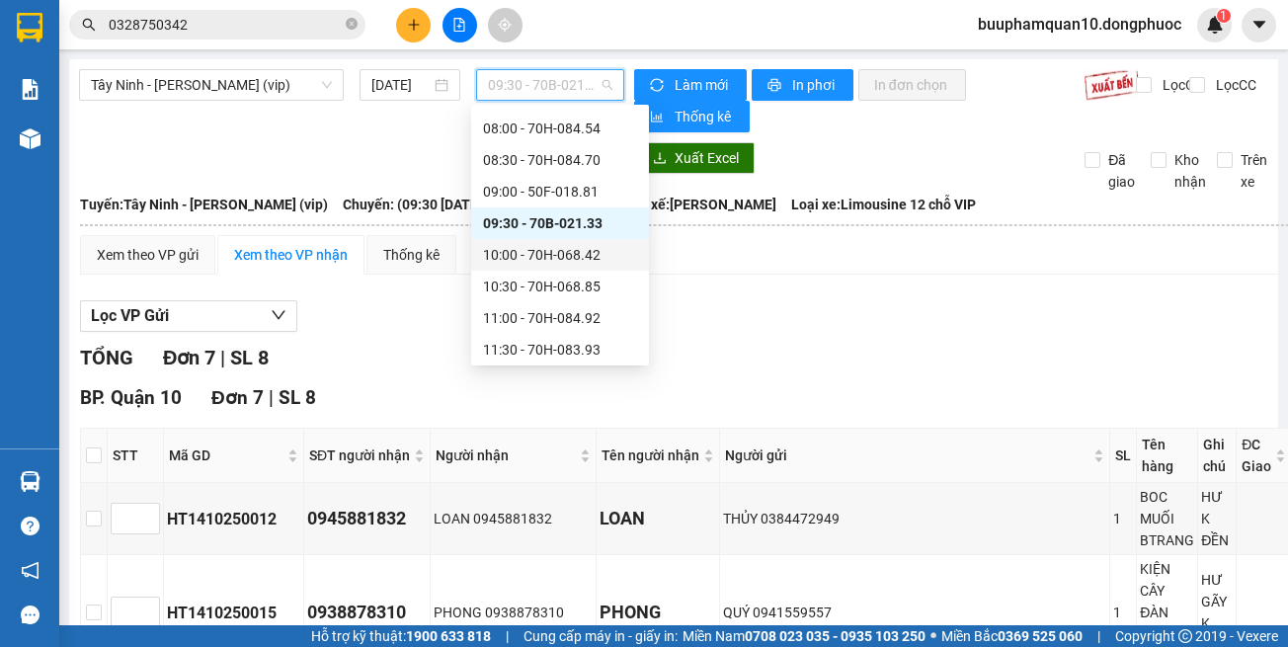
drag, startPoint x: 860, startPoint y: 277, endPoint x: 564, endPoint y: 21, distance: 391.5
click at [848, 250] on div "Xem theo VP gửi Xem theo VP nhận Thống kê Lọc VP Gửi TỔNG Đơn 7 | SL 8 BP. Quậ…" at bounding box center [731, 630] width 1303 height 790
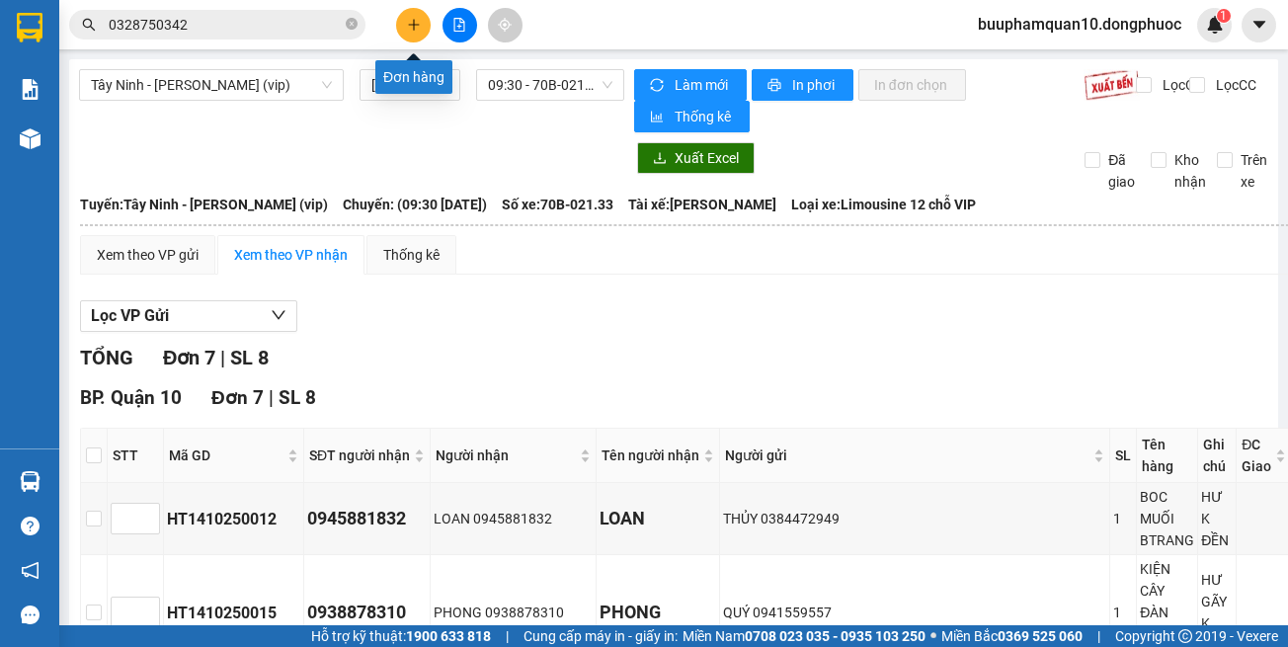
click at [412, 21] on icon "plus" at bounding box center [414, 25] width 14 height 14
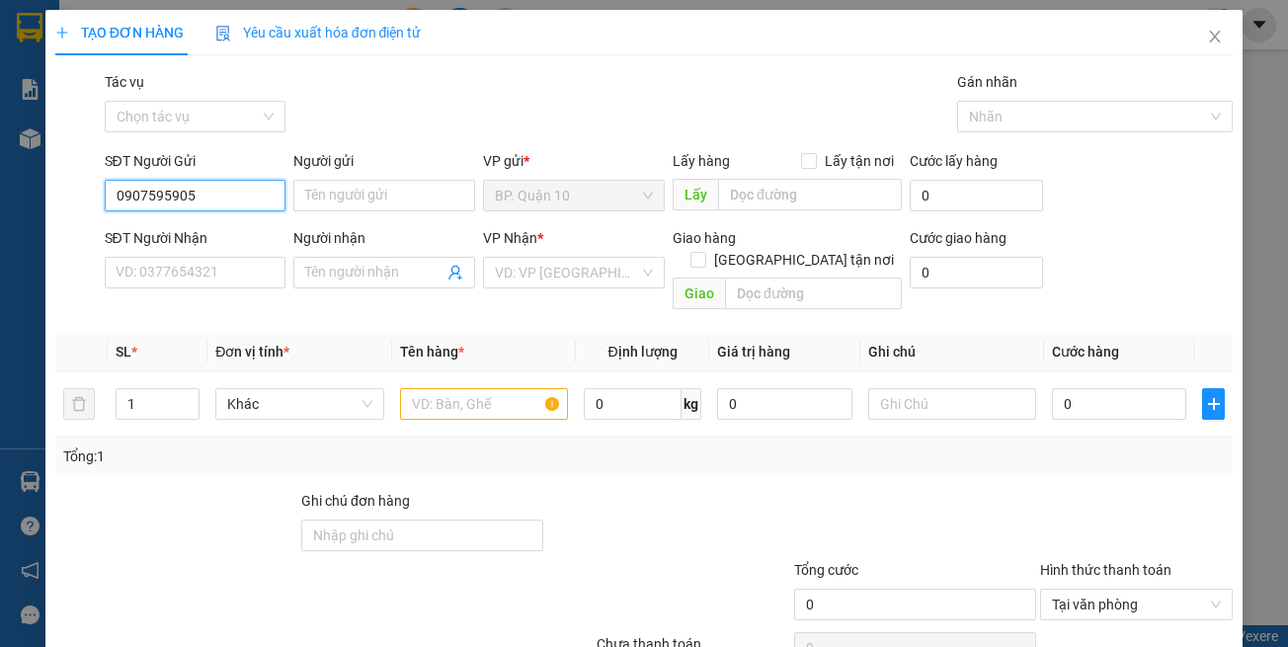
click at [266, 205] on input "0907595905" at bounding box center [196, 196] width 182 height 32
type input "0907595905"
click at [339, 199] on input "Người gửi" at bounding box center [384, 196] width 182 height 32
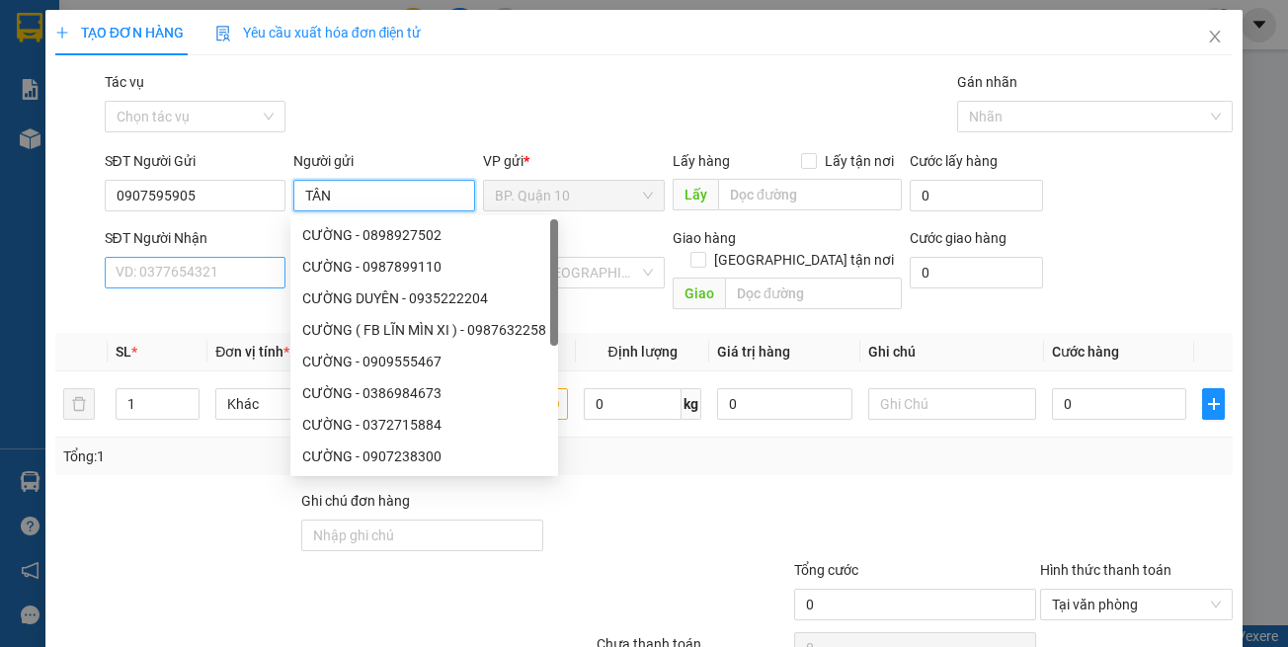
type input "TÂN"
click at [131, 269] on input "SĐT Người Nhận" at bounding box center [196, 273] width 182 height 32
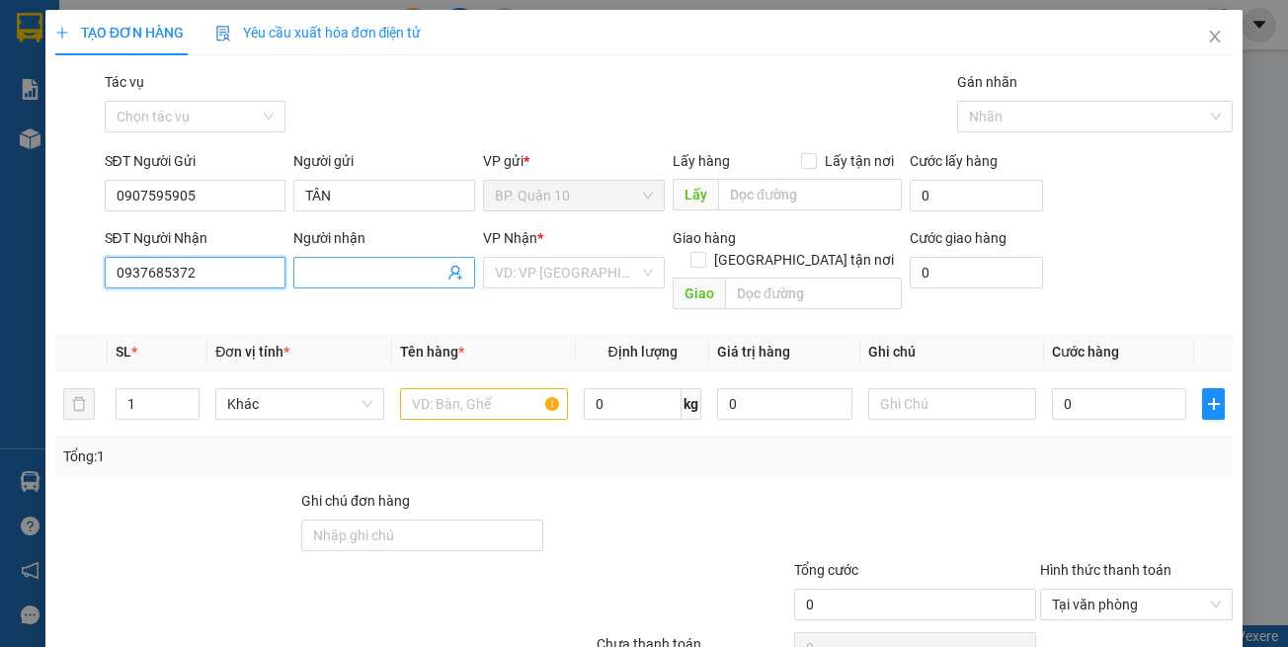
type input "0937685372"
click at [364, 280] on input "Người nhận" at bounding box center [374, 273] width 138 height 22
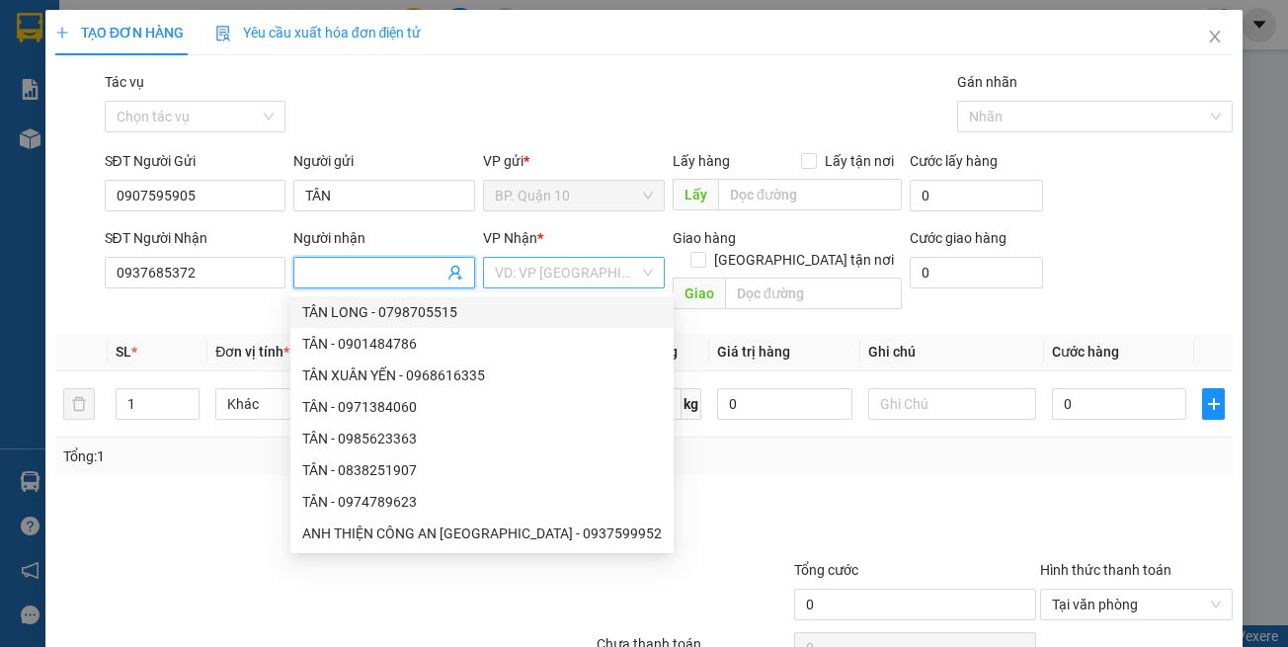
click at [588, 277] on input "search" at bounding box center [567, 273] width 144 height 30
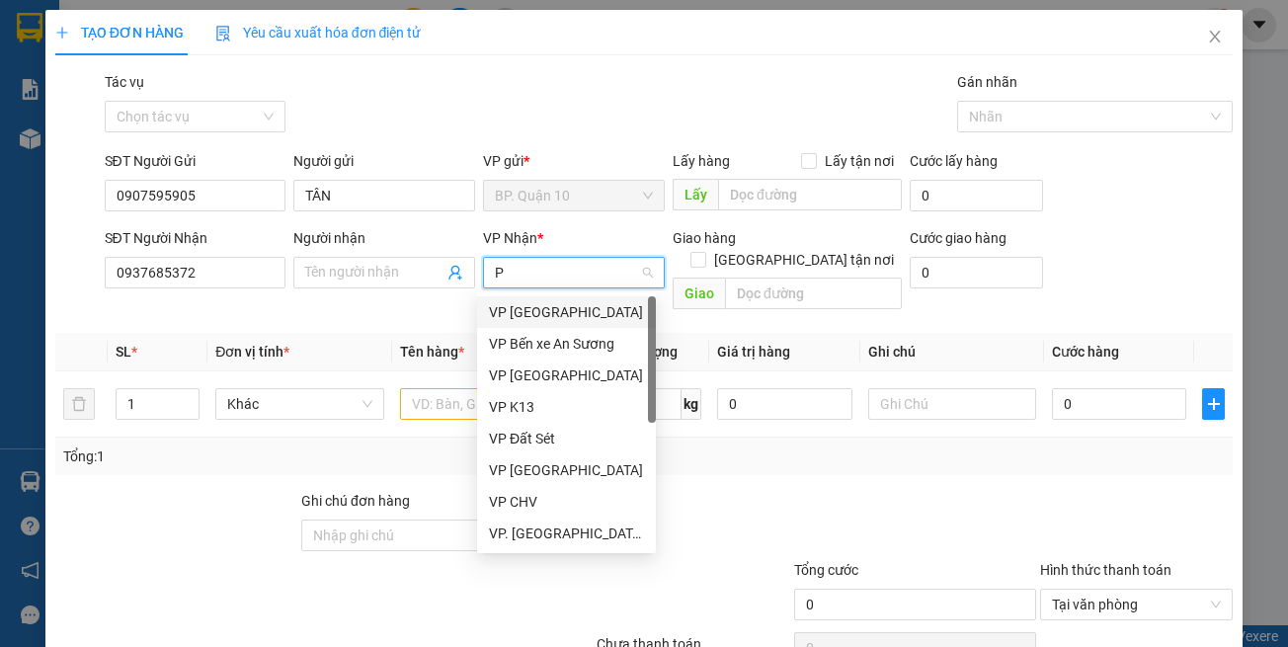
type input "PD"
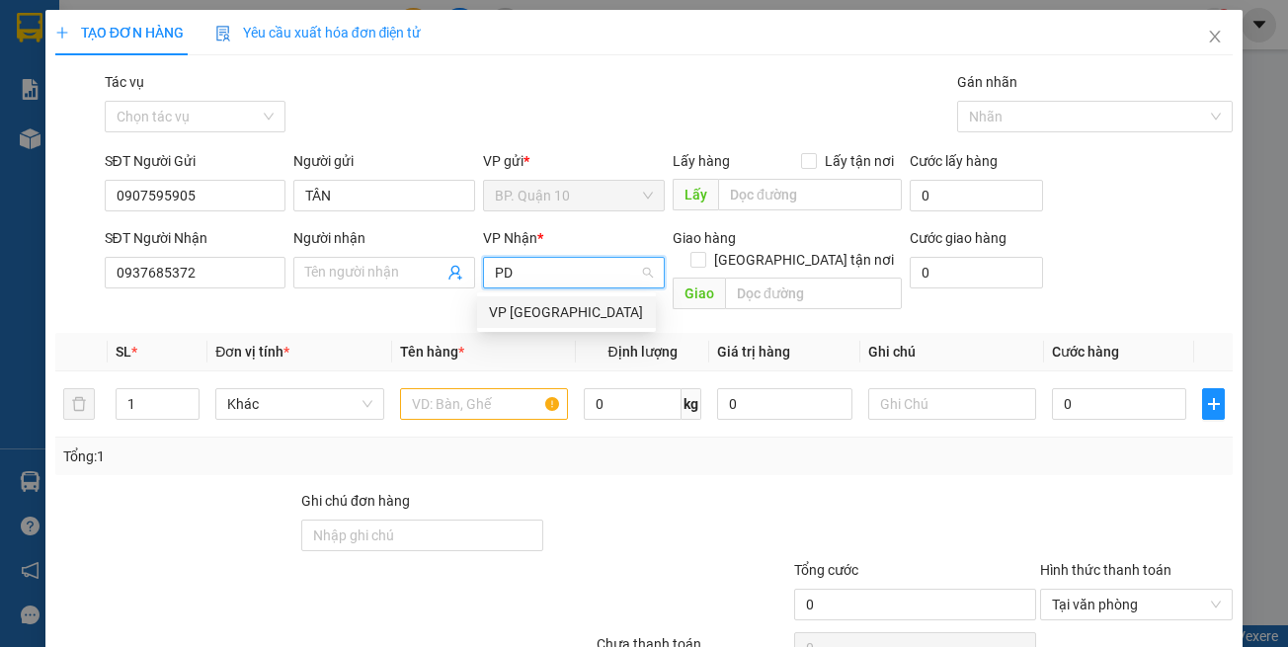
click at [572, 303] on div "VP [GEOGRAPHIC_DATA]" at bounding box center [566, 312] width 155 height 22
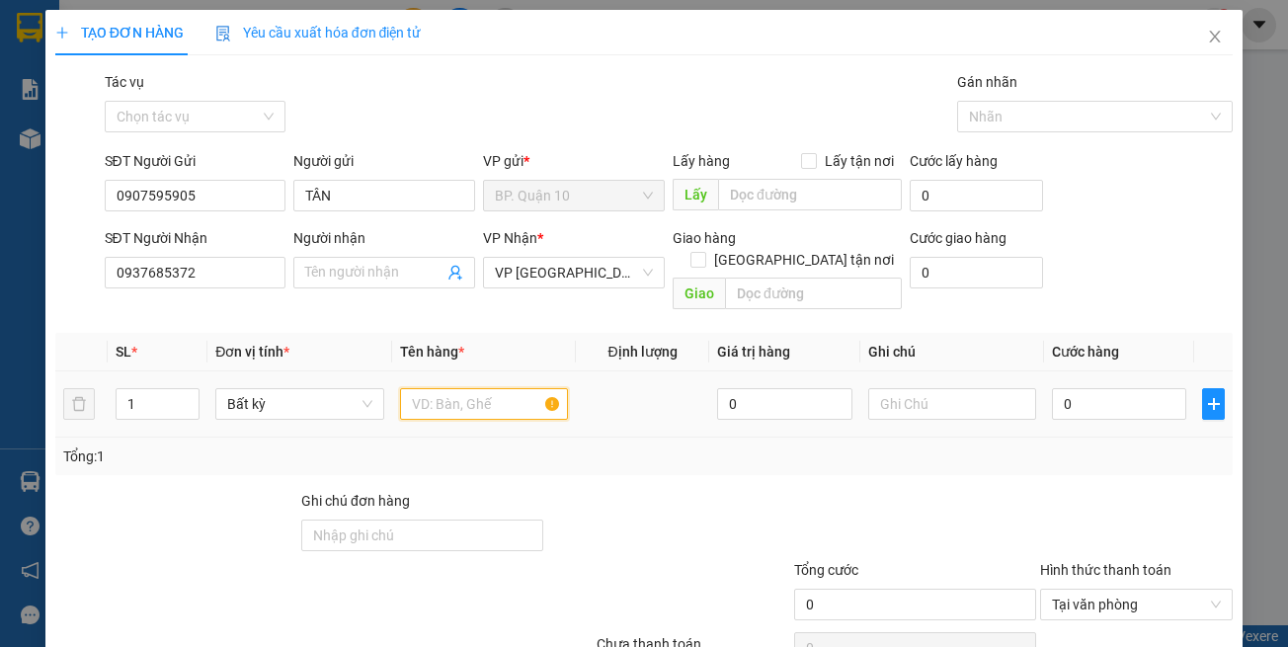
click at [505, 388] on input "text" at bounding box center [484, 404] width 168 height 32
type input "KIỆN YÊN XE"
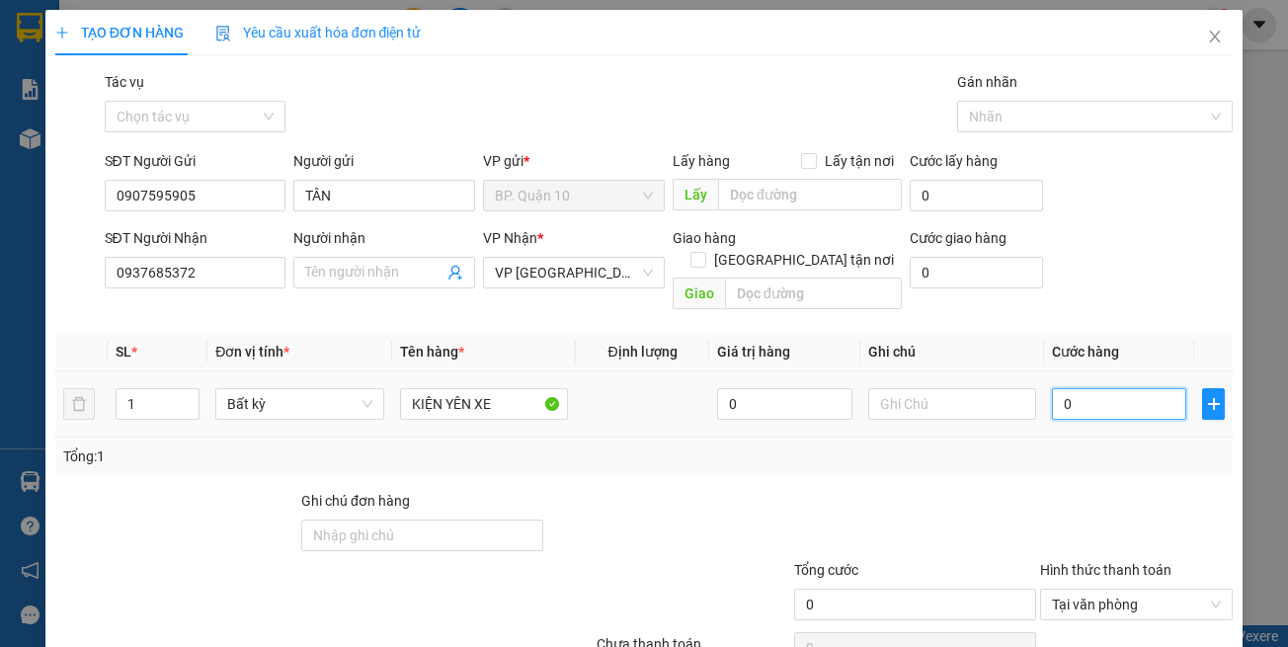
click at [1116, 392] on input "0" at bounding box center [1119, 404] width 134 height 32
type input "3"
type input "30"
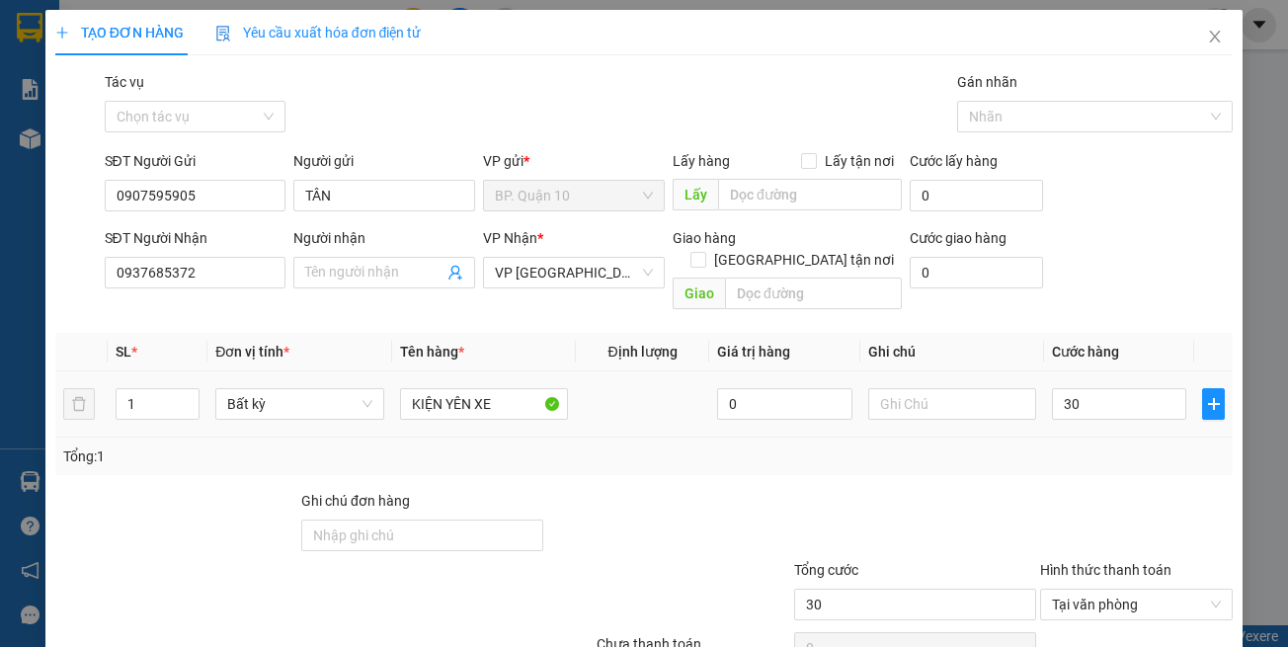
type input "30.000"
click at [1119, 446] on div "Tổng: 1" at bounding box center [644, 457] width 1163 height 22
click at [375, 261] on span at bounding box center [384, 273] width 182 height 32
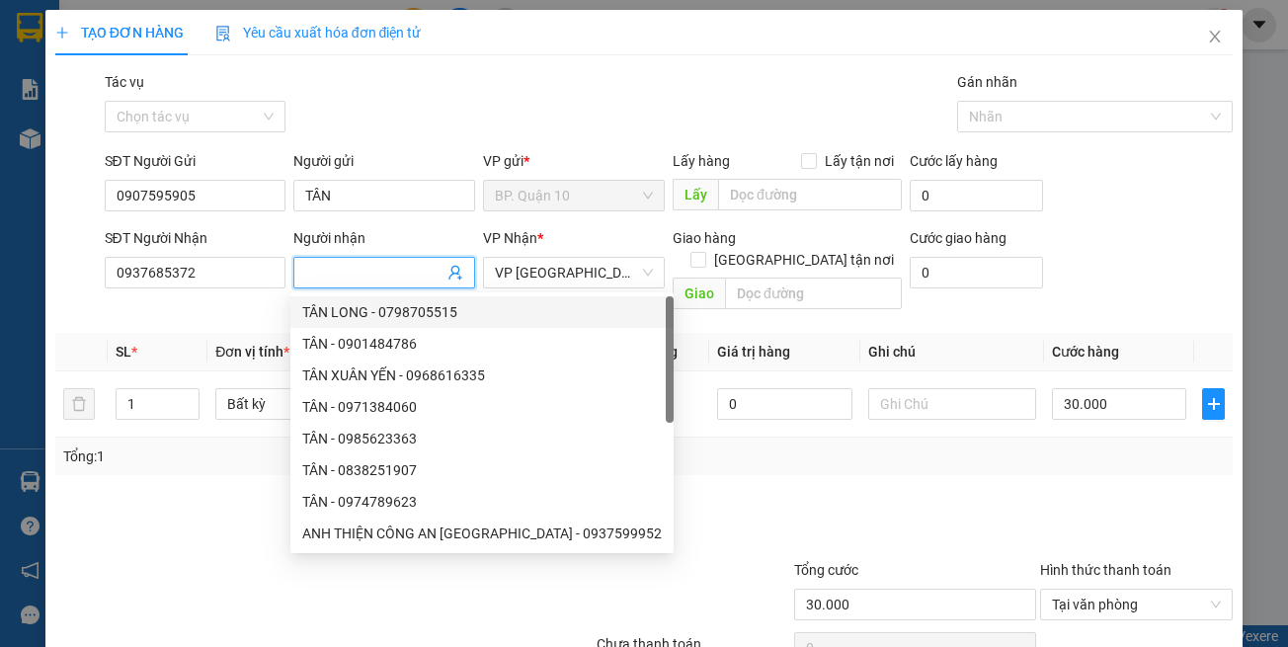
click at [394, 279] on input "Người nhận" at bounding box center [374, 273] width 138 height 22
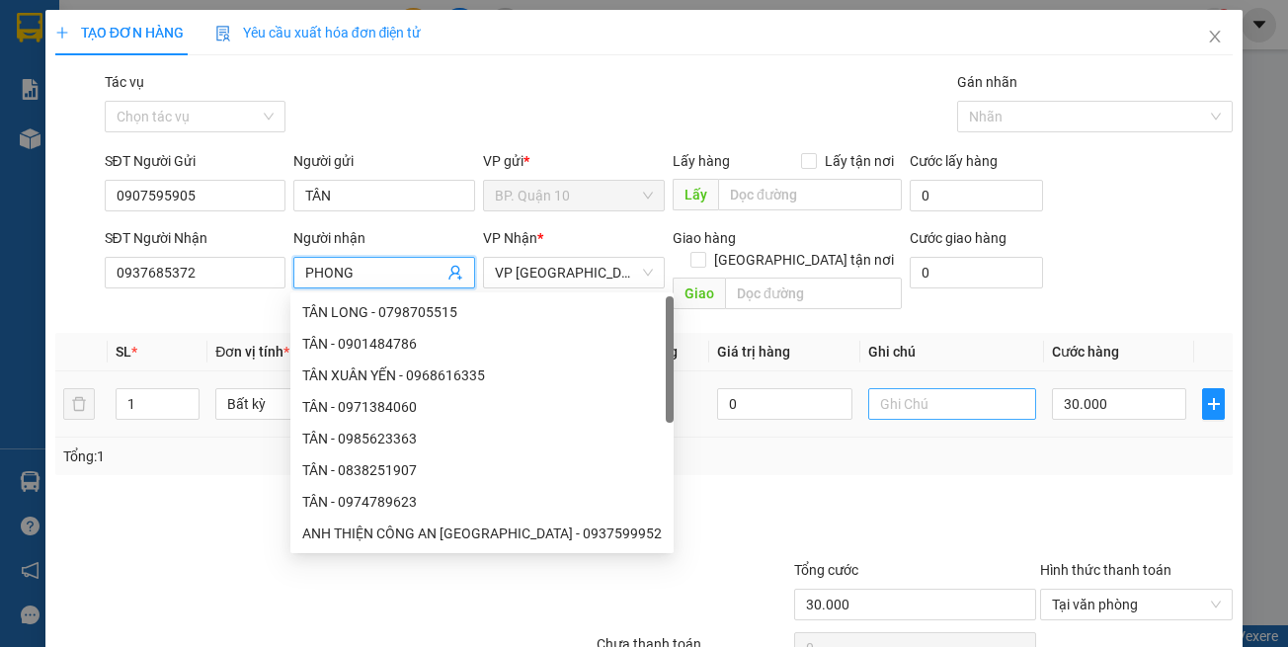
type input "PHONG"
click at [1011, 388] on input "text" at bounding box center [952, 404] width 168 height 32
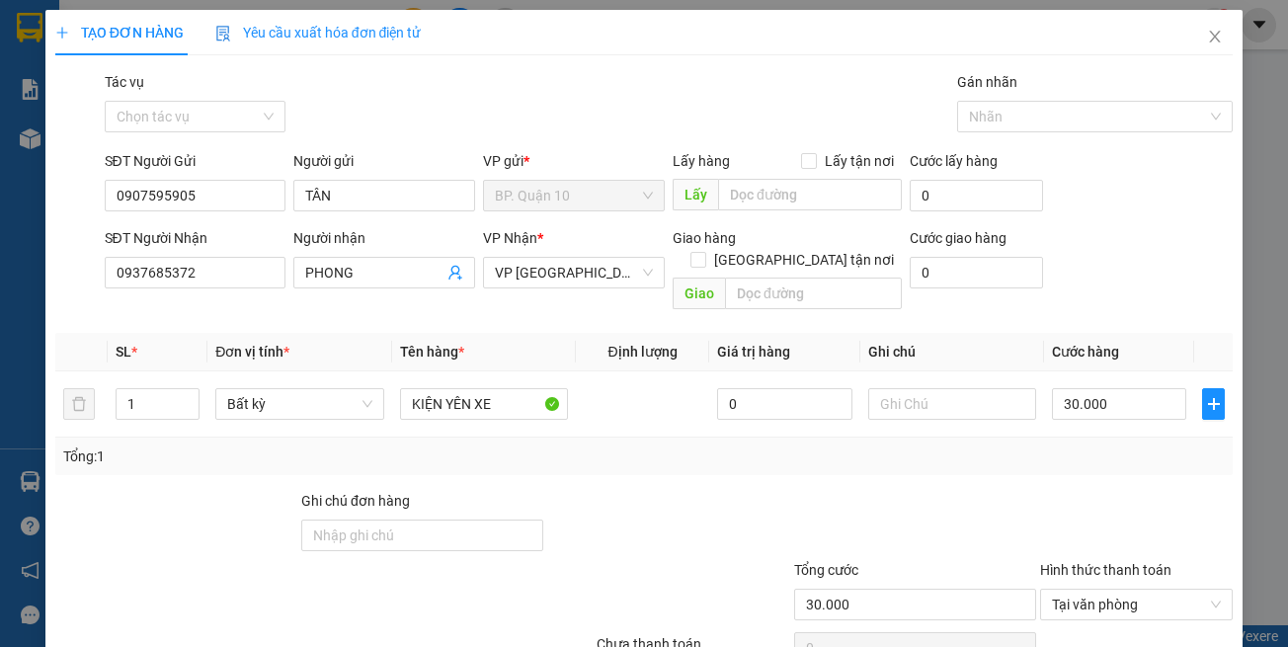
drag, startPoint x: 1025, startPoint y: 472, endPoint x: 763, endPoint y: 514, distance: 266.0
click at [1022, 490] on div "Ghi chú đơn hàng" at bounding box center [644, 524] width 1182 height 69
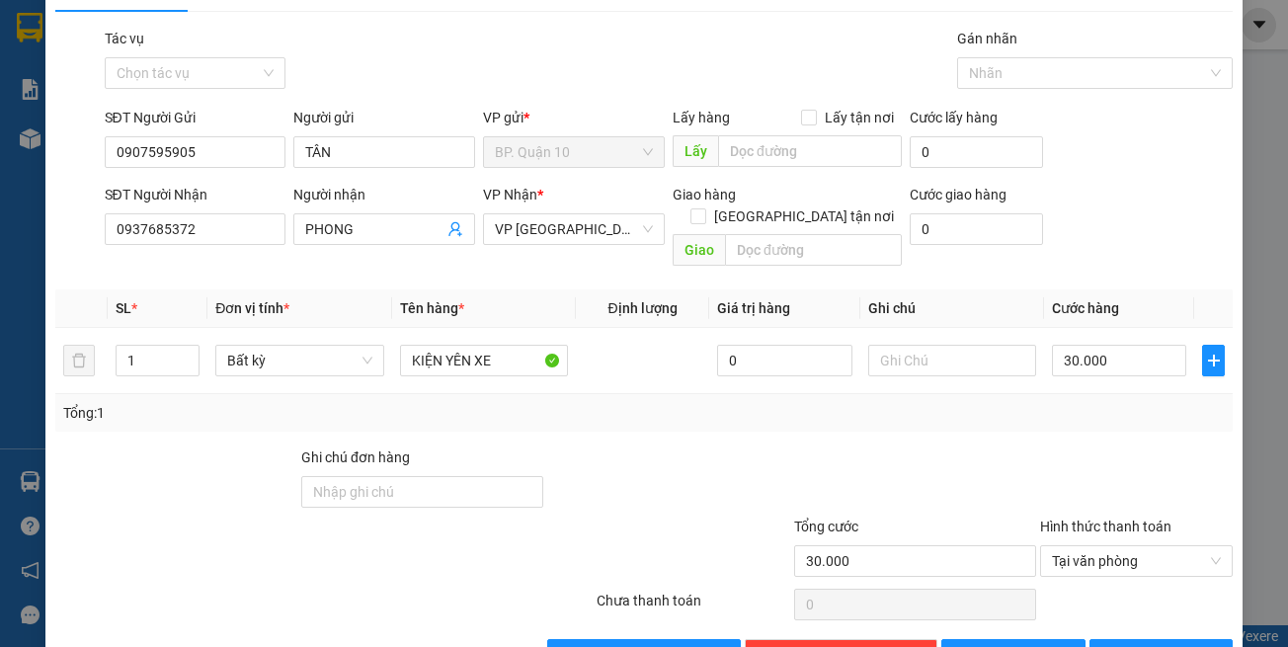
scroll to position [84, 0]
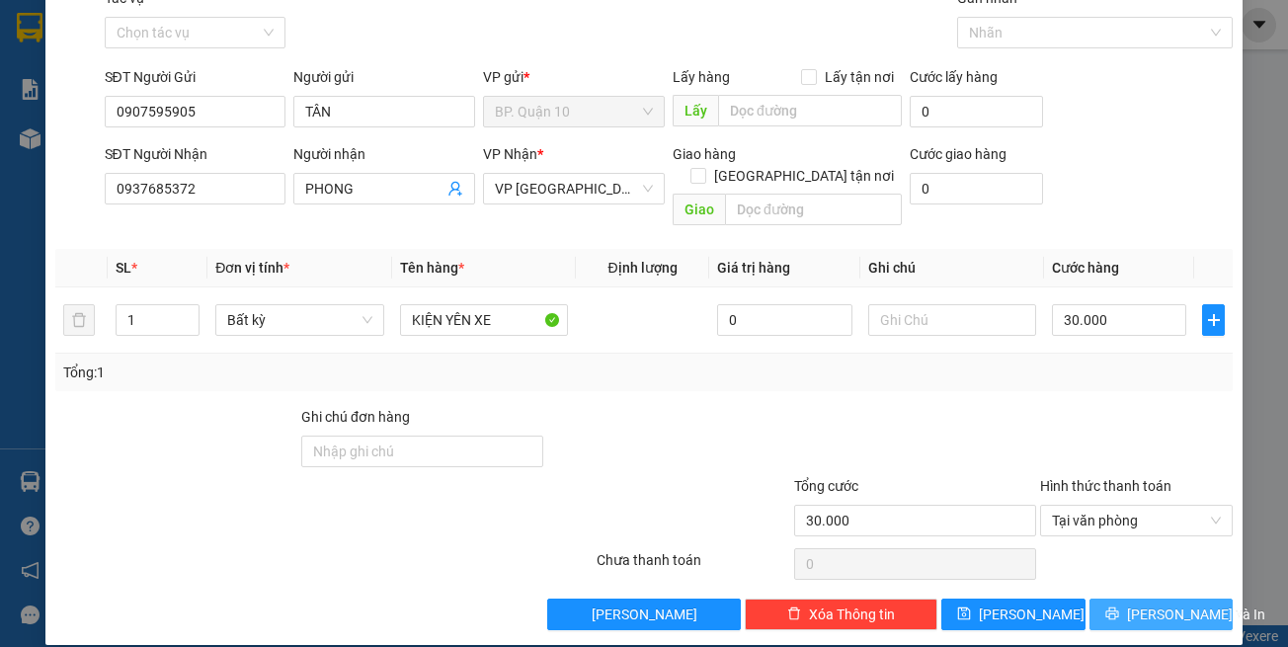
click at [1149, 604] on span "Lưu và In" at bounding box center [1196, 615] width 138 height 22
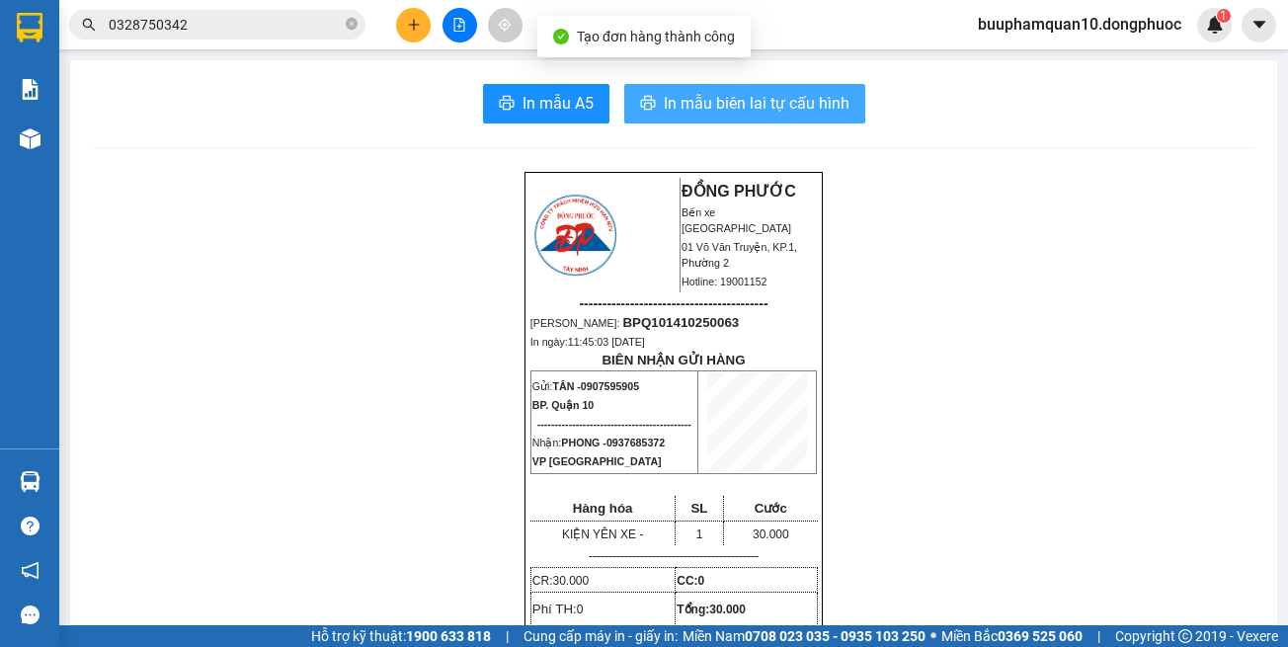
click at [698, 113] on span "In mẫu biên lai tự cấu hình" at bounding box center [757, 103] width 186 height 25
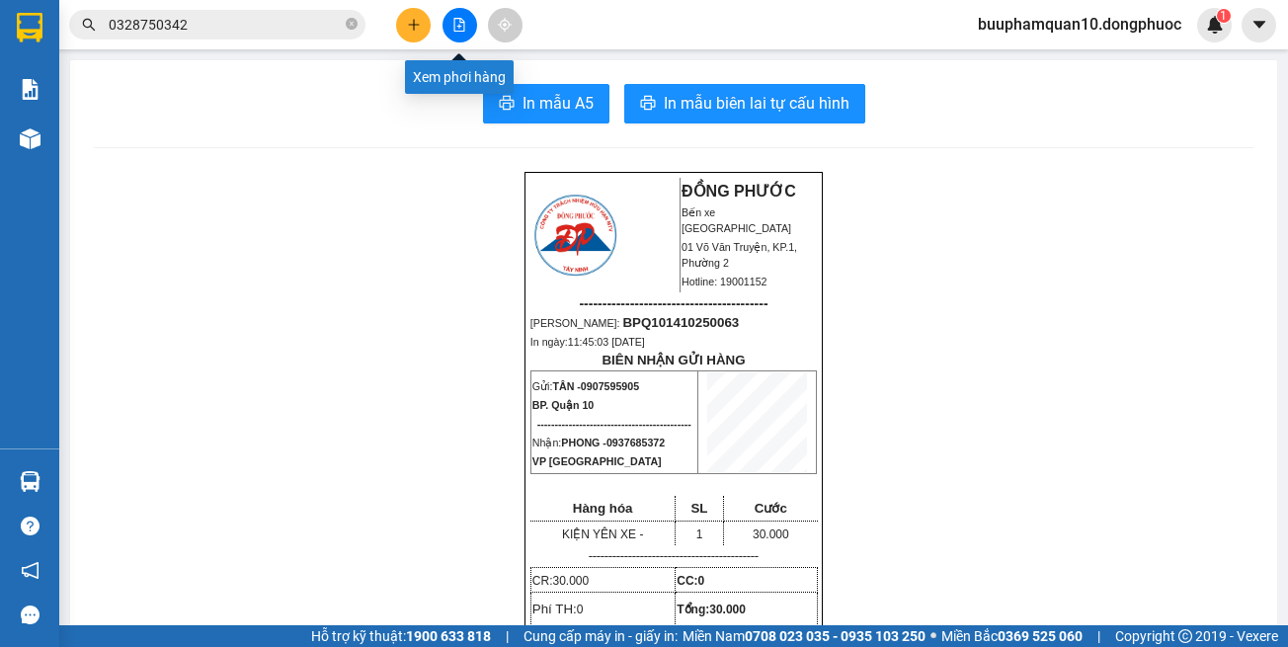
click at [450, 17] on button at bounding box center [460, 25] width 35 height 35
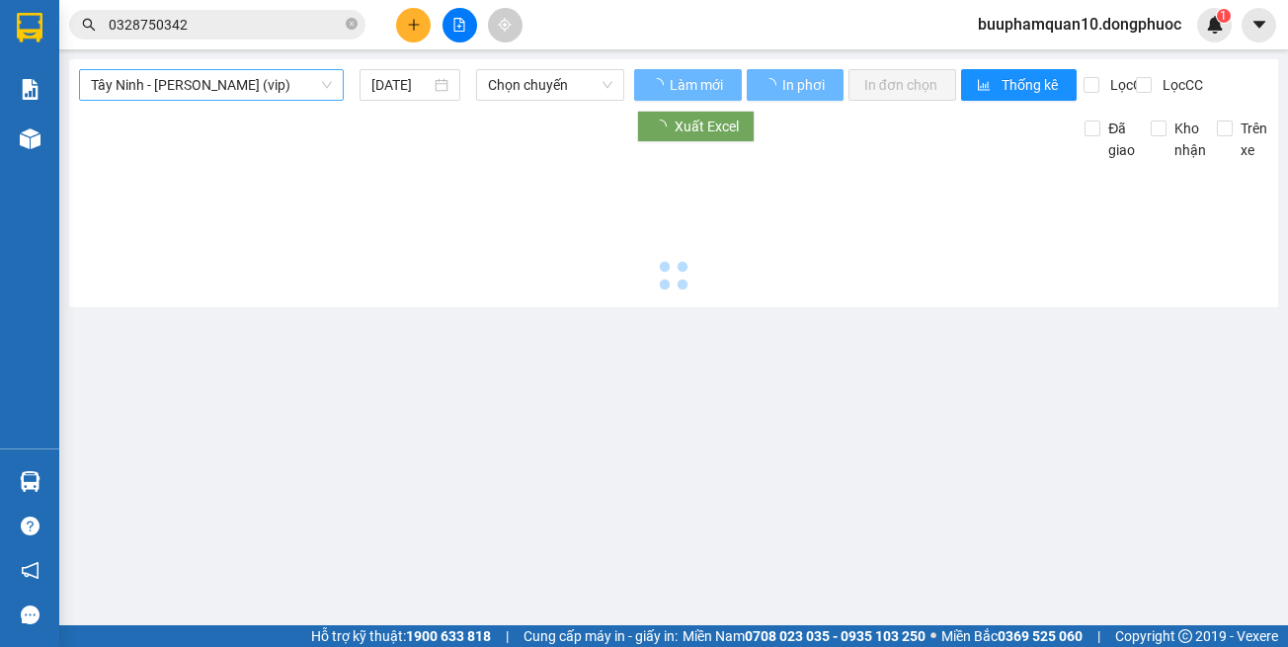
click at [191, 93] on span "Tây Ninh - [PERSON_NAME] (vip)" at bounding box center [211, 85] width 241 height 30
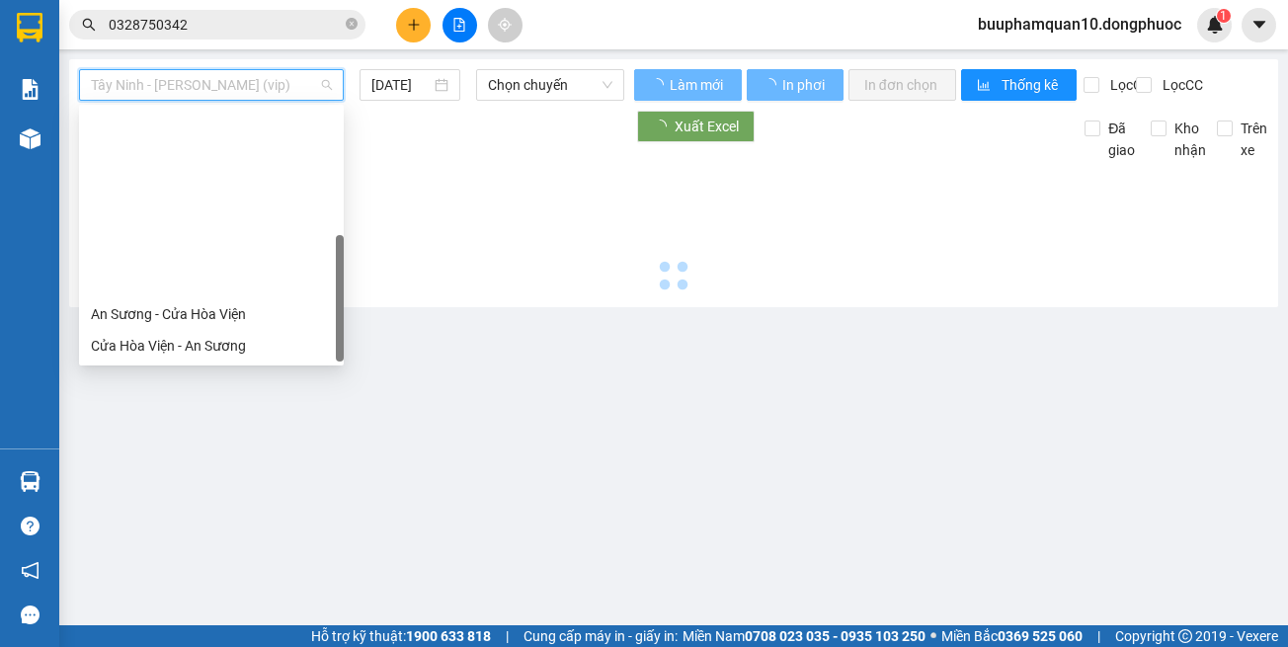
scroll to position [221, 0]
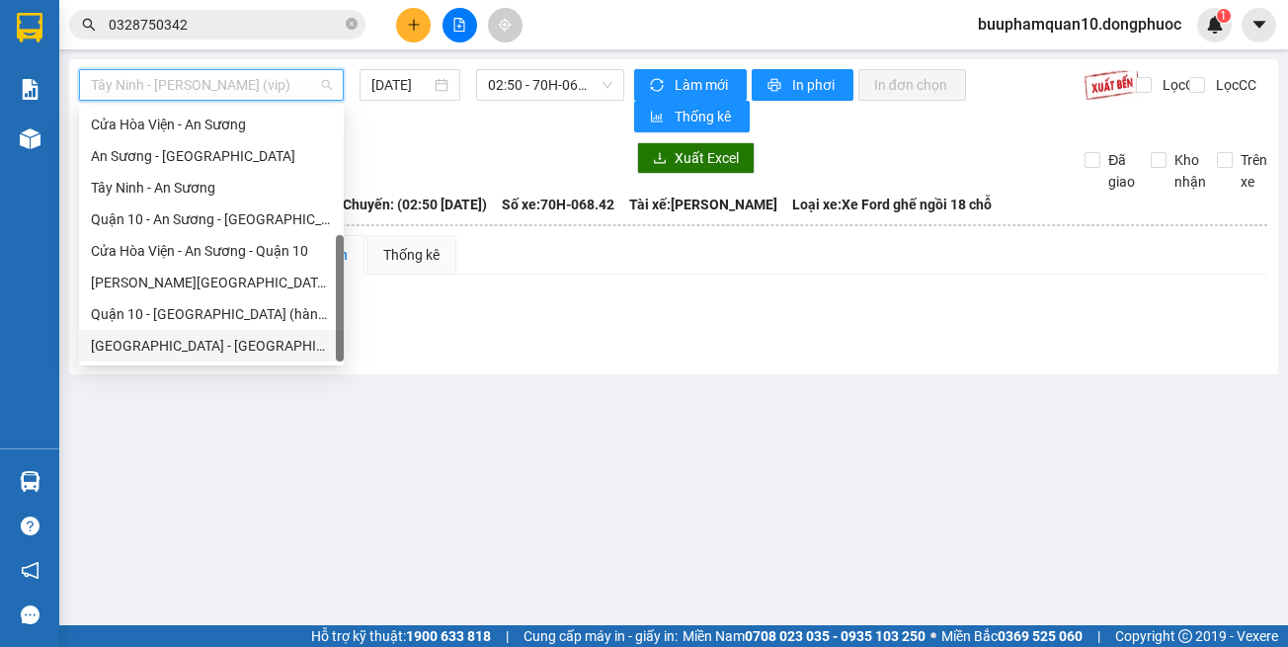
click at [218, 351] on div "[GEOGRAPHIC_DATA] - [GEOGRAPHIC_DATA] (vip)" at bounding box center [211, 346] width 241 height 22
type input "[DATE]"
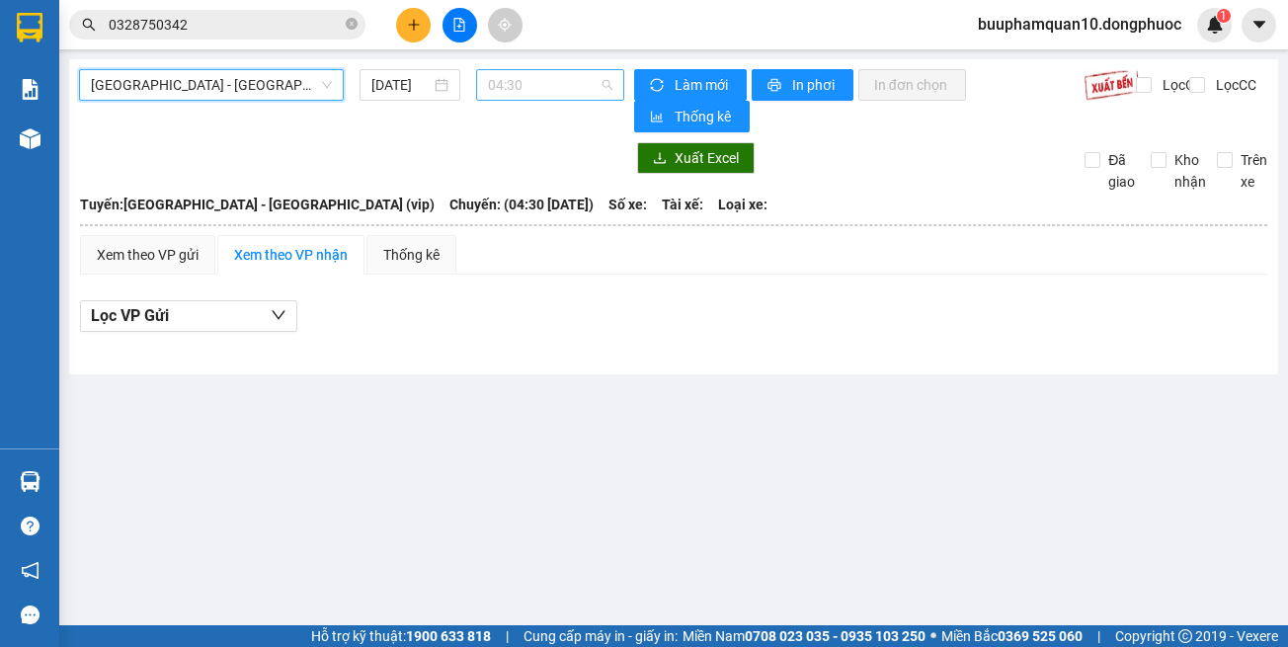
click at [521, 96] on span "04:30" at bounding box center [550, 85] width 124 height 30
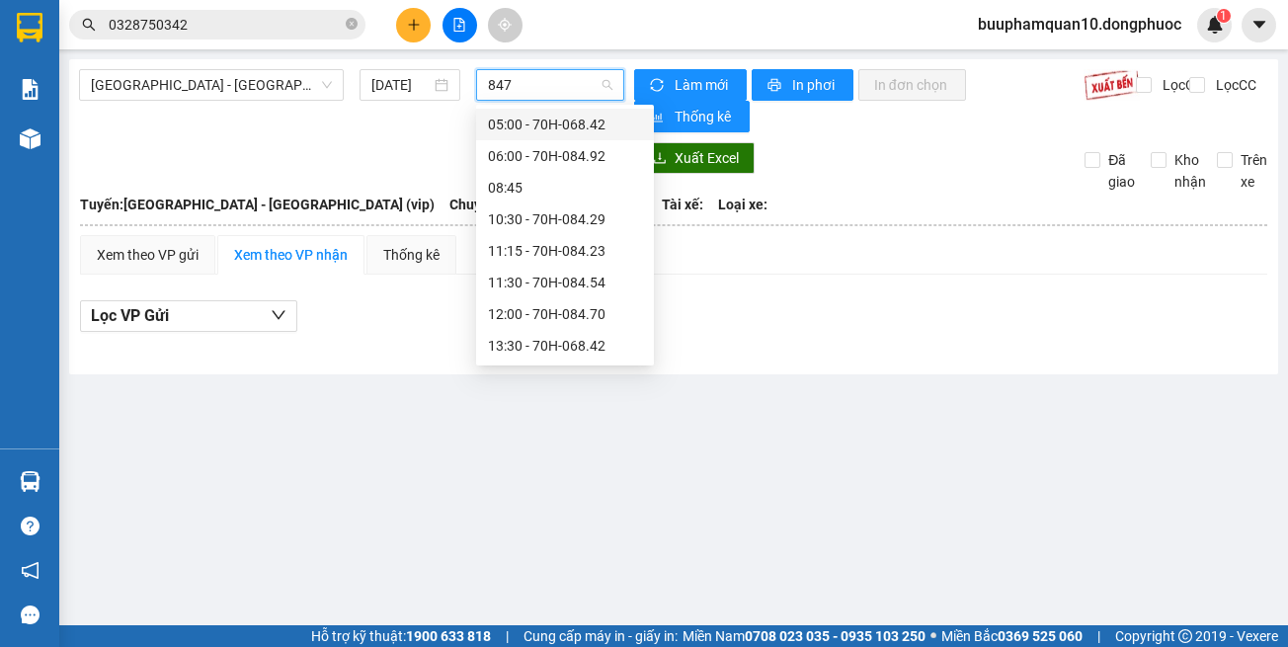
type input "8470"
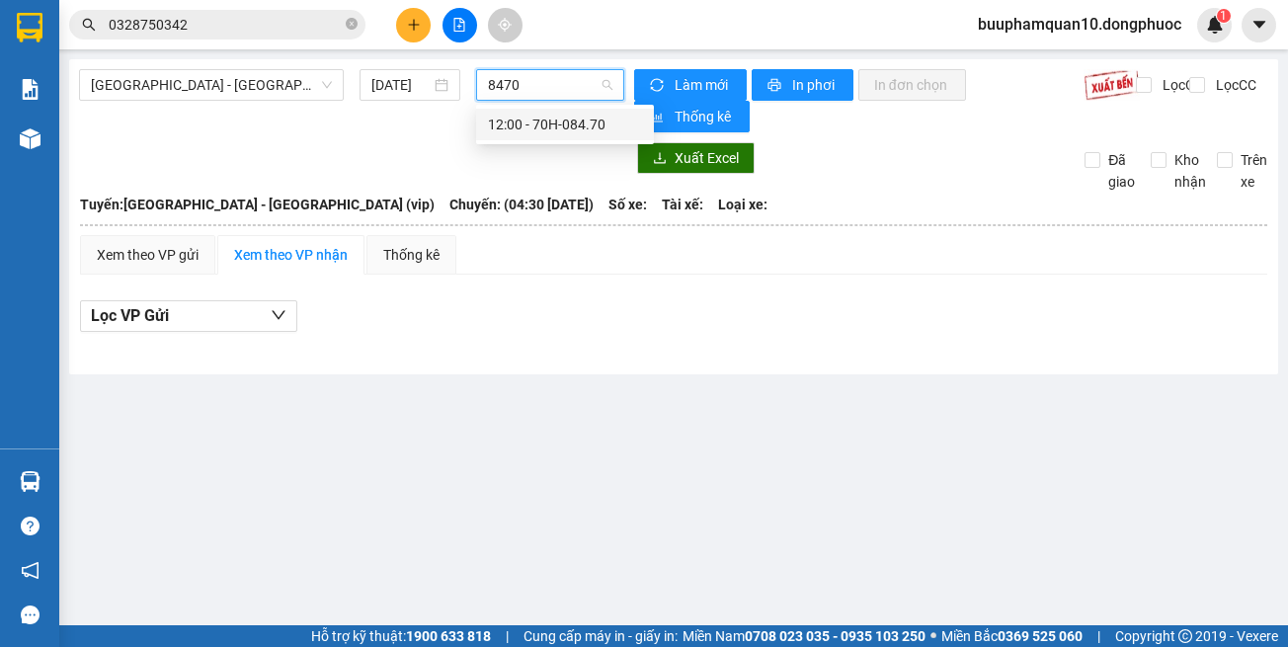
click at [525, 128] on div "12:00 - 70H-084.70" at bounding box center [565, 125] width 154 height 22
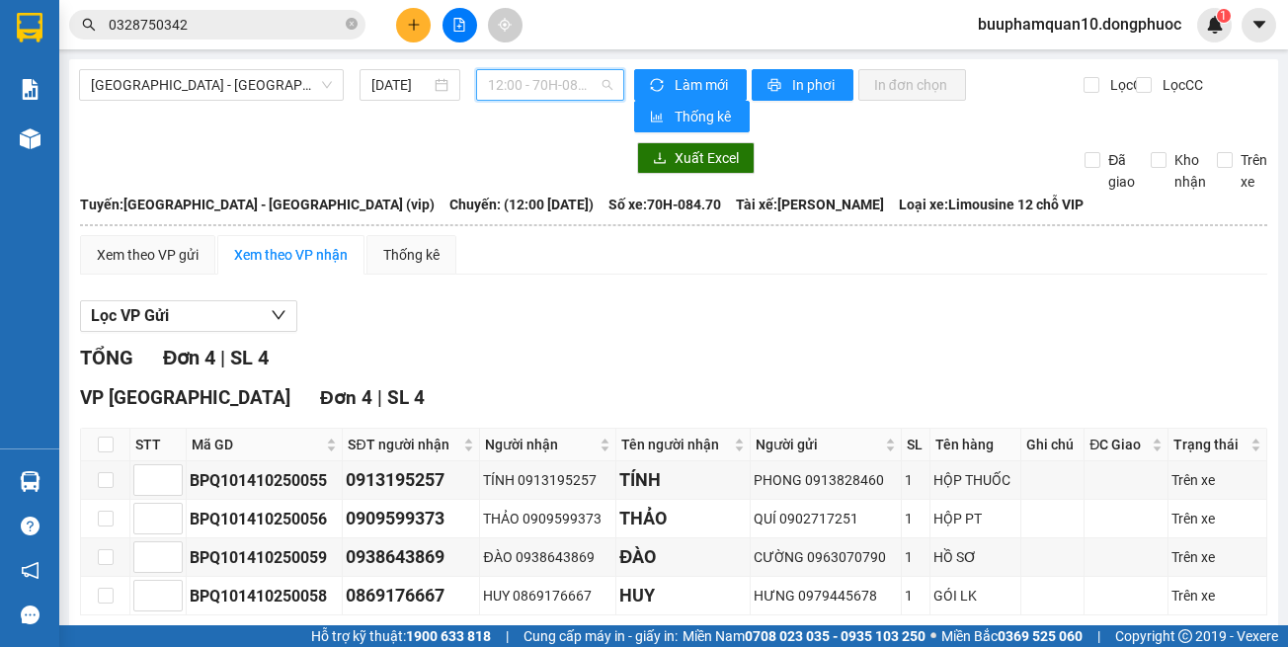
click at [535, 94] on span "12:00 - 70H-084.70" at bounding box center [550, 85] width 124 height 30
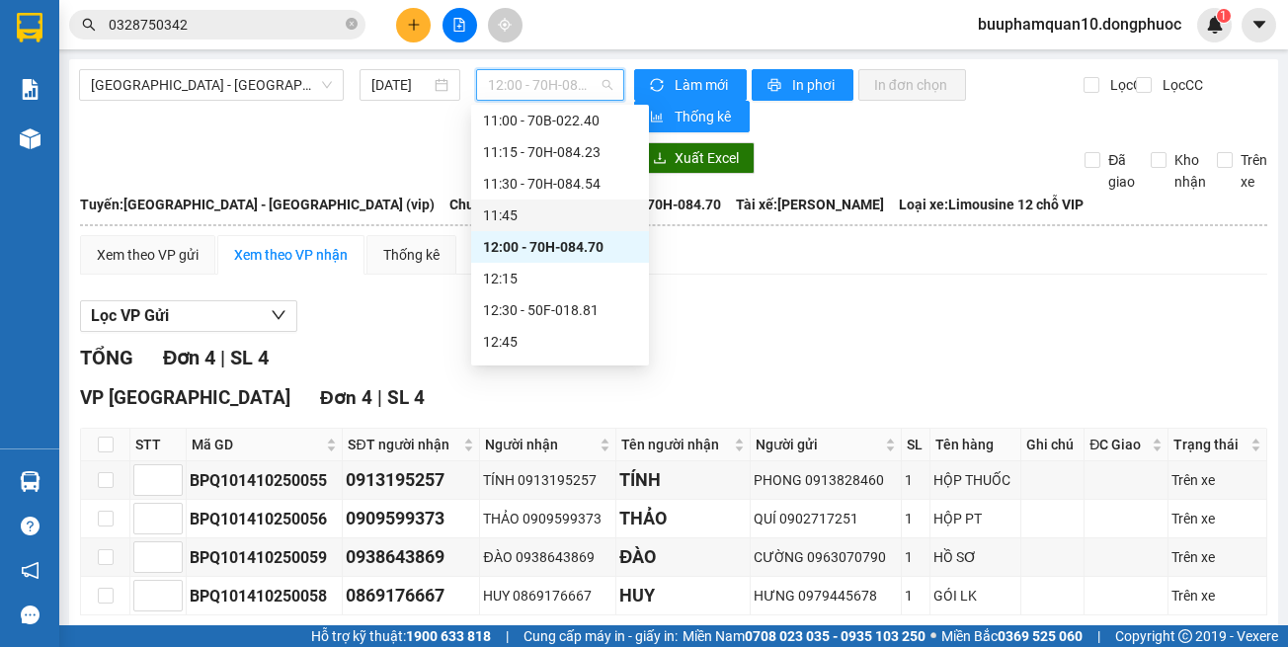
scroll to position [956, 0]
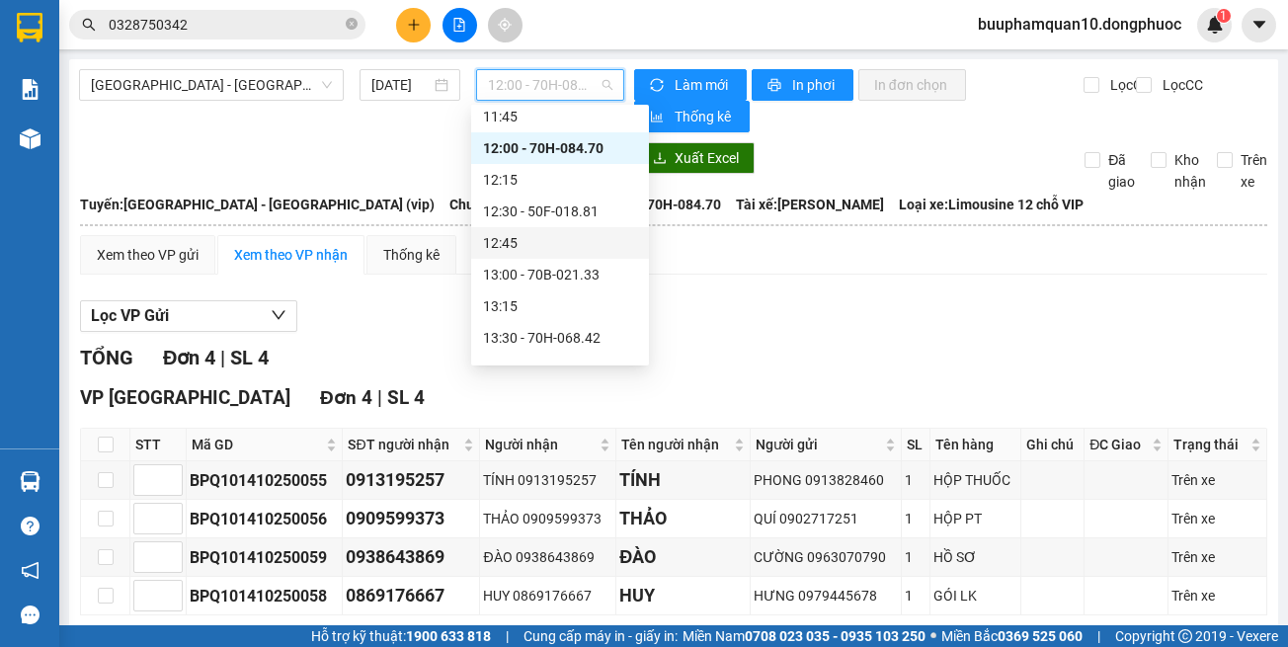
click at [744, 287] on div "Xem theo VP gửi Xem theo VP nhận Thống kê Lọc VP Gửi TỔNG Đơn 4 | SL 4 VP Tây …" at bounding box center [673, 460] width 1187 height 451
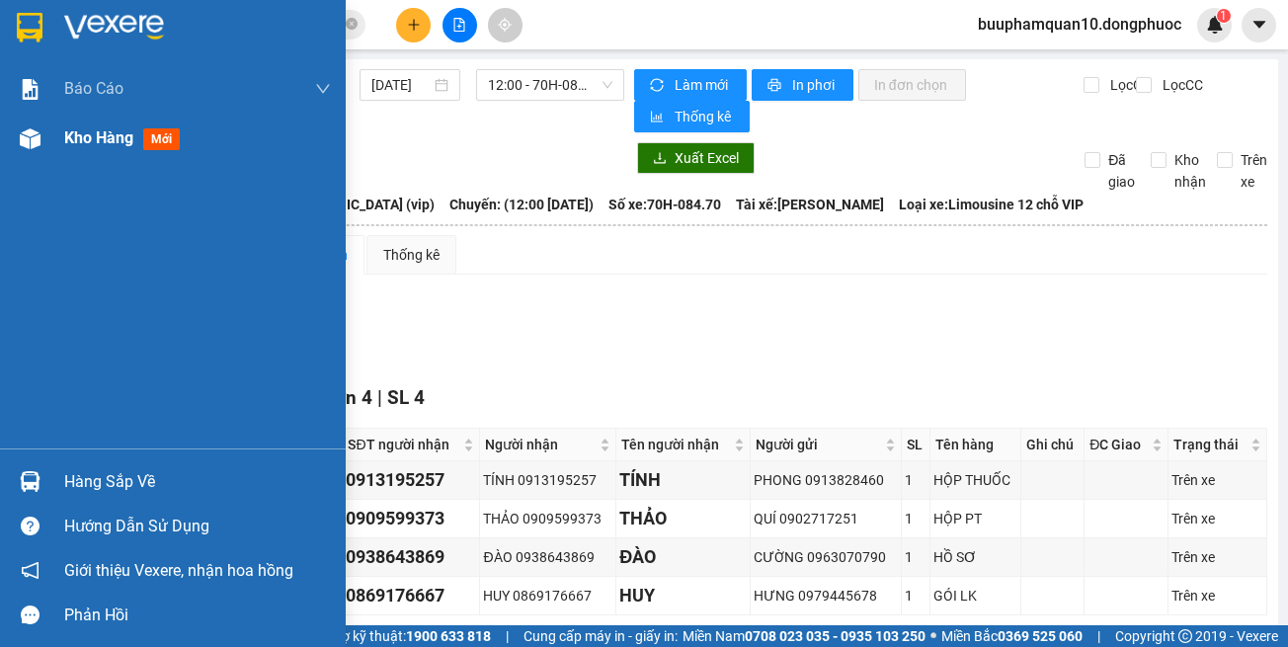
click at [13, 136] on div at bounding box center [30, 139] width 35 height 35
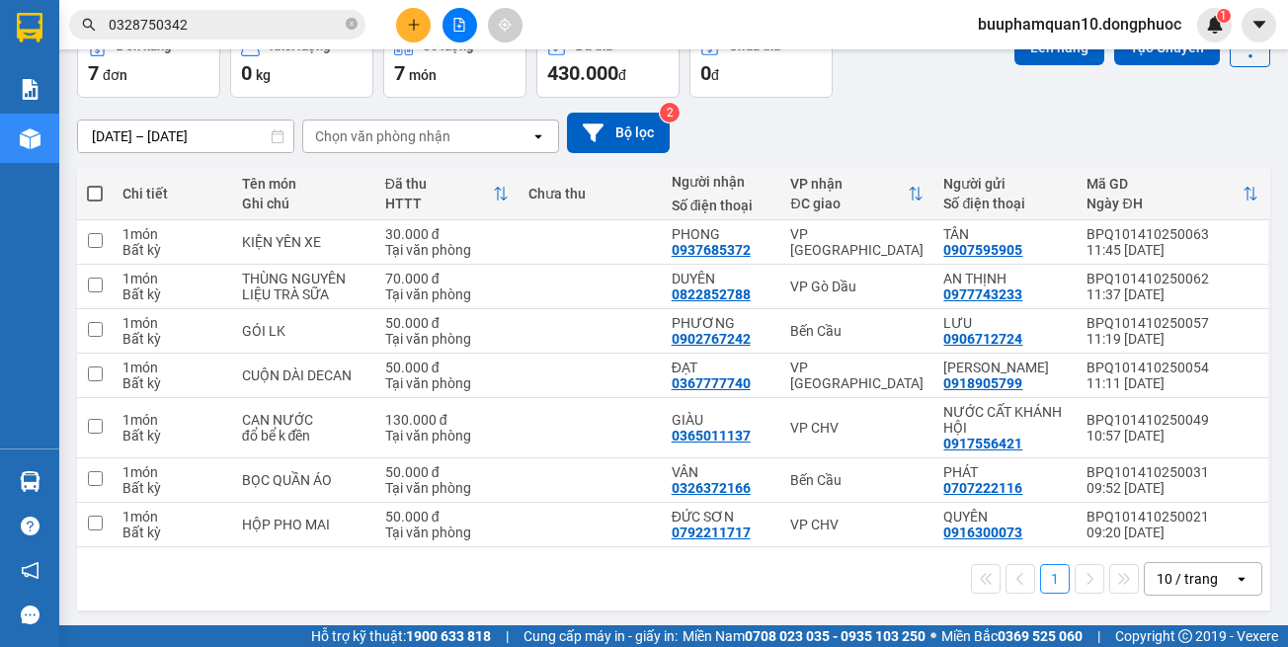
scroll to position [114, 0]
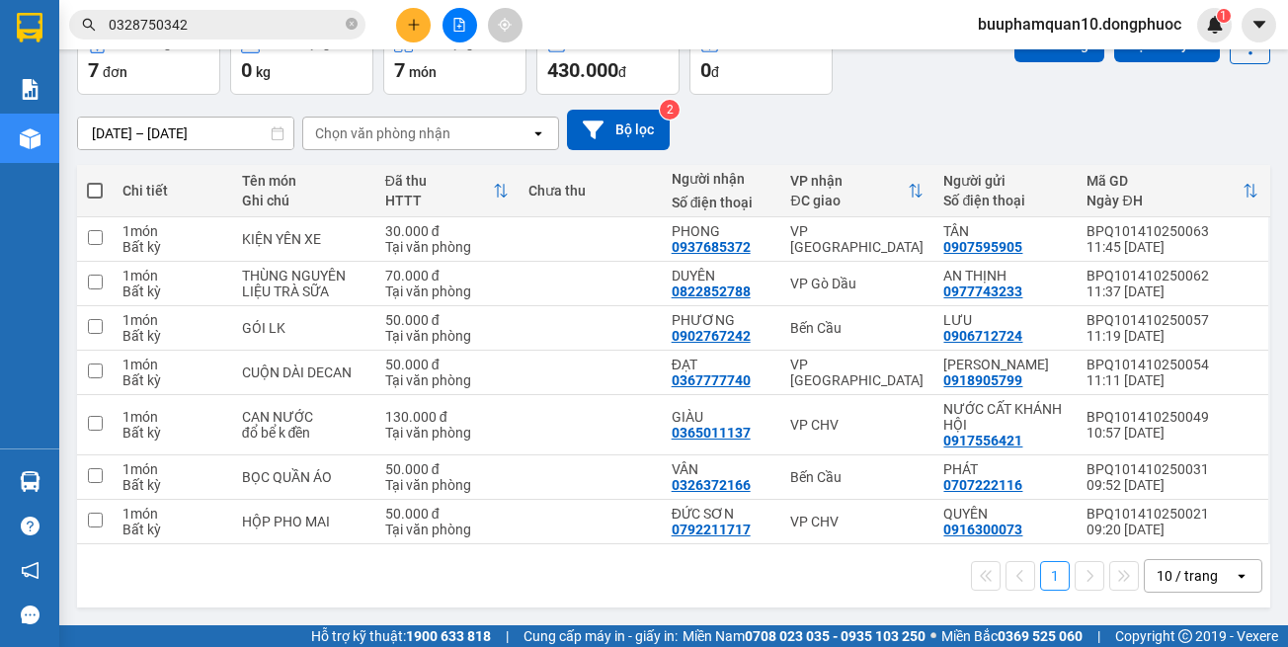
click at [838, 579] on div "1 10 / trang open" at bounding box center [673, 576] width 1177 height 34
click at [878, 532] on td "VP CHV" at bounding box center [856, 522] width 153 height 44
checkbox input "true"
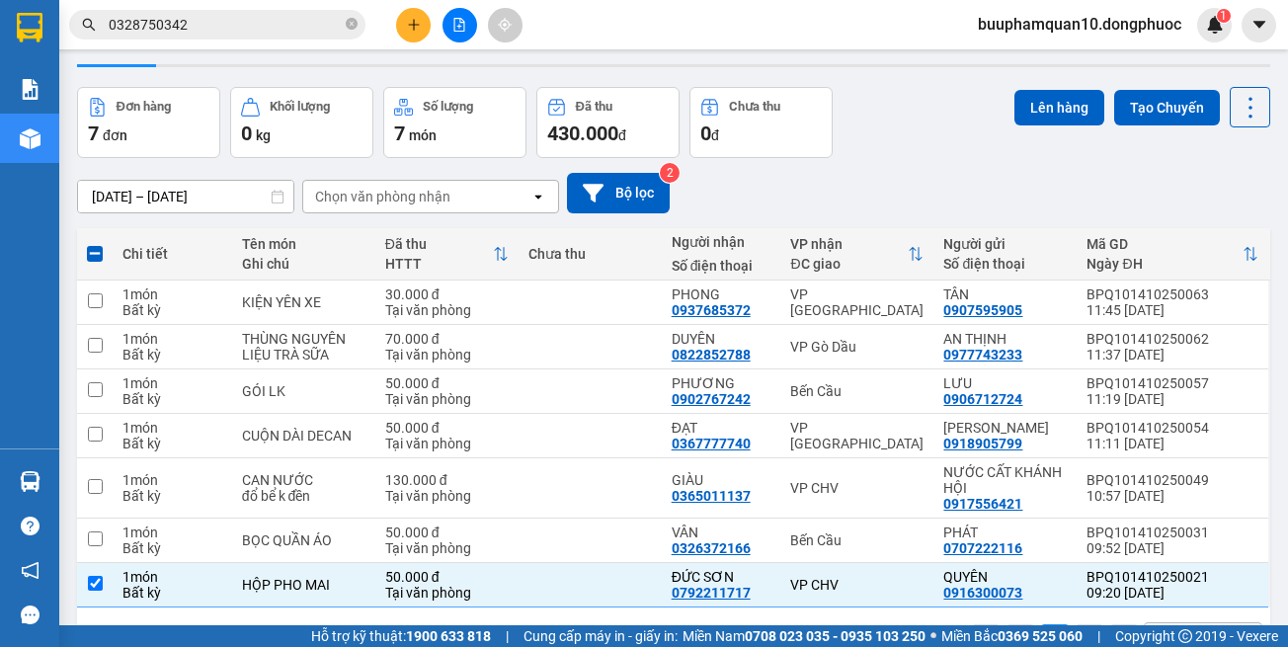
scroll to position [0, 0]
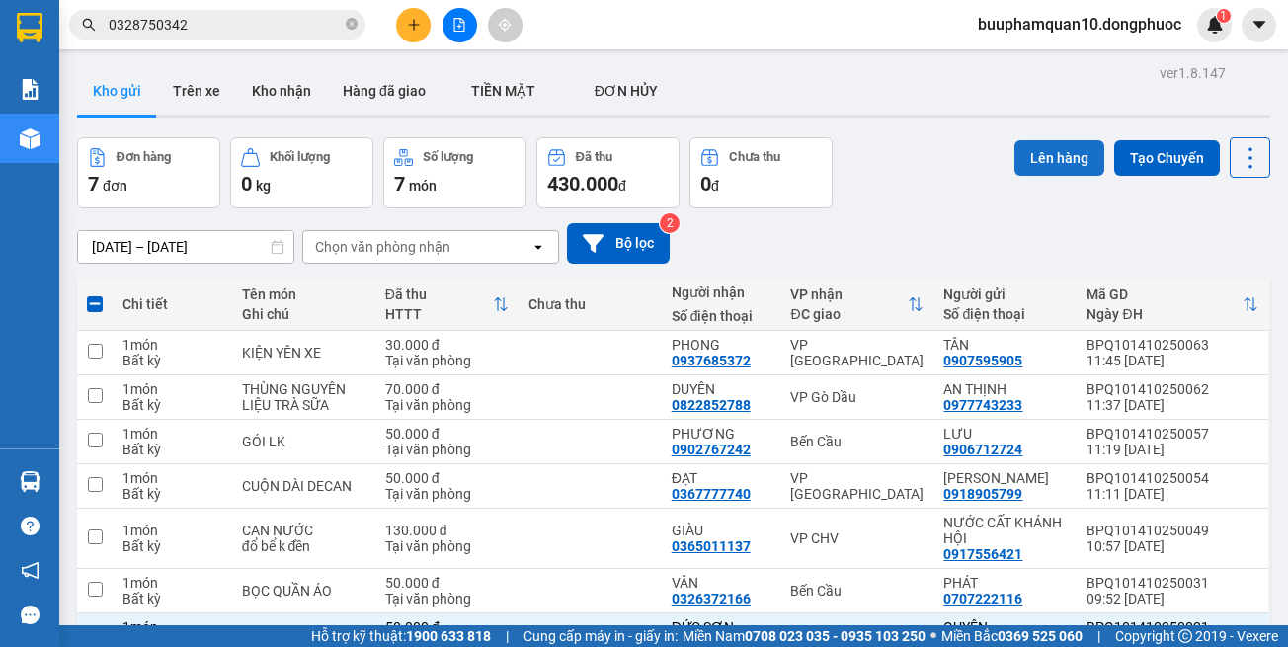
drag, startPoint x: 1055, startPoint y: 165, endPoint x: 994, endPoint y: 155, distance: 62.0
click at [1052, 165] on button "Lên hàng" at bounding box center [1060, 158] width 90 height 36
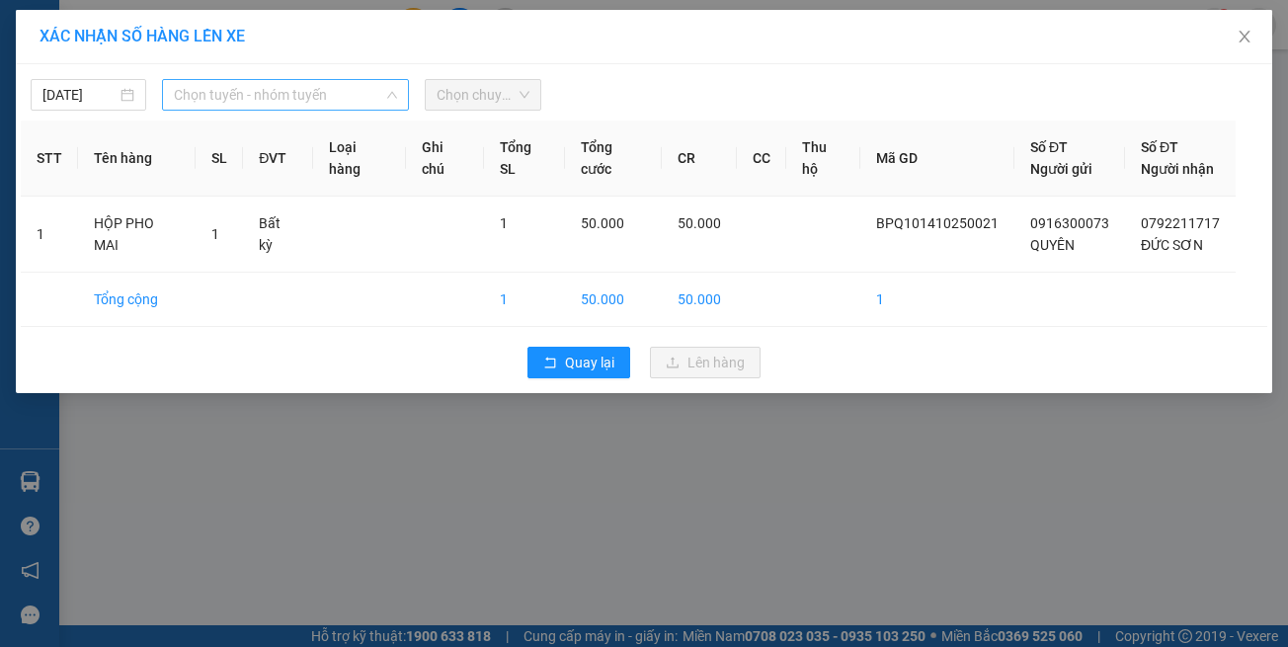
click at [268, 93] on span "Chọn tuyến - nhóm tuyến" at bounding box center [285, 95] width 223 height 30
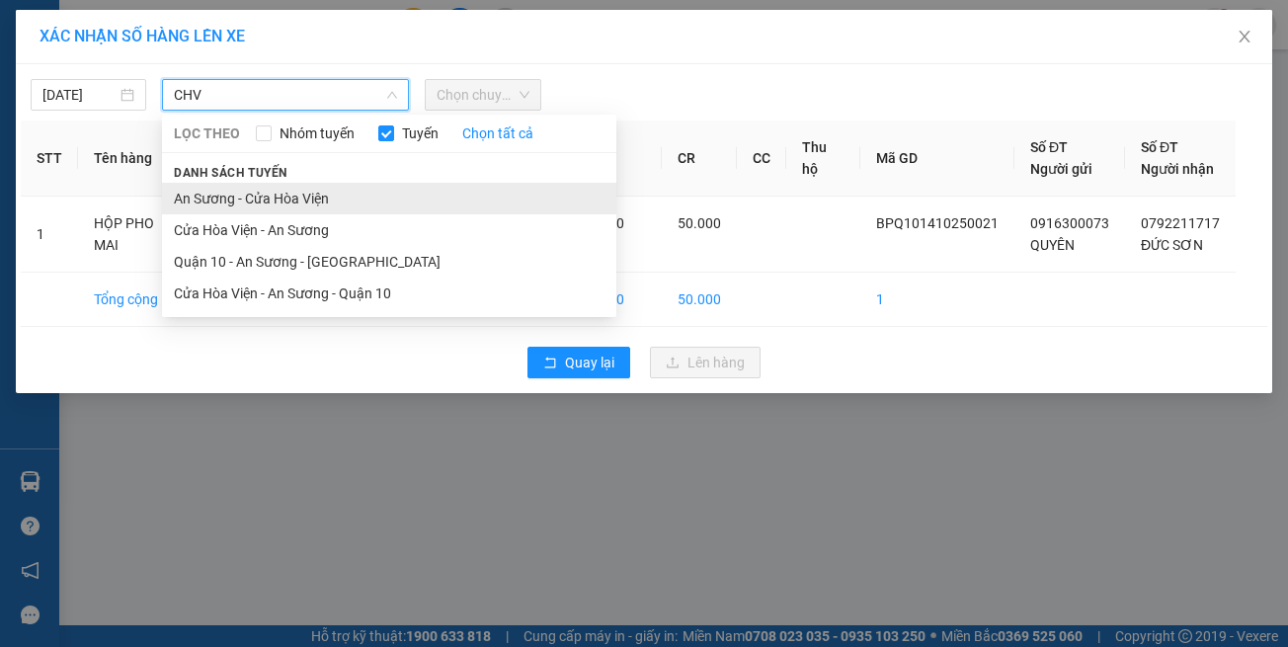
type input "CHV"
click at [292, 194] on li "An Sương - Cửa Hòa Viện" at bounding box center [389, 199] width 454 height 32
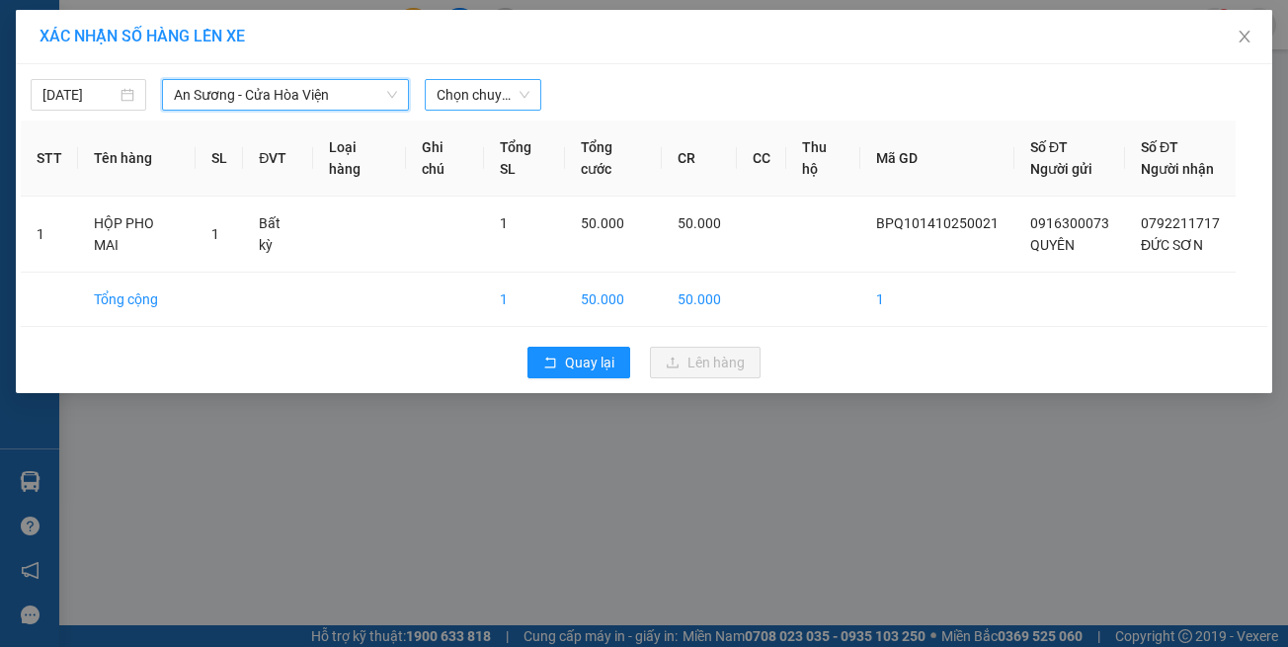
click at [515, 109] on span "Chọn chuyến" at bounding box center [483, 95] width 92 height 30
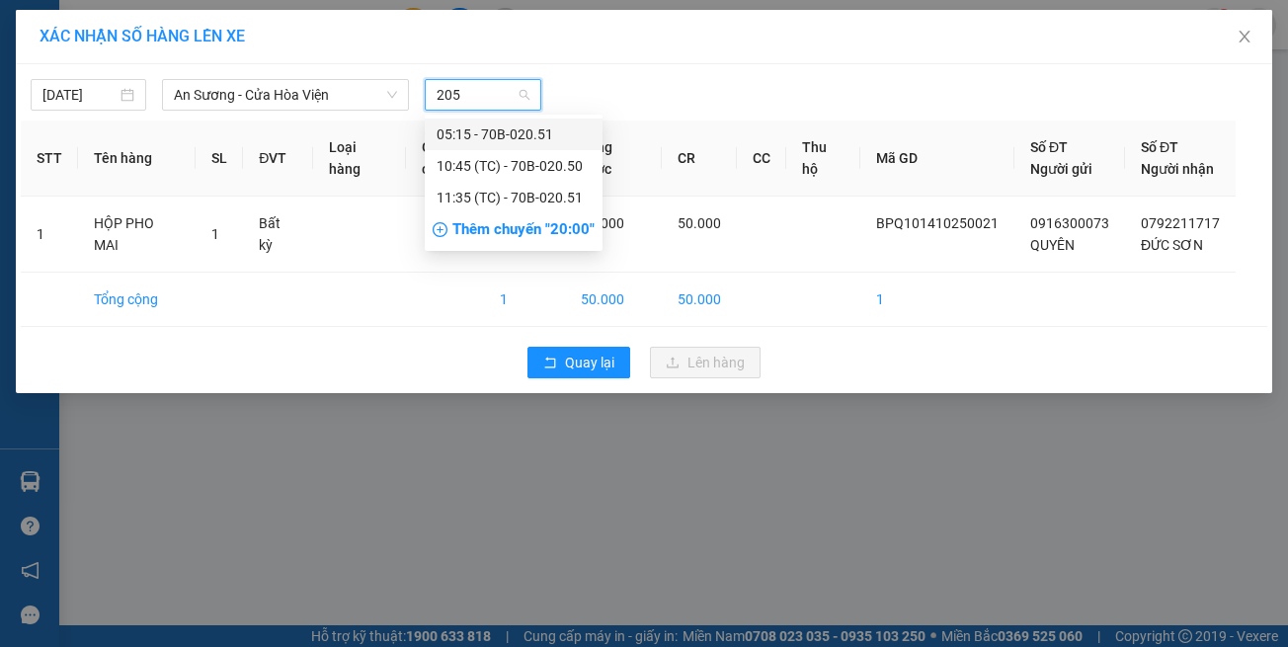
type input "2050"
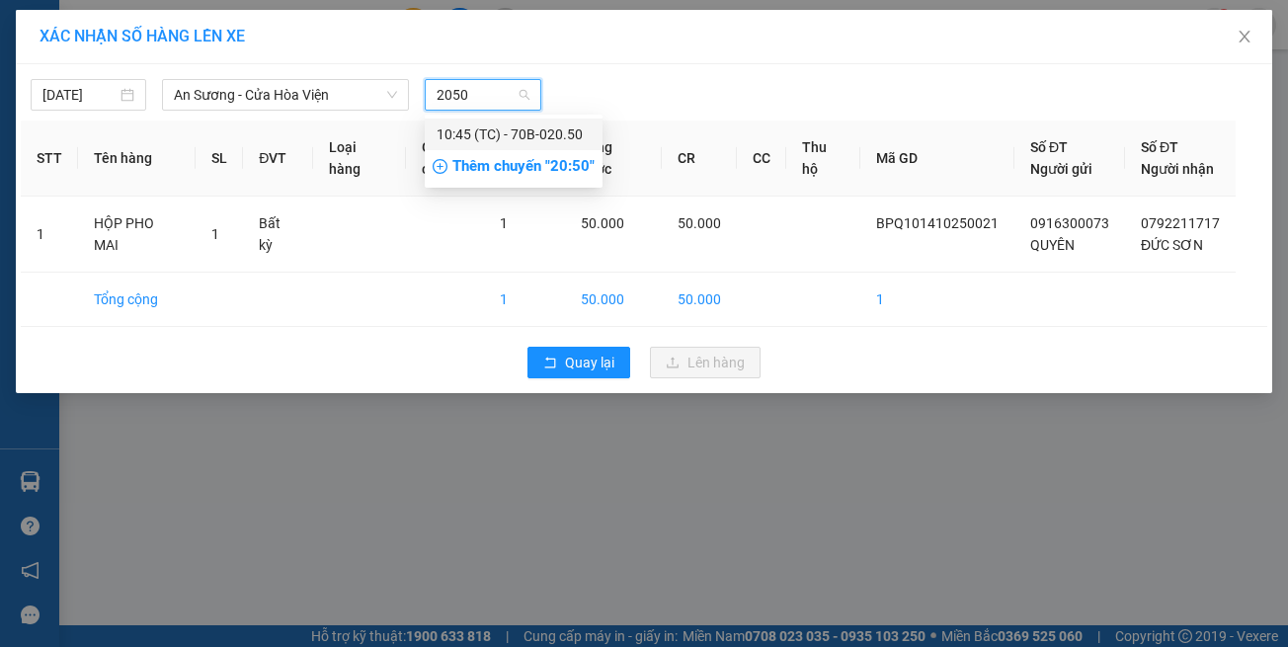
click at [513, 147] on div "10:45 (TC) - 70B-020.50" at bounding box center [514, 135] width 178 height 32
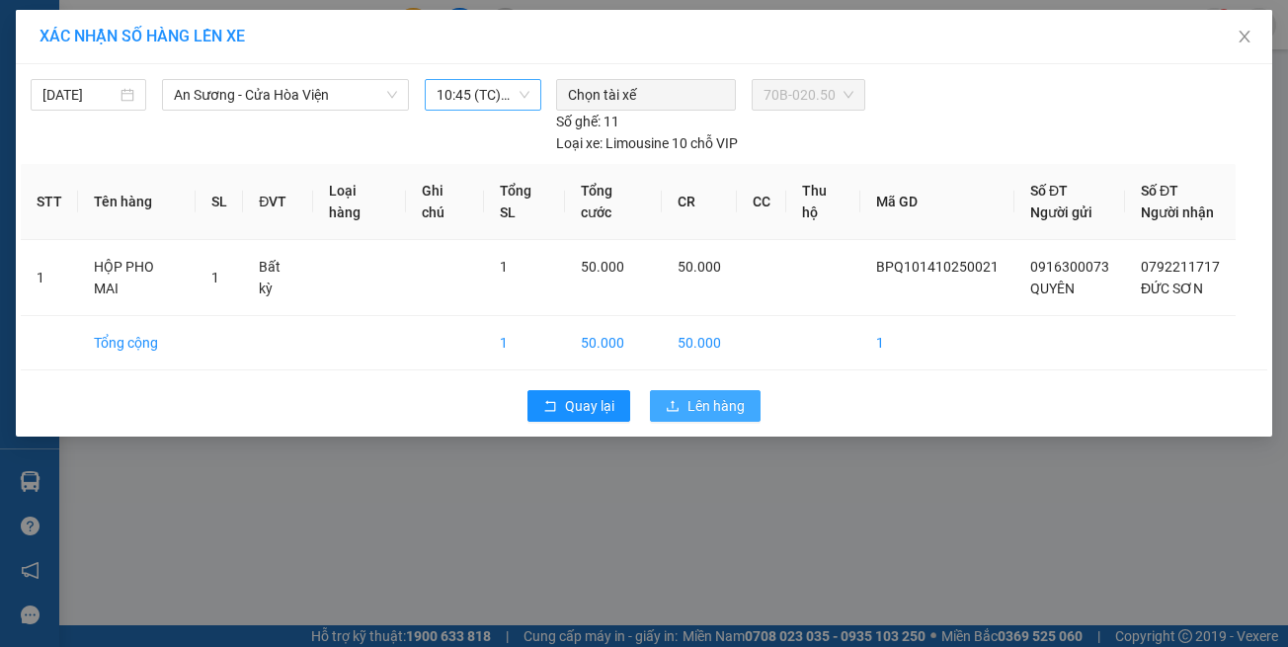
click at [676, 390] on button "Lên hàng" at bounding box center [705, 406] width 111 height 32
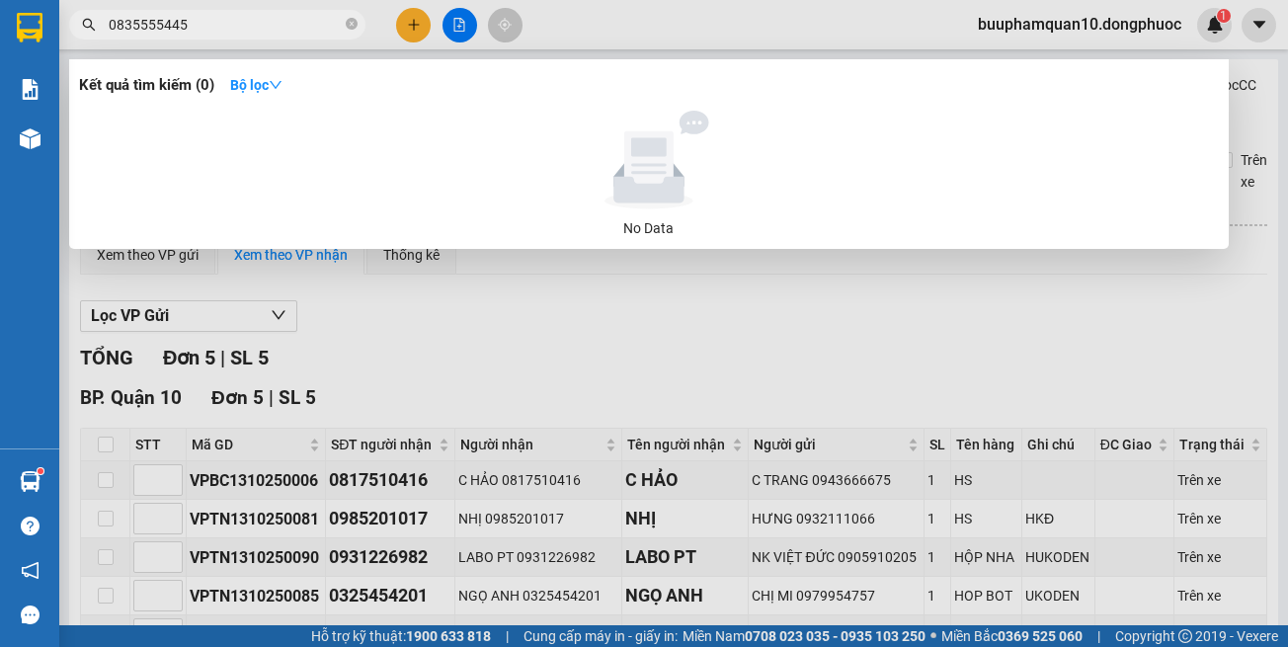
click at [254, 32] on input "0835555445" at bounding box center [225, 25] width 233 height 22
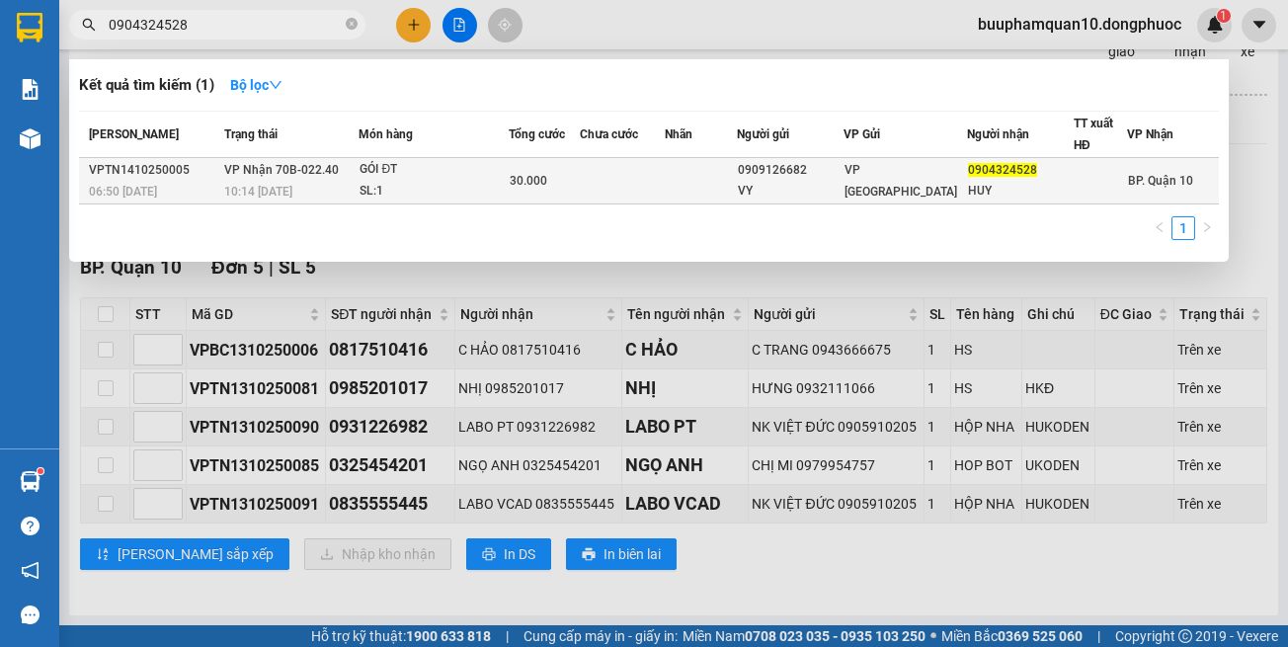
type input "0904324528"
click at [400, 189] on div "SL: 1" at bounding box center [434, 192] width 148 height 22
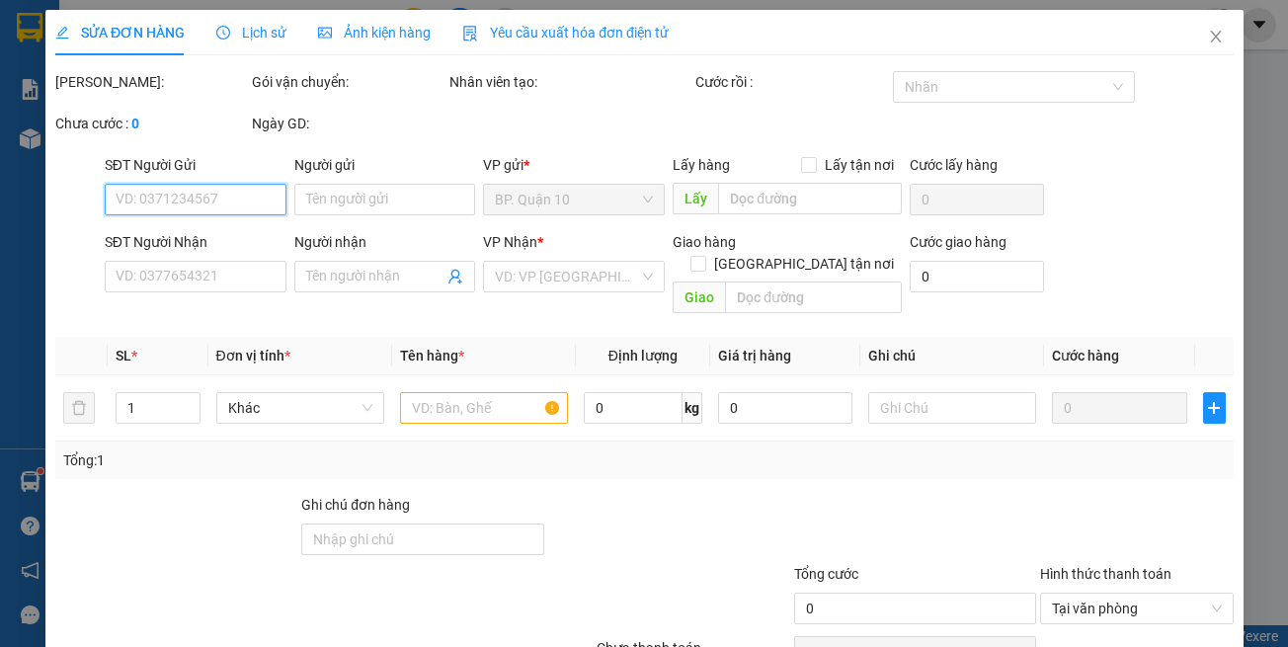
type input "0909126682"
type input "VY"
type input "0904324528"
type input "HUY"
type input "30.000"
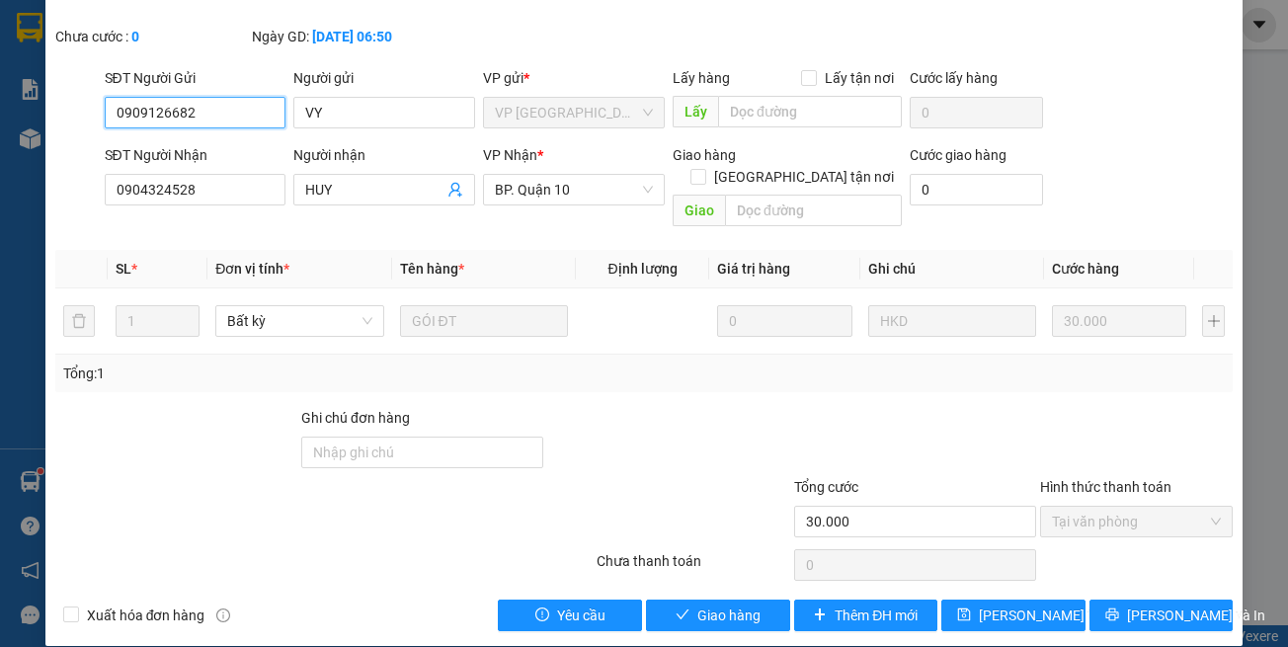
scroll to position [110, 0]
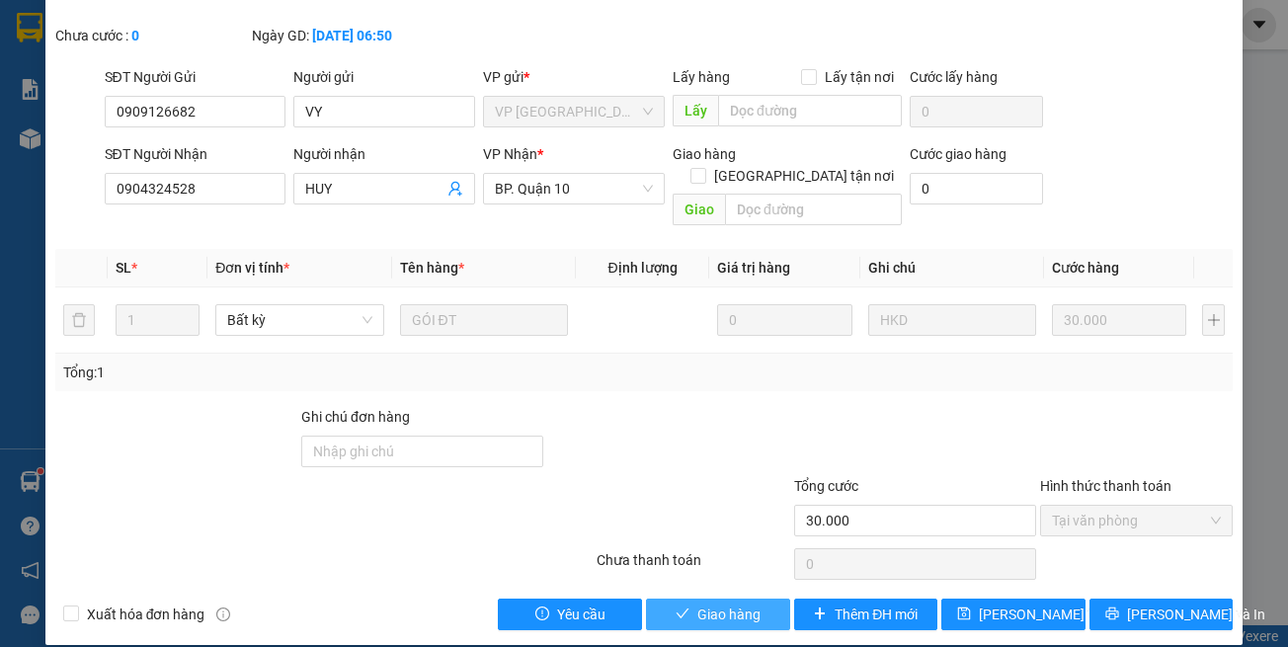
drag, startPoint x: 699, startPoint y: 588, endPoint x: 664, endPoint y: 536, distance: 62.5
click at [698, 604] on span "Giao hàng" at bounding box center [728, 615] width 63 height 22
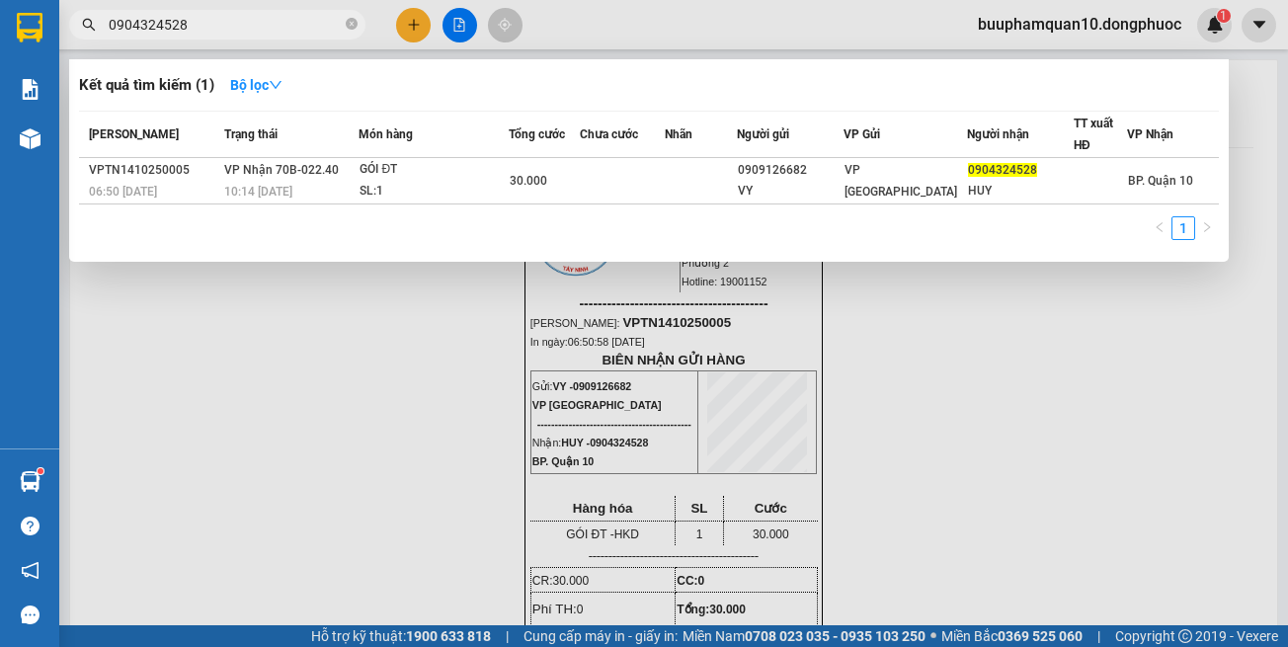
click at [312, 30] on input "0904324528" at bounding box center [225, 25] width 233 height 22
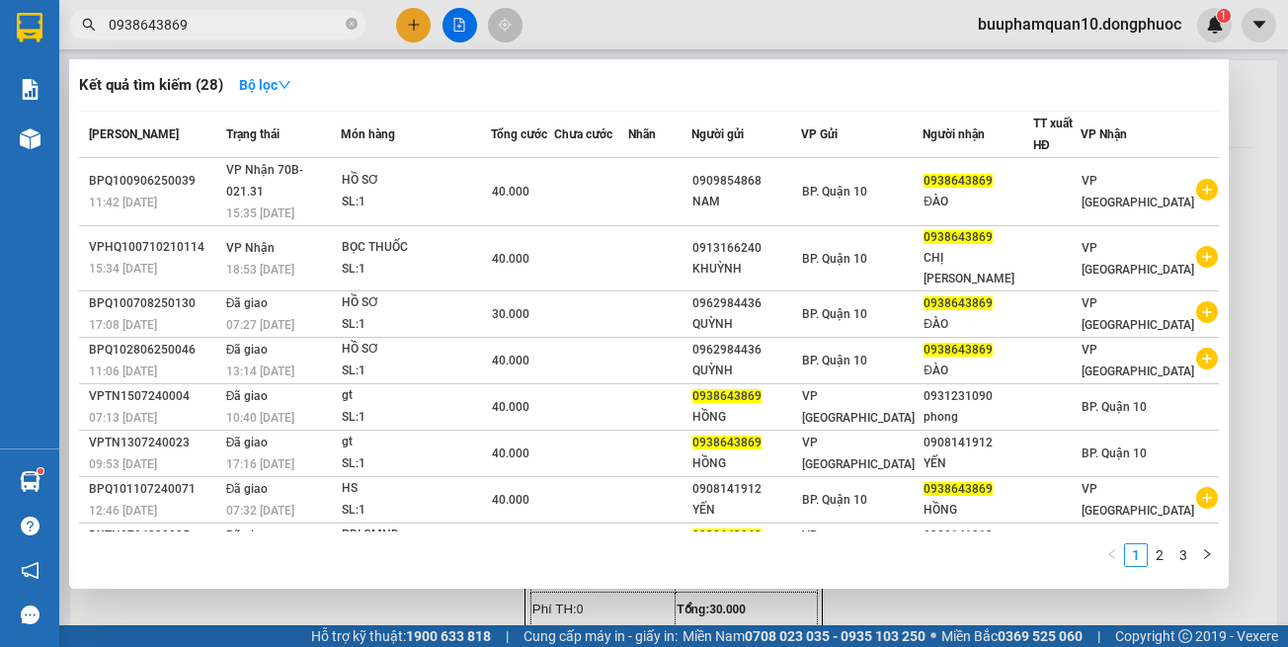
type input "0938643869"
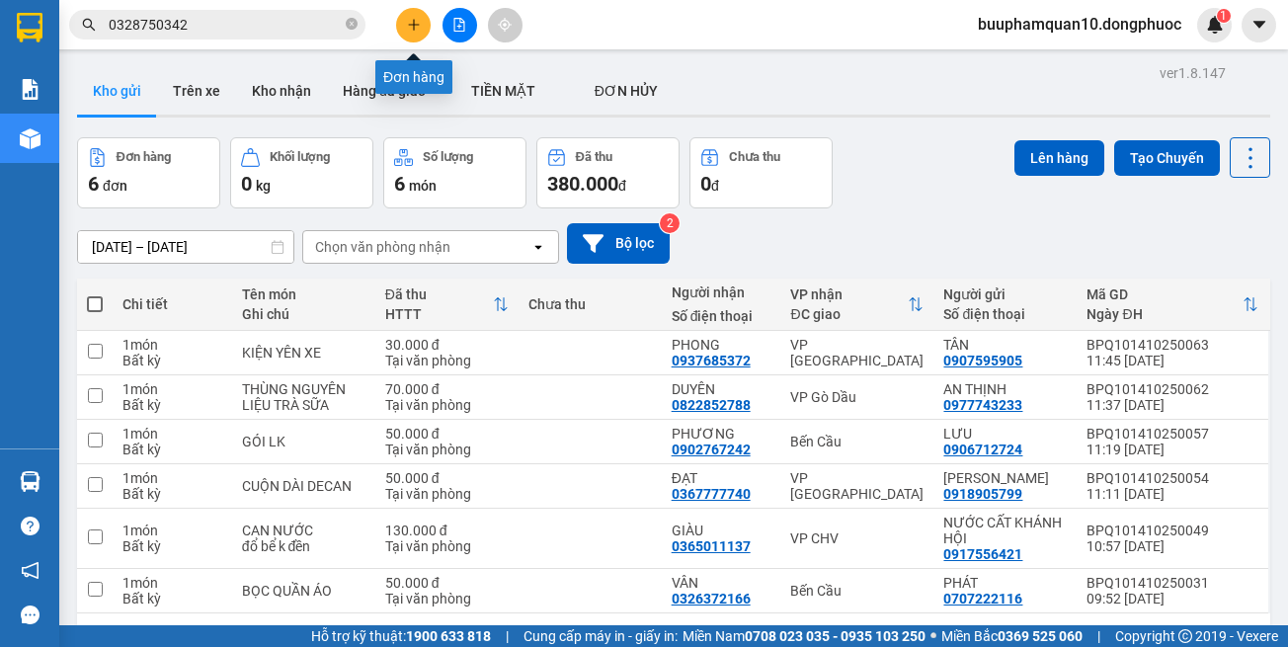
click at [415, 37] on button at bounding box center [413, 25] width 35 height 35
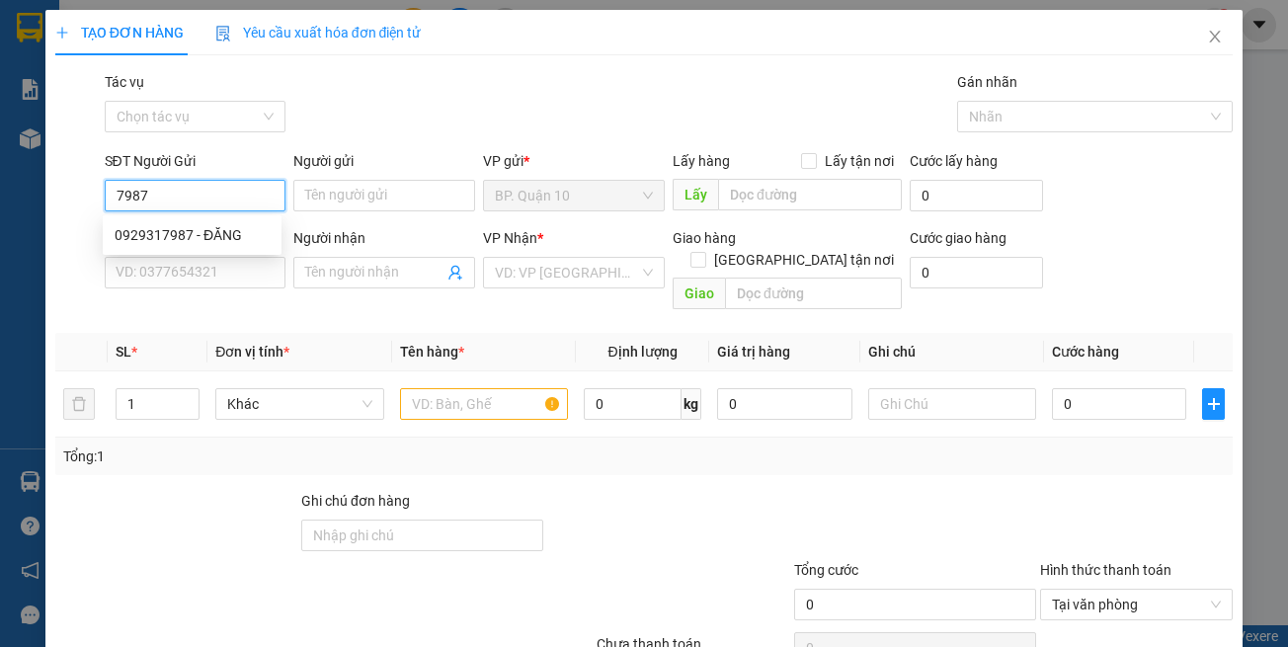
click at [231, 244] on div "0929317987 - ĐĂNG" at bounding box center [192, 235] width 155 height 22
type input "0929317987"
type input "ĐĂNG"
type input "0792397493"
type input "THÁI"
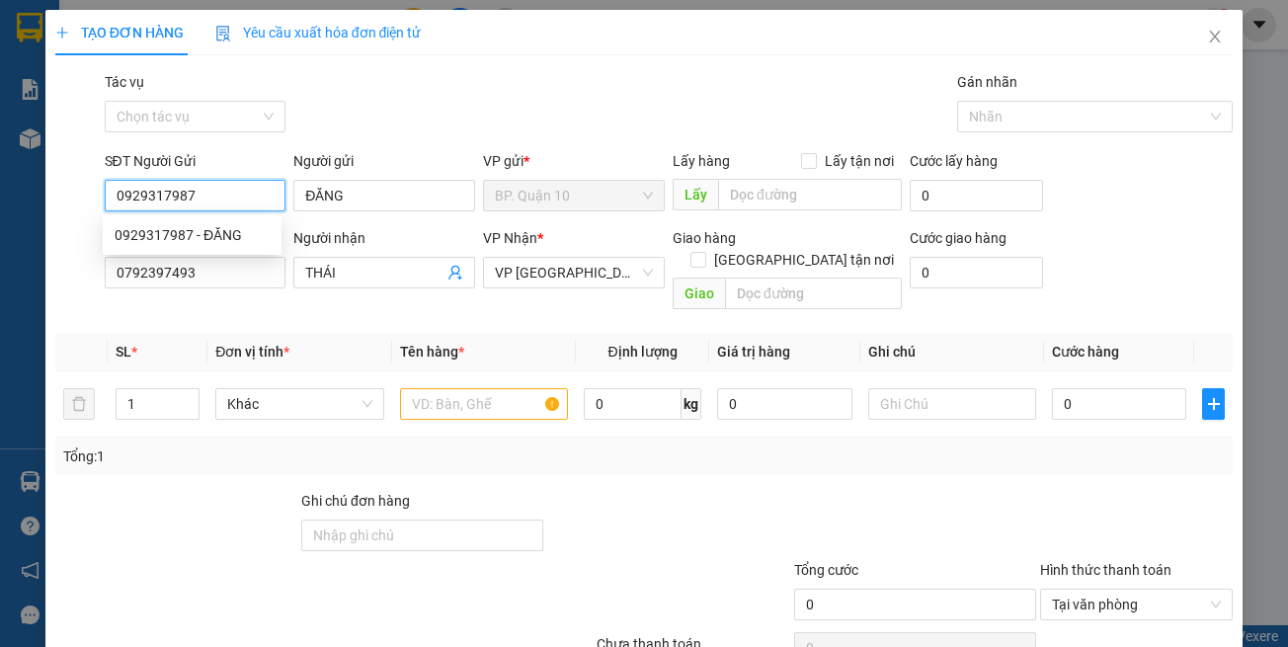
type input "30.000"
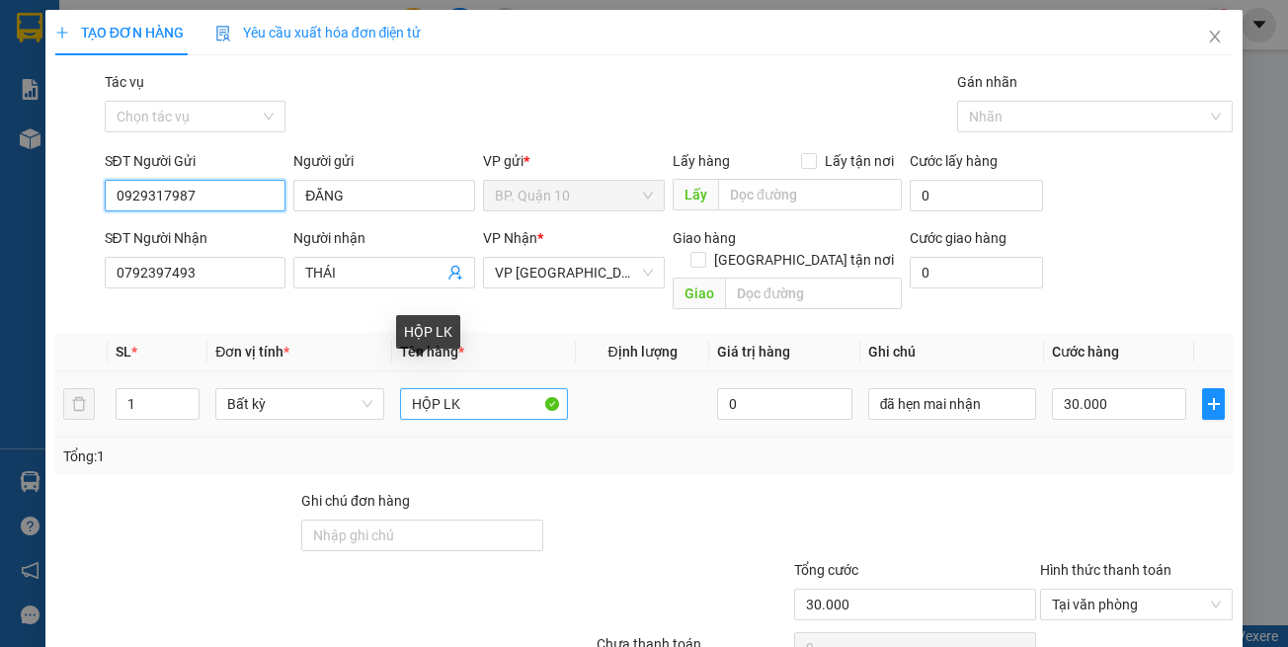
type input "0929317987"
drag, startPoint x: 435, startPoint y: 393, endPoint x: 145, endPoint y: 395, distance: 289.4
click at [192, 398] on tr "1 Bất kỳ HỘP LK 0 đã hẹn mai nhận 30.000" at bounding box center [644, 404] width 1178 height 66
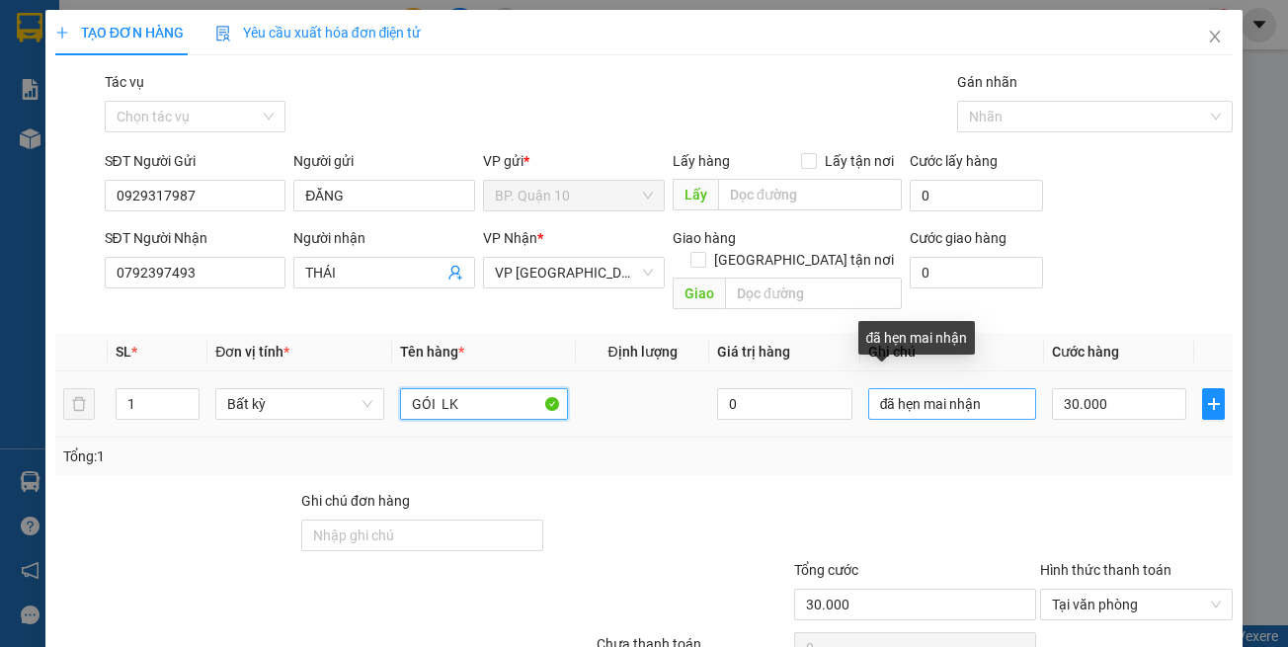
type input "GÓI LK"
drag, startPoint x: 985, startPoint y: 382, endPoint x: 480, endPoint y: 383, distance: 504.8
click at [517, 383] on tr "1 Bất kỳ GÓI LK 0 đã hẹn mai nhận 30.000" at bounding box center [644, 404] width 1178 height 66
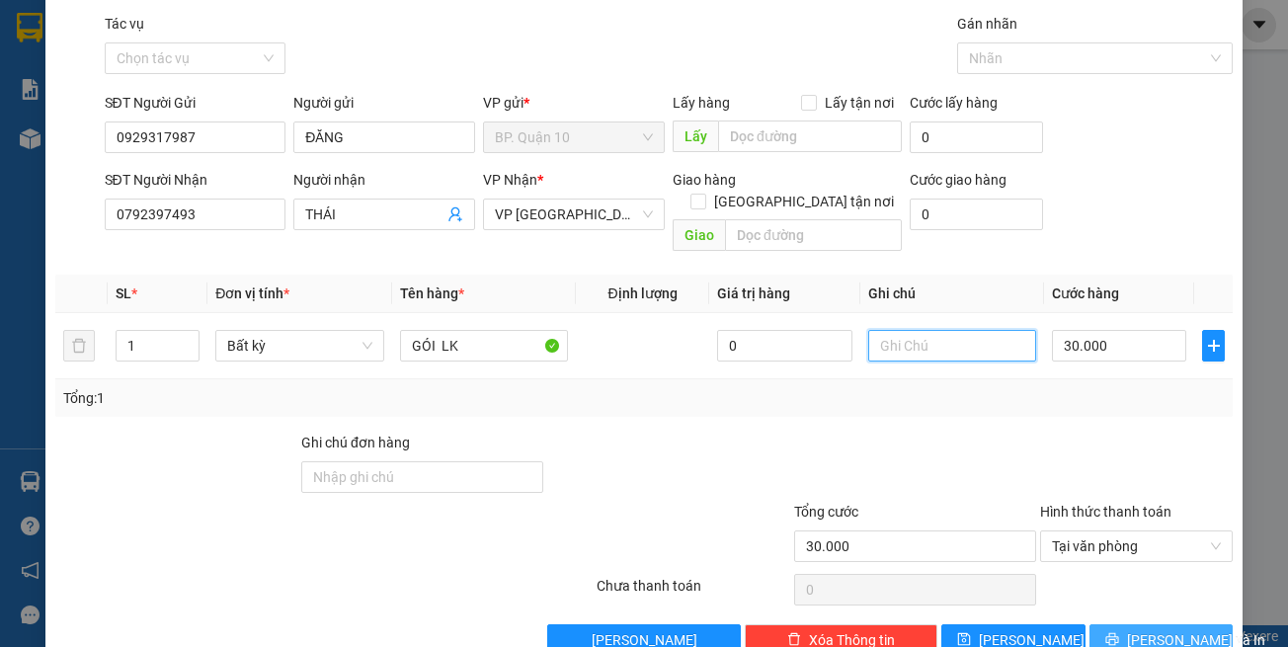
scroll to position [84, 0]
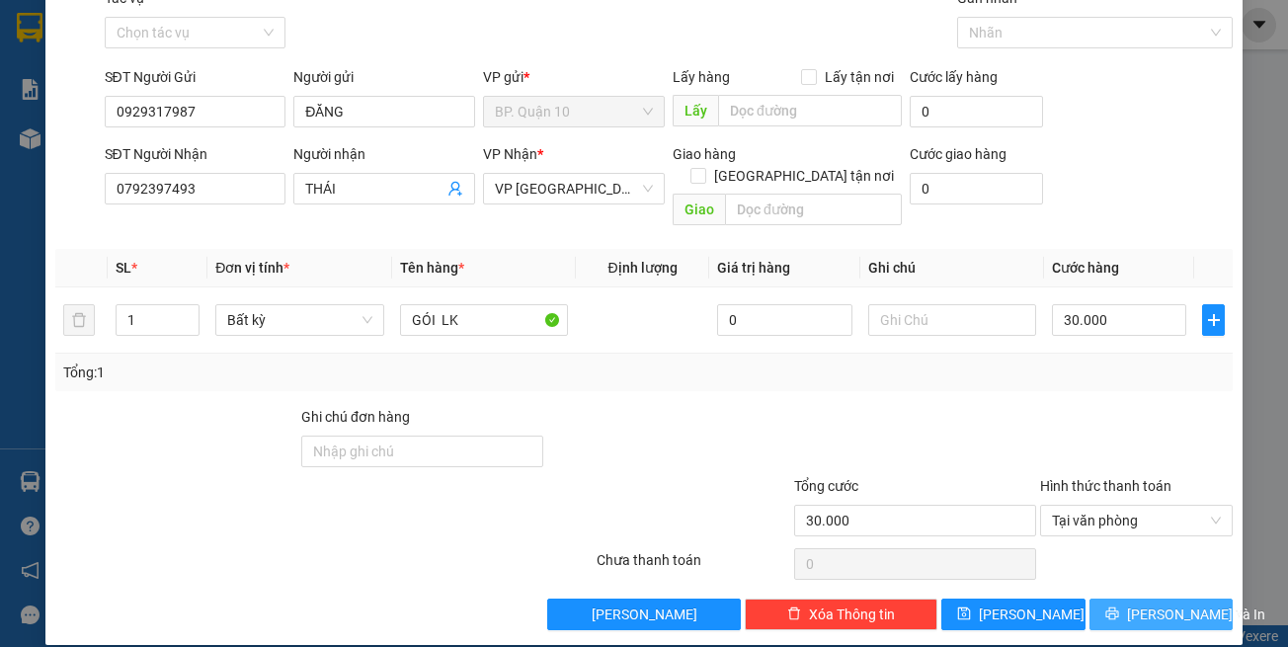
click at [1138, 604] on span "[PERSON_NAME] và In" at bounding box center [1196, 615] width 138 height 22
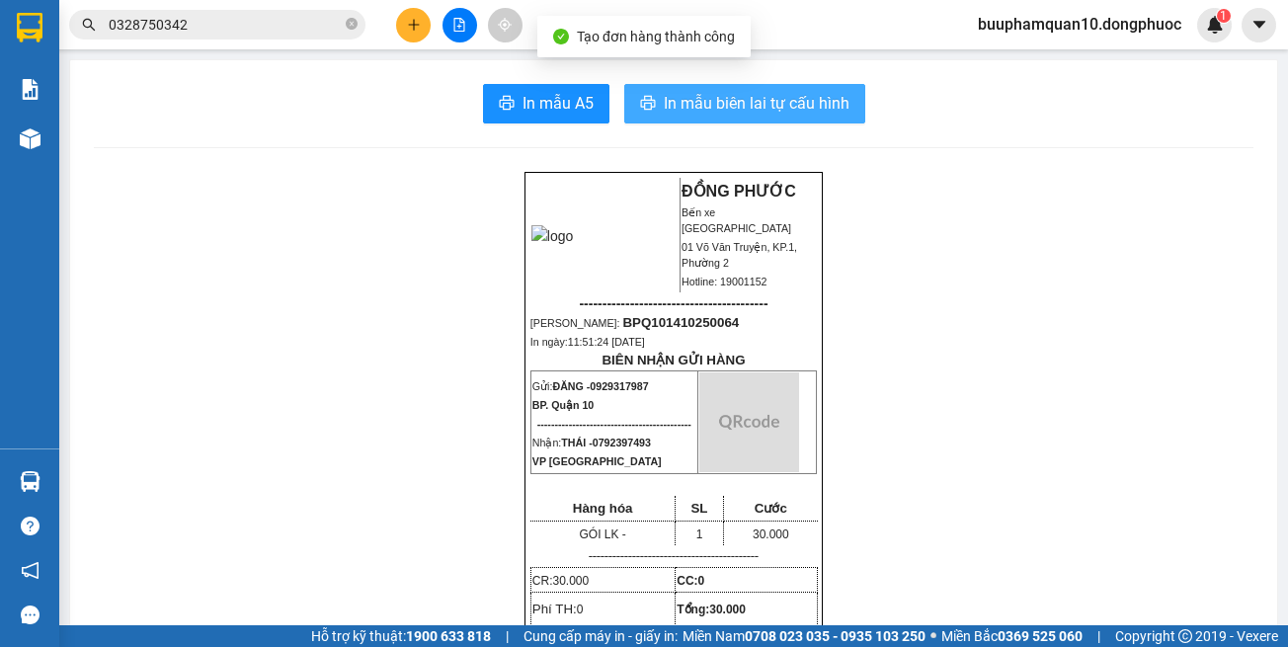
click at [799, 111] on span "In mẫu biên lai tự cấu hình" at bounding box center [757, 103] width 186 height 25
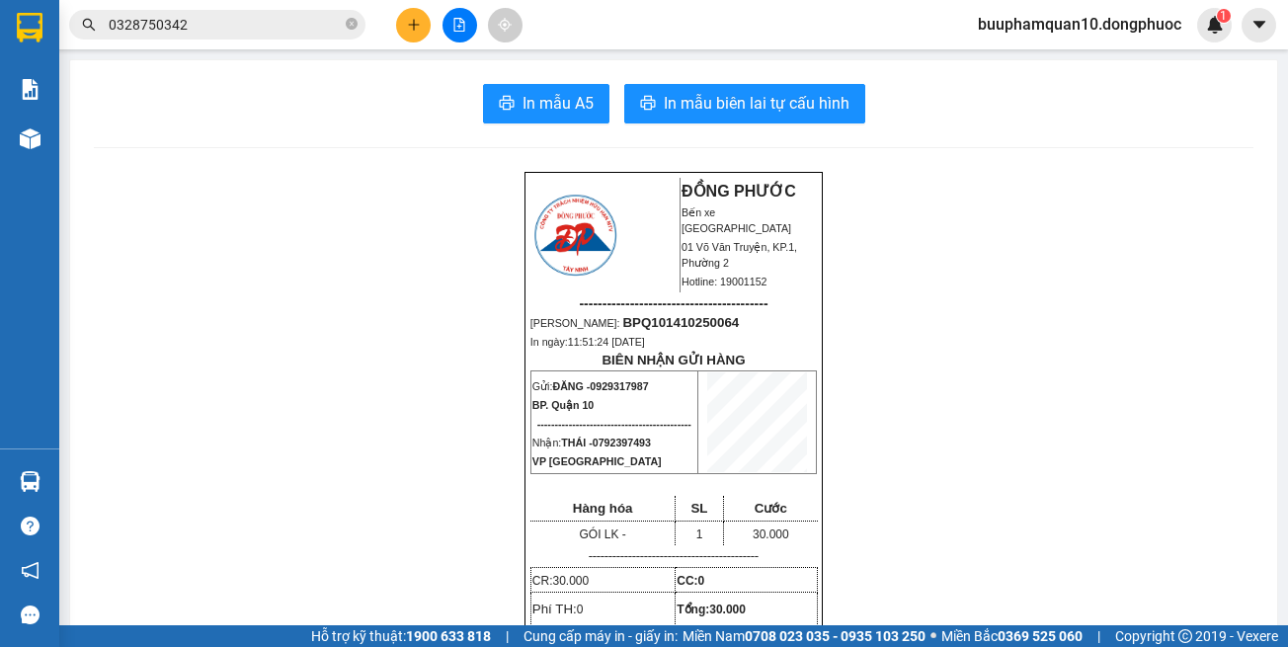
click at [253, 22] on input "0328750342" at bounding box center [225, 25] width 233 height 22
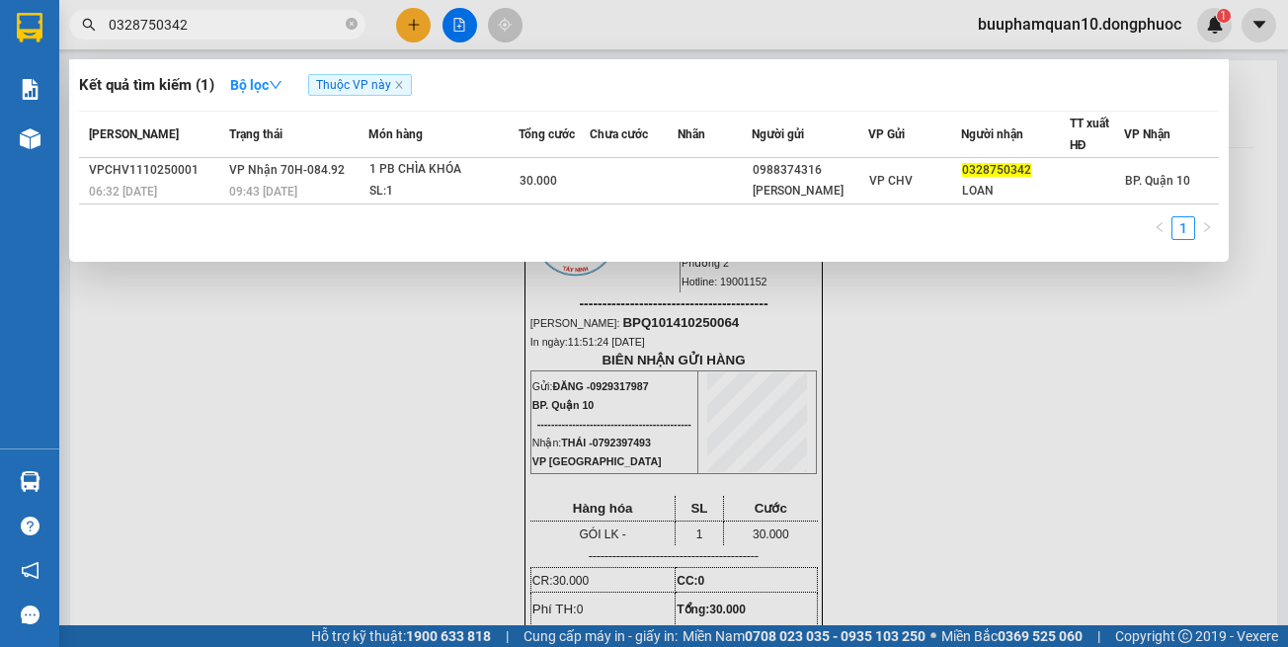
click at [253, 22] on input "0328750342" at bounding box center [225, 25] width 233 height 22
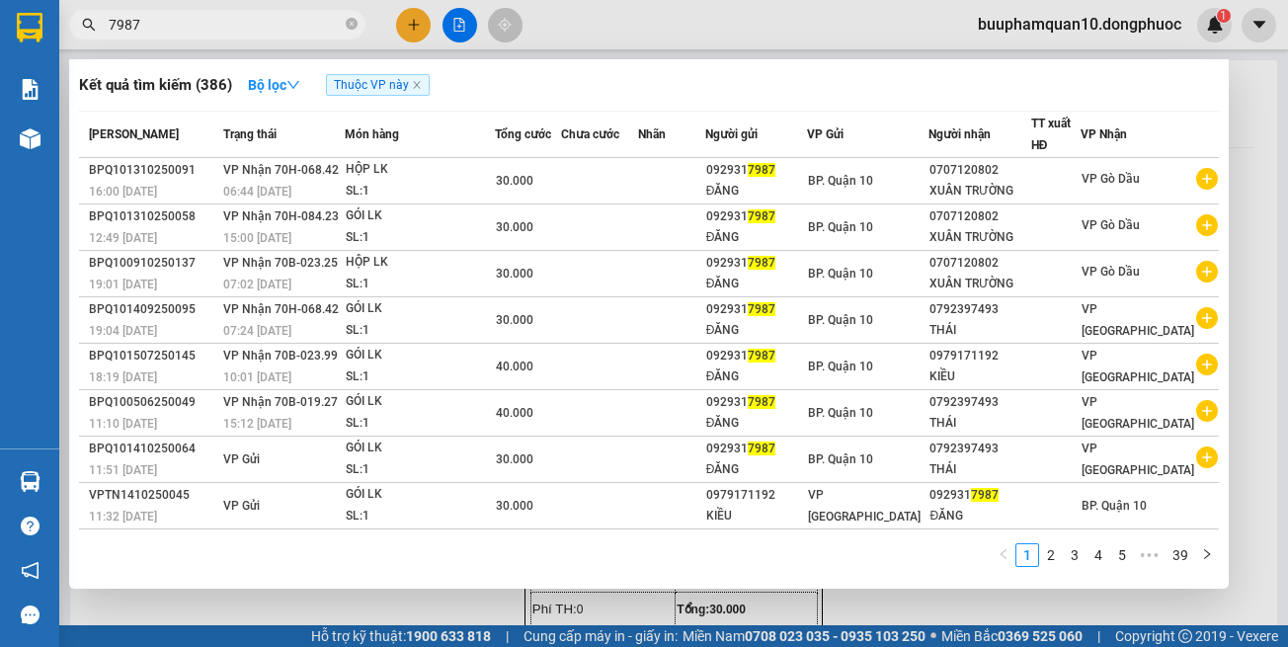
type input "7987"
click at [315, 27] on input "7987" at bounding box center [225, 25] width 233 height 22
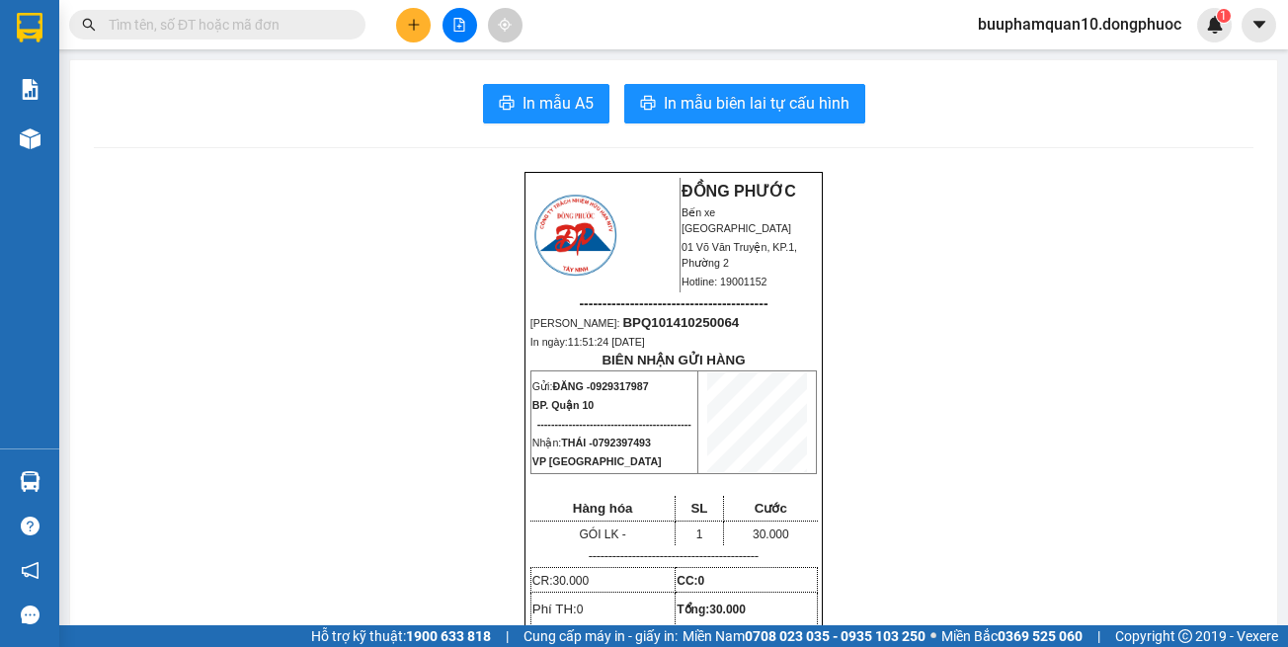
click at [276, 20] on input "text" at bounding box center [225, 25] width 233 height 22
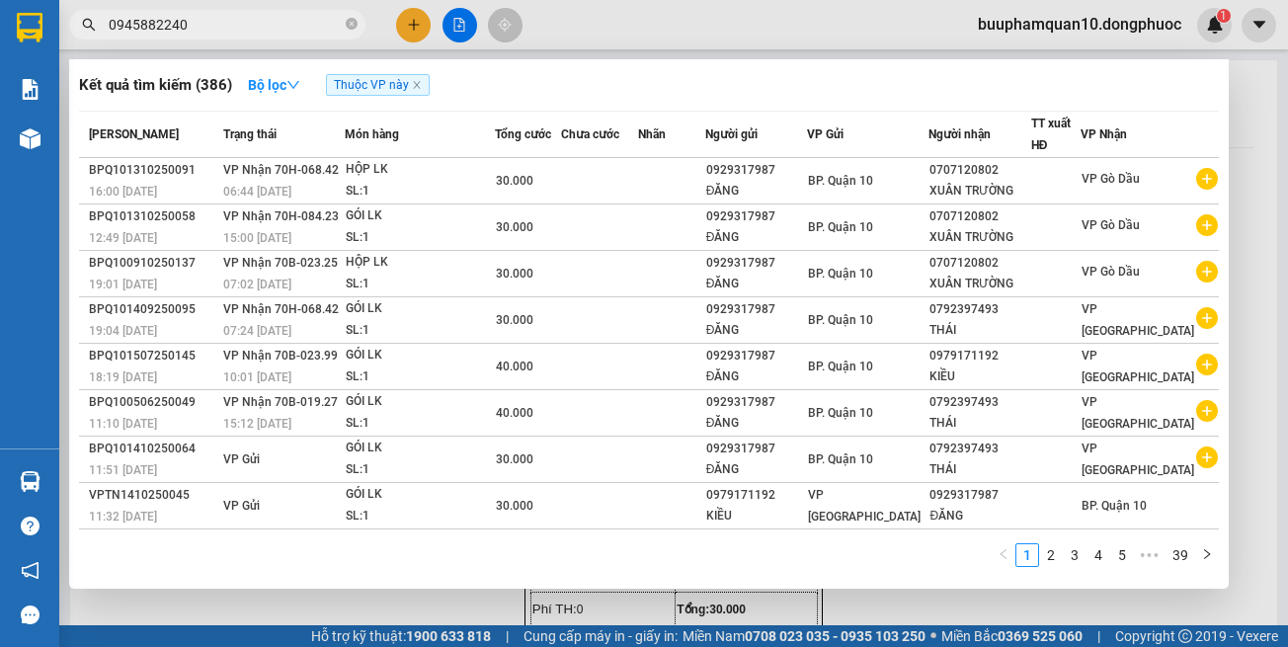
click at [219, 23] on input "0945882240" at bounding box center [225, 25] width 233 height 22
click at [234, 30] on input "0945882240" at bounding box center [225, 25] width 233 height 22
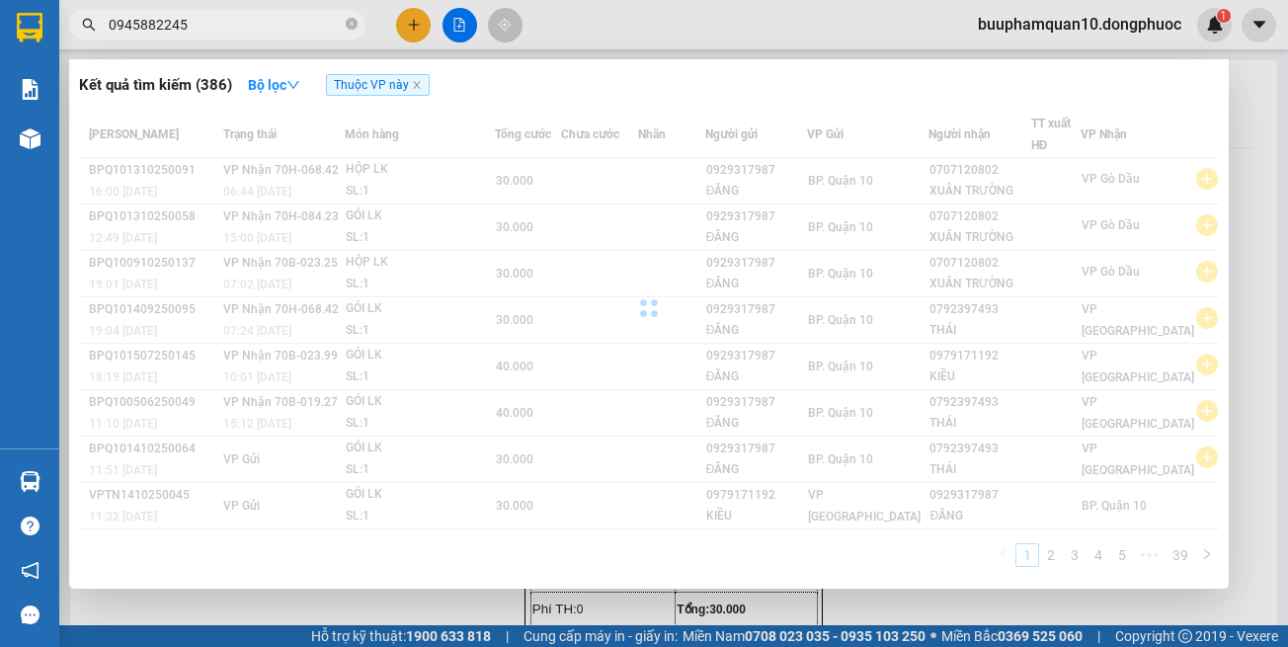
type input "0945882245"
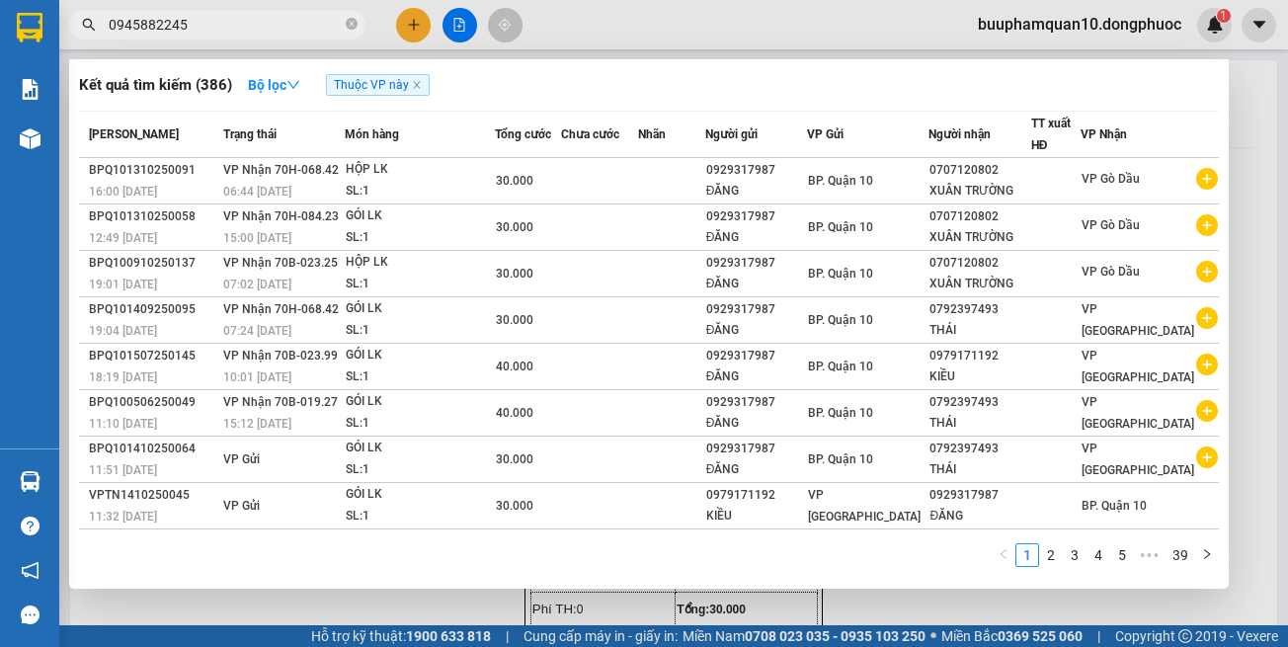
click at [237, 26] on input "0945882245" at bounding box center [225, 25] width 233 height 22
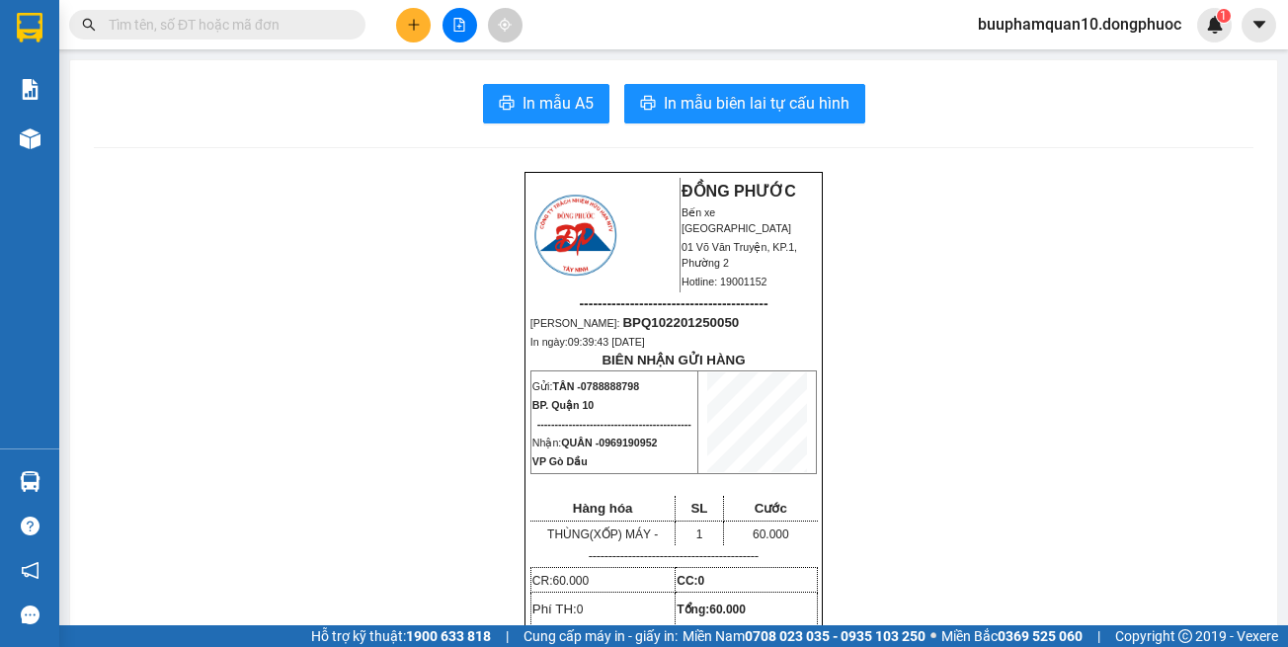
click at [264, 23] on input "text" at bounding box center [225, 25] width 233 height 22
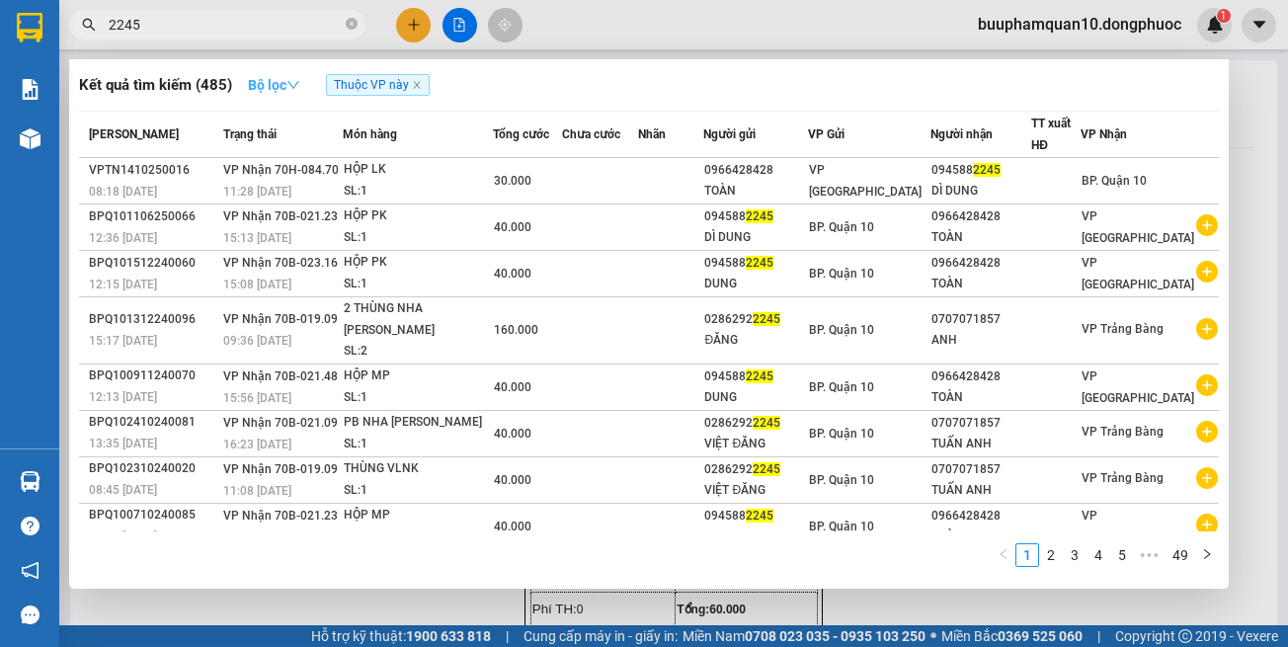
type input "2245"
click at [296, 86] on icon "down" at bounding box center [293, 85] width 14 height 14
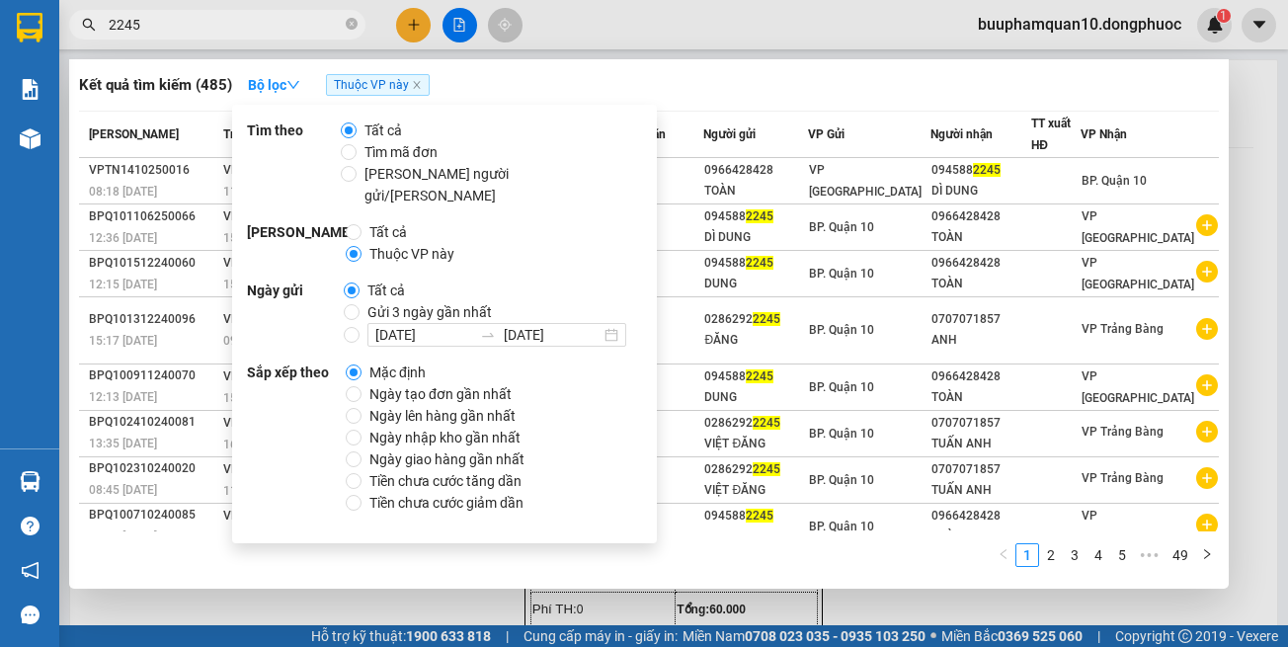
click at [419, 301] on span "Gửi 3 ngày gần nhất" at bounding box center [430, 312] width 140 height 22
click at [360, 304] on input "Gửi 3 ngày gần nhất" at bounding box center [352, 312] width 16 height 16
radio input "true"
radio input "false"
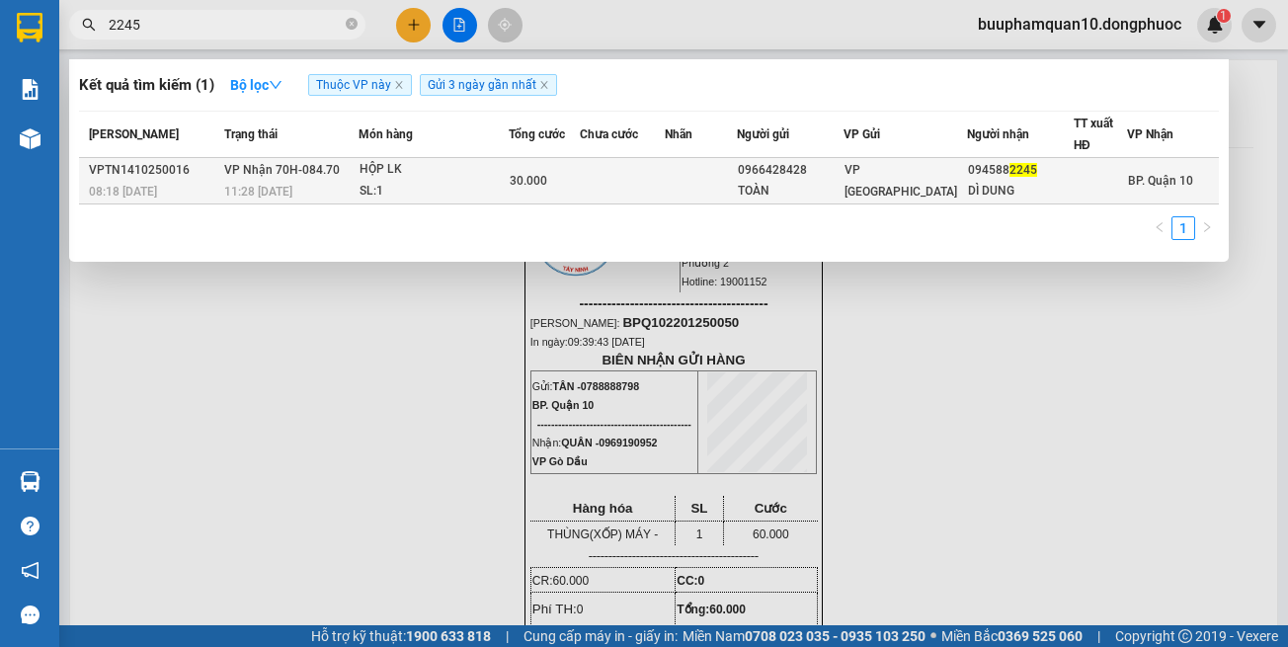
click at [709, 169] on td at bounding box center [701, 181] width 72 height 46
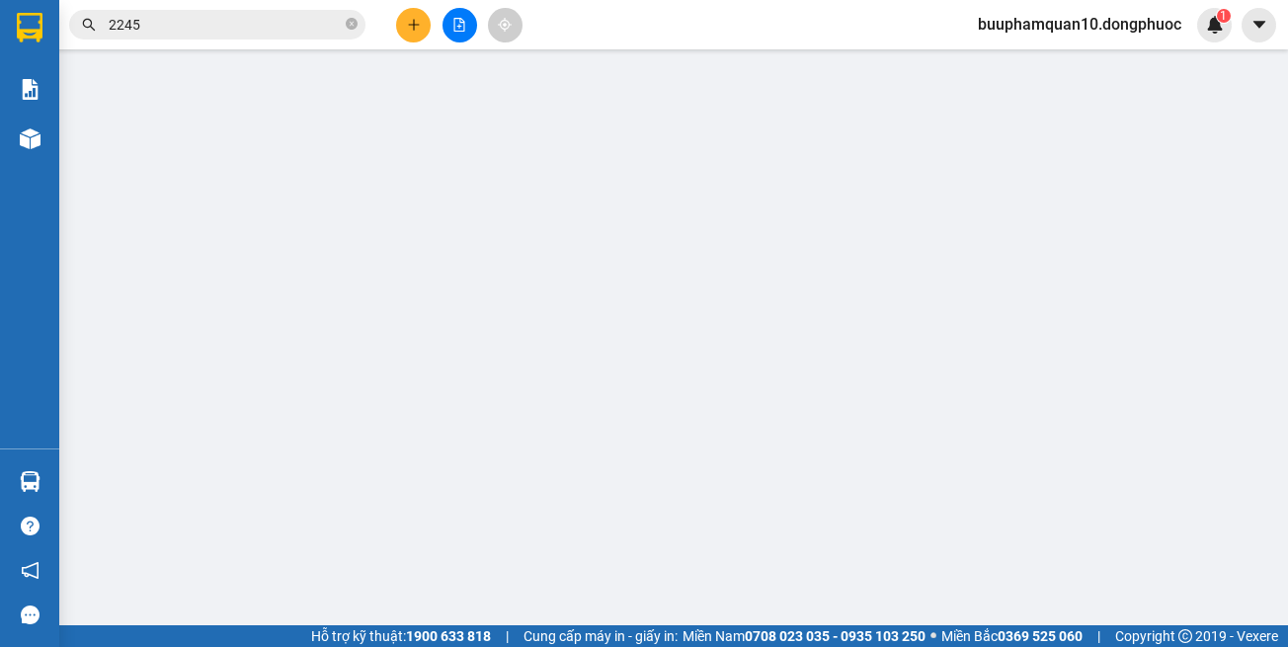
type input "0966428428"
type input "TOÀN"
type input "0945882245"
type input "DÌ DUNG"
type input "30.000"
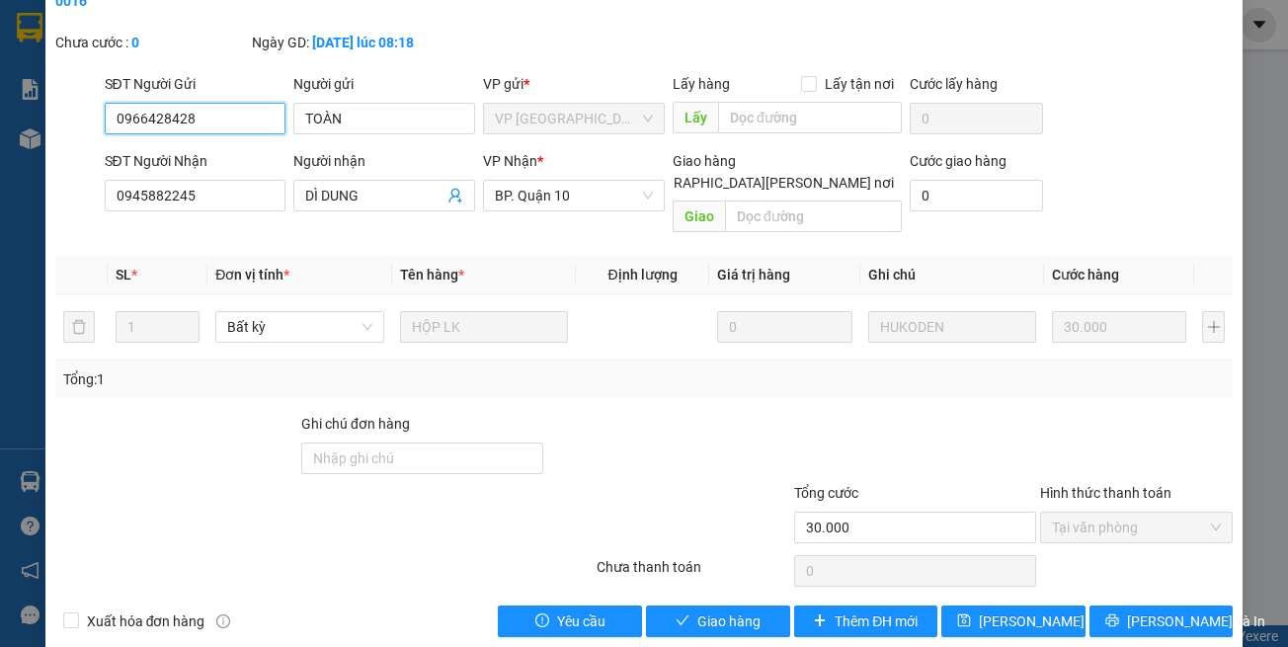
scroll to position [110, 0]
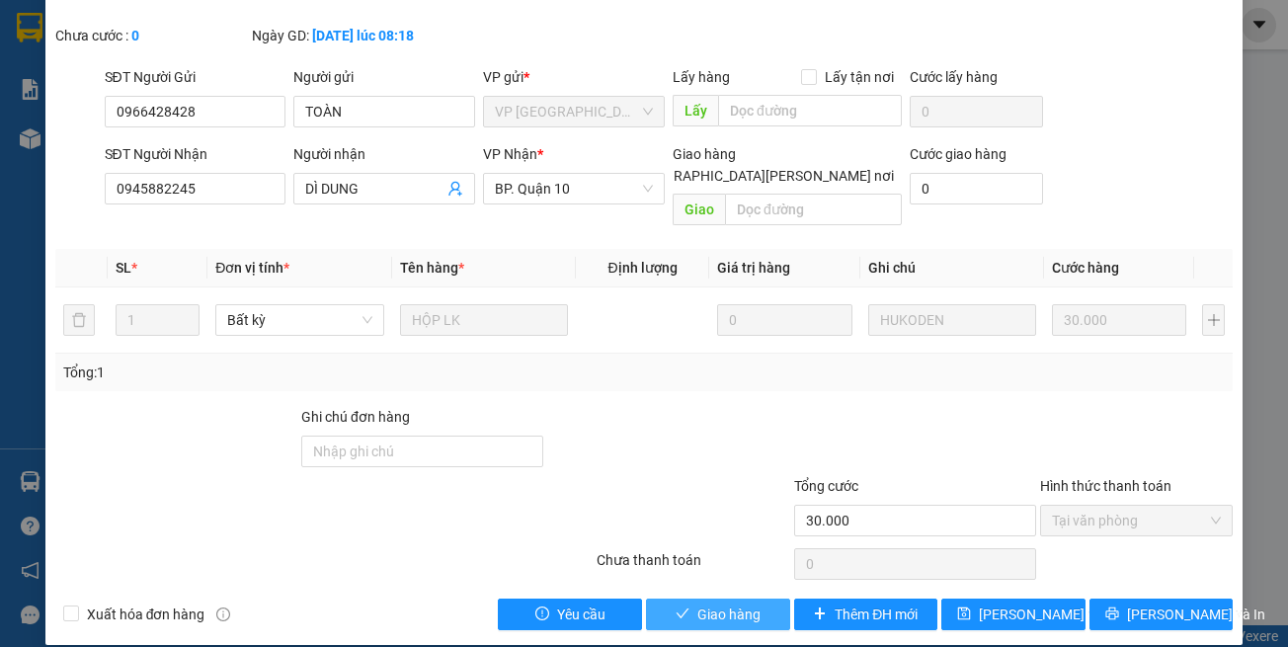
click at [725, 604] on span "Giao hàng" at bounding box center [728, 615] width 63 height 22
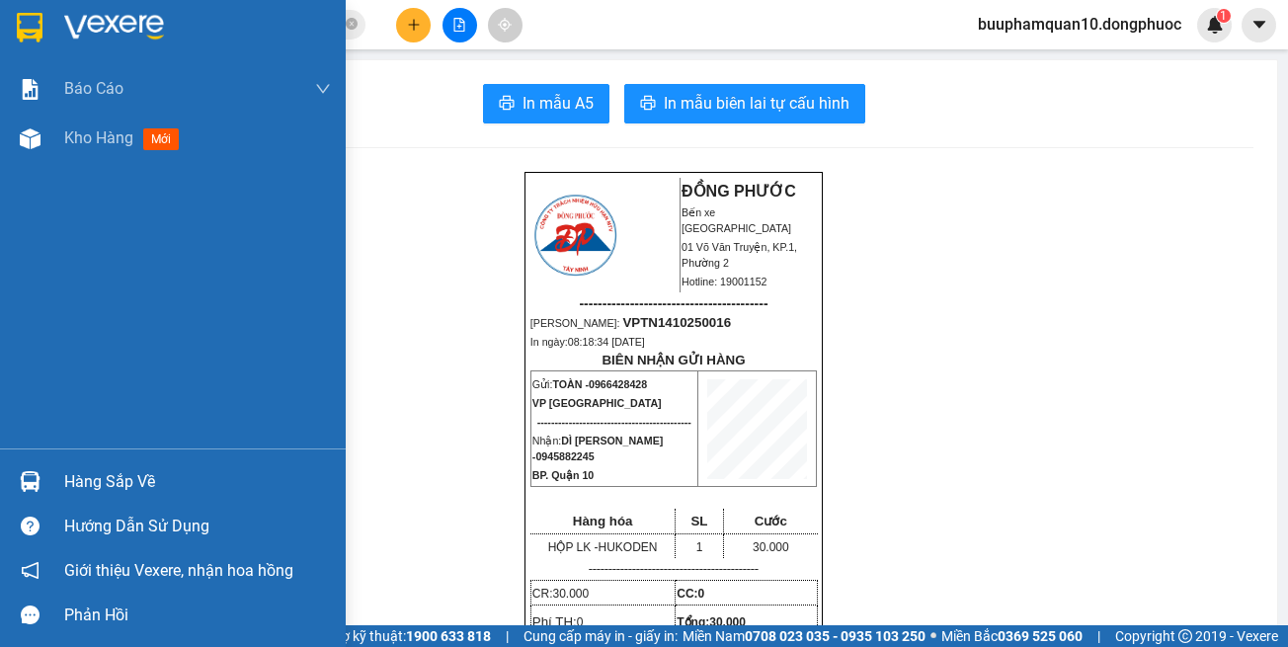
click at [50, 478] on div "Hàng sắp về" at bounding box center [173, 481] width 346 height 44
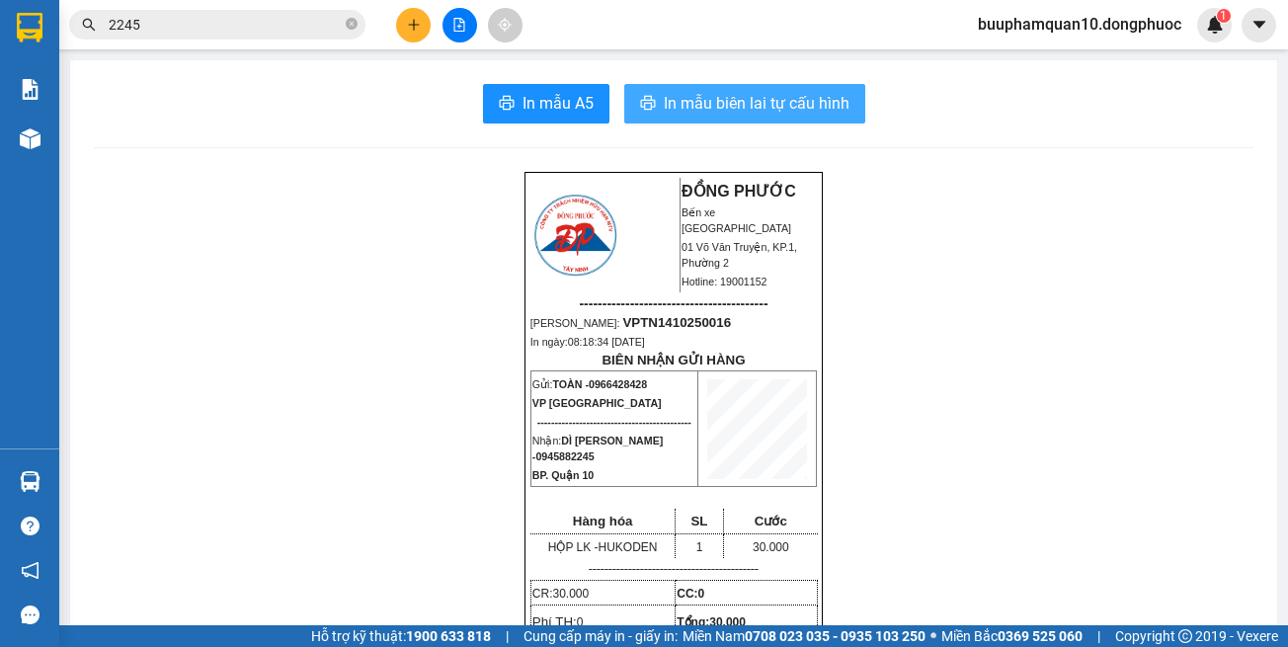
drag, startPoint x: 1030, startPoint y: 329, endPoint x: 651, endPoint y: 102, distance: 442.2
click at [1029, 321] on section "Kết quả [PERSON_NAME] ( 1 ) Bộ lọc Thuộc VP này Gửi 3 ngày gần nhất Mã ĐH Trạng…" at bounding box center [644, 323] width 1288 height 647
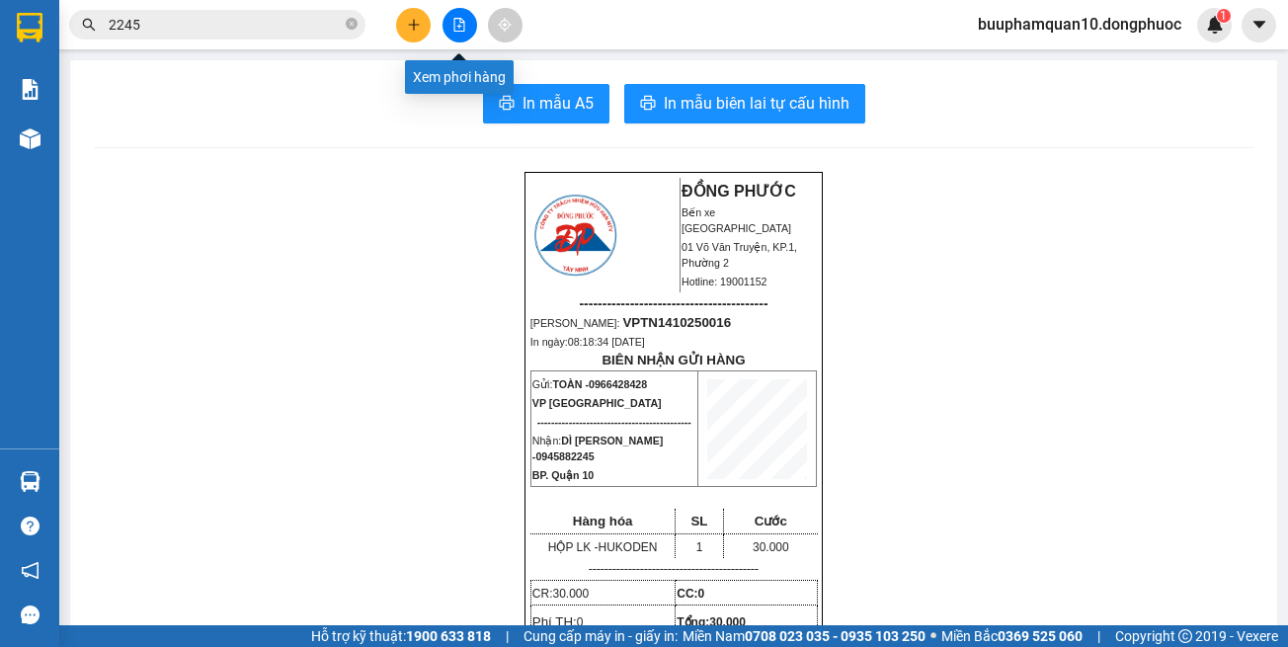
drag, startPoint x: 455, startPoint y: 10, endPoint x: 427, endPoint y: 57, distance: 55.4
click at [456, 10] on button at bounding box center [460, 25] width 35 height 35
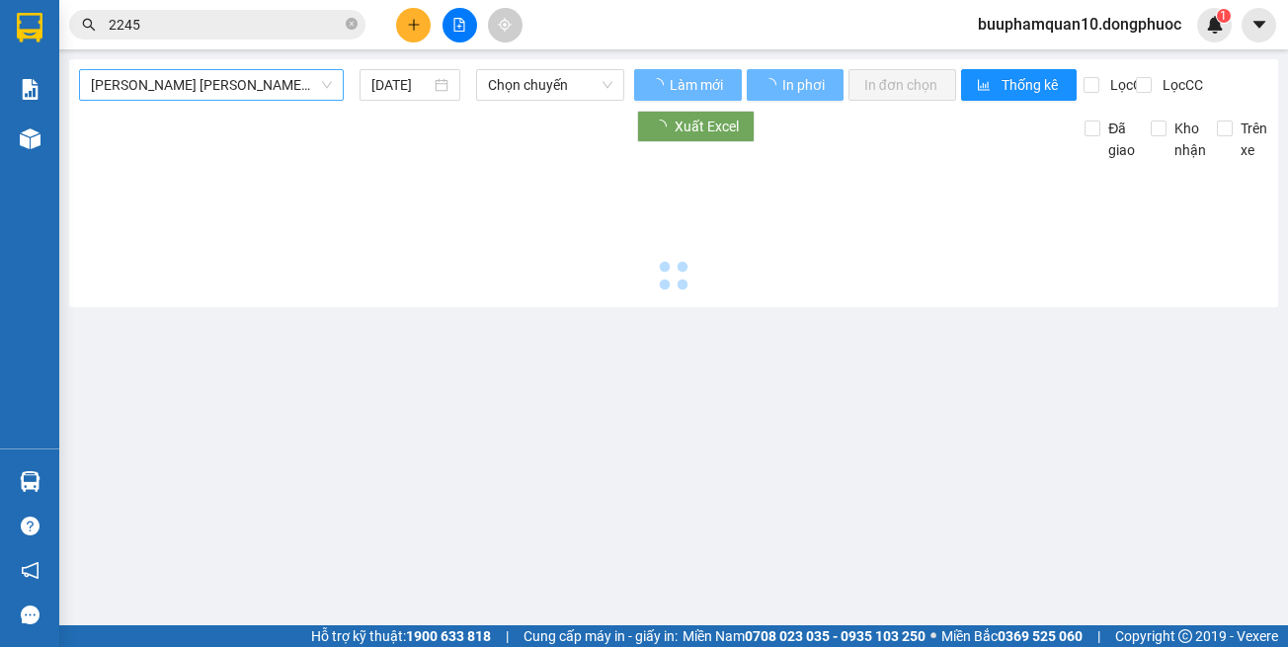
click at [210, 76] on span "[PERSON_NAME] [PERSON_NAME] (vip)" at bounding box center [211, 85] width 241 height 30
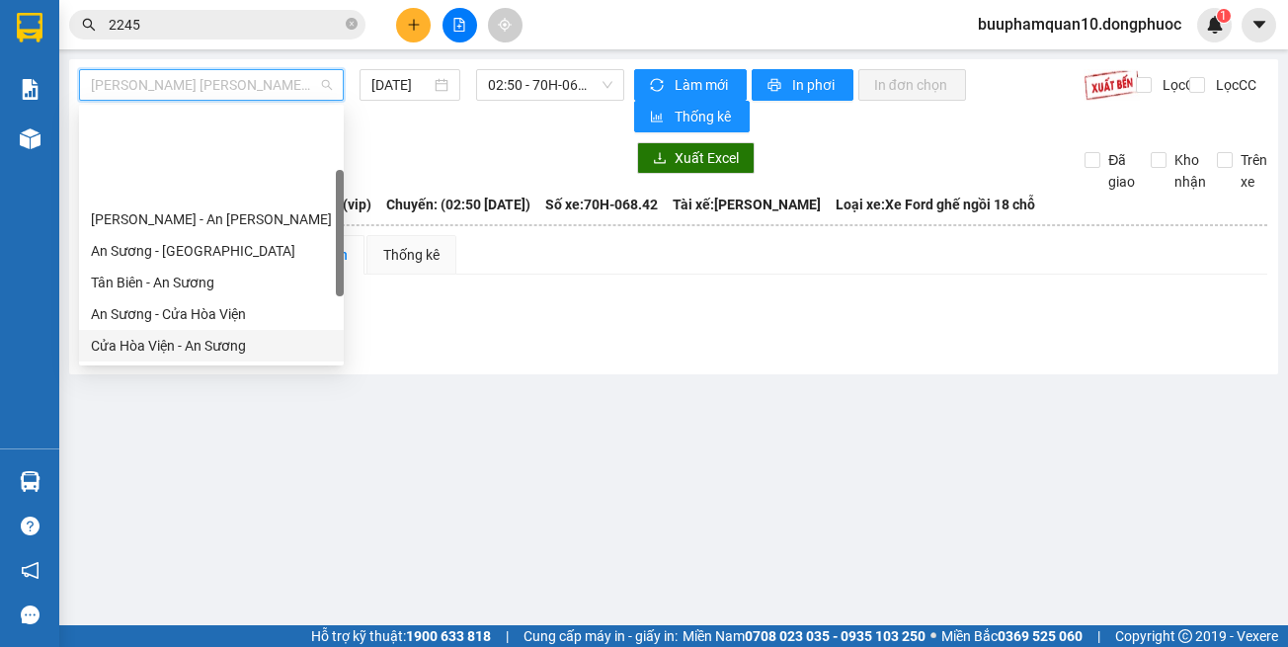
scroll to position [99, 0]
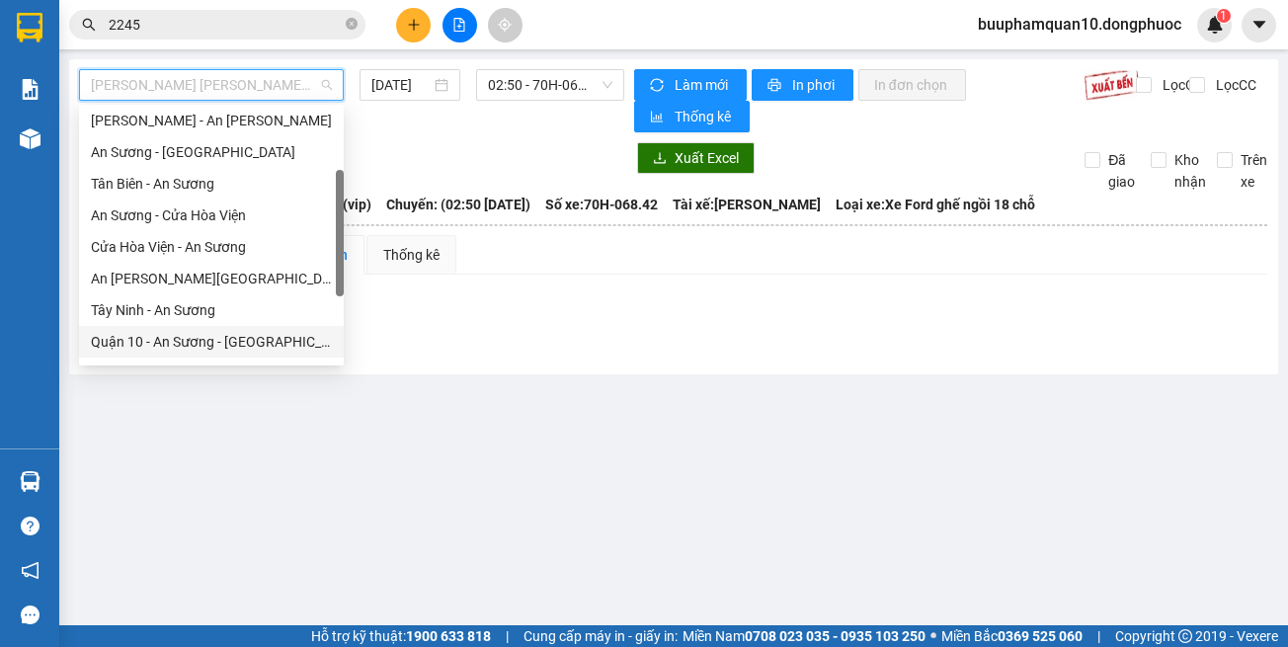
click at [283, 348] on div "Quận 10 - An Sương - [GEOGRAPHIC_DATA][PERSON_NAME]" at bounding box center [211, 342] width 241 height 22
type input "[DATE]"
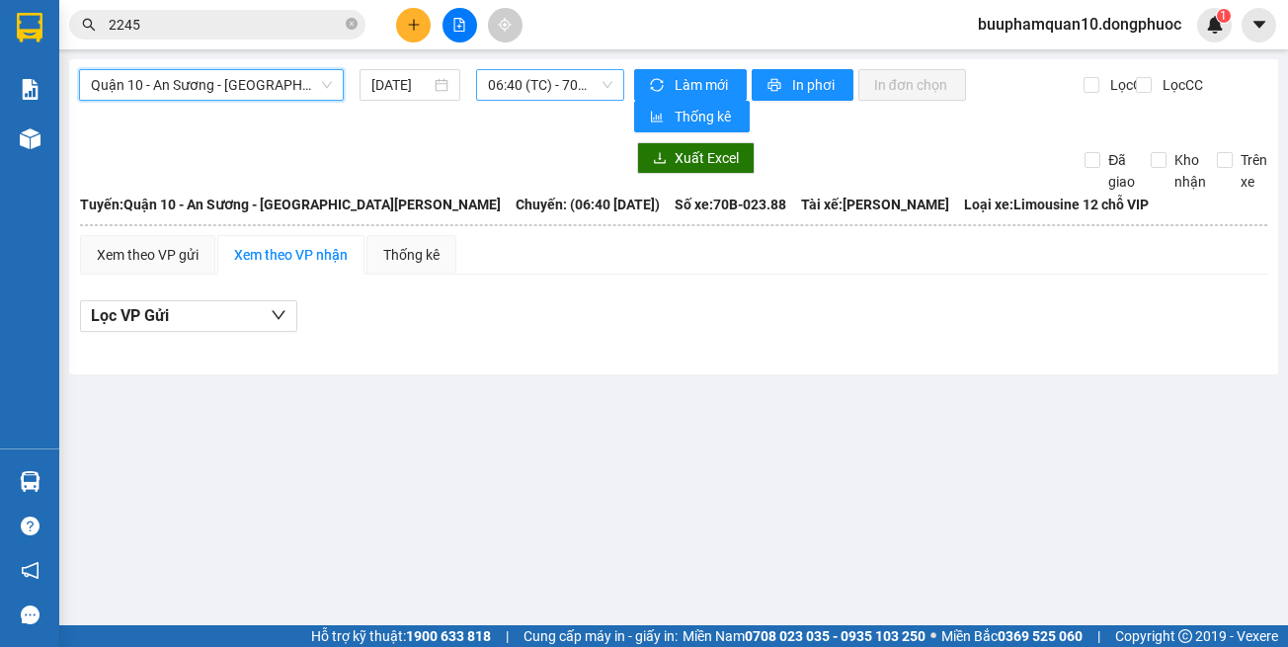
click at [536, 75] on span "06:40 (TC) - 70B-023.88" at bounding box center [550, 85] width 124 height 30
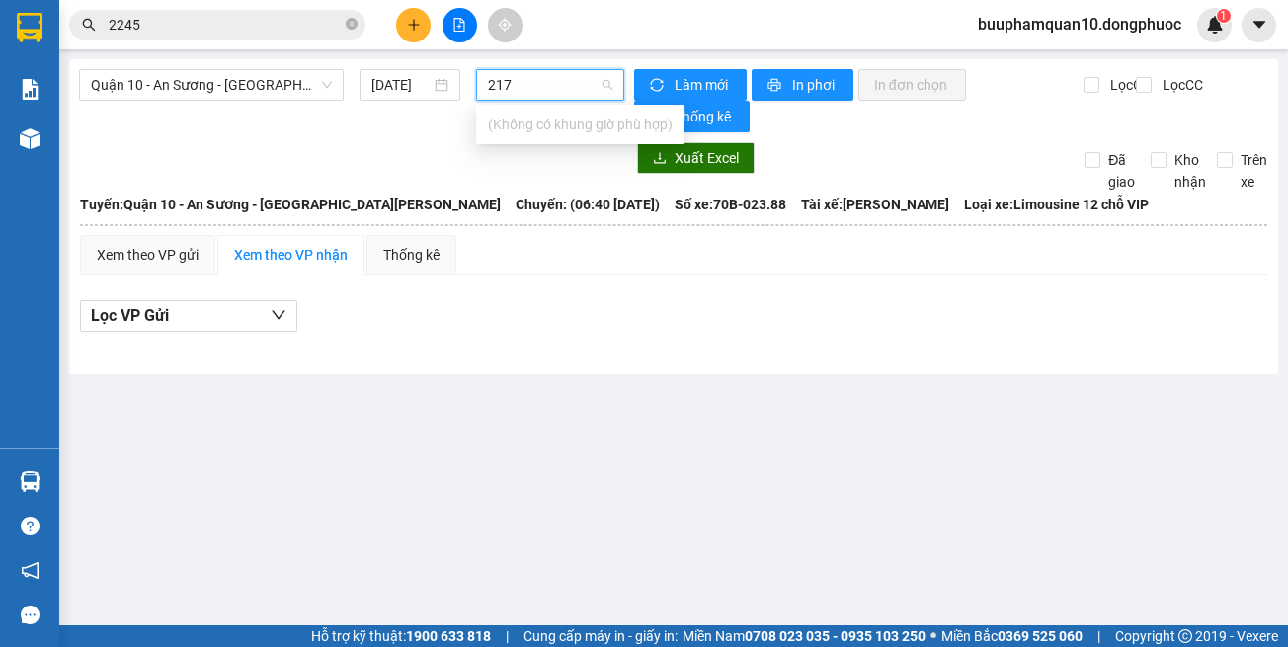
type input "217"
drag, startPoint x: 603, startPoint y: 464, endPoint x: 394, endPoint y: 223, distance: 318.7
click at [600, 449] on main "Quận 10 - An Sương - [GEOGRAPHIC_DATA][PERSON_NAME] [DATE] [PERSON_NAME] mới In…" at bounding box center [644, 312] width 1288 height 625
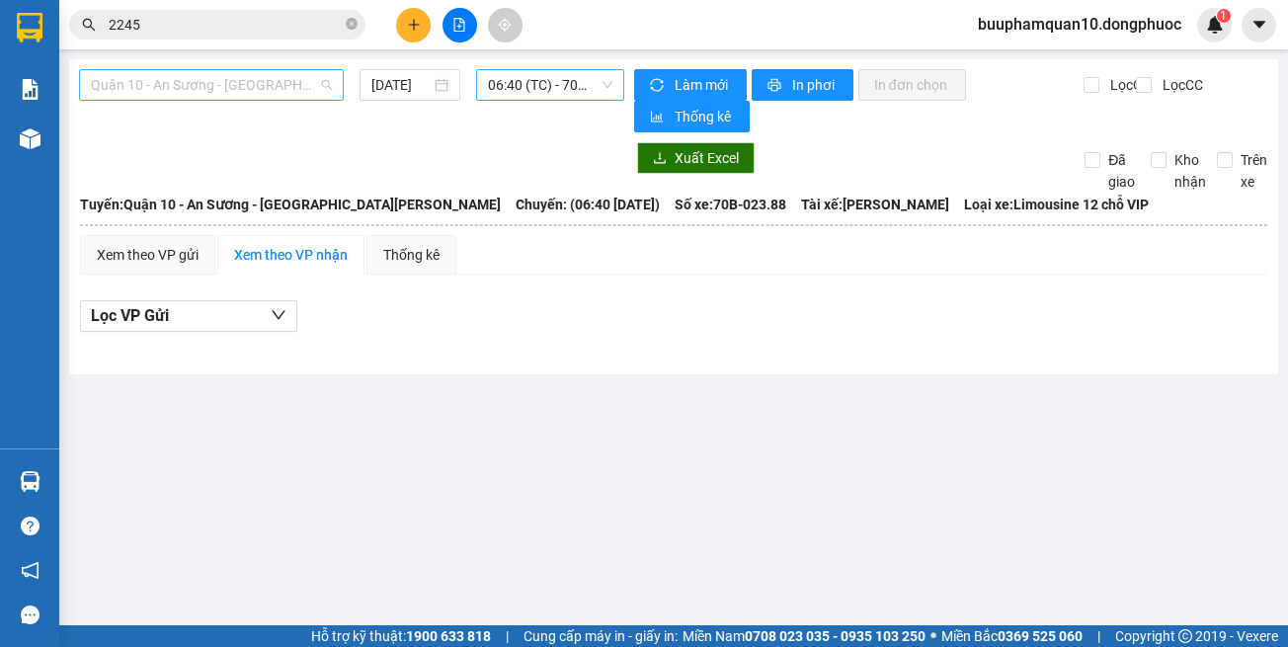
click at [198, 87] on span "Quận 10 - An Sương - [GEOGRAPHIC_DATA][PERSON_NAME]" at bounding box center [211, 85] width 241 height 30
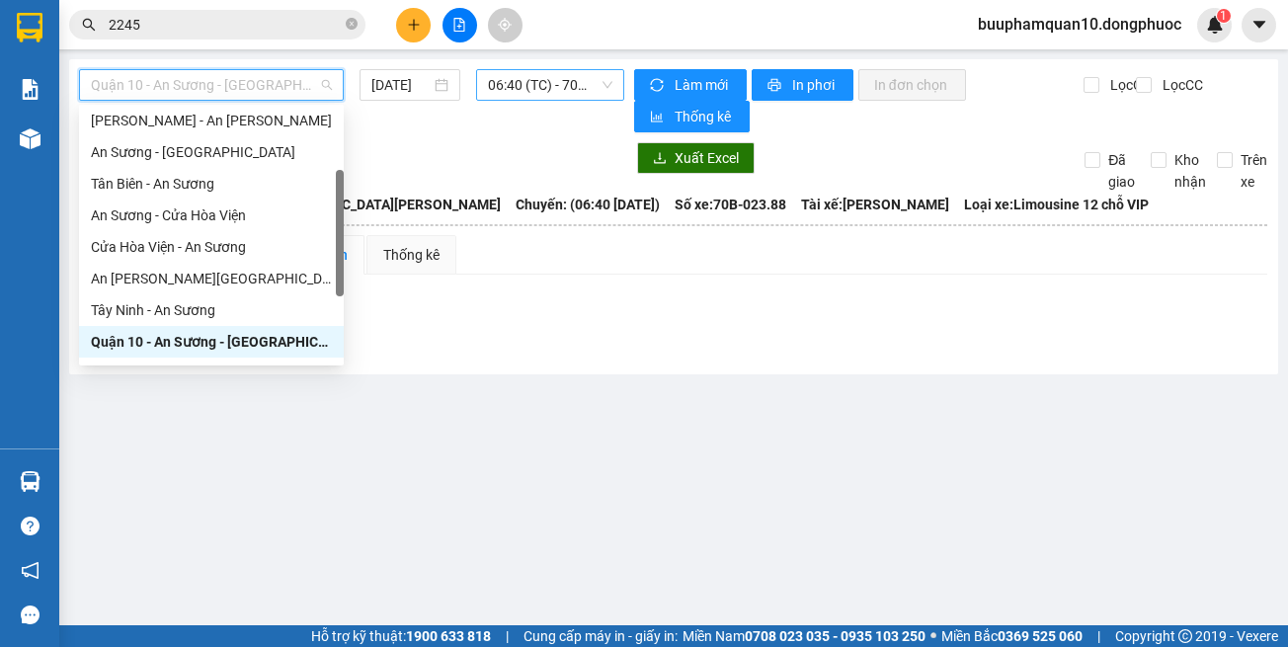
scroll to position [221, 0]
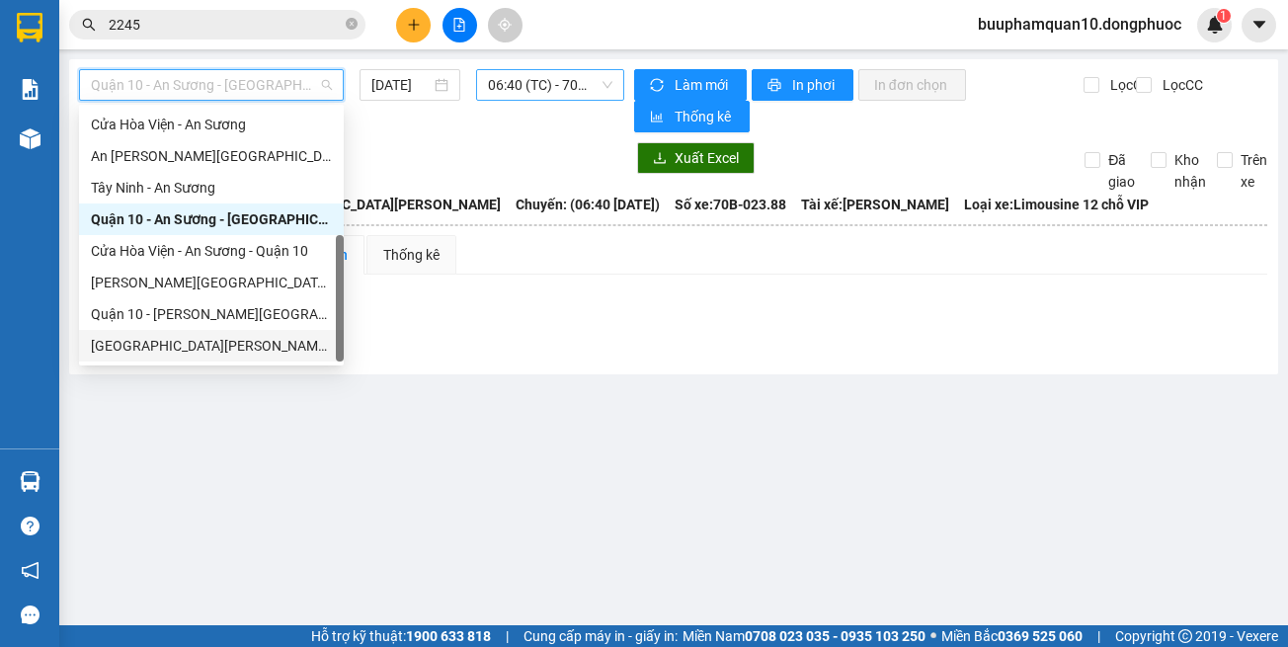
click at [251, 339] on div "[GEOGRAPHIC_DATA][PERSON_NAME][GEOGRAPHIC_DATA] (vip)" at bounding box center [211, 346] width 241 height 22
type input "[DATE]"
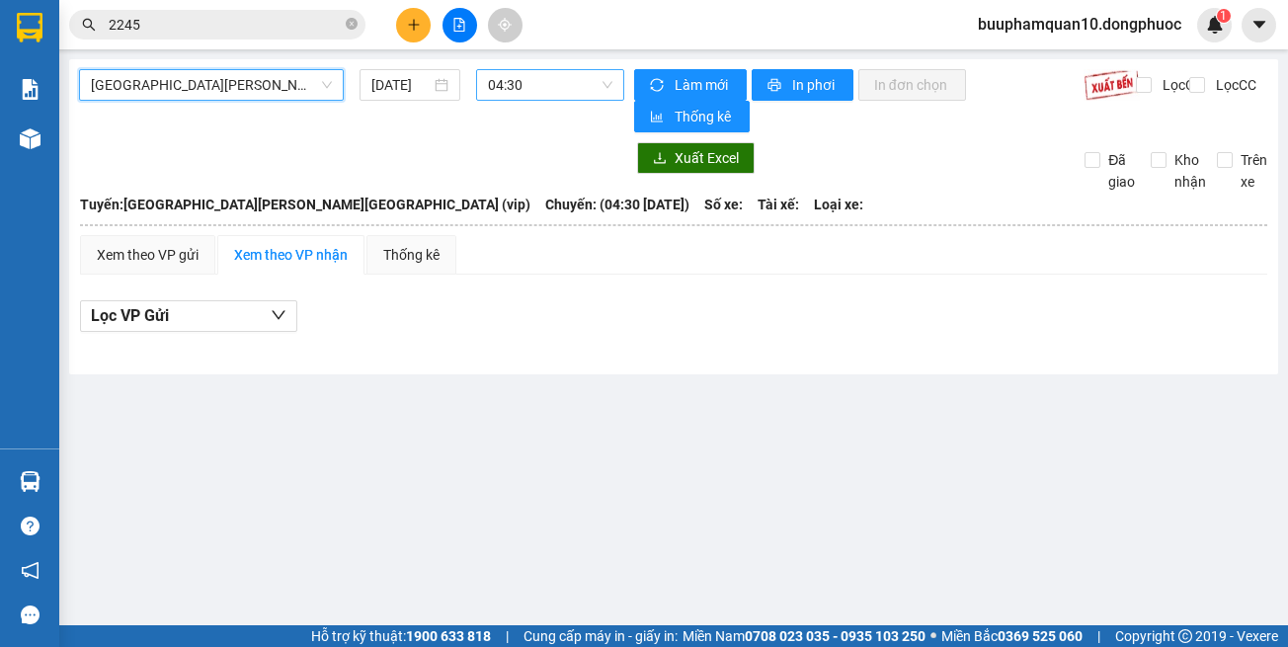
click at [520, 76] on span "04:30" at bounding box center [550, 85] width 124 height 30
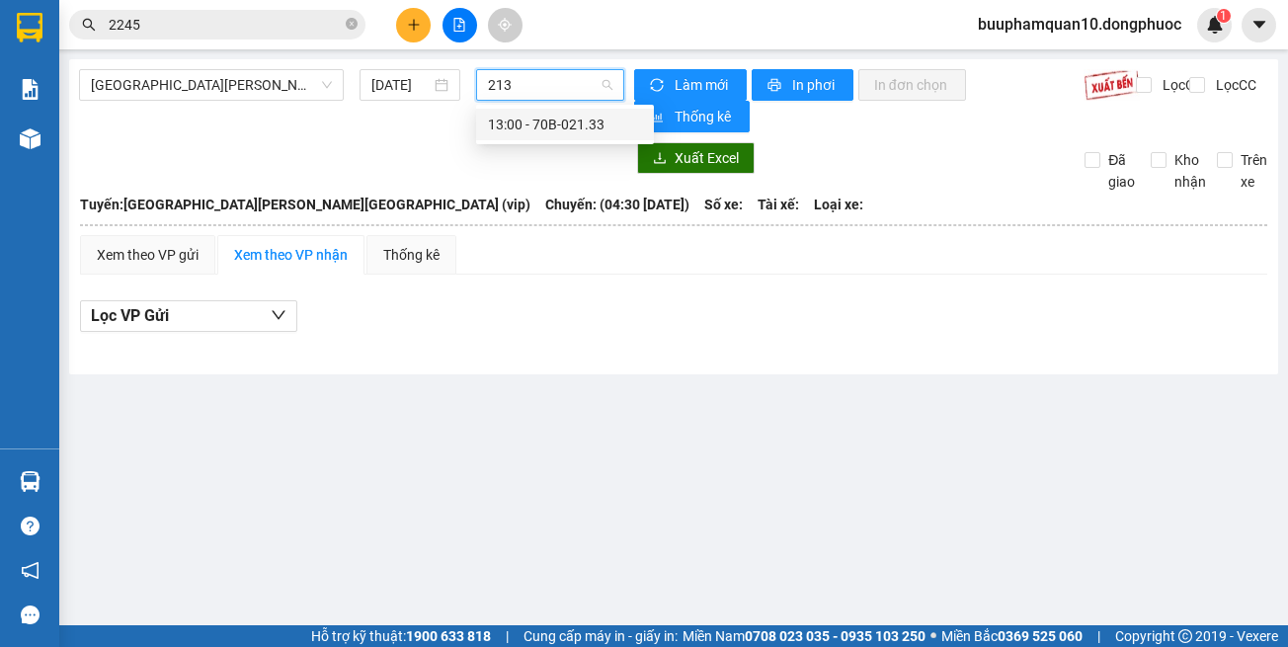
type input "2133"
click at [545, 114] on div "13:00 - 70B-021.33" at bounding box center [565, 125] width 154 height 22
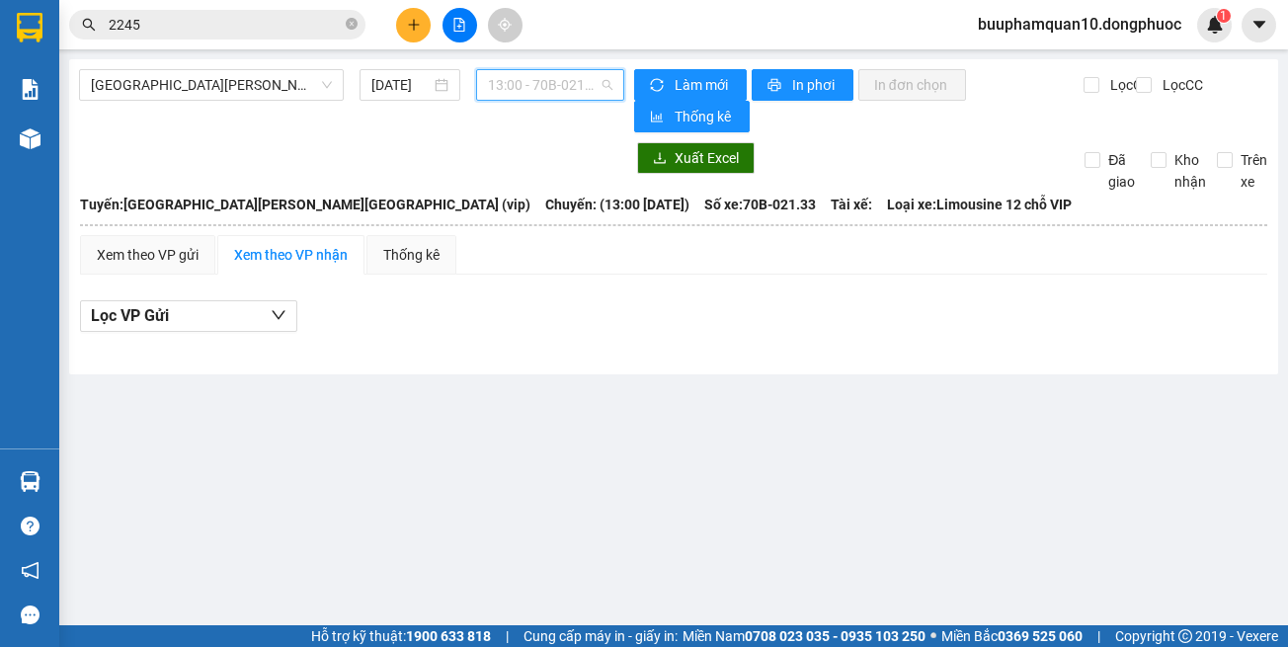
click at [540, 100] on div "13:00 - 70B-021.33" at bounding box center [550, 85] width 148 height 32
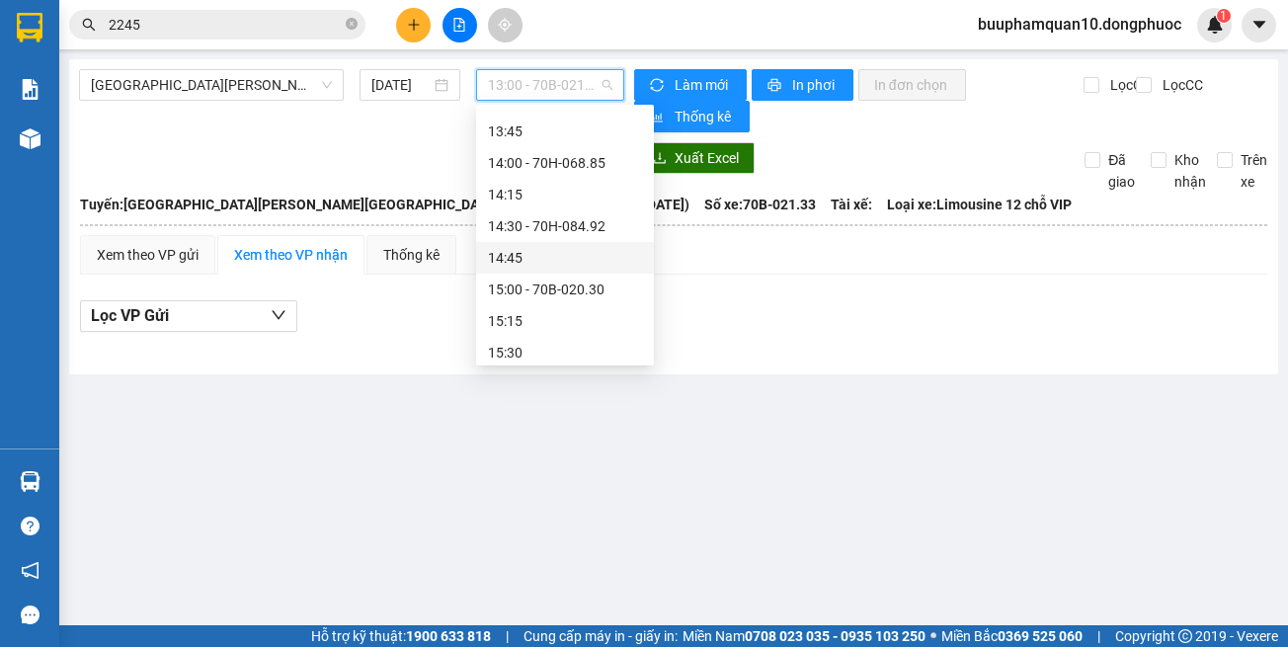
scroll to position [1181, 0]
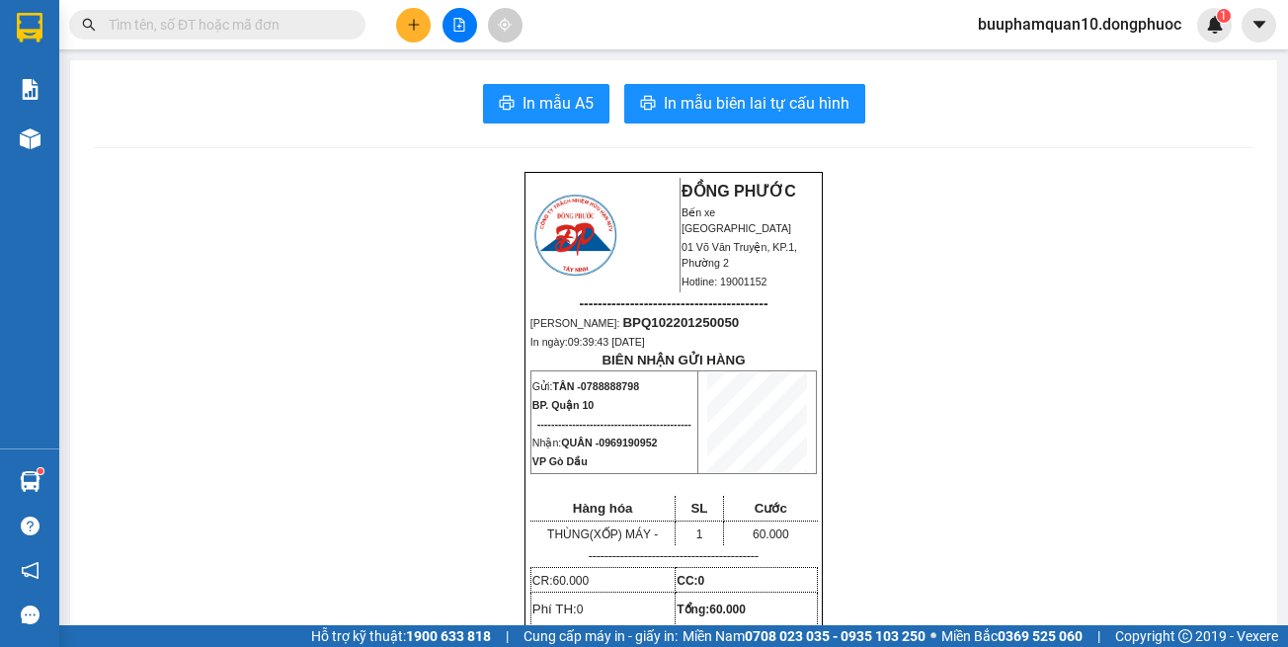
click at [310, 20] on input "text" at bounding box center [225, 25] width 233 height 22
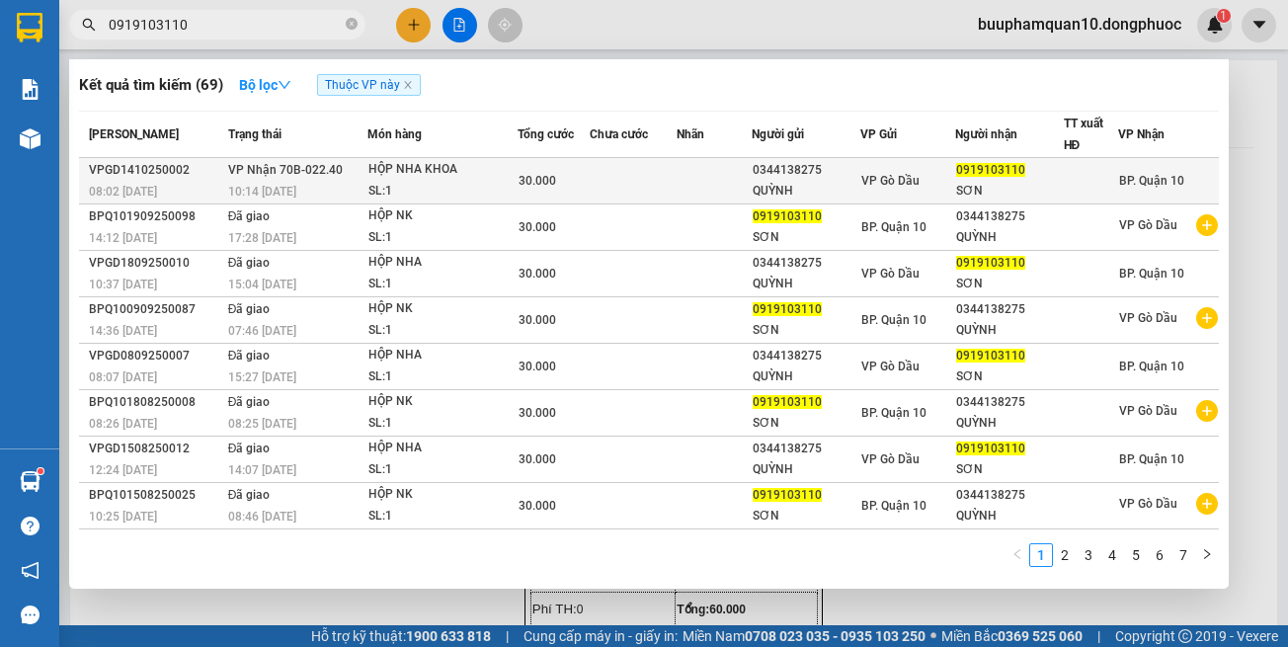
type input "0919103110"
click at [272, 182] on div "10:14 [DATE]" at bounding box center [297, 192] width 138 height 22
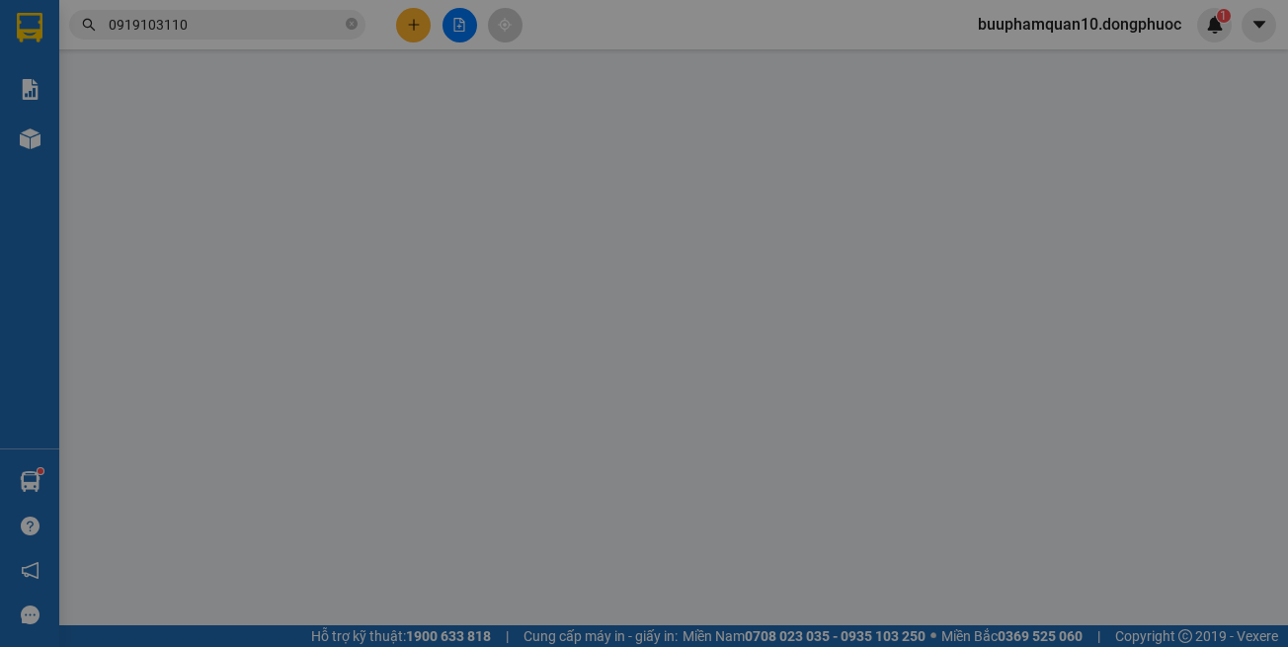
type input "0344138275"
type input "QUỲNH"
type input "0919103110"
type input "SƠN"
type input "30.000"
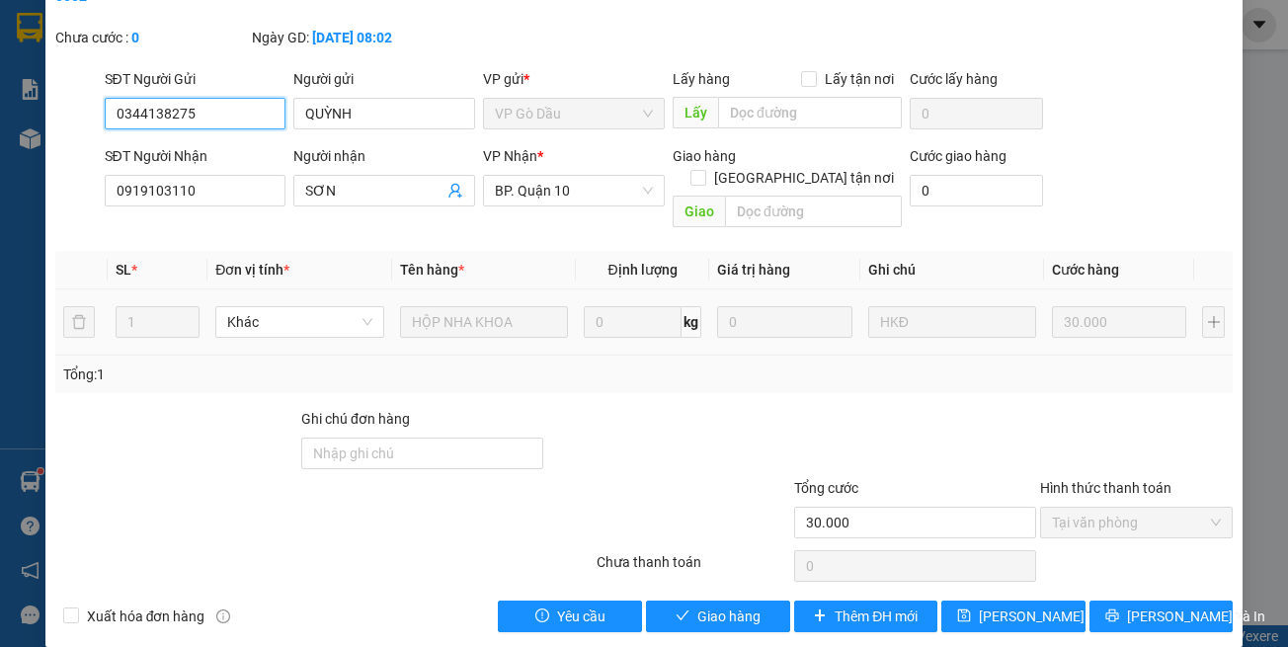
scroll to position [110, 0]
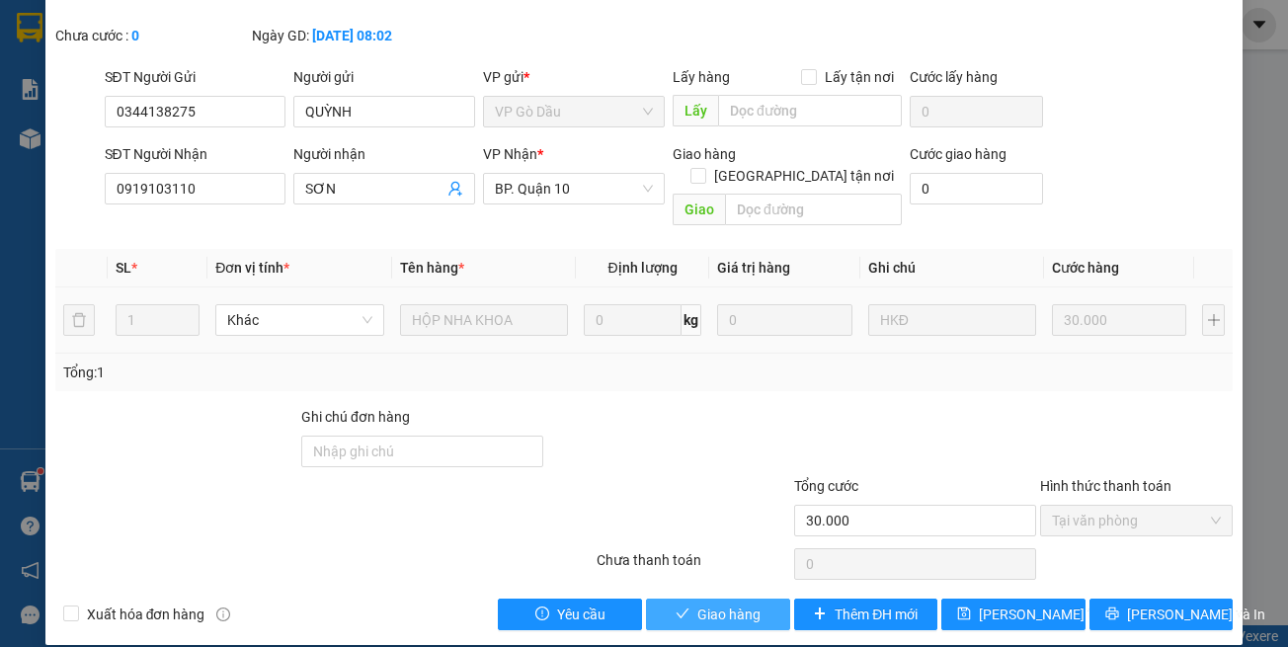
click at [709, 604] on span "Giao hàng" at bounding box center [728, 615] width 63 height 22
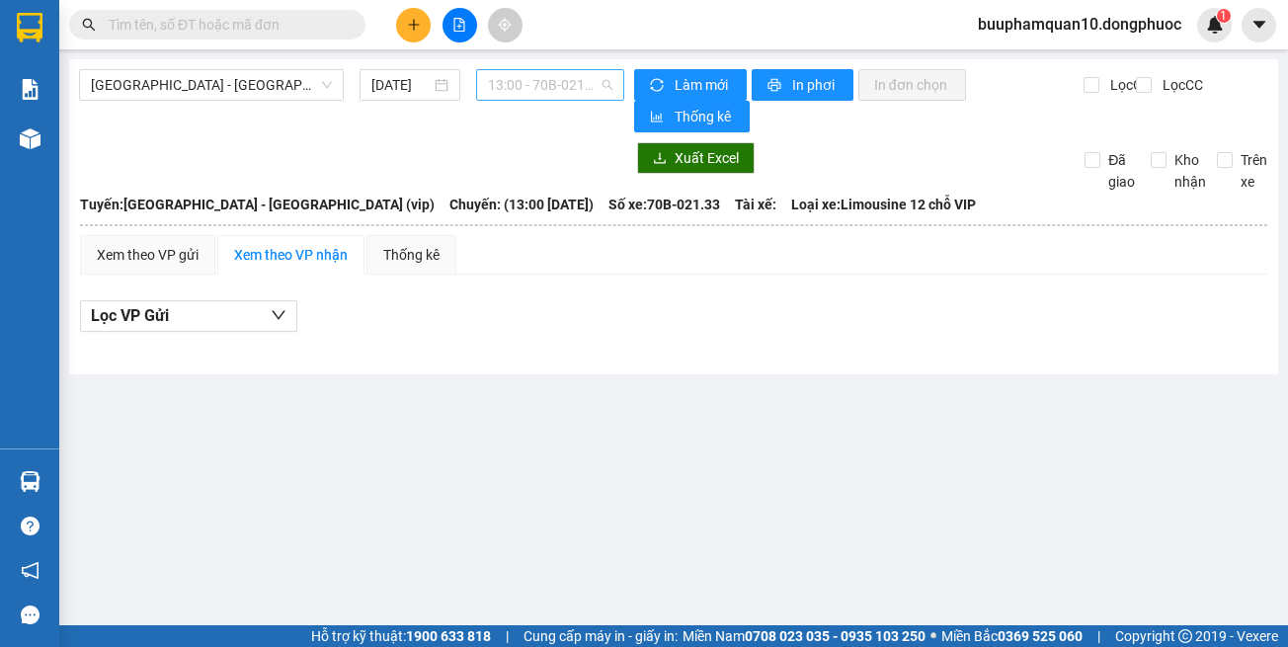
click at [531, 85] on span "13:00 - 70B-021.33" at bounding box center [550, 85] width 124 height 30
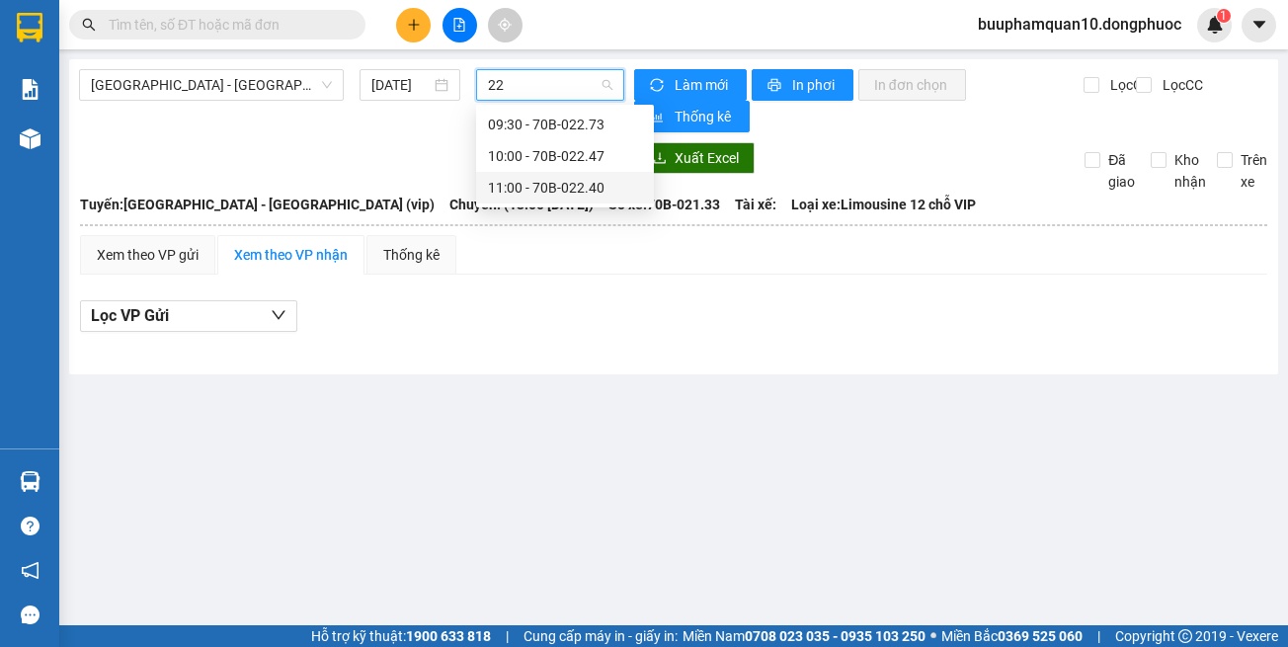
type input "22"
drag, startPoint x: 572, startPoint y: 284, endPoint x: 420, endPoint y: 176, distance: 186.4
click at [557, 263] on div "Xem theo VP gửi Xem theo VP nhận Thống kê Lọc VP Gửi" at bounding box center [673, 294] width 1187 height 119
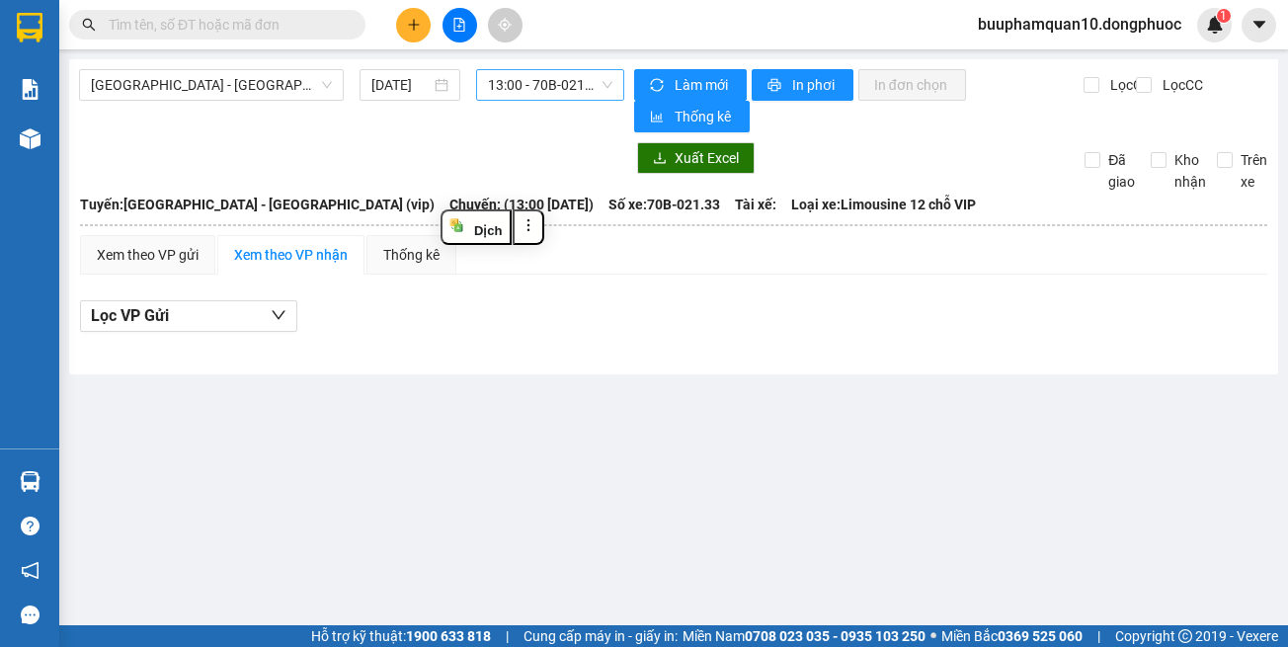
click at [194, 56] on main "[GEOGRAPHIC_DATA] - [GEOGRAPHIC_DATA] (vip) [DATE] 13:00 - 70B-021.33 Làm mới I…" at bounding box center [644, 312] width 1288 height 625
click at [225, 95] on span "[GEOGRAPHIC_DATA] - [GEOGRAPHIC_DATA] (vip)" at bounding box center [211, 85] width 241 height 30
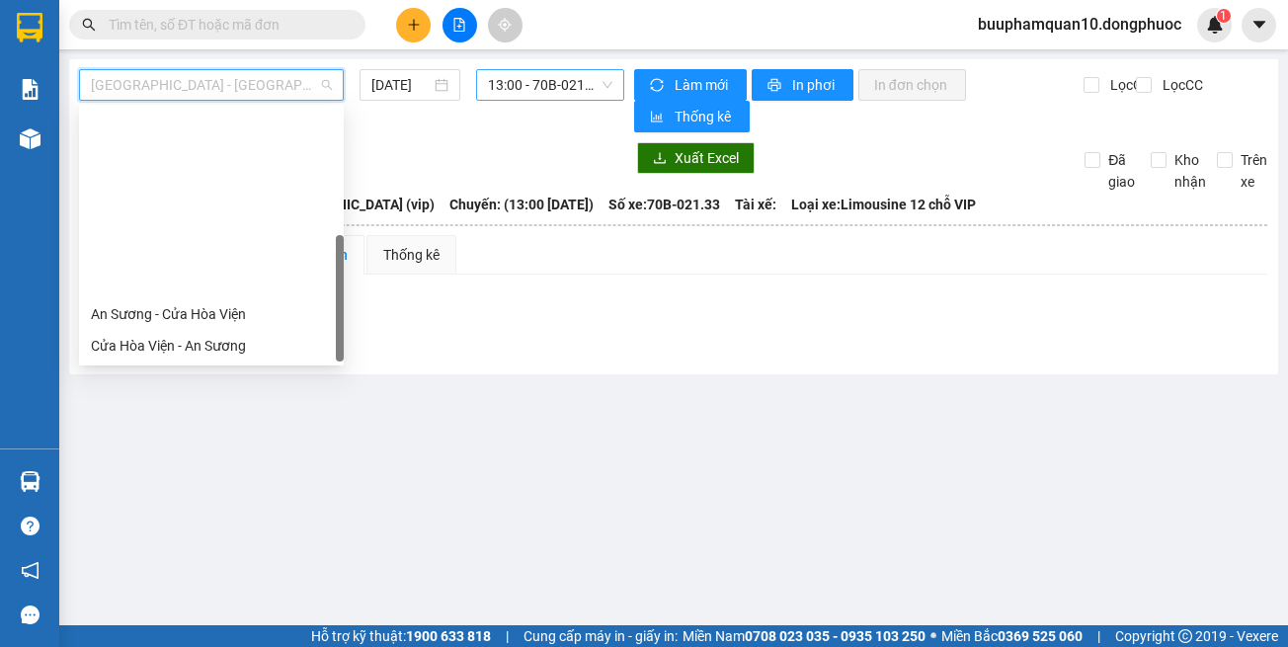
scroll to position [221, 0]
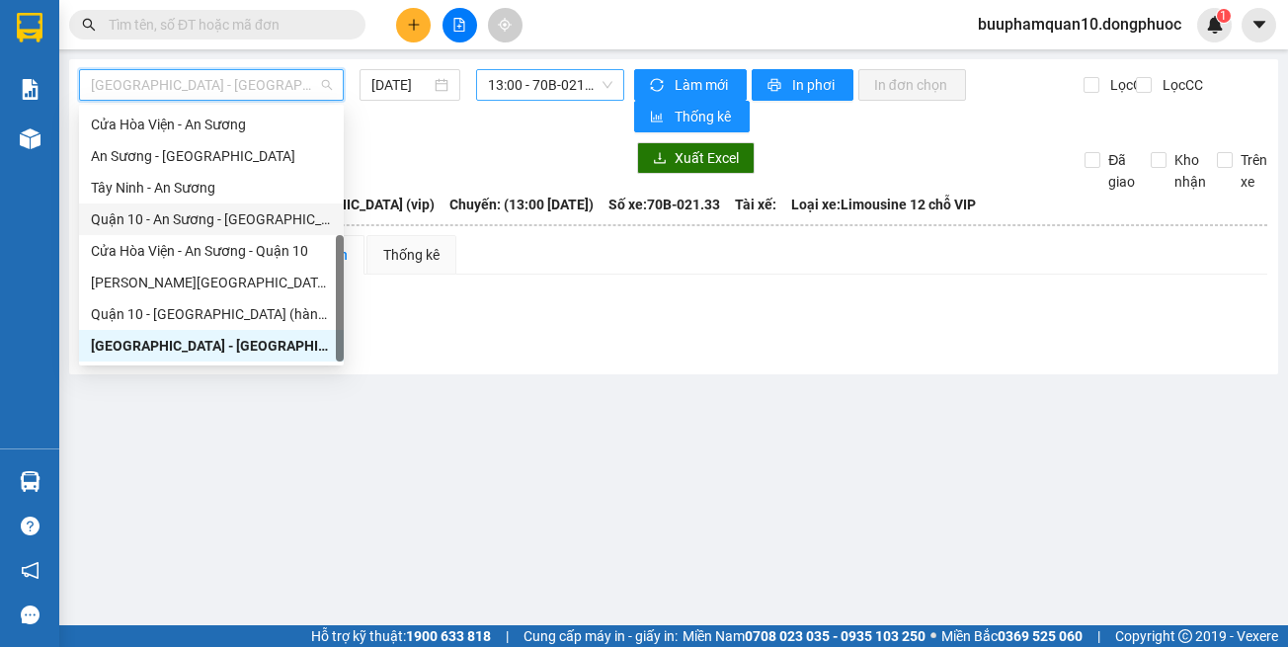
click at [231, 220] on div "Quận 10 - An Sương - [GEOGRAPHIC_DATA]" at bounding box center [211, 219] width 241 height 22
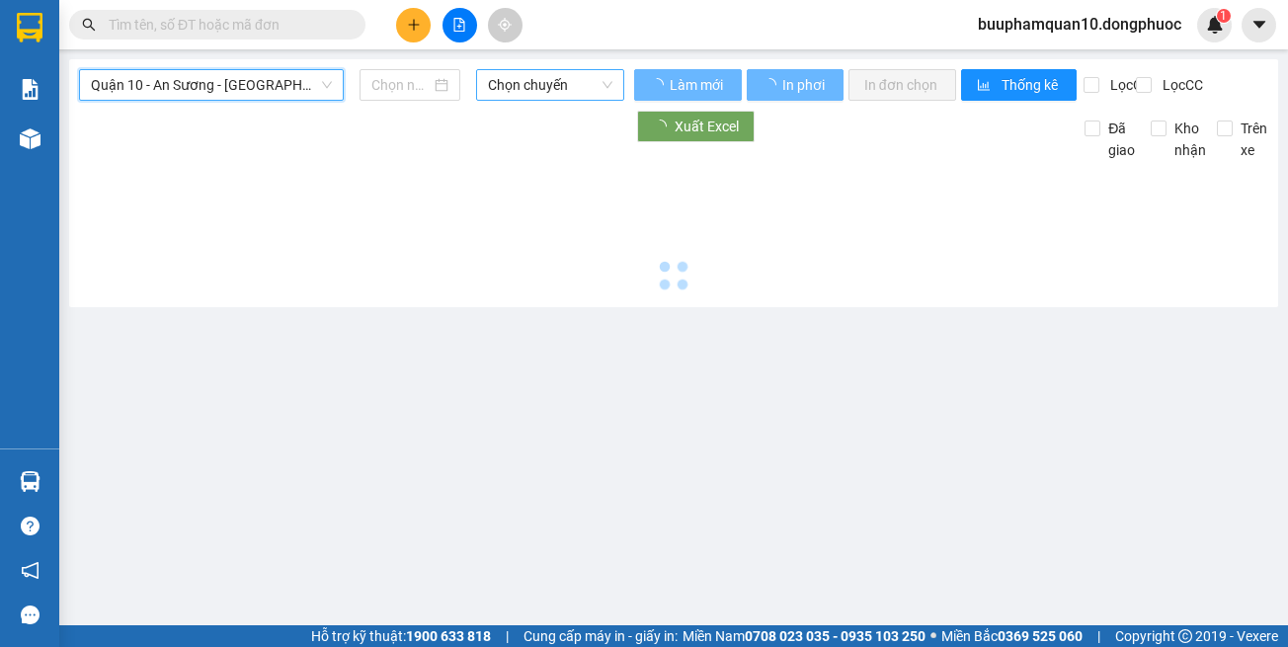
type input "[DATE]"
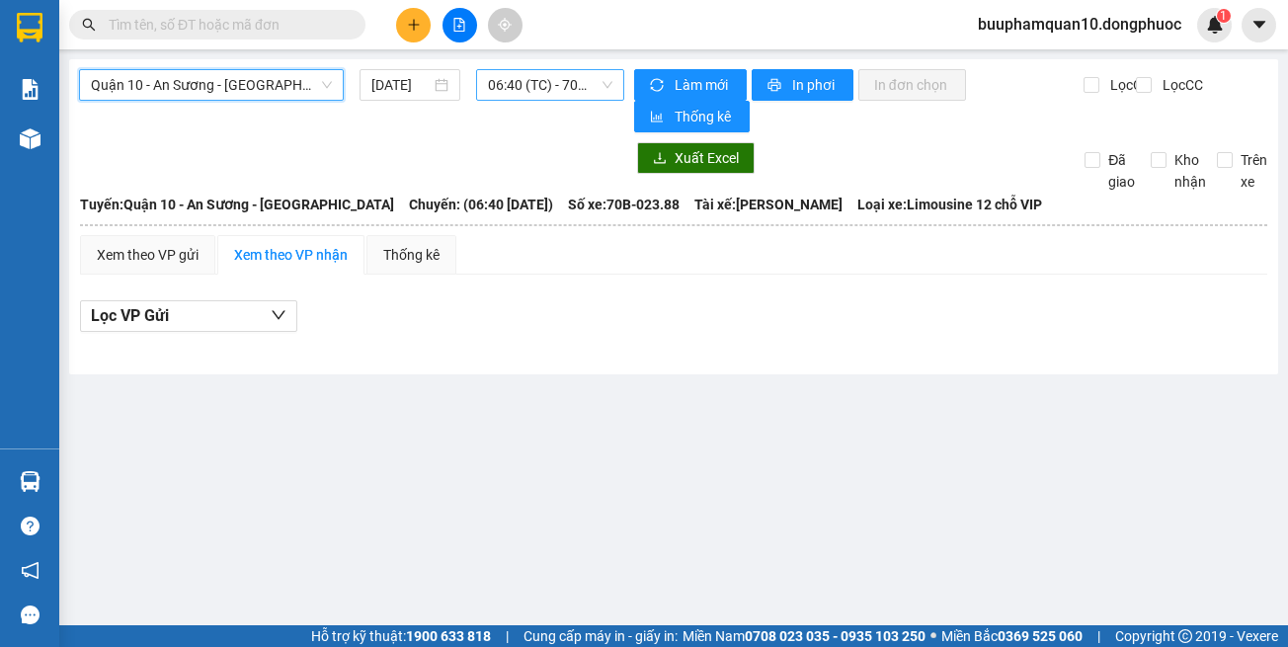
click at [511, 84] on span "06:40 (TC) - 70B-023.88" at bounding box center [550, 85] width 124 height 30
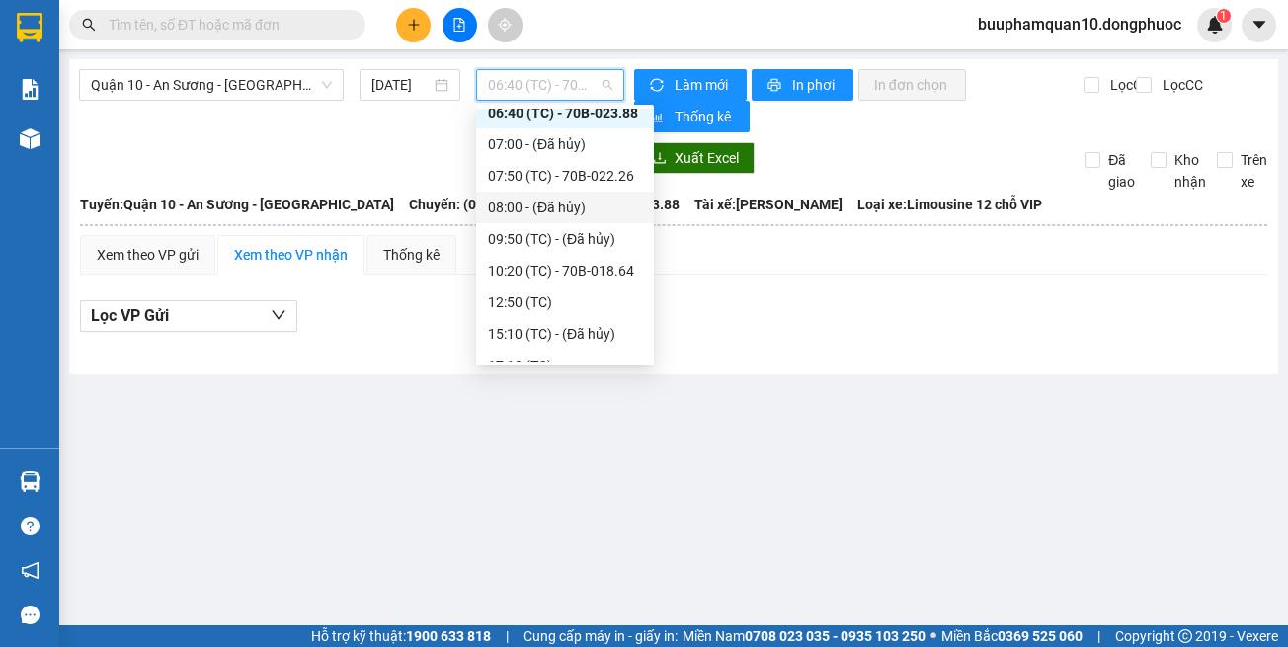
scroll to position [63, 0]
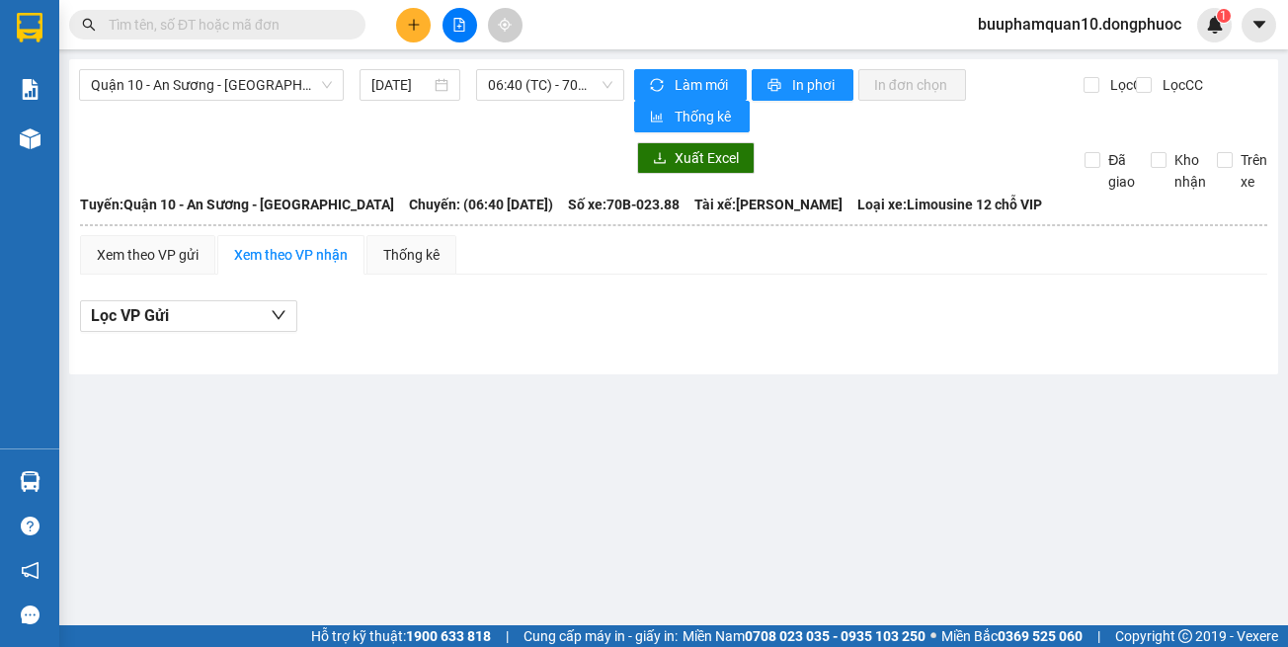
drag, startPoint x: 758, startPoint y: 457, endPoint x: 664, endPoint y: 245, distance: 232.2
click at [753, 446] on main "Quận 10 - An Sương - [GEOGRAPHIC_DATA] [DATE] 06:40 (TC) - 70B-023.88 Làm mới I…" at bounding box center [644, 312] width 1288 height 625
click at [284, 29] on input "text" at bounding box center [225, 25] width 233 height 22
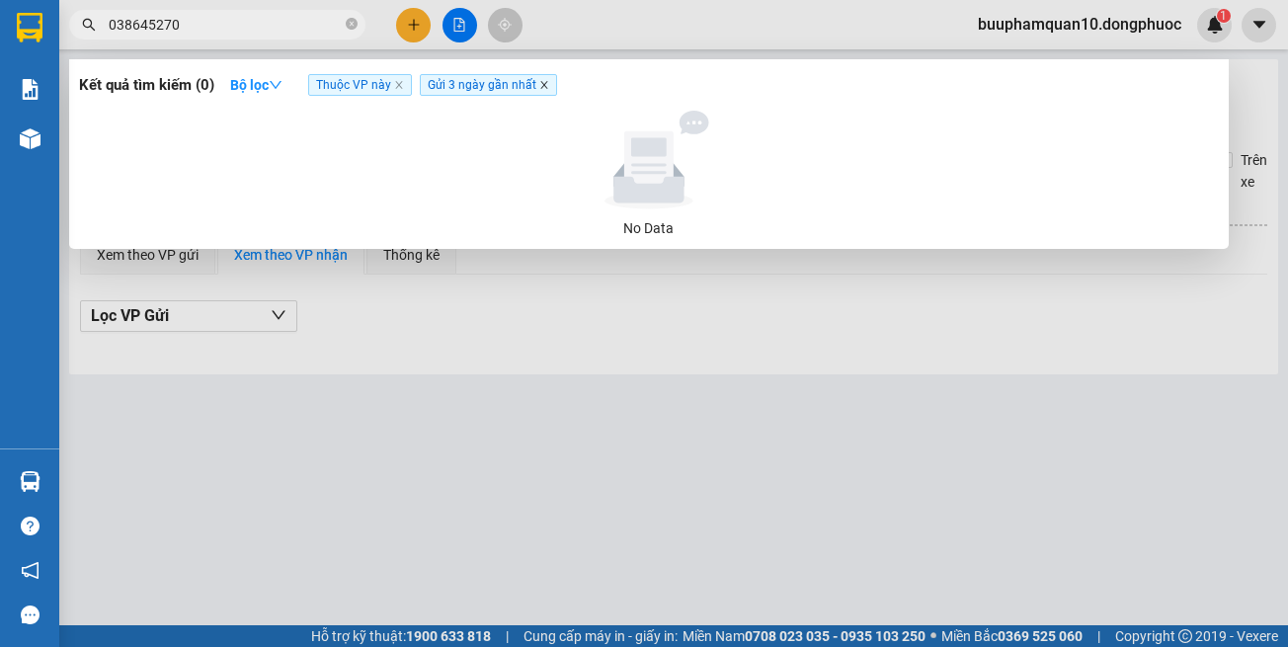
click at [546, 89] on icon "close" at bounding box center [544, 85] width 10 height 10
click at [405, 80] on span "Thuộc VP này" at bounding box center [360, 85] width 104 height 22
click at [399, 80] on span "Thuộc VP này" at bounding box center [360, 85] width 104 height 22
click at [182, 30] on input "038645270" at bounding box center [225, 25] width 233 height 22
click at [117, 23] on input "038645275" at bounding box center [225, 25] width 233 height 22
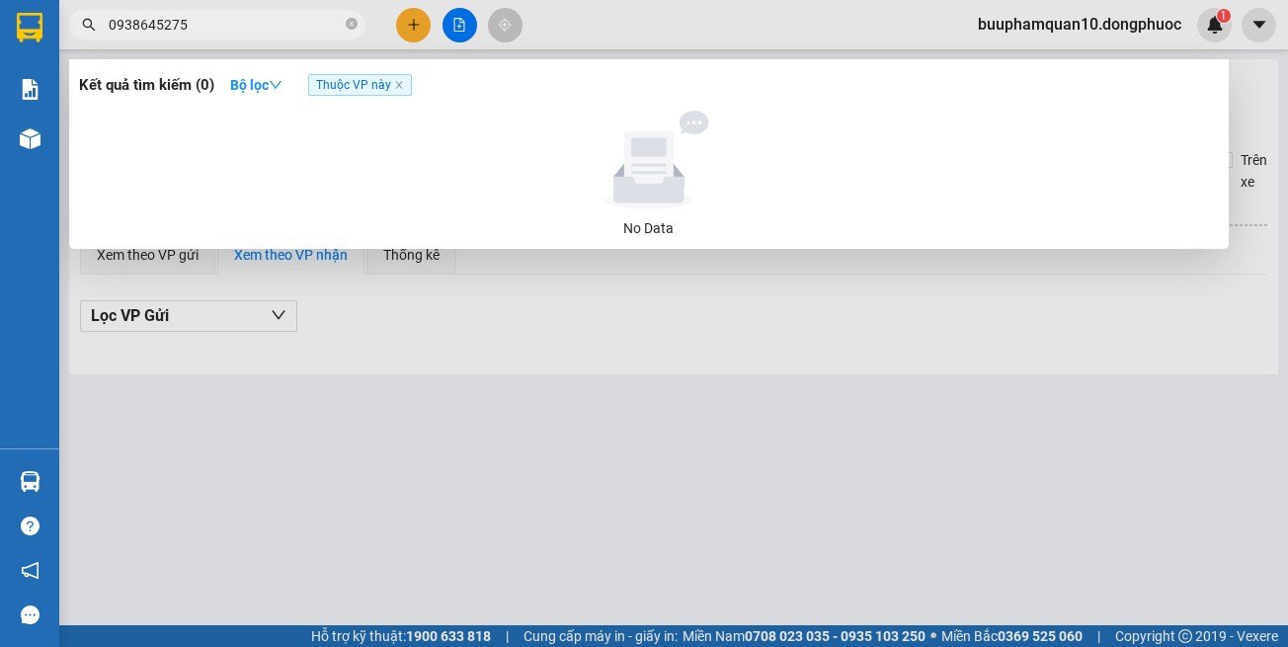
click at [188, 28] on input "0938645275" at bounding box center [225, 25] width 233 height 22
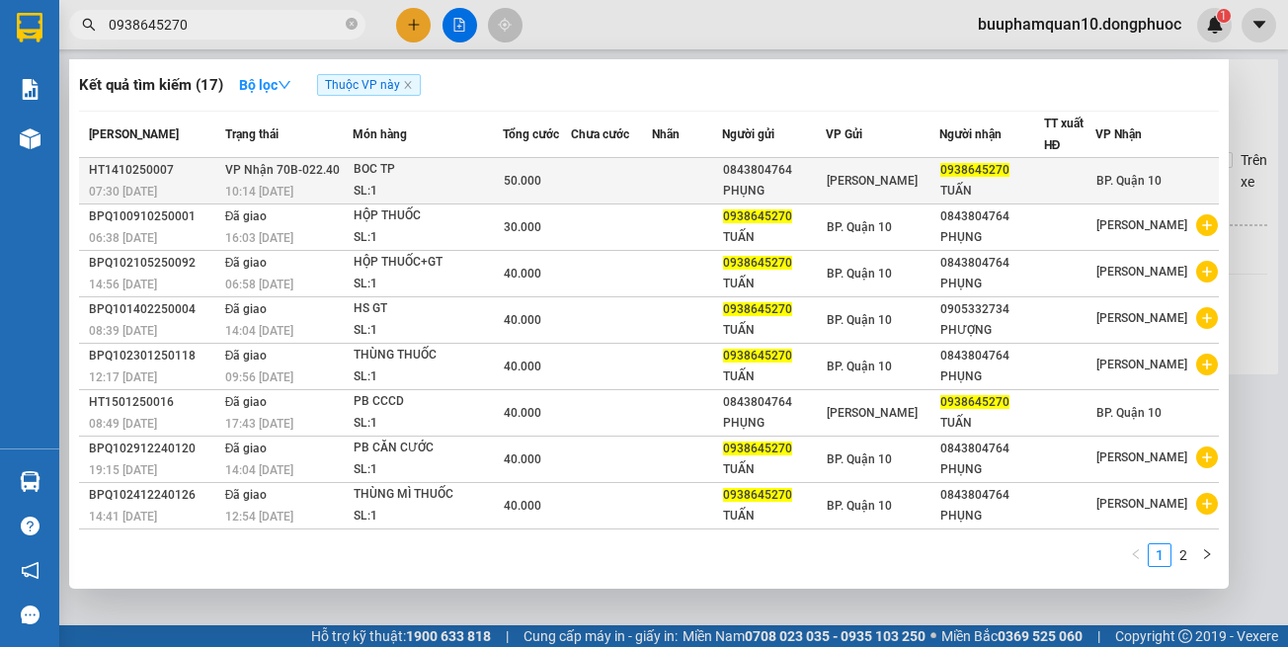
type input "0938645270"
click at [594, 190] on td at bounding box center [611, 181] width 81 height 46
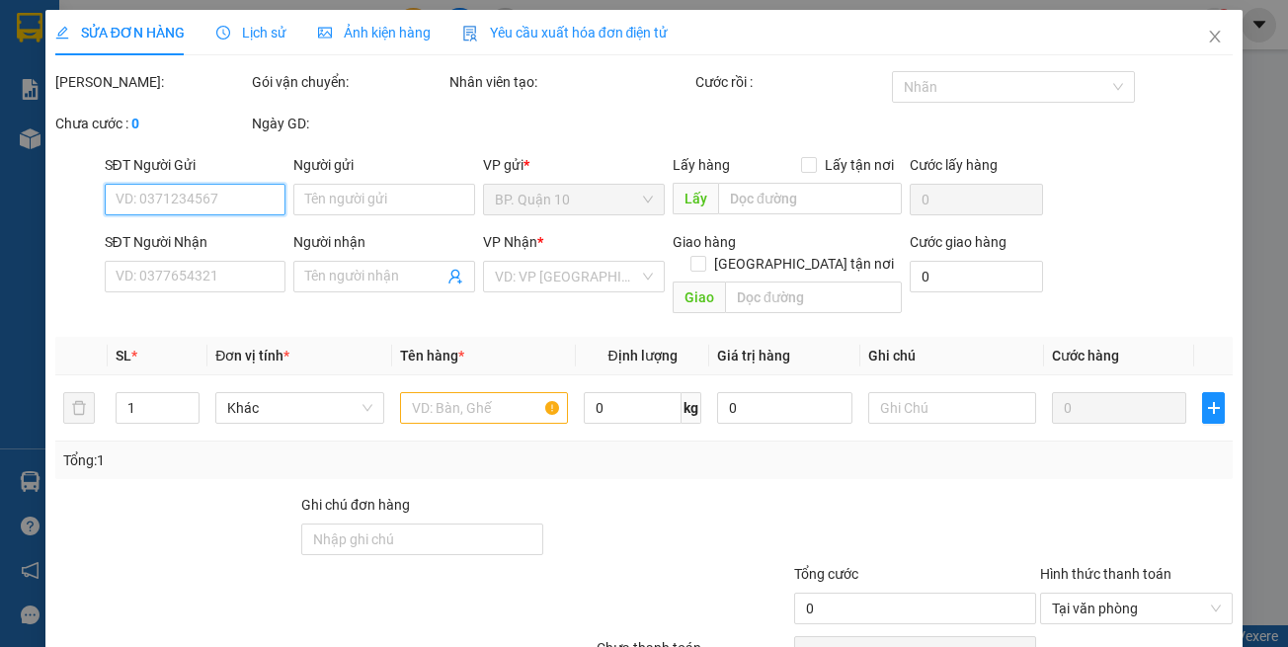
type input "0843804764"
type input "PHỤNG"
type input "0938645270"
type input "TUẤN"
type input "50.000"
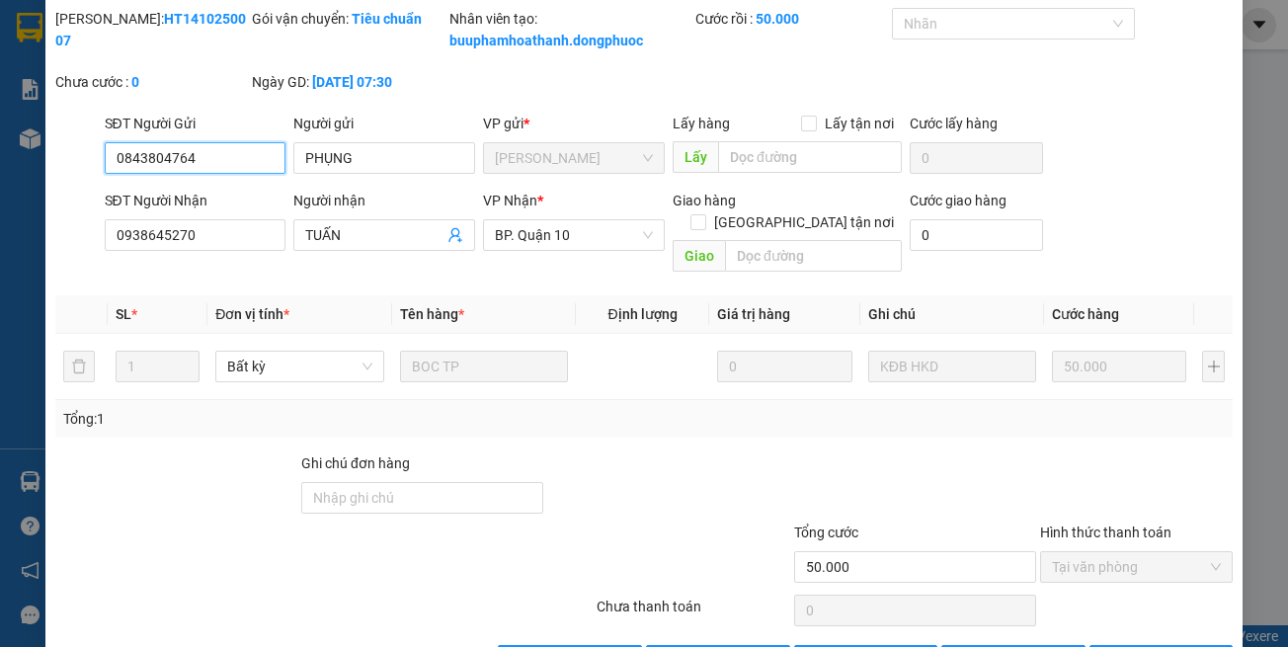
scroll to position [131, 0]
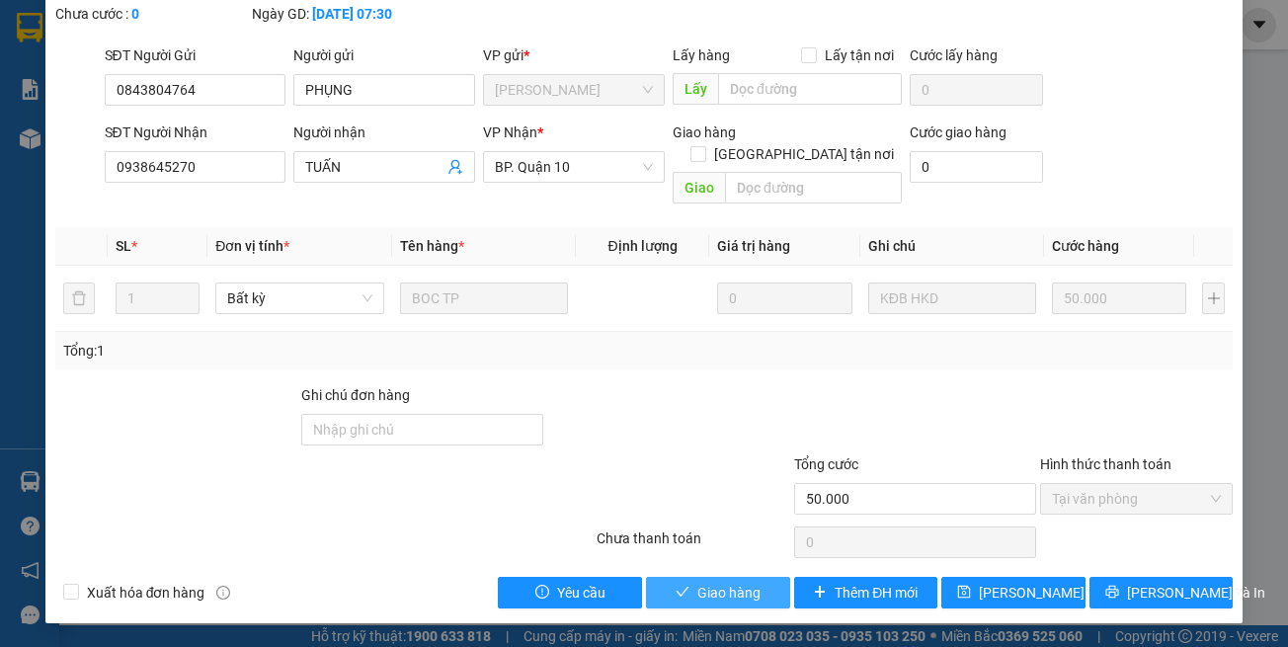
drag, startPoint x: 725, startPoint y: 590, endPoint x: 671, endPoint y: 343, distance: 252.9
click at [724, 590] on span "Giao hàng" at bounding box center [728, 593] width 63 height 22
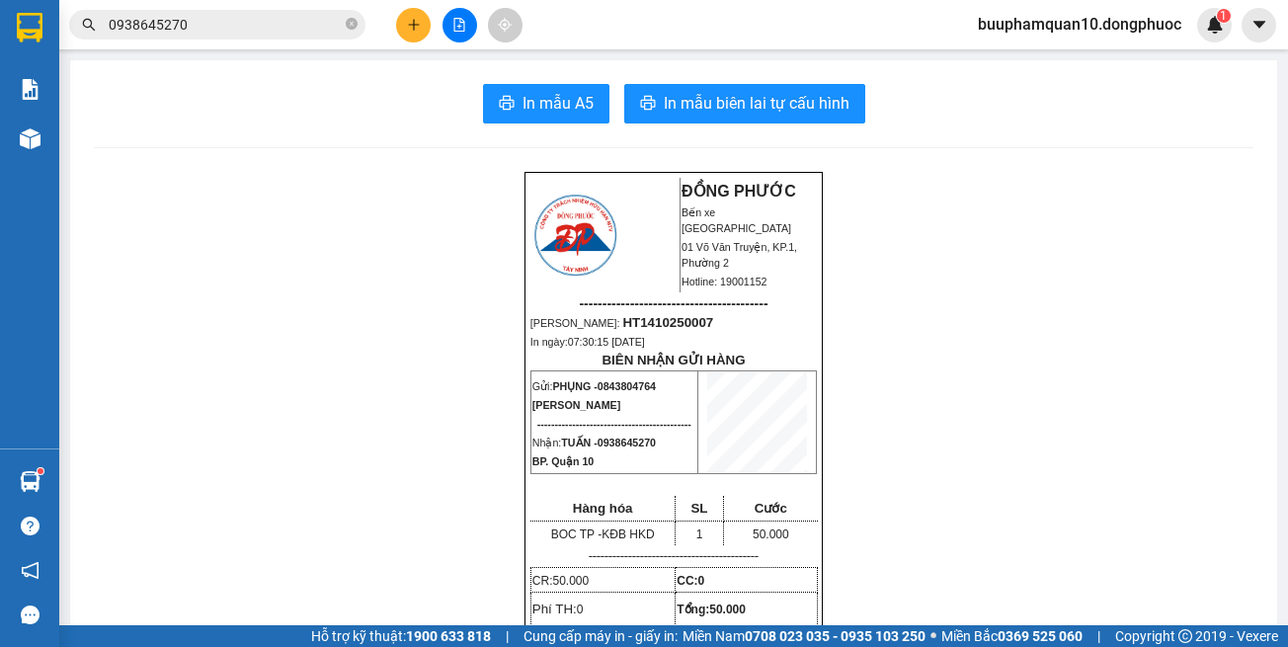
click at [438, 38] on div at bounding box center [459, 25] width 148 height 35
click at [424, 32] on button at bounding box center [413, 25] width 35 height 35
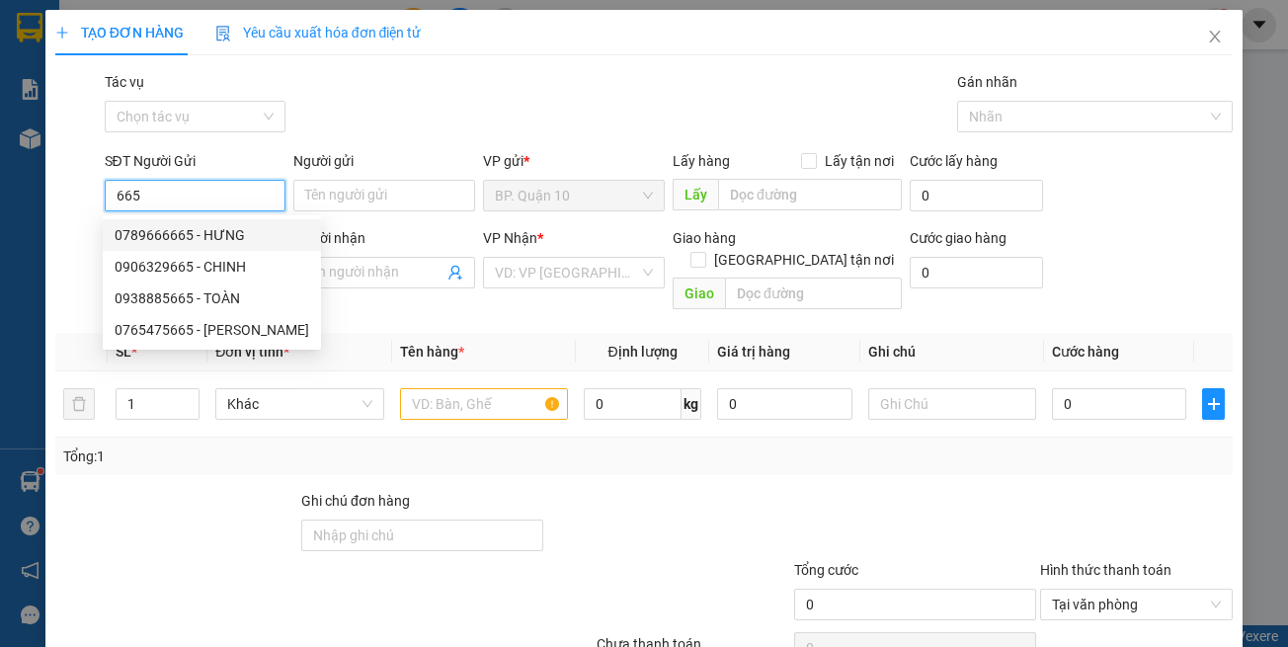
click at [235, 236] on div "0789666665 - HƯNG" at bounding box center [212, 235] width 195 height 22
type input "0789666665"
type input "HƯNG"
type input "0978305905"
type input "HOÀNG GIAO"
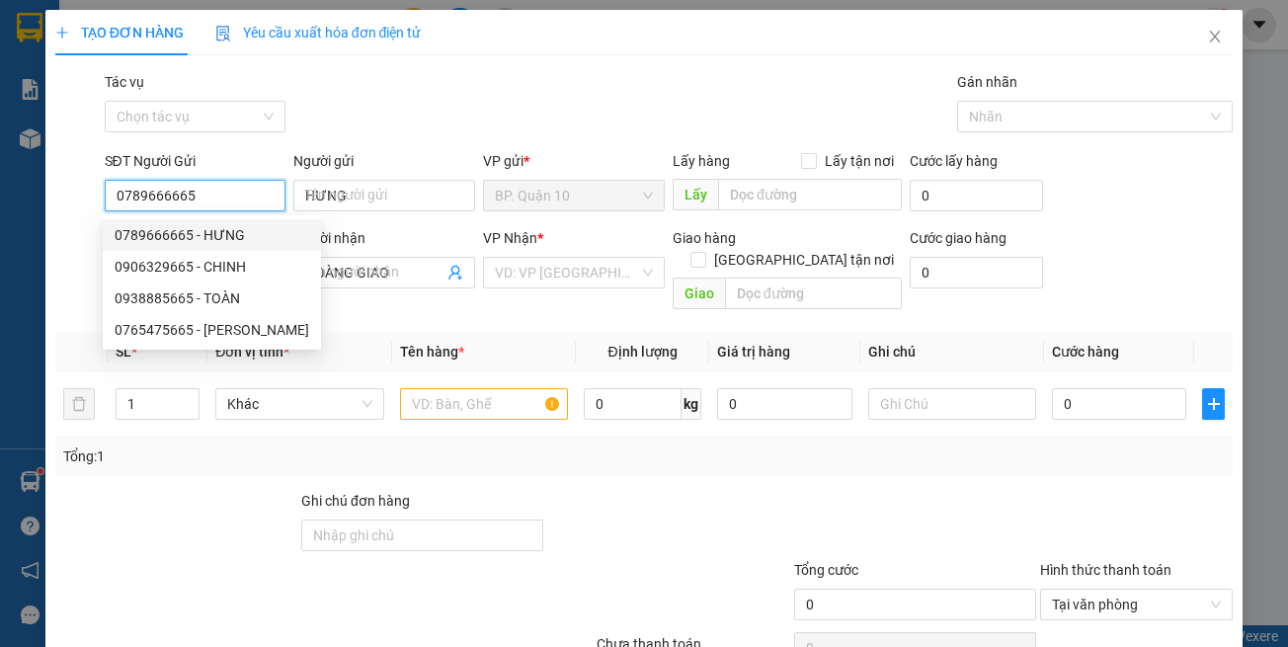
type input "30.000"
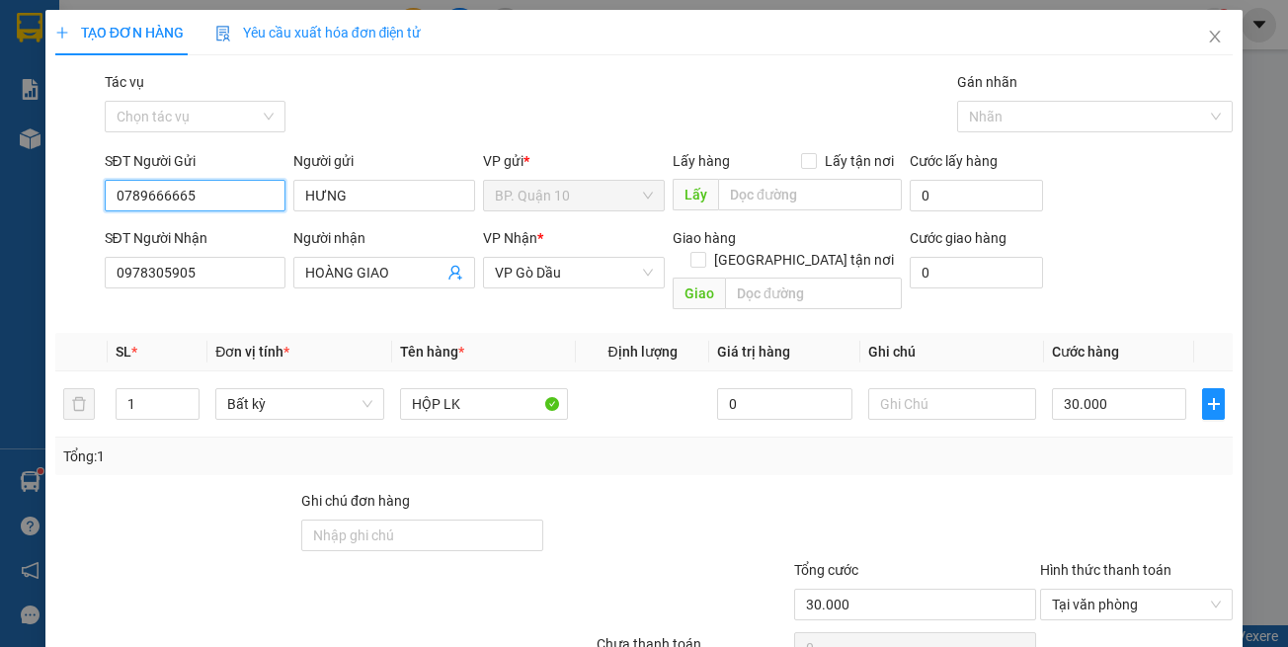
type input "0789666665"
click at [296, 293] on div "Người nhận HOÀNG GIAO" at bounding box center [384, 261] width 182 height 69
click at [792, 490] on div at bounding box center [915, 524] width 246 height 69
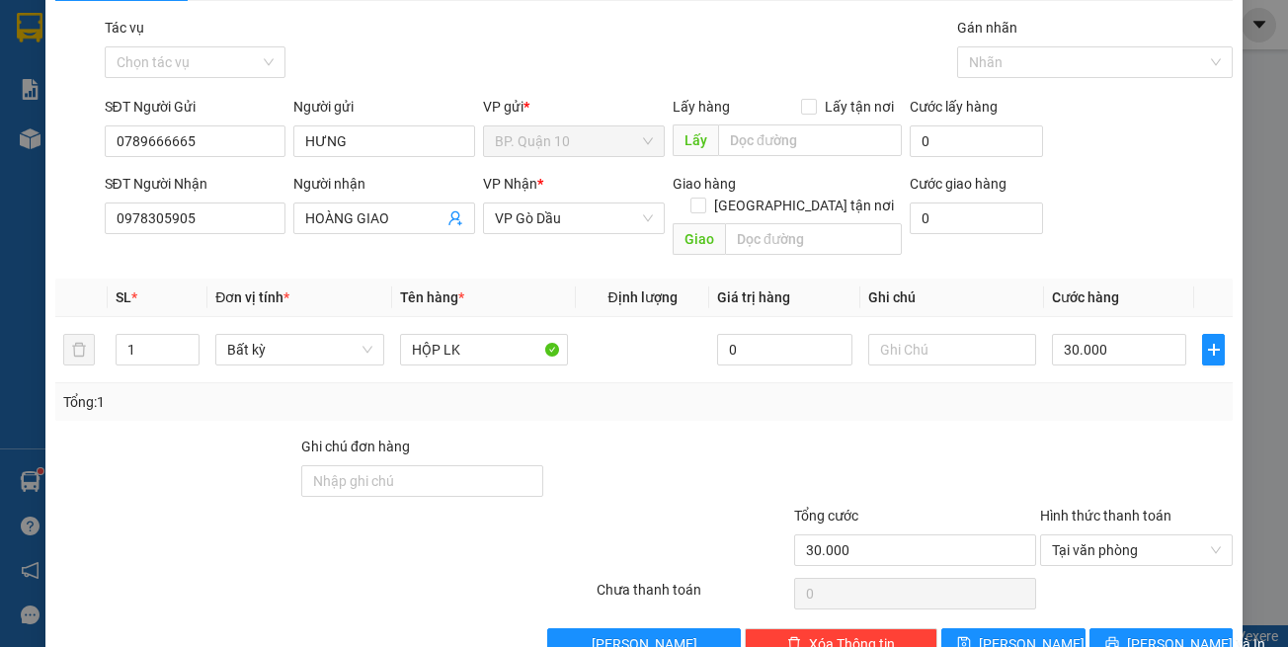
scroll to position [84, 0]
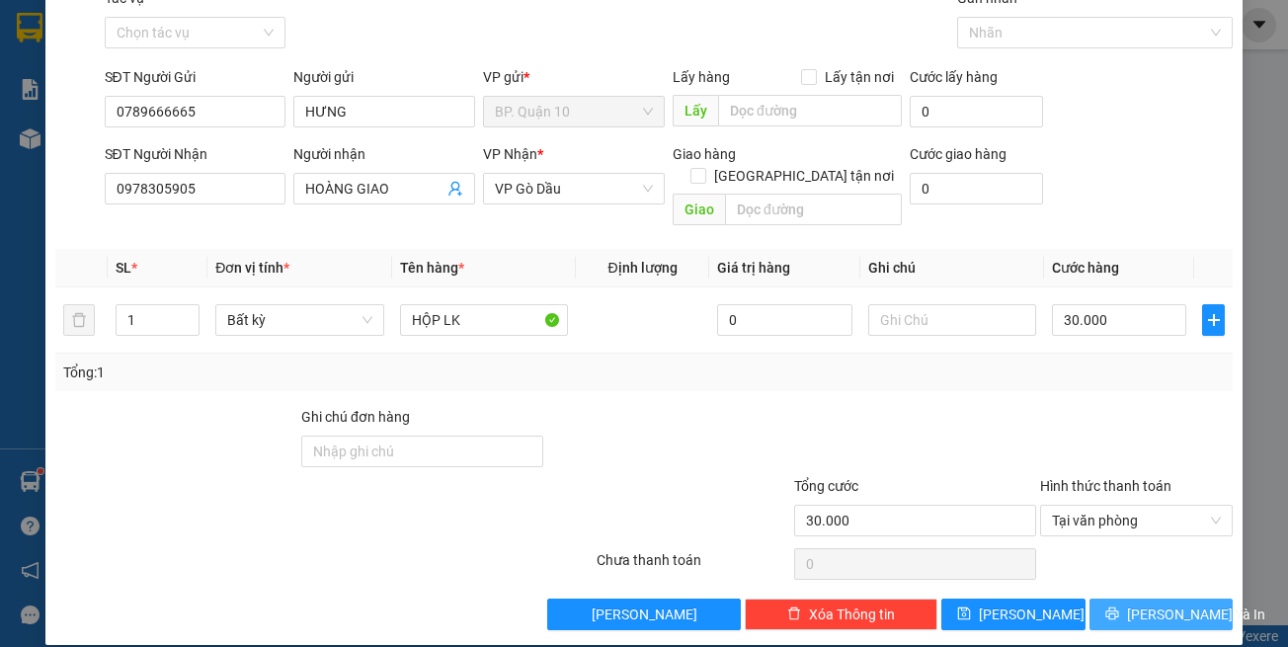
click at [1119, 607] on icon "printer" at bounding box center [1112, 614] width 14 height 14
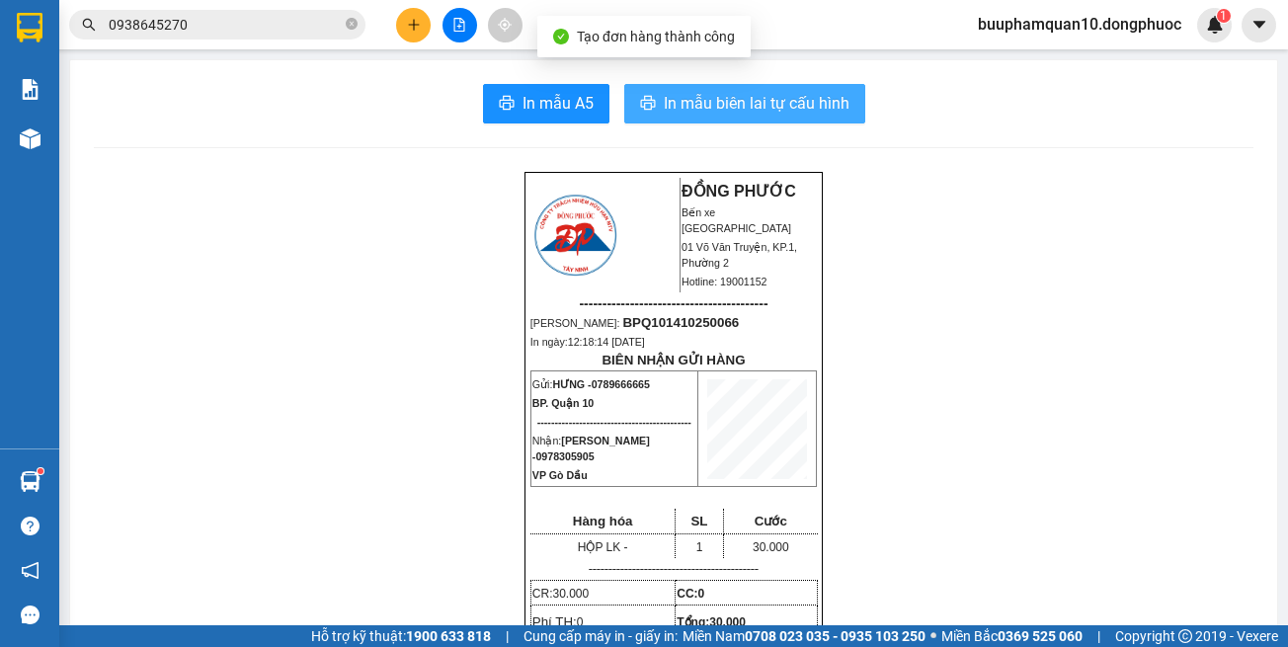
click at [720, 96] on span "In mẫu biên lai tự cấu hình" at bounding box center [757, 103] width 186 height 25
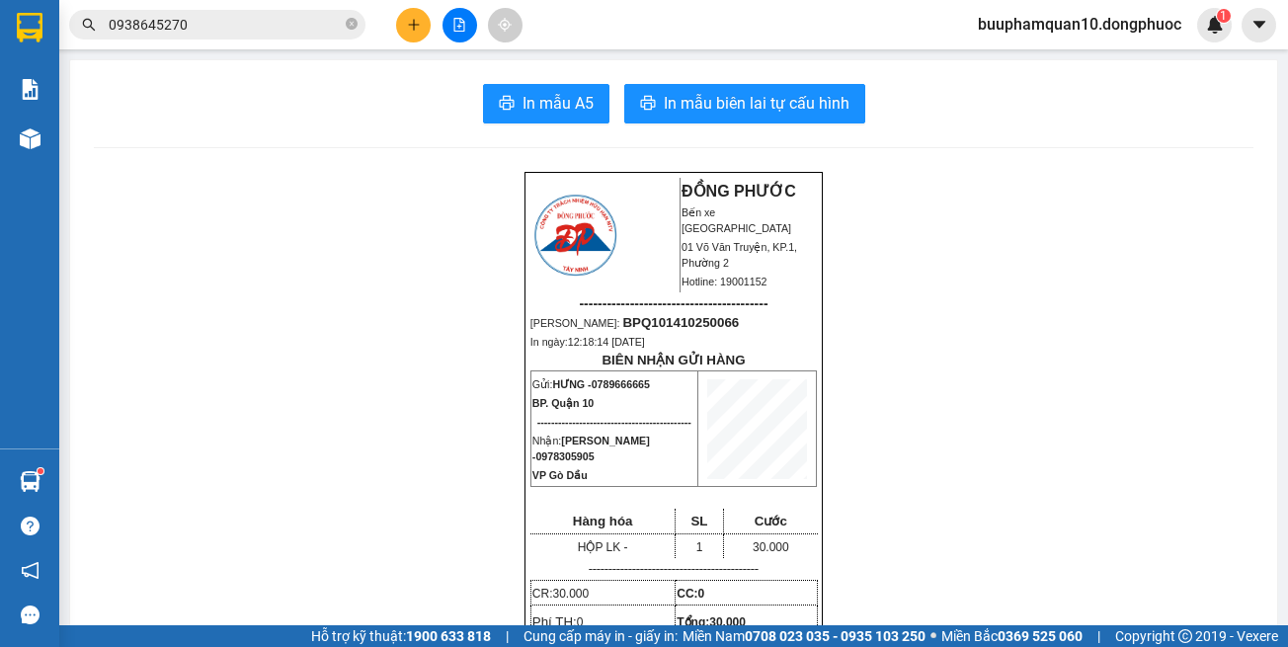
click at [422, 21] on button at bounding box center [413, 25] width 35 height 35
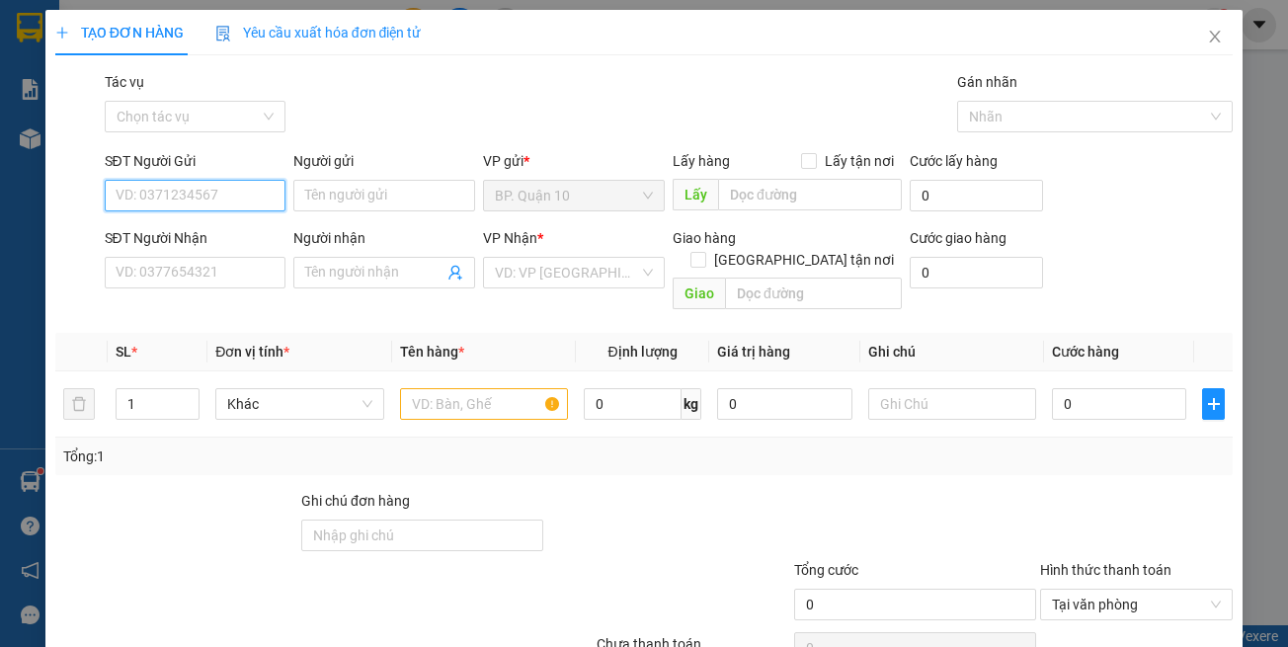
click at [201, 189] on input "SĐT Người Gửi" at bounding box center [196, 196] width 182 height 32
click at [195, 234] on div "0822300678 - [GEOGRAPHIC_DATA]" at bounding box center [226, 235] width 222 height 22
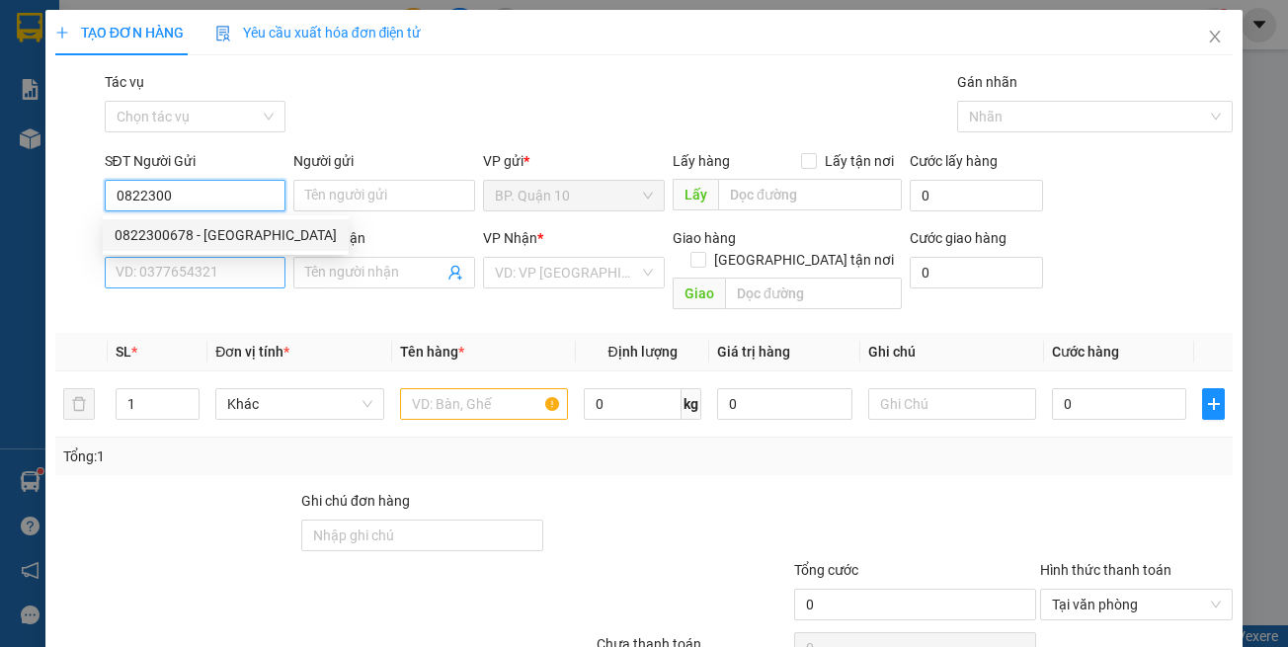
type input "0822300678"
type input "THĂNG LONG"
type input "0857533759"
type input "BẢO"
type input "0822300678"
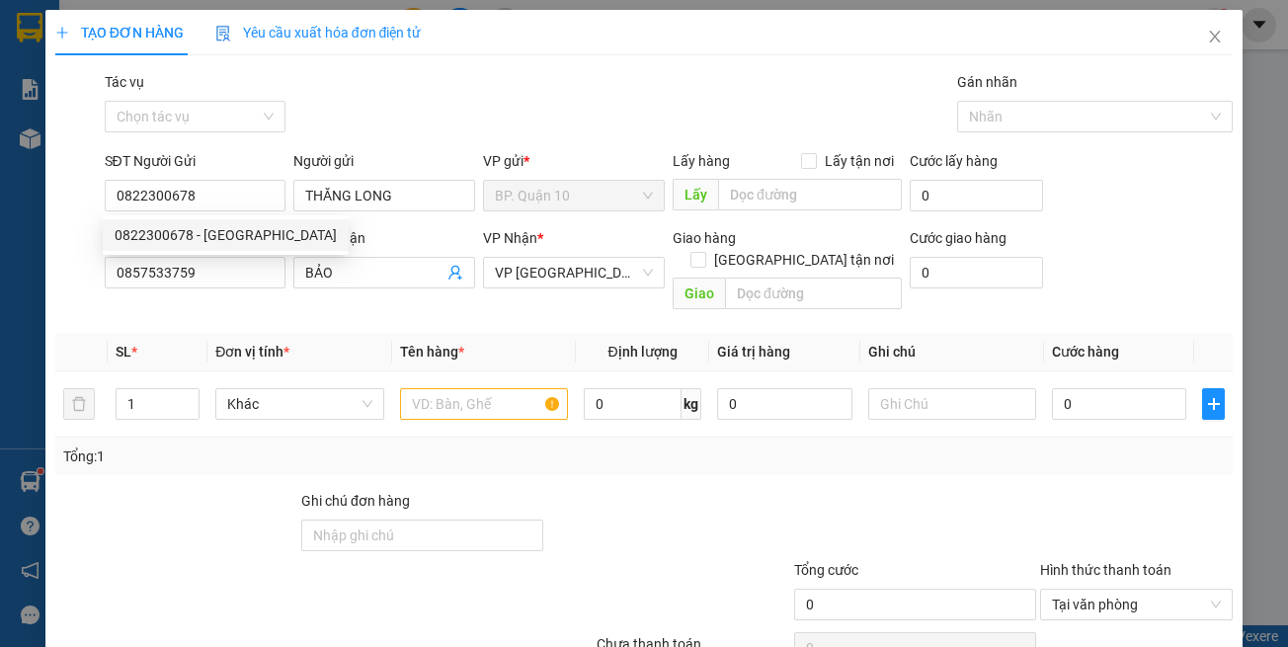
click at [210, 292] on div "SĐT Người Nhận 0857533759" at bounding box center [196, 261] width 182 height 69
type input "50.000"
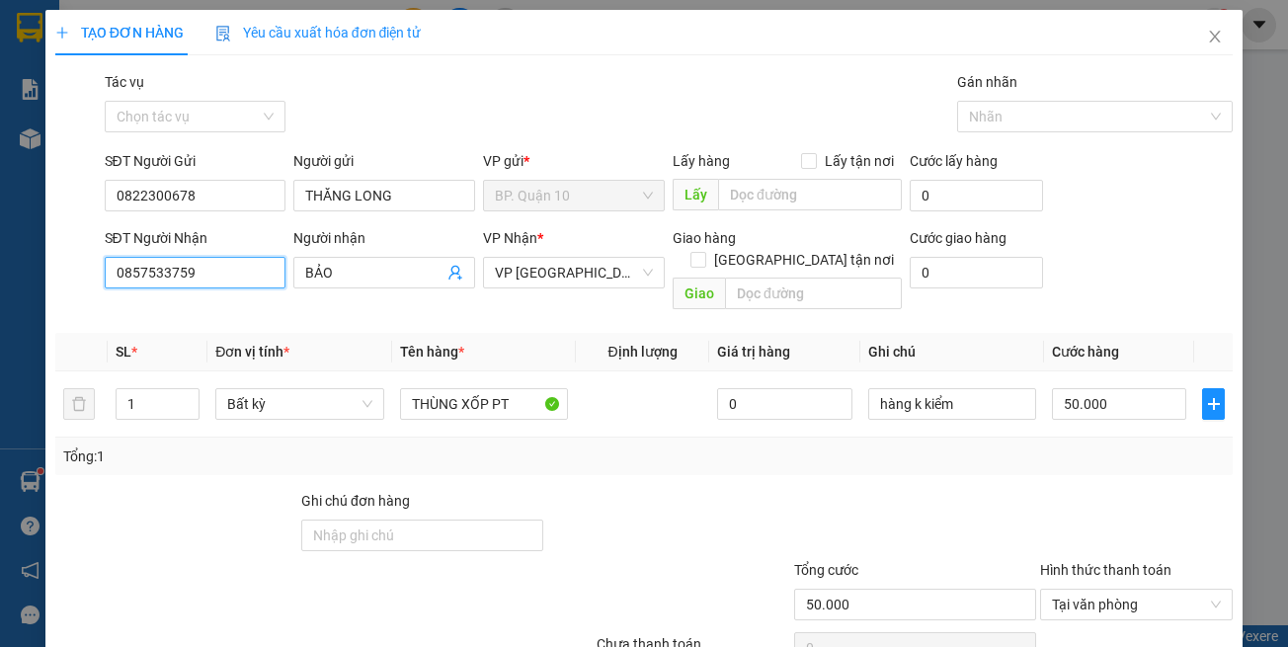
click at [220, 284] on input "0857533759" at bounding box center [196, 273] width 182 height 32
type input "0901232696"
click at [200, 313] on div "0901232696 - ĐẠT" at bounding box center [192, 312] width 155 height 22
type input "ĐẠT"
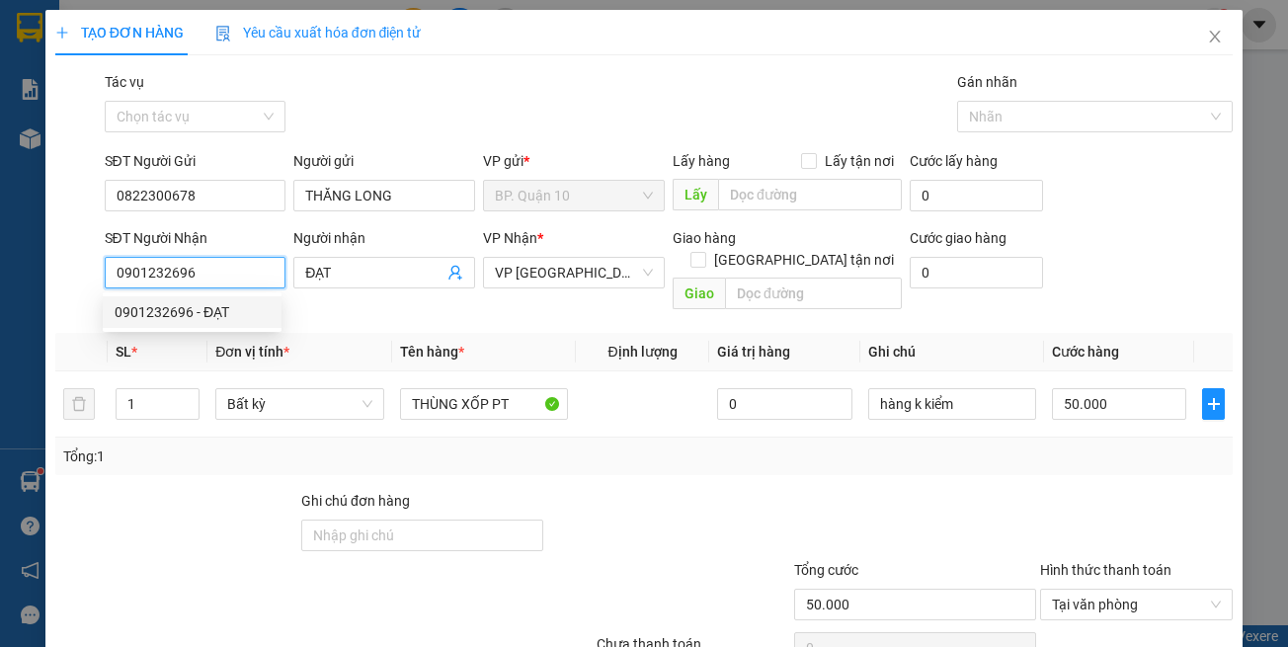
type input "30.000"
type input "0901232696"
click at [535, 333] on th "Tên hàng *" at bounding box center [484, 352] width 184 height 39
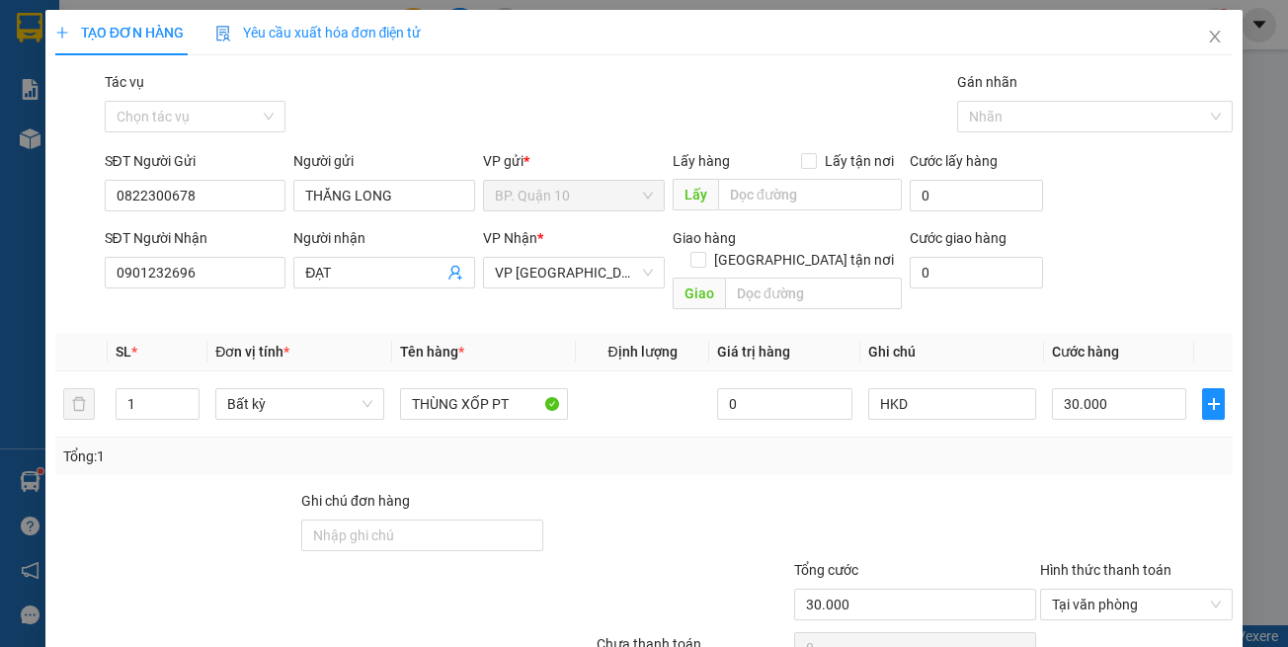
click at [545, 490] on div at bounding box center [668, 524] width 246 height 69
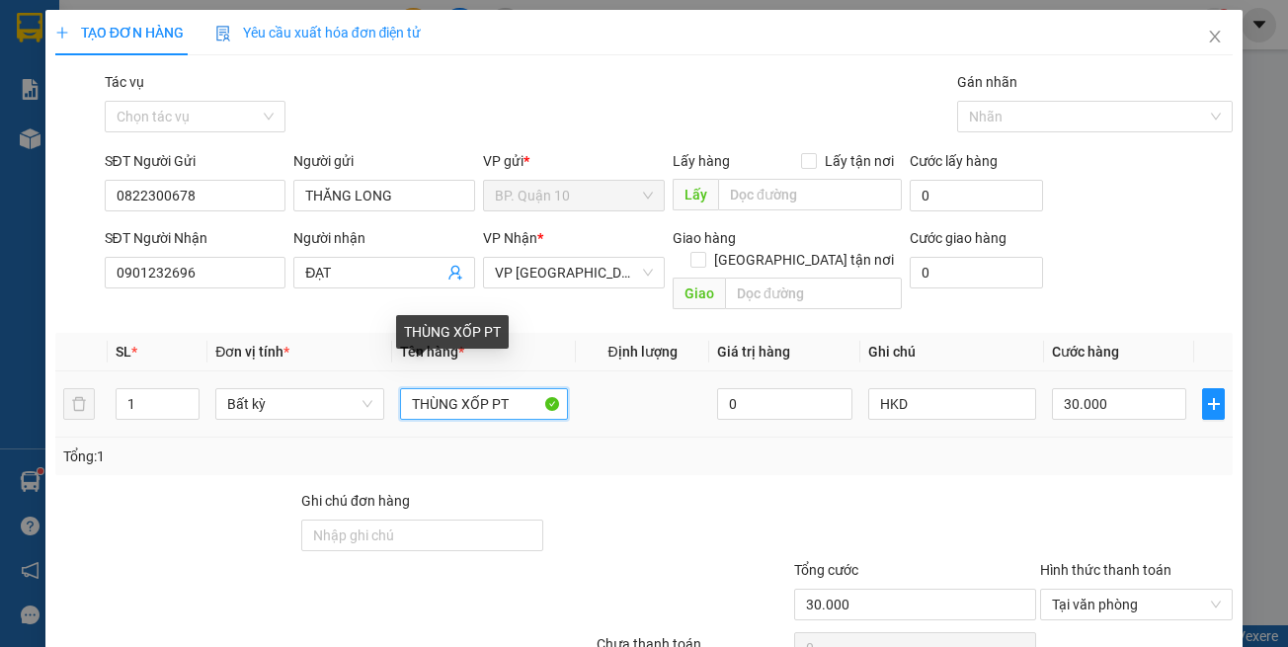
click at [446, 390] on input "THÙNG XỐP PT" at bounding box center [484, 404] width 168 height 32
click at [72, 390] on tr "1 Bất kỳ THÙNG XỐP PT 0 HKD 30.000" at bounding box center [644, 404] width 1178 height 66
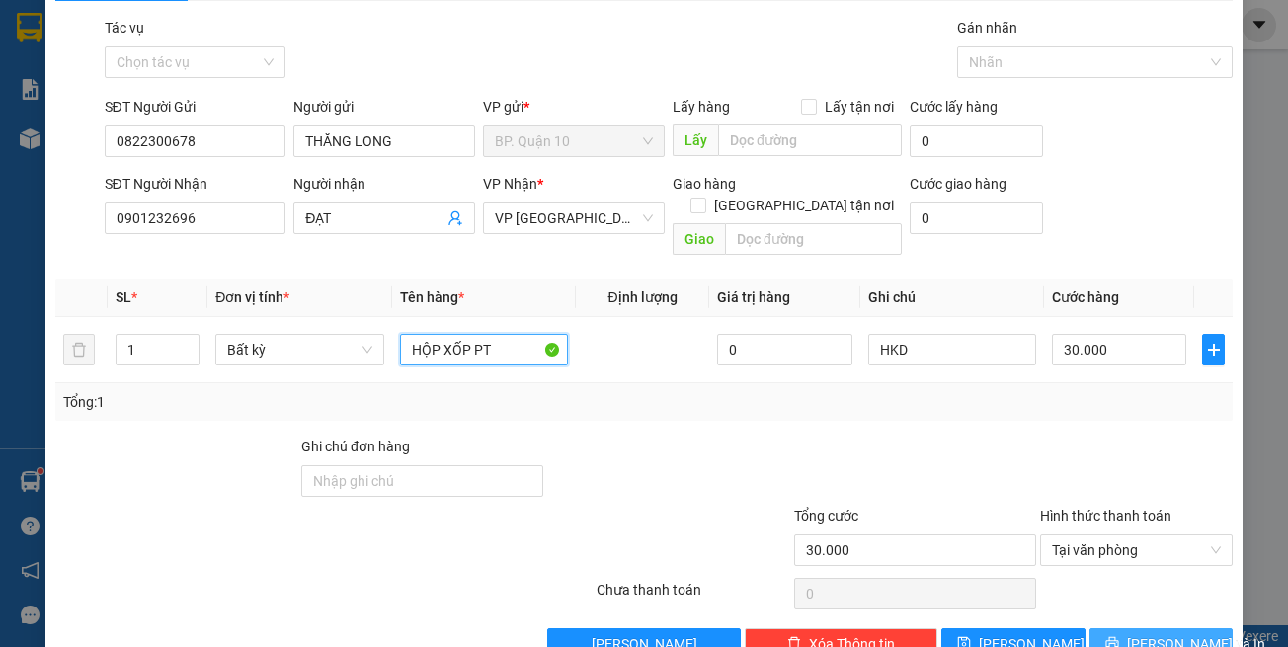
scroll to position [84, 0]
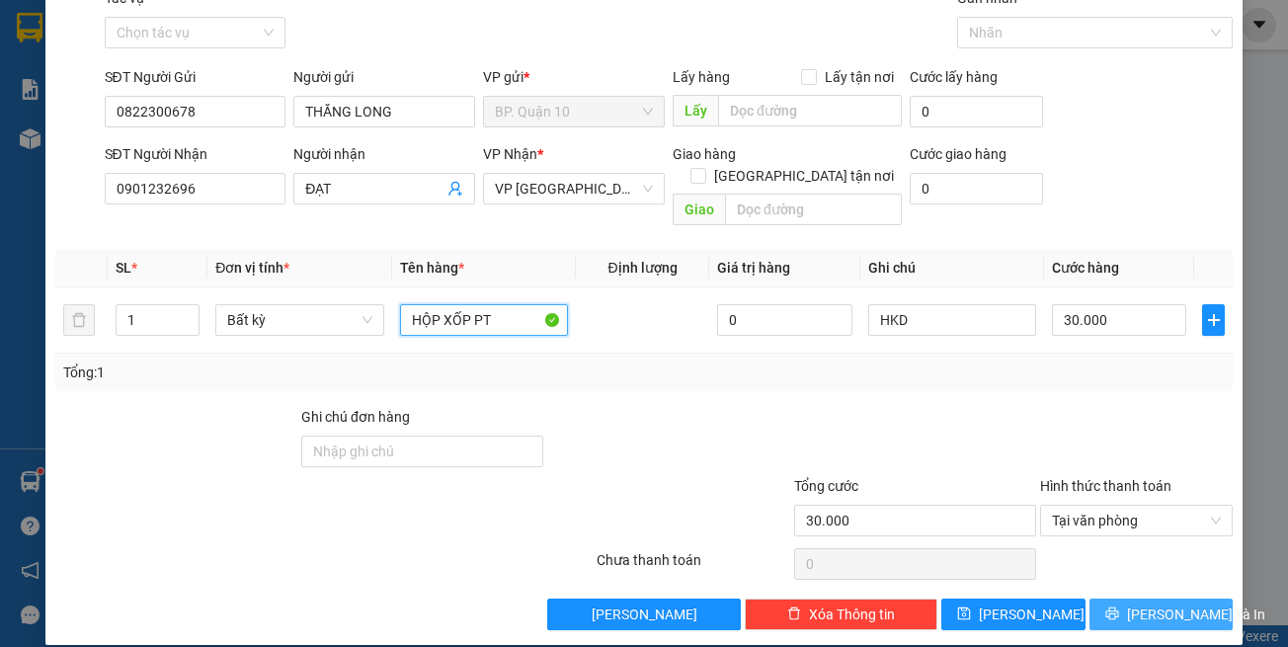
type input "HỘP XỐP PT"
drag, startPoint x: 1165, startPoint y: 598, endPoint x: 875, endPoint y: 511, distance: 302.2
click at [1162, 604] on span "[PERSON_NAME] và In" at bounding box center [1196, 615] width 138 height 22
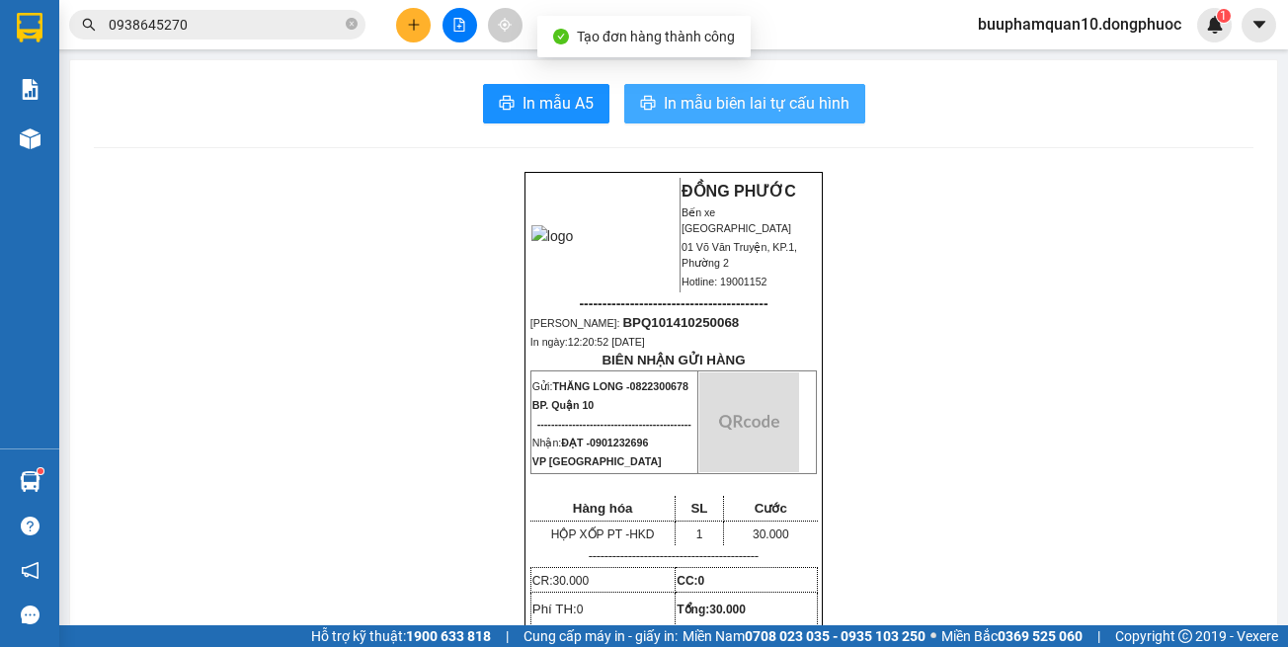
click at [706, 114] on span "In mẫu biên lai tự cấu hình" at bounding box center [757, 103] width 186 height 25
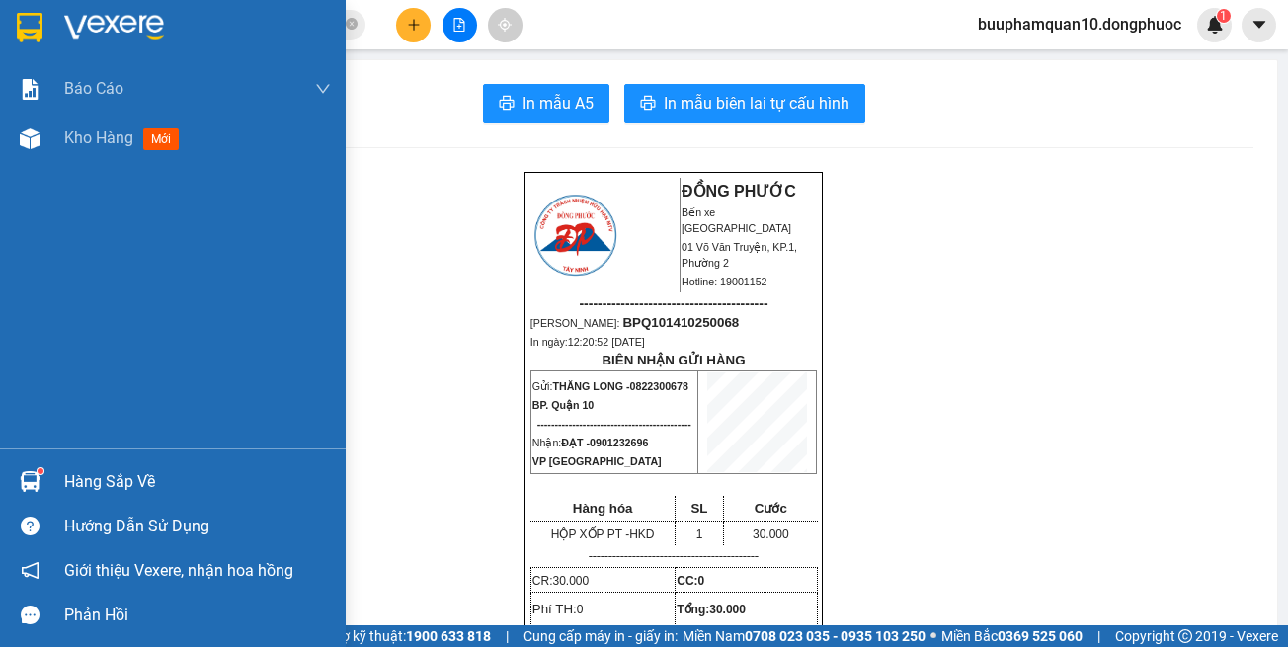
click at [41, 484] on div at bounding box center [30, 481] width 35 height 35
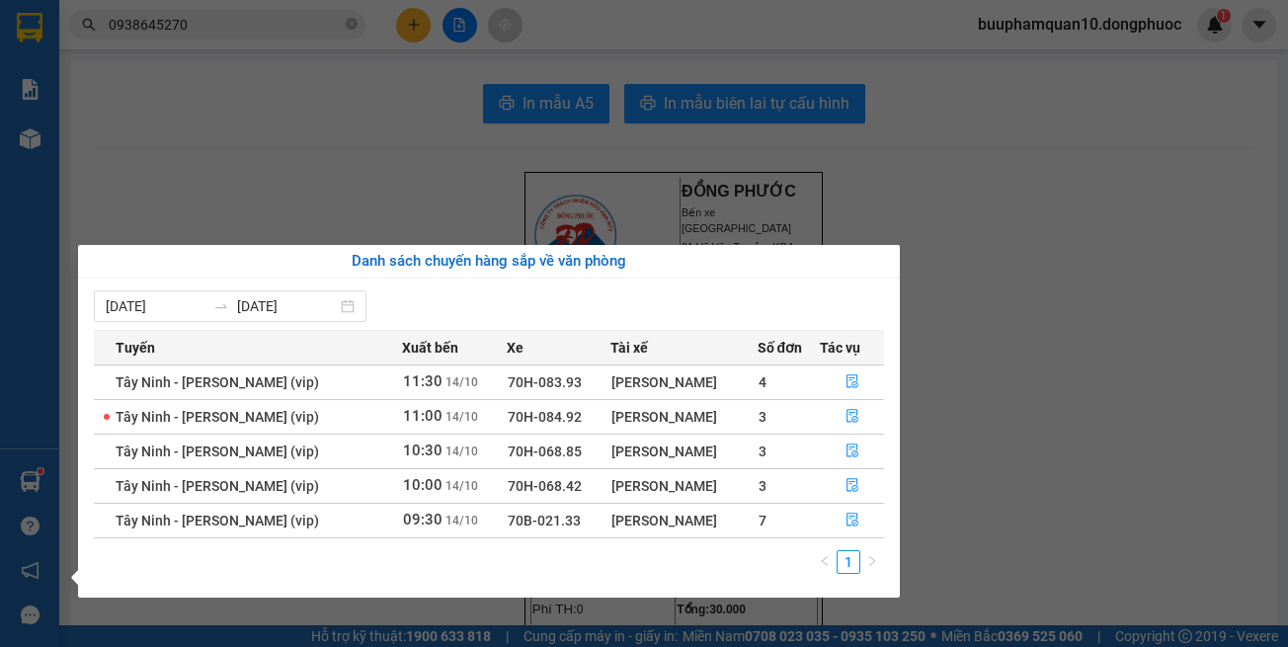
click at [1002, 406] on section "Kết quả tìm kiếm ( 17 ) Bộ lọc Thuộc VP này Mã ĐH Trạng thái Món hàng Tổng cước…" at bounding box center [644, 323] width 1288 height 647
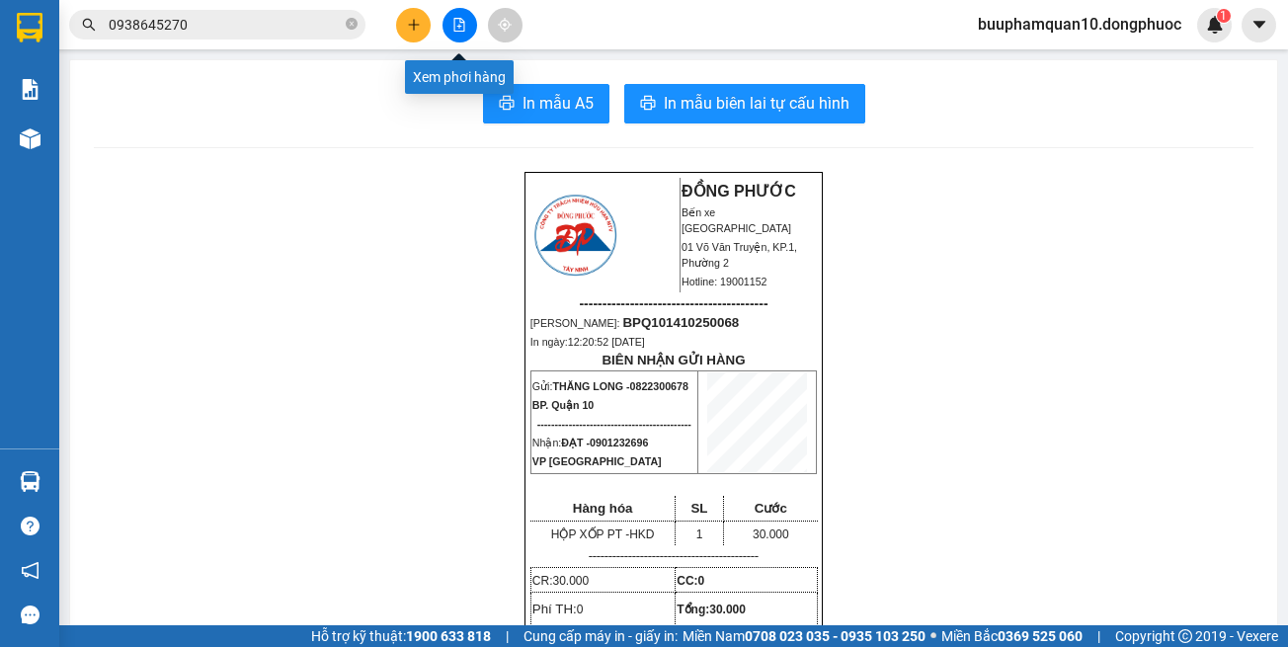
click at [460, 20] on icon "file-add" at bounding box center [459, 25] width 11 height 14
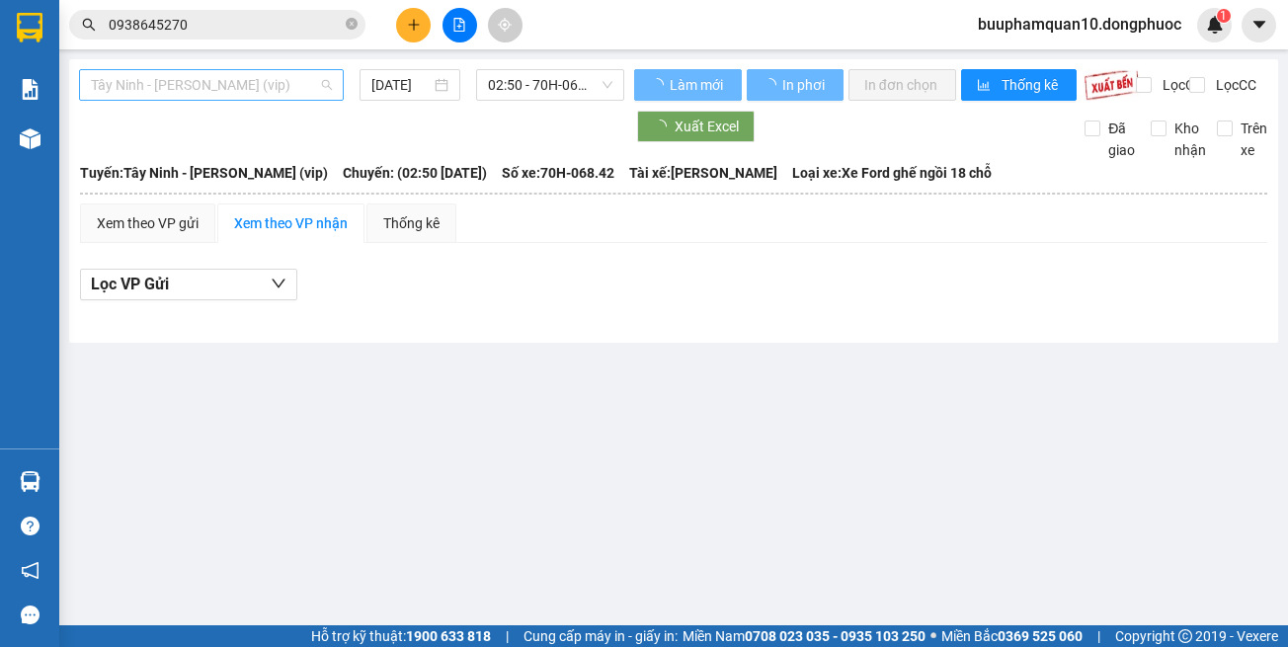
click at [143, 76] on span "Tây Ninh - [PERSON_NAME] (vip)" at bounding box center [211, 85] width 241 height 30
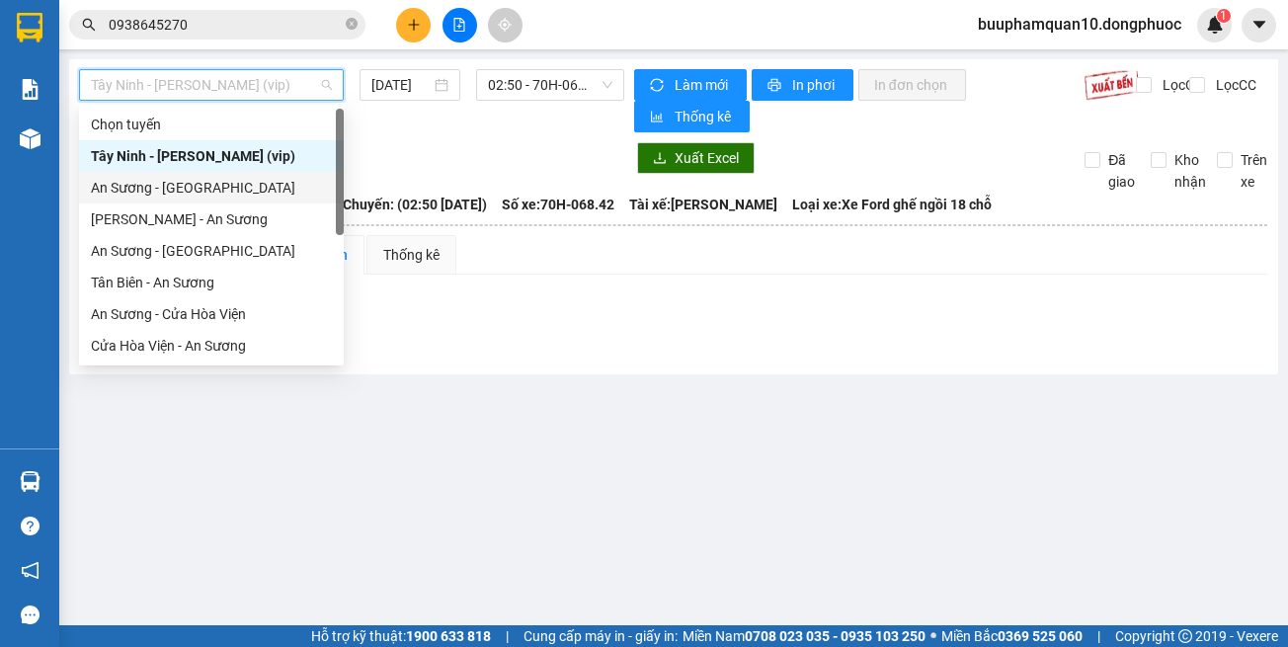
scroll to position [221, 0]
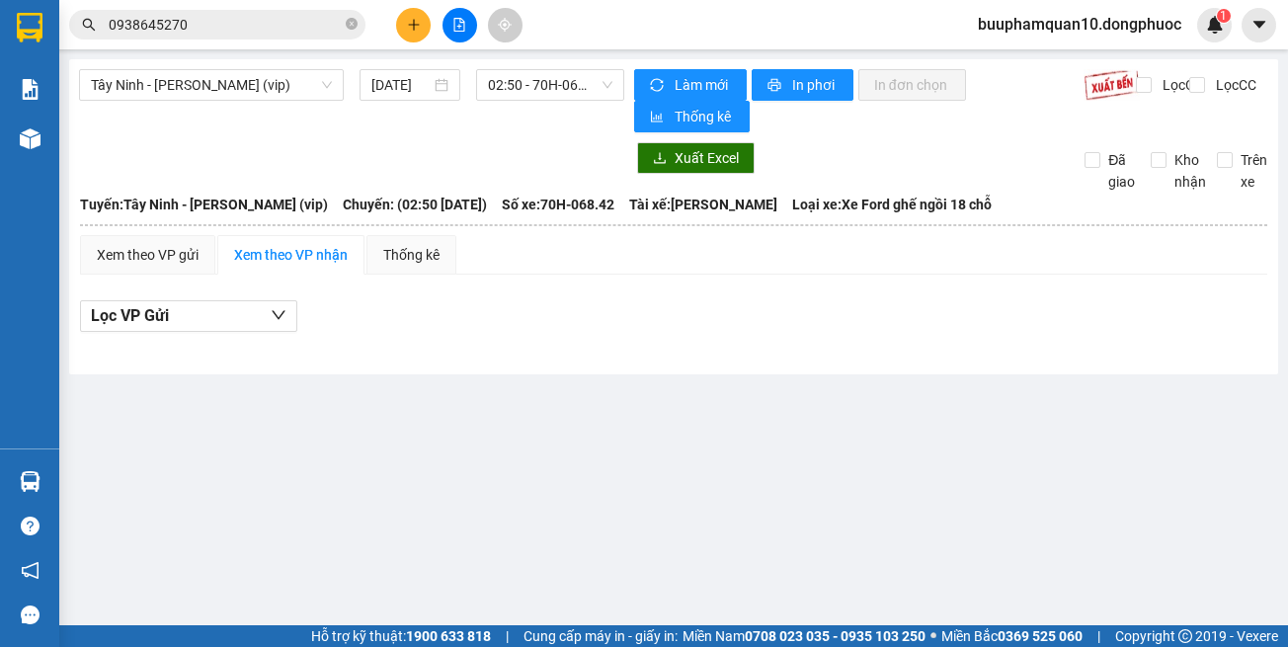
drag, startPoint x: 265, startPoint y: 365, endPoint x: 271, endPoint y: 353, distance: 14.1
click at [266, 364] on div "Tây Ninh - [PERSON_NAME] (vip) [DATE] 02:50 - 70H-068.42 Làm mới In phơi In đơn…" at bounding box center [673, 216] width 1209 height 315
click at [297, 90] on span "Tây Ninh - [PERSON_NAME] (vip)" at bounding box center [211, 85] width 241 height 30
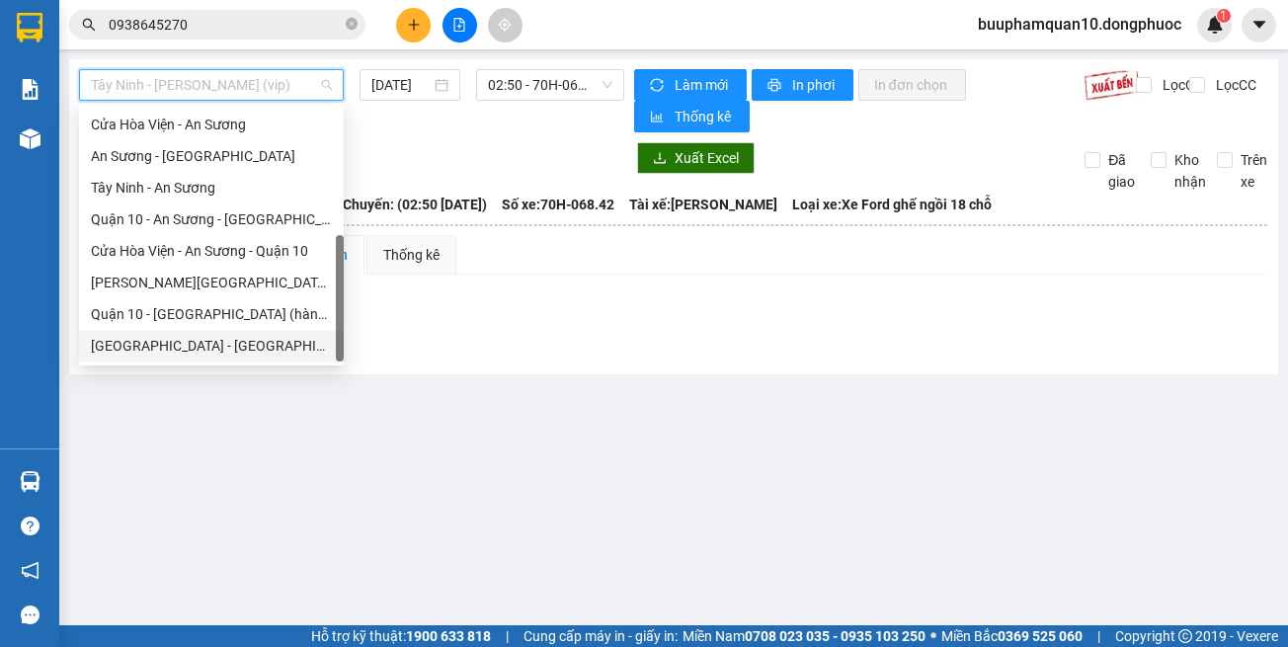
click at [313, 358] on div "[GEOGRAPHIC_DATA] - [GEOGRAPHIC_DATA] (vip)" at bounding box center [211, 346] width 265 height 32
type input "[DATE]"
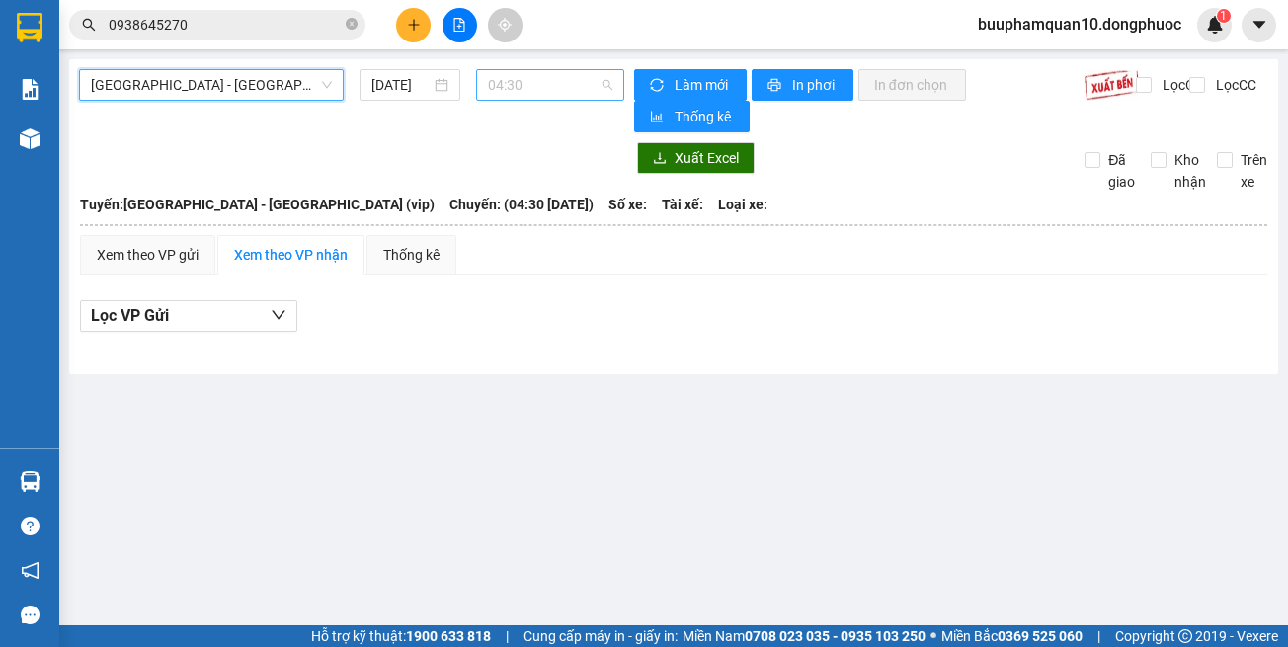
click at [533, 80] on span "04:30" at bounding box center [550, 85] width 124 height 30
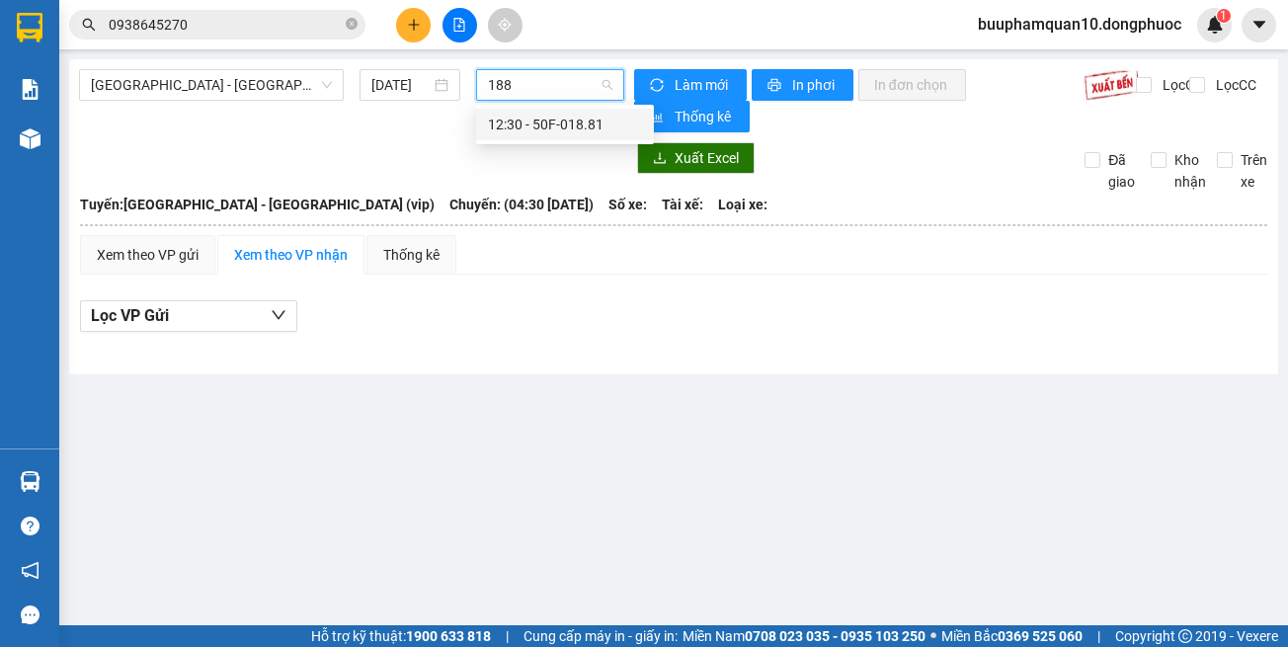
type input "1881"
click at [536, 126] on div "12:30 - 50F-018.81" at bounding box center [565, 125] width 154 height 22
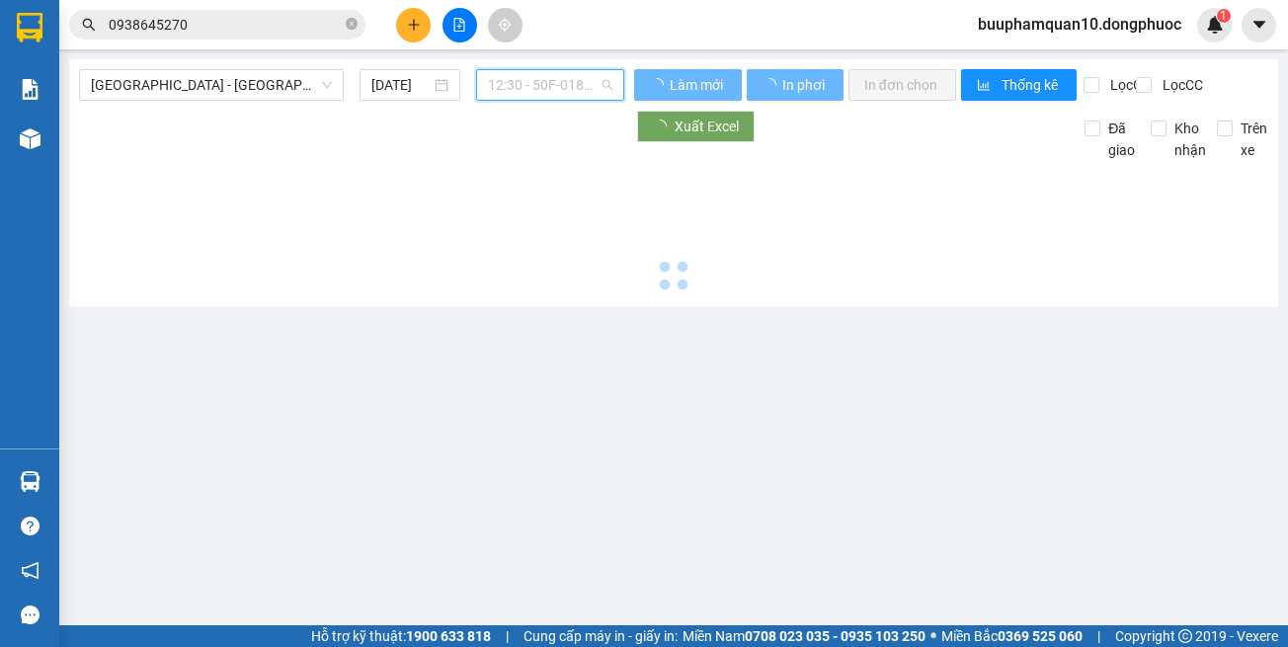
click at [536, 96] on span "12:30 - 50F-018.81" at bounding box center [550, 85] width 124 height 30
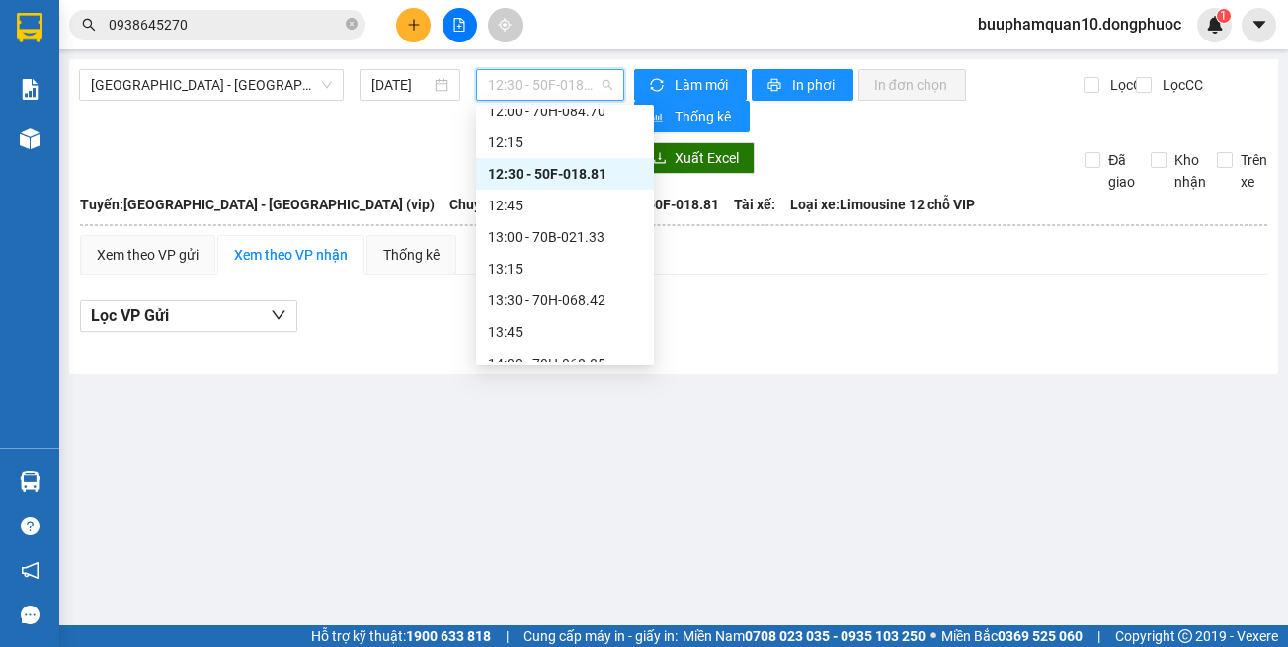
scroll to position [1019, 0]
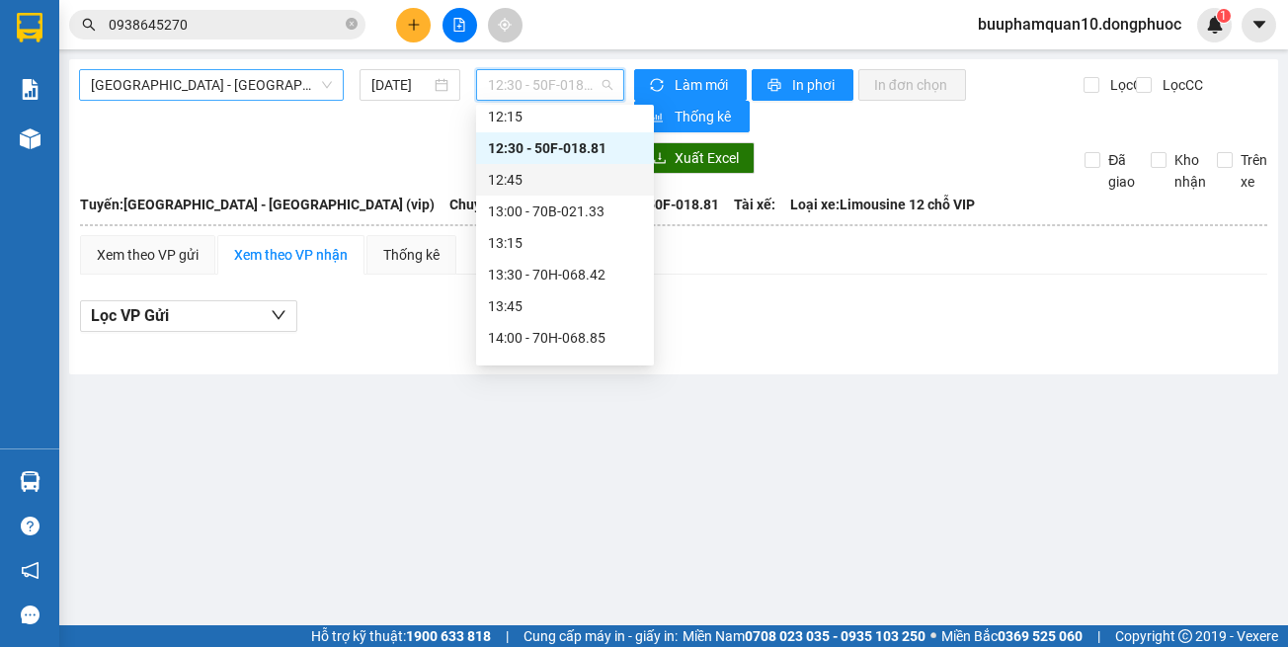
click at [205, 70] on div "Hồ Chí Minh - Tây Ninh (vip) 14/10/2025 12:30 - 50F-018.81 Làm mới In phơi In đ…" at bounding box center [673, 216] width 1209 height 315
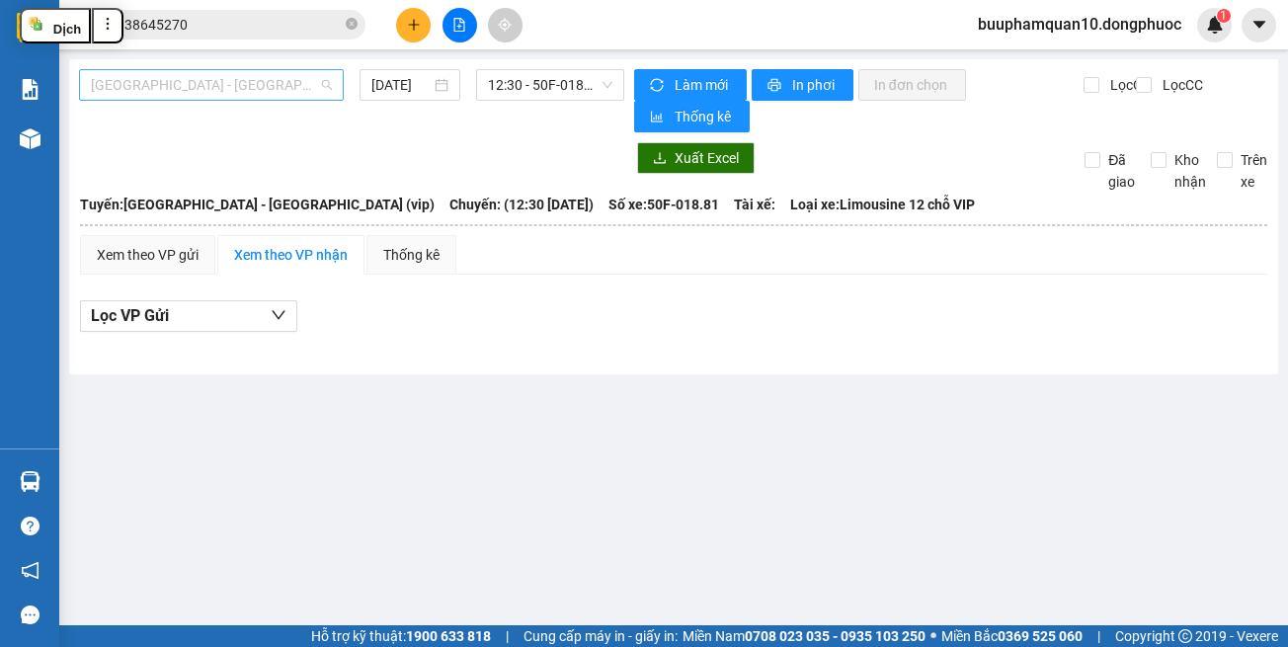
click at [203, 81] on span "[GEOGRAPHIC_DATA] - [GEOGRAPHIC_DATA] (vip)" at bounding box center [211, 85] width 241 height 30
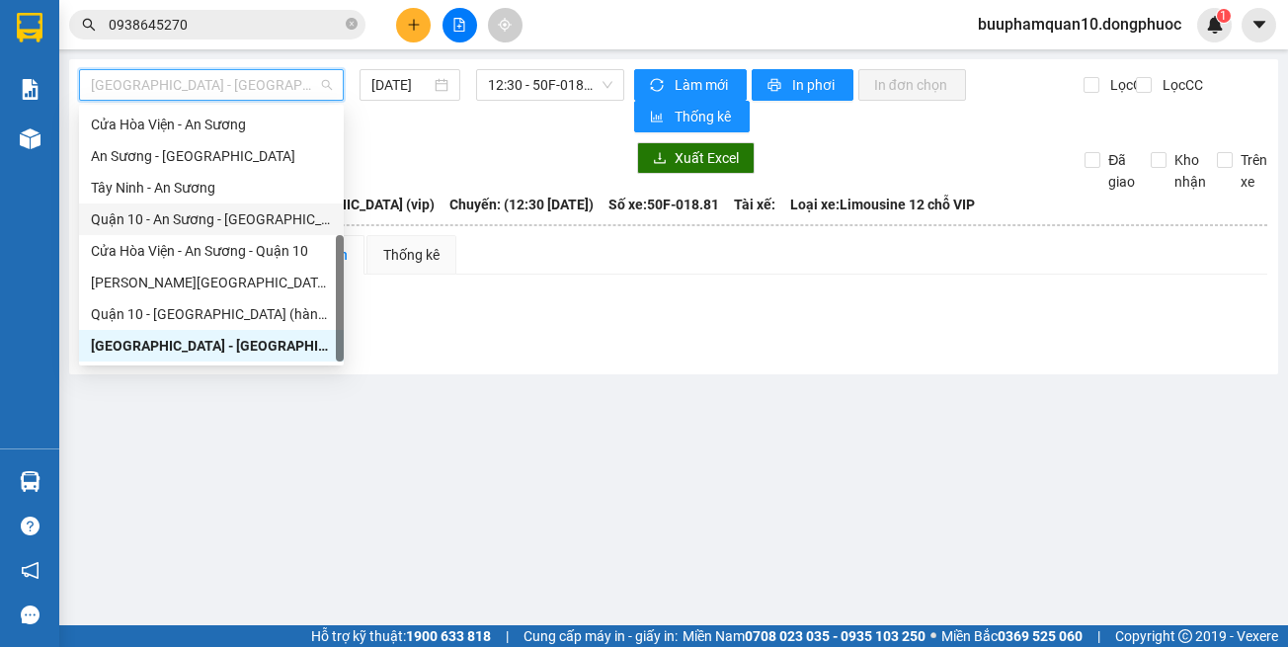
drag, startPoint x: 238, startPoint y: 213, endPoint x: 328, endPoint y: 153, distance: 108.2
click at [239, 208] on div "Quận 10 - An Sương - [GEOGRAPHIC_DATA]" at bounding box center [211, 219] width 241 height 22
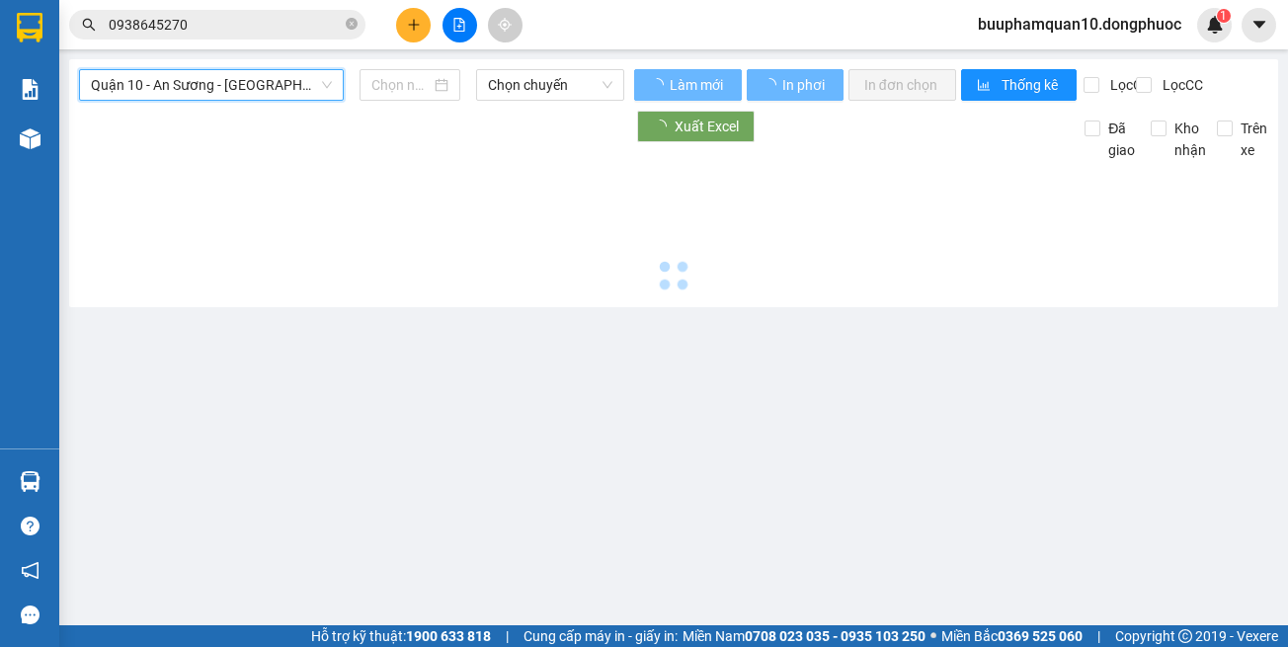
type input "[DATE]"
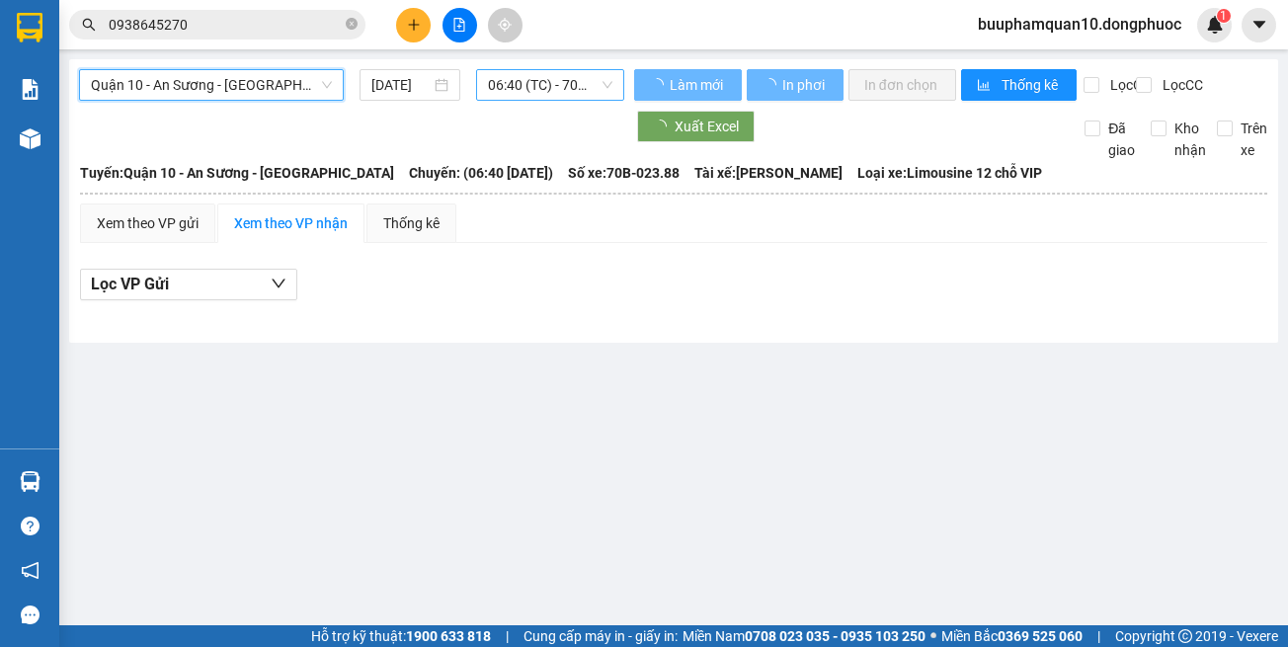
click at [520, 88] on span "06:40 (TC) - 70B-023.88" at bounding box center [550, 85] width 124 height 30
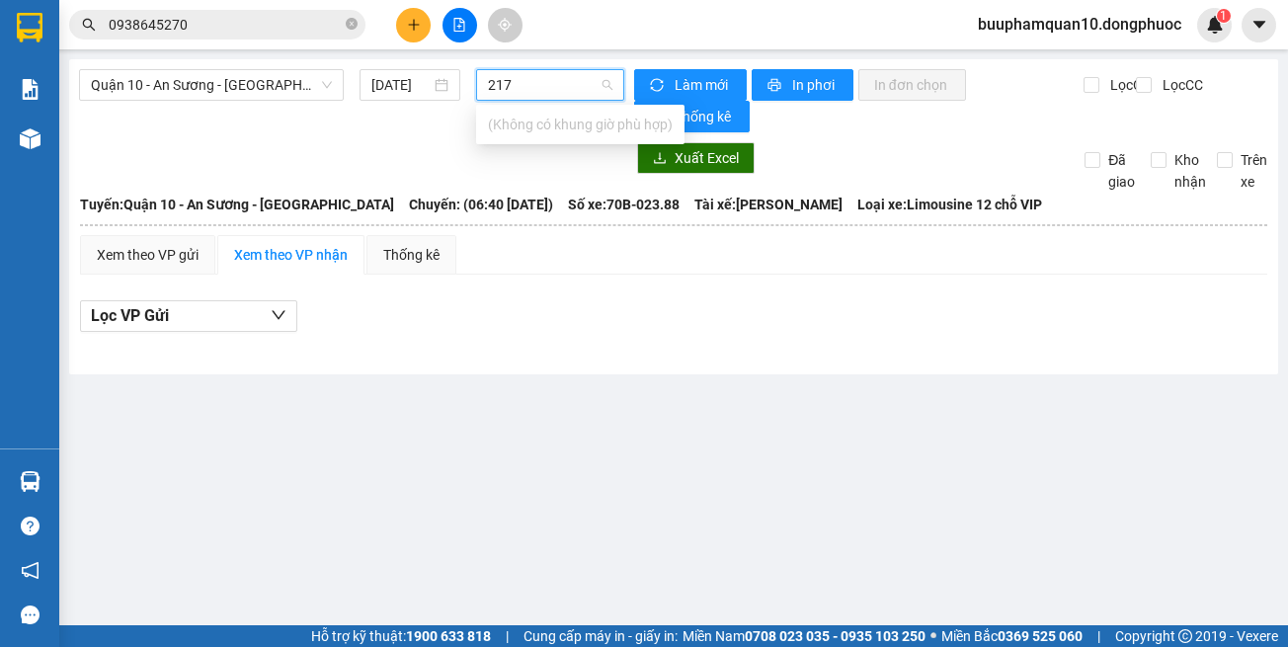
type input "217"
click at [517, 83] on span "06:40 (TC) - 70B-023.88" at bounding box center [550, 85] width 124 height 30
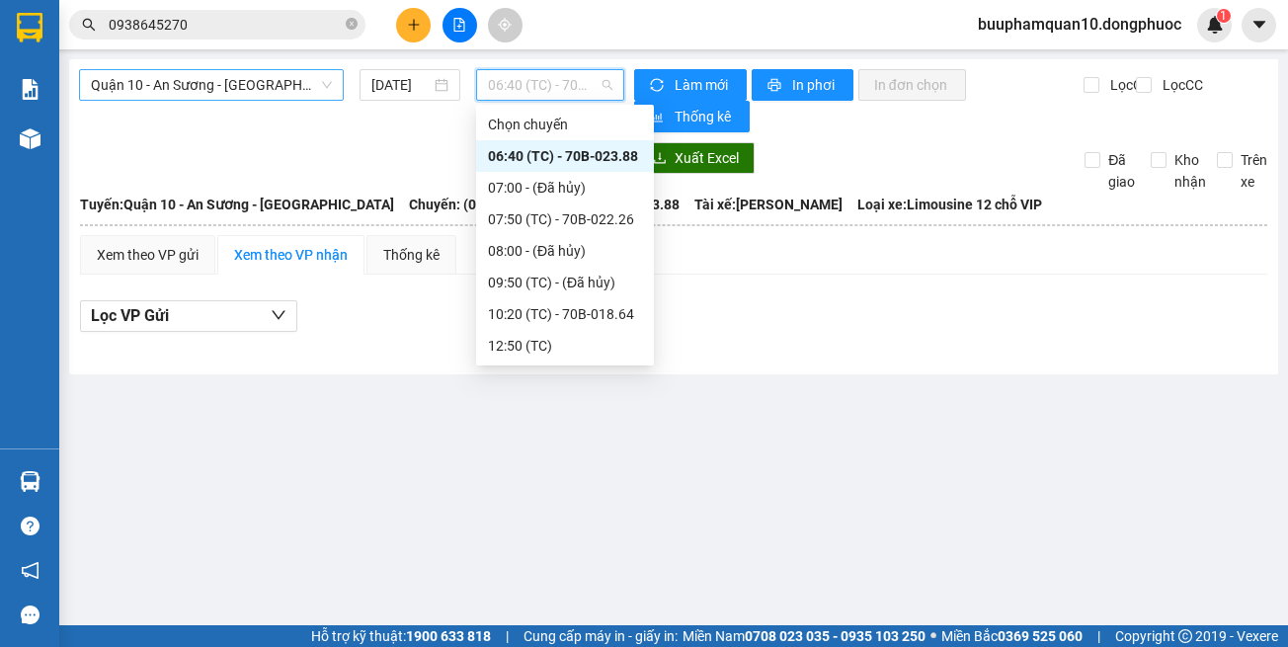
click at [229, 84] on span "Quận 10 - An Sương - [GEOGRAPHIC_DATA]" at bounding box center [211, 85] width 241 height 30
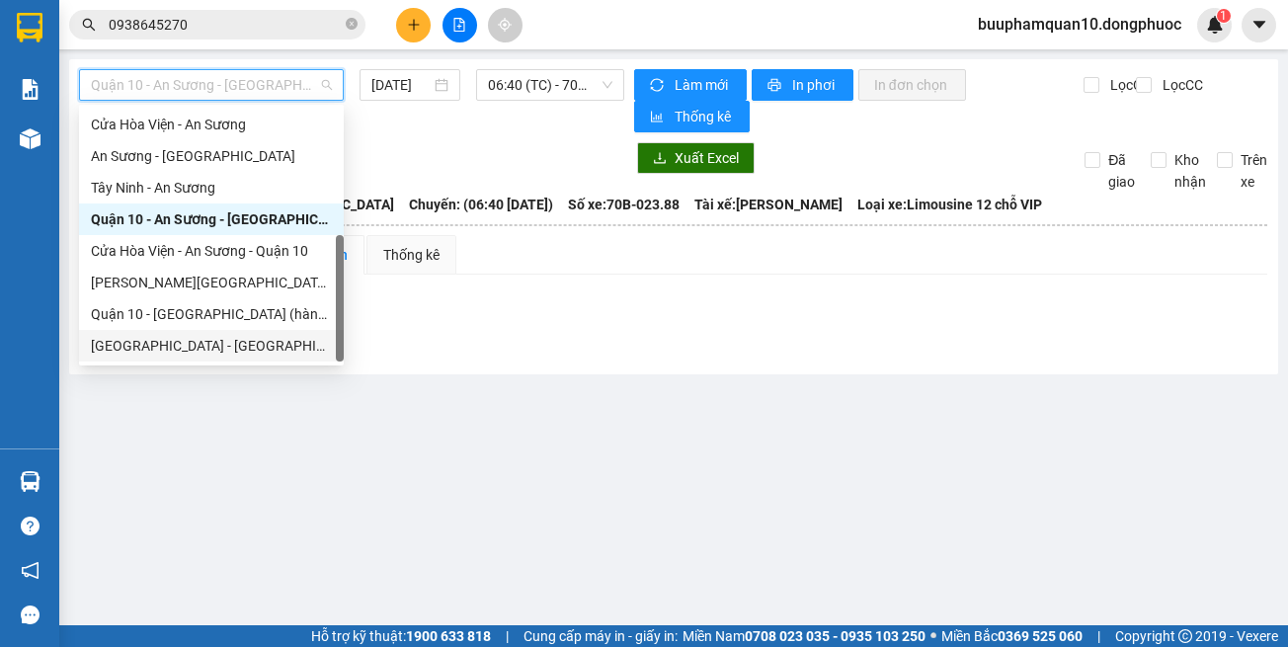
click at [258, 340] on div "[GEOGRAPHIC_DATA] - [GEOGRAPHIC_DATA] (vip)" at bounding box center [211, 346] width 241 height 22
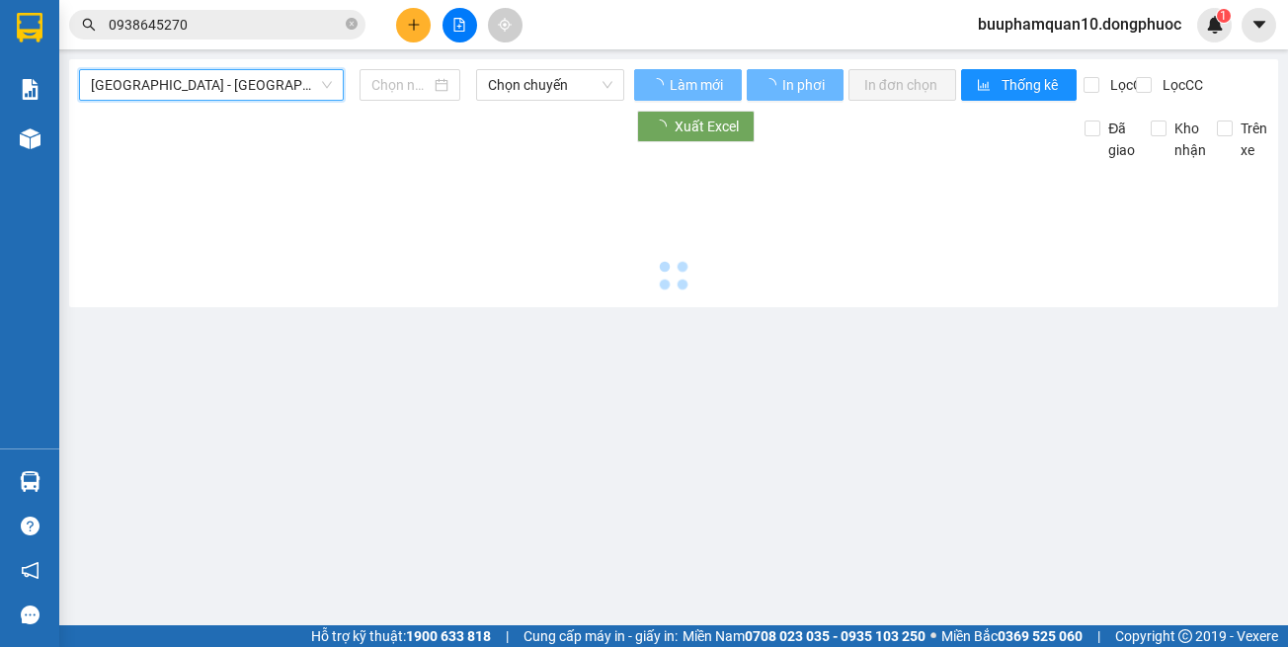
type input "[DATE]"
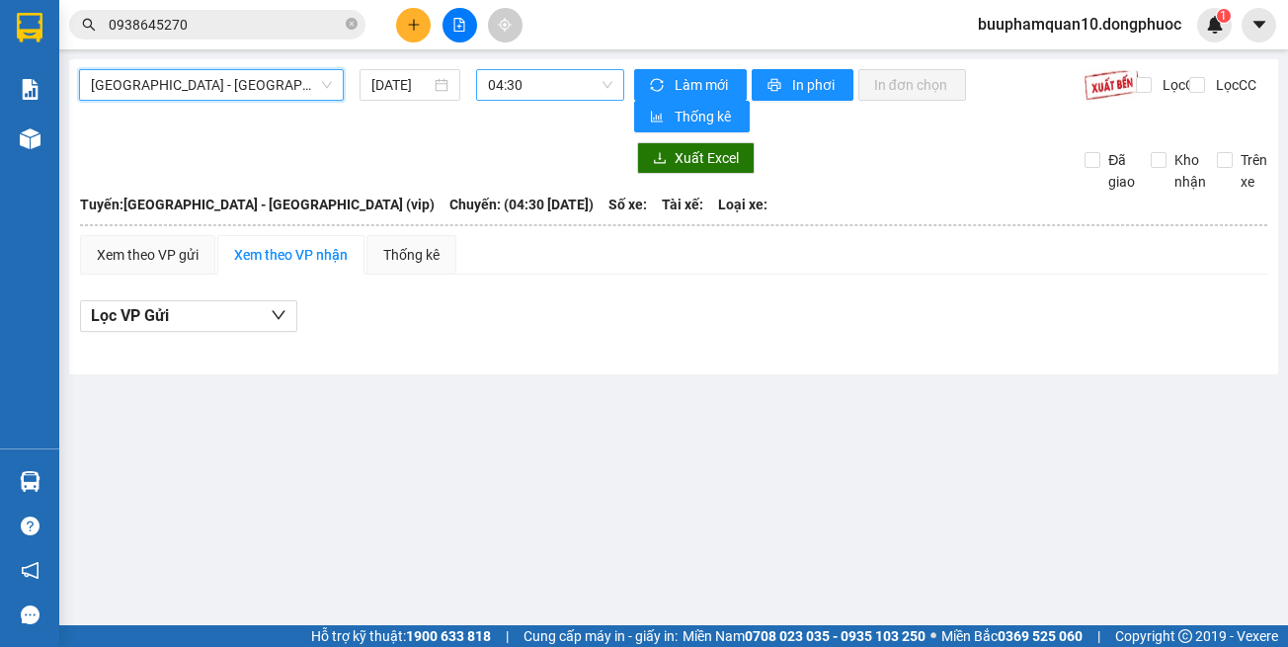
click at [524, 71] on span "04:30" at bounding box center [550, 85] width 124 height 30
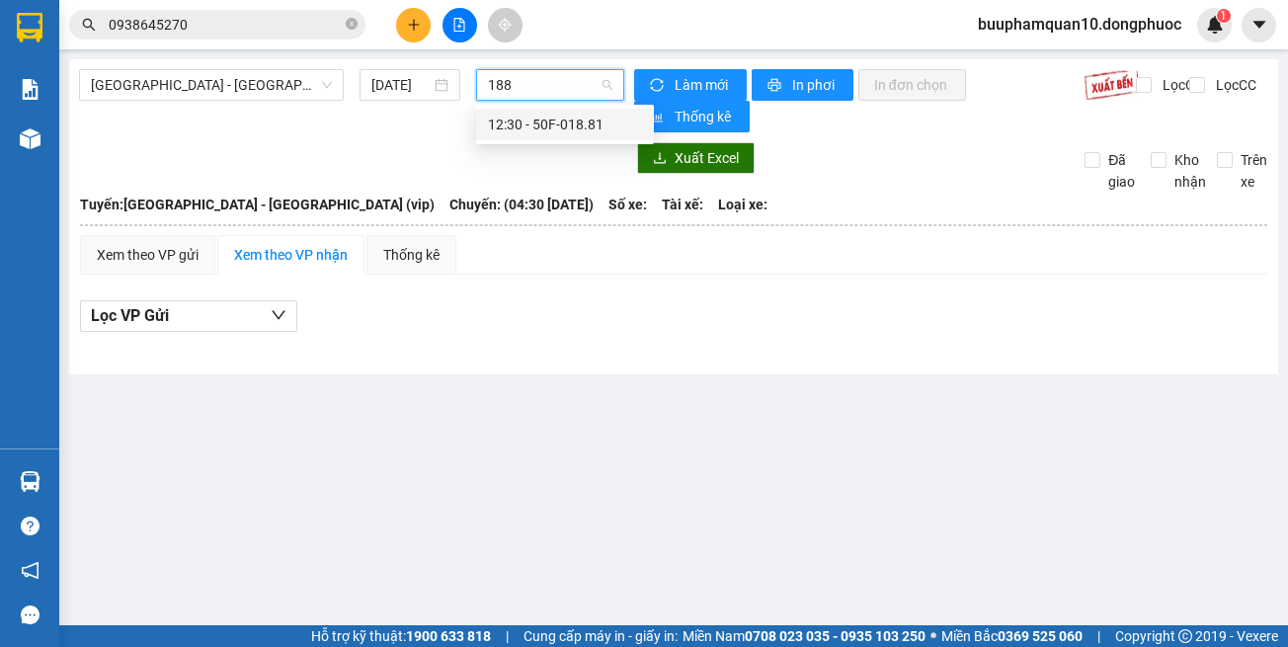
type input "1881"
click at [531, 134] on div "12:30 - 50F-018.81" at bounding box center [565, 125] width 154 height 22
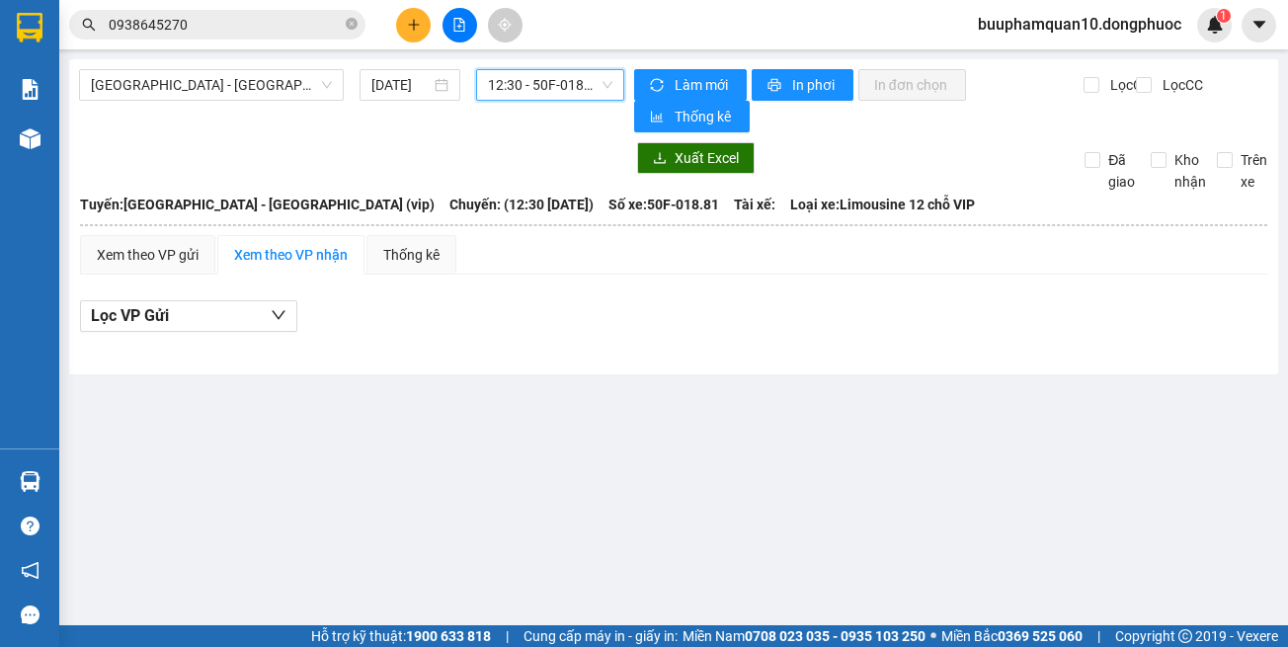
click at [562, 87] on span "12:30 - 50F-018.81" at bounding box center [550, 85] width 124 height 30
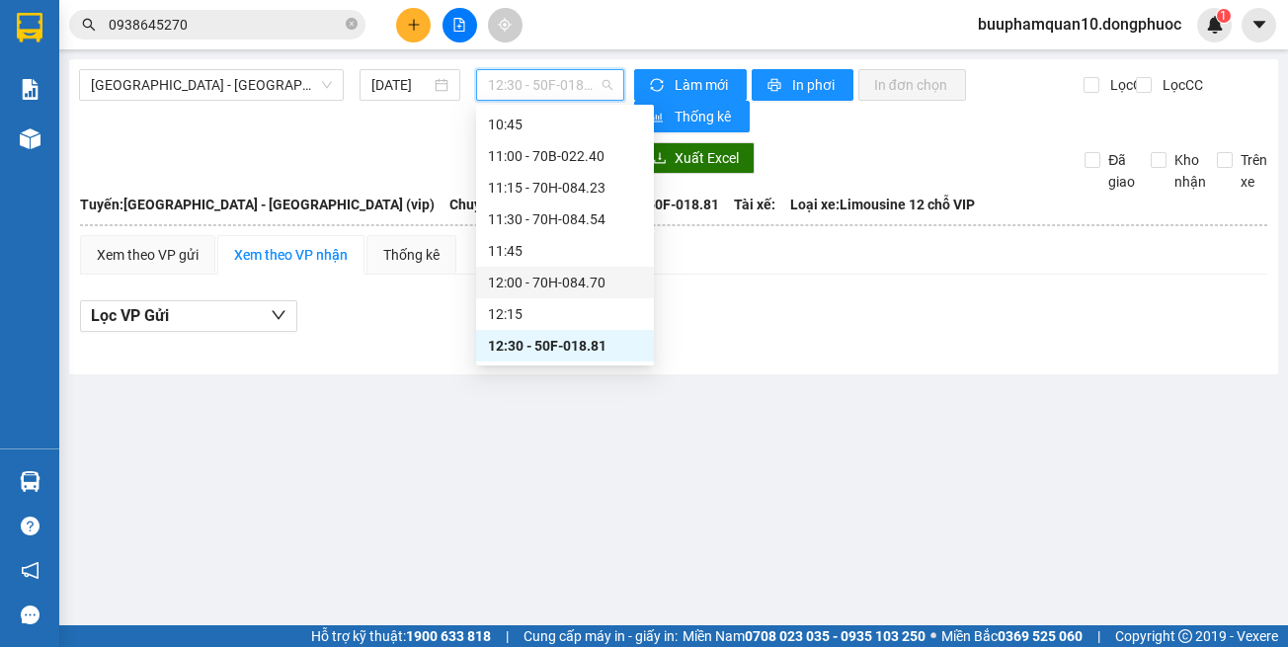
click at [609, 278] on div "12:00 - 70H-084.70" at bounding box center [565, 283] width 154 height 22
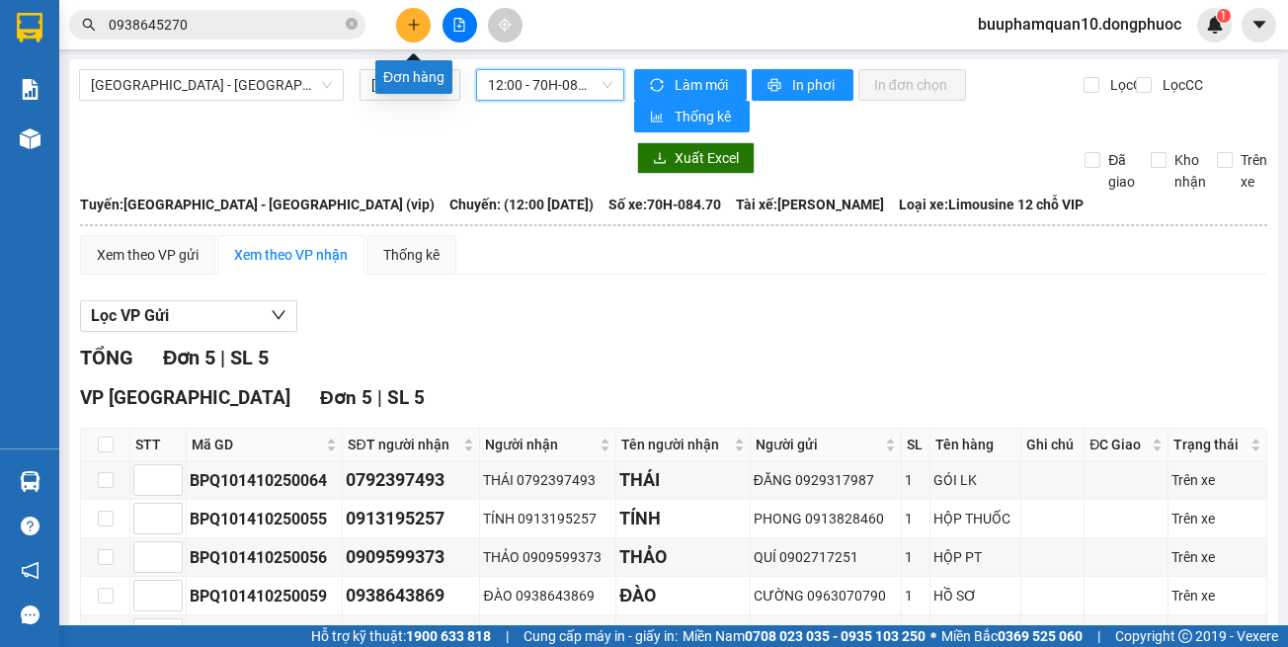
click at [416, 33] on button at bounding box center [413, 25] width 35 height 35
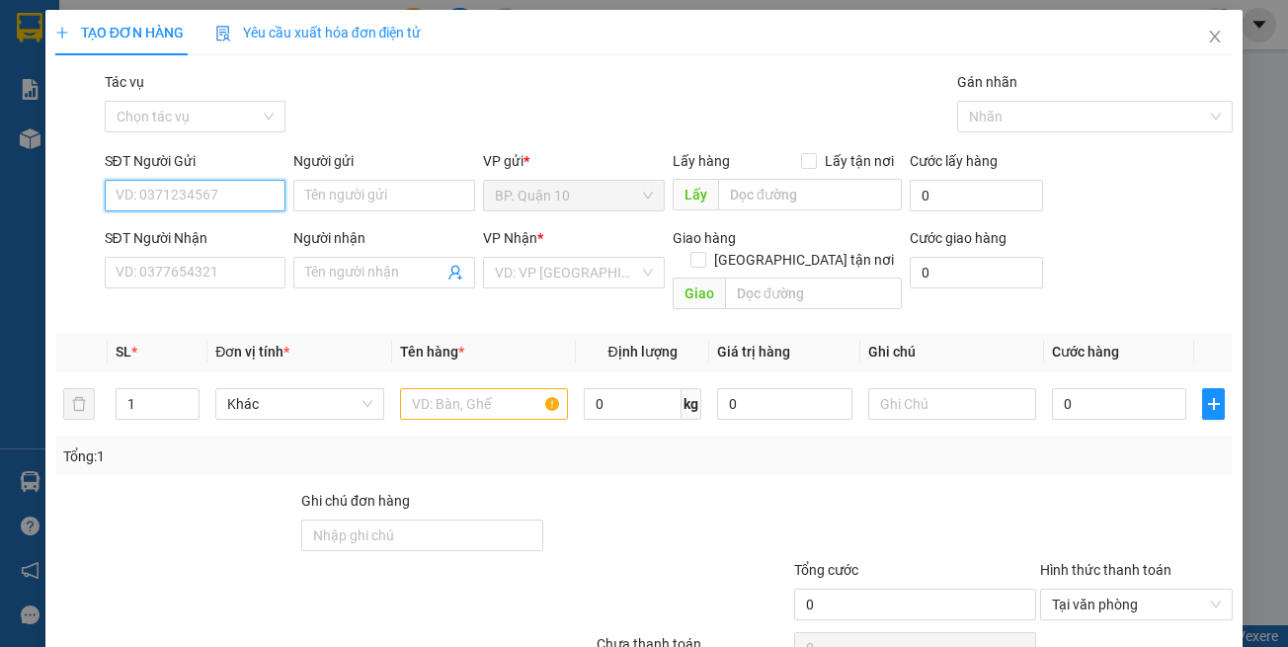
click at [235, 197] on input "SĐT Người Gửi" at bounding box center [196, 196] width 182 height 32
click at [196, 225] on div "0903369238 - VINH" at bounding box center [226, 235] width 222 height 22
type input "0903369238"
type input "VINH"
type input "0369733779"
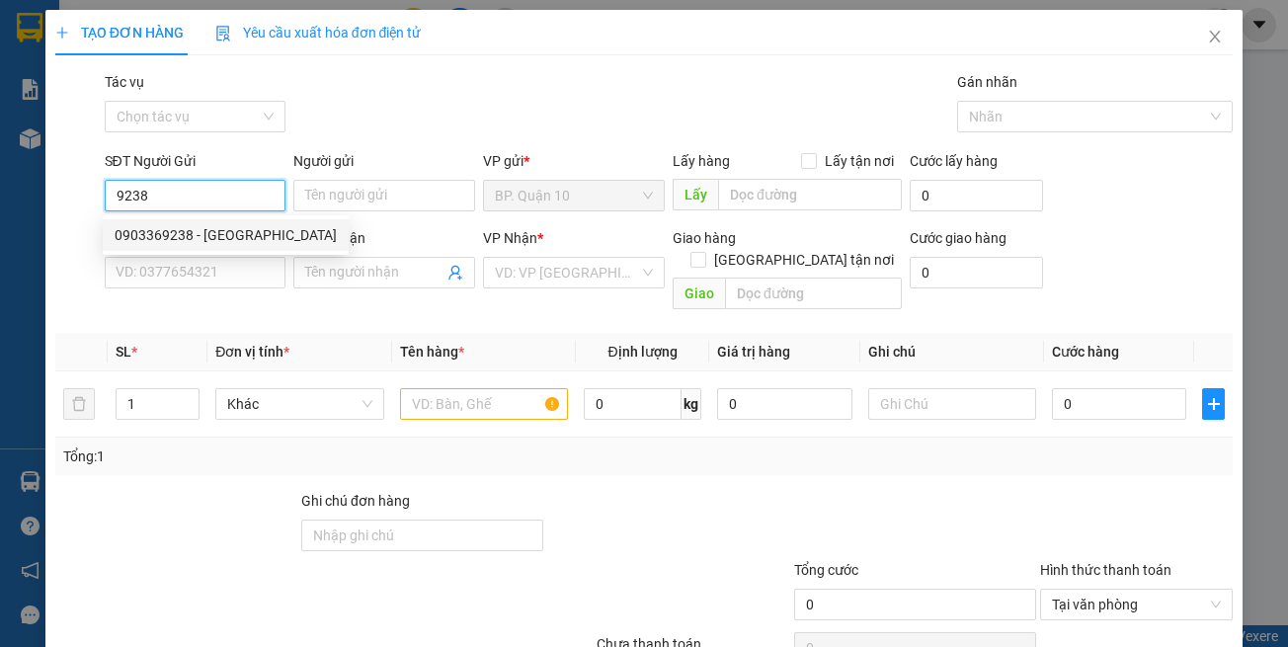
type input "NHI"
type input "0903369238"
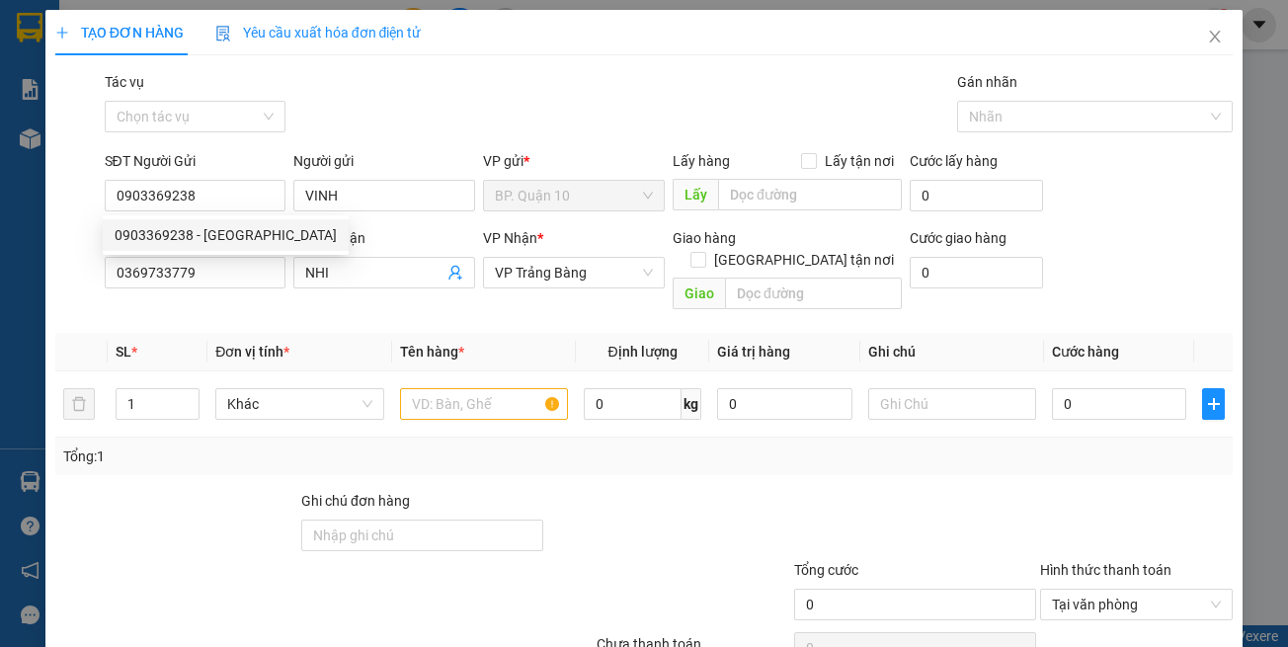
type input "30.000"
drag, startPoint x: 327, startPoint y: 308, endPoint x: 220, endPoint y: 276, distance: 111.6
click at [328, 305] on div "Transit Pickup Surcharge Ids Transit Deliver Surcharge Ids Transit Deliver Surc…" at bounding box center [644, 392] width 1178 height 643
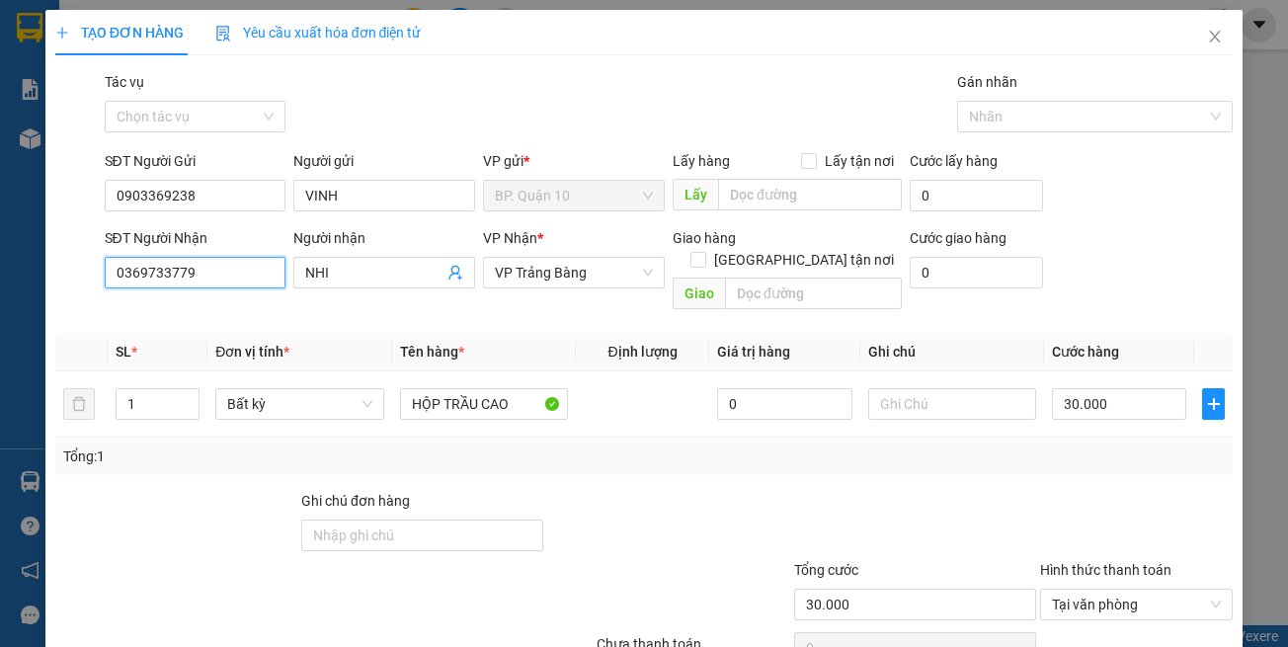
click at [265, 284] on input "0369733779" at bounding box center [196, 273] width 182 height 32
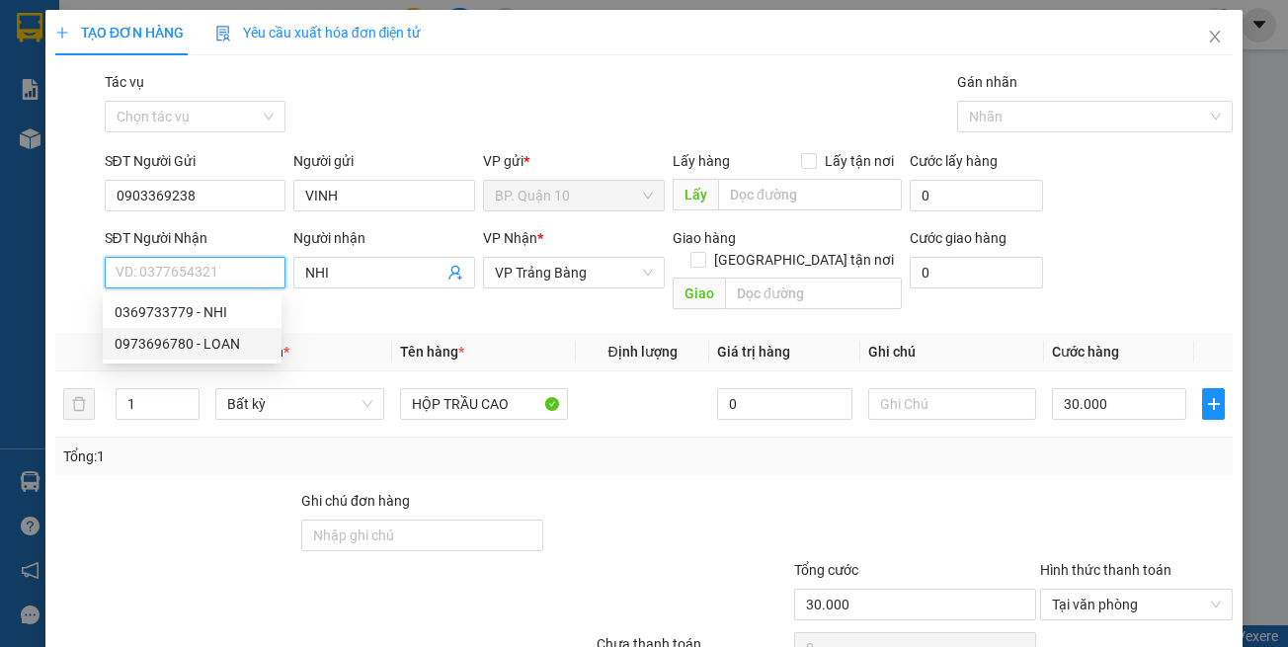
click at [259, 342] on div "0973696780 - LOAN" at bounding box center [192, 344] width 155 height 22
type input "0973696780"
type input "LOAN"
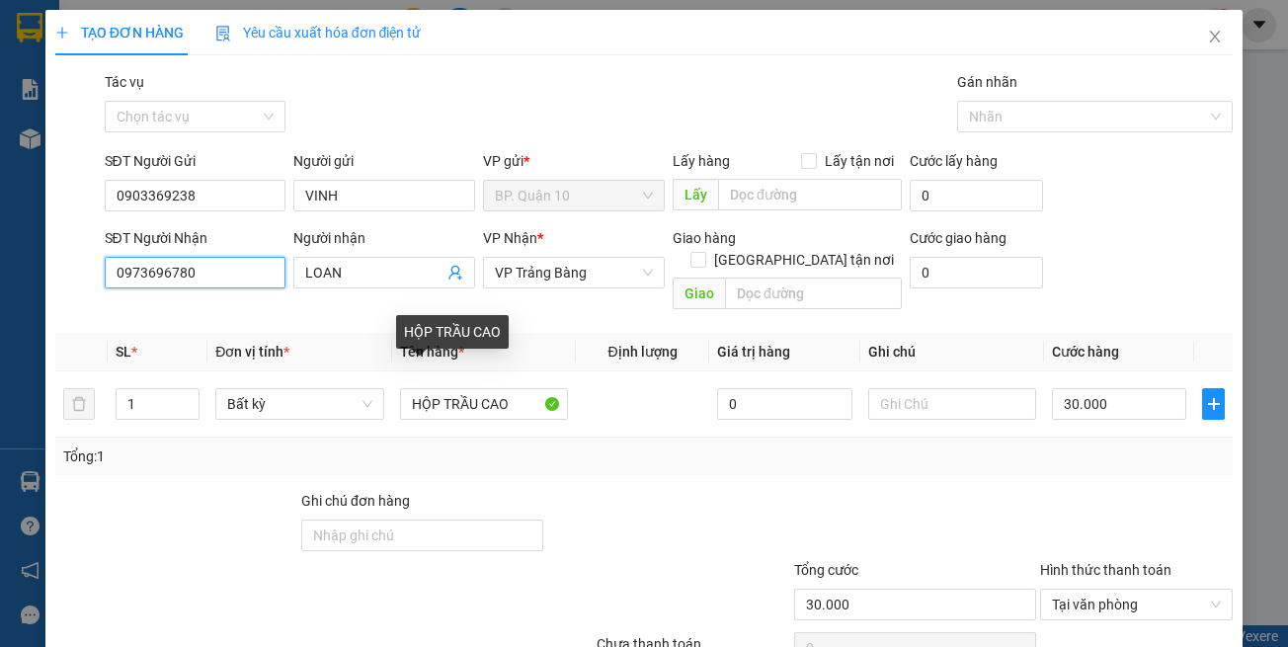
type input "0973696780"
click at [628, 446] on div "Tổng: 1" at bounding box center [644, 457] width 1163 height 22
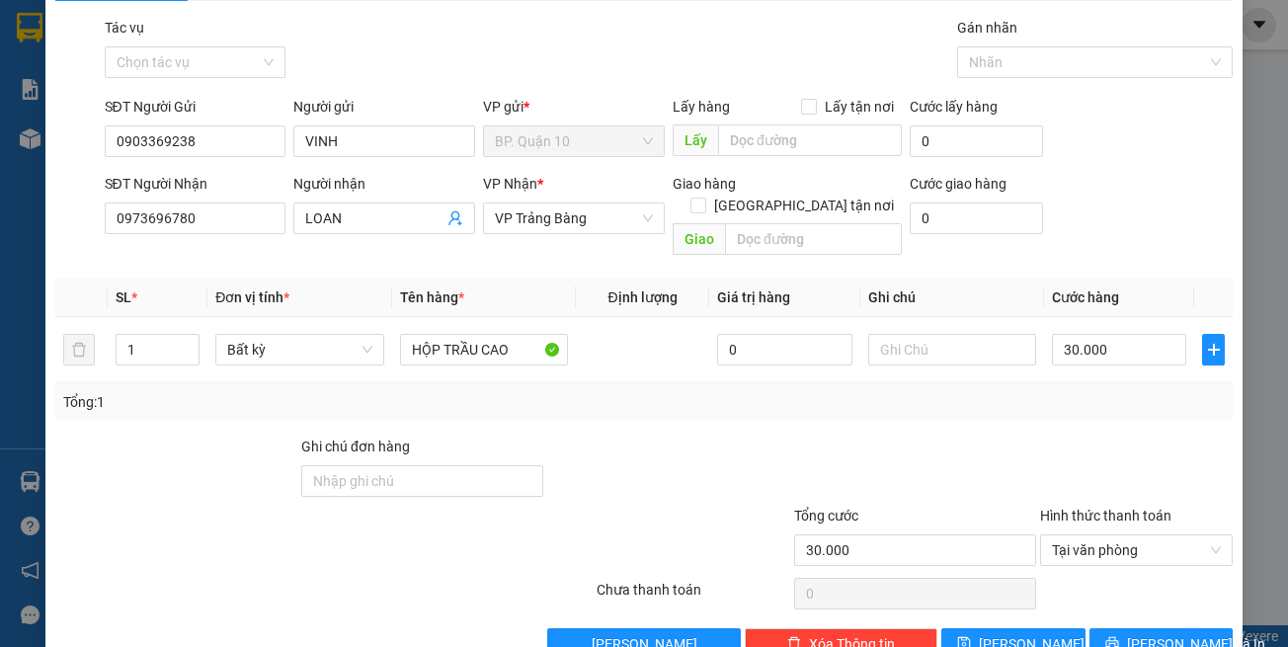
scroll to position [84, 0]
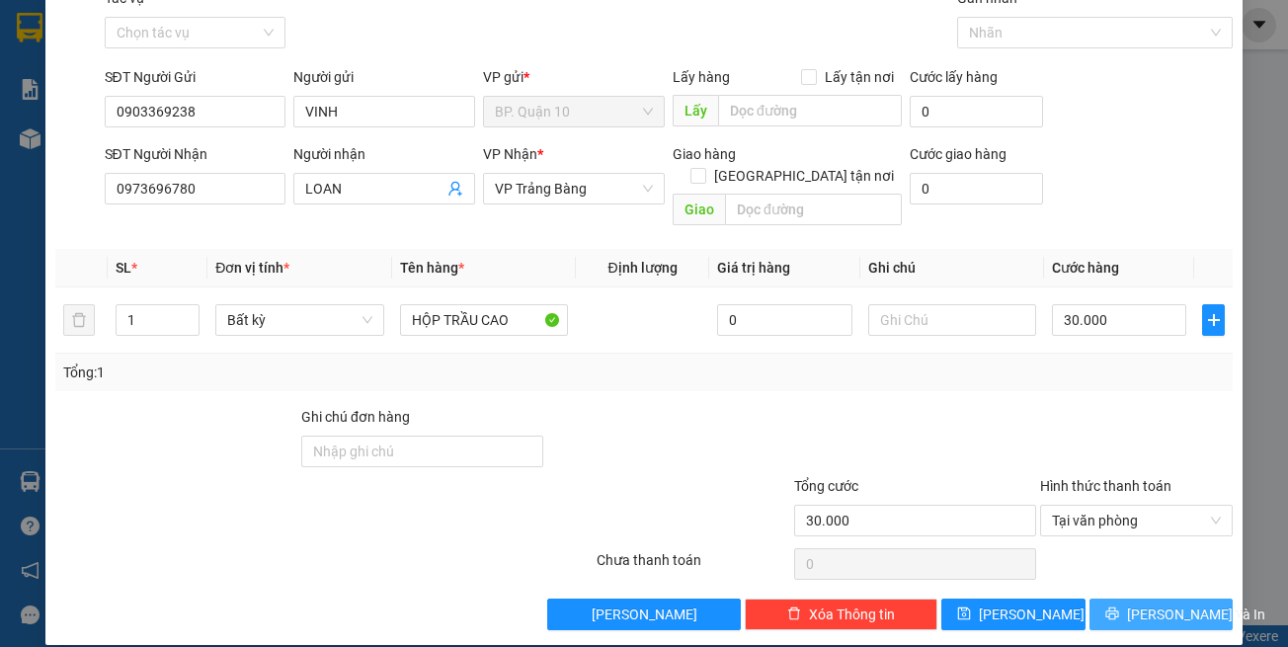
drag, startPoint x: 1137, startPoint y: 591, endPoint x: 1056, endPoint y: 508, distance: 116.0
click at [1137, 604] on span "Lưu và In" at bounding box center [1196, 615] width 138 height 22
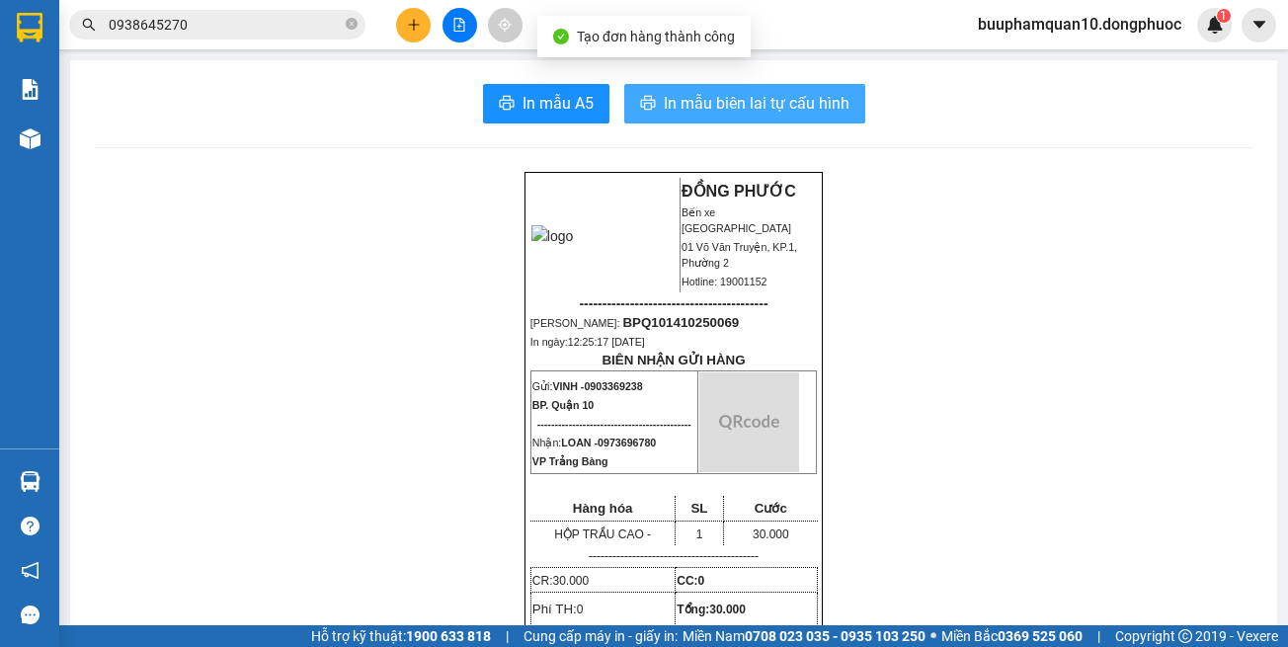
click at [706, 119] on button "In mẫu biên lai tự cấu hình" at bounding box center [744, 104] width 241 height 40
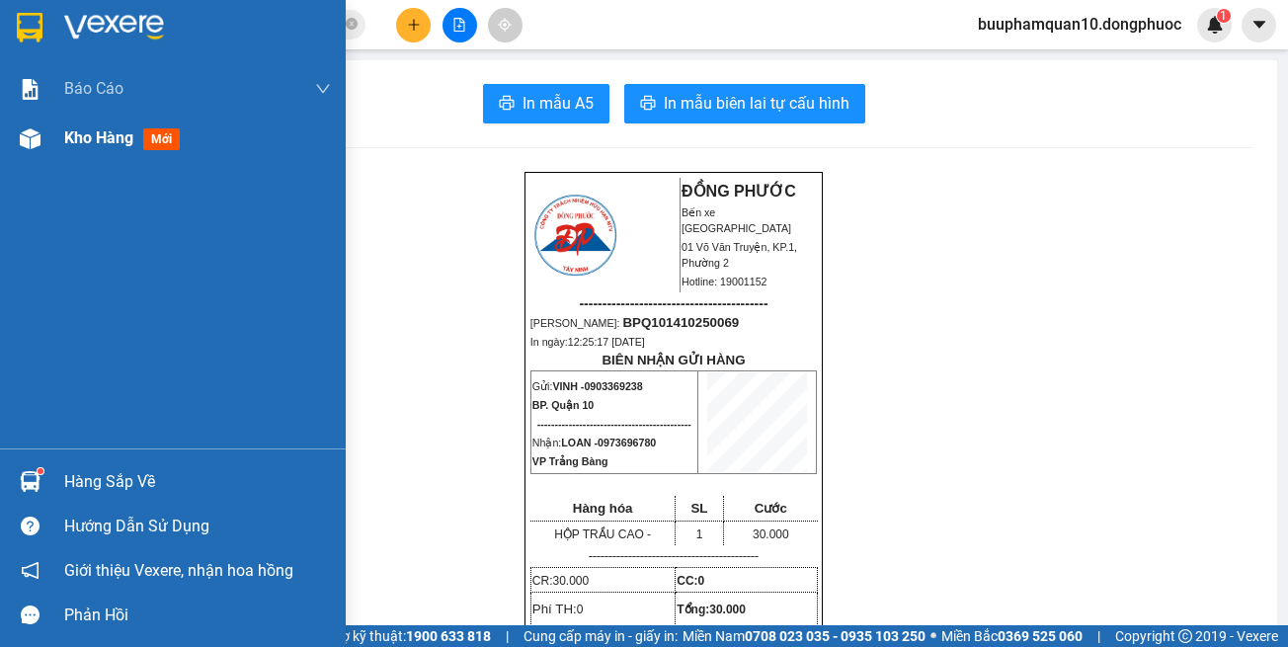
click at [30, 153] on div at bounding box center [30, 139] width 35 height 35
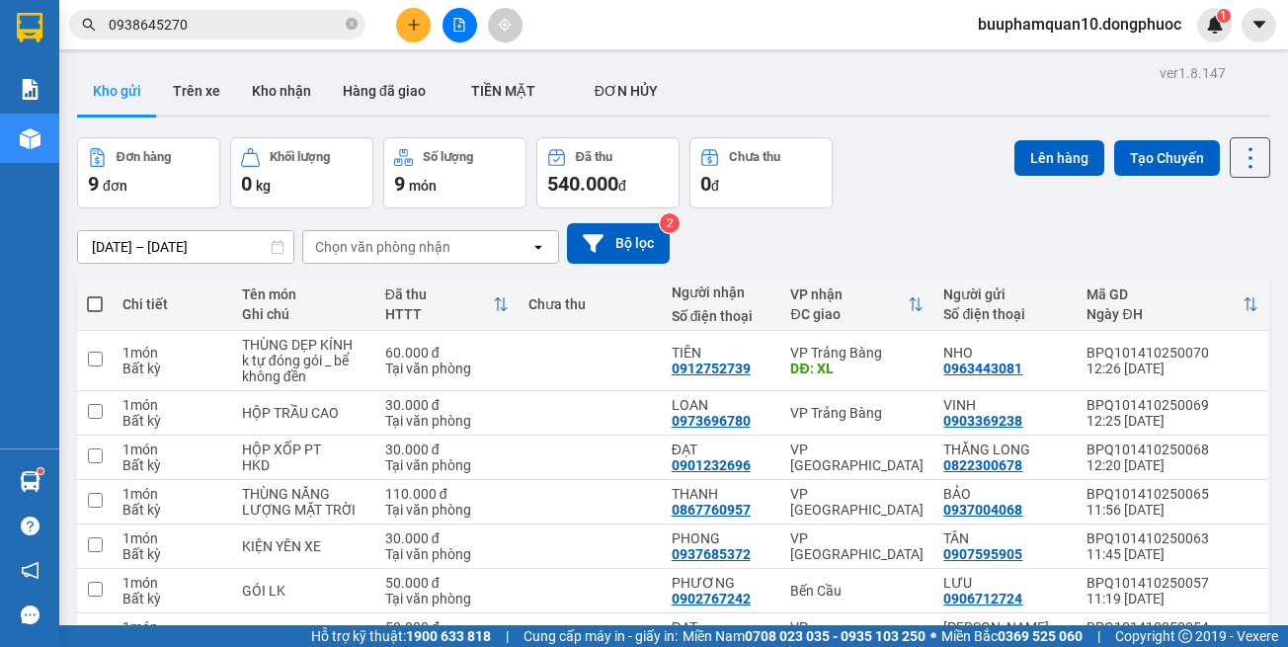
click at [430, 244] on div "Chọn văn phòng nhận" at bounding box center [382, 247] width 135 height 20
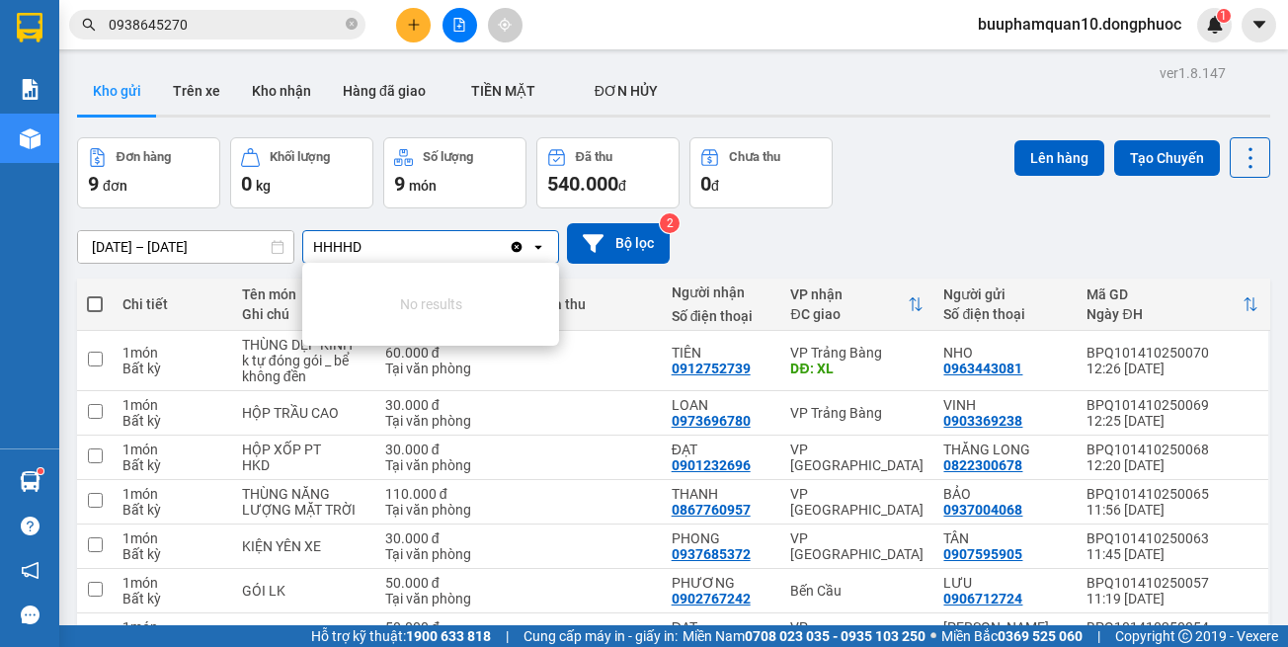
click at [384, 239] on div "HHHHD HHHHD" at bounding box center [405, 247] width 205 height 32
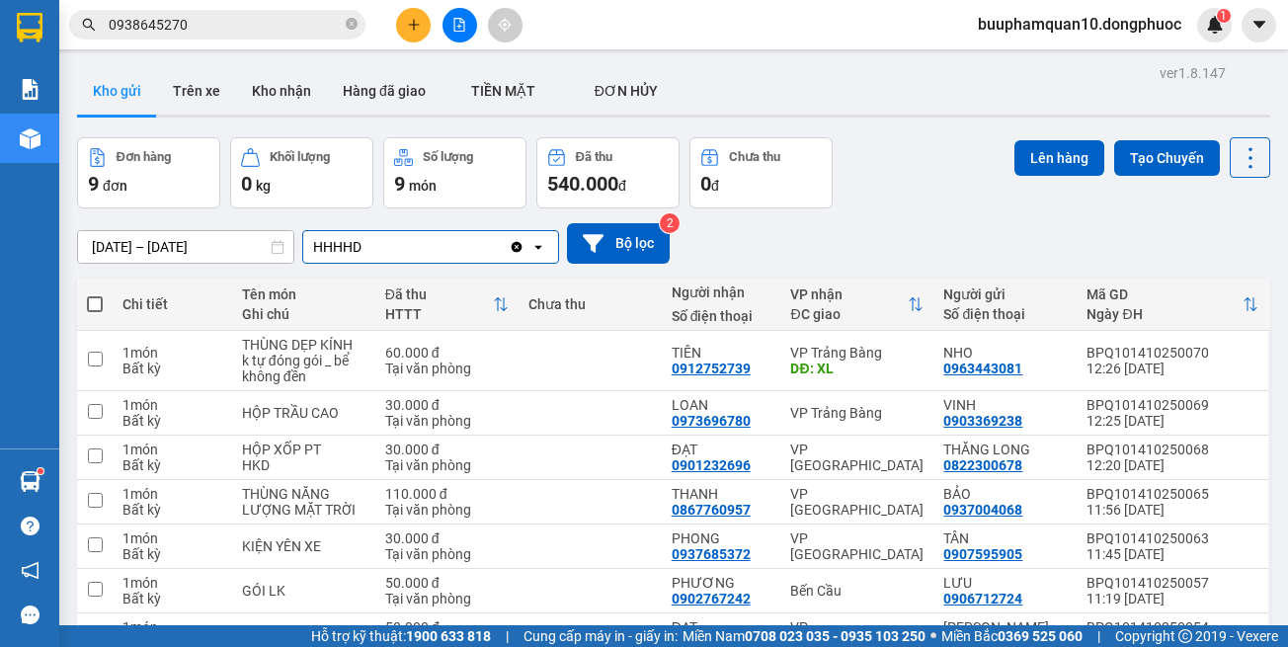
click at [384, 239] on div "HHHHD HHHHD" at bounding box center [405, 247] width 205 height 32
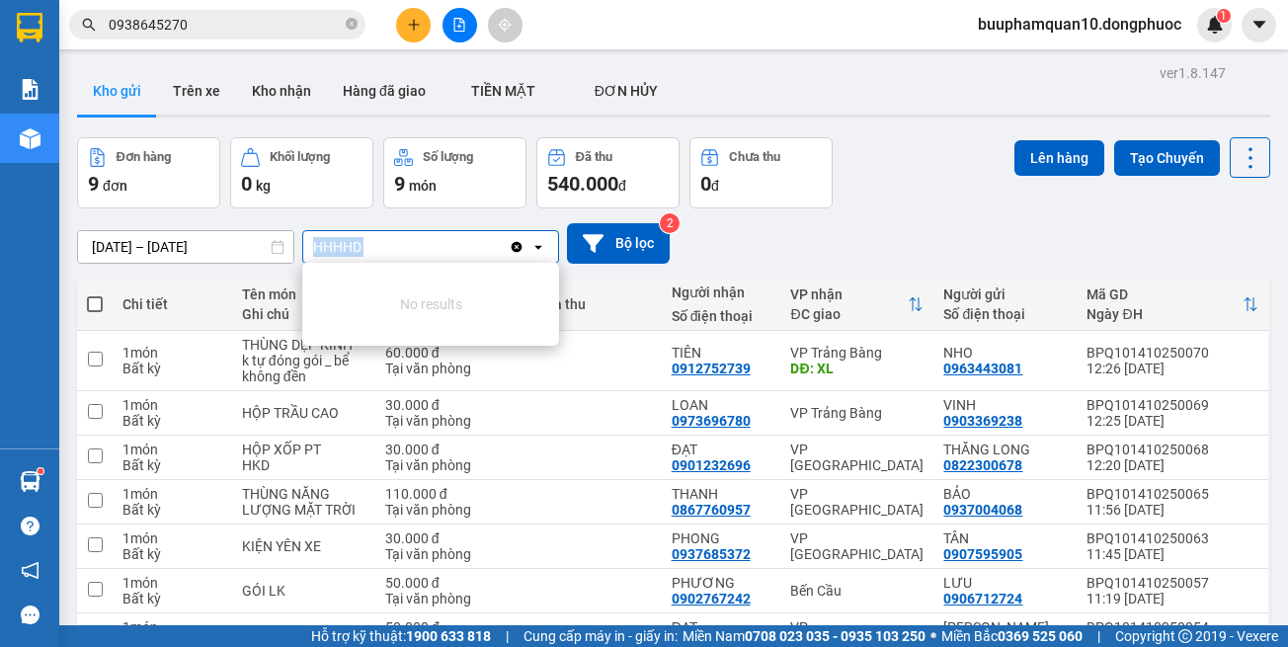
click at [384, 239] on div "HHHHD HHHHD" at bounding box center [405, 247] width 205 height 32
click at [479, 239] on div "HHHHDGGGGGD G HHHHDGGGGGD G" at bounding box center [405, 247] width 205 height 32
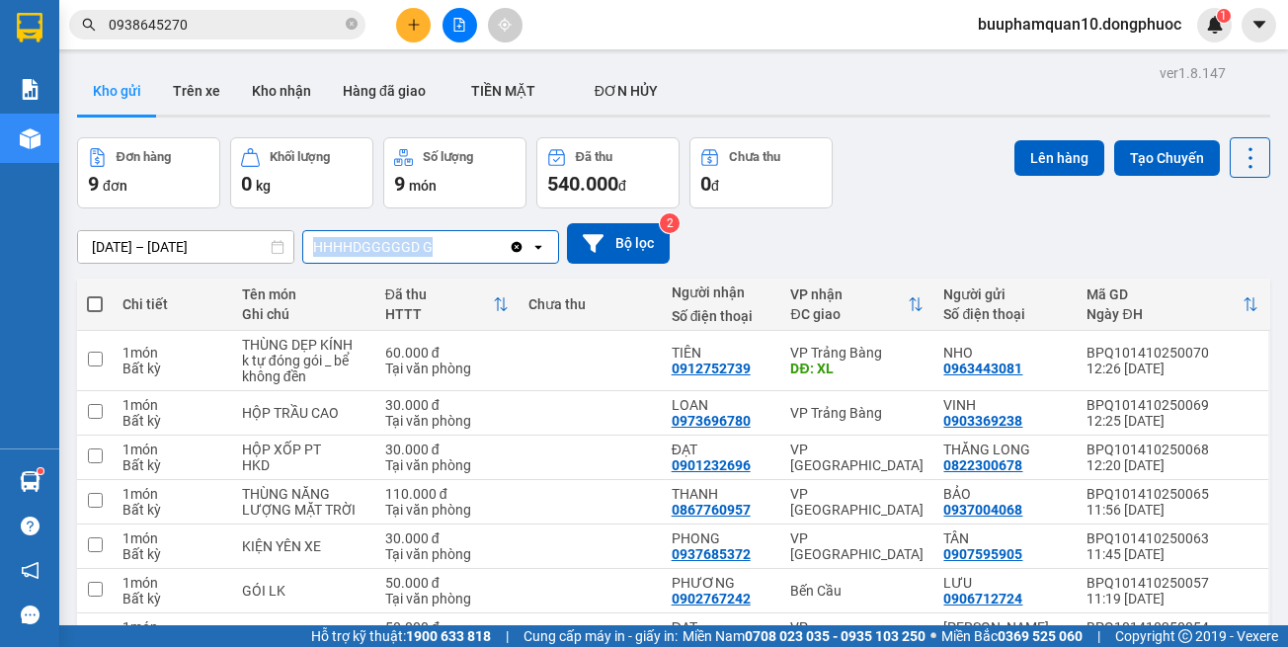
click at [479, 239] on div "HHHHDGGGGGD G HHHHDGGGGGD G" at bounding box center [405, 247] width 205 height 32
type input "HHHHDGGGGGD G"
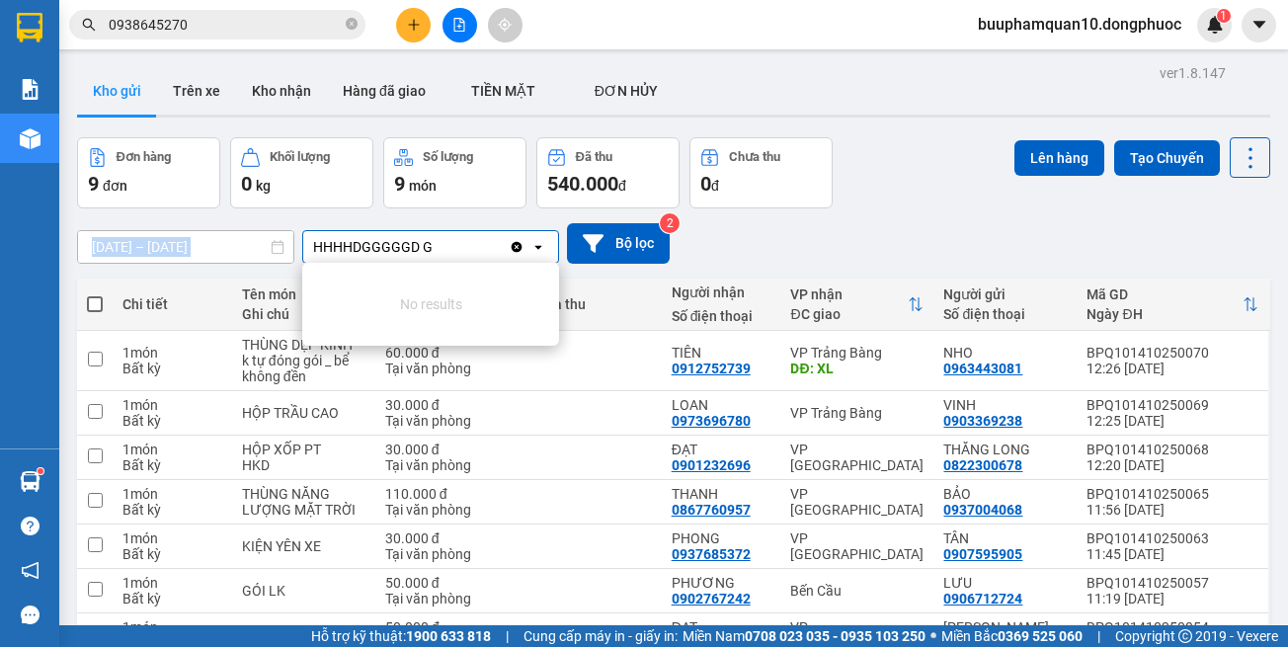
drag, startPoint x: 479, startPoint y: 239, endPoint x: 144, endPoint y: 235, distance: 334.9
click at [144, 235] on div "12/10/2025 – 14/10/2025 Press the down arrow key to interact with the calendar …" at bounding box center [673, 243] width 1193 height 41
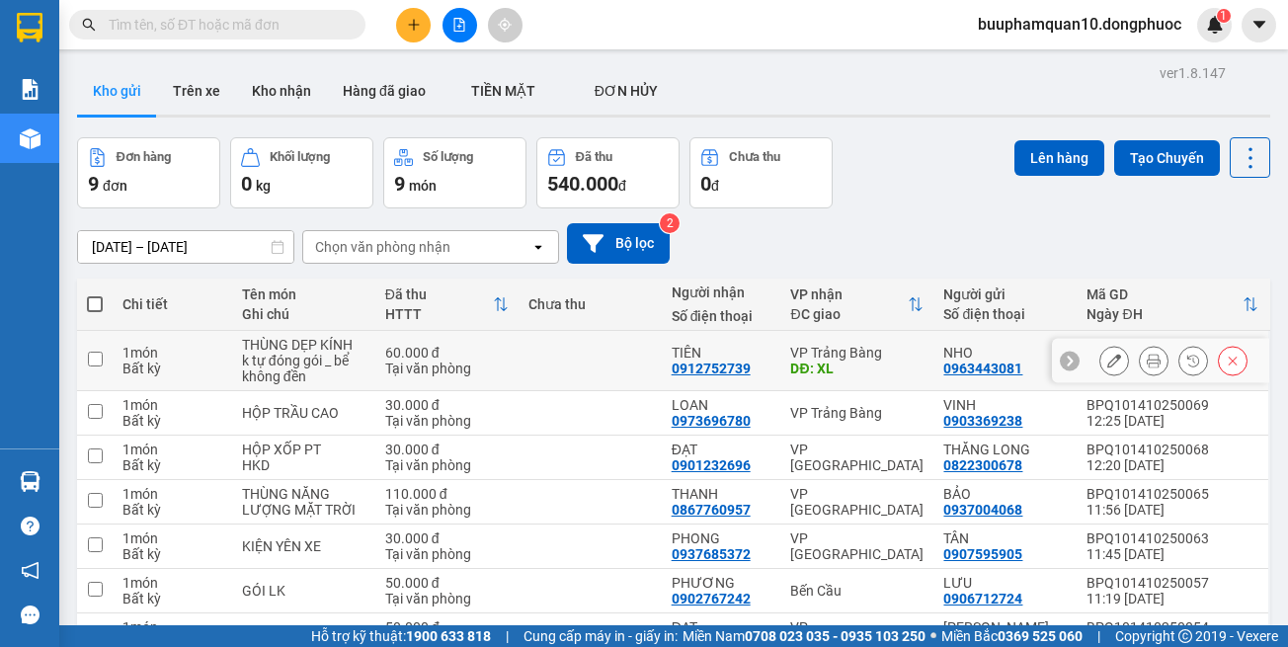
scroll to position [99, 0]
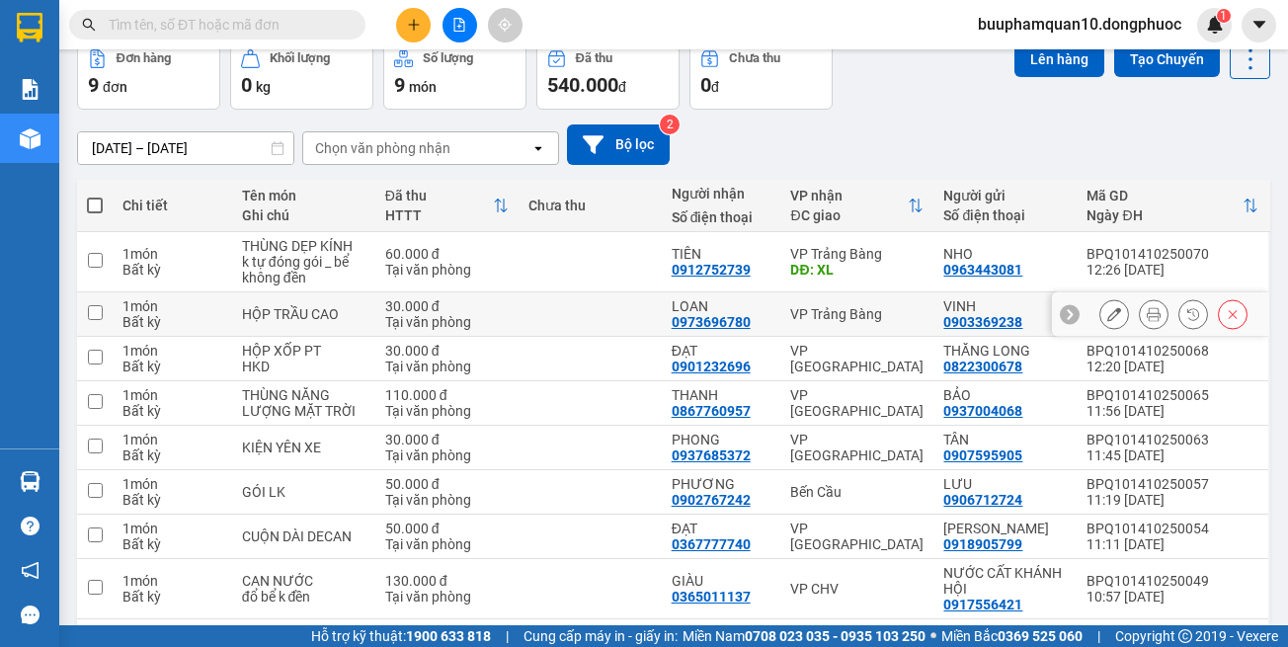
click at [808, 315] on div "VP Trảng Bàng" at bounding box center [856, 314] width 133 height 16
checkbox input "true"
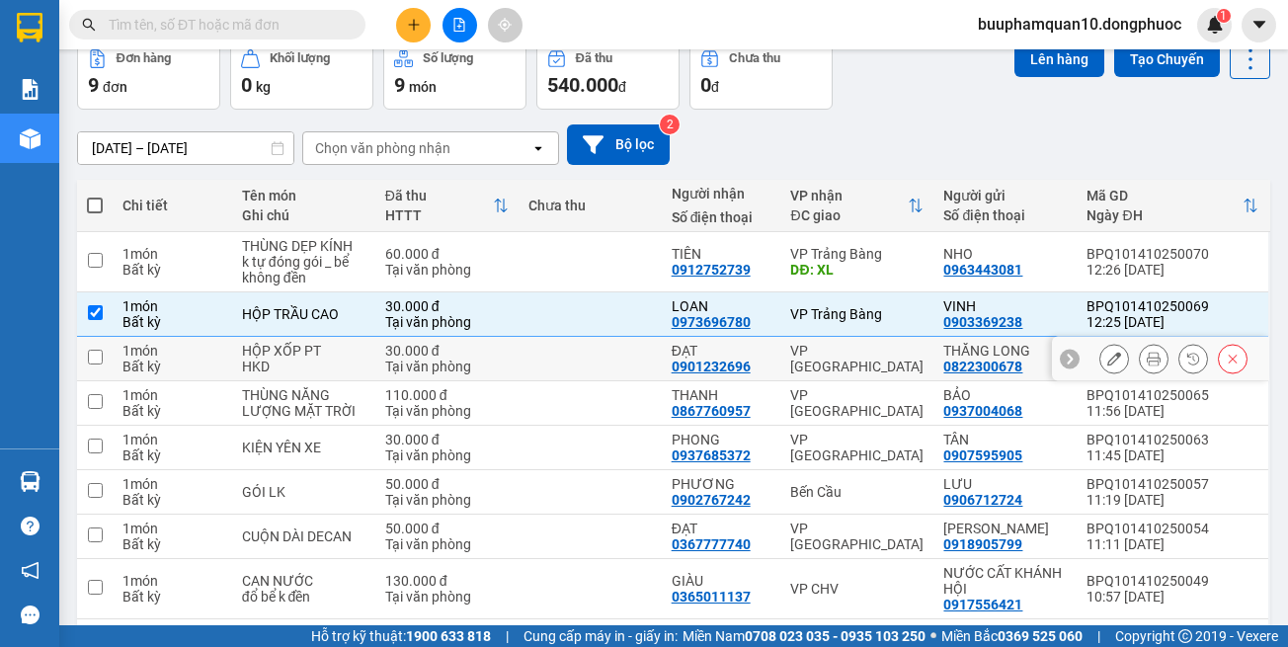
click at [792, 357] on div "VP [GEOGRAPHIC_DATA]" at bounding box center [856, 359] width 133 height 32
checkbox input "true"
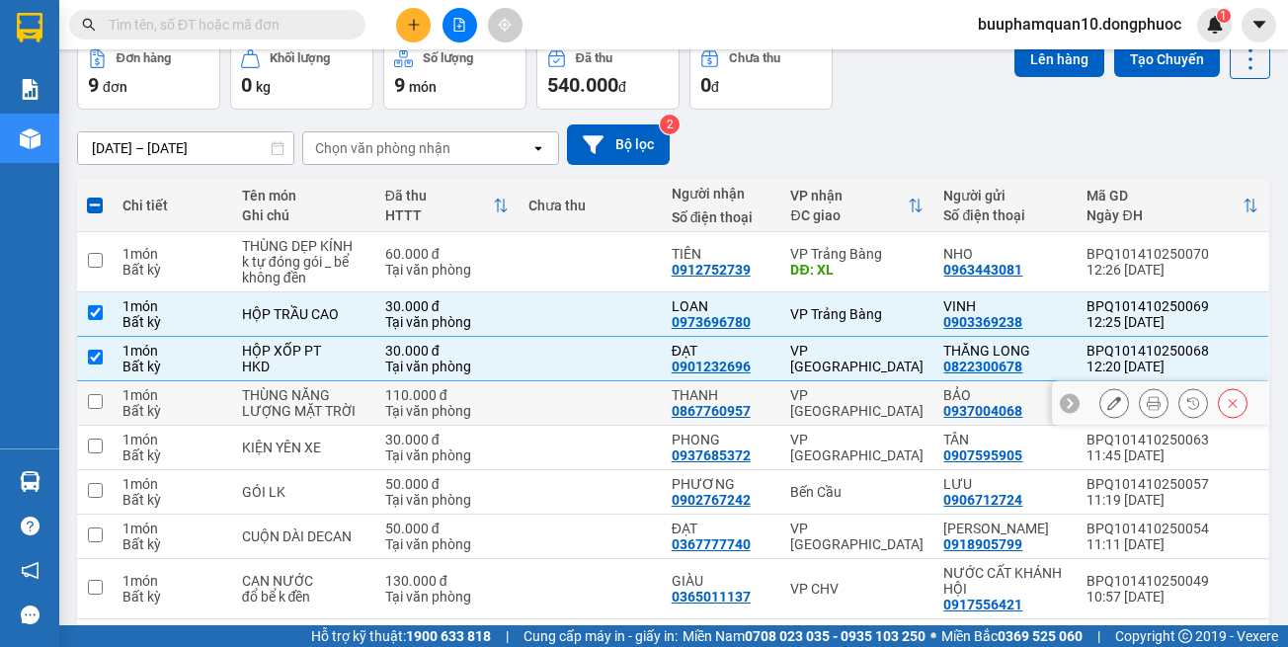
click at [807, 394] on div "VP [GEOGRAPHIC_DATA]" at bounding box center [856, 403] width 133 height 32
checkbox input "true"
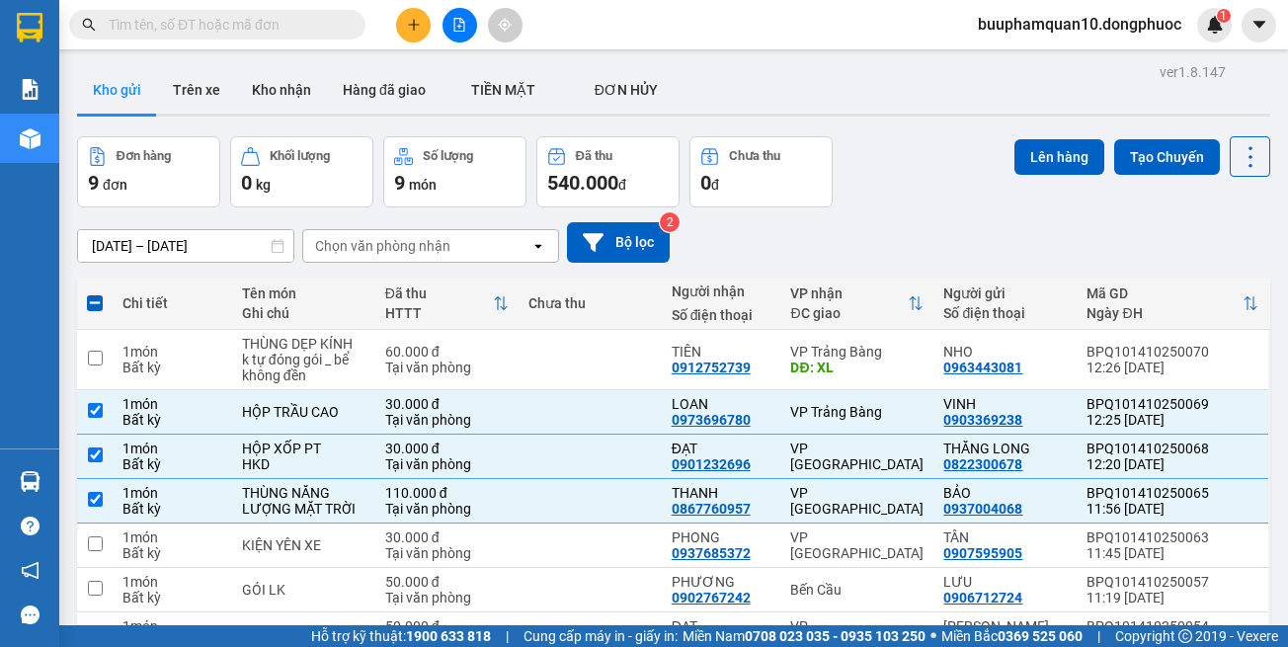
scroll to position [0, 0]
click at [1016, 156] on button "Lên hàng" at bounding box center [1060, 158] width 90 height 36
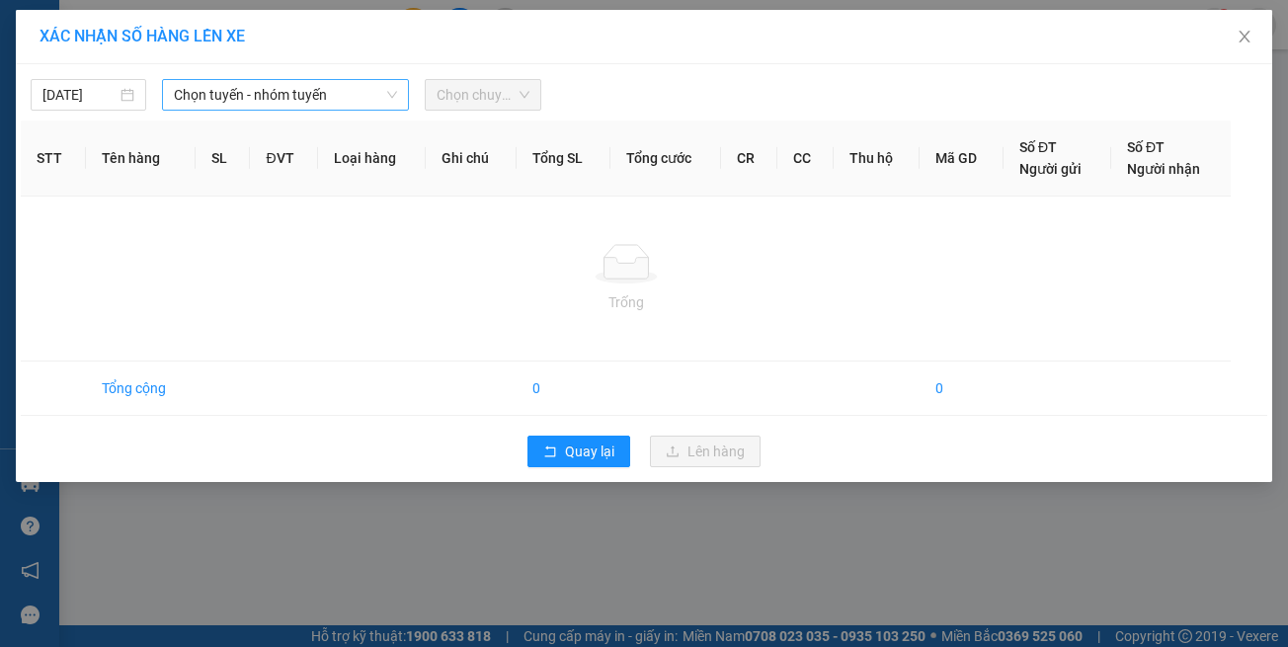
click at [313, 92] on span "Chọn tuyến - nhóm tuyến" at bounding box center [285, 95] width 223 height 30
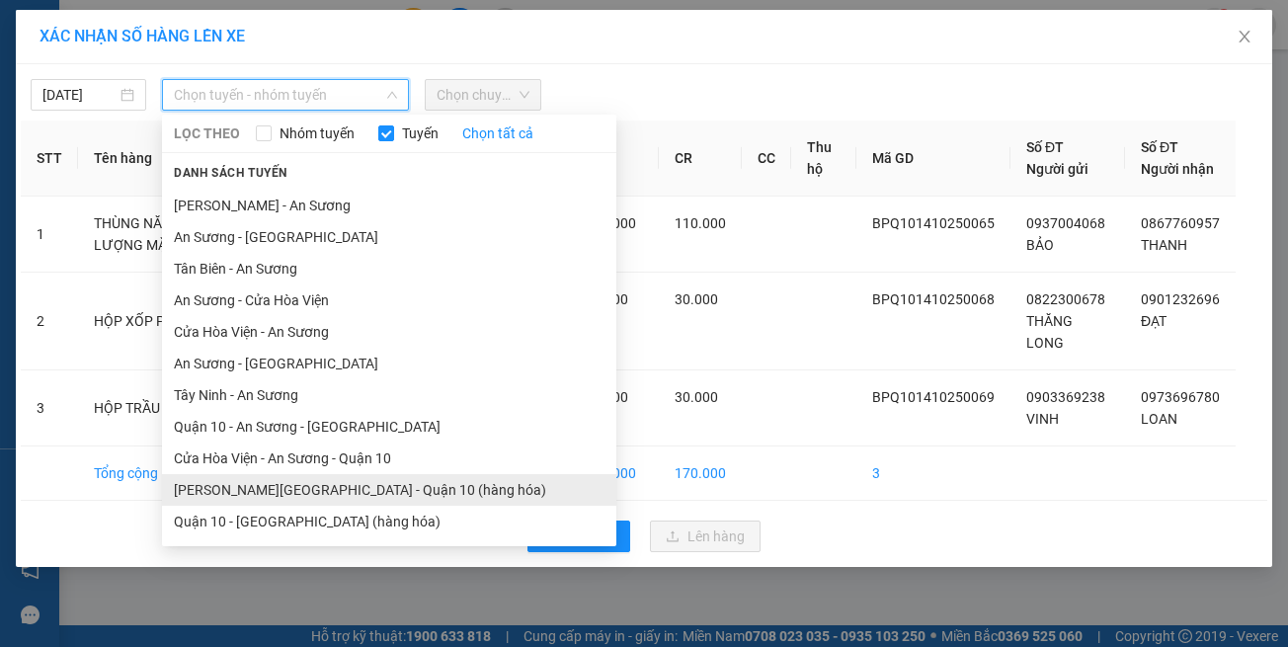
scroll to position [87, 0]
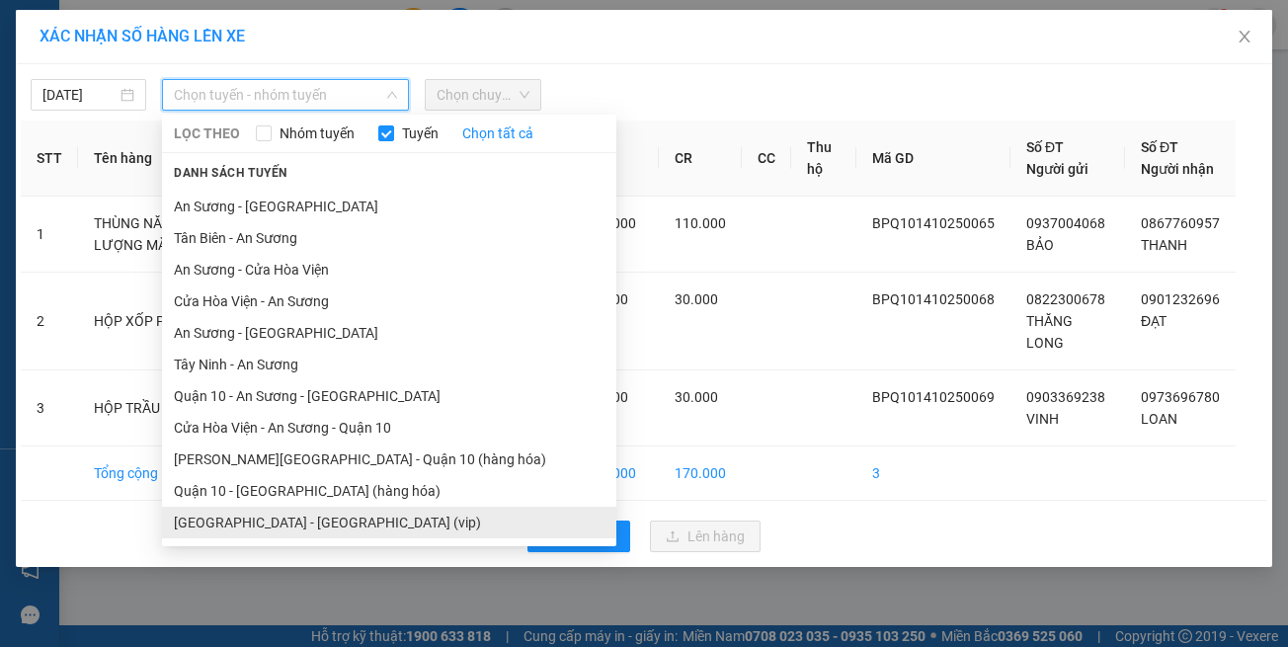
drag, startPoint x: 367, startPoint y: 525, endPoint x: 365, endPoint y: 504, distance: 21.0
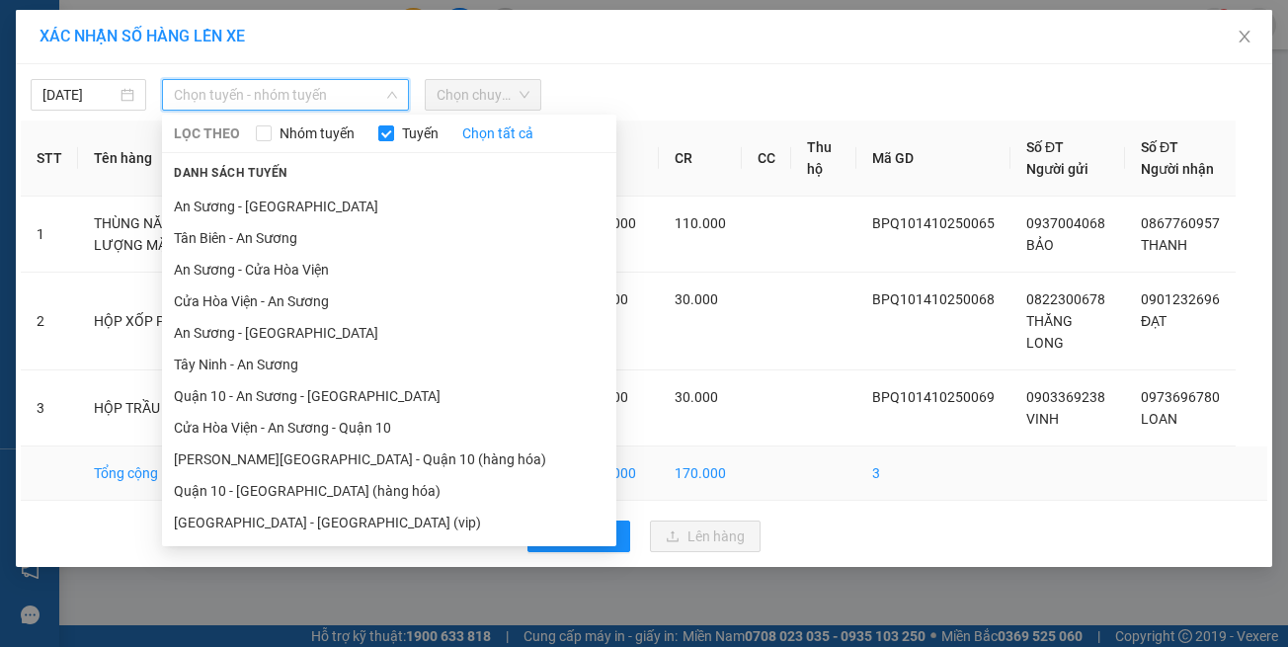
click at [367, 524] on li "[GEOGRAPHIC_DATA] - [GEOGRAPHIC_DATA] (vip)" at bounding box center [389, 523] width 454 height 32
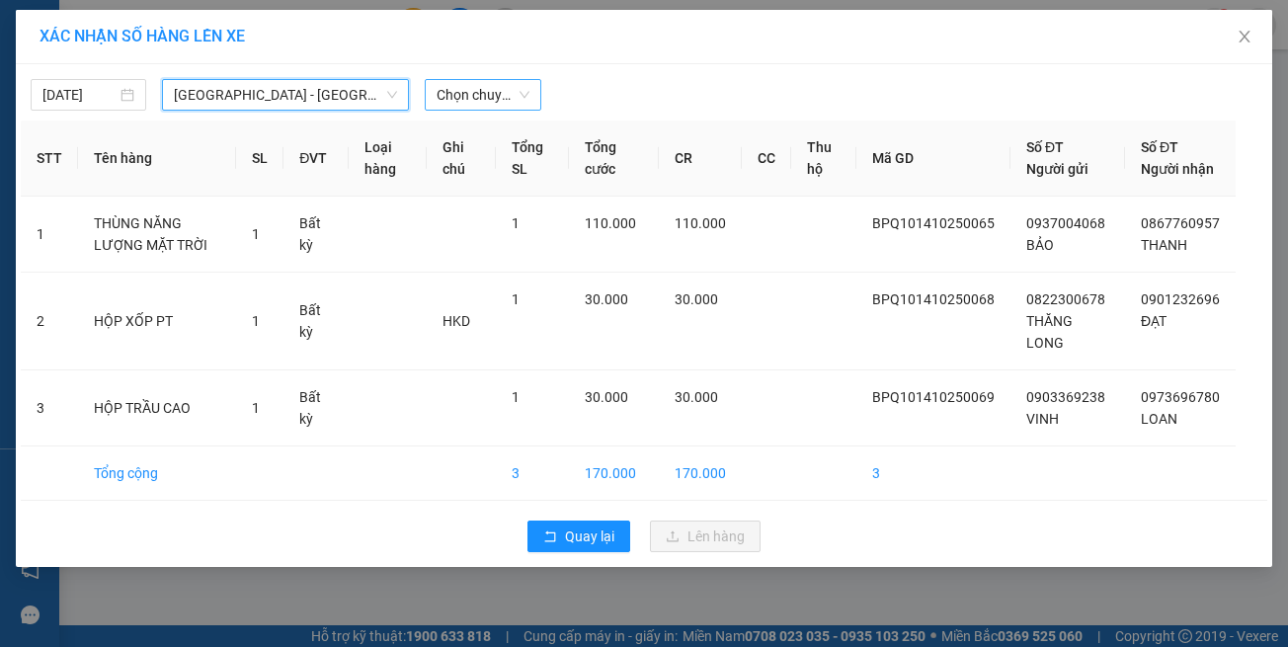
click at [473, 103] on span "Chọn chuyến" at bounding box center [483, 95] width 92 height 30
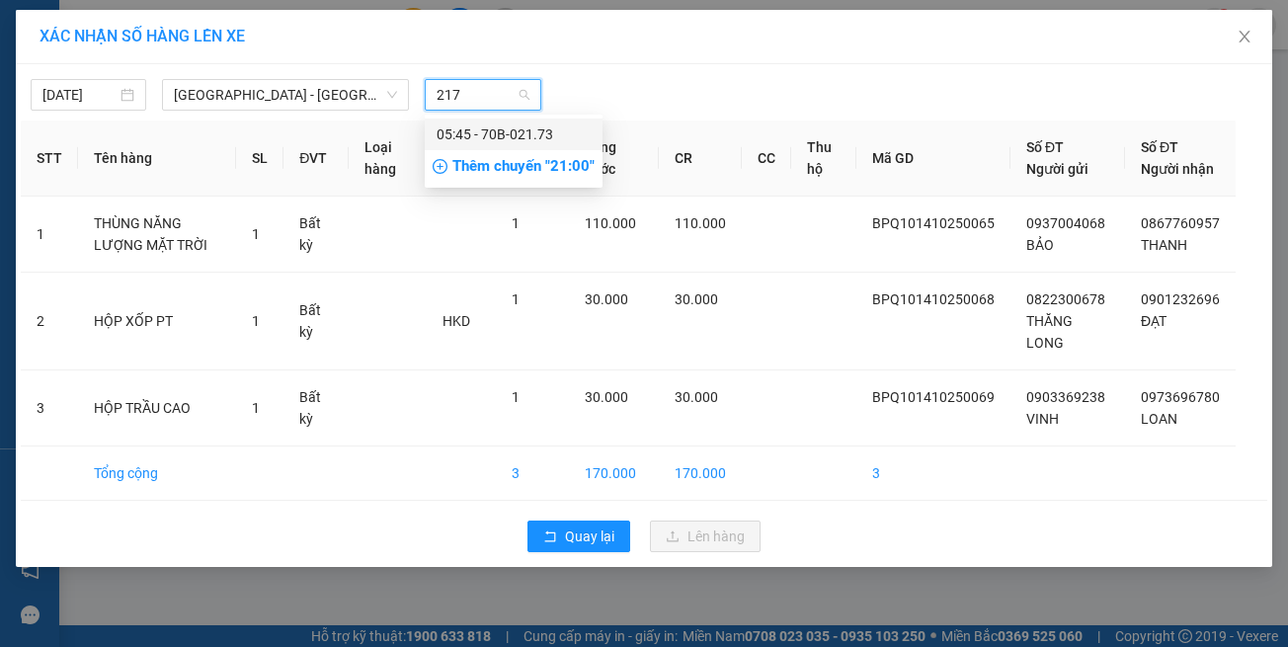
type input "2173"
click at [226, 83] on span "[GEOGRAPHIC_DATA] - [GEOGRAPHIC_DATA] (vip)" at bounding box center [285, 95] width 223 height 30
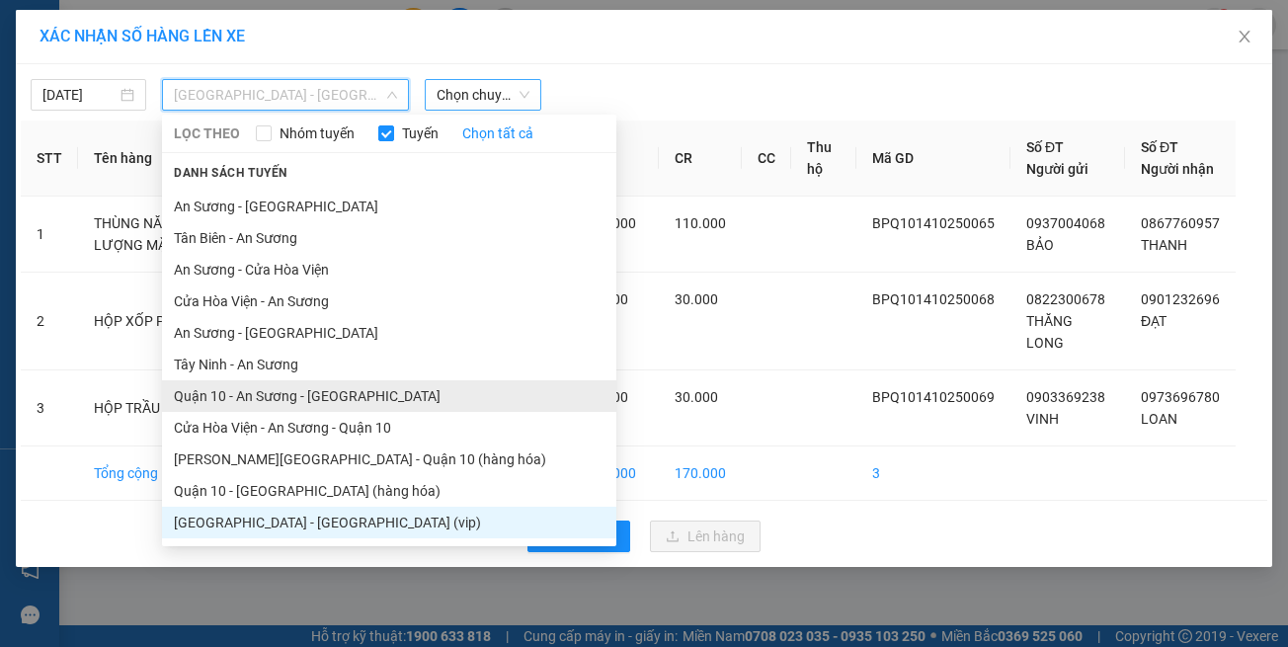
click at [329, 399] on li "Quận 10 - An Sương - [GEOGRAPHIC_DATA]" at bounding box center [389, 396] width 454 height 32
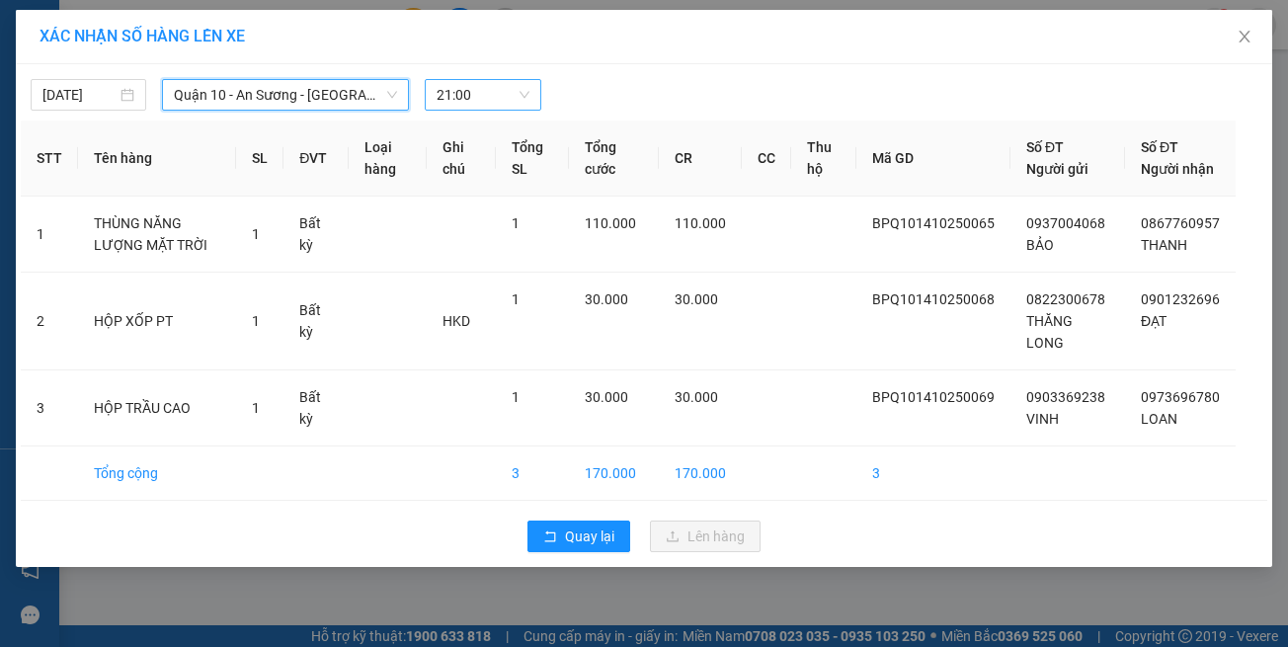
click at [473, 88] on span "21:00" at bounding box center [483, 95] width 92 height 30
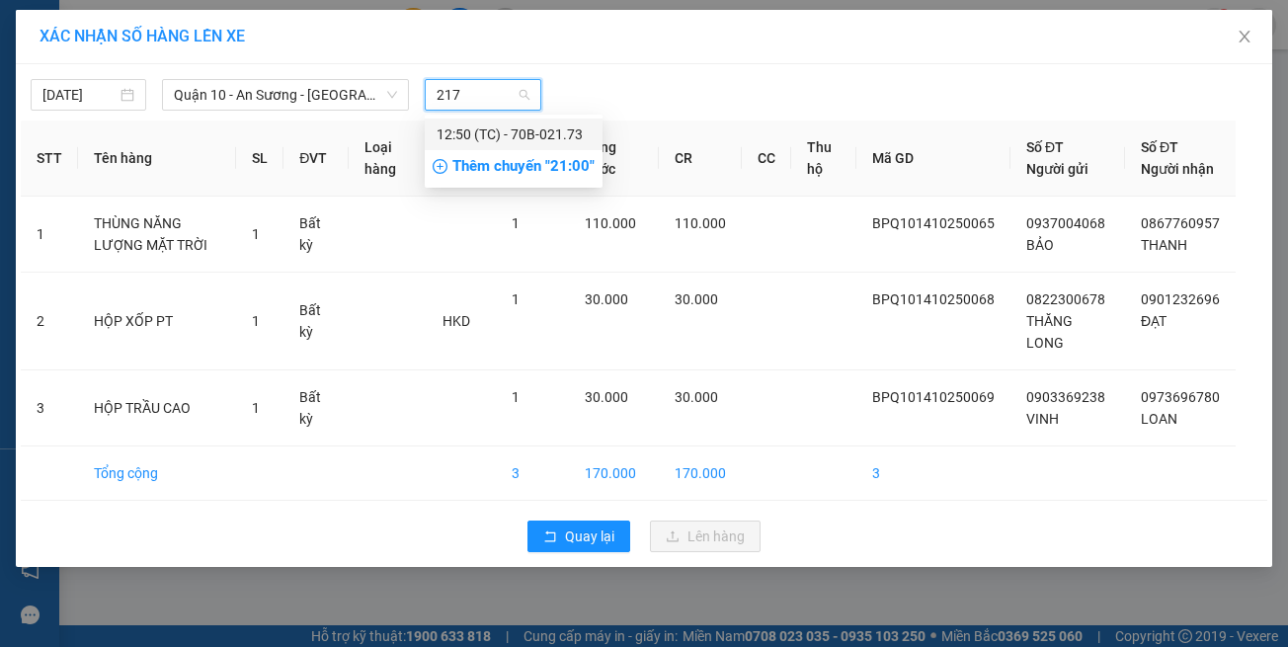
type input "2173"
click at [494, 133] on div "12:50 (TC) - 70B-021.73" at bounding box center [514, 134] width 154 height 22
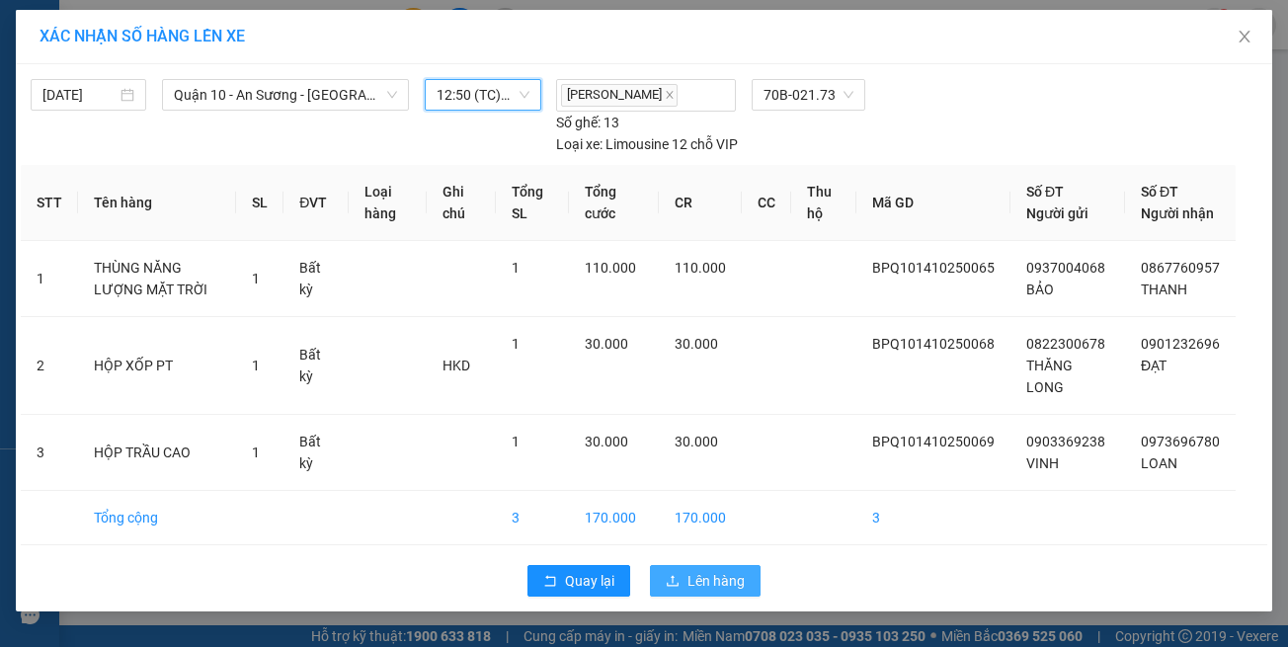
click at [732, 570] on span "Lên hàng" at bounding box center [716, 581] width 57 height 22
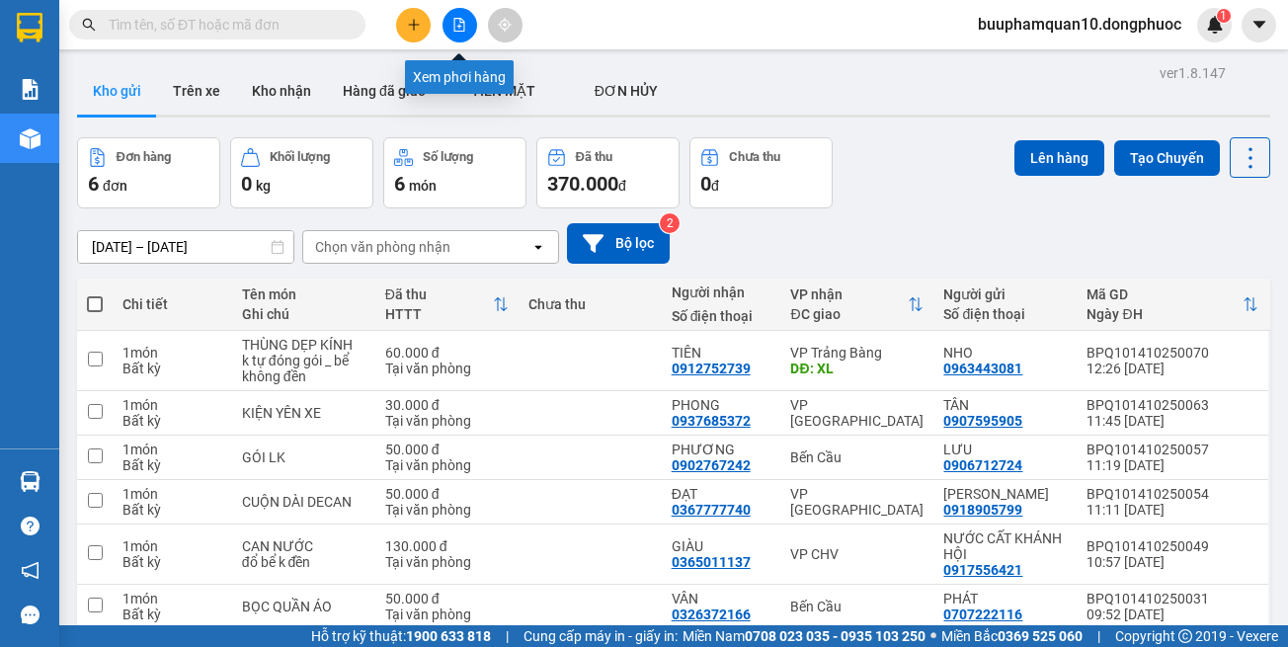
click at [459, 25] on icon "file-add" at bounding box center [459, 25] width 11 height 14
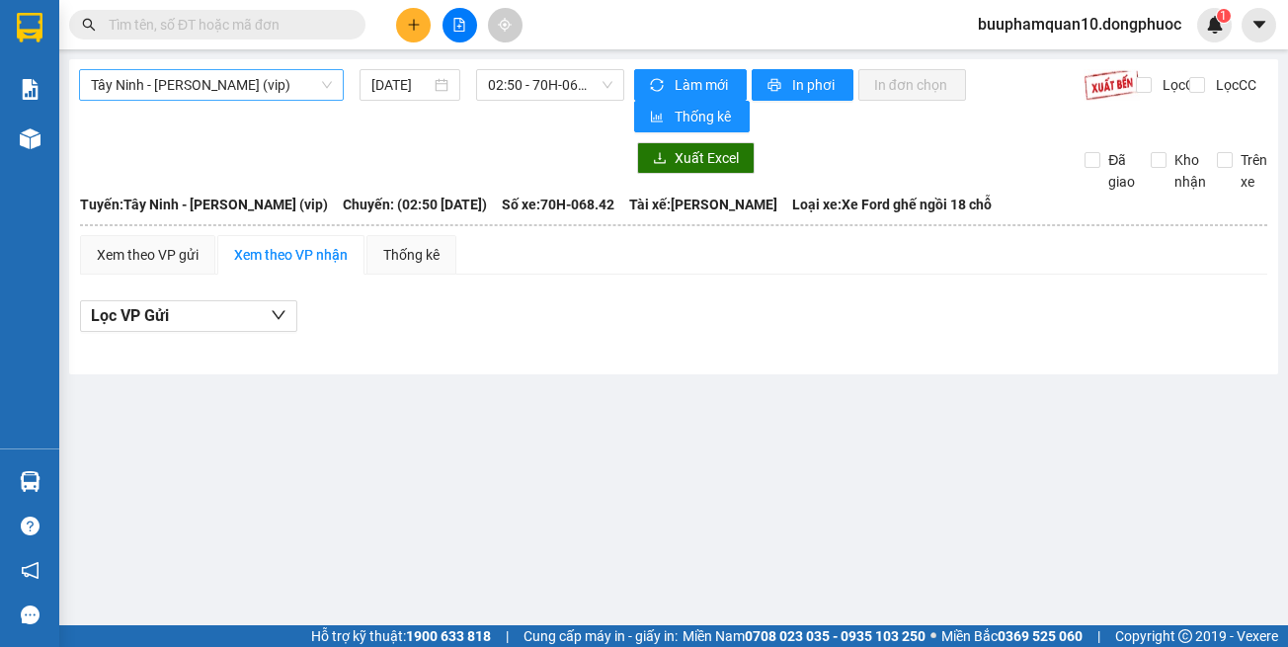
click at [227, 99] on span "Tây Ninh - [PERSON_NAME] (vip)" at bounding box center [211, 85] width 241 height 30
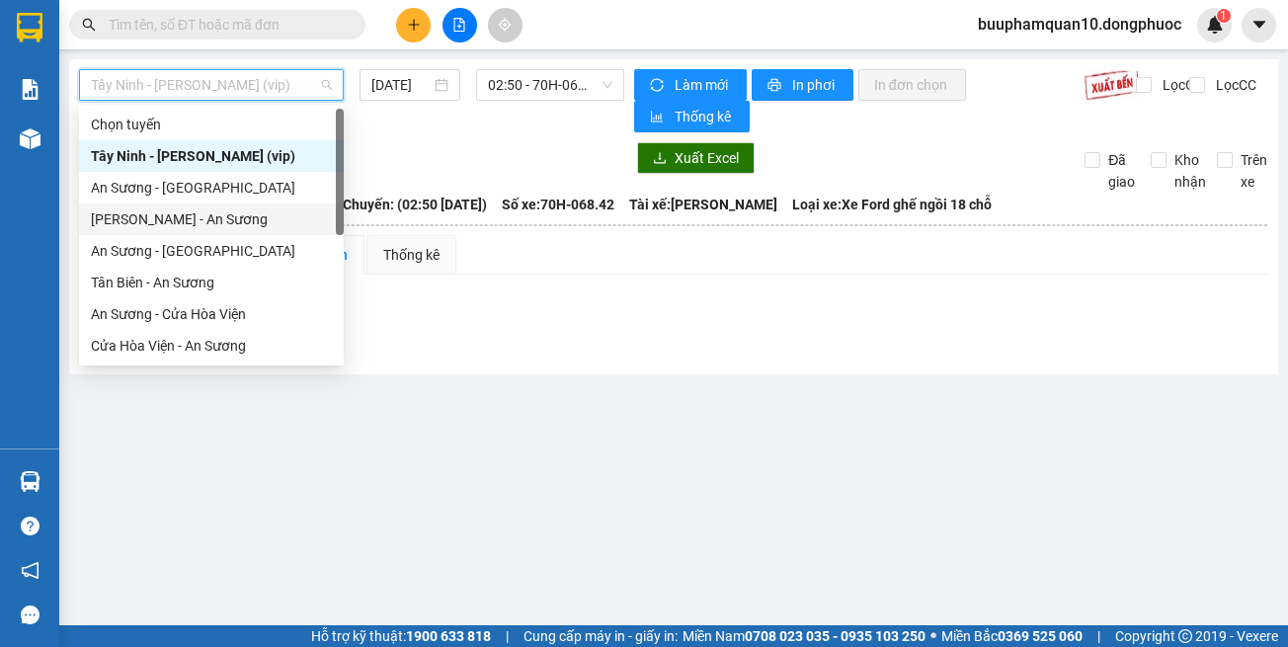
scroll to position [221, 0]
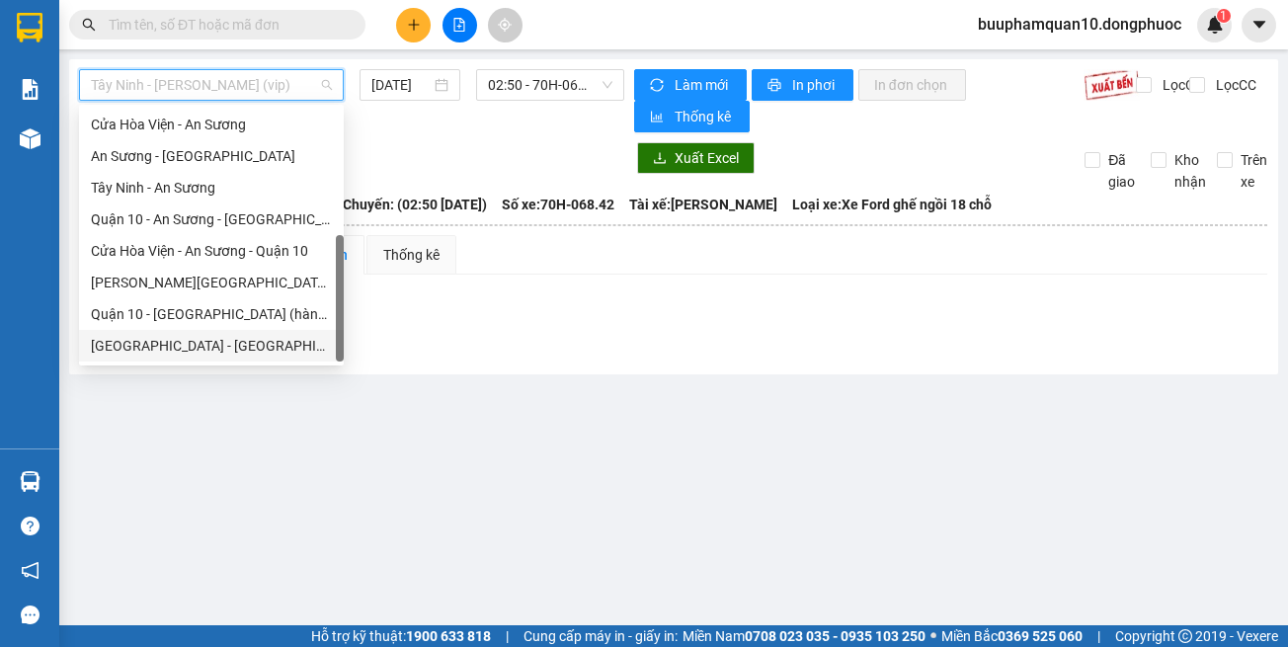
drag, startPoint x: 299, startPoint y: 355, endPoint x: 419, endPoint y: 162, distance: 226.7
click at [299, 352] on div "[GEOGRAPHIC_DATA] - [GEOGRAPHIC_DATA] (vip)" at bounding box center [211, 346] width 241 height 22
type input "[DATE]"
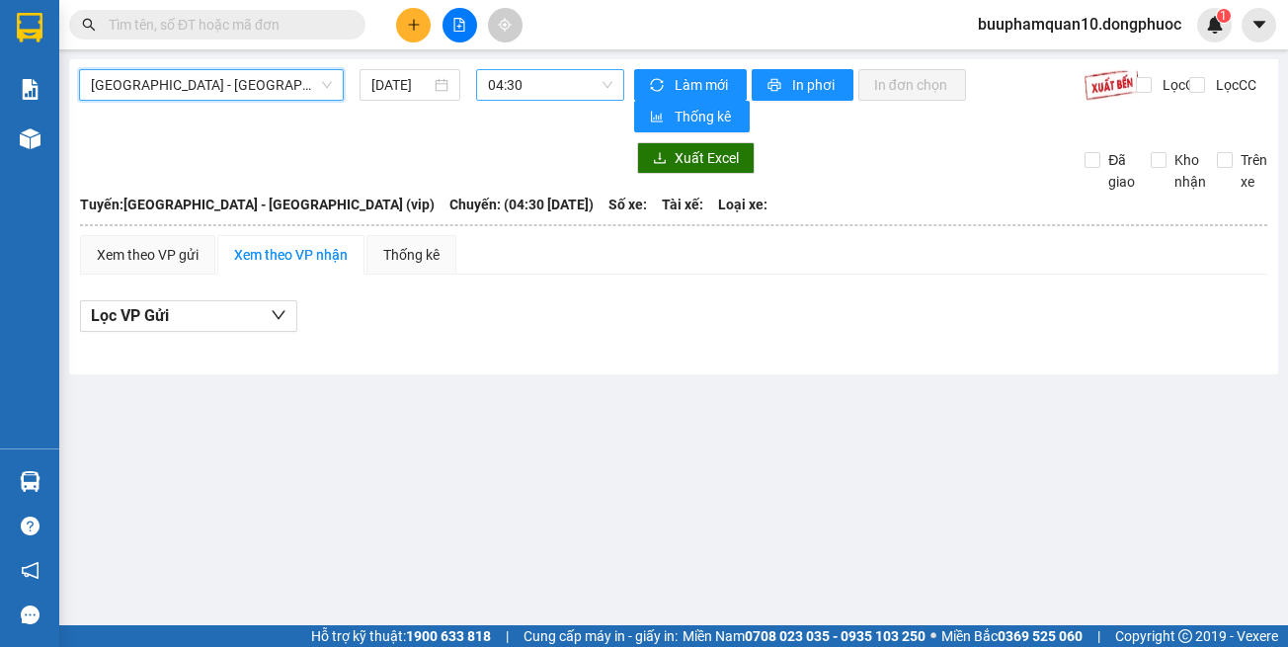
click at [528, 84] on span "04:30" at bounding box center [550, 85] width 124 height 30
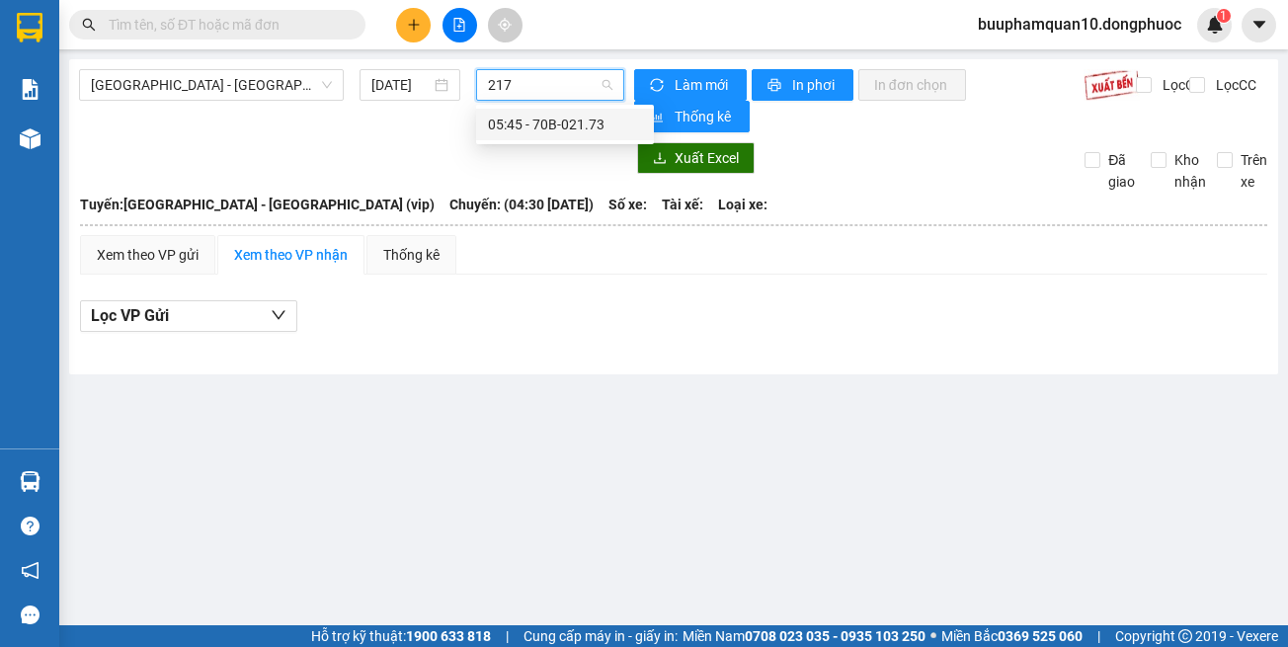
type input "2173"
click at [237, 85] on span "[GEOGRAPHIC_DATA] - [GEOGRAPHIC_DATA] (vip)" at bounding box center [211, 85] width 241 height 30
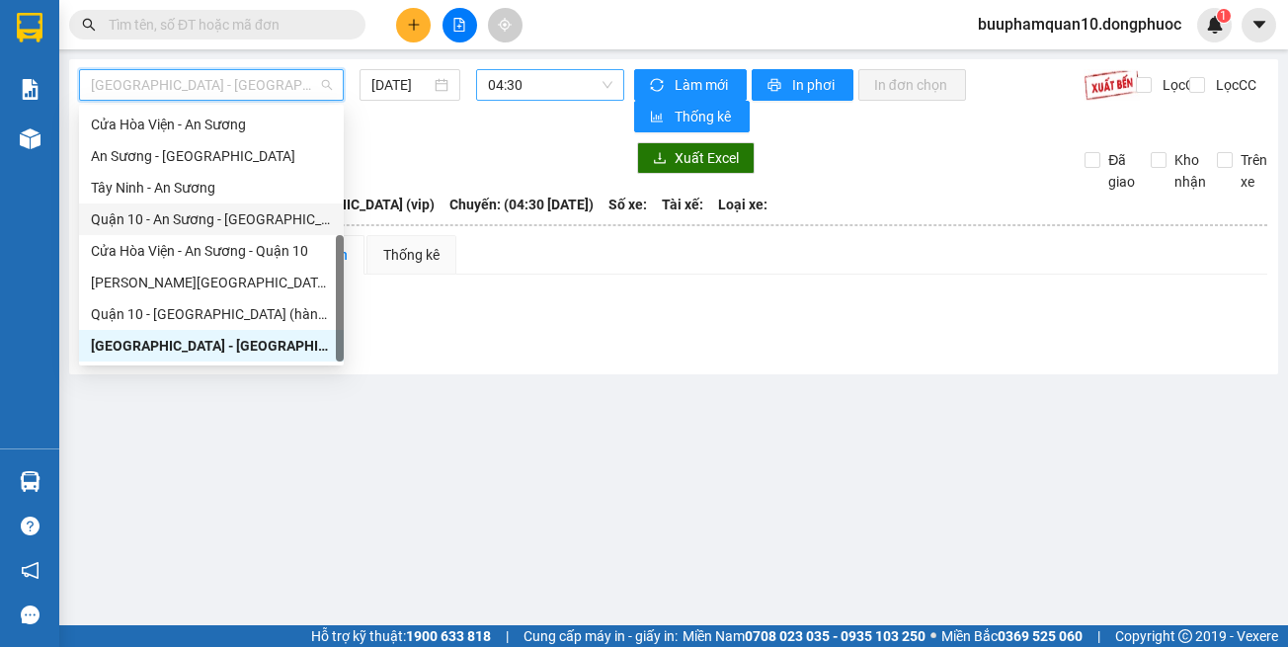
drag, startPoint x: 253, startPoint y: 214, endPoint x: 404, endPoint y: 131, distance: 172.4
click at [254, 213] on div "Quận 10 - An Sương - [GEOGRAPHIC_DATA]" at bounding box center [211, 219] width 241 height 22
type input "[DATE]"
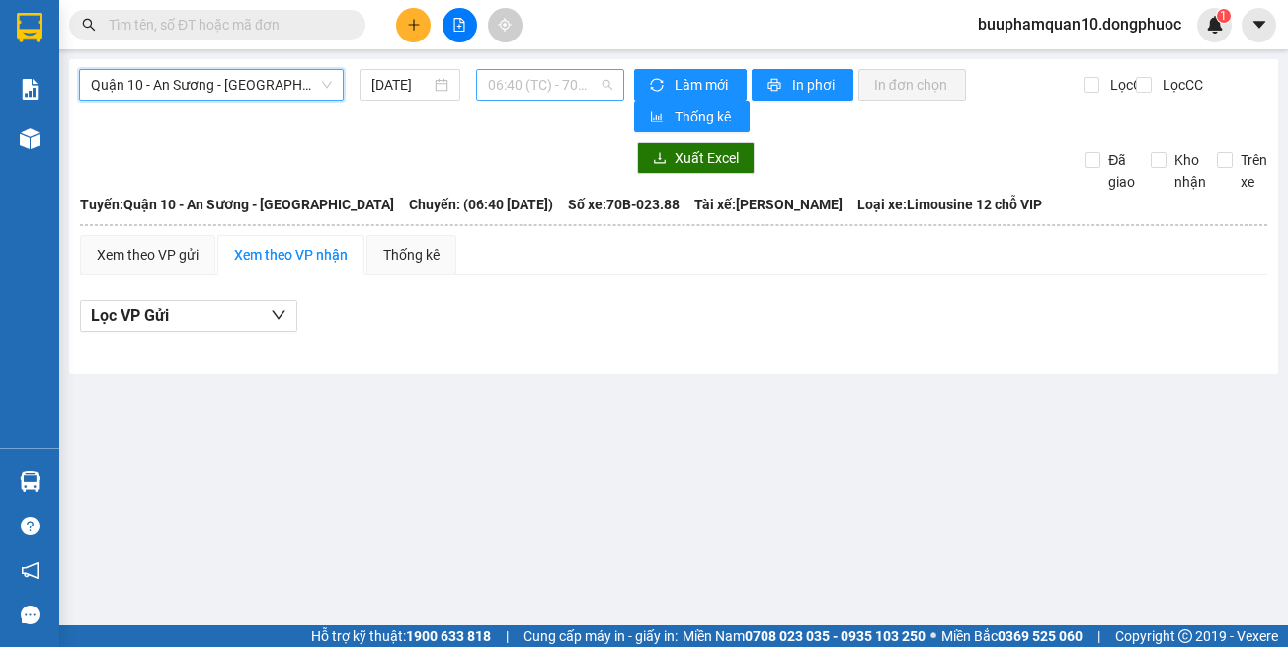
click at [507, 77] on span "06:40 (TC) - 70B-023.88" at bounding box center [550, 85] width 124 height 30
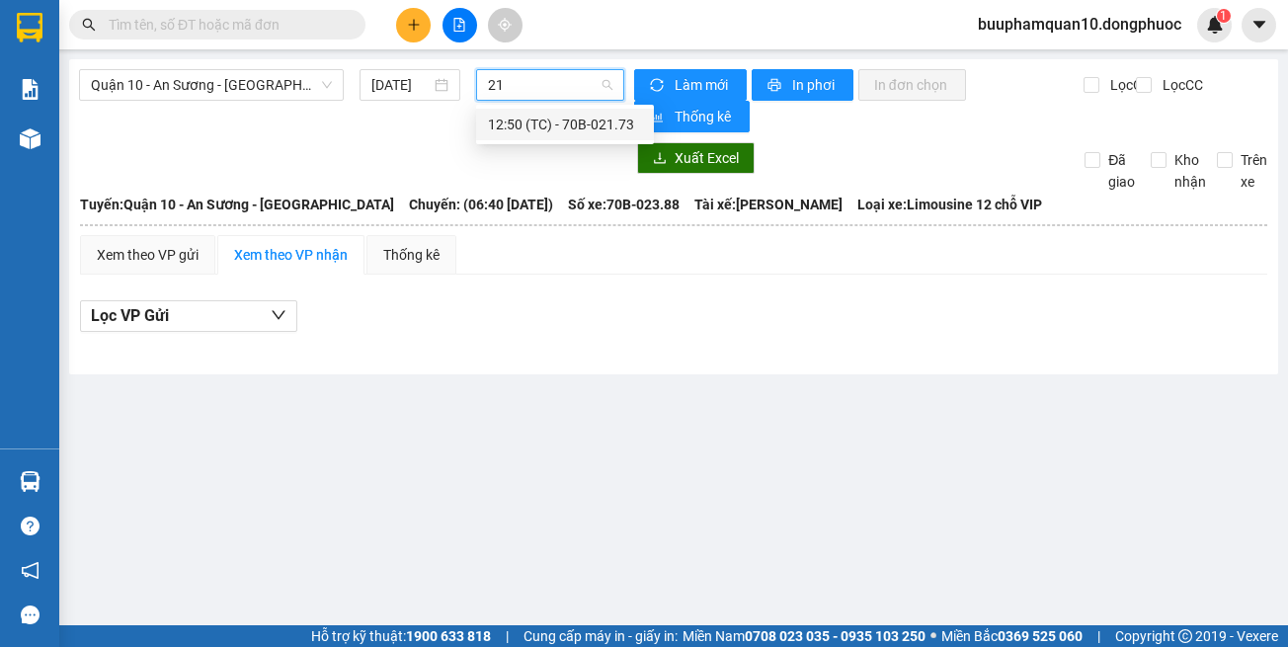
type input "217"
click at [525, 124] on div "12:50 (TC) - 70B-021.73" at bounding box center [565, 125] width 154 height 22
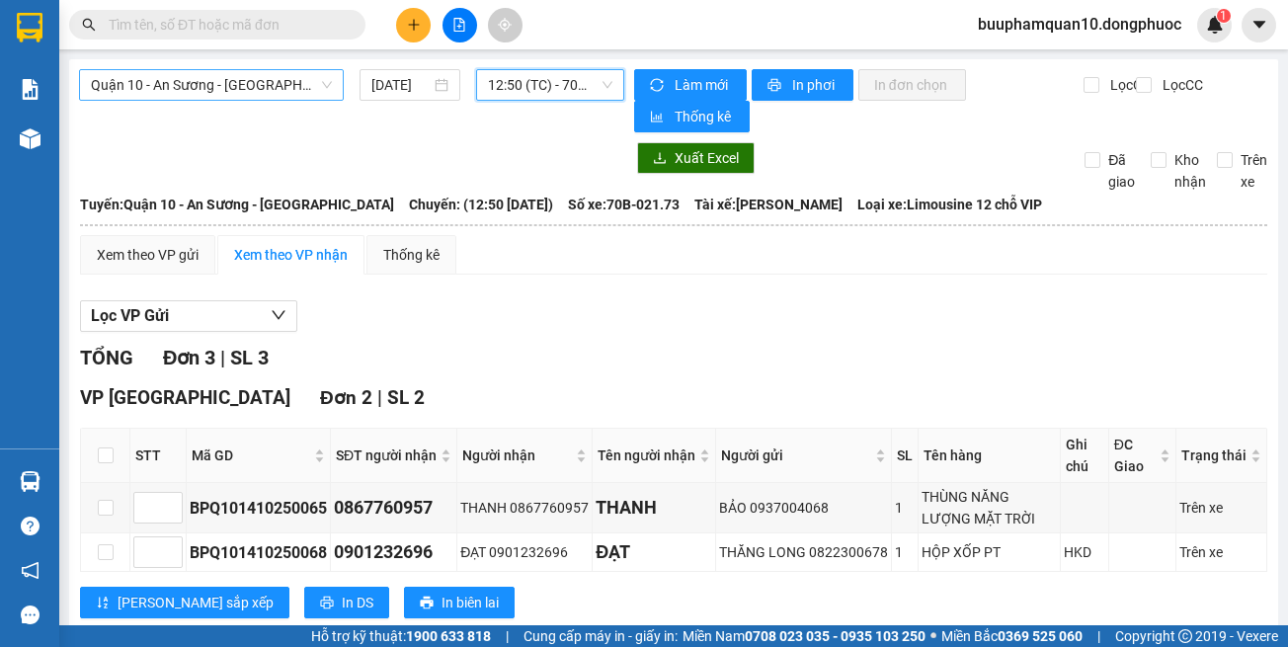
click at [268, 102] on div "Quận 10 - An Sương - [GEOGRAPHIC_DATA] [DATE] 12:50 12:50 (TC) - 70B-021.73" at bounding box center [351, 100] width 545 height 63
click at [272, 98] on span "Quận 10 - An Sương - [GEOGRAPHIC_DATA]" at bounding box center [211, 85] width 241 height 30
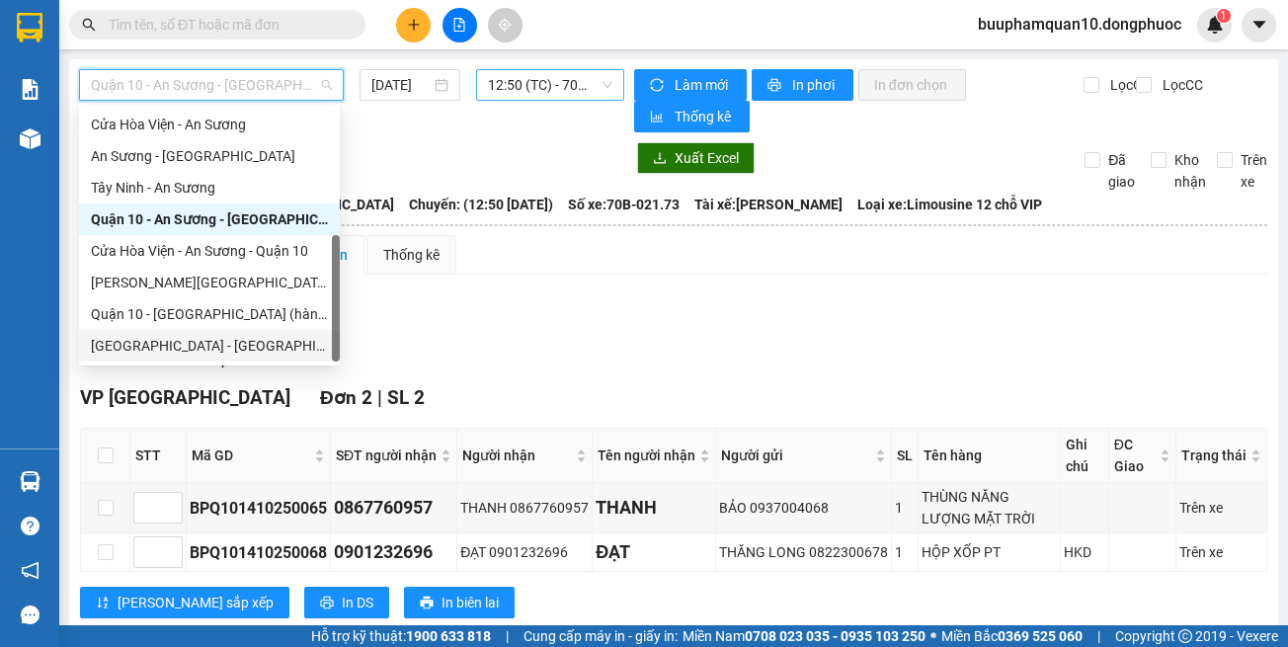
click at [285, 352] on div "[GEOGRAPHIC_DATA] - [GEOGRAPHIC_DATA] (vip)" at bounding box center [209, 346] width 261 height 32
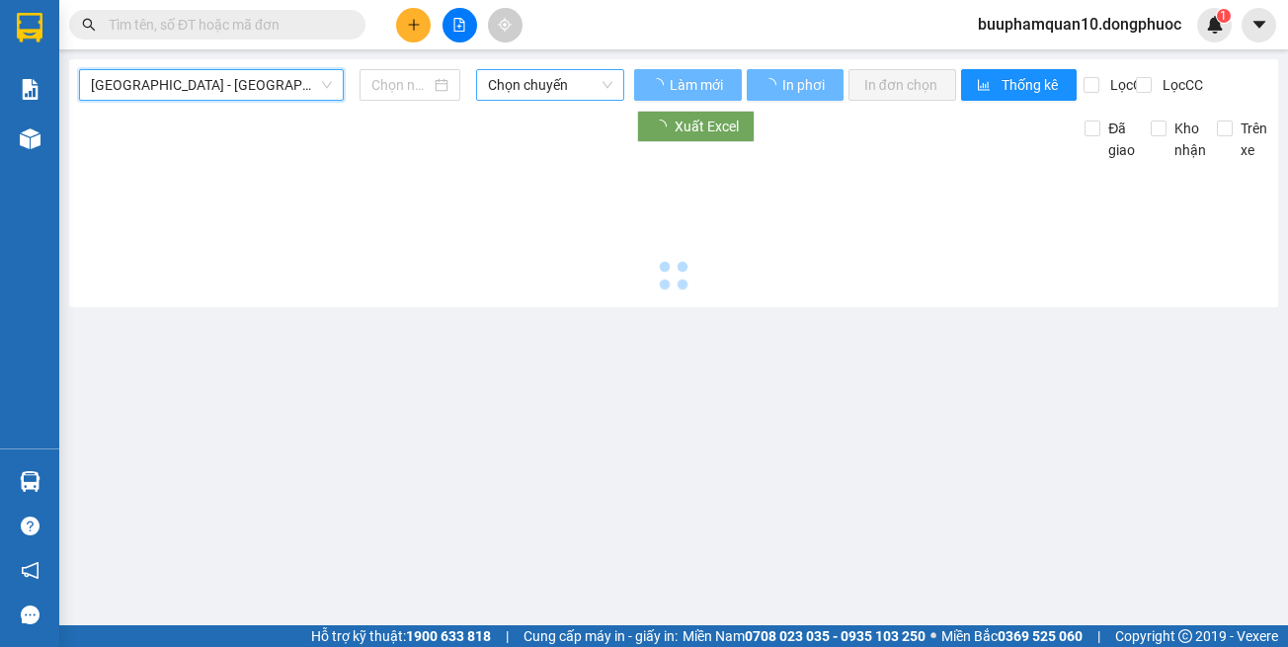
type input "[DATE]"
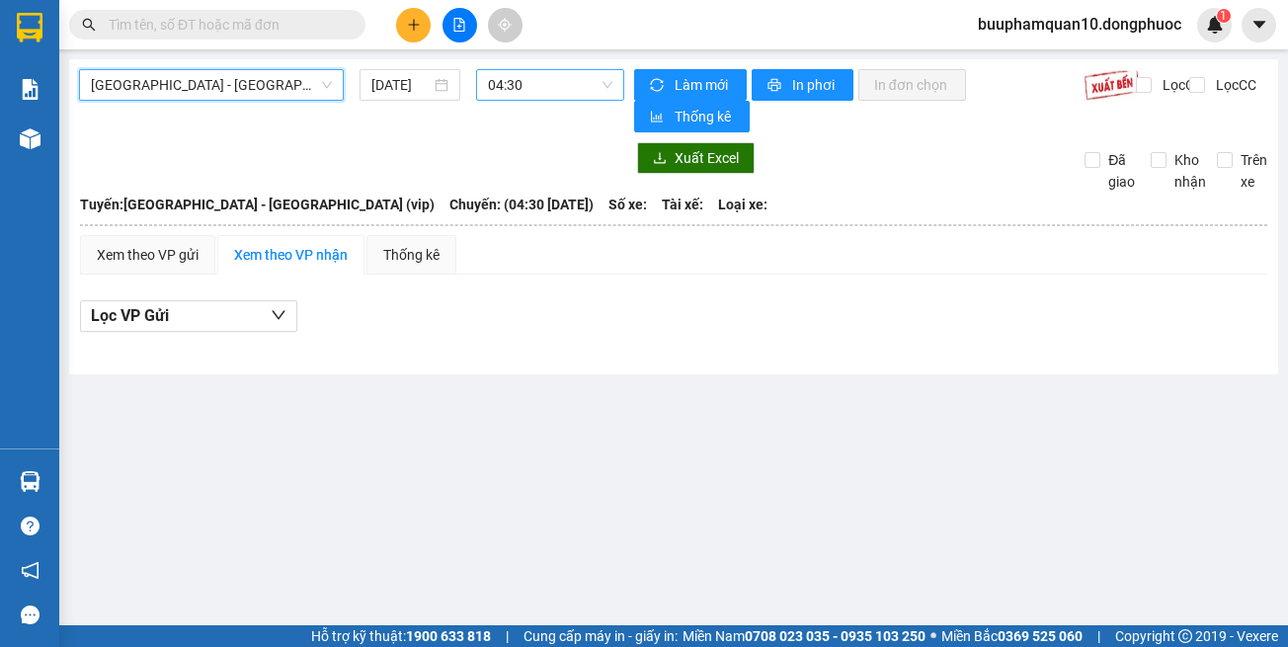
click at [536, 101] on div "[GEOGRAPHIC_DATA] - [GEOGRAPHIC_DATA] (vip) [GEOGRAPHIC_DATA] - [GEOGRAPHIC_DAT…" at bounding box center [351, 100] width 545 height 63
click at [538, 95] on span "04:30" at bounding box center [550, 85] width 124 height 30
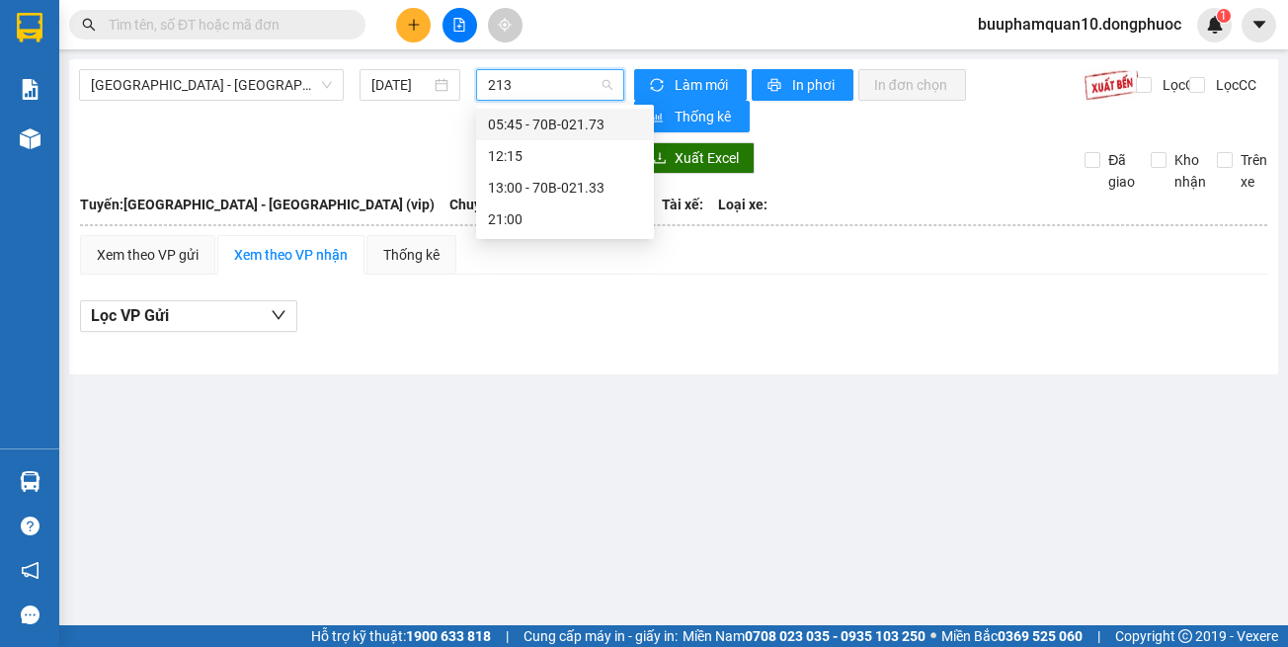
type input "2133"
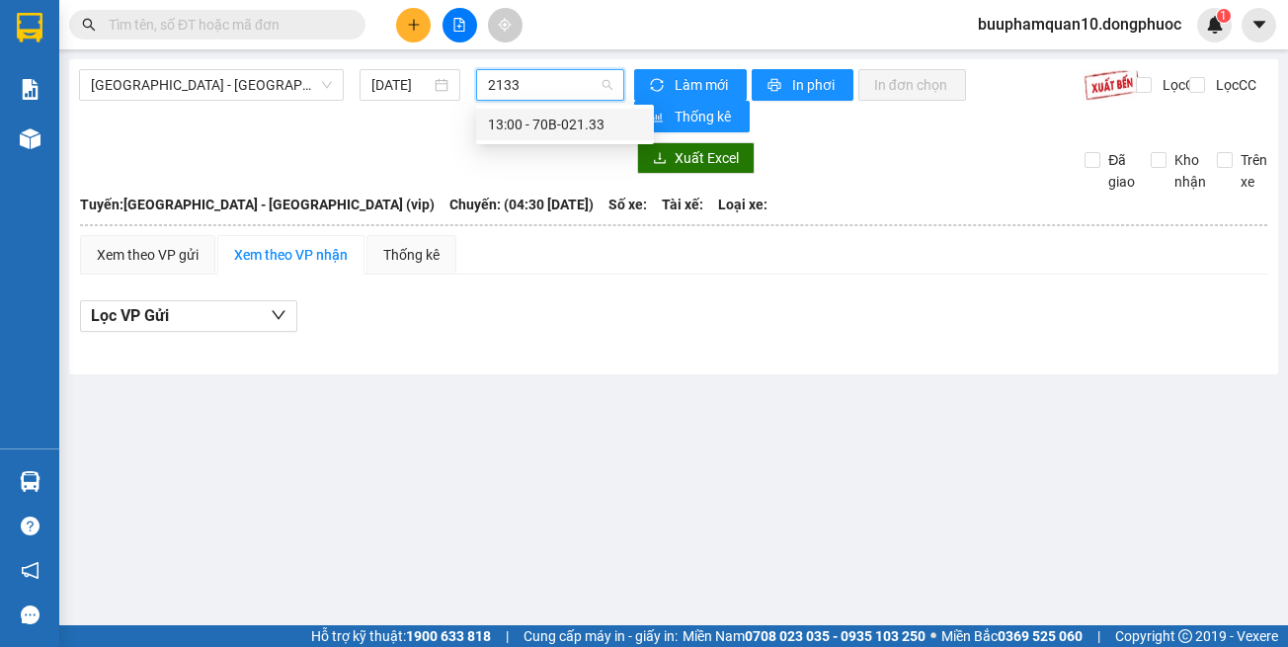
click at [540, 122] on div "13:00 - 70B-021.33" at bounding box center [565, 125] width 154 height 22
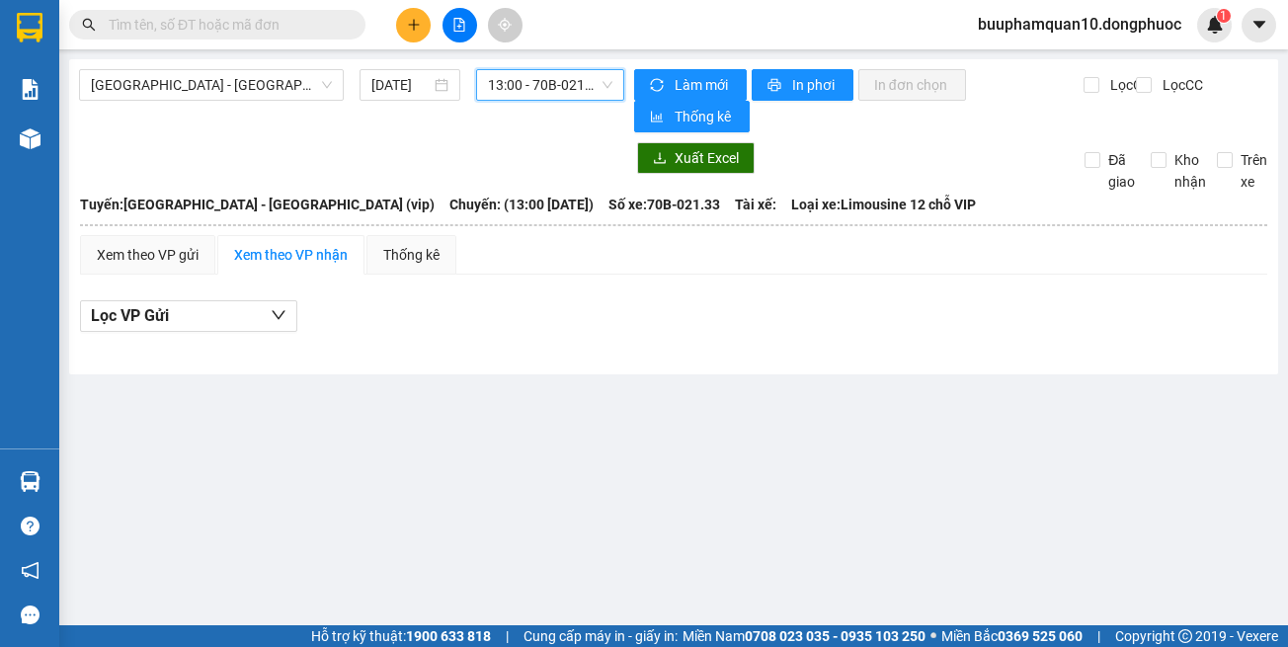
click at [563, 86] on span "13:00 - 70B-021.33" at bounding box center [550, 85] width 124 height 30
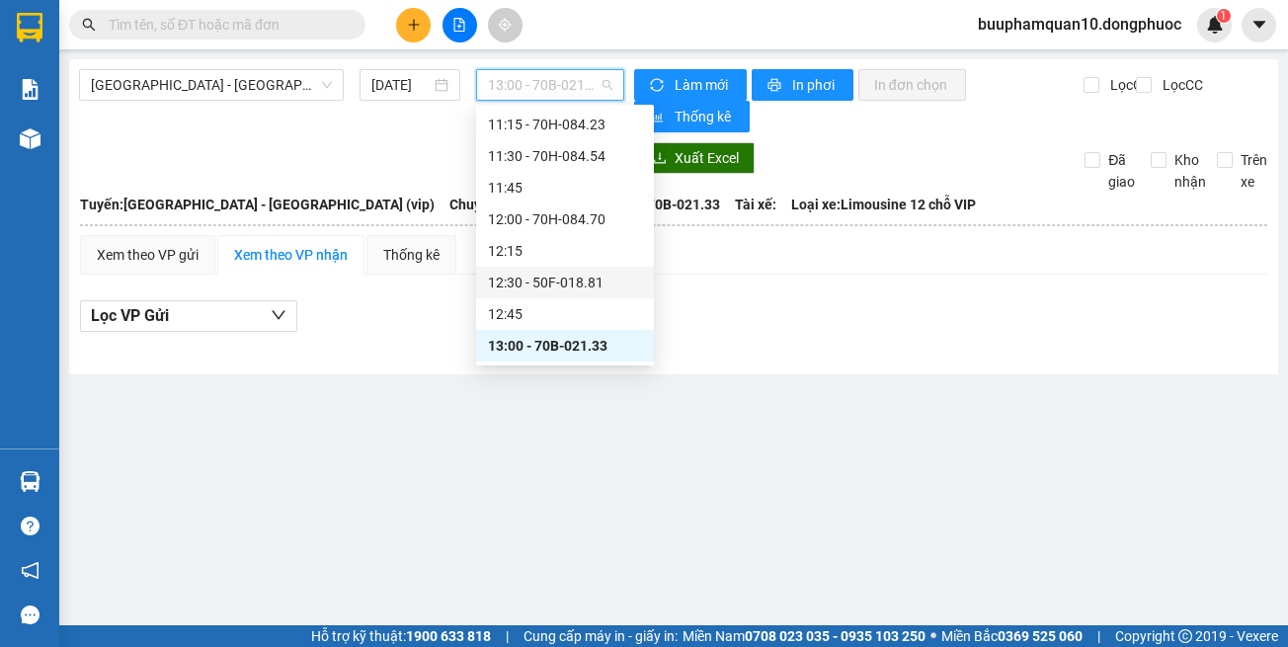
scroll to position [984, 0]
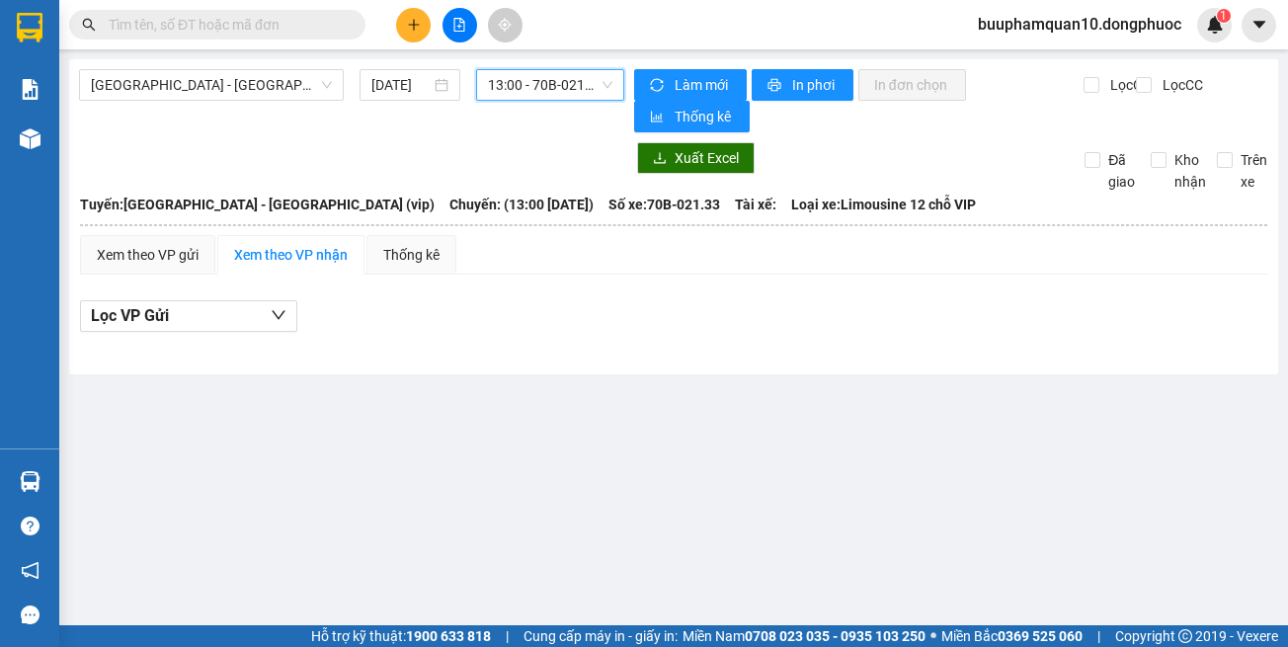
click at [554, 87] on span "13:00 - 70B-021.33" at bounding box center [550, 85] width 124 height 30
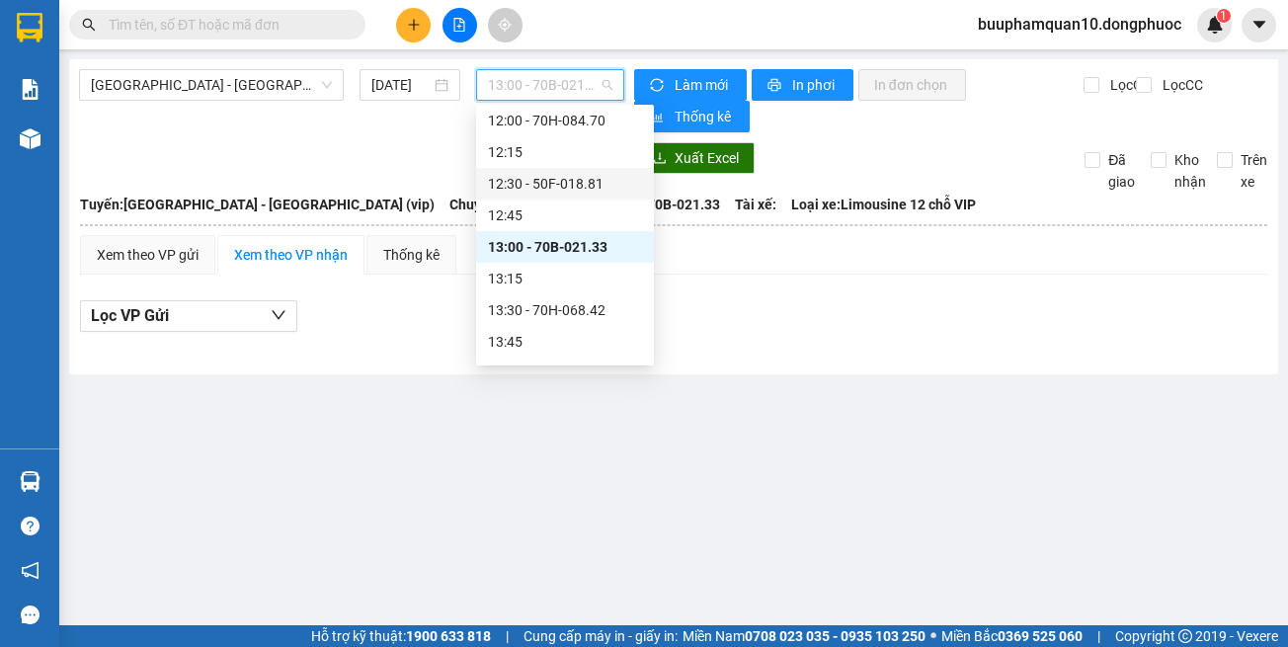
click at [553, 184] on div "12:30 - 50F-018.81" at bounding box center [565, 184] width 154 height 22
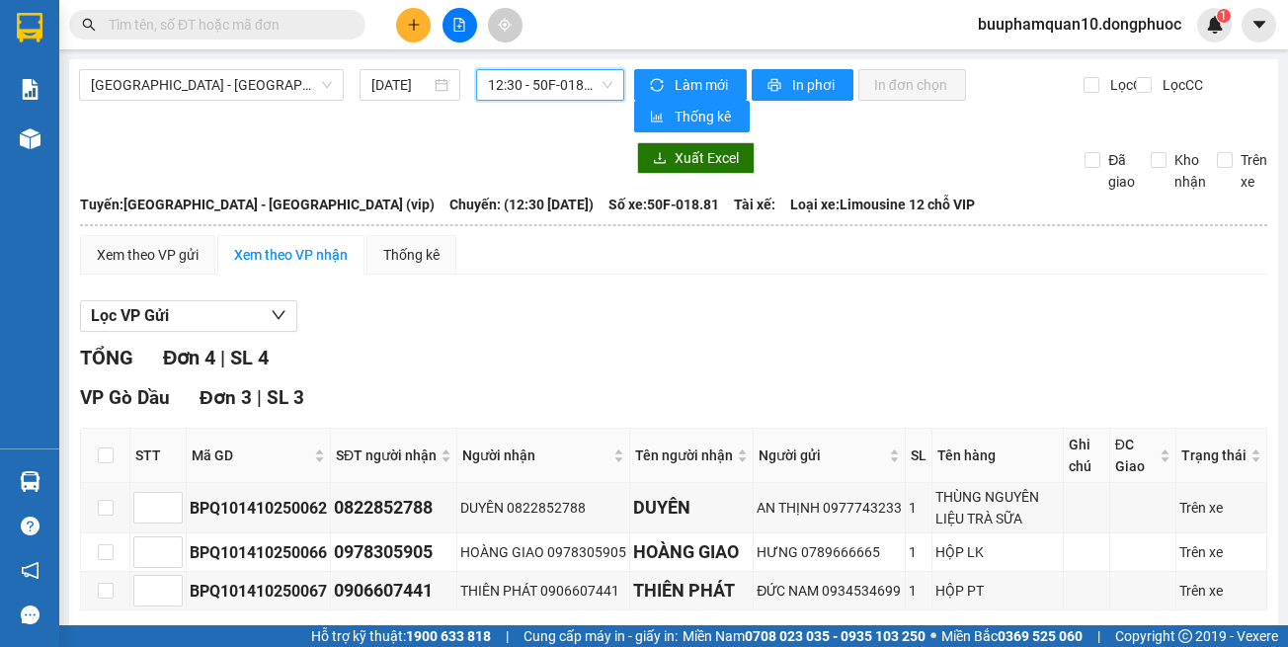
click at [546, 72] on span "12:30 - 50F-018.81" at bounding box center [550, 85] width 124 height 30
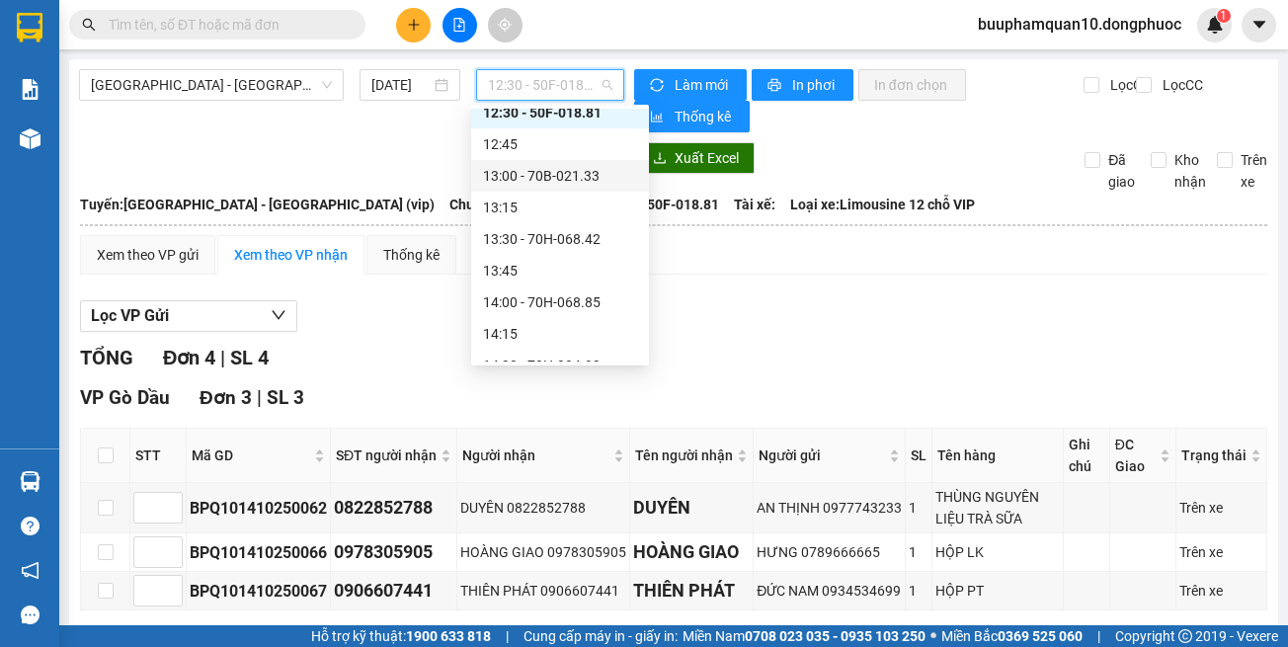
scroll to position [1083, 0]
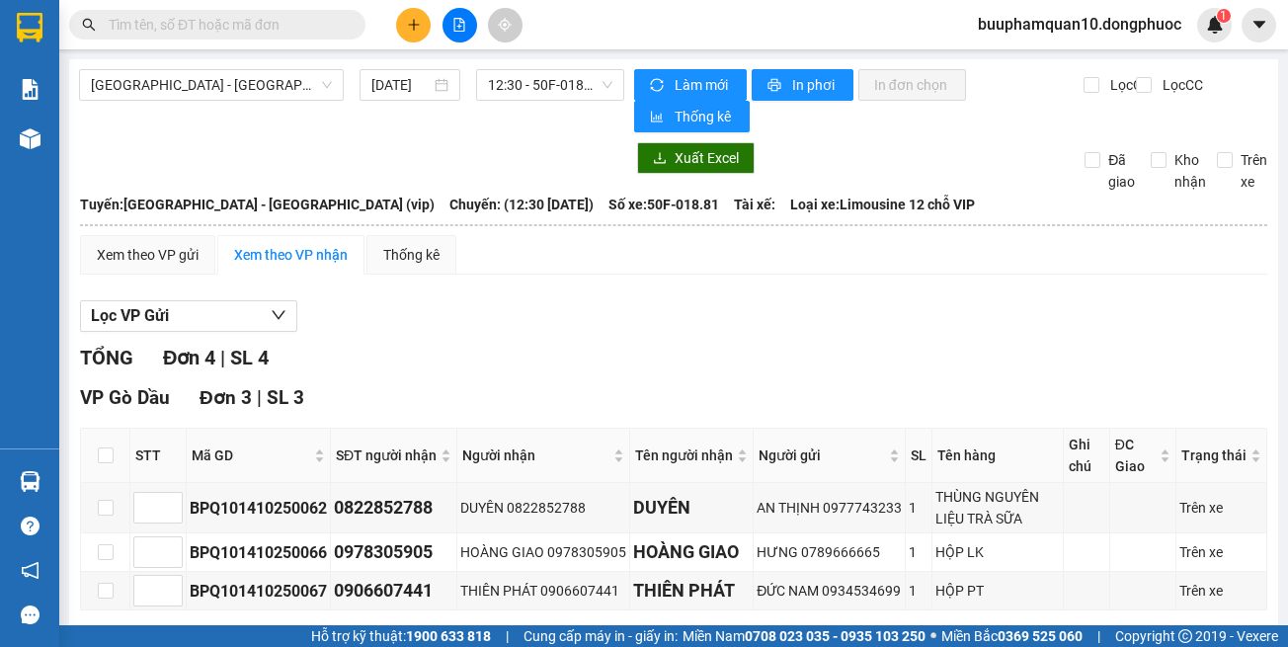
drag, startPoint x: 724, startPoint y: 290, endPoint x: 609, endPoint y: 10, distance: 303.4
click at [723, 279] on div "Xem theo VP gửi Xem theo VP nhận Thống kê Lọc VP Gửi TỔNG Đơn 4 | SL 4 VP Gò D…" at bounding box center [673, 552] width 1187 height 634
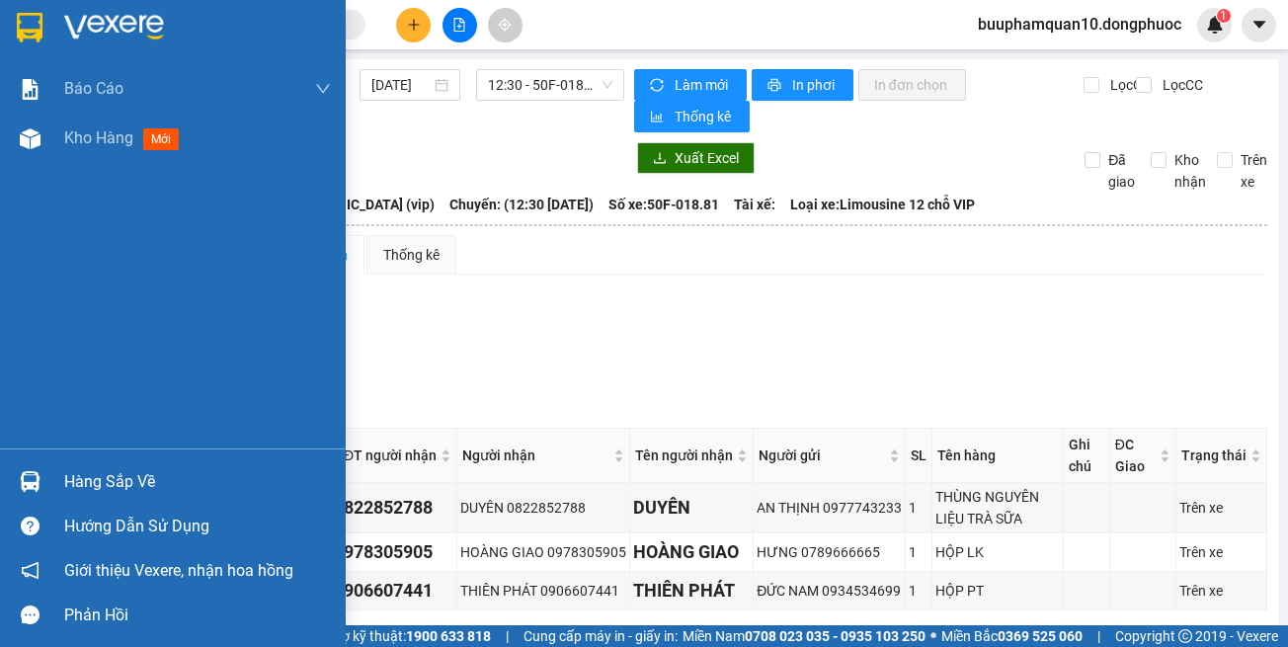
drag, startPoint x: 152, startPoint y: 462, endPoint x: 185, endPoint y: 469, distance: 33.3
click at [153, 465] on div "Hàng sắp về" at bounding box center [173, 481] width 346 height 44
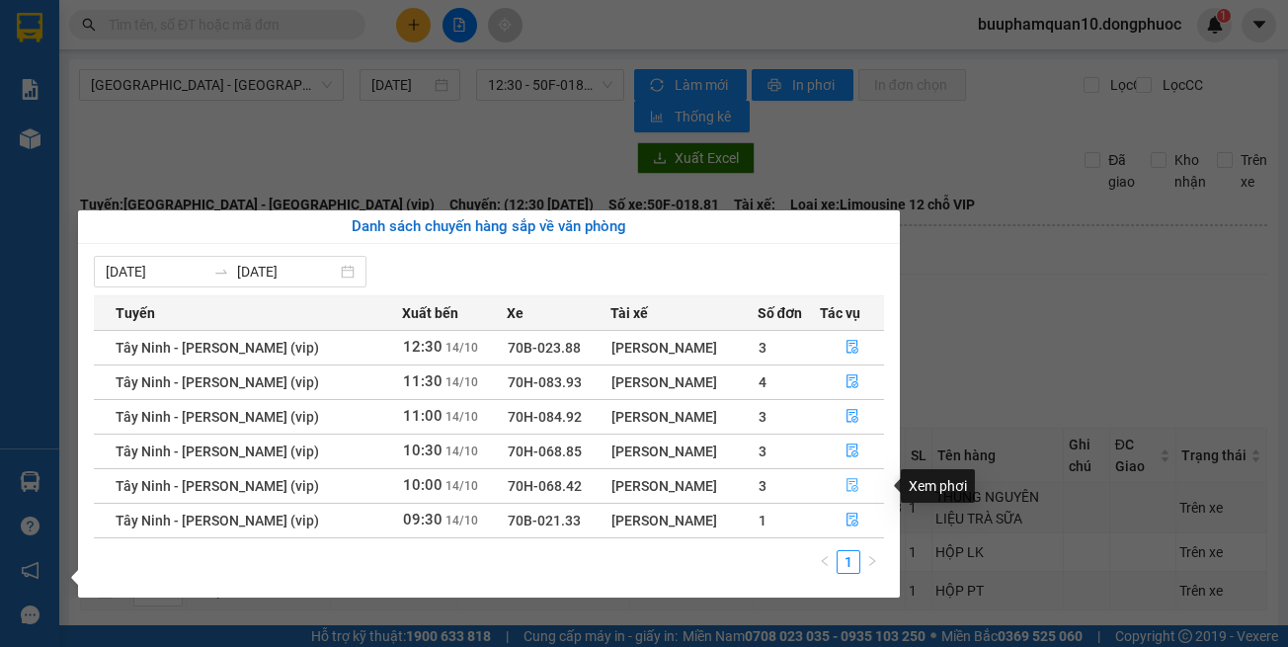
click at [841, 479] on button "button" at bounding box center [852, 486] width 62 height 32
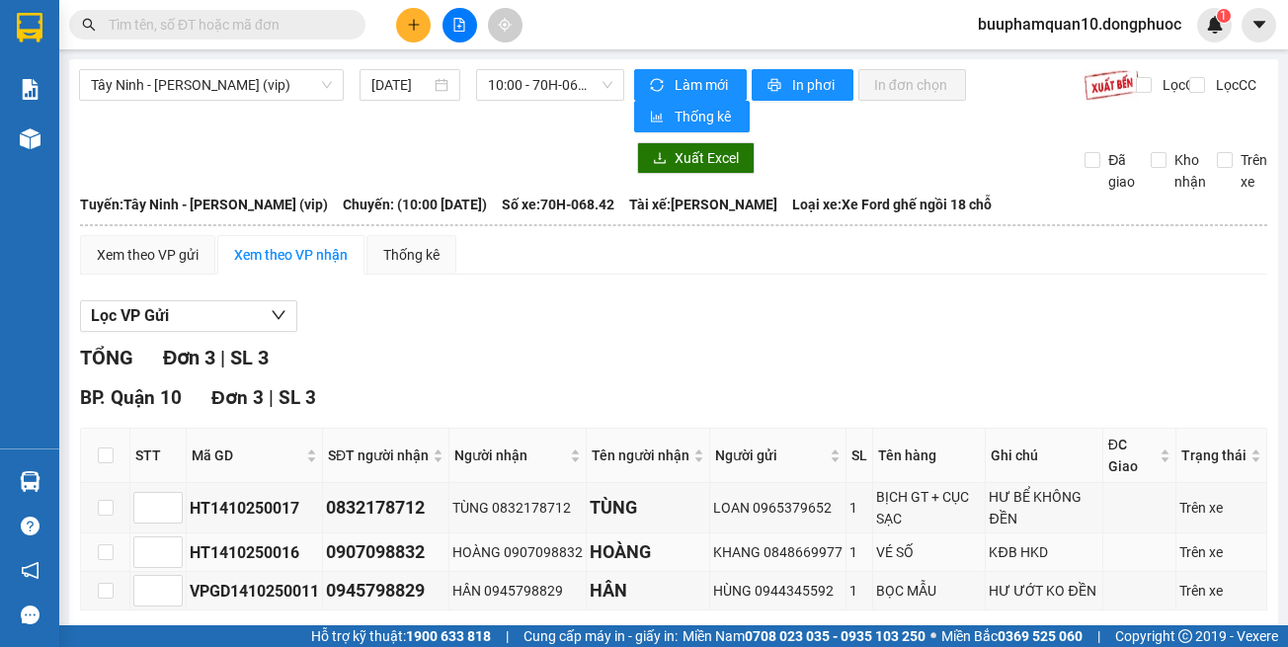
scroll to position [87, 0]
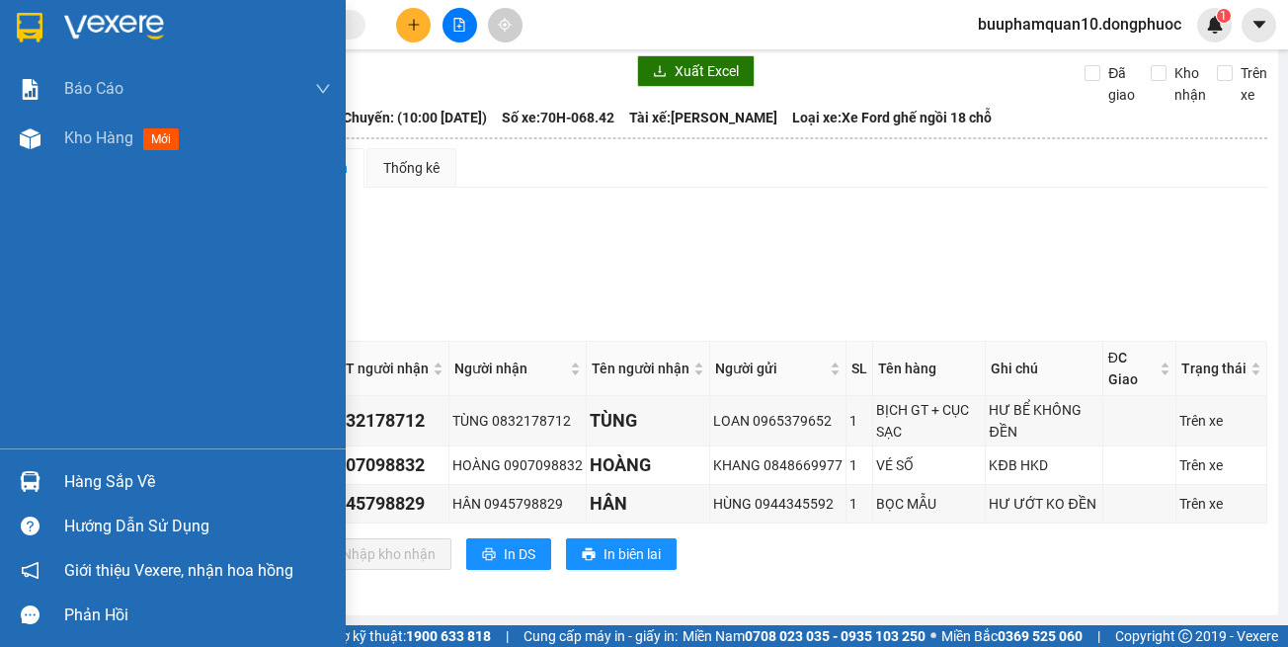
click at [43, 475] on div at bounding box center [30, 481] width 35 height 35
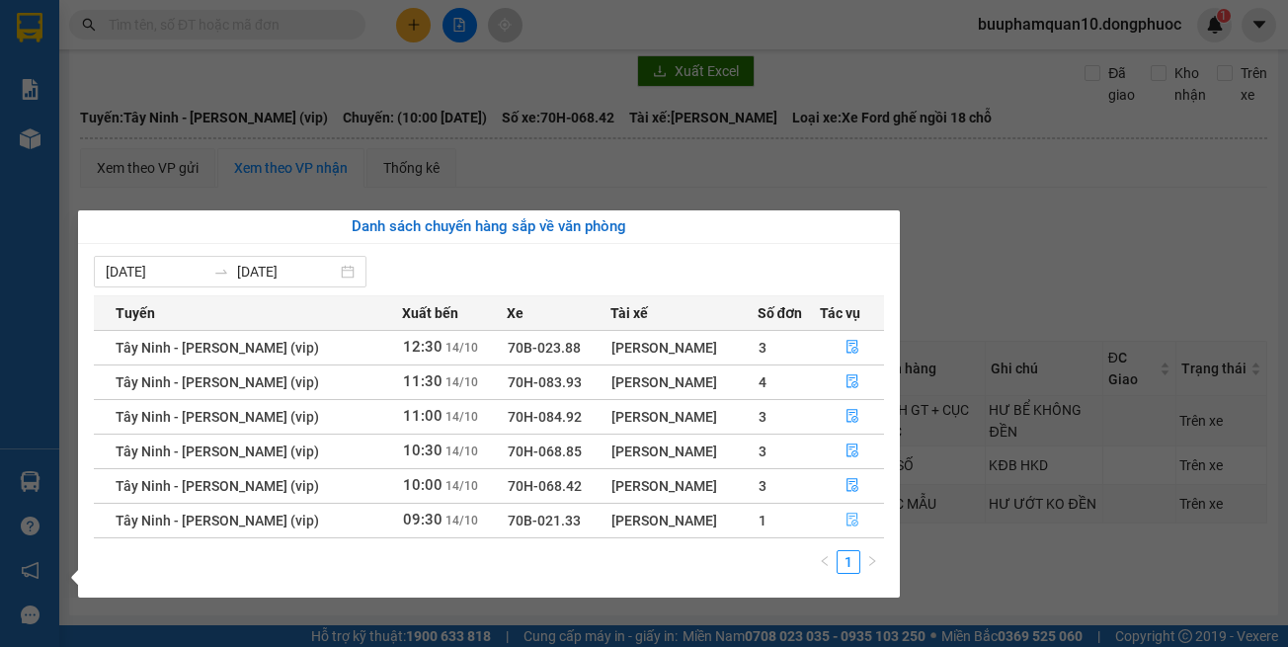
click at [829, 512] on button "button" at bounding box center [852, 521] width 62 height 32
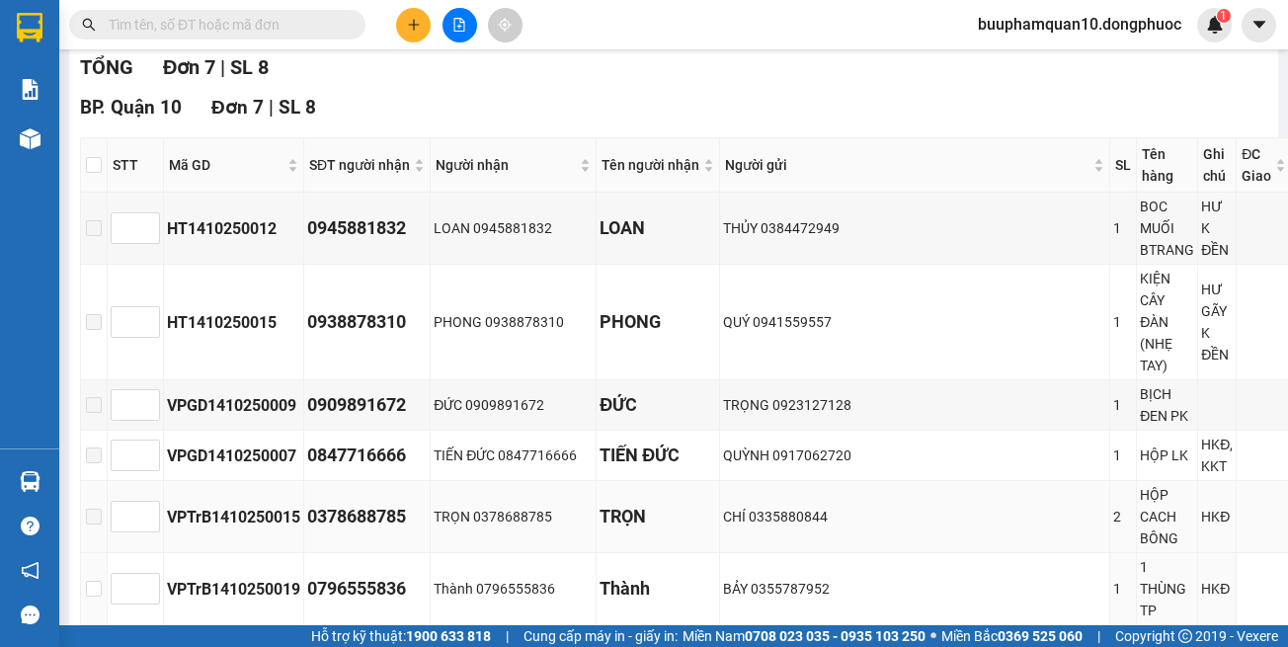
scroll to position [383, 0]
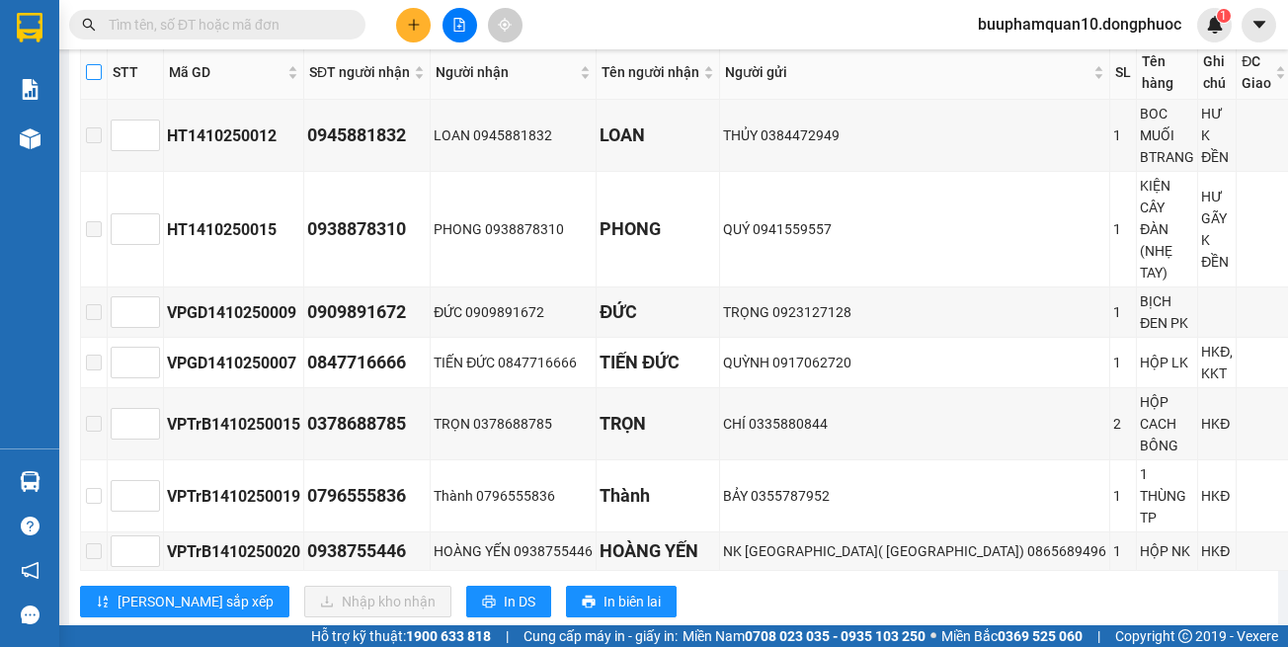
click at [100, 72] on input "checkbox" at bounding box center [94, 72] width 16 height 16
checkbox input "true"
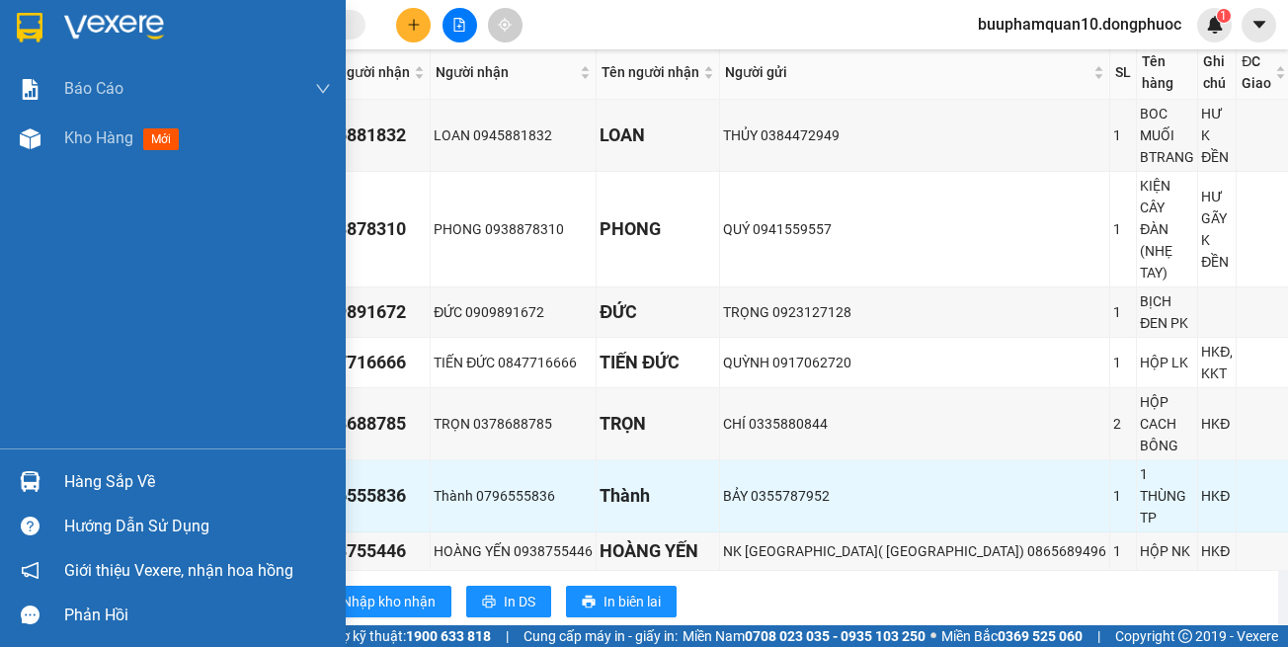
click at [123, 464] on div "Hàng sắp về" at bounding box center [173, 481] width 346 height 44
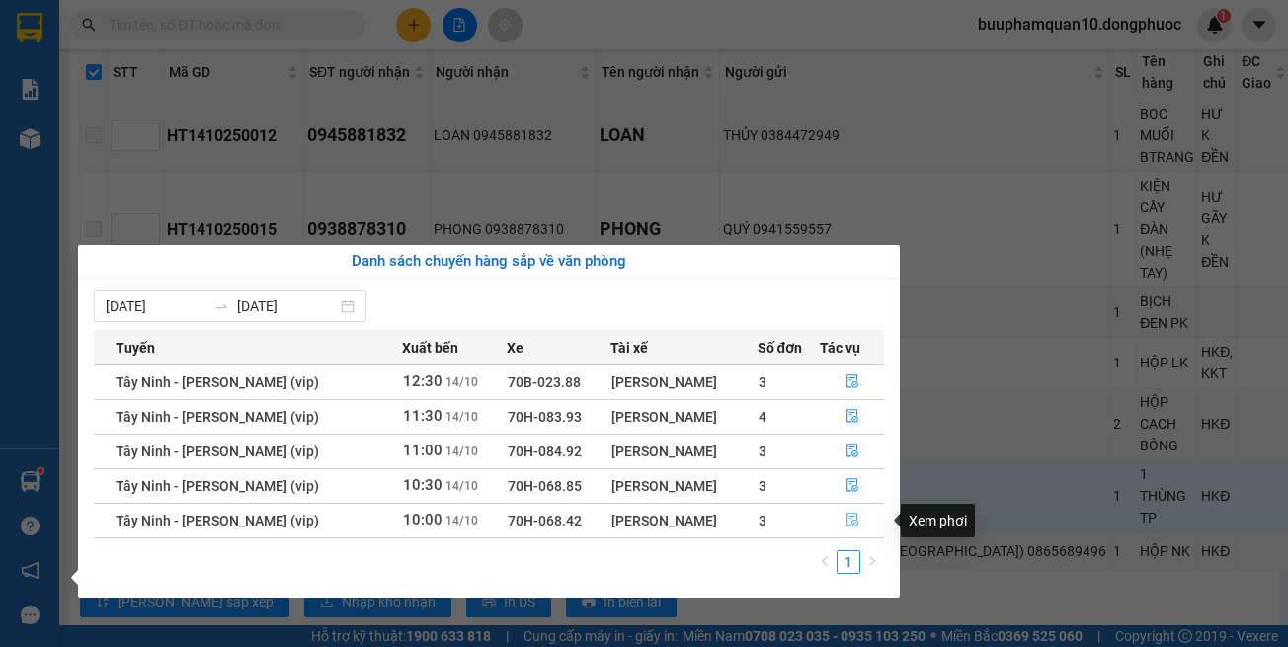
click at [848, 519] on icon "file-done" at bounding box center [853, 521] width 12 height 14
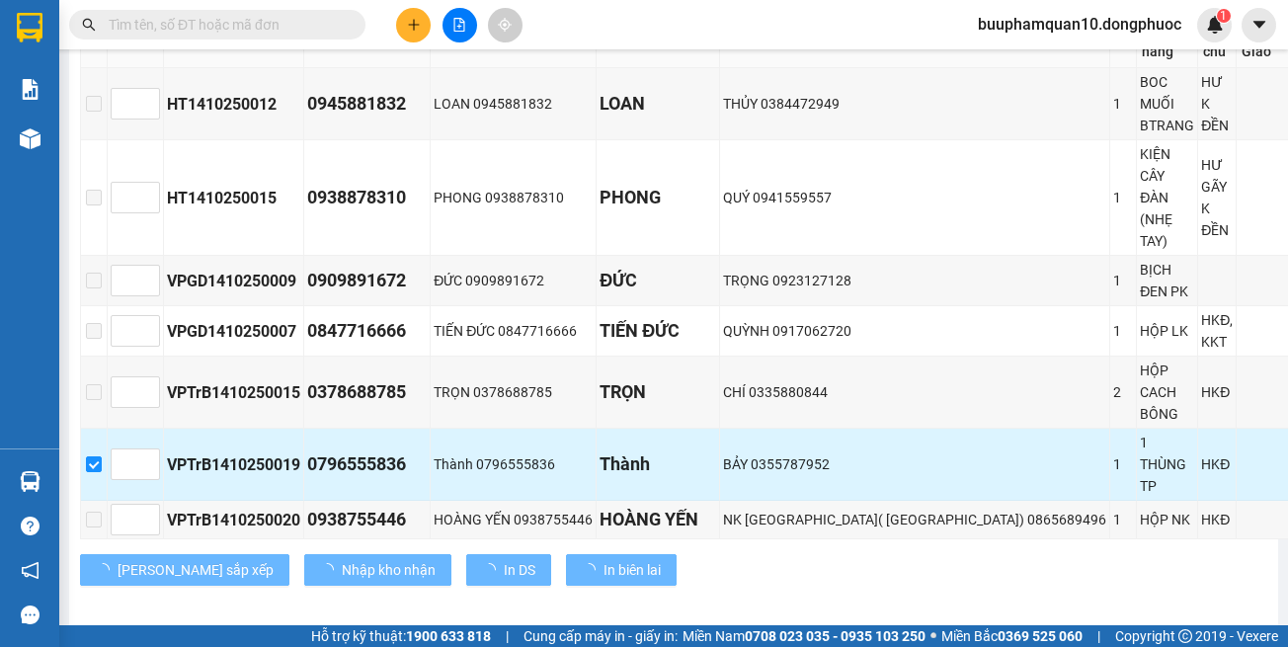
checkbox input "false"
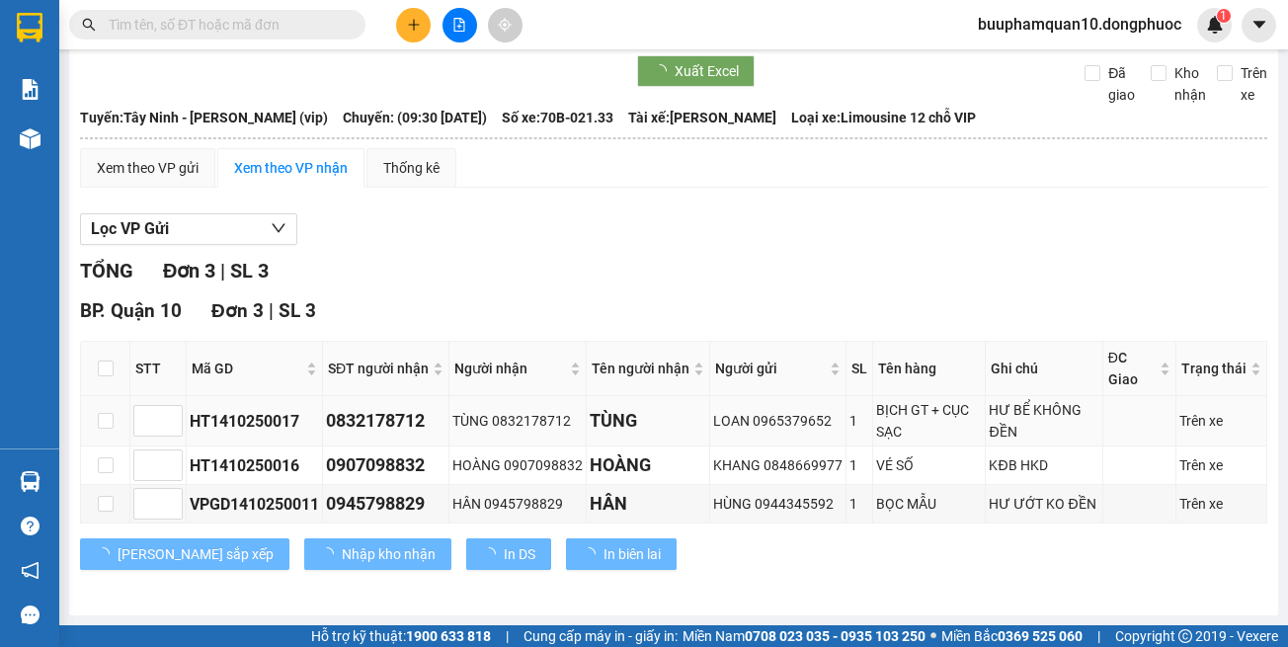
scroll to position [87, 0]
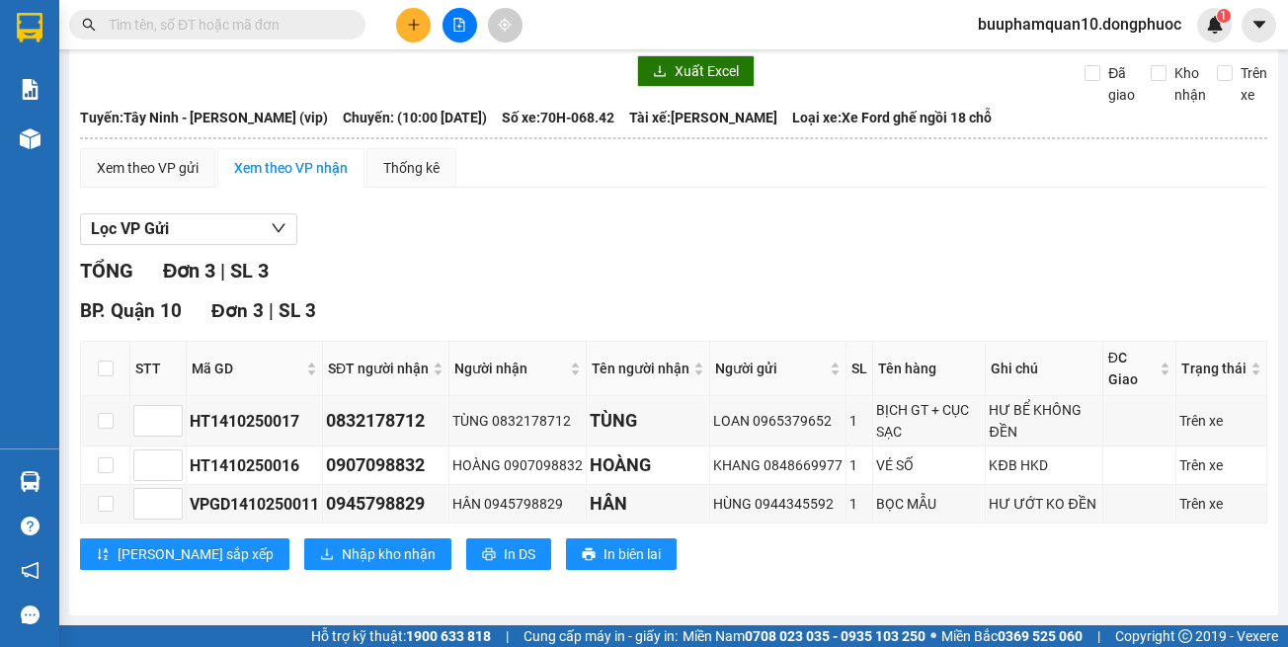
click at [842, 541] on div "[PERSON_NAME] sắp xếp Nhập kho nhận In DS In biên lai" at bounding box center [673, 554] width 1187 height 32
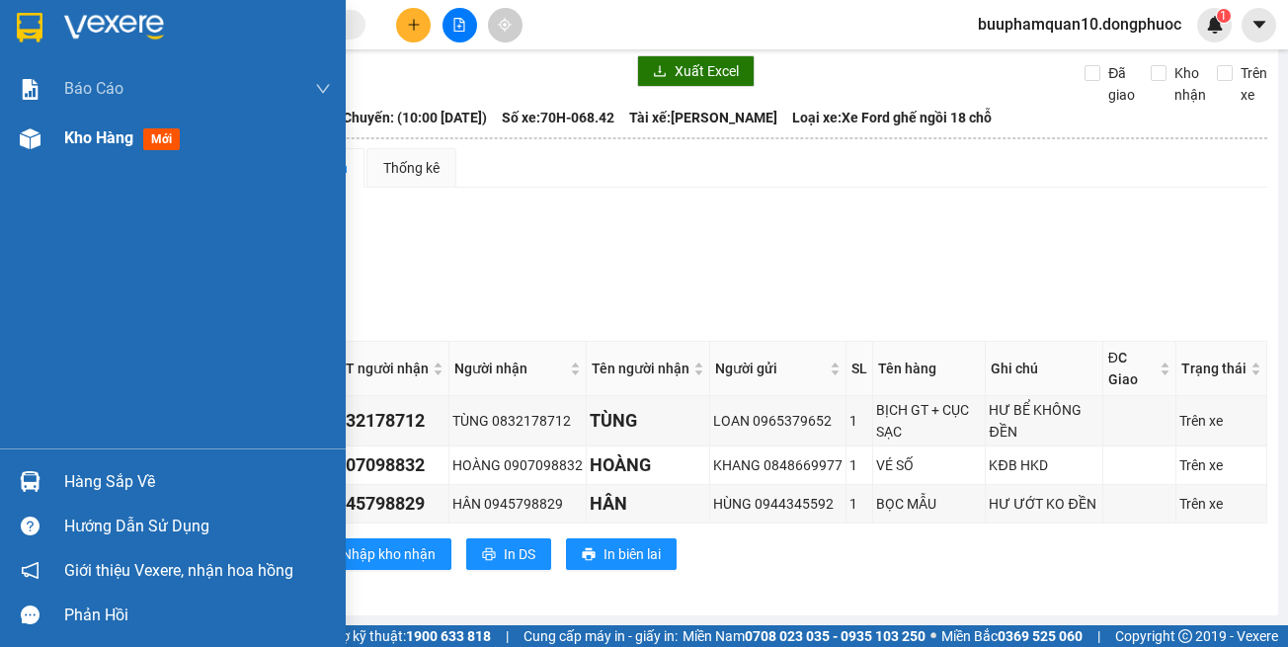
click at [30, 141] on img at bounding box center [30, 138] width 21 height 21
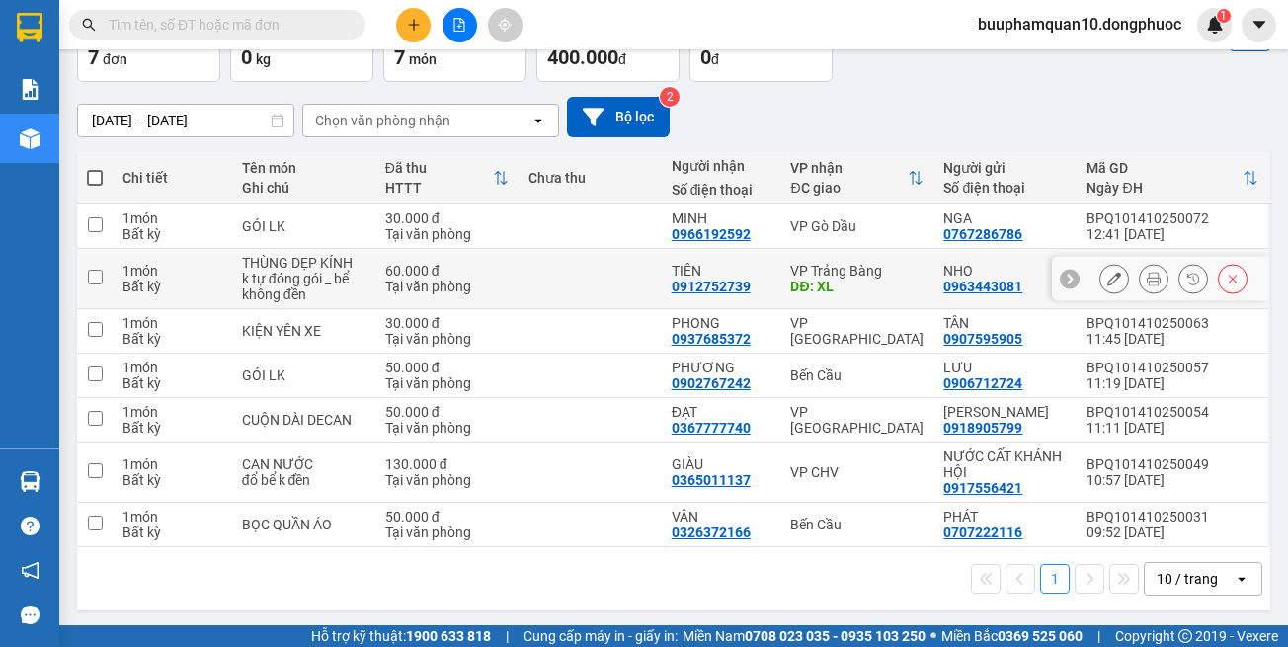
scroll to position [129, 0]
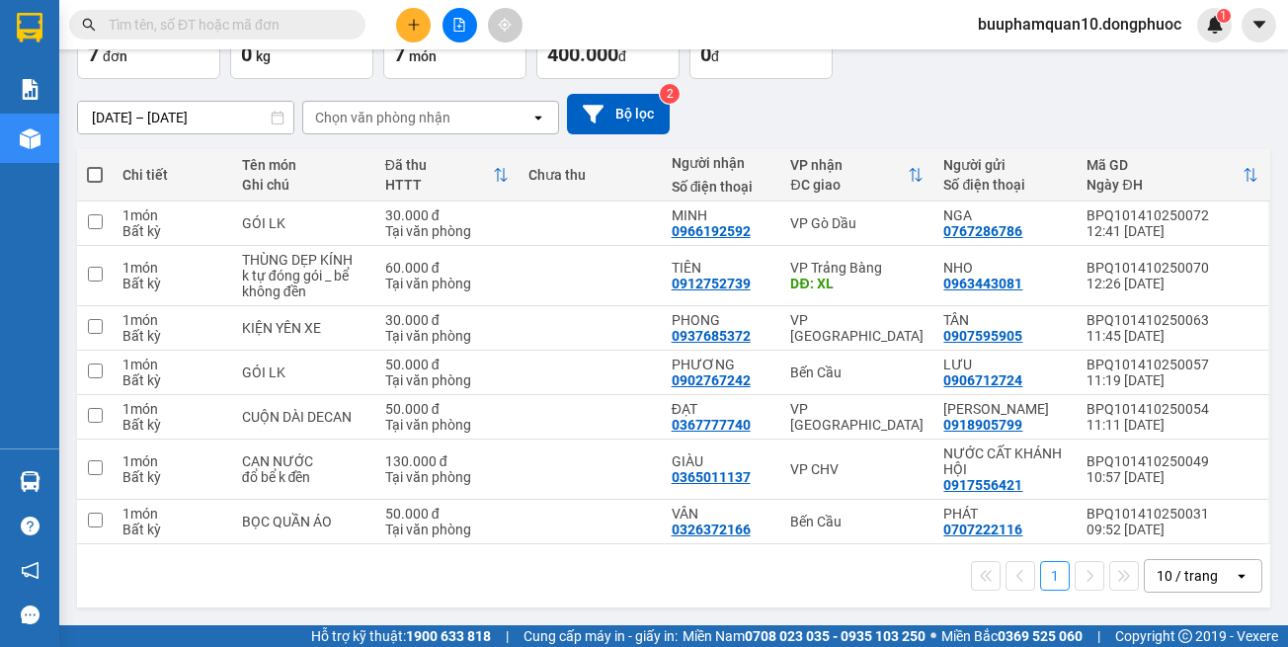
click at [861, 564] on div "1 10 / trang open" at bounding box center [673, 576] width 1177 height 34
drag, startPoint x: 816, startPoint y: 502, endPoint x: 870, endPoint y: 367, distance: 144.9
click at [816, 502] on td "Bến Cầu" at bounding box center [856, 522] width 153 height 44
checkbox input "true"
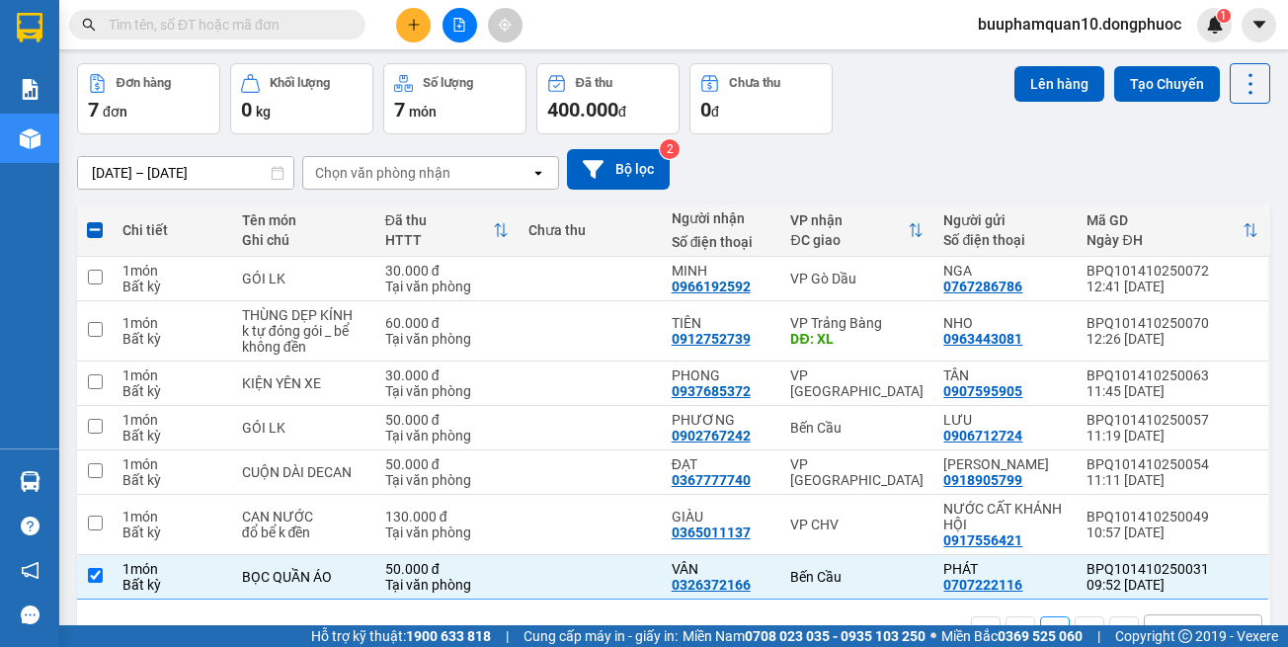
scroll to position [0, 0]
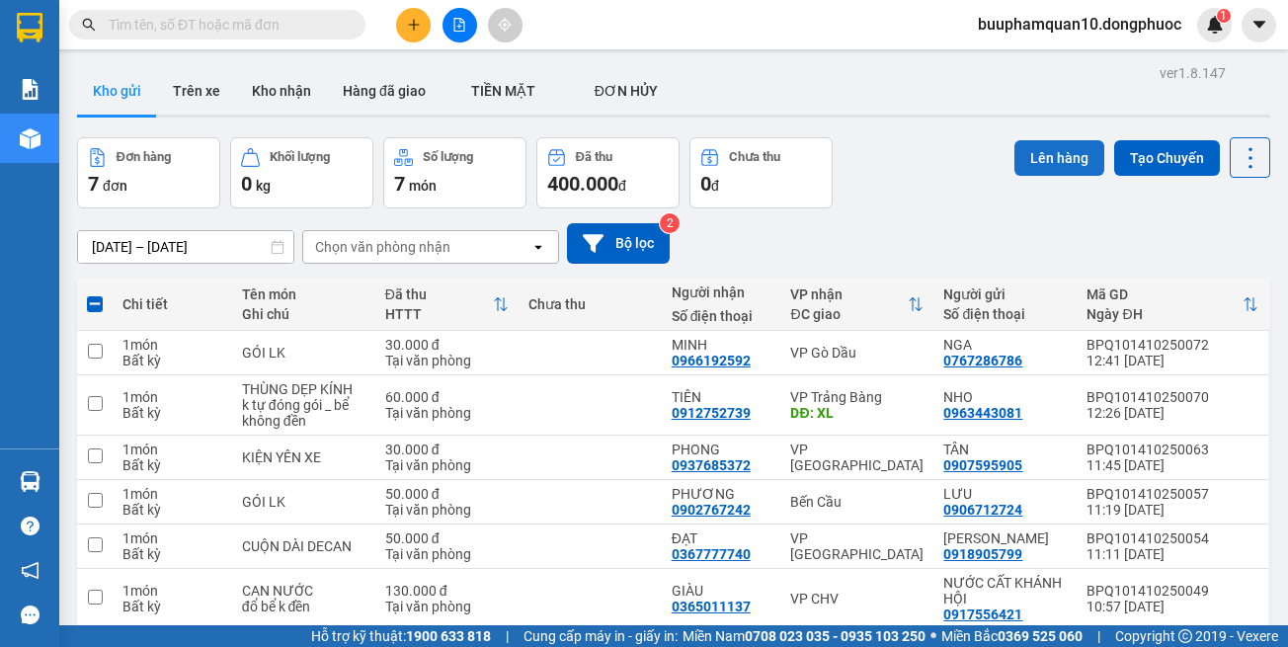
click at [1015, 163] on button "Lên hàng" at bounding box center [1060, 158] width 90 height 36
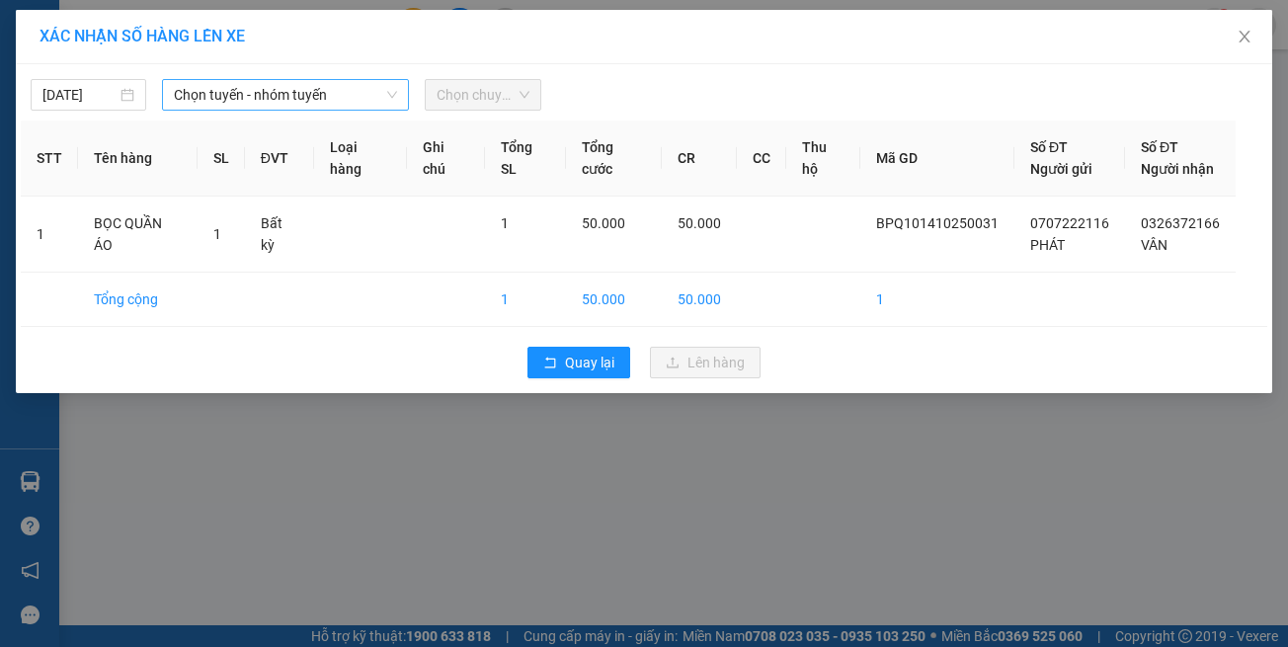
click at [285, 95] on span "Chọn tuyến - nhóm tuyến" at bounding box center [285, 95] width 223 height 30
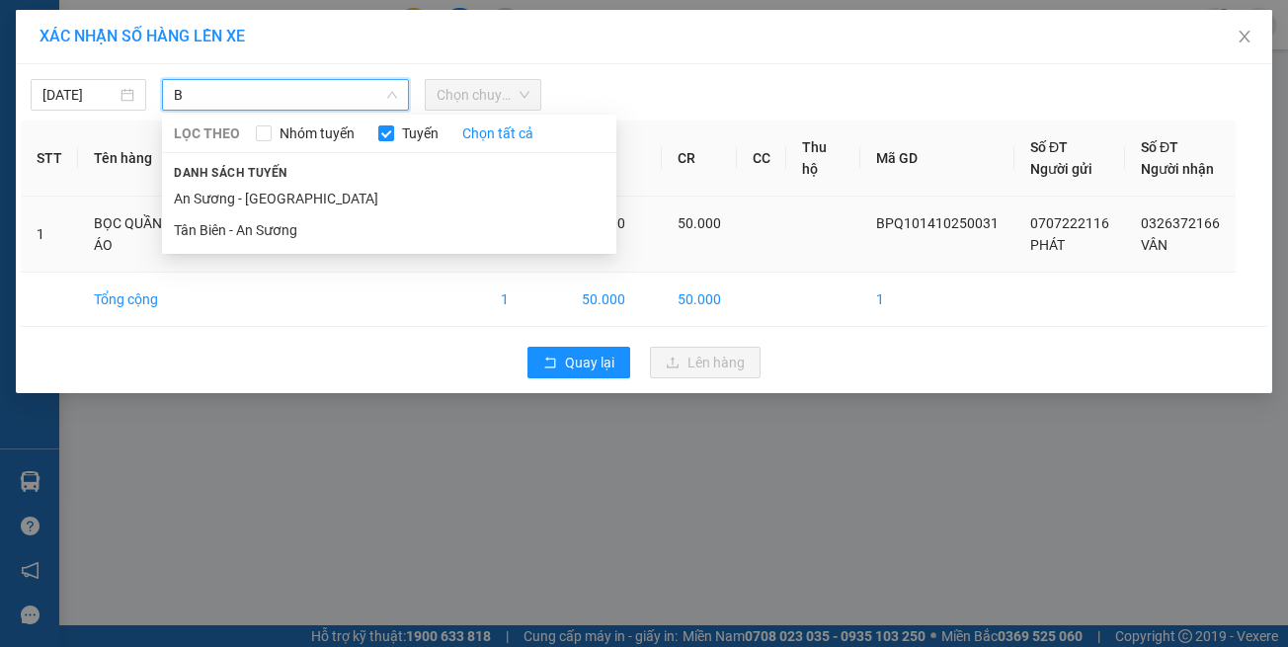
type input "BC"
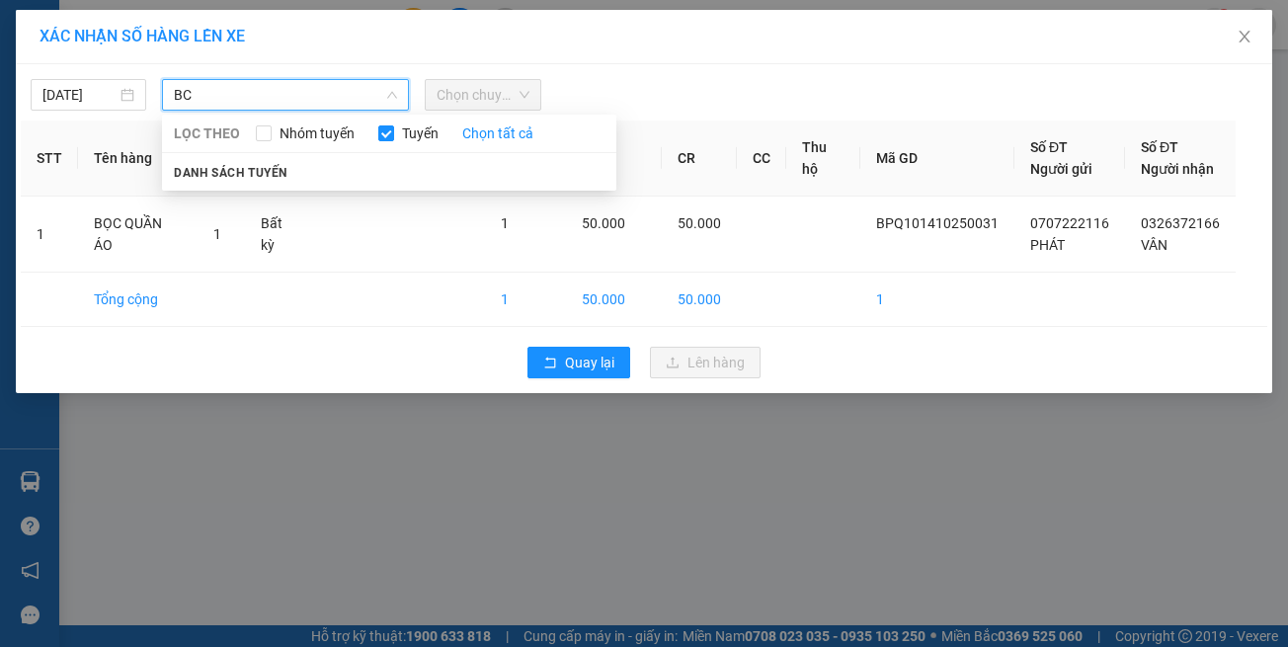
click at [312, 92] on input "BC" at bounding box center [278, 95] width 209 height 30
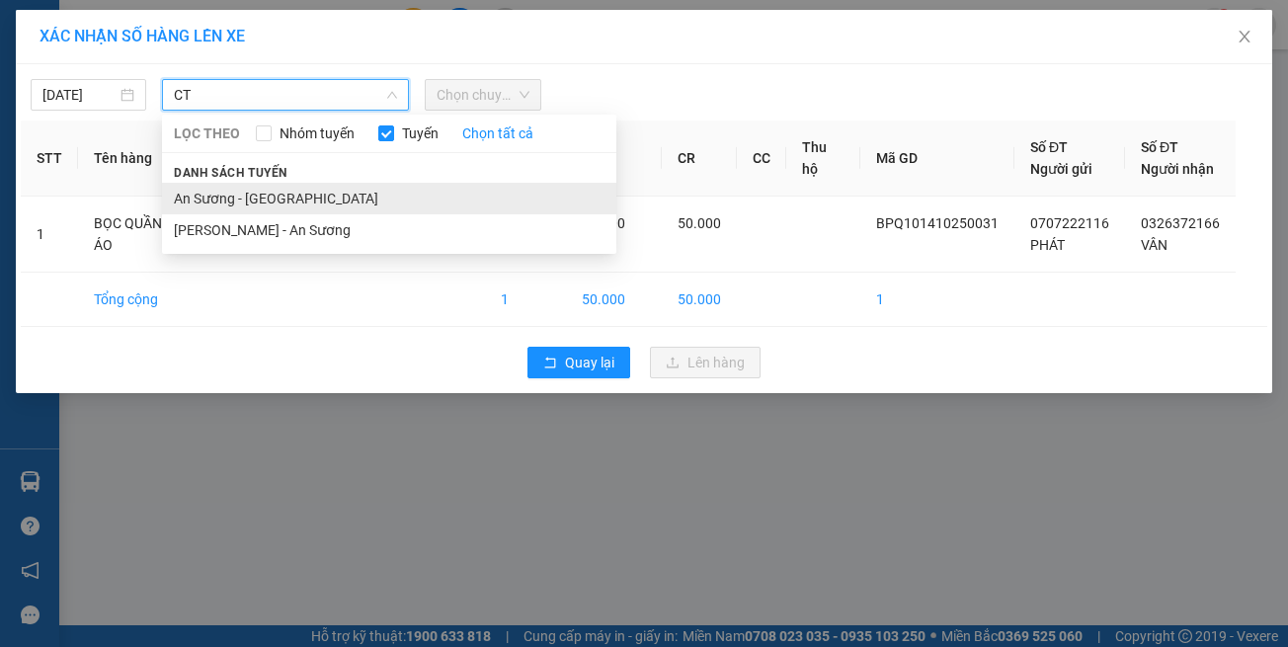
type input "CT"
click at [293, 191] on li "An Sương - [GEOGRAPHIC_DATA]" at bounding box center [389, 199] width 454 height 32
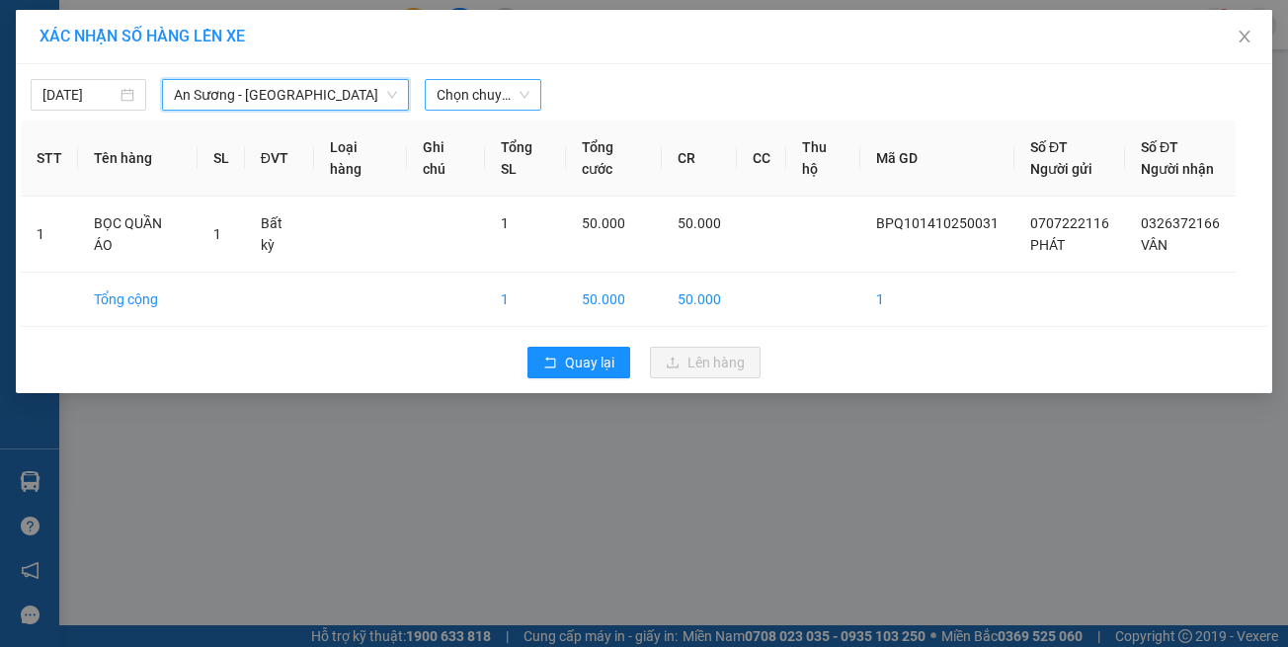
click at [446, 100] on span "Chọn chuyến" at bounding box center [483, 95] width 92 height 30
click at [474, 83] on span "Chọn chuyến" at bounding box center [483, 95] width 92 height 30
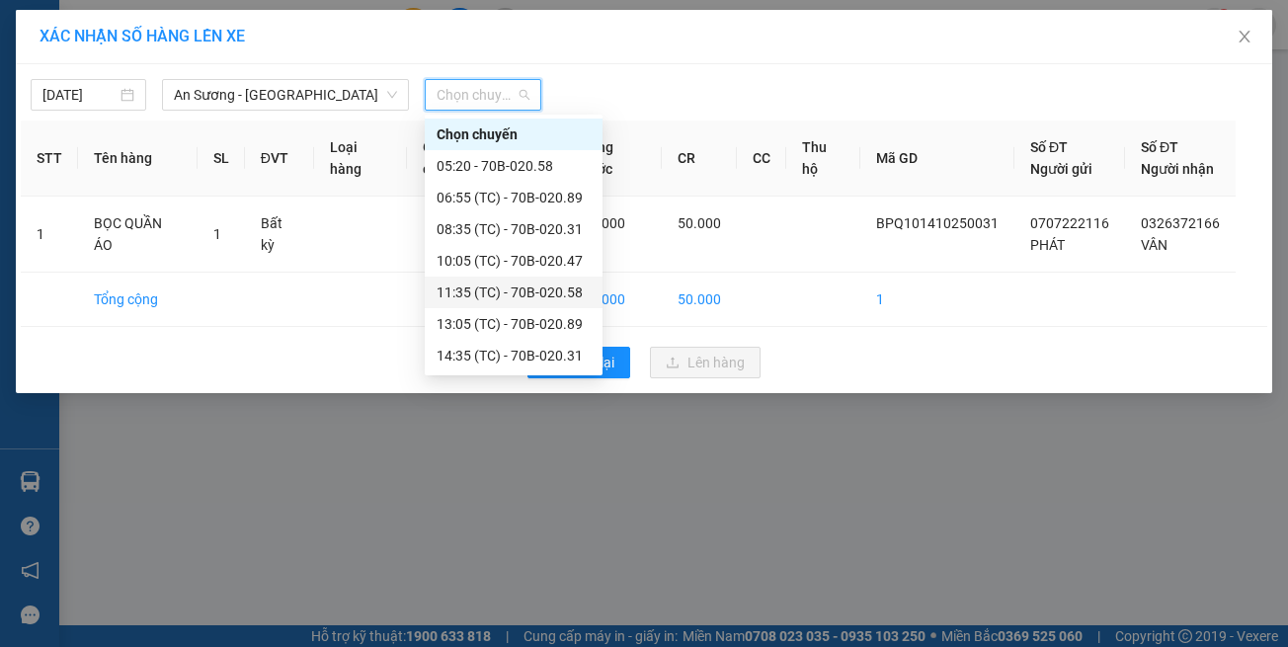
click at [509, 299] on div "11:35 (TC) - 70B-020.58" at bounding box center [514, 293] width 154 height 22
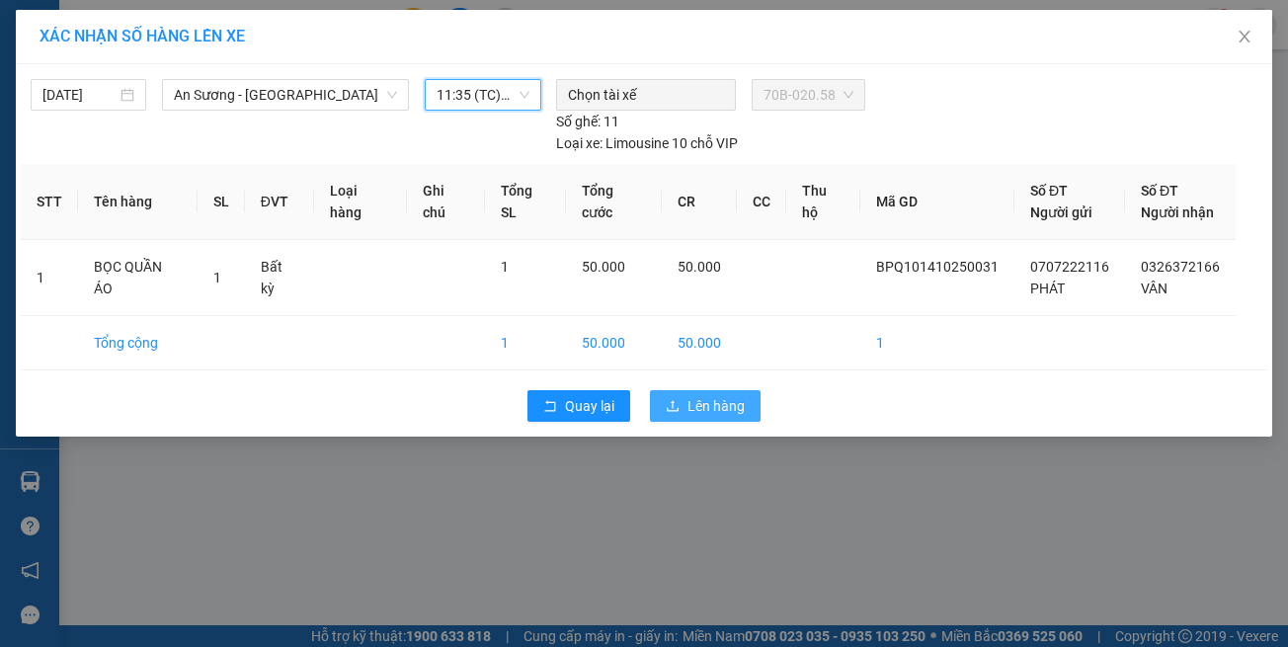
click at [684, 390] on button "Lên hàng" at bounding box center [705, 406] width 111 height 32
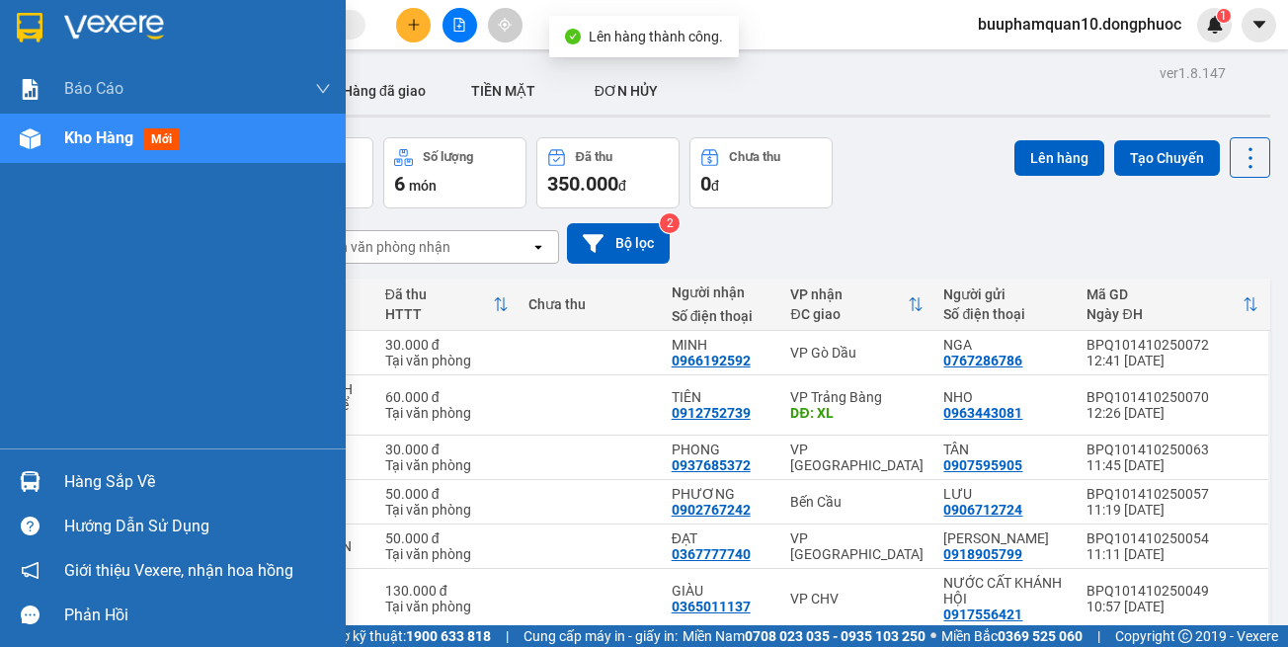
drag, startPoint x: 74, startPoint y: 466, endPoint x: 195, endPoint y: 467, distance: 120.5
click at [76, 467] on div "Hàng sắp về" at bounding box center [197, 482] width 267 height 30
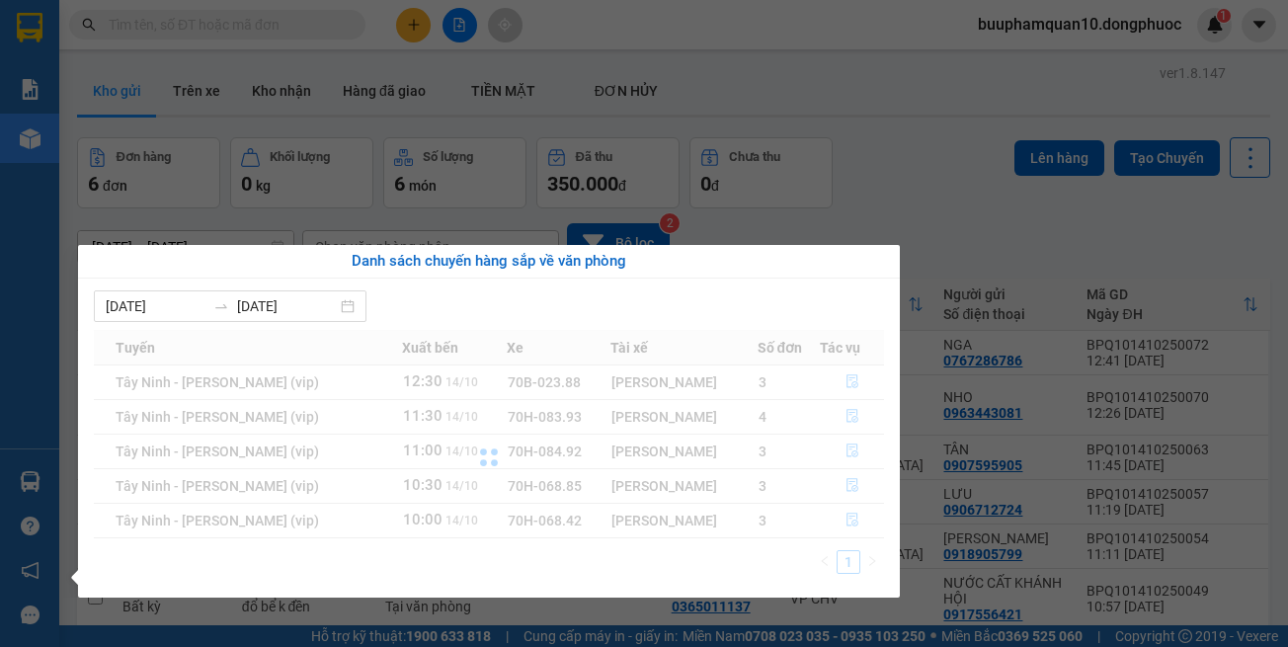
click at [833, 514] on div at bounding box center [489, 458] width 790 height 256
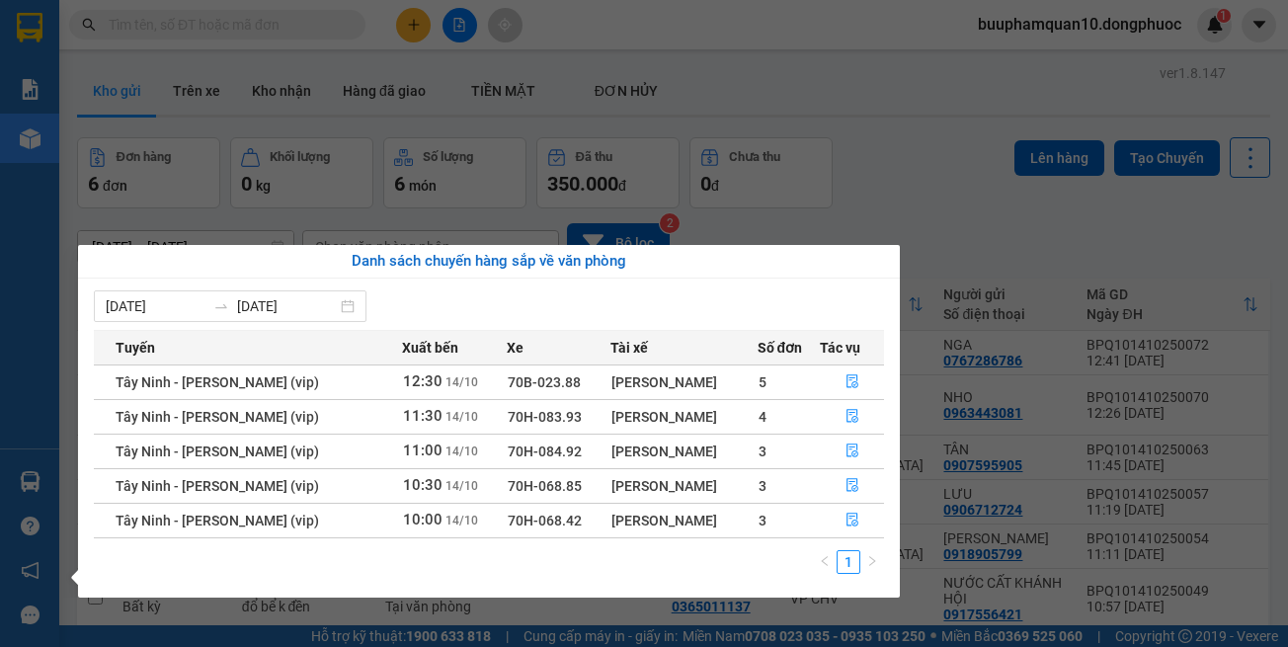
click at [840, 503] on td at bounding box center [852, 520] width 64 height 35
click at [846, 517] on icon "file-done" at bounding box center [853, 520] width 14 height 14
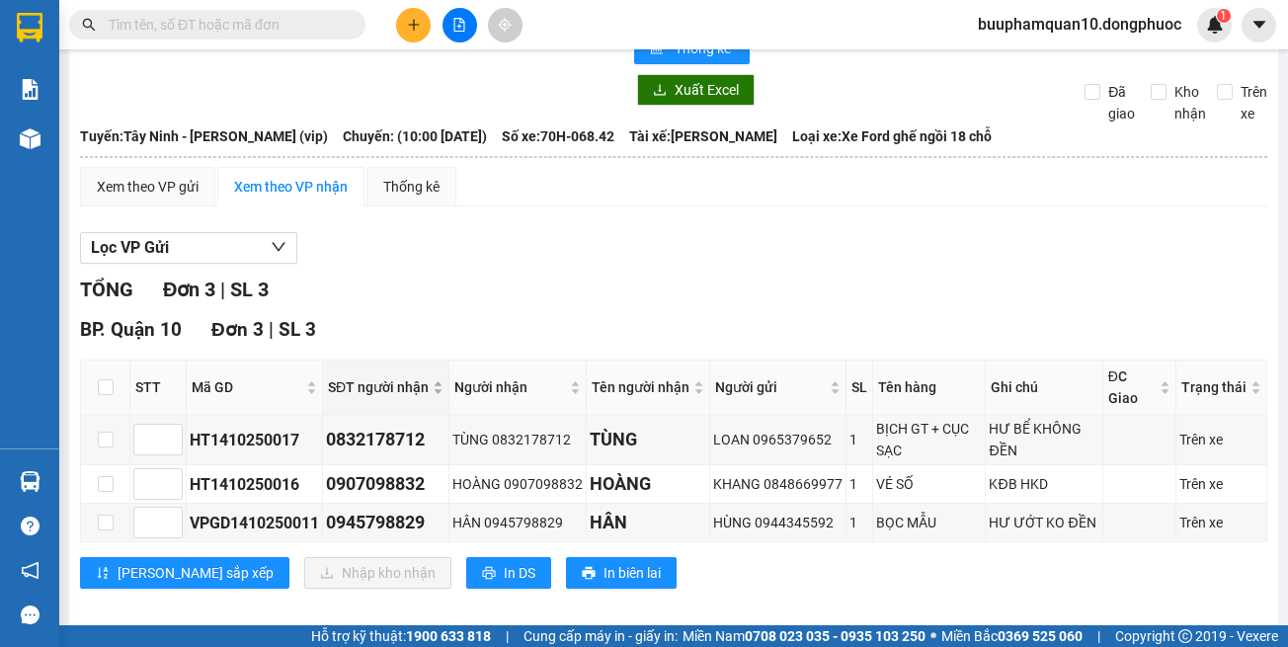
scroll to position [87, 0]
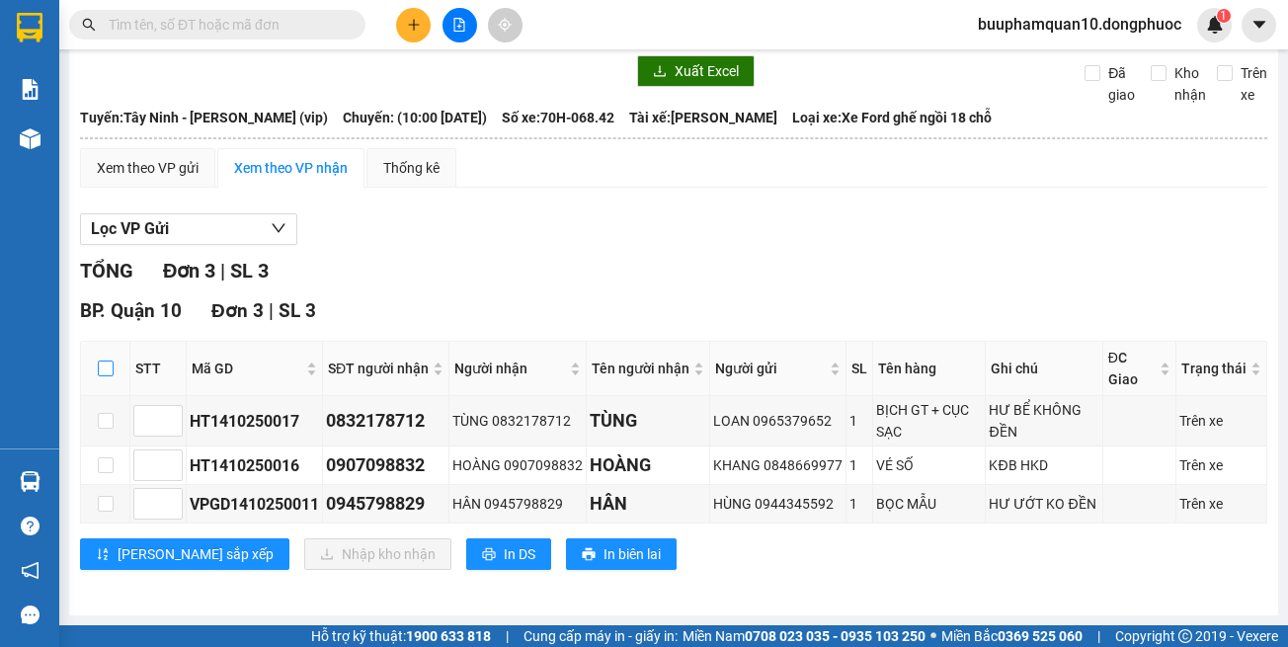
click at [100, 367] on input "checkbox" at bounding box center [106, 369] width 16 height 16
checkbox input "true"
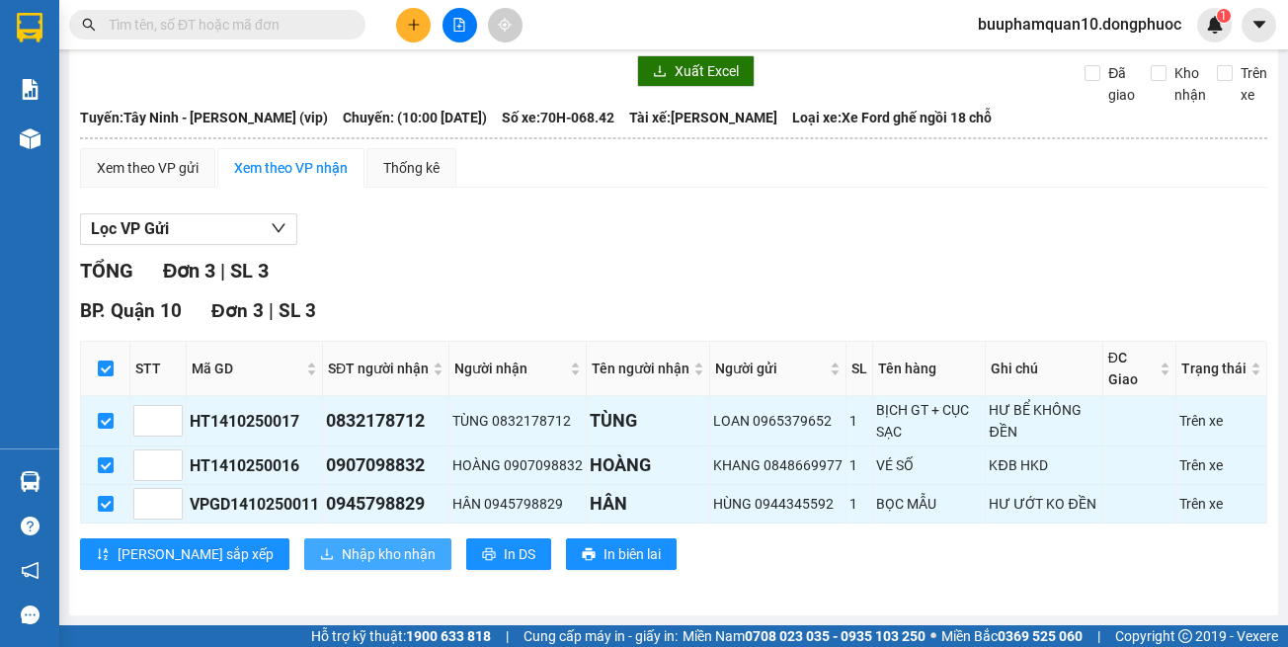
click at [321, 553] on icon "download" at bounding box center [327, 554] width 12 height 11
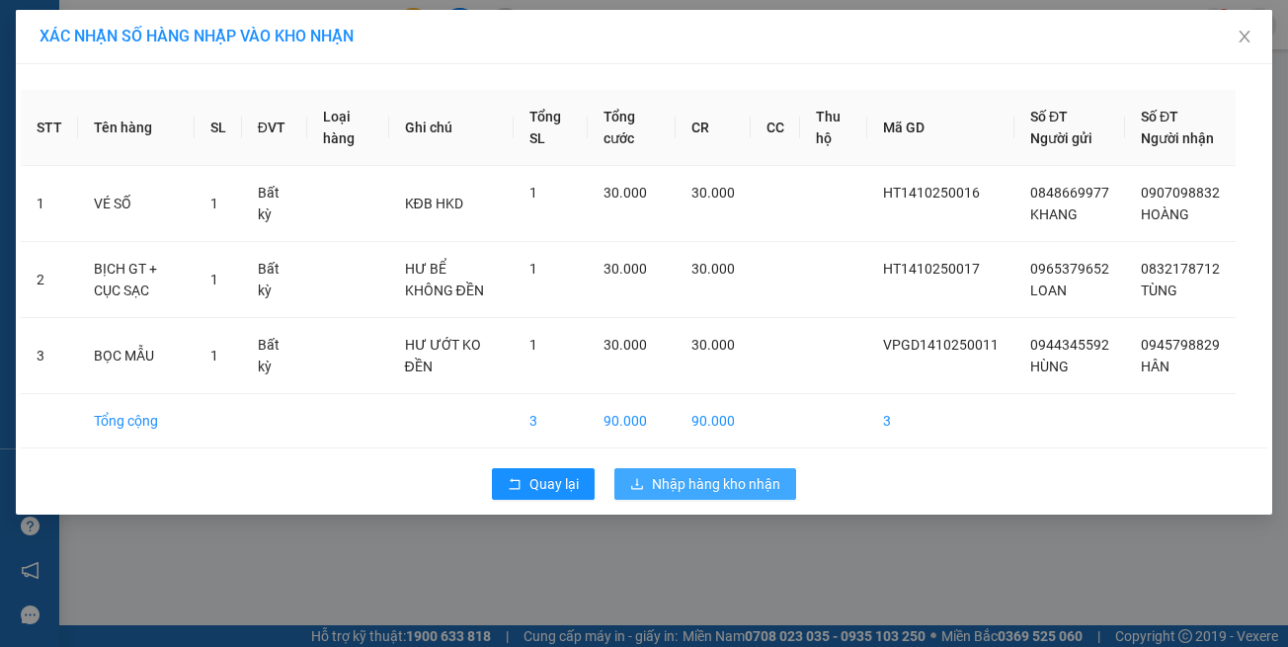
click at [657, 495] on span "Nhập hàng kho nhận" at bounding box center [716, 484] width 128 height 22
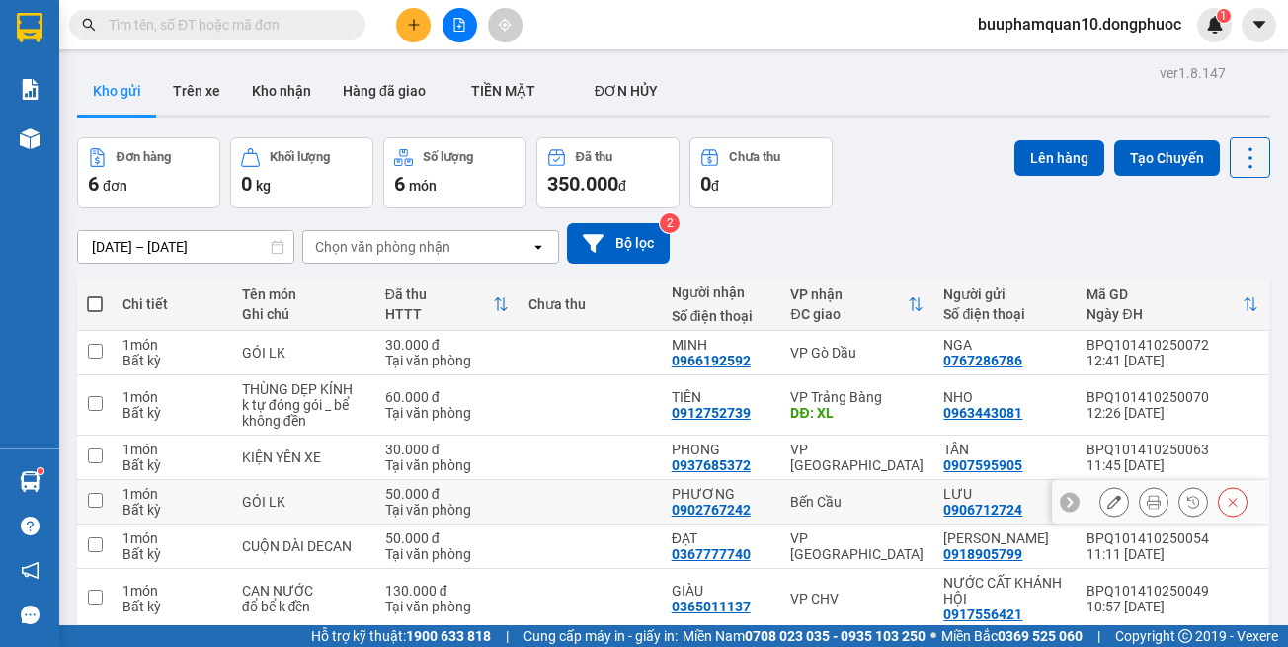
click at [662, 507] on td "PHƯƠNG 0902767242" at bounding box center [722, 502] width 120 height 44
checkbox input "true"
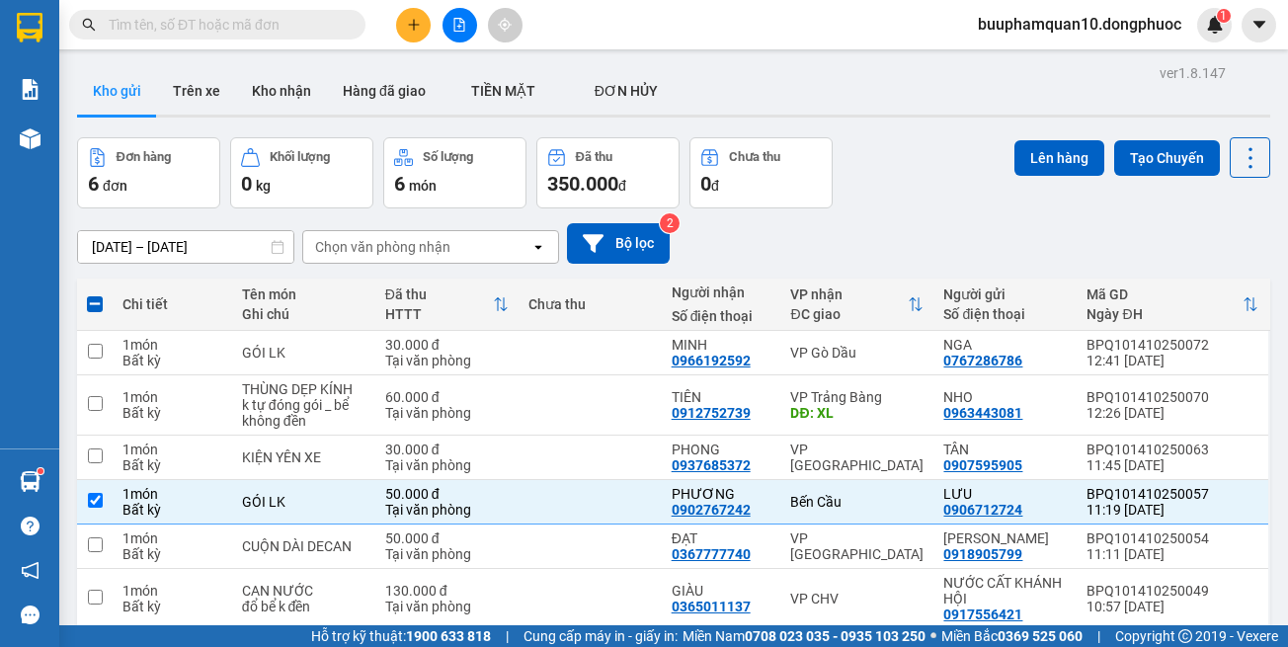
click at [852, 126] on div "ver 1.8.147 Kho gửi Trên xe Kho nhận Hàng đã giao TIỀN MẶT ĐƠN HỦY Đơn hàng 6…" at bounding box center [673, 382] width 1209 height 647
